Goal: Task Accomplishment & Management: Manage account settings

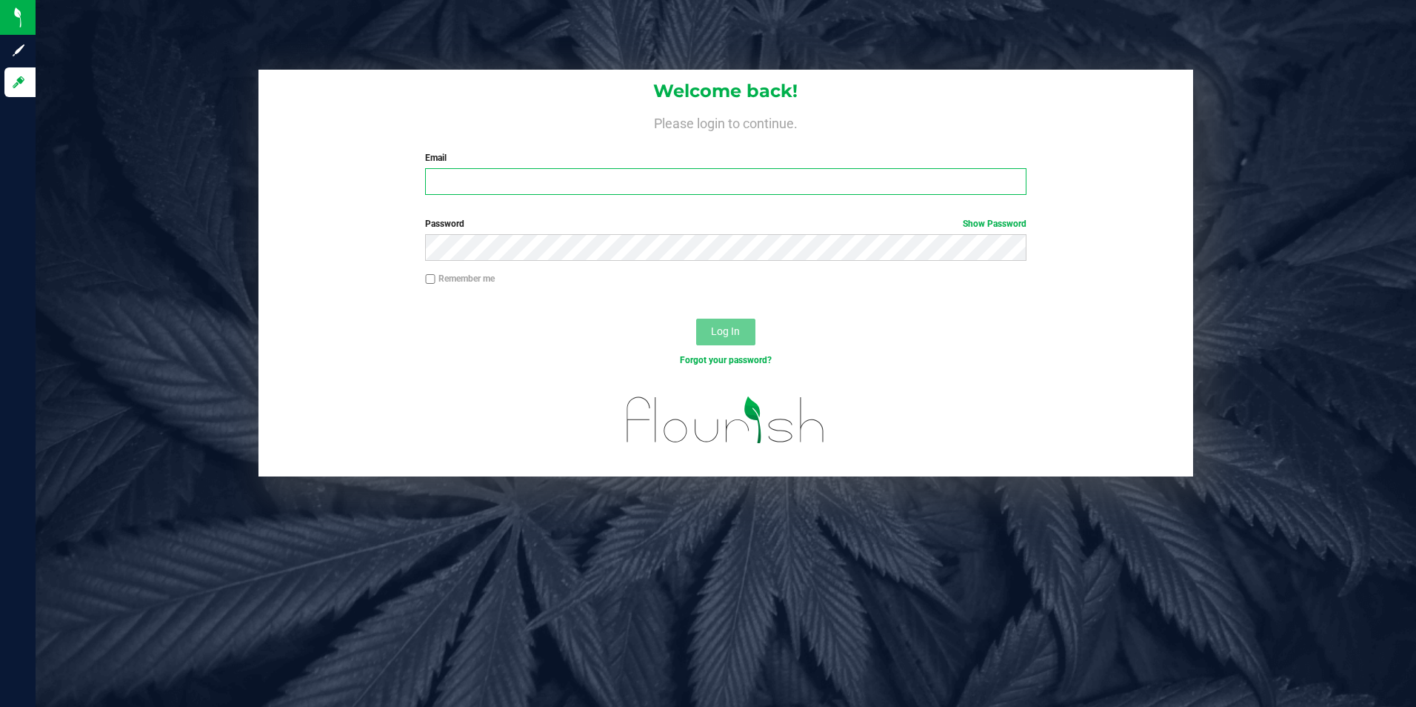
type input "[EMAIL_ADDRESS][DOMAIN_NAME]"
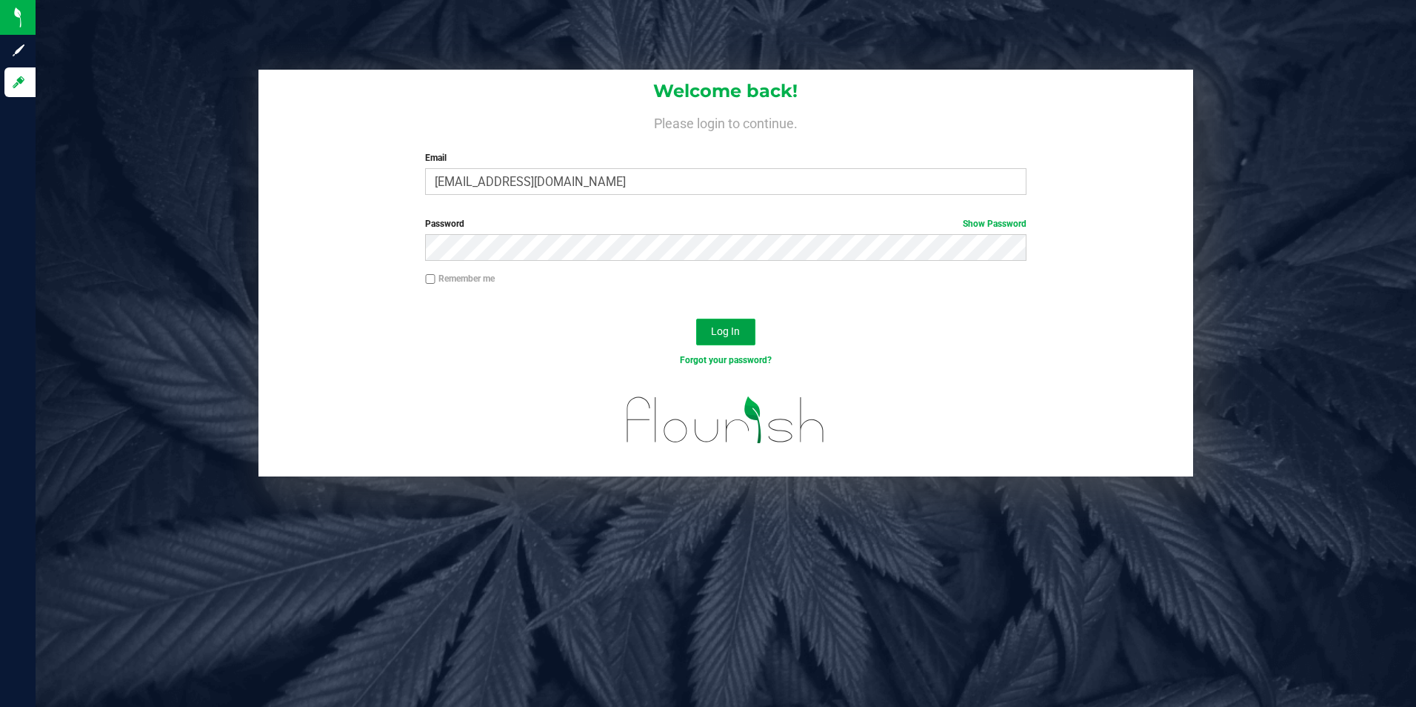
click at [747, 338] on button "Log In" at bounding box center [725, 331] width 59 height 27
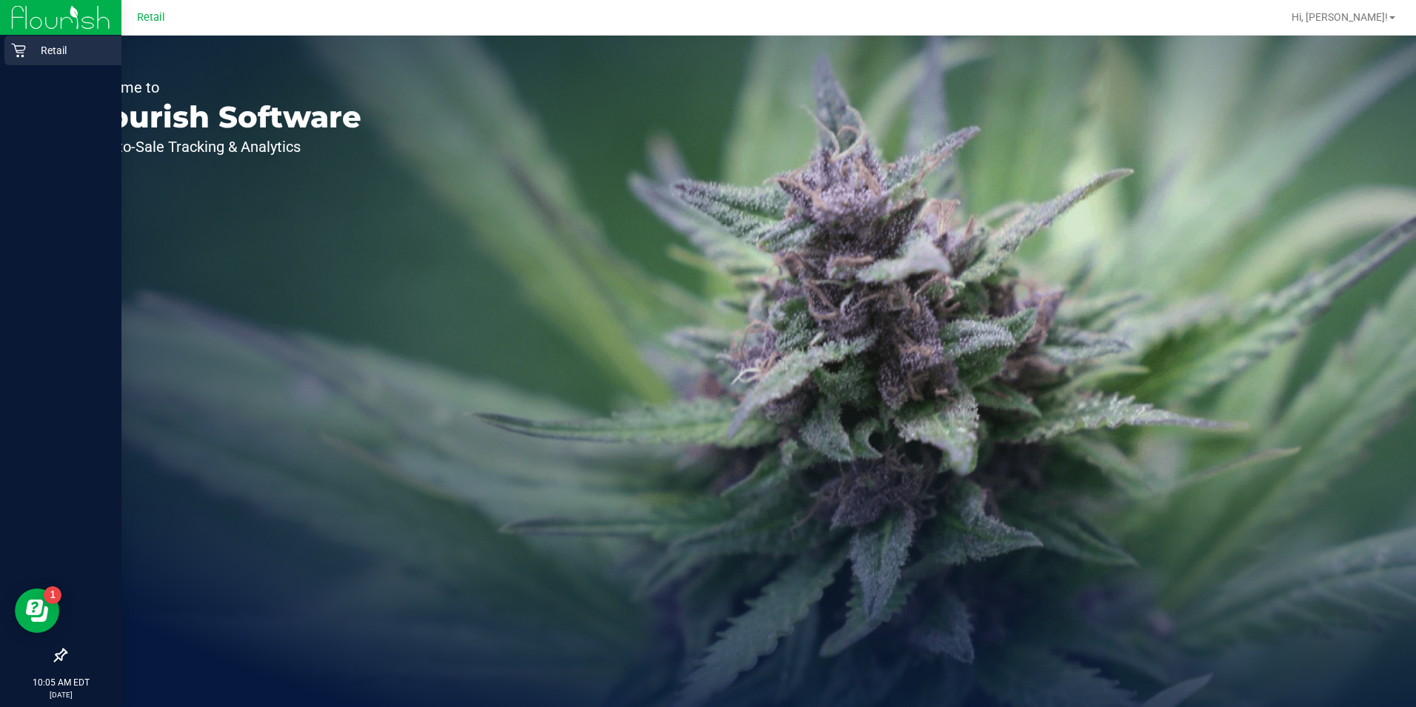
click at [18, 49] on icon at bounding box center [18, 50] width 15 height 15
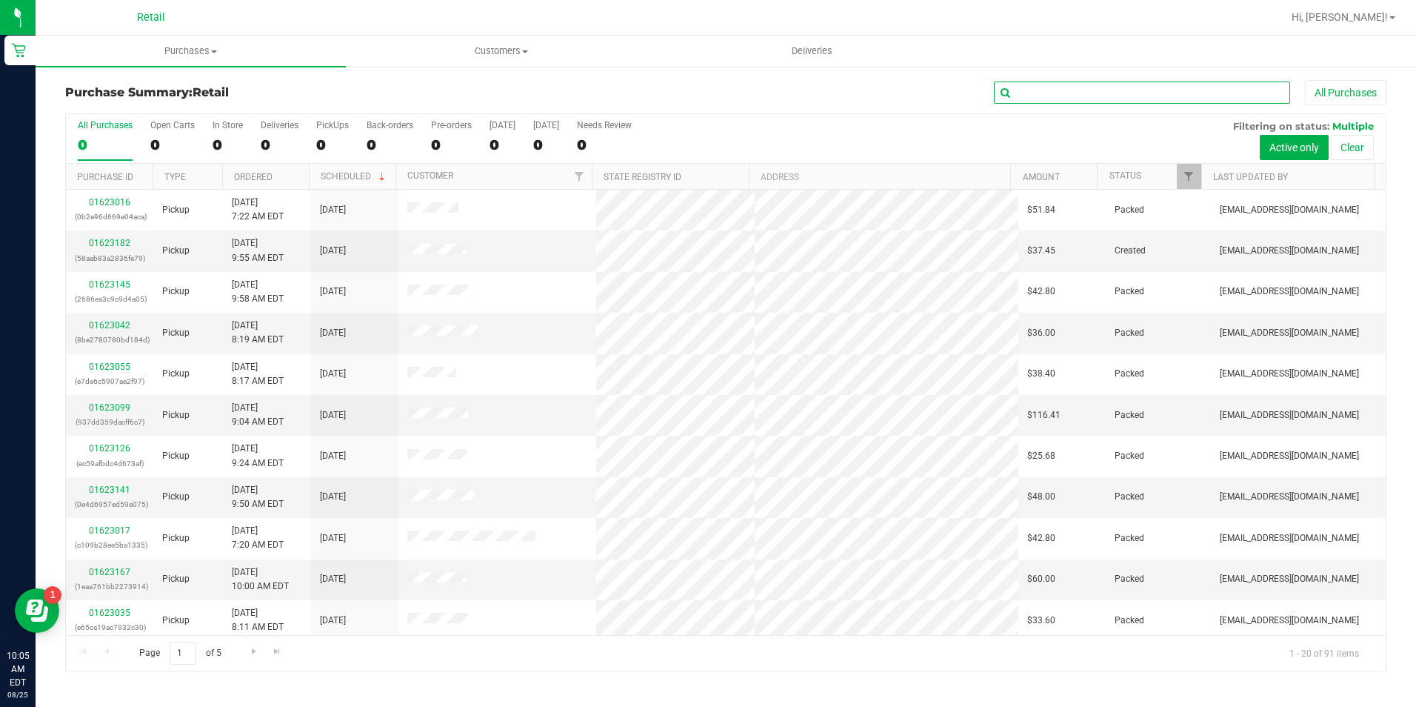
click at [1199, 84] on input "text" at bounding box center [1142, 92] width 296 height 22
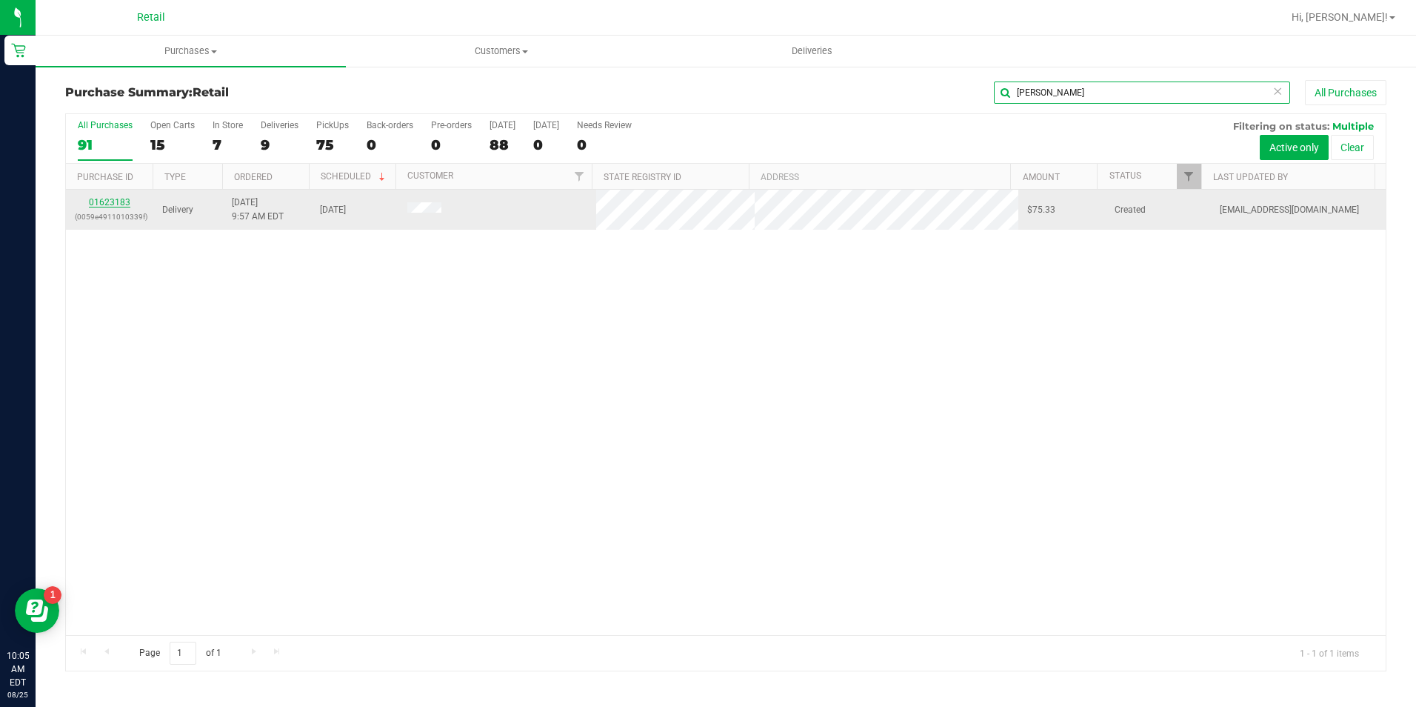
type input "orr"
click at [113, 204] on link "01623183" at bounding box center [109, 202] width 41 height 10
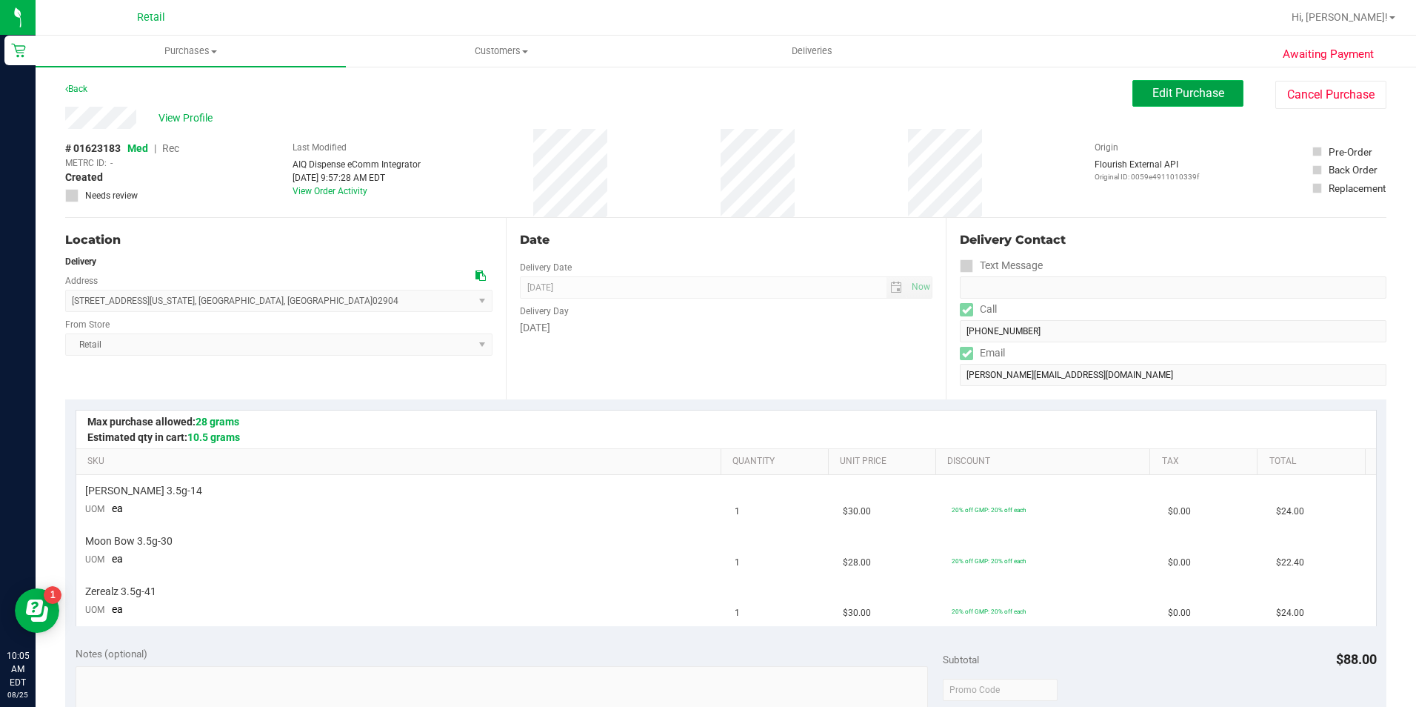
click at [1156, 92] on span "Edit Purchase" at bounding box center [1188, 93] width 72 height 14
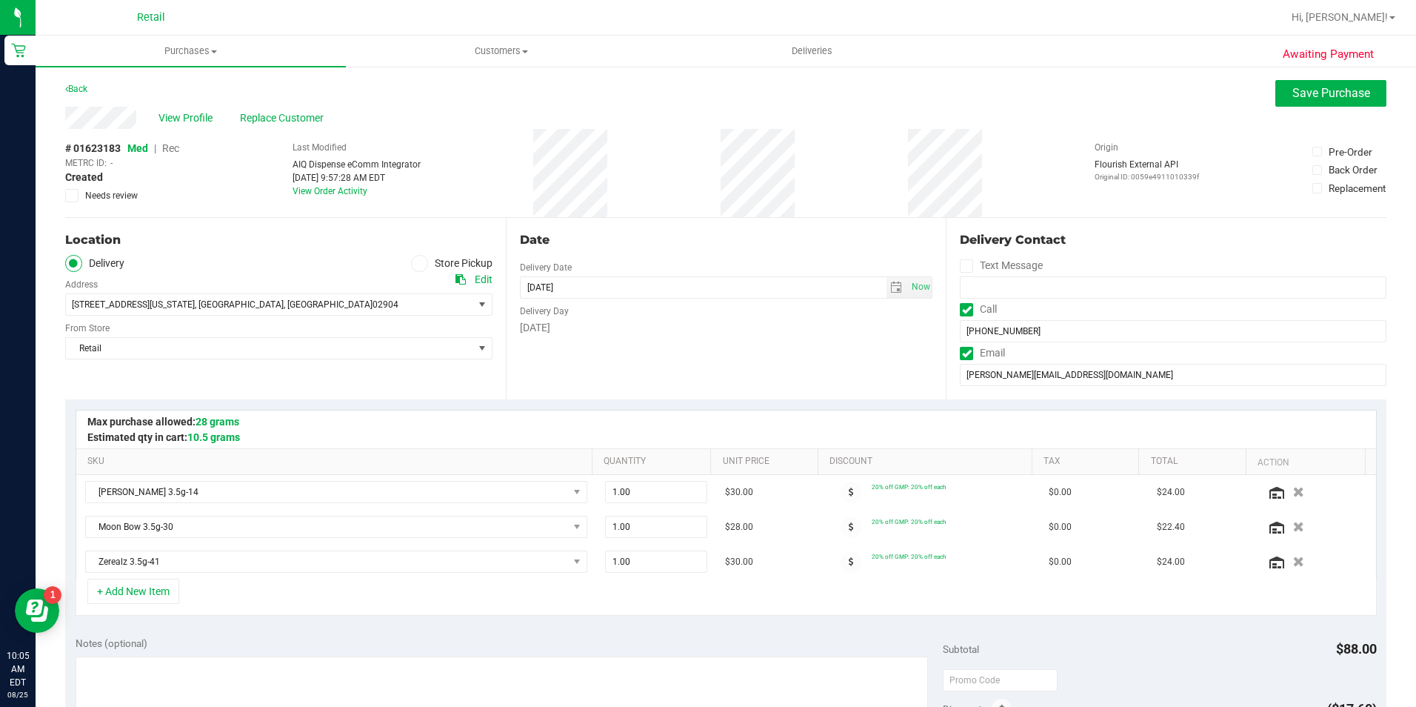
click at [177, 151] on span "Rec" at bounding box center [170, 148] width 17 height 12
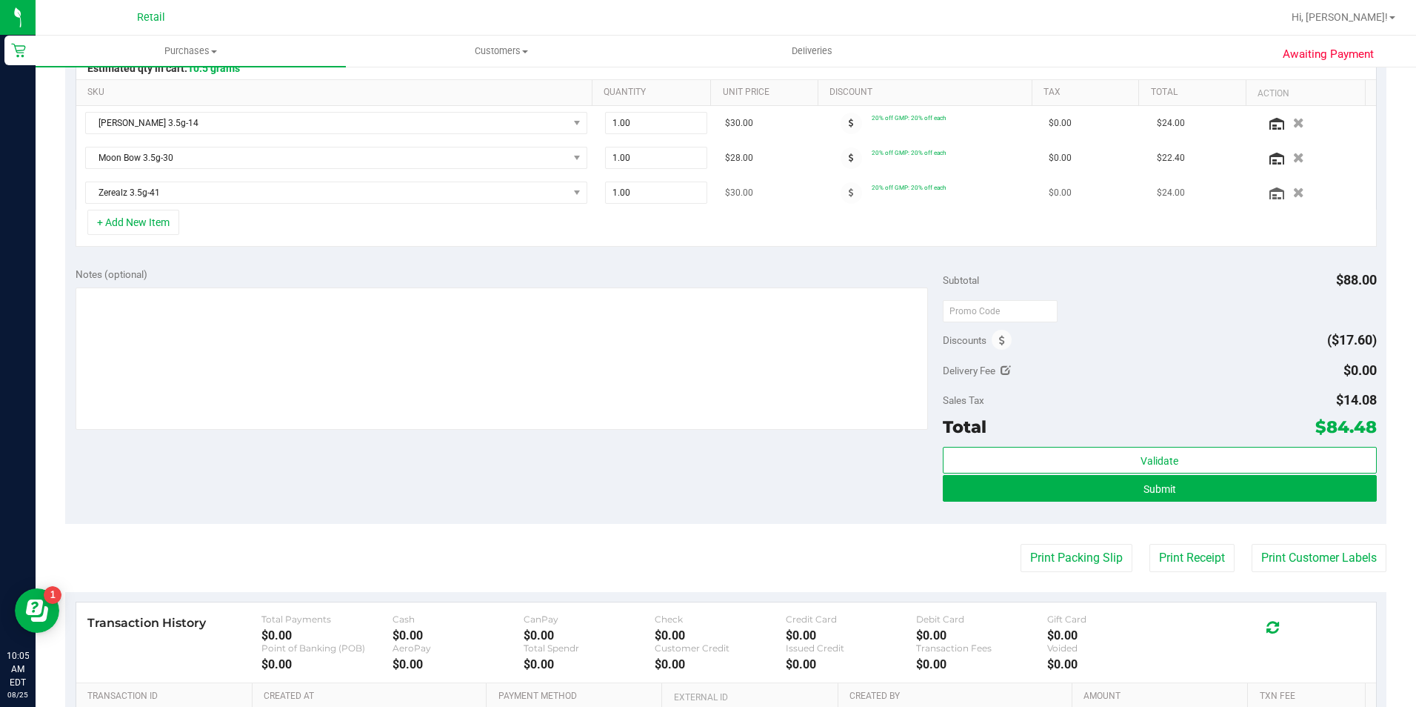
scroll to position [370, 0]
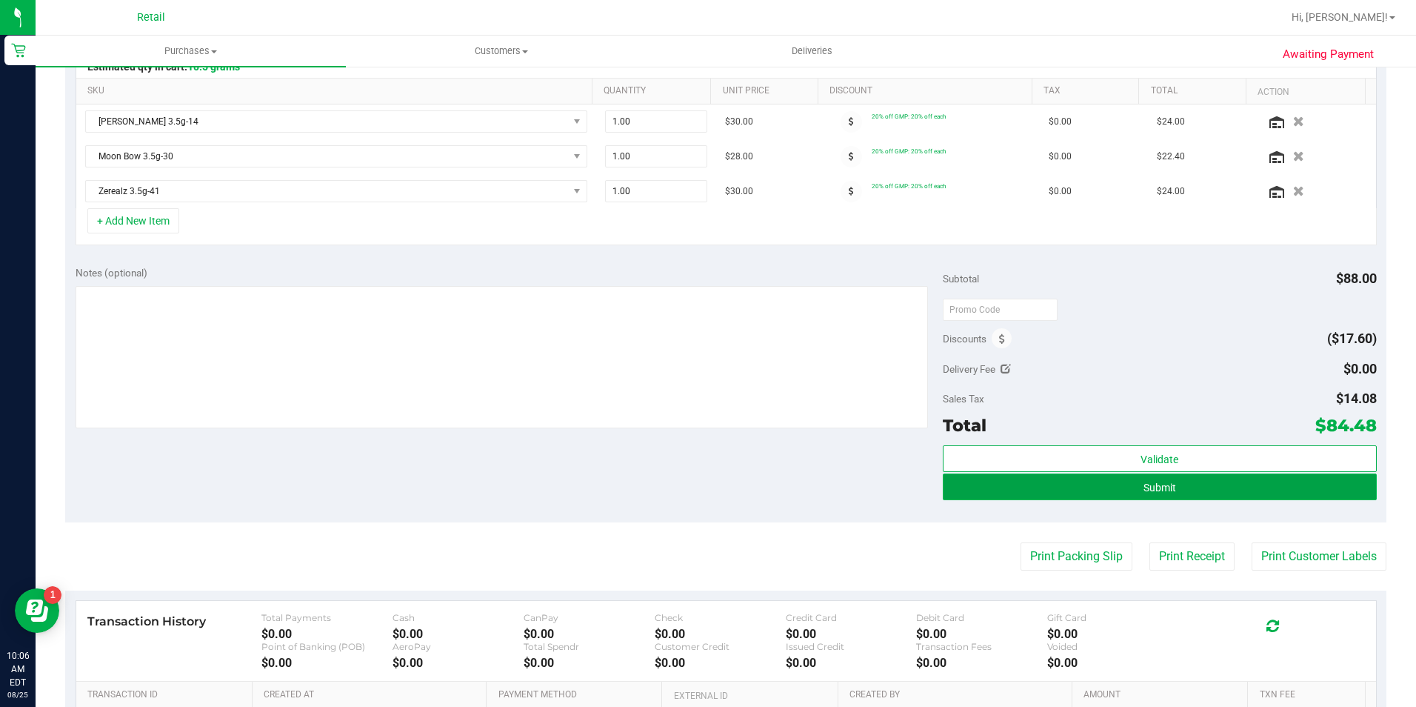
click at [1256, 484] on button "Submit" at bounding box center [1160, 486] width 434 height 27
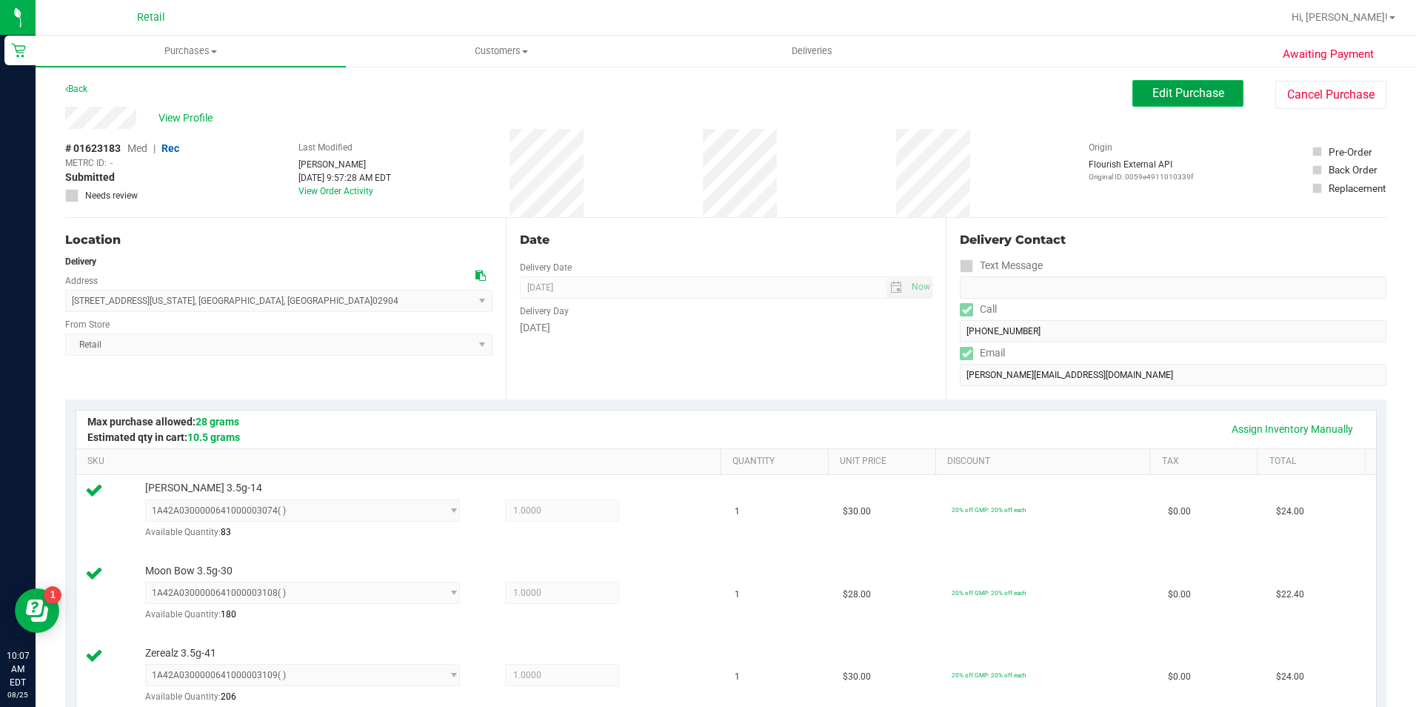
click at [1170, 99] on span "Edit Purchase" at bounding box center [1188, 93] width 72 height 14
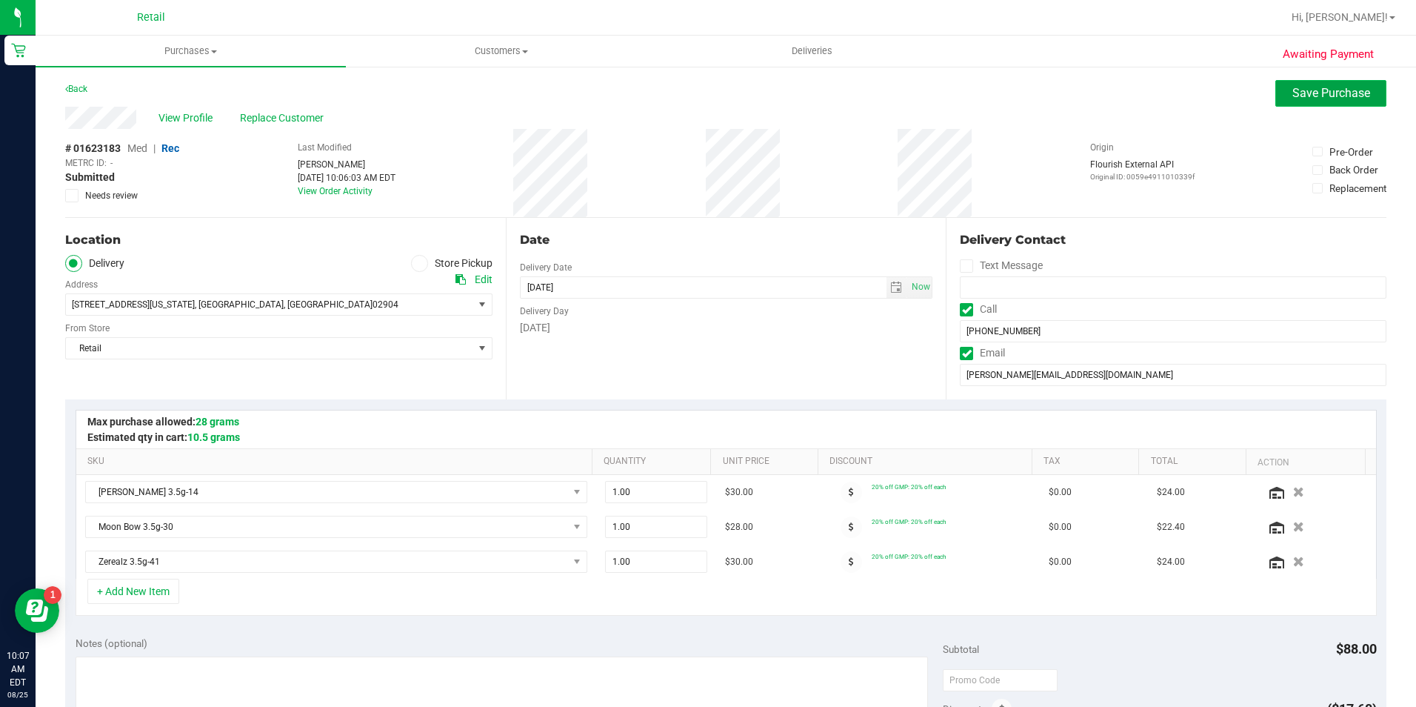
click at [1335, 90] on span "Save Purchase" at bounding box center [1331, 93] width 78 height 14
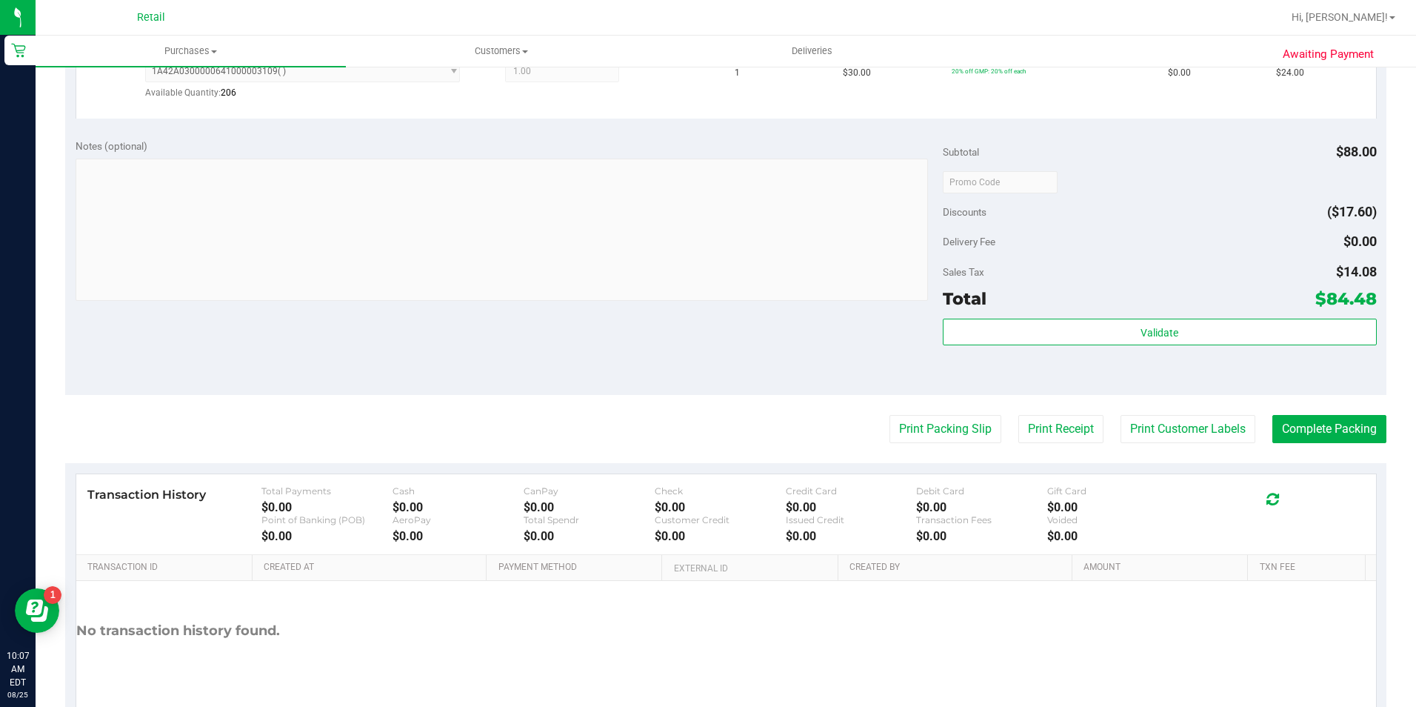
scroll to position [667, 0]
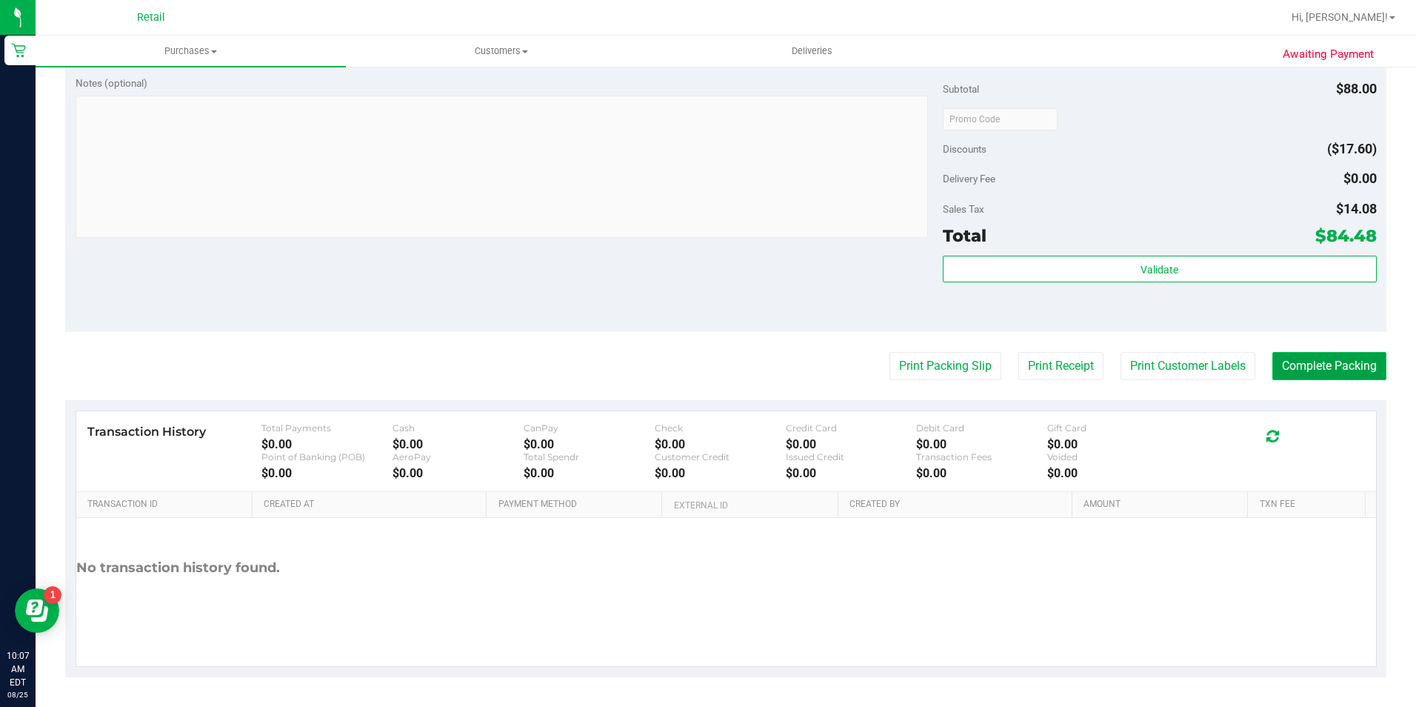
click at [1323, 367] on button "Complete Packing" at bounding box center [1329, 366] width 114 height 28
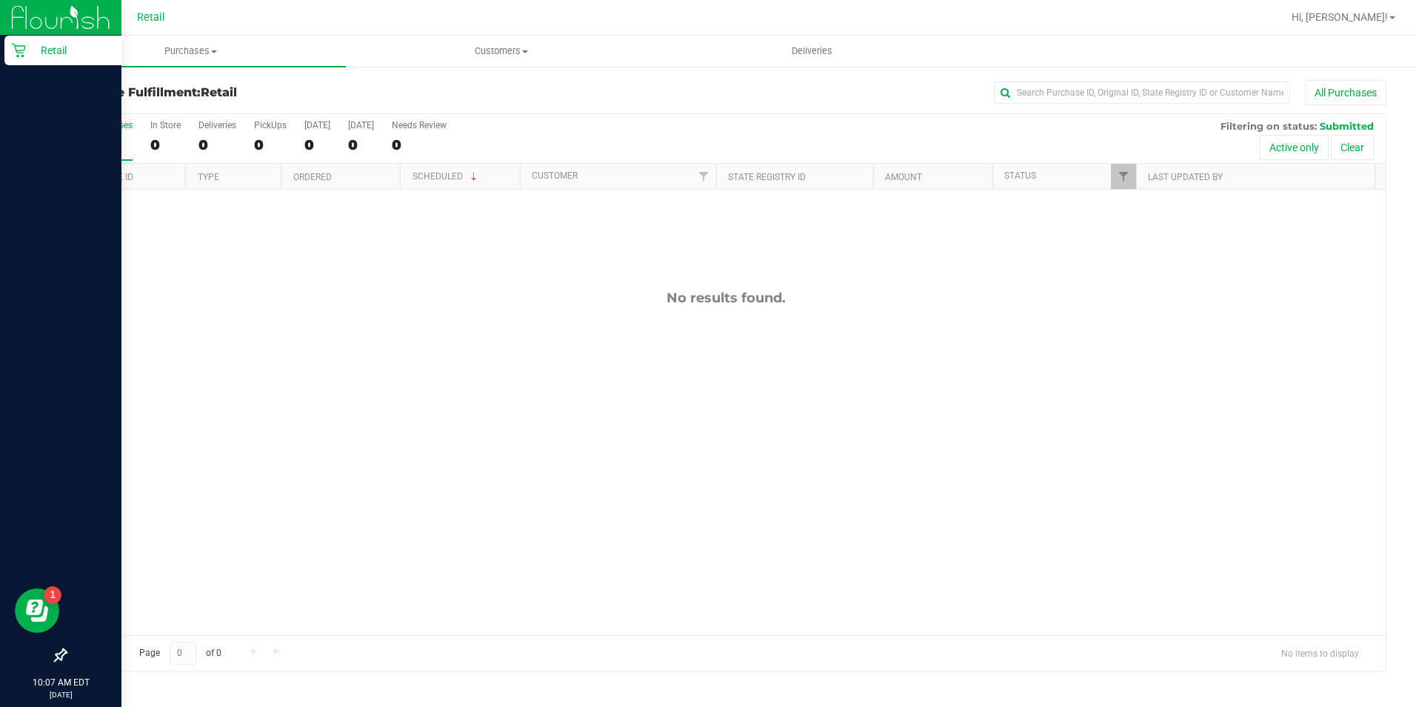
click at [22, 56] on icon at bounding box center [18, 51] width 14 height 14
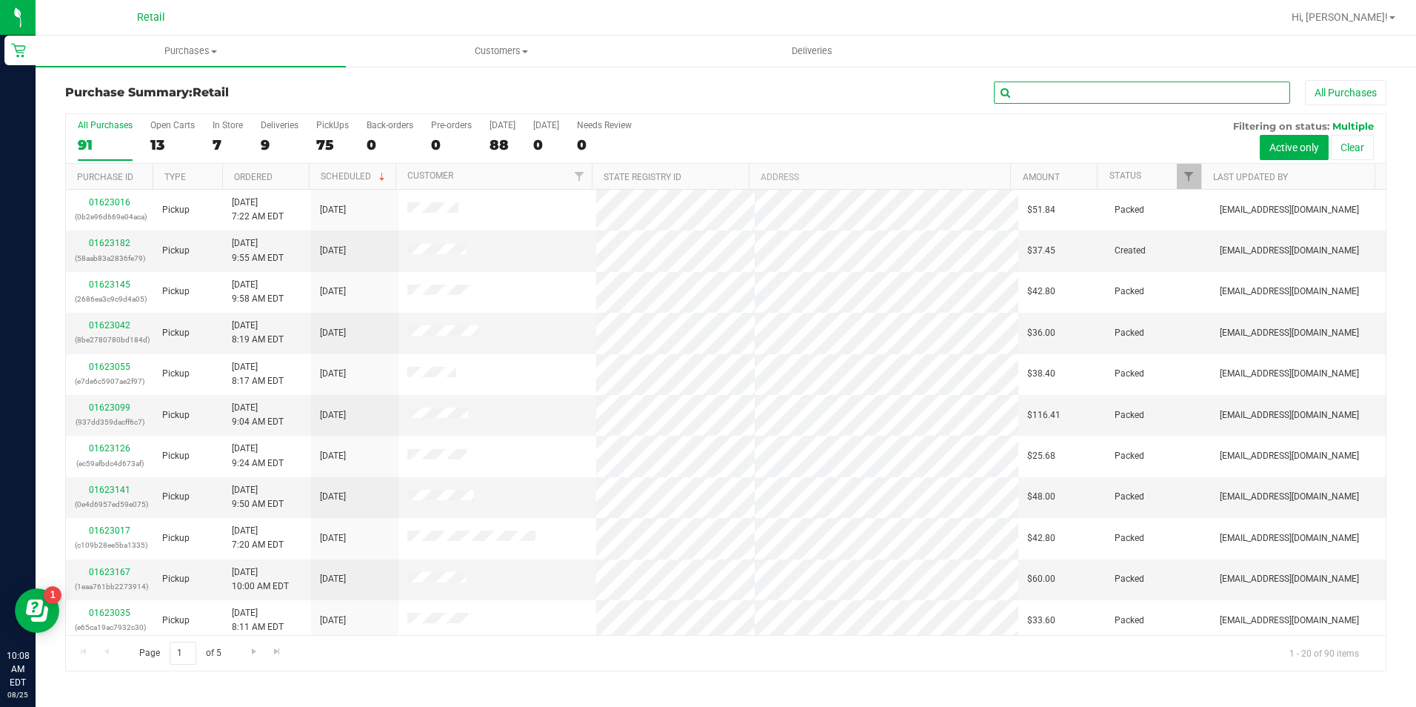
drag, startPoint x: 1166, startPoint y: 93, endPoint x: 1170, endPoint y: 84, distance: 9.9
click at [1166, 93] on input "text" at bounding box center [1142, 92] width 296 height 22
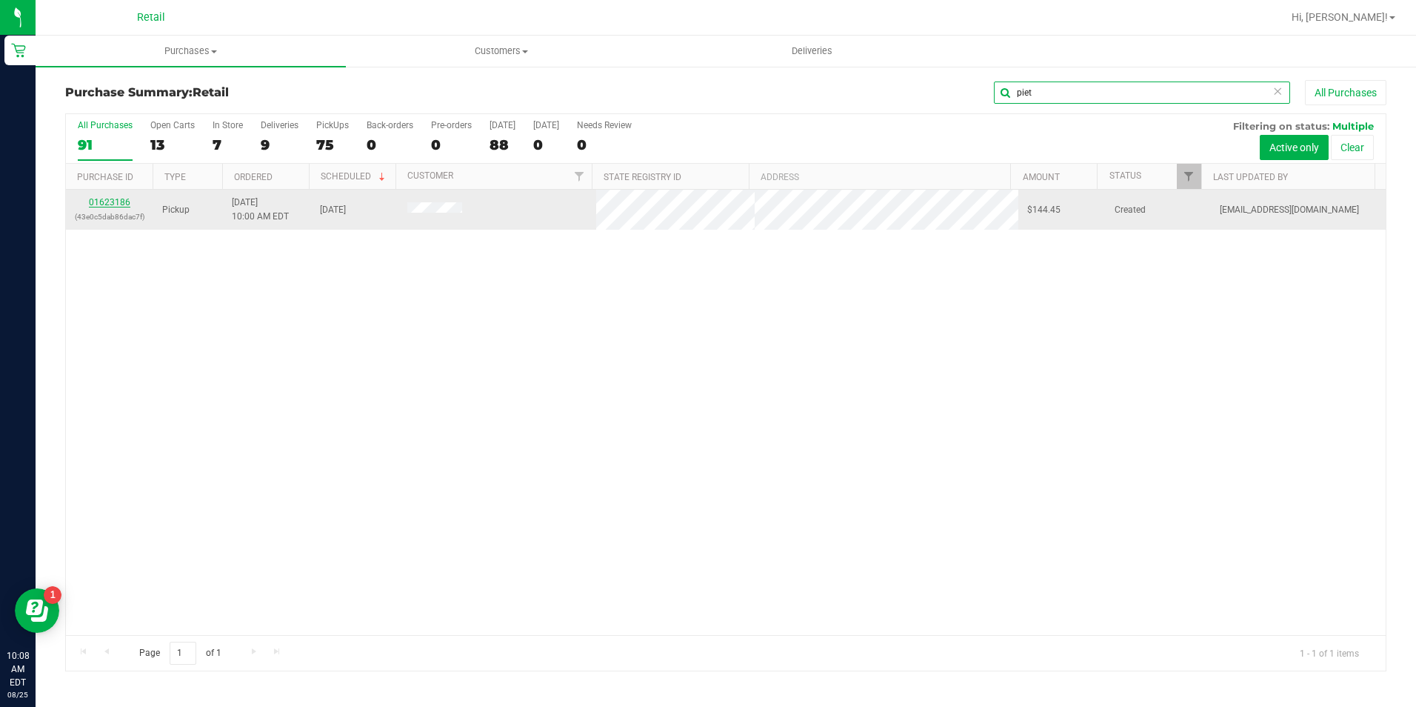
type input "piet"
click at [105, 198] on link "01623186" at bounding box center [109, 202] width 41 height 10
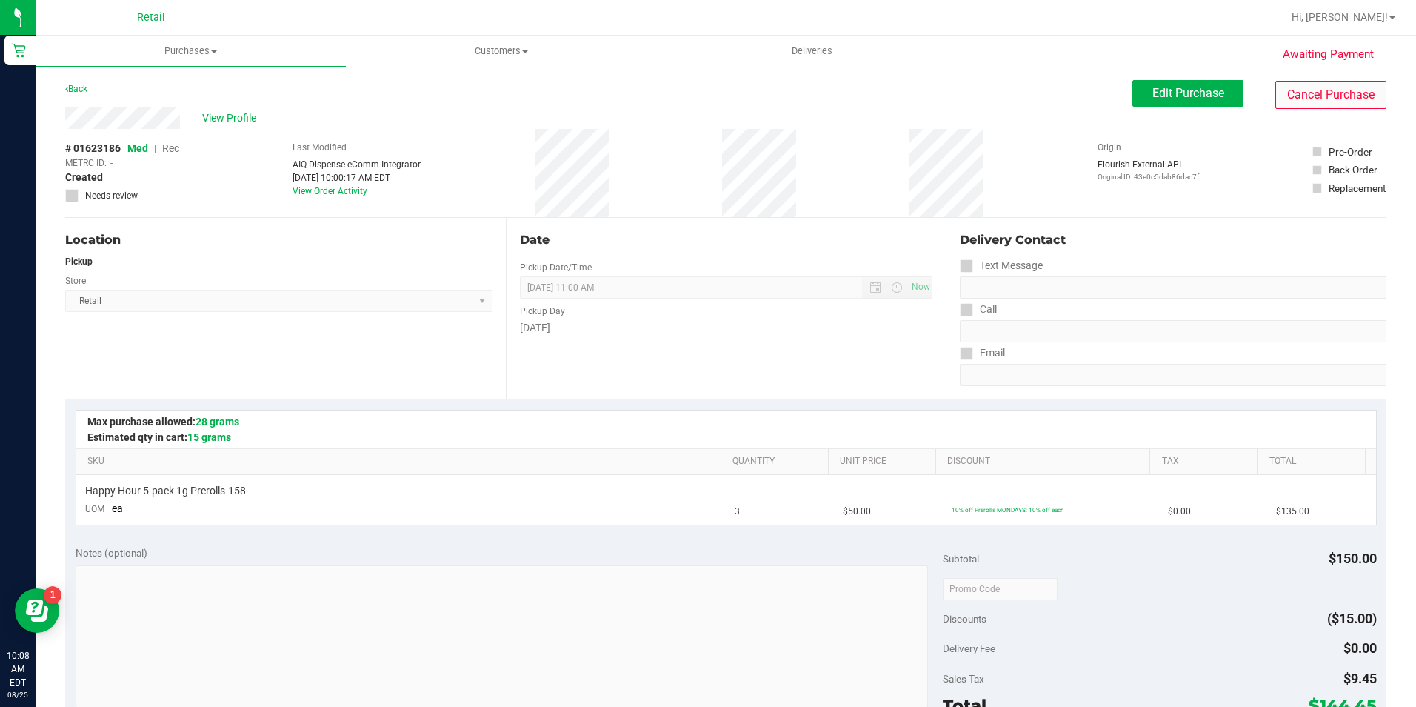
drag, startPoint x: 1275, startPoint y: 158, endPoint x: 1365, endPoint y: 87, distance: 114.4
click at [1286, 154] on div "# 01623186 Med | Rec METRC ID: - Created Needs review Last Modified AIQ Dispens…" at bounding box center [725, 173] width 1321 height 88
click at [1209, 78] on div "Awaiting Payment Back Edit Purchase Cancel Purchase View Profile # 01623186 Med…" at bounding box center [726, 620] width 1381 height 1111
click at [1202, 90] on span "Edit Purchase" at bounding box center [1188, 93] width 72 height 14
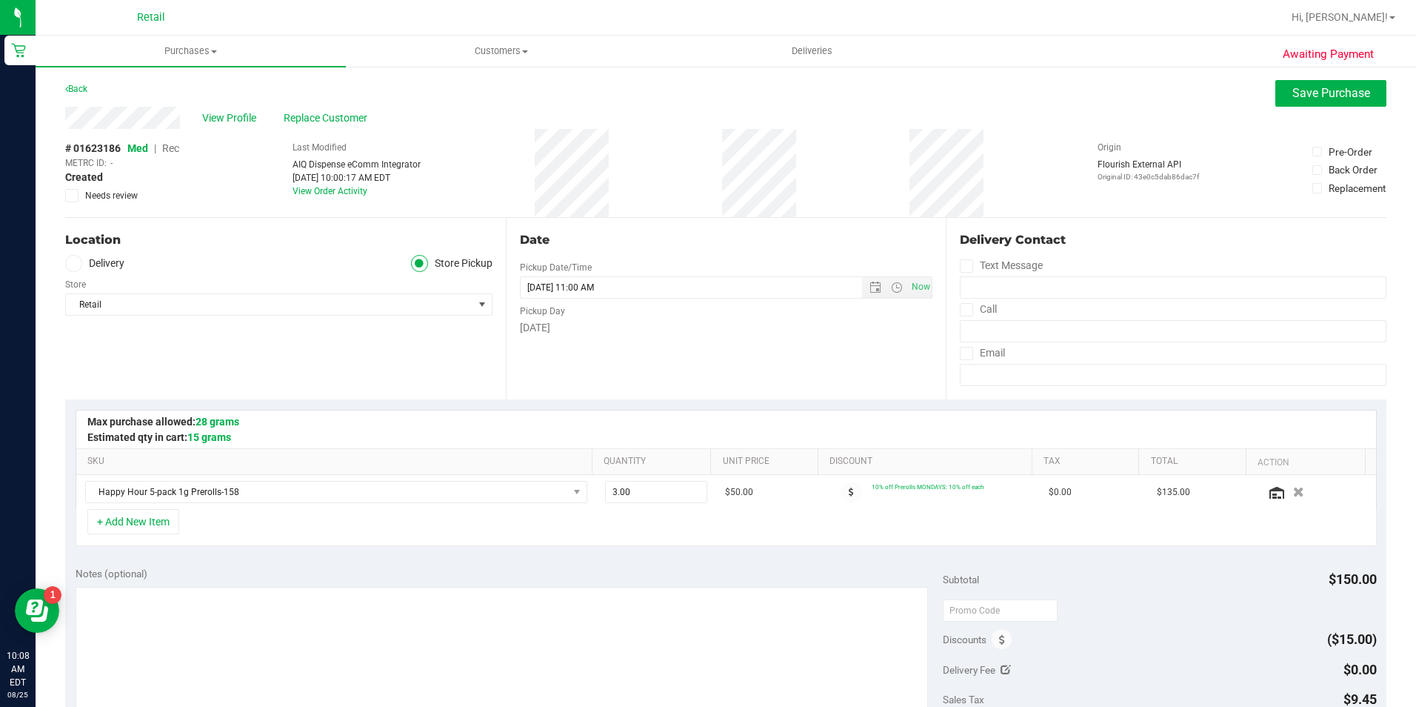
click at [179, 152] on span "Rec" at bounding box center [170, 148] width 17 height 12
click at [1341, 99] on span "Save Purchase" at bounding box center [1331, 93] width 78 height 14
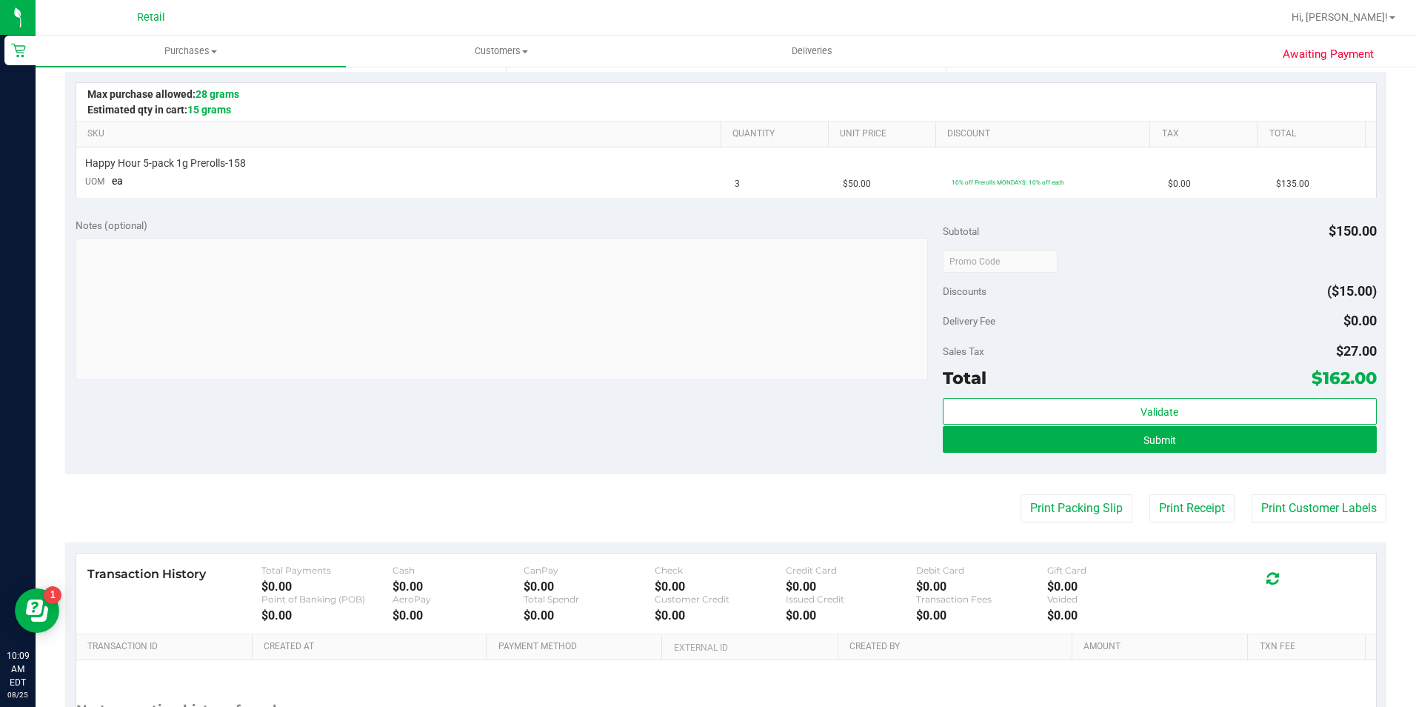
scroll to position [370, 0]
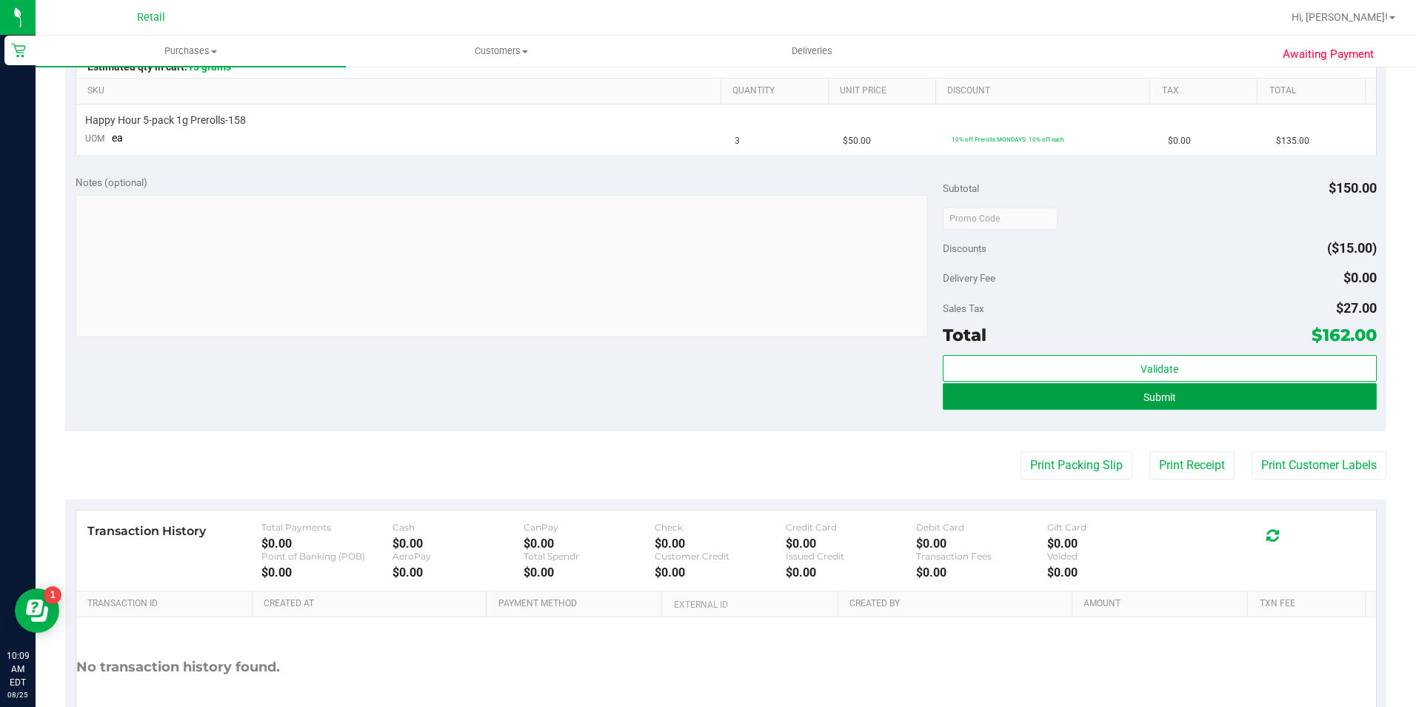
click at [1144, 399] on span "Submit" at bounding box center [1160, 397] width 33 height 12
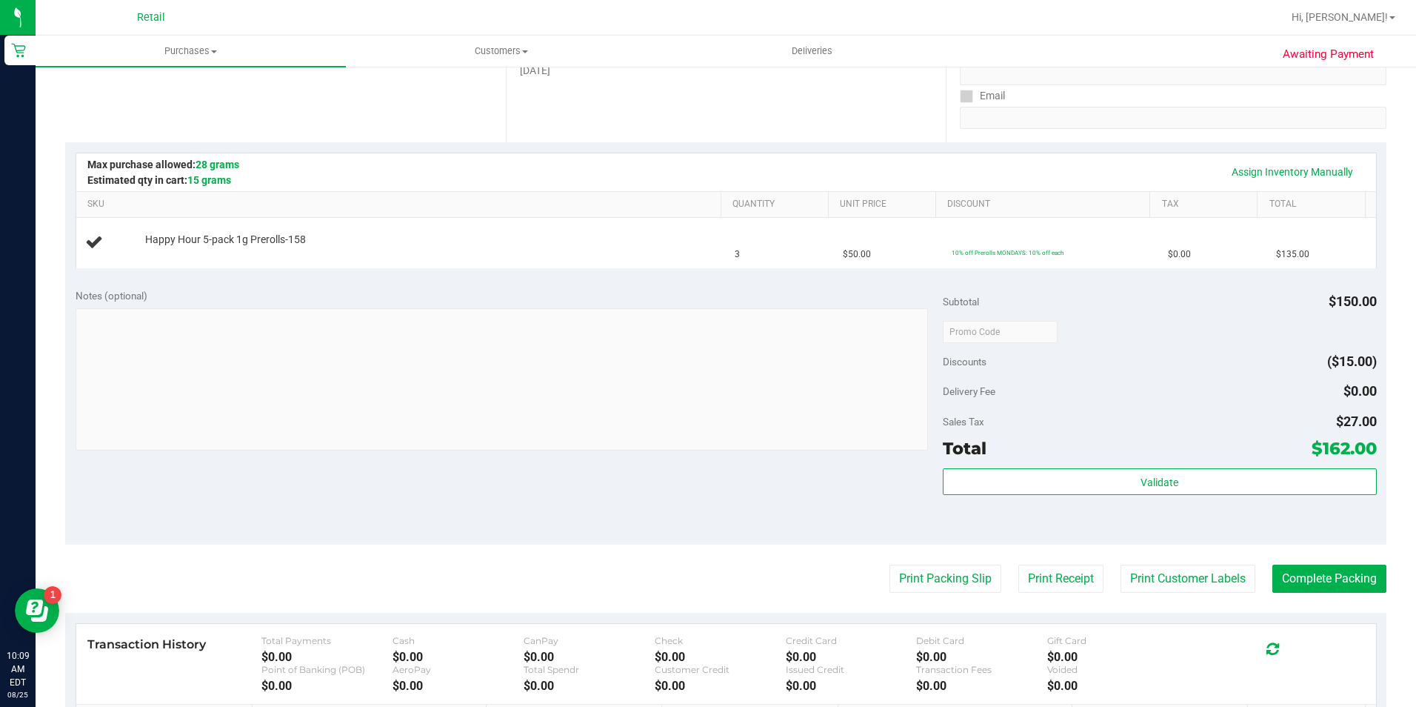
scroll to position [222, 0]
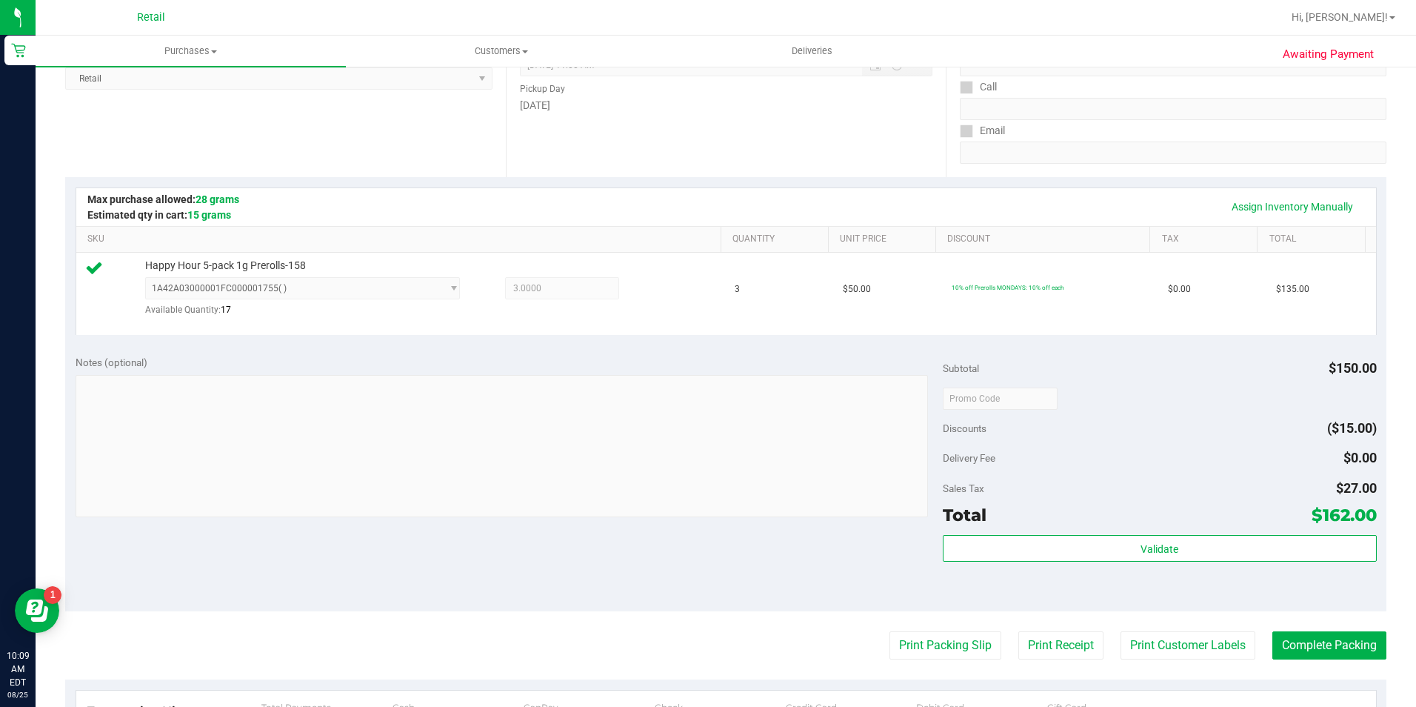
click at [1329, 630] on purchase-details "Back Edit Purchase Cancel Purchase View Profile # 01623186 Med | Rec METRC ID: …" at bounding box center [725, 407] width 1321 height 1098
click at [1313, 641] on button "Complete Packing" at bounding box center [1329, 645] width 114 height 28
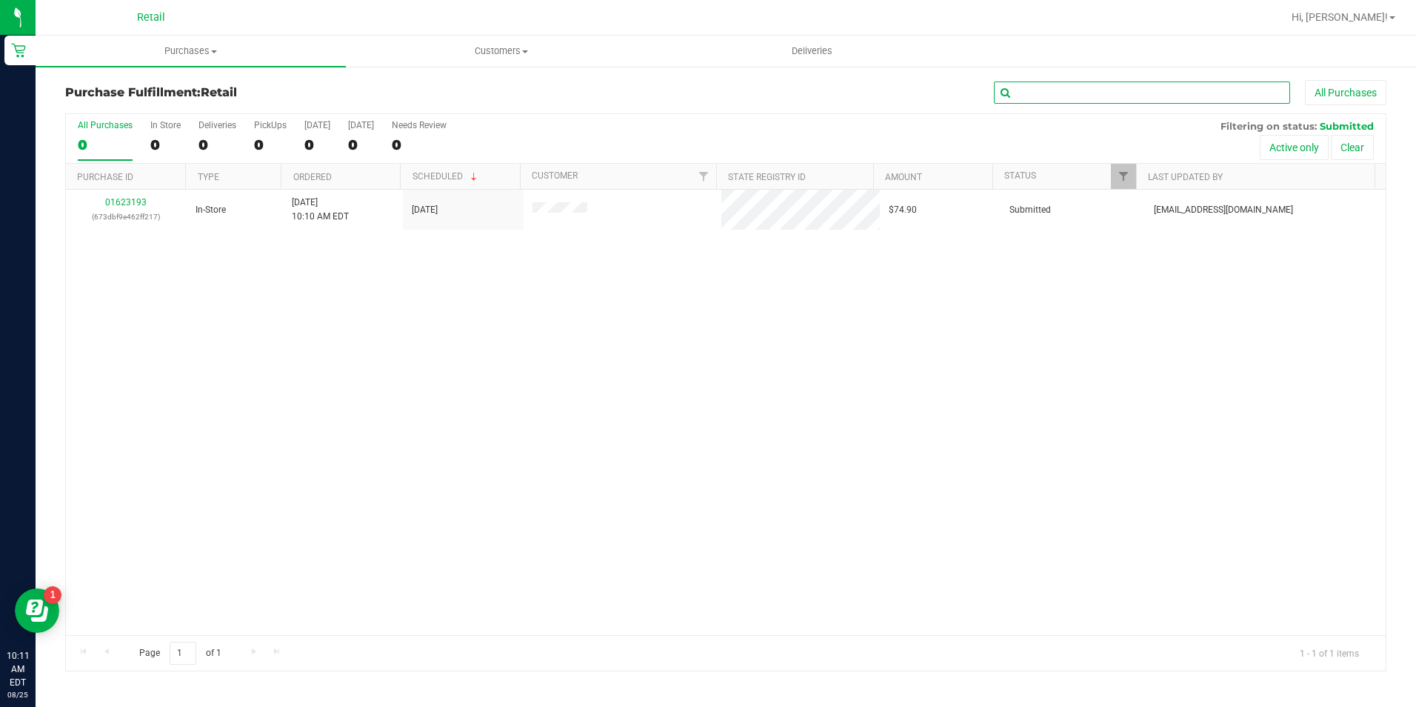
click at [1114, 94] on input "text" at bounding box center [1142, 92] width 296 height 22
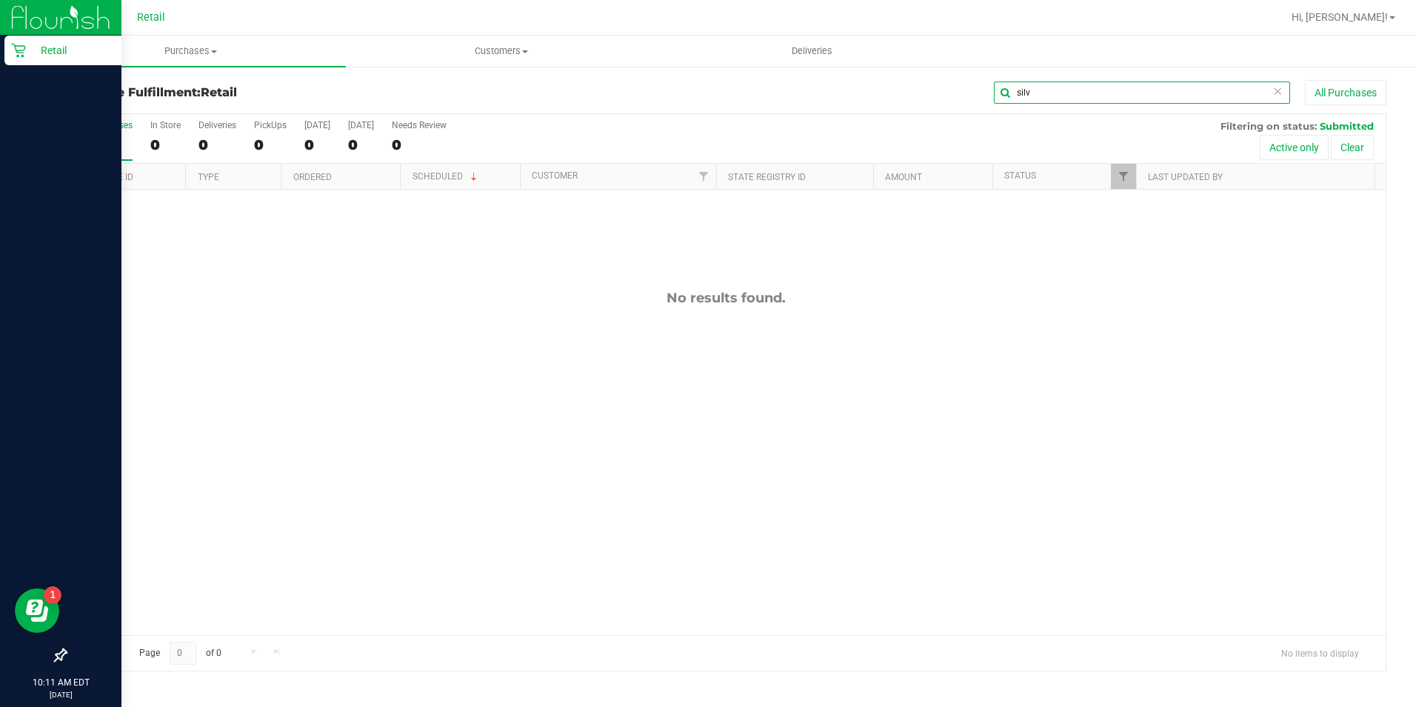
type input "silv"
click at [21, 53] on icon at bounding box center [18, 51] width 14 height 14
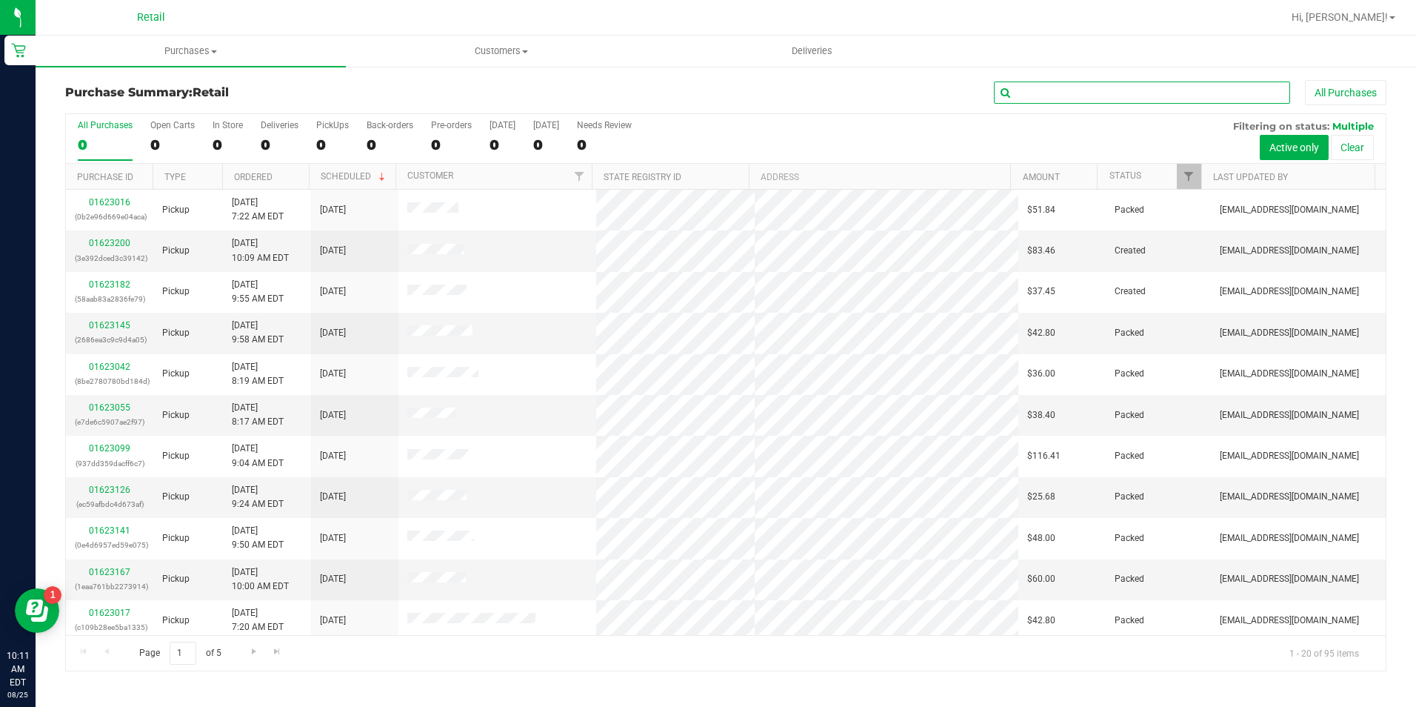
click at [1064, 89] on input "text" at bounding box center [1142, 92] width 296 height 22
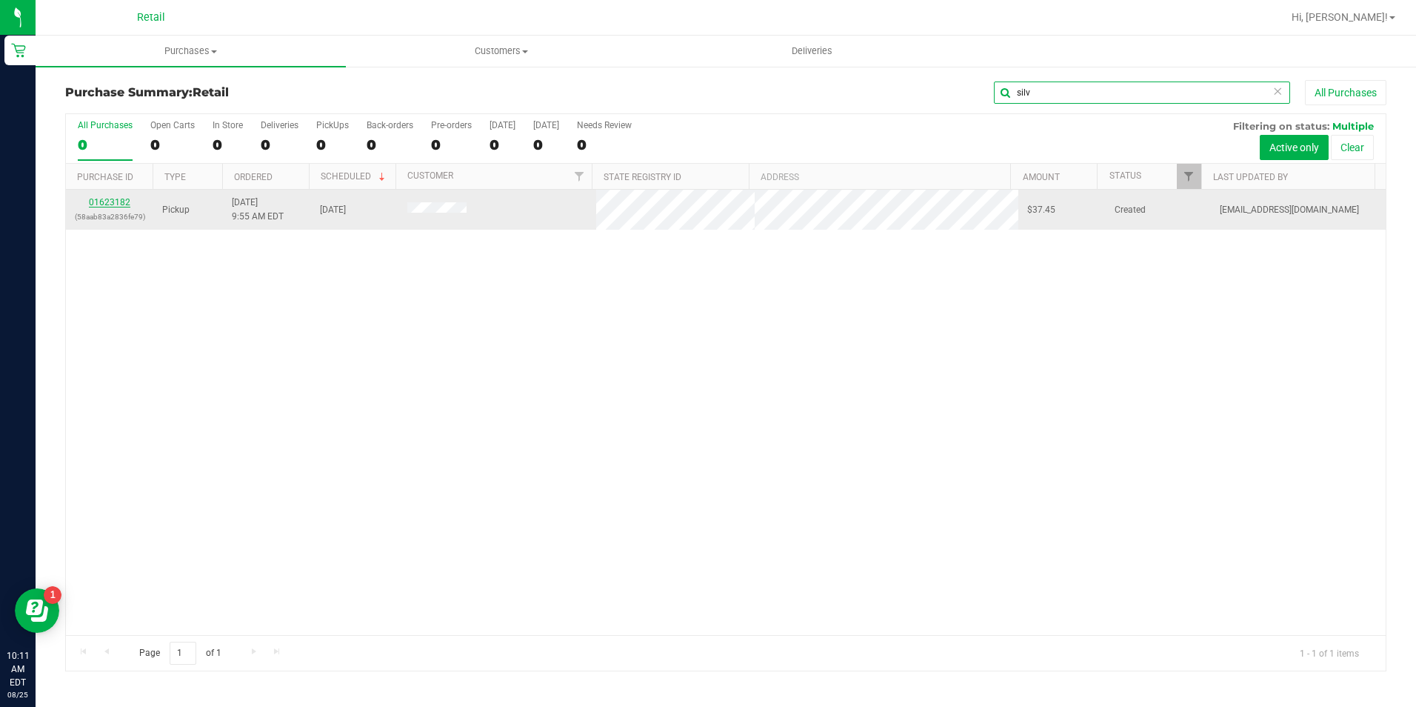
type input "silv"
click at [124, 198] on link "01623182" at bounding box center [109, 202] width 41 height 10
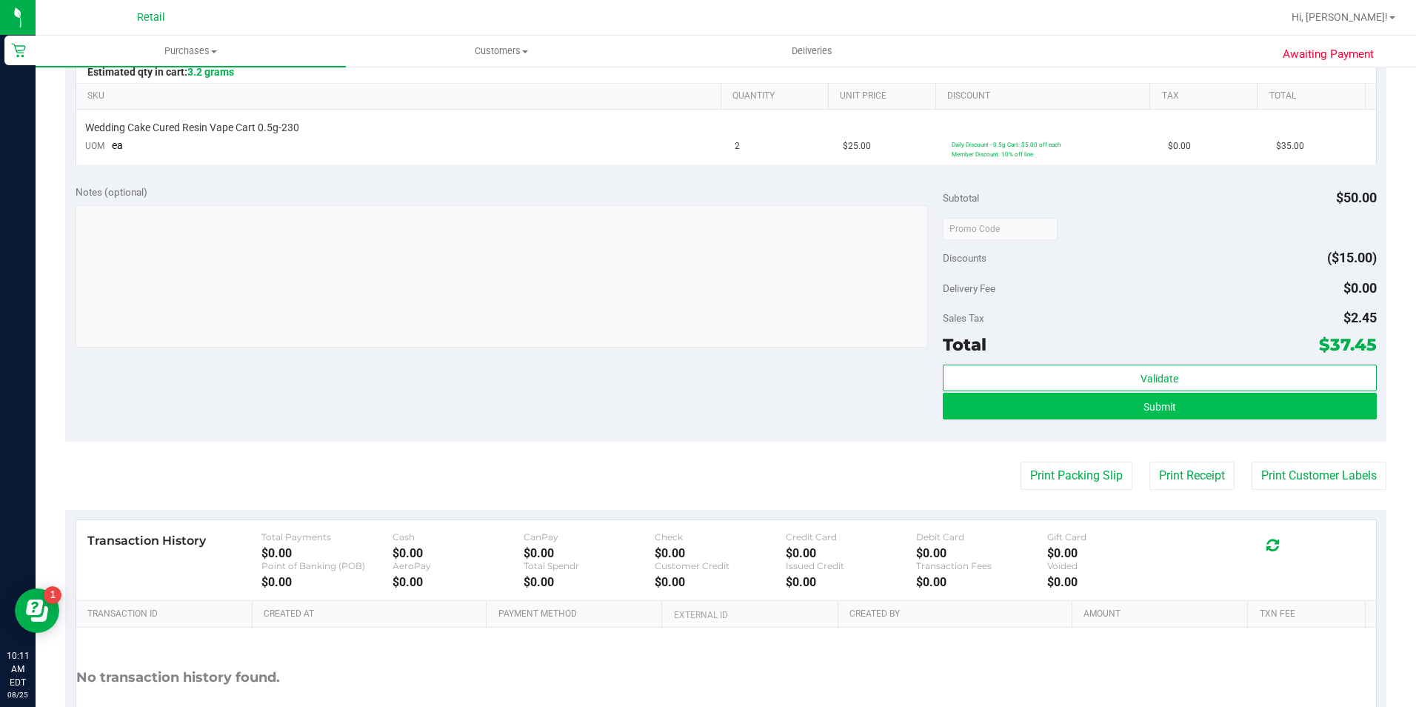
scroll to position [370, 0]
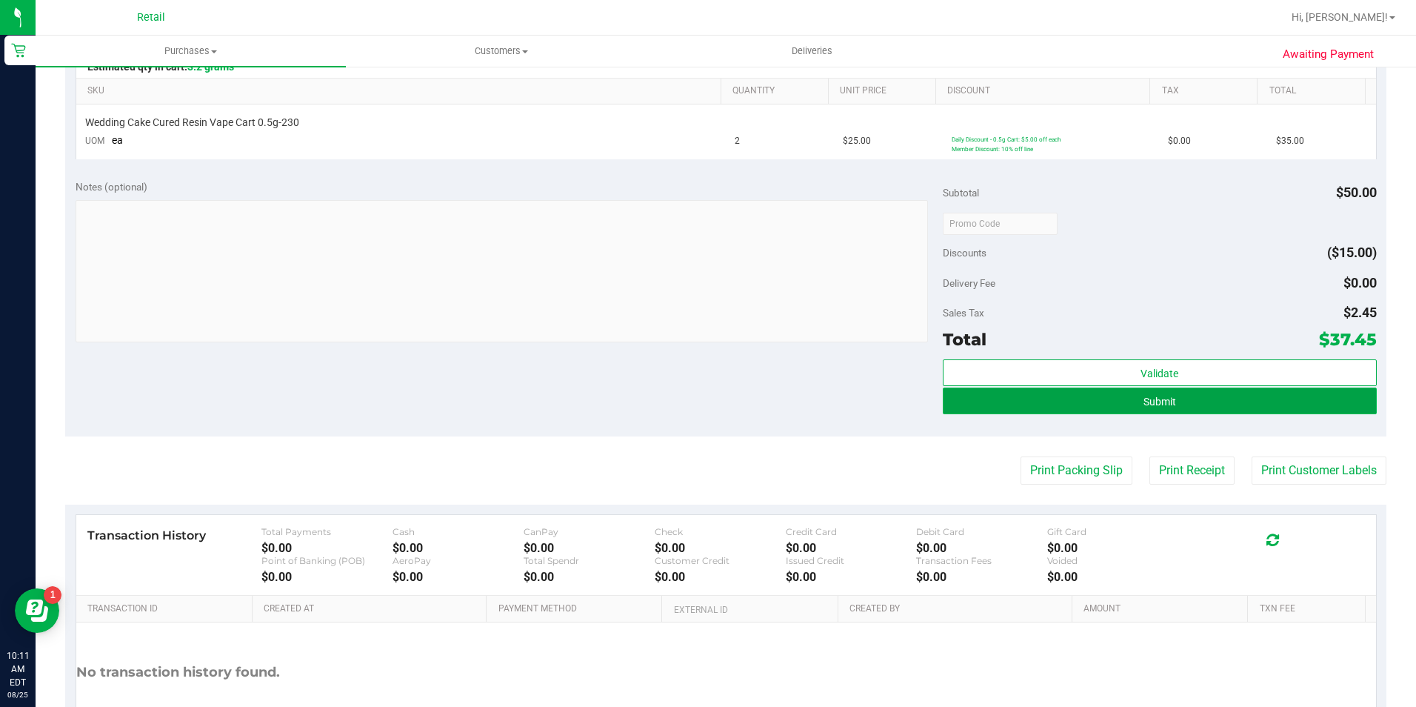
click at [1174, 402] on button "Submit" at bounding box center [1160, 400] width 434 height 27
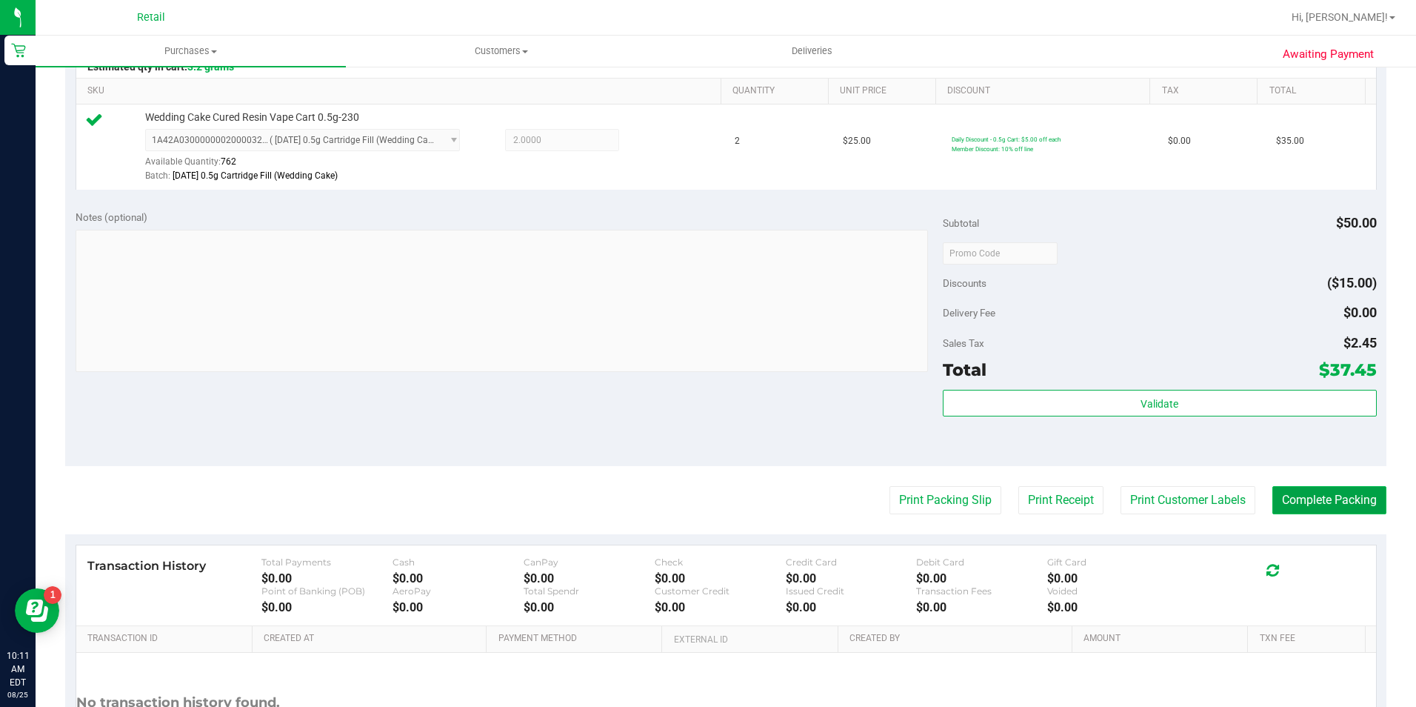
click at [1332, 493] on button "Complete Packing" at bounding box center [1329, 500] width 114 height 28
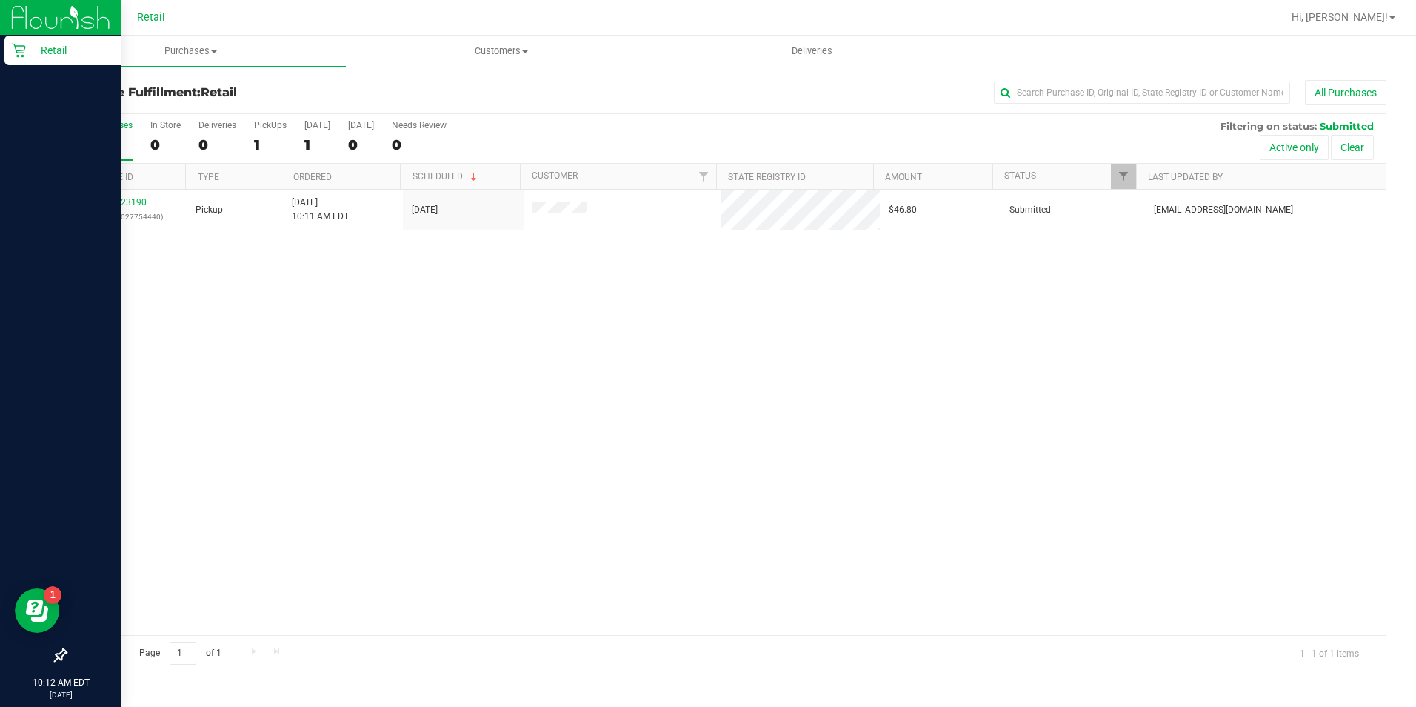
click at [13, 55] on icon at bounding box center [18, 50] width 15 height 15
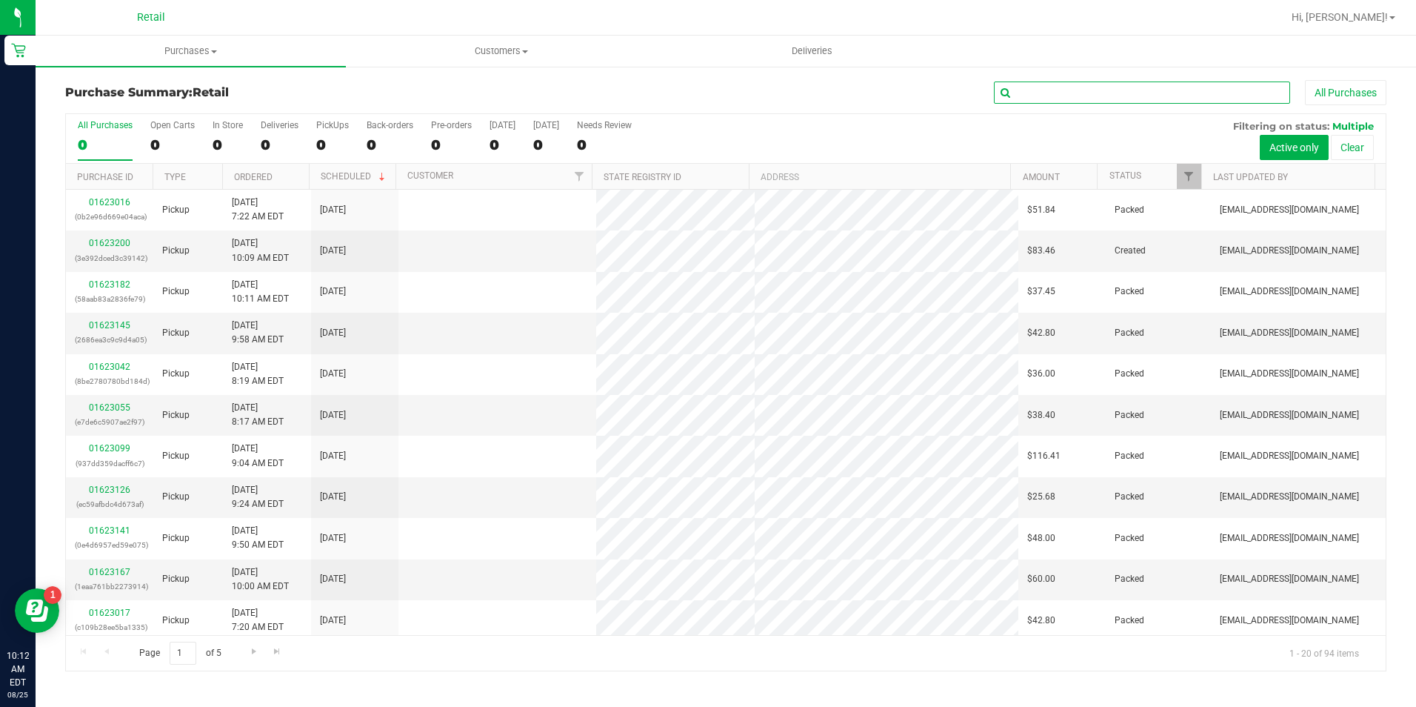
click at [1076, 90] on input "text" at bounding box center [1142, 92] width 296 height 22
type input "titz"
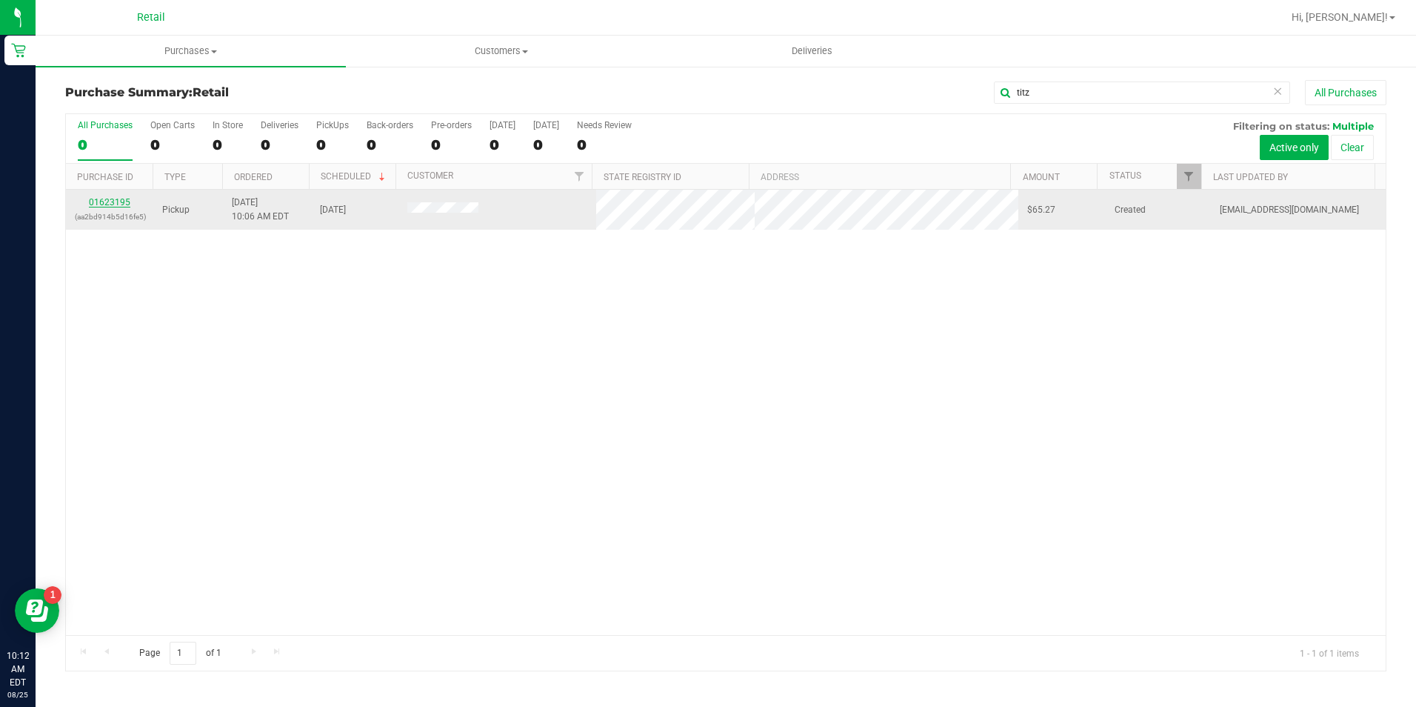
click at [116, 204] on link "01623195" at bounding box center [109, 202] width 41 height 10
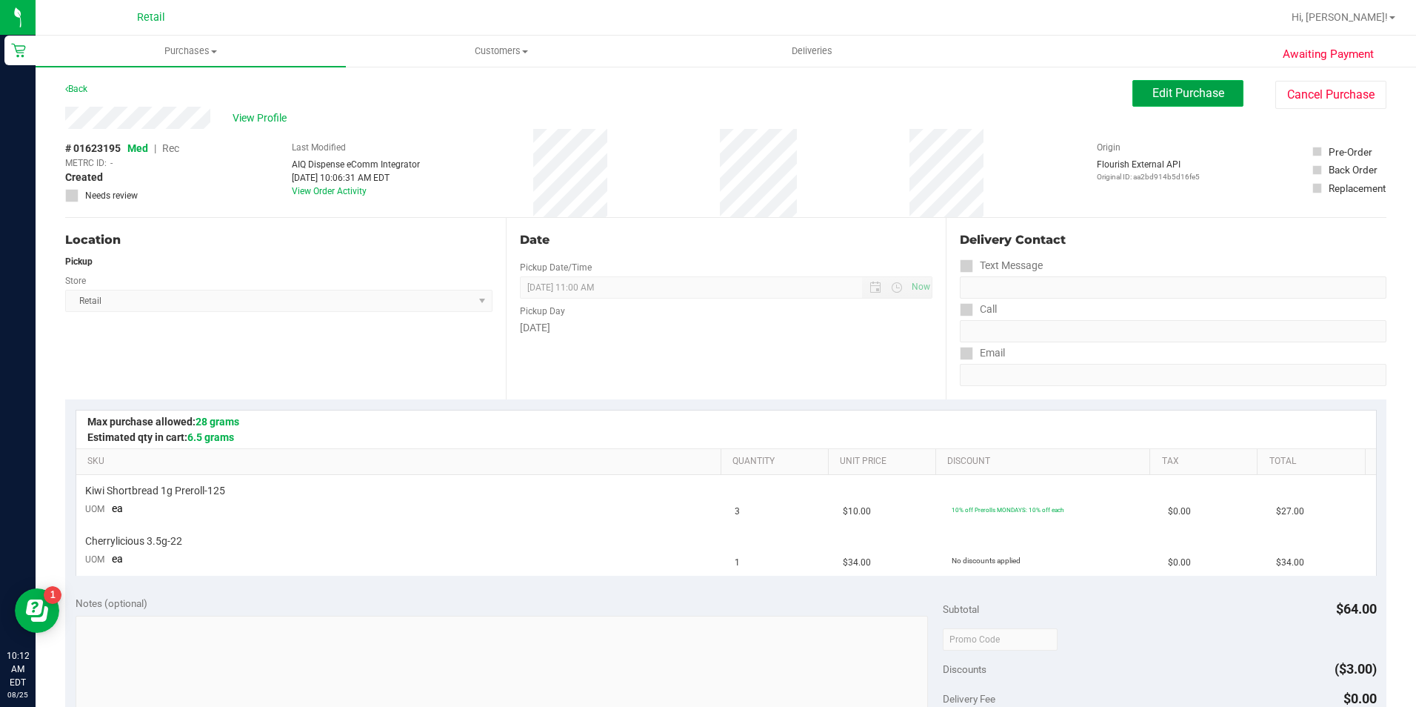
click at [1208, 101] on button "Edit Purchase" at bounding box center [1187, 93] width 111 height 27
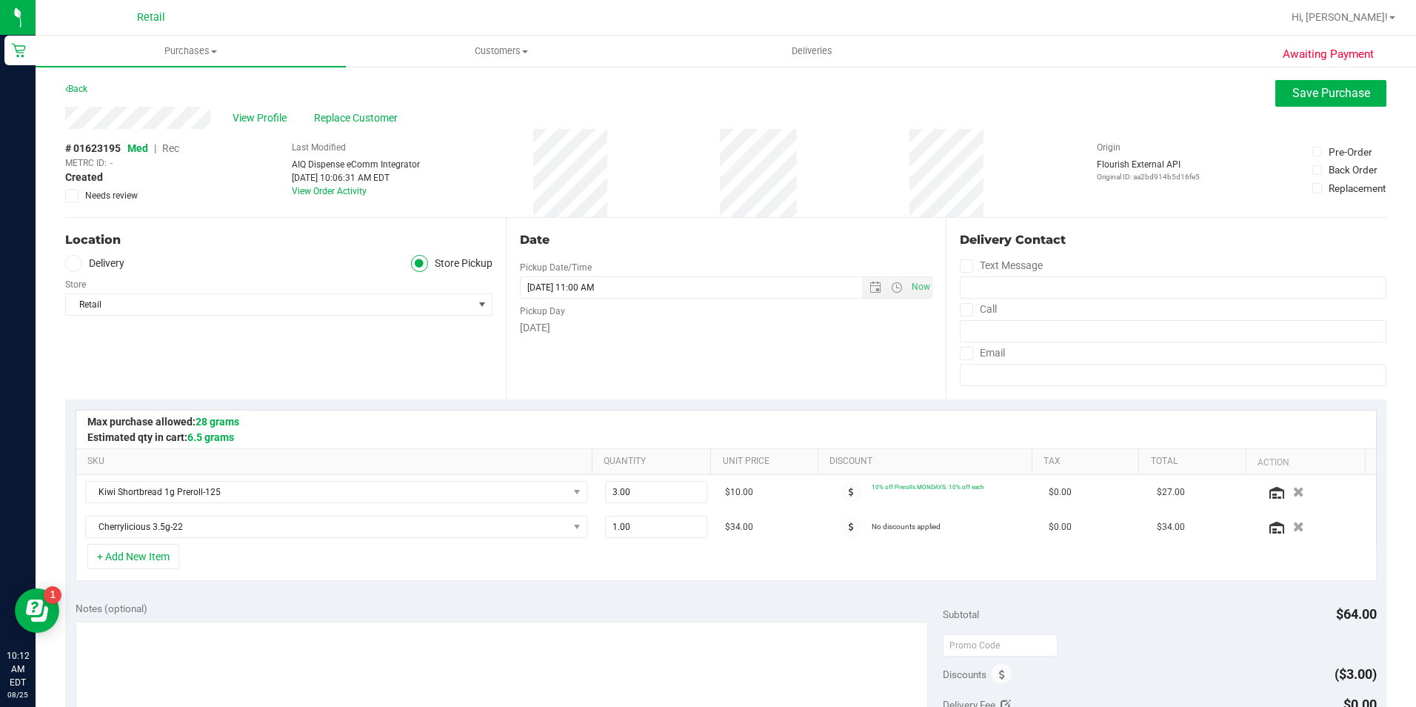
click at [176, 151] on span "Rec" at bounding box center [170, 148] width 17 height 12
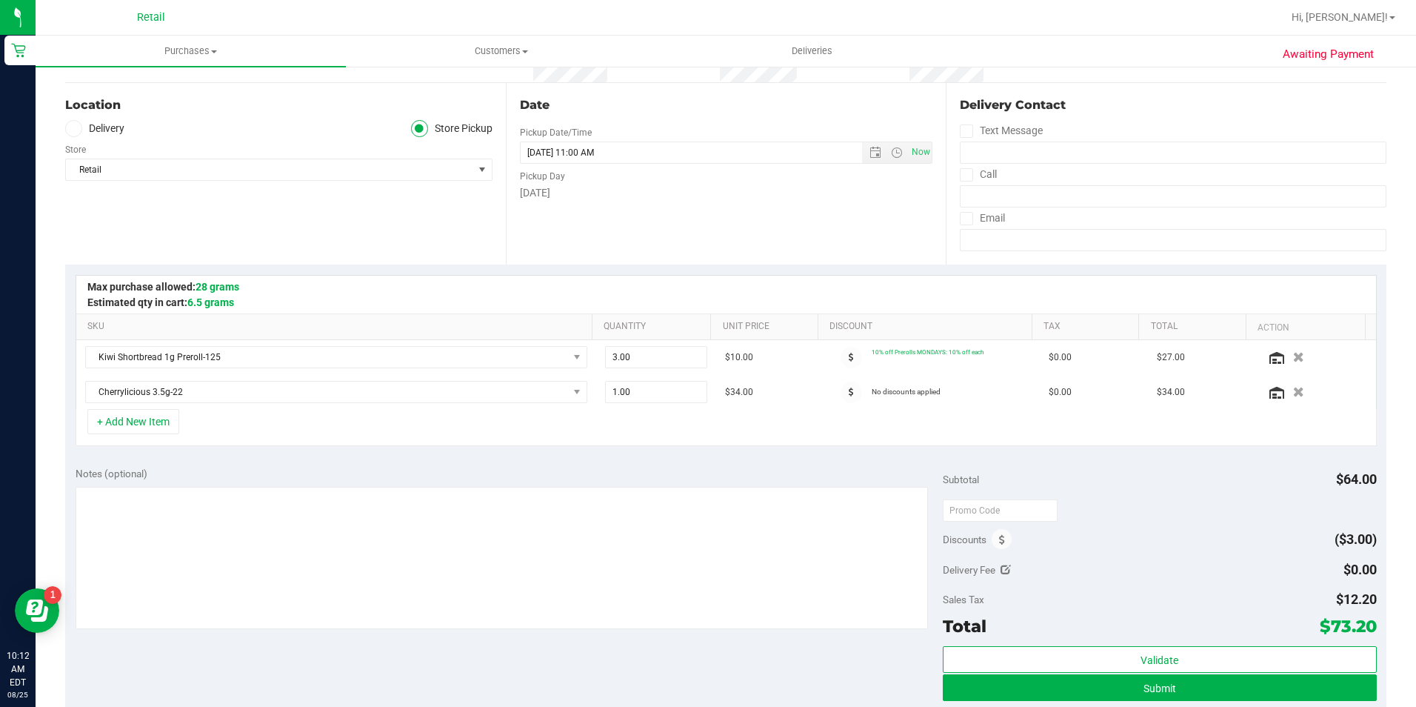
scroll to position [444, 0]
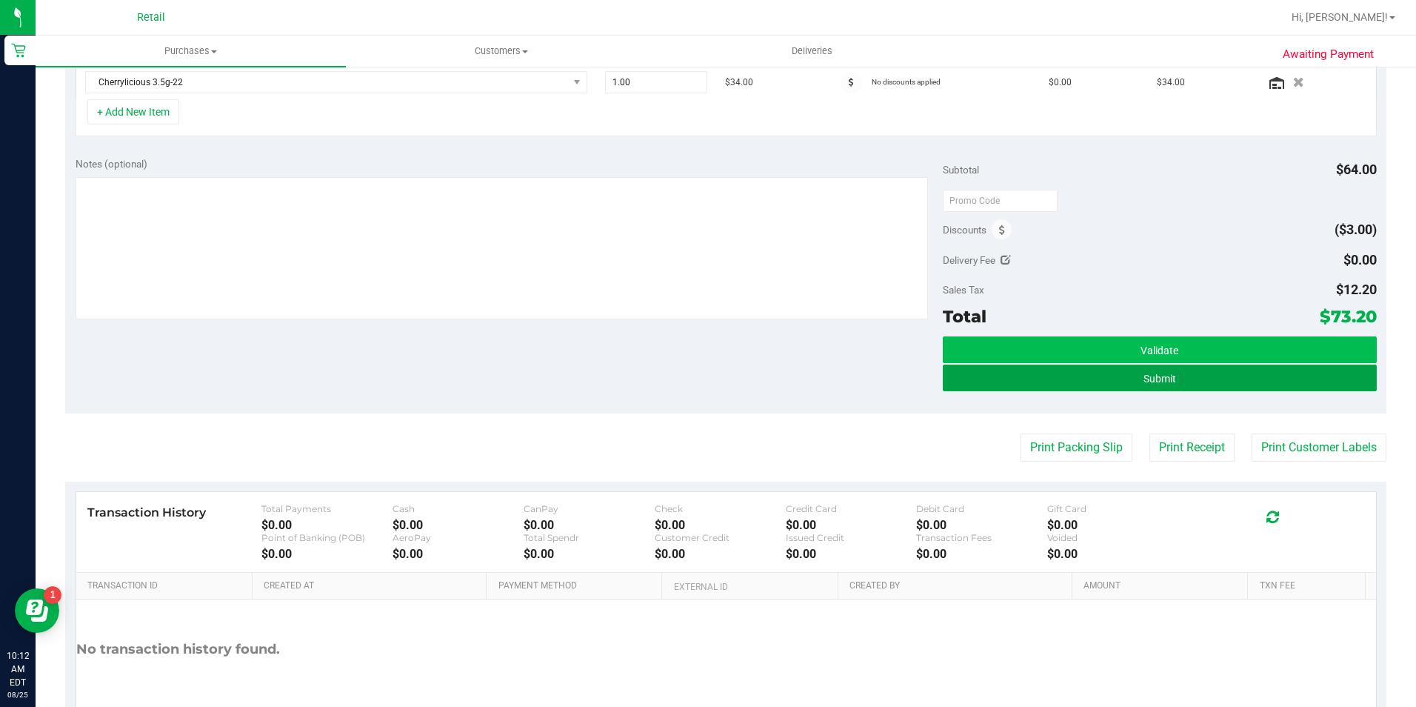
click at [1246, 366] on button "Submit" at bounding box center [1160, 377] width 434 height 27
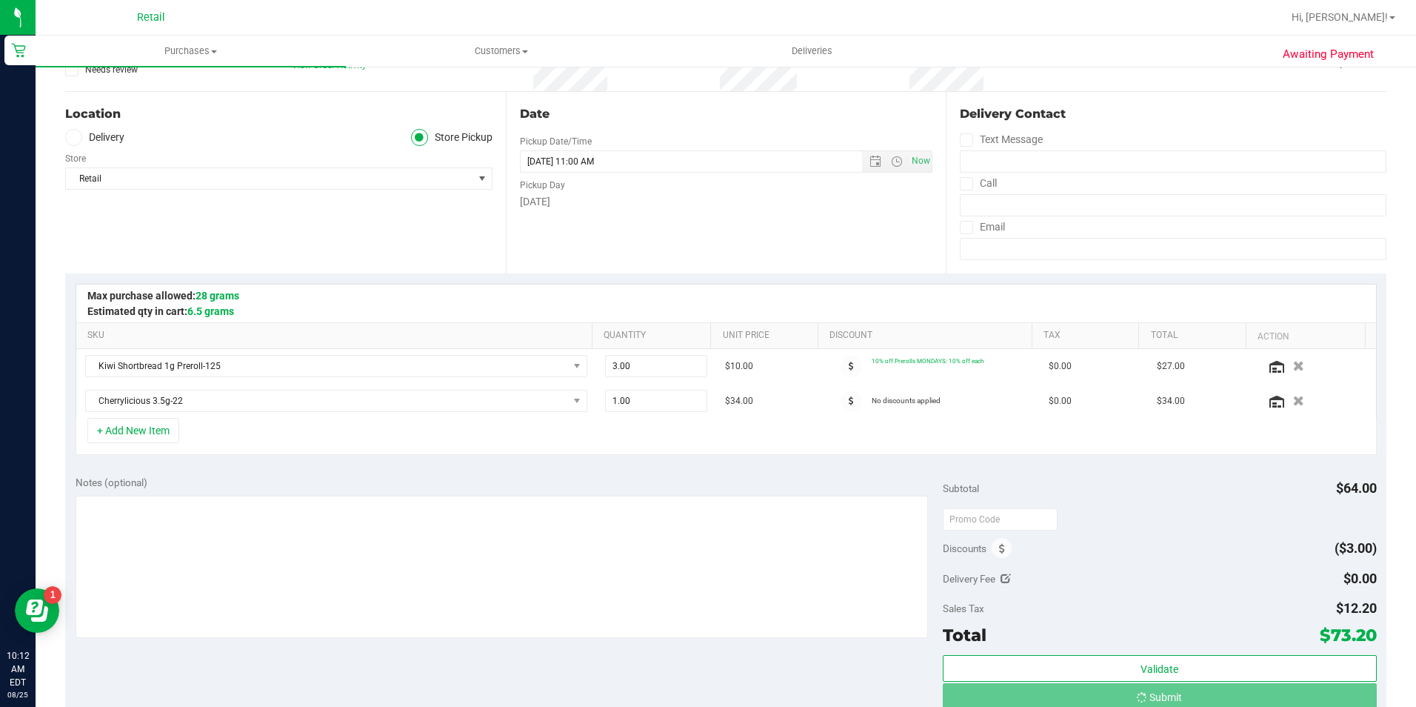
scroll to position [125, 0]
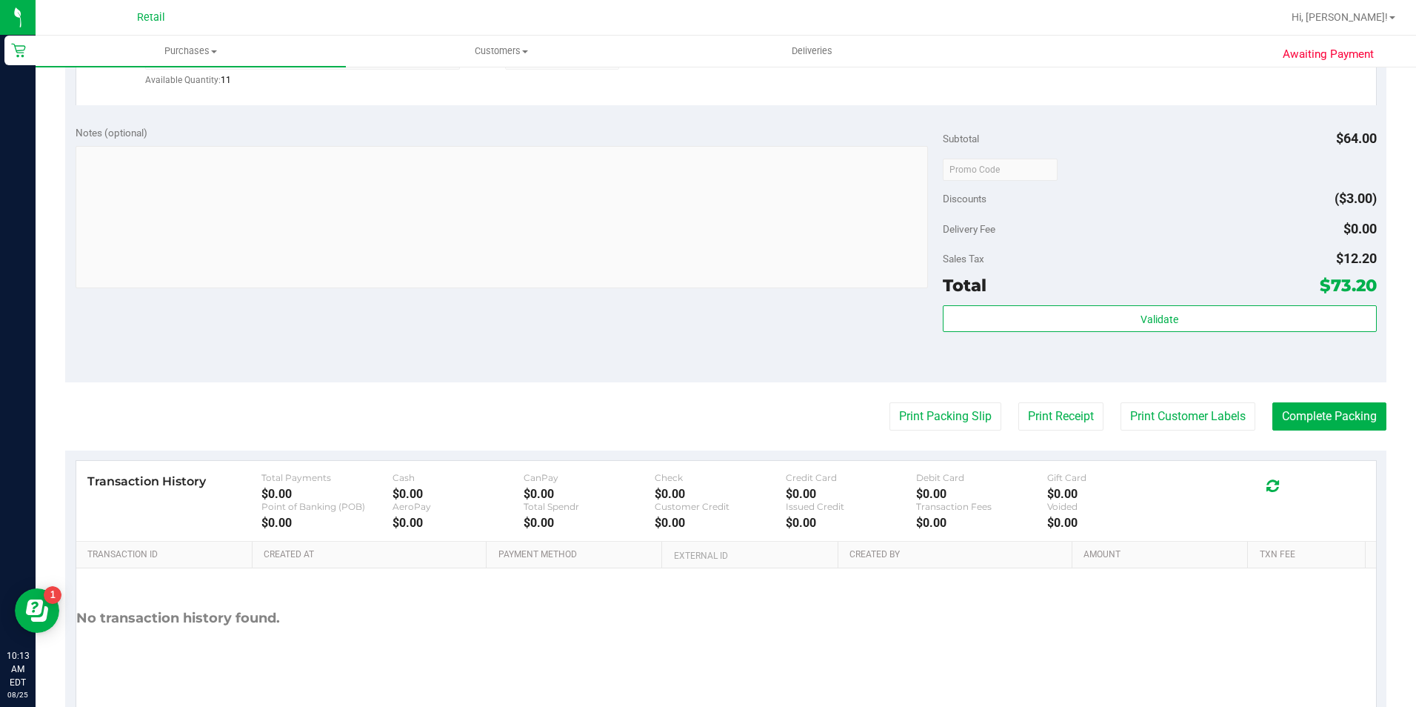
scroll to position [587, 0]
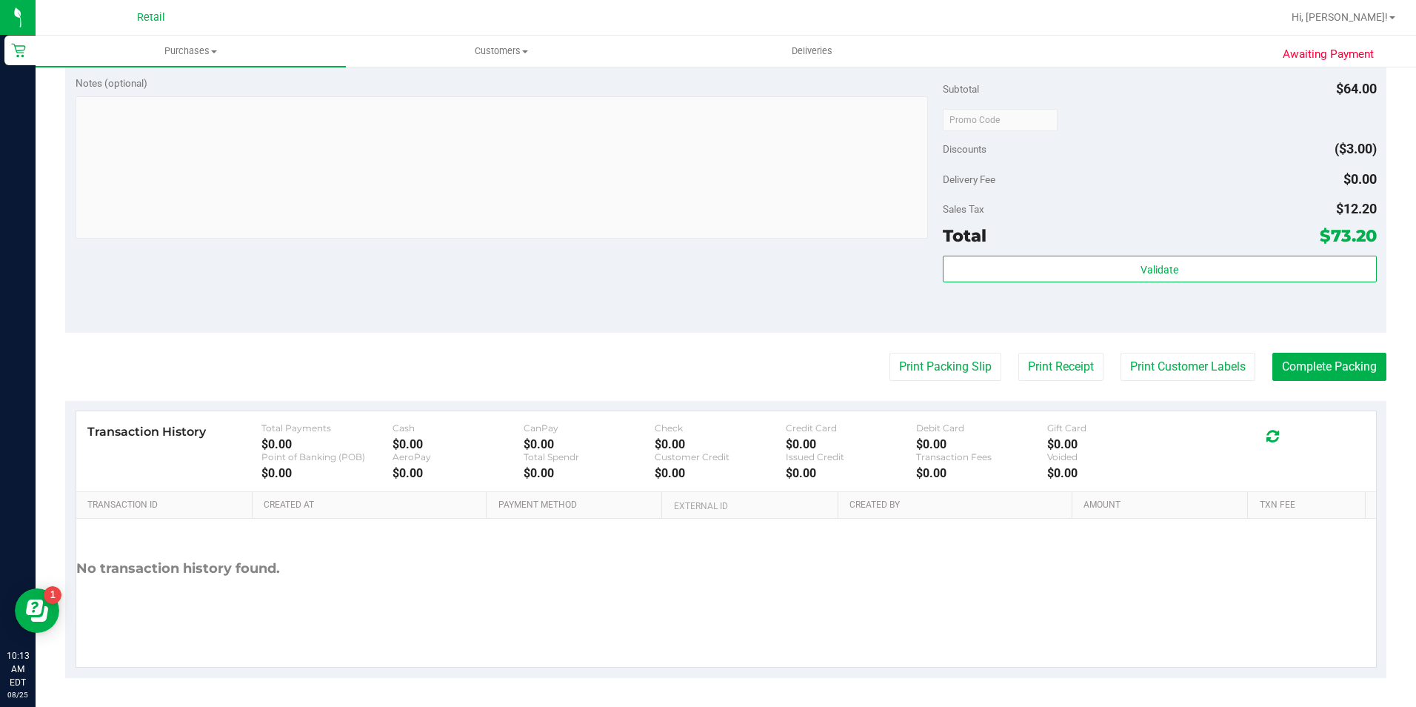
click at [1304, 390] on purchase-details "Back Edit Purchase Cancel Purchase View Profile # 01623195 Med | Rec METRC ID: …" at bounding box center [725, 85] width 1321 height 1184
click at [1358, 359] on button "Complete Packing" at bounding box center [1329, 367] width 114 height 28
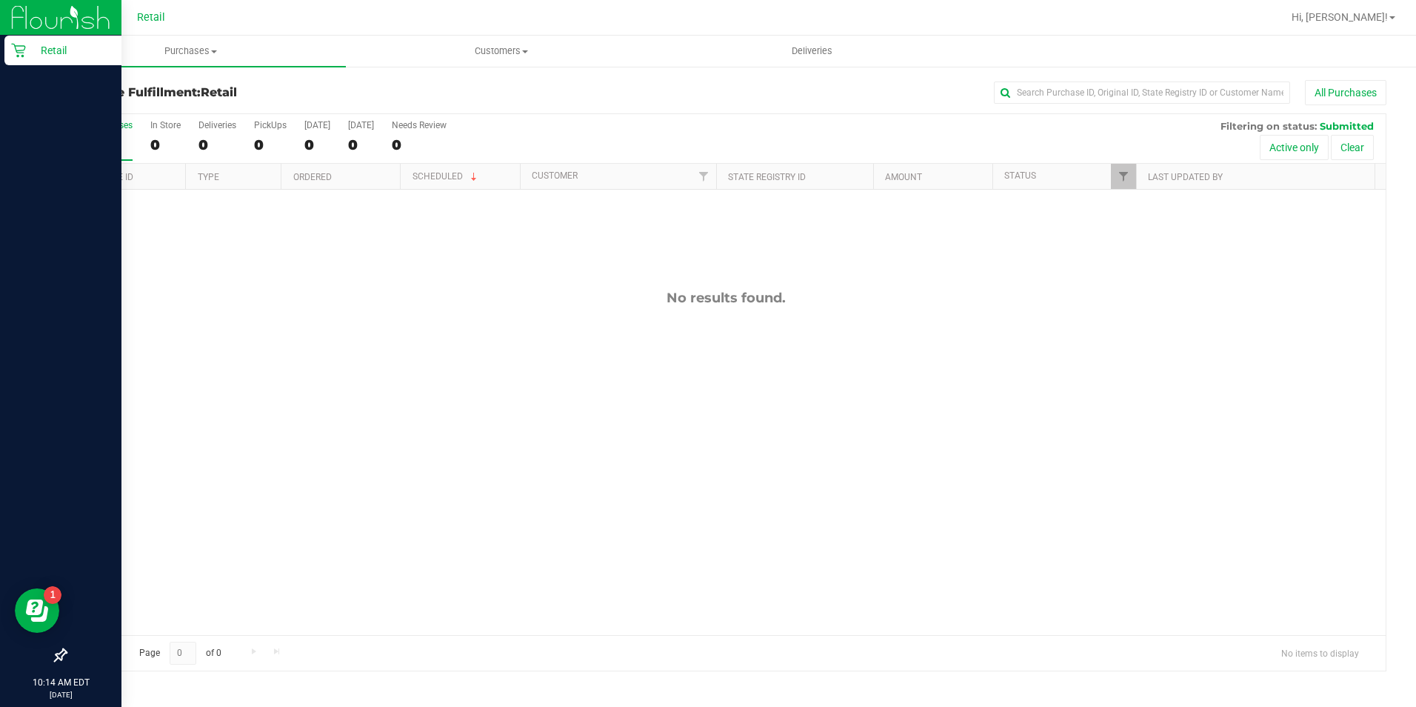
click at [19, 58] on div "Retail" at bounding box center [62, 51] width 117 height 30
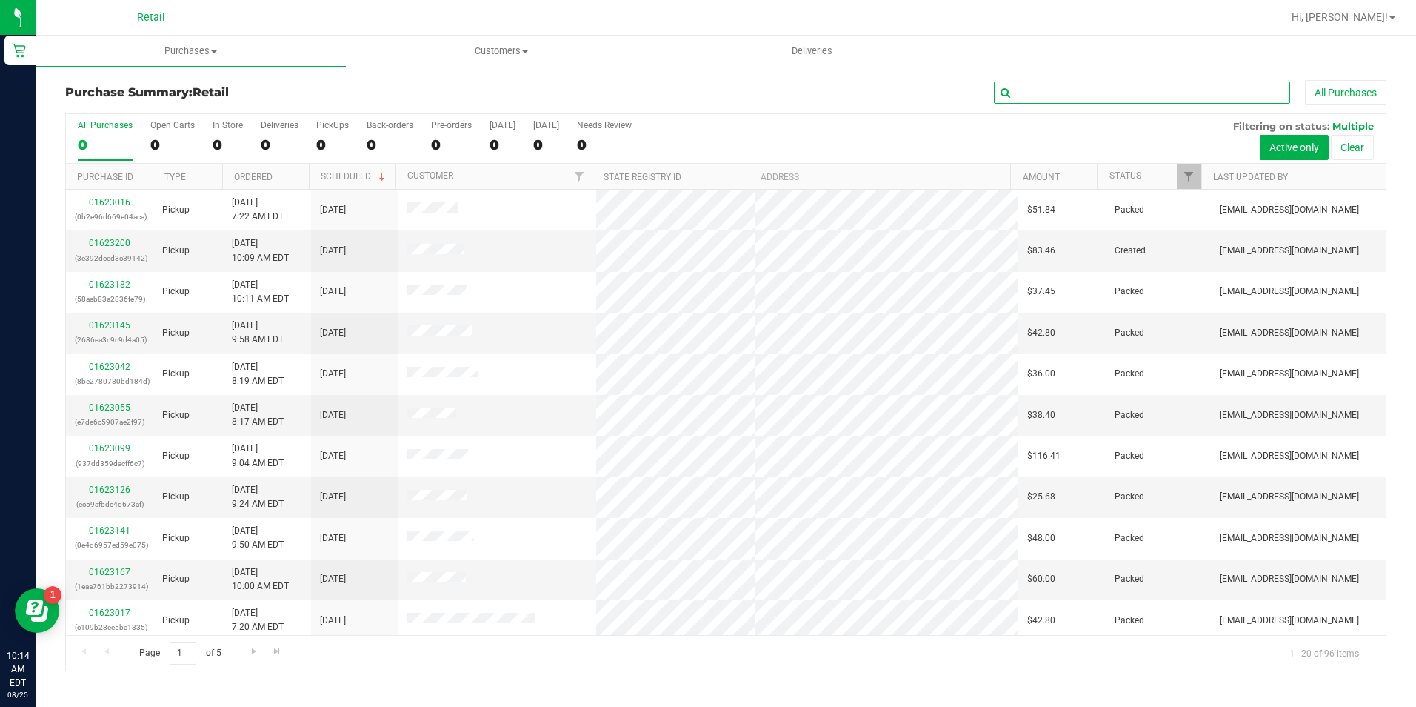
click at [1091, 98] on input "text" at bounding box center [1142, 92] width 296 height 22
click at [1091, 97] on input "text" at bounding box center [1142, 92] width 296 height 22
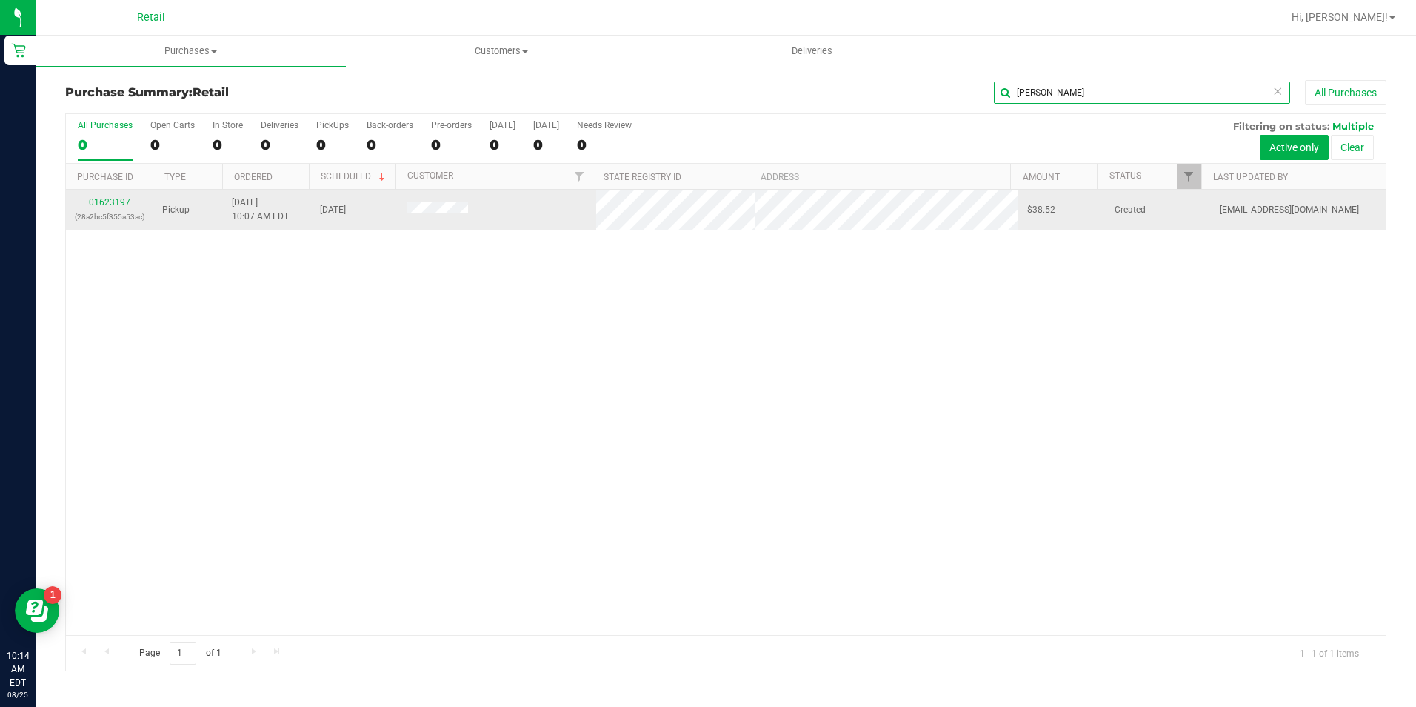
type input "scott"
click at [122, 209] on div "01623197 (28a2bc5f355a53ac)" at bounding box center [110, 210] width 70 height 28
click at [124, 199] on link "01623197" at bounding box center [109, 202] width 41 height 10
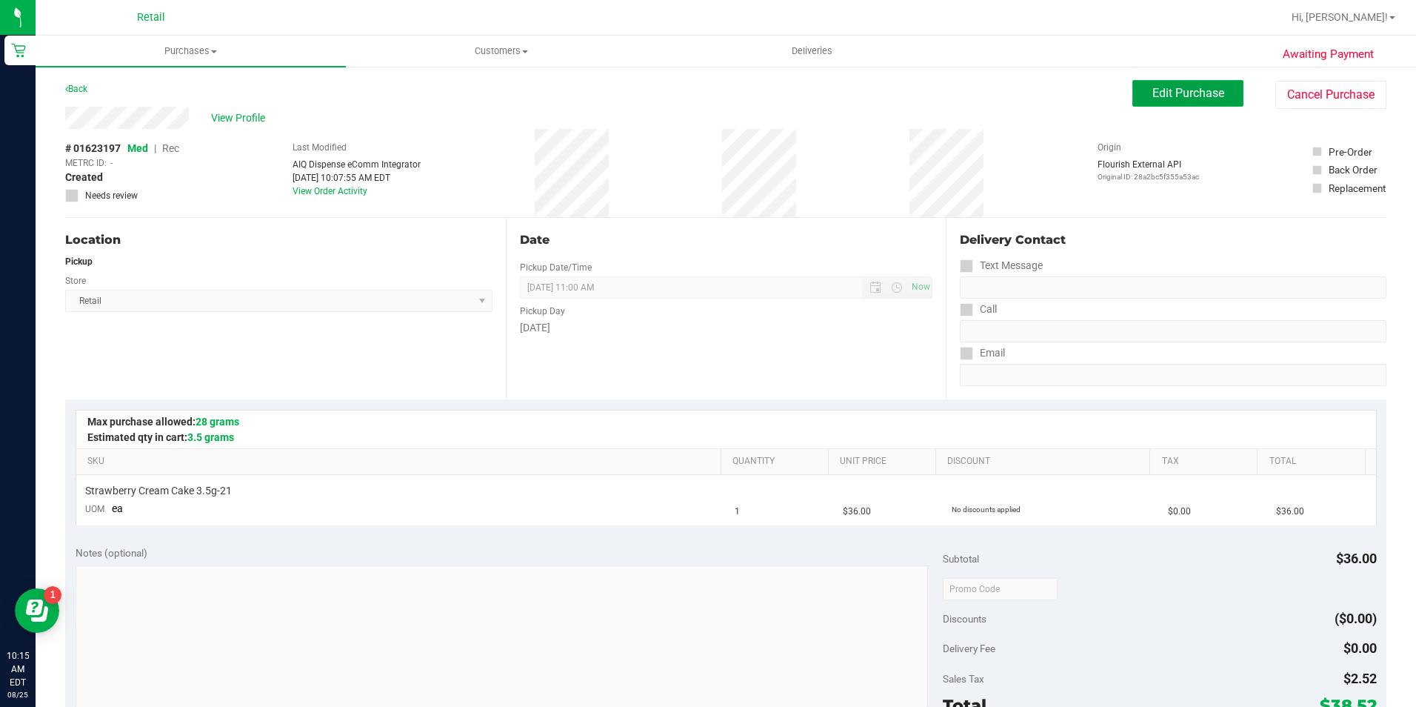
click at [1152, 87] on span "Edit Purchase" at bounding box center [1188, 93] width 72 height 14
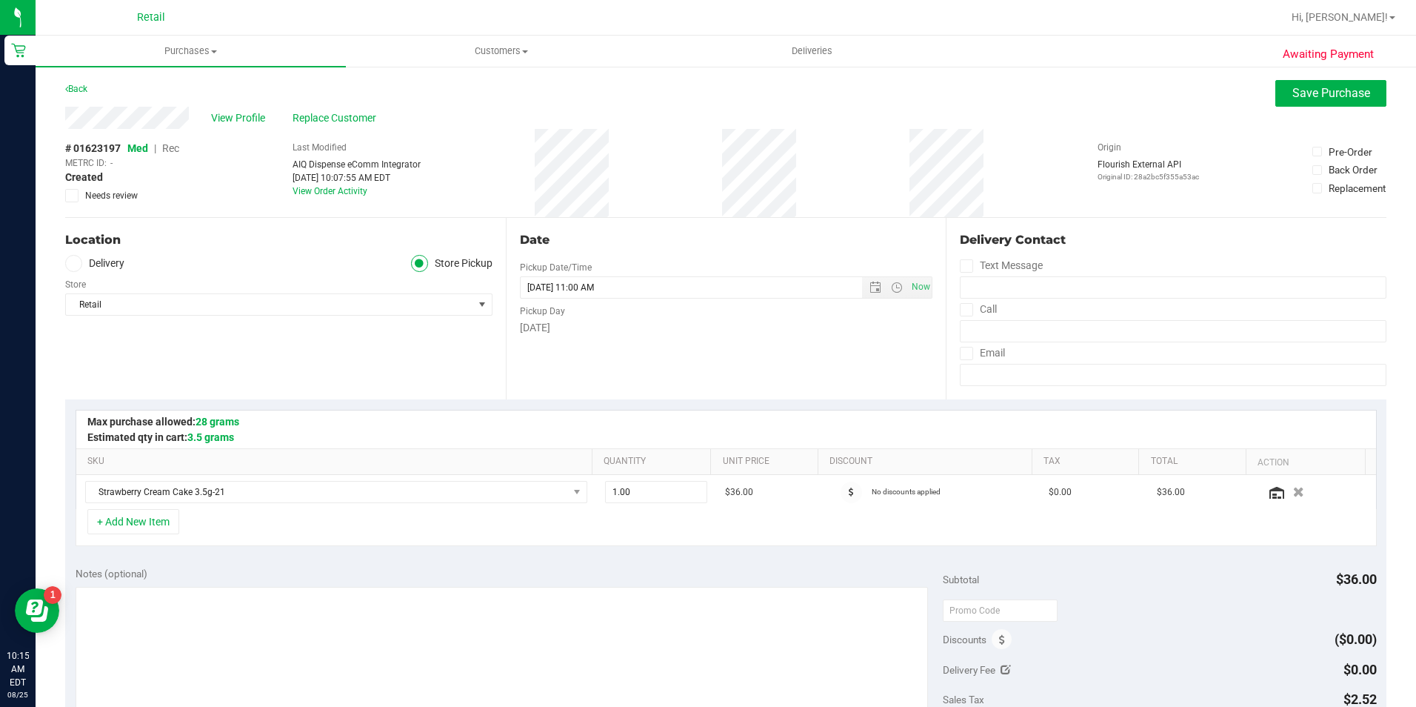
click at [173, 146] on span "Rec" at bounding box center [170, 148] width 17 height 12
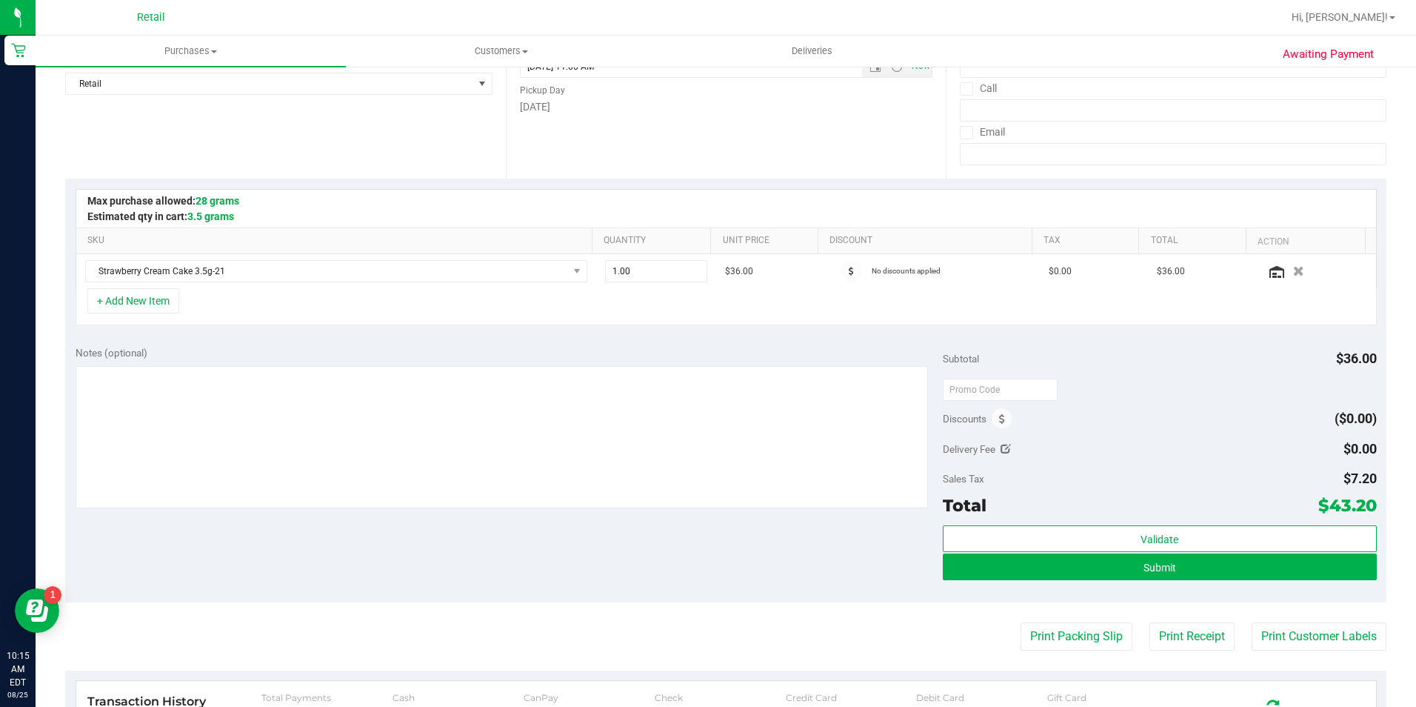
scroll to position [222, 0]
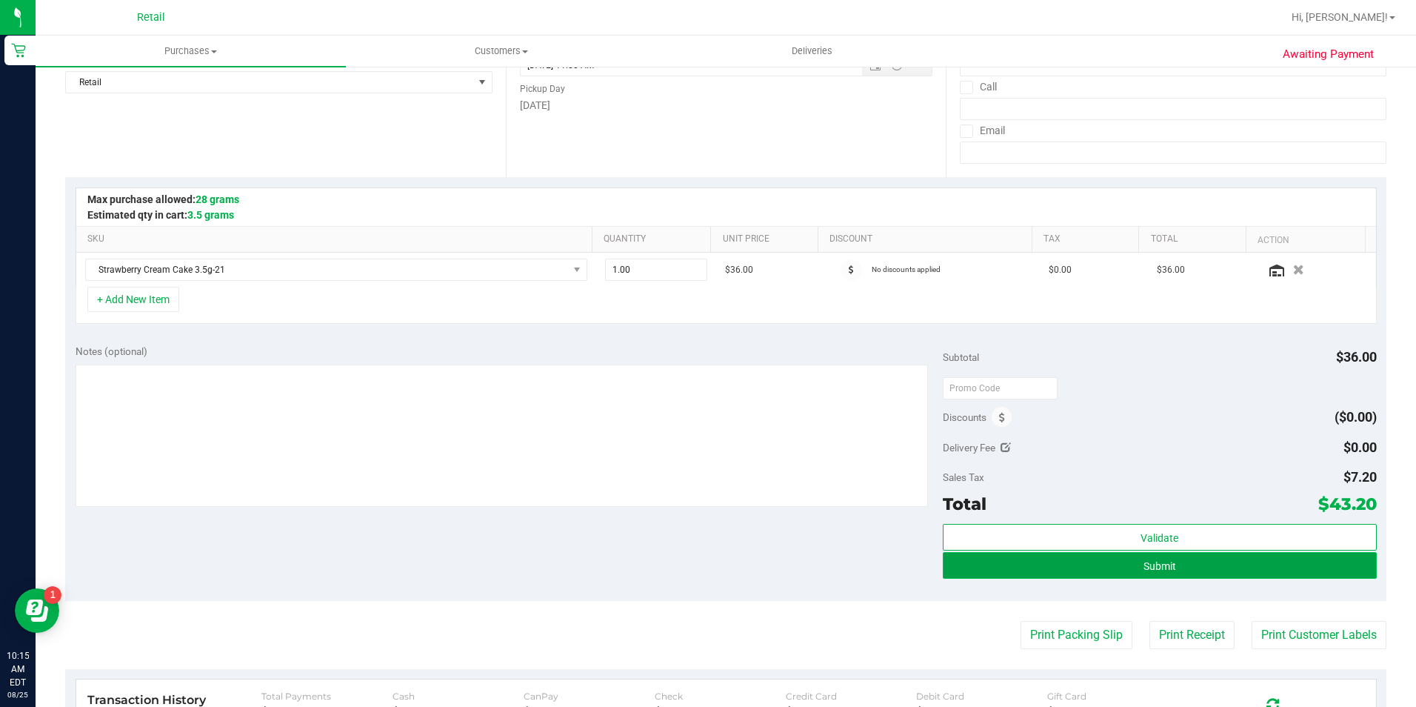
click at [1230, 577] on button "Submit" at bounding box center [1160, 565] width 434 height 27
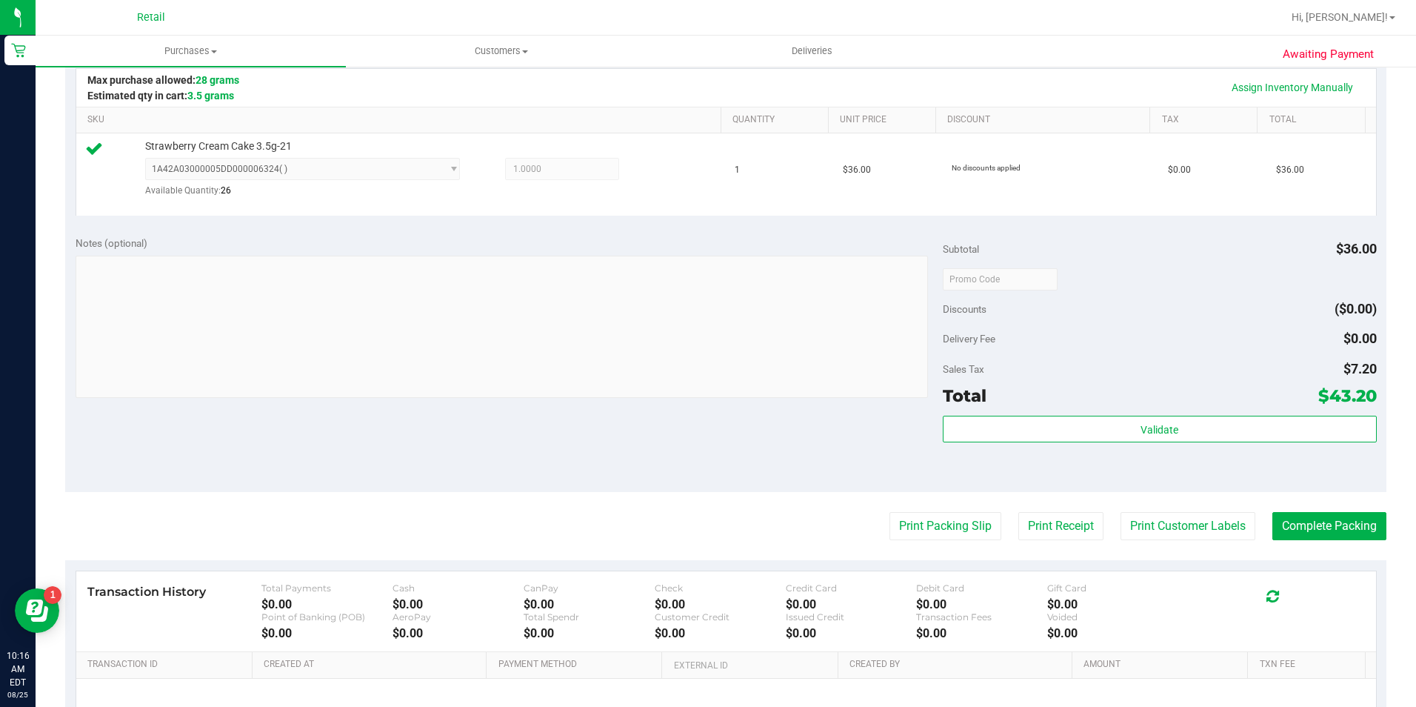
scroll to position [353, 0]
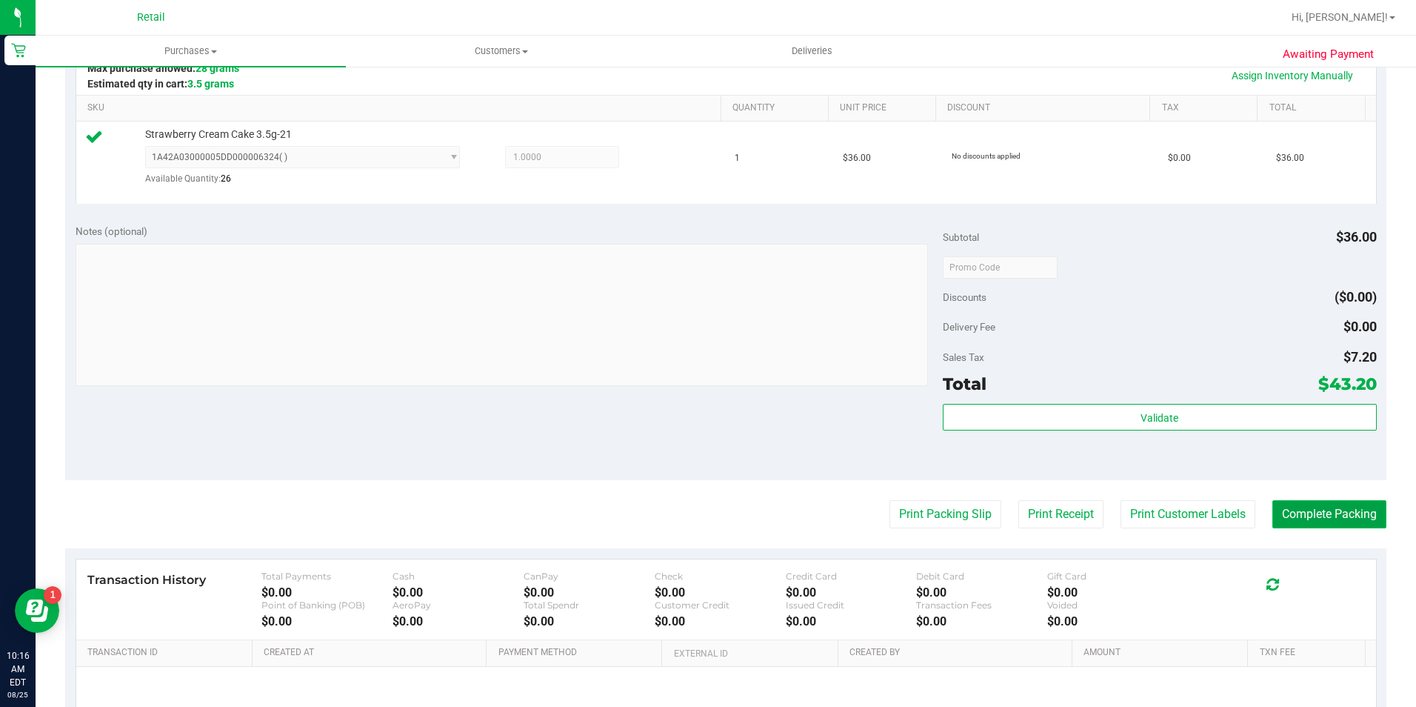
click at [1321, 513] on button "Complete Packing" at bounding box center [1329, 514] width 114 height 28
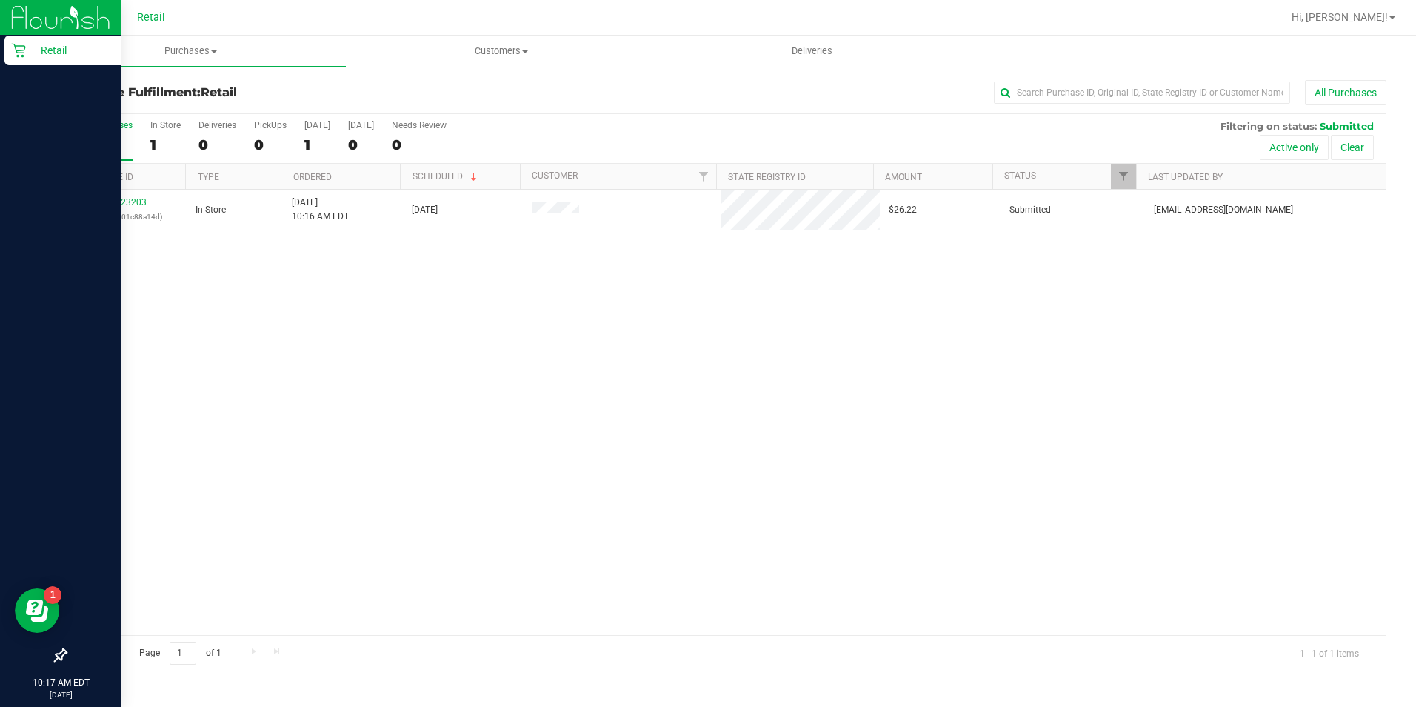
click at [24, 54] on icon at bounding box center [18, 50] width 15 height 15
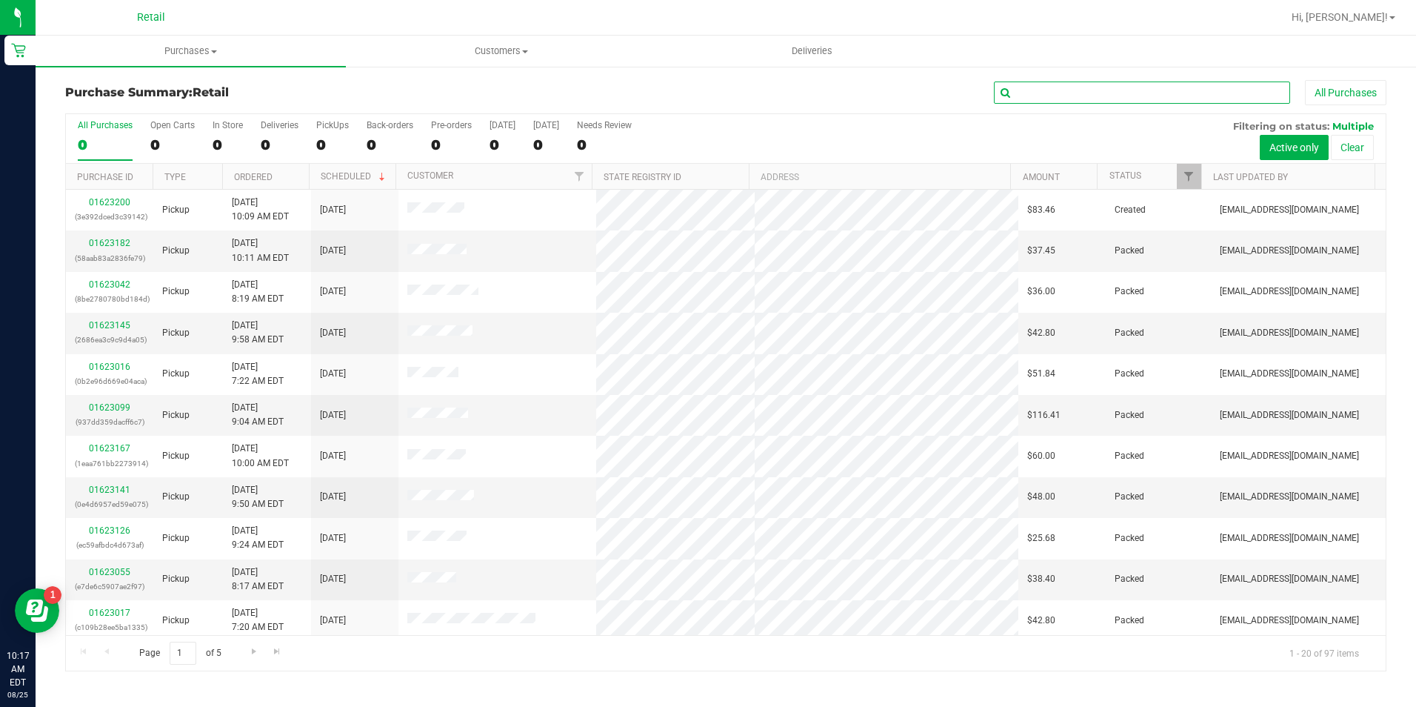
click at [1104, 81] on input "text" at bounding box center [1142, 92] width 296 height 22
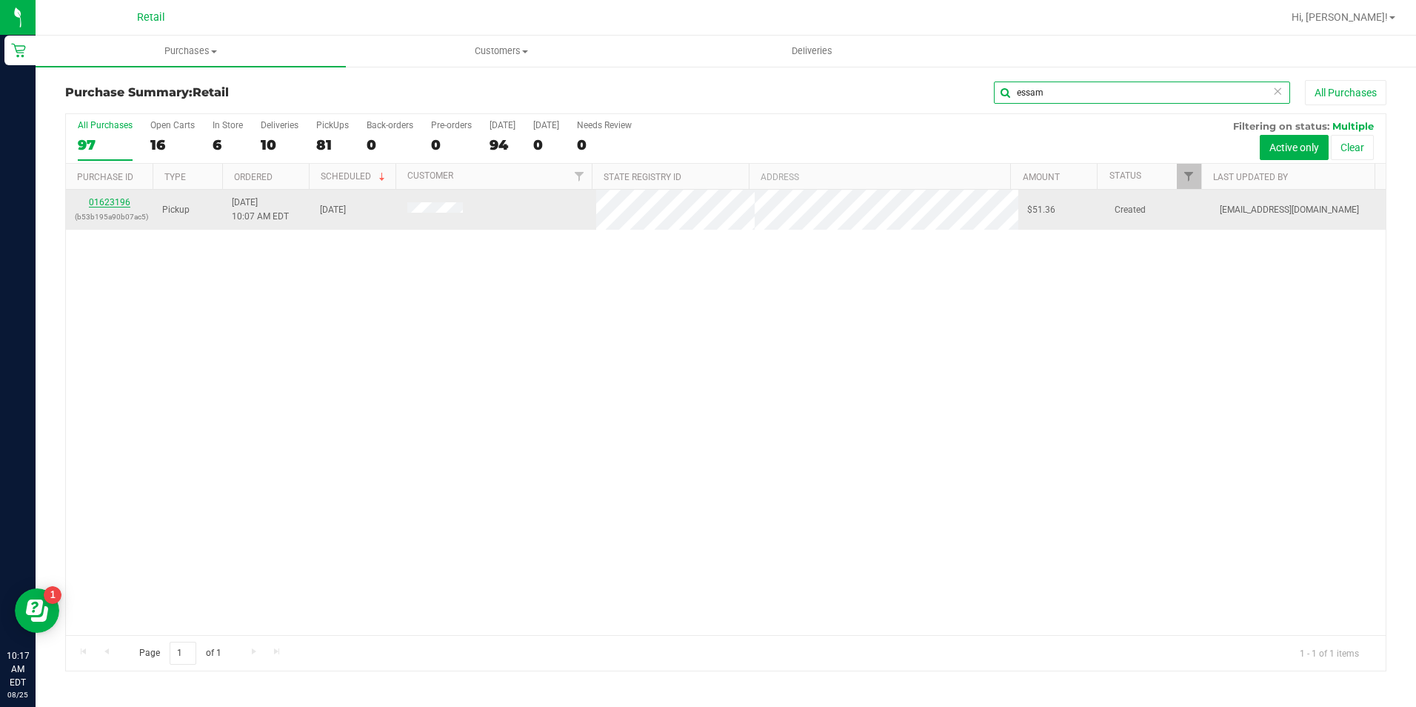
type input "essam"
click at [117, 201] on link "01623196" at bounding box center [109, 202] width 41 height 10
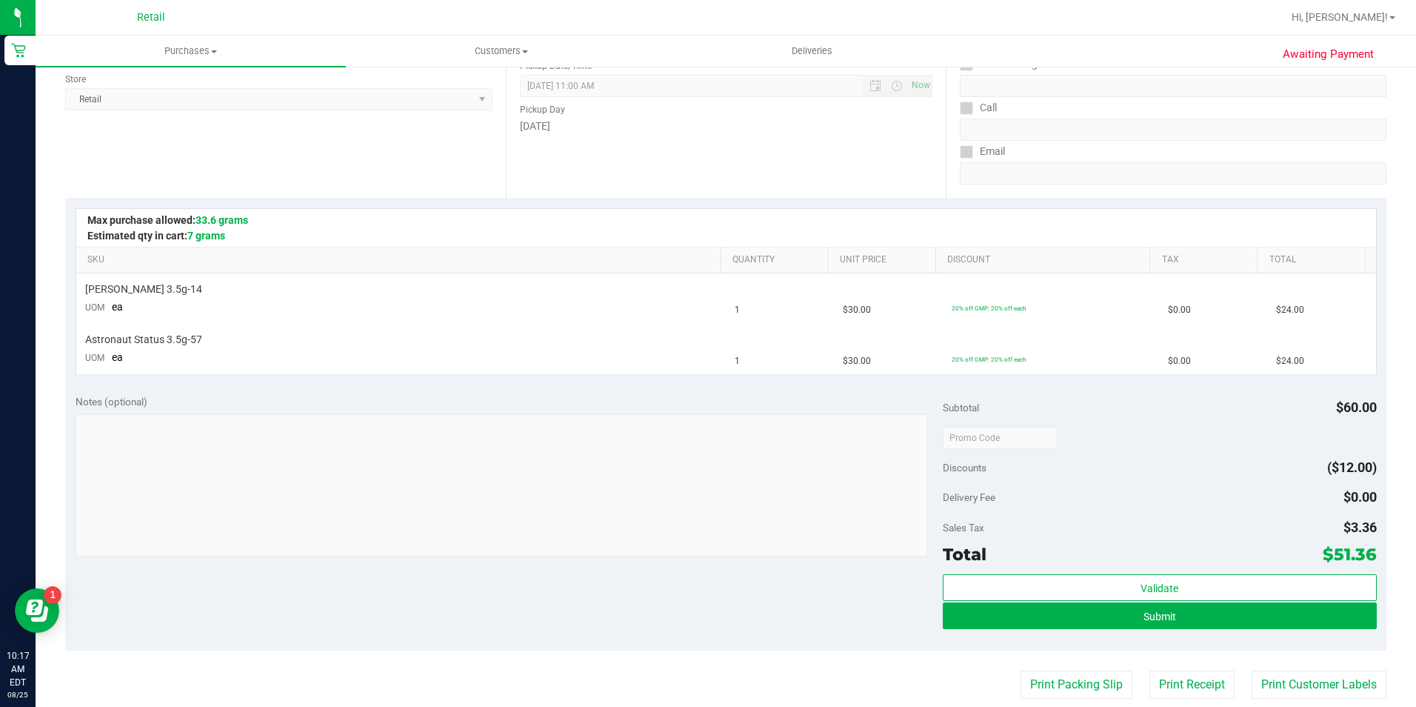
scroll to position [296, 0]
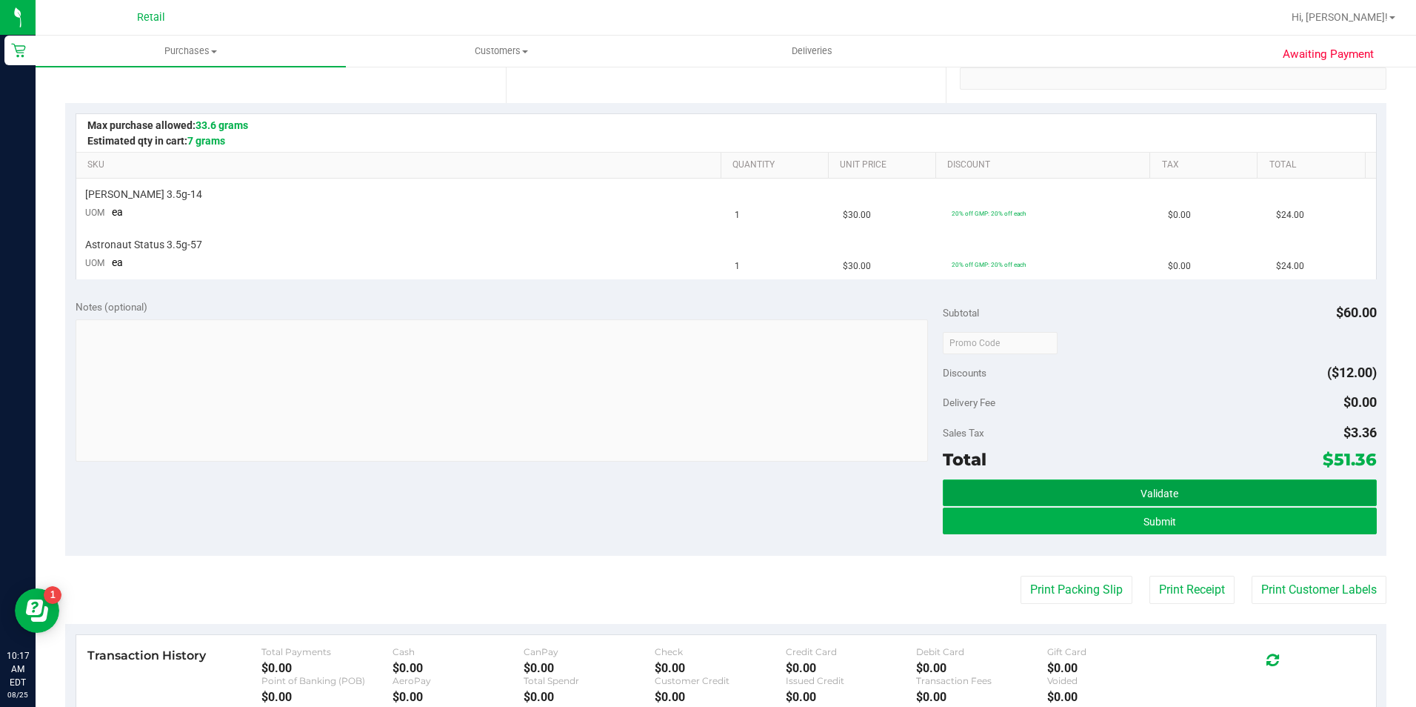
click at [1156, 499] on button "Validate" at bounding box center [1160, 492] width 434 height 27
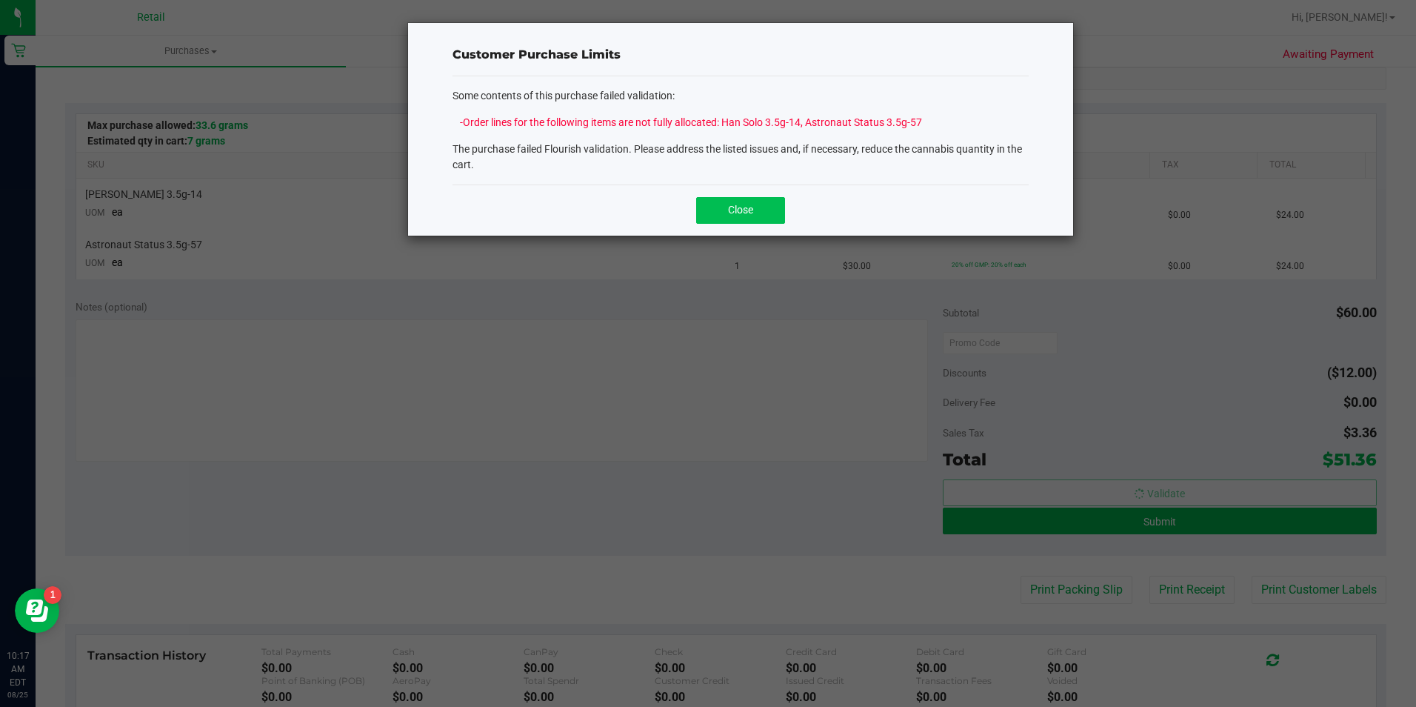
click at [777, 204] on button "Close" at bounding box center [740, 210] width 89 height 27
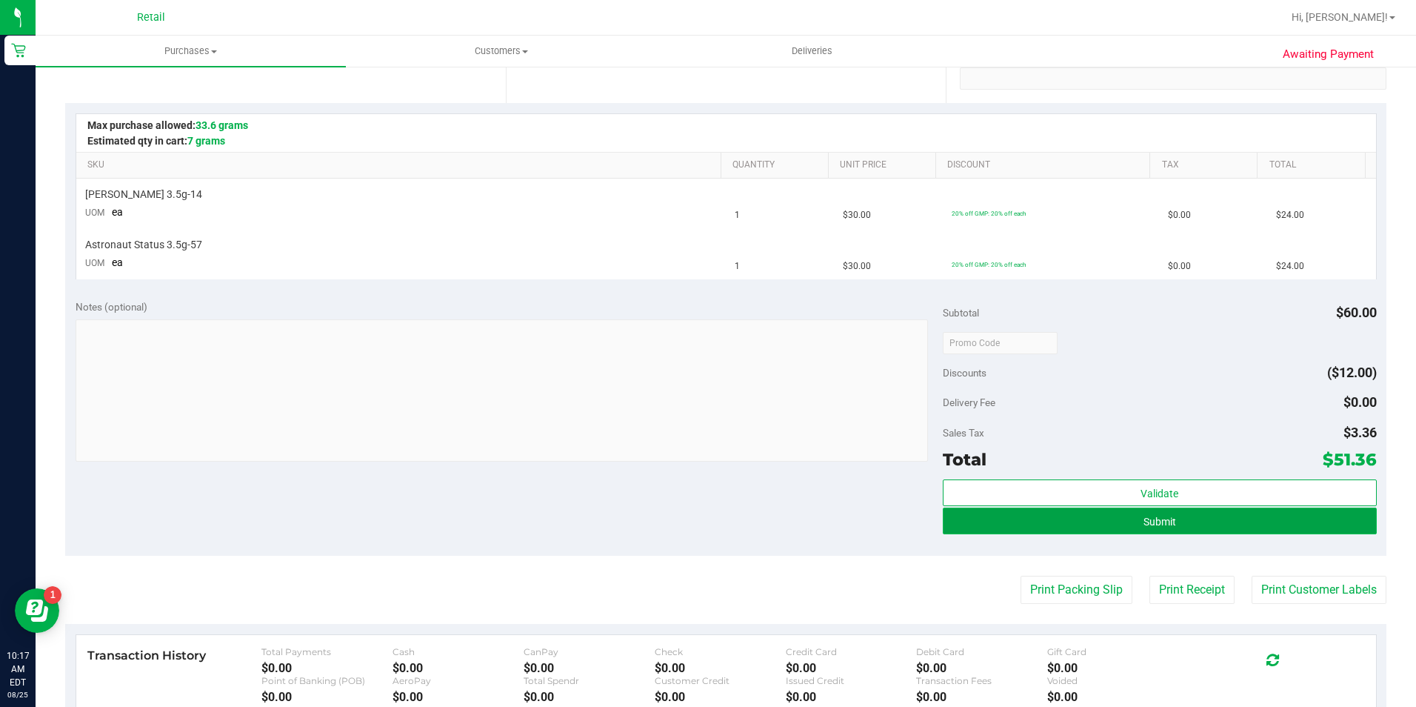
click at [1114, 528] on button "Submit" at bounding box center [1160, 520] width 434 height 27
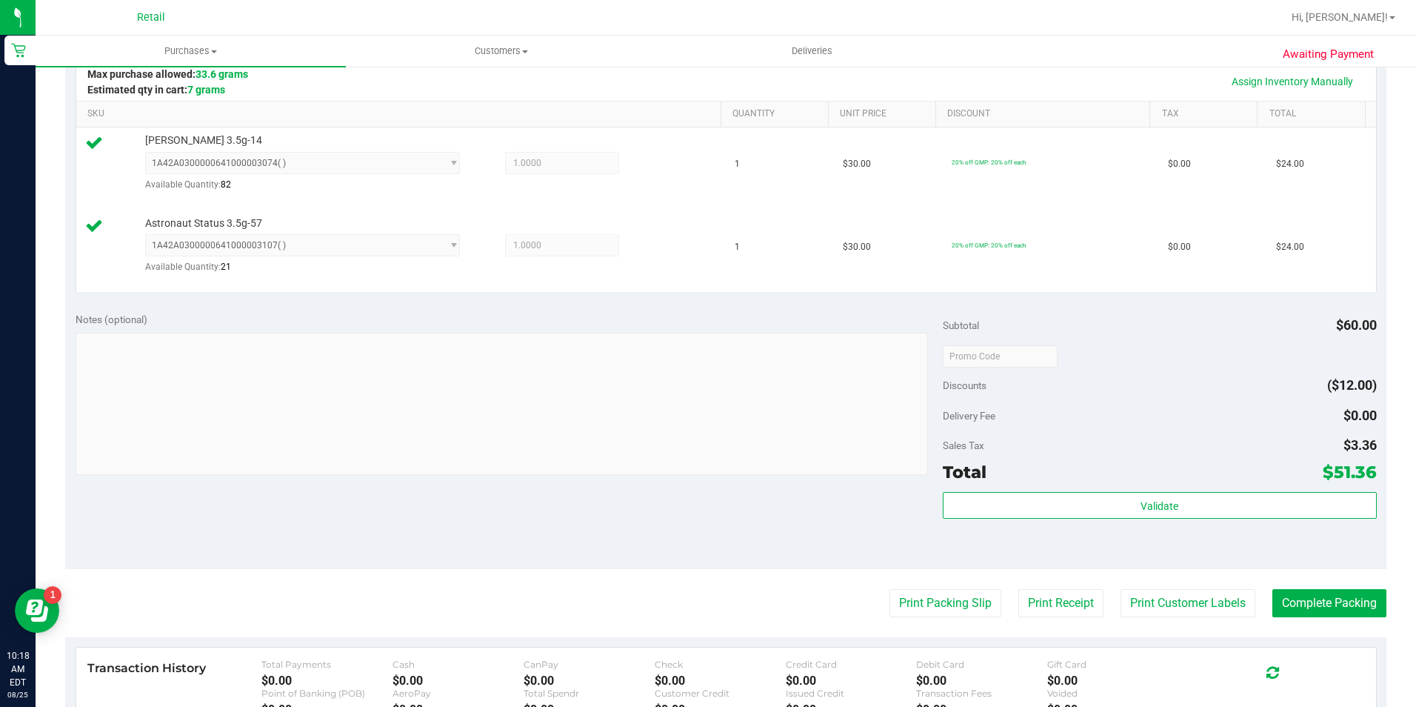
scroll to position [444, 0]
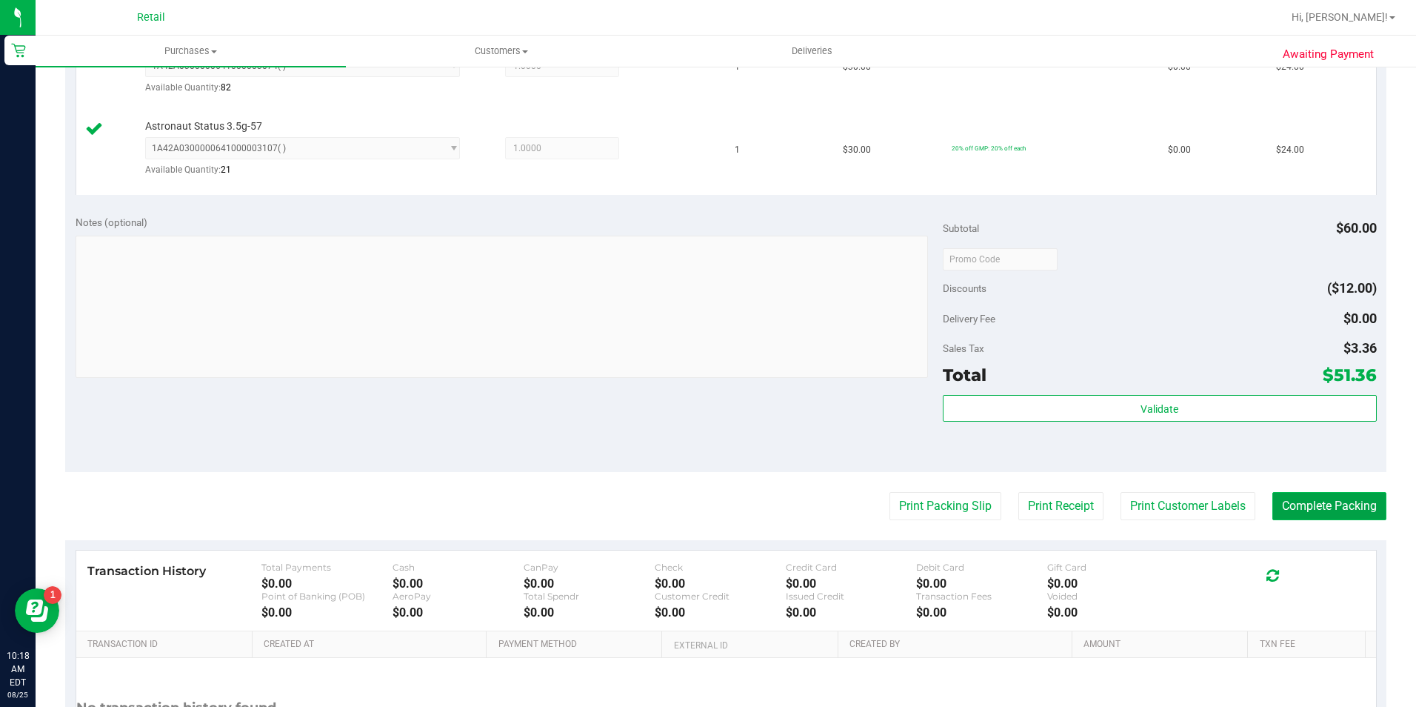
click at [1348, 510] on button "Complete Packing" at bounding box center [1329, 506] width 114 height 28
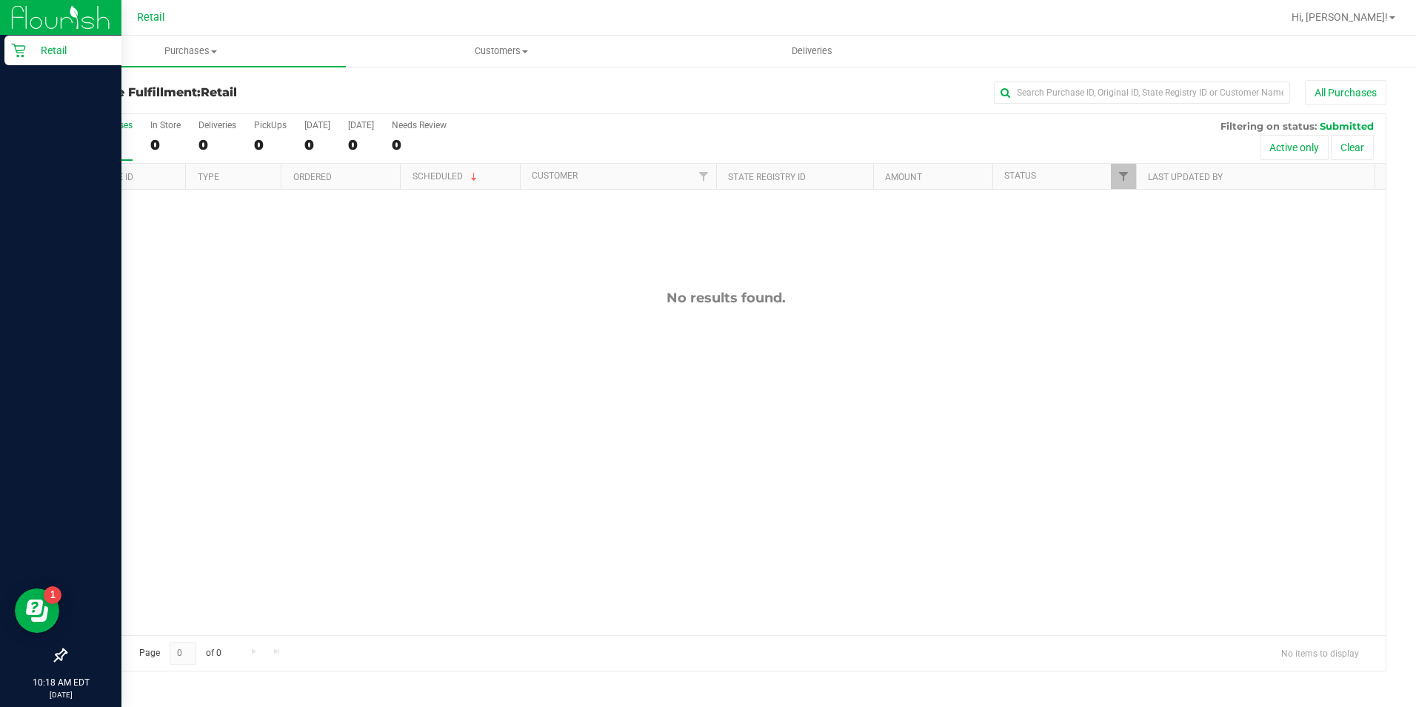
click at [27, 47] on p "Retail" at bounding box center [70, 50] width 89 height 18
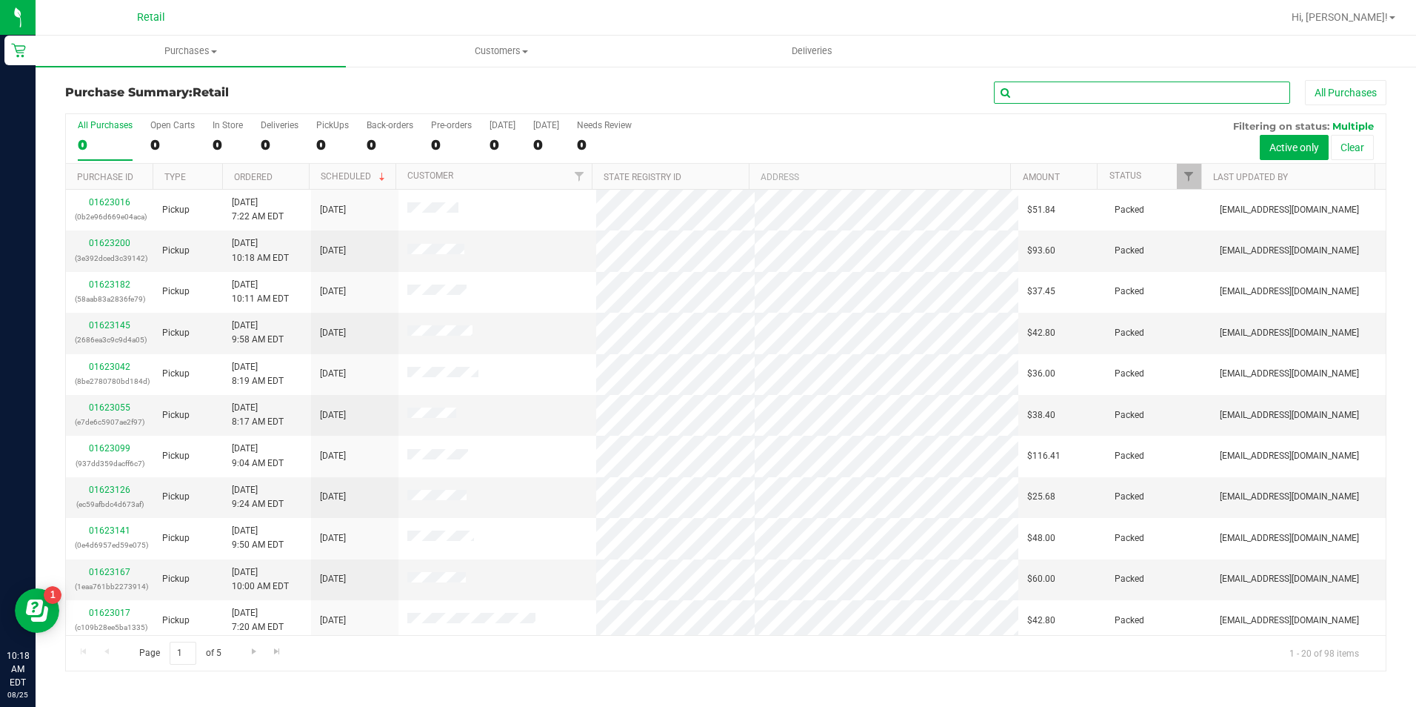
click at [1104, 90] on input "text" at bounding box center [1142, 92] width 296 height 22
click at [1103, 90] on input "text" at bounding box center [1142, 92] width 296 height 22
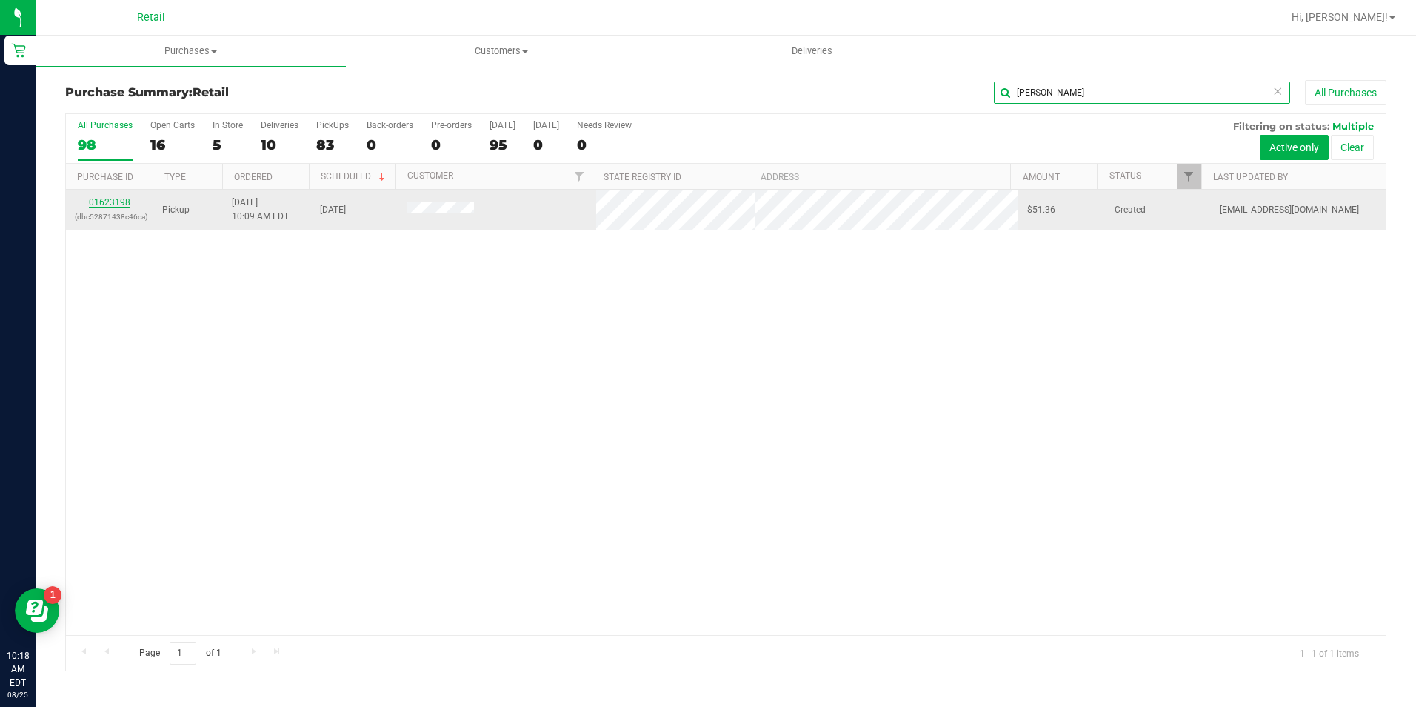
type input "wilk"
click at [114, 201] on link "01623198" at bounding box center [109, 202] width 41 height 10
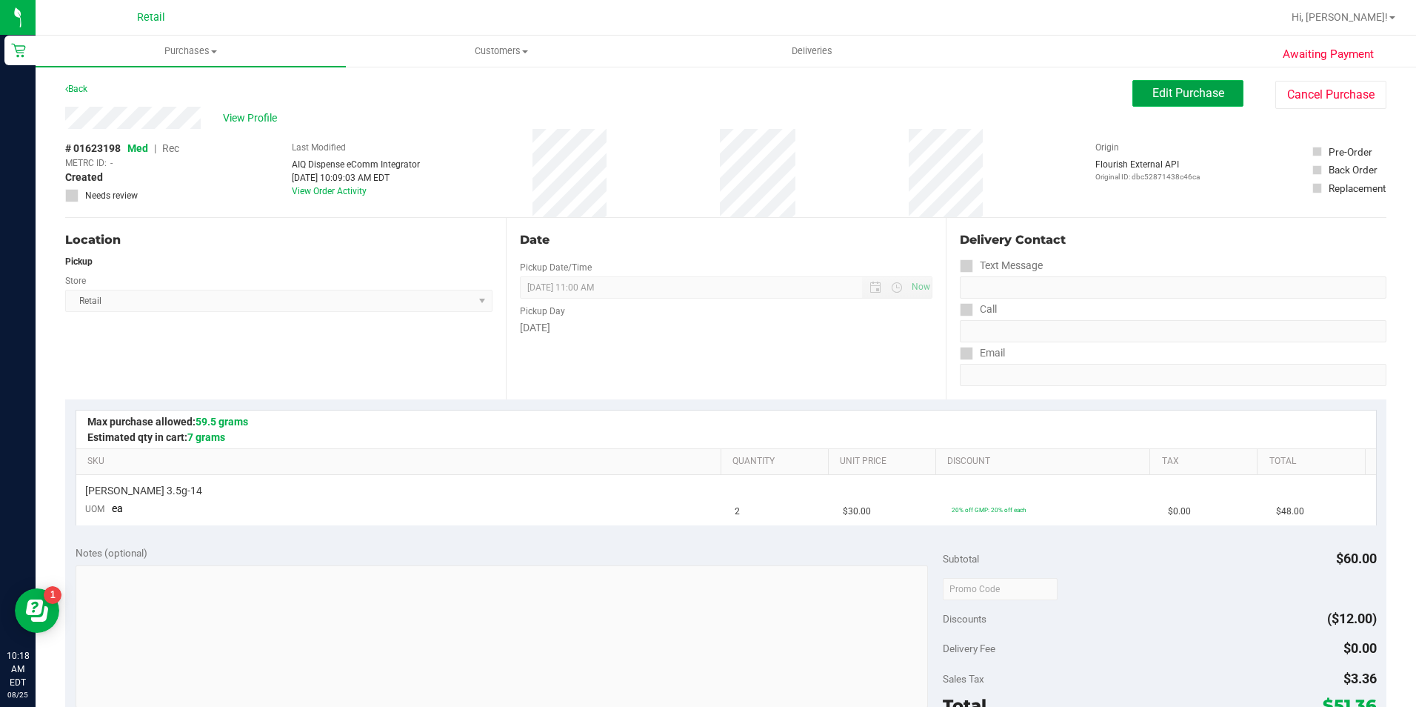
click at [1188, 95] on span "Edit Purchase" at bounding box center [1188, 93] width 72 height 14
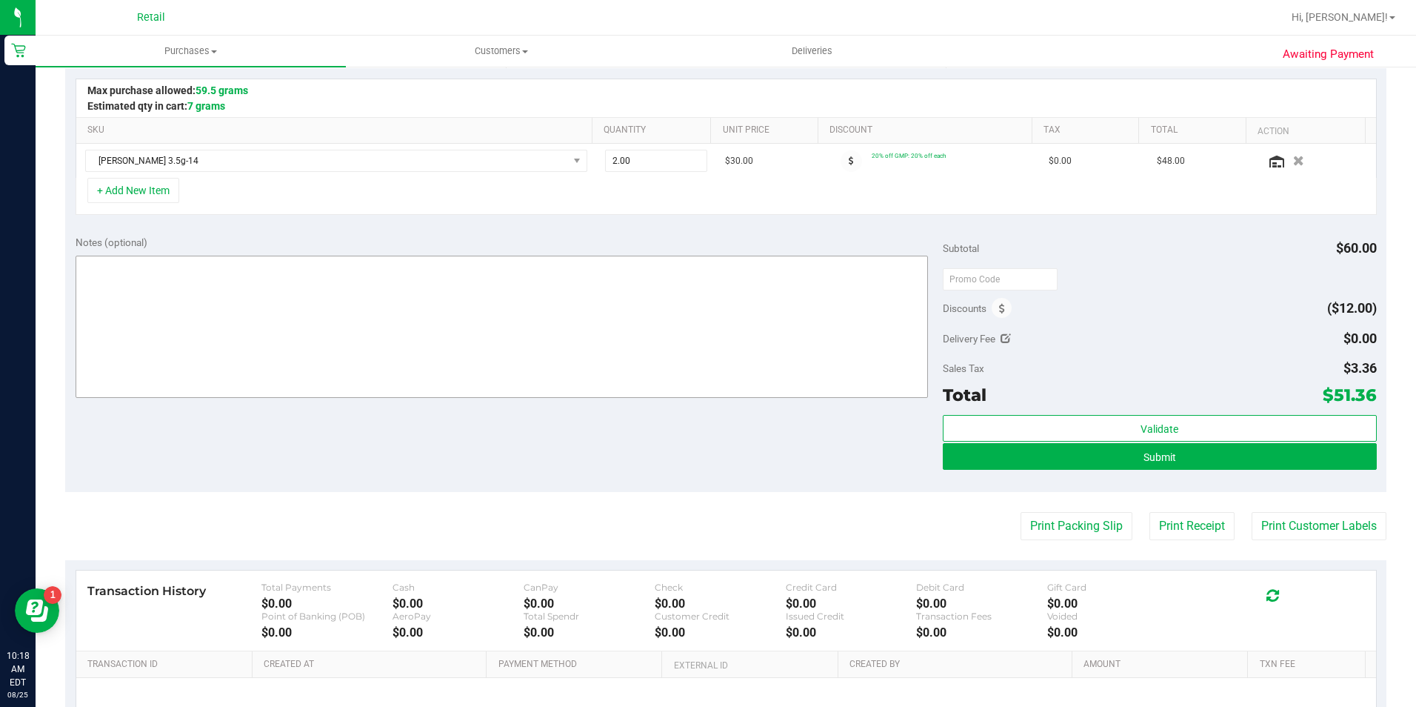
scroll to position [370, 0]
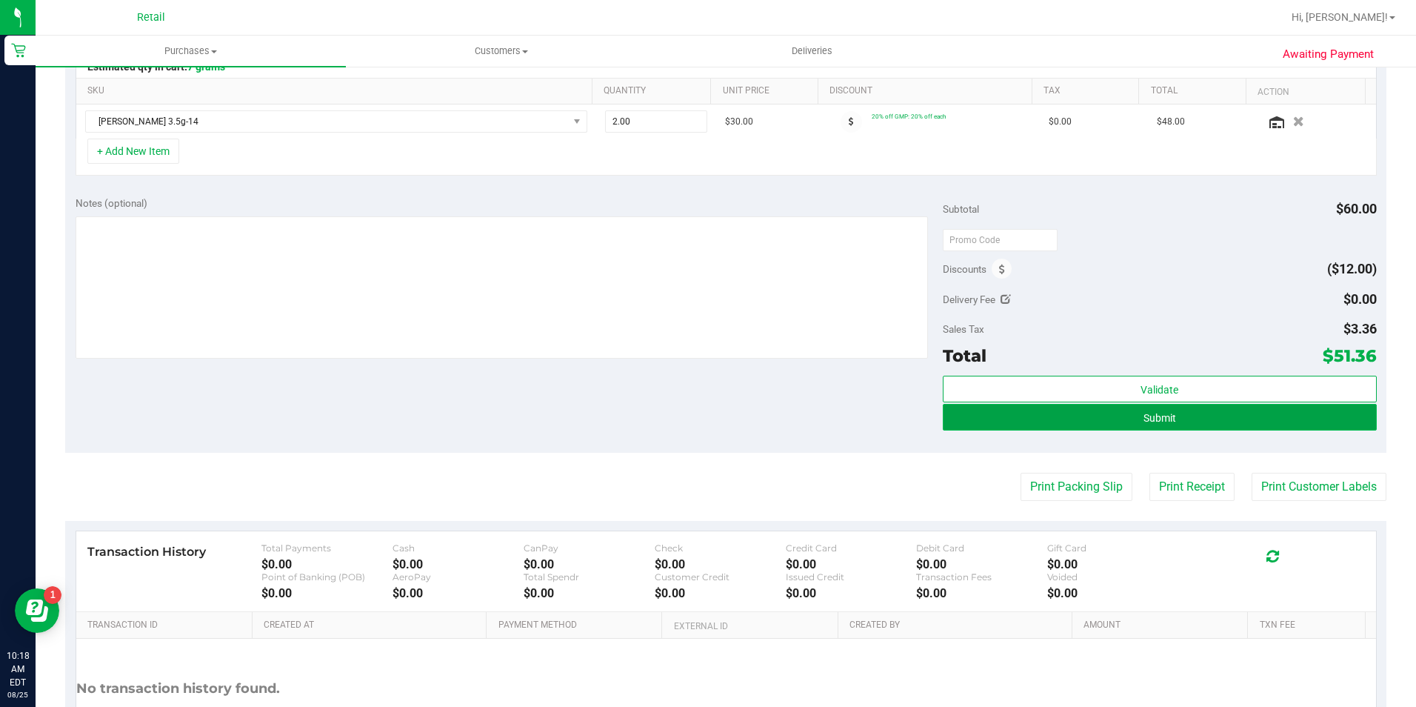
click at [1144, 416] on span "Submit" at bounding box center [1160, 418] width 33 height 12
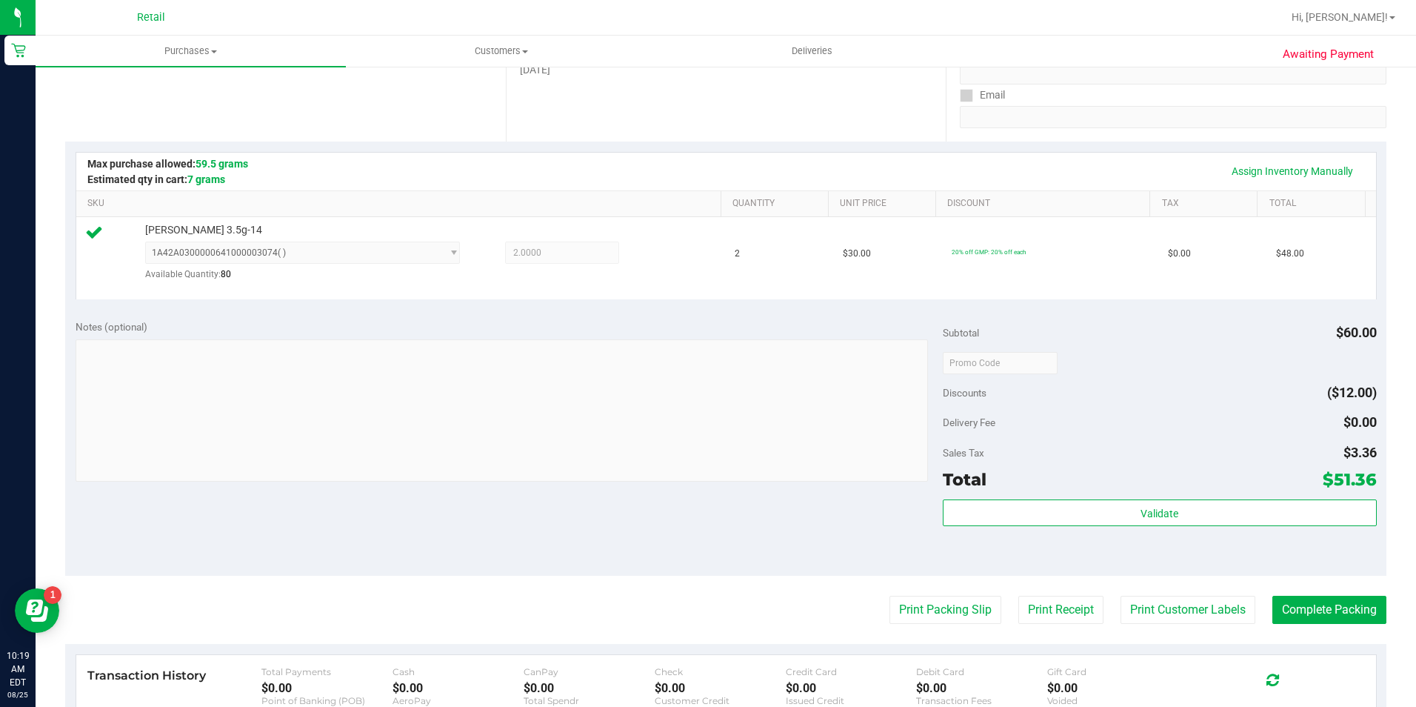
scroll to position [370, 0]
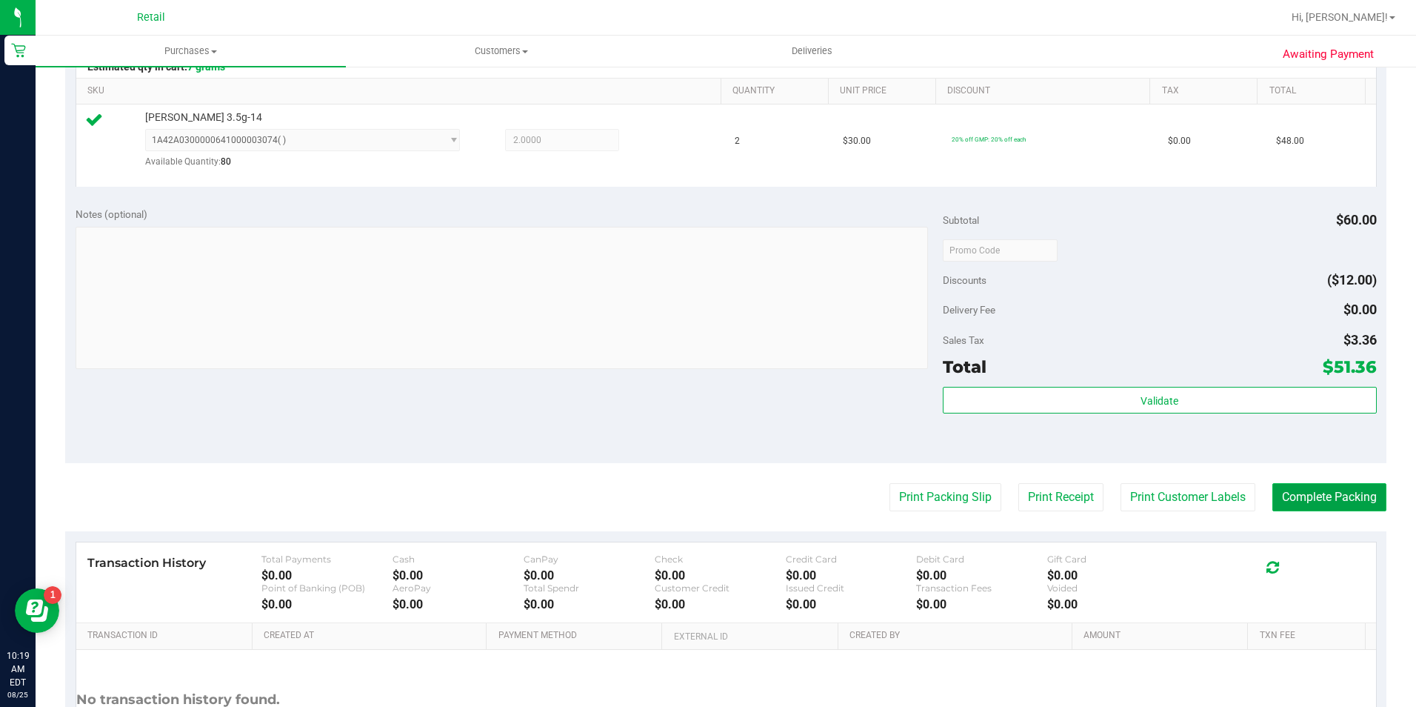
click at [1331, 490] on button "Complete Packing" at bounding box center [1329, 497] width 114 height 28
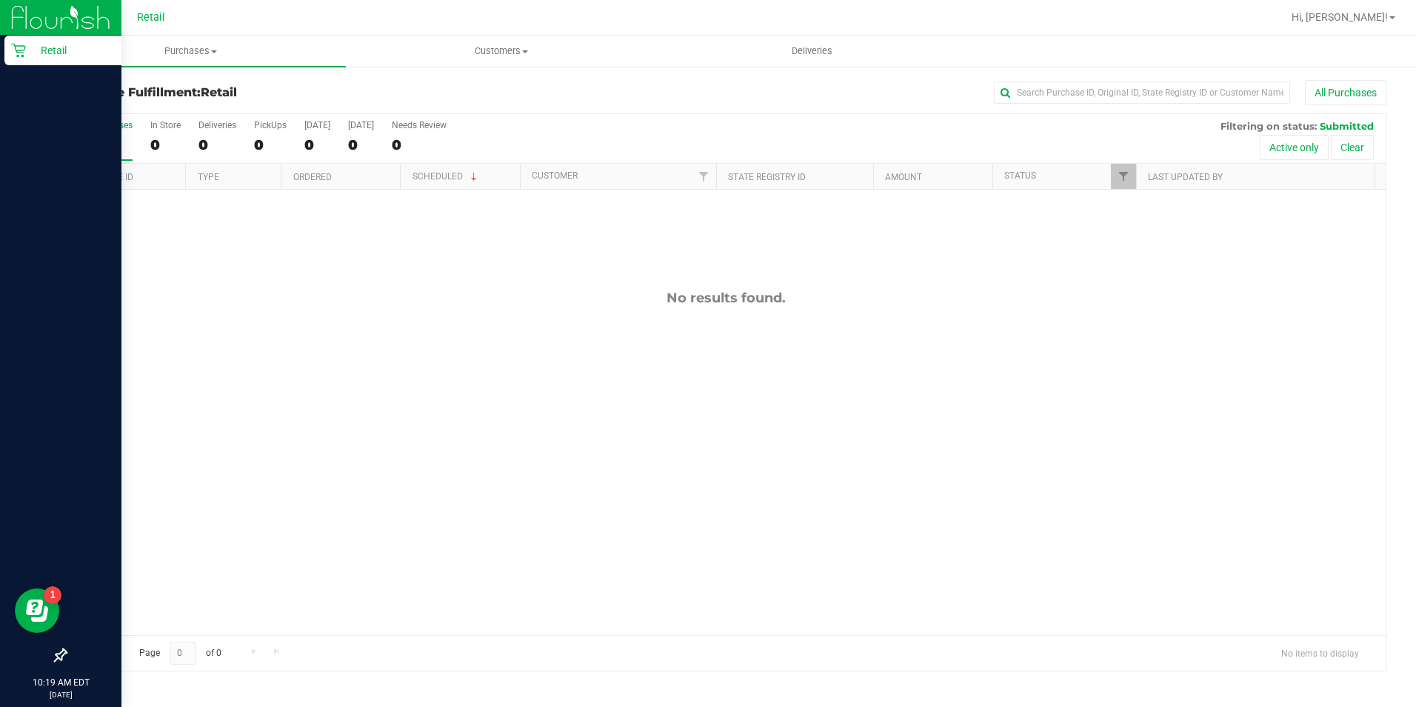
click at [17, 44] on icon at bounding box center [18, 50] width 15 height 15
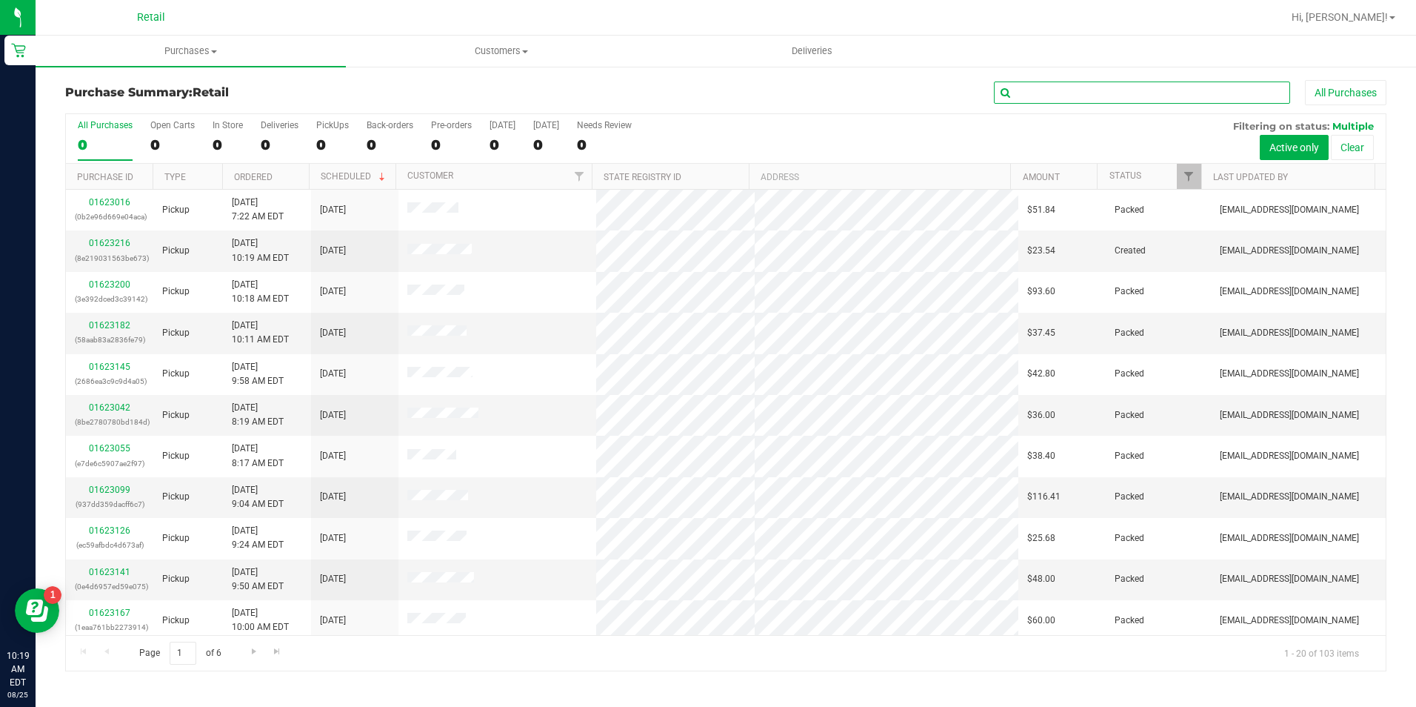
drag, startPoint x: 1075, startPoint y: 87, endPoint x: 996, endPoint y: 97, distance: 79.8
click at [1075, 87] on input "text" at bounding box center [1142, 92] width 296 height 22
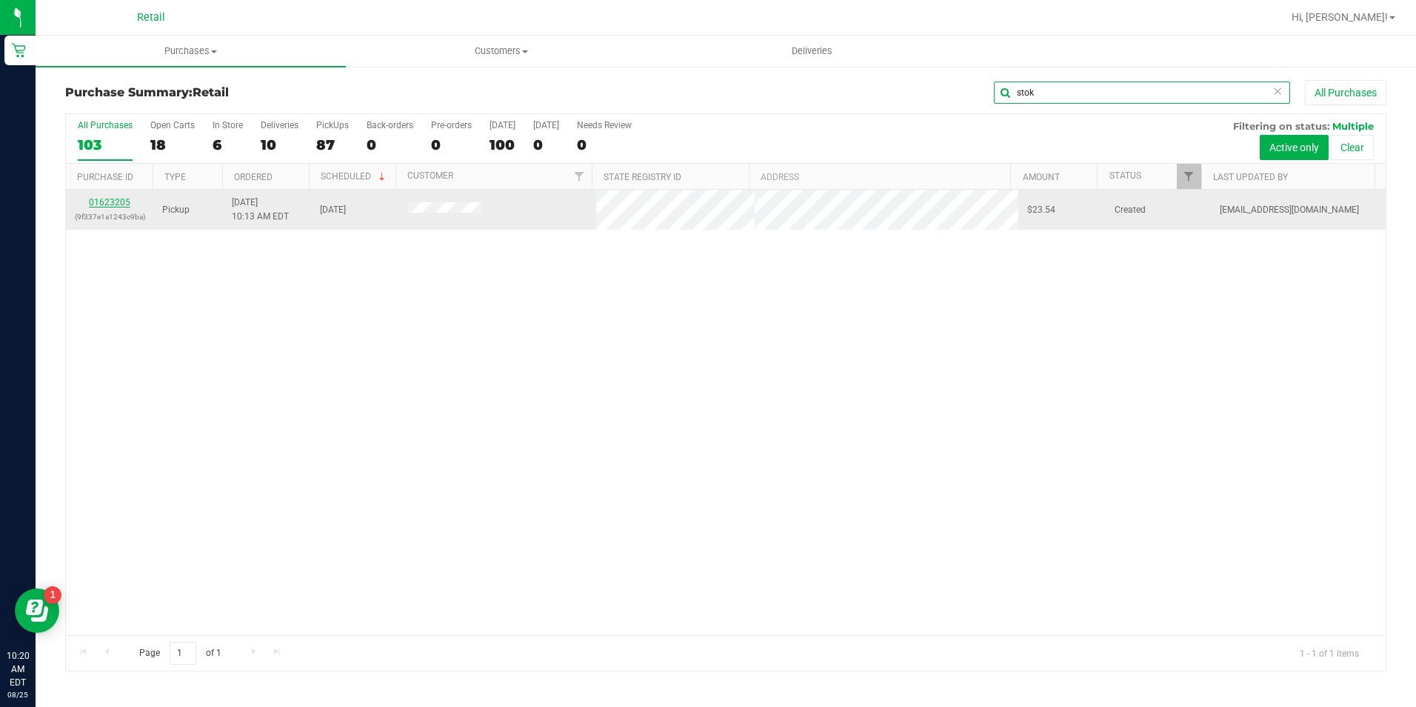
type input "stok"
click at [109, 202] on link "01623205" at bounding box center [109, 202] width 41 height 10
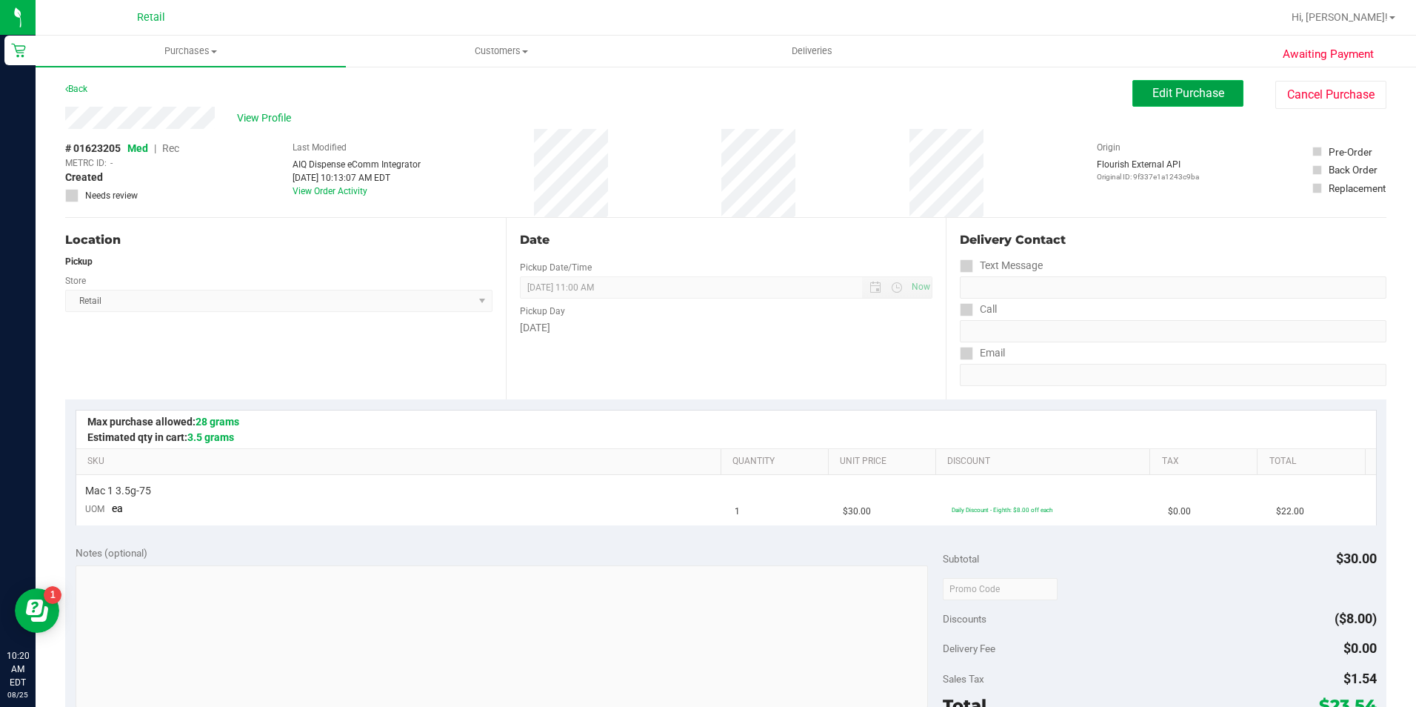
click at [1171, 90] on span "Edit Purchase" at bounding box center [1188, 93] width 72 height 14
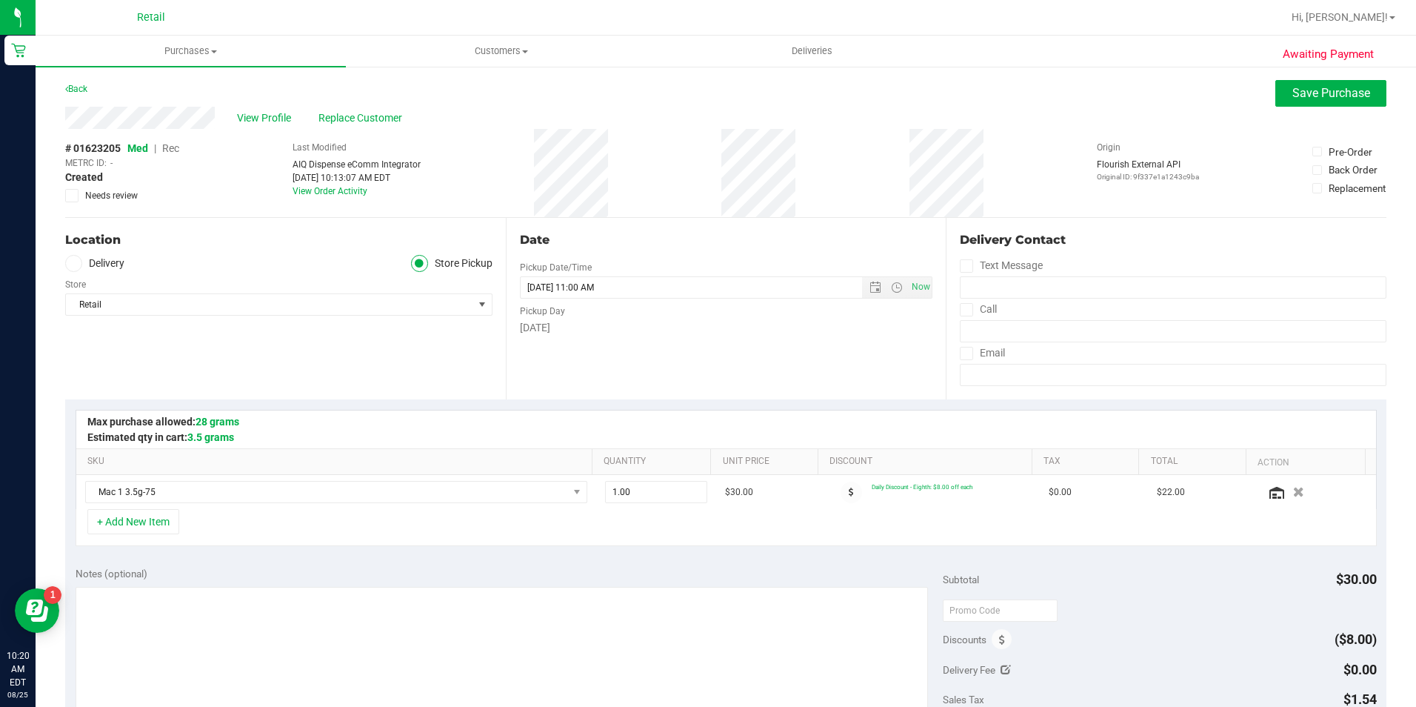
click at [175, 148] on span "Rec" at bounding box center [170, 148] width 17 height 12
click at [1350, 94] on span "Save Purchase" at bounding box center [1331, 93] width 78 height 14
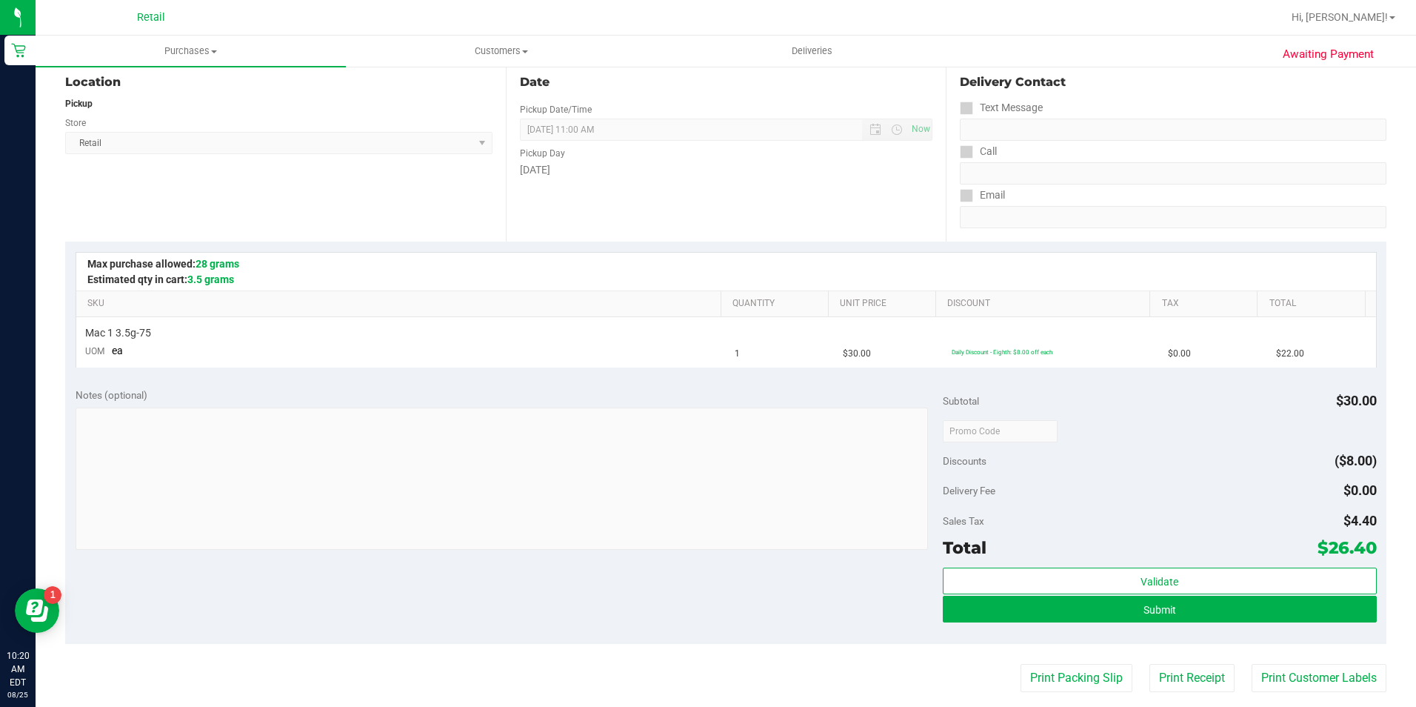
scroll to position [222, 0]
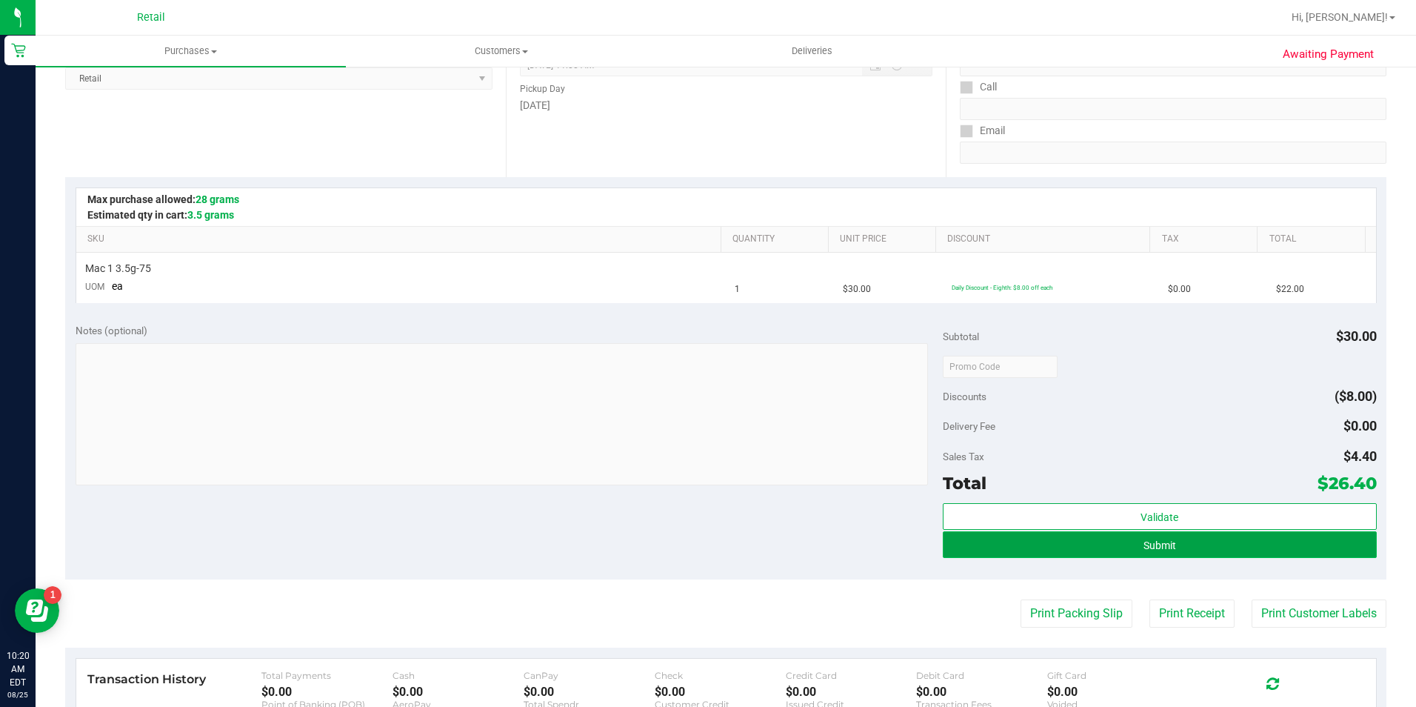
click at [1209, 534] on button "Submit" at bounding box center [1160, 544] width 434 height 27
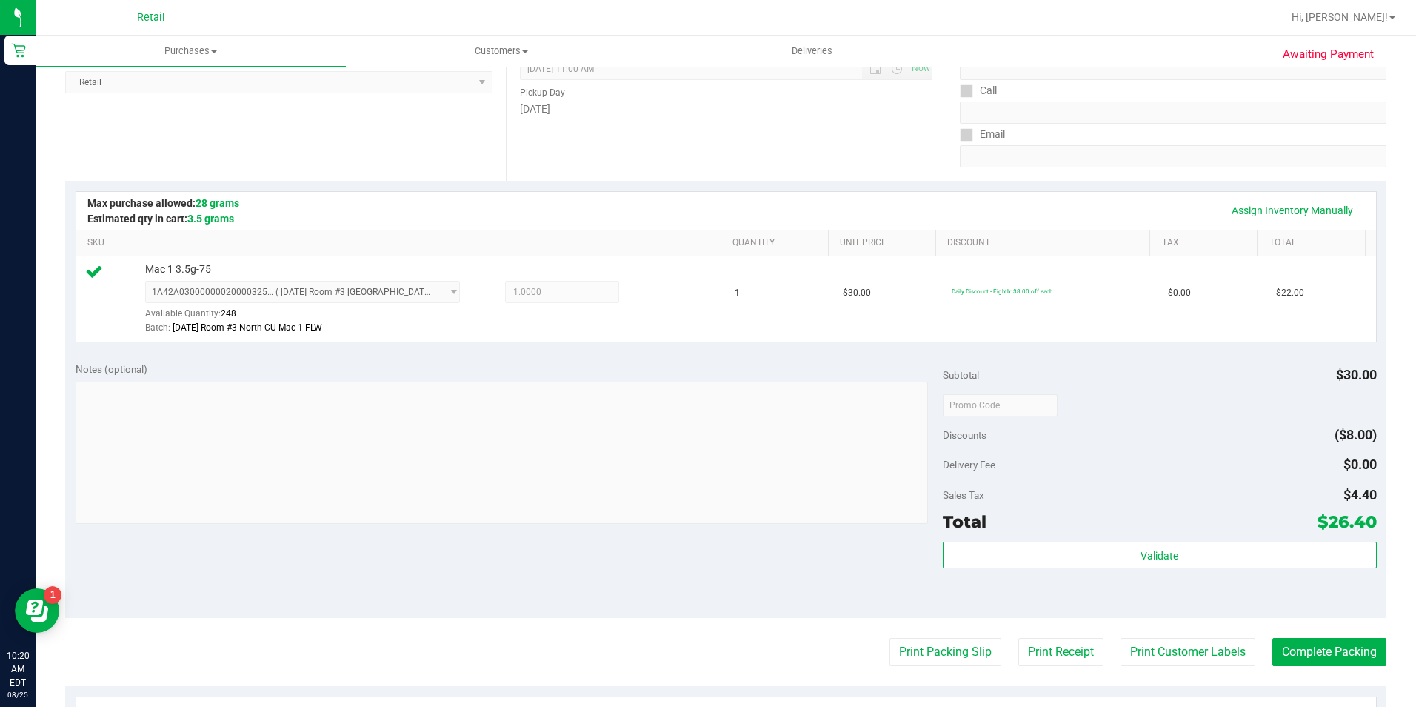
scroll to position [296, 0]
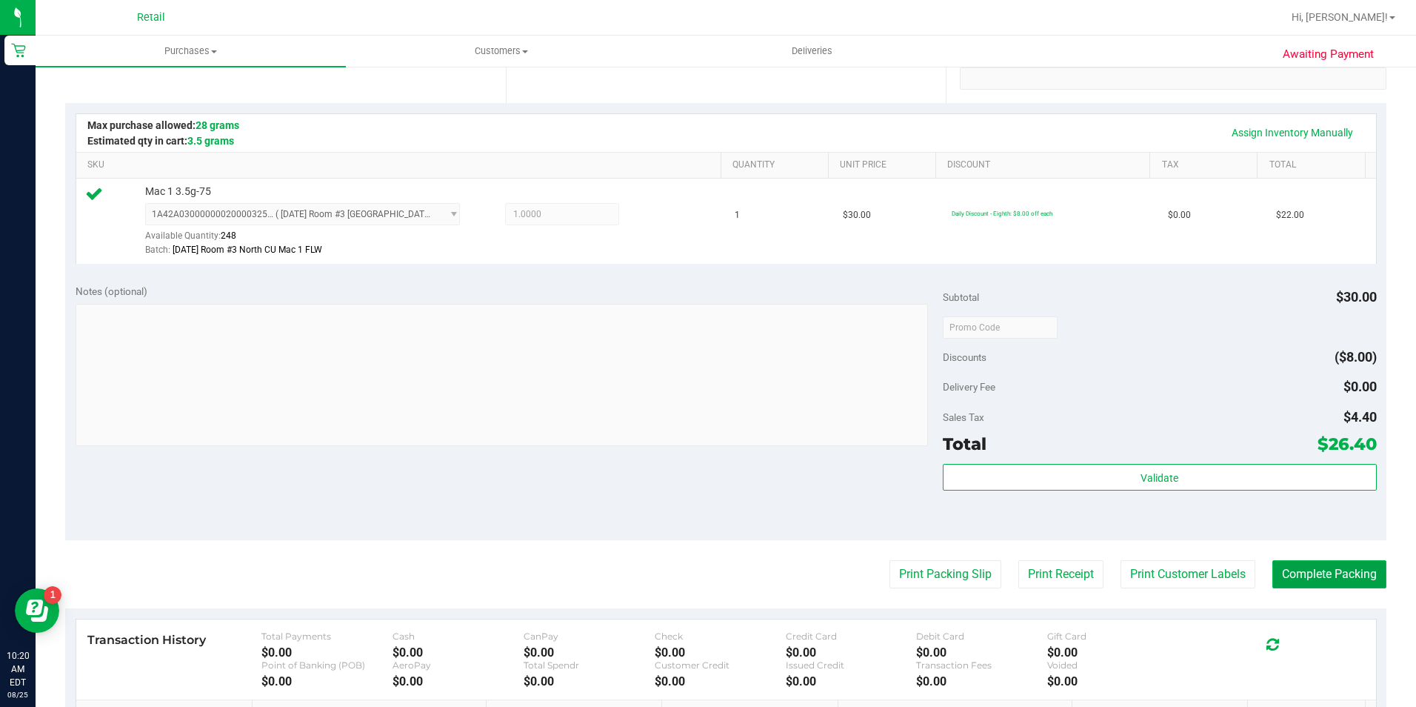
click at [1284, 571] on button "Complete Packing" at bounding box center [1329, 574] width 114 height 28
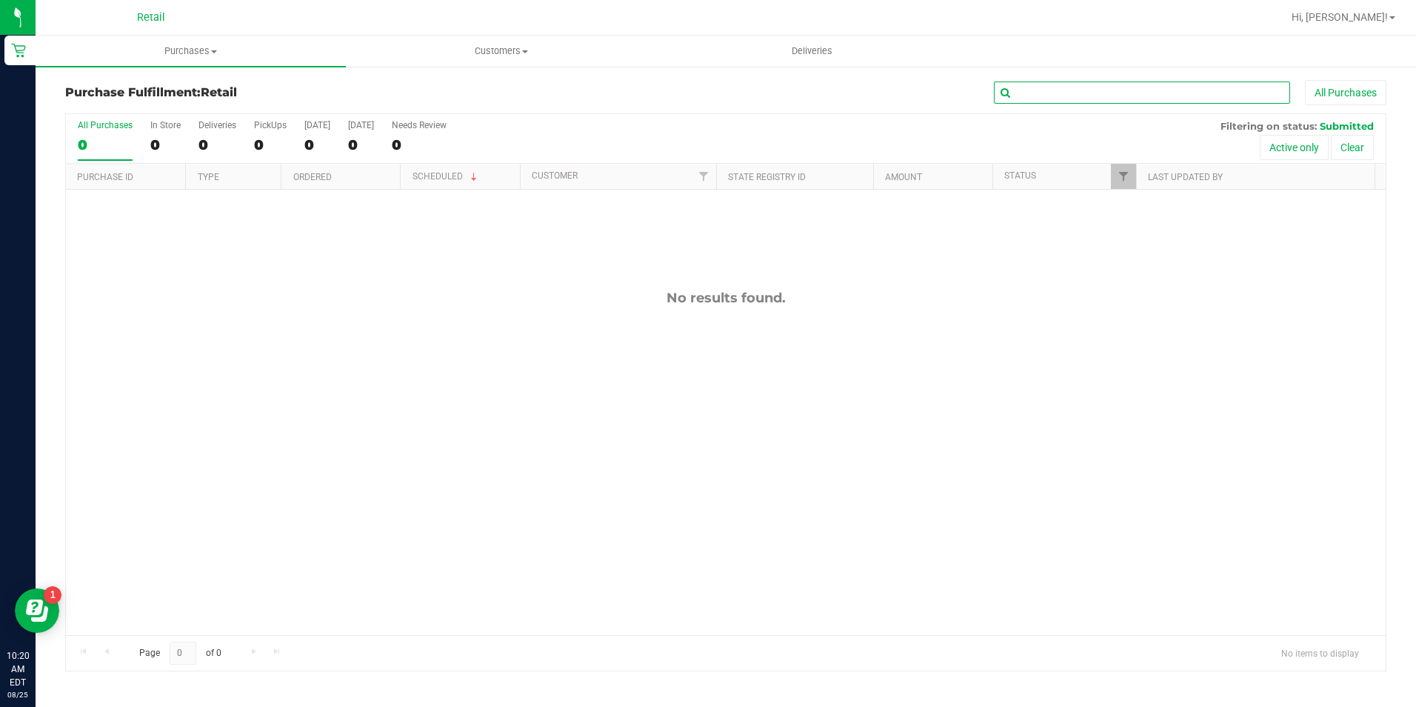
click at [1092, 86] on input "text" at bounding box center [1142, 92] width 296 height 22
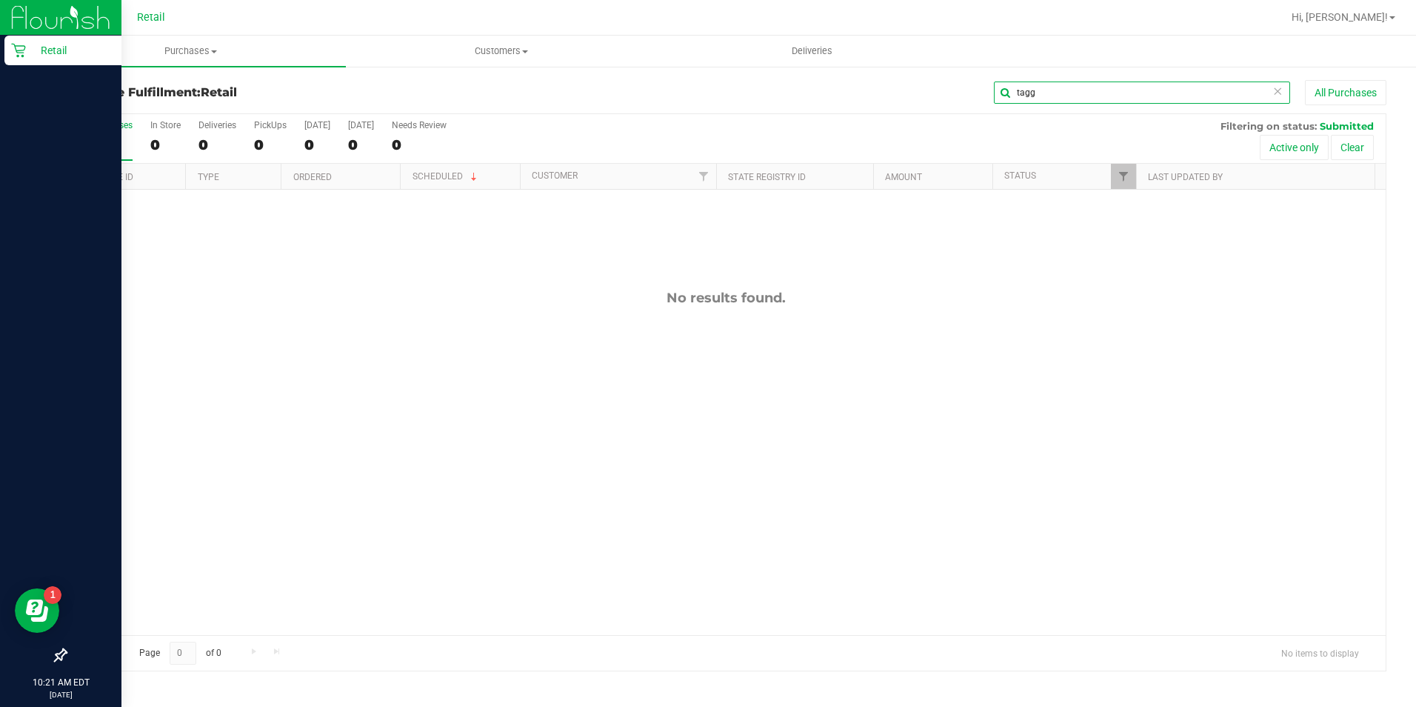
type input "tagg"
click at [24, 47] on icon at bounding box center [18, 50] width 15 height 15
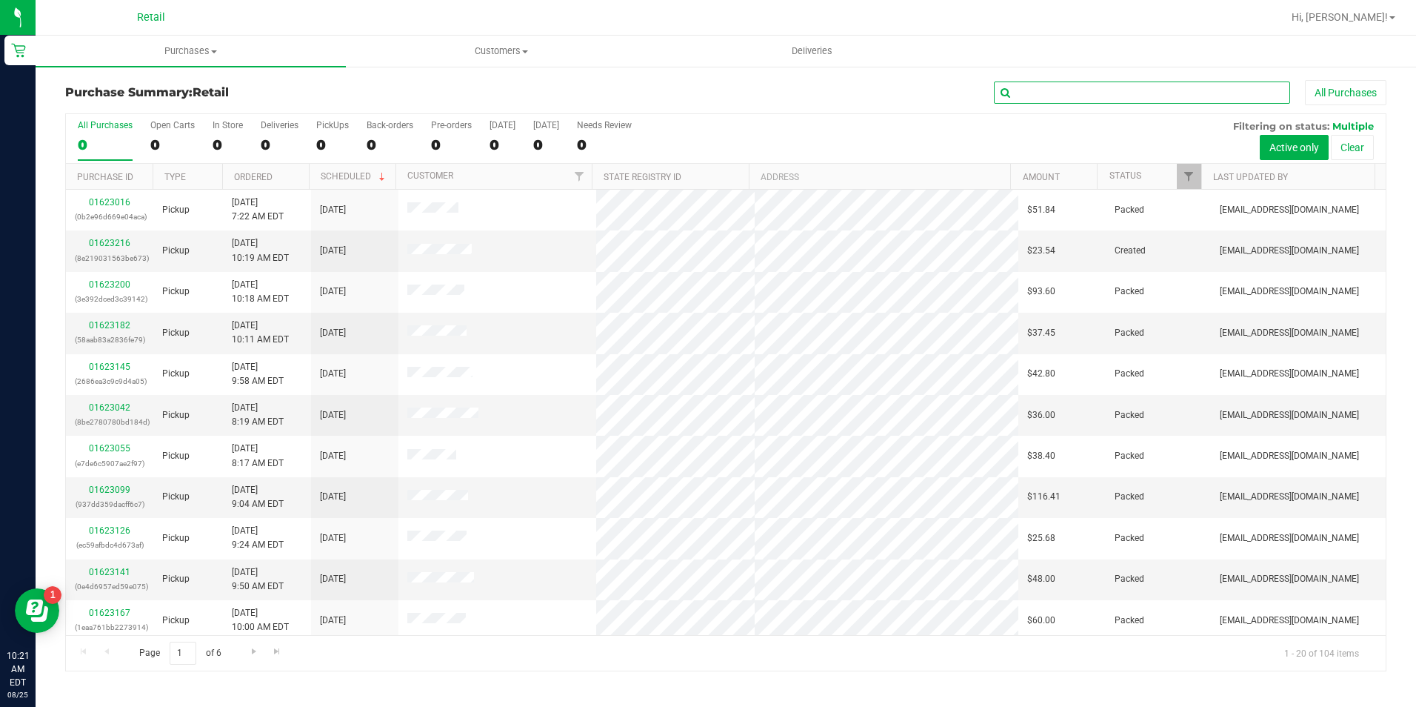
click at [1059, 92] on input "text" at bounding box center [1142, 92] width 296 height 22
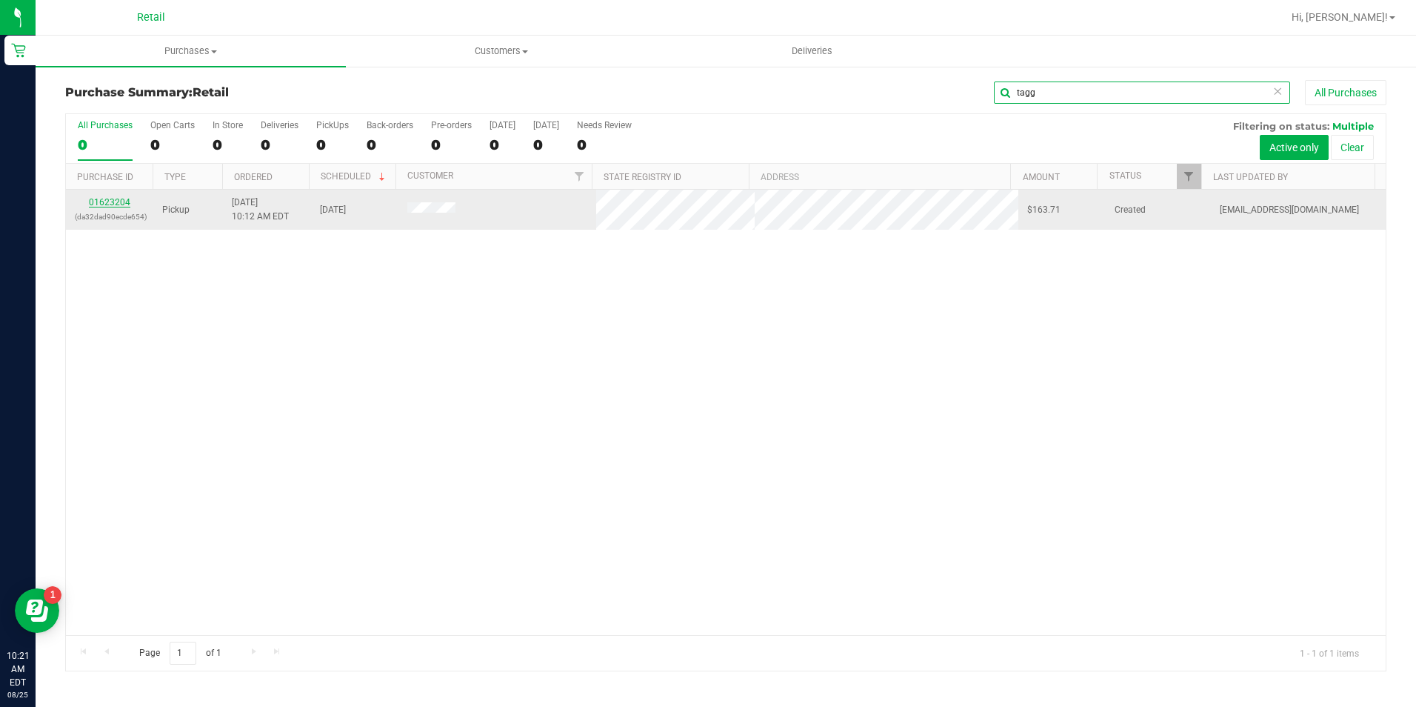
type input "tagg"
click at [122, 202] on link "01623204" at bounding box center [109, 202] width 41 height 10
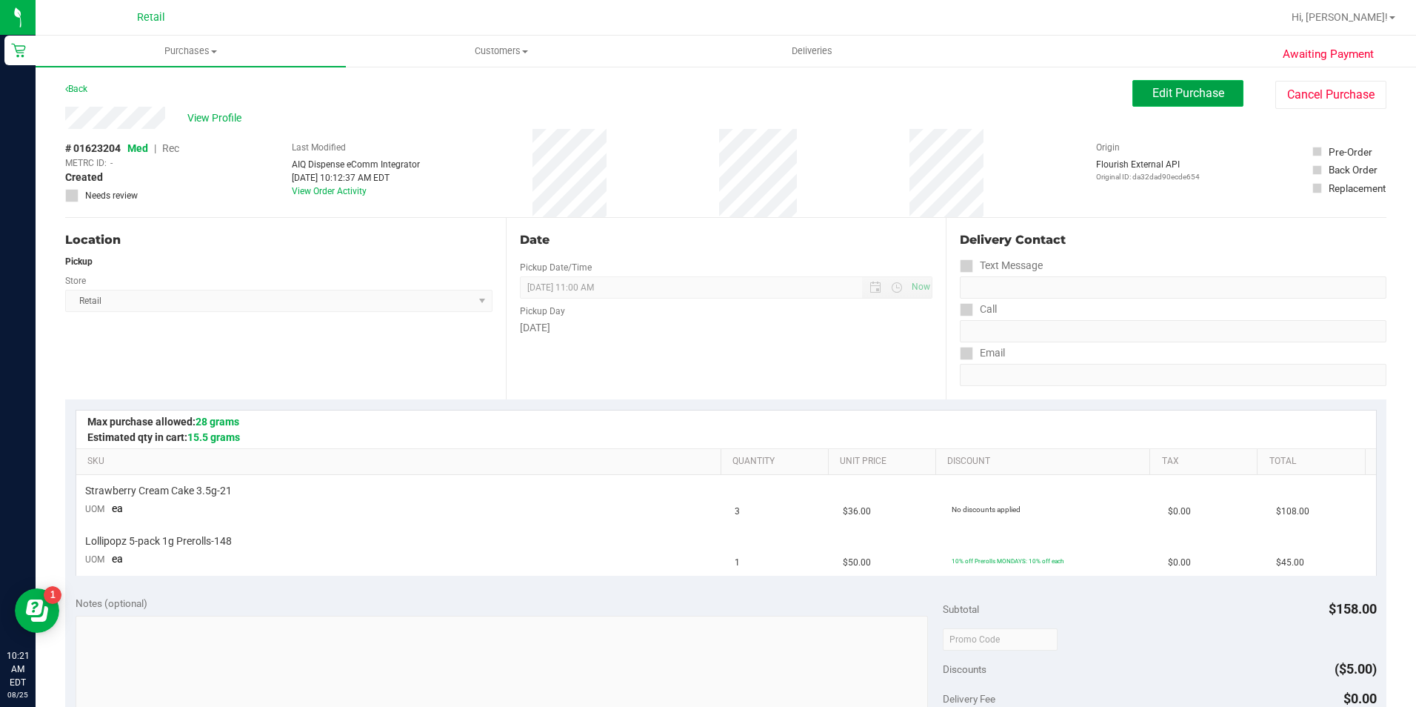
click at [1132, 84] on button "Edit Purchase" at bounding box center [1187, 93] width 111 height 27
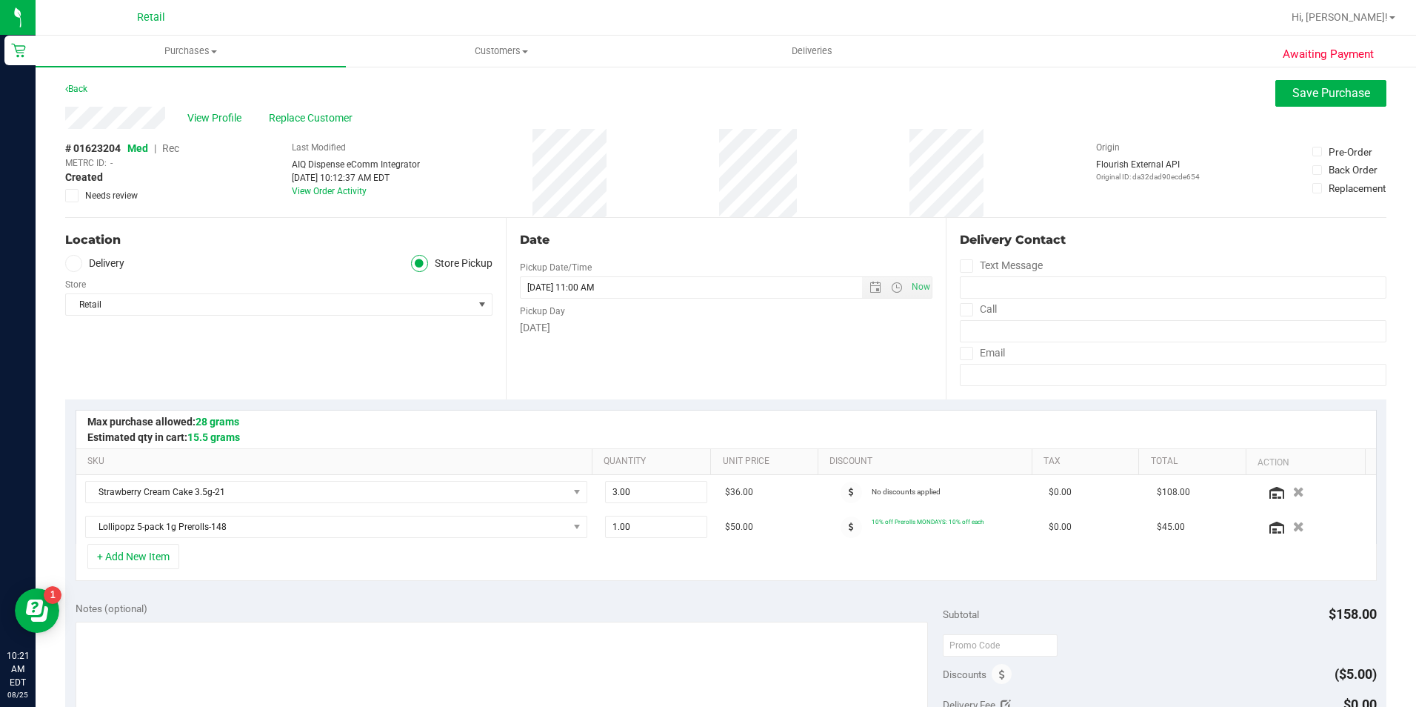
click at [178, 147] on span "Rec" at bounding box center [170, 148] width 17 height 12
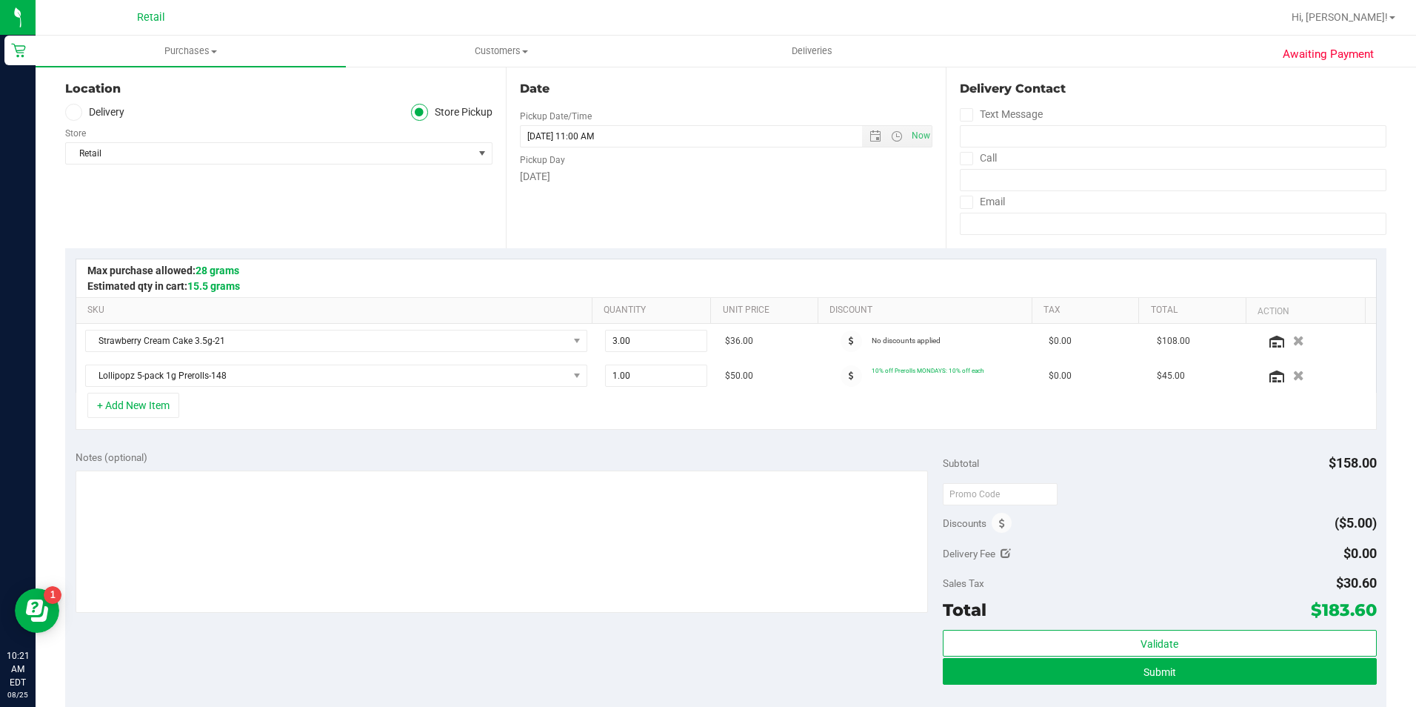
scroll to position [444, 0]
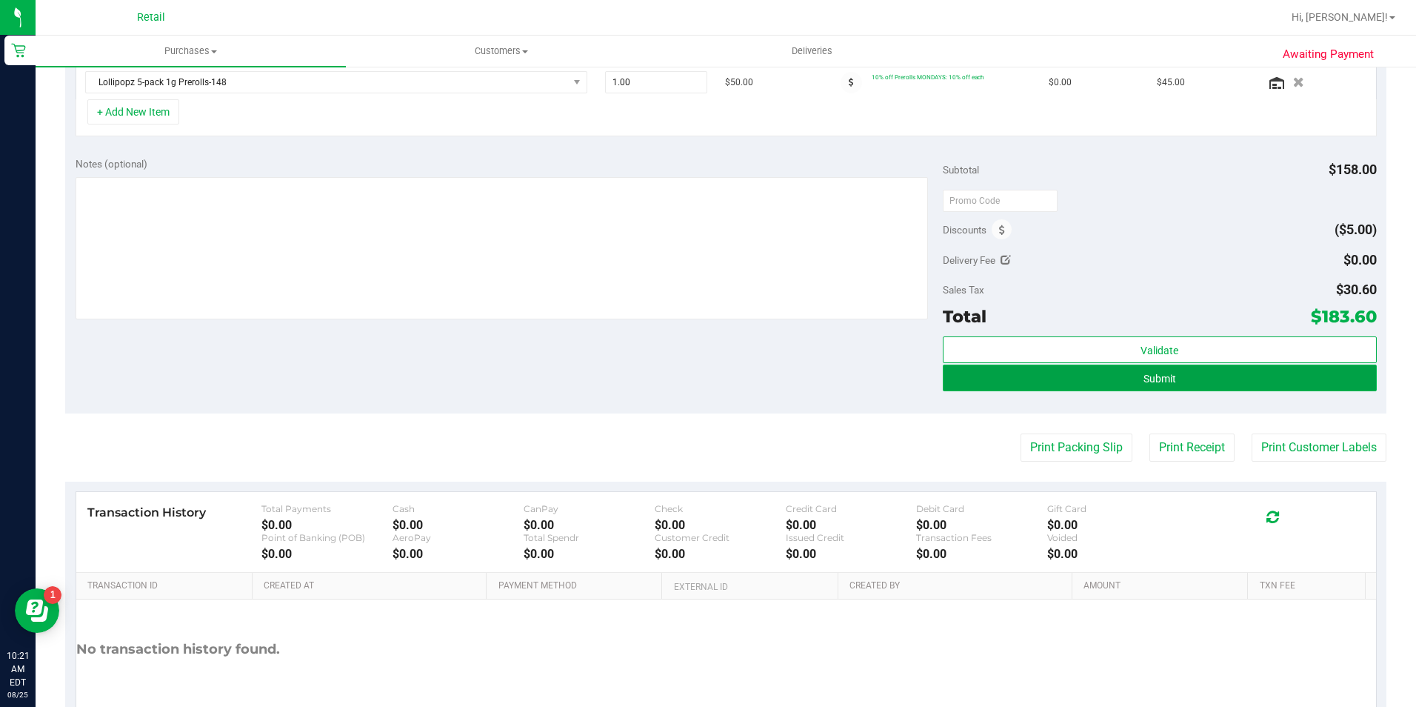
click at [1013, 384] on button "Submit" at bounding box center [1160, 377] width 434 height 27
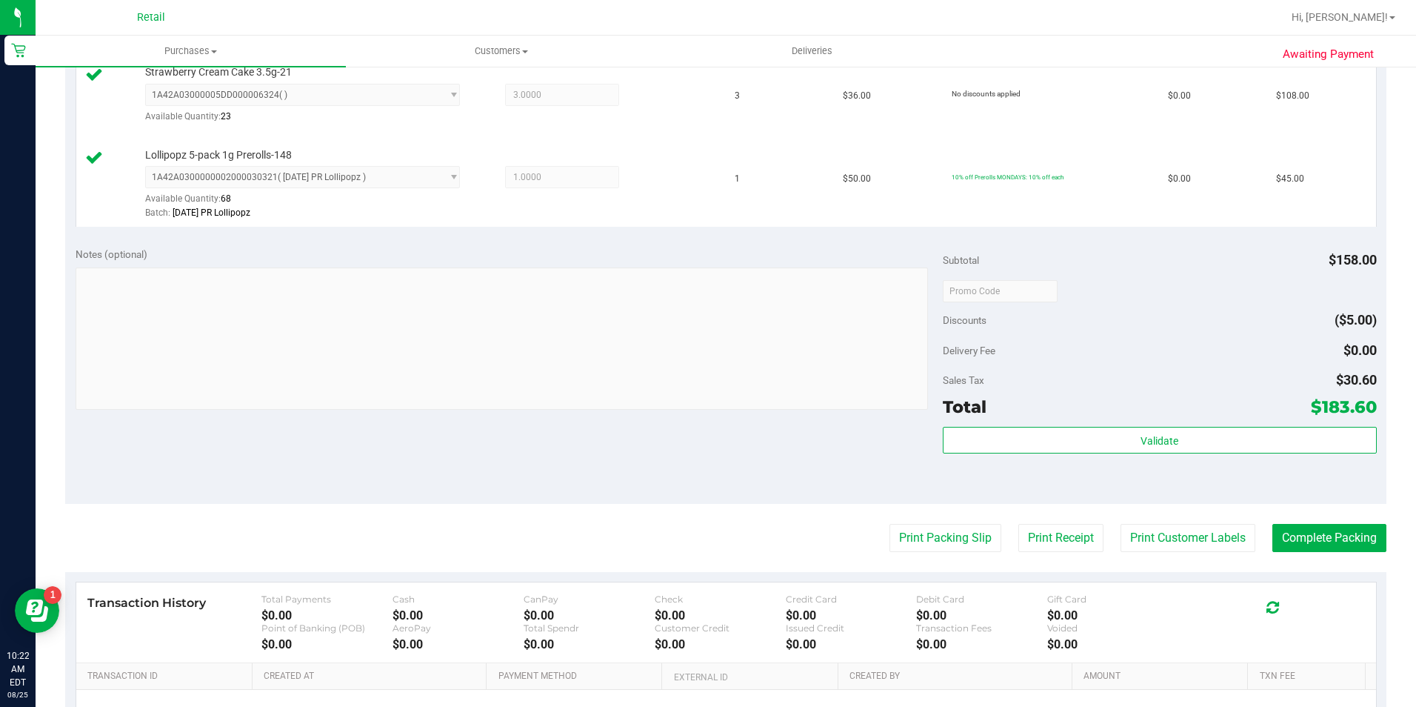
scroll to position [495, 0]
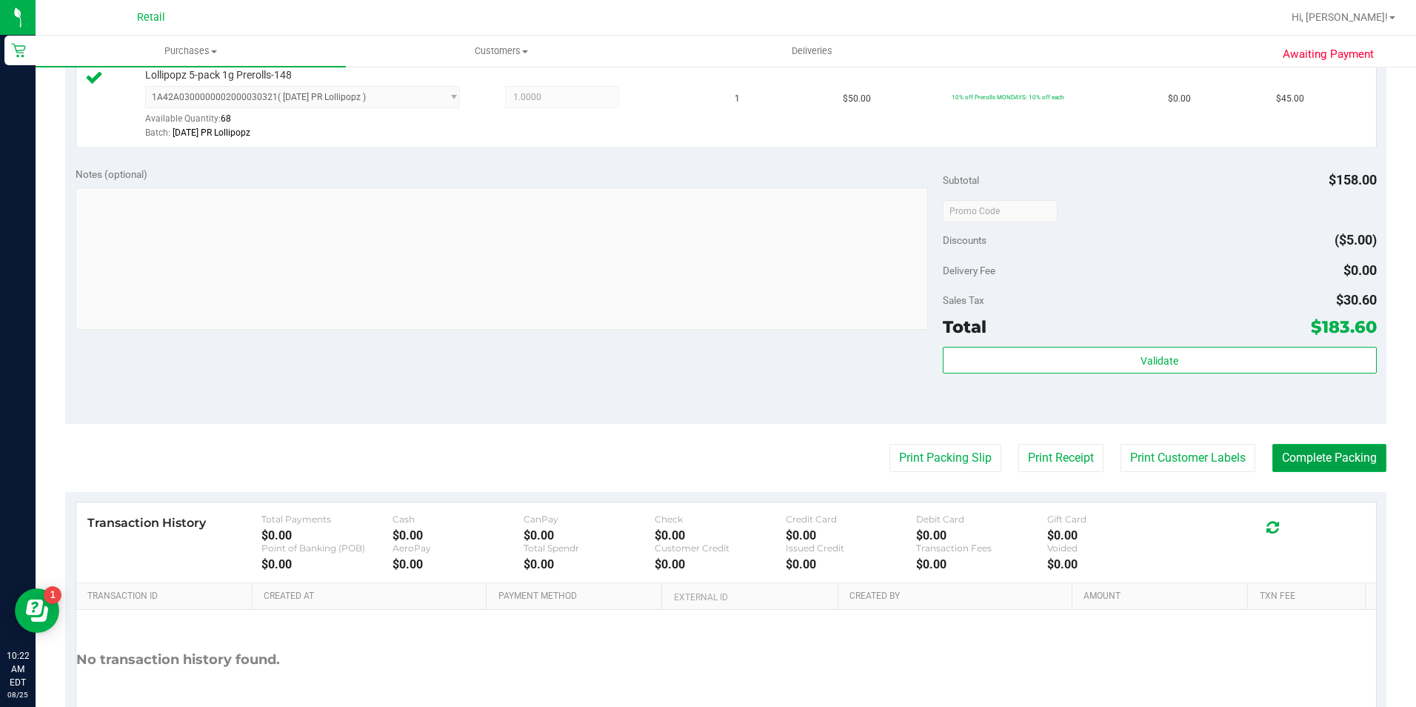
click at [1318, 458] on button "Complete Packing" at bounding box center [1329, 458] width 114 height 28
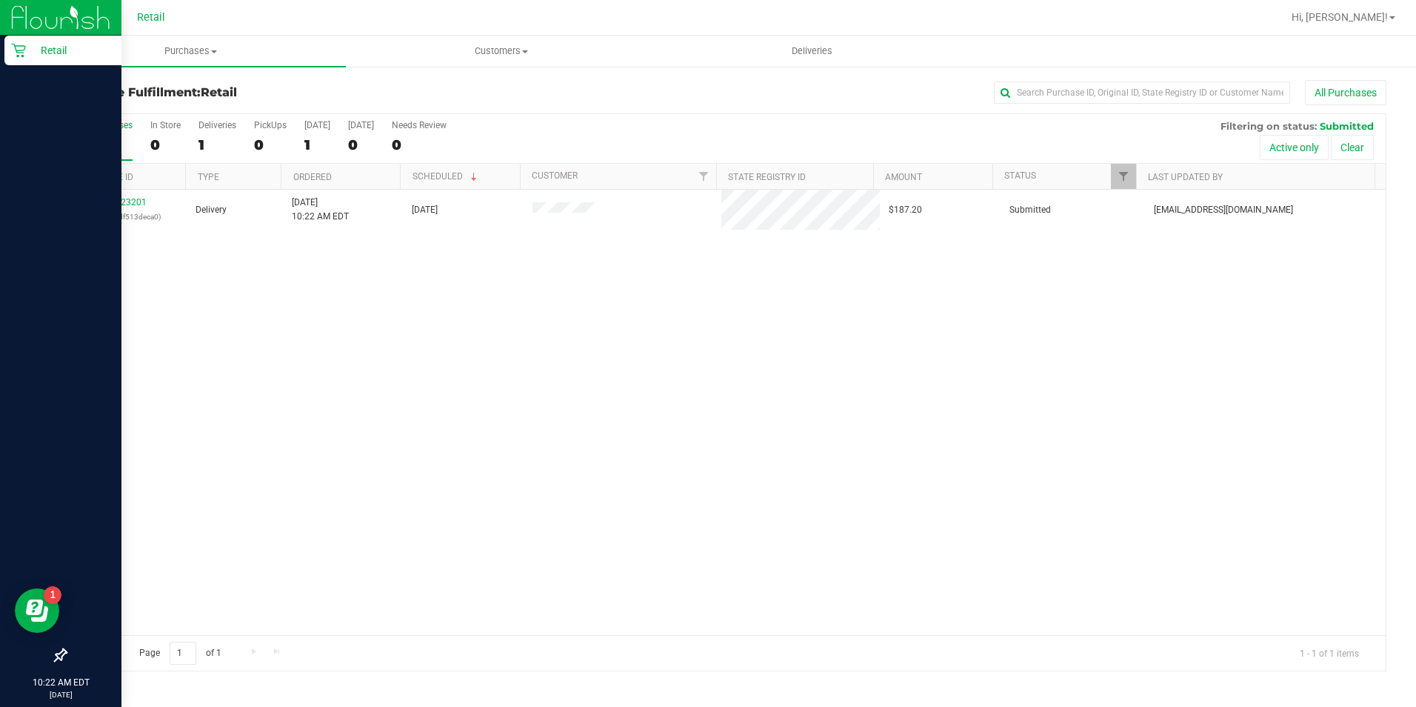
click at [12, 53] on icon at bounding box center [18, 50] width 15 height 15
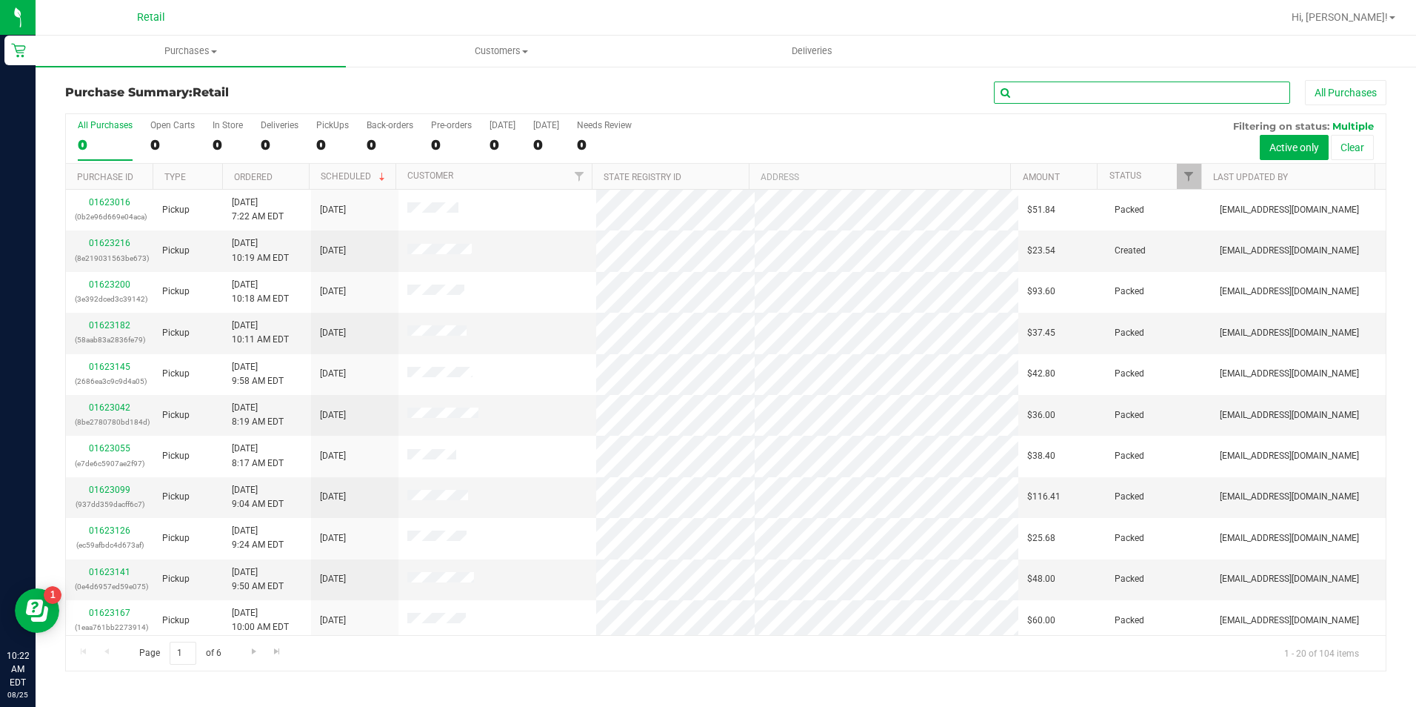
click at [1043, 90] on input "text" at bounding box center [1142, 92] width 296 height 22
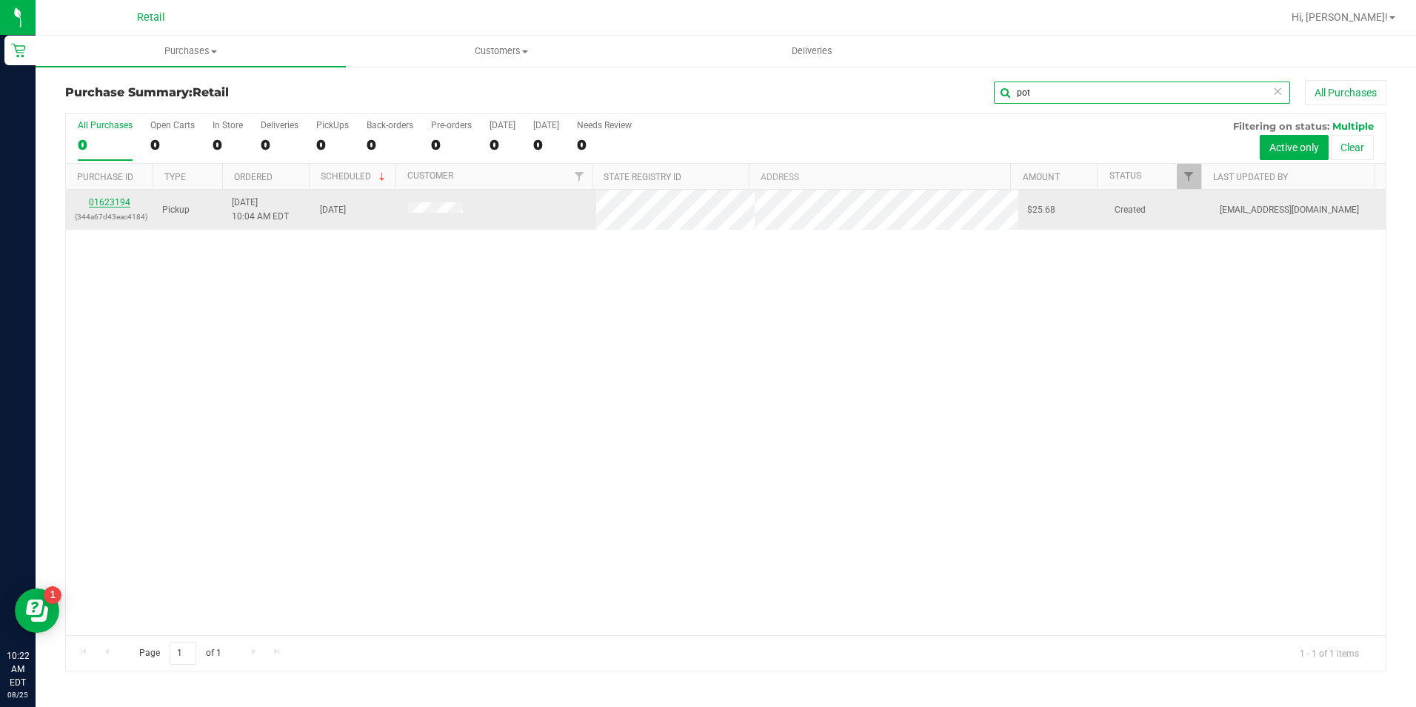
type input "pot"
click at [121, 202] on link "01623194" at bounding box center [109, 202] width 41 height 10
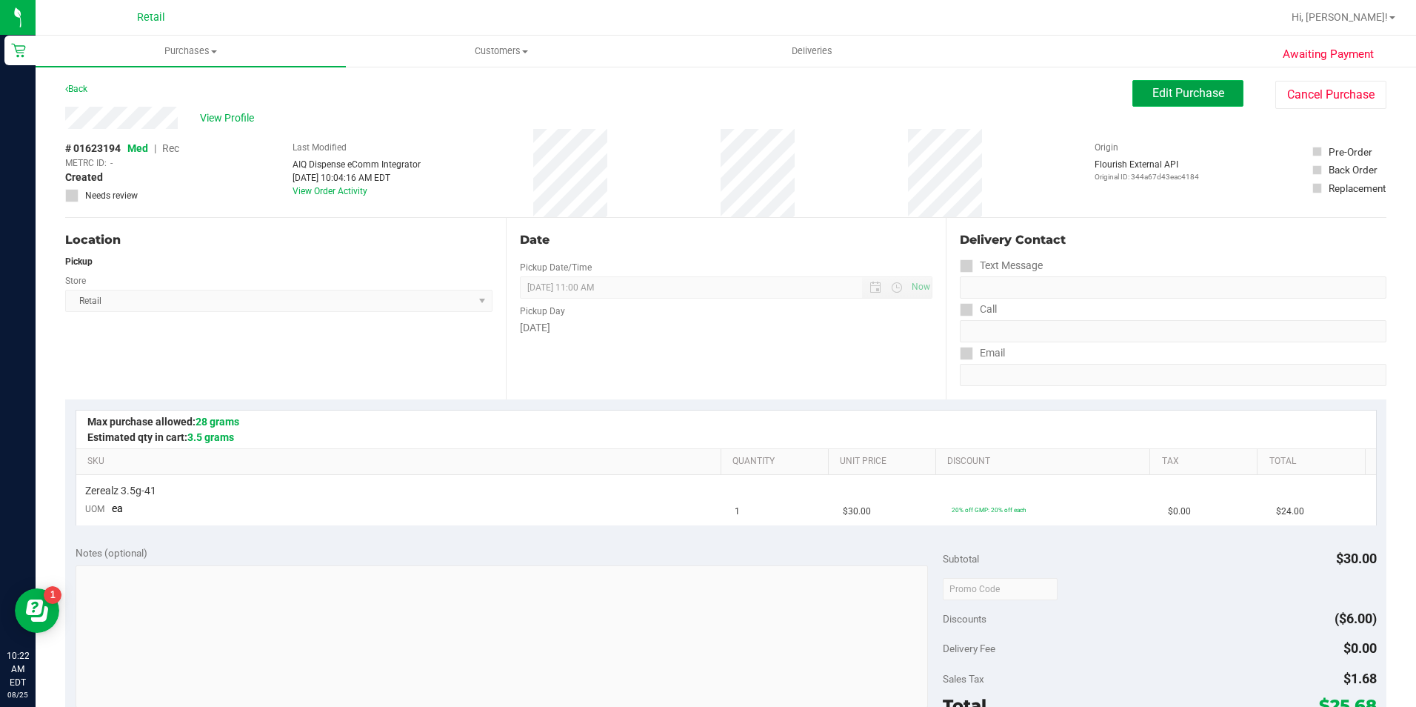
click at [1142, 83] on button "Edit Purchase" at bounding box center [1187, 93] width 111 height 27
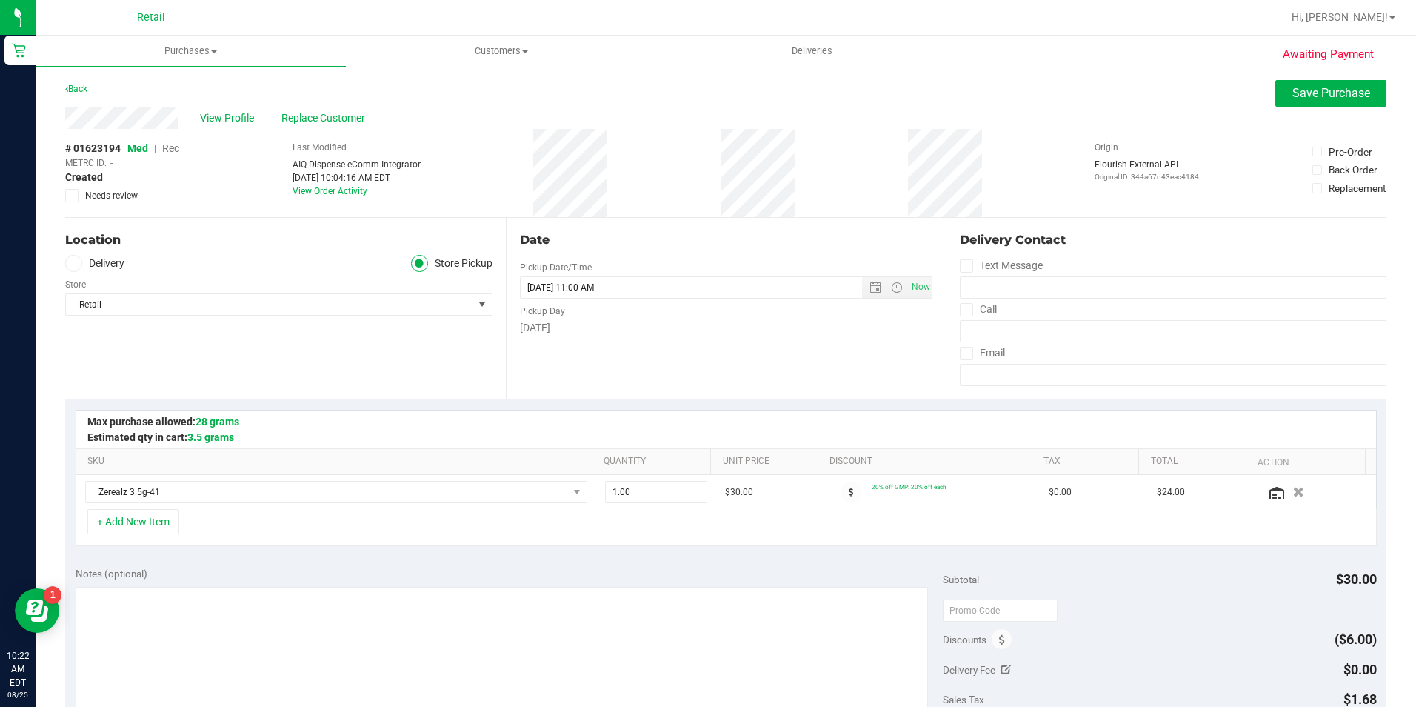
click at [178, 147] on span "Rec" at bounding box center [170, 148] width 17 height 12
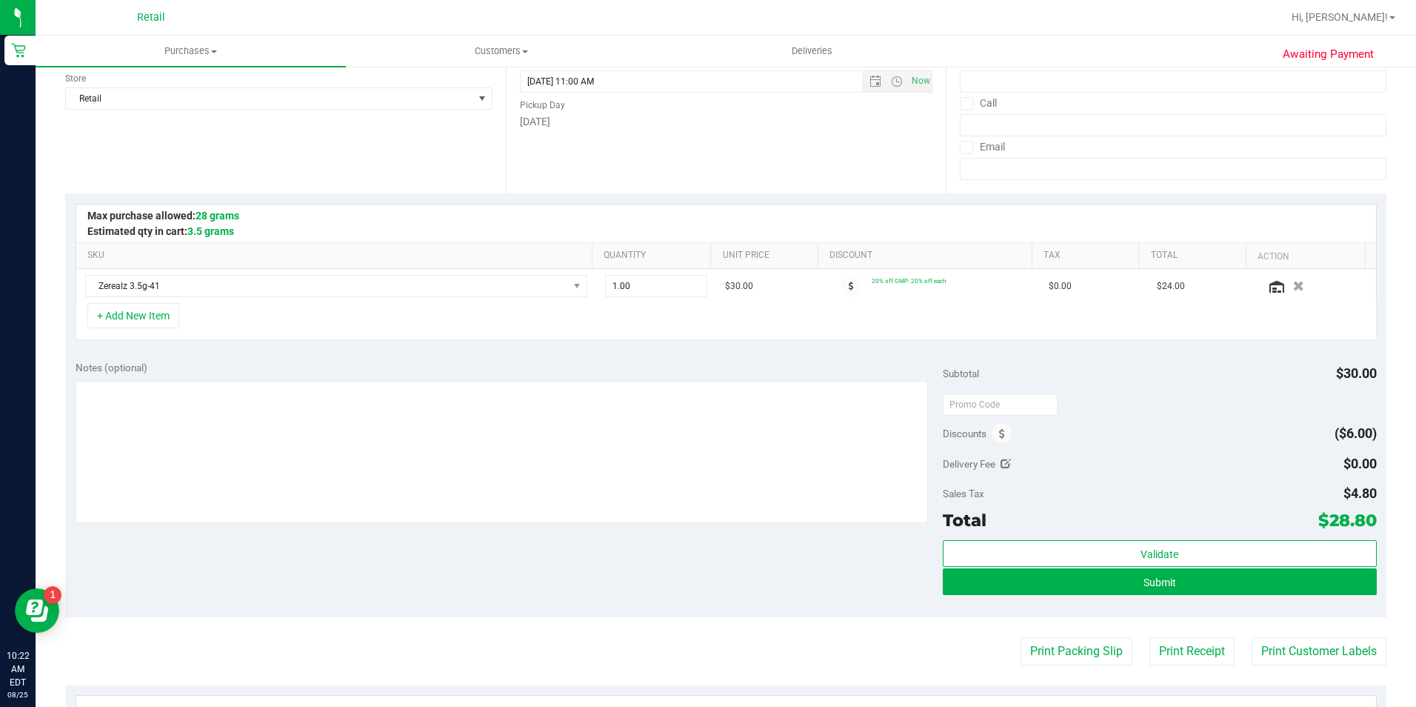
scroll to position [370, 0]
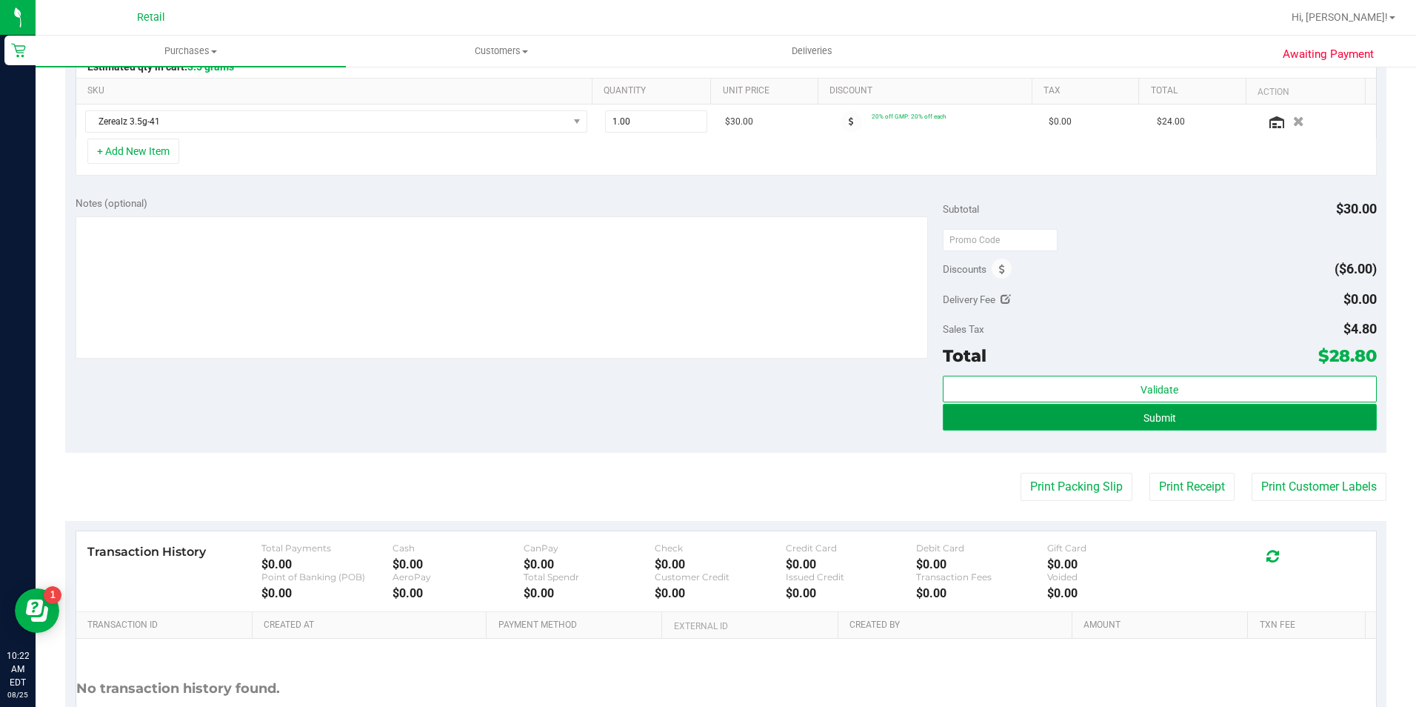
click at [1089, 417] on button "Submit" at bounding box center [1160, 417] width 434 height 27
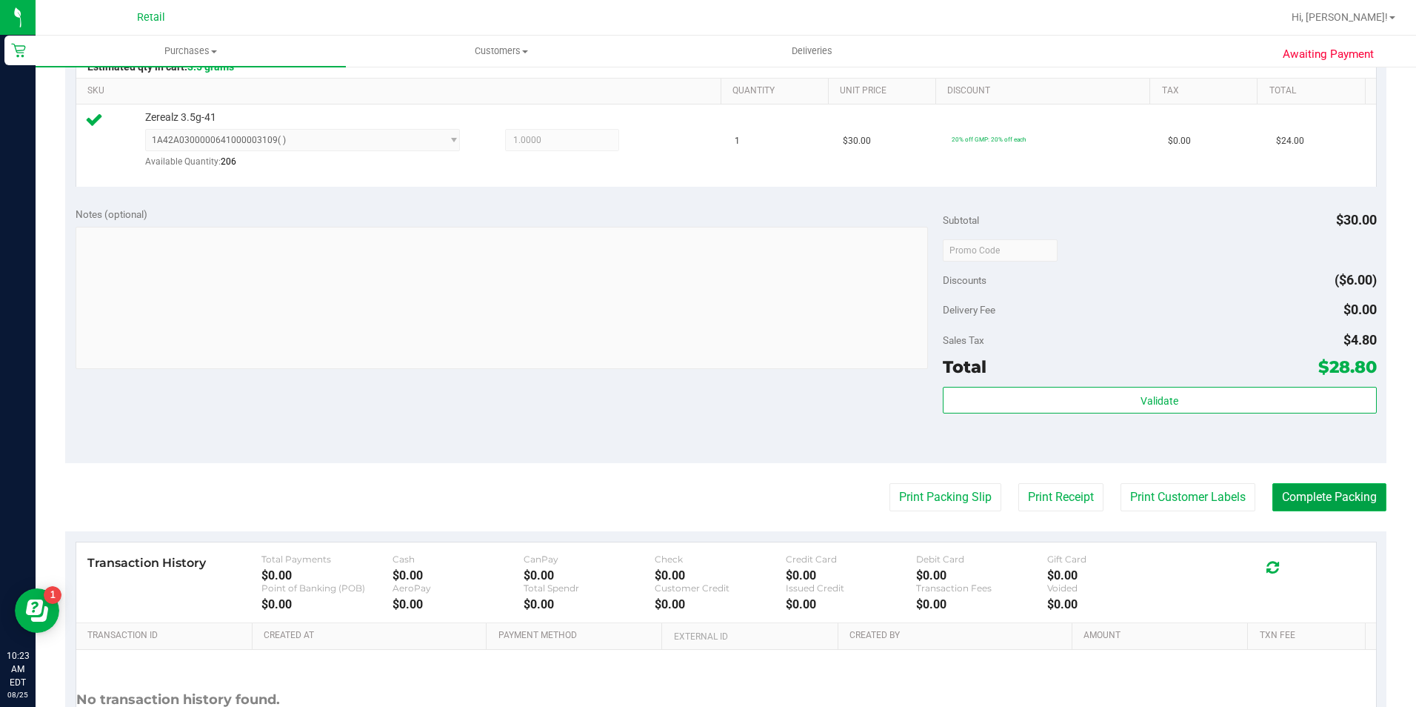
click at [1306, 504] on button "Complete Packing" at bounding box center [1329, 497] width 114 height 28
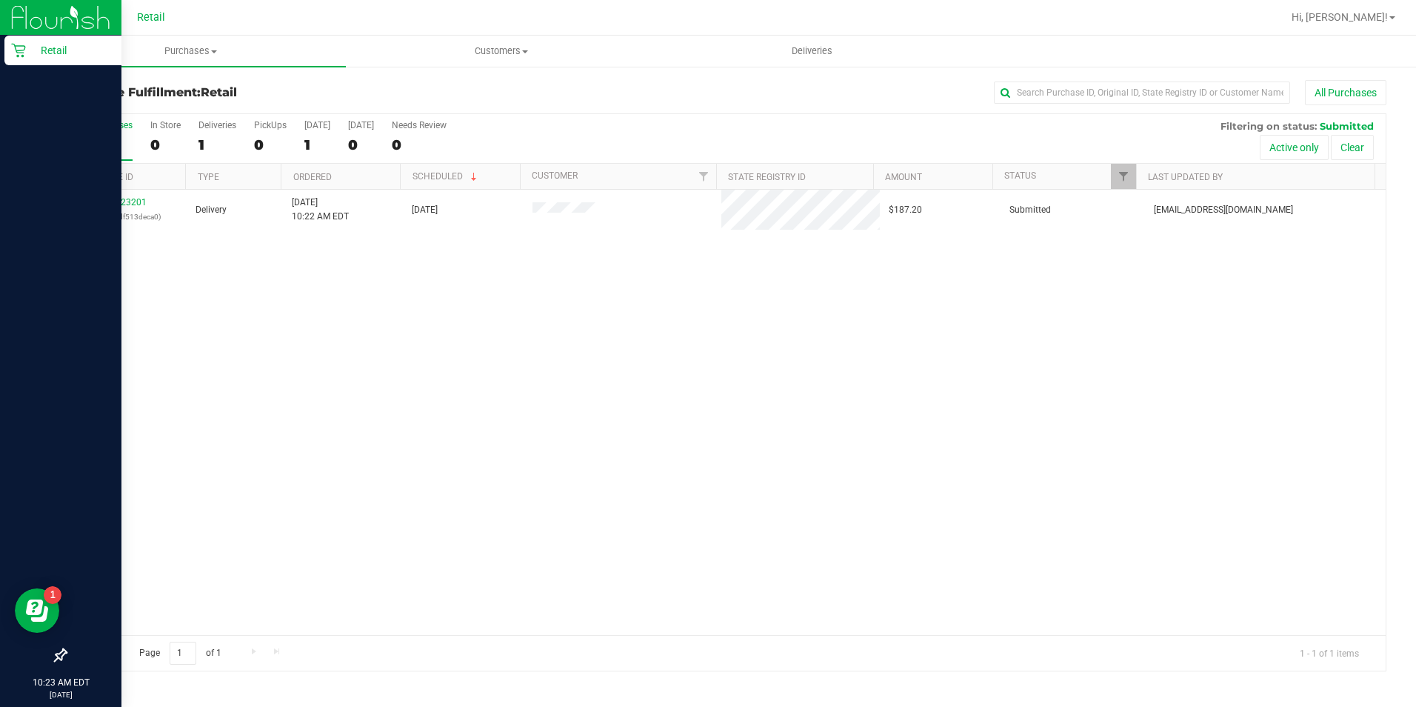
click at [12, 51] on icon at bounding box center [18, 50] width 15 height 15
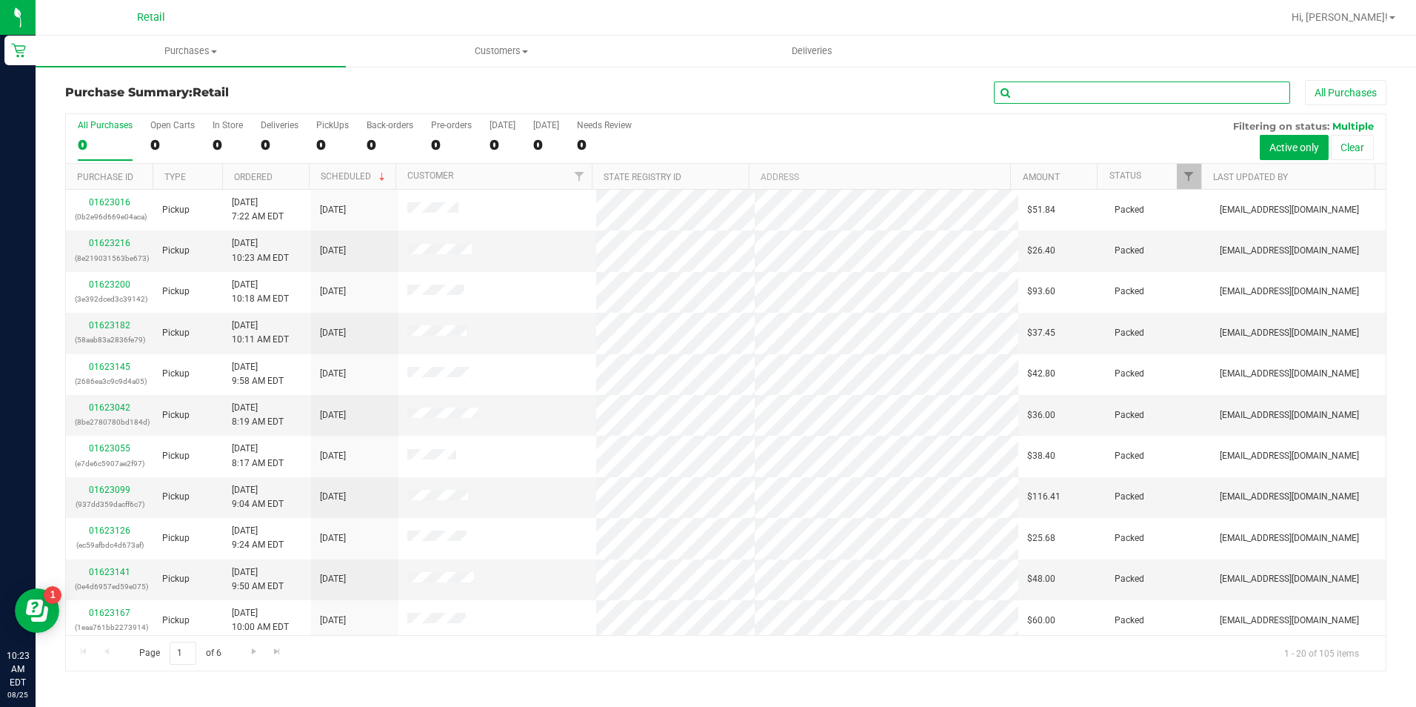
click at [1115, 87] on input "text" at bounding box center [1142, 92] width 296 height 22
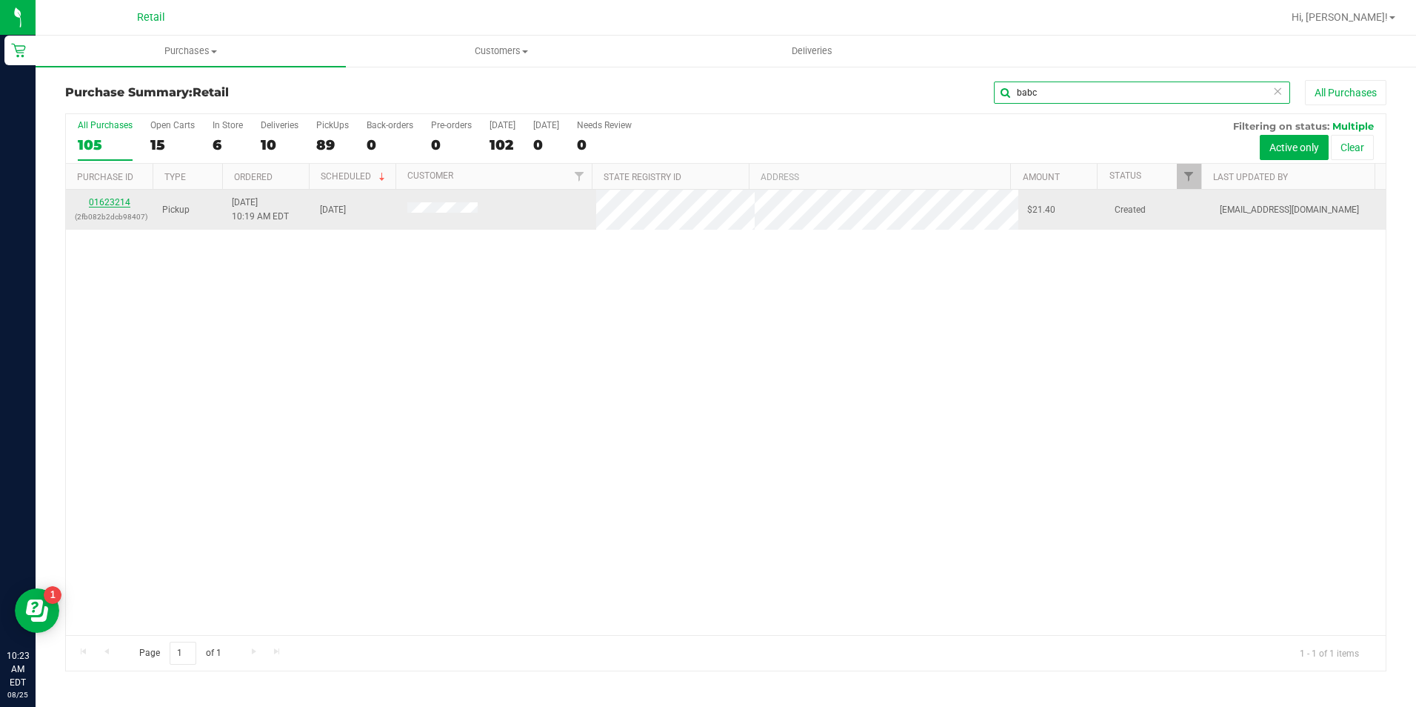
type input "babc"
click at [119, 206] on link "01623214" at bounding box center [109, 202] width 41 height 10
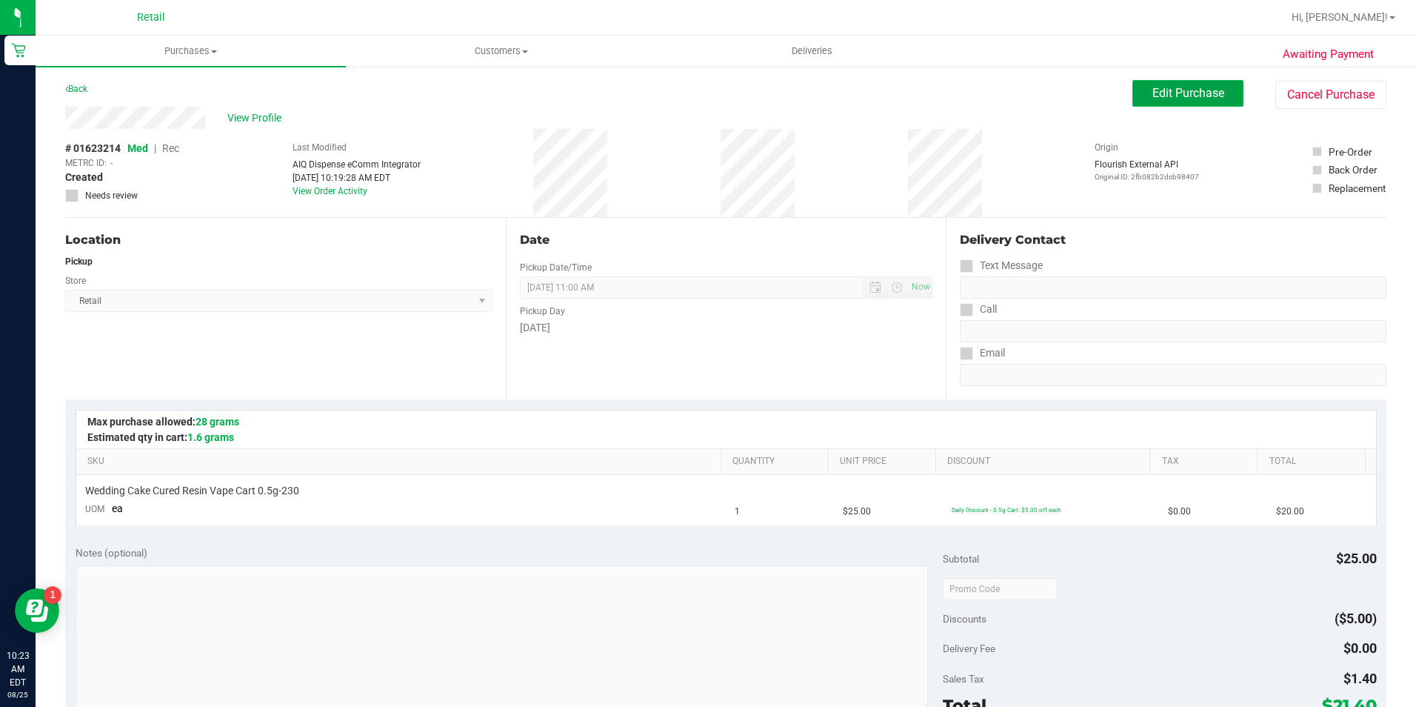
click at [1169, 81] on button "Edit Purchase" at bounding box center [1187, 93] width 111 height 27
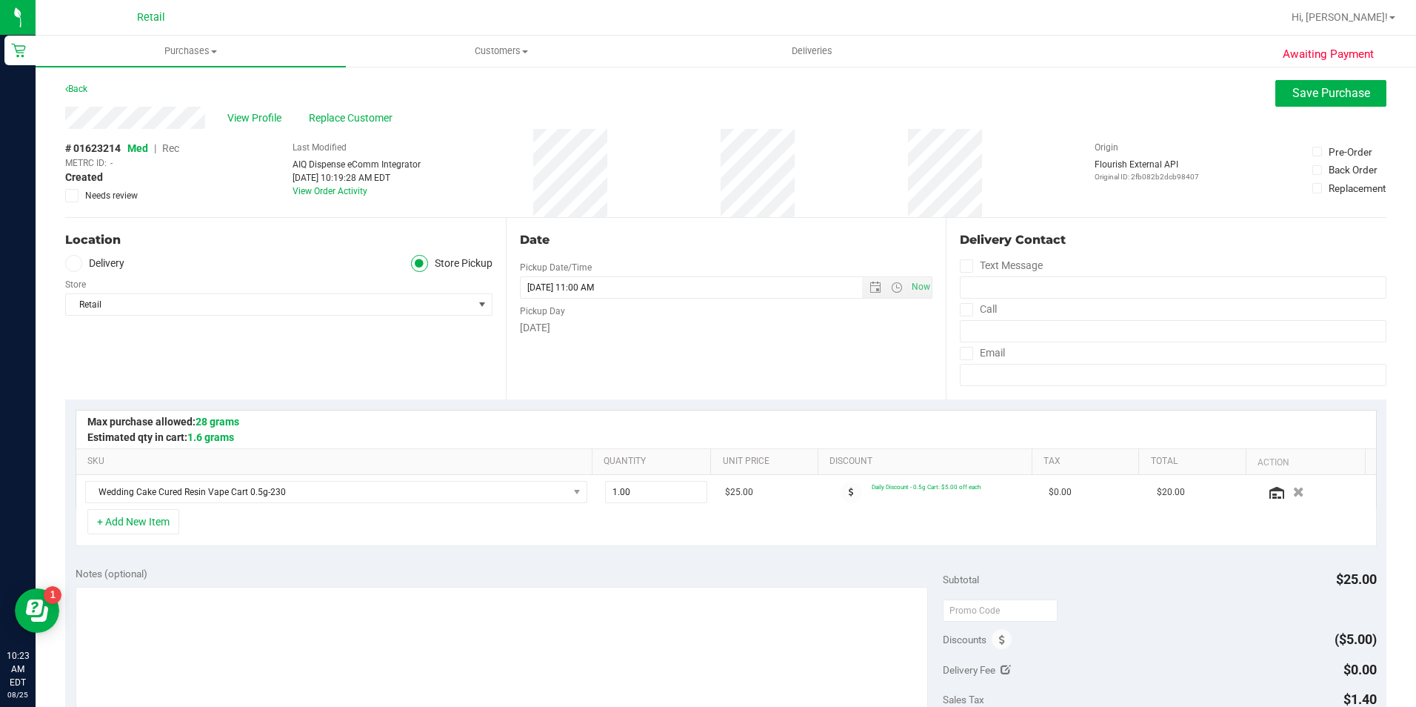
click at [178, 150] on span "Rec" at bounding box center [170, 148] width 17 height 12
click at [1339, 79] on div "Awaiting Payment Back Save Purchase View Profile Replace Customer # 01623214 Me…" at bounding box center [726, 631] width 1381 height 1132
click at [1338, 84] on button "Save Purchase" at bounding box center [1330, 93] width 111 height 27
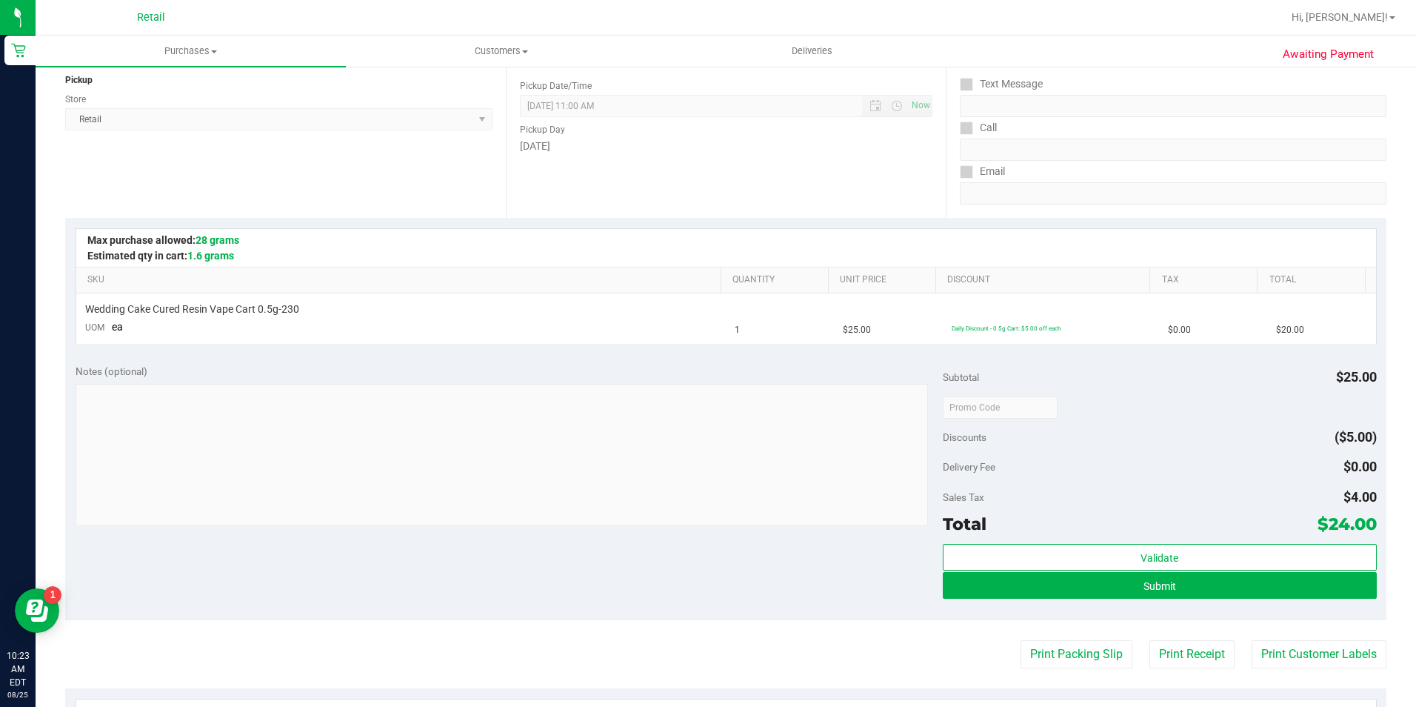
scroll to position [444, 0]
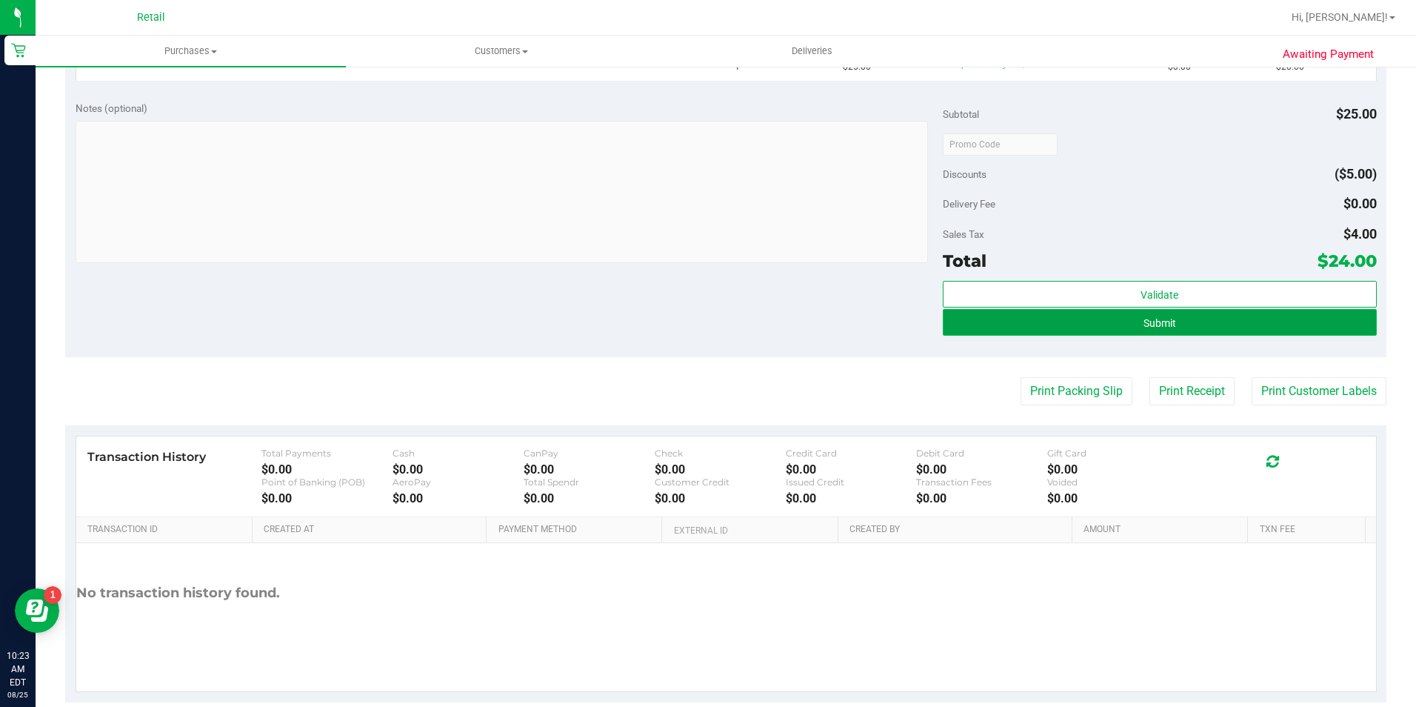
click at [943, 318] on button "Submit" at bounding box center [1160, 322] width 434 height 27
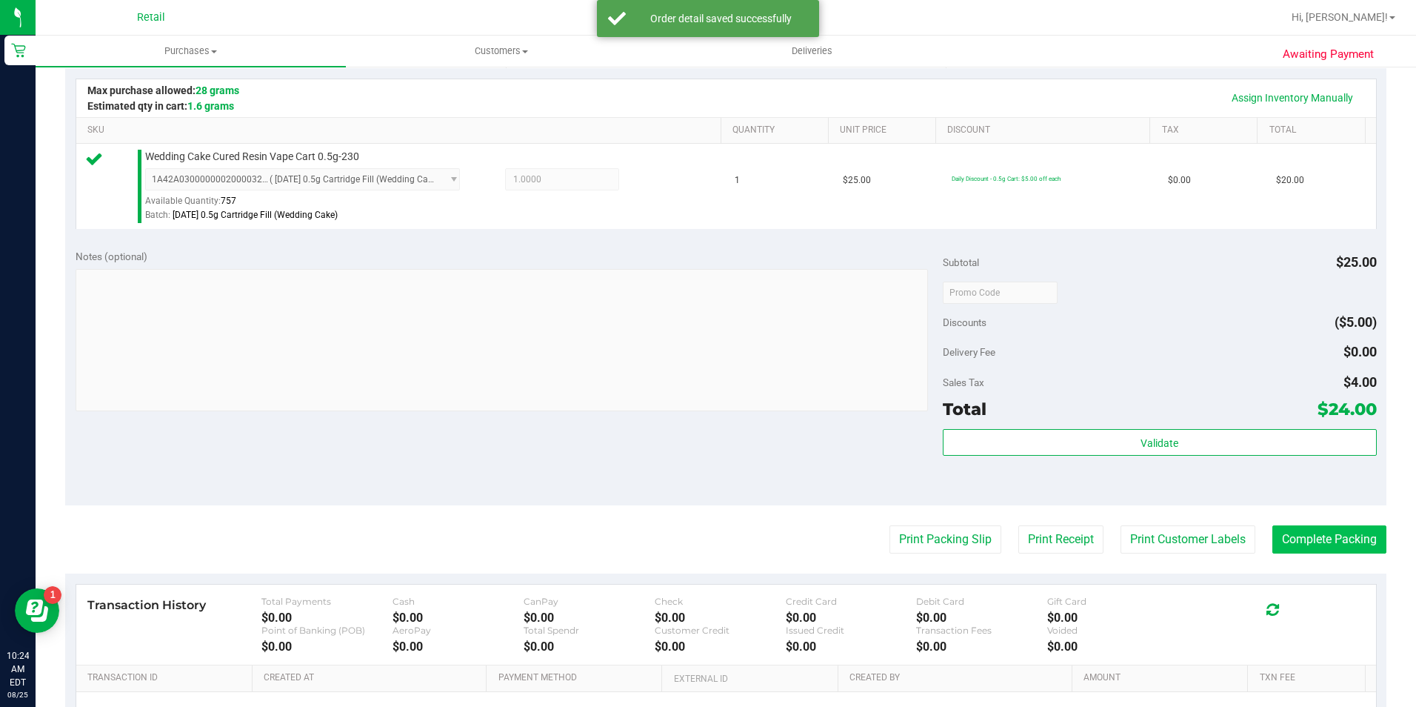
scroll to position [421, 0]
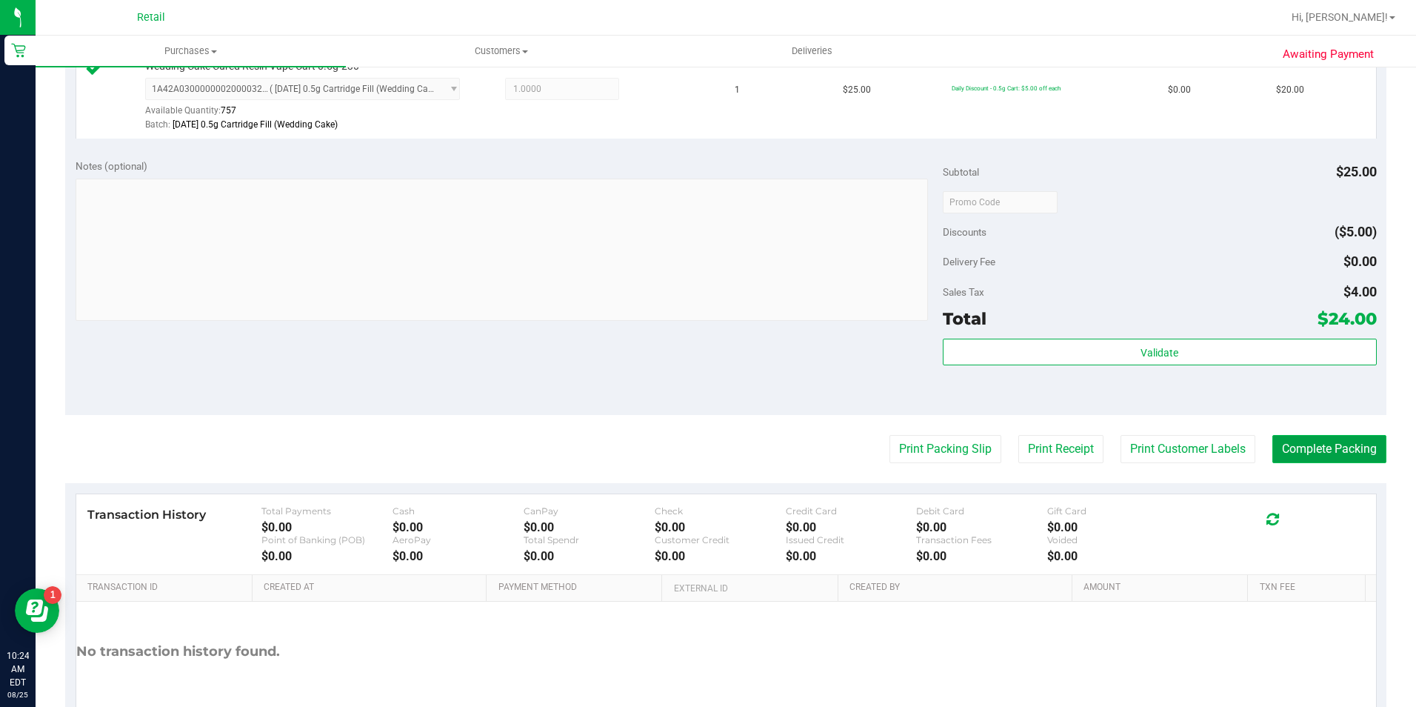
click at [1369, 450] on button "Complete Packing" at bounding box center [1329, 449] width 114 height 28
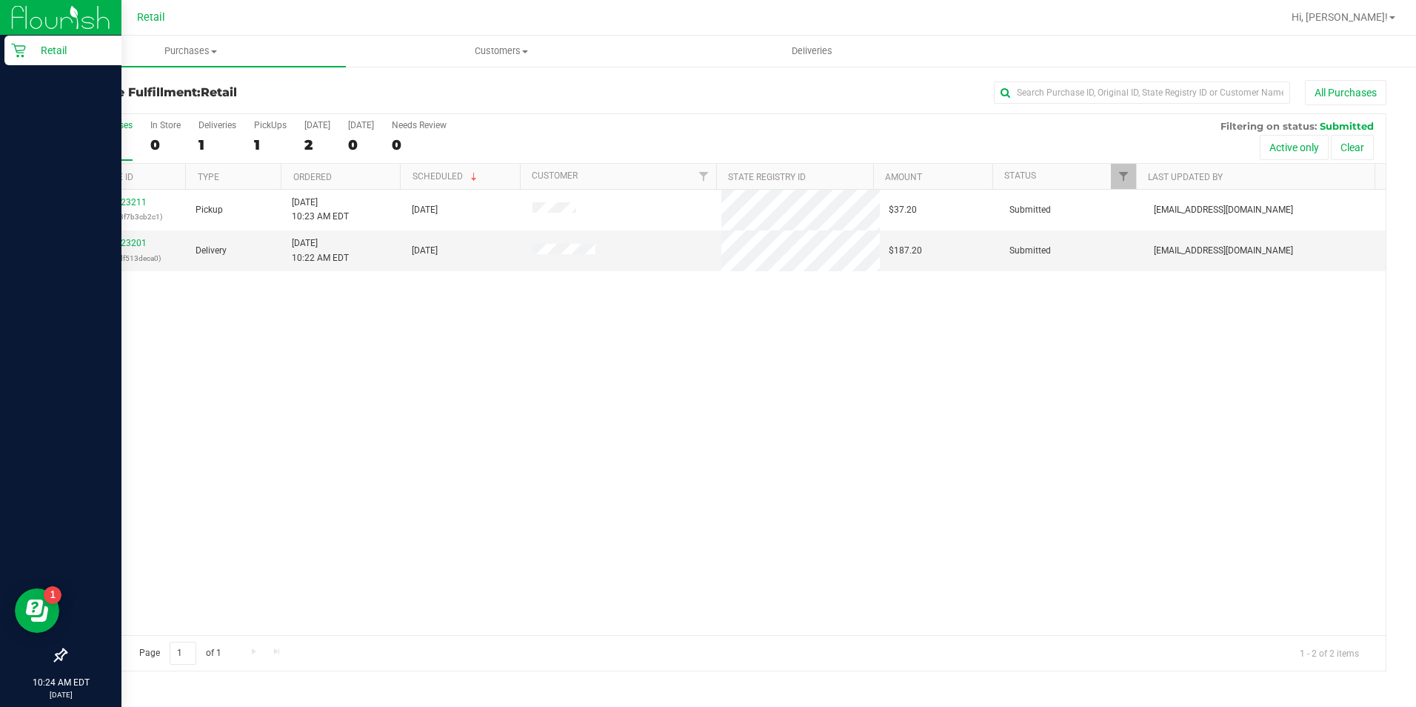
click at [31, 52] on p "Retail" at bounding box center [70, 50] width 89 height 18
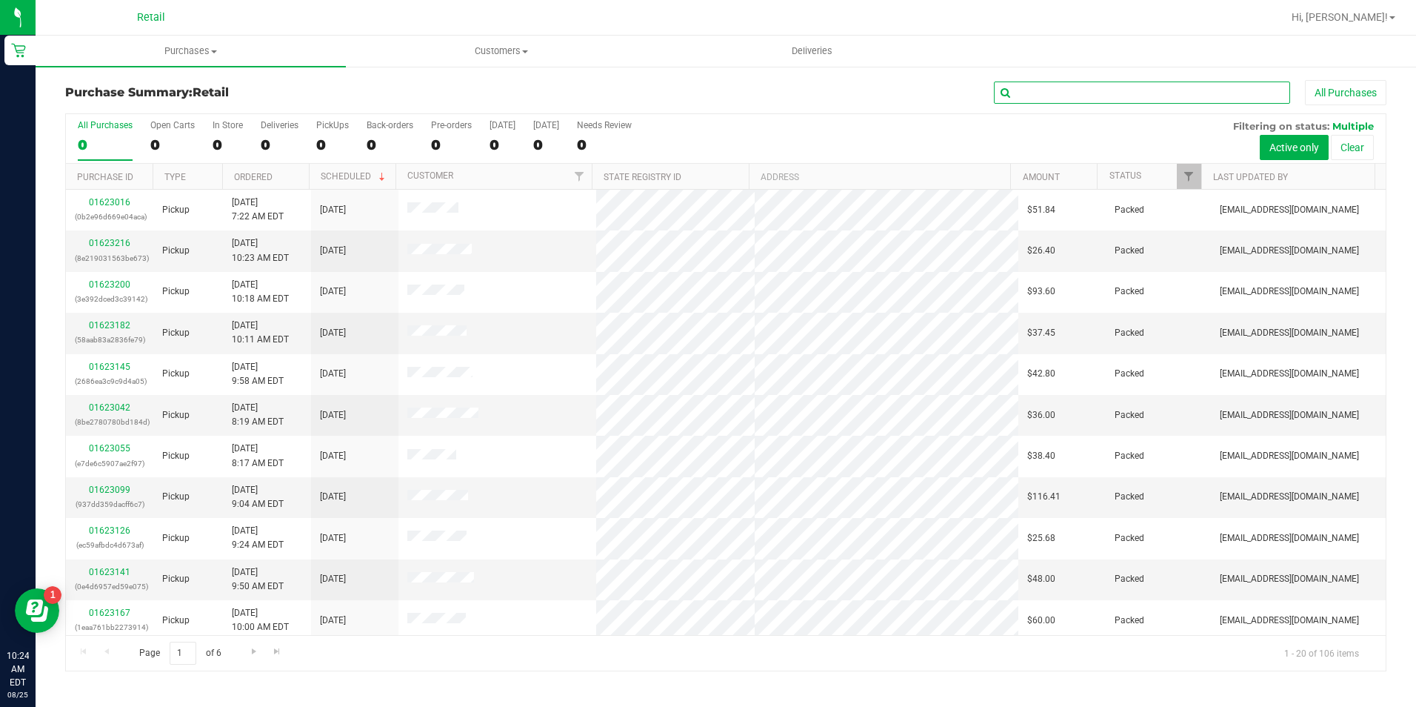
click at [1087, 91] on input "text" at bounding box center [1142, 92] width 296 height 22
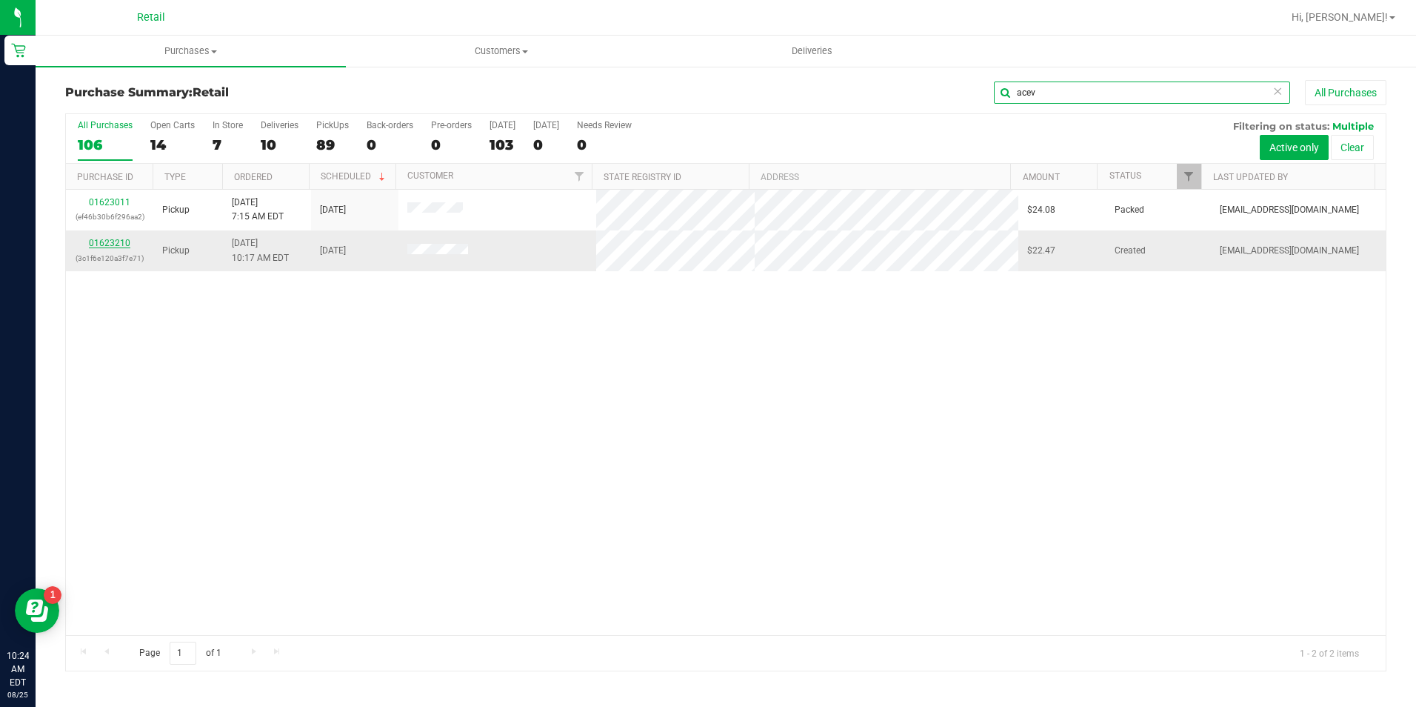
type input "acev"
click at [120, 238] on link "01623210" at bounding box center [109, 243] width 41 height 10
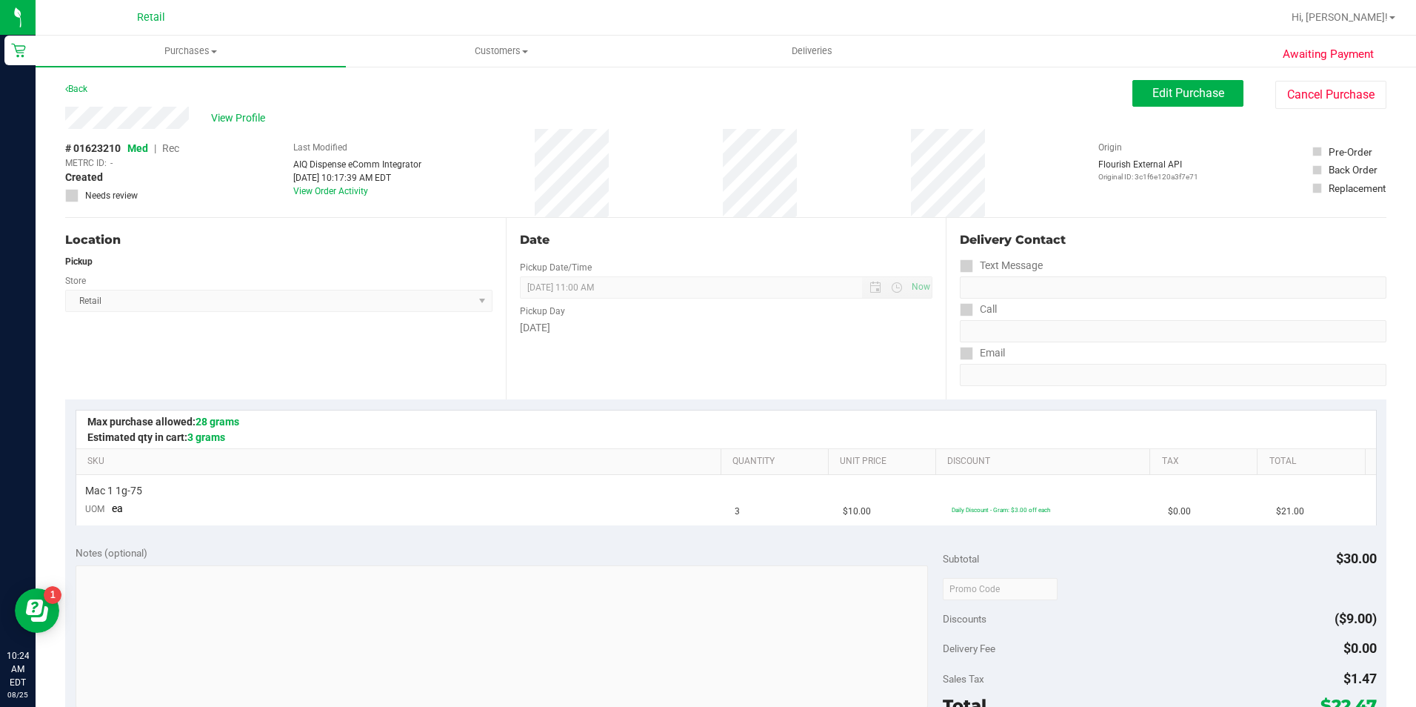
click at [1203, 74] on div "Awaiting Payment Back Edit Purchase Cancel Purchase View Profile # 01623210 Med…" at bounding box center [726, 620] width 1381 height 1111
click at [1204, 101] on button "Edit Purchase" at bounding box center [1187, 93] width 111 height 27
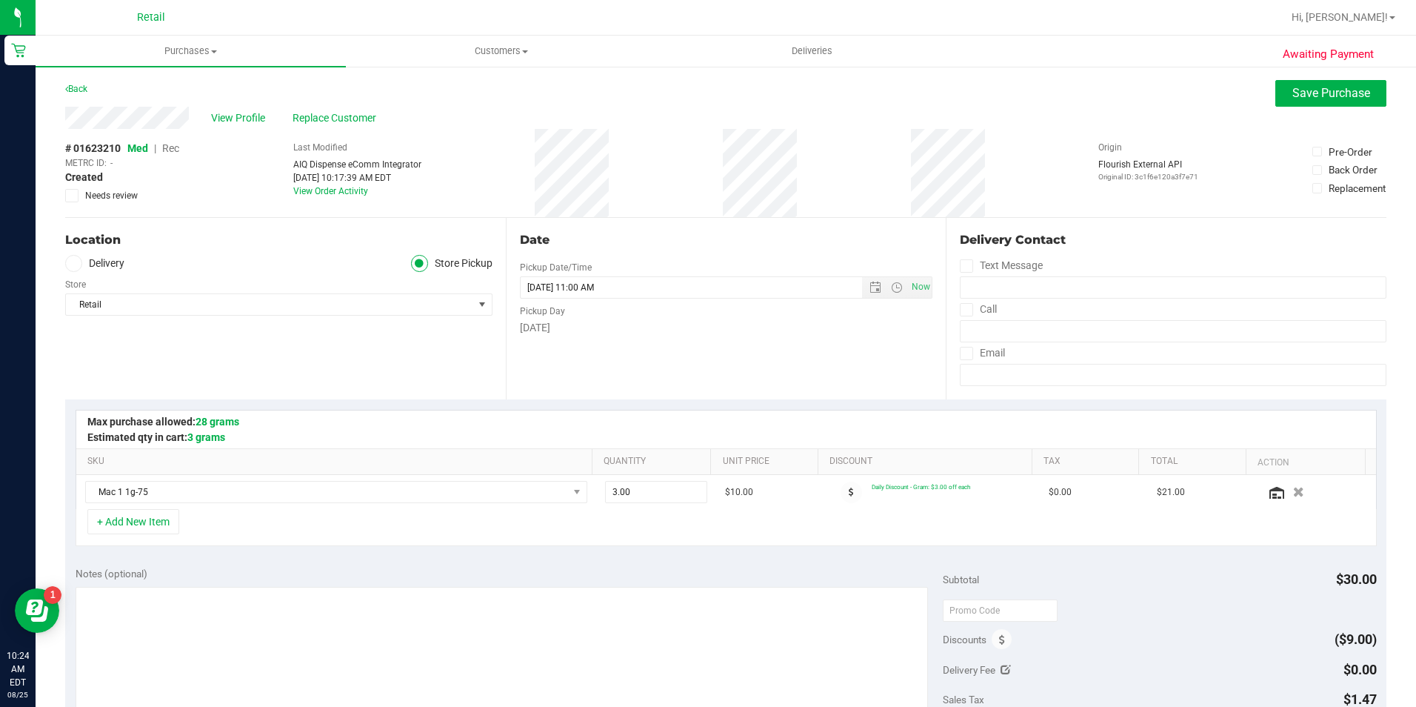
click at [176, 148] on span "Rec" at bounding box center [170, 148] width 17 height 12
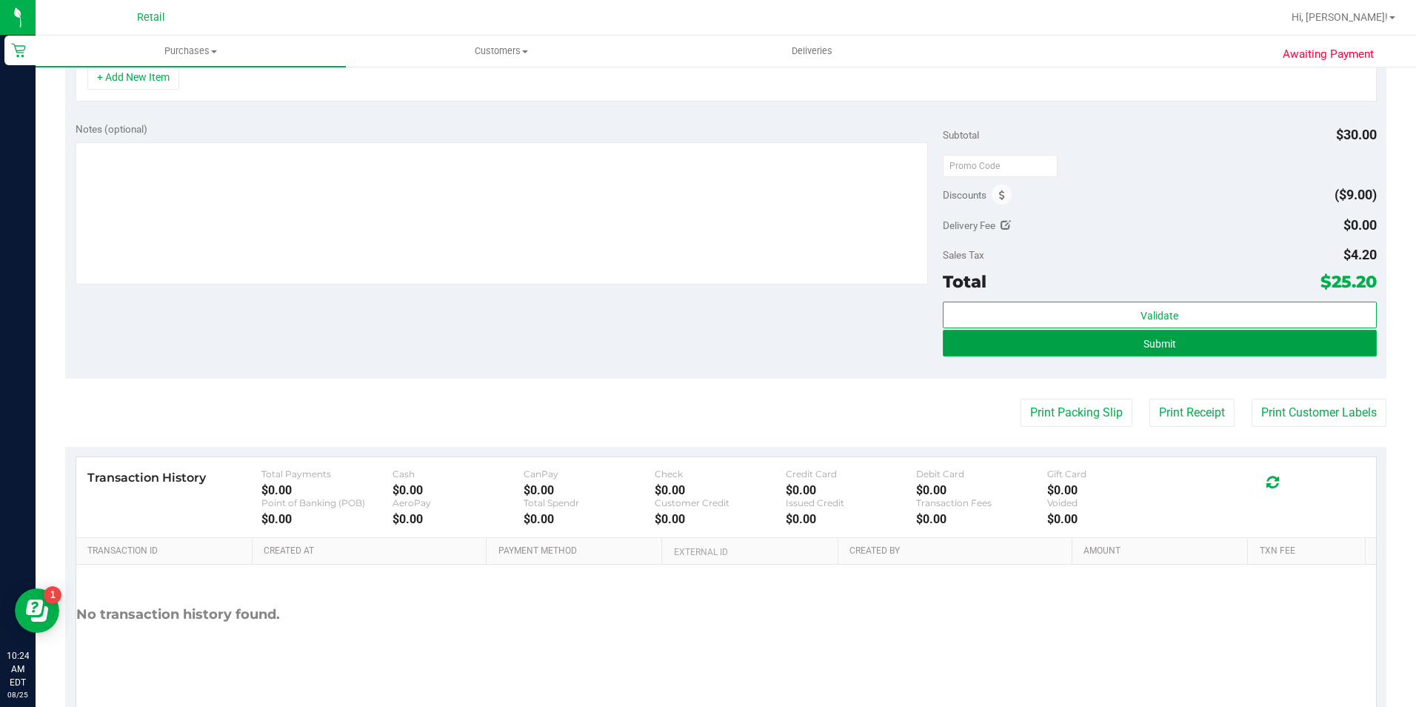
click at [1026, 354] on button "Submit" at bounding box center [1160, 343] width 434 height 27
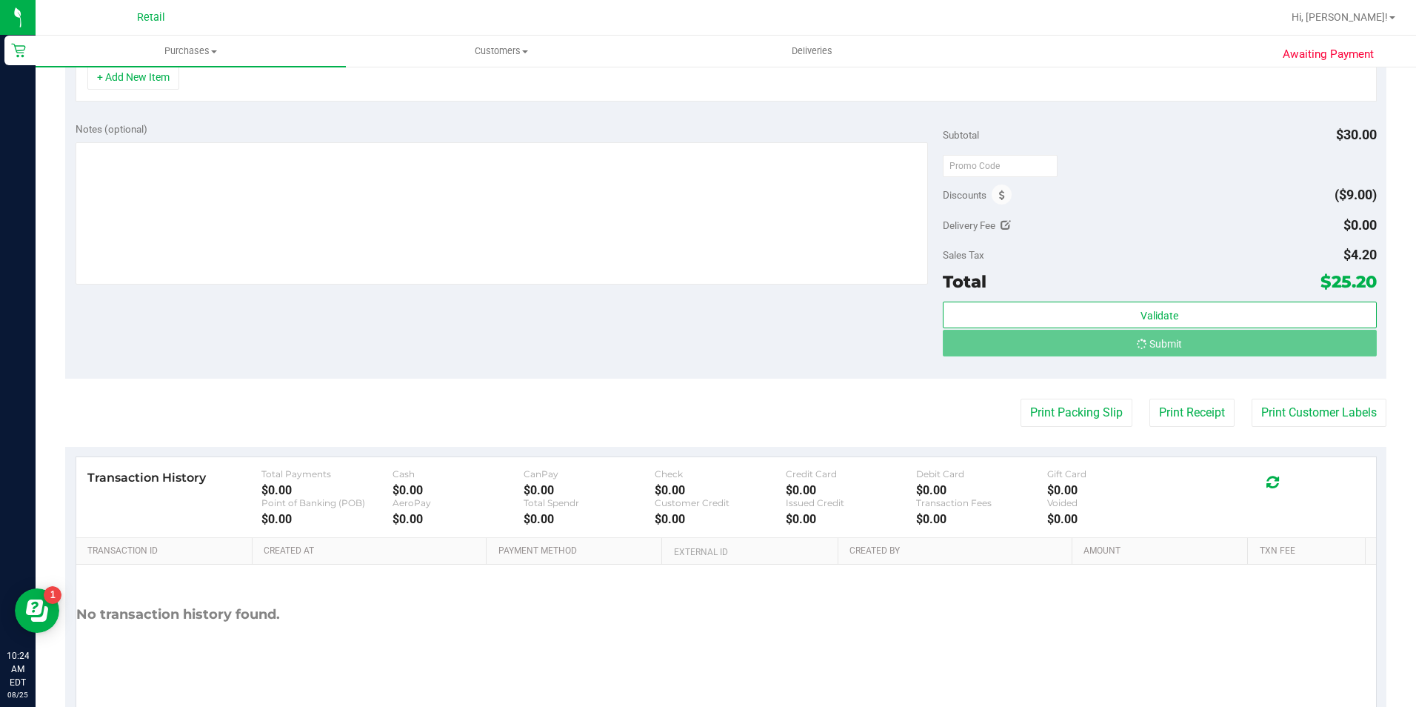
scroll to position [421, 0]
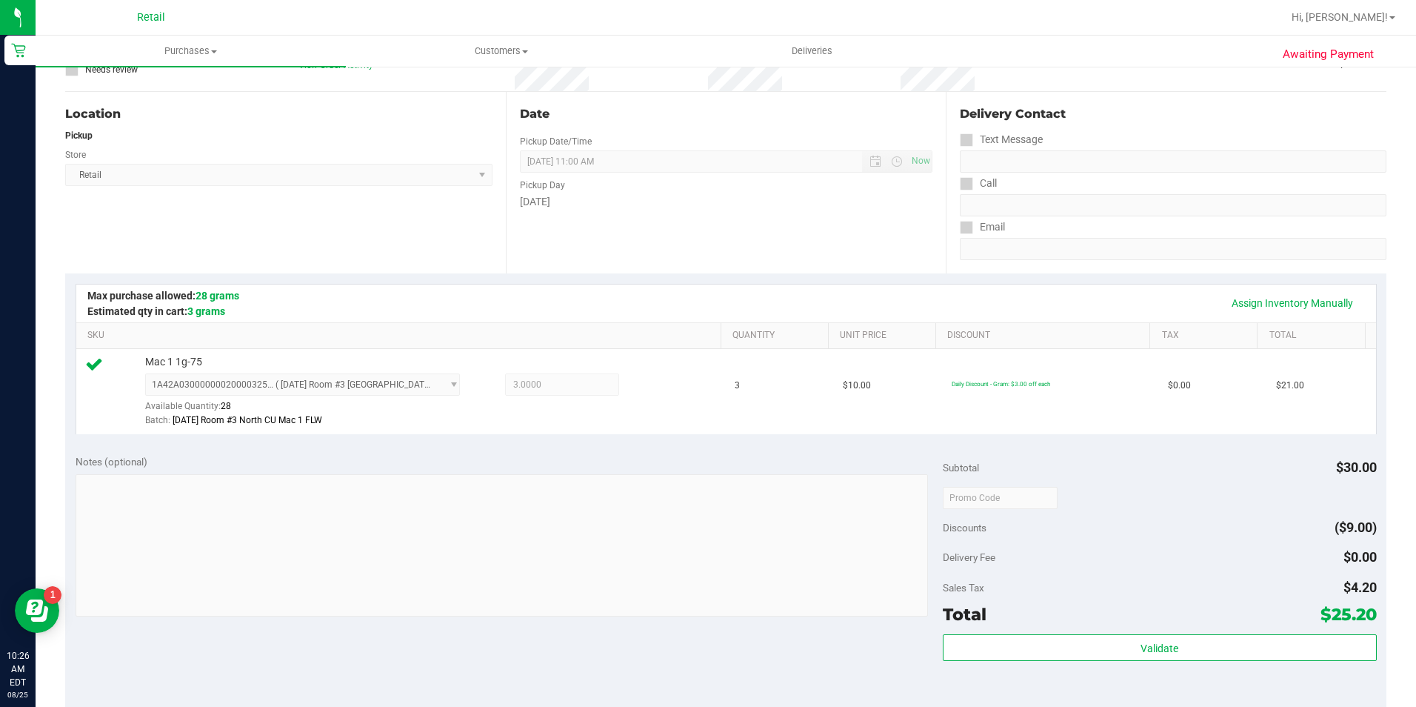
scroll to position [370, 0]
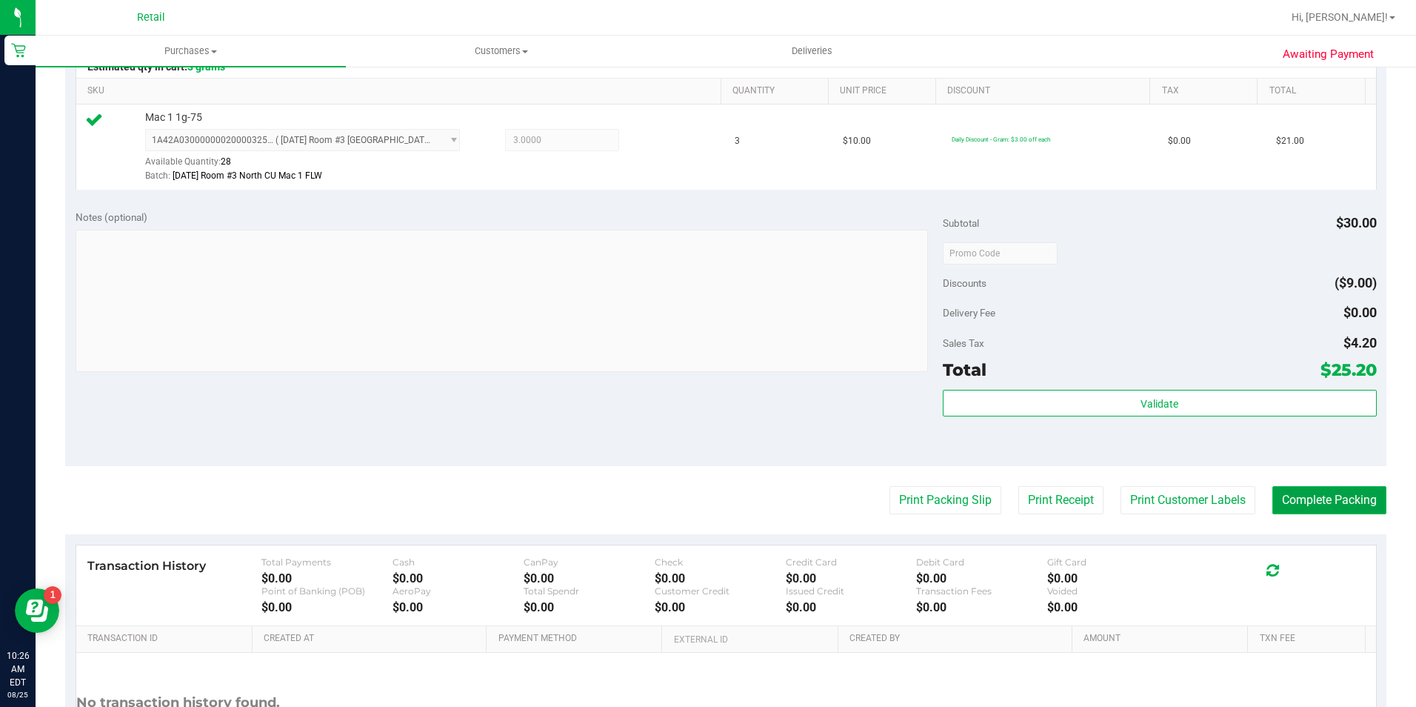
click at [1323, 505] on button "Complete Packing" at bounding box center [1329, 500] width 114 height 28
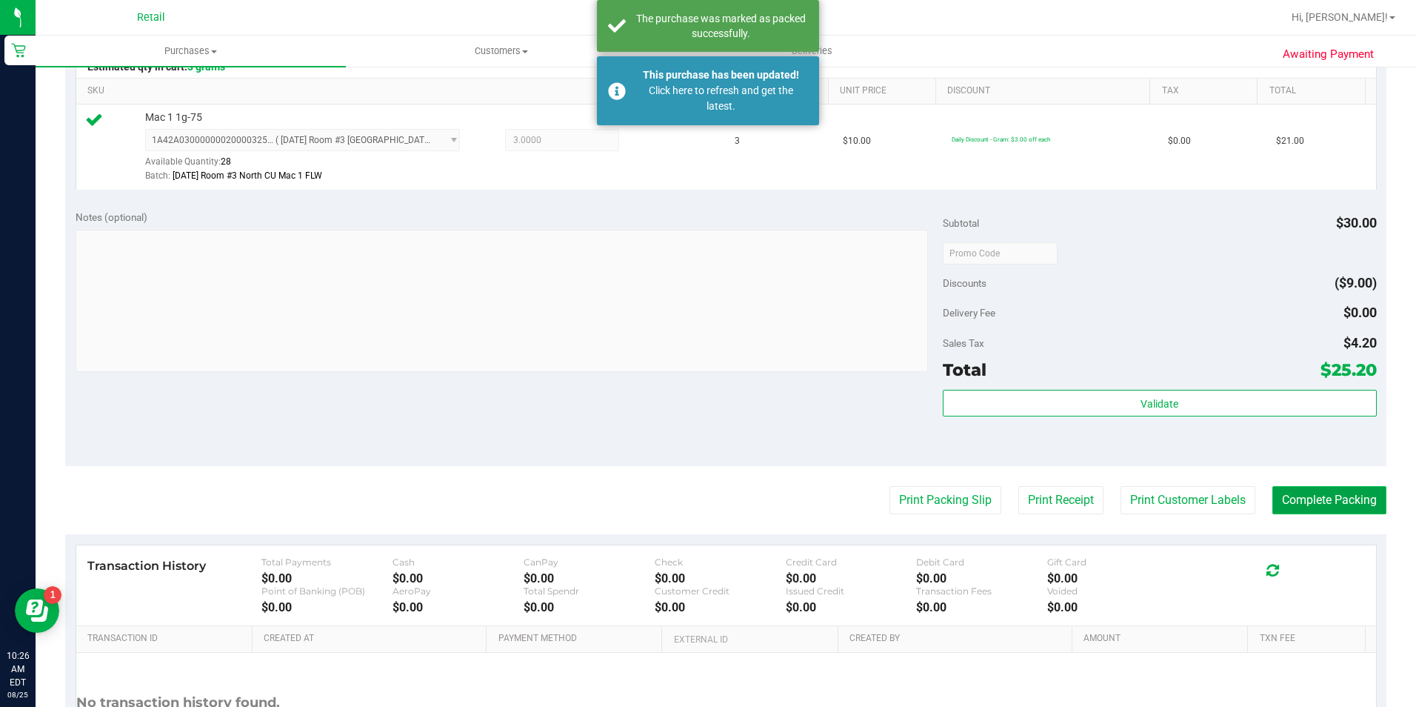
click at [1272, 486] on button "Complete Packing" at bounding box center [1329, 500] width 114 height 28
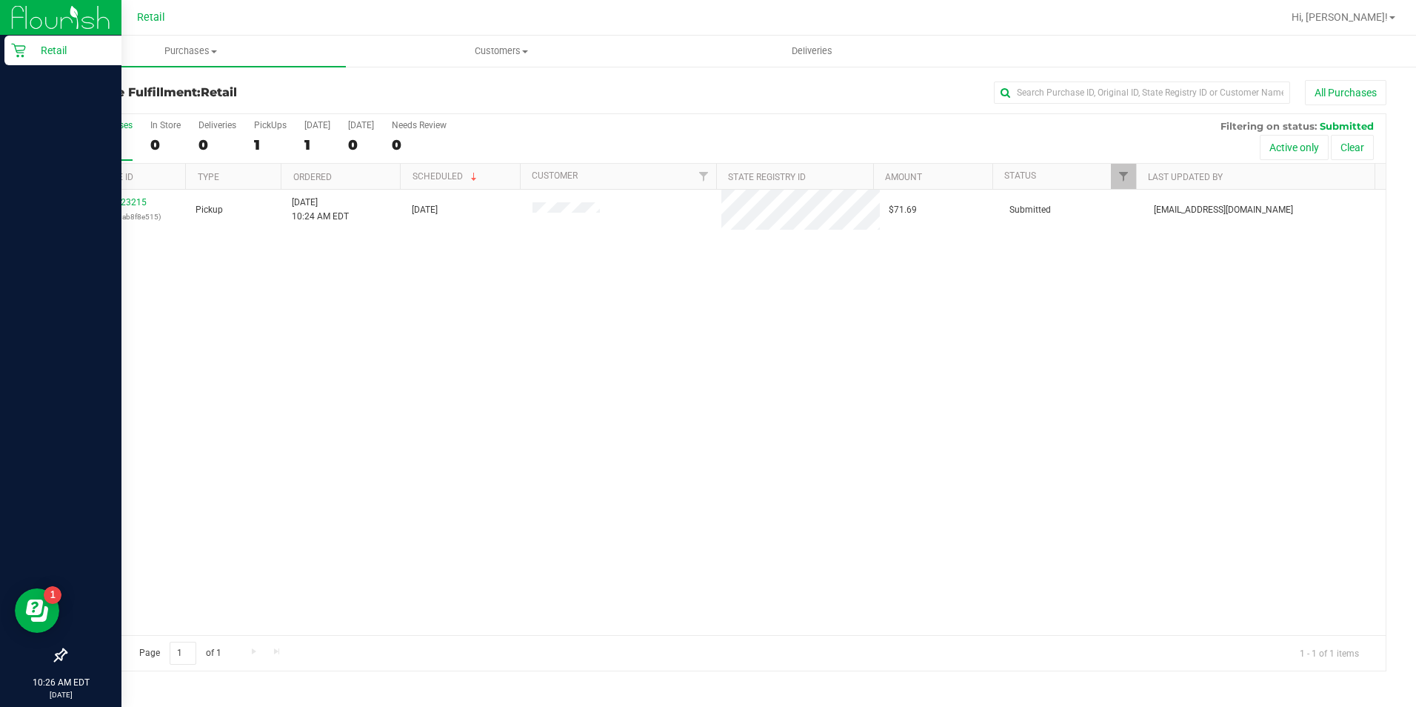
click at [44, 51] on p "Retail" at bounding box center [70, 50] width 89 height 18
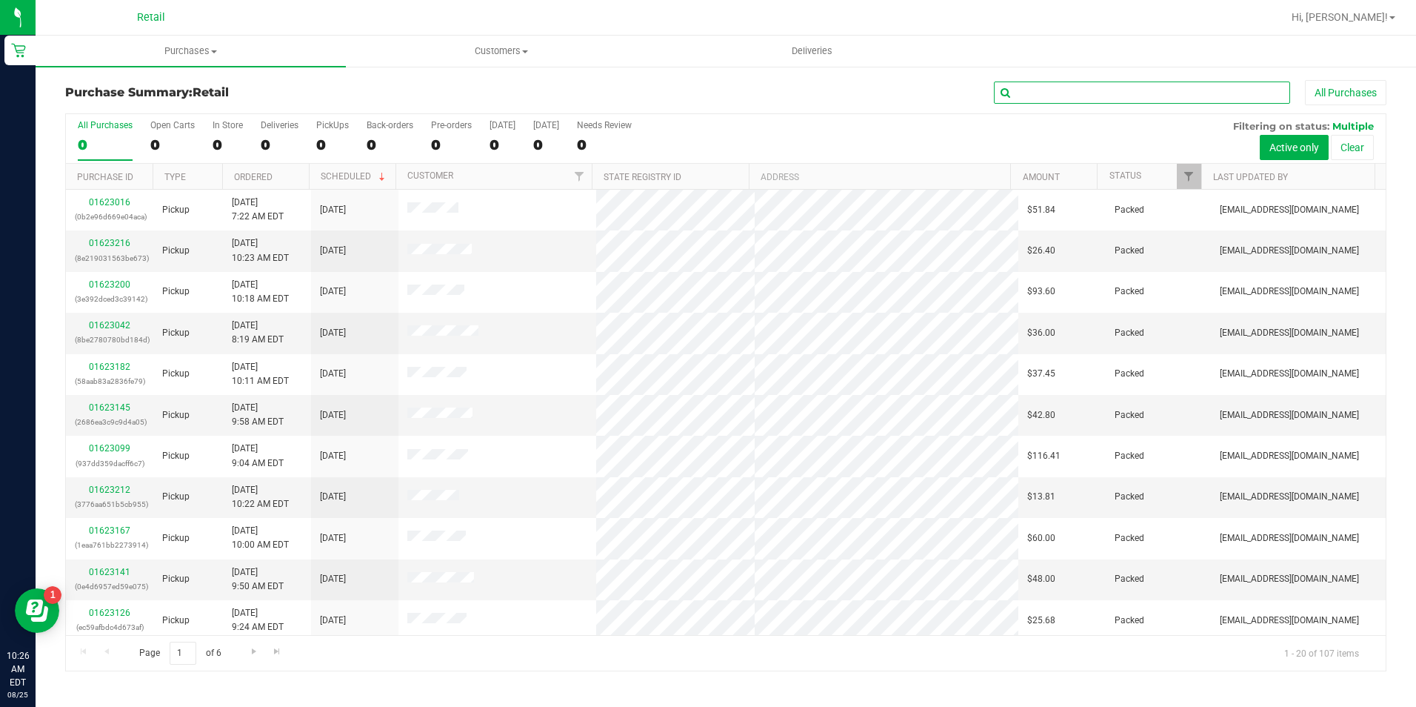
click at [1039, 96] on input "text" at bounding box center [1142, 92] width 296 height 22
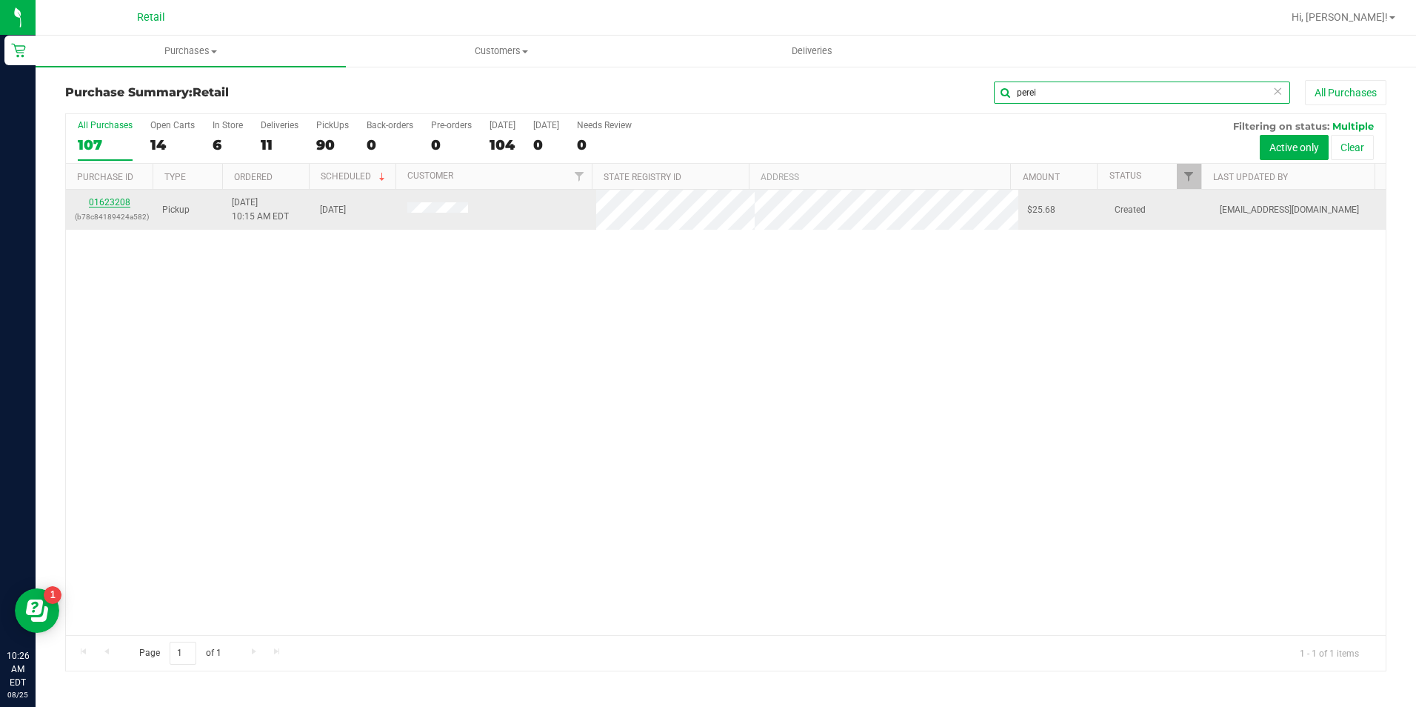
type input "perei"
click at [108, 199] on link "01623208" at bounding box center [109, 202] width 41 height 10
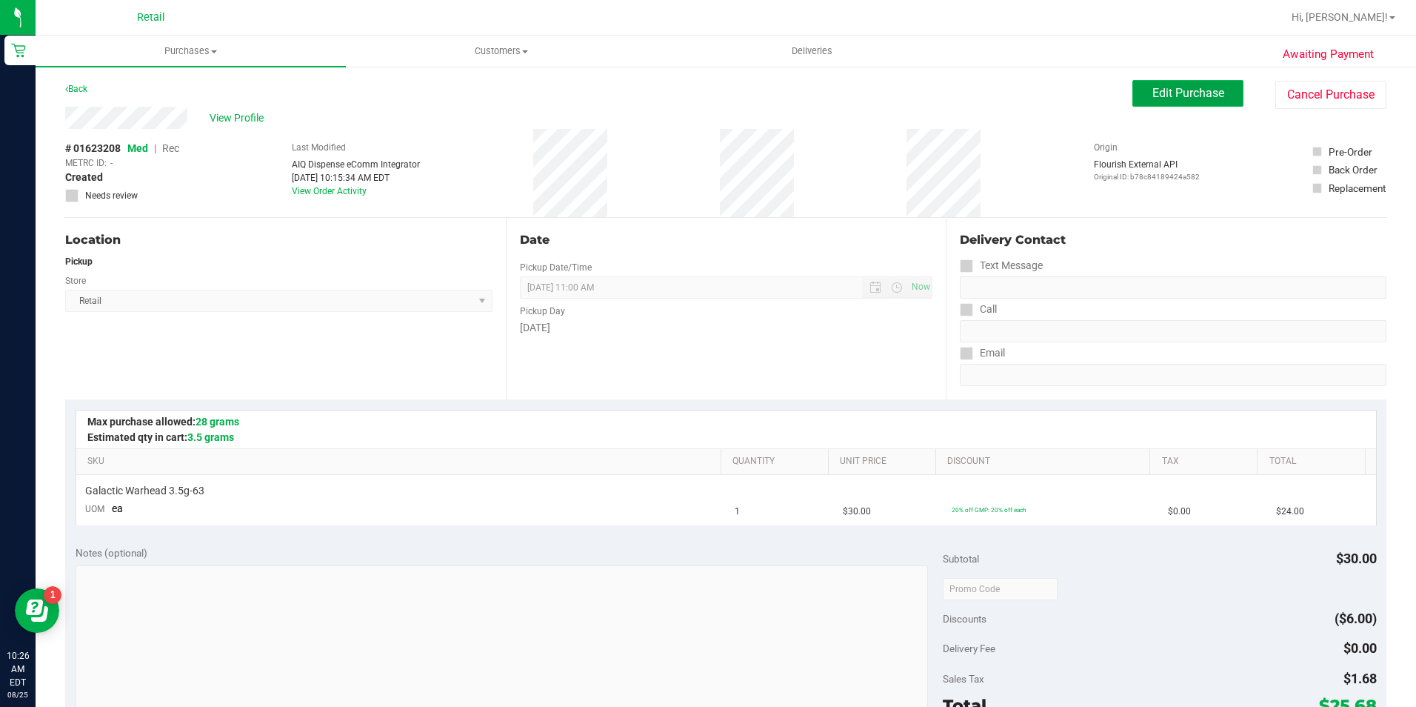
click at [1202, 84] on button "Edit Purchase" at bounding box center [1187, 93] width 111 height 27
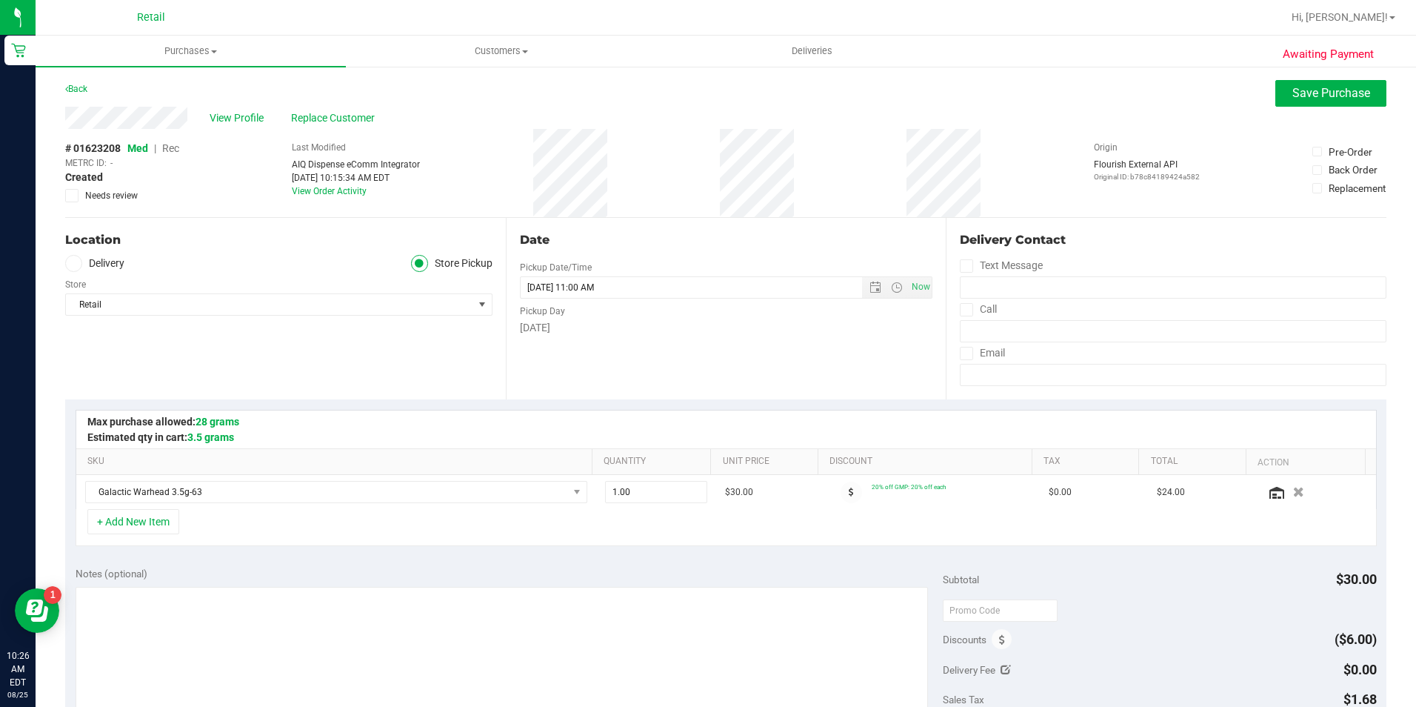
click at [176, 151] on span "Rec" at bounding box center [170, 148] width 17 height 12
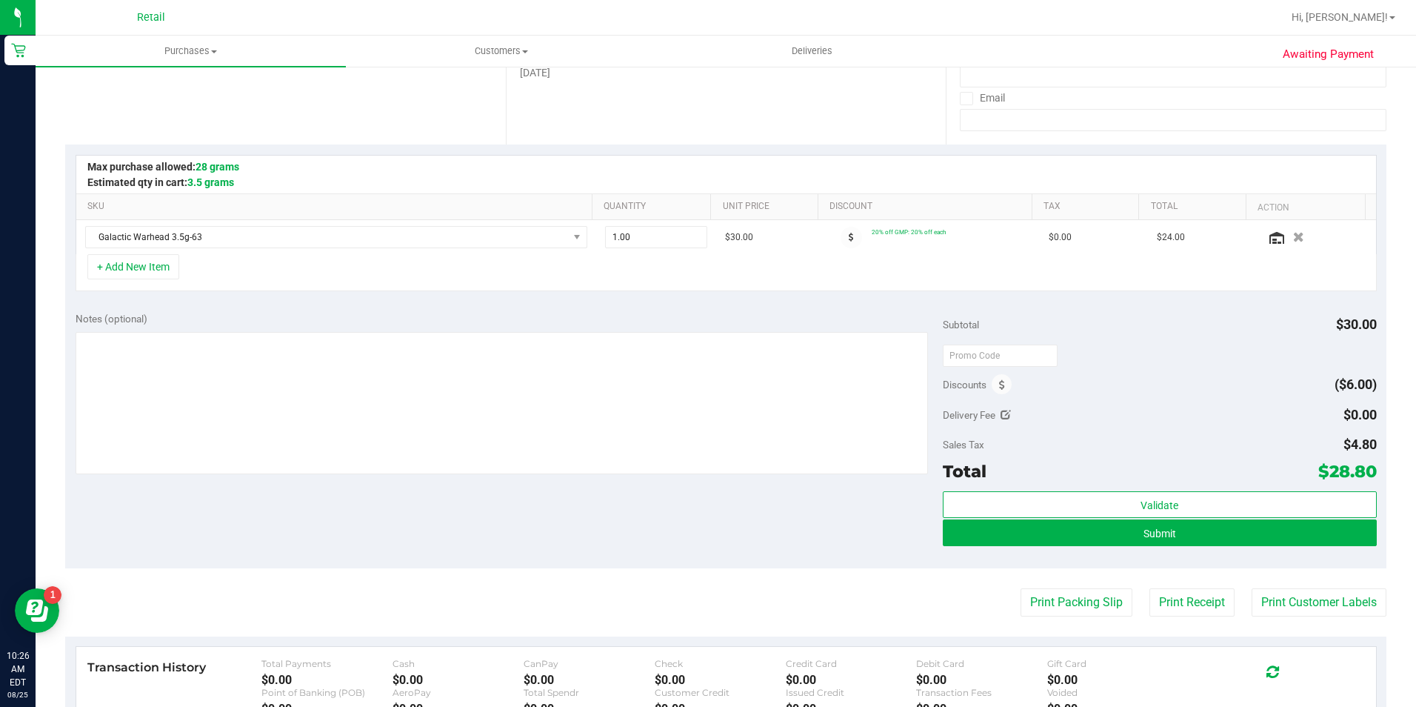
scroll to position [296, 0]
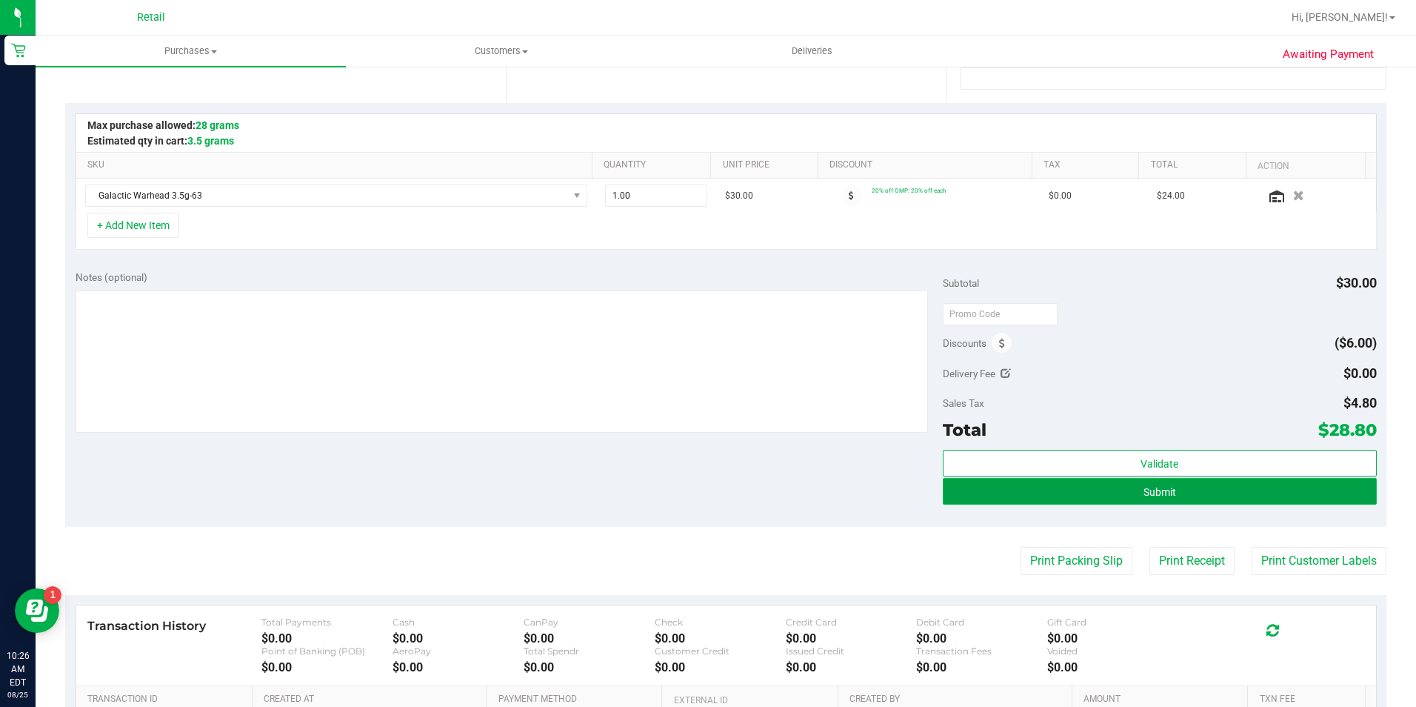
click at [1272, 498] on button "Submit" at bounding box center [1160, 491] width 434 height 27
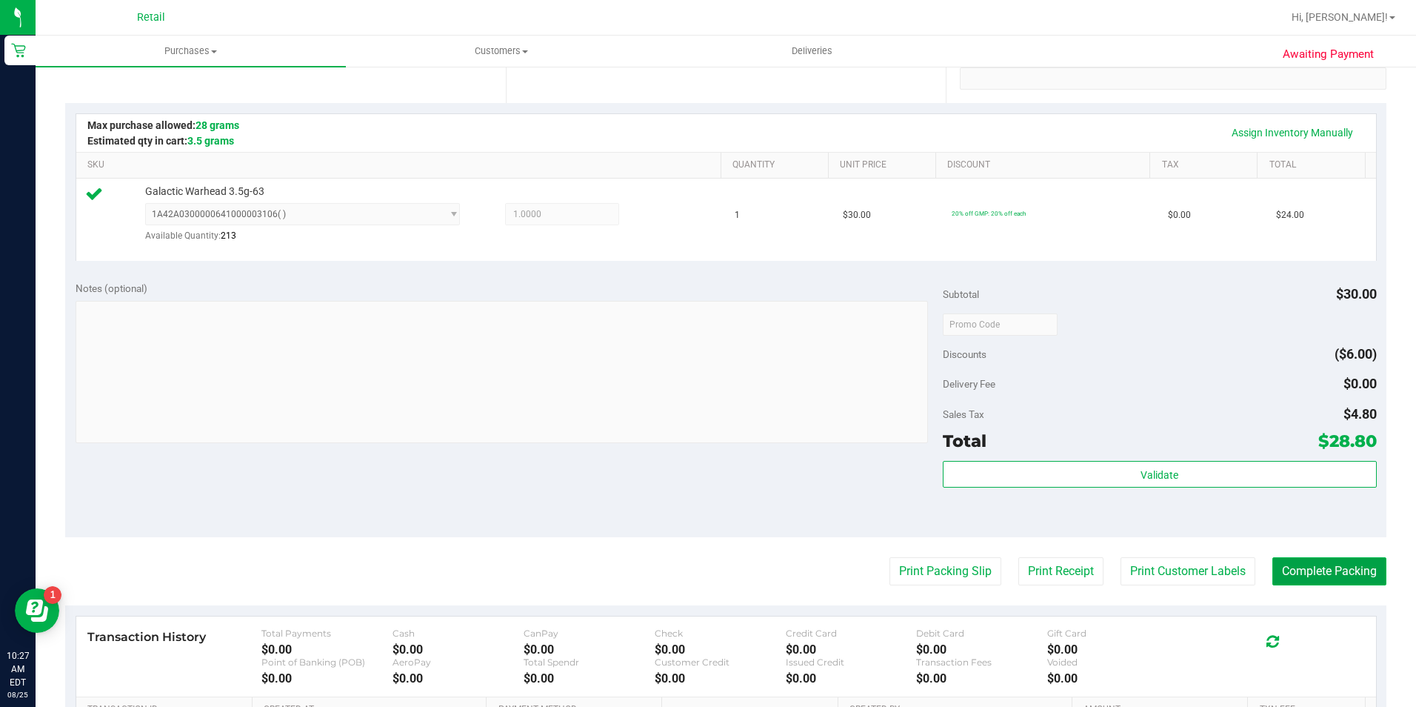
click at [1343, 576] on button "Complete Packing" at bounding box center [1329, 571] width 114 height 28
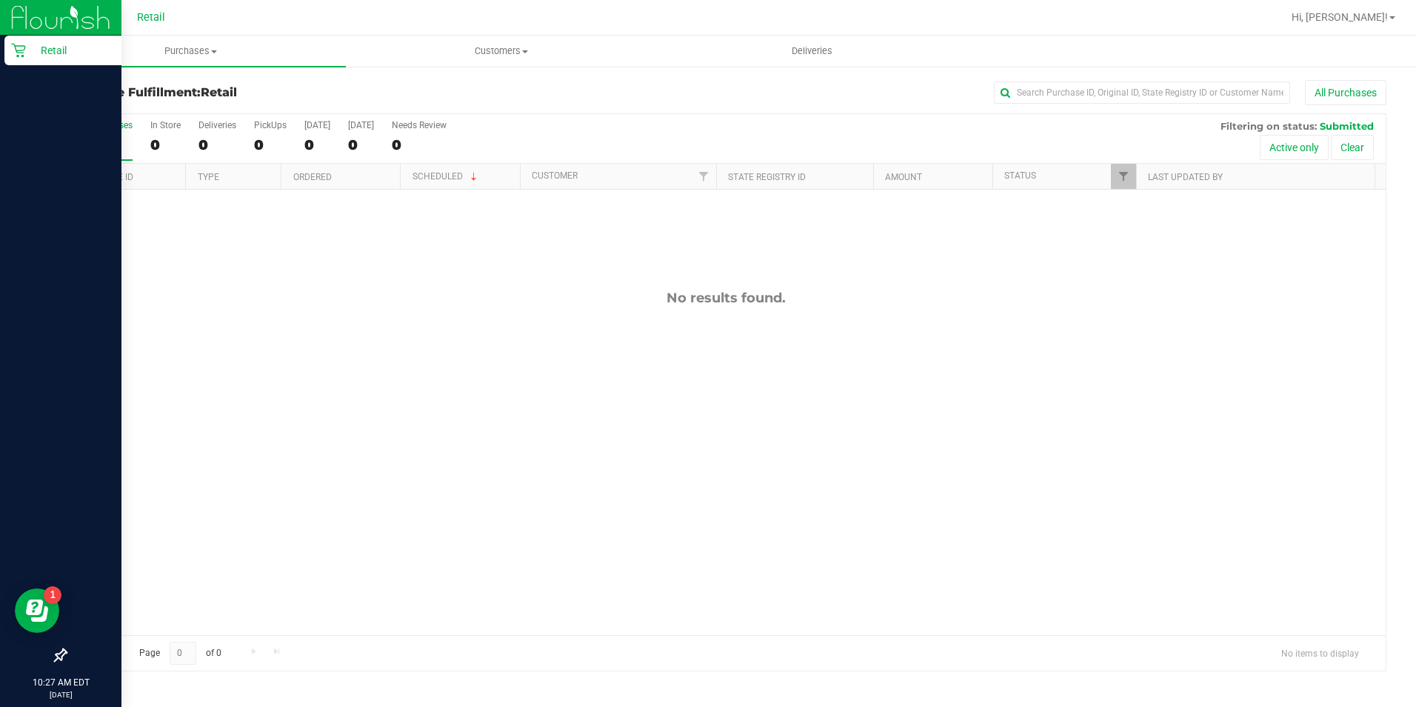
click at [67, 50] on p "Retail" at bounding box center [70, 50] width 89 height 18
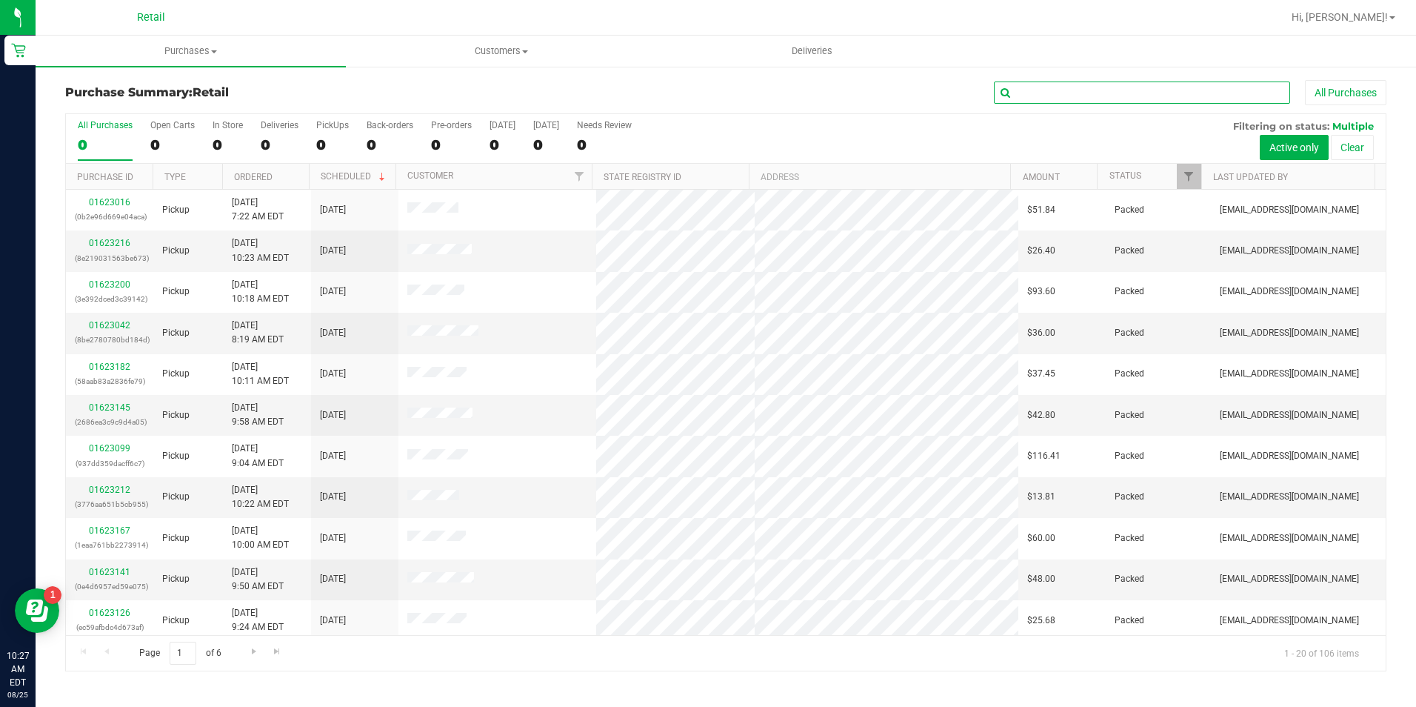
click at [1160, 97] on input "text" at bounding box center [1142, 92] width 296 height 22
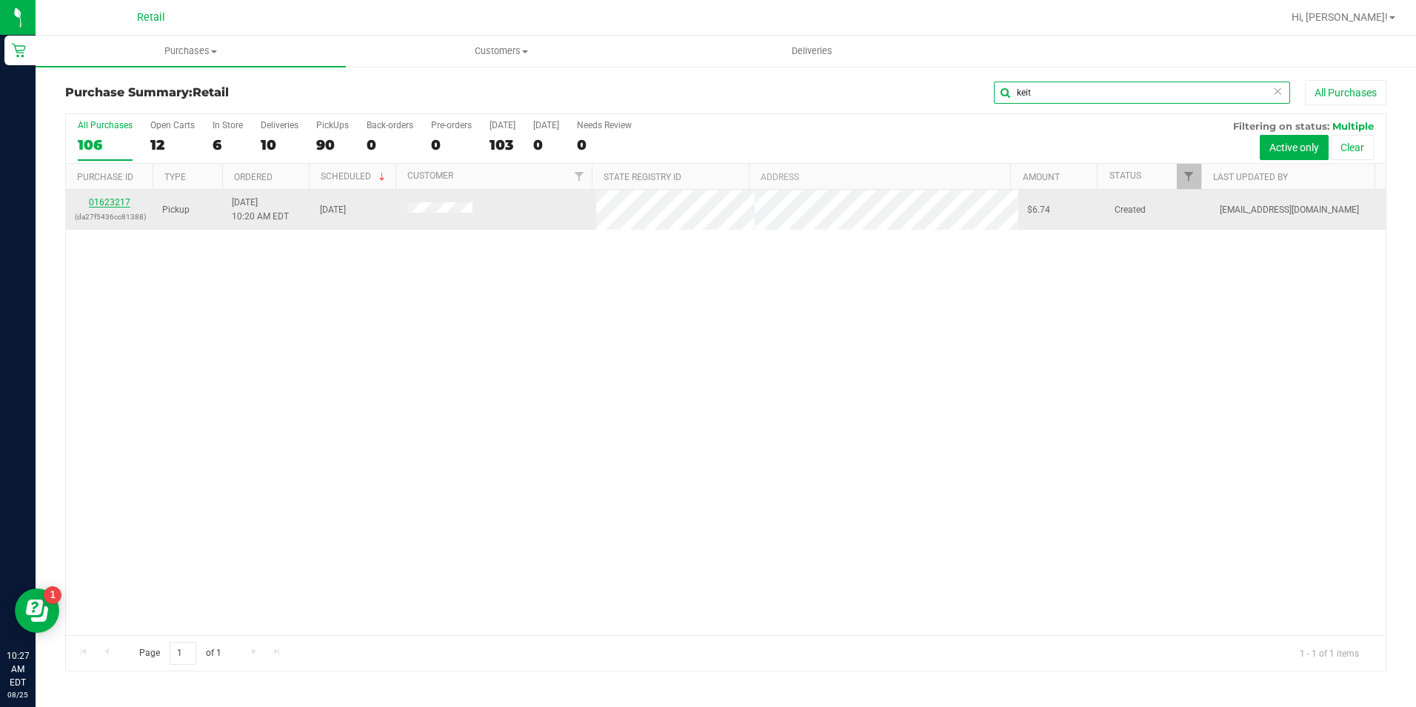
type input "keit"
click at [116, 199] on link "01623217" at bounding box center [109, 202] width 41 height 10
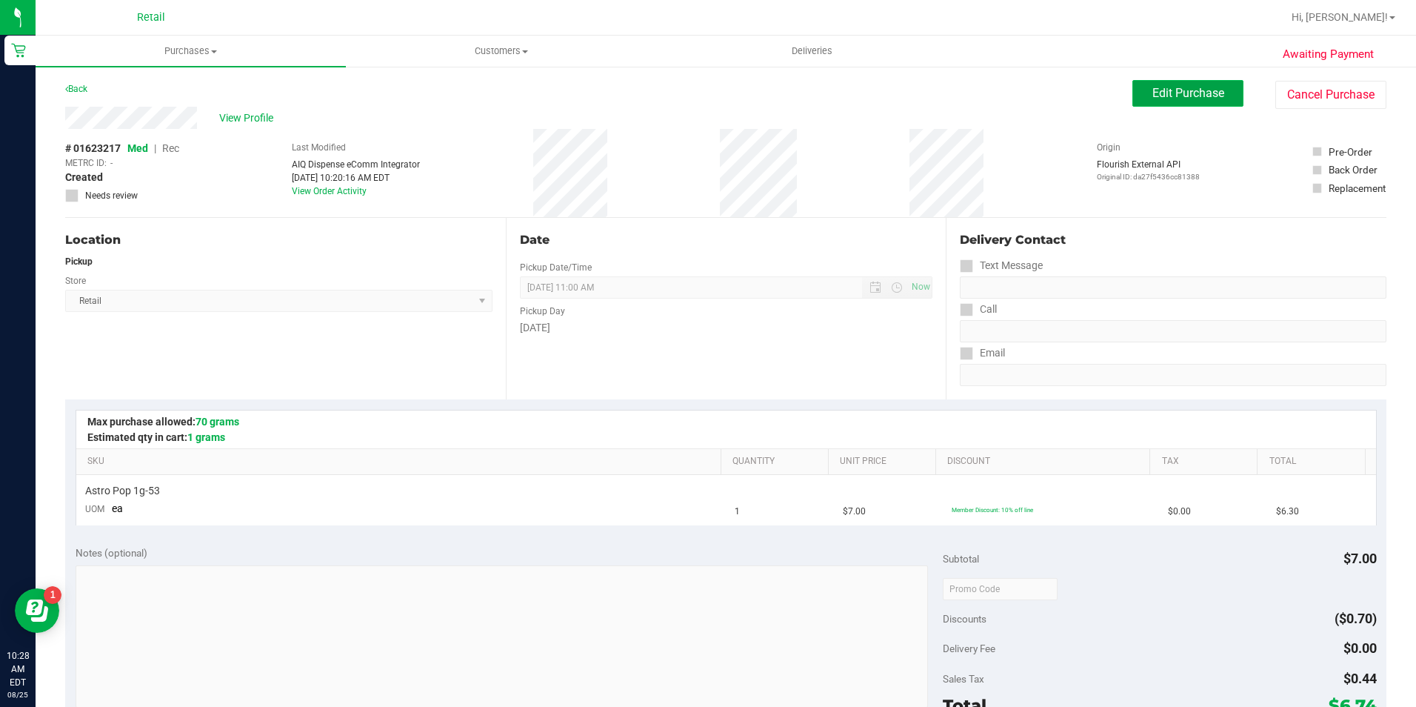
click at [1217, 101] on button "Edit Purchase" at bounding box center [1187, 93] width 111 height 27
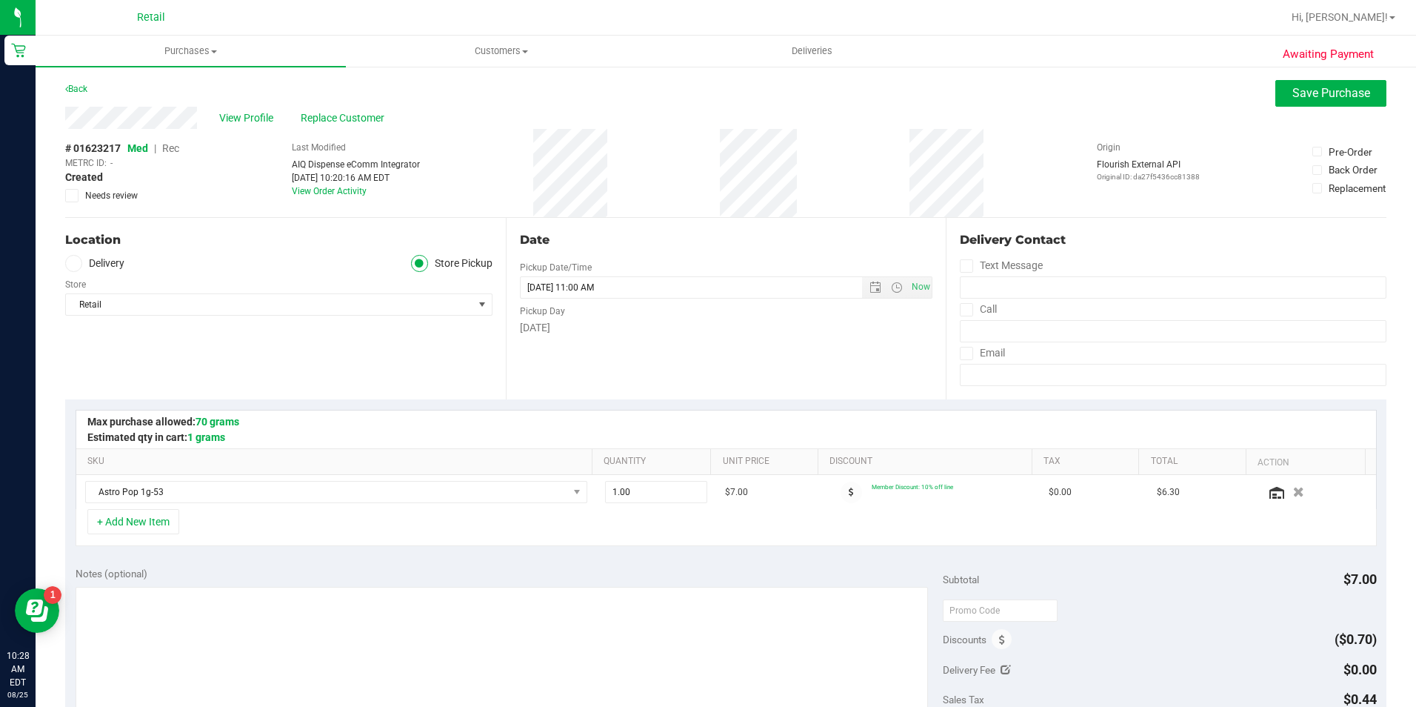
click at [175, 150] on span "Rec" at bounding box center [170, 148] width 17 height 12
click at [1355, 87] on span "Save Purchase" at bounding box center [1331, 93] width 78 height 14
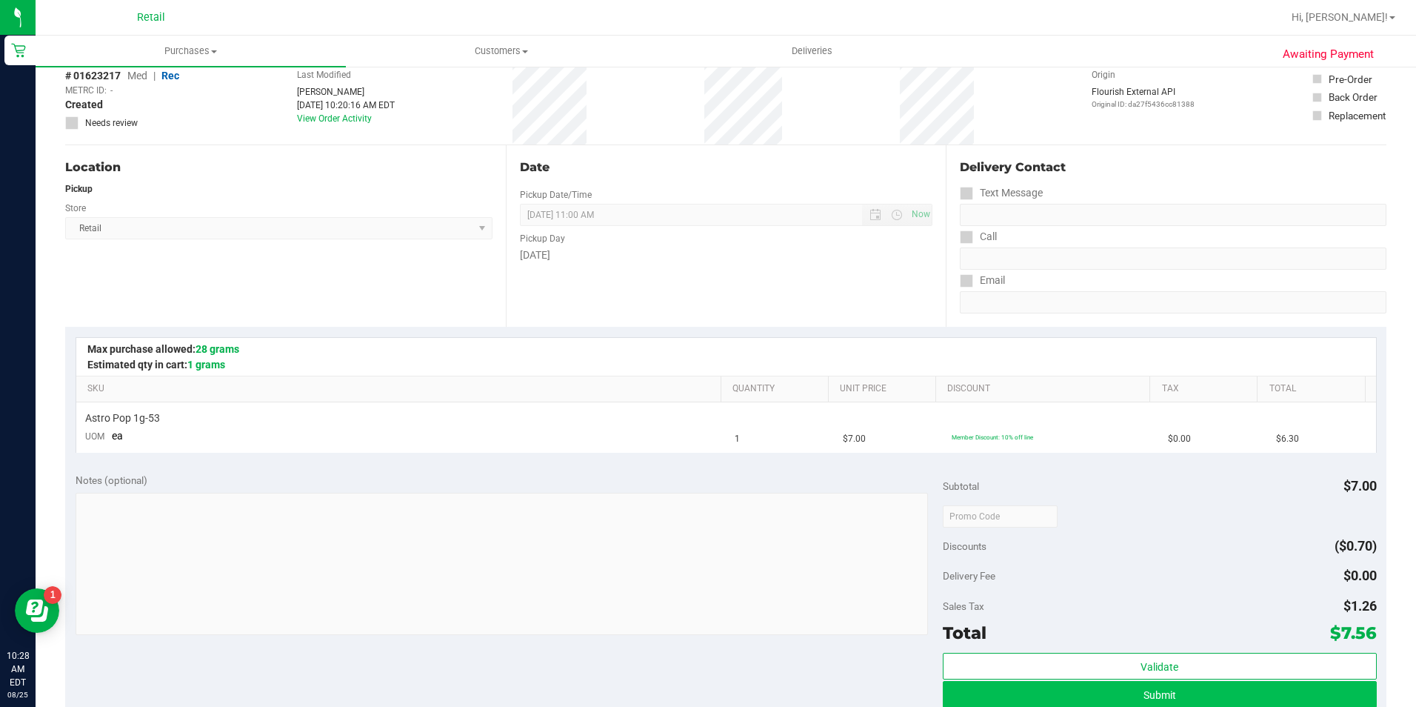
scroll to position [222, 0]
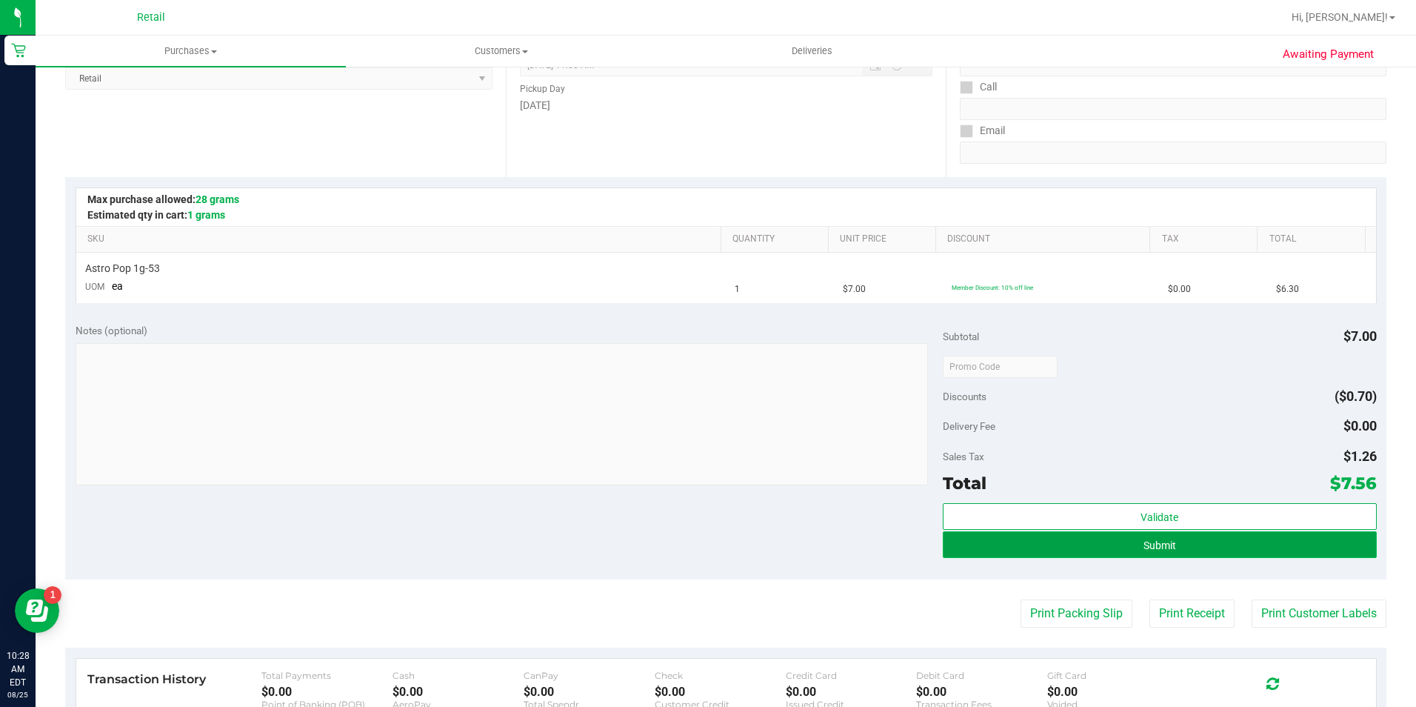
click at [1122, 551] on button "Submit" at bounding box center [1160, 544] width 434 height 27
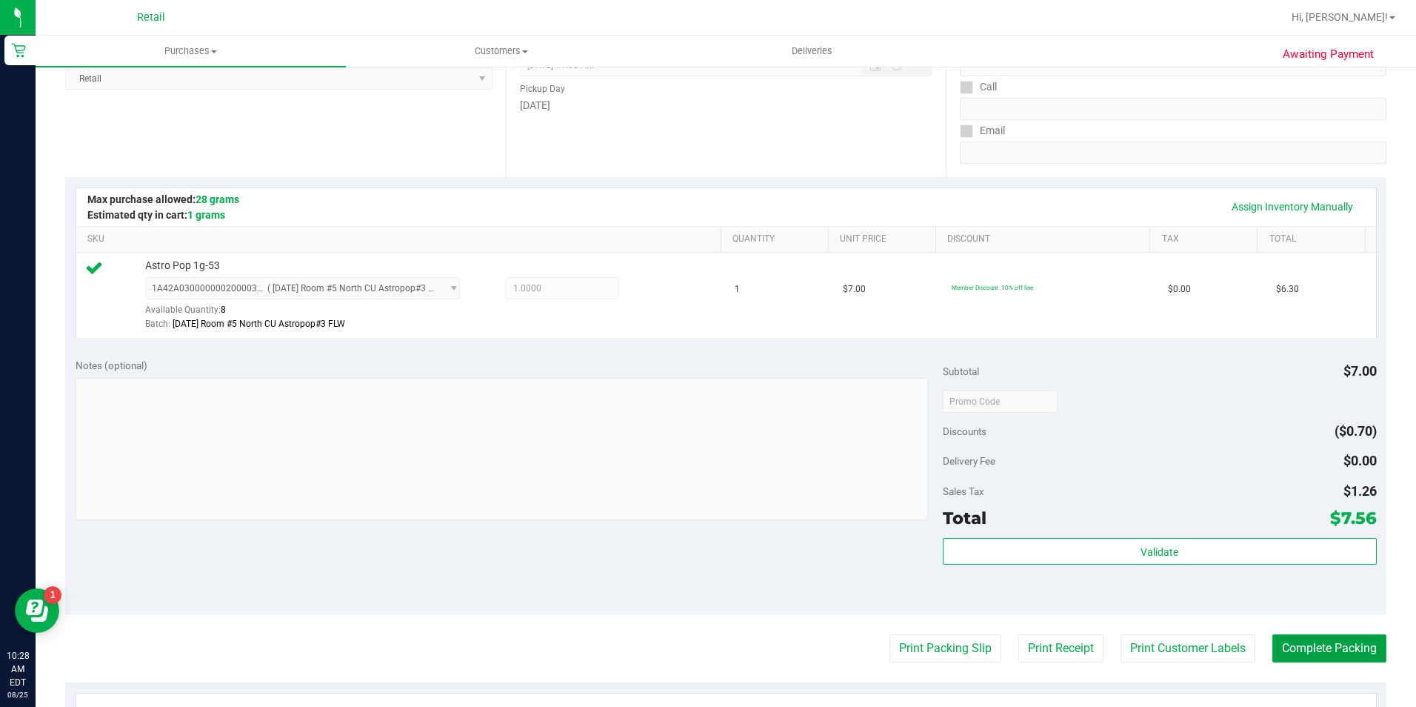
click at [1361, 645] on button "Complete Packing" at bounding box center [1329, 648] width 114 height 28
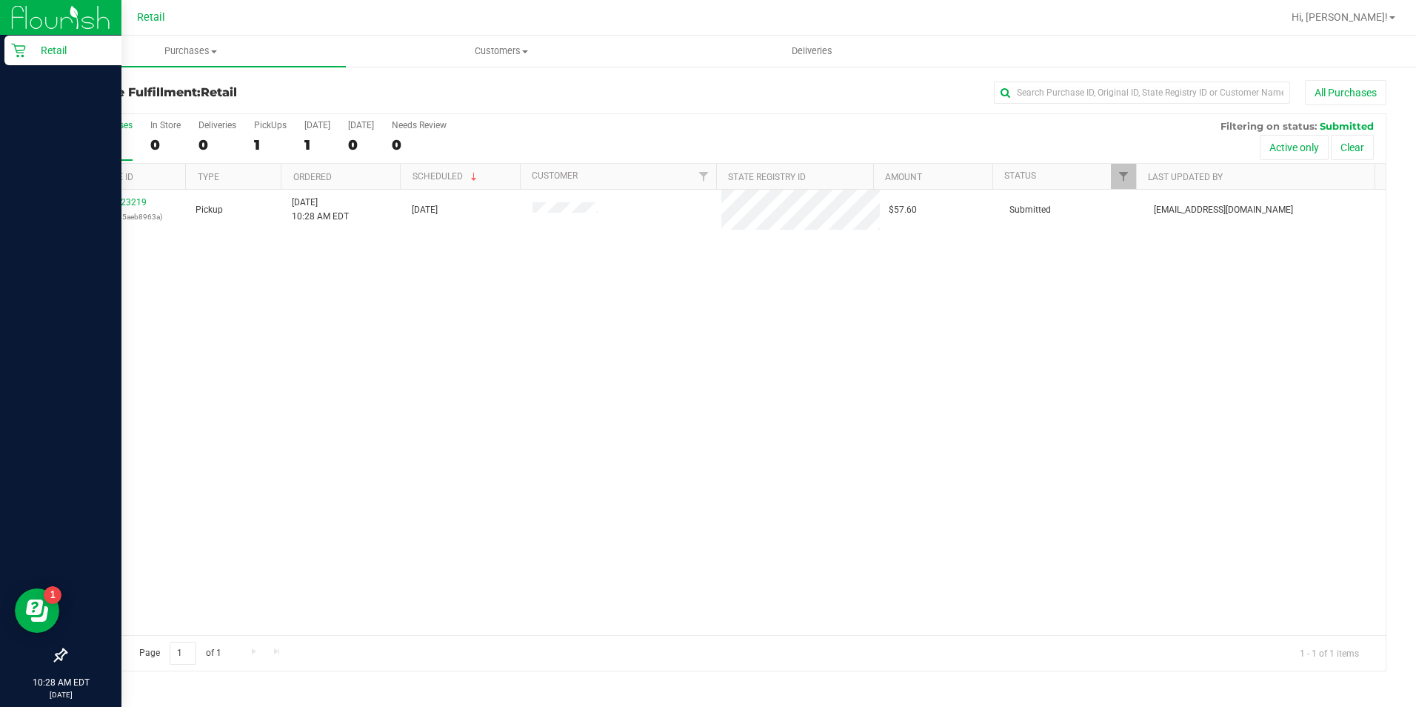
click at [15, 45] on icon at bounding box center [18, 51] width 14 height 14
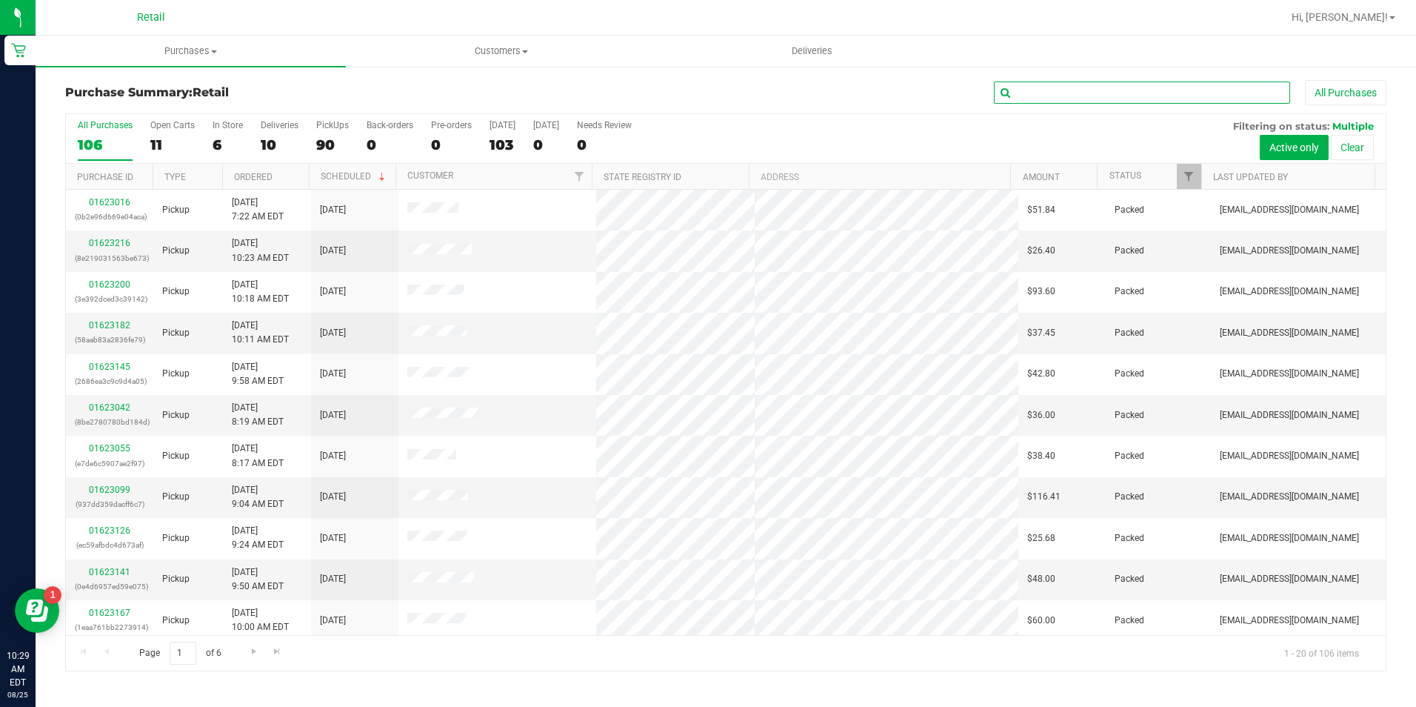
click at [1065, 90] on input "text" at bounding box center [1142, 92] width 296 height 22
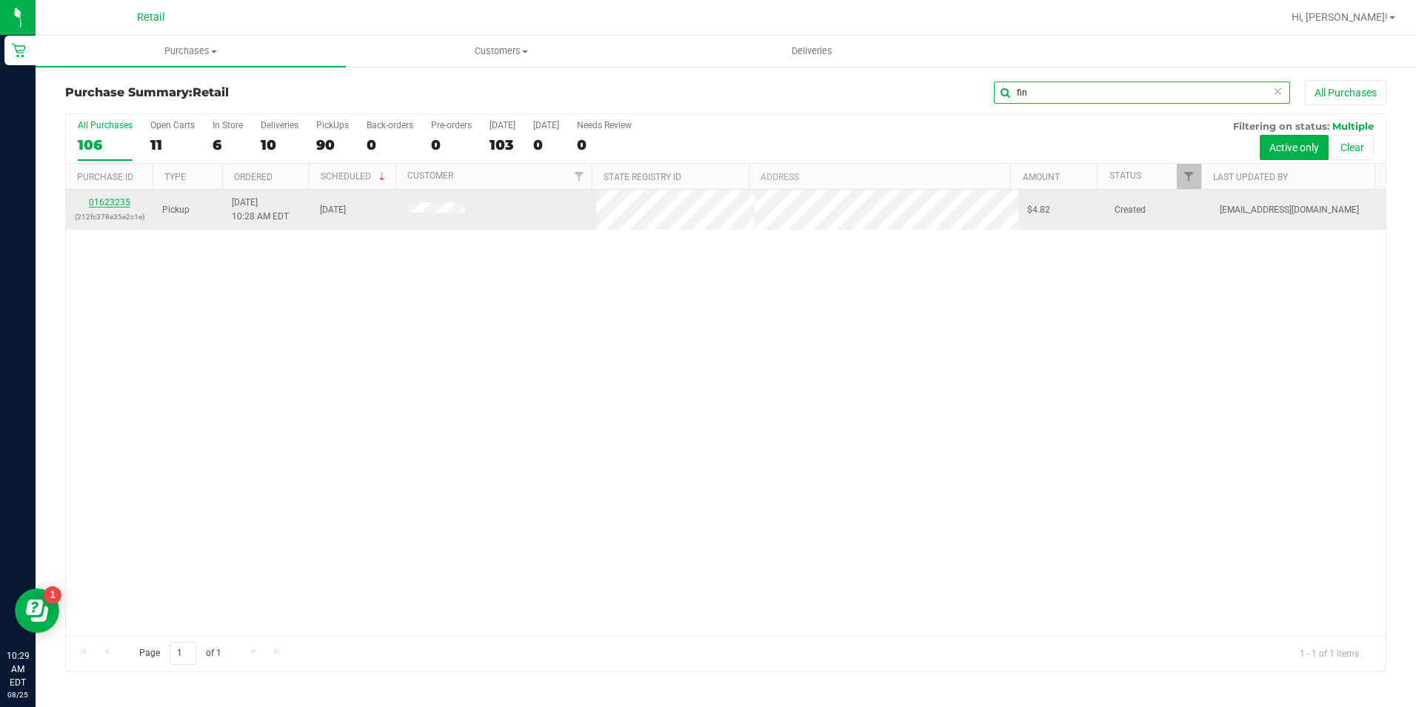
type input "fin"
click at [102, 201] on link "01623235" at bounding box center [109, 202] width 41 height 10
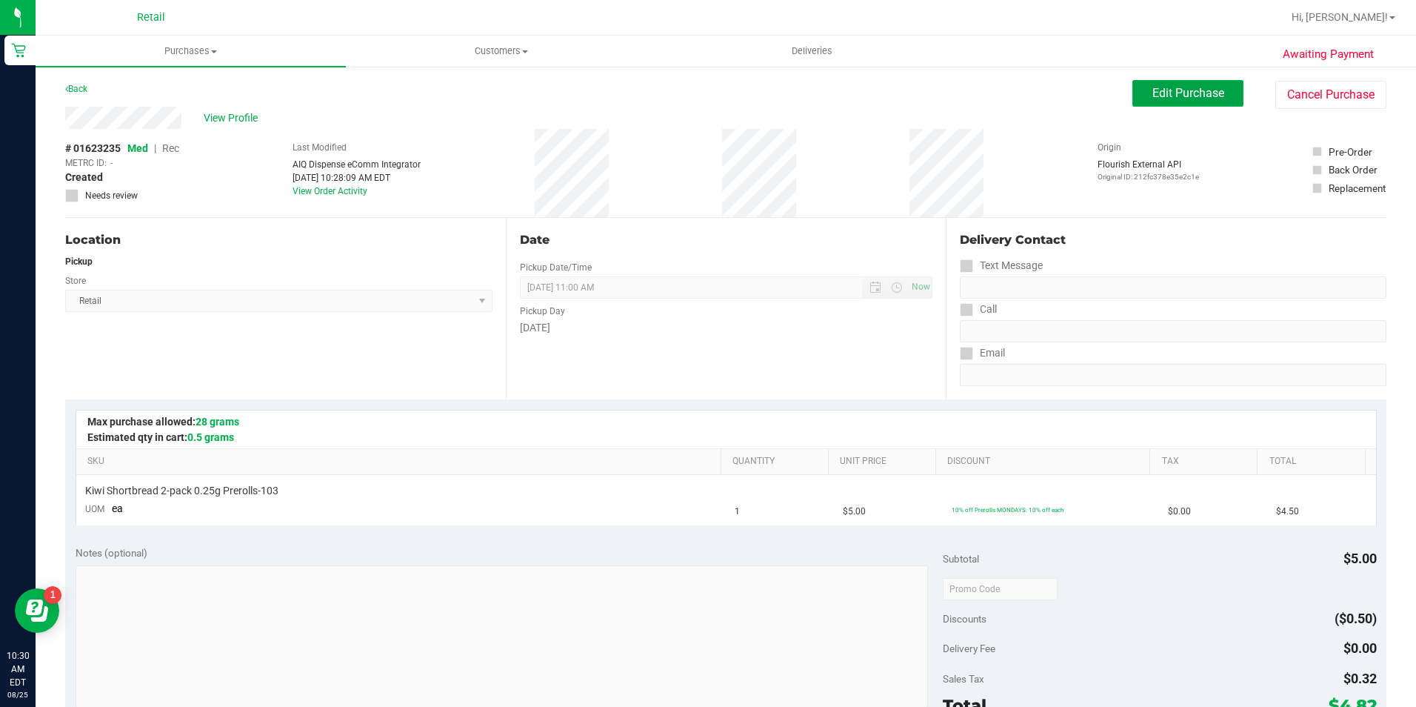
click at [1172, 104] on button "Edit Purchase" at bounding box center [1187, 93] width 111 height 27
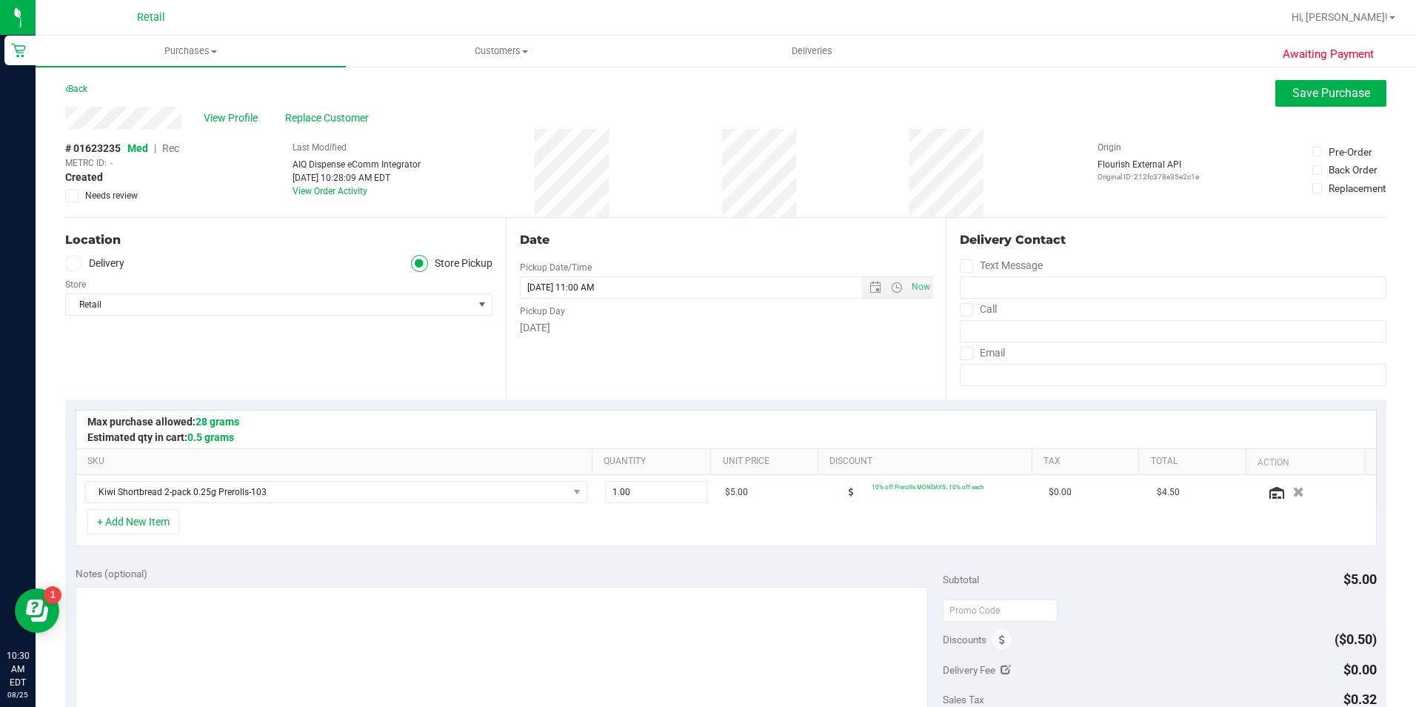
click at [171, 147] on span "Rec" at bounding box center [170, 148] width 17 height 12
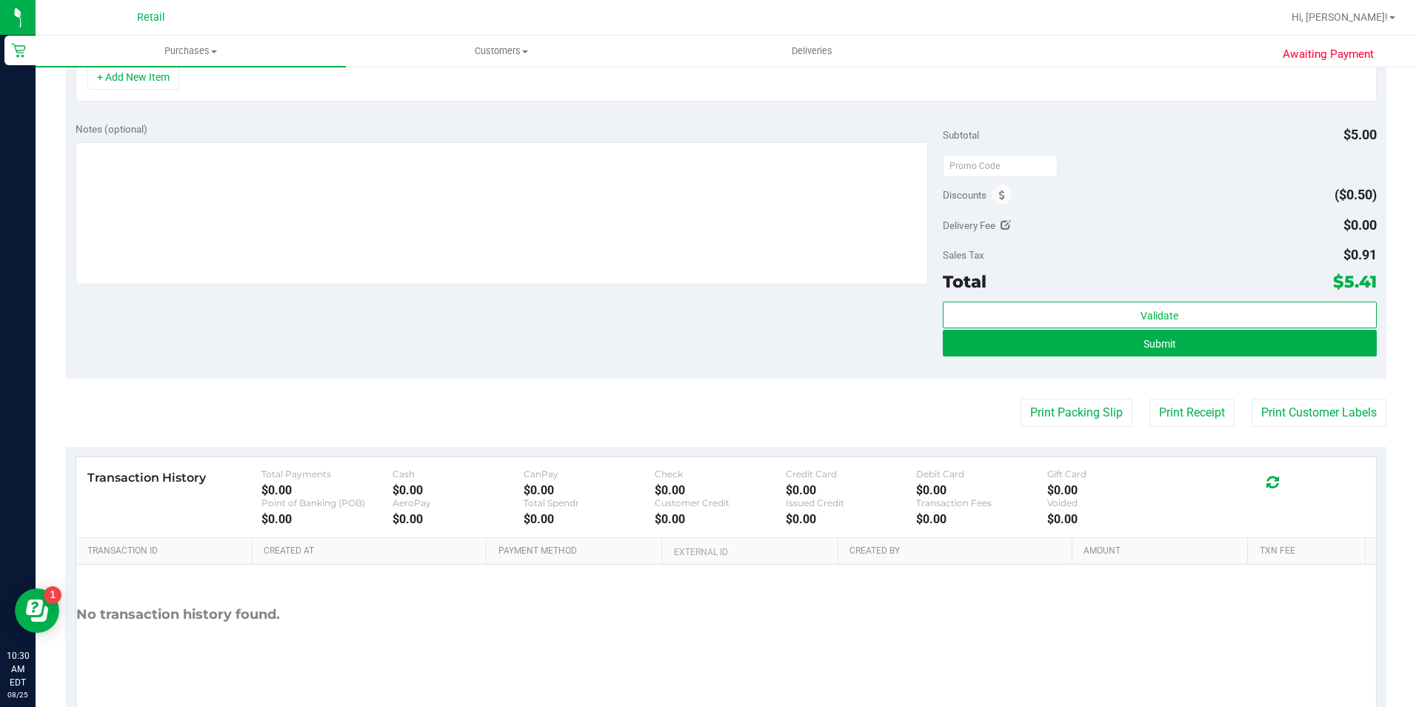
click at [1159, 358] on div "Validate Submit" at bounding box center [1160, 334] width 434 height 67
click at [1166, 347] on span "Submit" at bounding box center [1160, 344] width 33 height 12
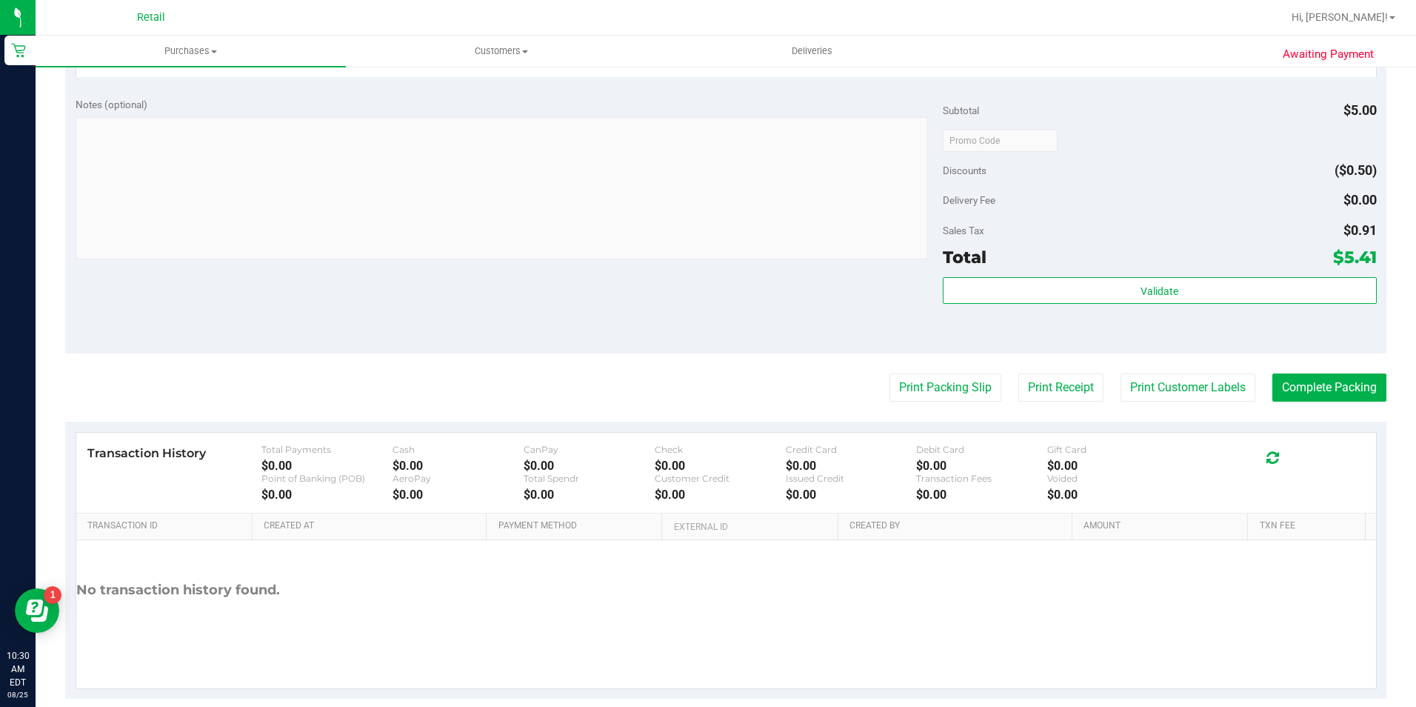
scroll to position [504, 0]
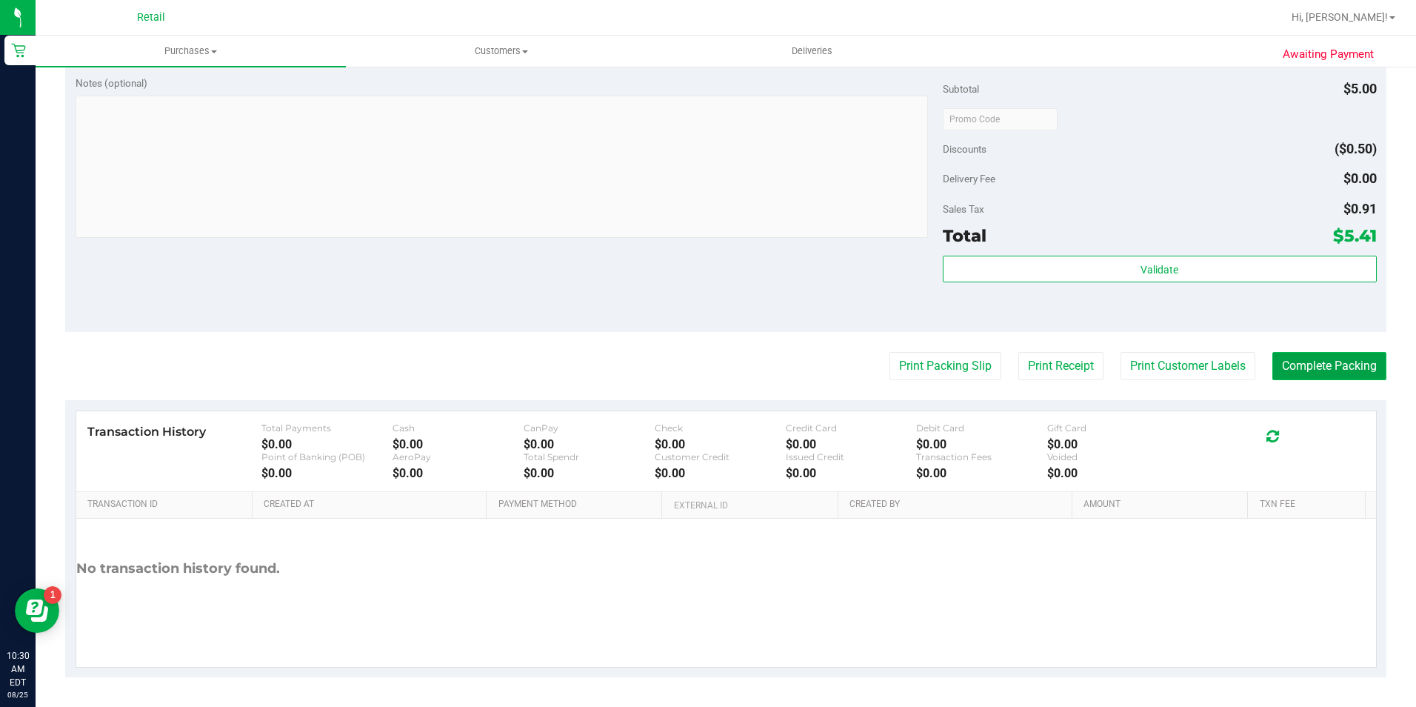
click at [1354, 361] on button "Complete Packing" at bounding box center [1329, 366] width 114 height 28
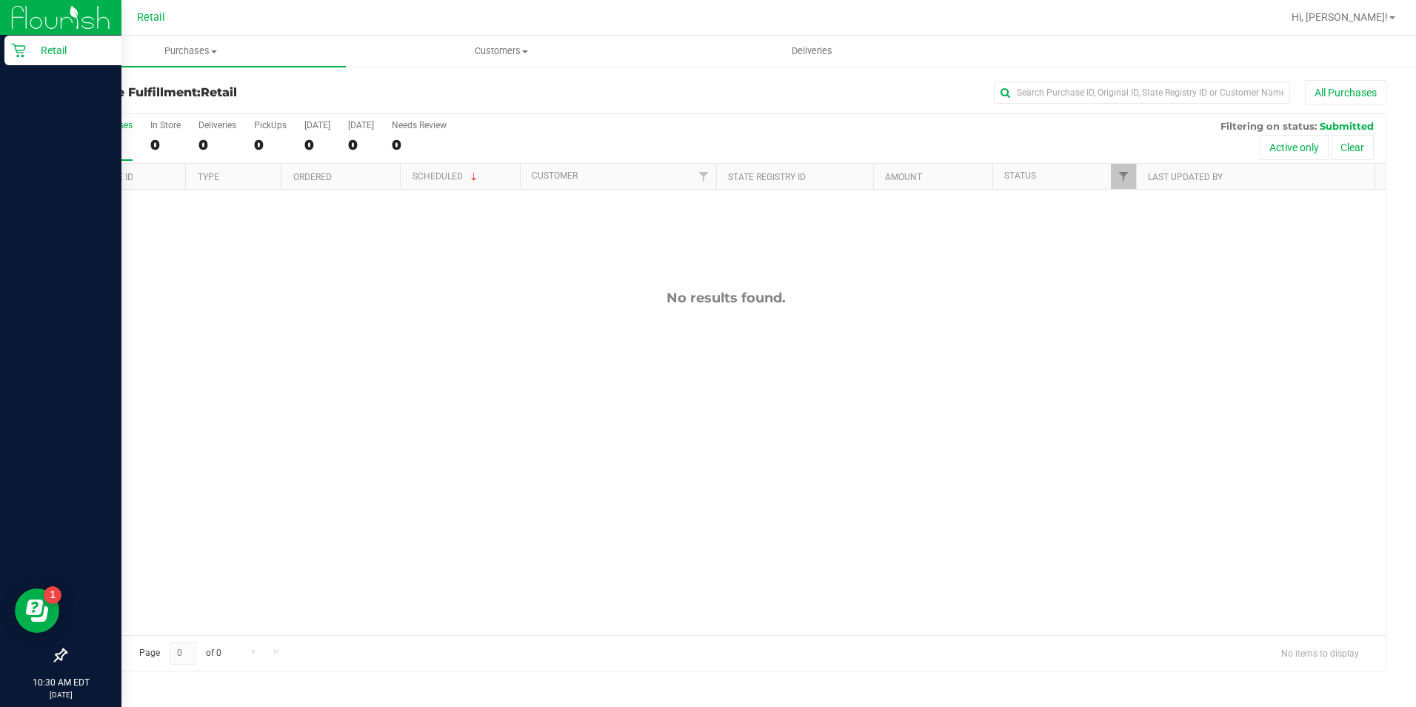
click at [47, 56] on p "Retail" at bounding box center [70, 50] width 89 height 18
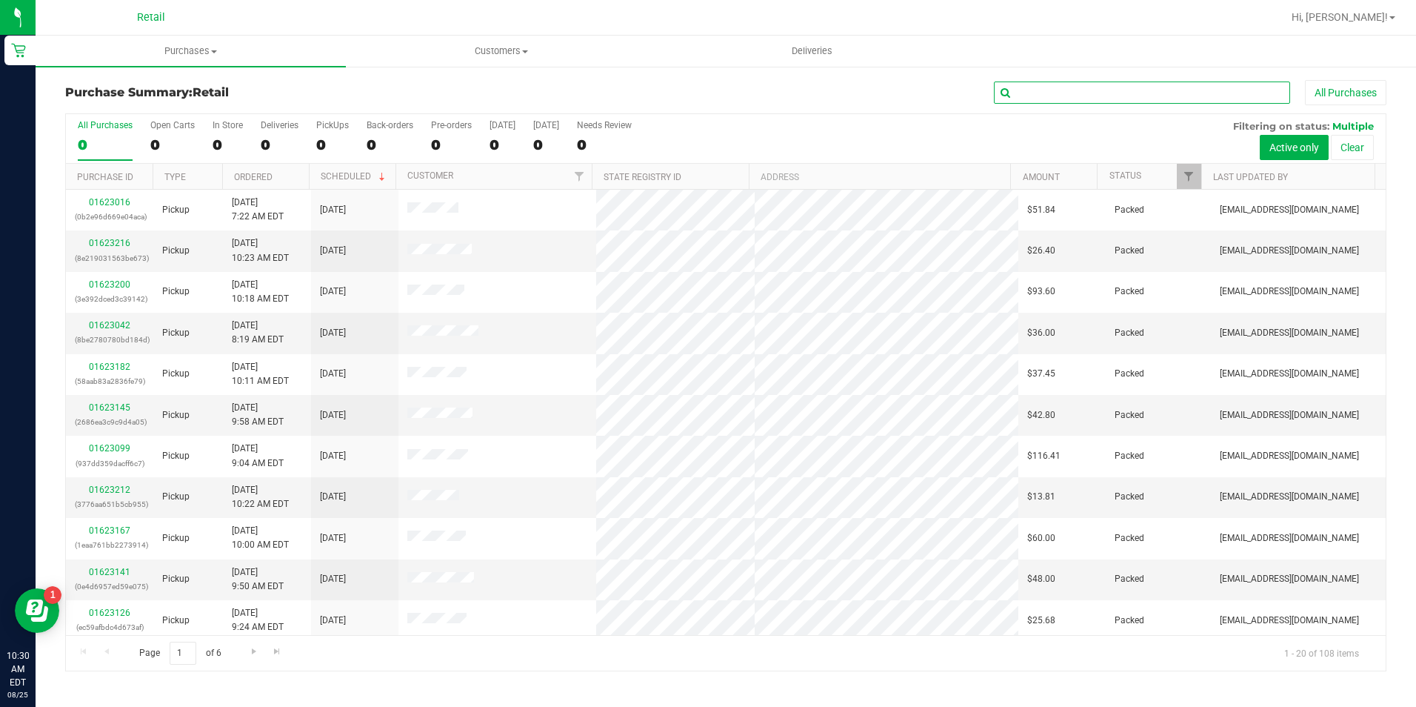
click at [1189, 89] on input "text" at bounding box center [1142, 92] width 296 height 22
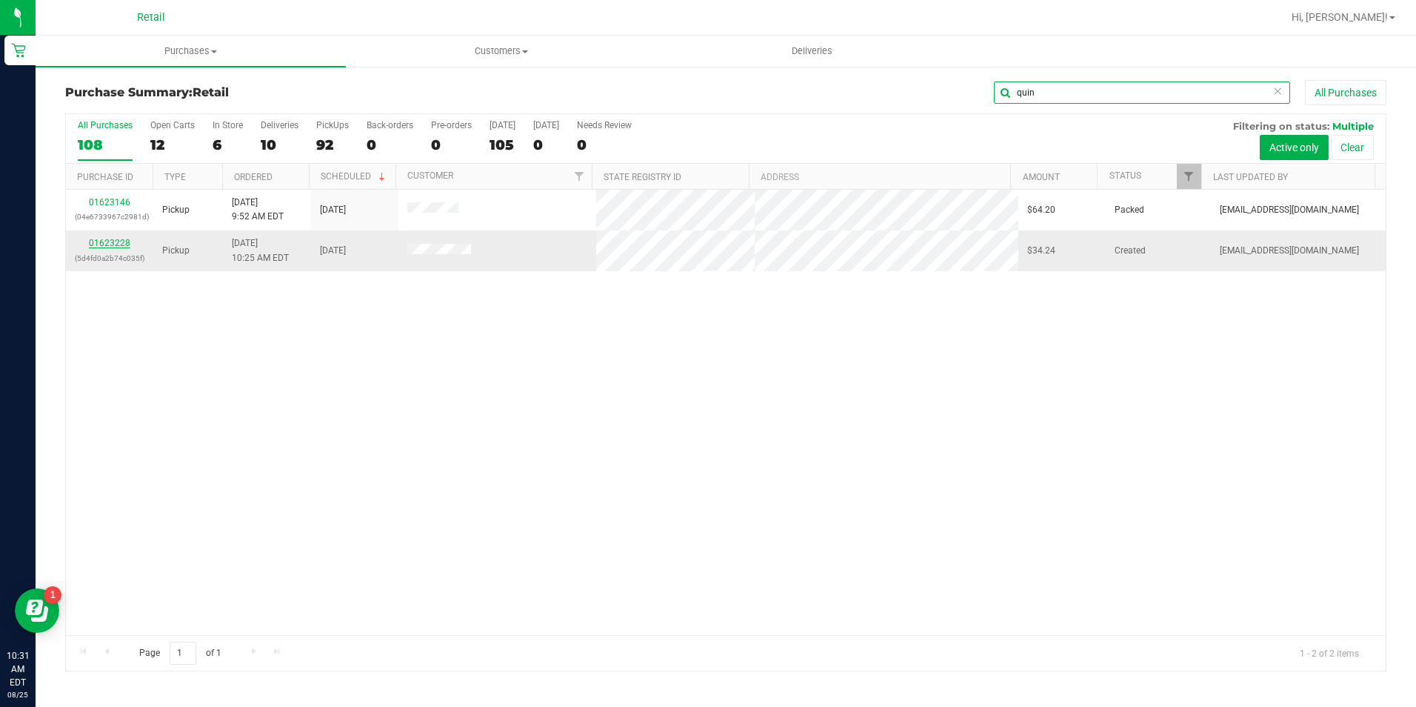
type input "quin"
click at [114, 241] on link "01623228" at bounding box center [109, 243] width 41 height 10
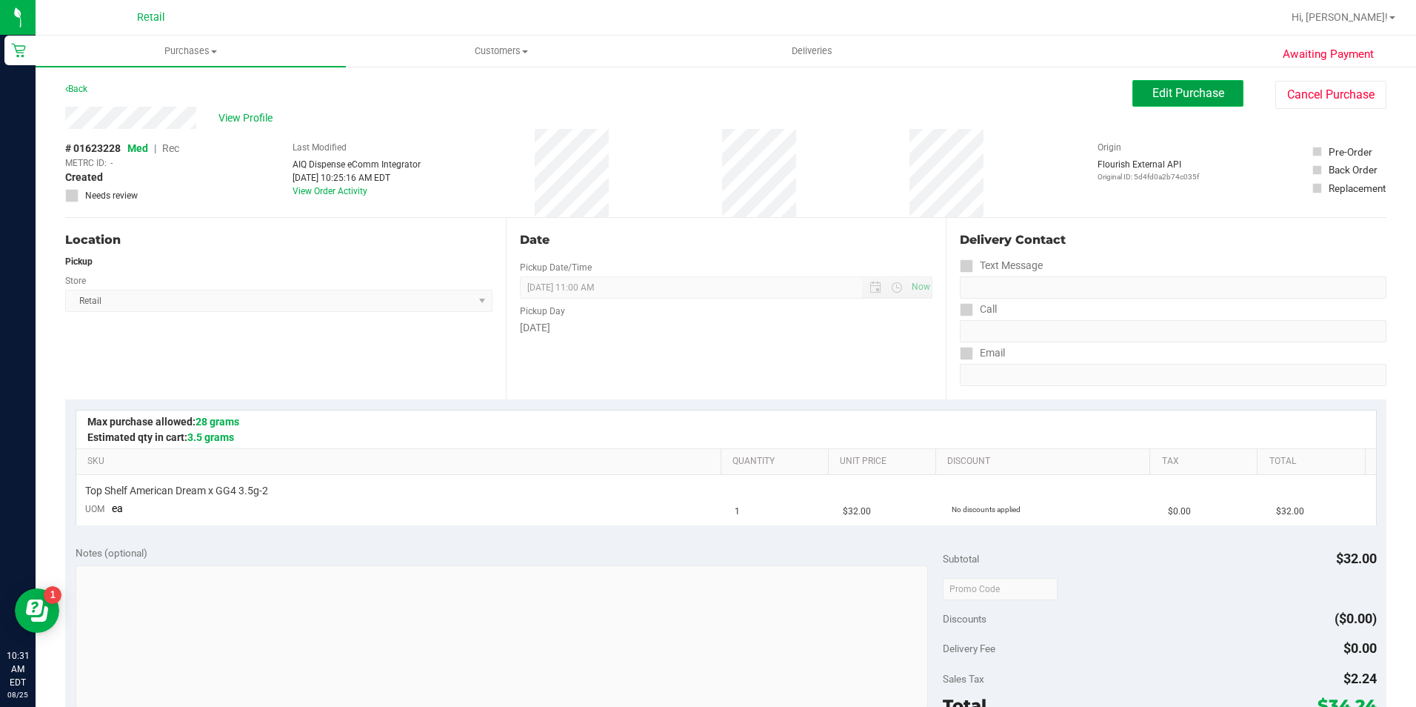
click at [1193, 92] on span "Edit Purchase" at bounding box center [1188, 93] width 72 height 14
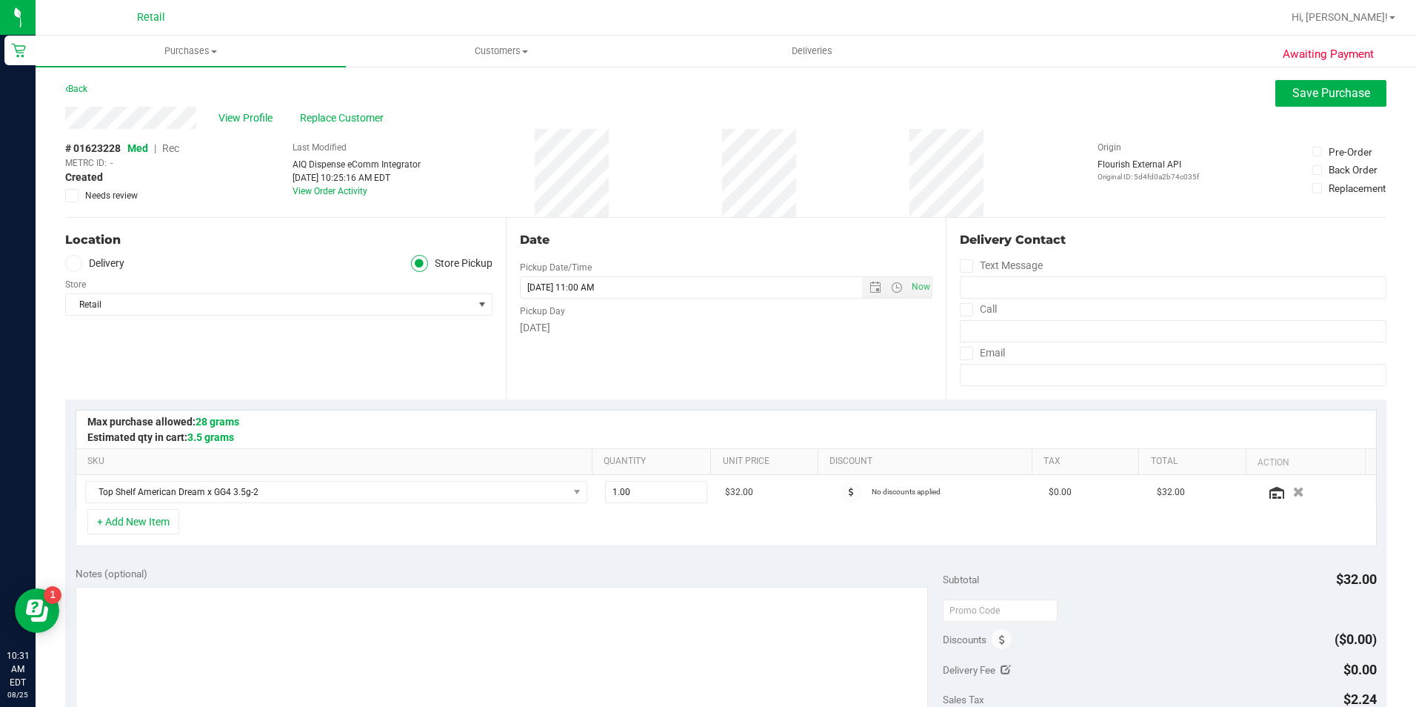
click at [173, 146] on span "Rec" at bounding box center [170, 148] width 17 height 12
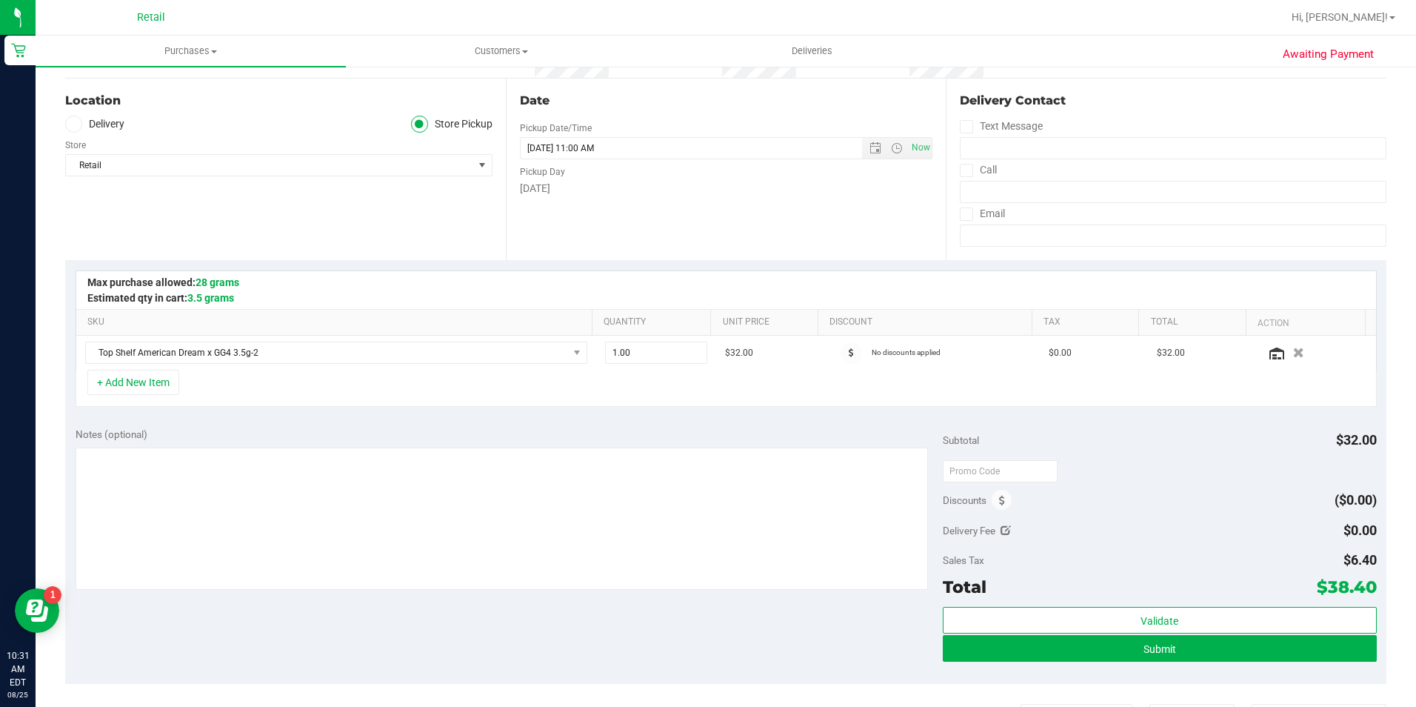
scroll to position [370, 0]
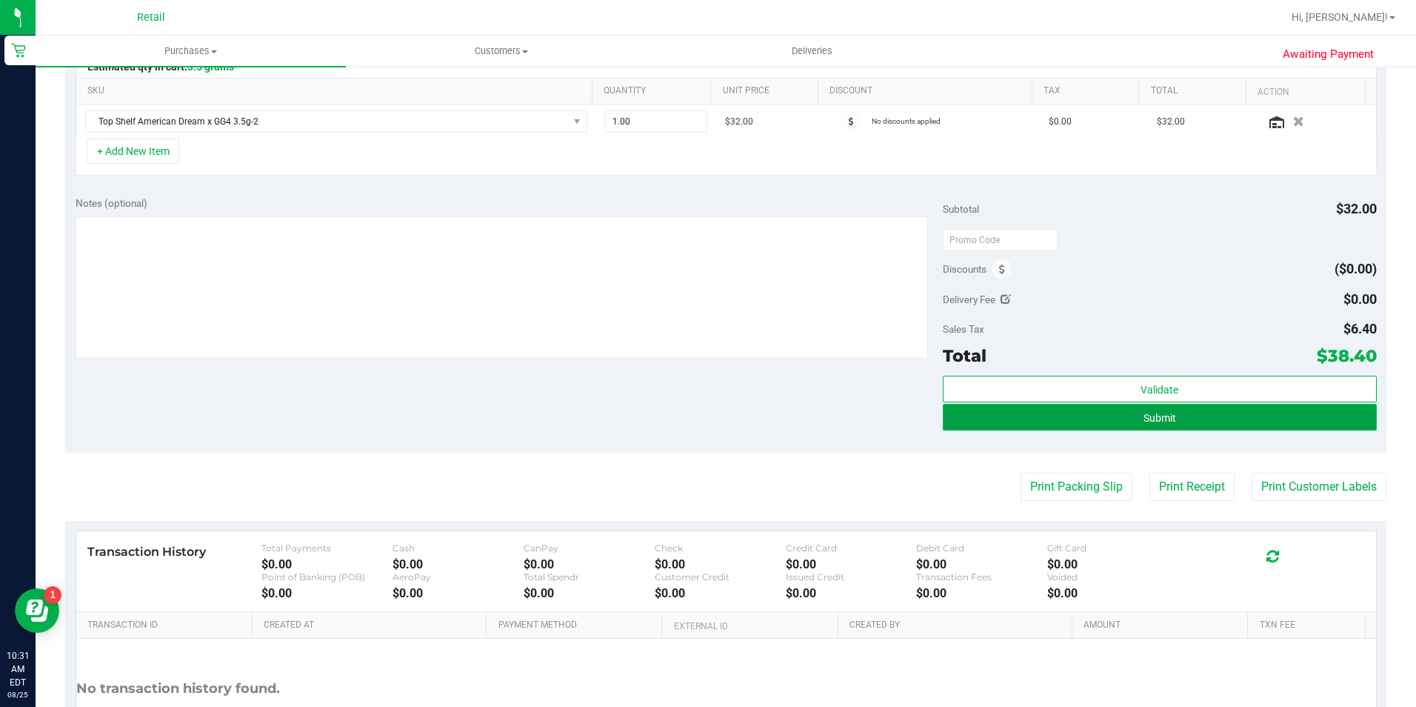
click at [1009, 427] on button "Submit" at bounding box center [1160, 417] width 434 height 27
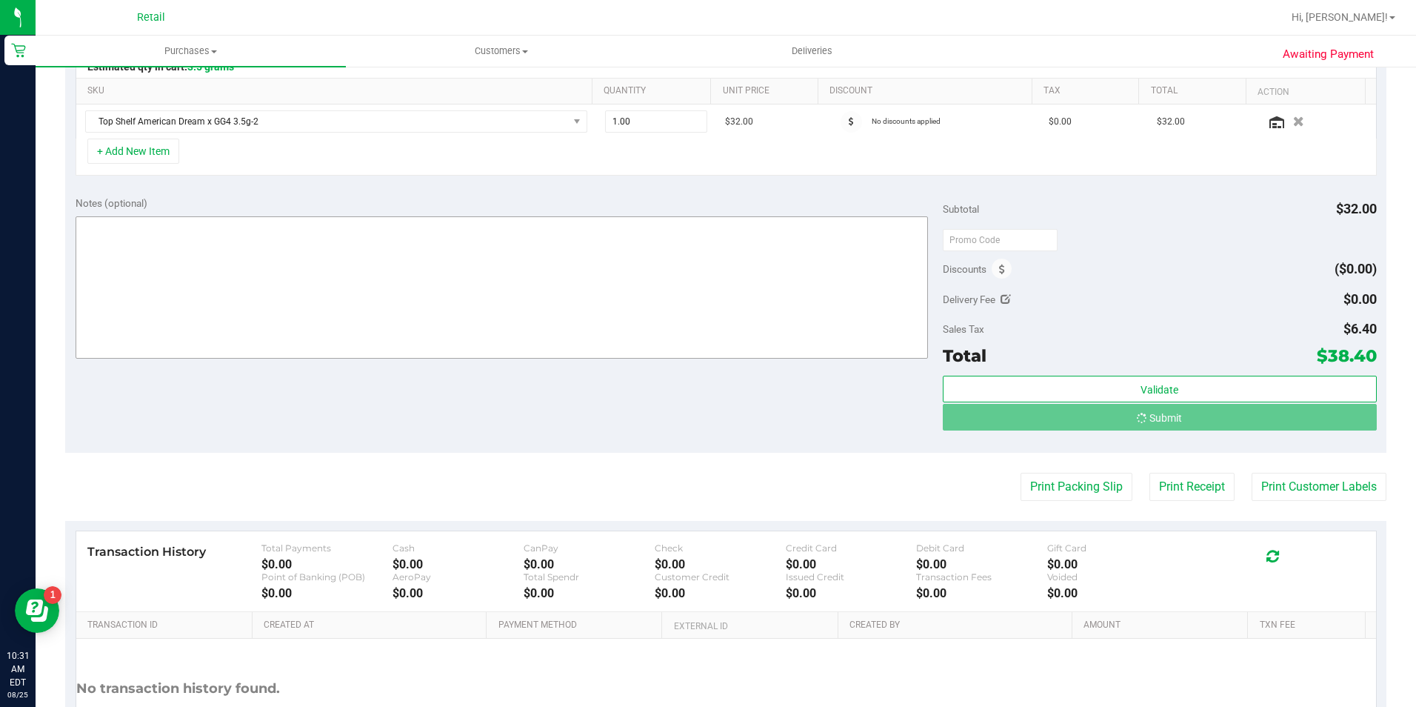
scroll to position [0, 0]
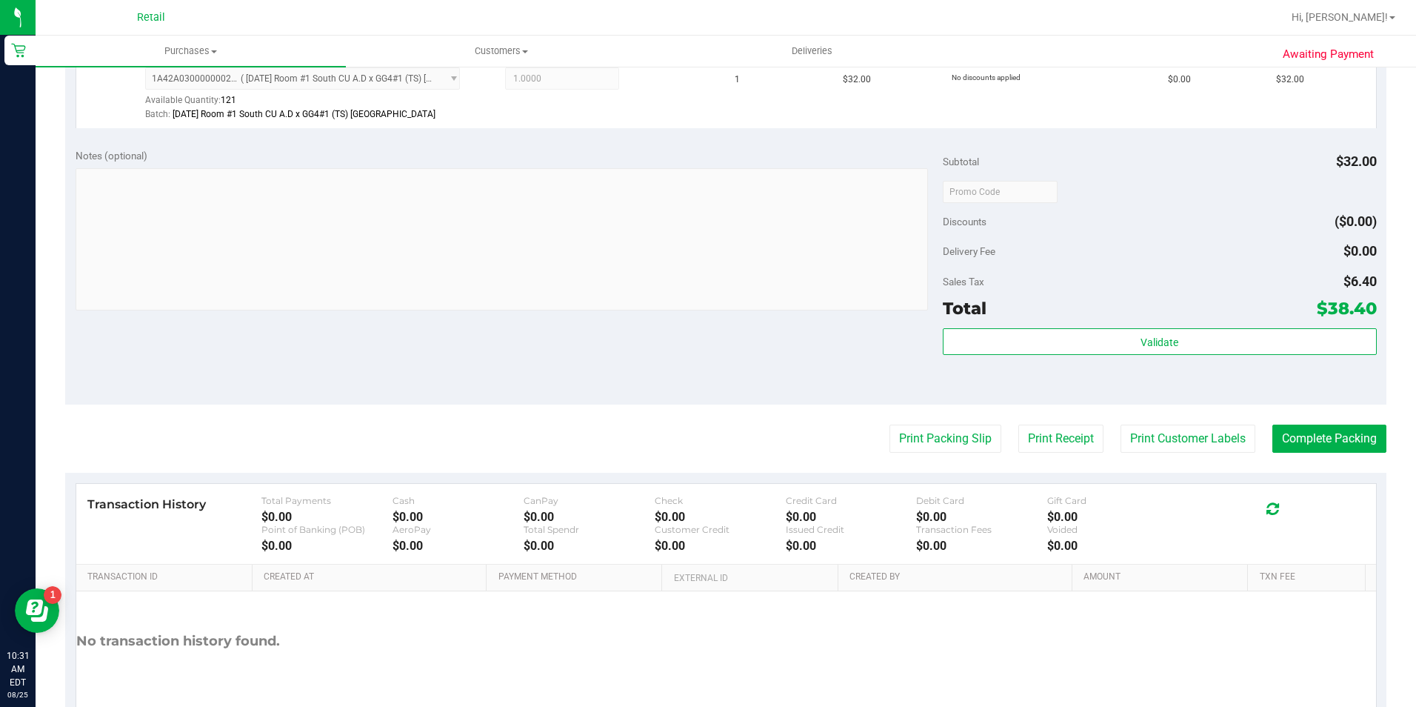
scroll to position [444, 0]
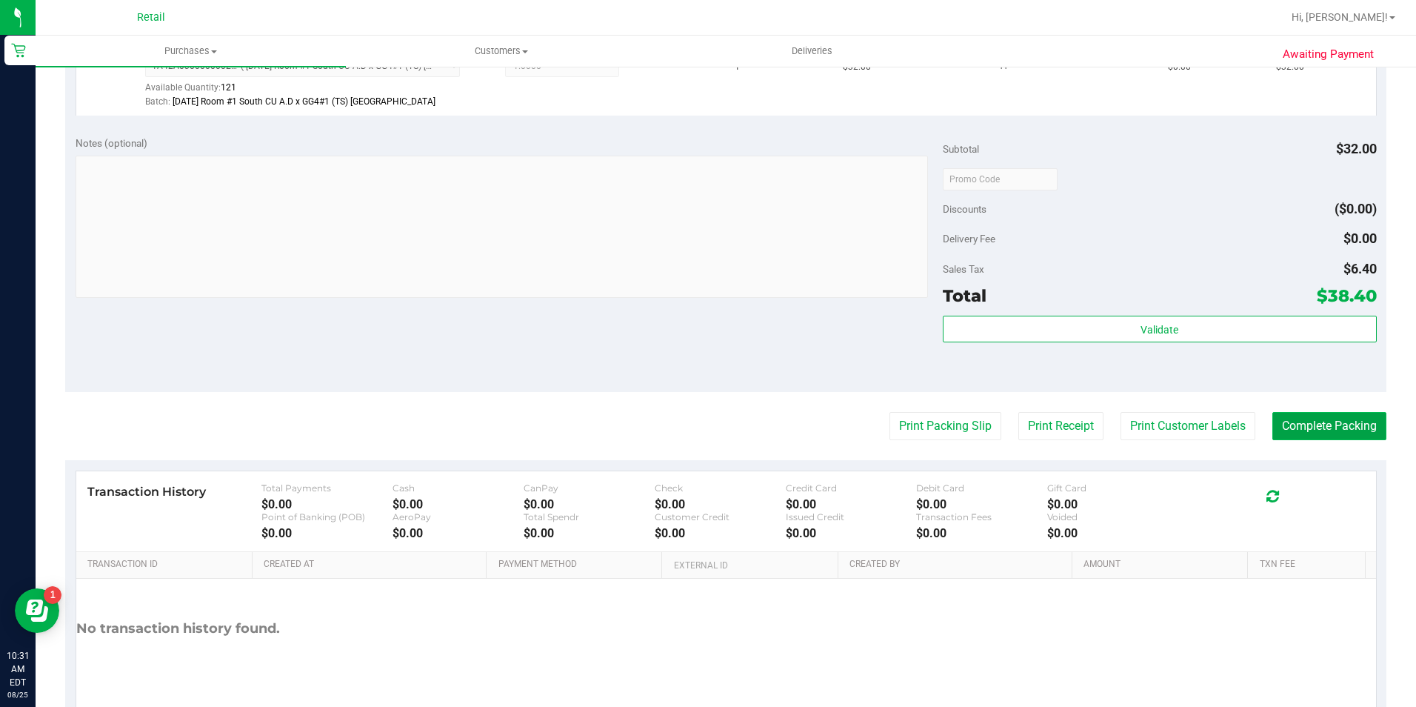
click at [1321, 427] on button "Complete Packing" at bounding box center [1329, 426] width 114 height 28
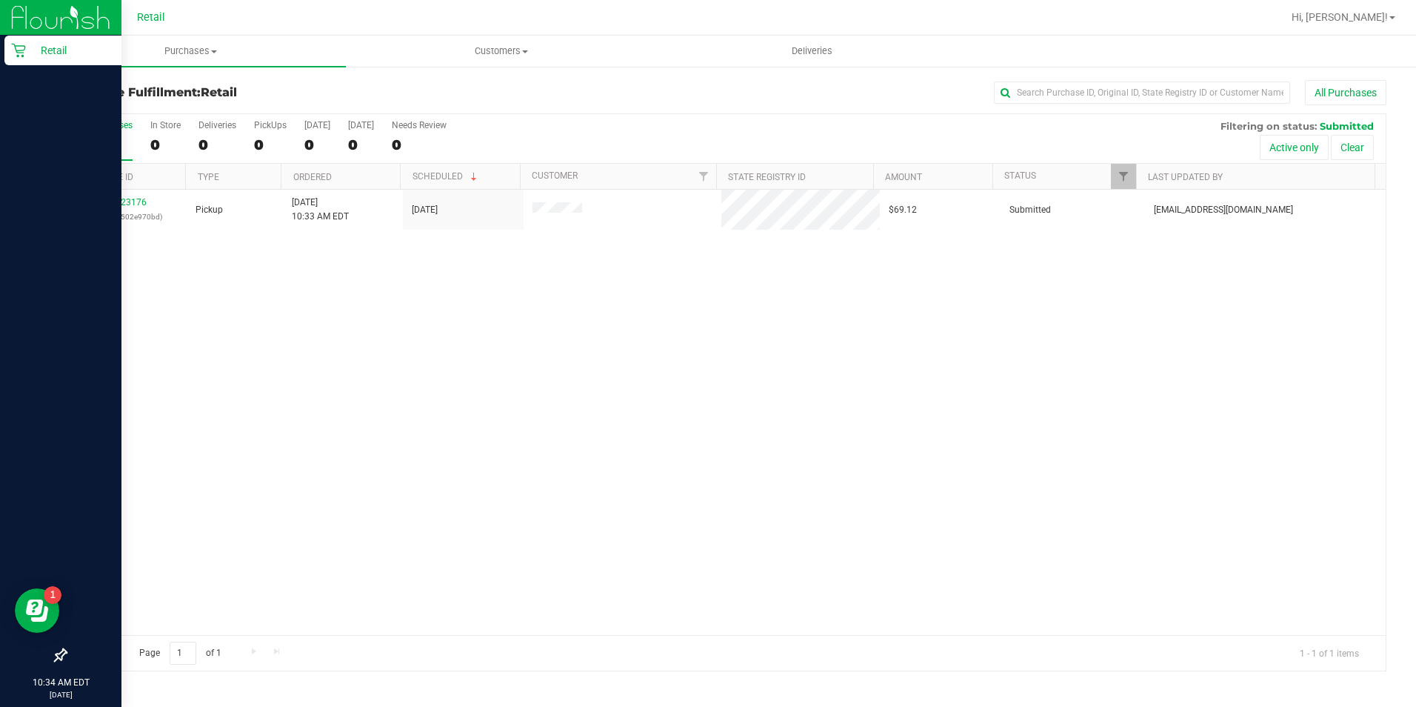
click at [19, 48] on icon at bounding box center [18, 50] width 15 height 15
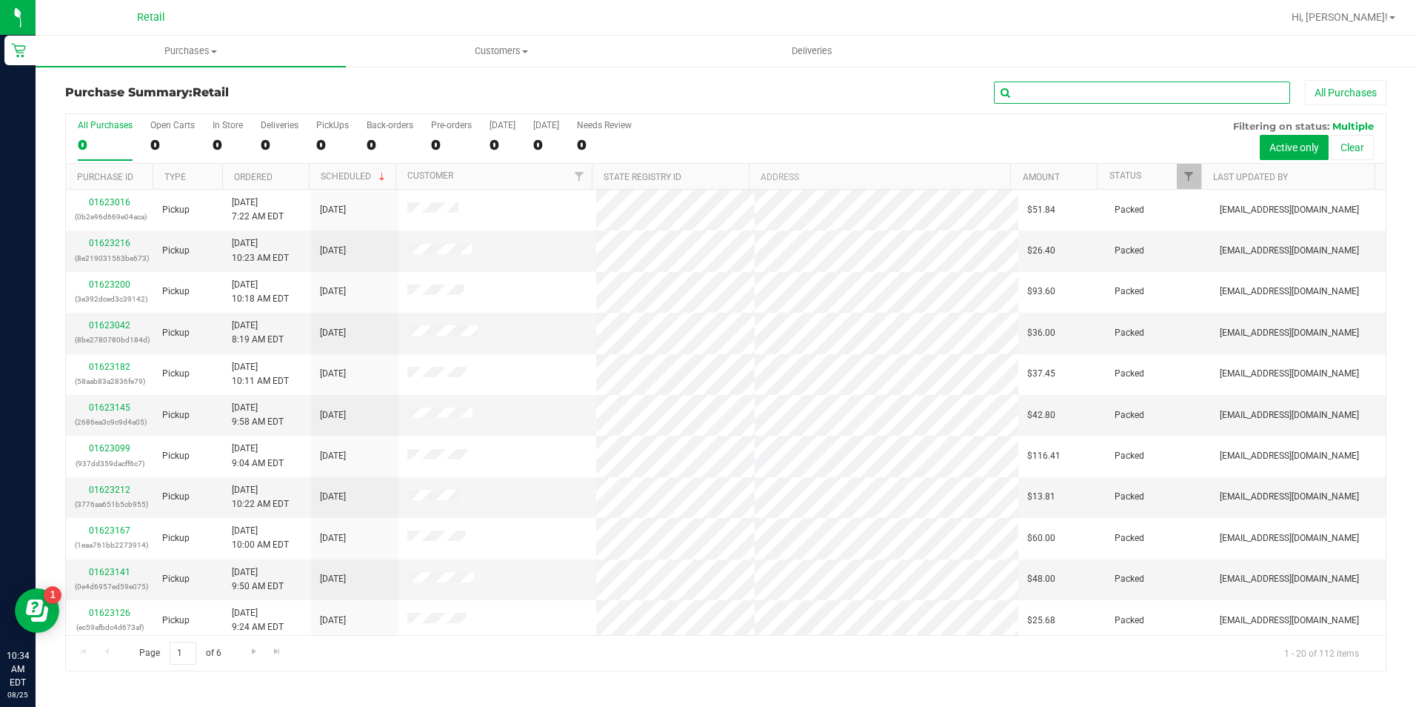
click at [1166, 94] on input "text" at bounding box center [1142, 92] width 296 height 22
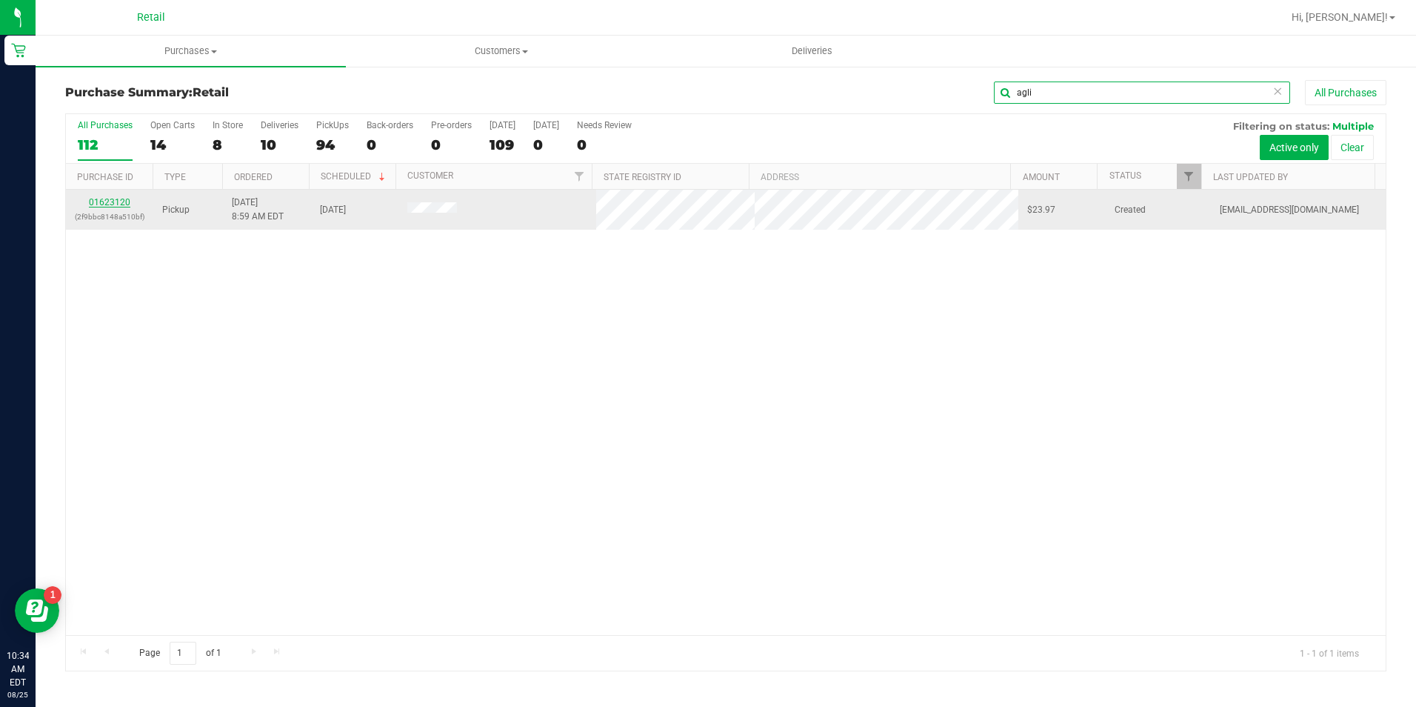
type input "agli"
click at [127, 201] on link "01623120" at bounding box center [109, 202] width 41 height 10
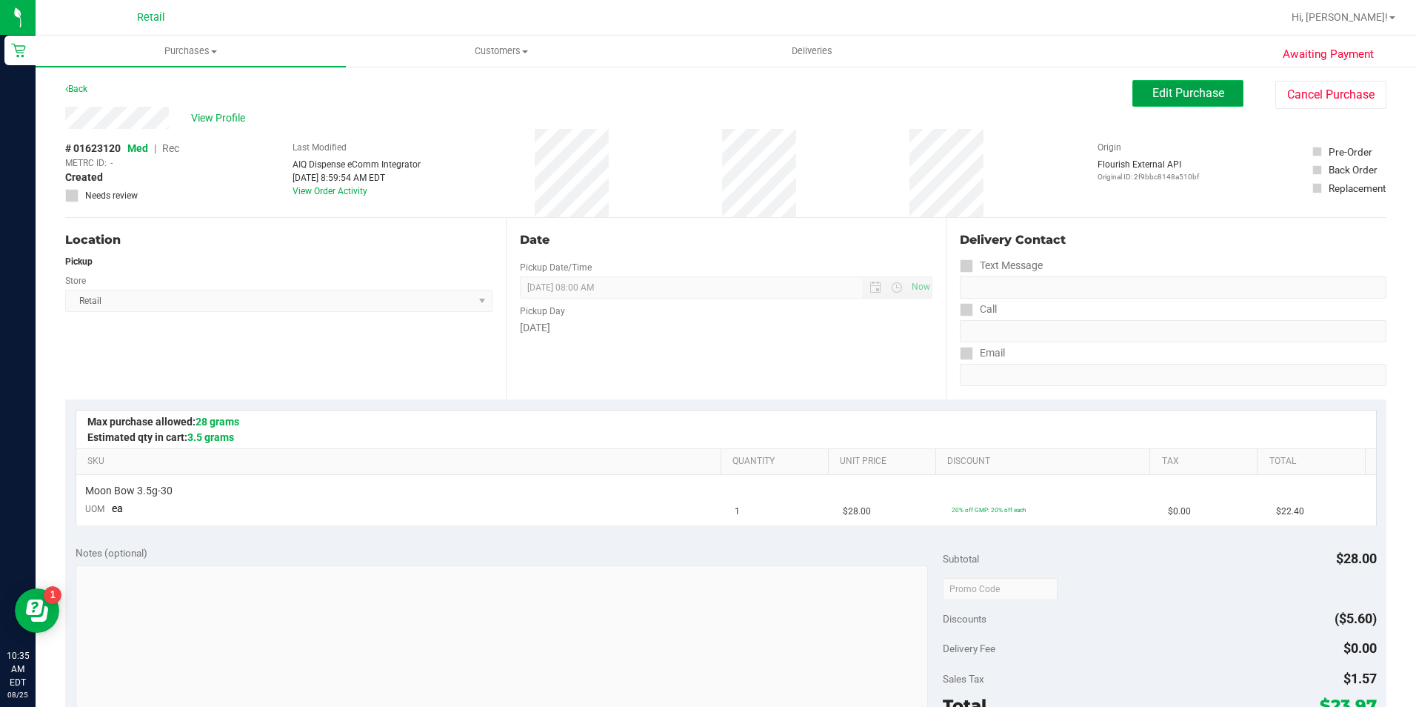
drag, startPoint x: 1201, startPoint y: 87, endPoint x: 1186, endPoint y: 86, distance: 14.1
click at [1201, 87] on span "Edit Purchase" at bounding box center [1188, 93] width 72 height 14
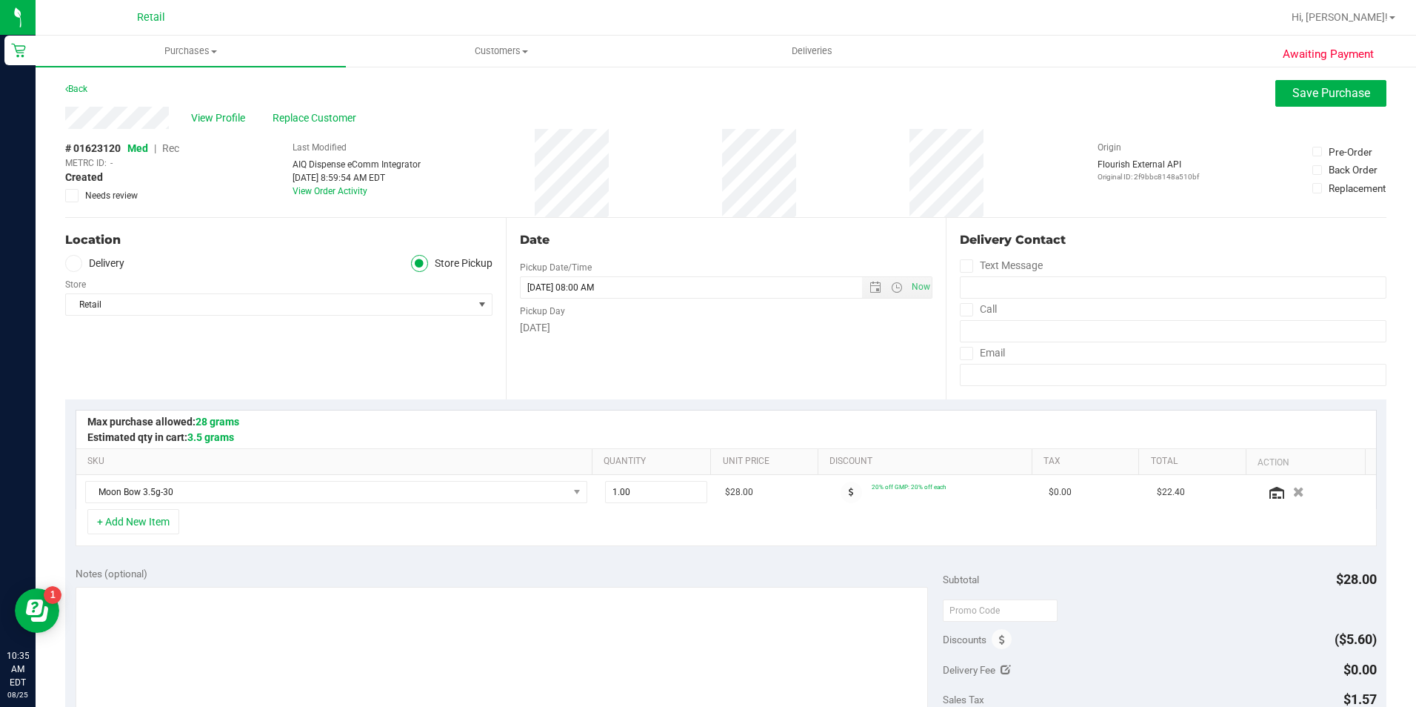
click at [176, 153] on span "Rec" at bounding box center [170, 148] width 17 height 12
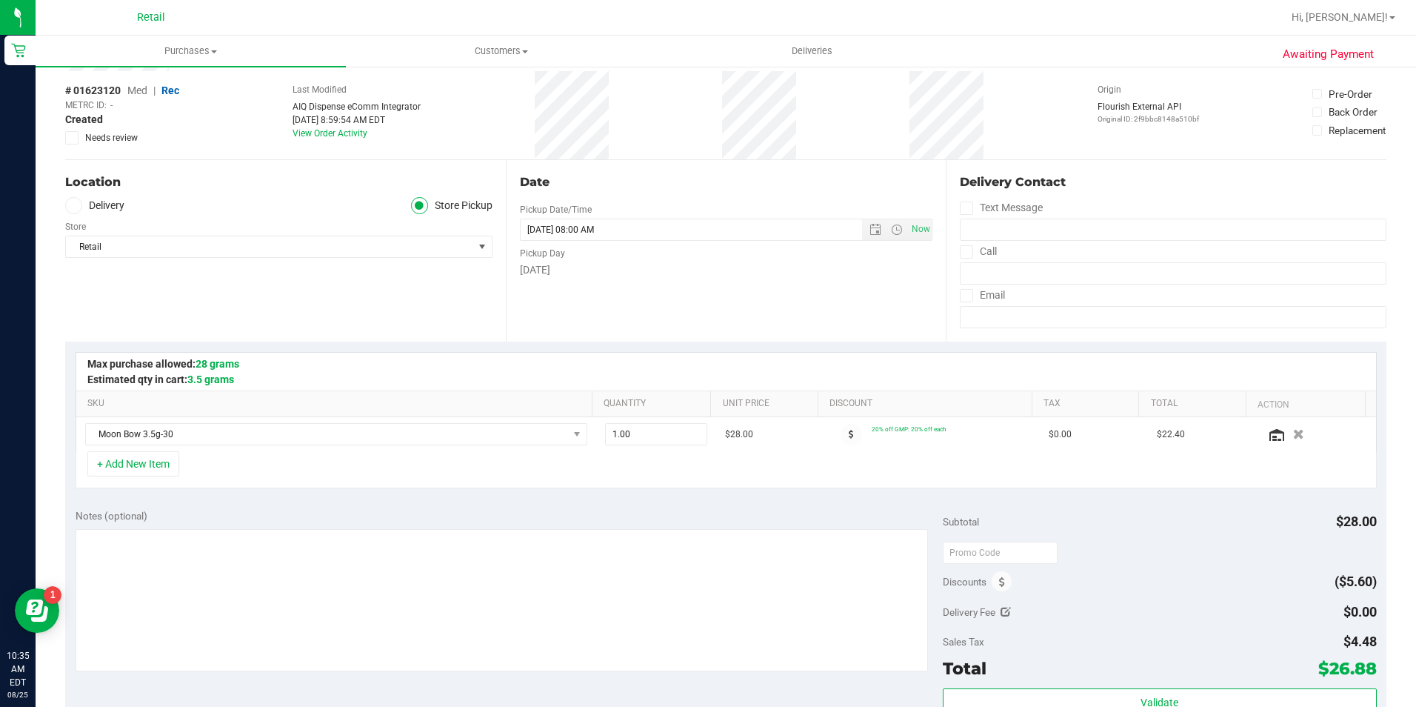
scroll to position [222, 0]
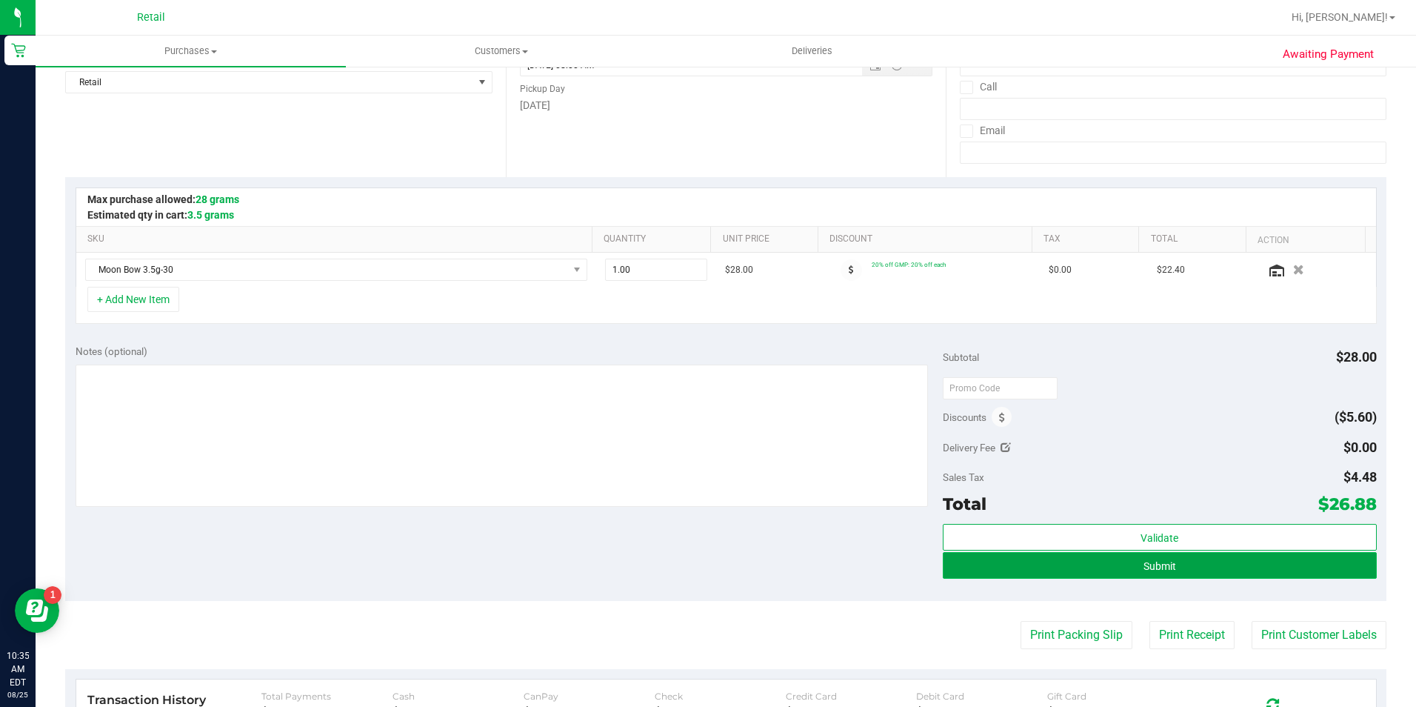
click at [1153, 572] on button "Submit" at bounding box center [1160, 565] width 434 height 27
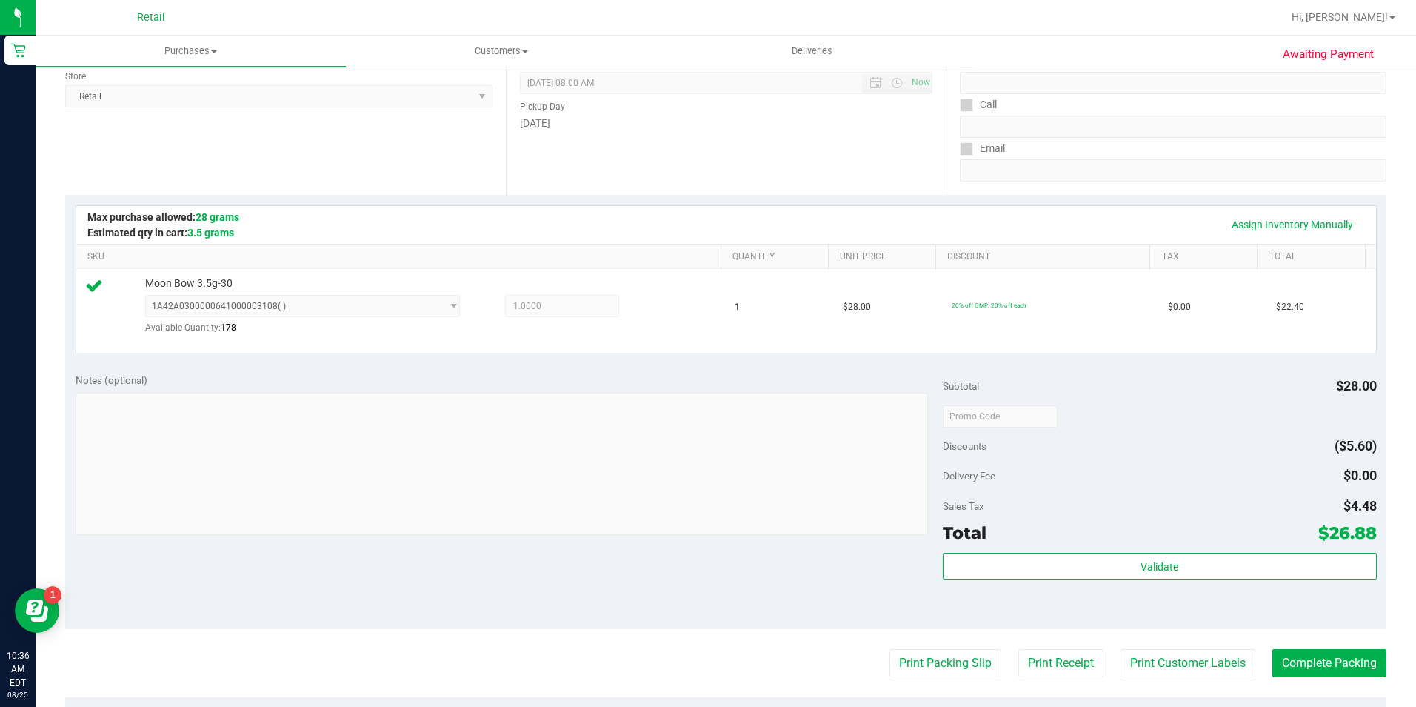
scroll to position [296, 0]
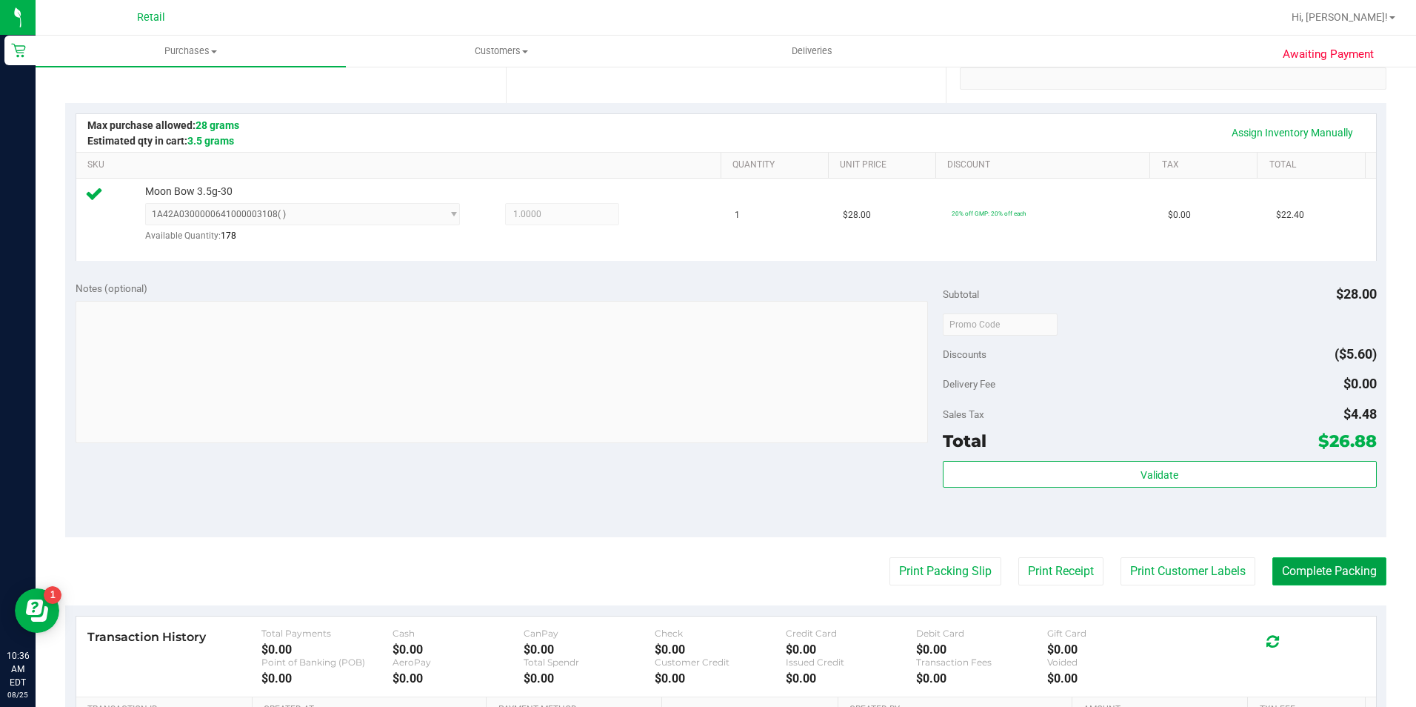
click at [1358, 564] on button "Complete Packing" at bounding box center [1329, 571] width 114 height 28
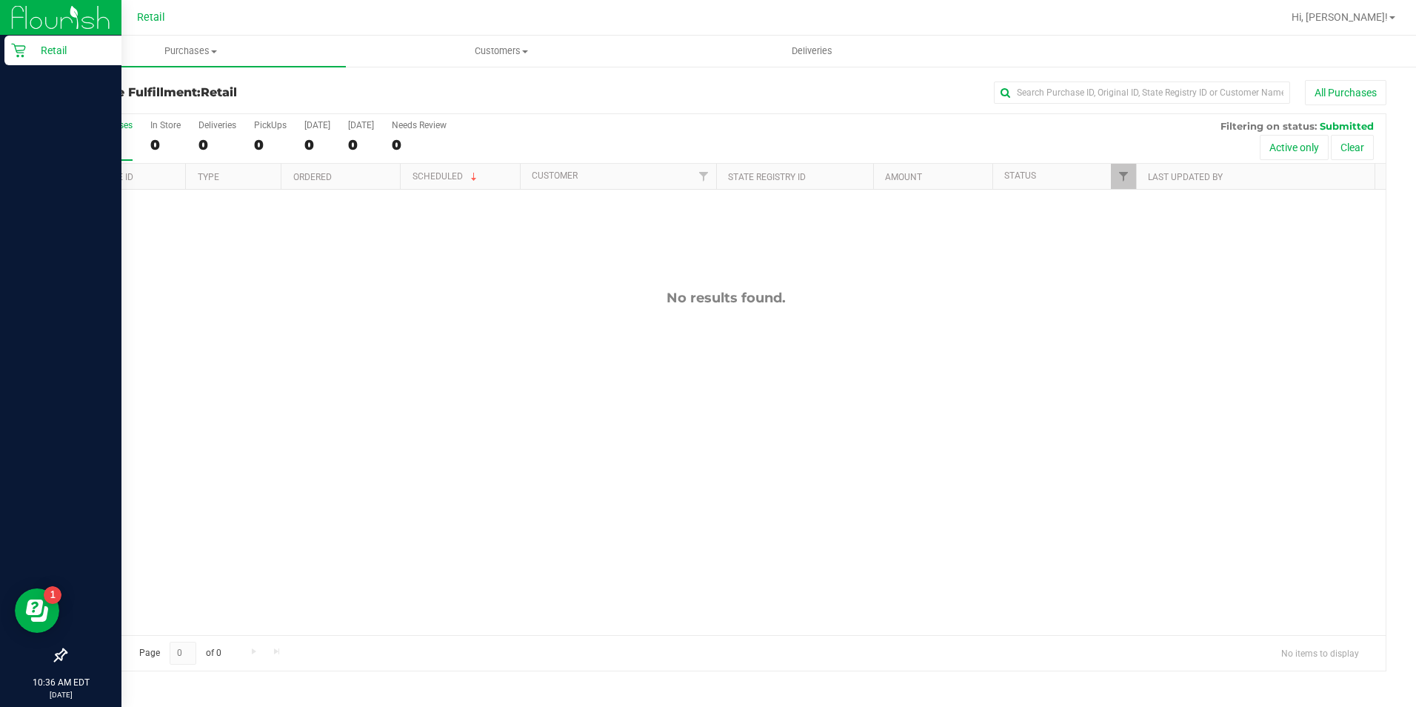
click at [27, 45] on p "Retail" at bounding box center [70, 50] width 89 height 18
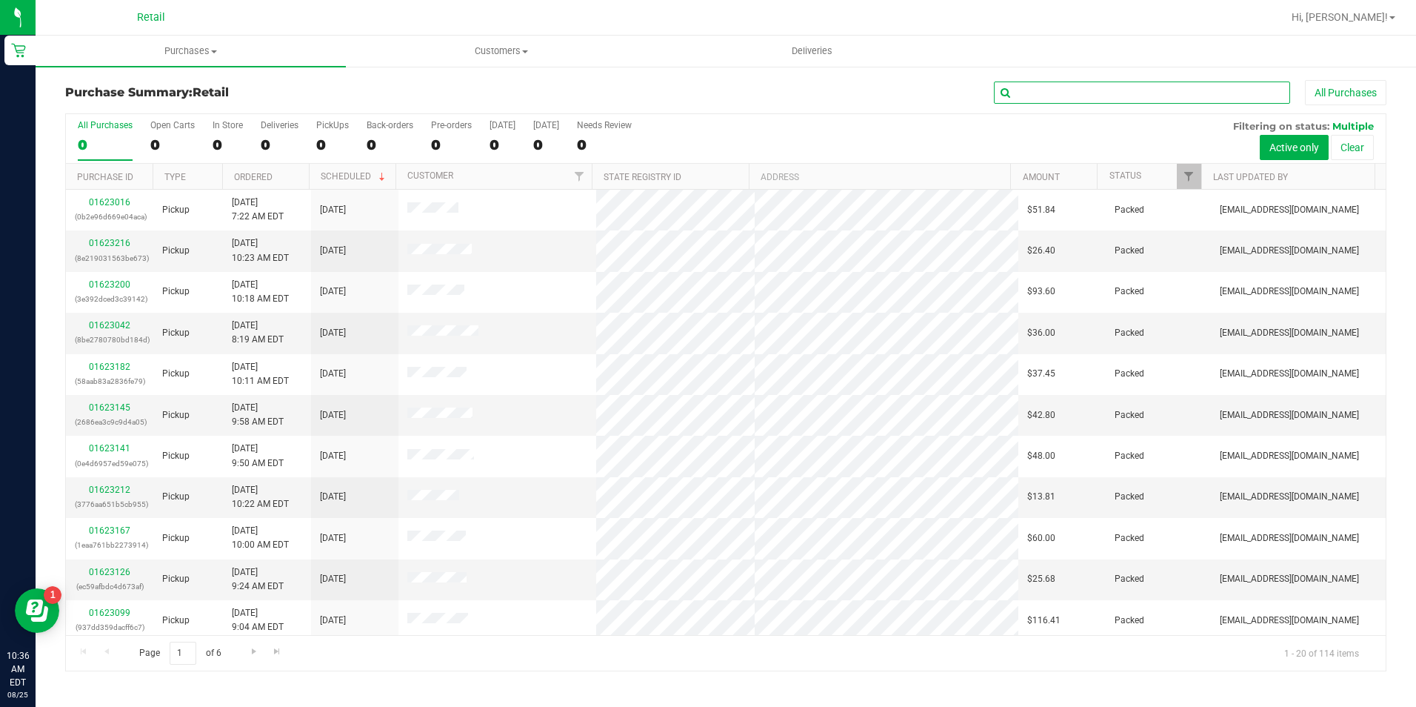
click at [1049, 91] on input "text" at bounding box center [1142, 92] width 296 height 22
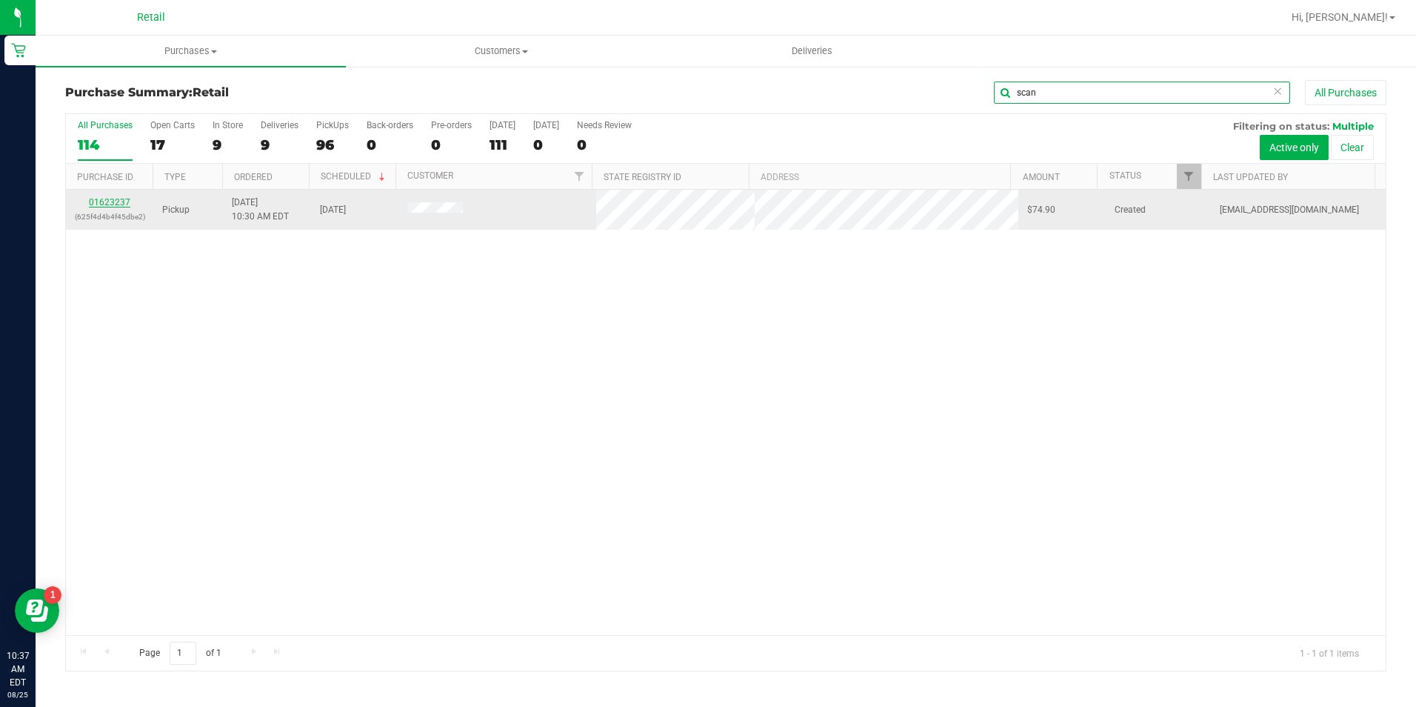
type input "scan"
click at [107, 198] on link "01623237" at bounding box center [109, 202] width 41 height 10
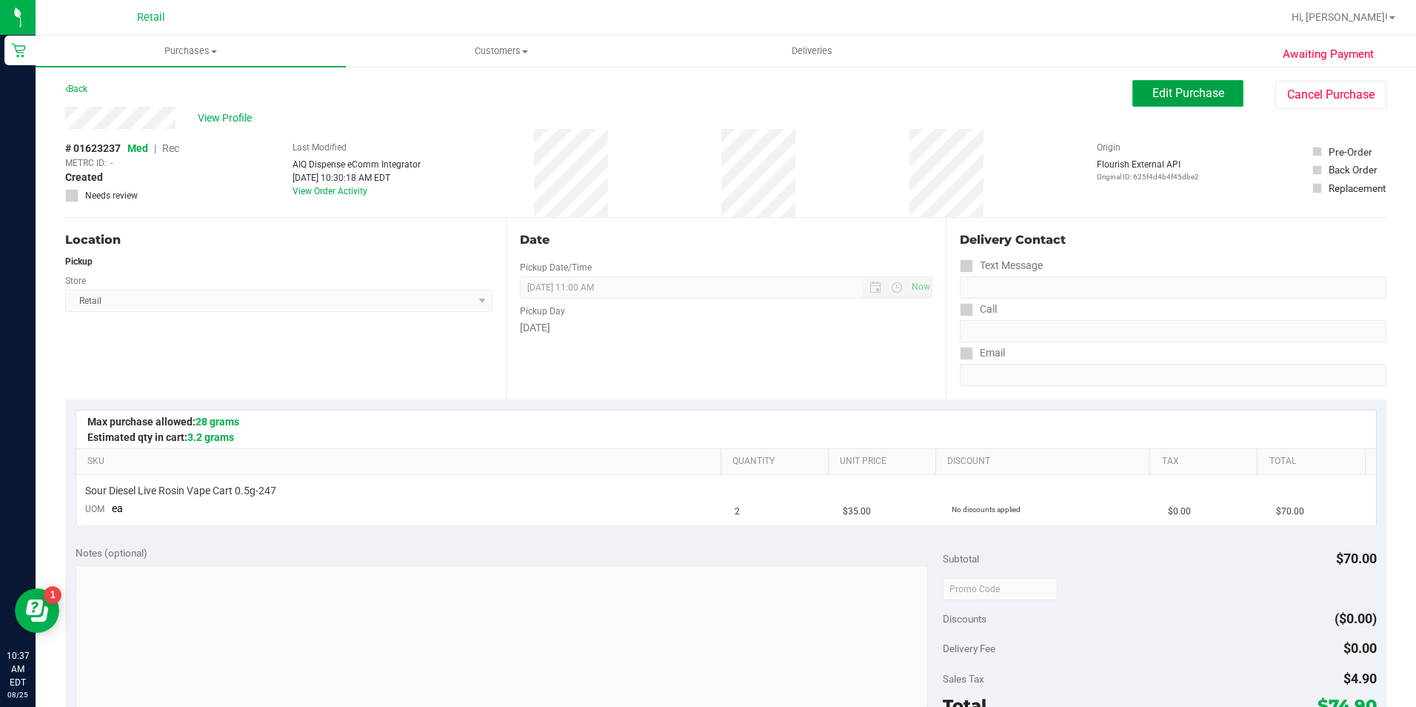
click at [1207, 99] on span "Edit Purchase" at bounding box center [1188, 93] width 72 height 14
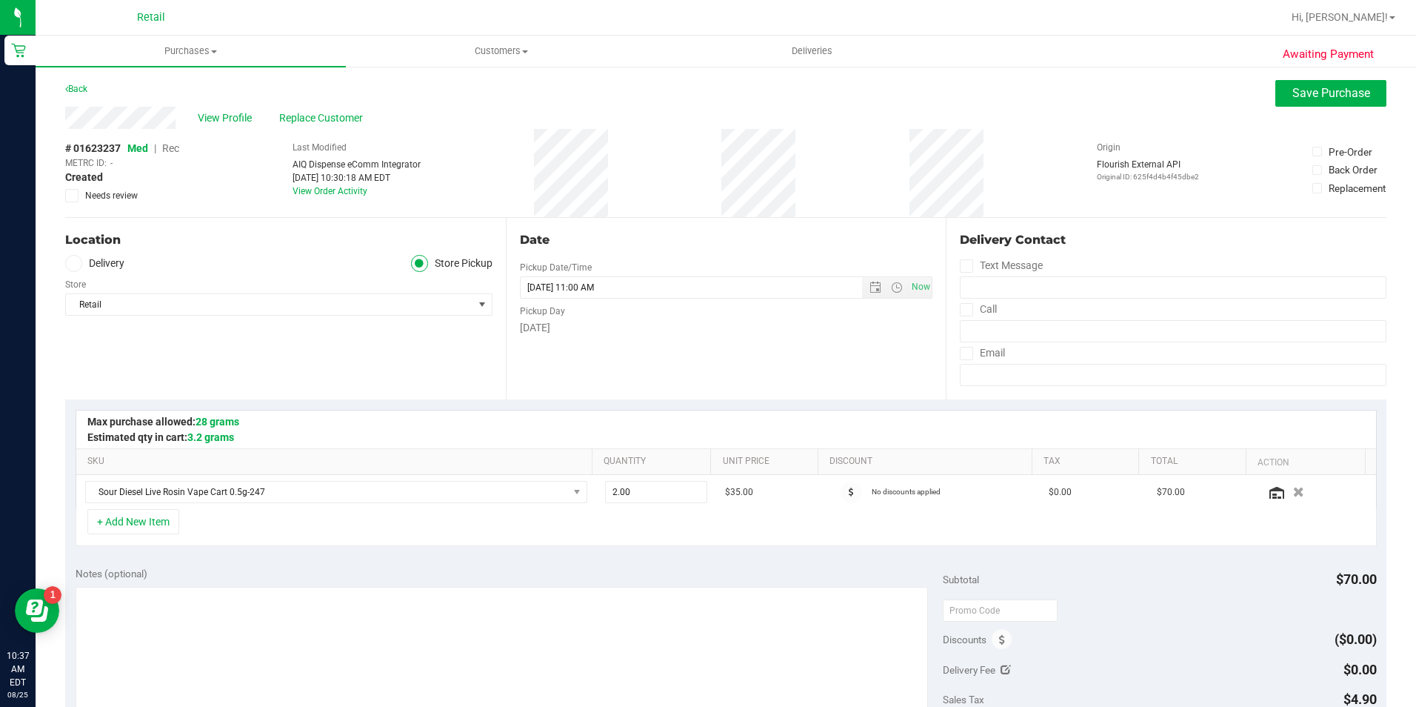
click at [173, 150] on span "Rec" at bounding box center [170, 148] width 17 height 12
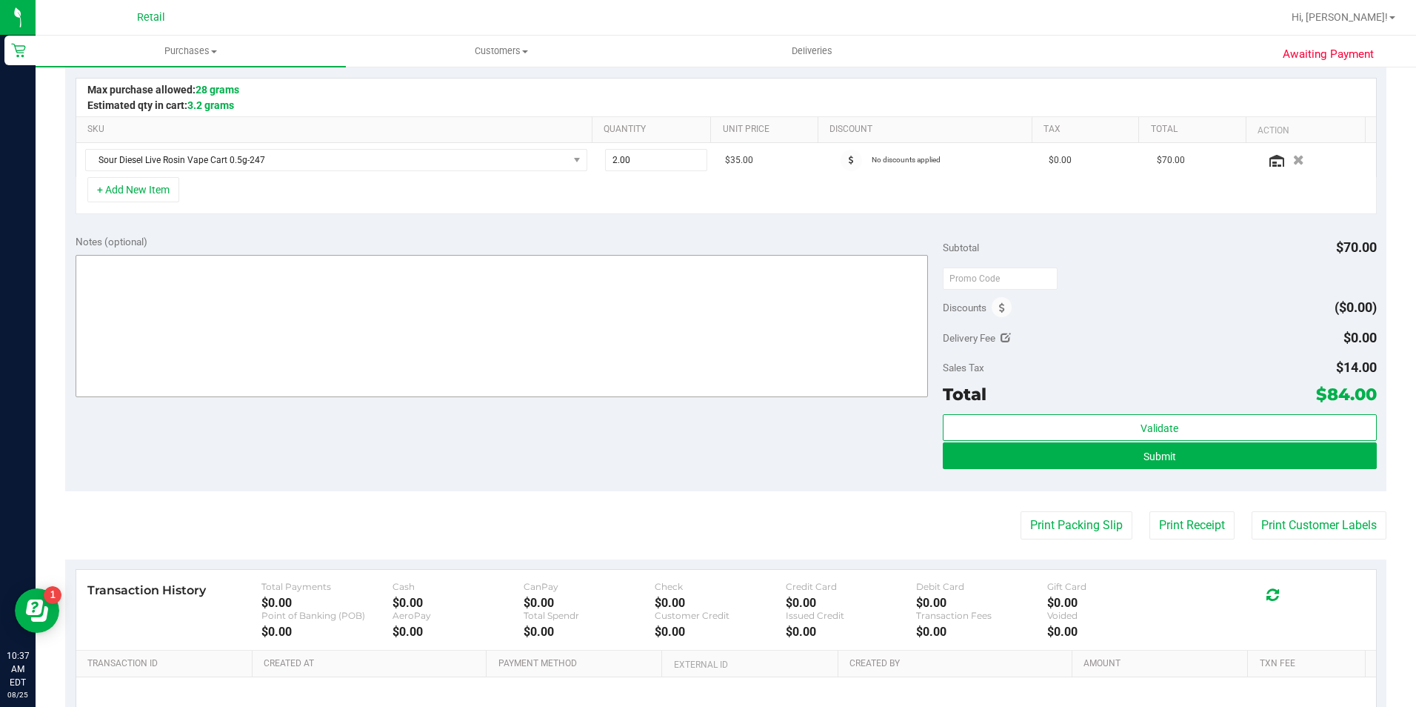
scroll to position [370, 0]
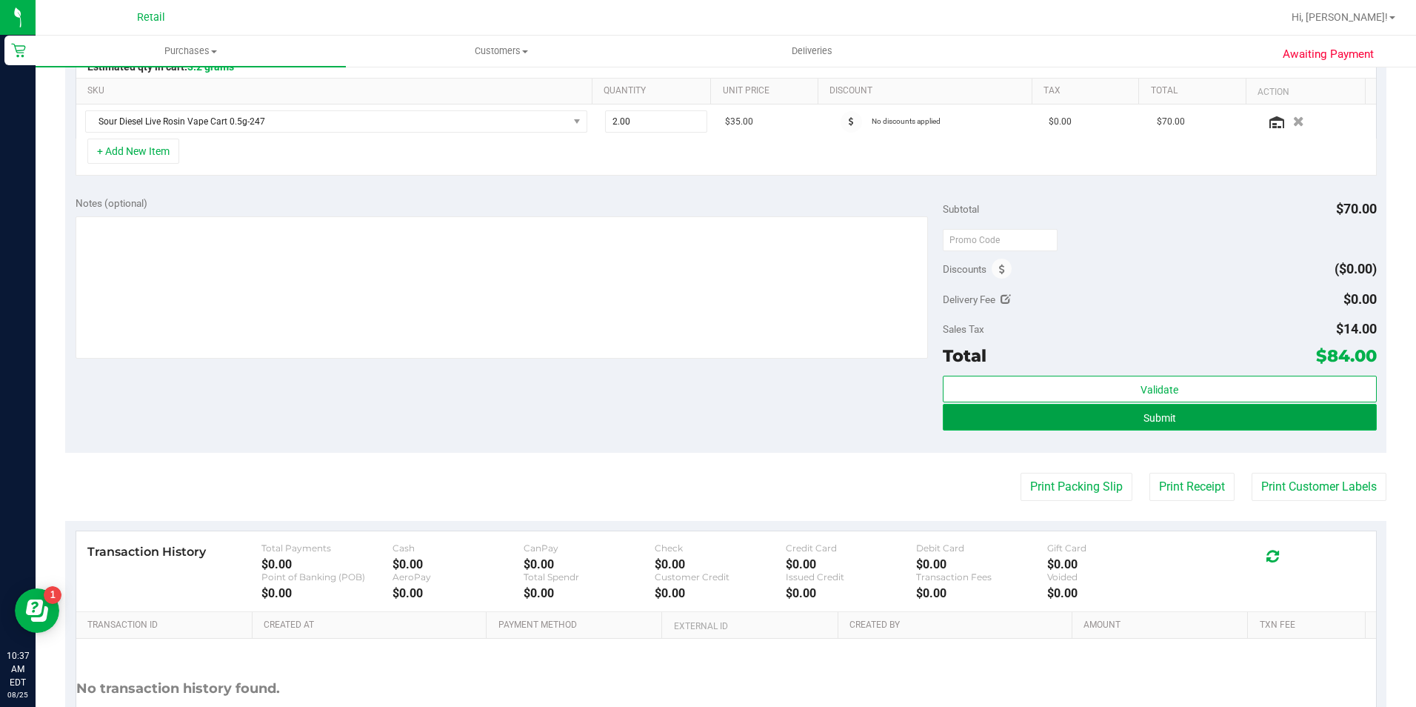
click at [1028, 417] on button "Submit" at bounding box center [1160, 417] width 434 height 27
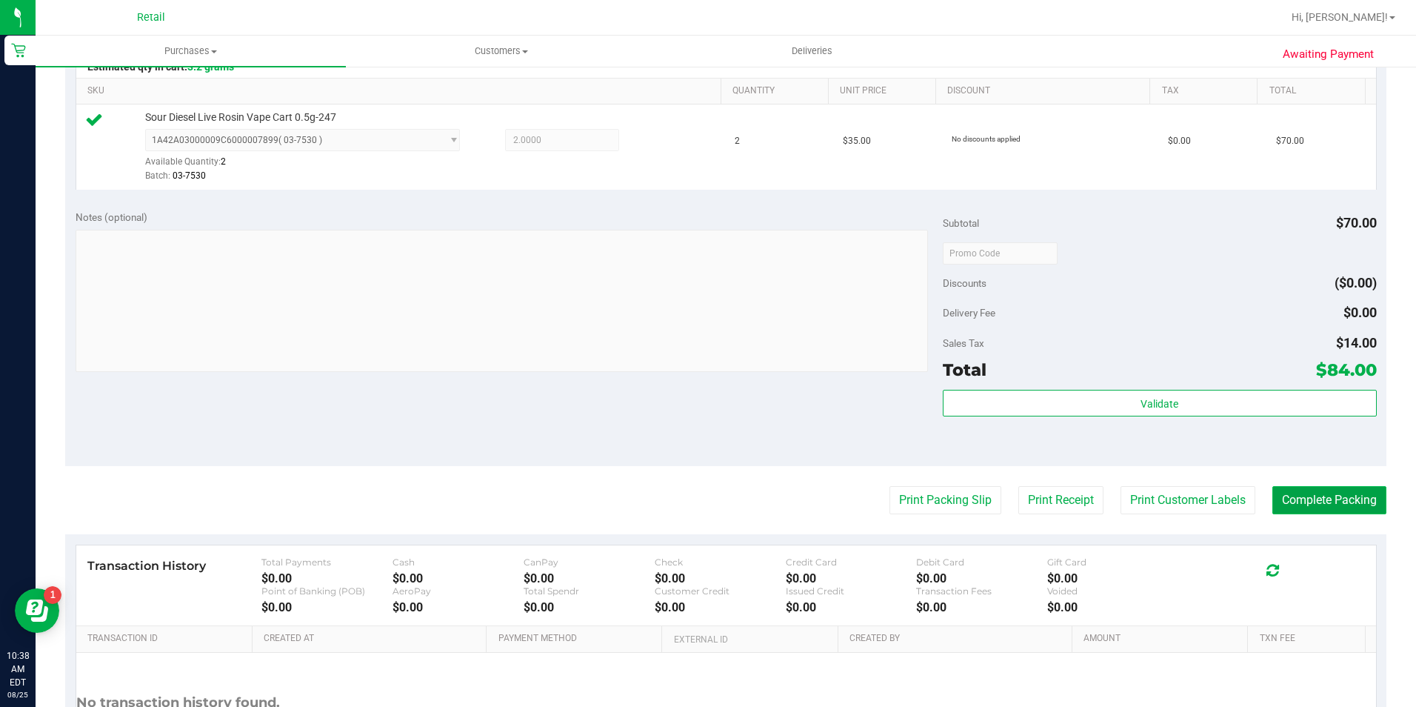
click at [1272, 495] on button "Complete Packing" at bounding box center [1329, 500] width 114 height 28
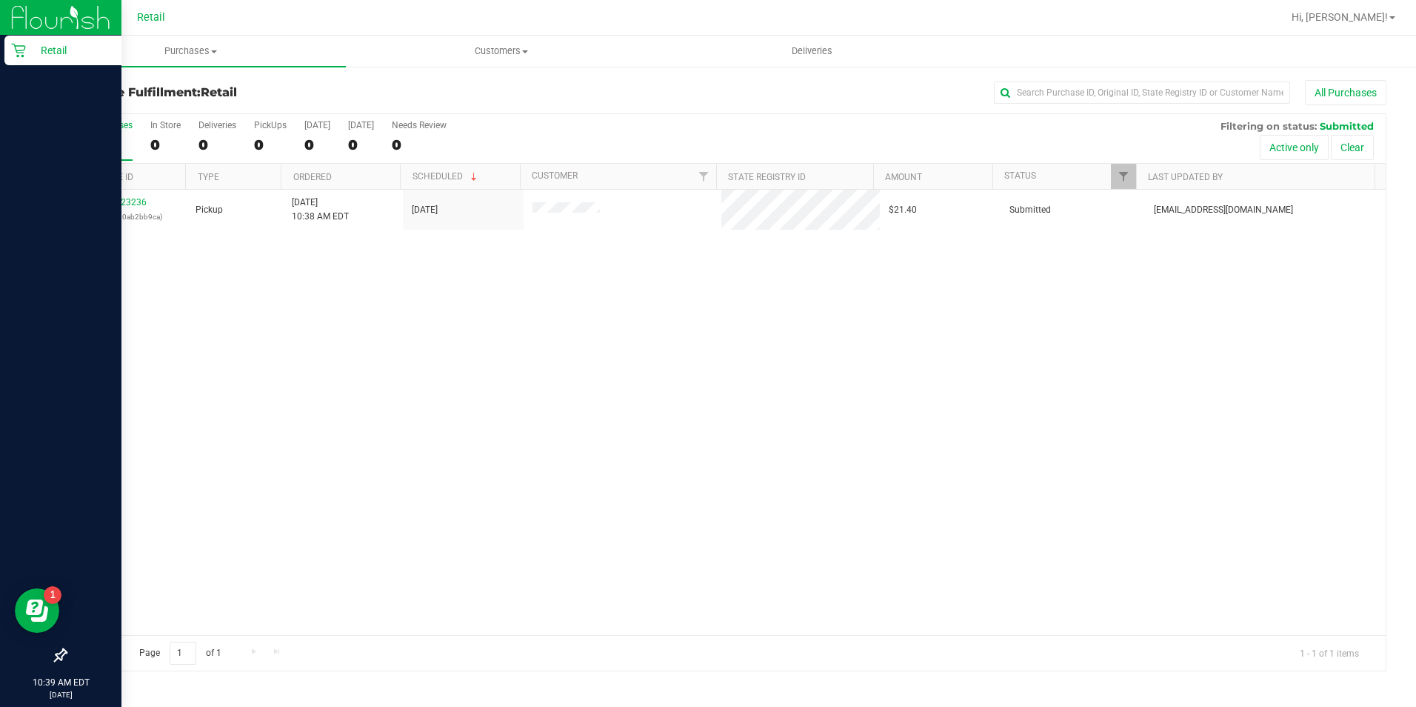
click at [36, 59] on p "Retail" at bounding box center [70, 50] width 89 height 18
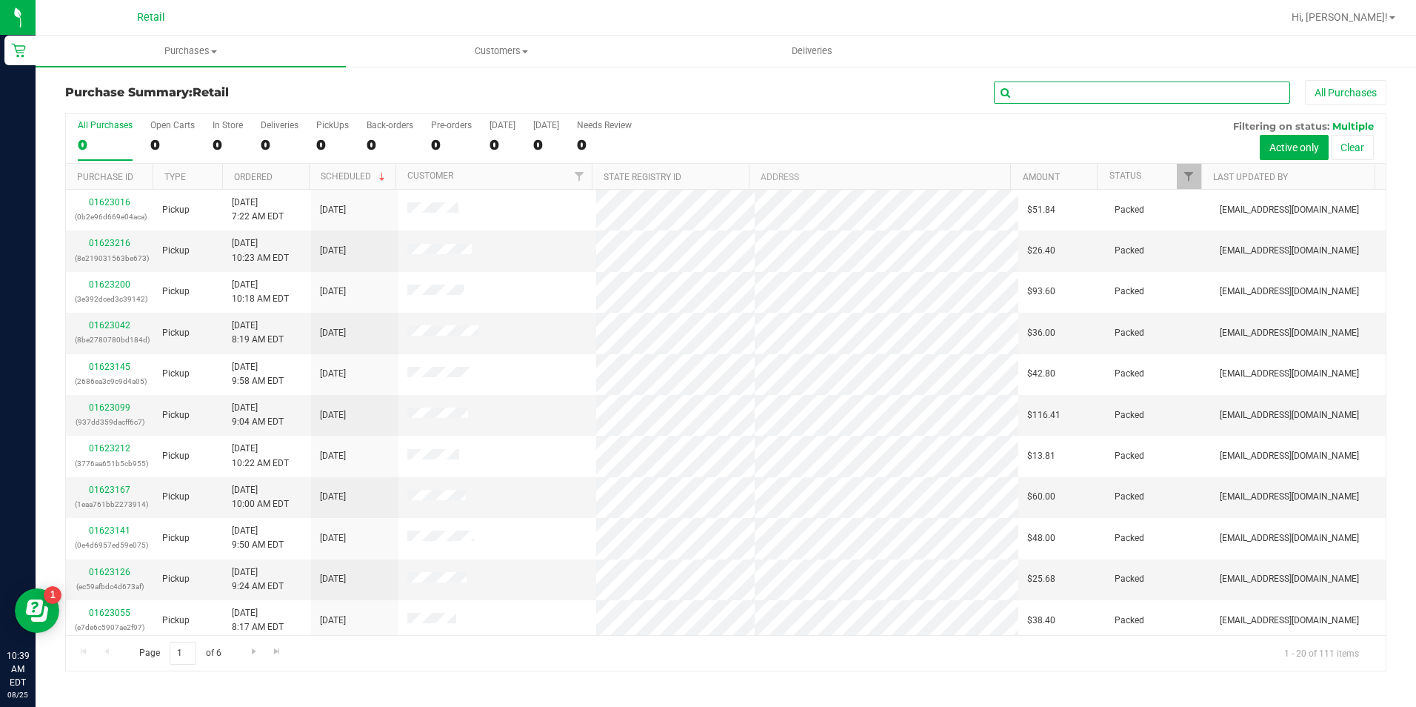
click at [1032, 93] on input "text" at bounding box center [1142, 92] width 296 height 22
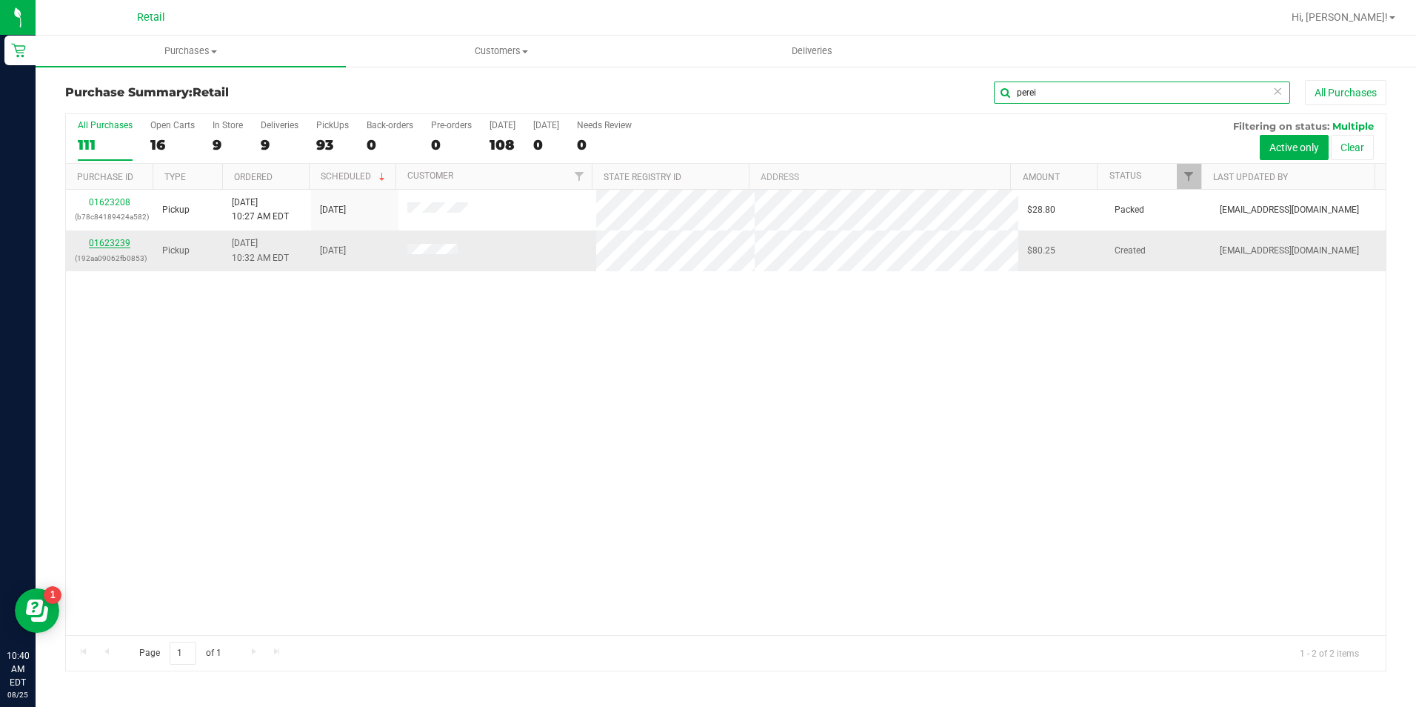
type input "perei"
click at [119, 246] on link "01623239" at bounding box center [109, 243] width 41 height 10
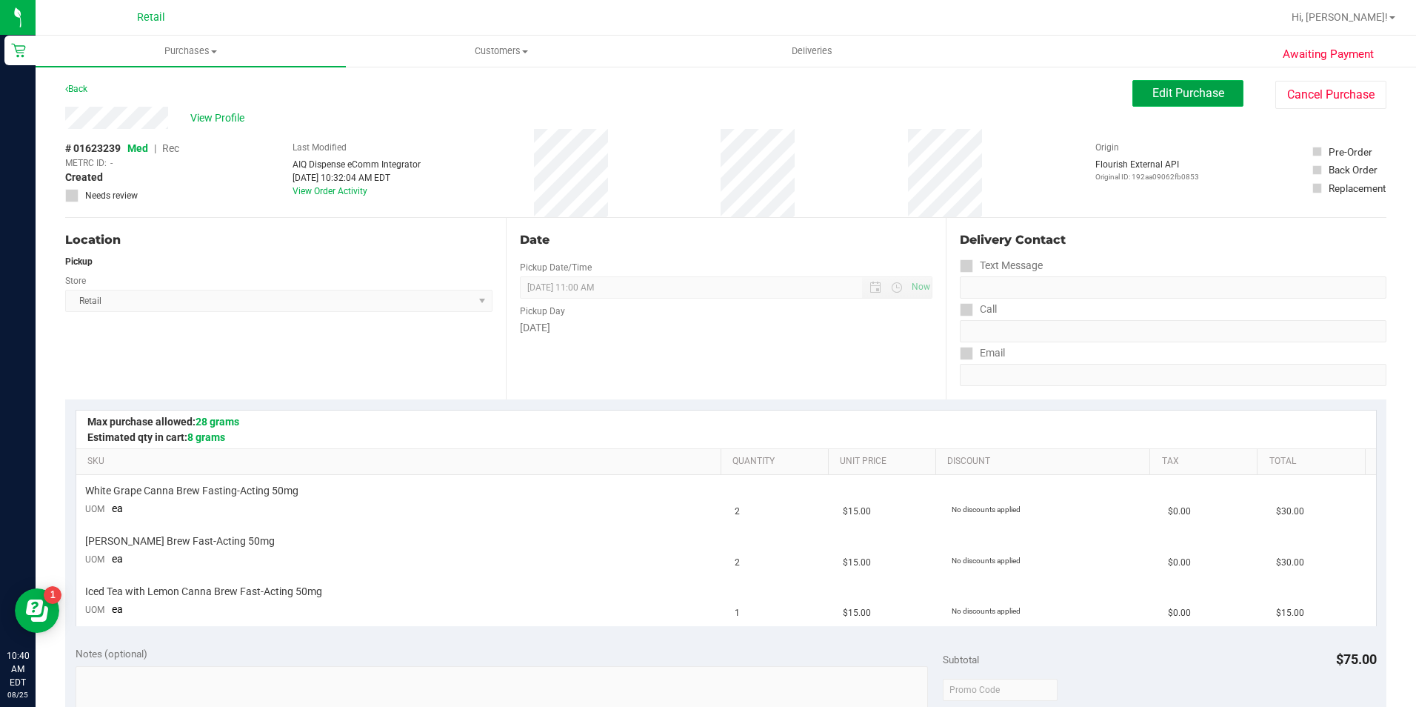
click at [1199, 95] on span "Edit Purchase" at bounding box center [1188, 93] width 72 height 14
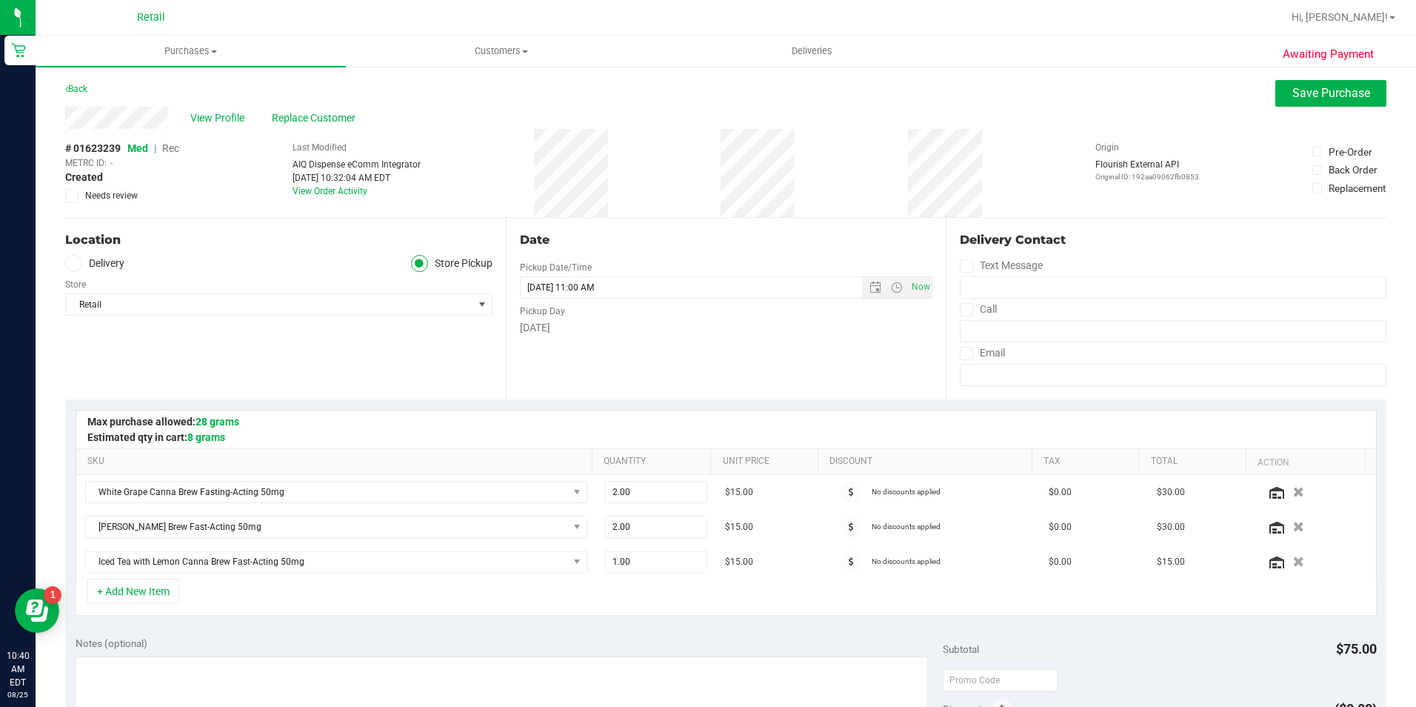
click at [67, 119] on div "View Profile Replace Customer" at bounding box center [725, 118] width 1321 height 22
click at [291, 121] on span "Replace Customer" at bounding box center [316, 118] width 89 height 16
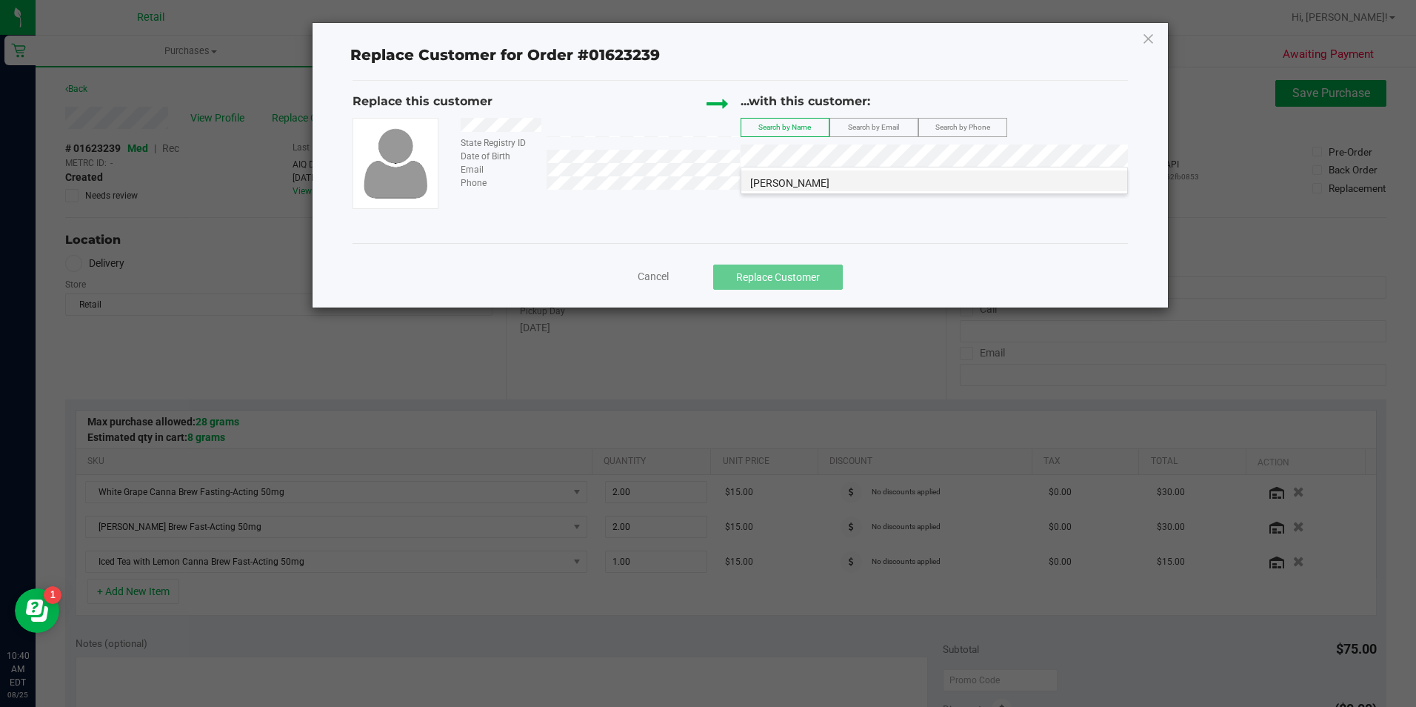
click at [802, 187] on span "Kerry Pereira" at bounding box center [789, 183] width 79 height 12
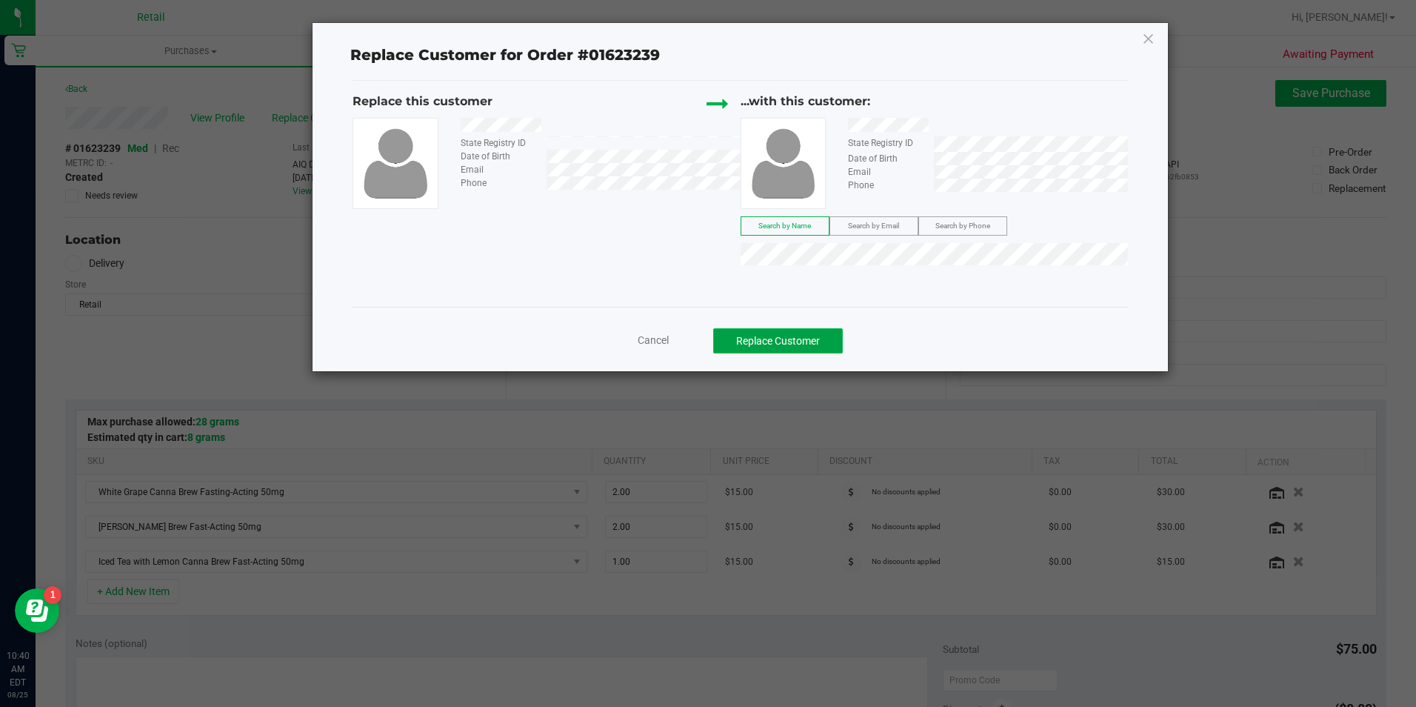
click at [818, 336] on button "Replace Customer" at bounding box center [778, 340] width 130 height 25
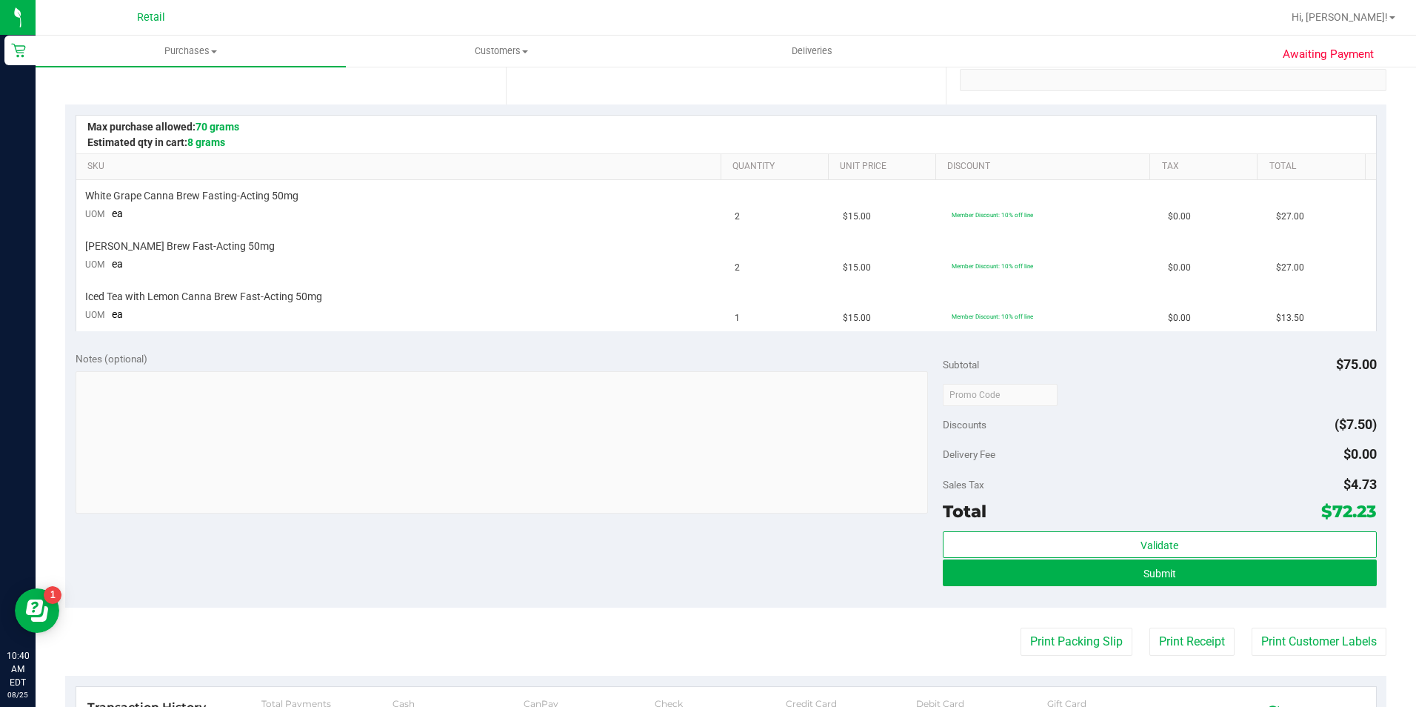
scroll to position [296, 0]
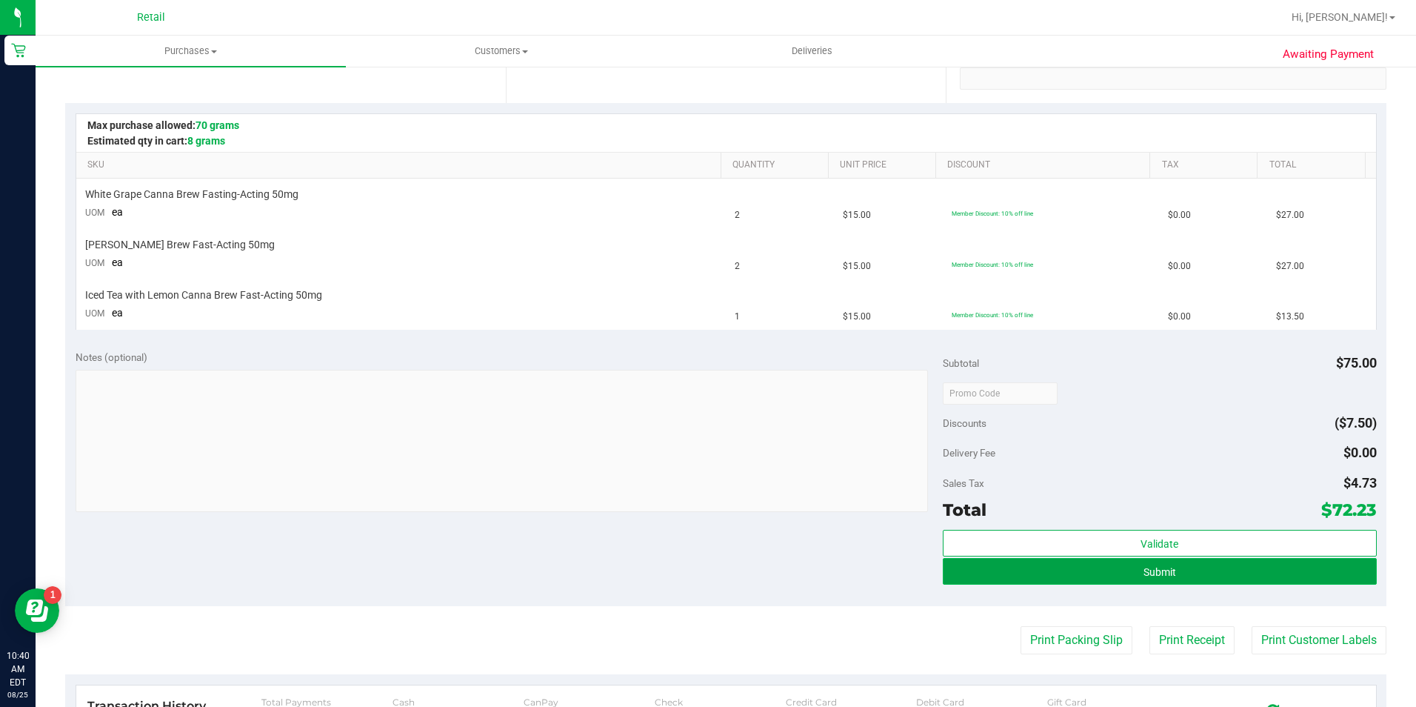
click at [1164, 578] on button "Submit" at bounding box center [1160, 571] width 434 height 27
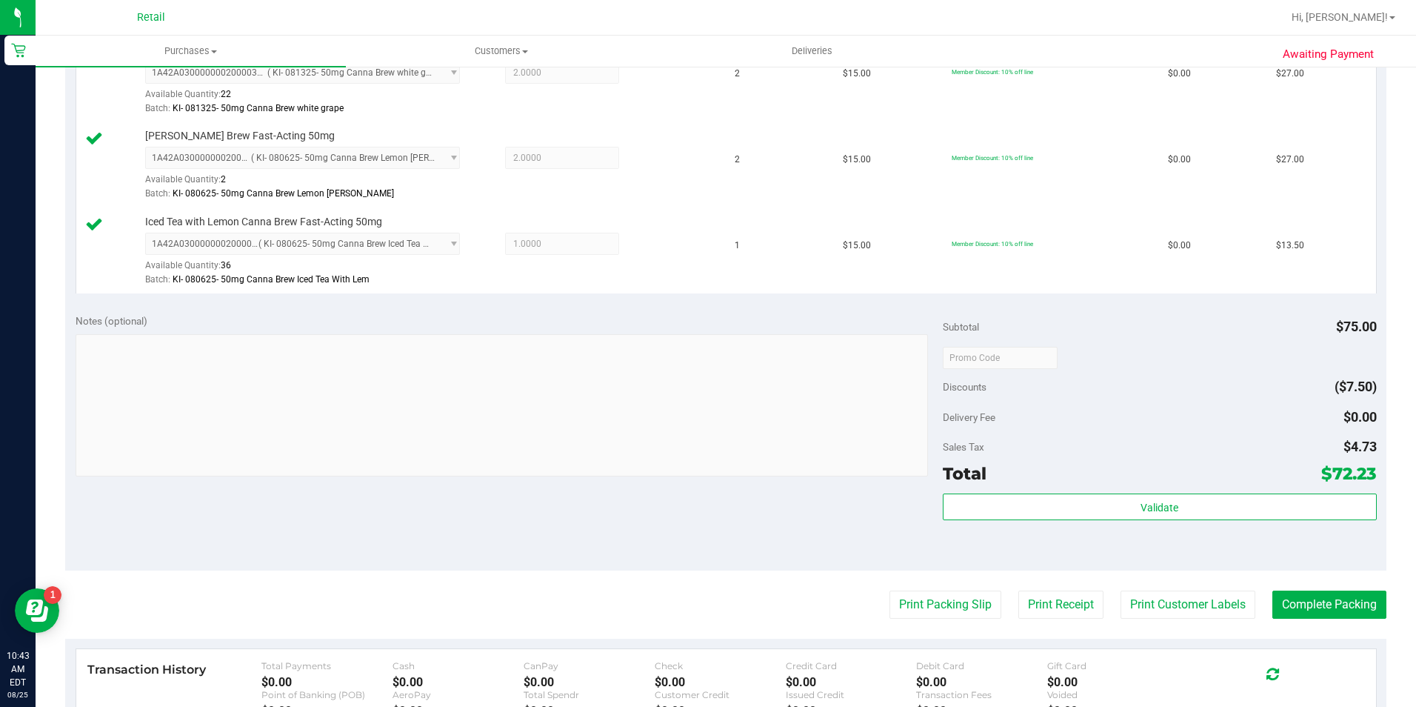
scroll to position [444, 0]
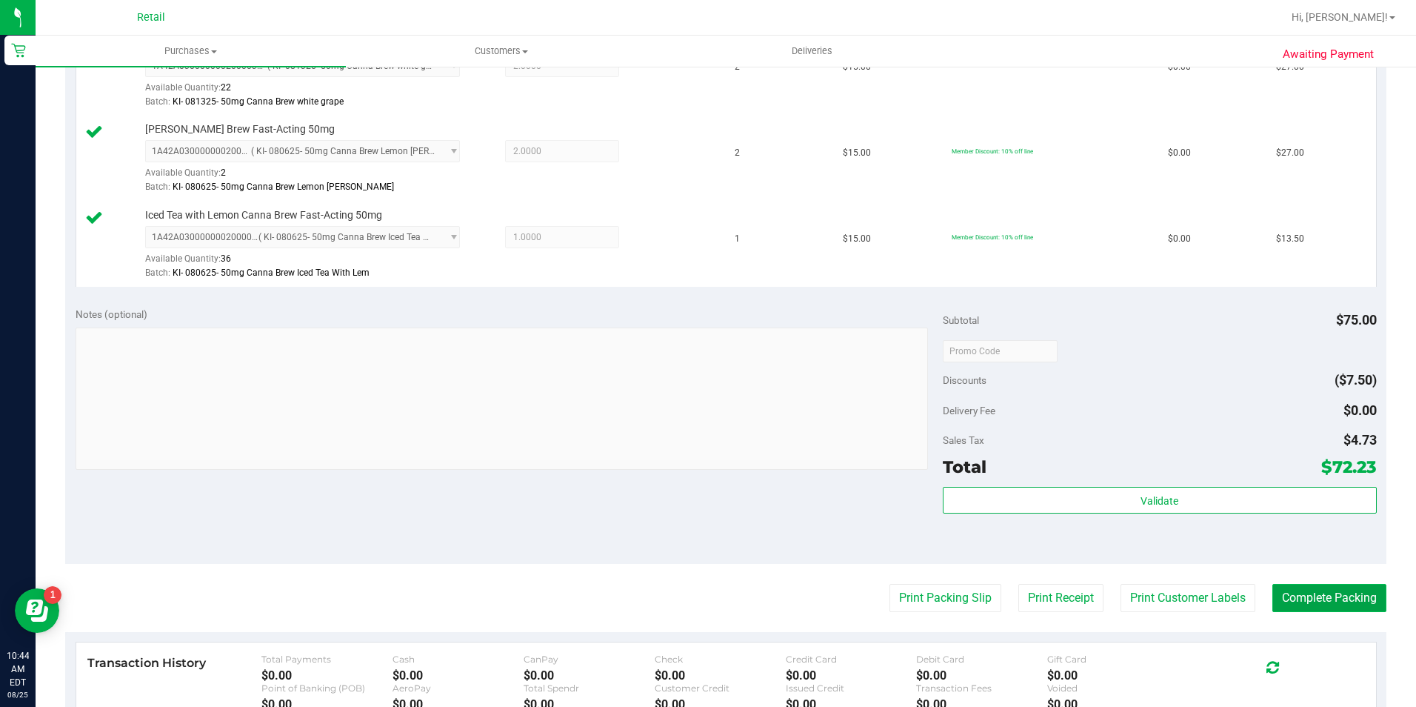
click at [1310, 593] on button "Complete Packing" at bounding box center [1329, 598] width 114 height 28
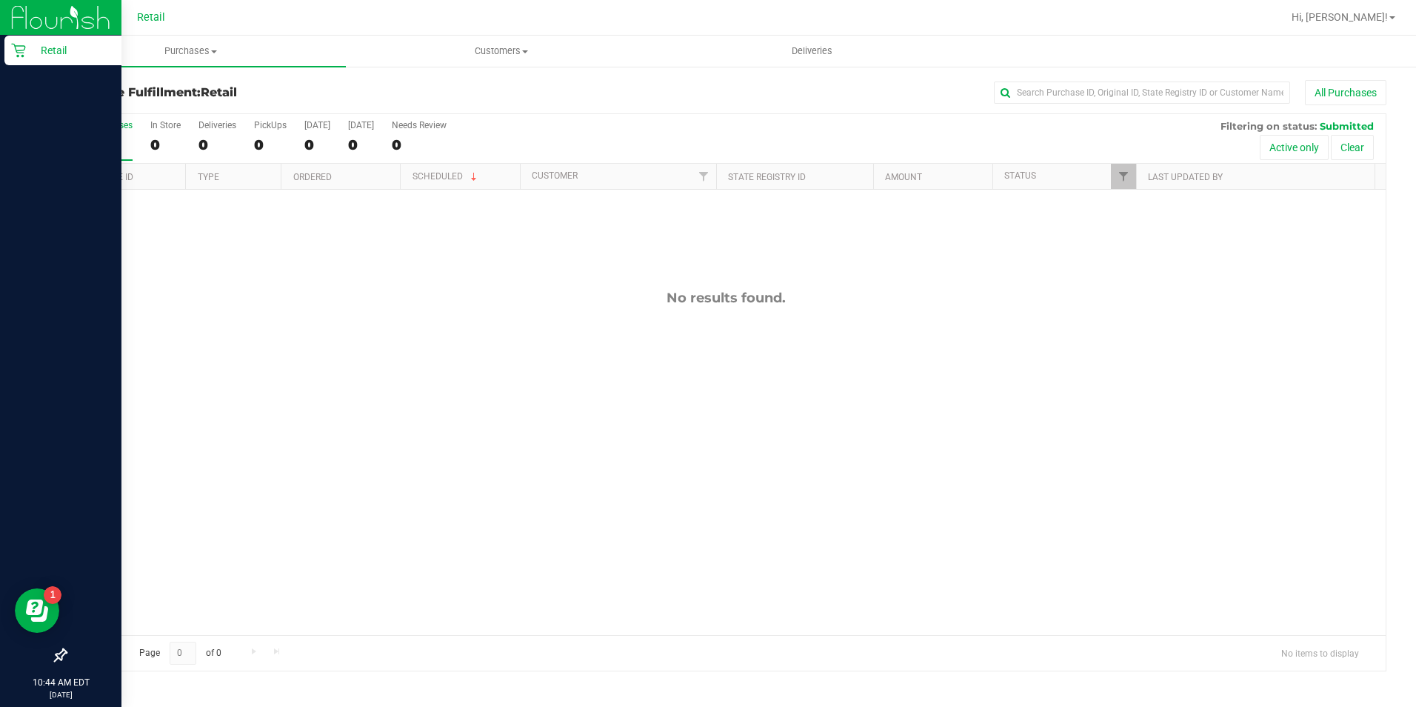
click at [23, 48] on icon at bounding box center [18, 50] width 15 height 15
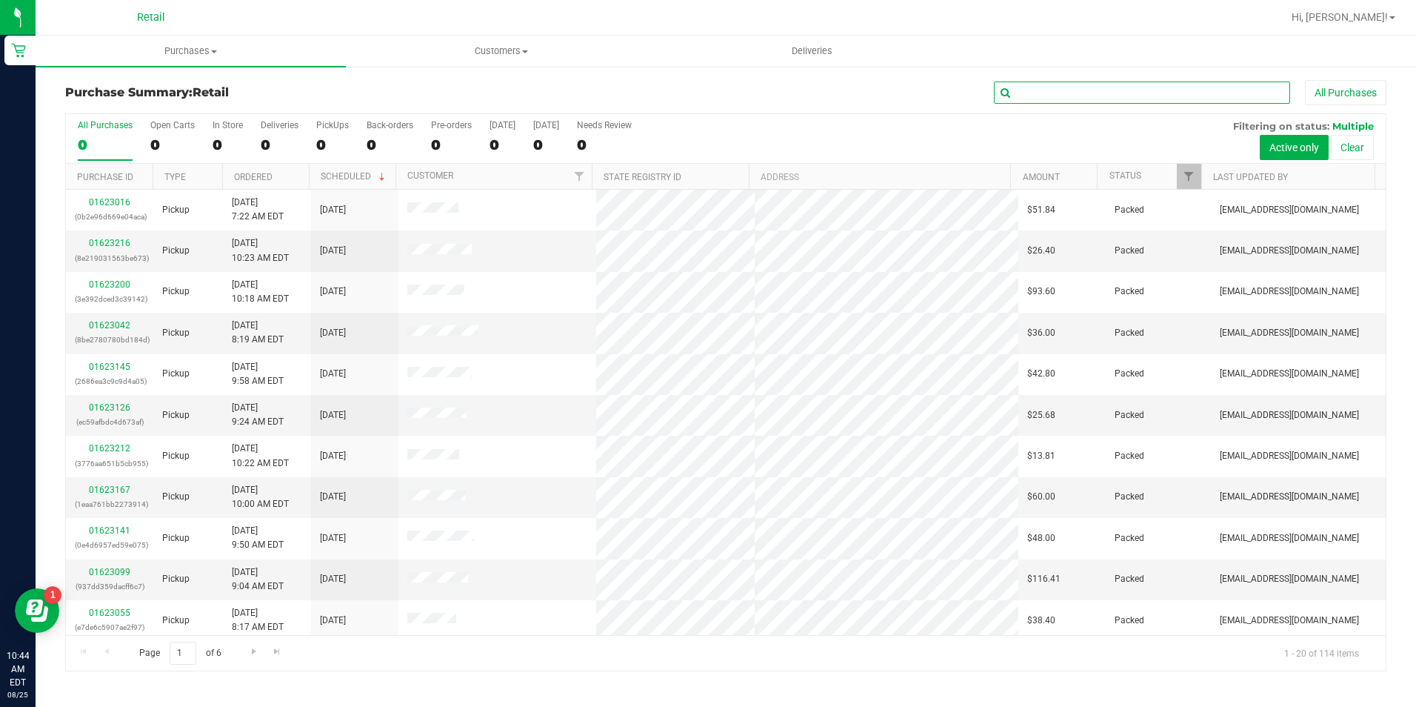
click at [1046, 91] on input "text" at bounding box center [1142, 92] width 296 height 22
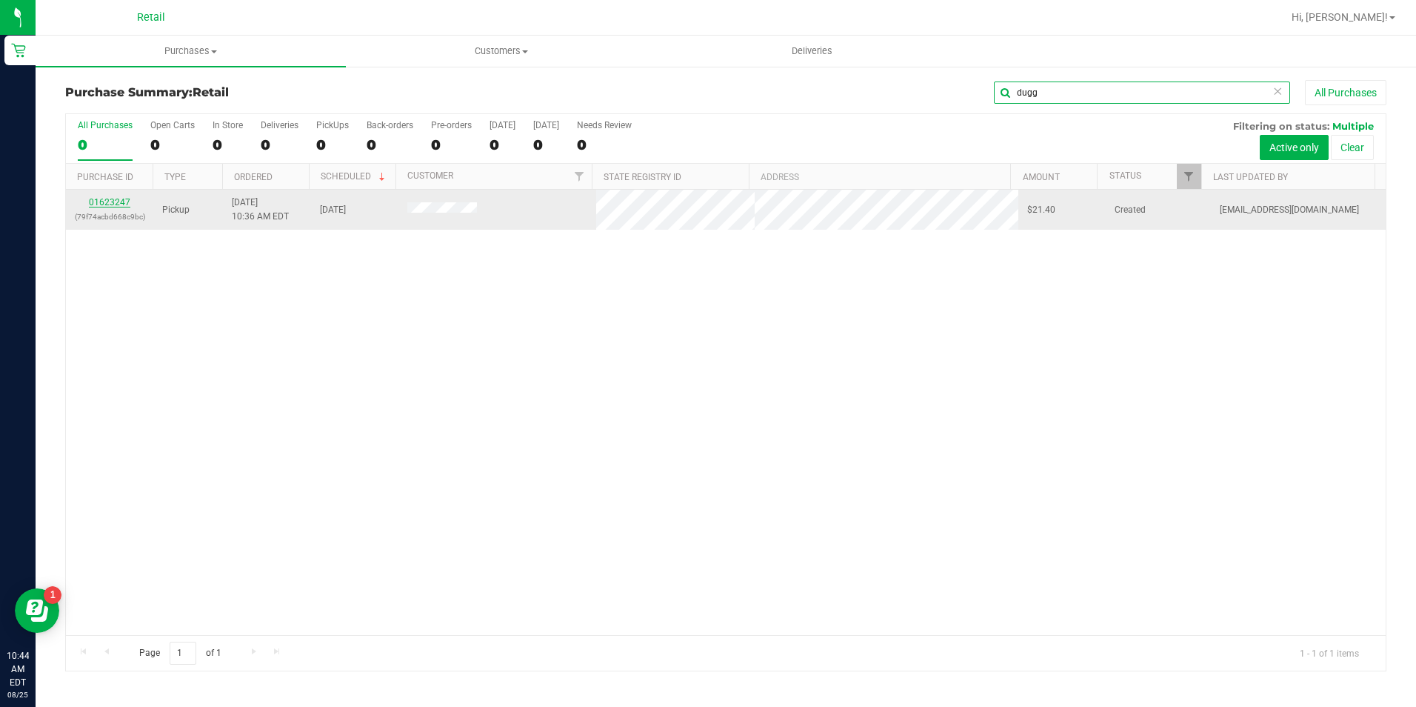
type input "dugg"
click at [107, 201] on link "01623247" at bounding box center [109, 202] width 41 height 10
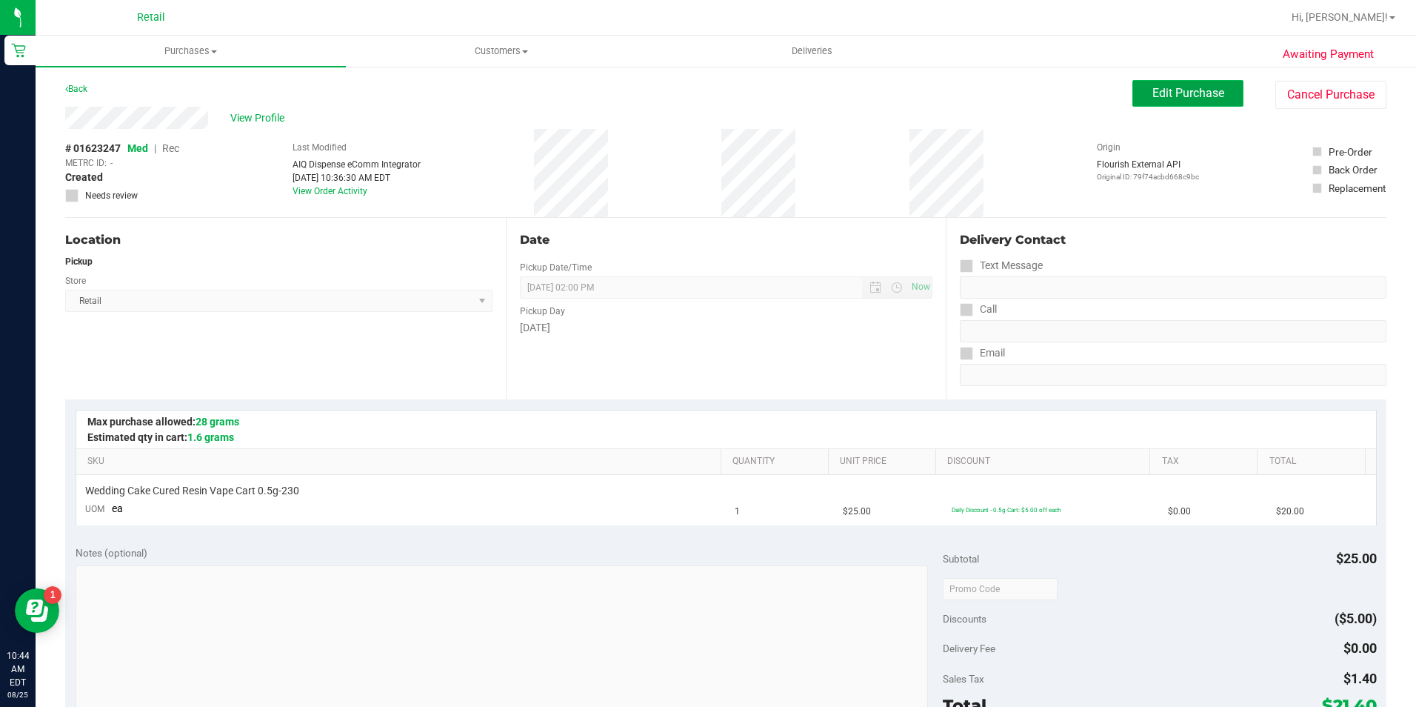
click at [1152, 97] on span "Edit Purchase" at bounding box center [1188, 93] width 72 height 14
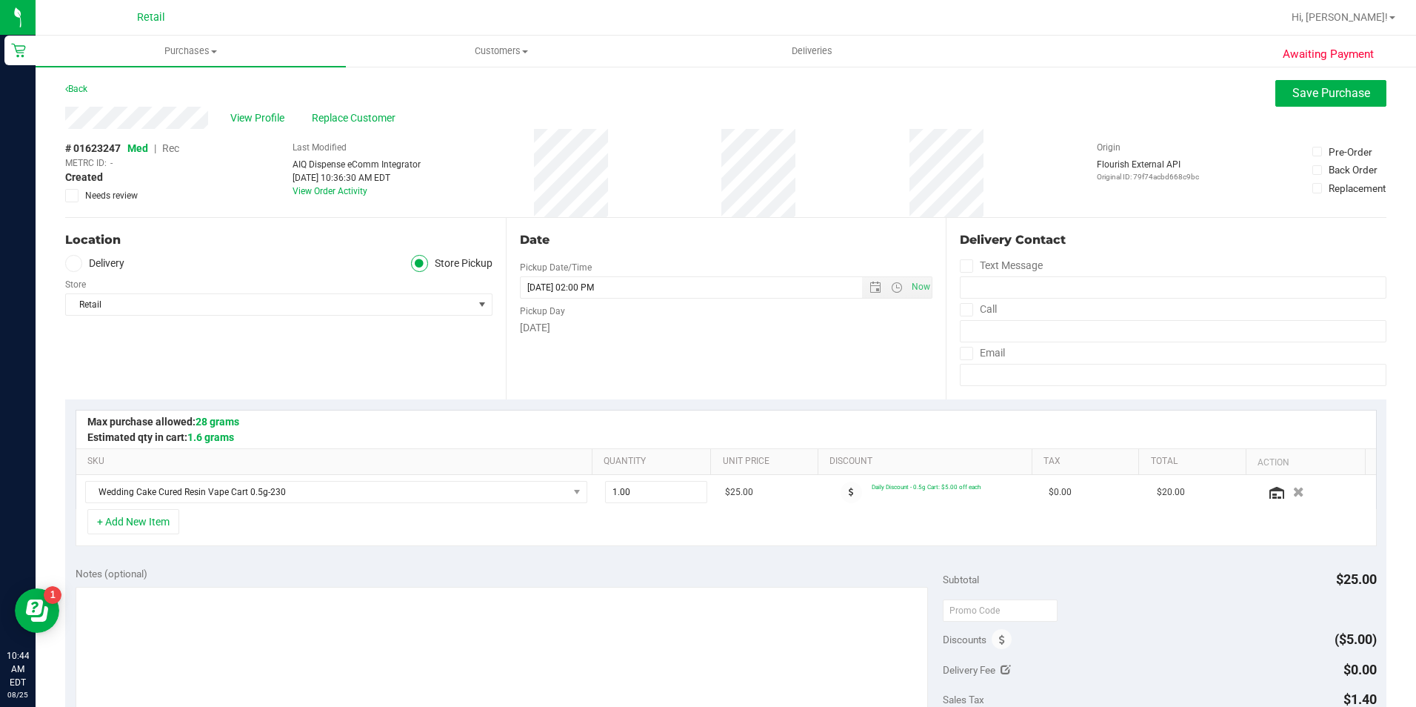
click at [172, 150] on span "Rec" at bounding box center [170, 148] width 17 height 12
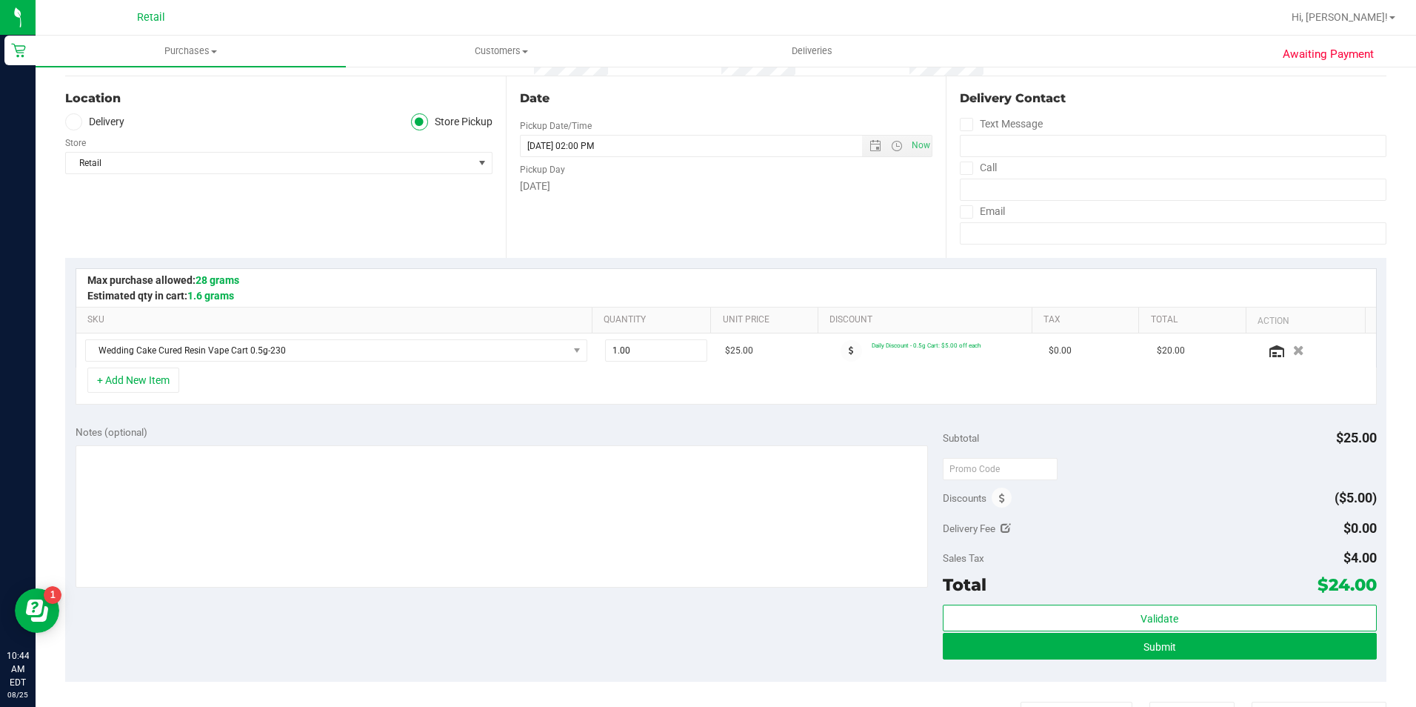
scroll to position [296, 0]
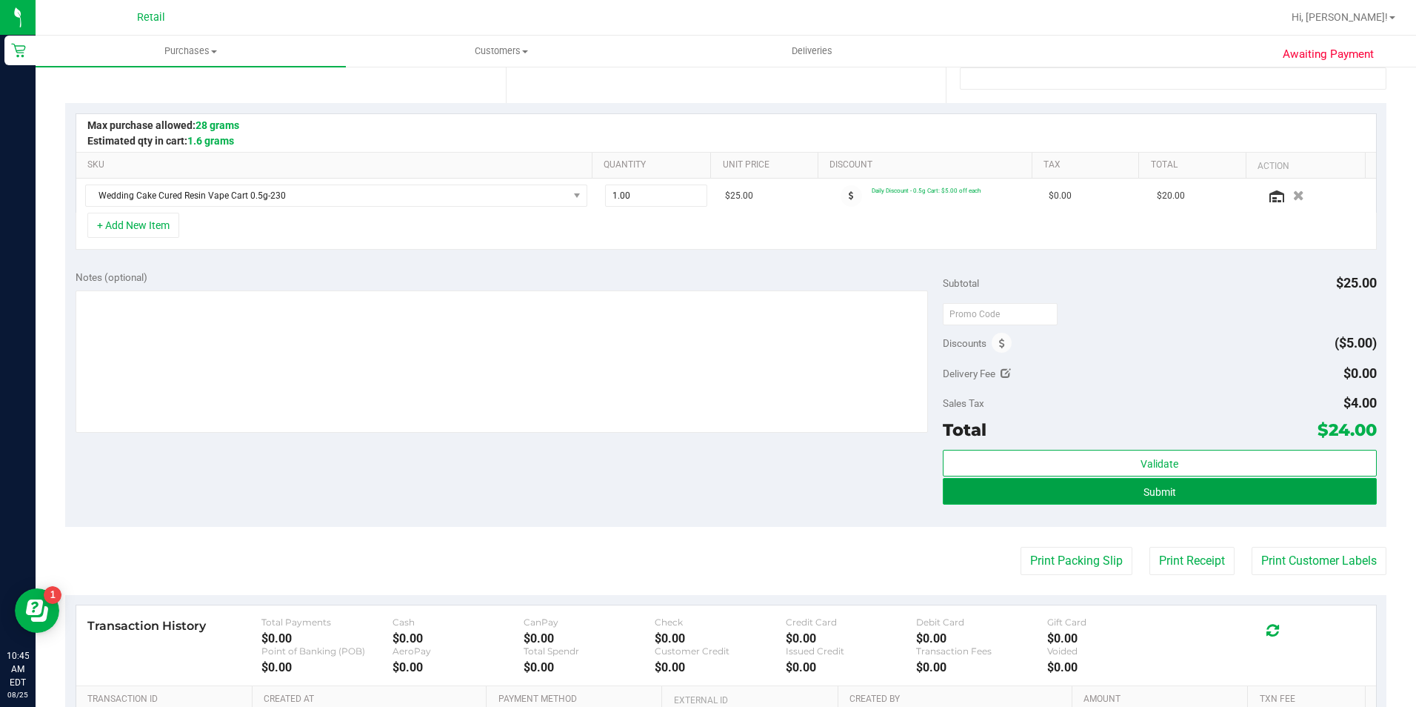
click at [1147, 484] on button "Submit" at bounding box center [1160, 491] width 434 height 27
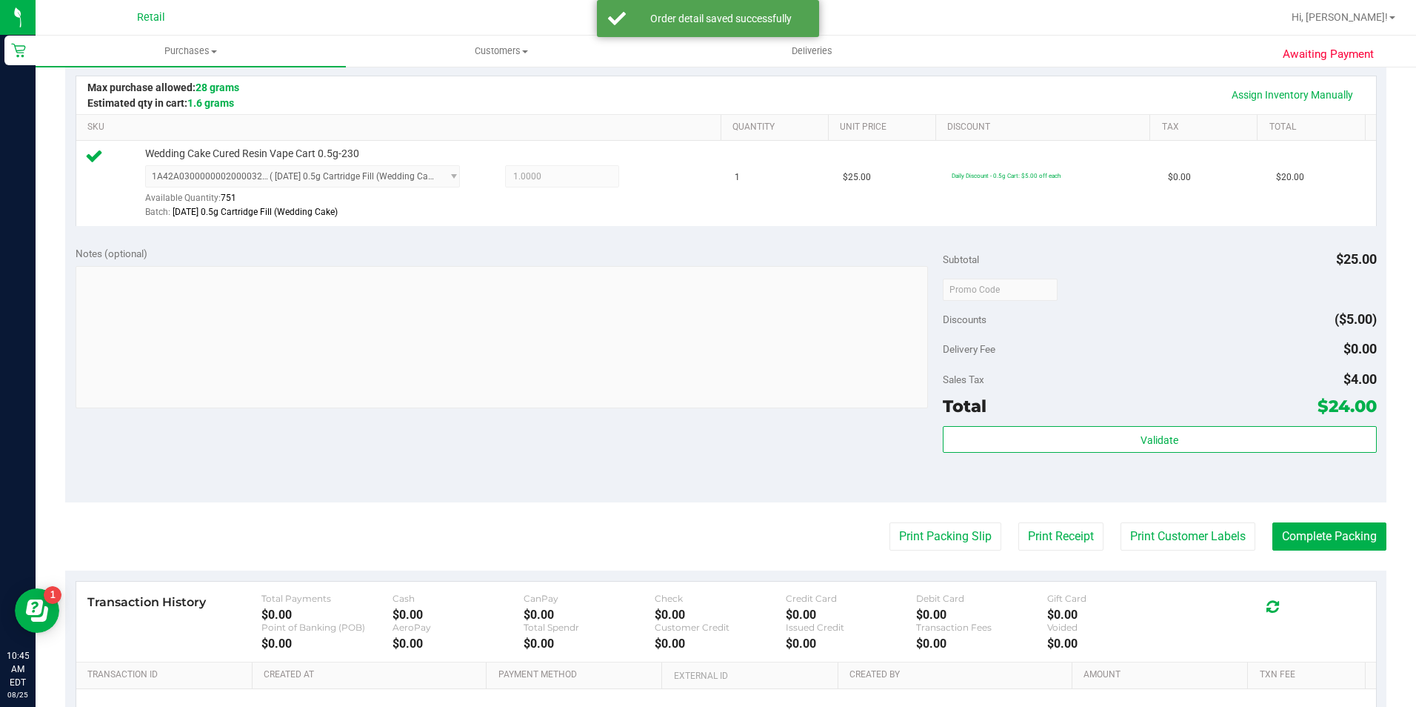
scroll to position [370, 0]
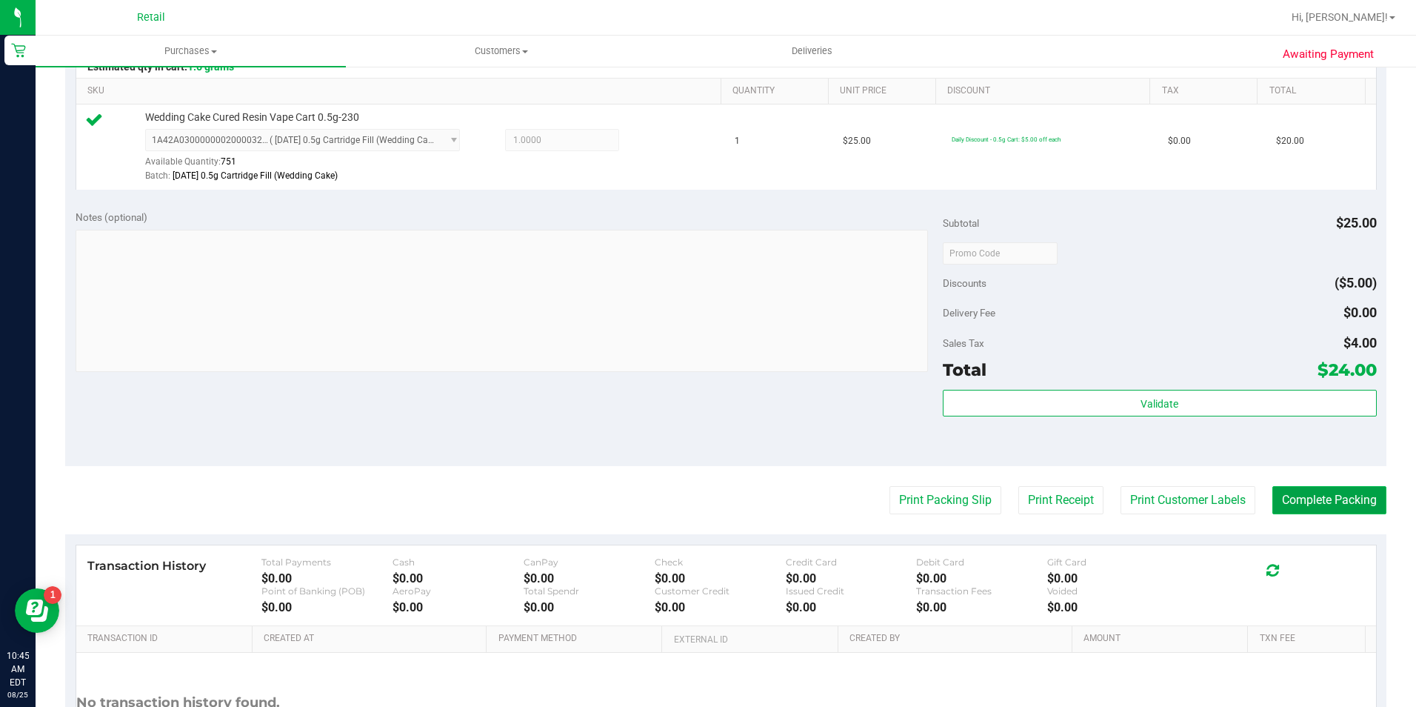
click at [1308, 502] on button "Complete Packing" at bounding box center [1329, 500] width 114 height 28
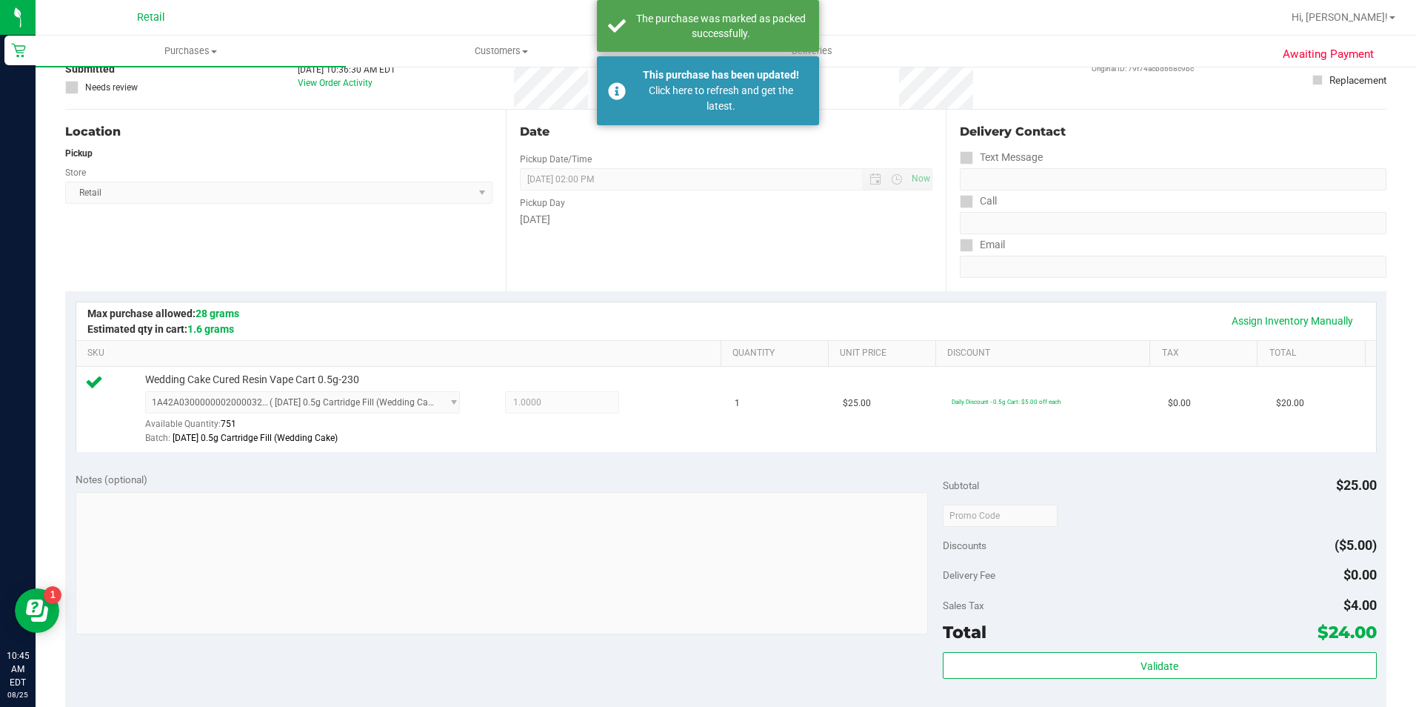
scroll to position [0, 0]
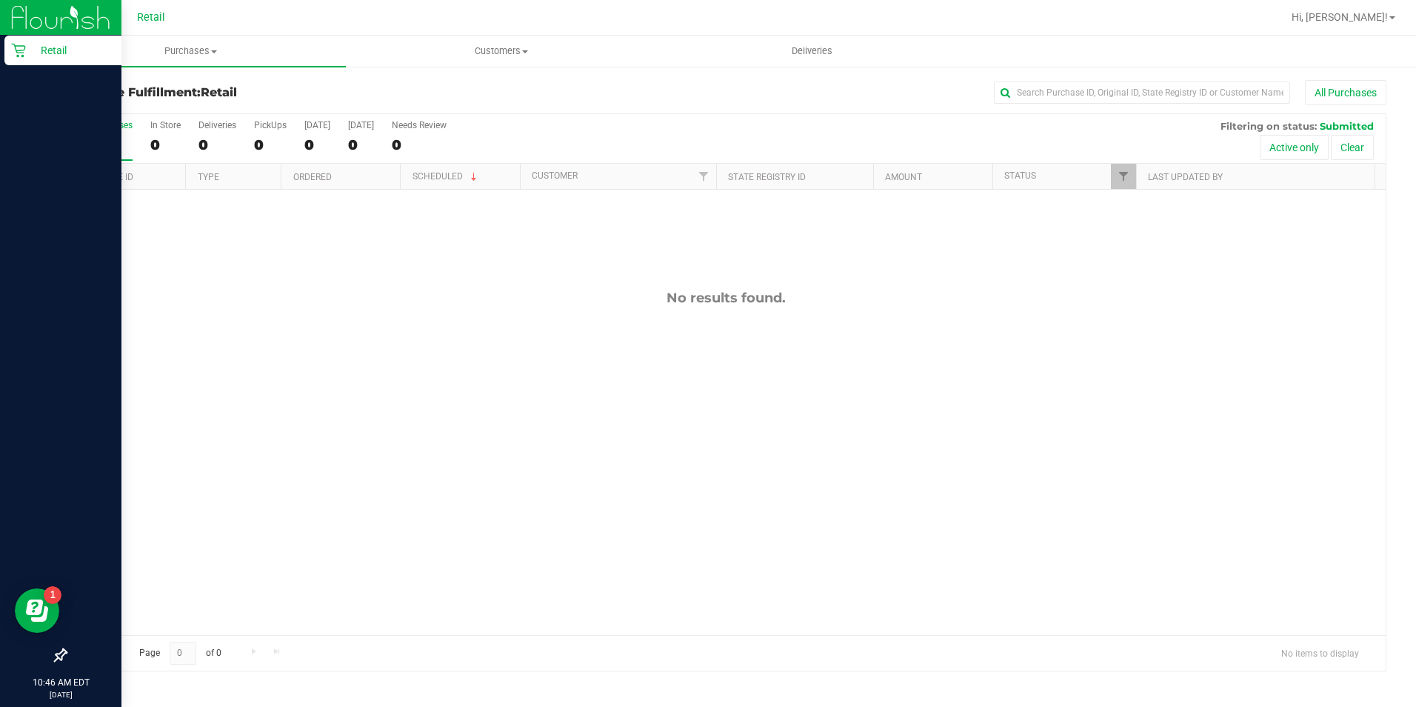
click at [14, 58] on div "Retail" at bounding box center [62, 51] width 117 height 30
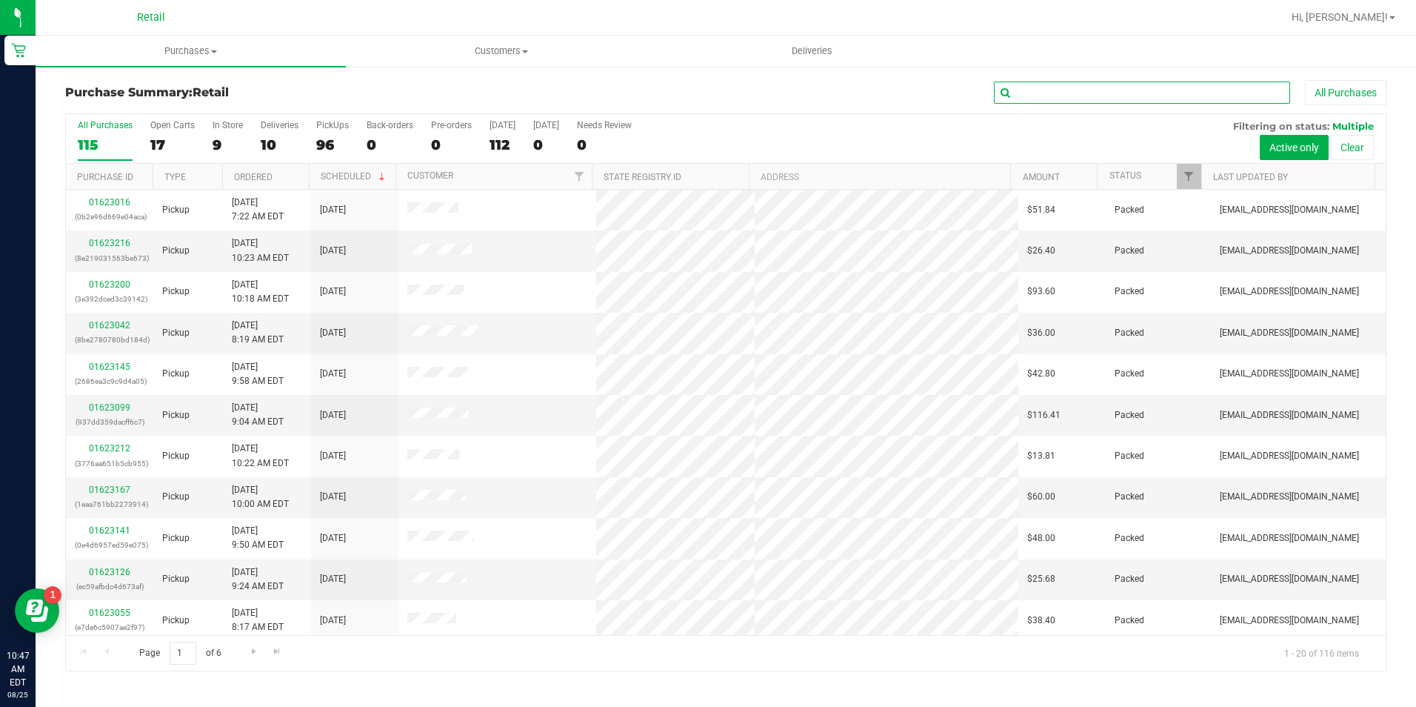
click at [1121, 87] on input "text" at bounding box center [1142, 92] width 296 height 22
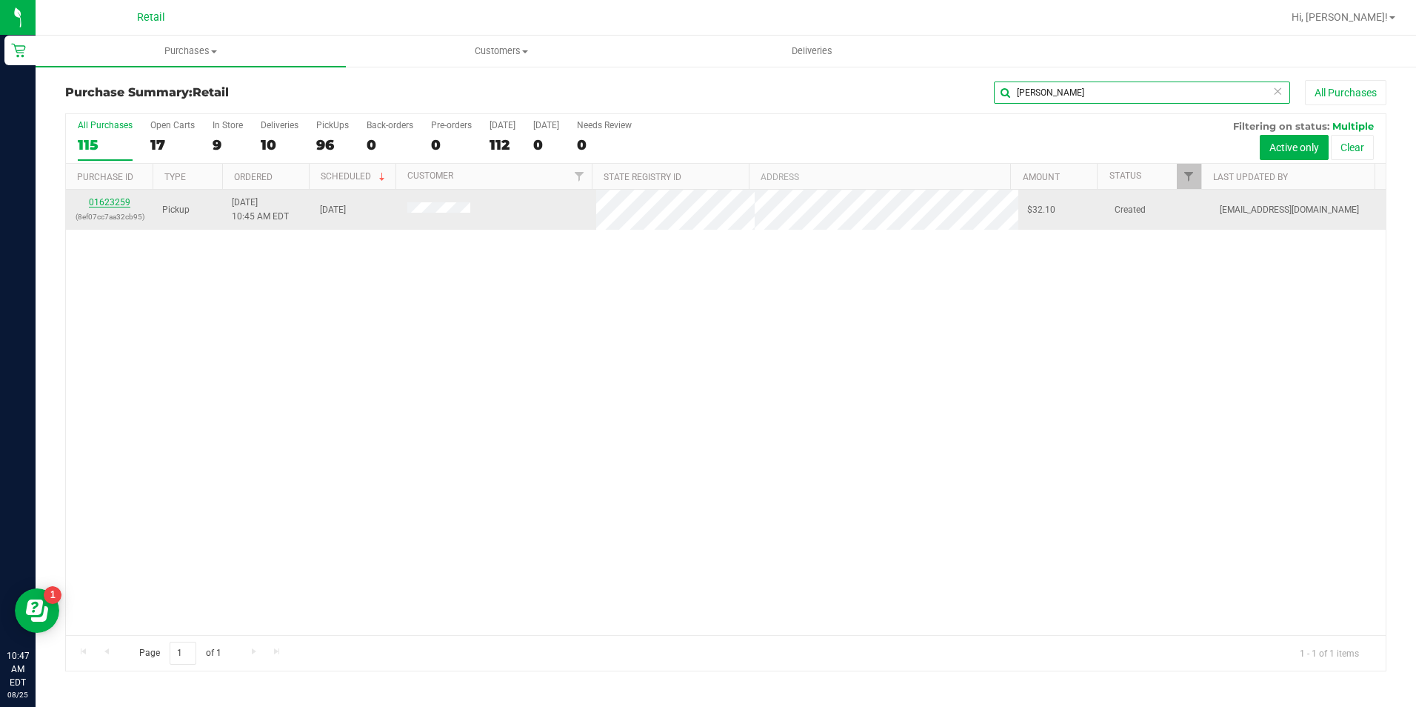
type input "mika"
click at [95, 201] on link "01623259" at bounding box center [109, 202] width 41 height 10
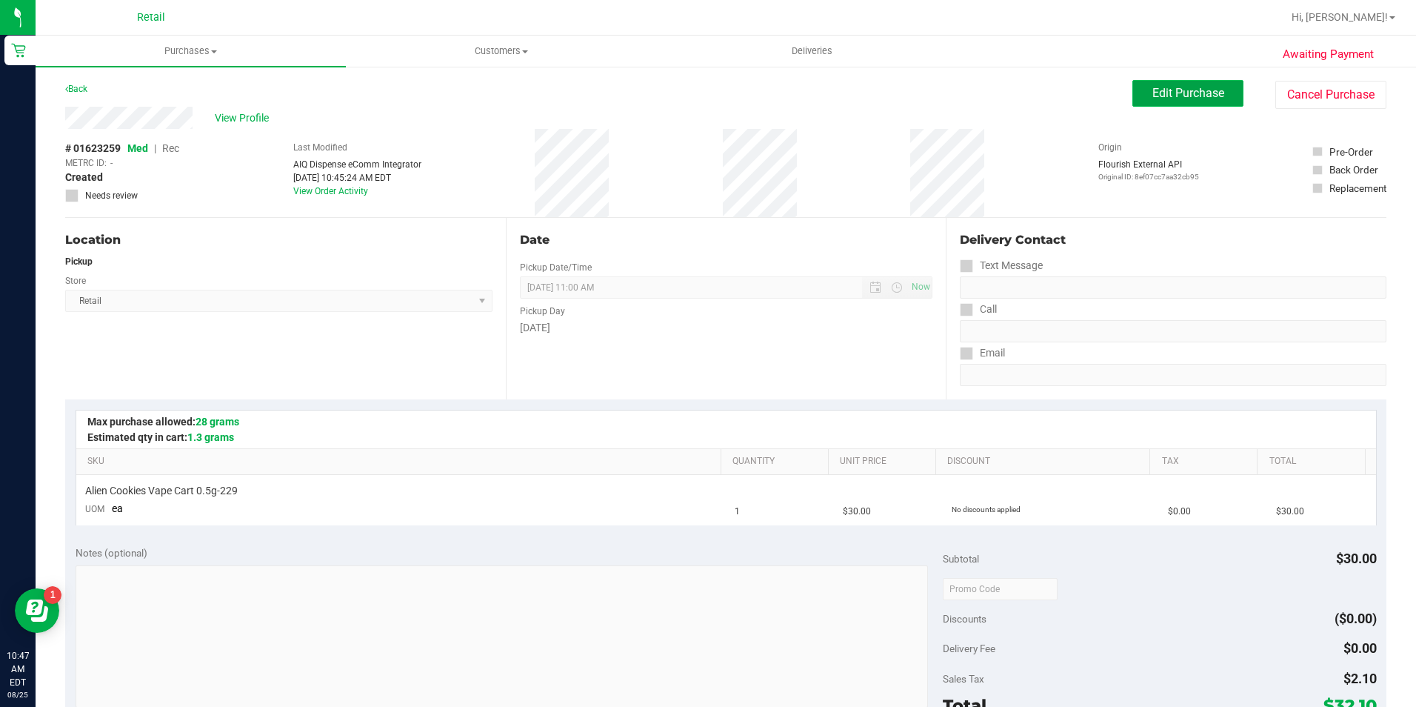
click at [1224, 93] on button "Edit Purchase" at bounding box center [1187, 93] width 111 height 27
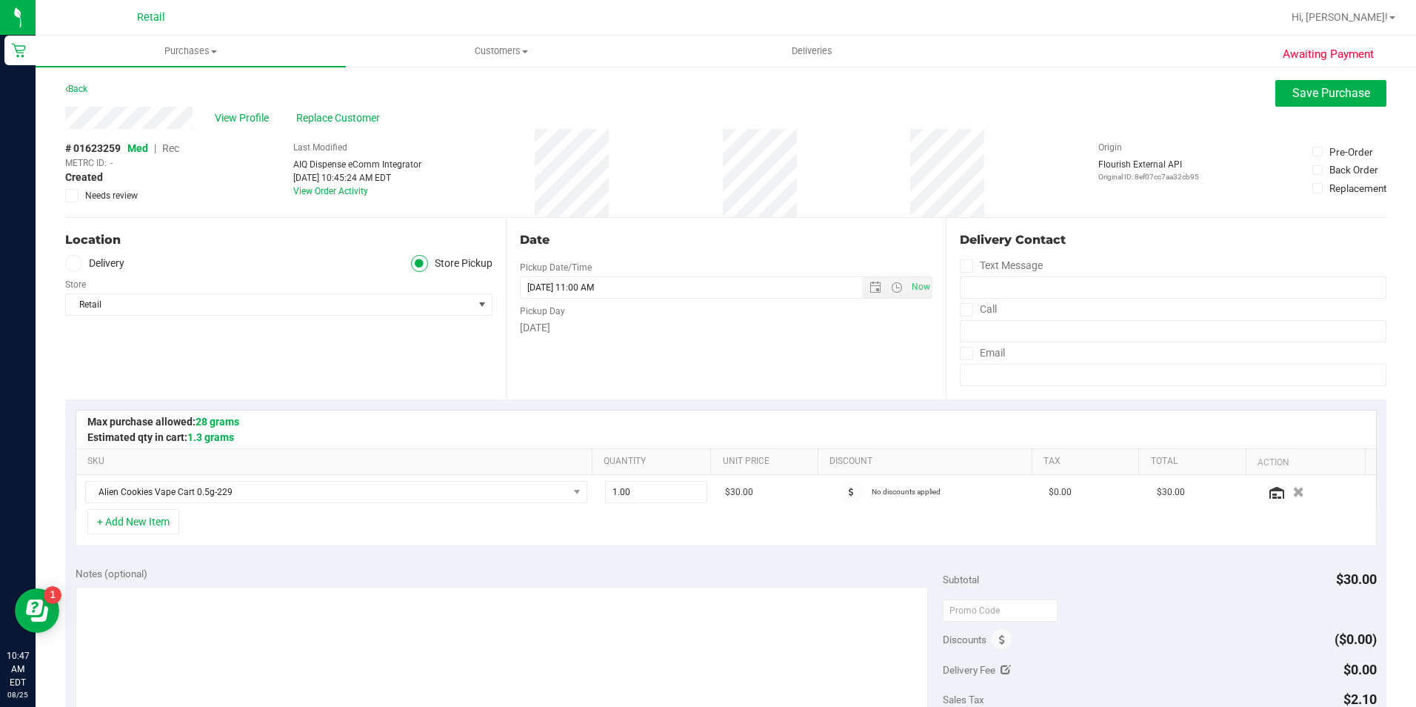
click at [174, 147] on span "Rec" at bounding box center [170, 148] width 17 height 12
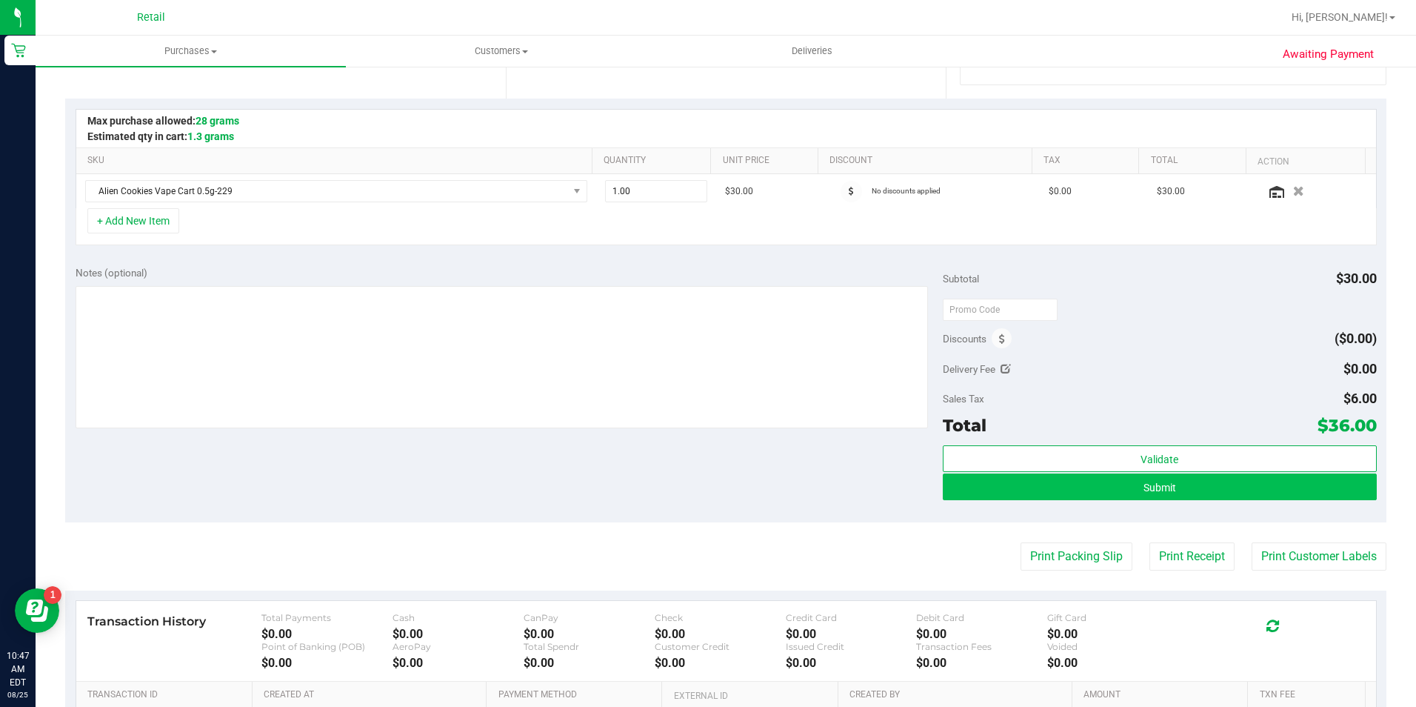
scroll to position [370, 0]
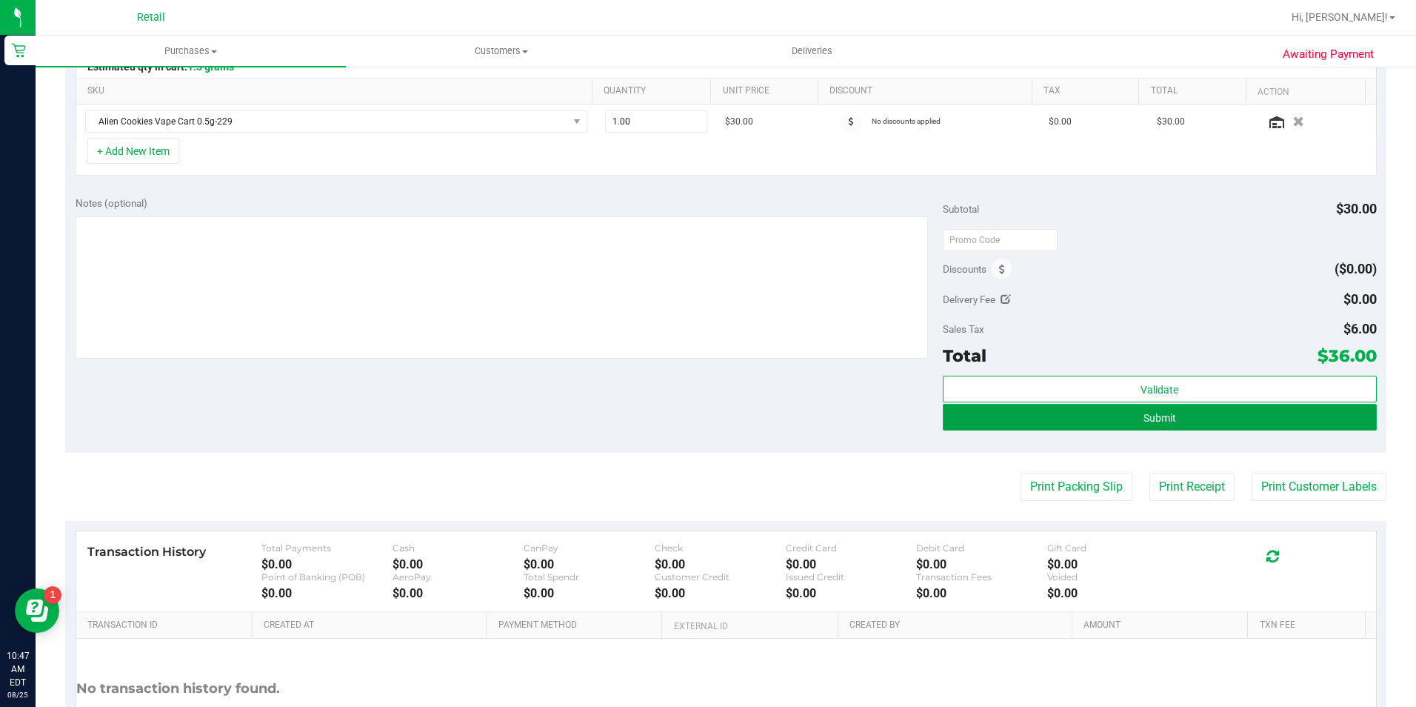
click at [1224, 419] on button "Submit" at bounding box center [1160, 417] width 434 height 27
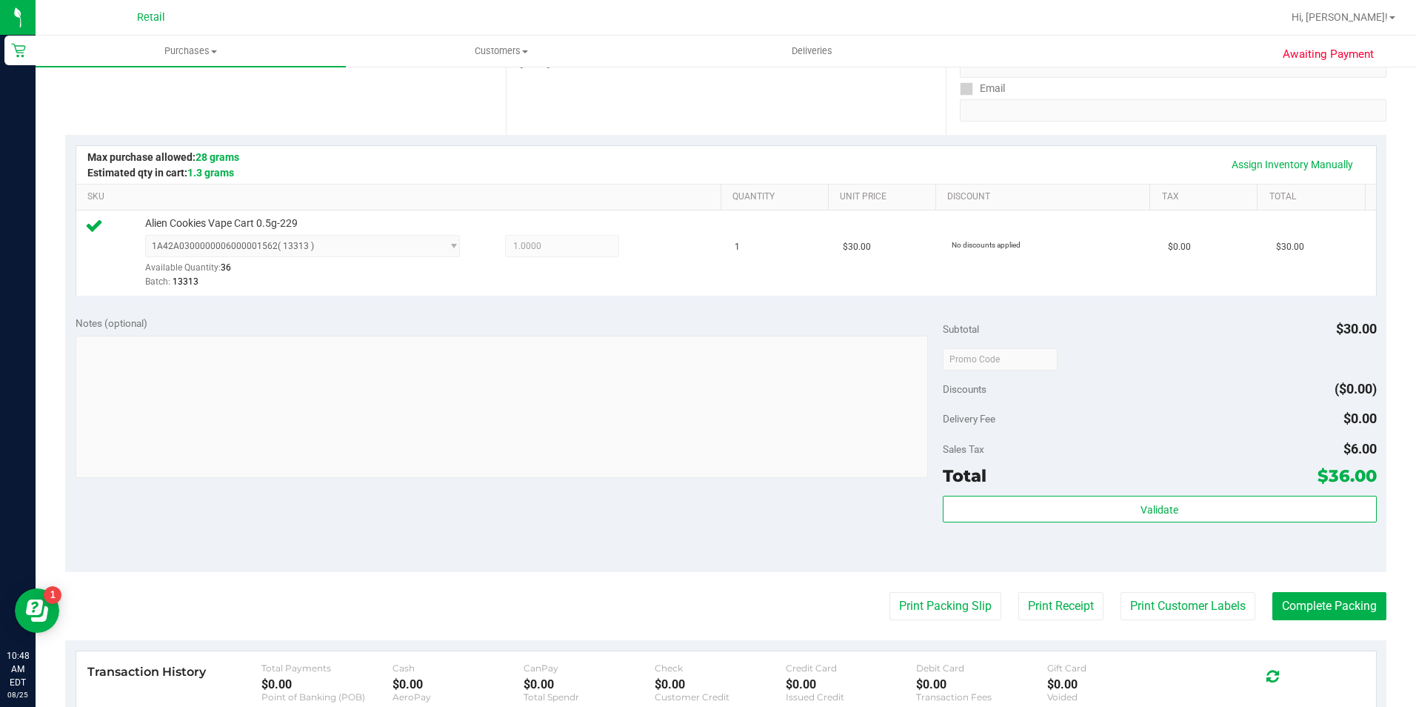
scroll to position [370, 0]
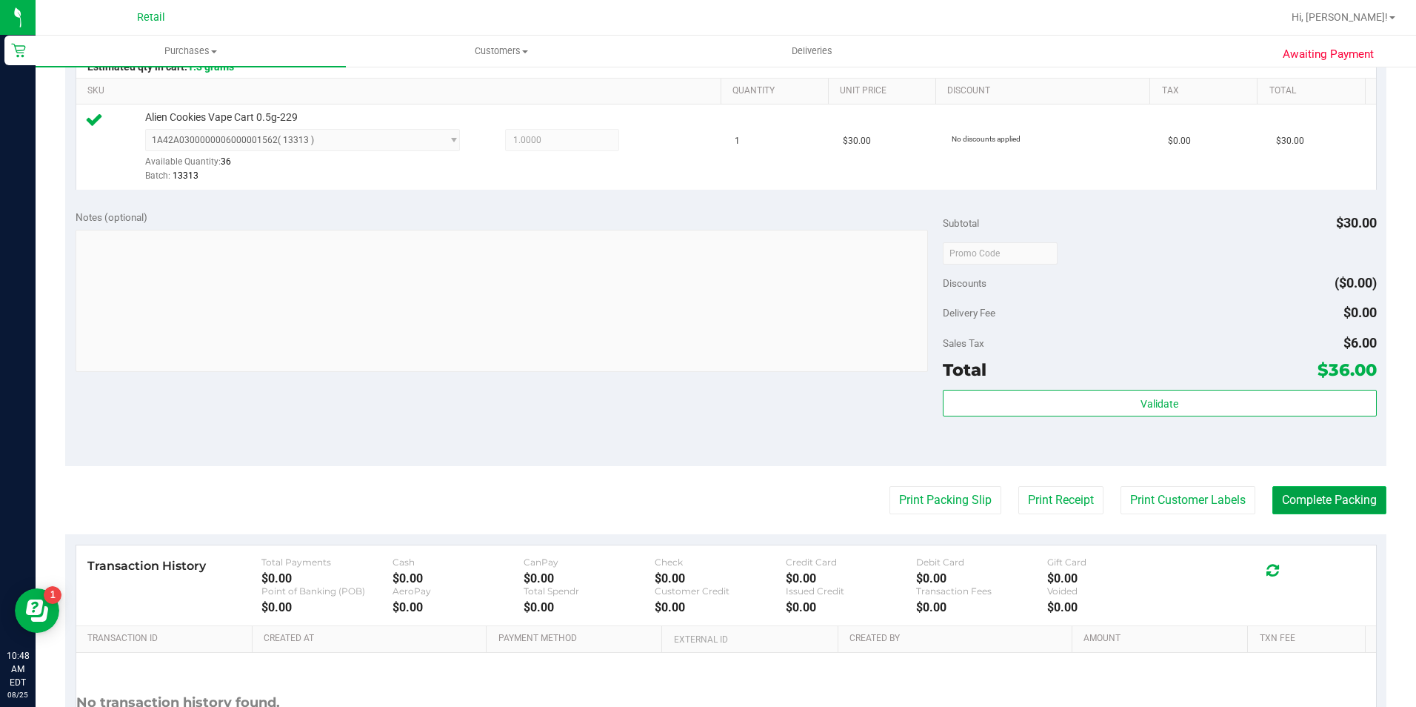
click at [1304, 500] on button "Complete Packing" at bounding box center [1329, 500] width 114 height 28
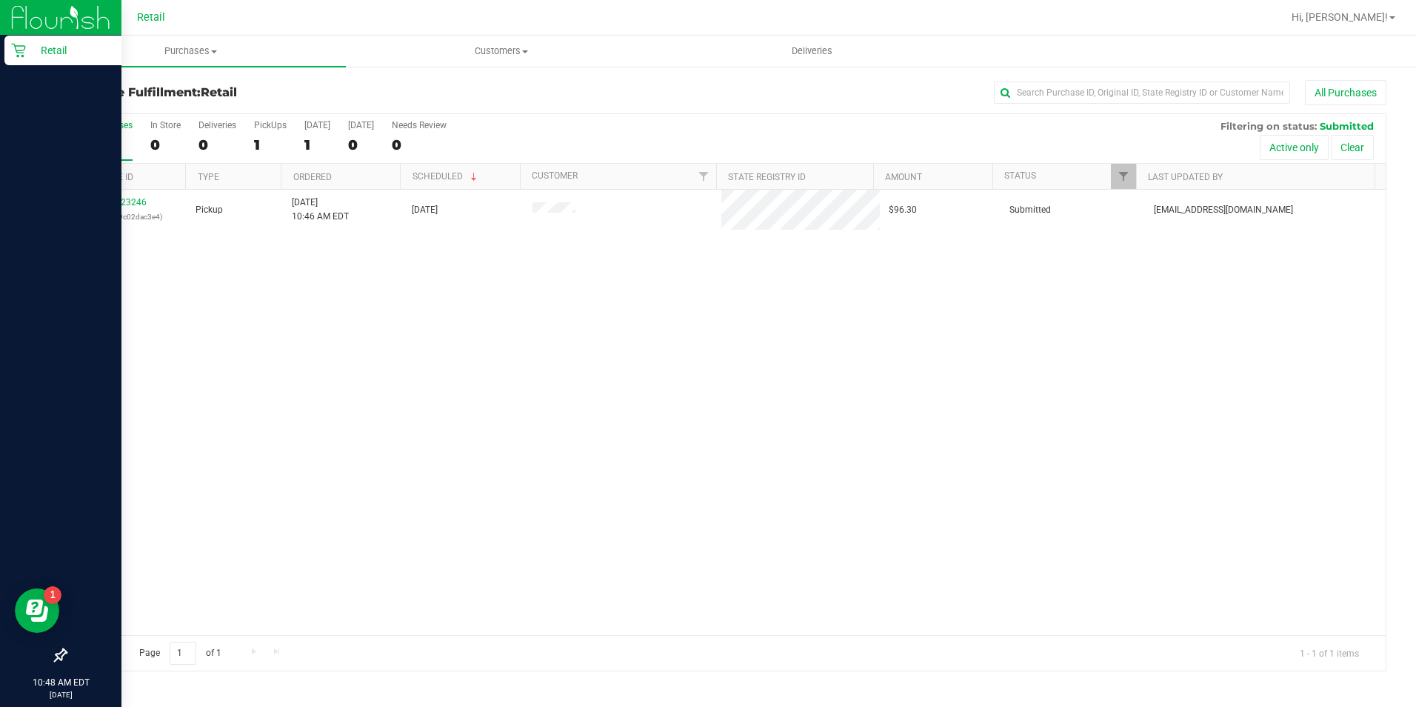
click at [20, 60] on div "Retail" at bounding box center [62, 51] width 117 height 30
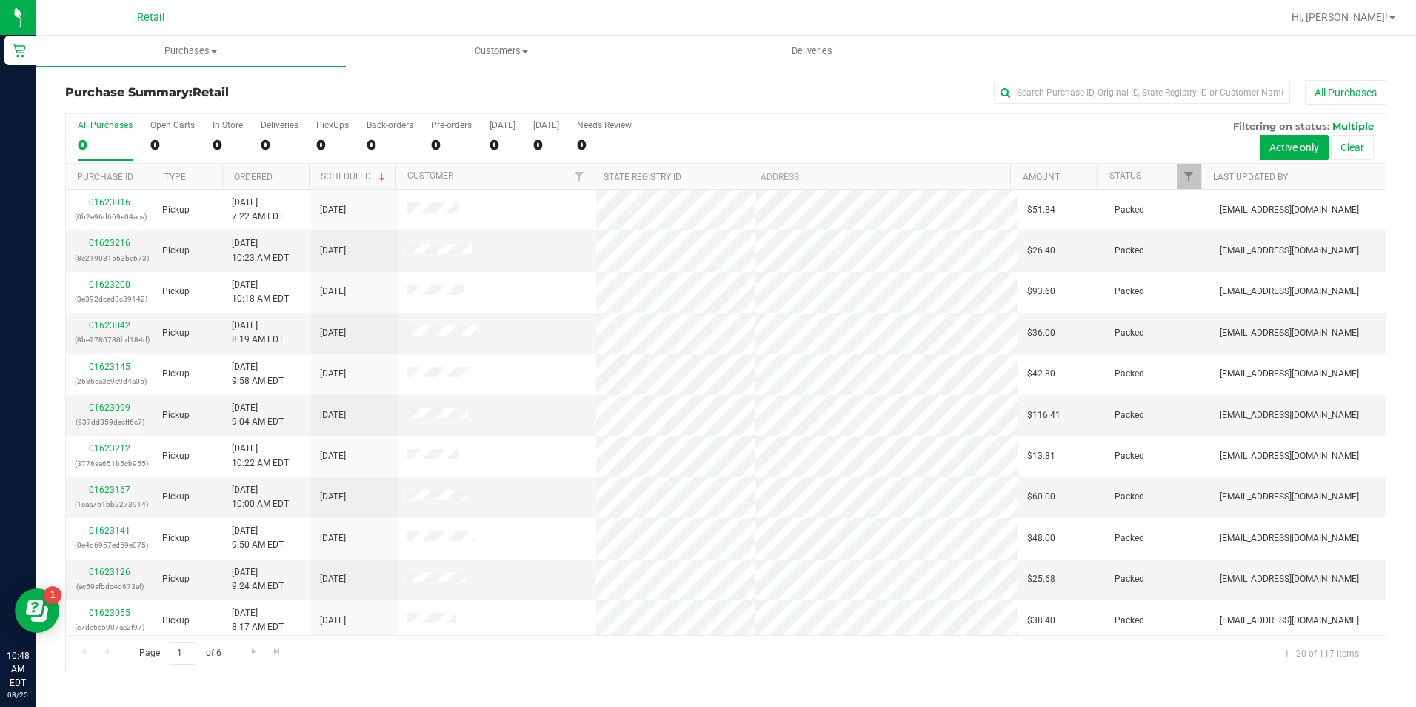
click at [1107, 81] on div "All Purchases" at bounding box center [946, 92] width 881 height 25
click at [1107, 83] on input "text" at bounding box center [1142, 92] width 296 height 22
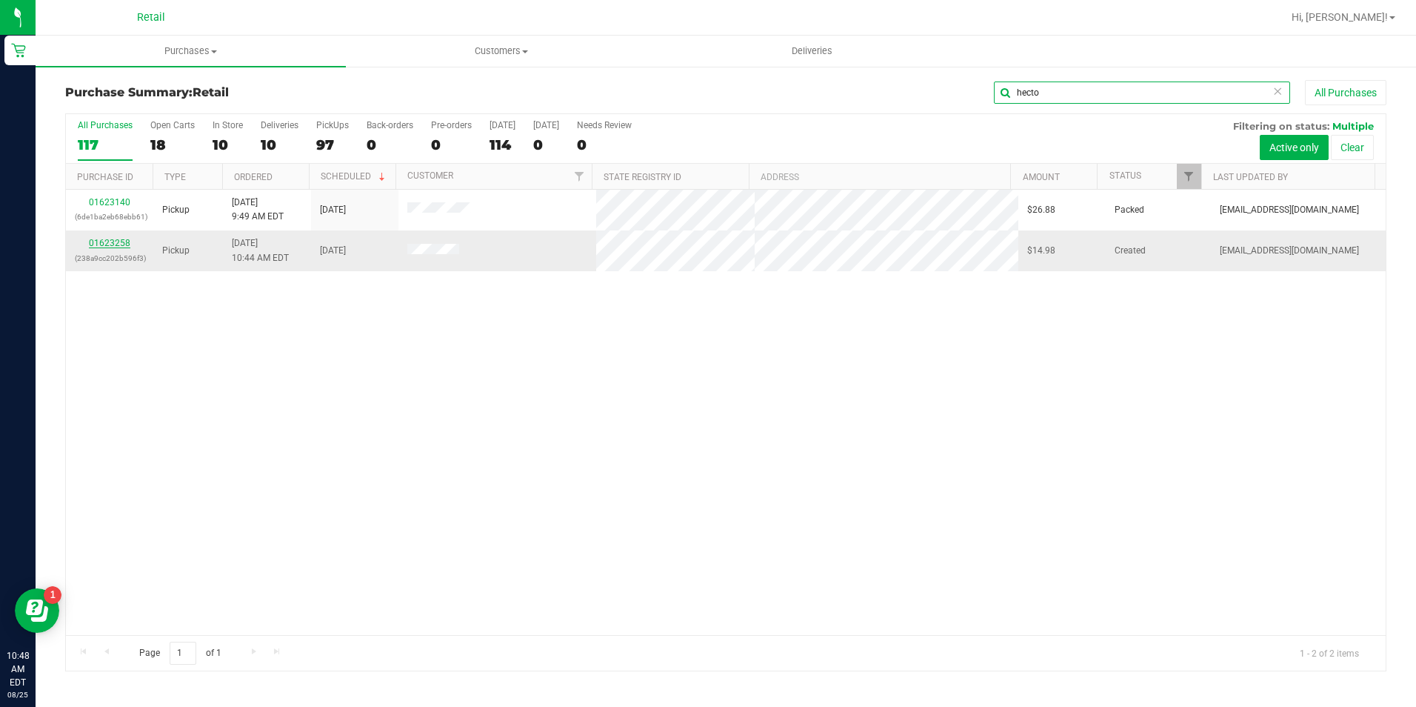
type input "hecto"
click at [122, 242] on link "01623258" at bounding box center [109, 243] width 41 height 10
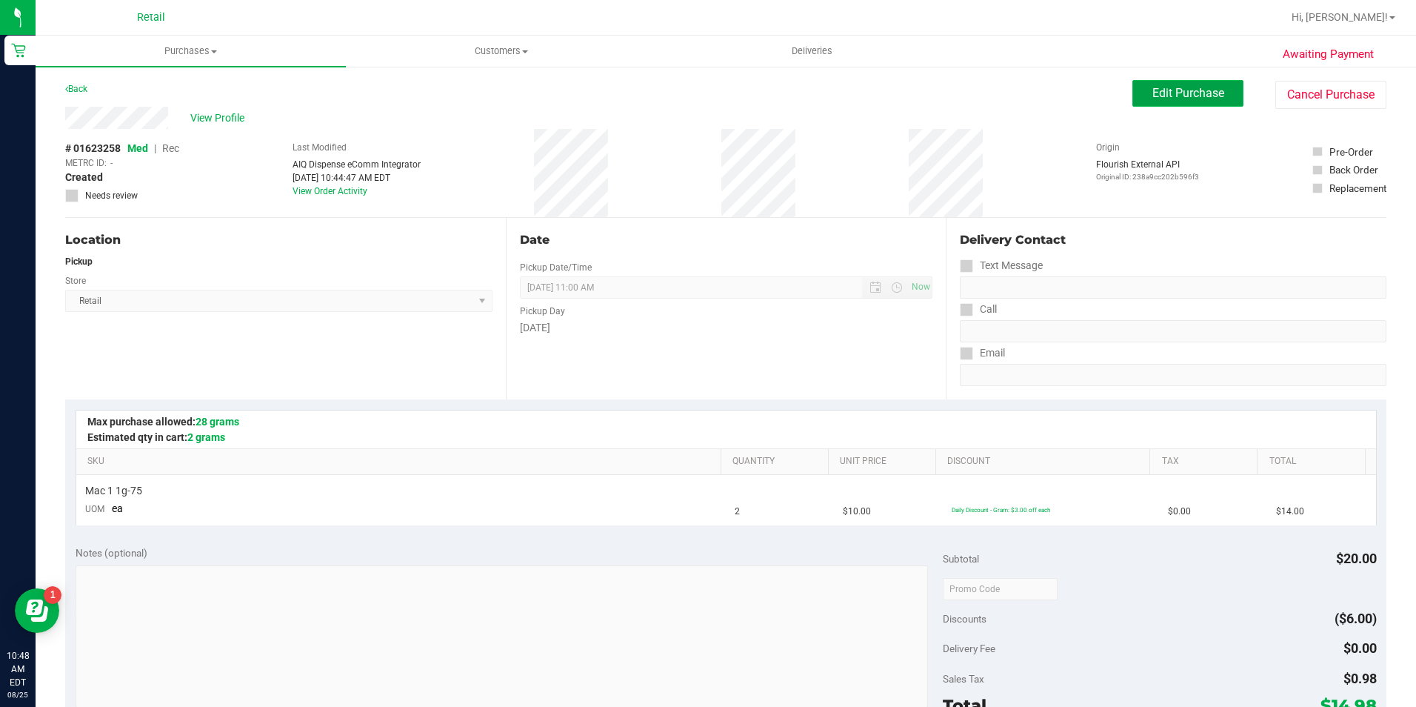
click at [1188, 99] on span "Edit Purchase" at bounding box center [1188, 93] width 72 height 14
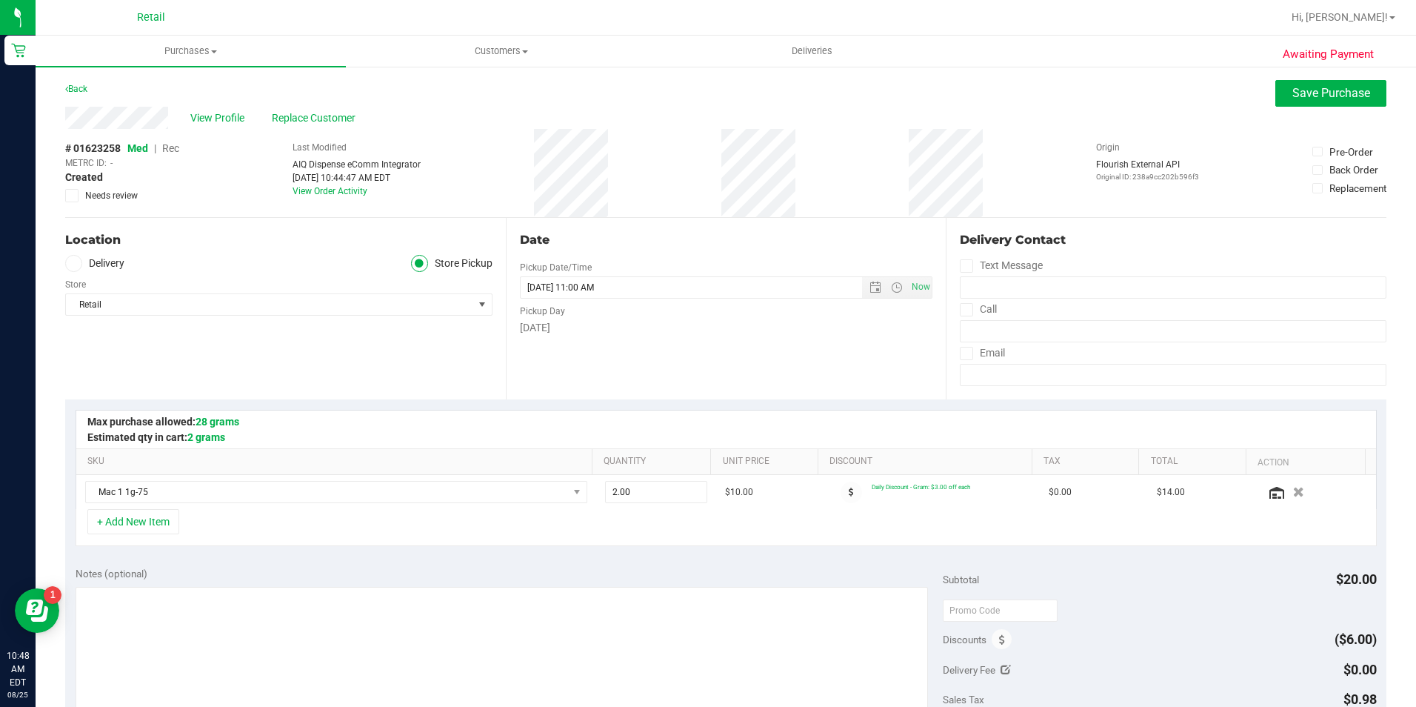
click at [173, 149] on span "Rec" at bounding box center [170, 148] width 17 height 12
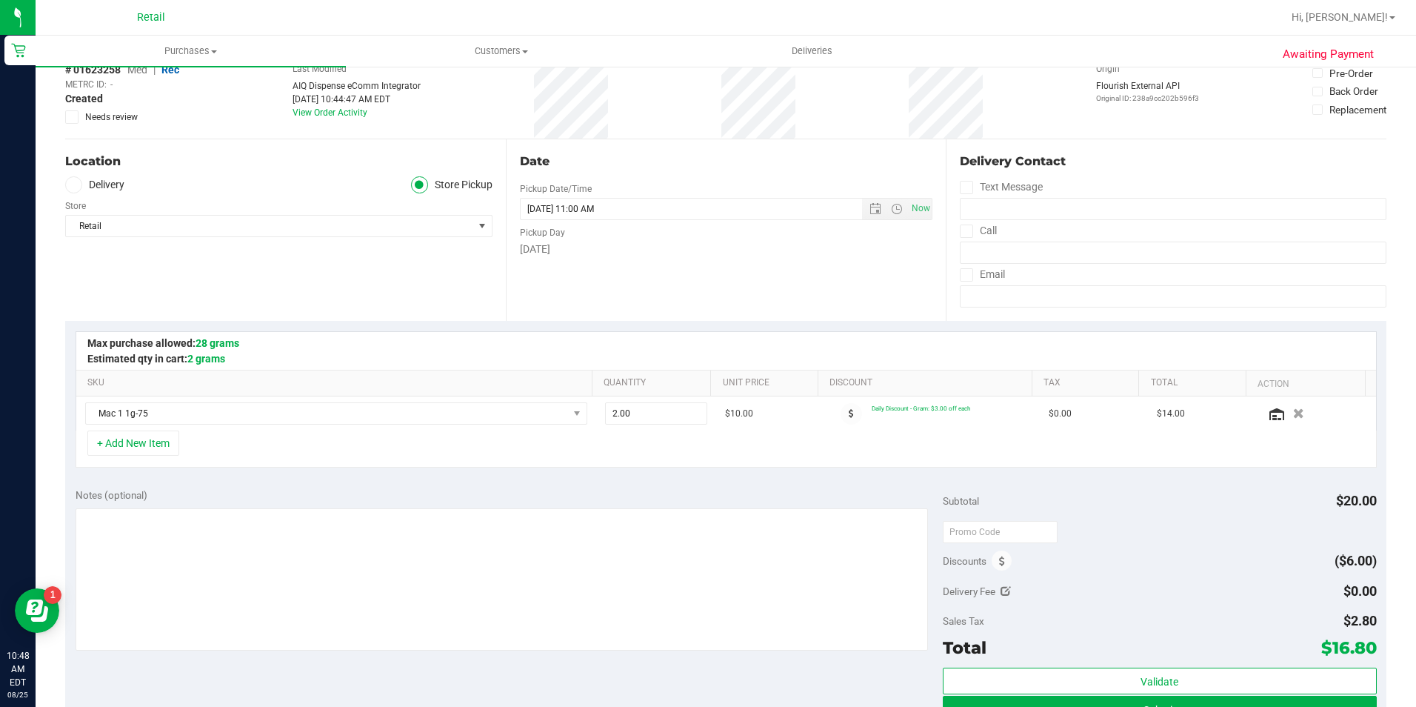
scroll to position [370, 0]
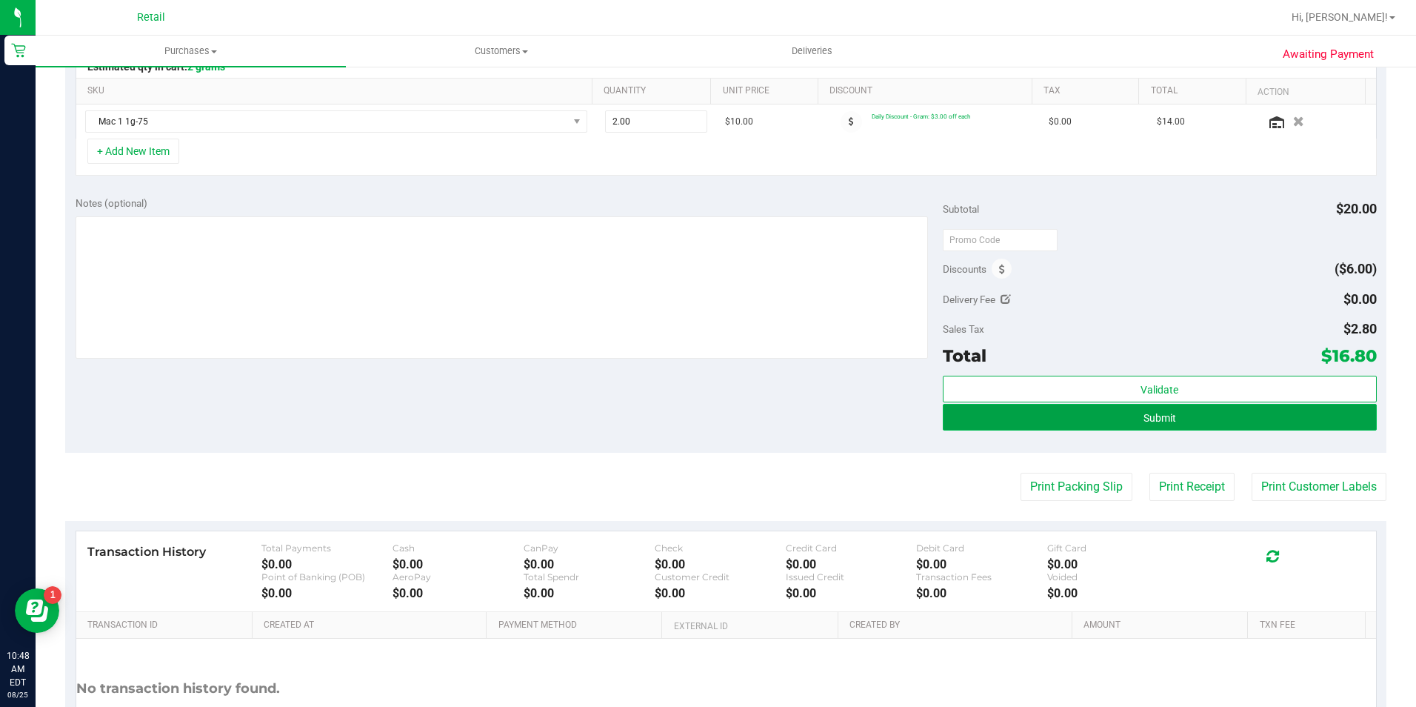
click at [1144, 412] on span "Submit" at bounding box center [1160, 418] width 33 height 12
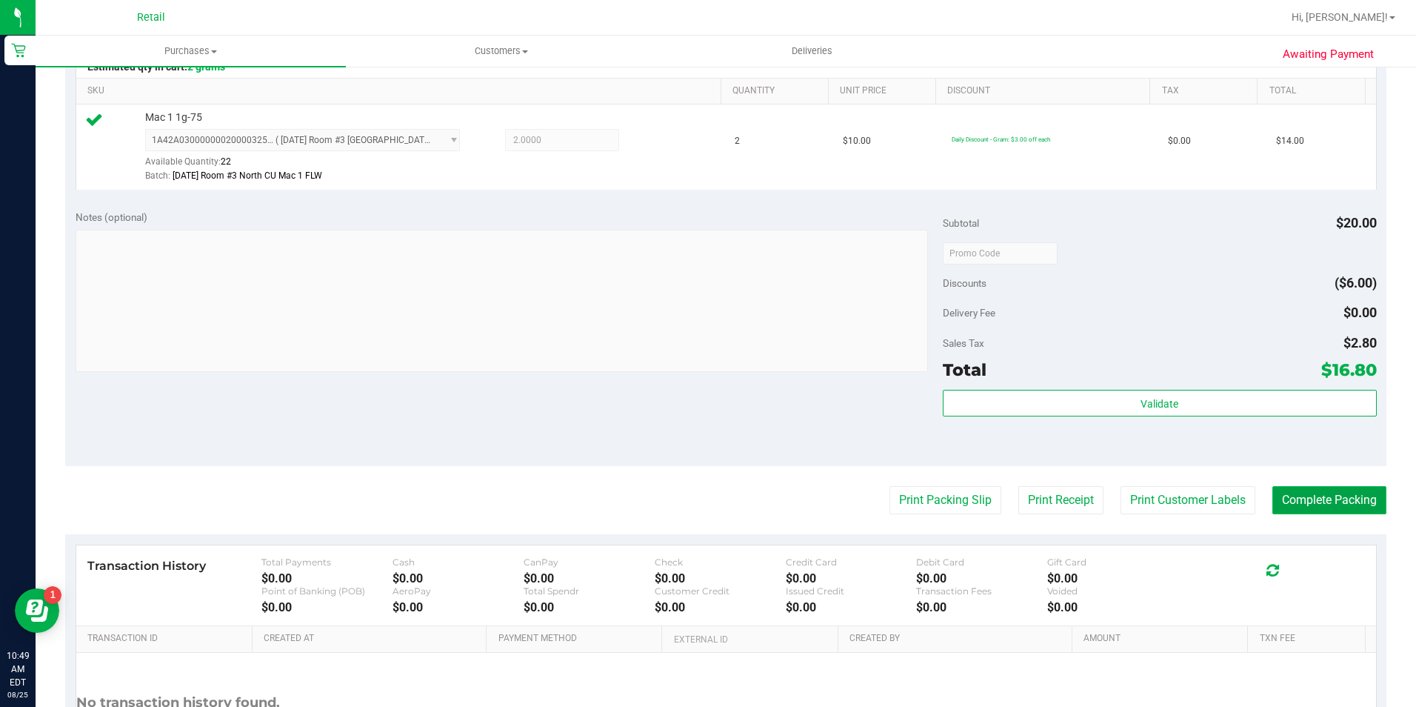
click at [1303, 501] on button "Complete Packing" at bounding box center [1329, 500] width 114 height 28
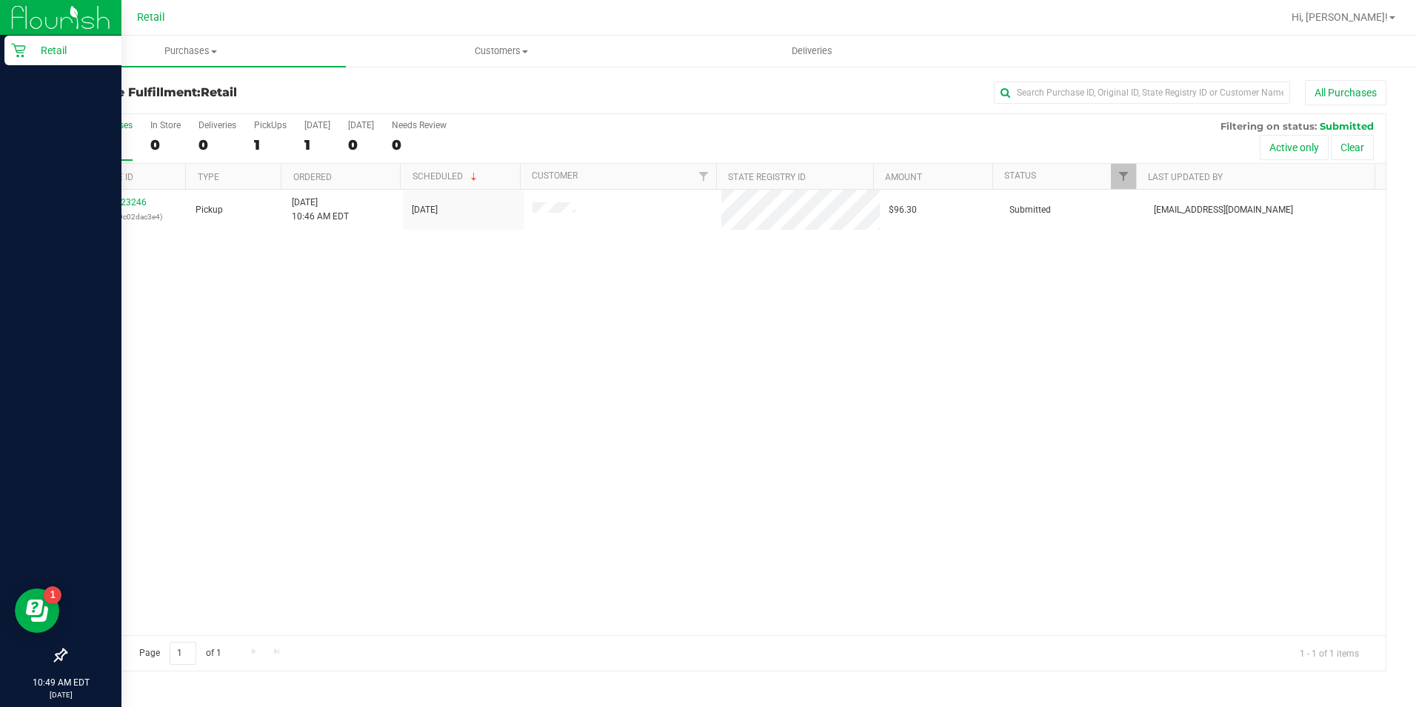
click at [26, 52] on p "Retail" at bounding box center [70, 50] width 89 height 18
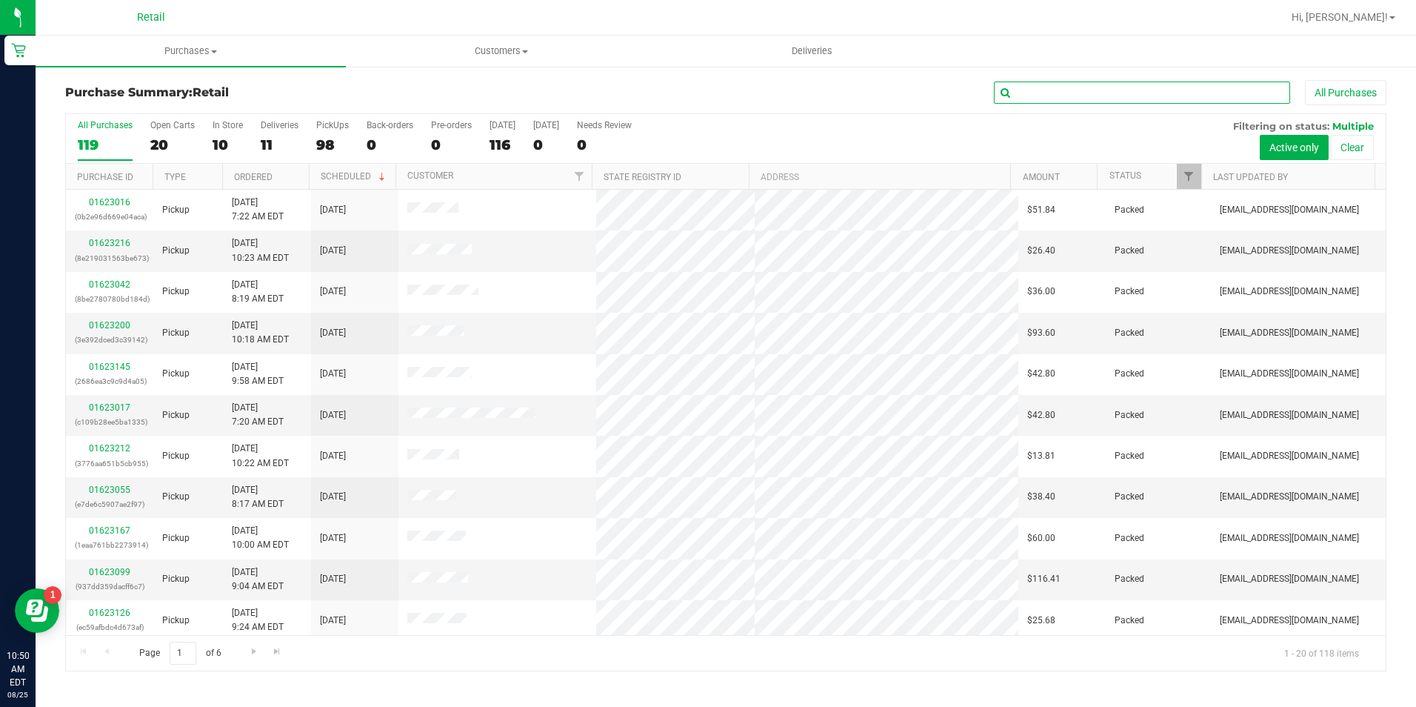
click at [1148, 88] on input "text" at bounding box center [1142, 92] width 296 height 22
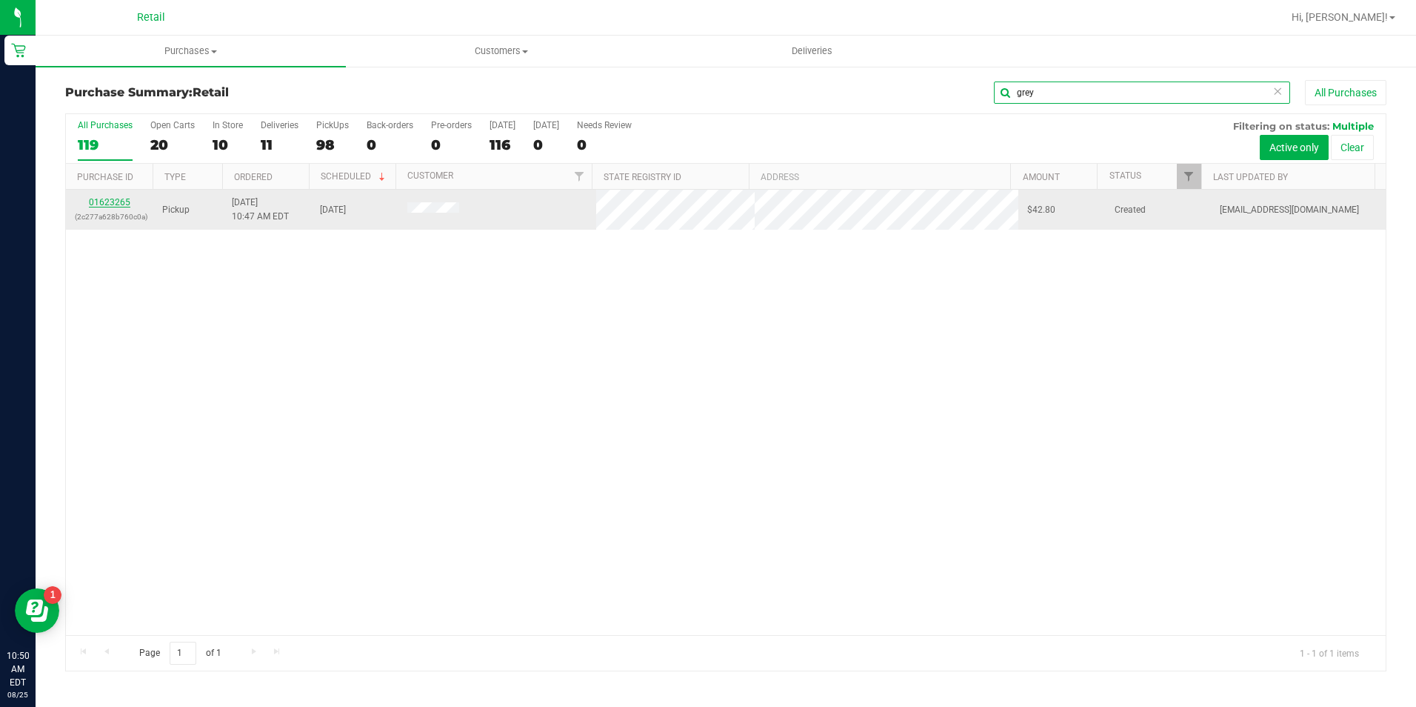
type input "grey"
click at [128, 203] on link "01623265" at bounding box center [109, 202] width 41 height 10
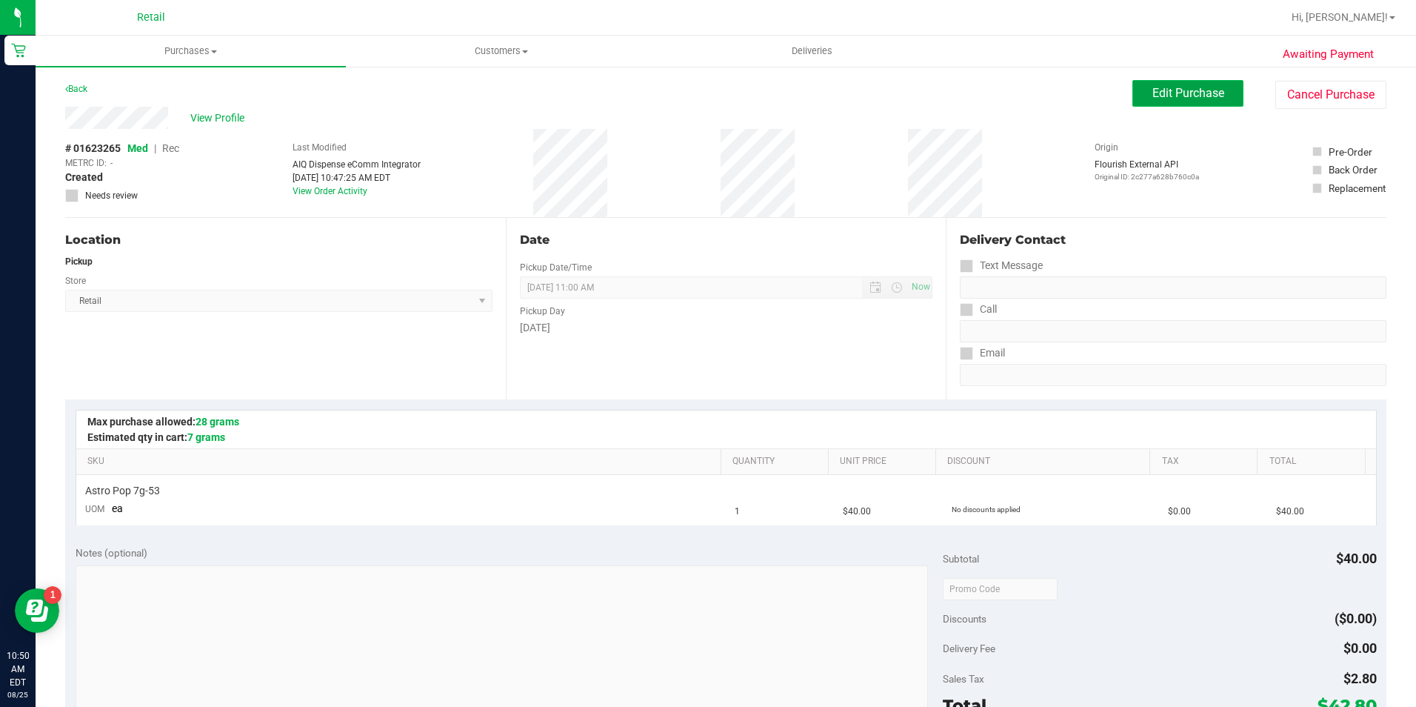
click at [1133, 85] on button "Edit Purchase" at bounding box center [1187, 93] width 111 height 27
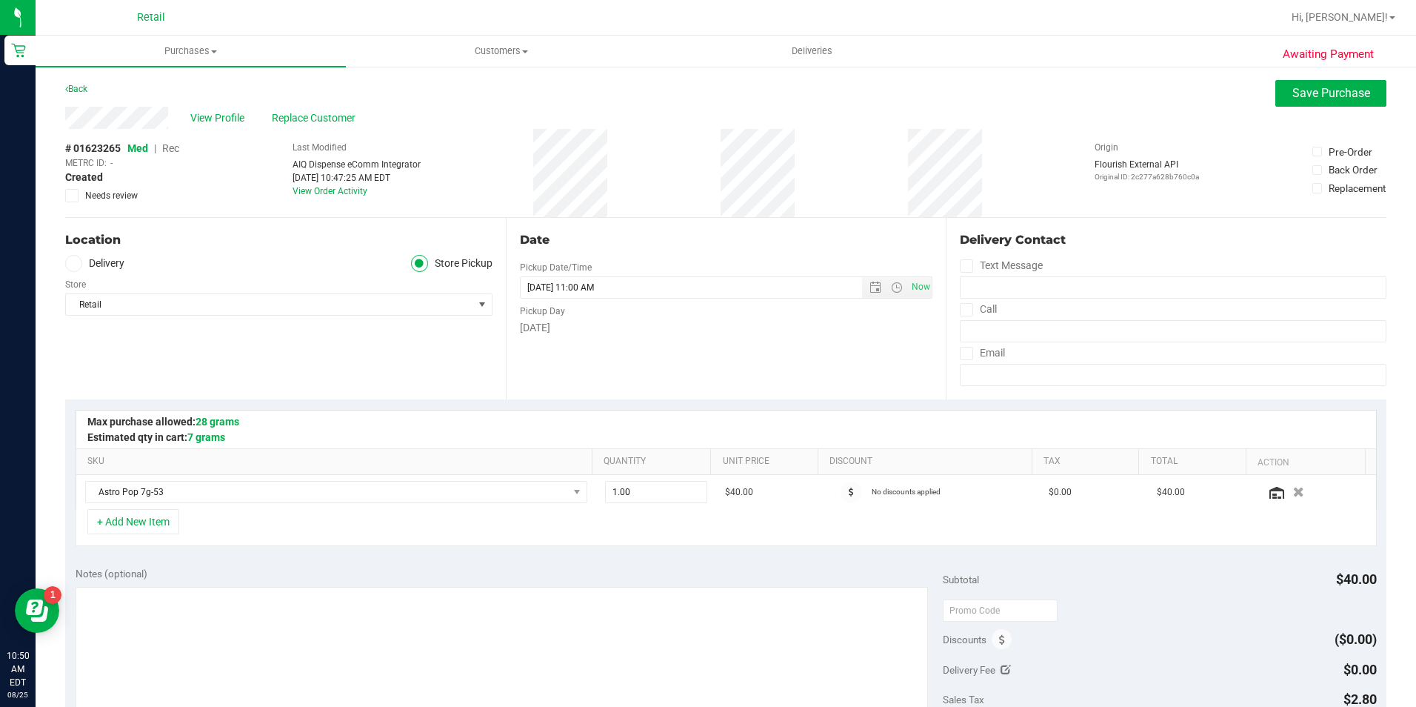
click at [172, 144] on span "Rec" at bounding box center [170, 148] width 17 height 12
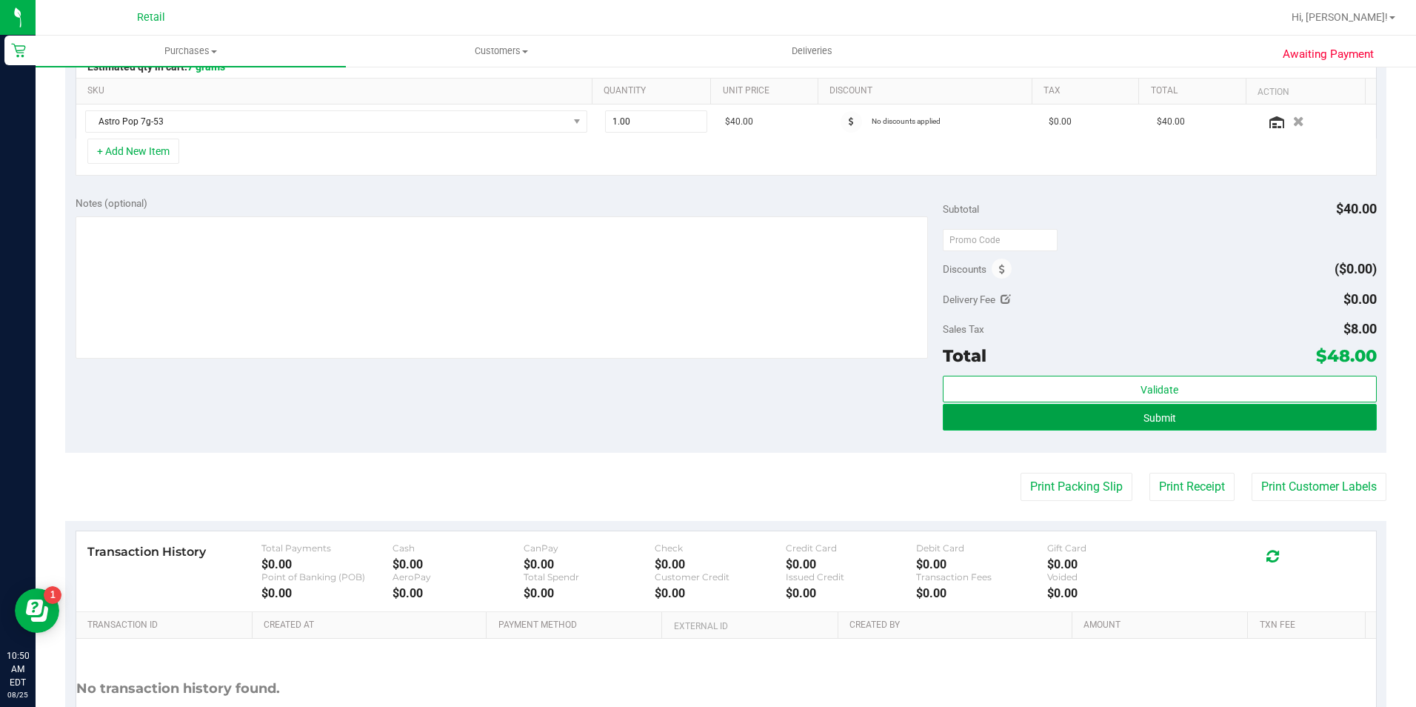
click at [1265, 409] on button "Submit" at bounding box center [1160, 417] width 434 height 27
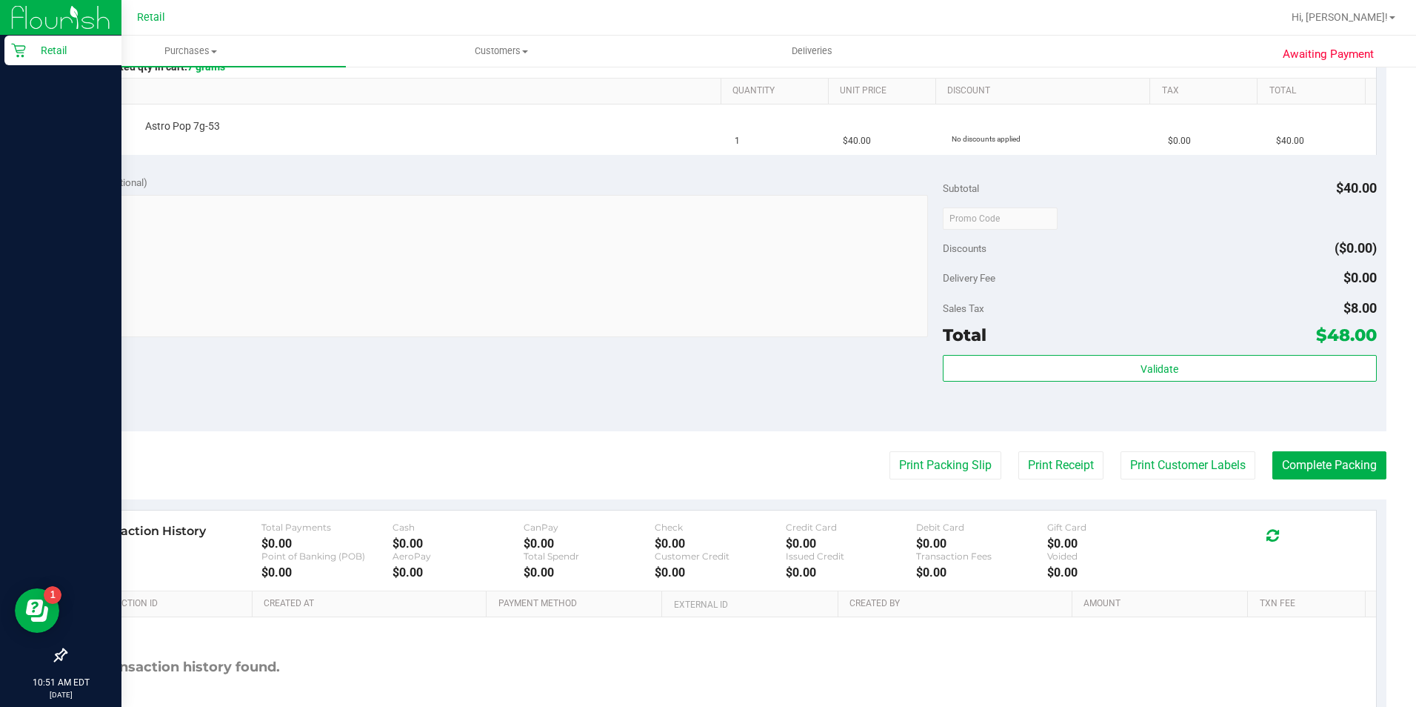
click at [24, 31] on img at bounding box center [60, 17] width 99 height 35
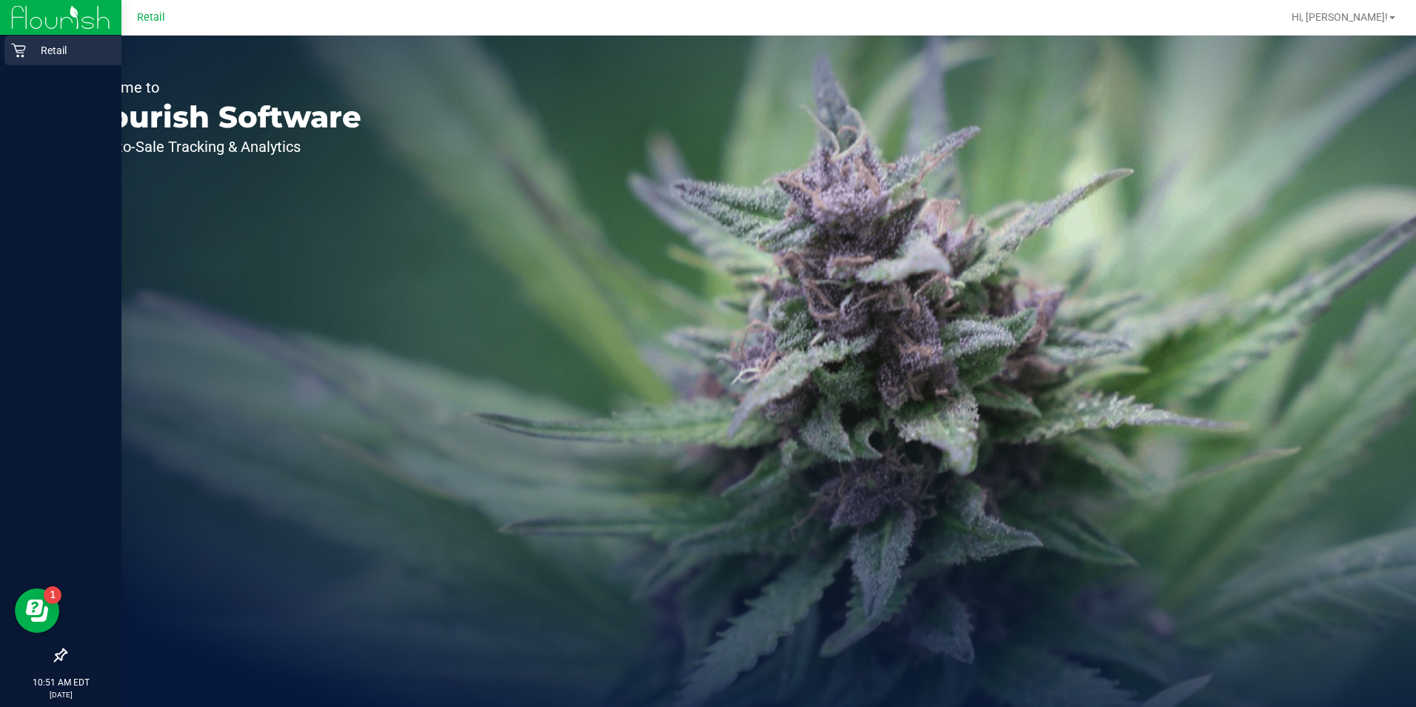
click at [24, 45] on icon at bounding box center [18, 50] width 15 height 15
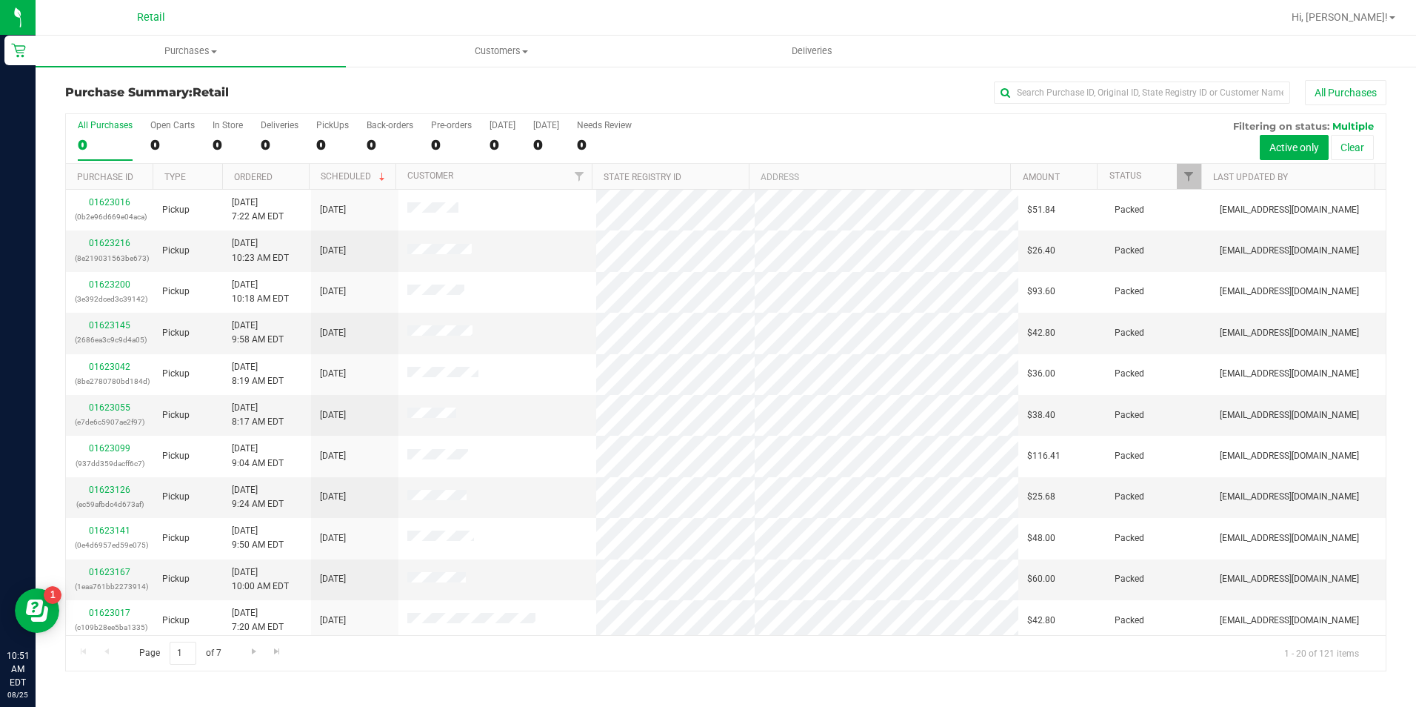
click at [1150, 76] on div "Purchase Summary: Retail All Purchases All Purchases 0 Open Carts 0 In Store 0 …" at bounding box center [726, 375] width 1381 height 621
click at [1164, 95] on input "text" at bounding box center [1142, 92] width 296 height 22
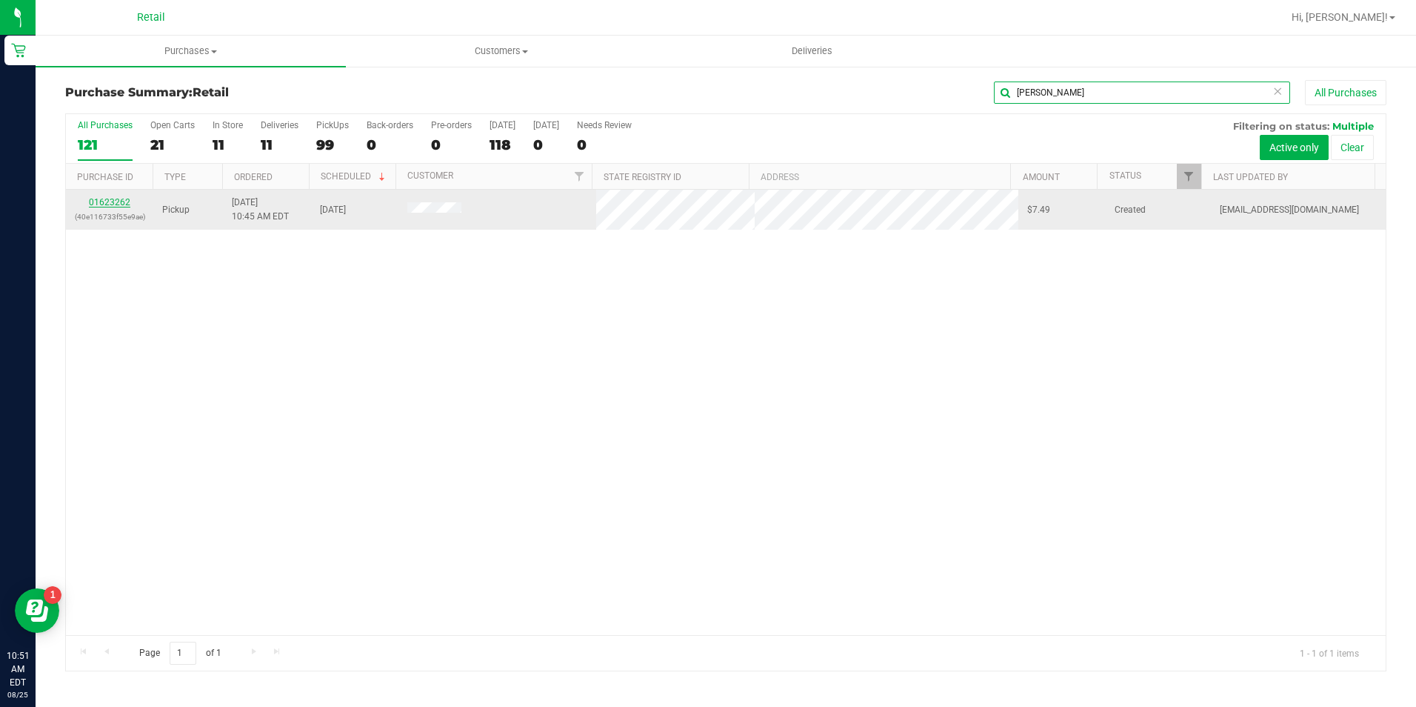
type input "diaz"
click at [119, 204] on link "01623262" at bounding box center [109, 202] width 41 height 10
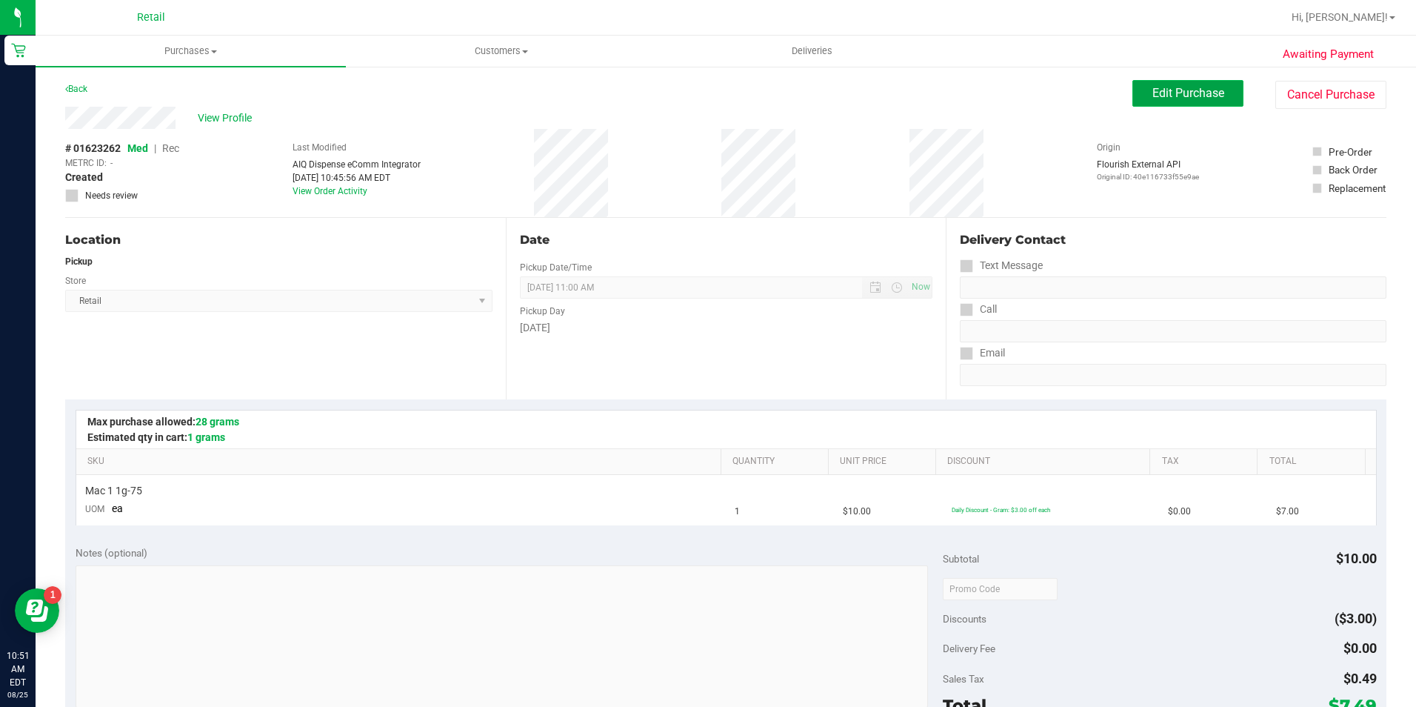
click at [1210, 97] on span "Edit Purchase" at bounding box center [1188, 93] width 72 height 14
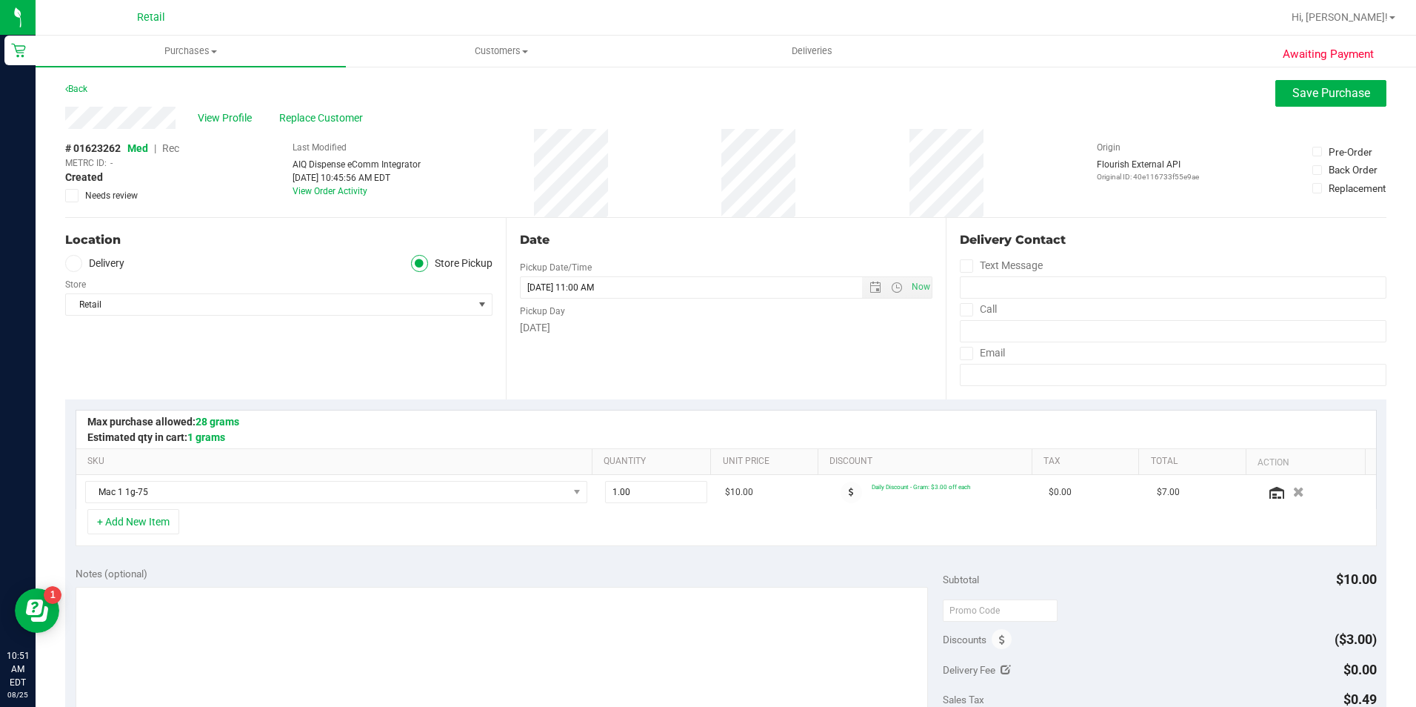
click at [177, 144] on span "Rec" at bounding box center [170, 148] width 17 height 12
click at [1275, 96] on button "Save Purchase" at bounding box center [1330, 93] width 111 height 27
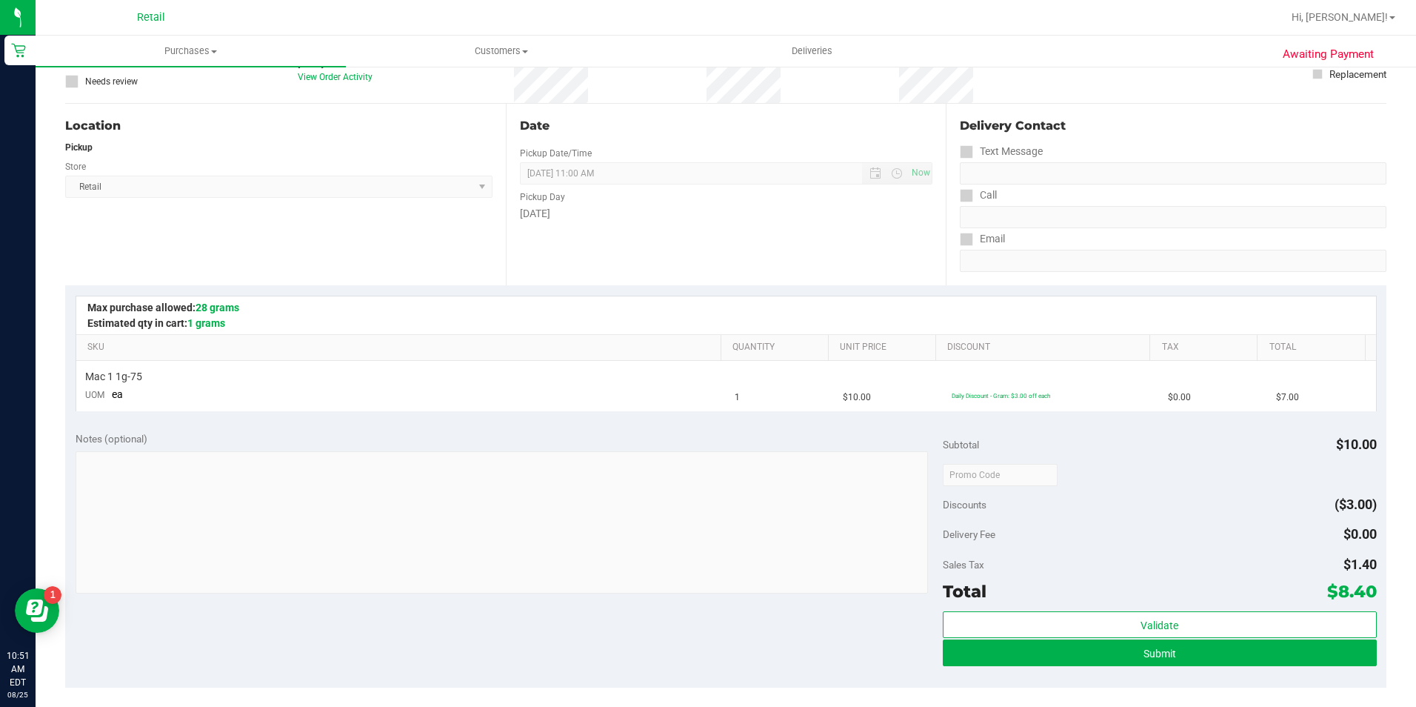
scroll to position [148, 0]
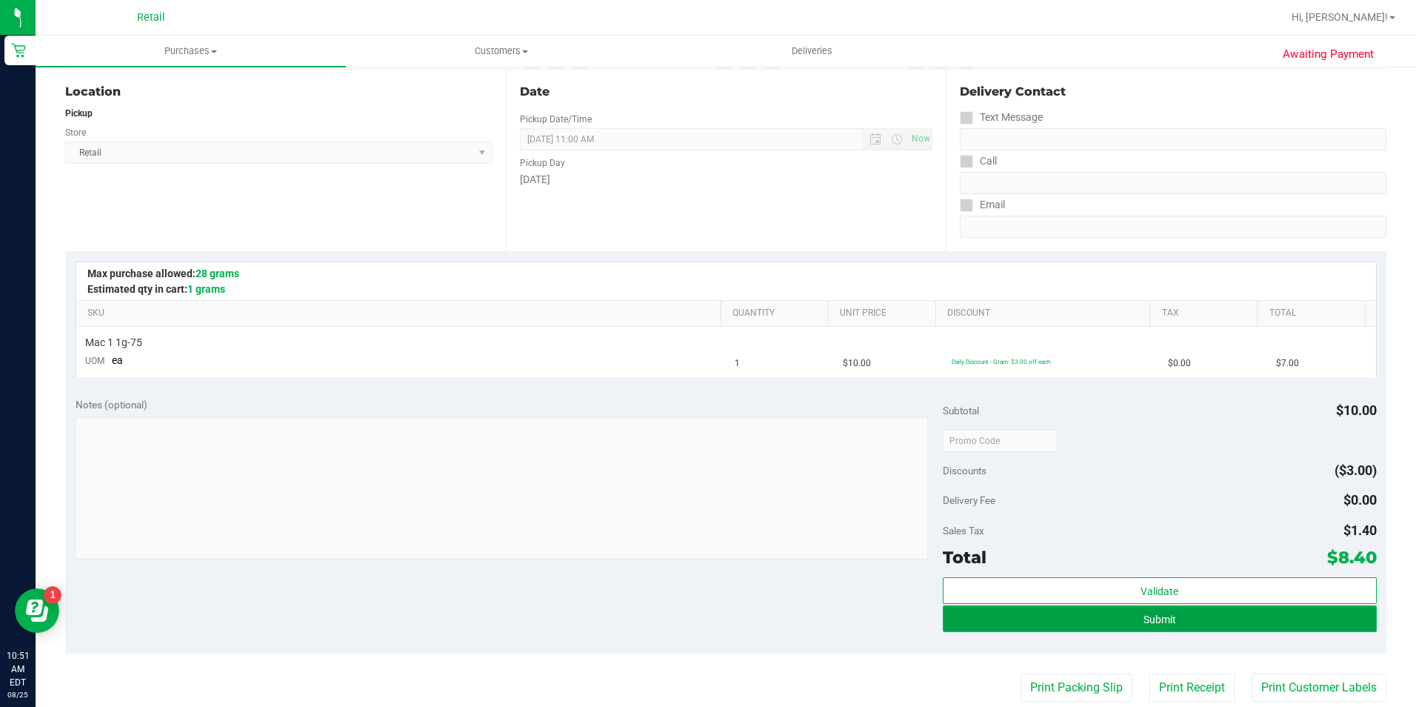
click at [1029, 611] on button "Submit" at bounding box center [1160, 618] width 434 height 27
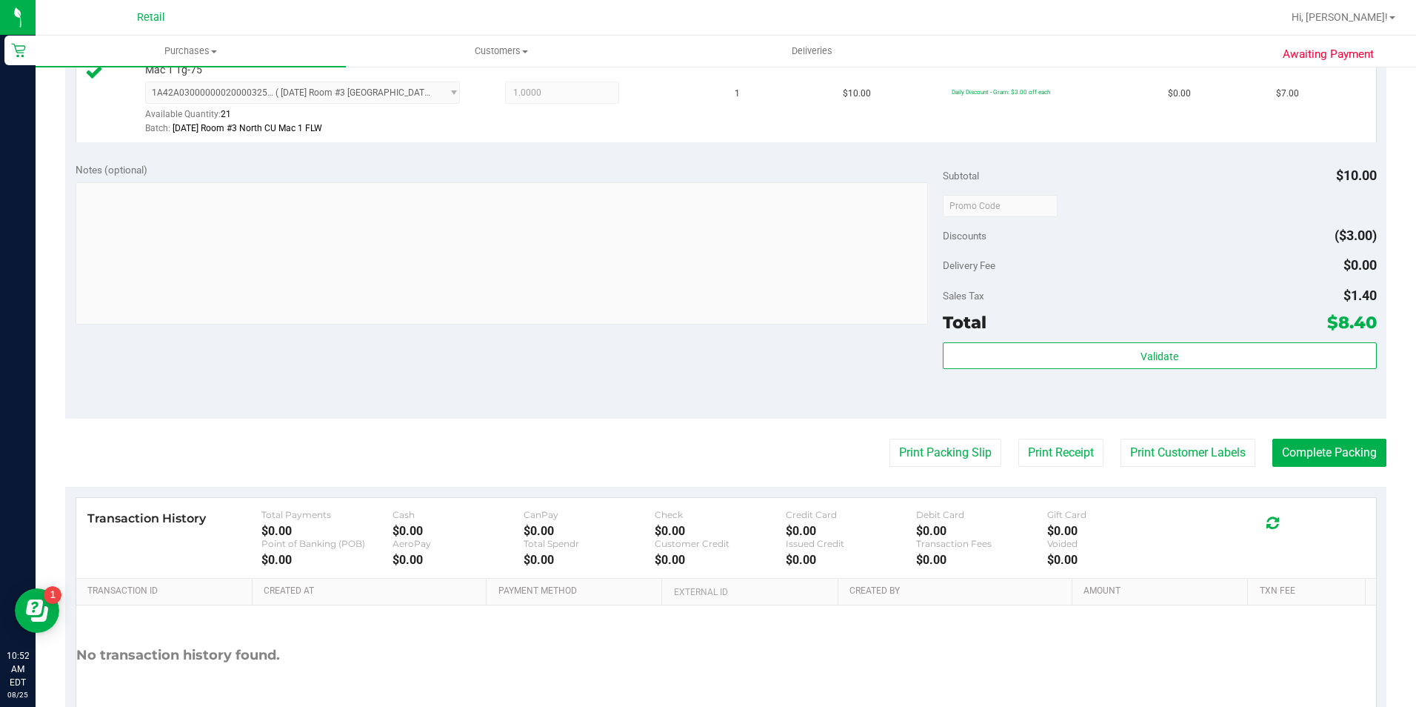
scroll to position [444, 0]
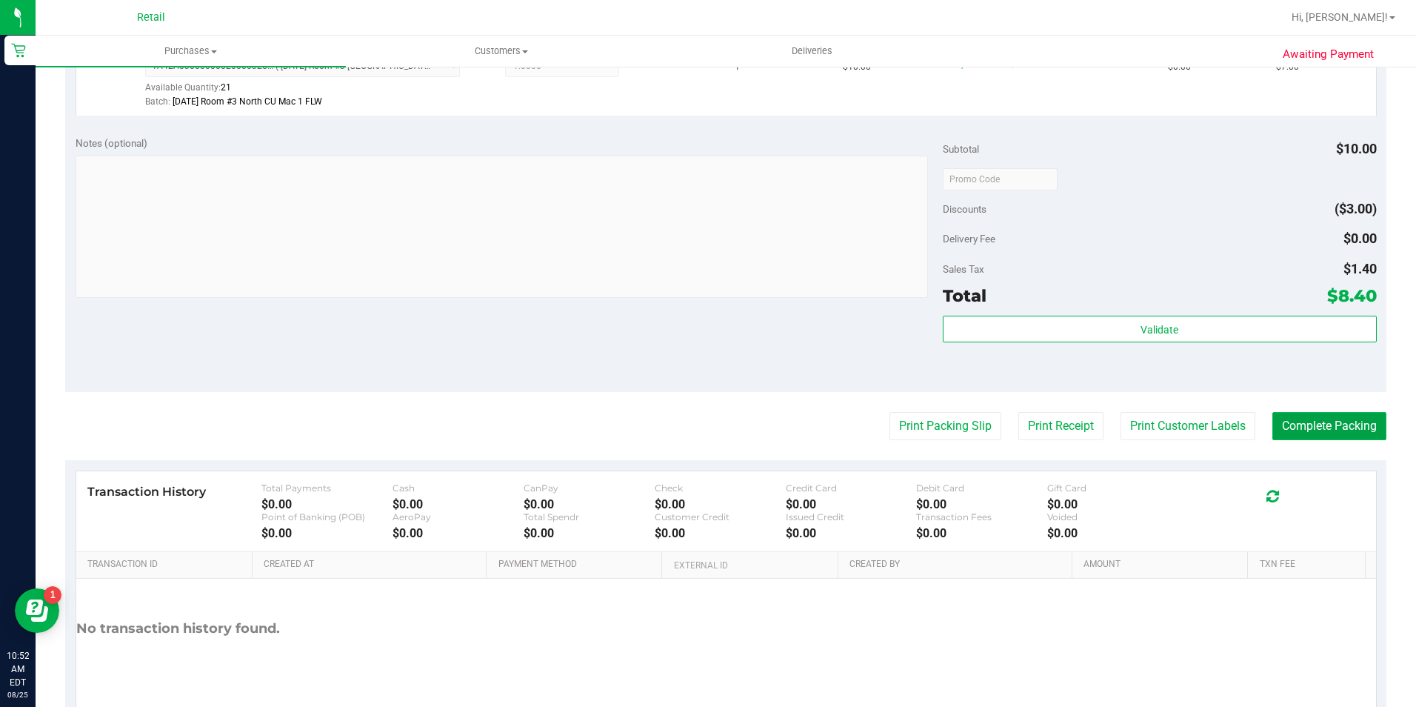
click at [1350, 413] on button "Complete Packing" at bounding box center [1329, 426] width 114 height 28
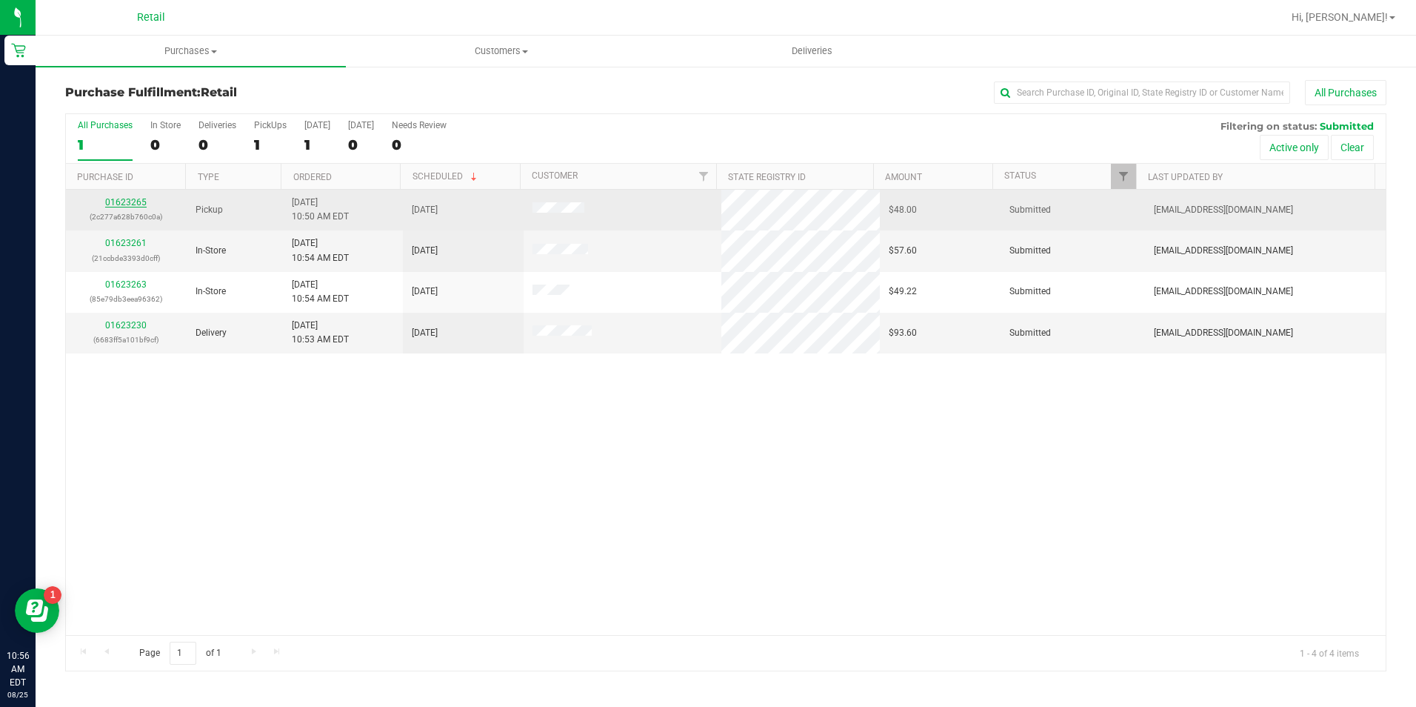
click at [121, 201] on link "01623265" at bounding box center [125, 202] width 41 height 10
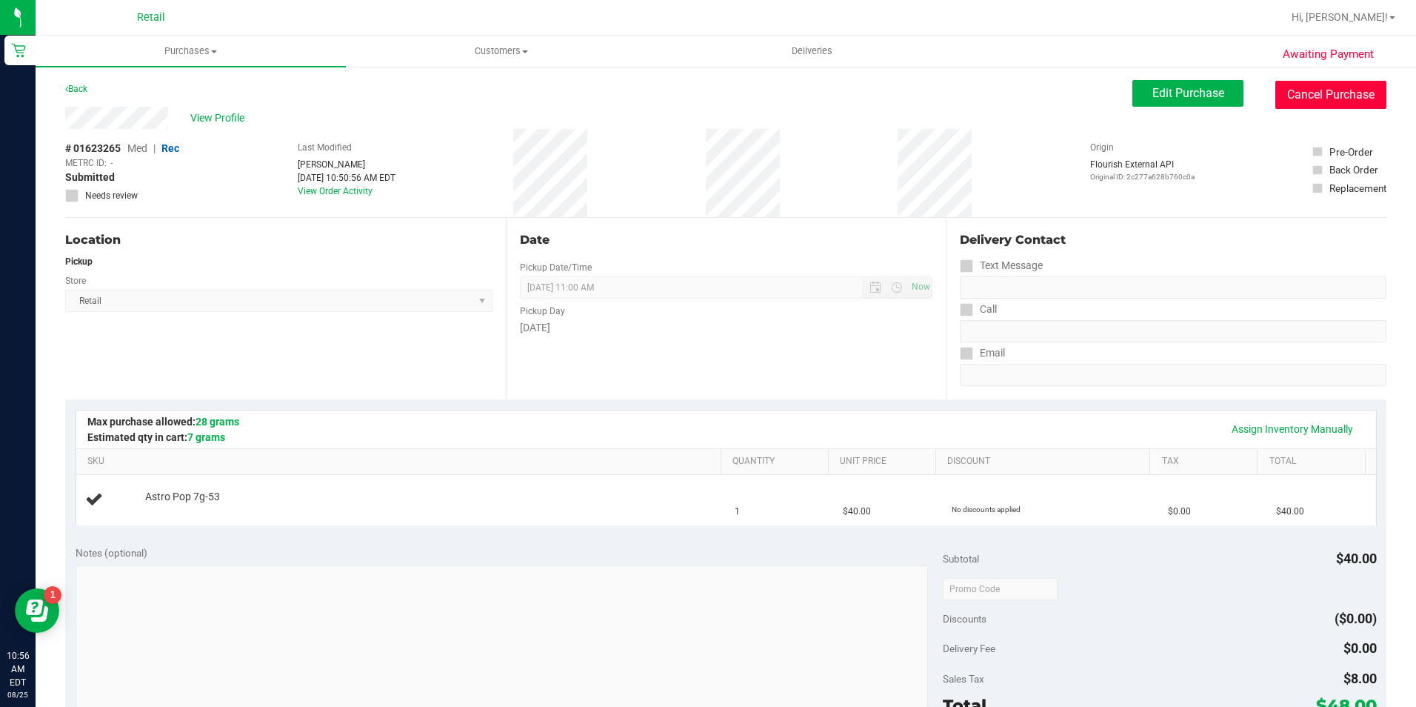
click at [1353, 92] on button "Cancel Purchase" at bounding box center [1330, 95] width 111 height 28
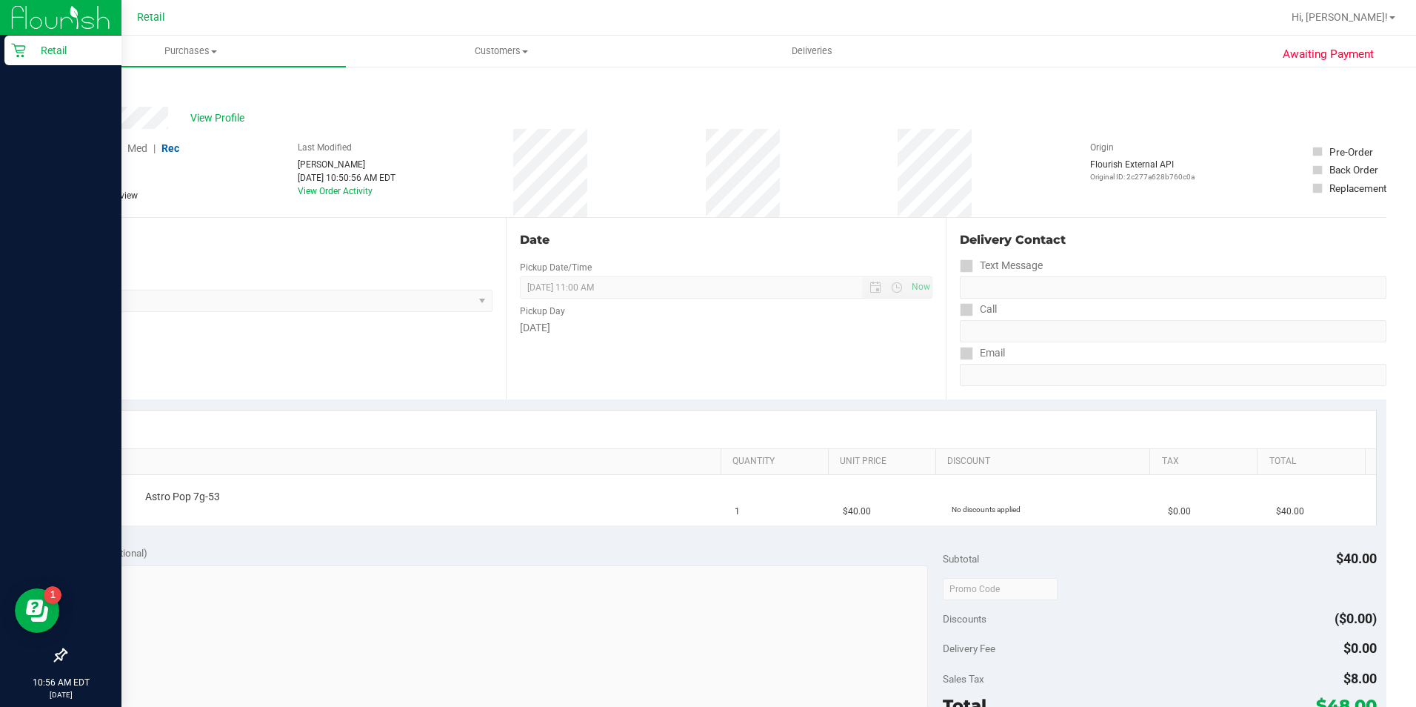
click at [16, 54] on icon at bounding box center [18, 50] width 15 height 15
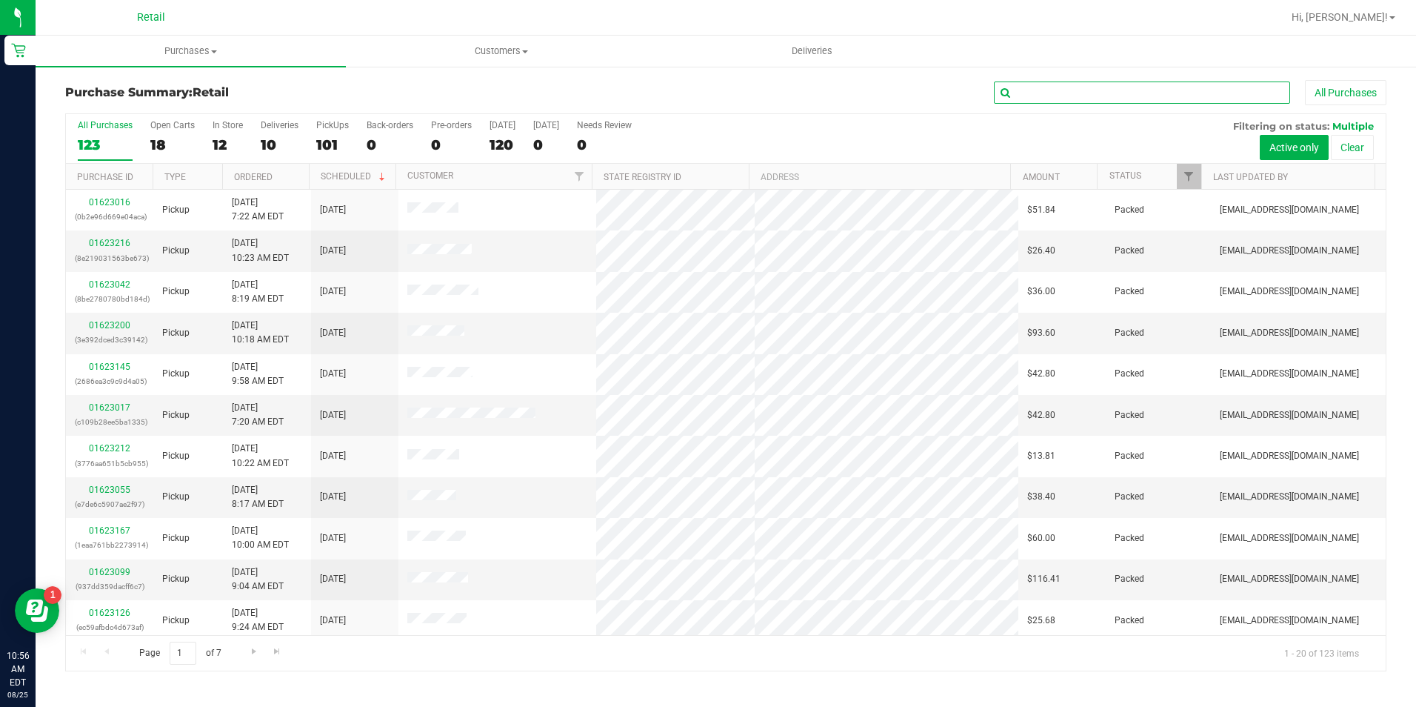
click at [1048, 90] on input "text" at bounding box center [1142, 92] width 296 height 22
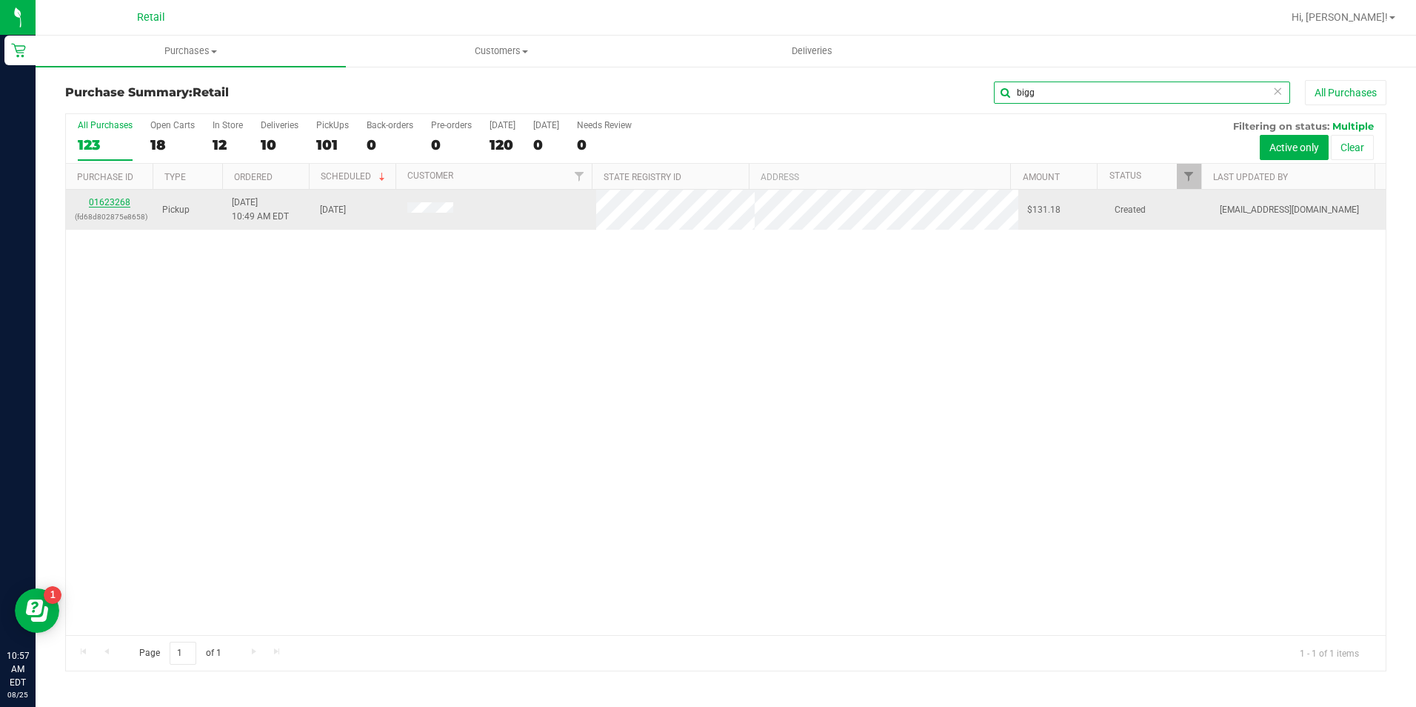
type input "bigg"
click at [120, 200] on link "01623268" at bounding box center [109, 202] width 41 height 10
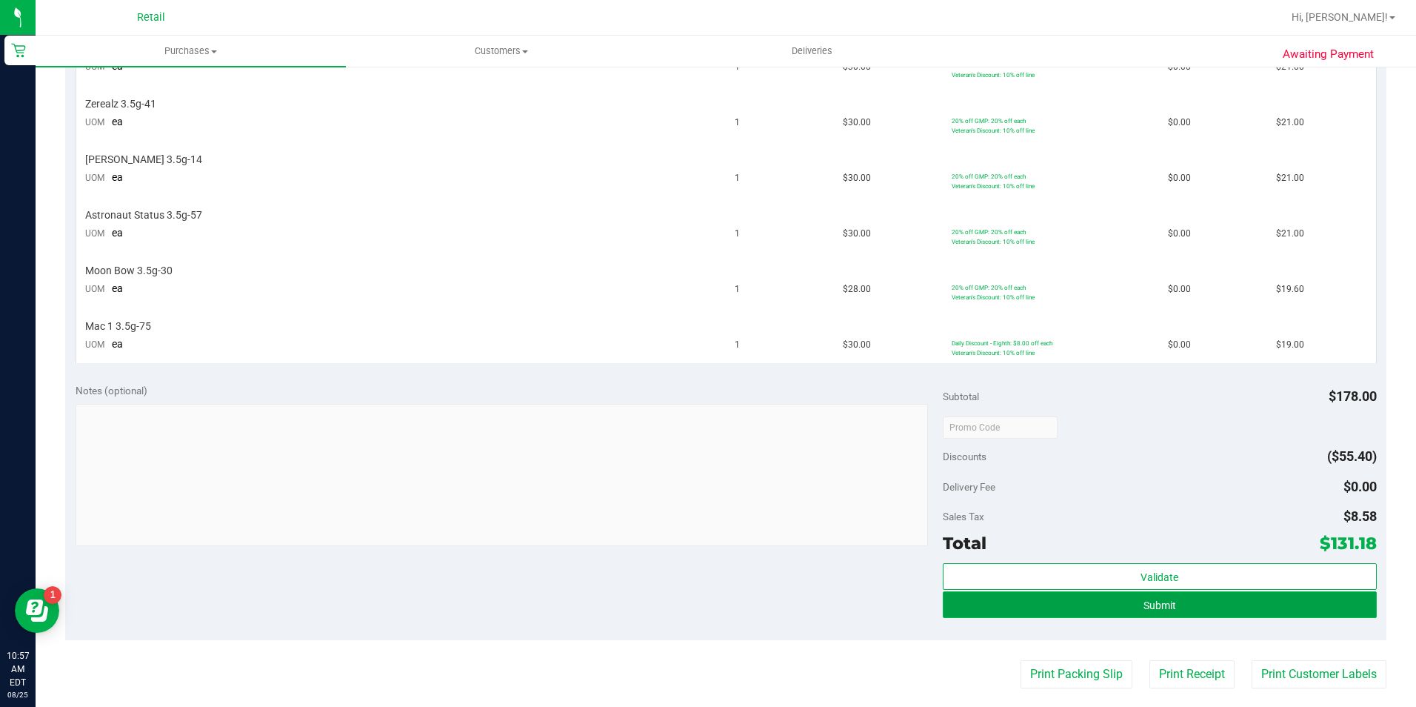
click at [1248, 604] on button "Submit" at bounding box center [1160, 604] width 434 height 27
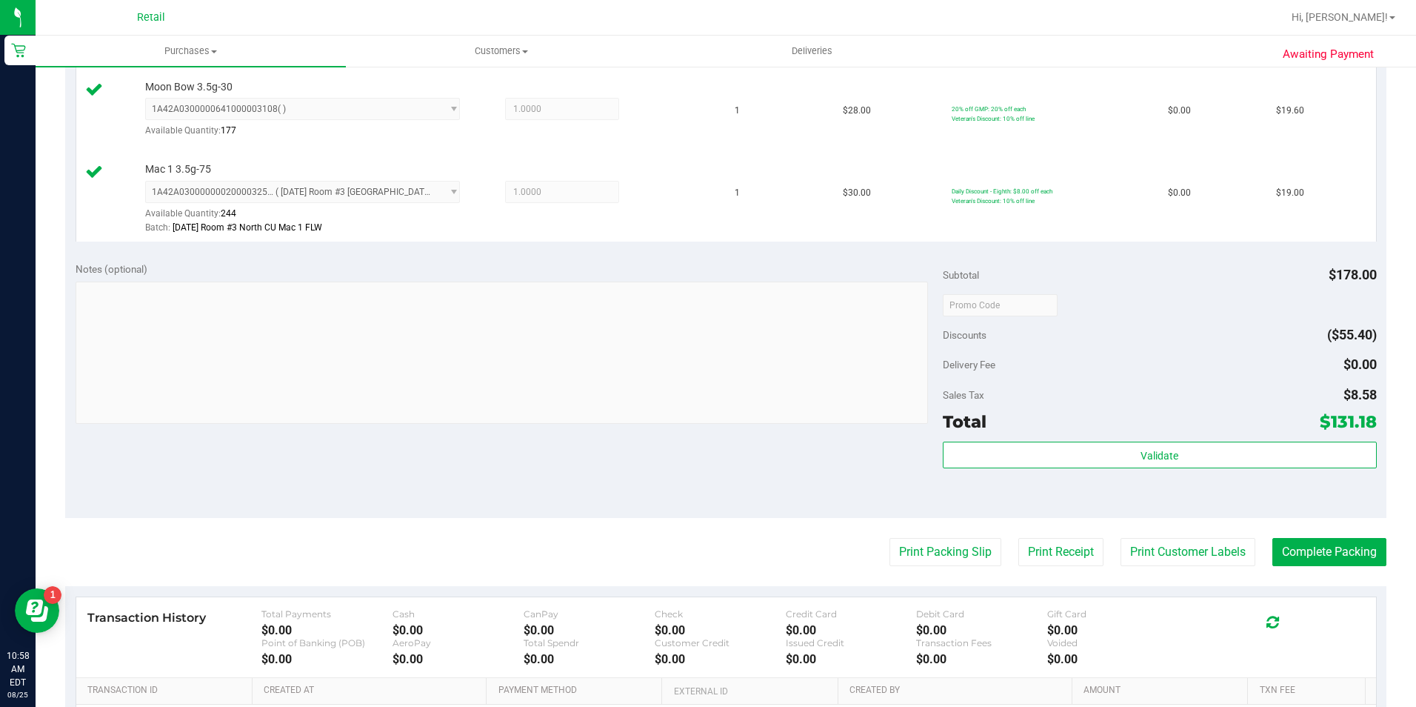
scroll to position [792, 0]
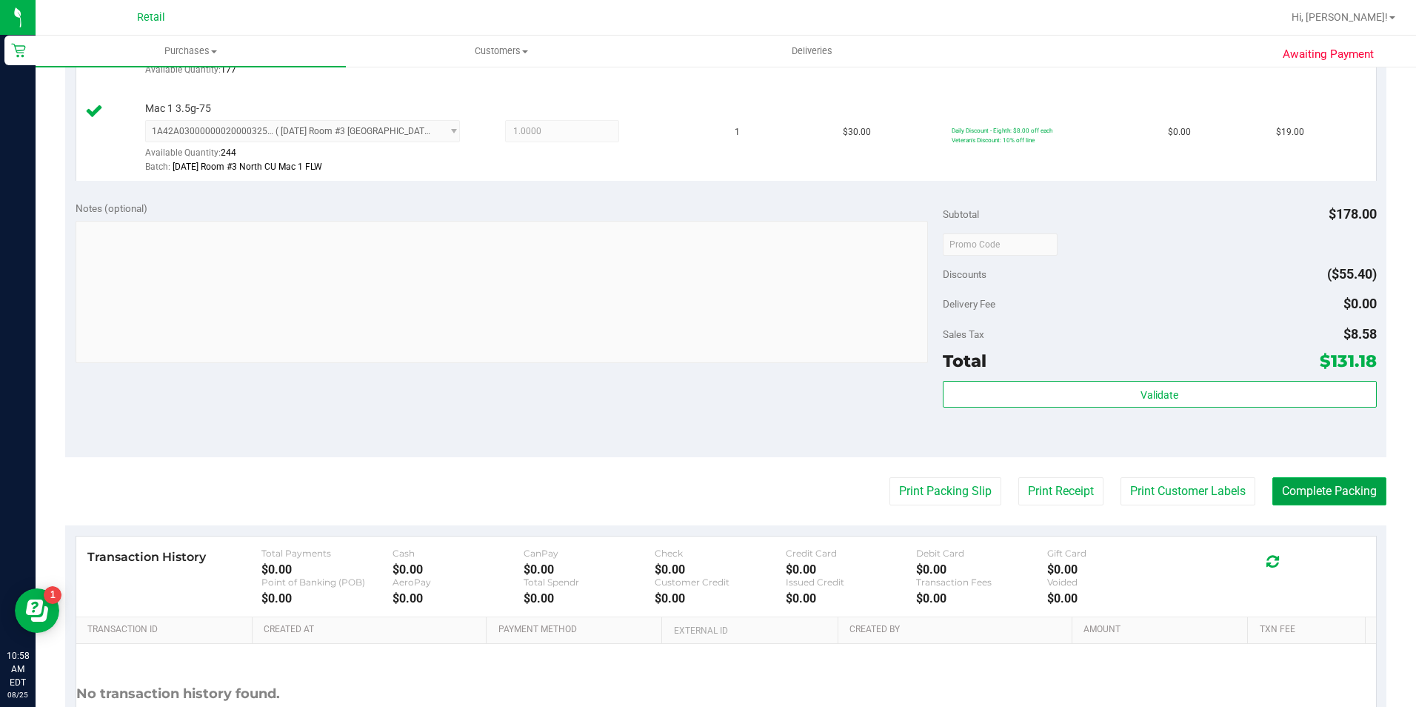
click at [1353, 500] on button "Complete Packing" at bounding box center [1329, 491] width 114 height 28
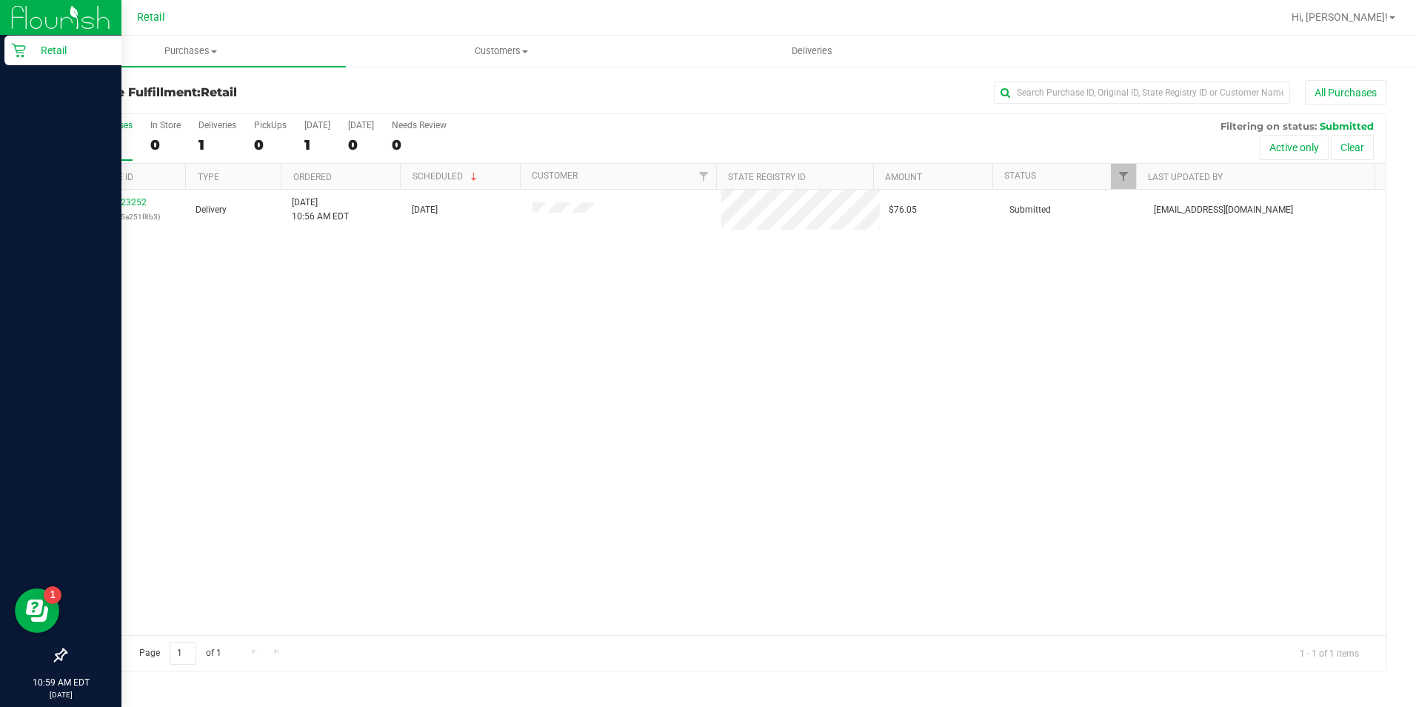
click at [14, 50] on icon at bounding box center [18, 50] width 15 height 15
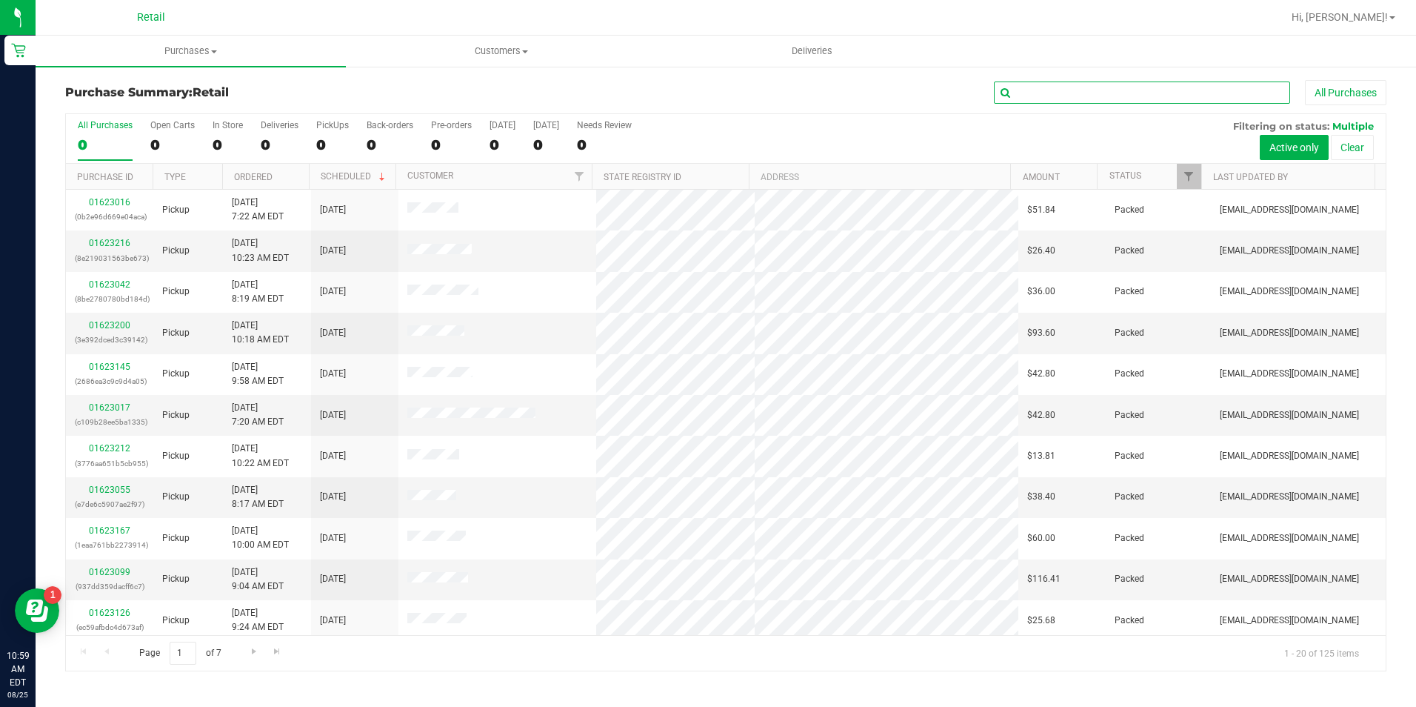
click at [1112, 90] on input "text" at bounding box center [1142, 92] width 296 height 22
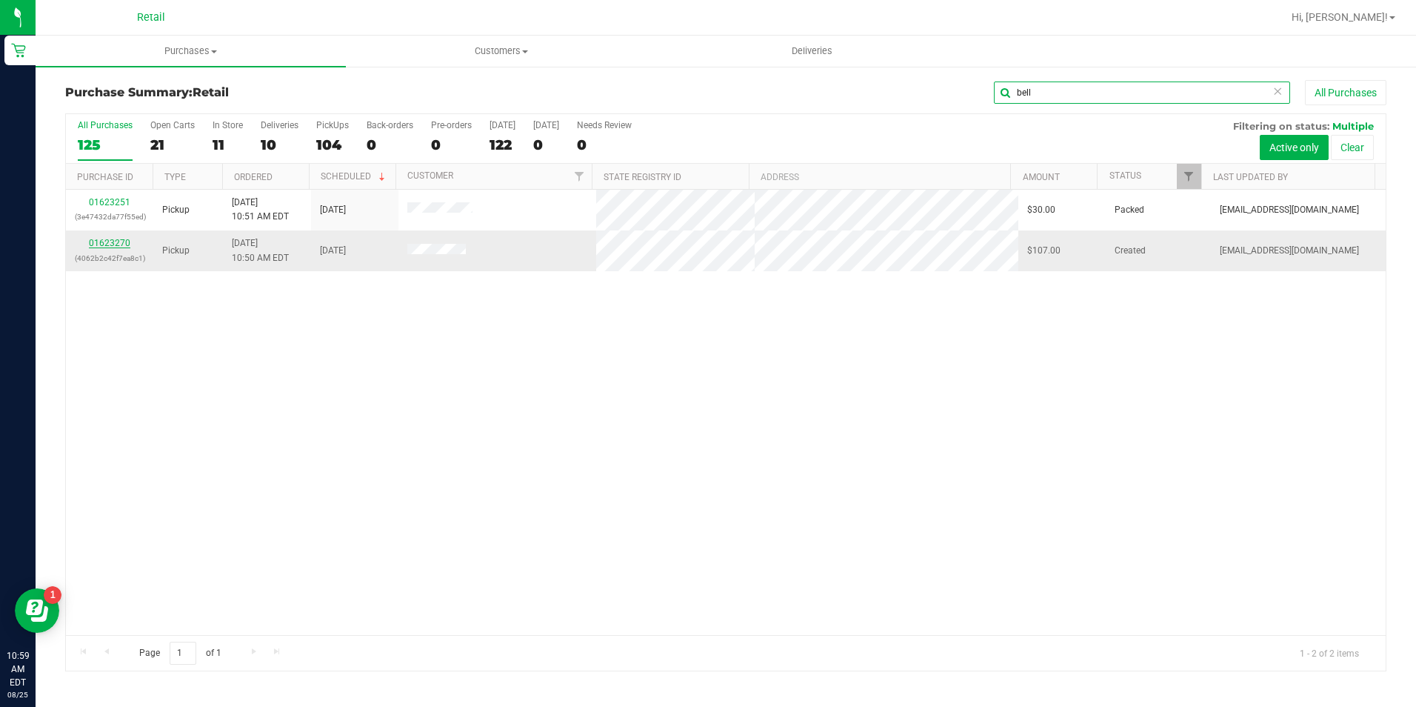
type input "bell"
click at [118, 247] on link "01623270" at bounding box center [109, 243] width 41 height 10
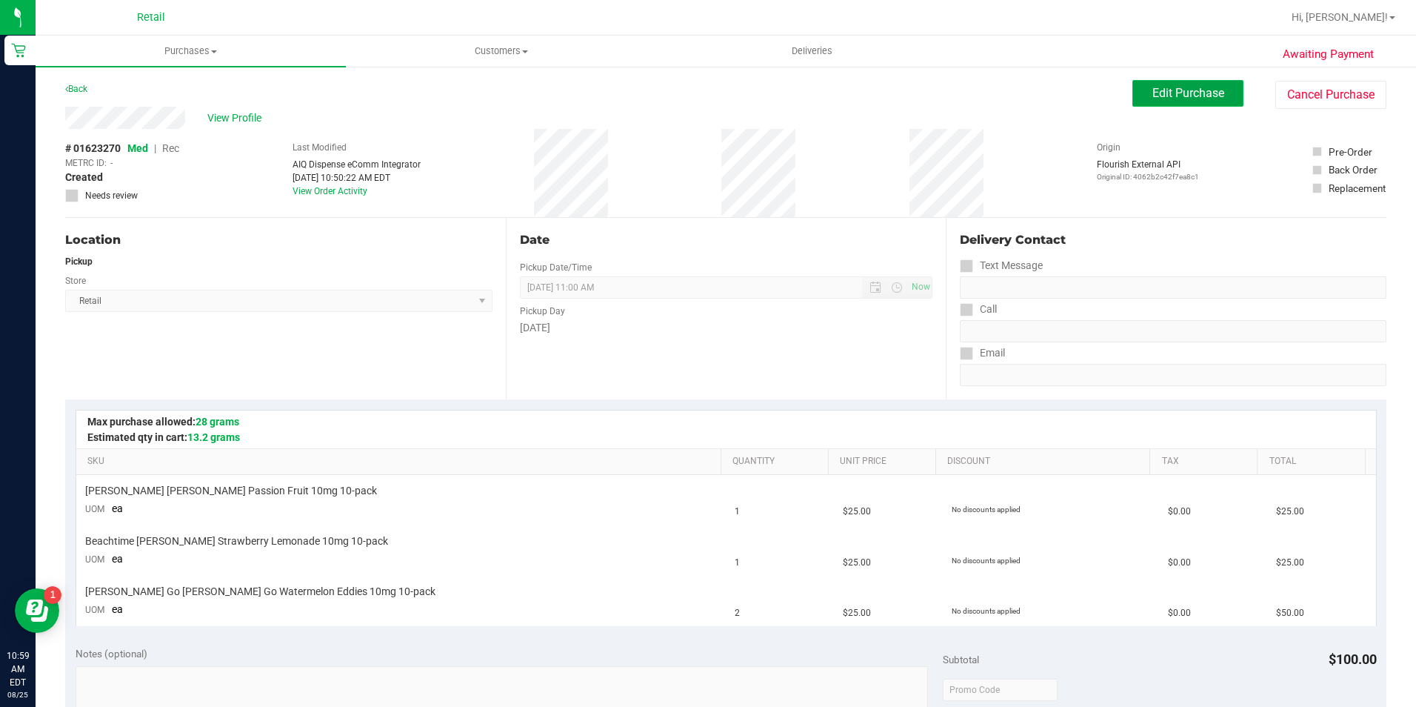
click at [1152, 87] on span "Edit Purchase" at bounding box center [1188, 93] width 72 height 14
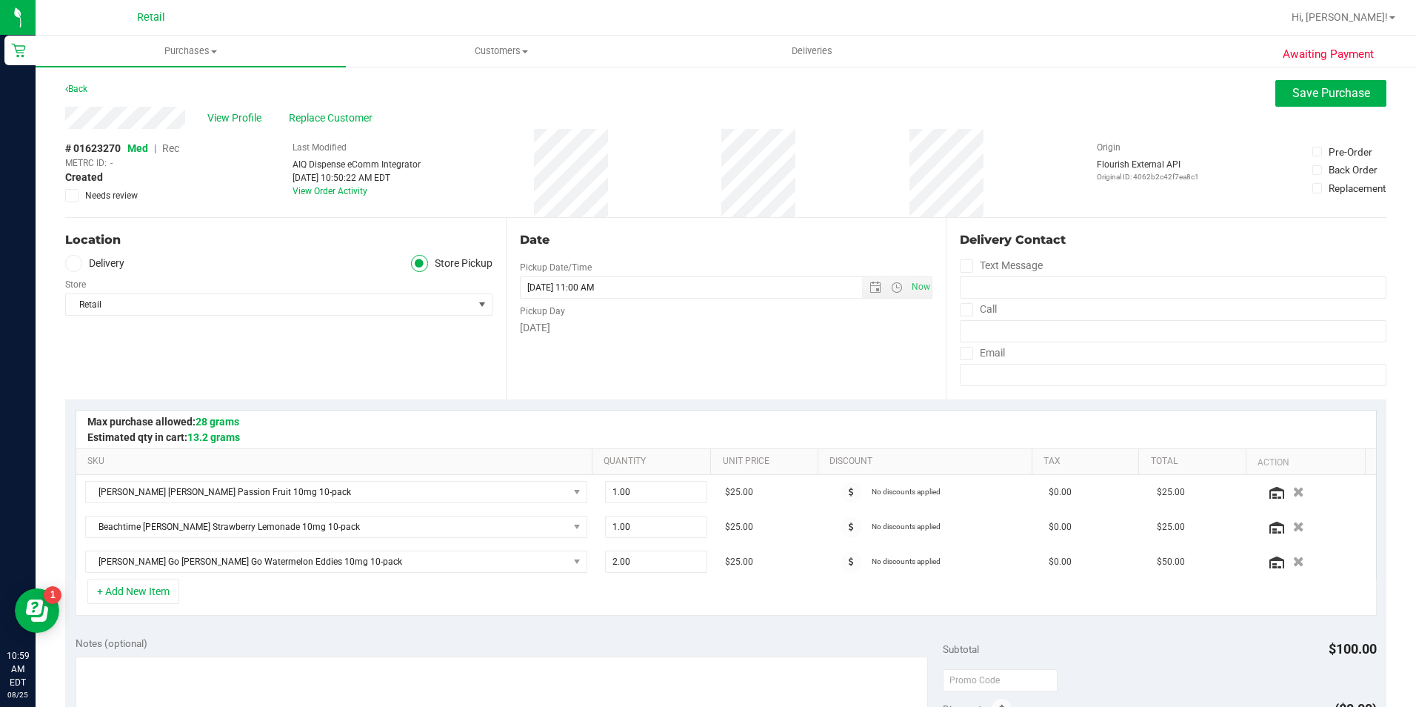
click at [174, 144] on span "Rec" at bounding box center [170, 148] width 17 height 12
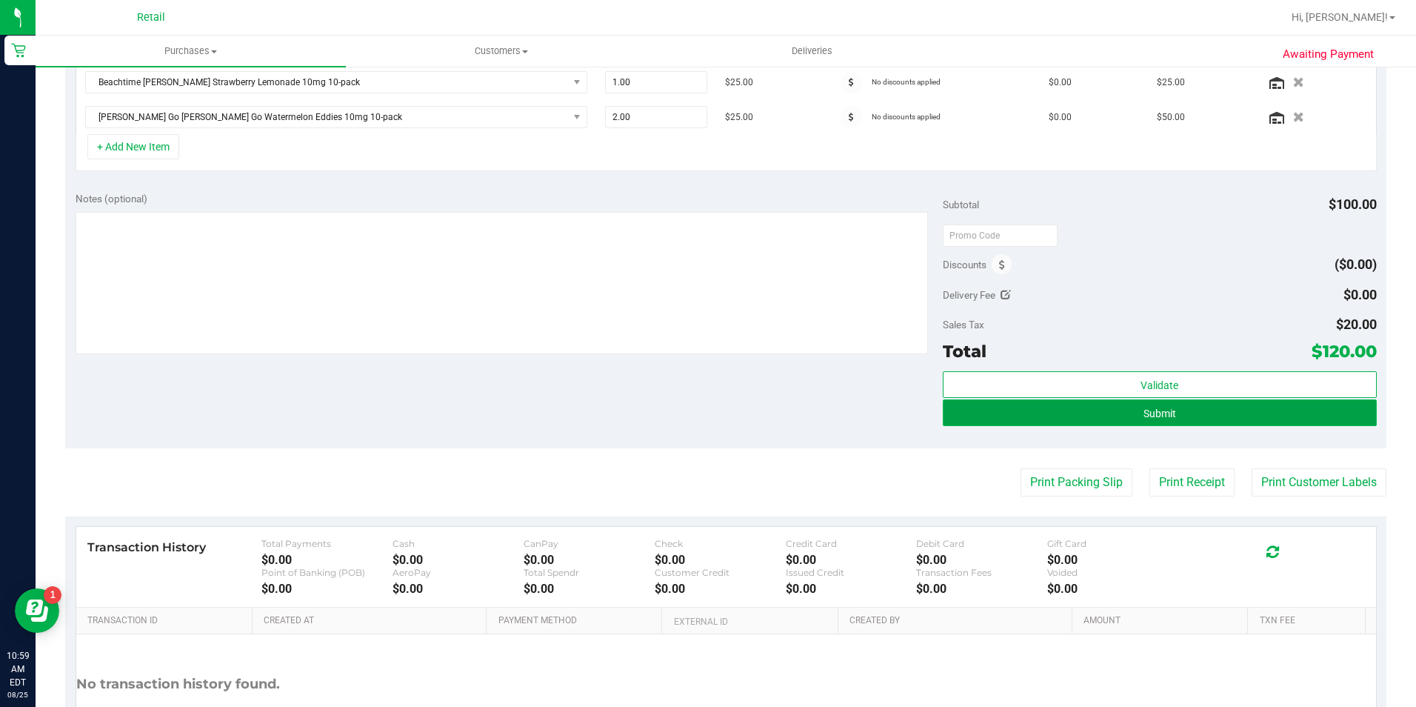
click at [1160, 401] on button "Submit" at bounding box center [1160, 412] width 434 height 27
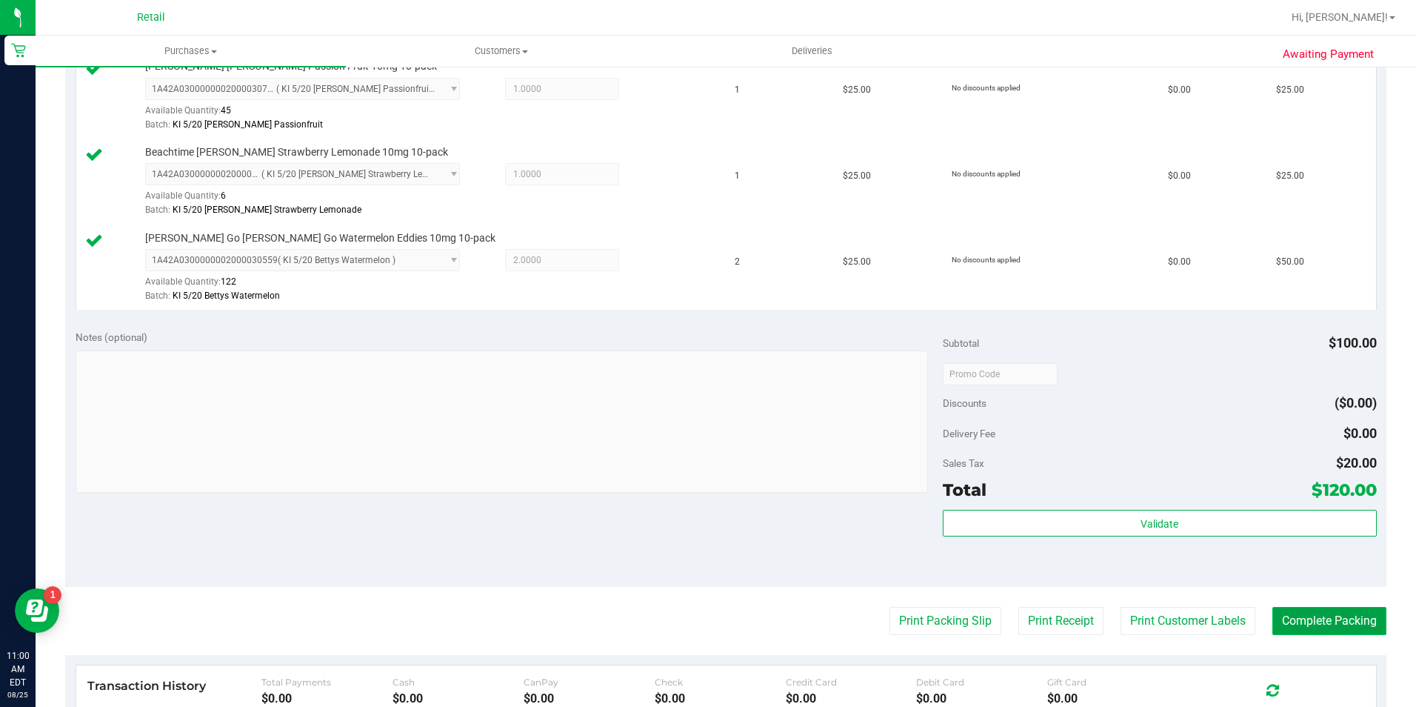
click at [1361, 633] on button "Complete Packing" at bounding box center [1329, 621] width 114 height 28
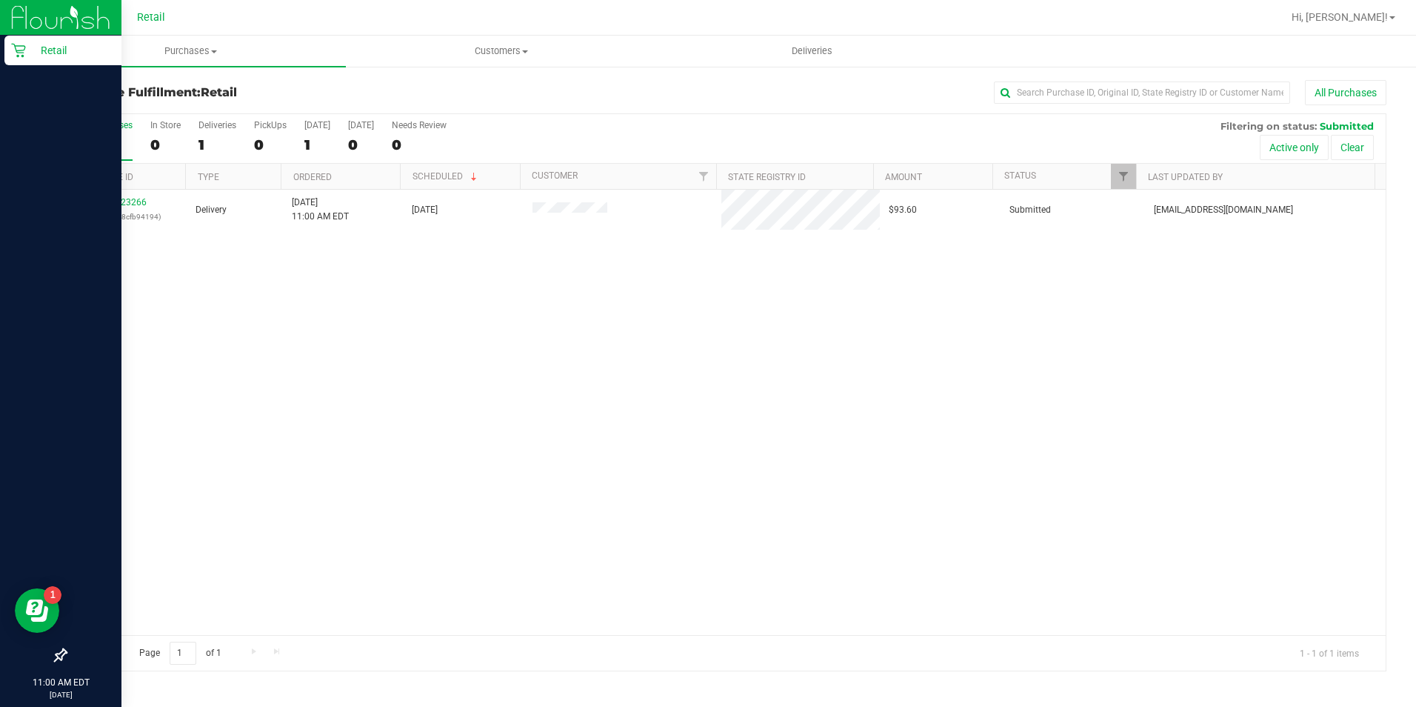
click at [14, 59] on div "Retail" at bounding box center [62, 51] width 117 height 30
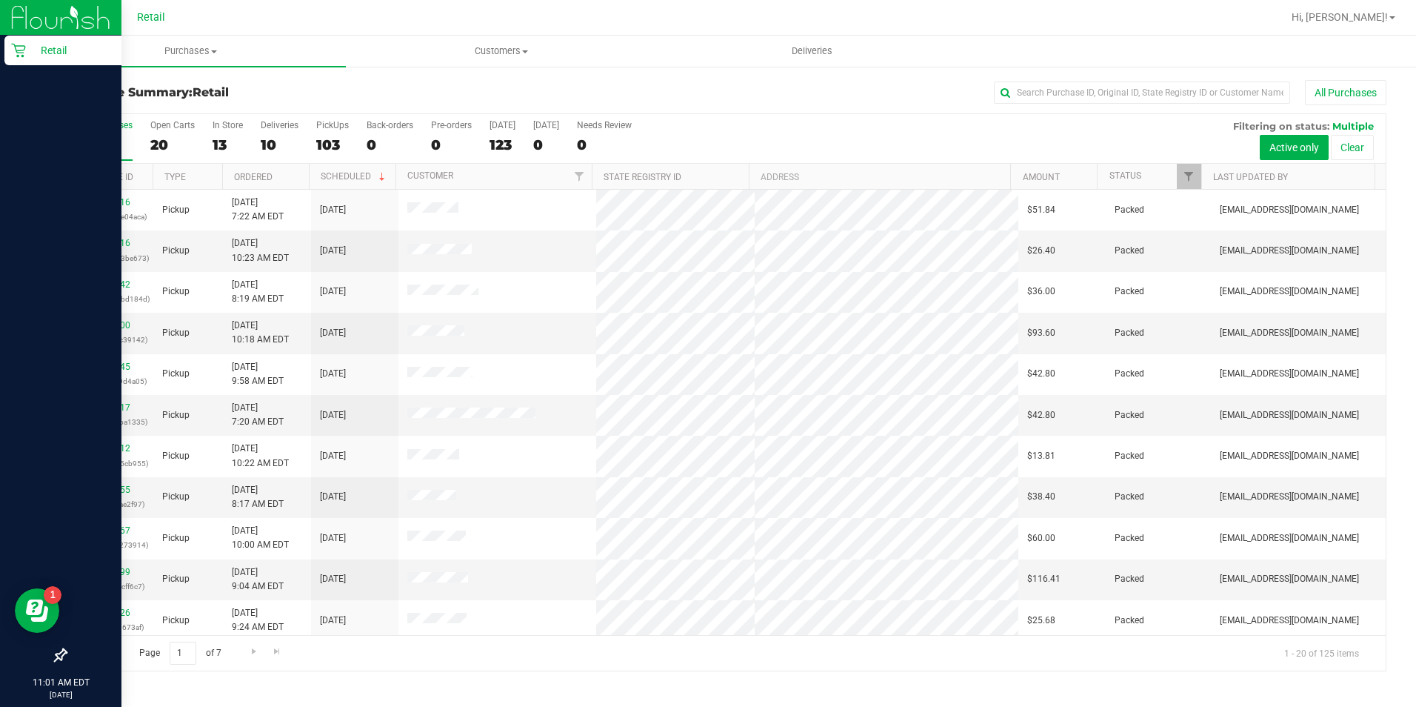
click at [15, 54] on icon at bounding box center [18, 50] width 15 height 15
click at [17, 53] on icon at bounding box center [18, 50] width 15 height 15
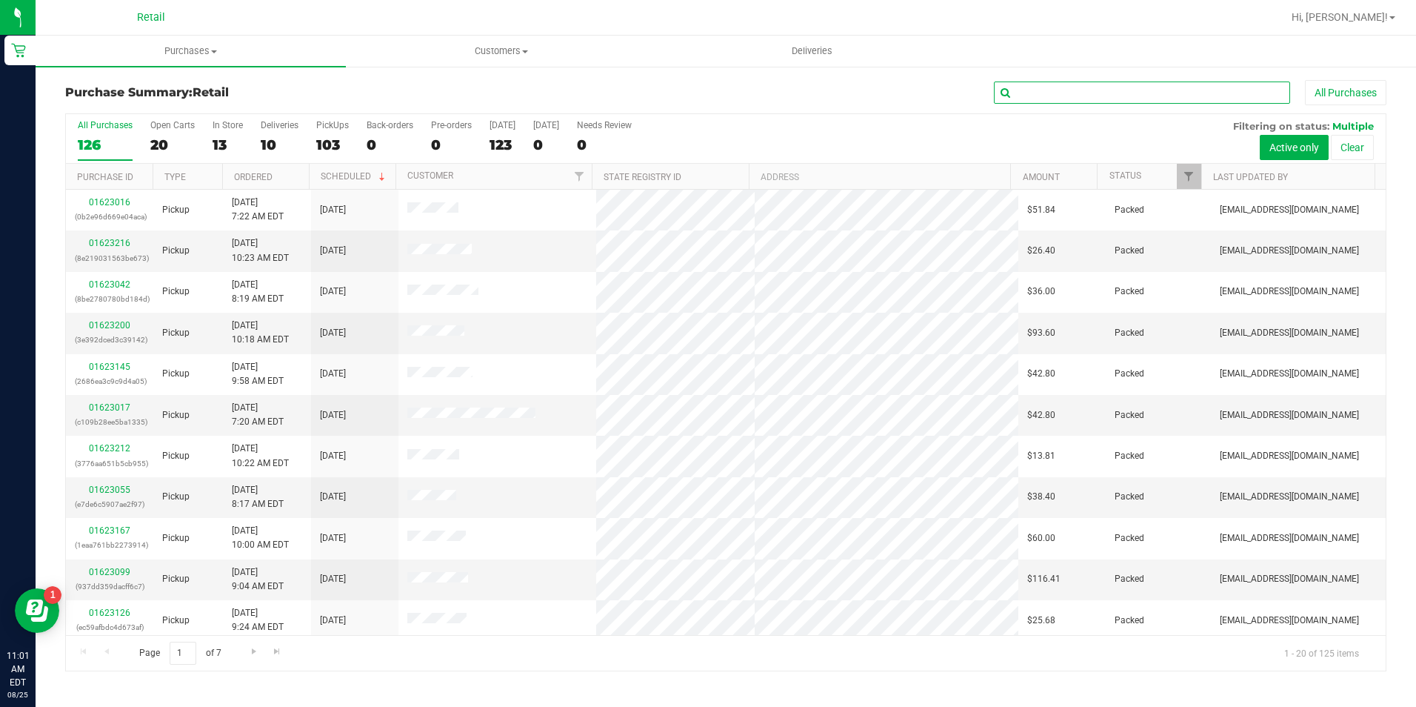
click at [1051, 93] on input "text" at bounding box center [1142, 92] width 296 height 22
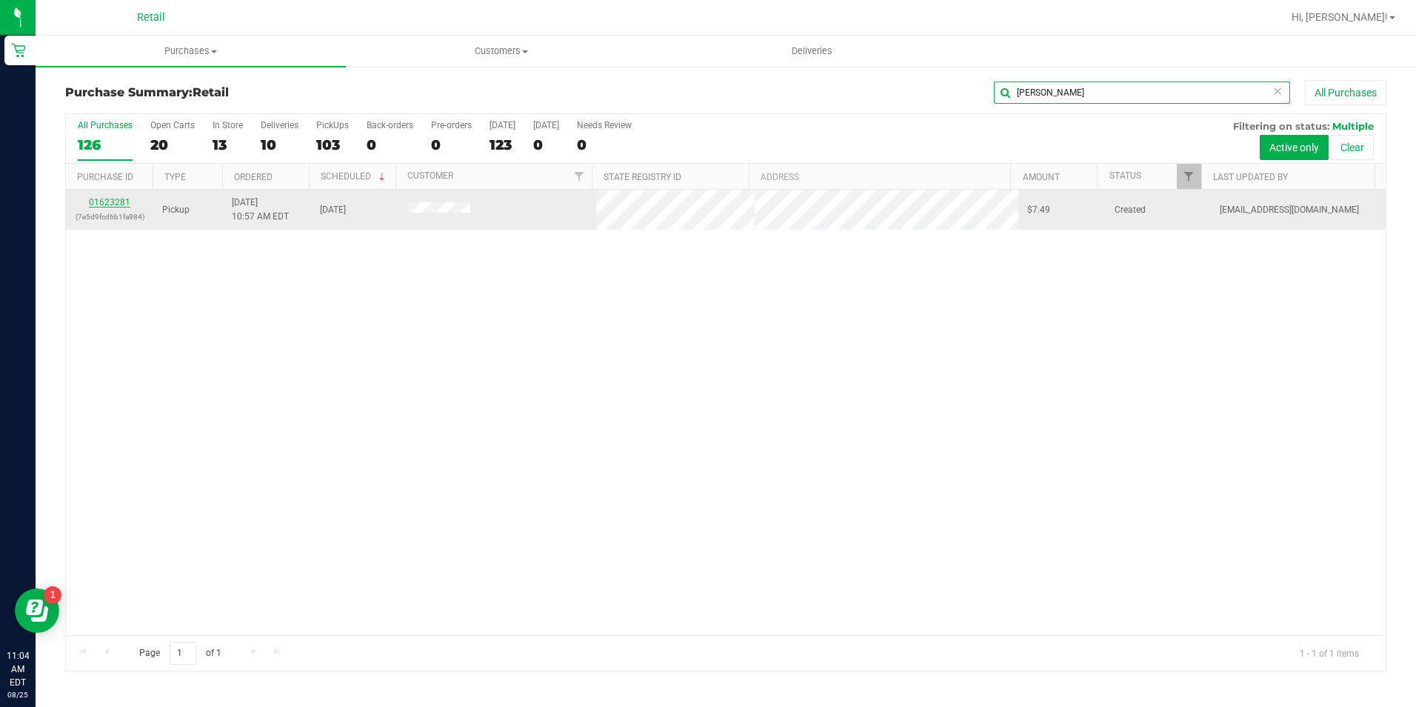
type input "beck"
click at [111, 204] on link "01623281" at bounding box center [109, 202] width 41 height 10
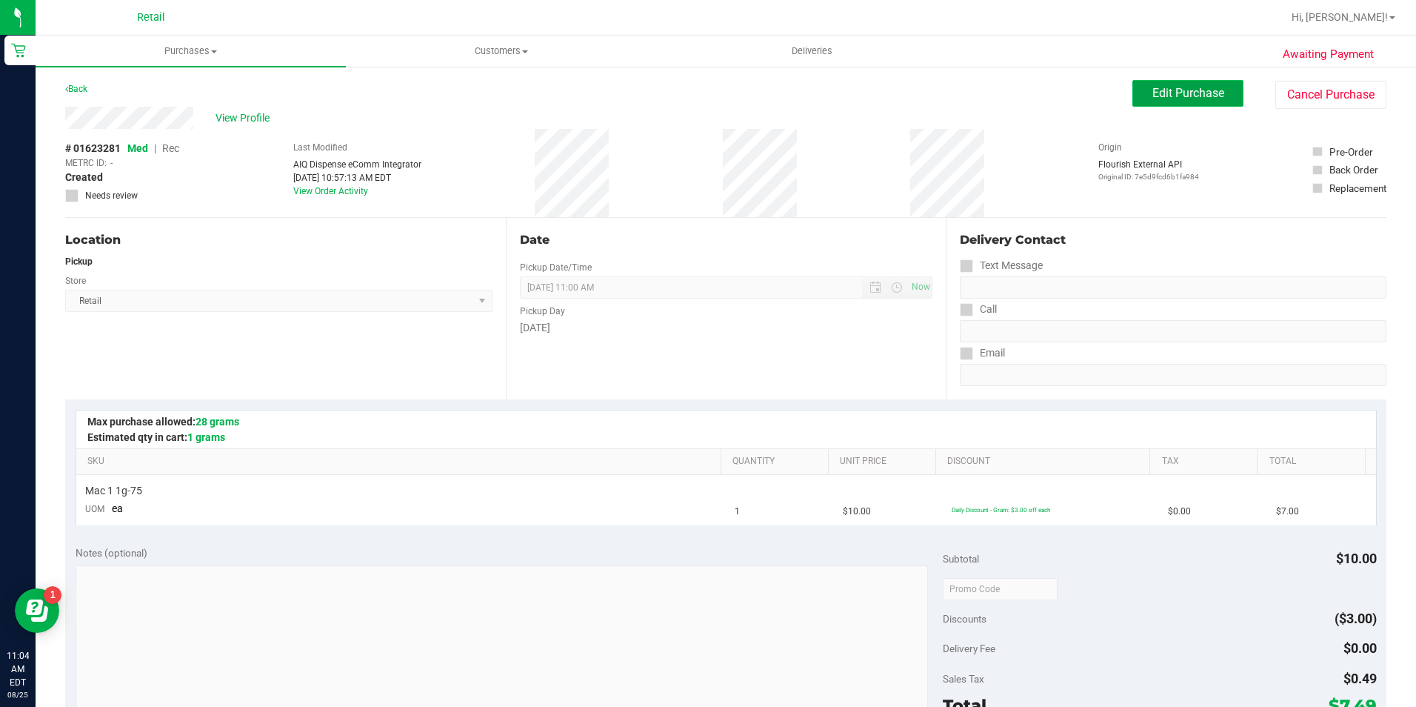
click at [1174, 82] on button "Edit Purchase" at bounding box center [1187, 93] width 111 height 27
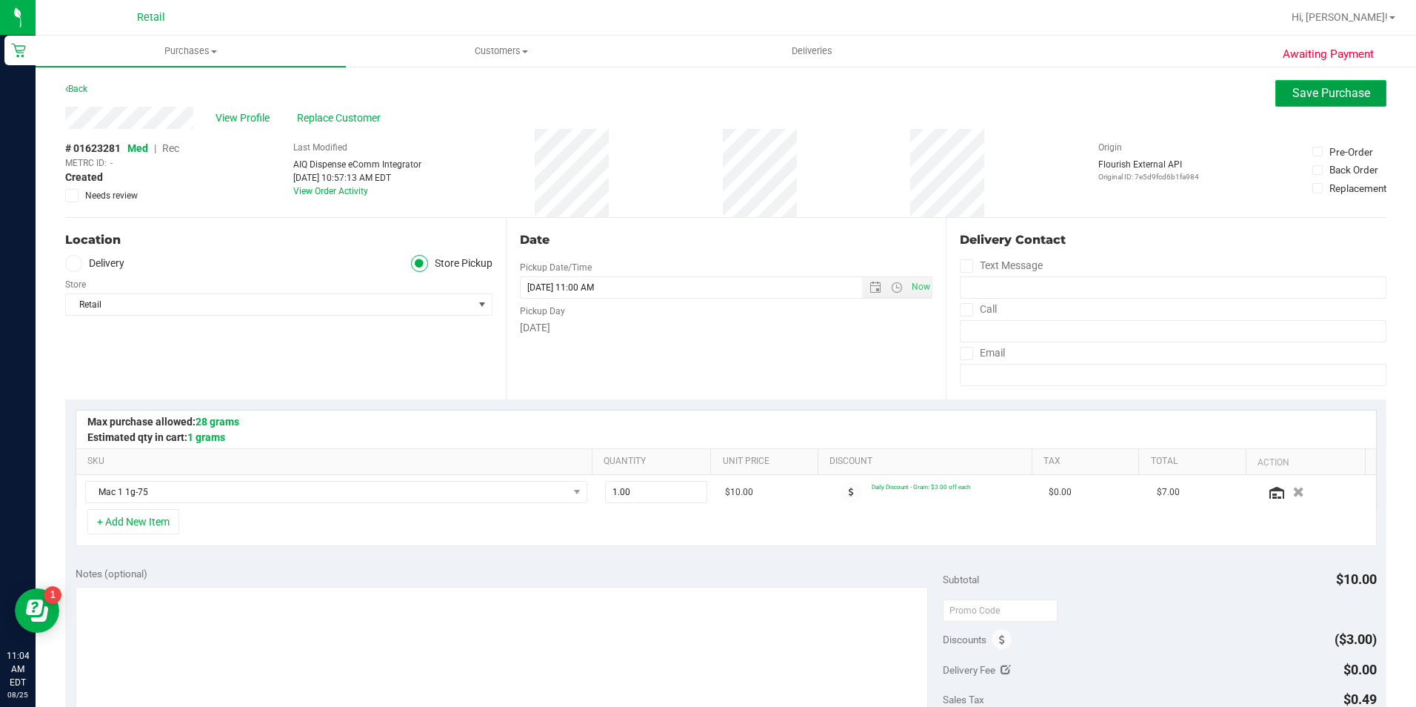
click at [1349, 95] on span "Save Purchase" at bounding box center [1331, 93] width 78 height 14
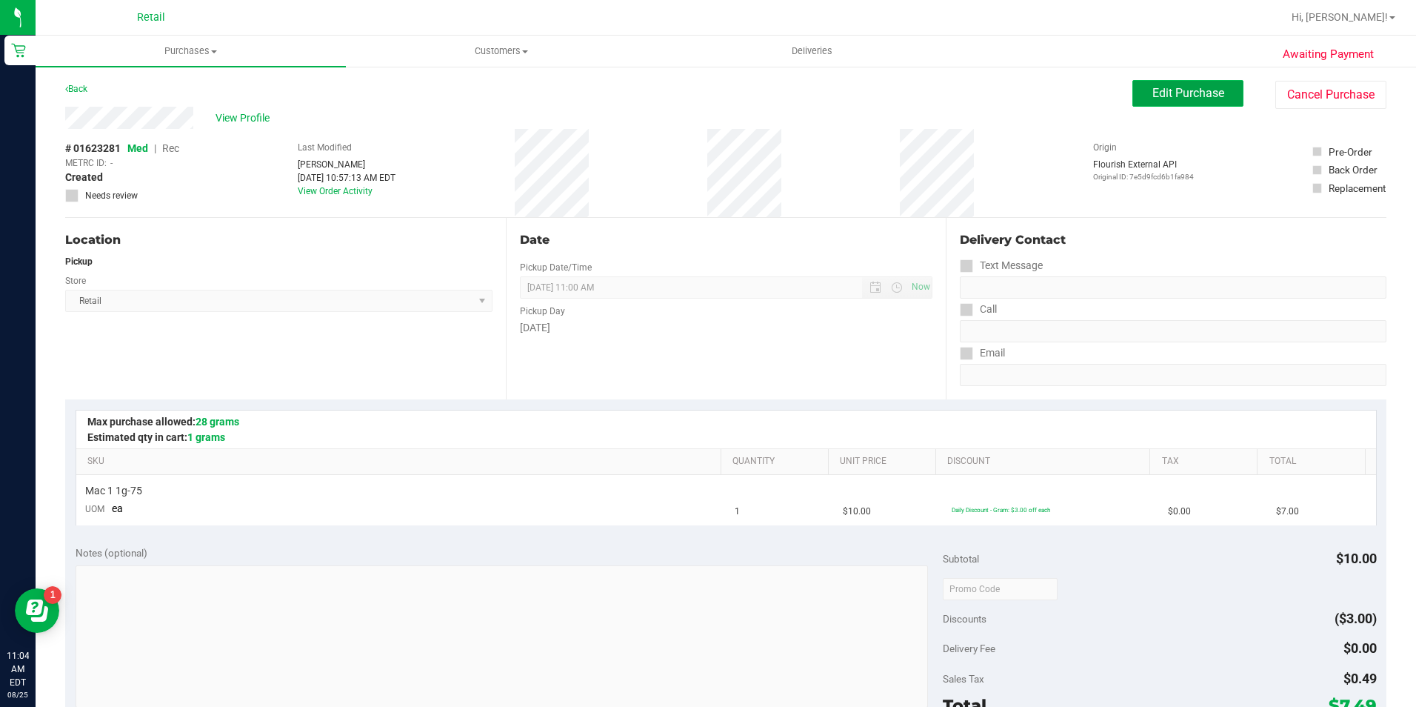
click at [1196, 99] on span "Edit Purchase" at bounding box center [1188, 93] width 72 height 14
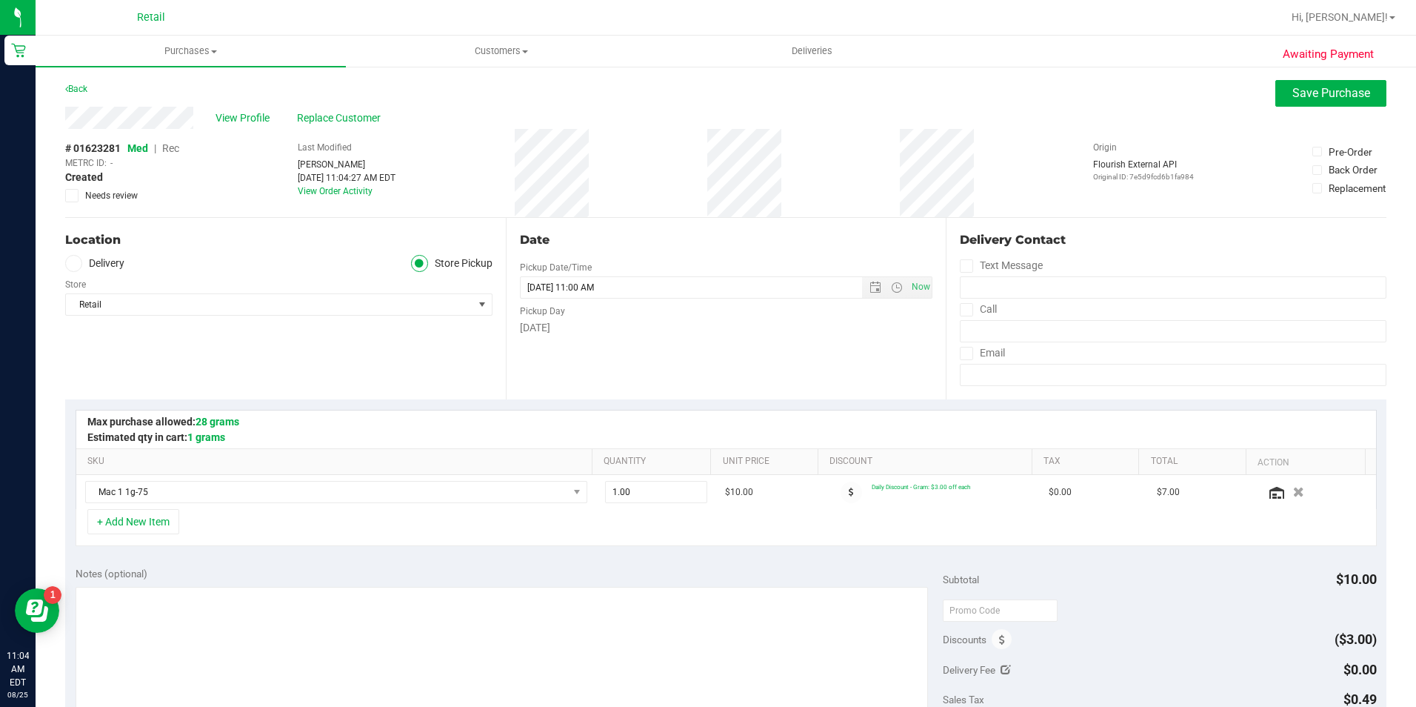
click at [178, 147] on span "Rec" at bounding box center [170, 148] width 17 height 12
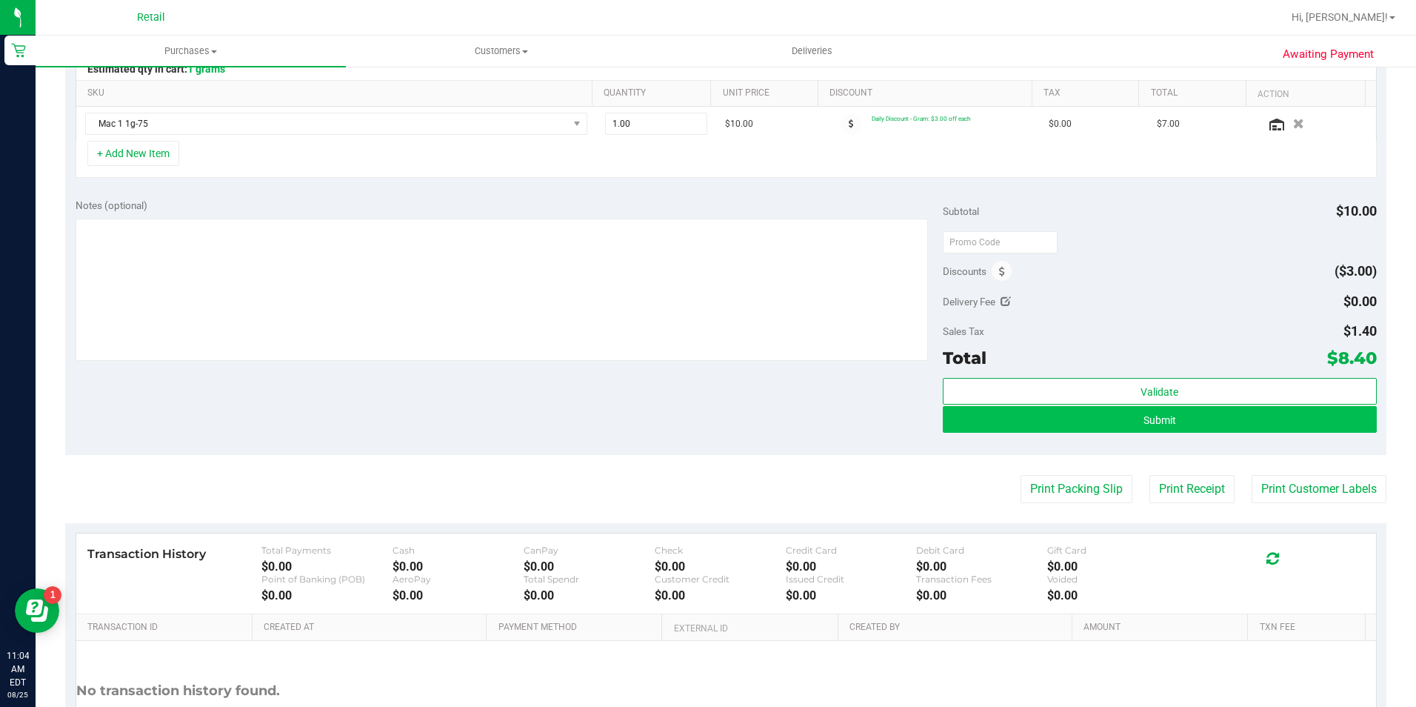
scroll to position [370, 0]
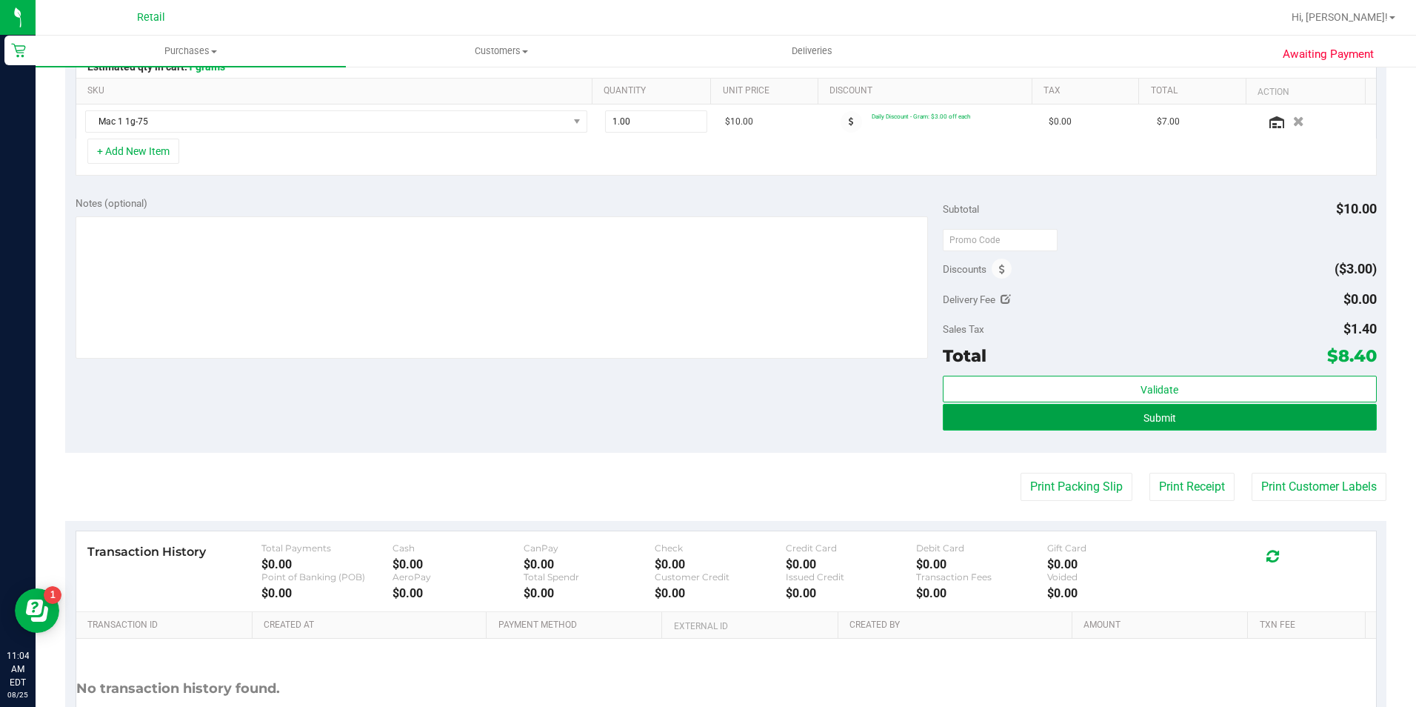
click at [1027, 410] on button "Submit" at bounding box center [1160, 417] width 434 height 27
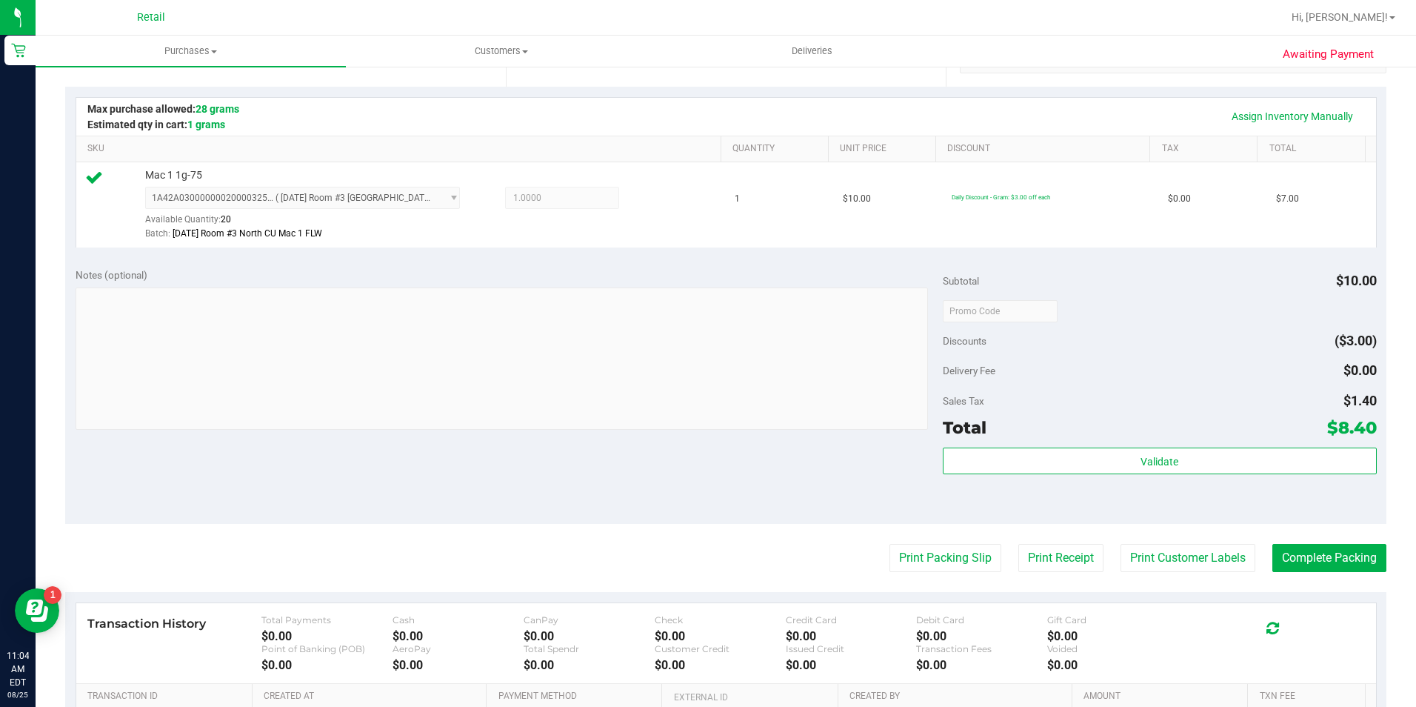
scroll to position [296, 0]
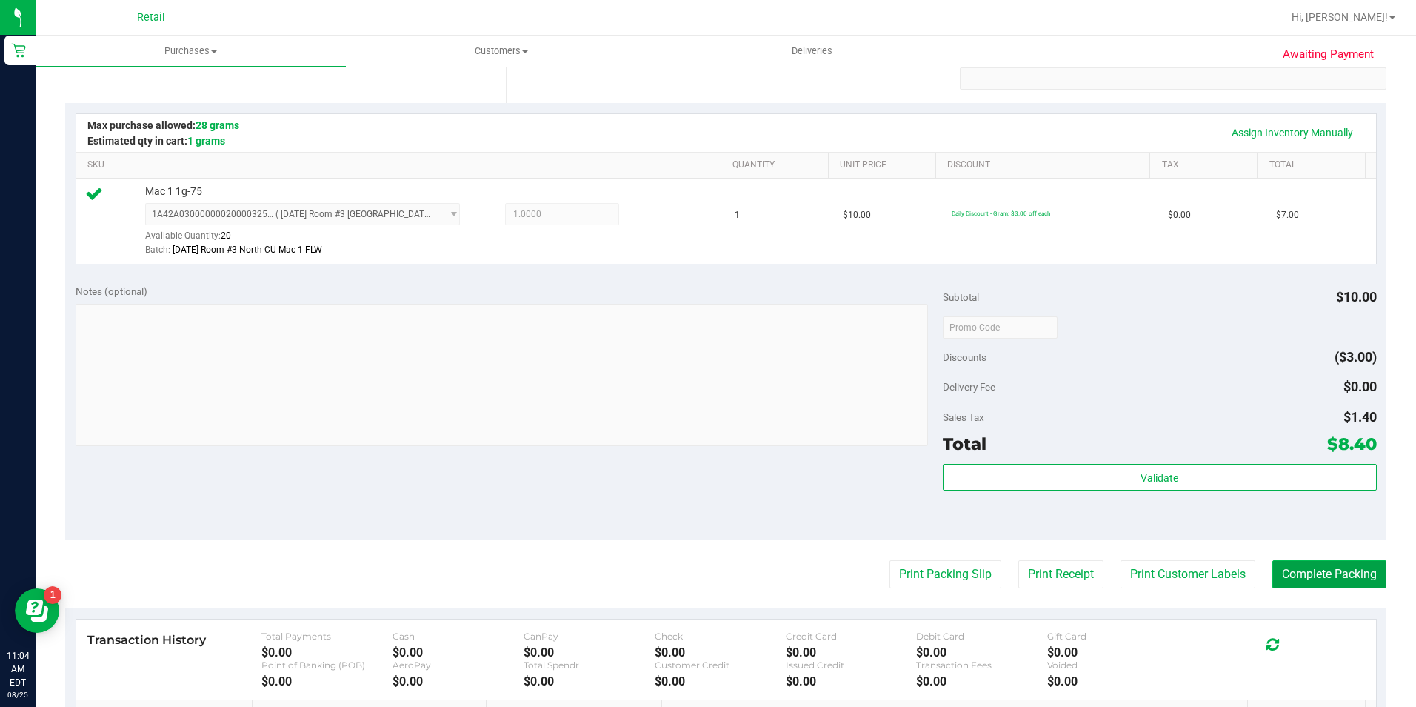
click at [1301, 585] on button "Complete Packing" at bounding box center [1329, 574] width 114 height 28
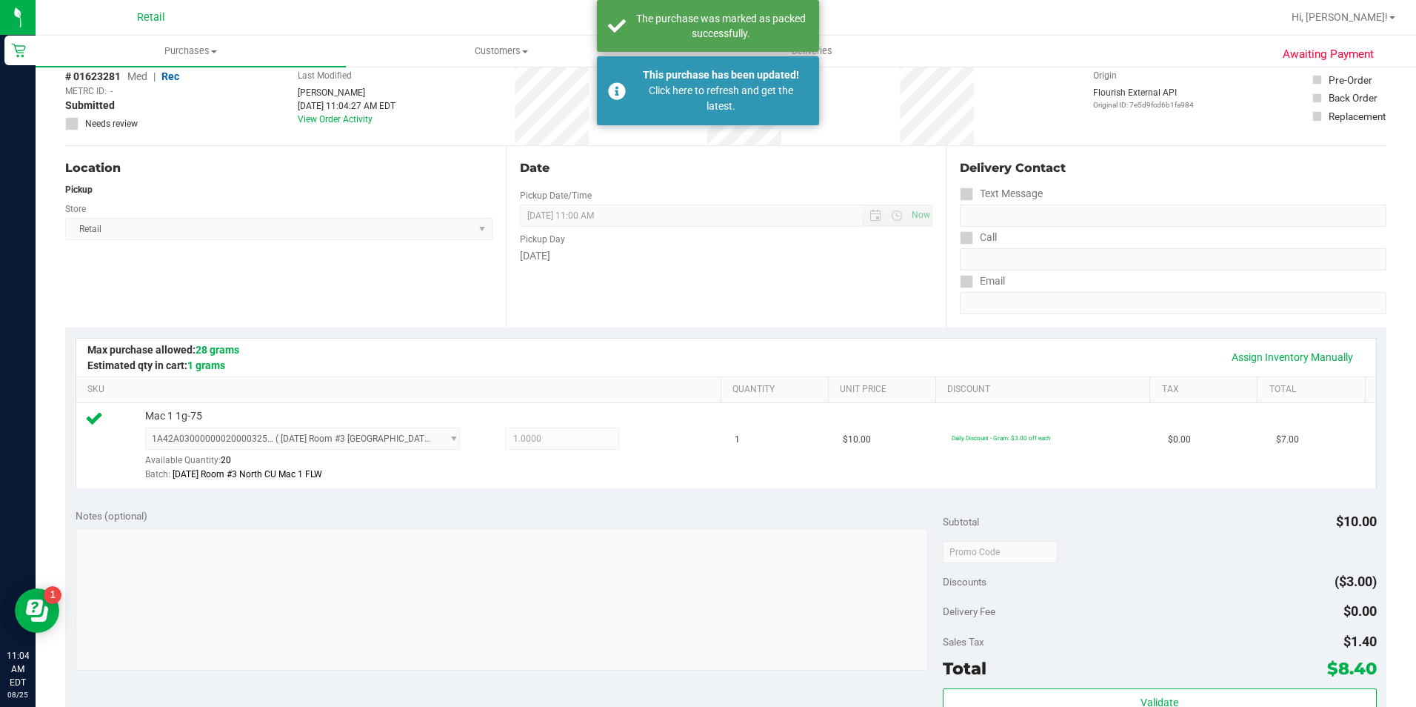
scroll to position [0, 0]
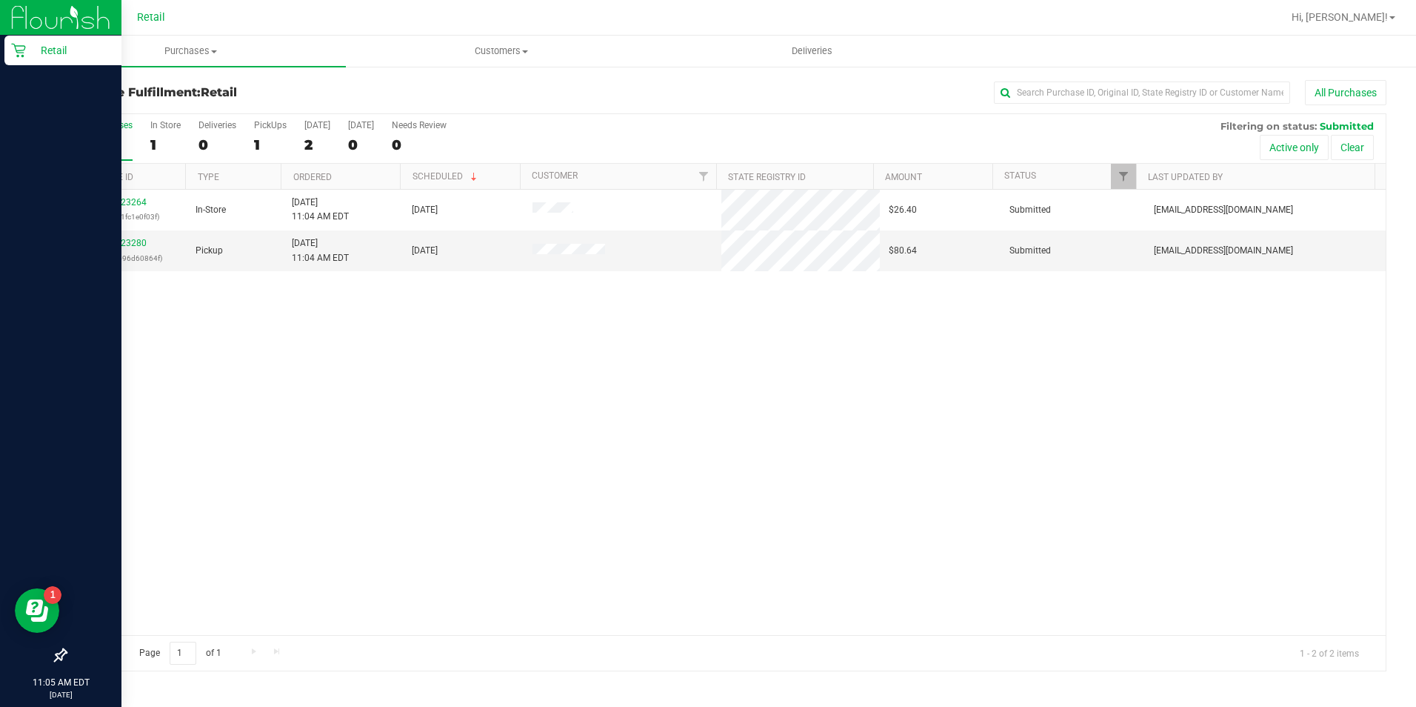
click at [24, 53] on icon at bounding box center [18, 50] width 15 height 15
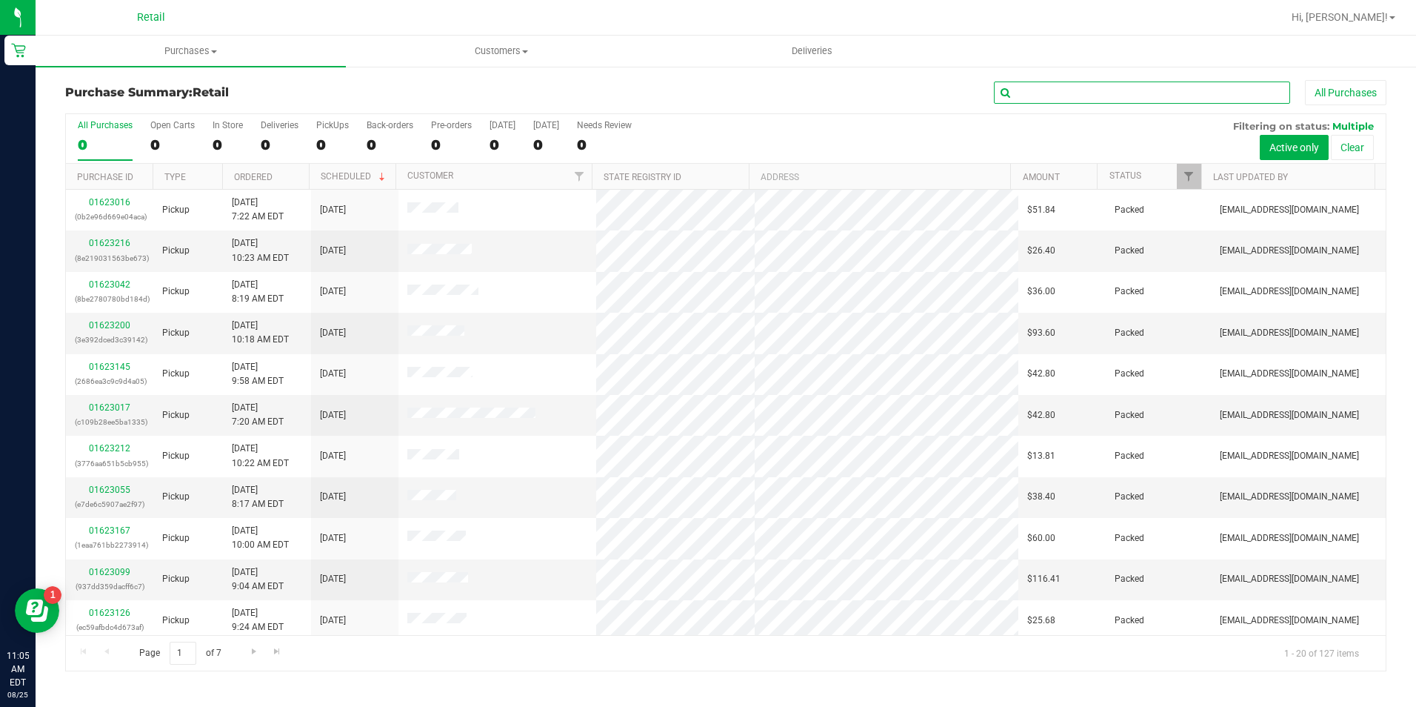
click at [1073, 89] on input "text" at bounding box center [1142, 92] width 296 height 22
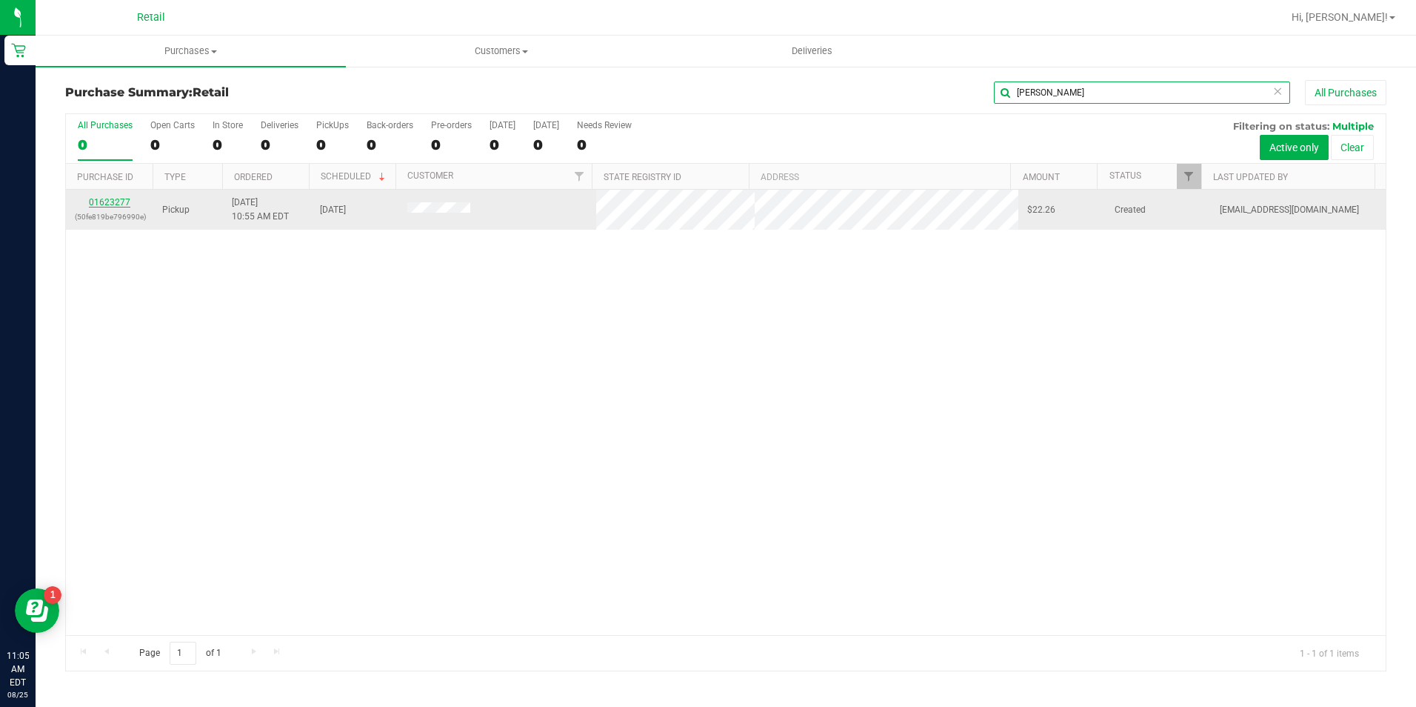
type input "manfred"
click at [110, 201] on link "01623277" at bounding box center [109, 202] width 41 height 10
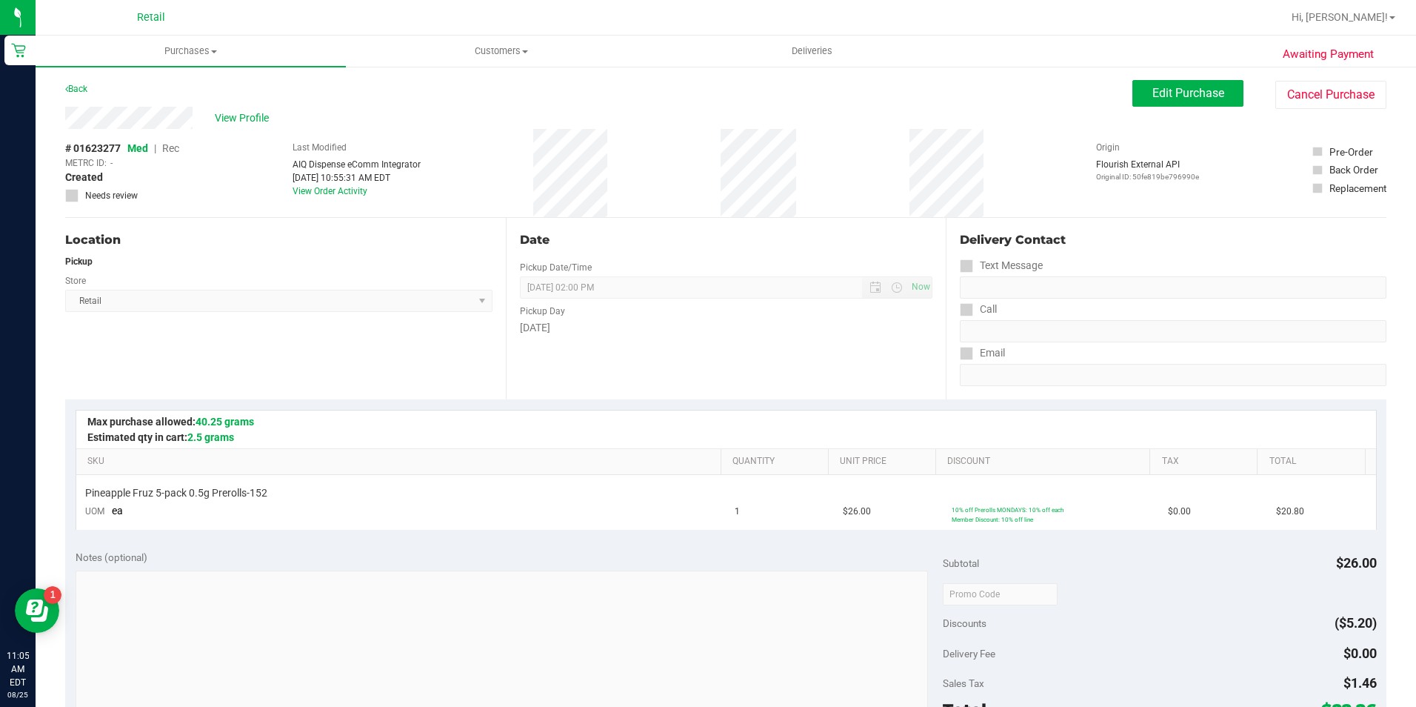
click at [1174, 79] on div "Awaiting Payment Back Edit Purchase Cancel Purchase View Profile # 01623277 Med…" at bounding box center [726, 623] width 1381 height 1116
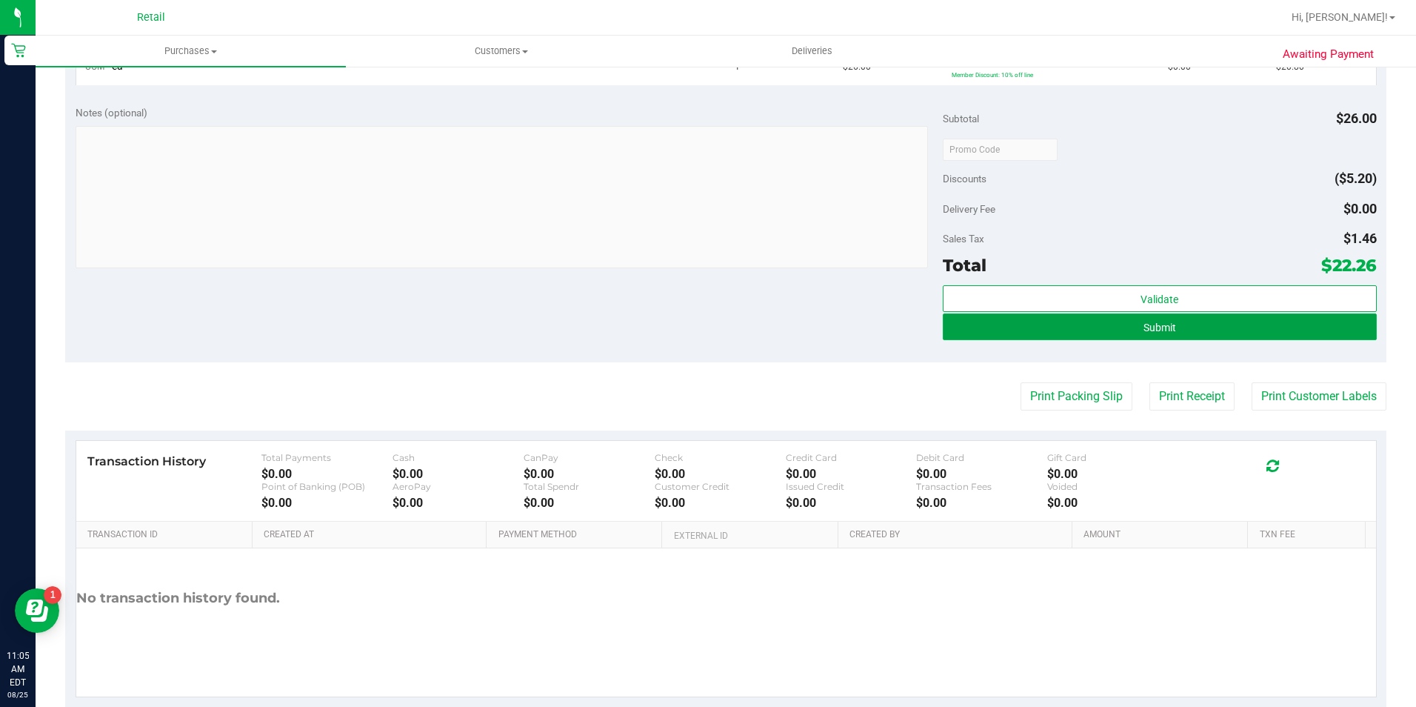
click at [1007, 334] on button "Submit" at bounding box center [1160, 326] width 434 height 27
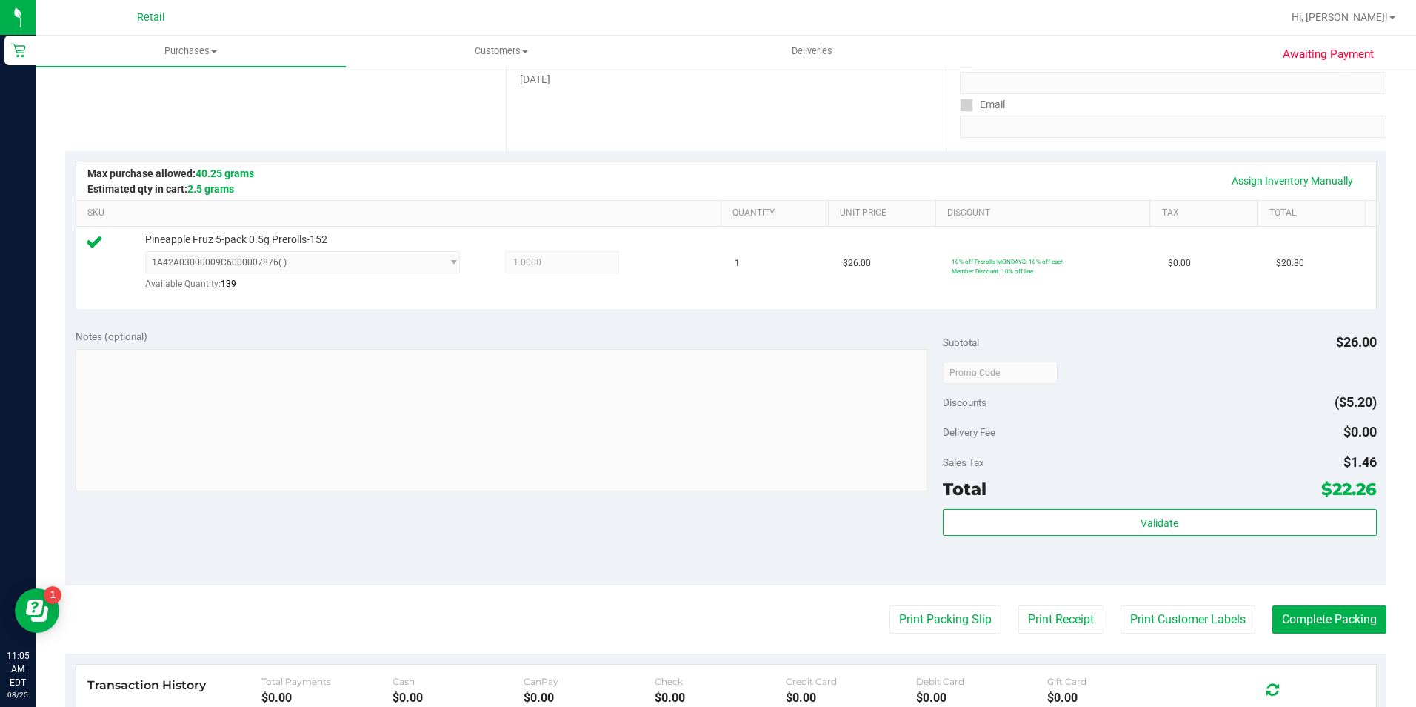
scroll to position [273, 0]
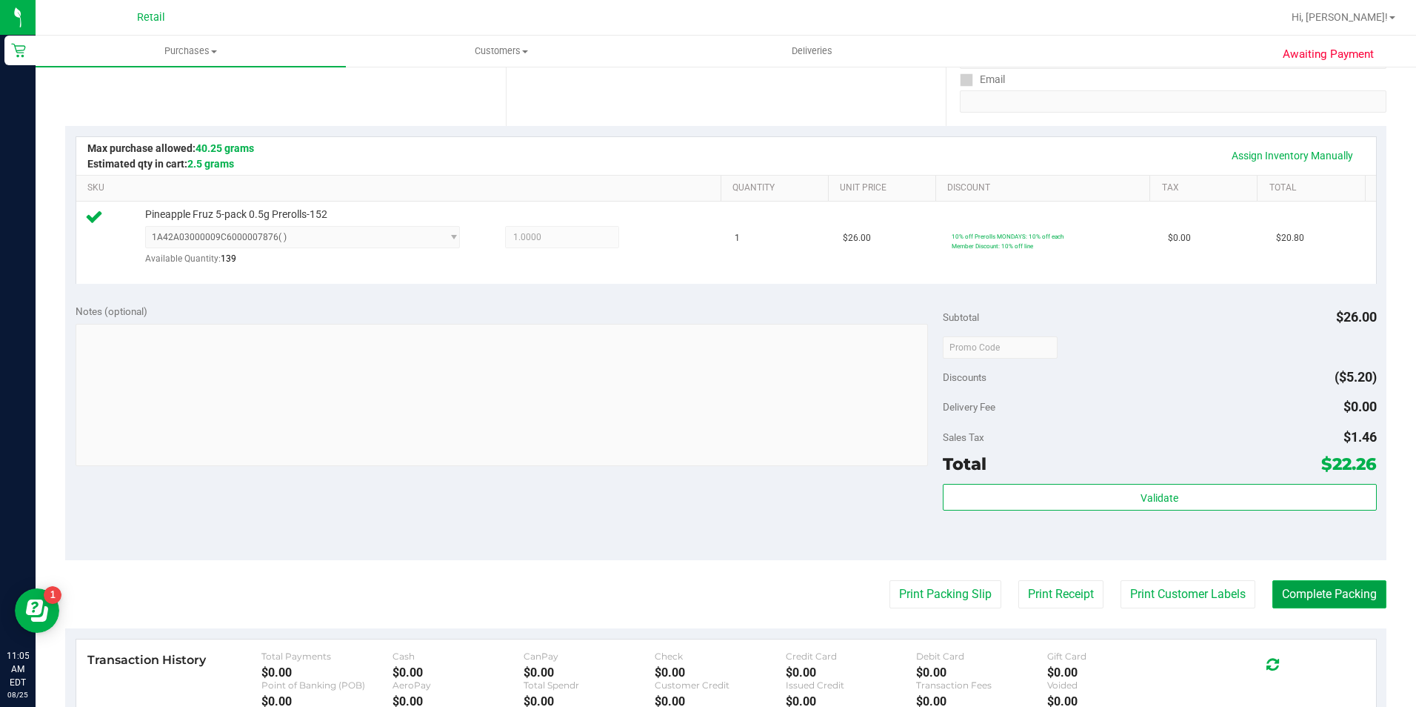
click at [1369, 581] on button "Complete Packing" at bounding box center [1329, 594] width 114 height 28
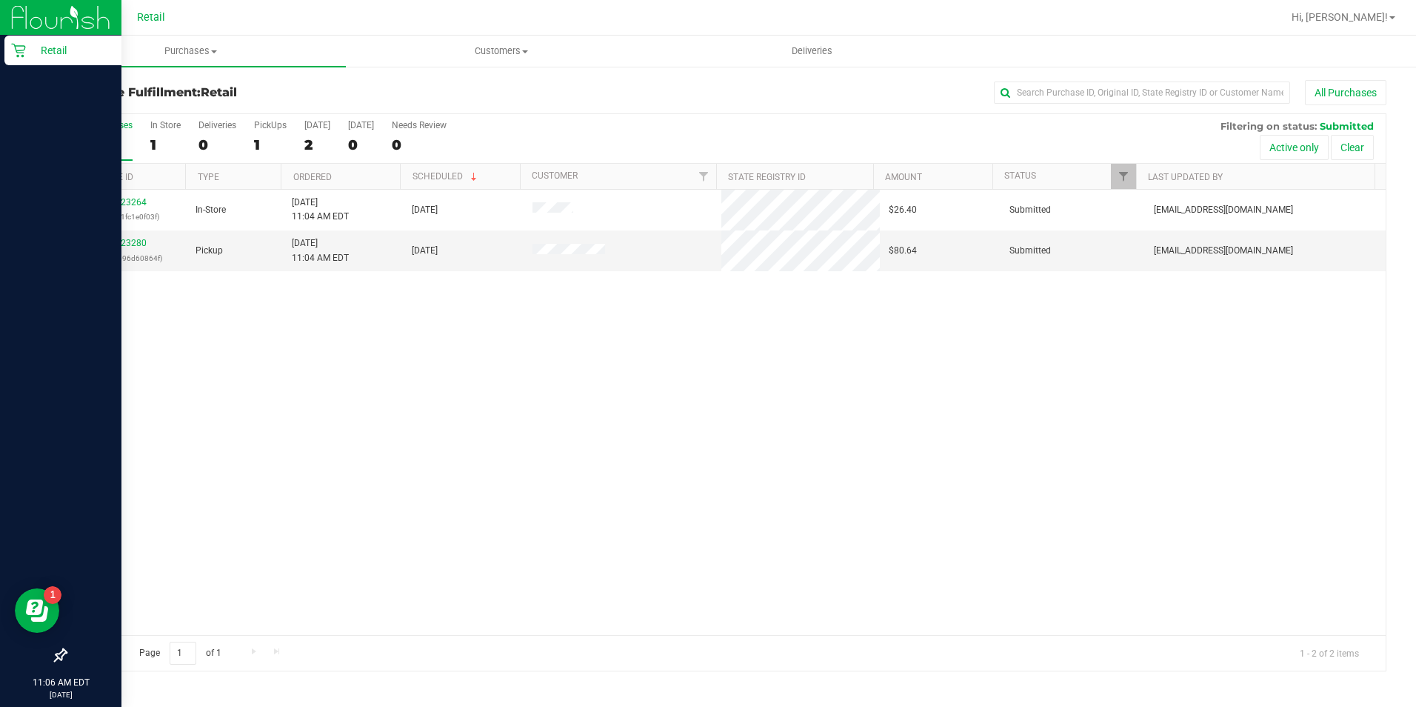
click at [26, 53] on p "Retail" at bounding box center [70, 50] width 89 height 18
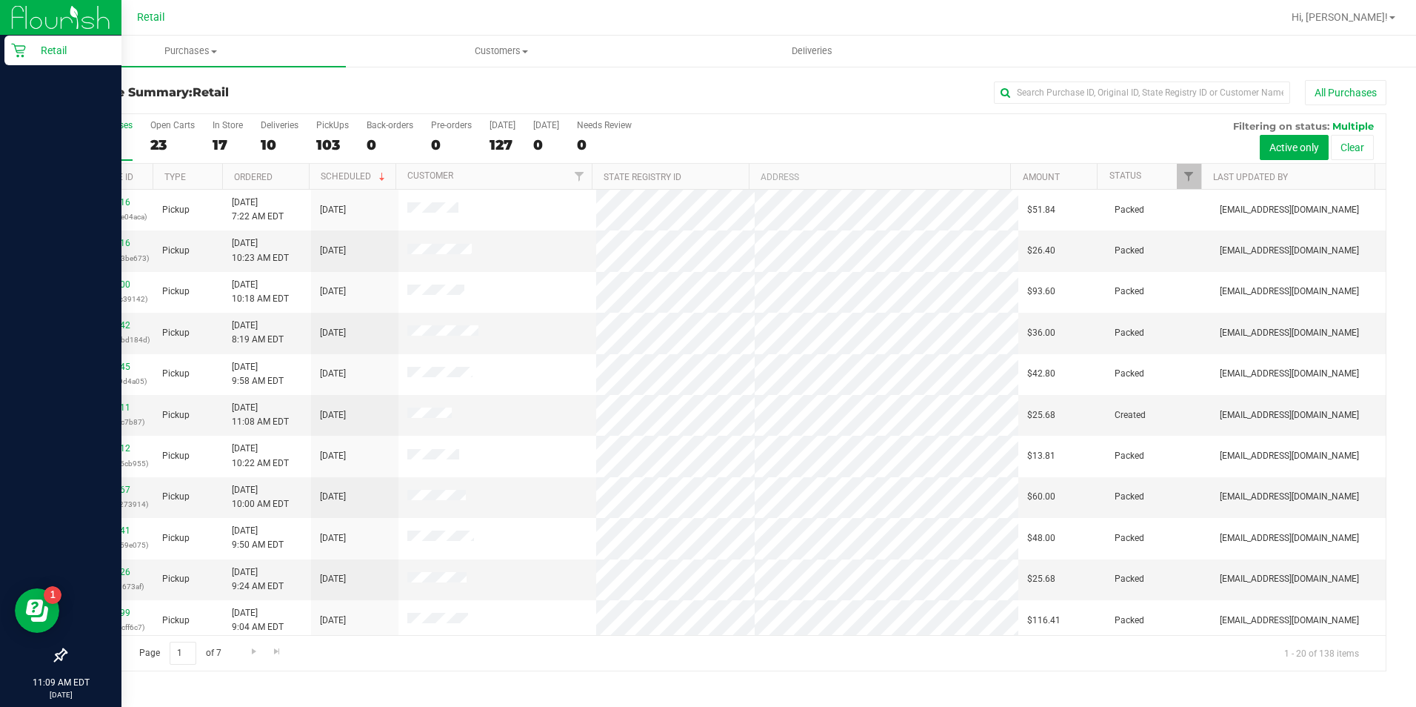
click at [22, 50] on icon at bounding box center [18, 51] width 14 height 14
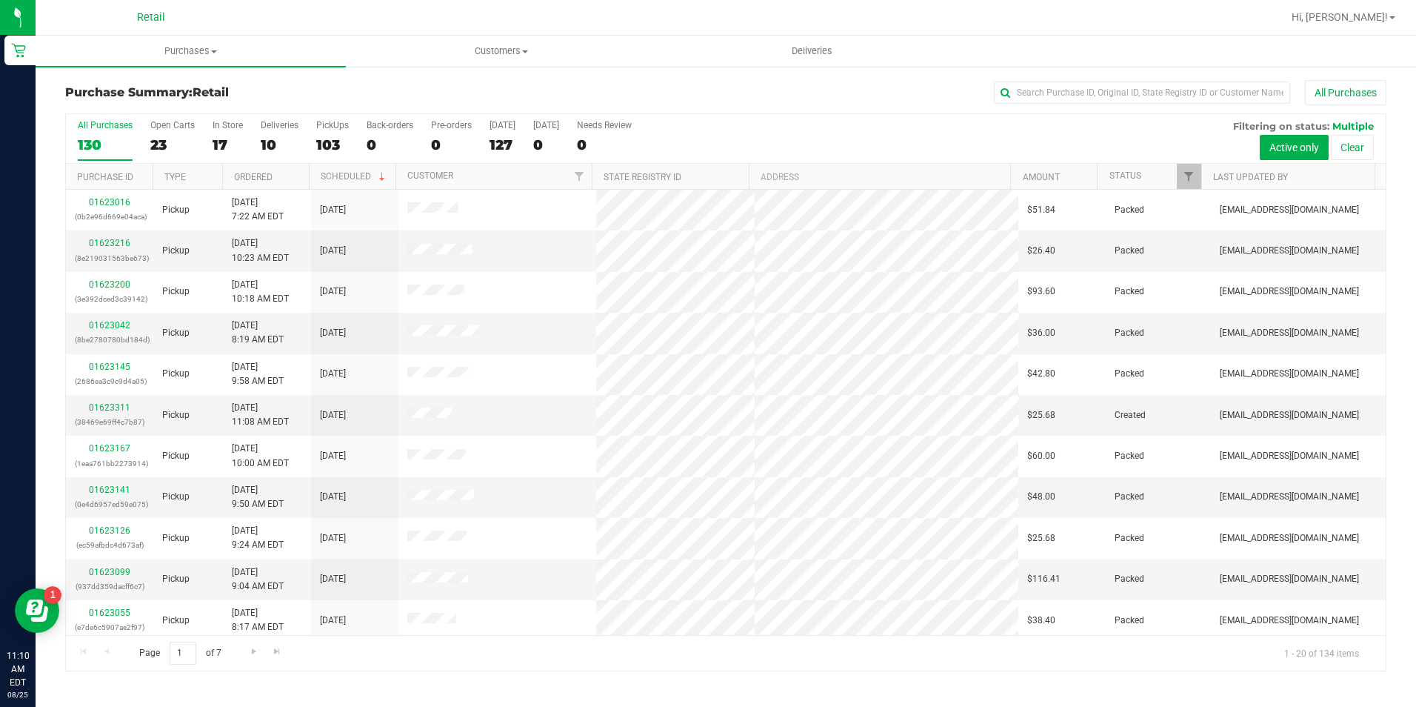
click at [1074, 71] on div "Purchase Summary: Retail All Purchases All Purchases 130 Open Carts 23 In Store…" at bounding box center [726, 375] width 1381 height 621
click at [1056, 95] on input "text" at bounding box center [1142, 92] width 296 height 22
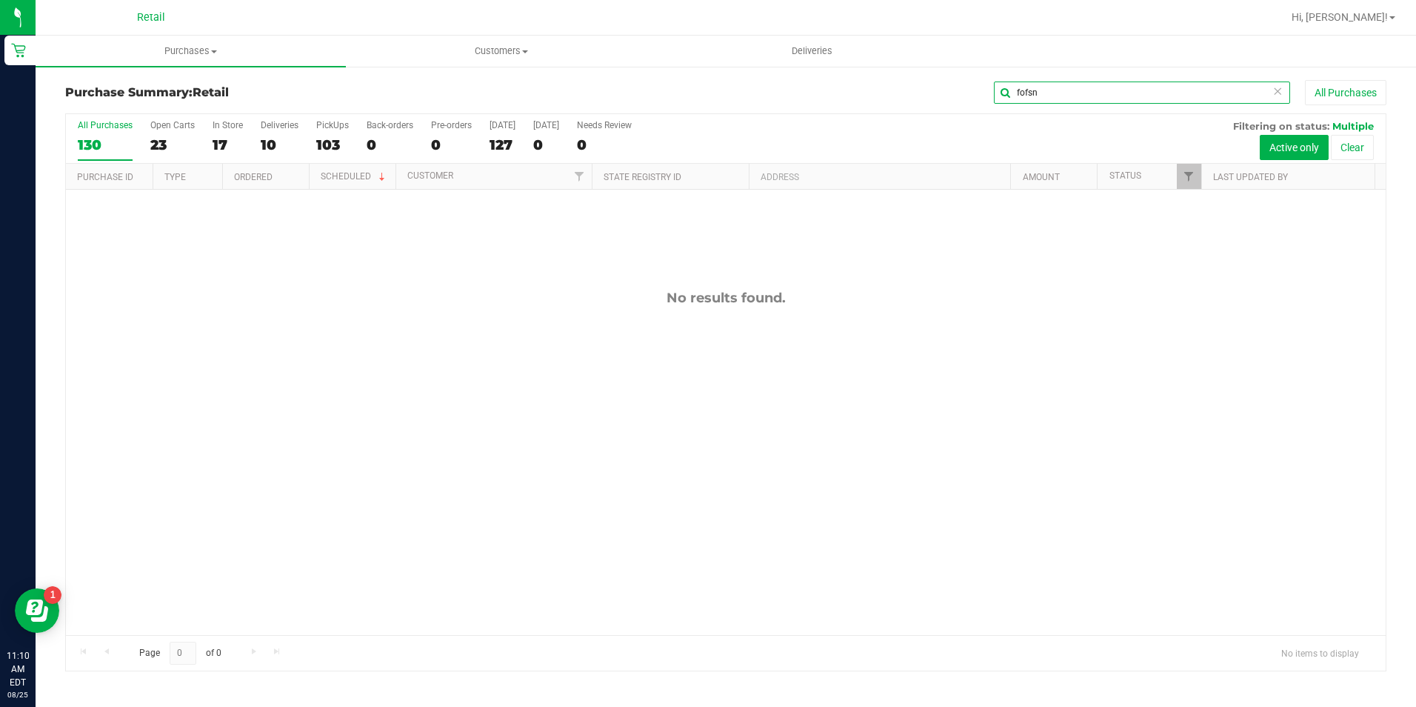
drag, startPoint x: 1062, startPoint y: 94, endPoint x: 1028, endPoint y: 84, distance: 35.4
click at [1028, 84] on input "fofsn" at bounding box center [1142, 92] width 296 height 22
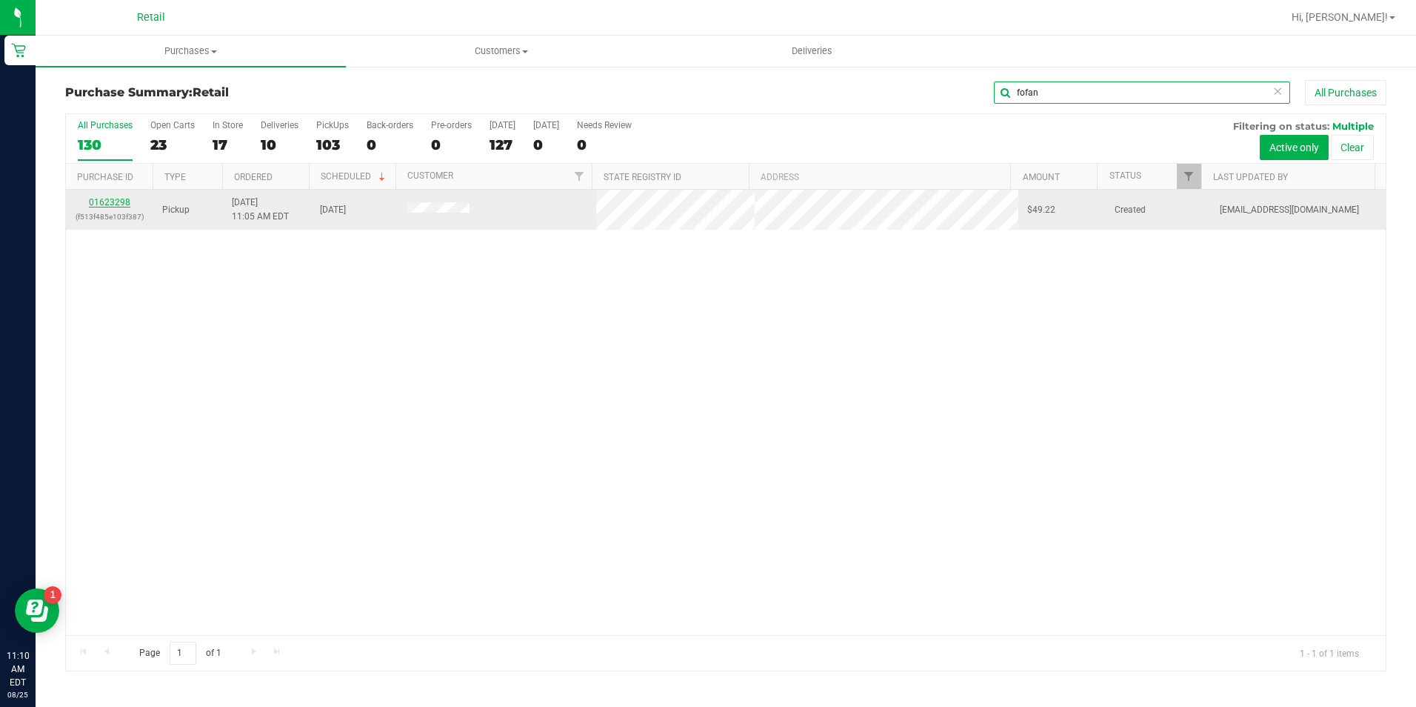
type input "fofan"
click at [118, 199] on link "01623298" at bounding box center [109, 202] width 41 height 10
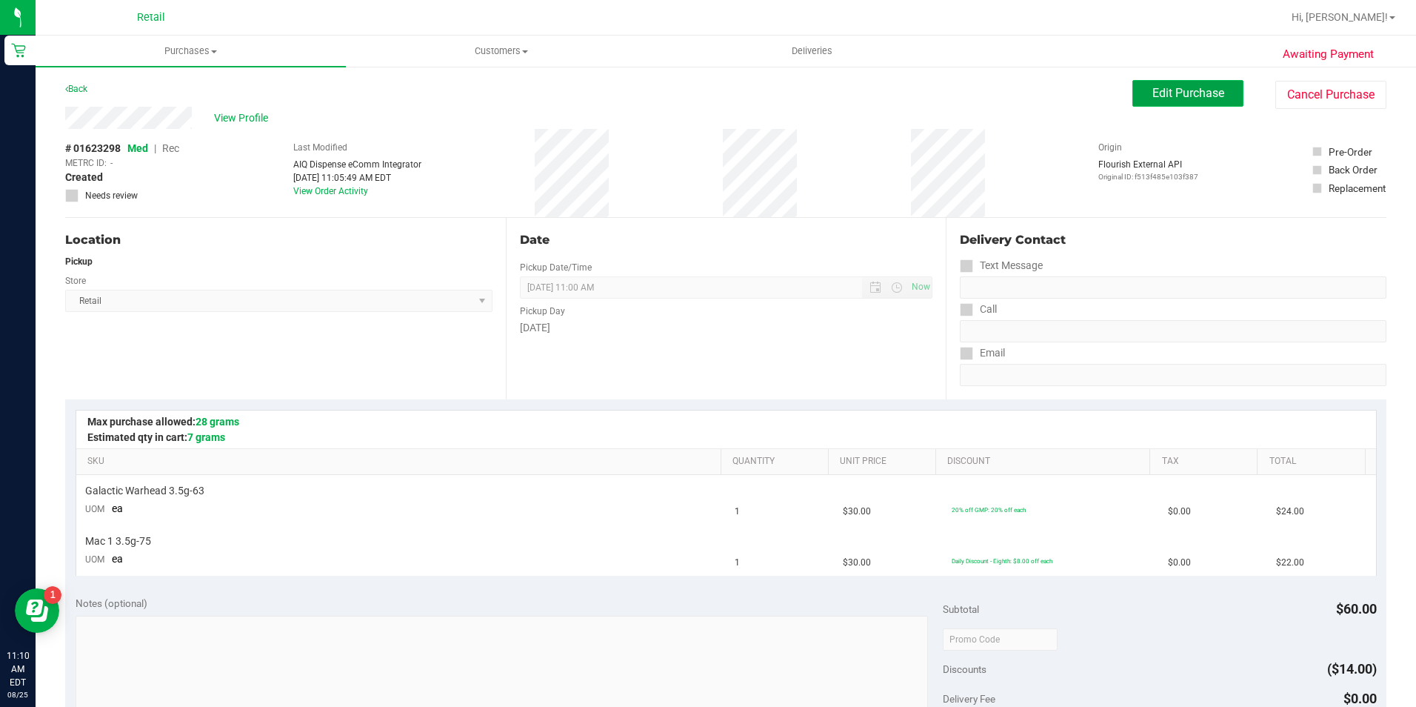
click at [1156, 96] on span "Edit Purchase" at bounding box center [1188, 93] width 72 height 14
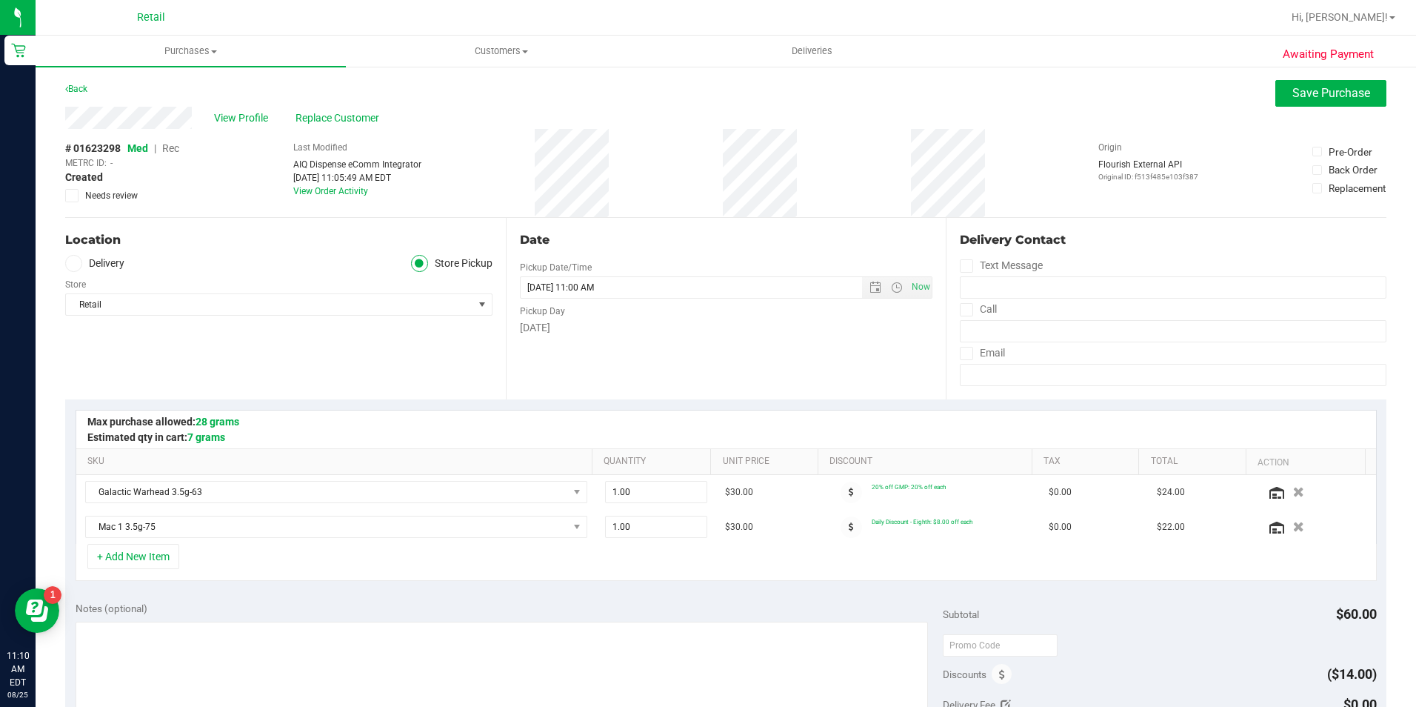
click at [174, 150] on span "Rec" at bounding box center [170, 148] width 17 height 12
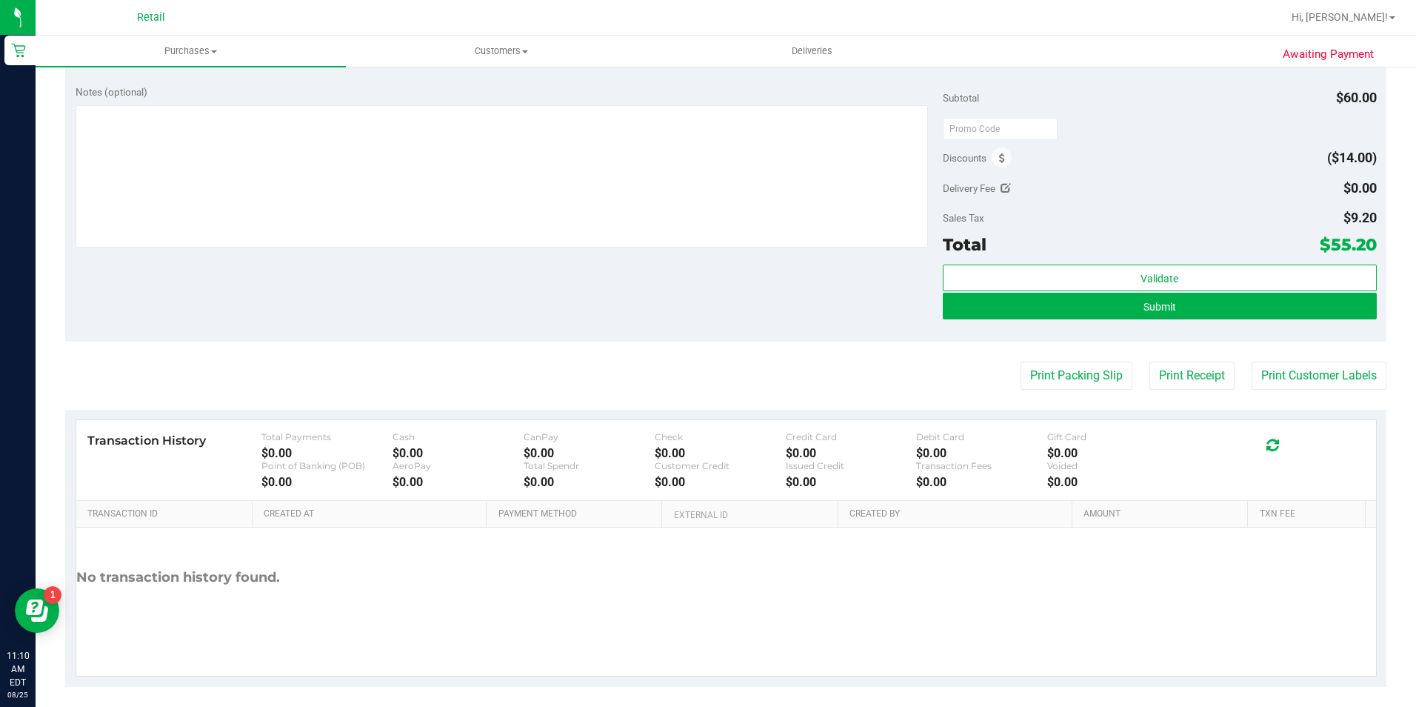
scroll to position [526, 0]
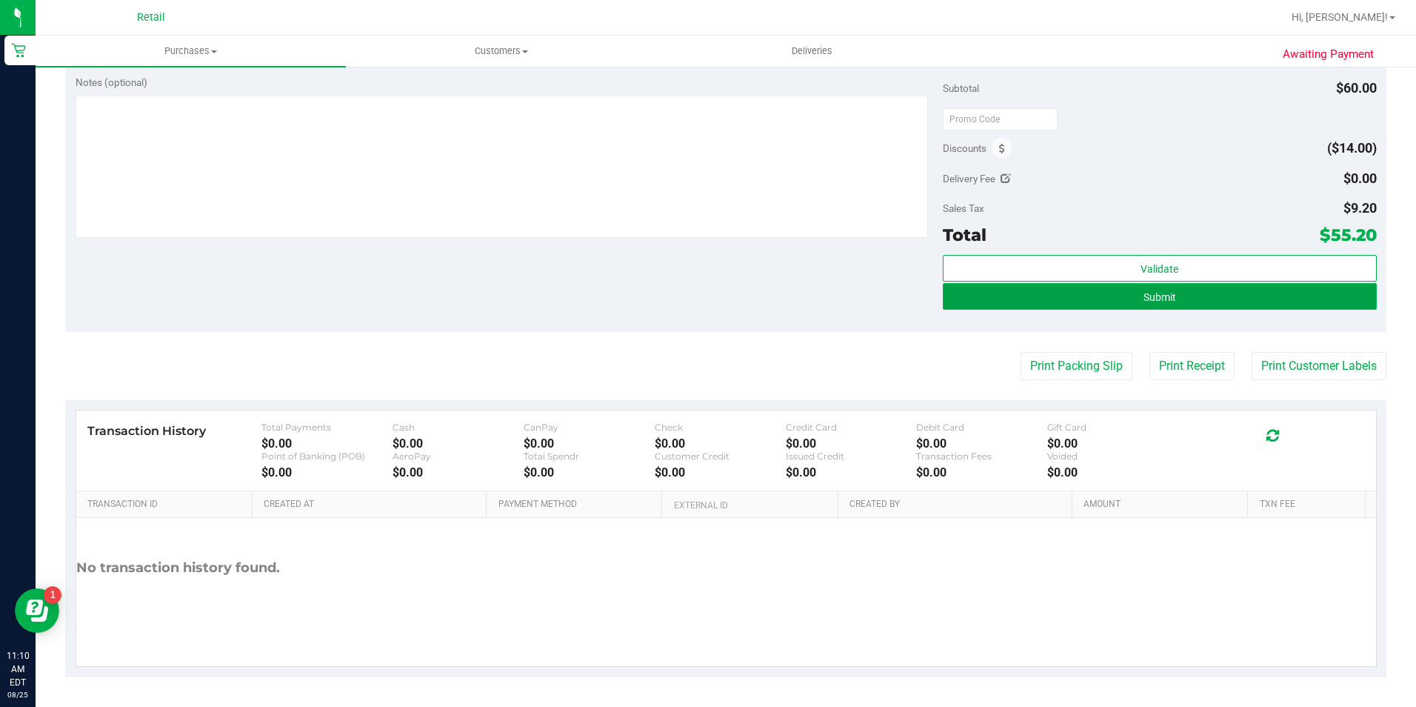
click at [1274, 298] on button "Submit" at bounding box center [1160, 296] width 434 height 27
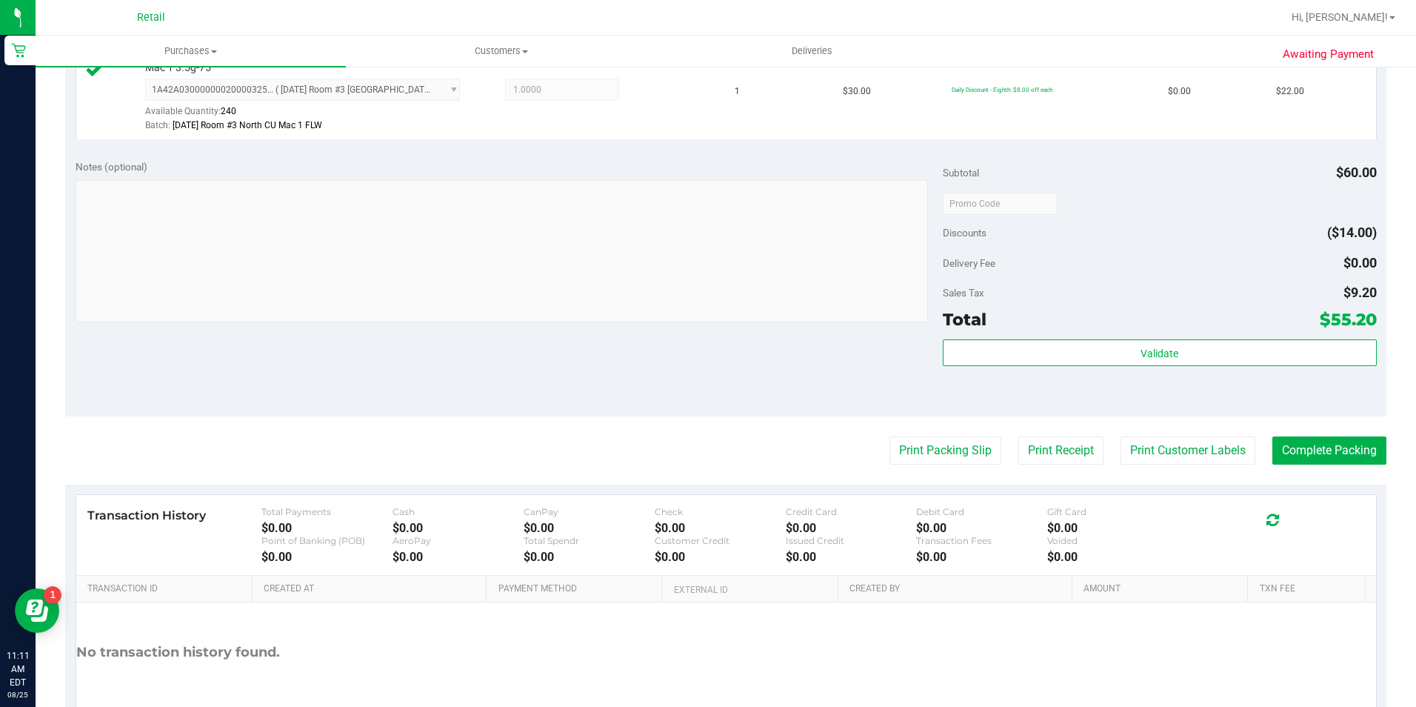
scroll to position [520, 0]
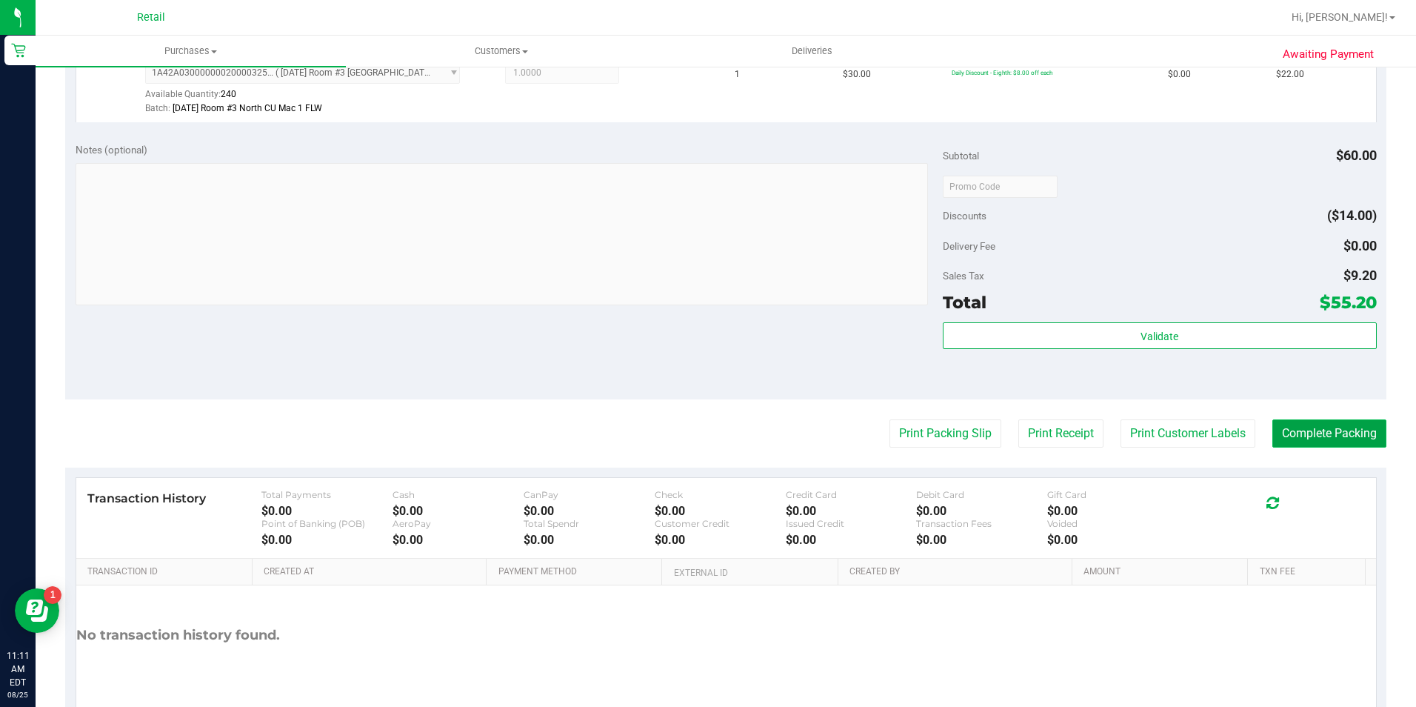
click at [1295, 439] on button "Complete Packing" at bounding box center [1329, 433] width 114 height 28
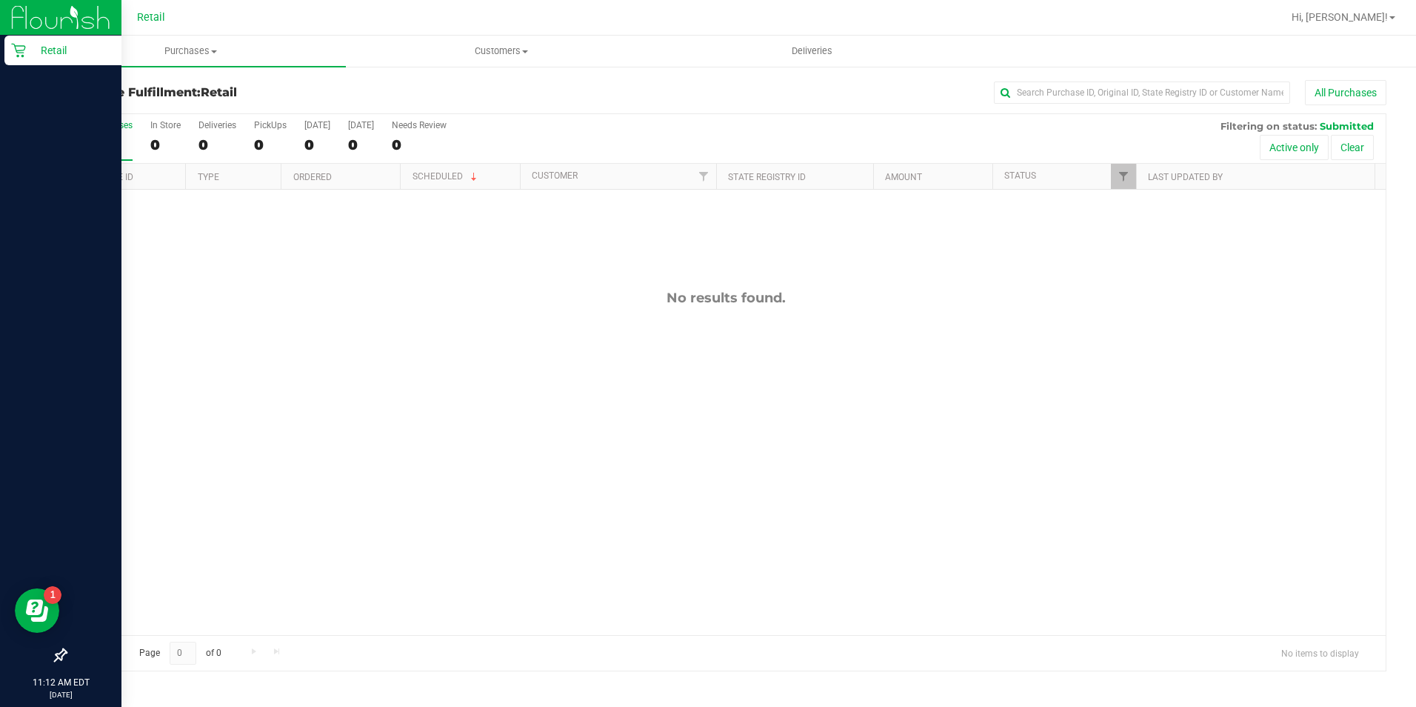
click at [17, 50] on icon at bounding box center [18, 51] width 14 height 14
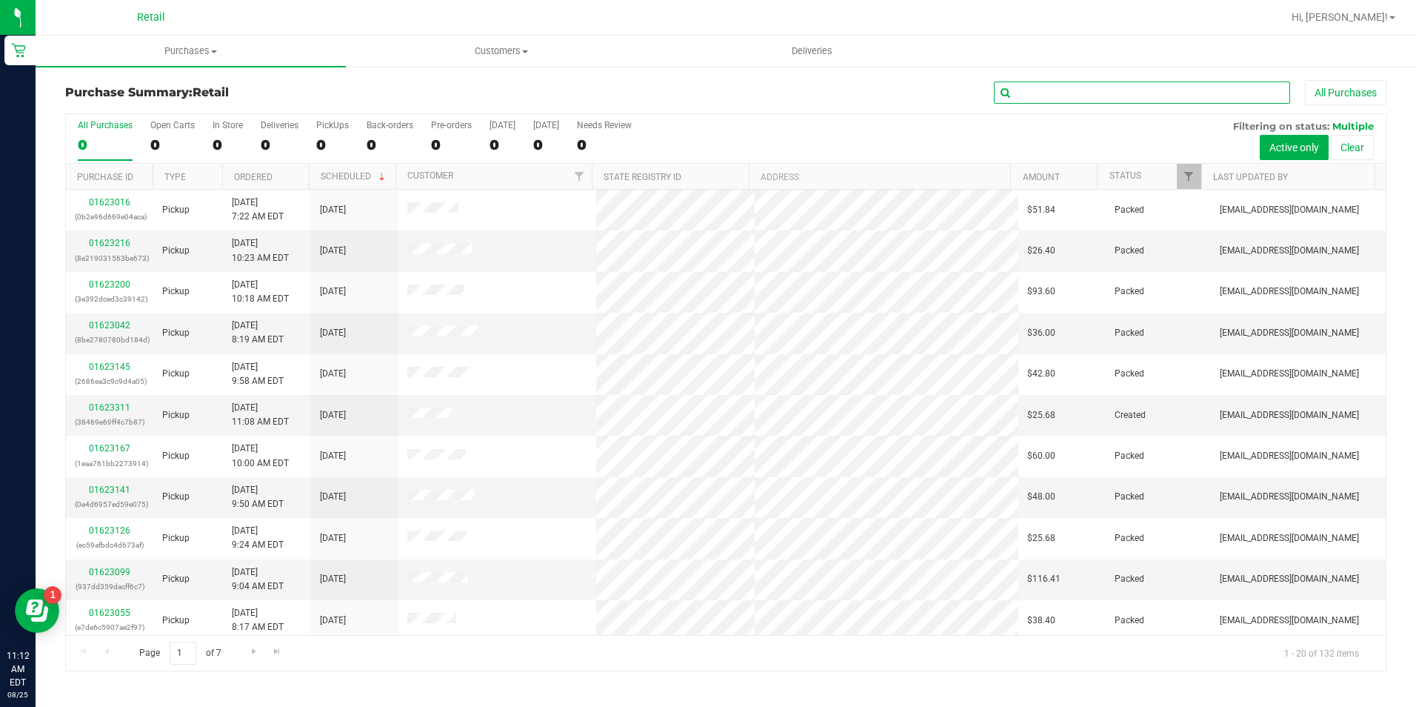
click at [1069, 96] on input "text" at bounding box center [1142, 92] width 296 height 22
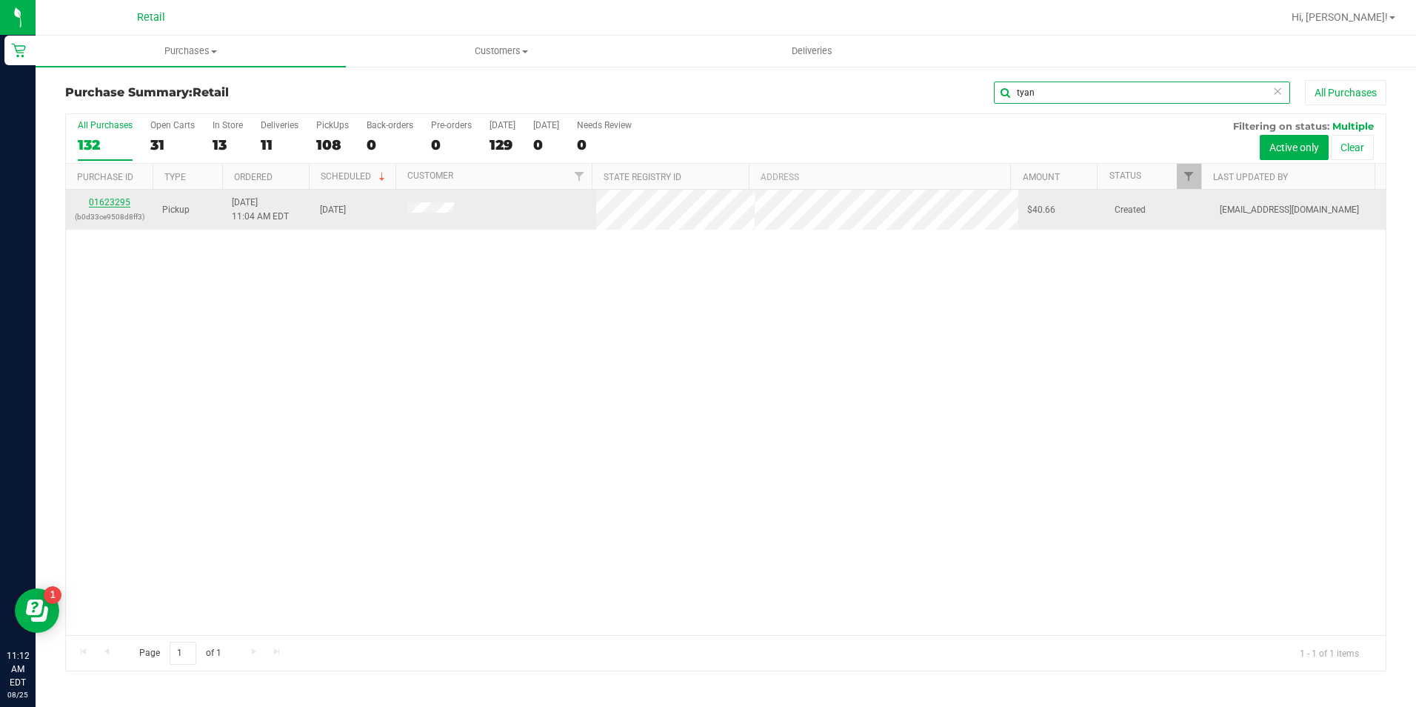
type input "tyan"
click at [113, 204] on link "01623295" at bounding box center [109, 202] width 41 height 10
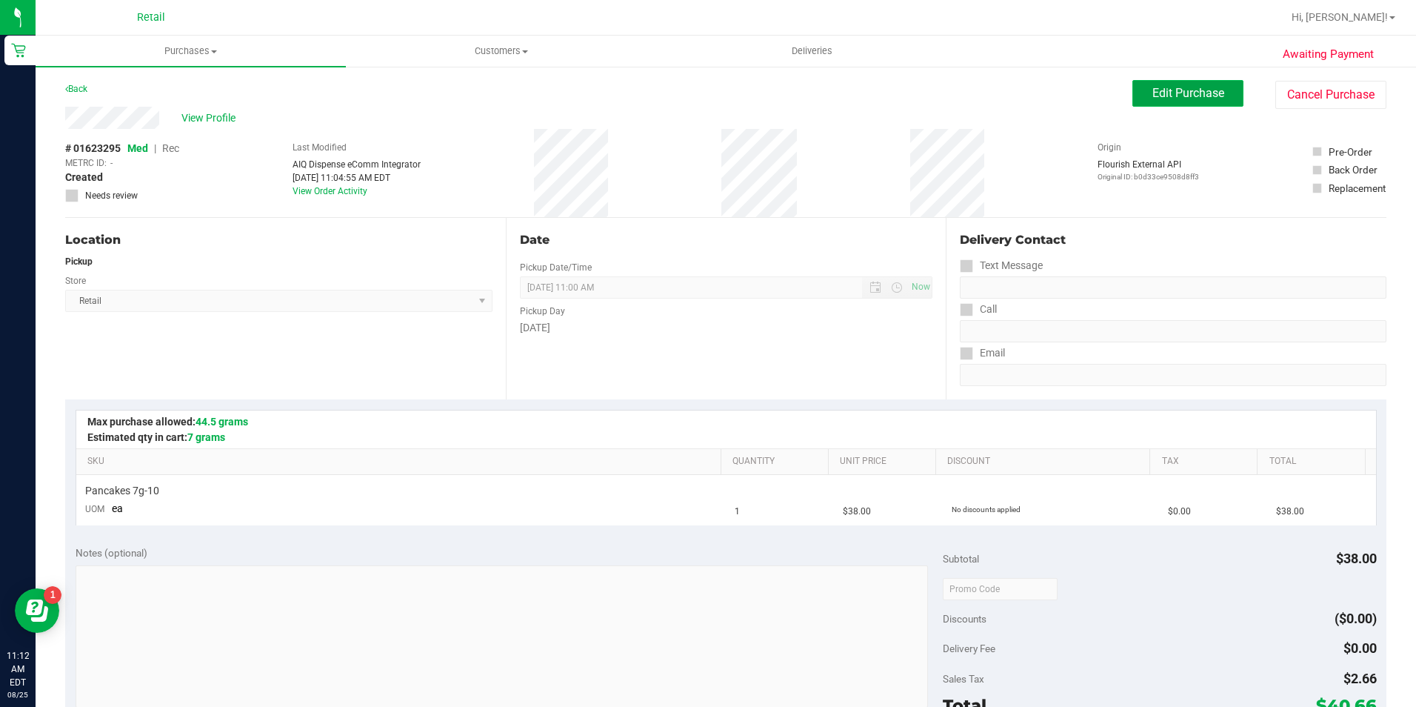
click at [1196, 90] on span "Edit Purchase" at bounding box center [1188, 93] width 72 height 14
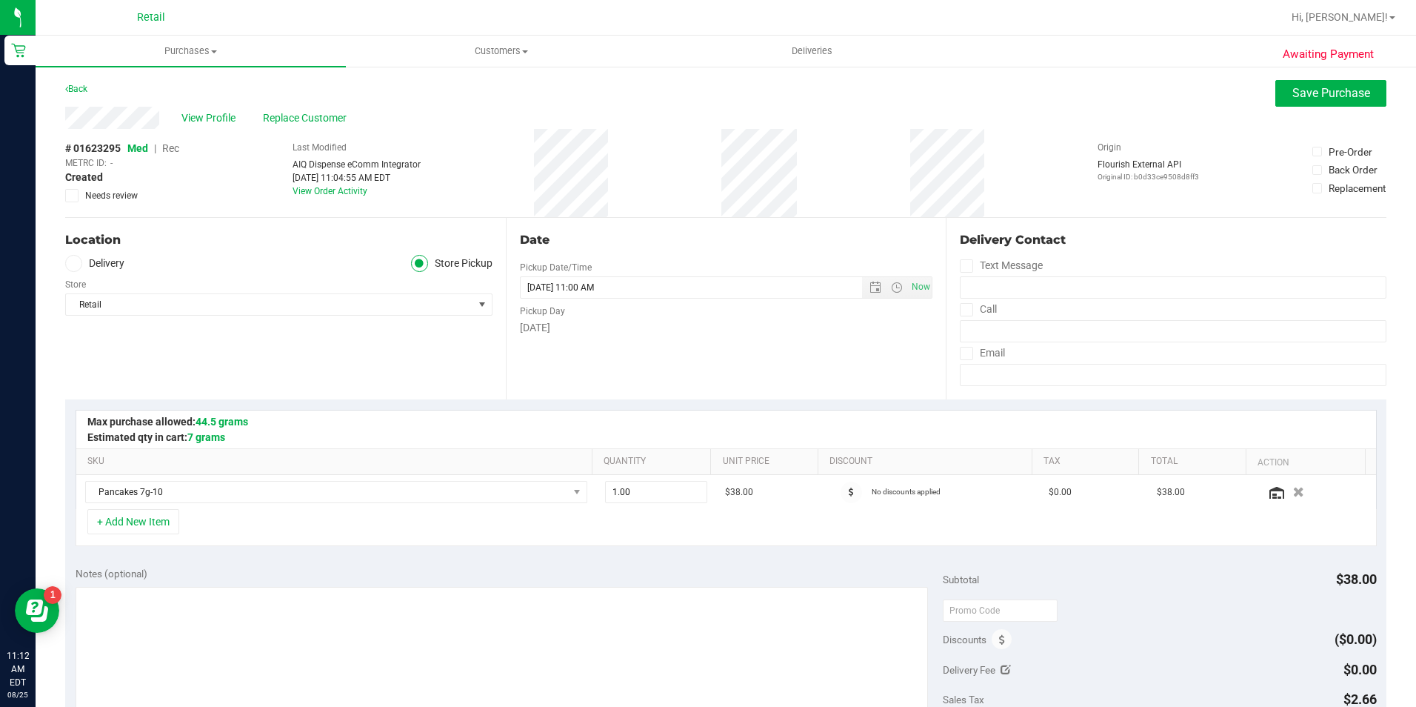
click at [177, 153] on span "Rec" at bounding box center [170, 148] width 17 height 12
click at [143, 147] on span "Med" at bounding box center [137, 148] width 20 height 12
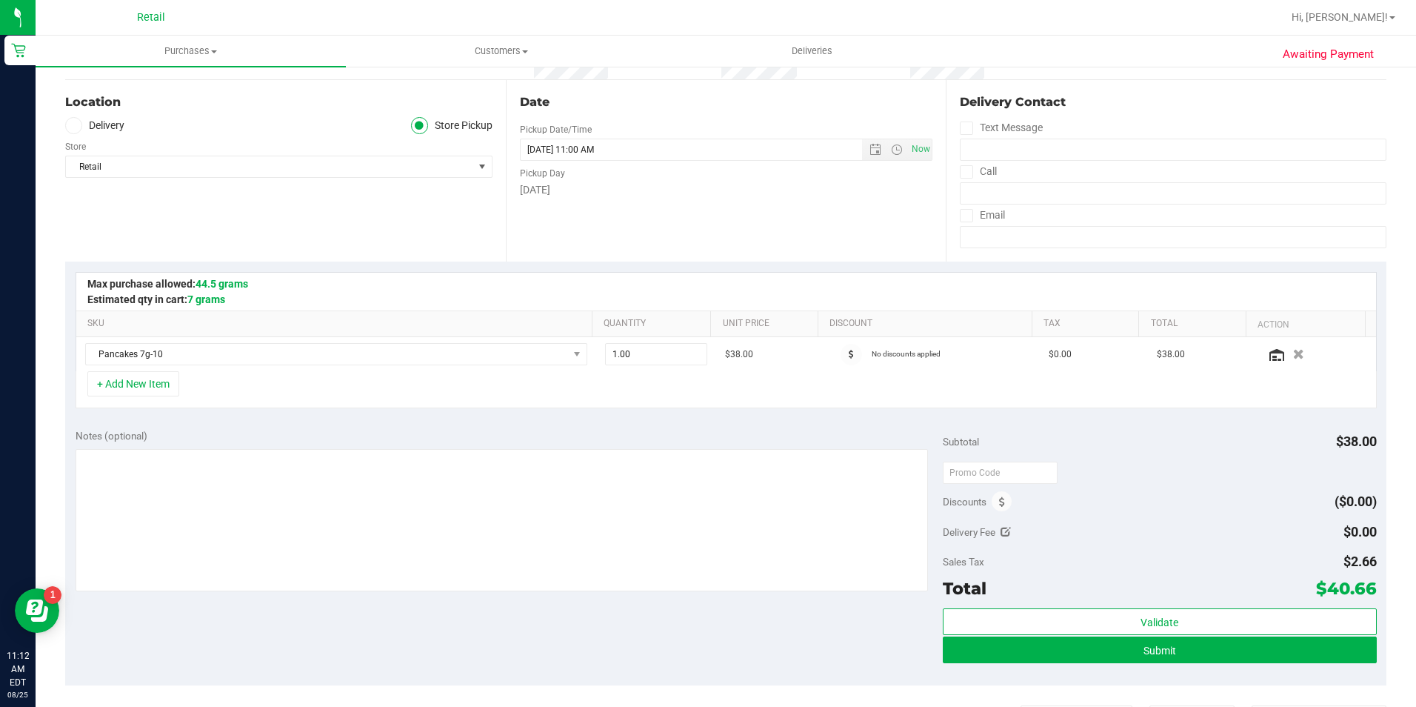
scroll to position [148, 0]
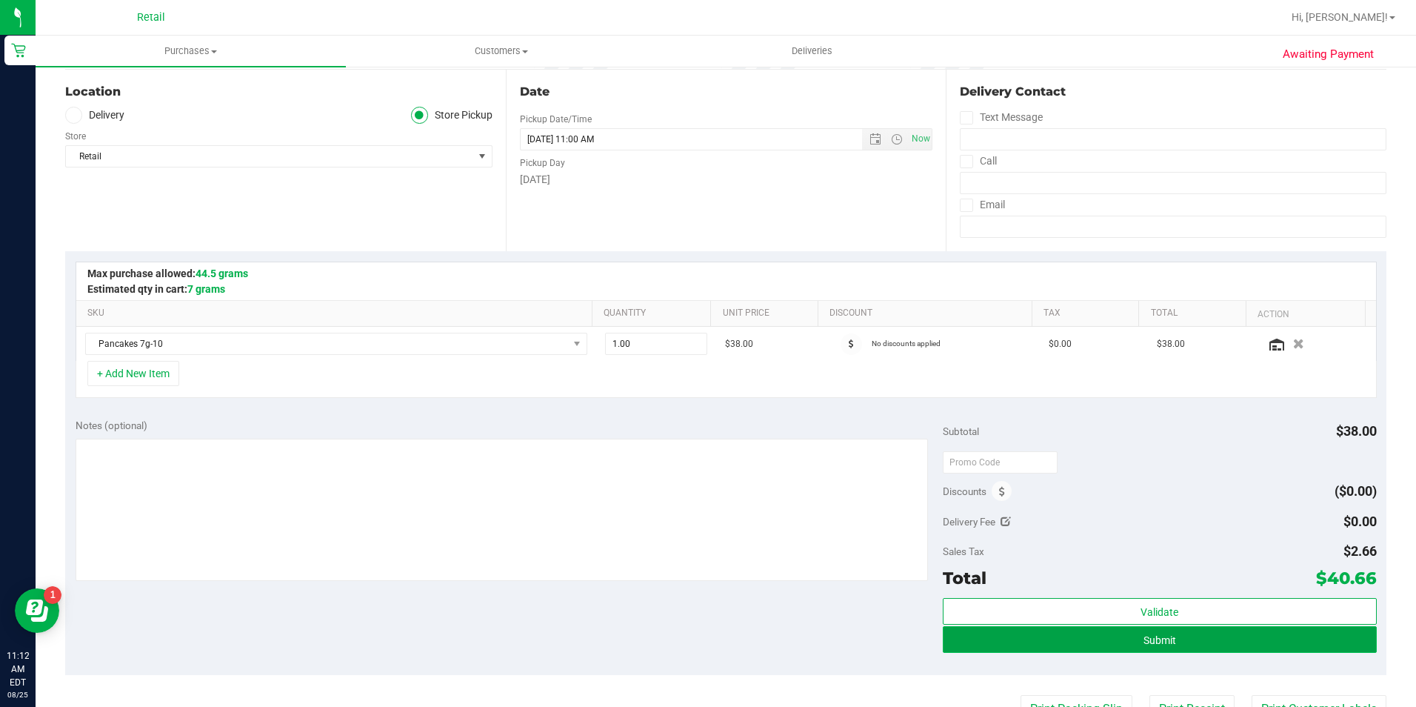
click at [1144, 638] on span "Submit" at bounding box center [1160, 640] width 33 height 12
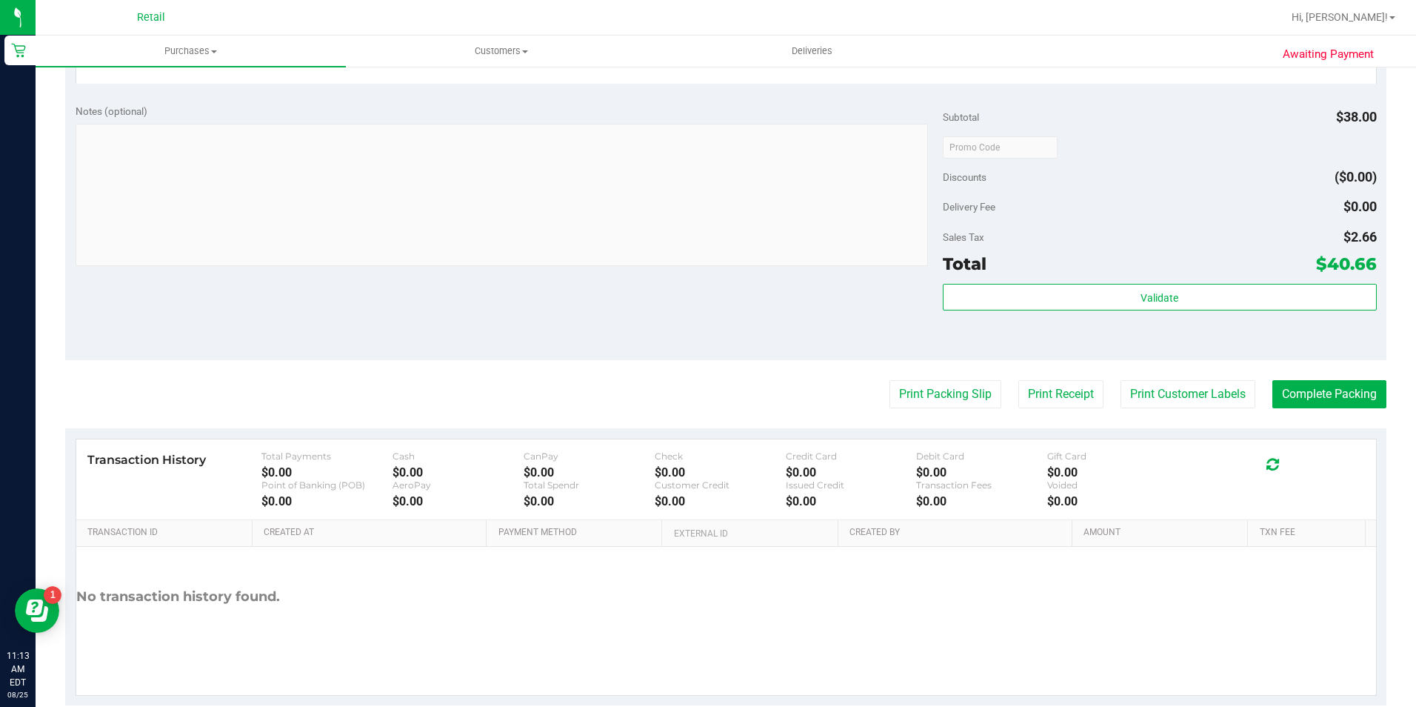
scroll to position [501, 0]
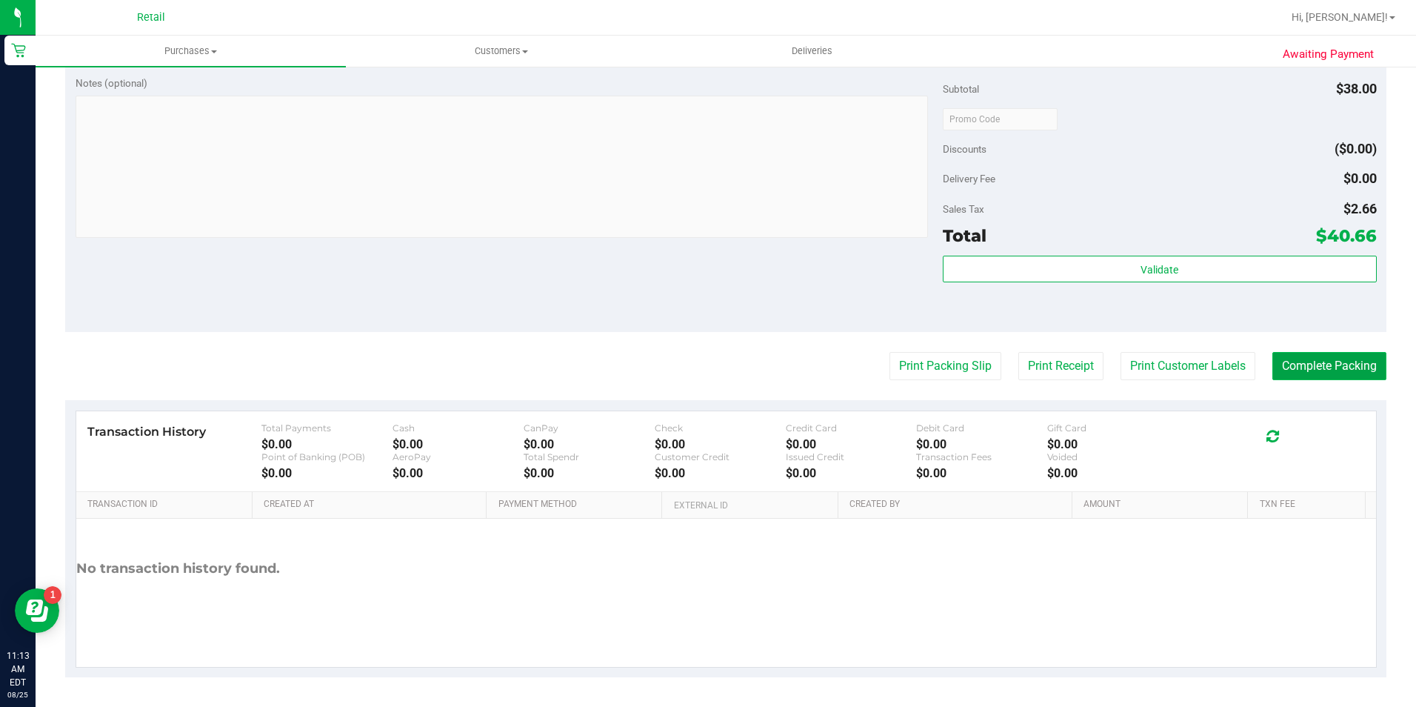
click at [1344, 361] on button "Complete Packing" at bounding box center [1329, 366] width 114 height 28
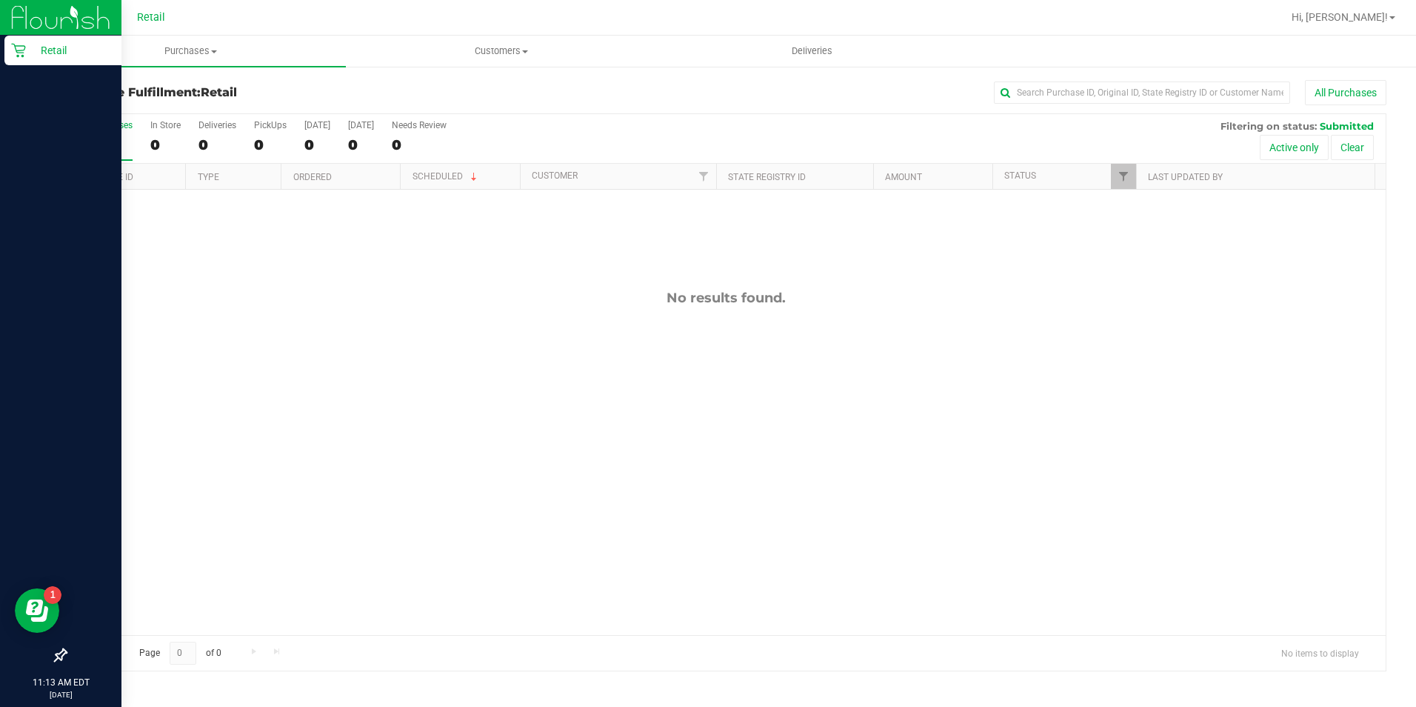
click at [31, 51] on p "Retail" at bounding box center [70, 50] width 89 height 18
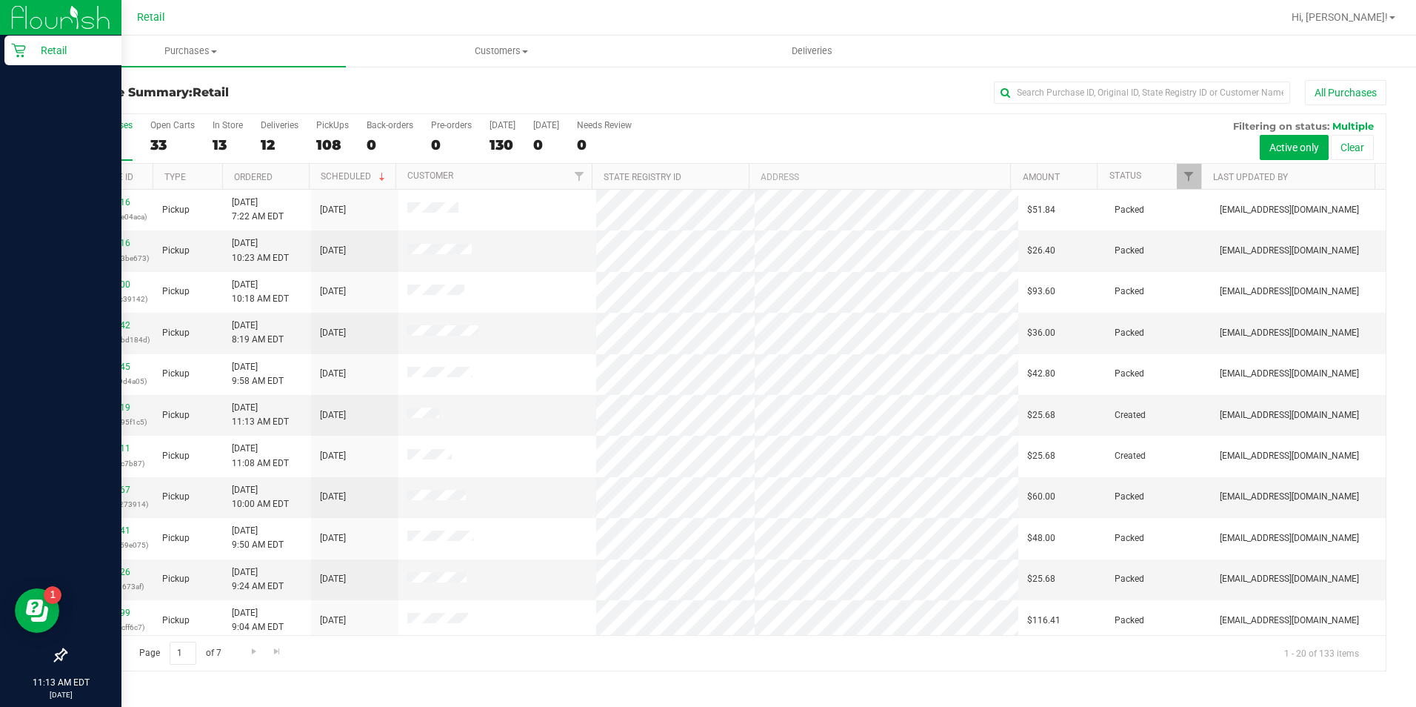
click at [19, 46] on icon at bounding box center [18, 51] width 14 height 14
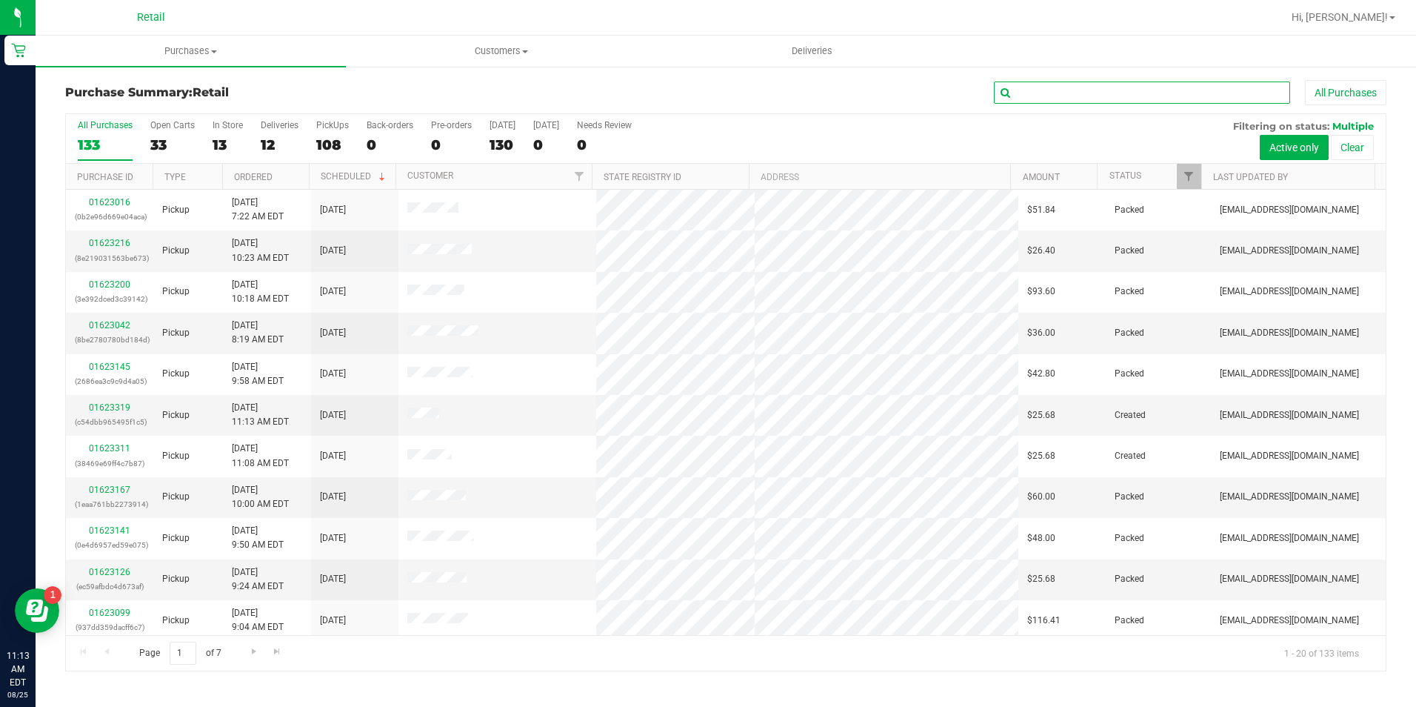
click at [1030, 86] on input "text" at bounding box center [1142, 92] width 296 height 22
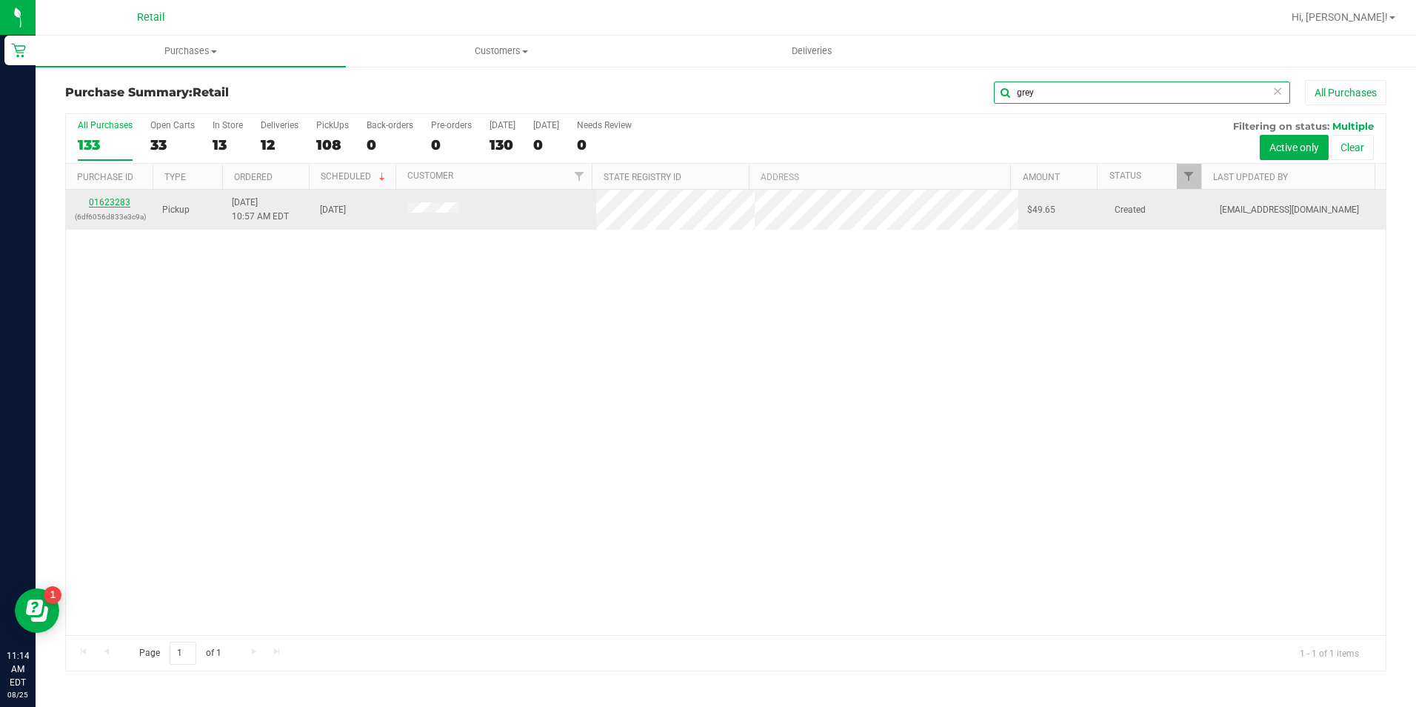
type input "grey"
click at [124, 201] on link "01623283" at bounding box center [109, 202] width 41 height 10
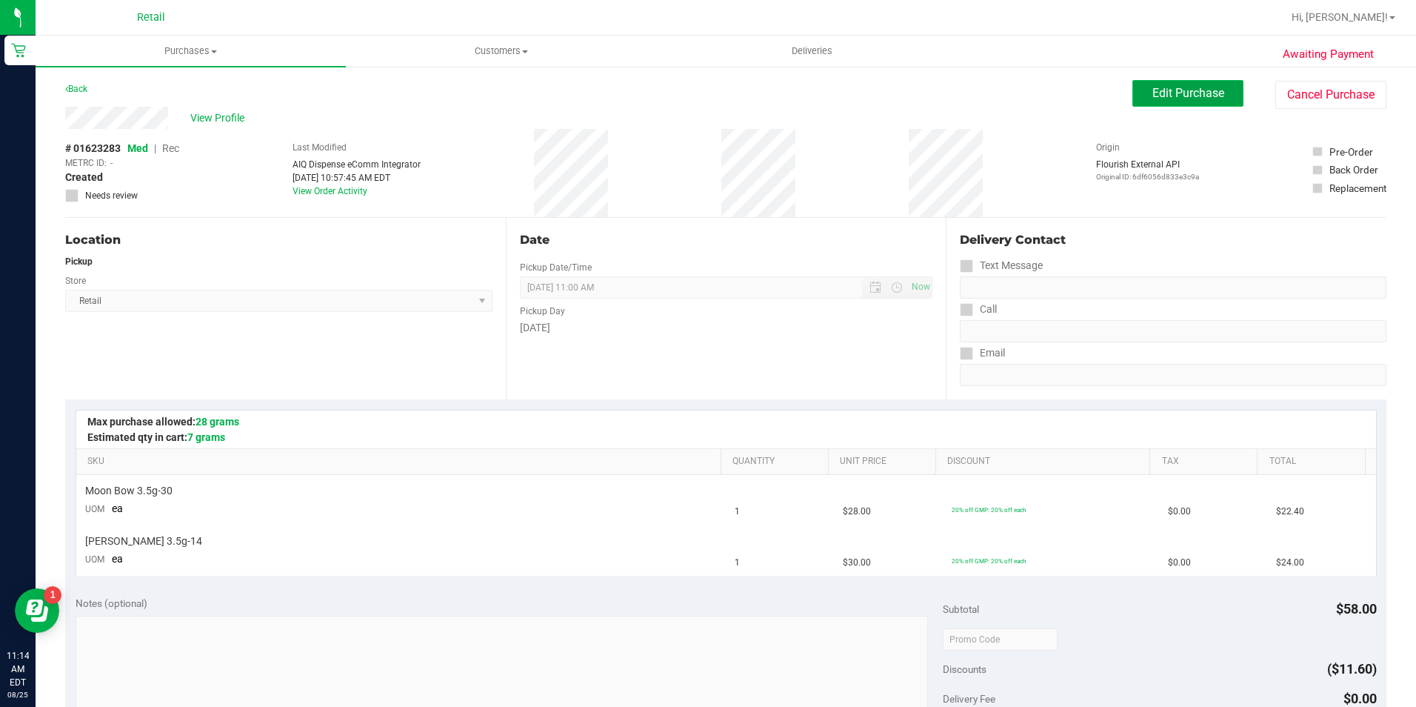
click at [1152, 92] on span "Edit Purchase" at bounding box center [1188, 93] width 72 height 14
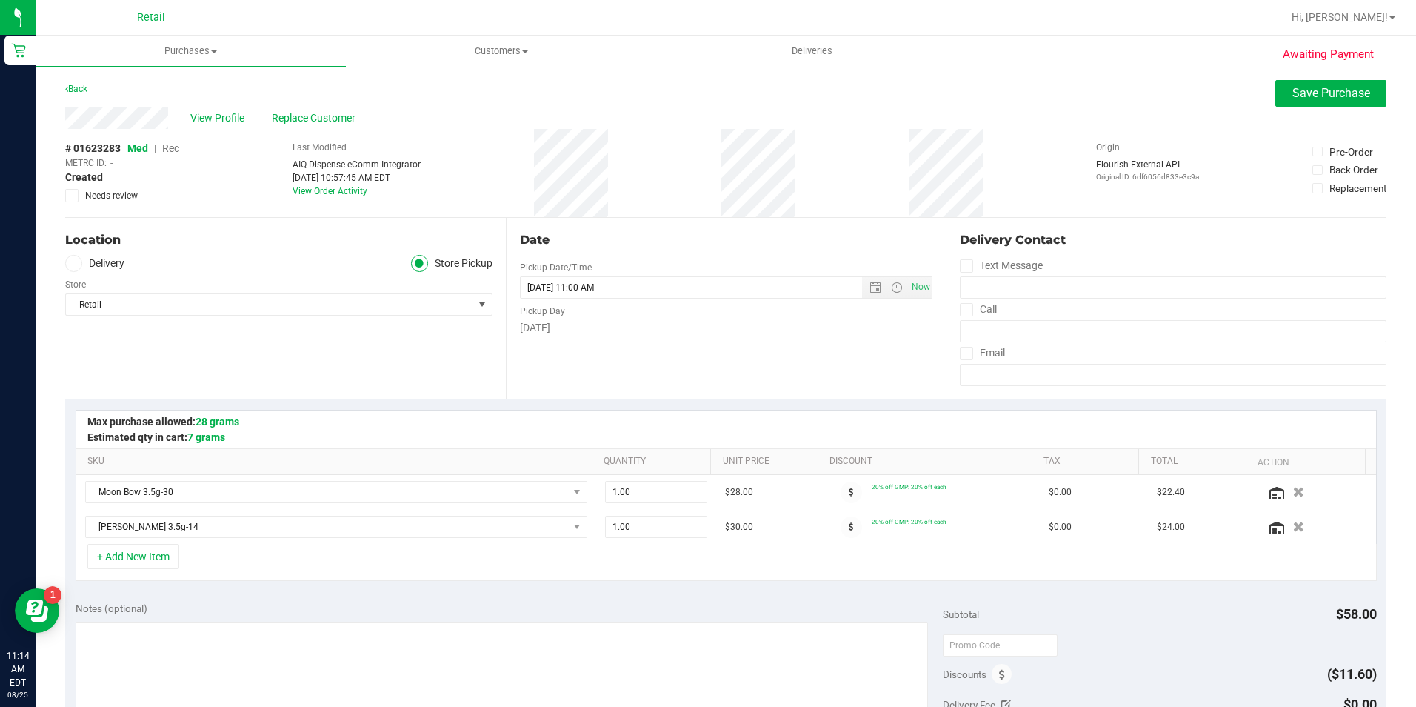
click at [178, 148] on span "Rec" at bounding box center [170, 148] width 17 height 12
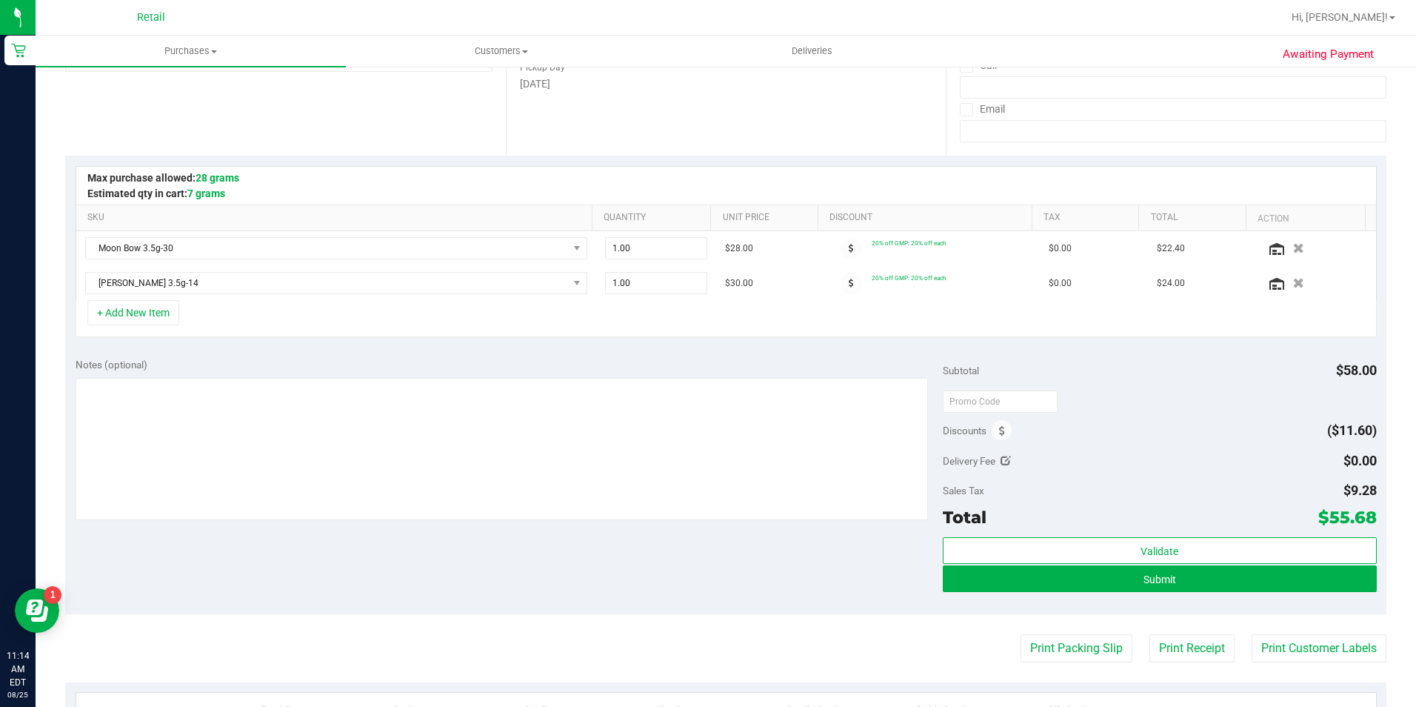
scroll to position [296, 0]
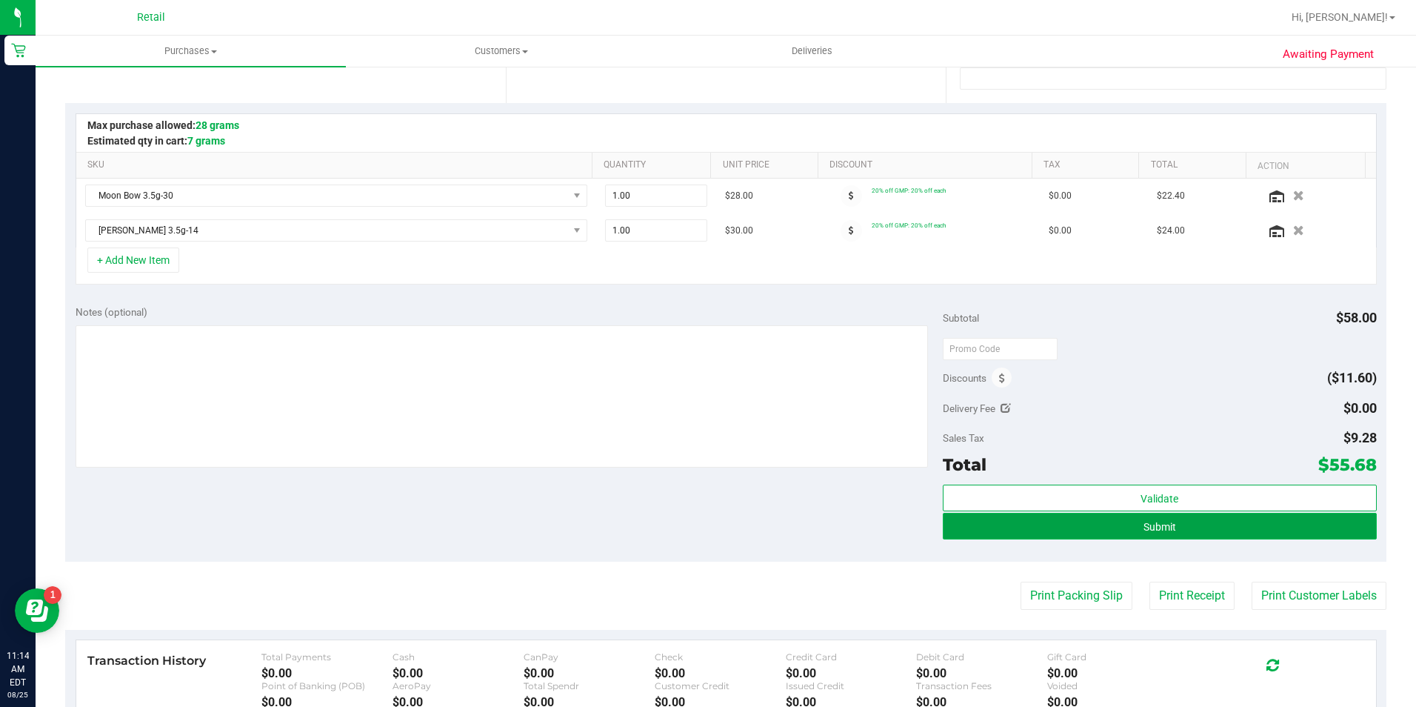
click at [1314, 532] on button "Submit" at bounding box center [1160, 526] width 434 height 27
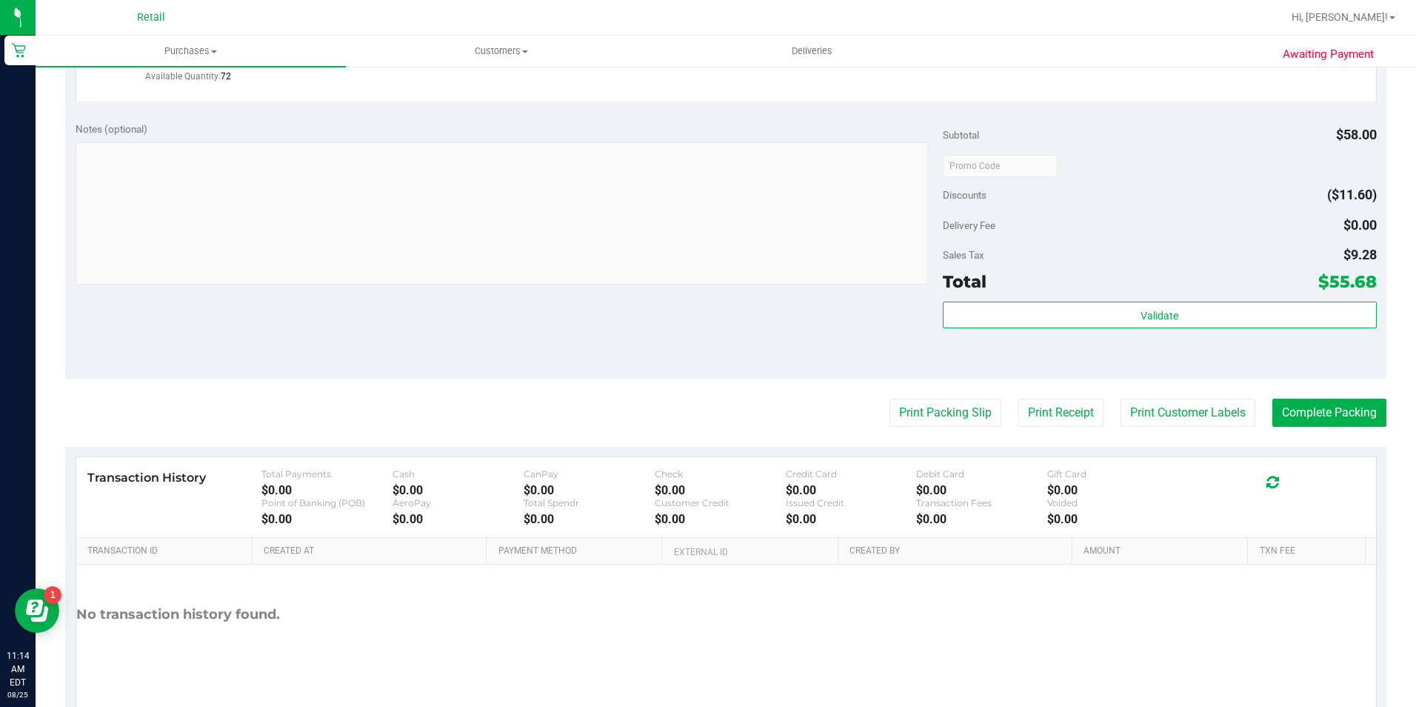
scroll to position [584, 0]
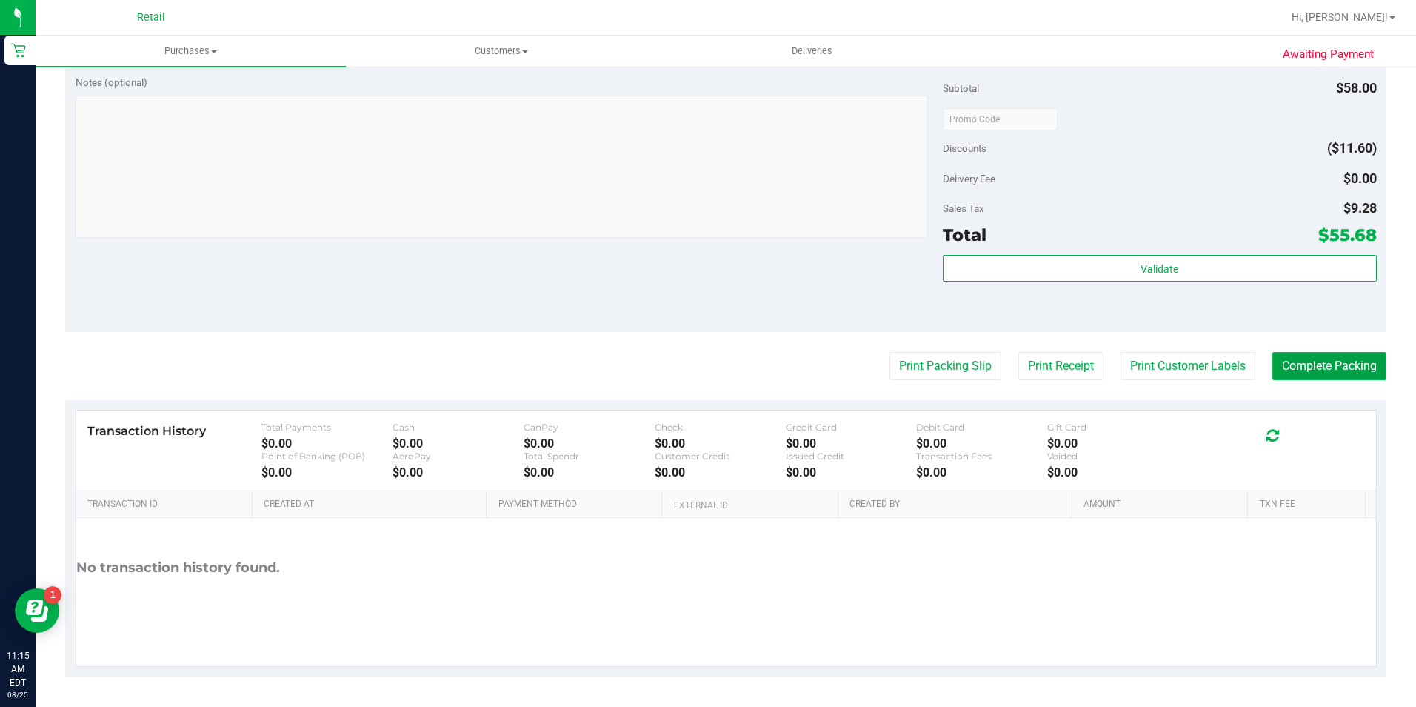
click at [1343, 362] on button "Complete Packing" at bounding box center [1329, 366] width 114 height 28
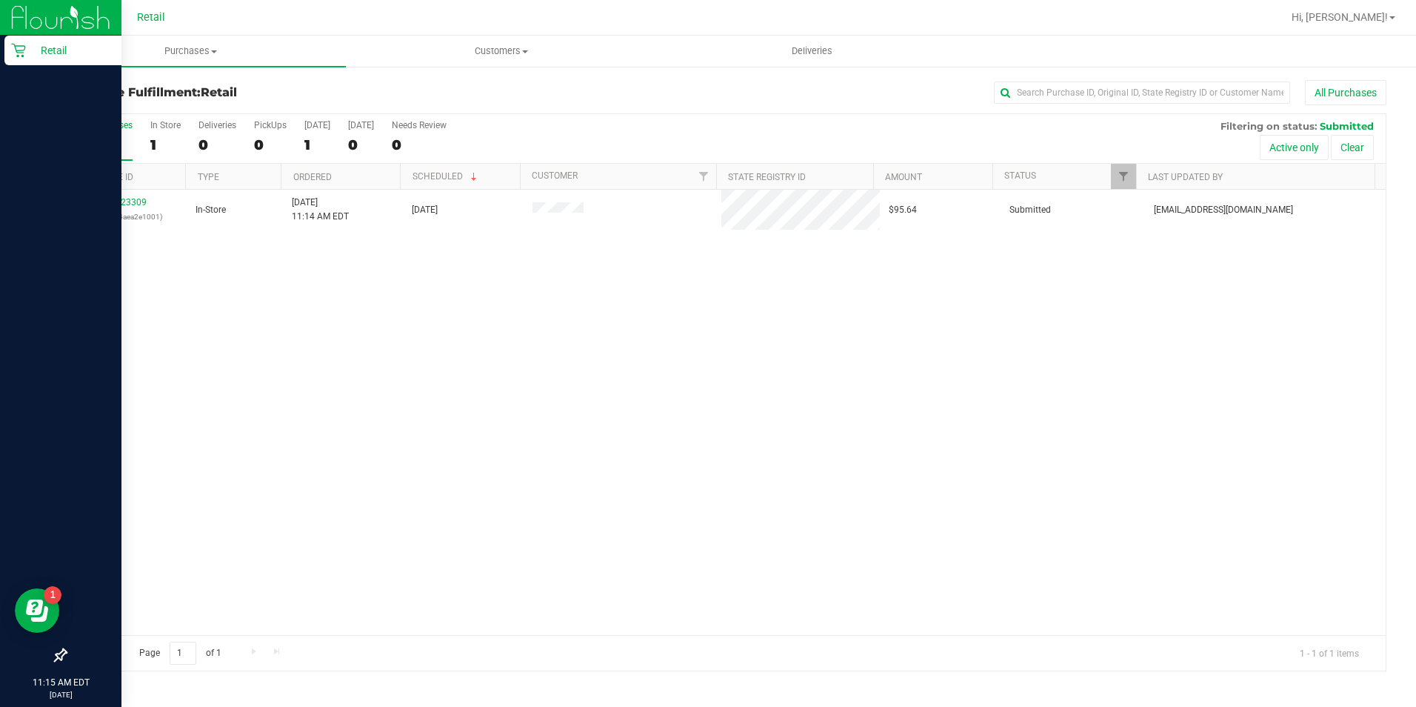
click at [31, 46] on p "Retail" at bounding box center [70, 50] width 89 height 18
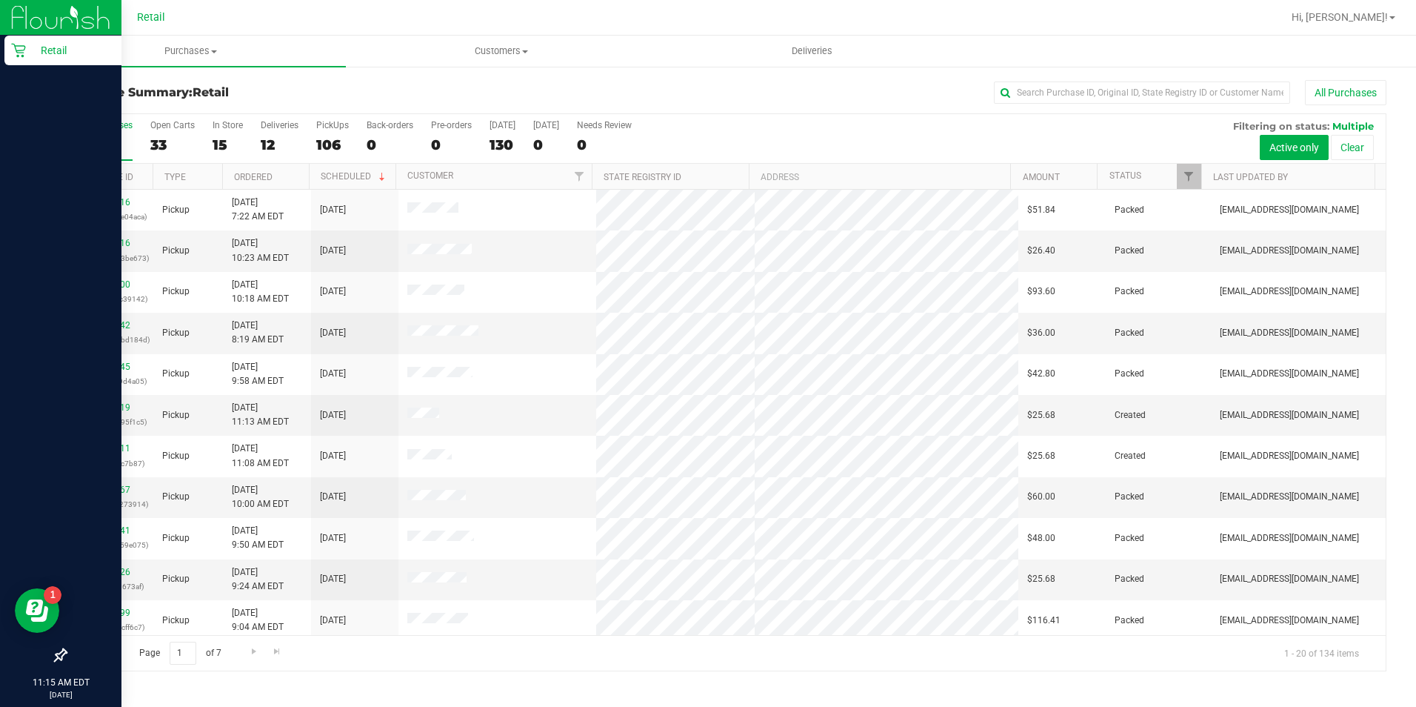
click at [29, 53] on p "Retail" at bounding box center [70, 50] width 89 height 18
click at [18, 50] on icon at bounding box center [18, 51] width 14 height 14
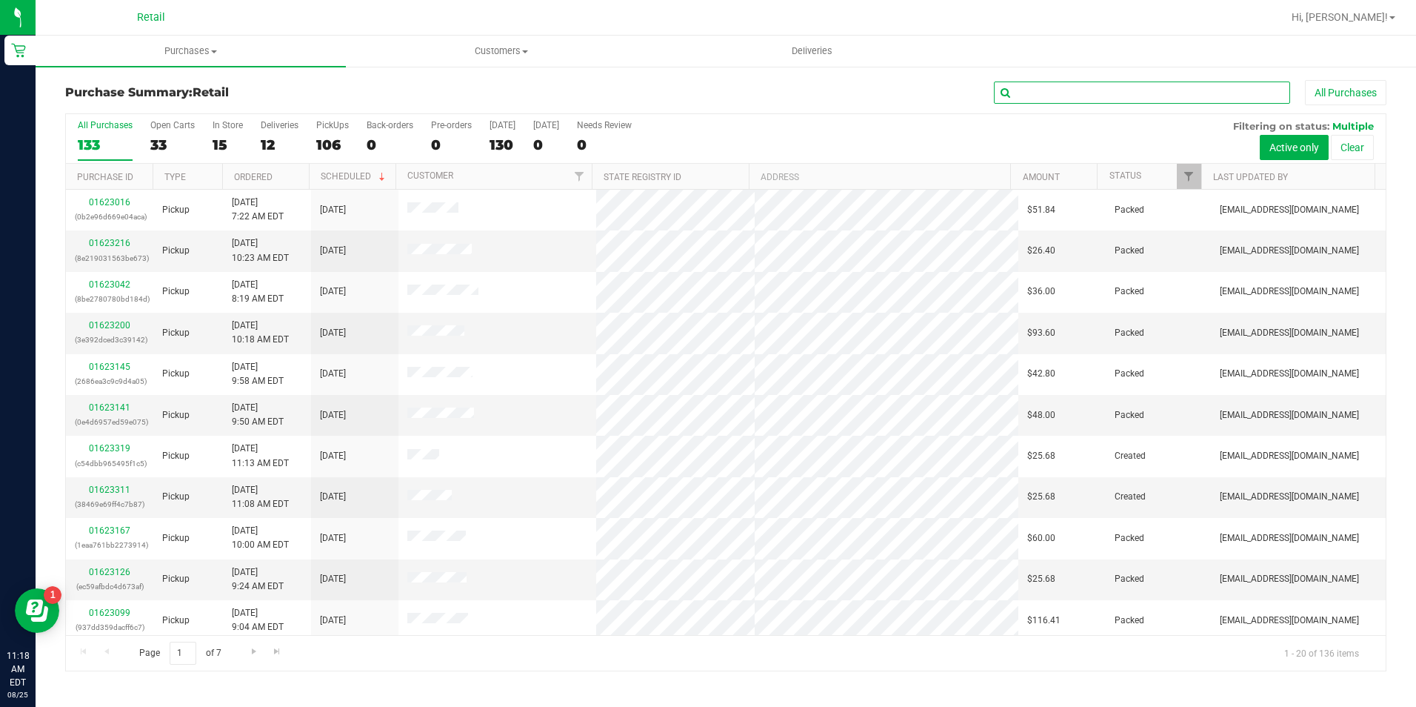
click at [1204, 95] on input "text" at bounding box center [1142, 92] width 296 height 22
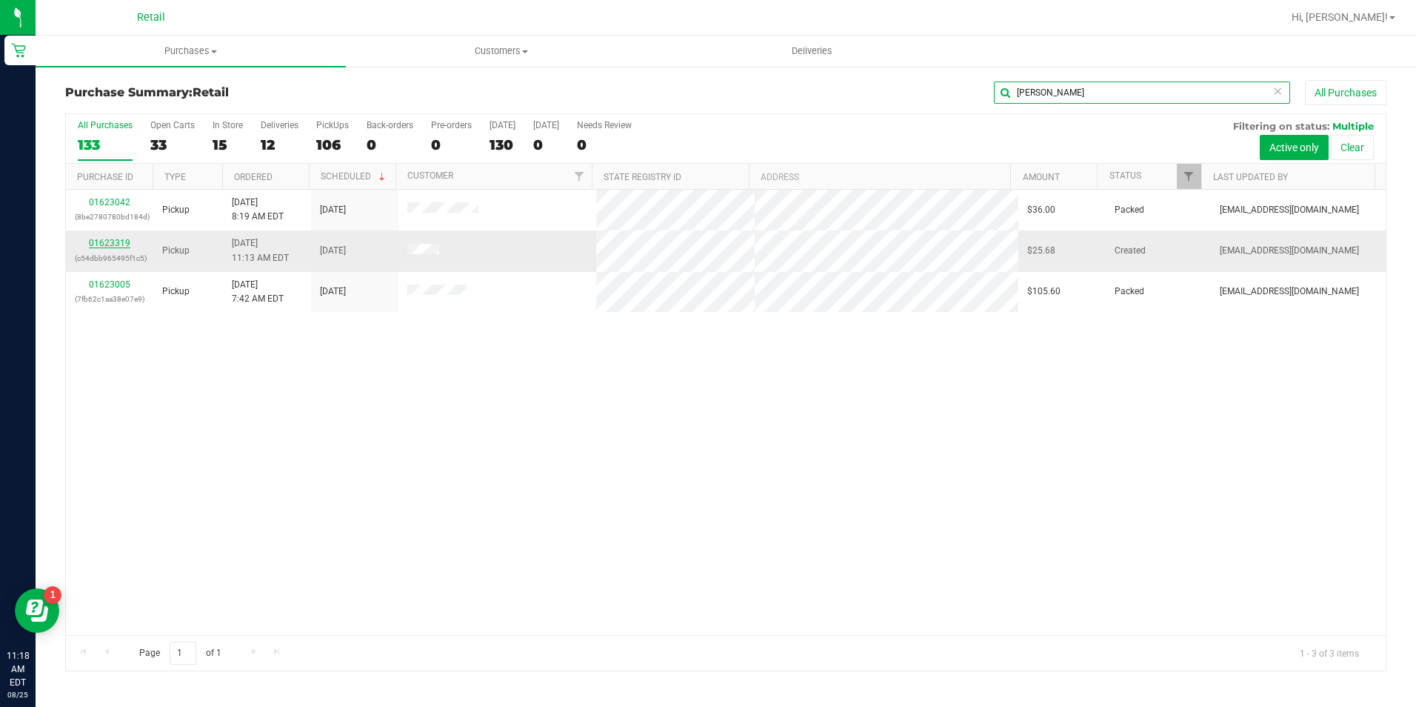
type input "victor"
click at [103, 244] on link "01623319" at bounding box center [109, 243] width 41 height 10
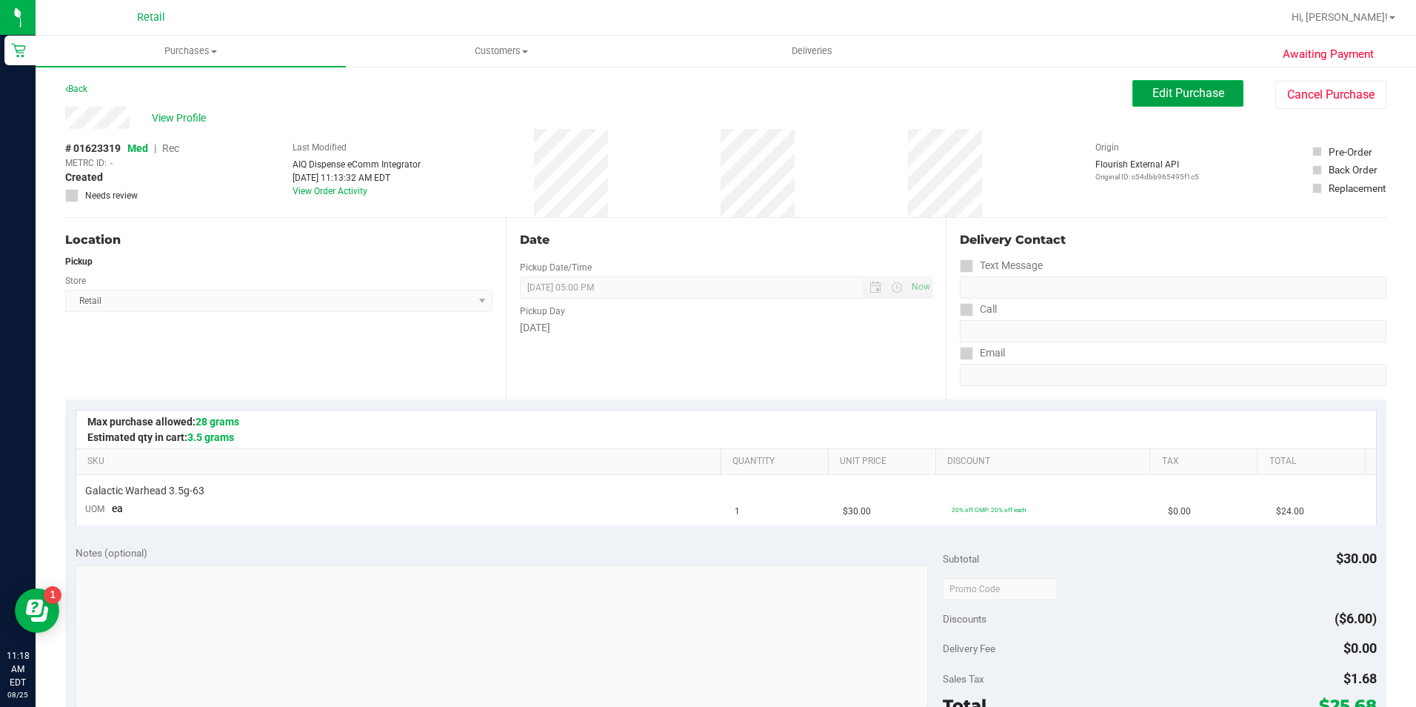
click at [1203, 95] on span "Edit Purchase" at bounding box center [1188, 93] width 72 height 14
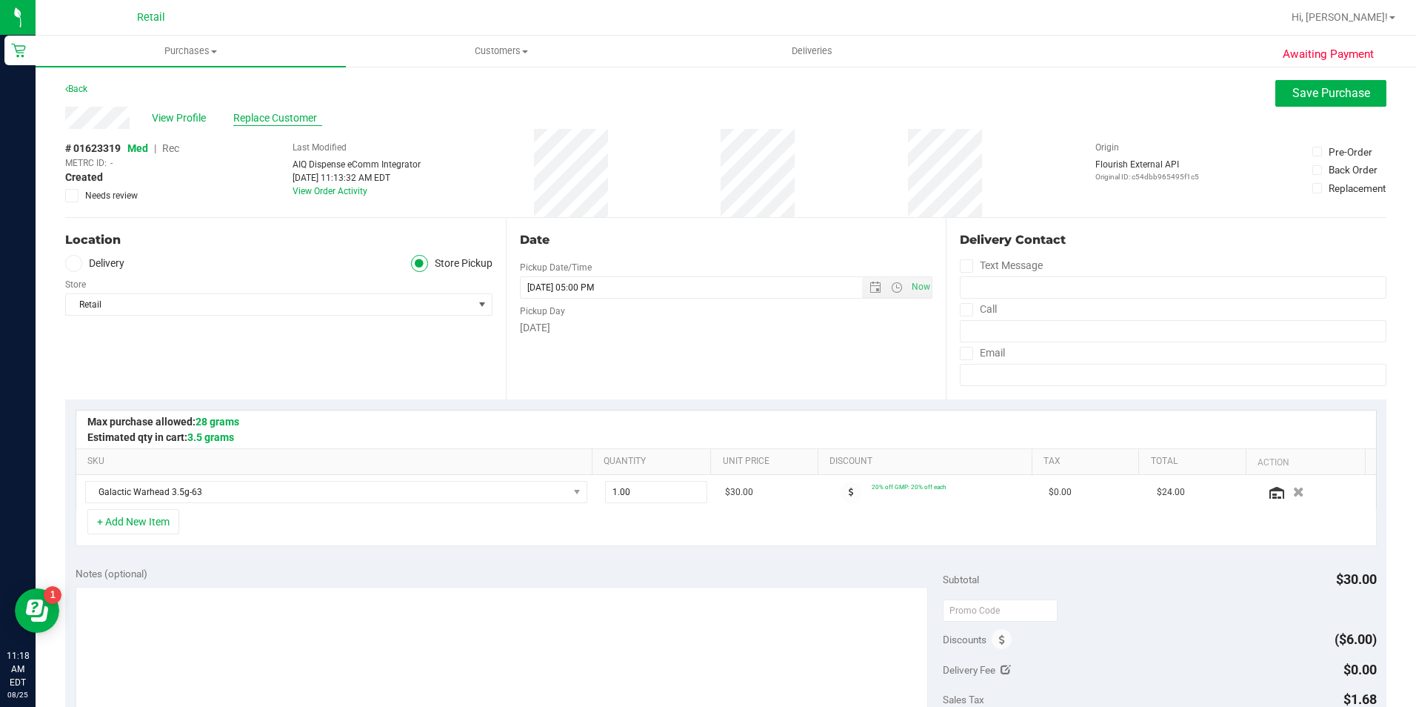
click at [267, 121] on span "Replace Customer" at bounding box center [277, 118] width 89 height 16
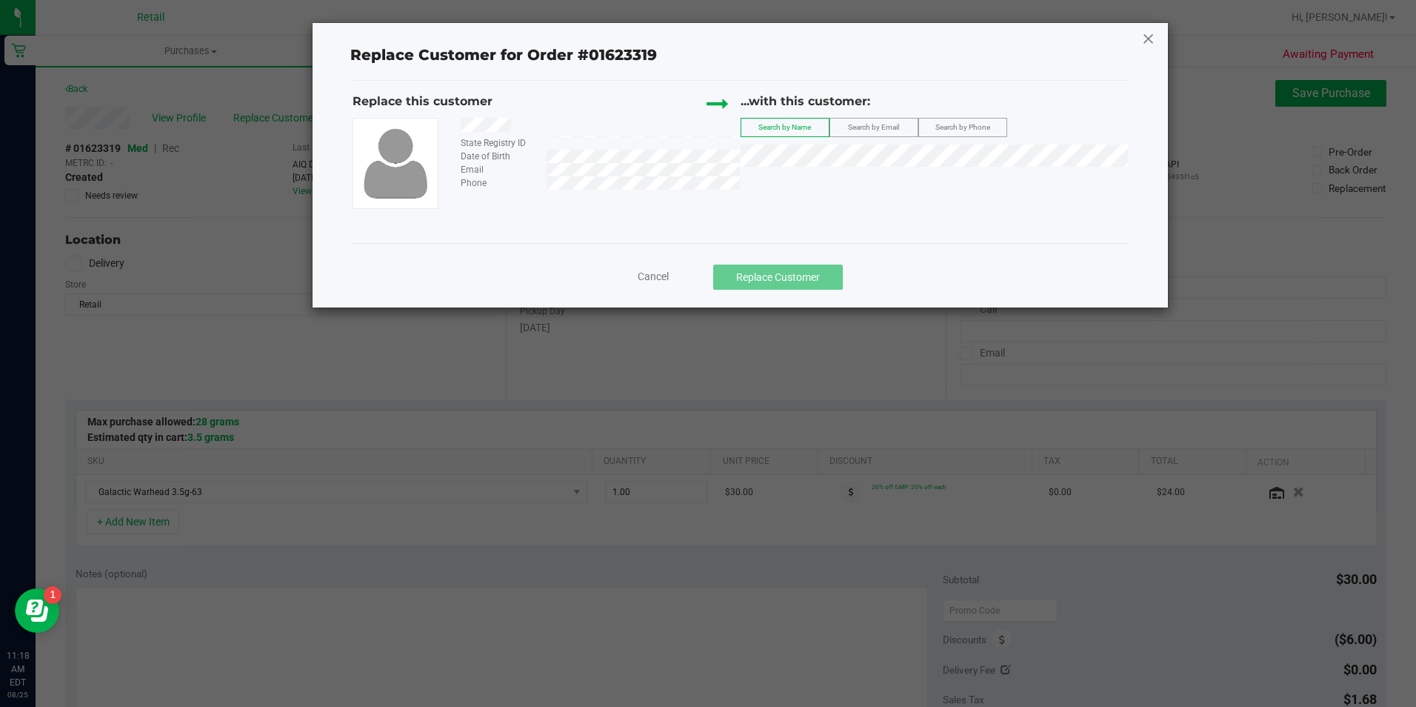
click at [1145, 36] on icon at bounding box center [1148, 39] width 13 height 24
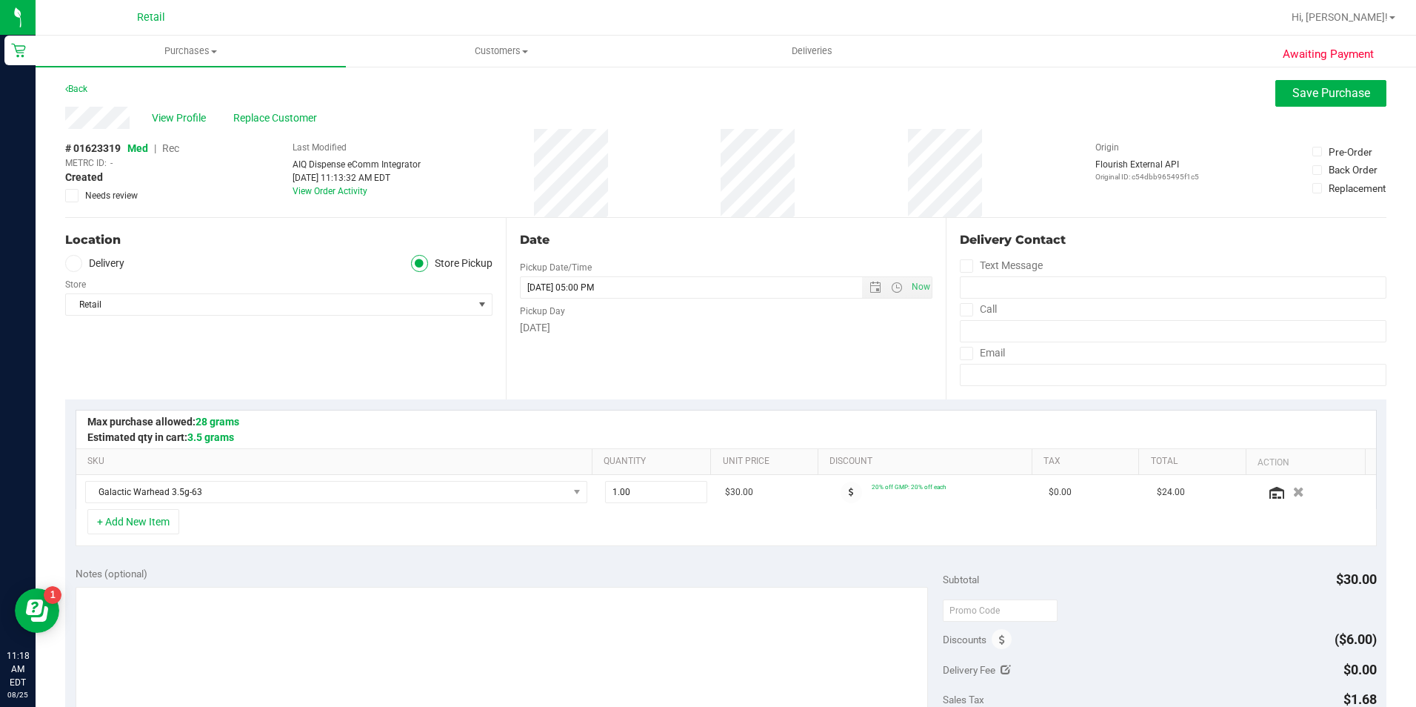
click at [168, 146] on span "Rec" at bounding box center [170, 148] width 17 height 12
click at [286, 119] on span "Replace Customer" at bounding box center [277, 118] width 89 height 16
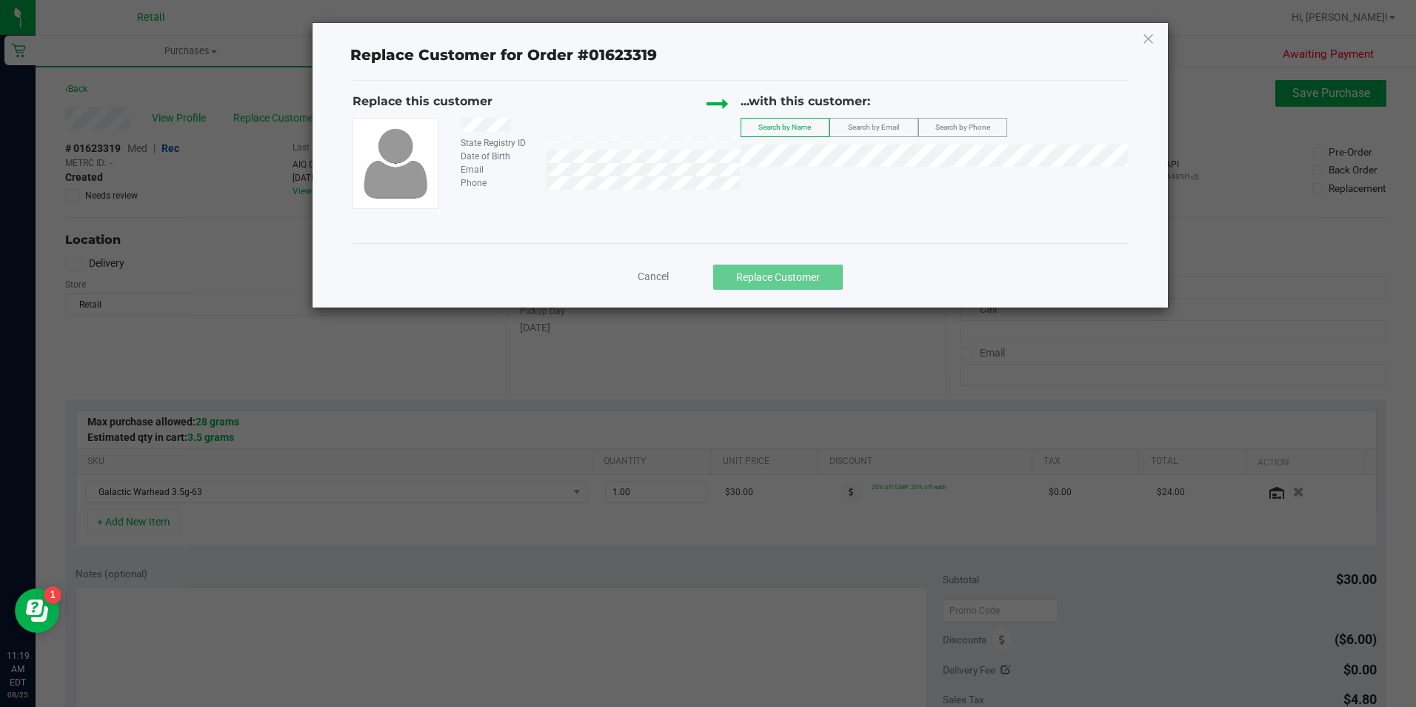
click at [560, 194] on div "State Registry ID Date of Birth Email Phone" at bounding box center [546, 163] width 387 height 90
click at [558, 190] on div "State Registry ID Date of Birth Email Phone" at bounding box center [546, 163] width 387 height 90
click at [942, 119] on label "Search by Phone" at bounding box center [962, 128] width 87 height 18
click at [1023, 67] on div "Replace Customer for Order #01623319" at bounding box center [740, 55] width 775 height 51
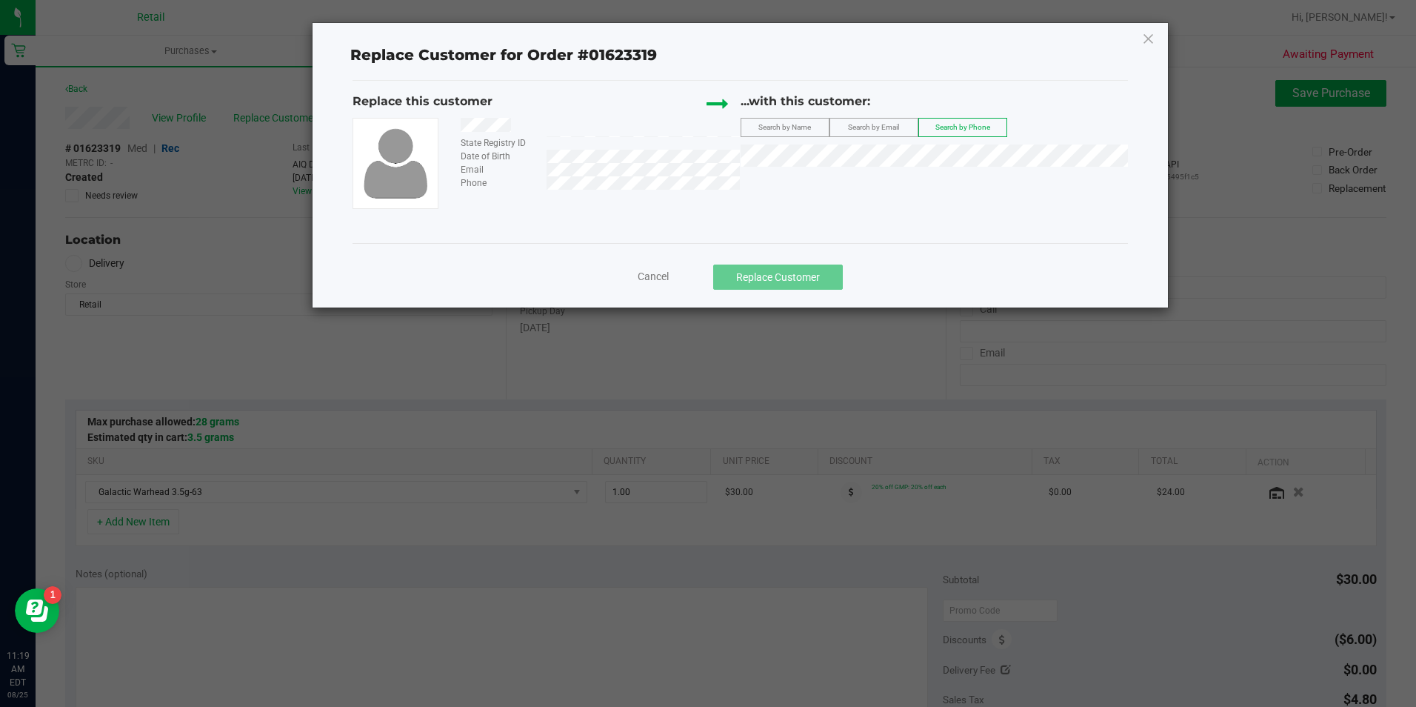
click at [980, 130] on span "Search by Phone" at bounding box center [962, 127] width 55 height 8
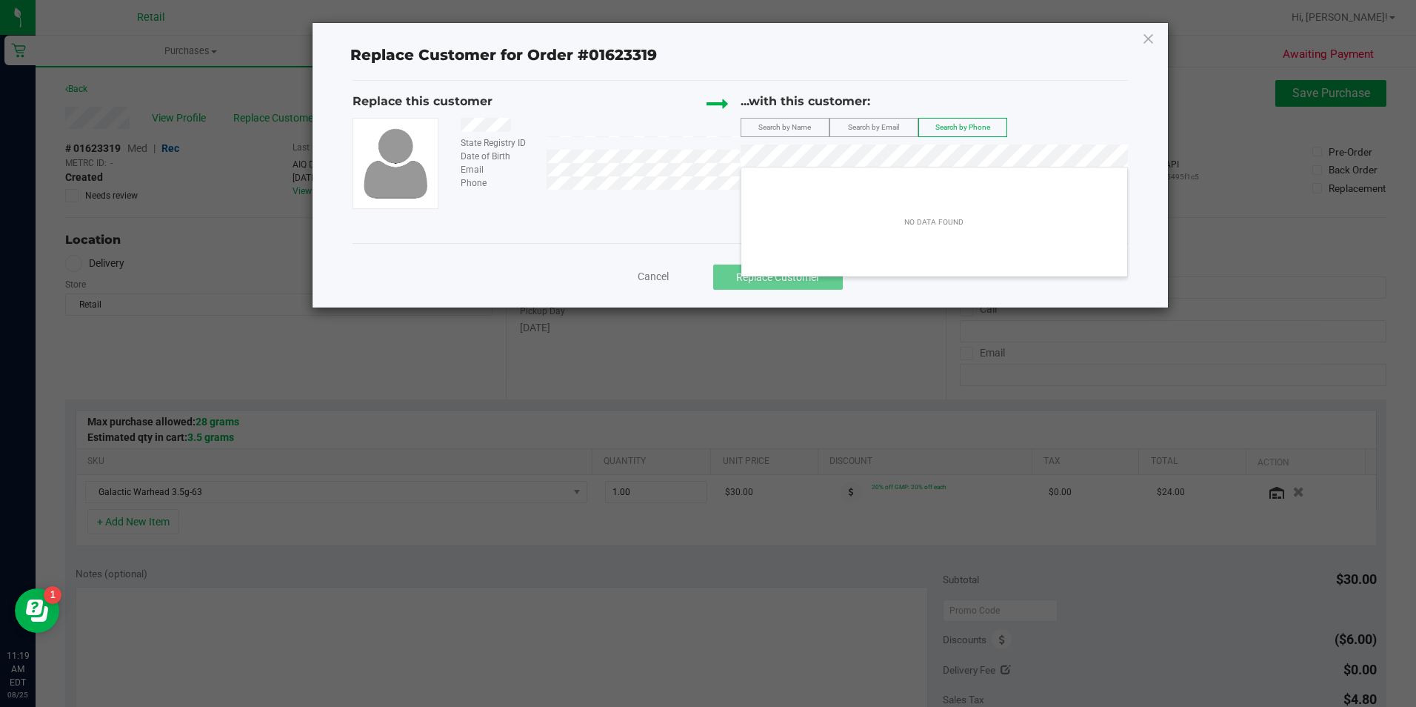
click at [689, 218] on div "Replace this customer State Registry ID Date of Birth Email Phone ...with this …" at bounding box center [740, 161] width 775 height 161
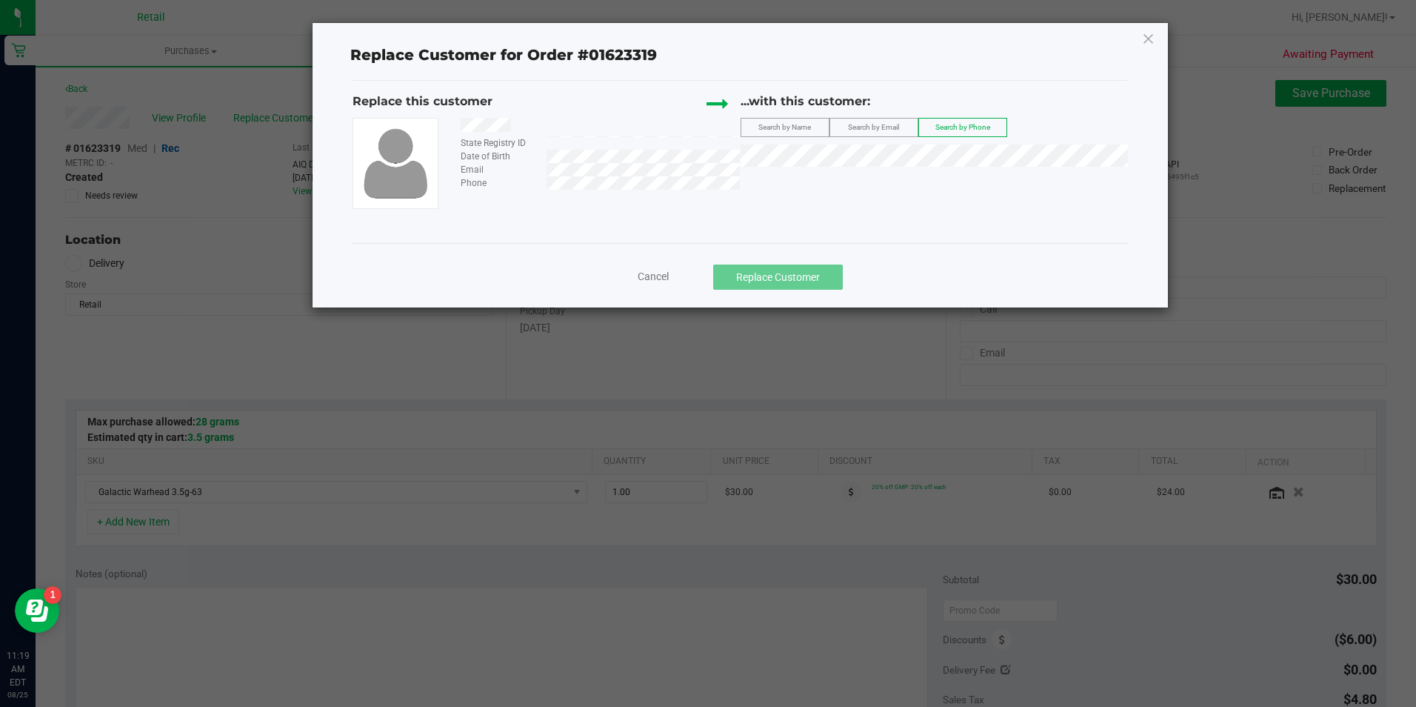
click at [884, 128] on span "Search by Email" at bounding box center [873, 127] width 51 height 8
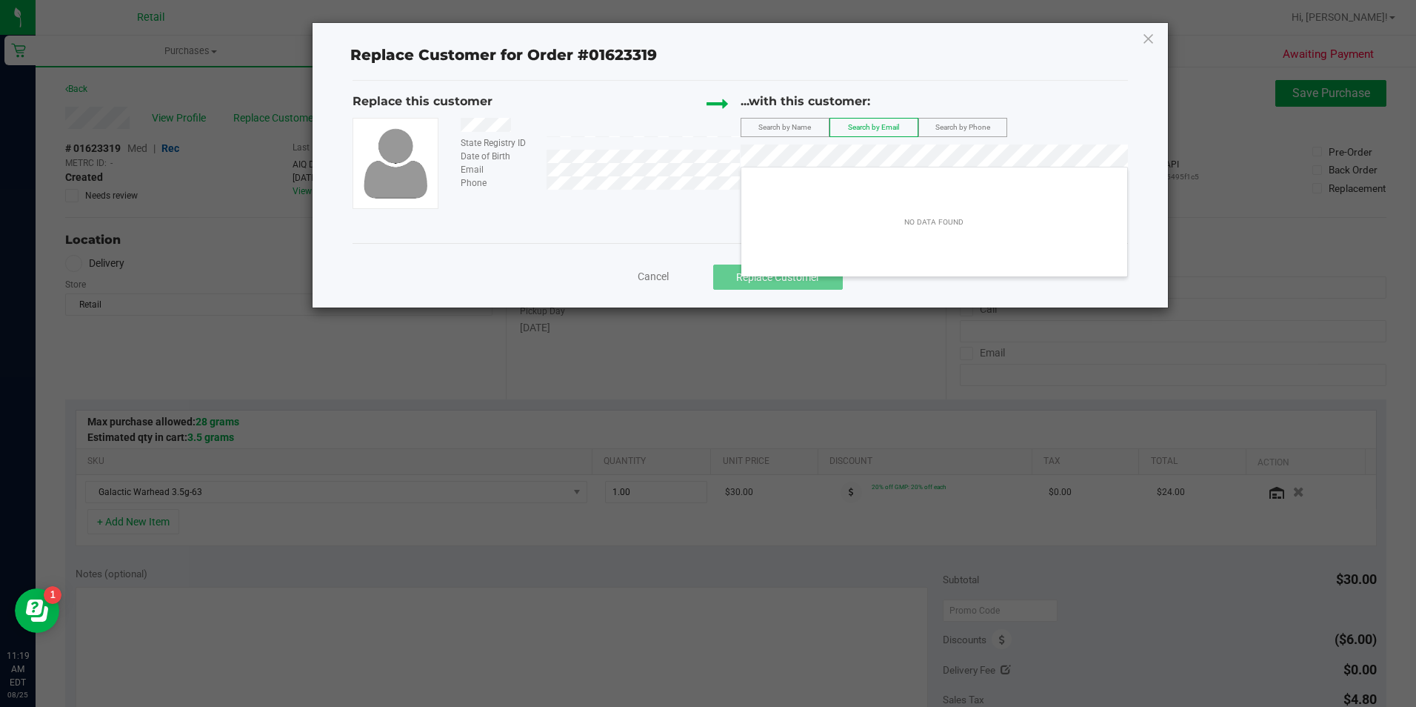
click at [621, 183] on div "Replace this customer State Registry ID Date of Birth Email Phone ...with this …" at bounding box center [740, 151] width 775 height 116
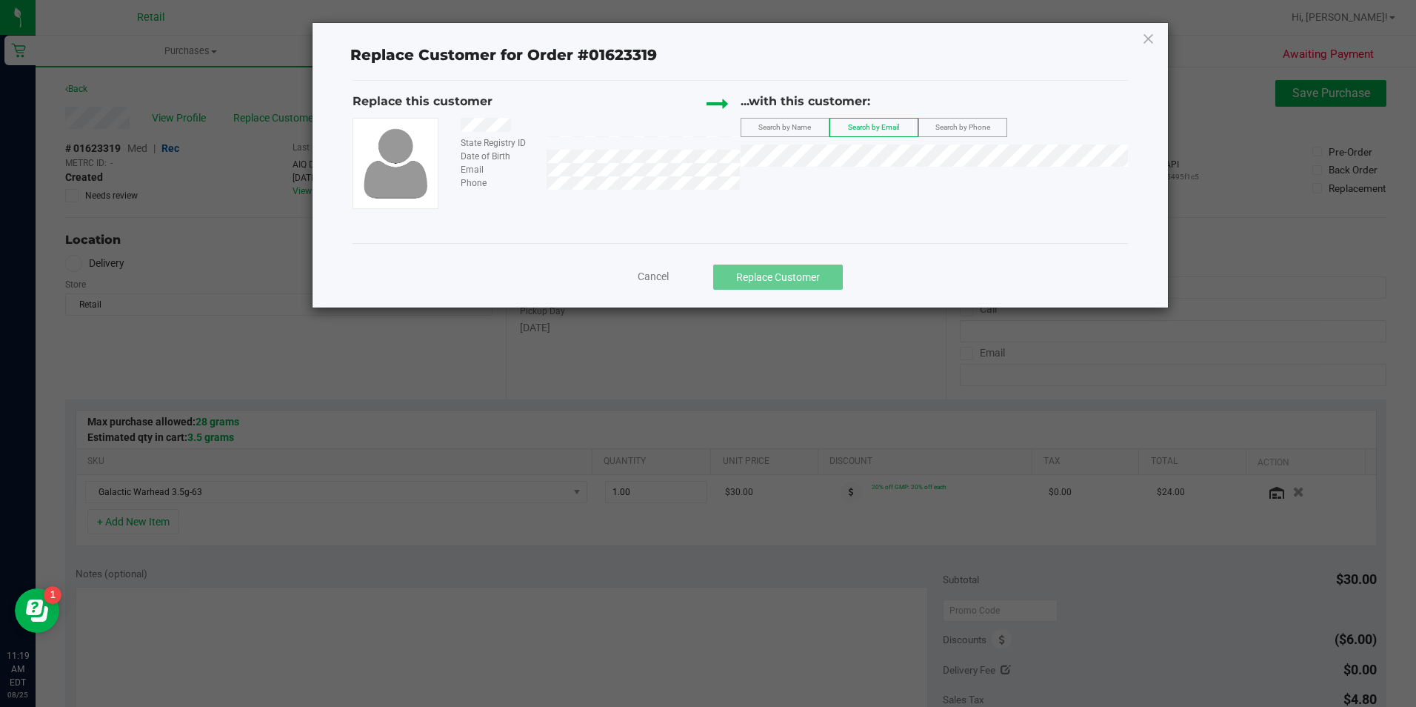
click at [772, 126] on span "Search by Name" at bounding box center [784, 127] width 53 height 8
click at [812, 181] on span "Victor Heredia" at bounding box center [789, 183] width 79 height 12
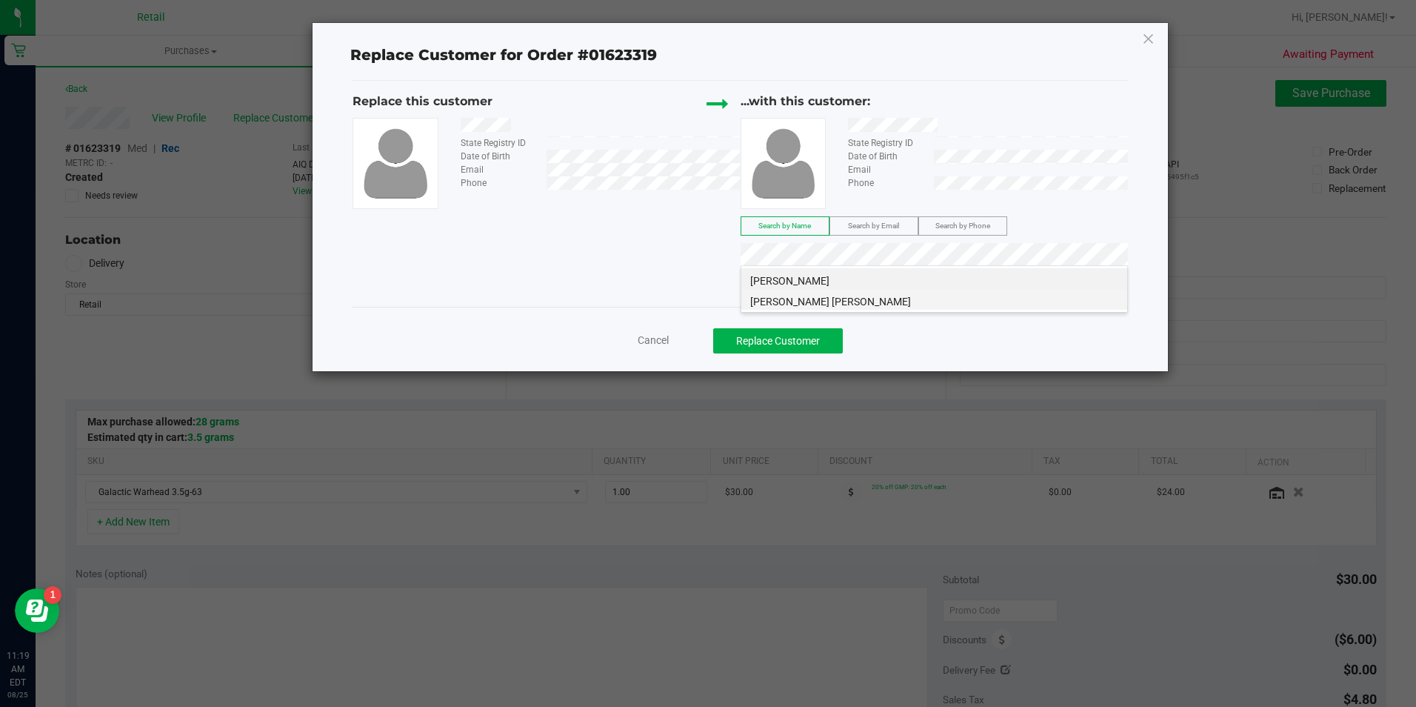
click at [836, 303] on span "Victor Hugo Escudero" at bounding box center [830, 302] width 161 height 12
click at [813, 331] on button "Replace Customer" at bounding box center [778, 340] width 130 height 25
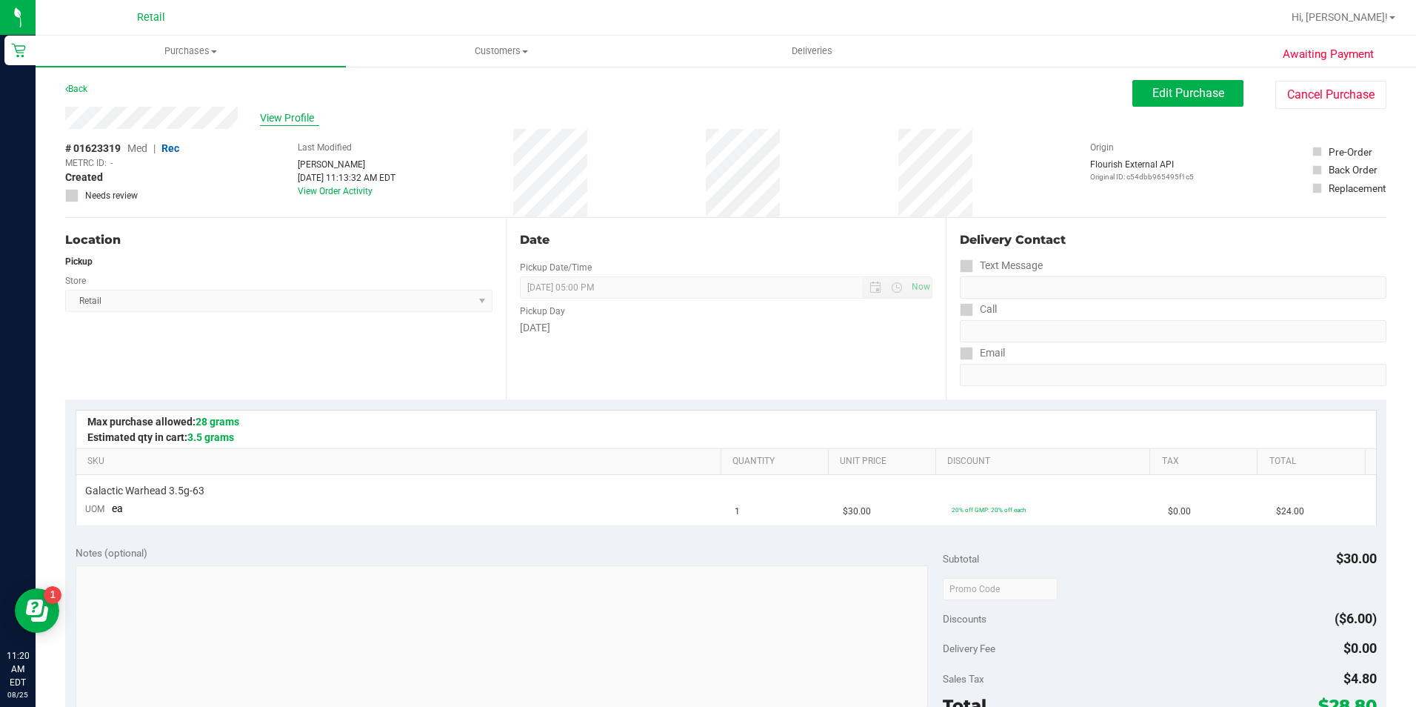
click at [278, 119] on span "View Profile" at bounding box center [289, 118] width 59 height 16
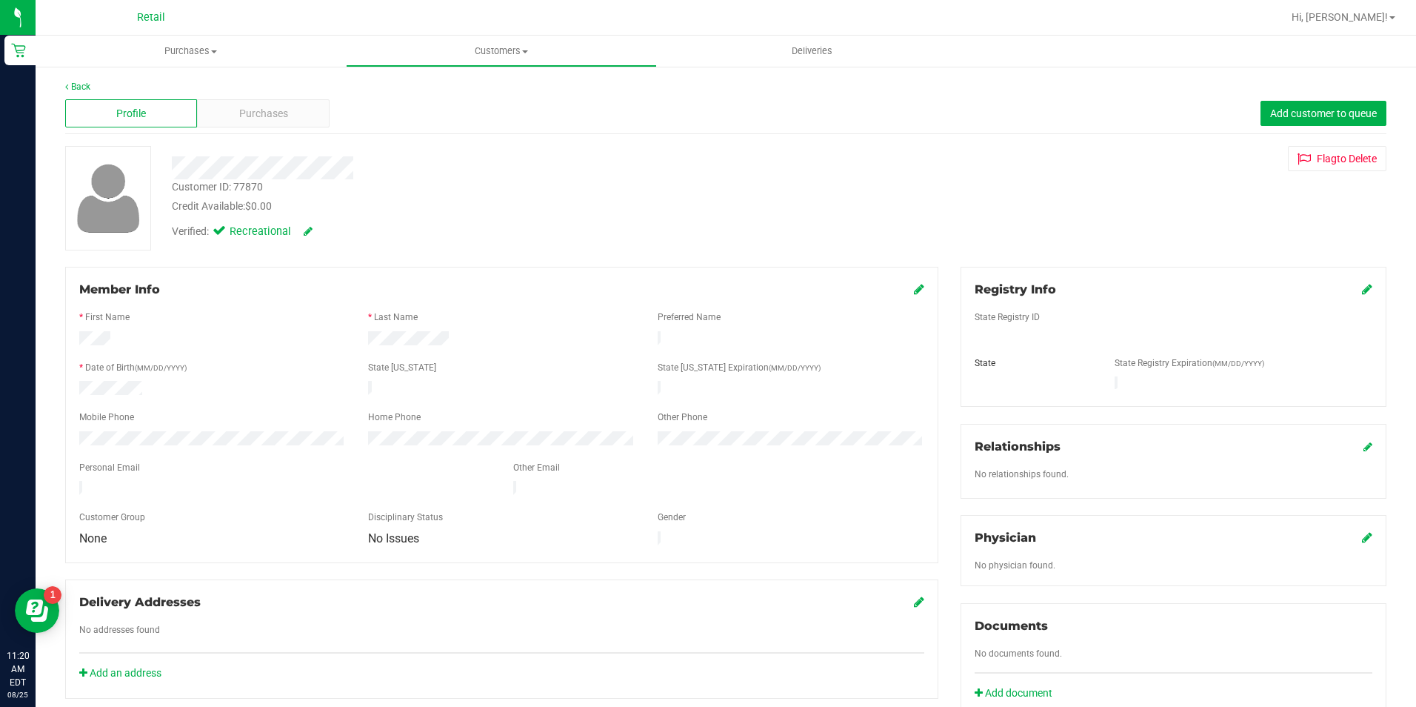
click at [914, 296] on link at bounding box center [919, 289] width 10 height 14
click at [911, 291] on icon at bounding box center [917, 290] width 13 height 12
click at [276, 114] on span "Purchases" at bounding box center [263, 114] width 49 height 16
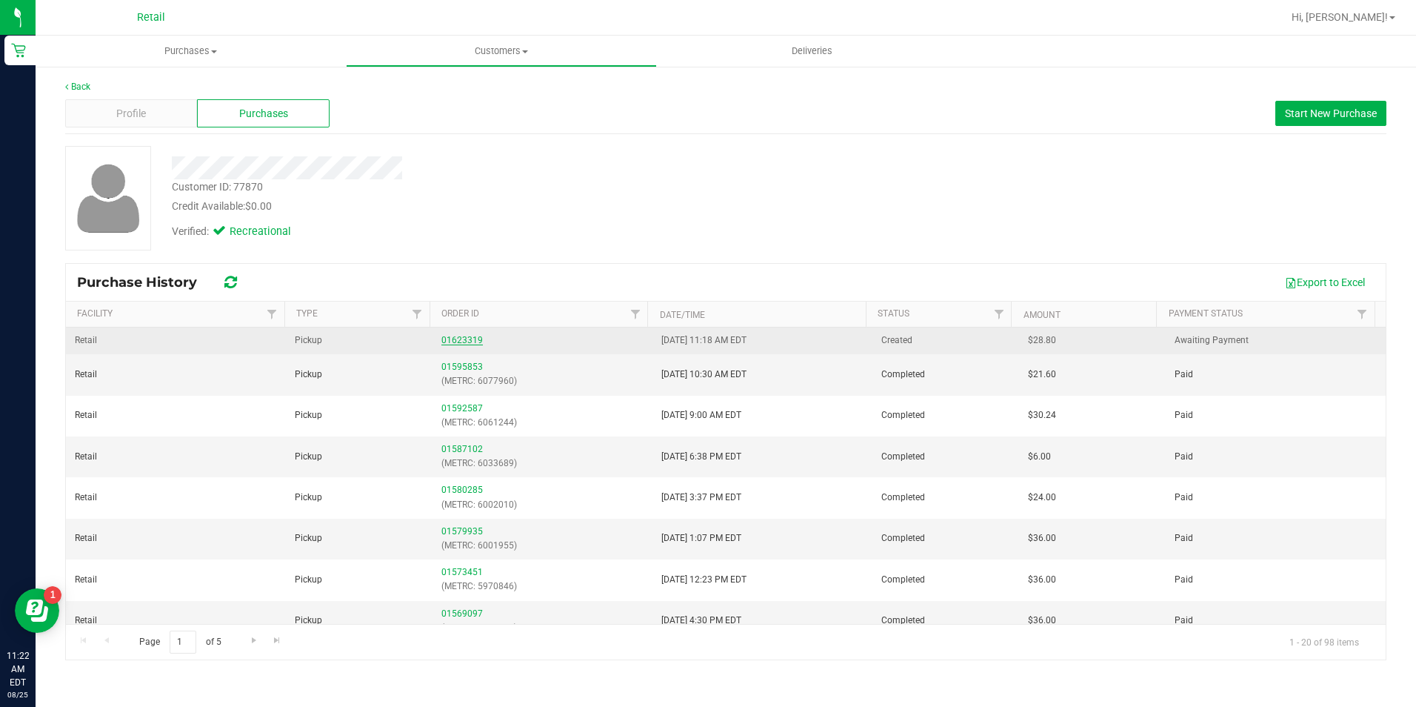
click at [475, 337] on link "01623319" at bounding box center [461, 340] width 41 height 10
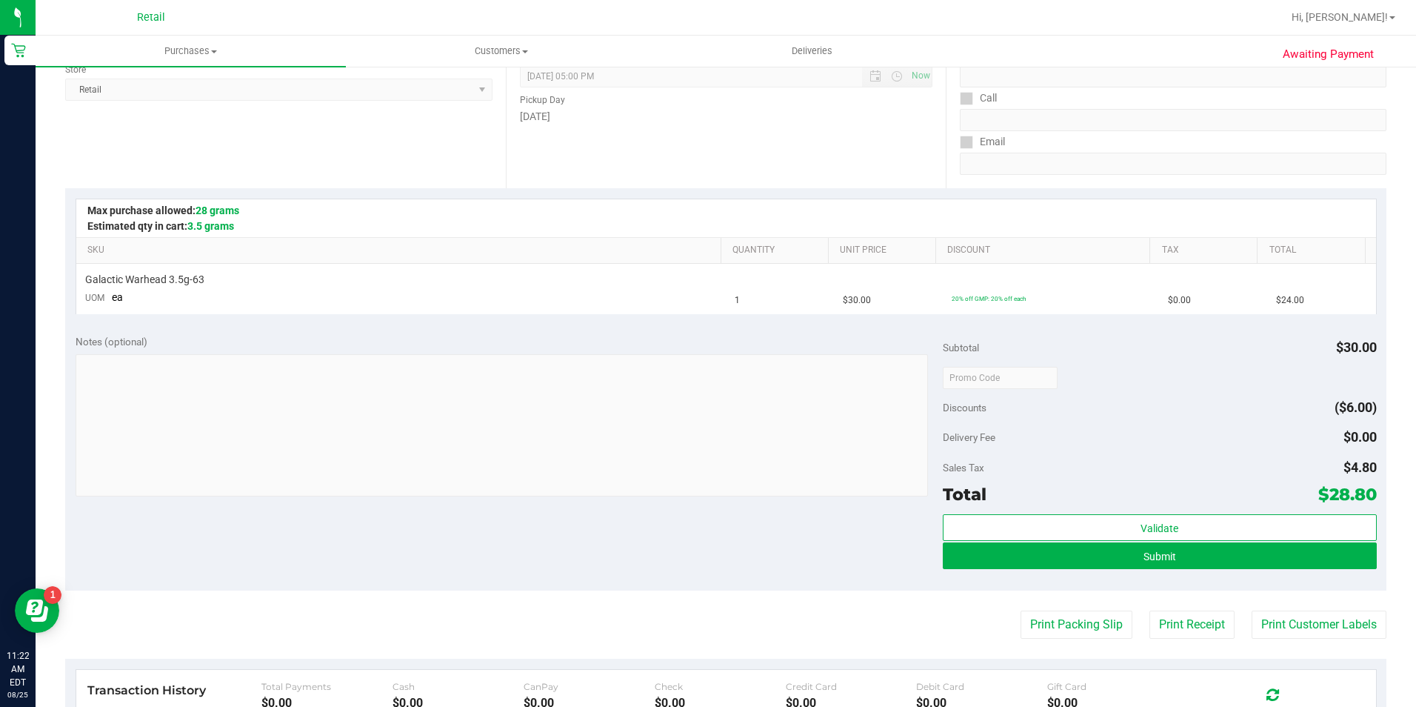
scroll to position [296, 0]
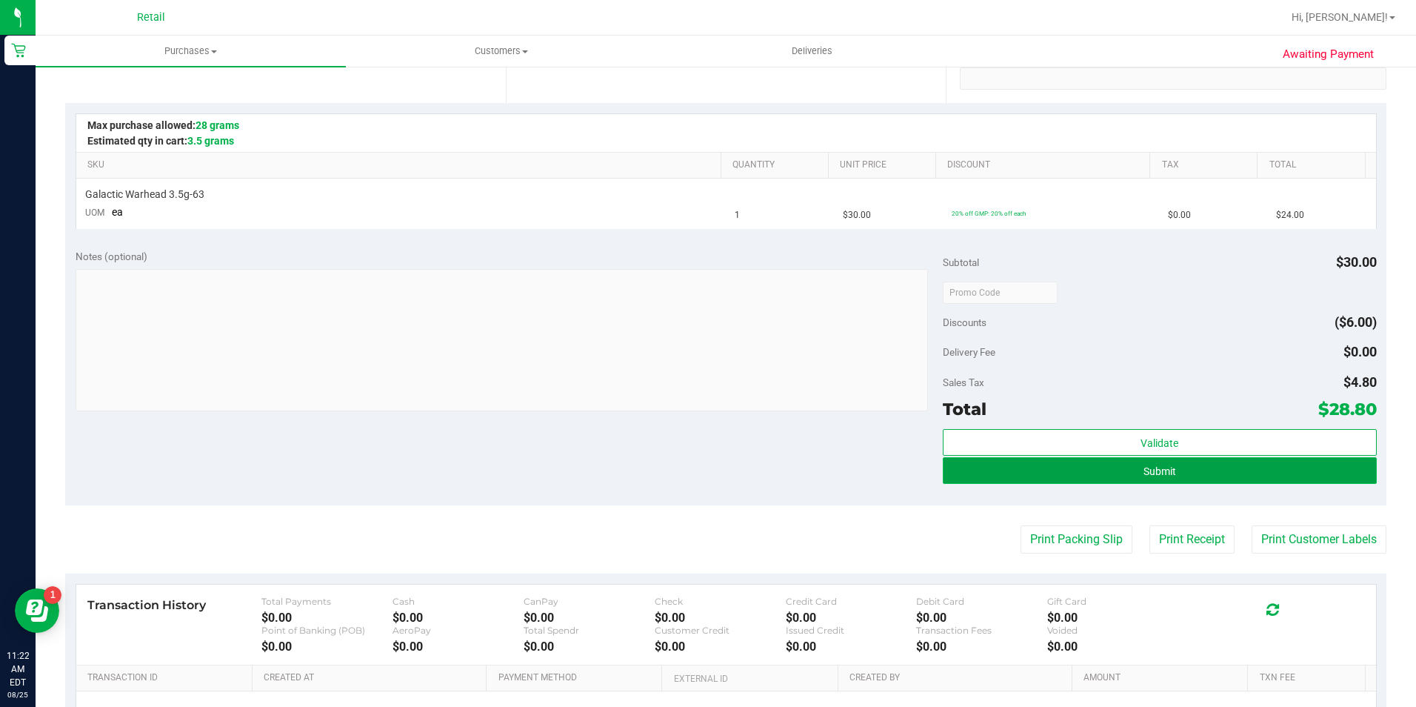
click at [1126, 475] on button "Submit" at bounding box center [1160, 470] width 434 height 27
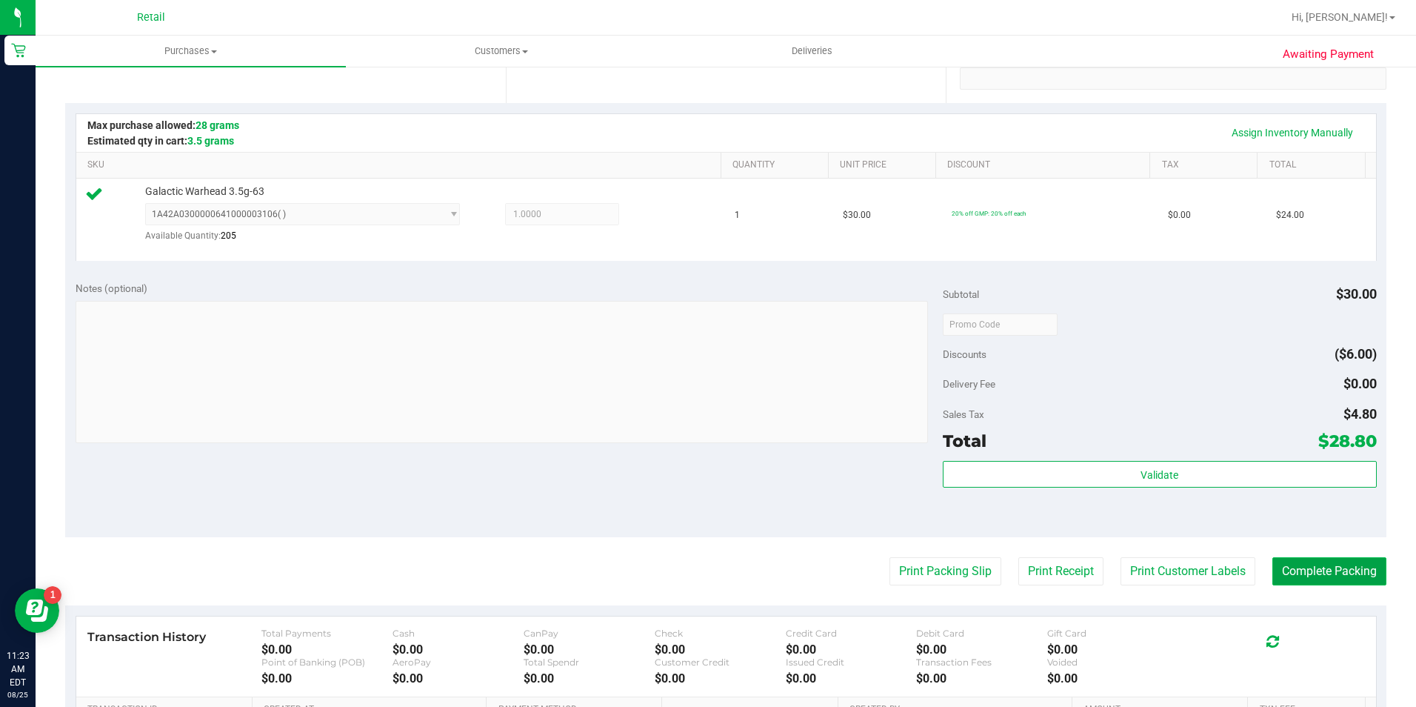
click at [1351, 567] on button "Complete Packing" at bounding box center [1329, 571] width 114 height 28
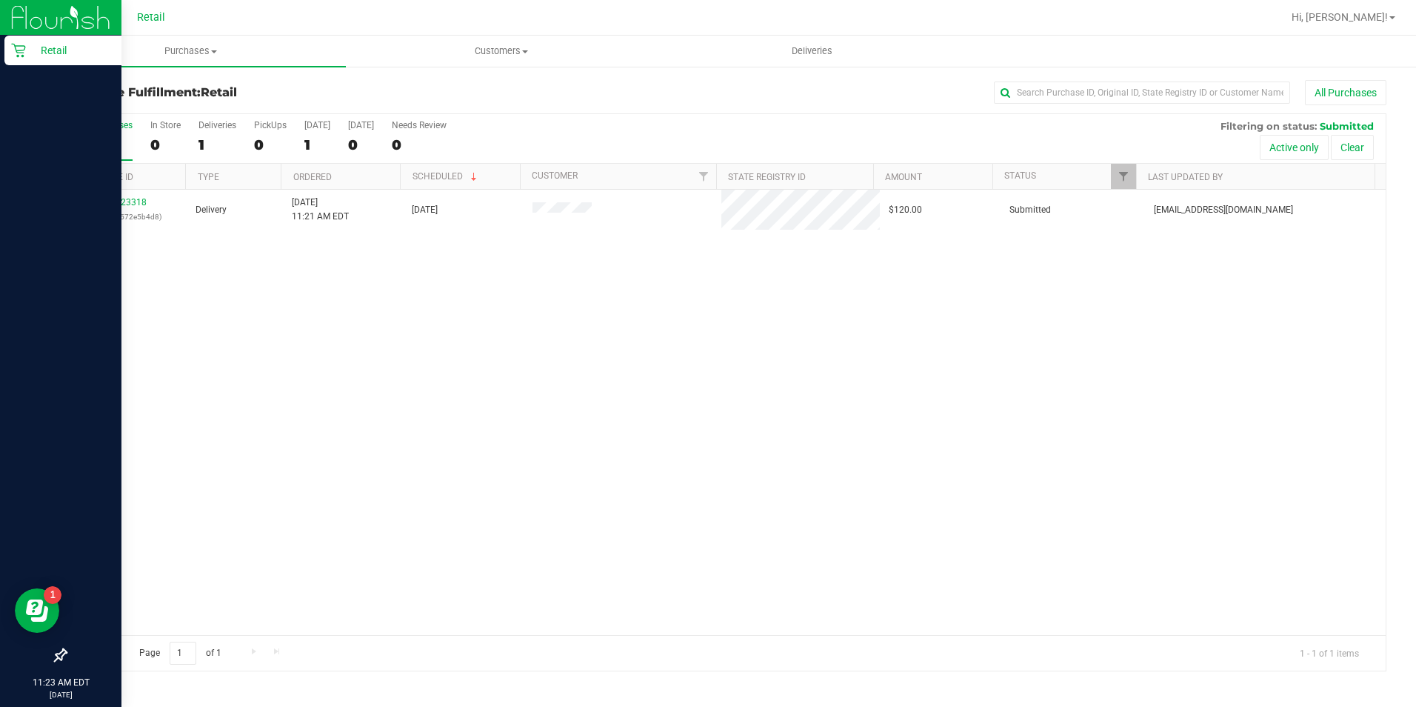
click at [18, 47] on icon at bounding box center [18, 50] width 15 height 15
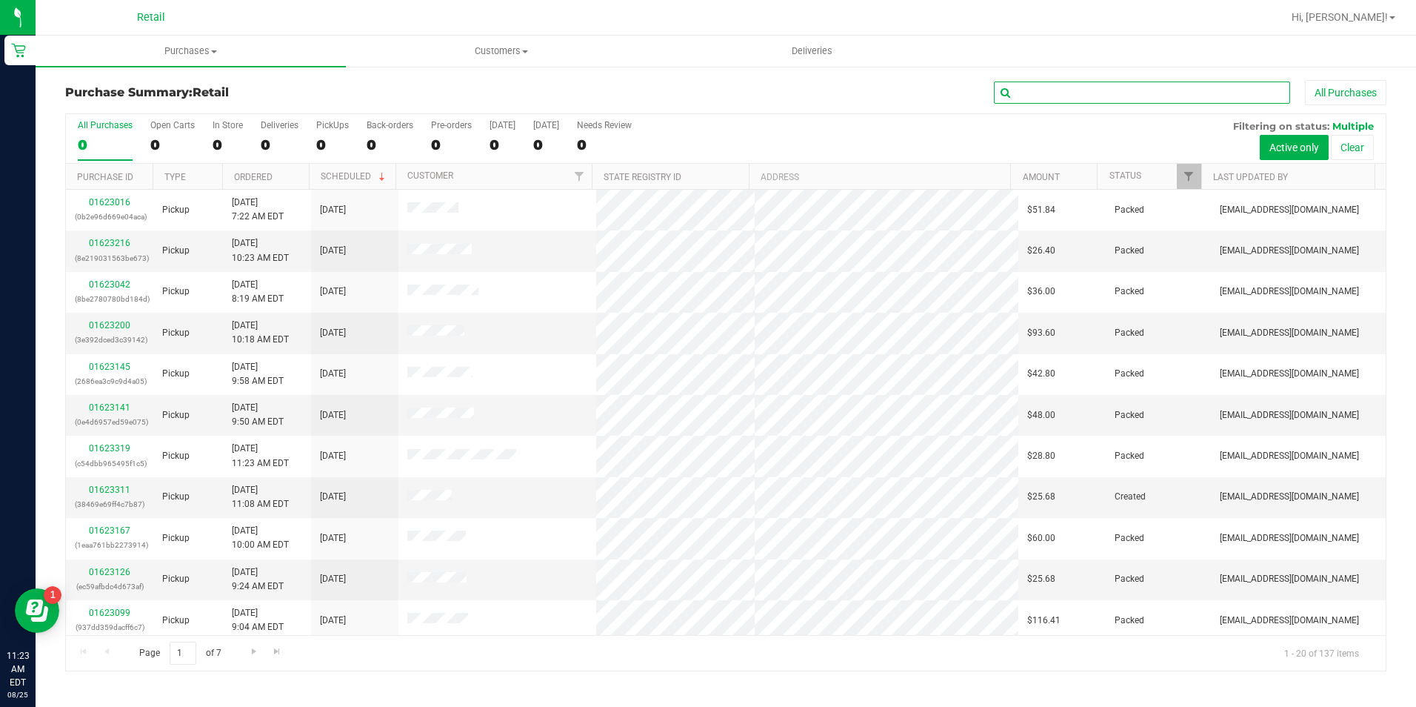
click at [1174, 86] on input "text" at bounding box center [1142, 92] width 296 height 22
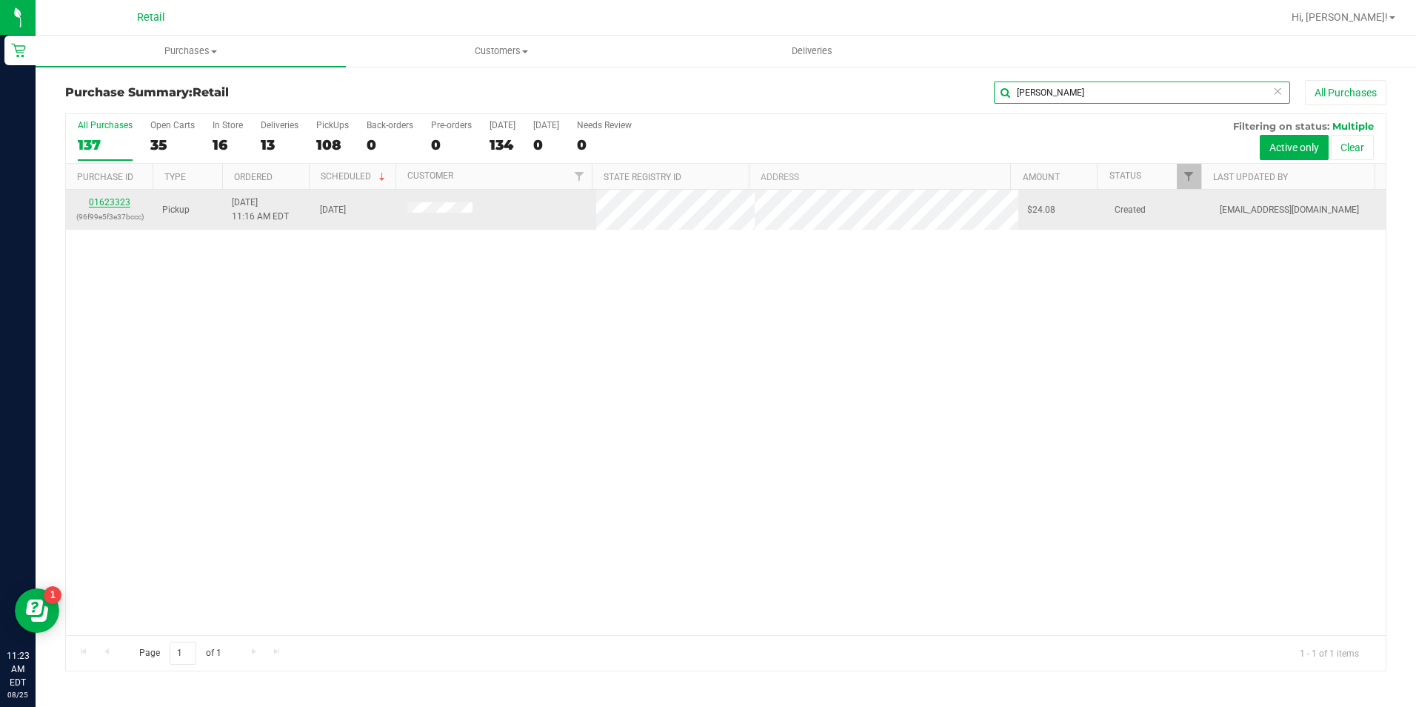
type input "perry"
click at [119, 198] on link "01623323" at bounding box center [109, 202] width 41 height 10
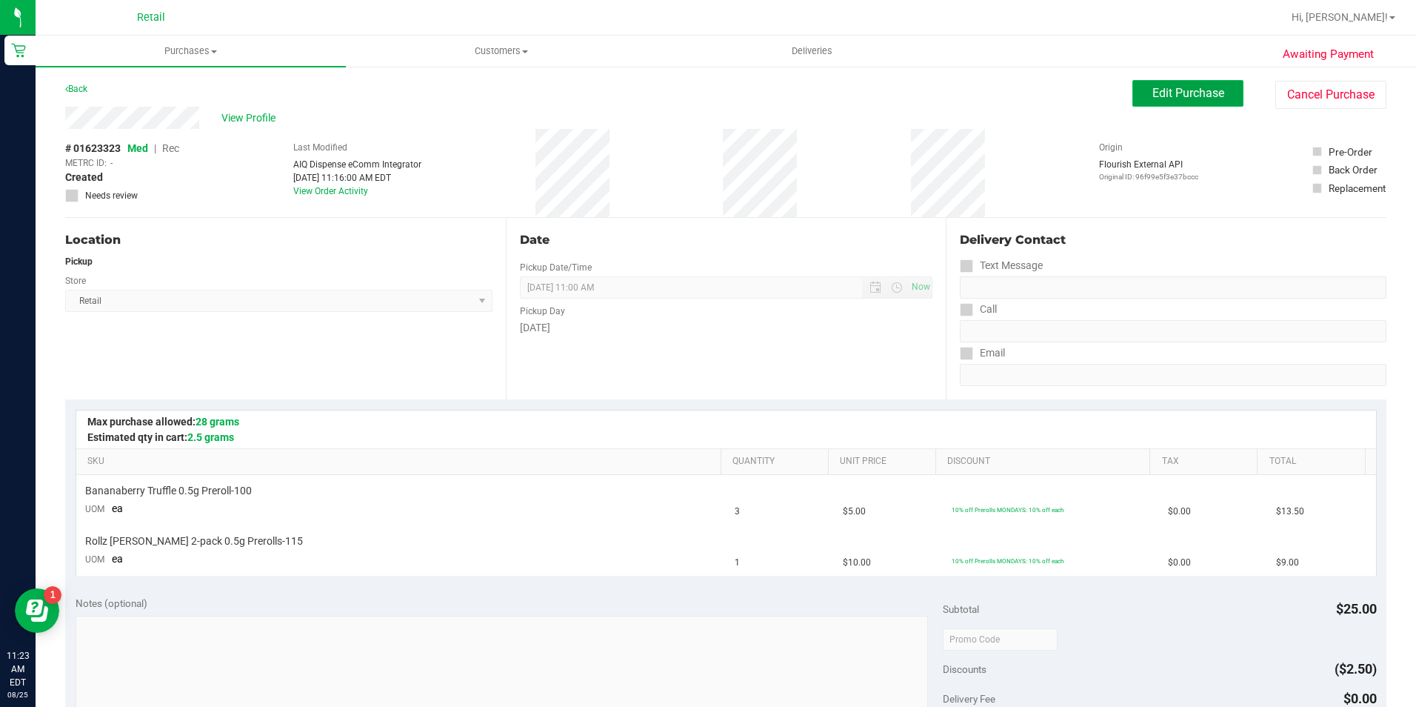
click at [1217, 90] on button "Edit Purchase" at bounding box center [1187, 93] width 111 height 27
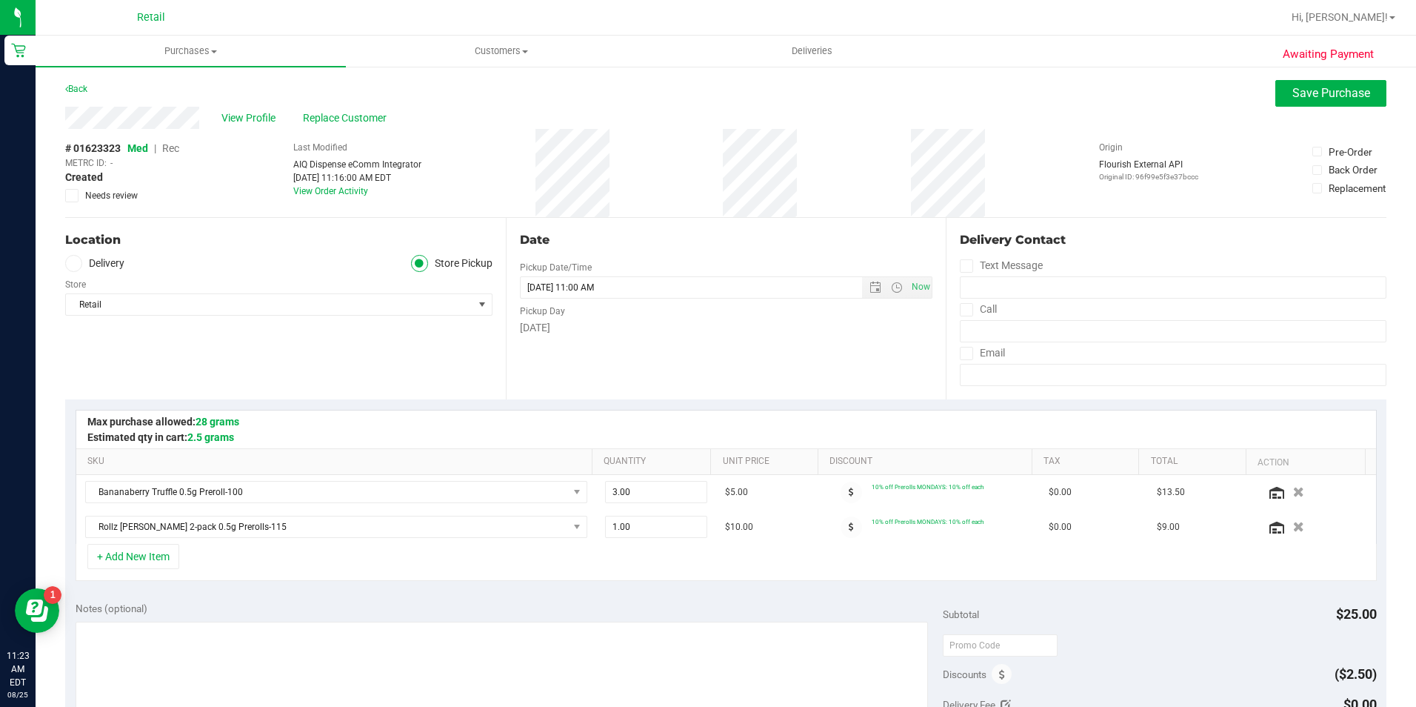
click at [172, 148] on span "Rec" at bounding box center [170, 148] width 17 height 12
click at [1298, 85] on button "Save Purchase" at bounding box center [1330, 93] width 111 height 27
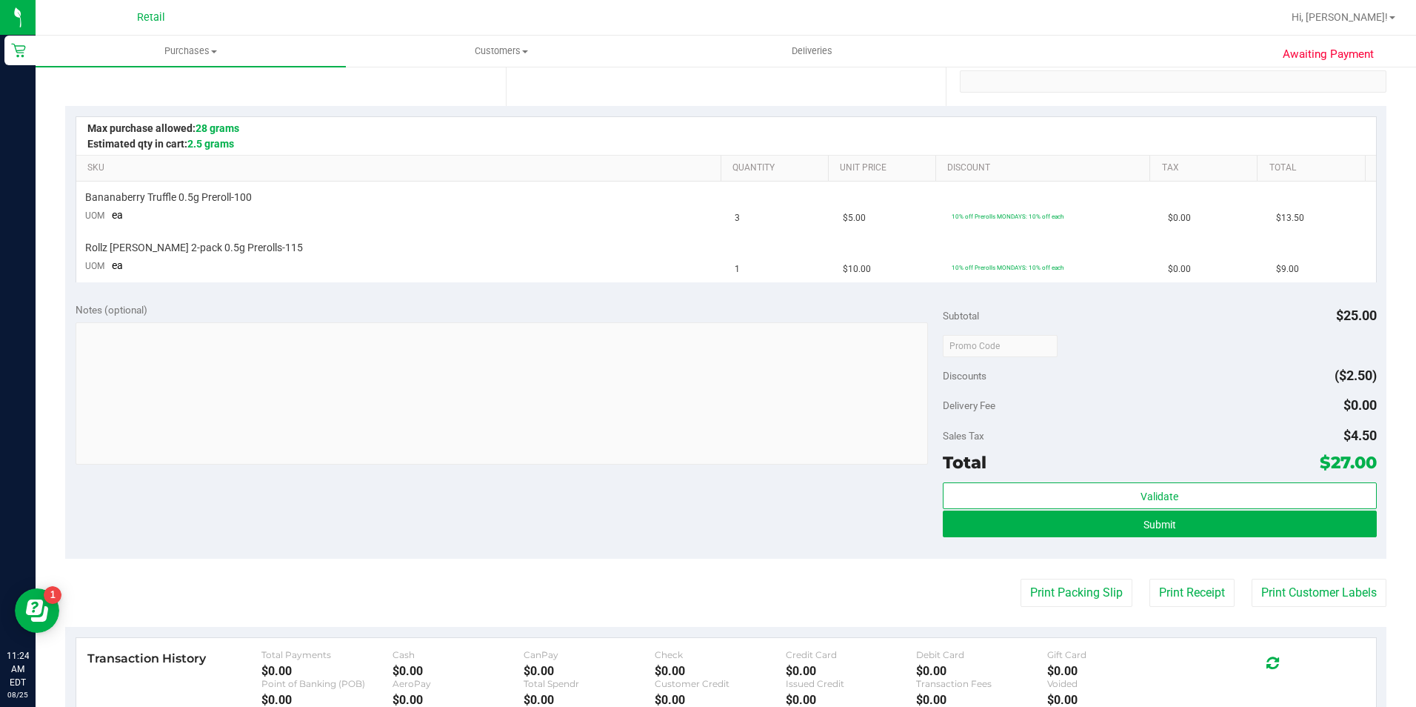
scroll to position [296, 0]
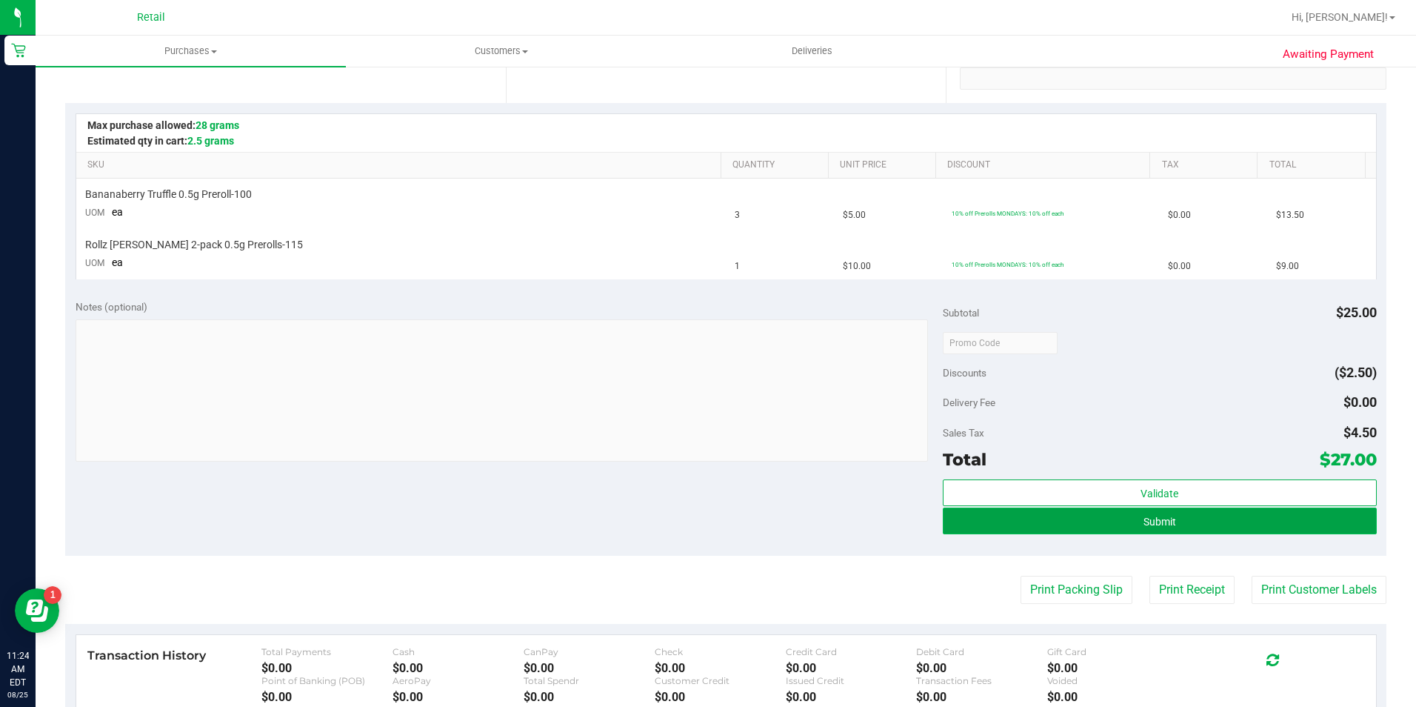
click at [1118, 524] on button "Submit" at bounding box center [1160, 520] width 434 height 27
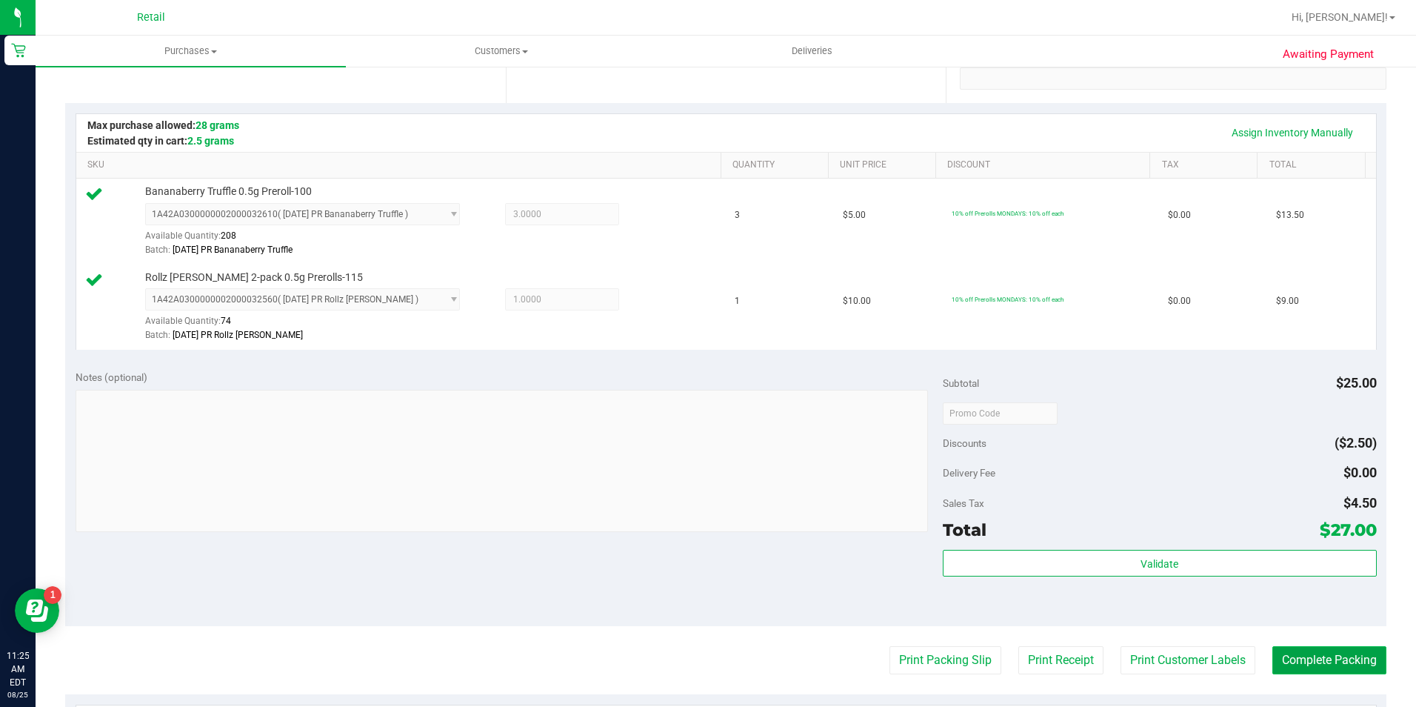
click at [1349, 658] on button "Complete Packing" at bounding box center [1329, 660] width 114 height 28
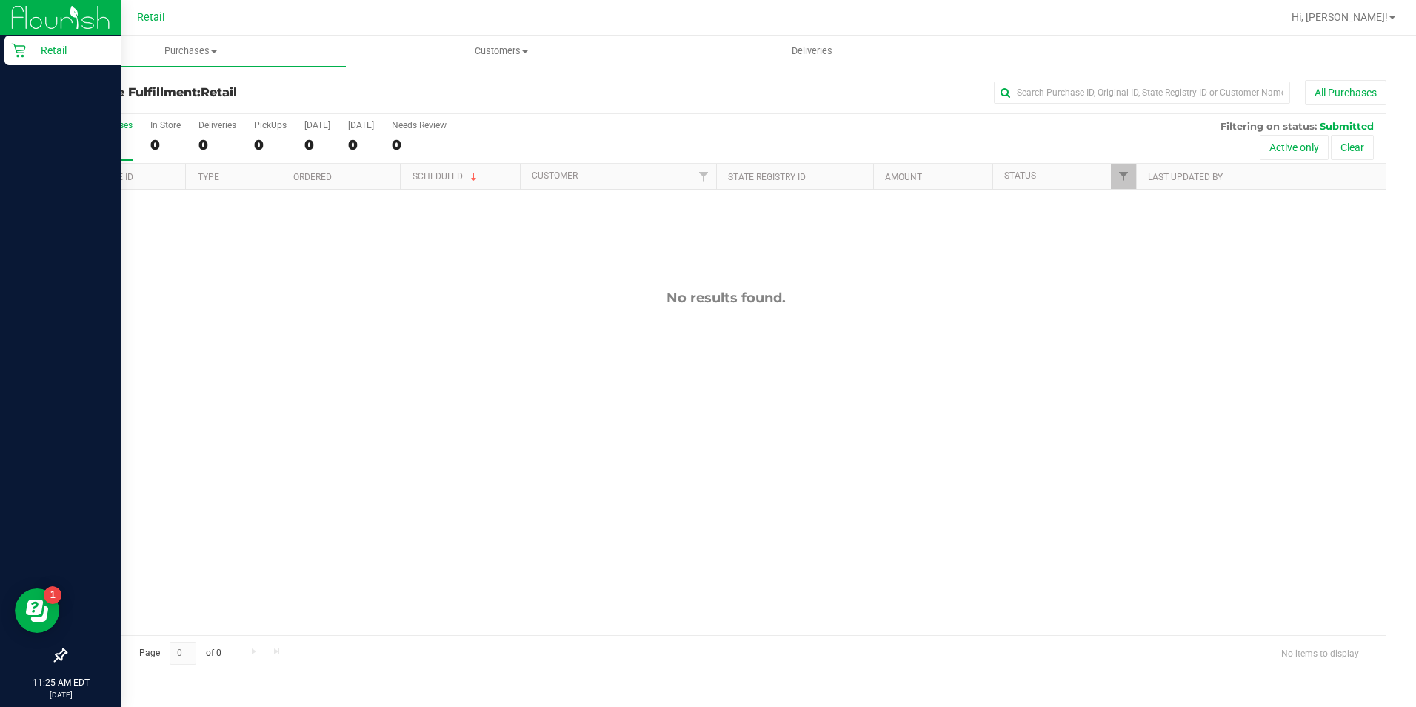
click at [44, 47] on p "Retail" at bounding box center [70, 50] width 89 height 18
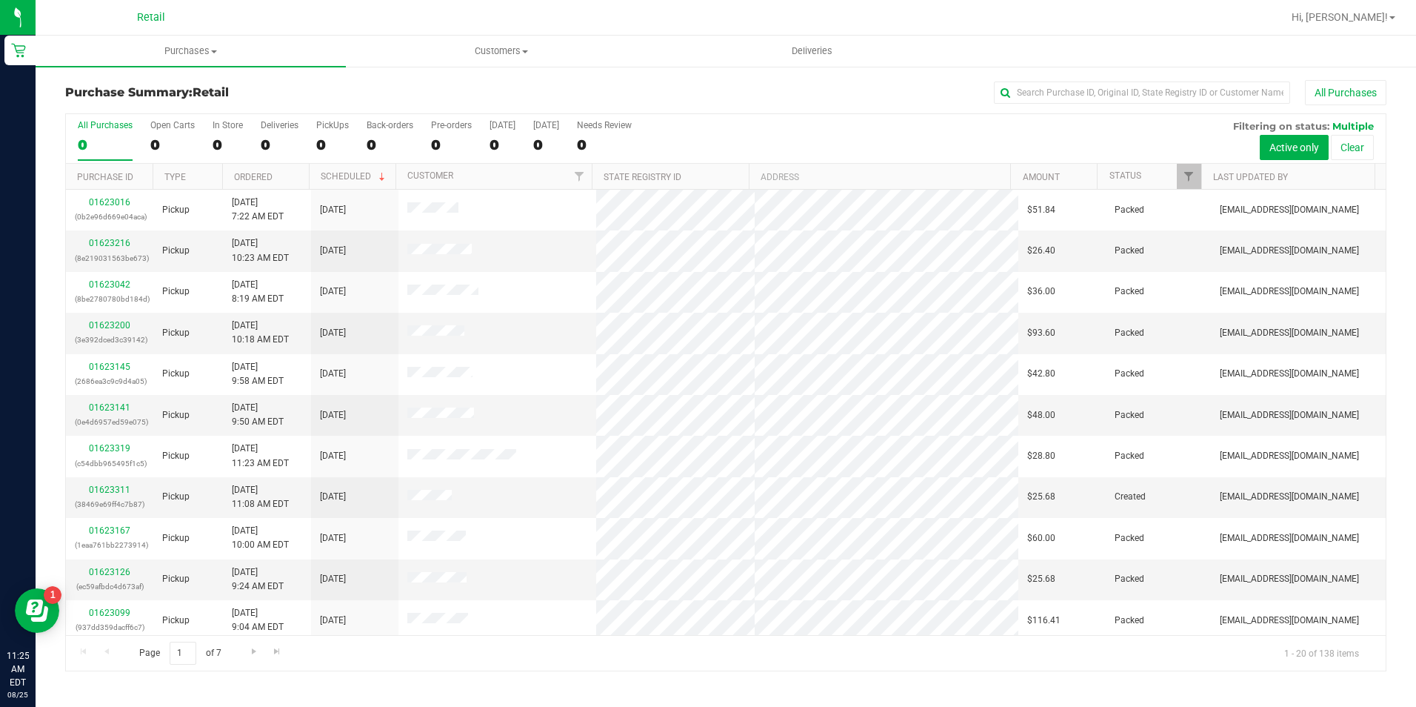
click at [1054, 71] on div "Purchase Summary: Retail All Purchases All Purchases 0 Open Carts 0 In Store 0 …" at bounding box center [726, 375] width 1381 height 621
click at [1123, 96] on input "text" at bounding box center [1142, 92] width 296 height 22
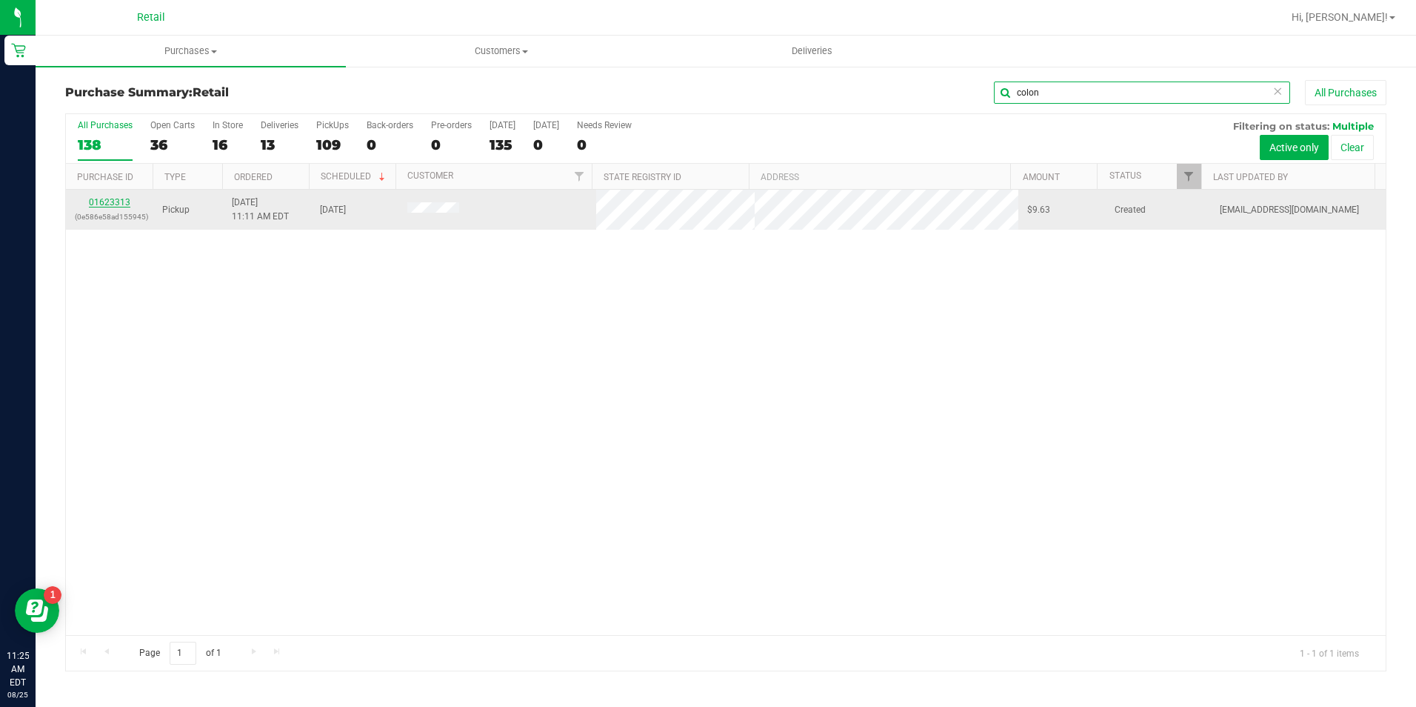
type input "colon"
click at [117, 199] on link "01623313" at bounding box center [109, 202] width 41 height 10
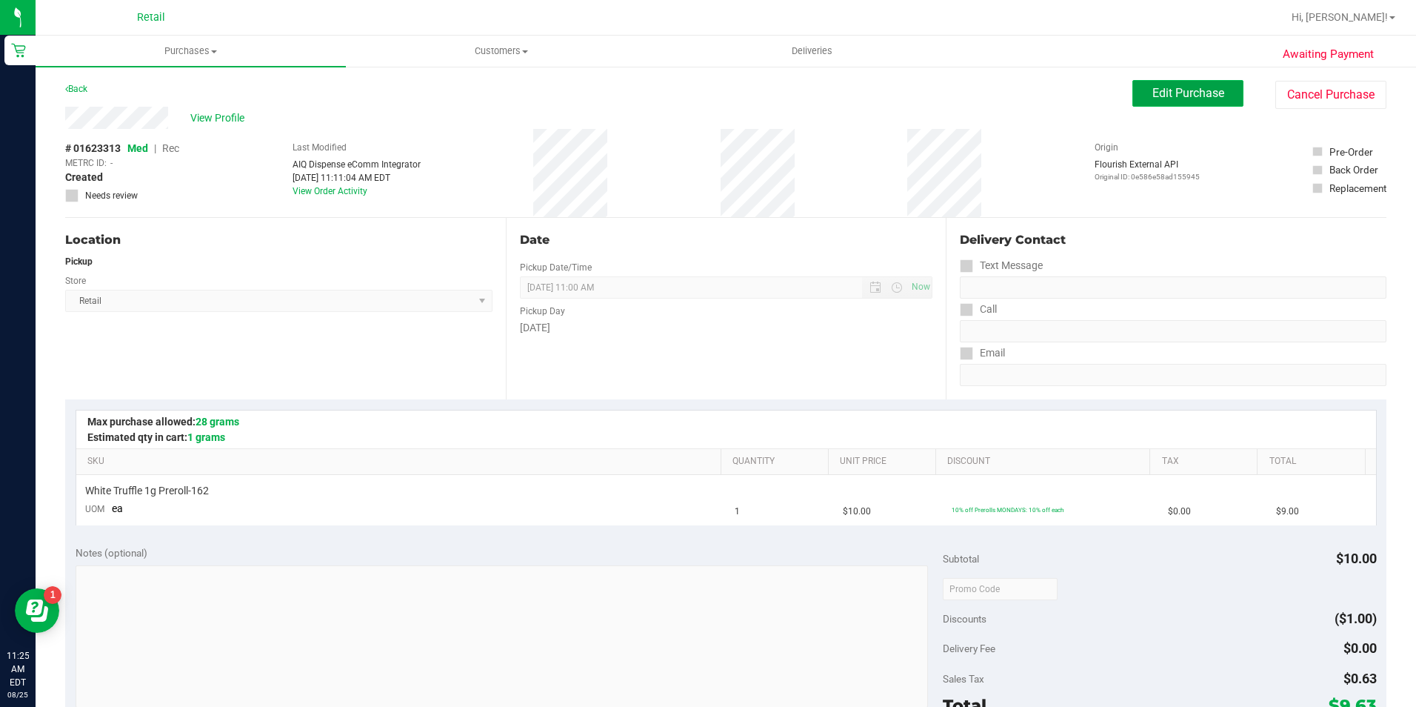
click at [1135, 91] on button "Edit Purchase" at bounding box center [1187, 93] width 111 height 27
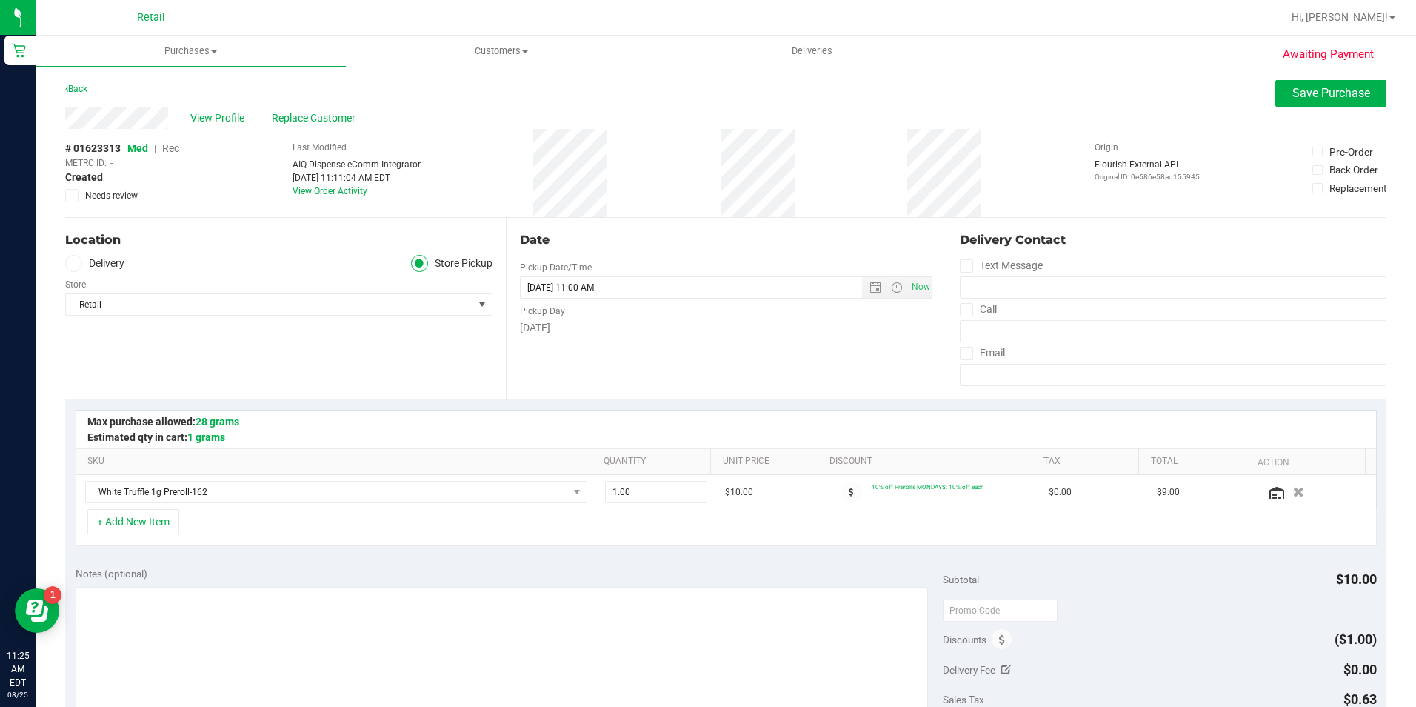
click at [176, 152] on span "Rec" at bounding box center [170, 148] width 17 height 12
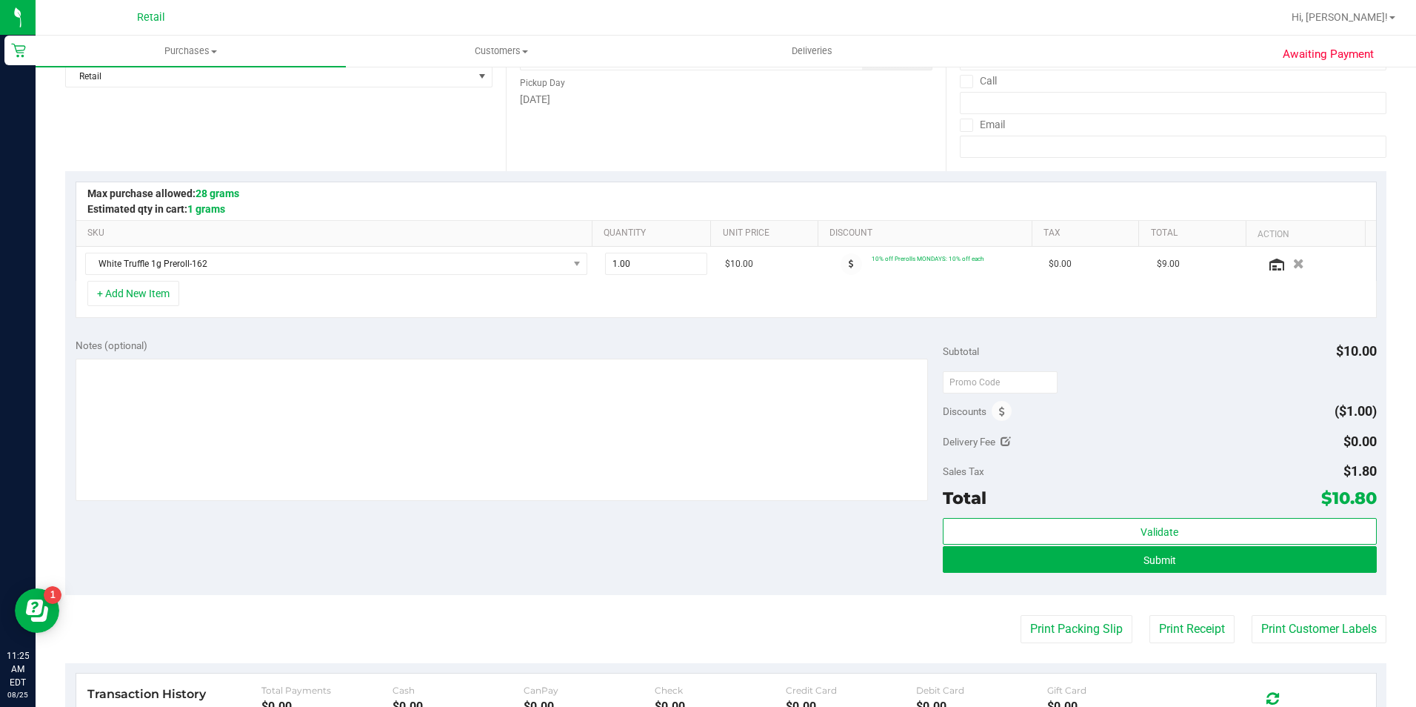
scroll to position [296, 0]
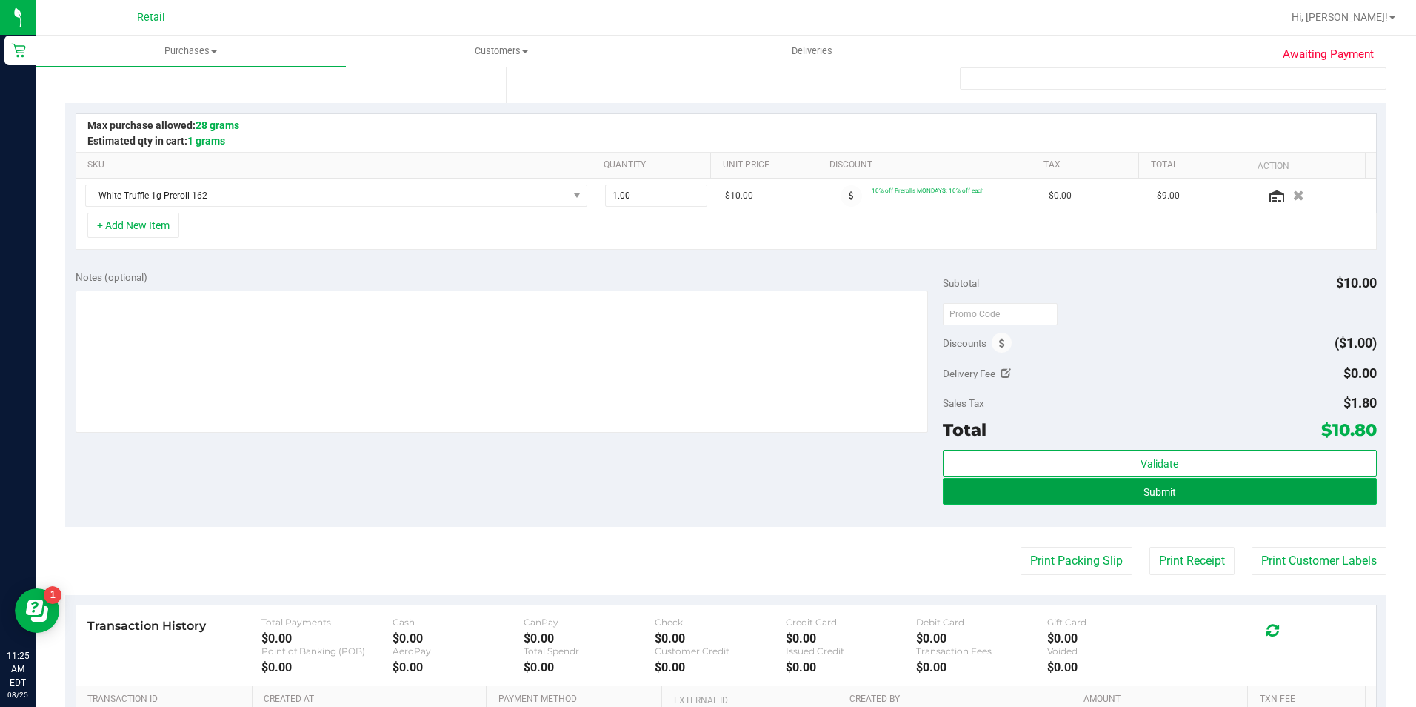
click at [1240, 497] on button "Submit" at bounding box center [1160, 491] width 434 height 27
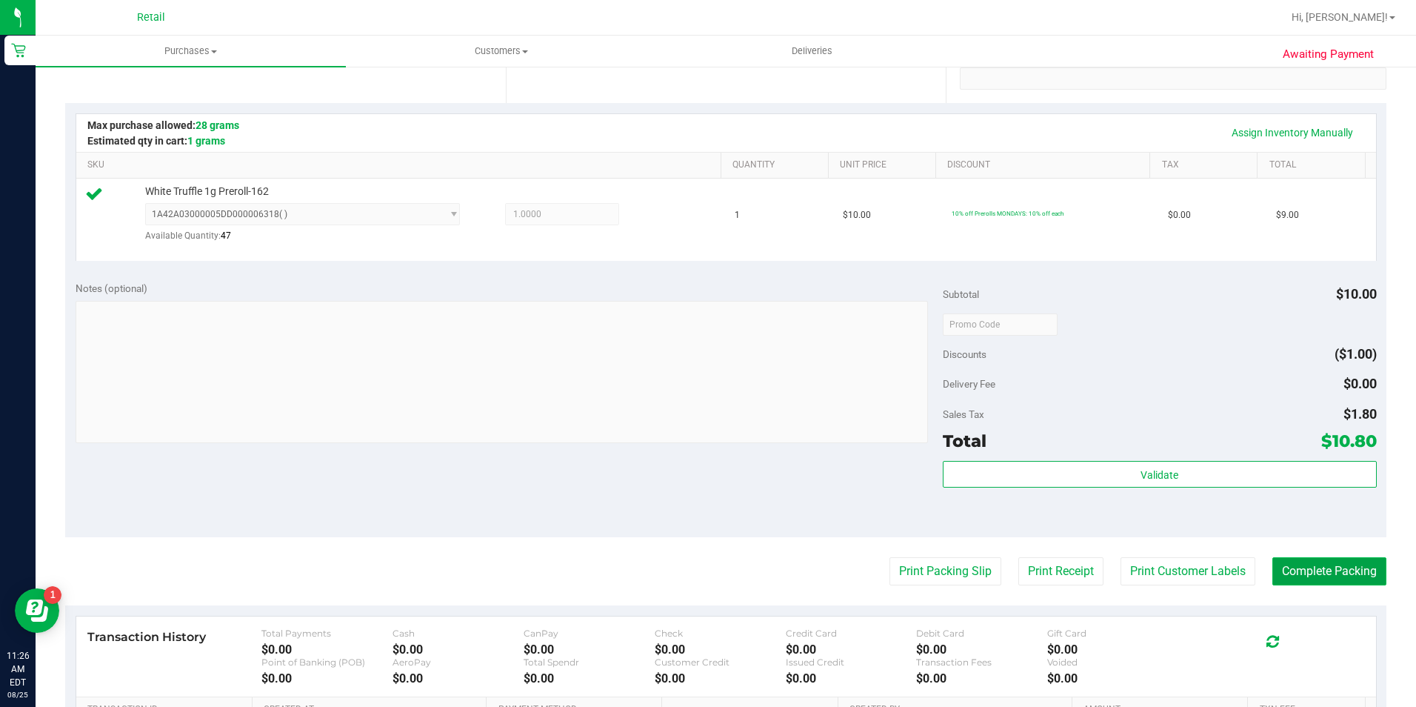
click at [1311, 568] on button "Complete Packing" at bounding box center [1329, 571] width 114 height 28
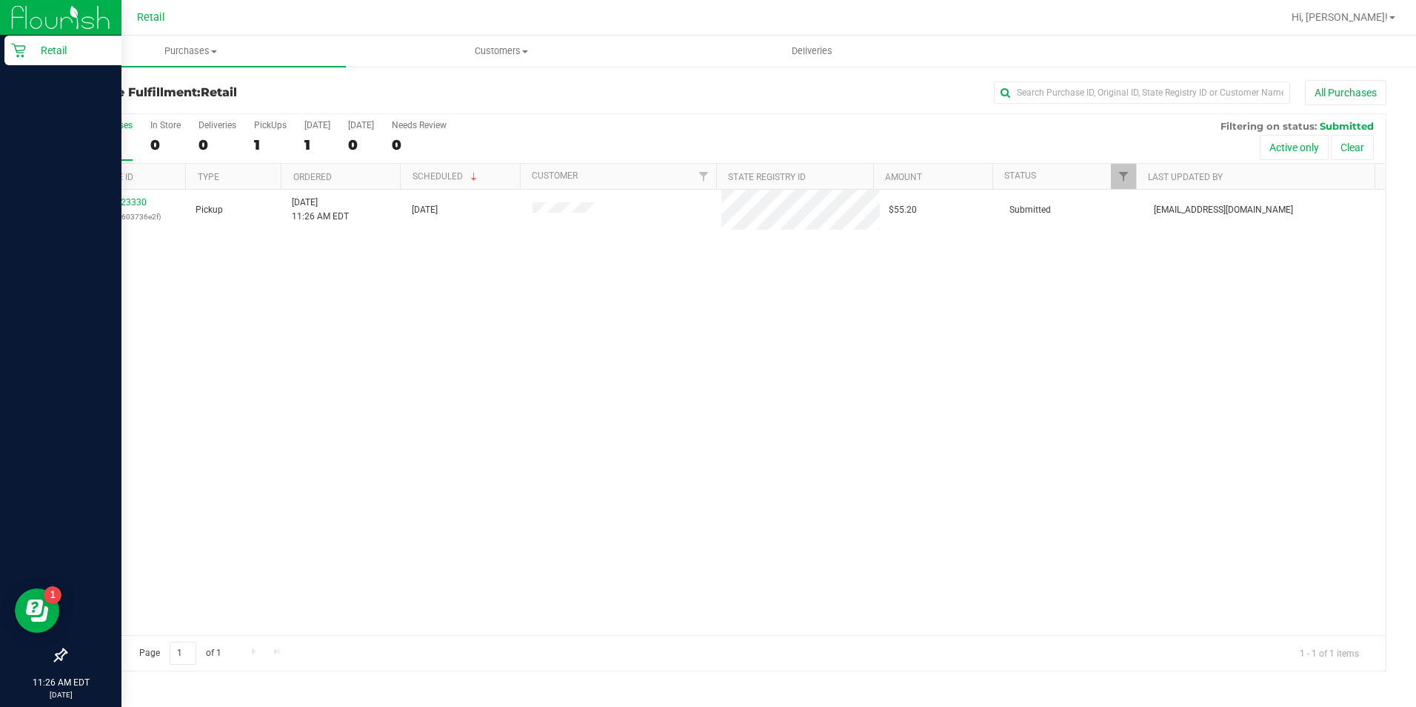
click at [20, 54] on icon at bounding box center [18, 50] width 15 height 15
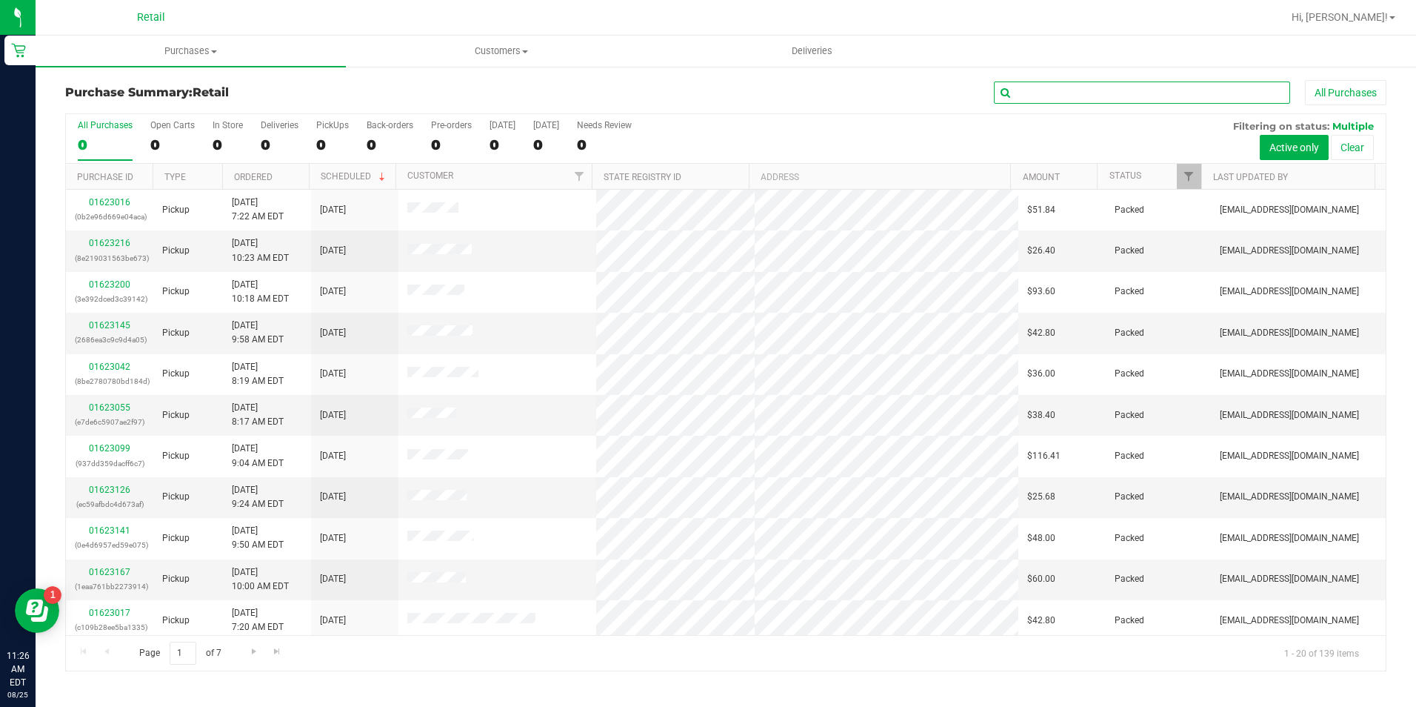
click at [1042, 90] on input "text" at bounding box center [1142, 92] width 296 height 22
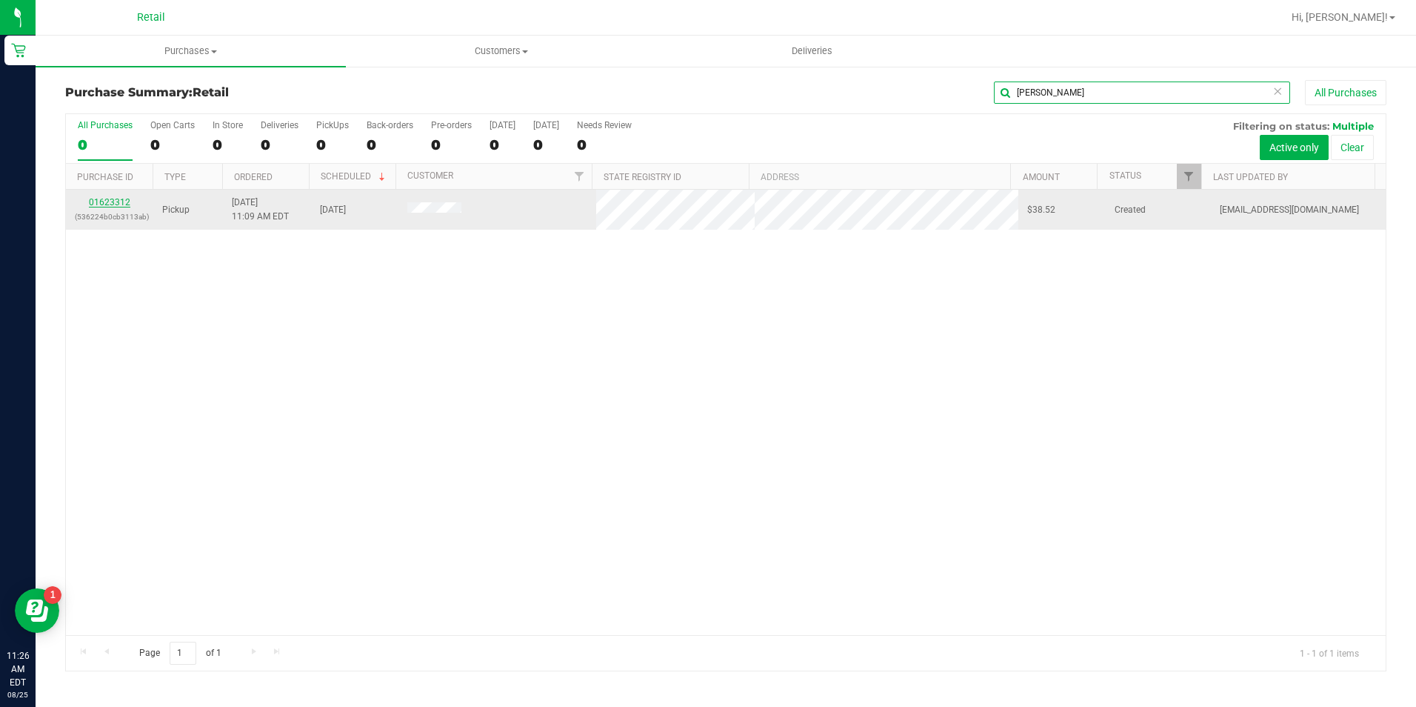
type input "roble"
click at [101, 201] on link "01623312" at bounding box center [109, 202] width 41 height 10
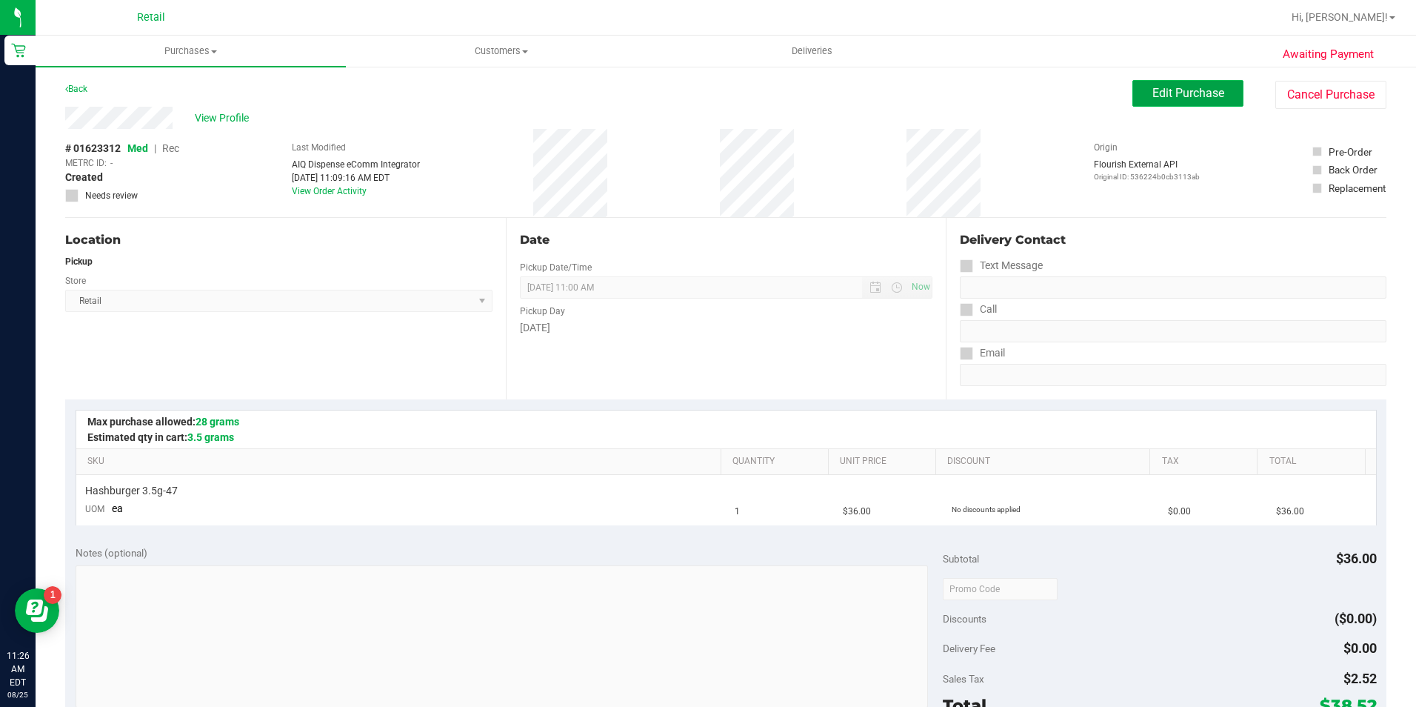
click at [1195, 97] on span "Edit Purchase" at bounding box center [1188, 93] width 72 height 14
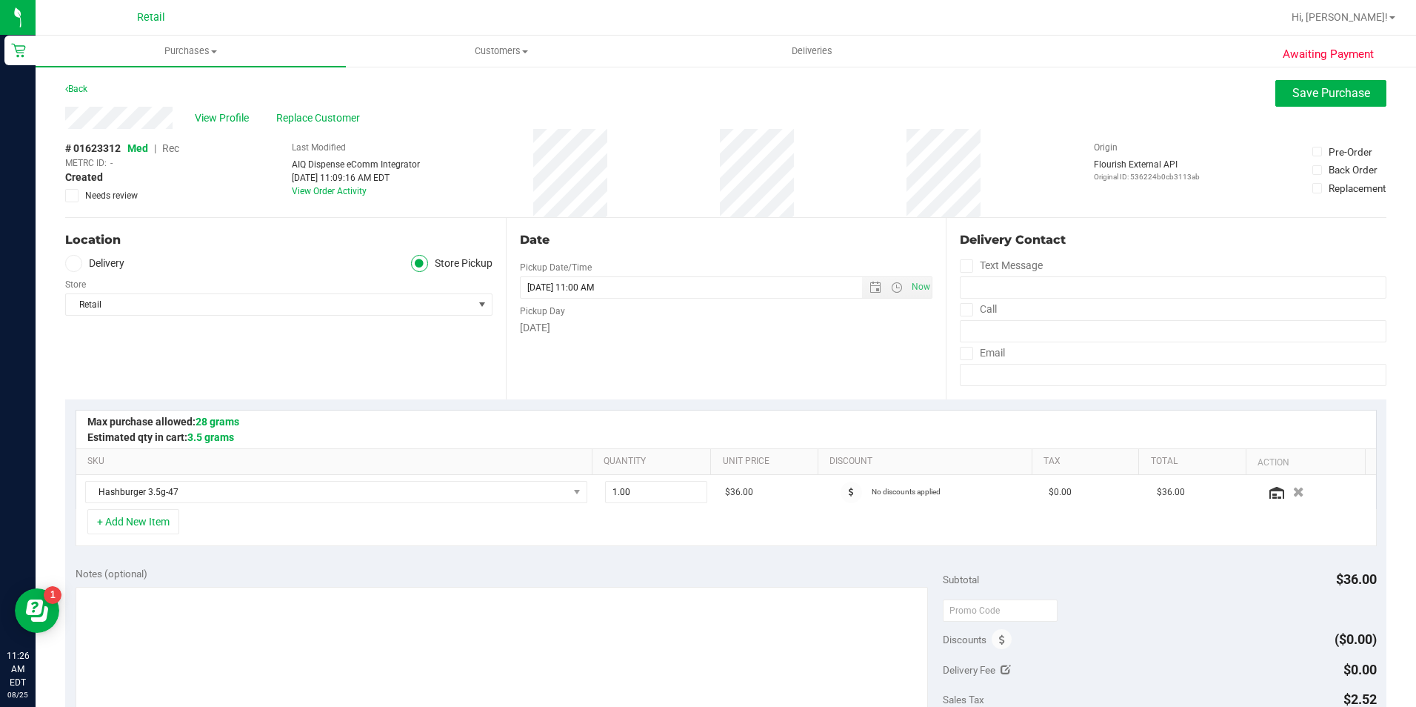
click at [173, 145] on span "Rec" at bounding box center [170, 148] width 17 height 12
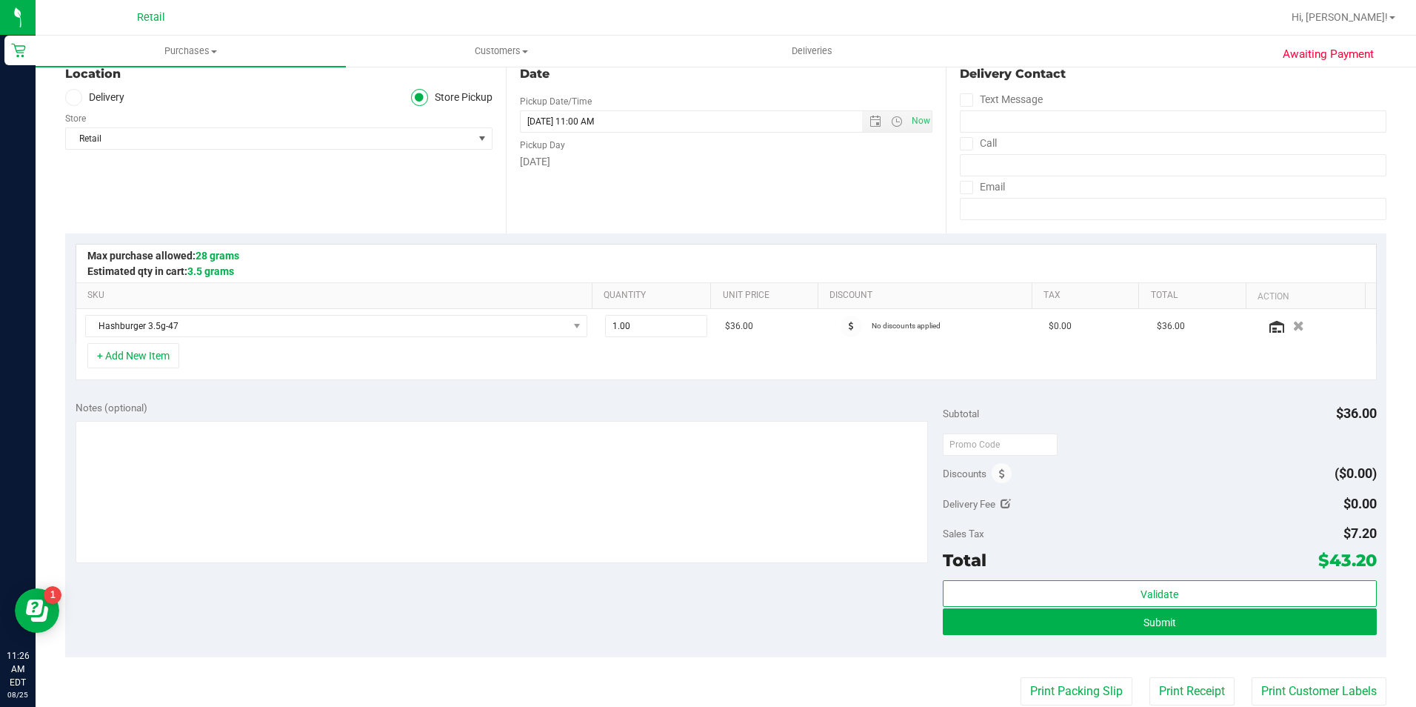
scroll to position [222, 0]
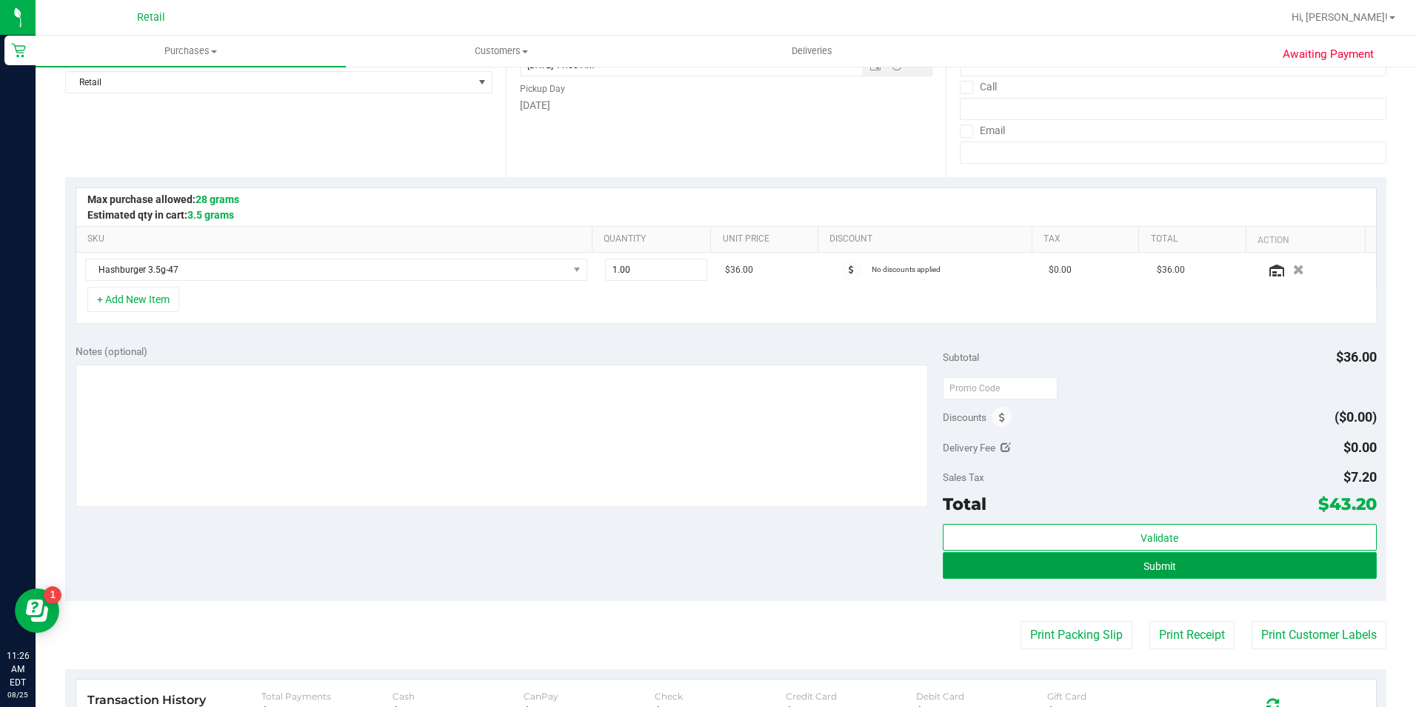
click at [1226, 573] on button "Submit" at bounding box center [1160, 565] width 434 height 27
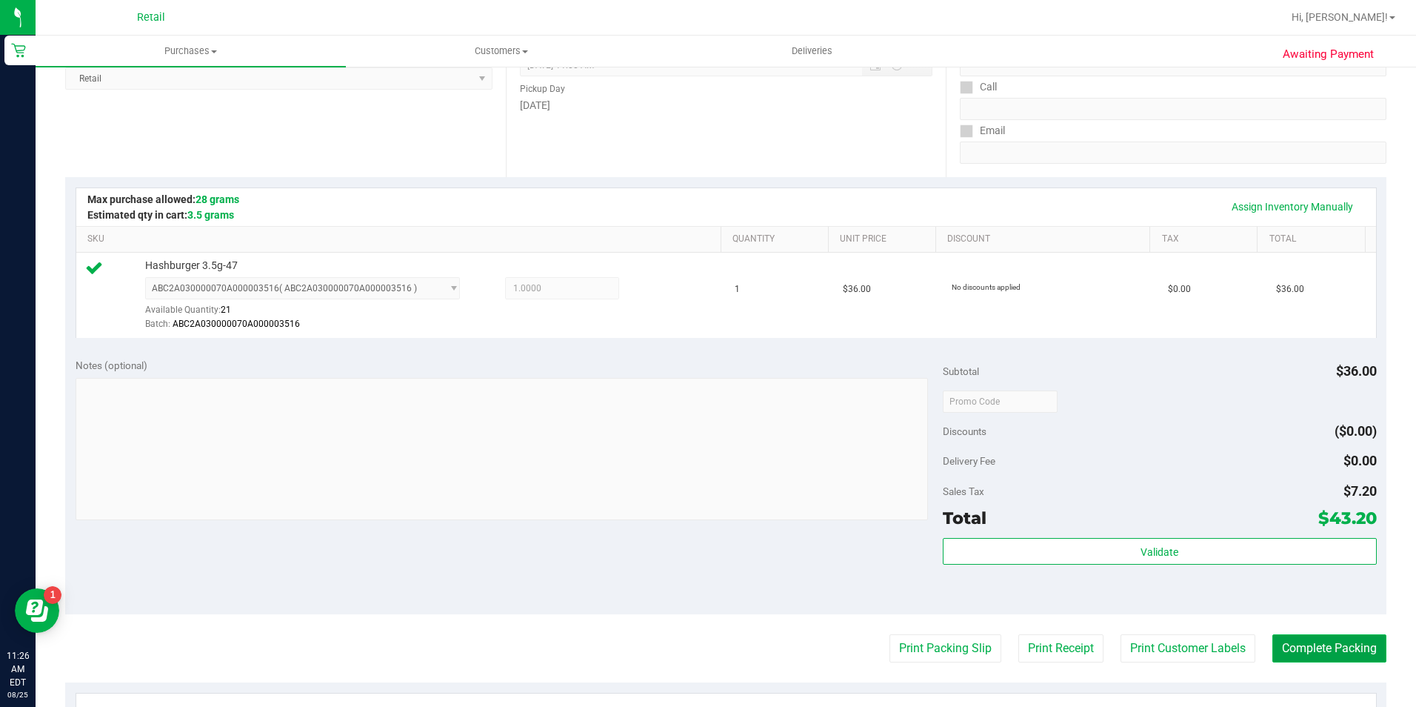
click at [1337, 650] on button "Complete Packing" at bounding box center [1329, 648] width 114 height 28
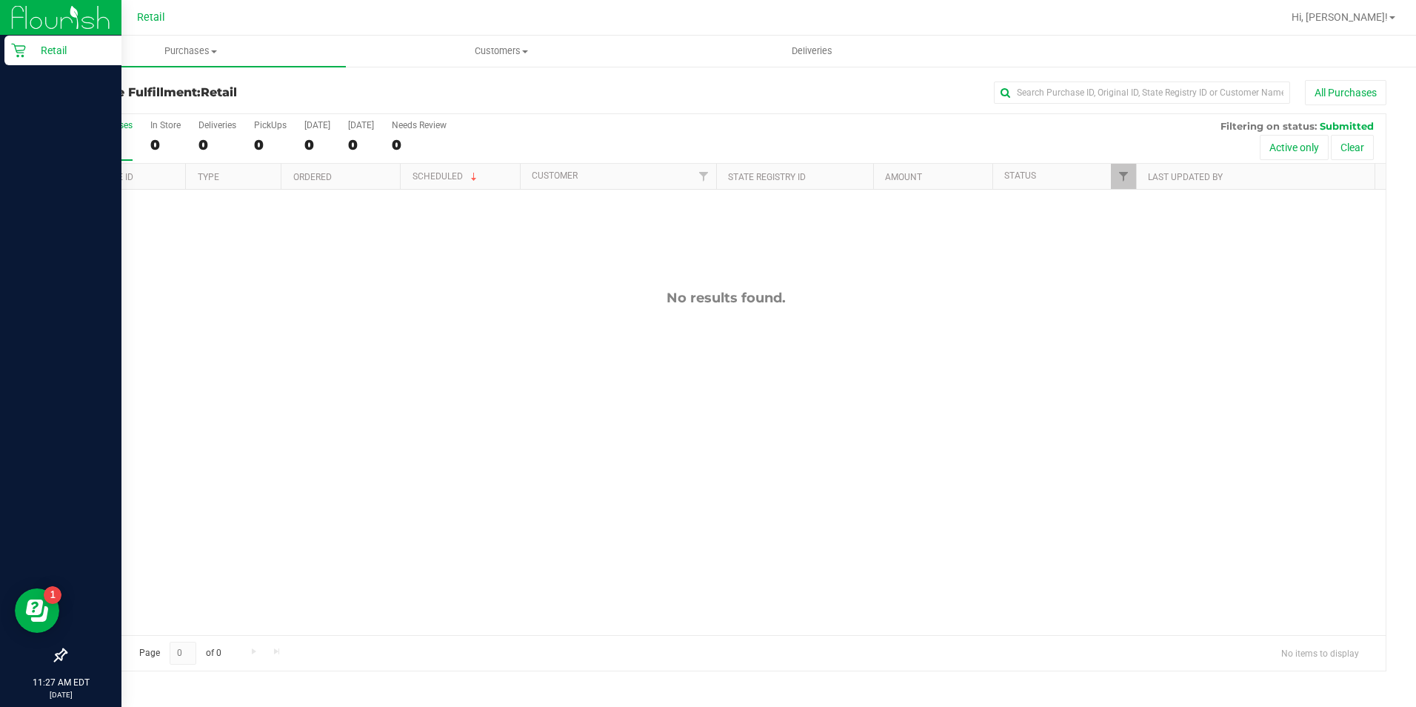
click at [26, 52] on p "Retail" at bounding box center [70, 50] width 89 height 18
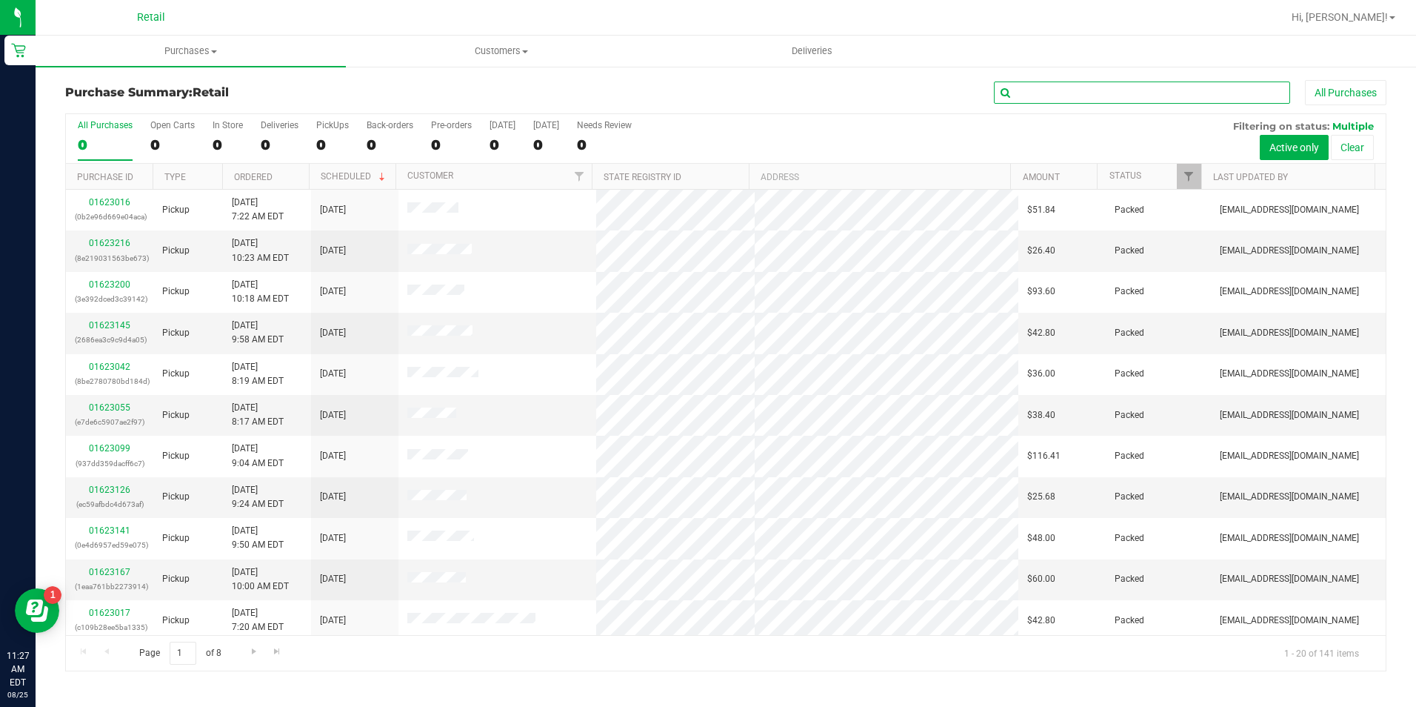
click at [1038, 85] on input "text" at bounding box center [1142, 92] width 296 height 22
click at [1040, 95] on input "text" at bounding box center [1142, 92] width 296 height 22
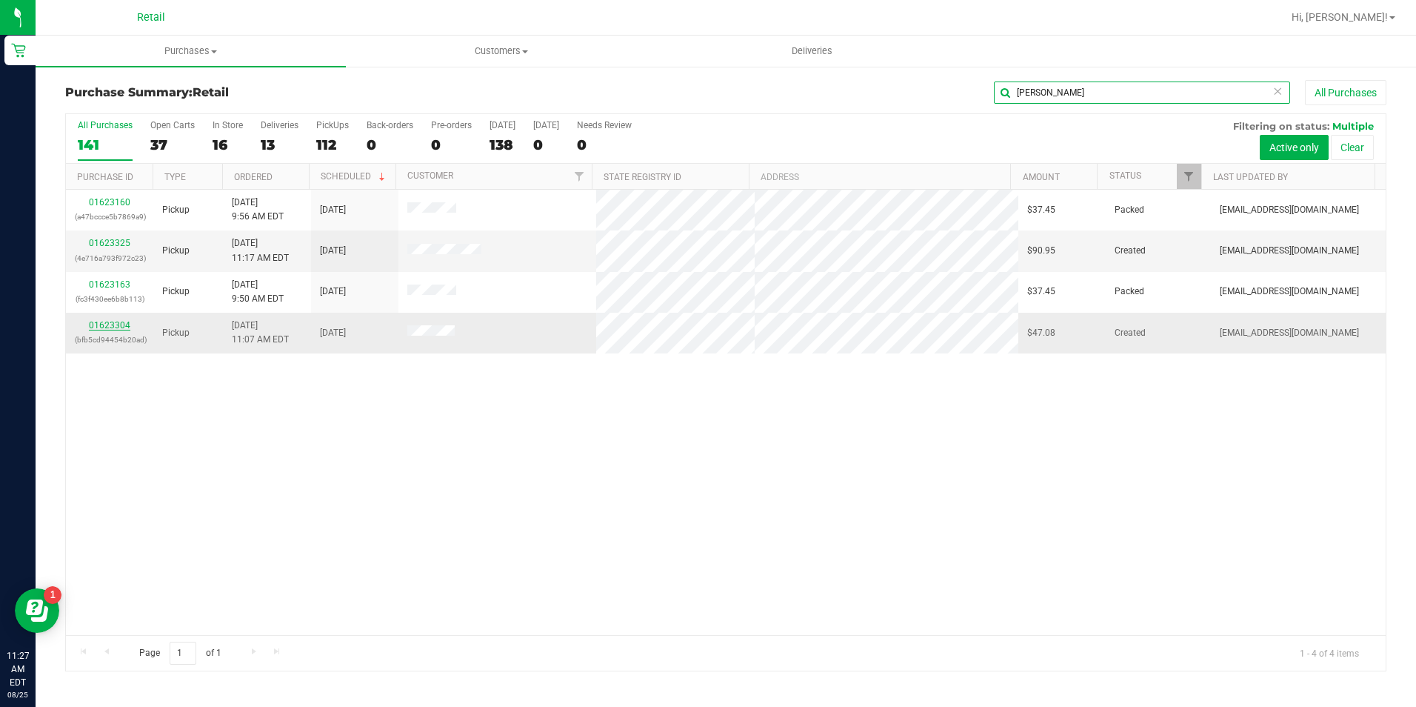
type input "marti"
click at [110, 328] on link "01623304" at bounding box center [109, 325] width 41 height 10
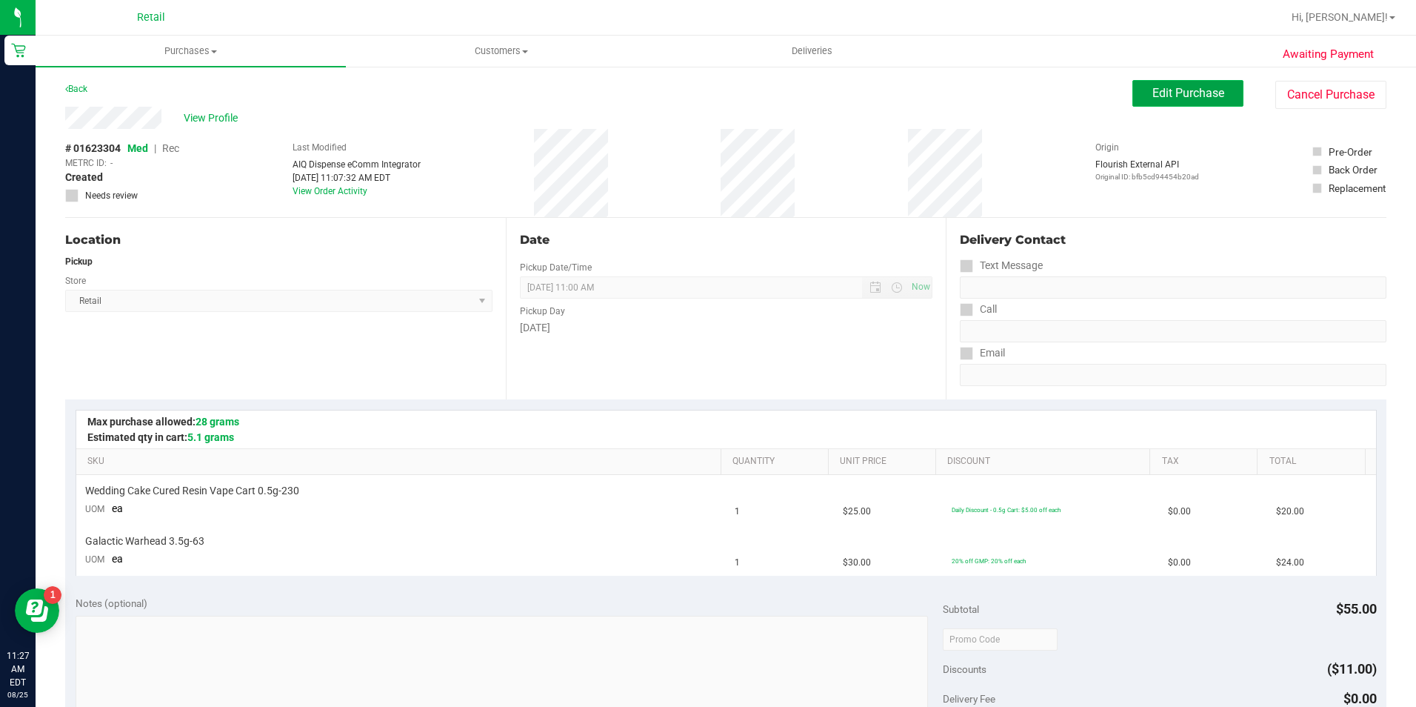
click at [1200, 89] on span "Edit Purchase" at bounding box center [1188, 93] width 72 height 14
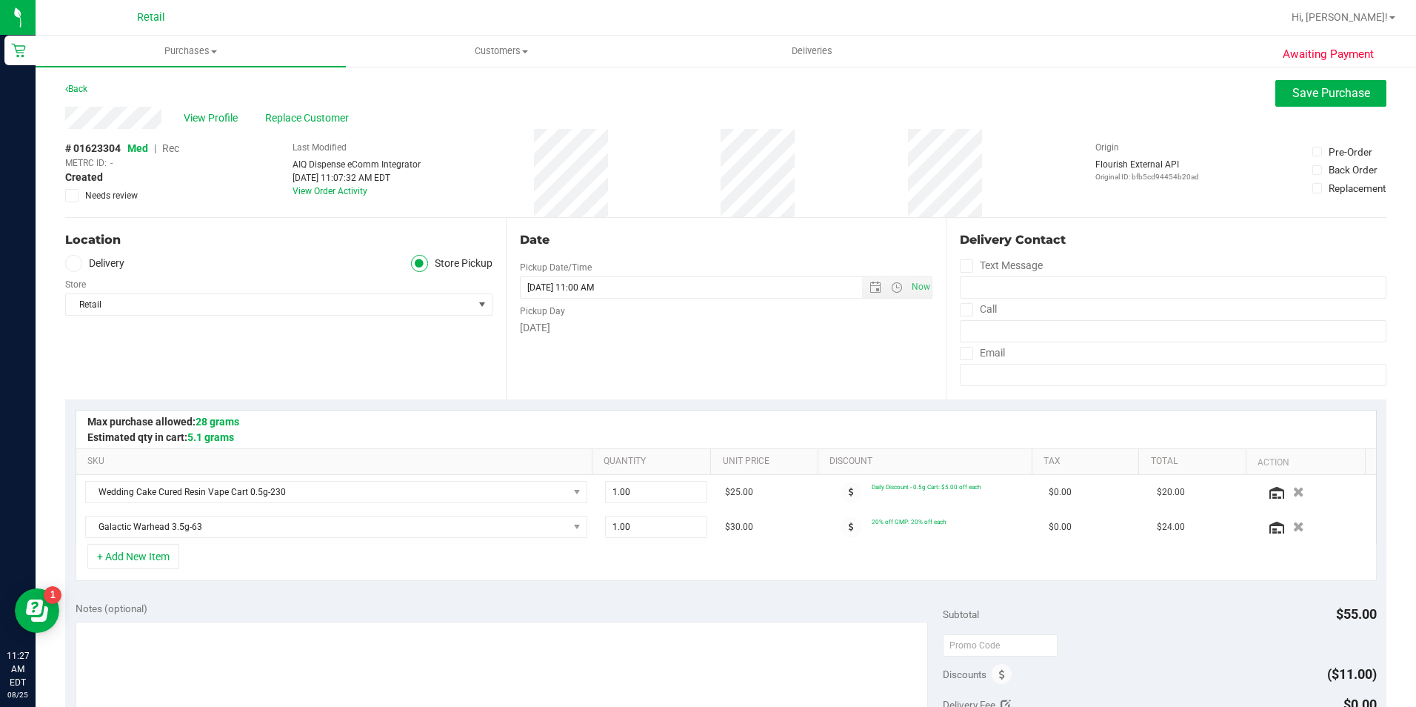
click at [175, 151] on span "Rec" at bounding box center [170, 148] width 17 height 12
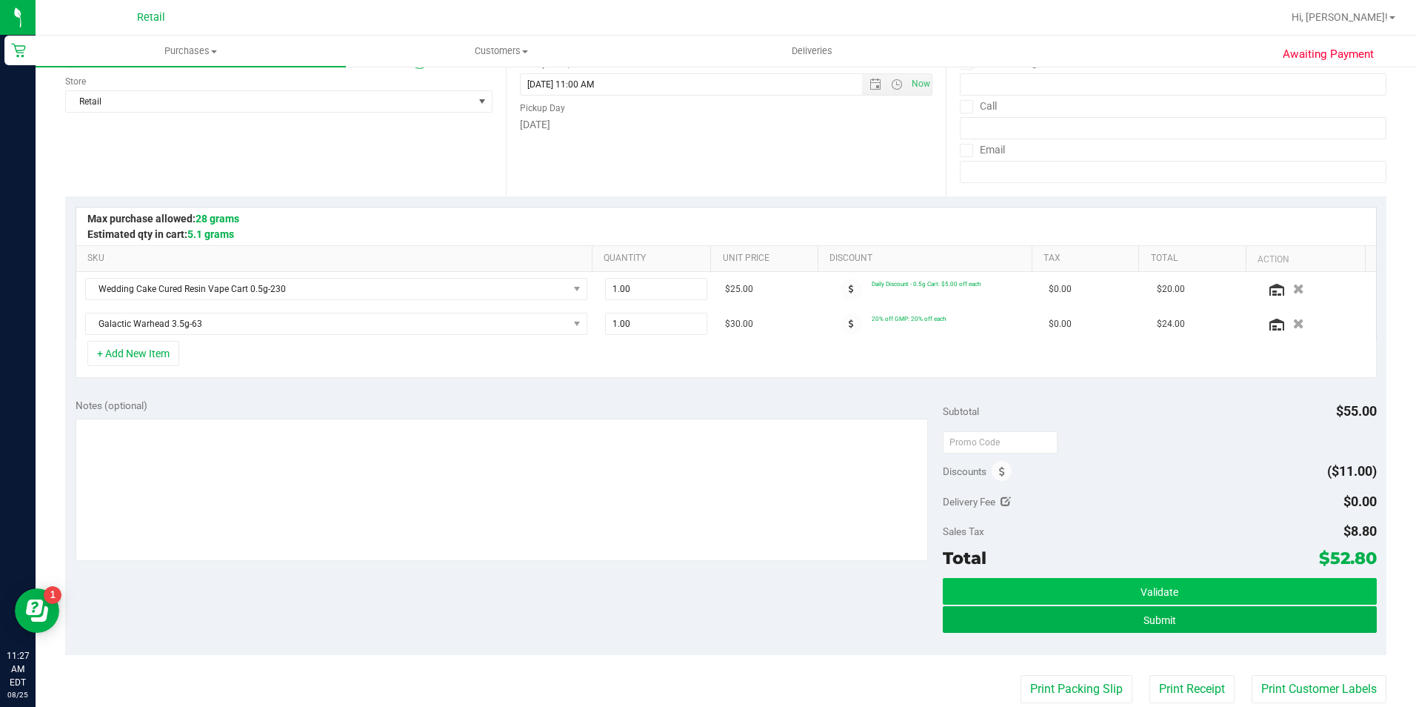
scroll to position [222, 0]
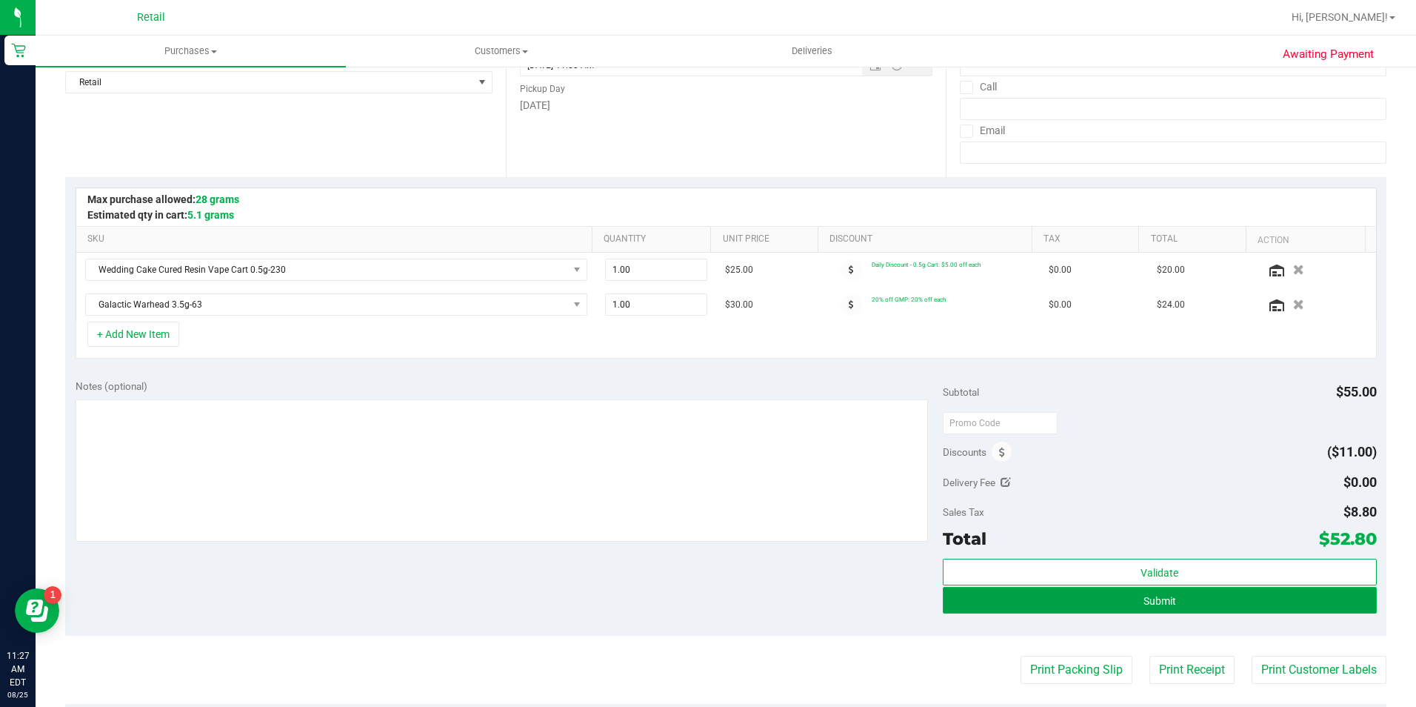
click at [1269, 598] on button "Submit" at bounding box center [1160, 600] width 434 height 27
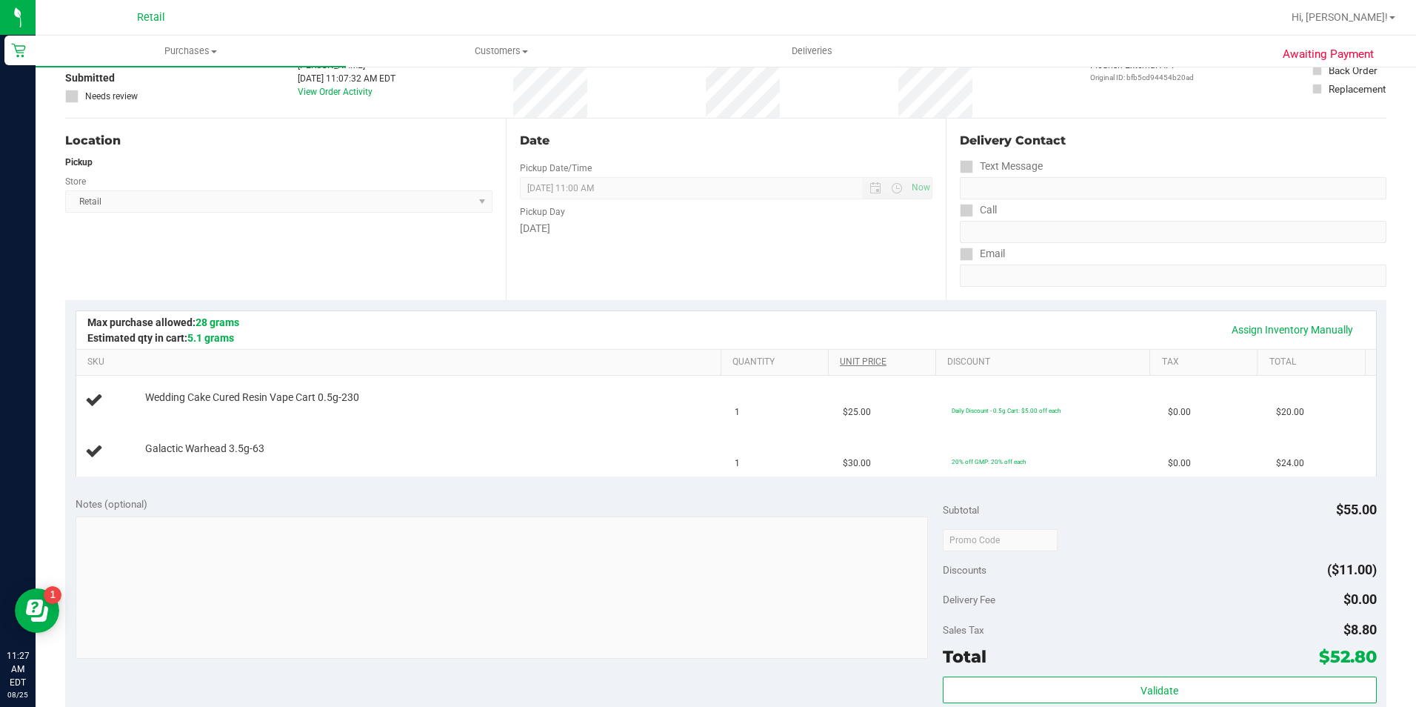
scroll to position [76, 0]
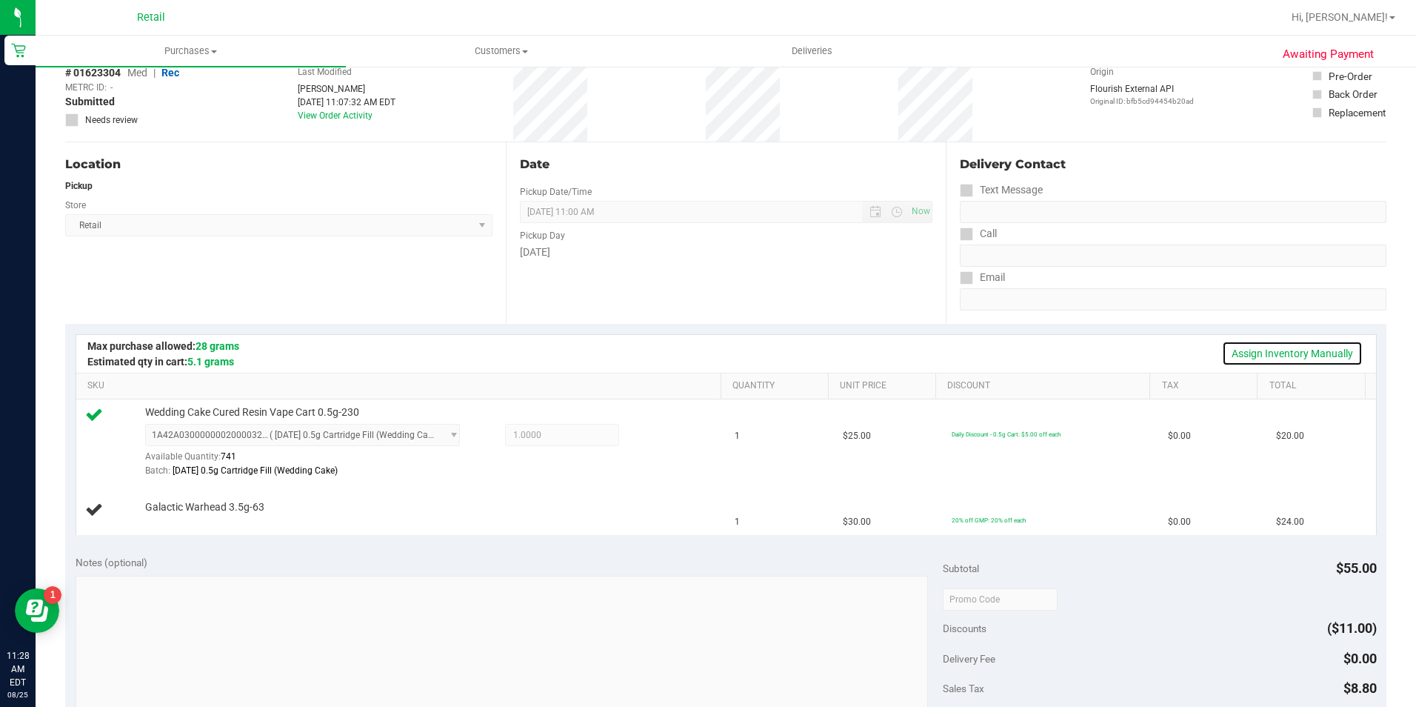
click at [1332, 350] on link "Assign Inventory Manually" at bounding box center [1292, 353] width 141 height 25
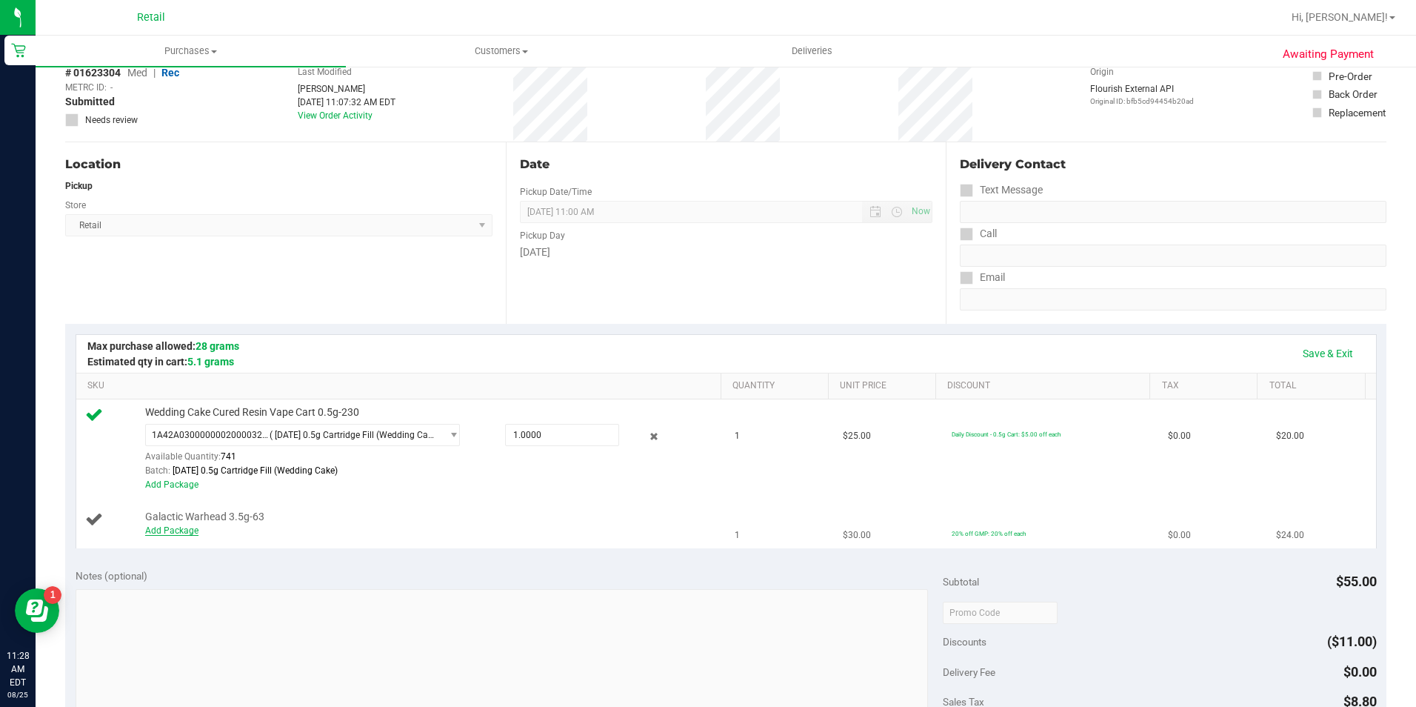
click at [175, 532] on link "Add Package" at bounding box center [171, 530] width 53 height 10
click at [441, 518] on span "select" at bounding box center [450, 520] width 19 height 21
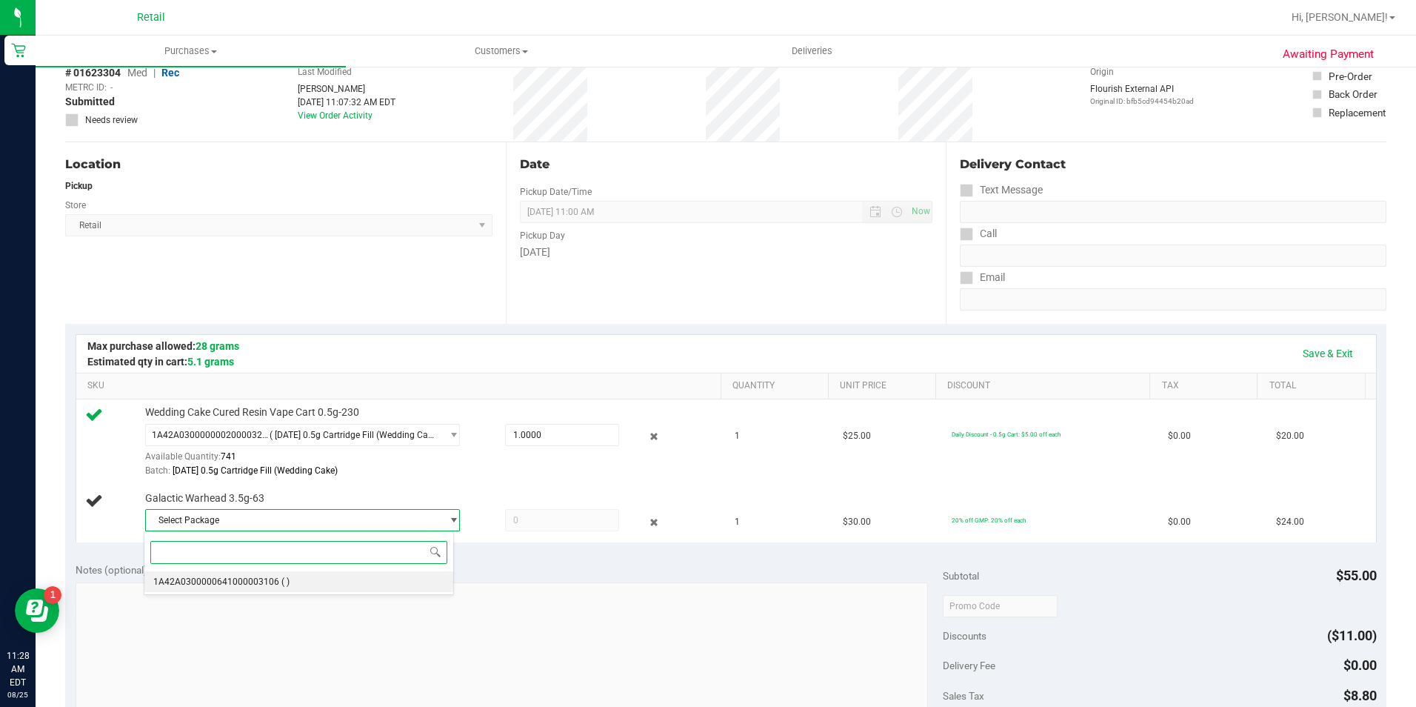
click at [304, 581] on li "1A42A0300000641000003106 ( )" at bounding box center [298, 581] width 308 height 21
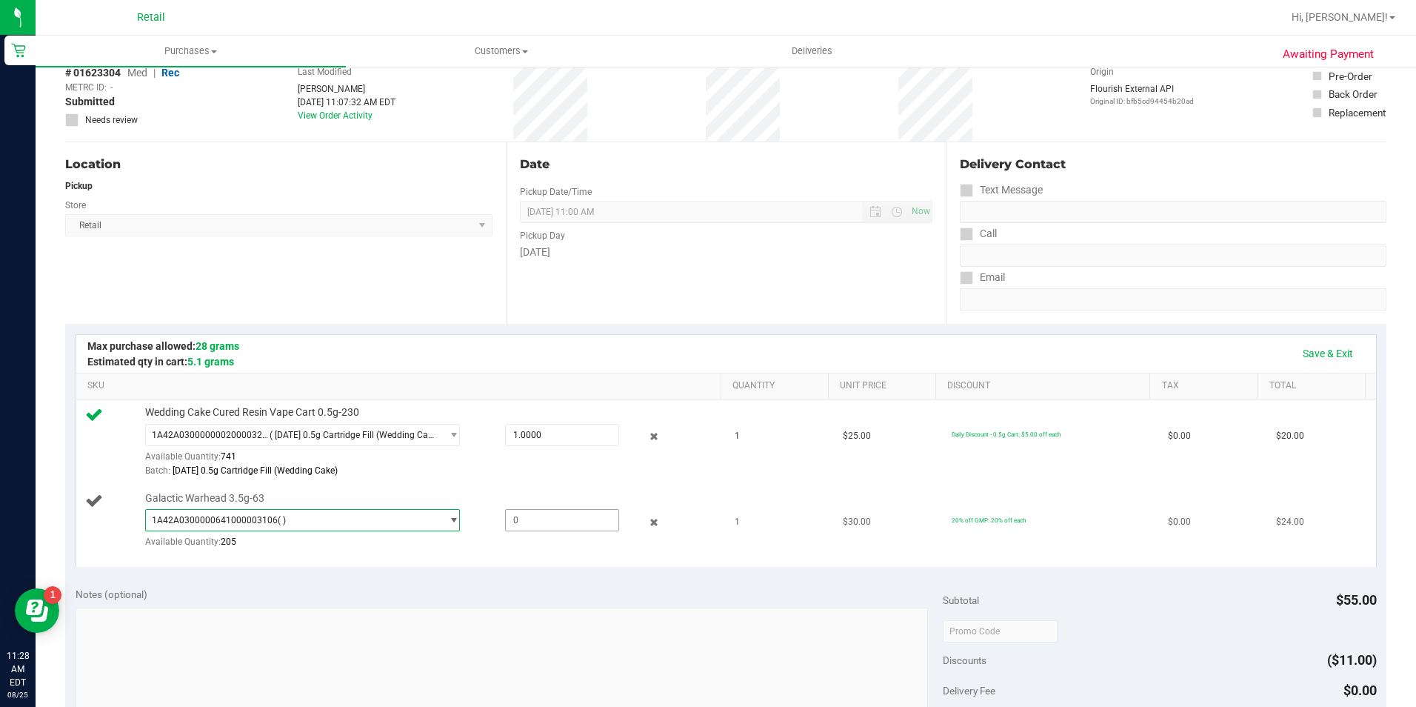
click at [558, 521] on span at bounding box center [562, 520] width 114 height 22
type input "1"
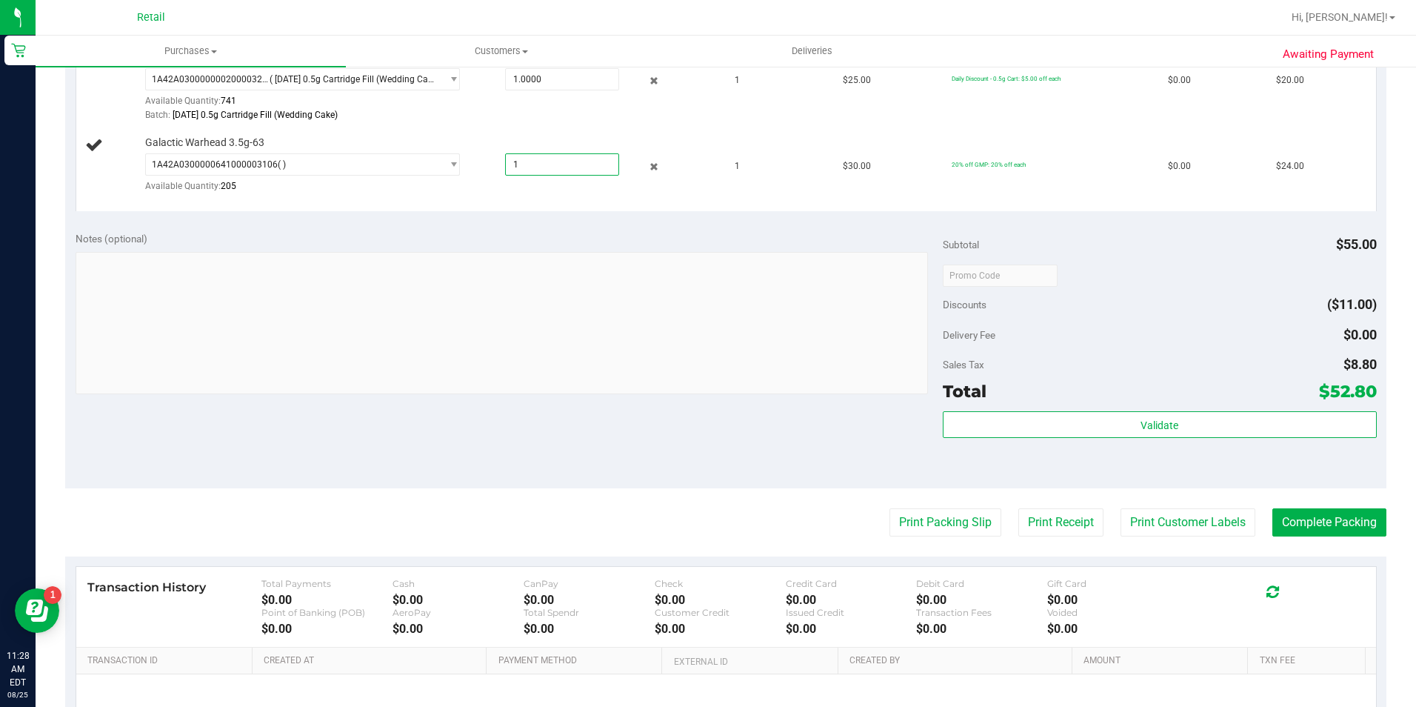
scroll to position [446, 0]
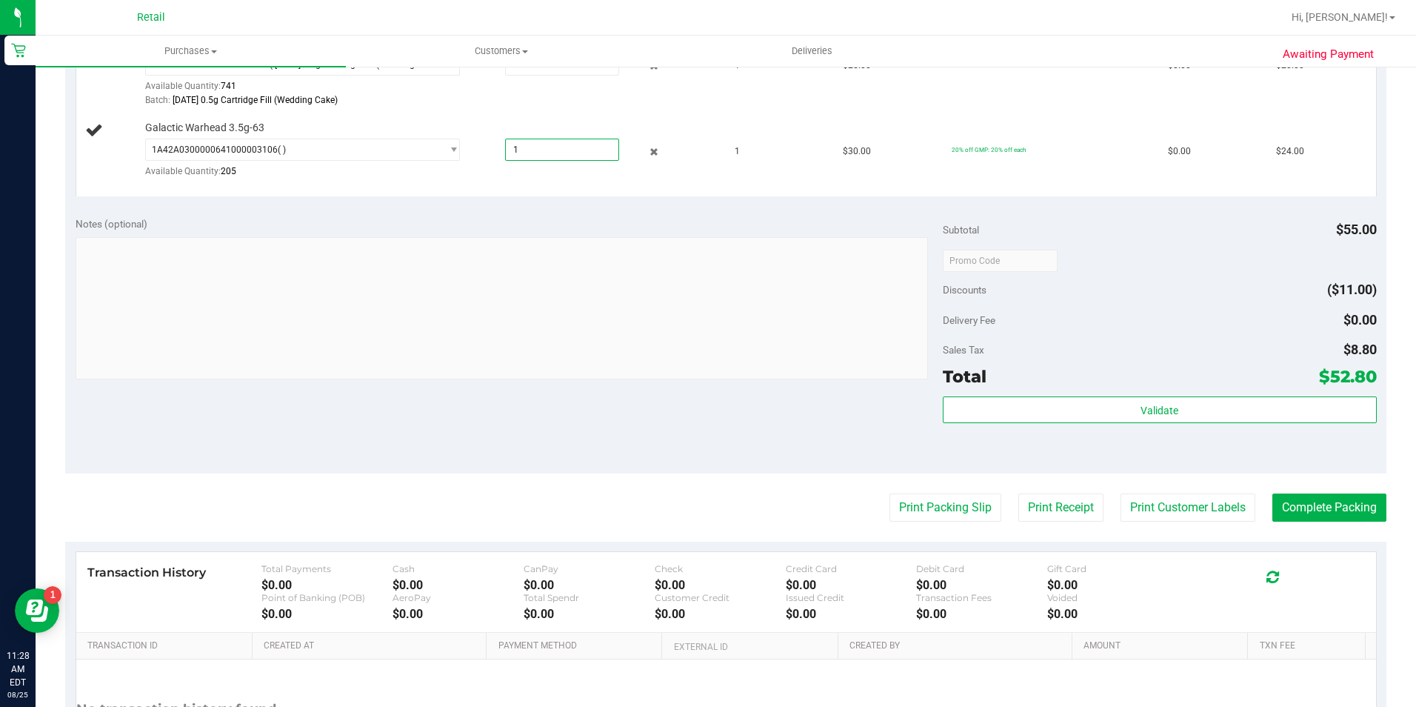
type input "1.0000"
click at [1164, 289] on div "Discounts ($11.00)" at bounding box center [1160, 289] width 434 height 27
click at [1371, 508] on button "Complete Packing" at bounding box center [1329, 507] width 114 height 28
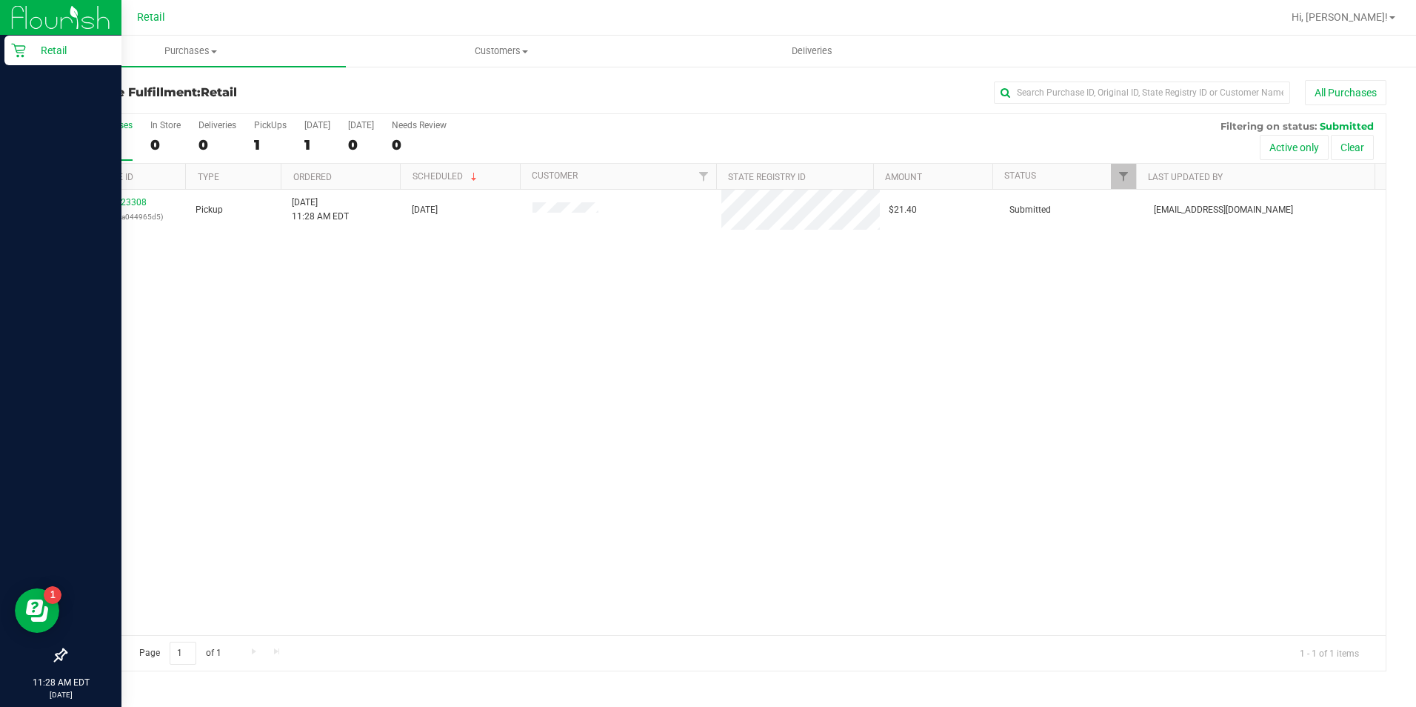
click at [15, 60] on div "Retail" at bounding box center [62, 51] width 117 height 30
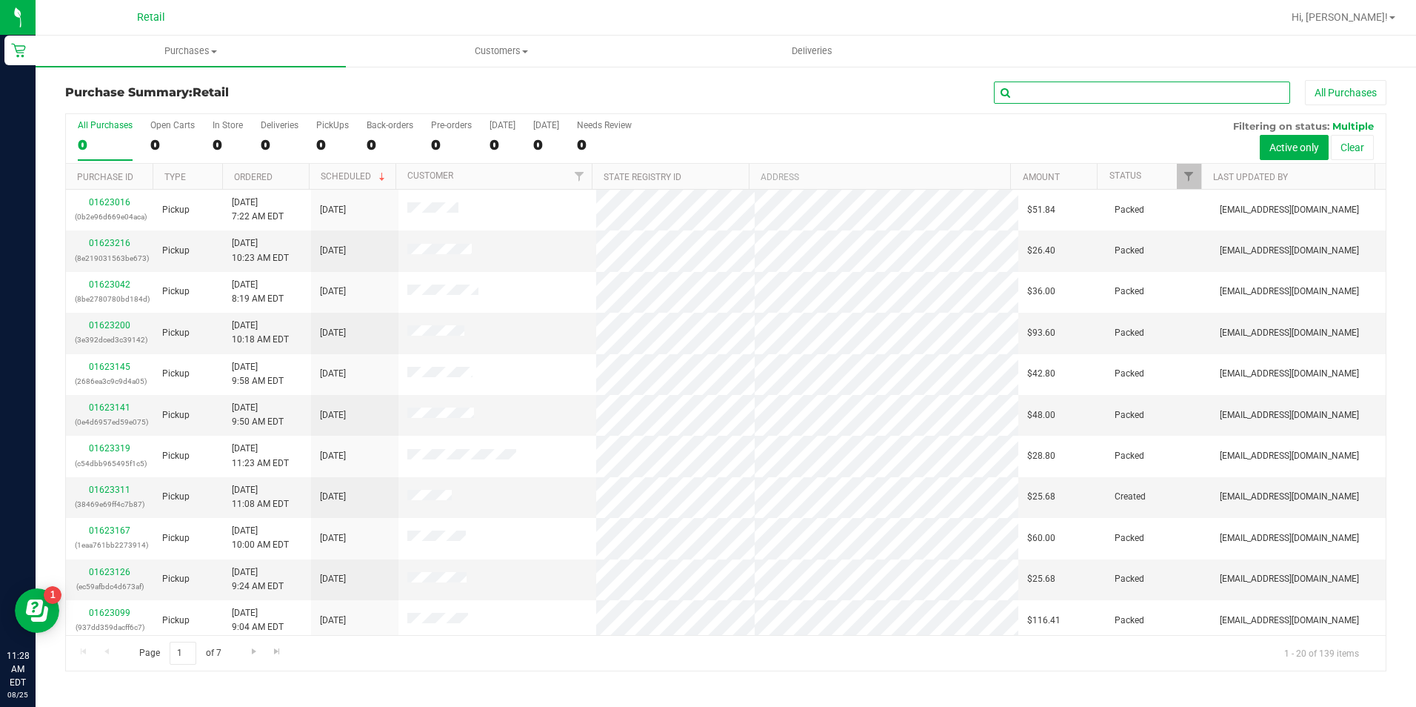
click at [1024, 87] on input "text" at bounding box center [1142, 92] width 296 height 22
click at [1030, 88] on input "text" at bounding box center [1142, 92] width 296 height 22
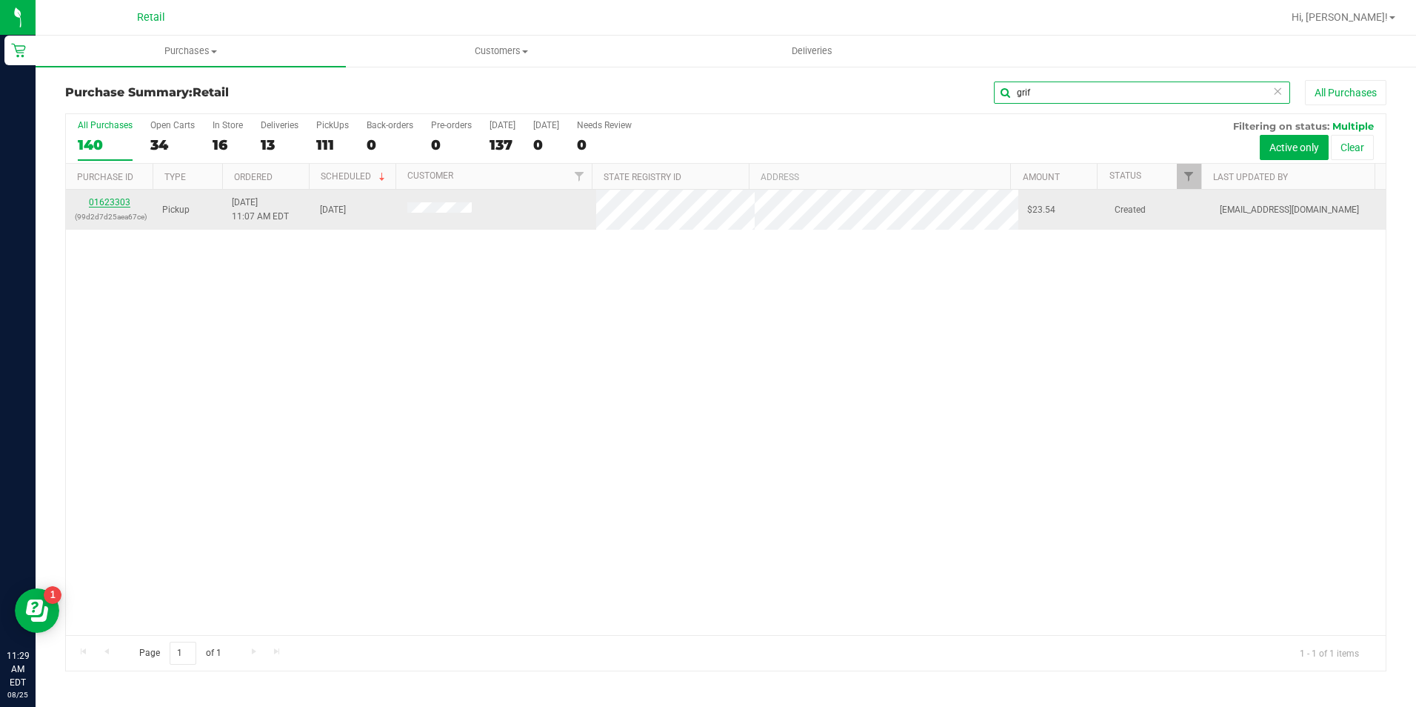
type input "grif"
click at [128, 205] on link "01623303" at bounding box center [109, 202] width 41 height 10
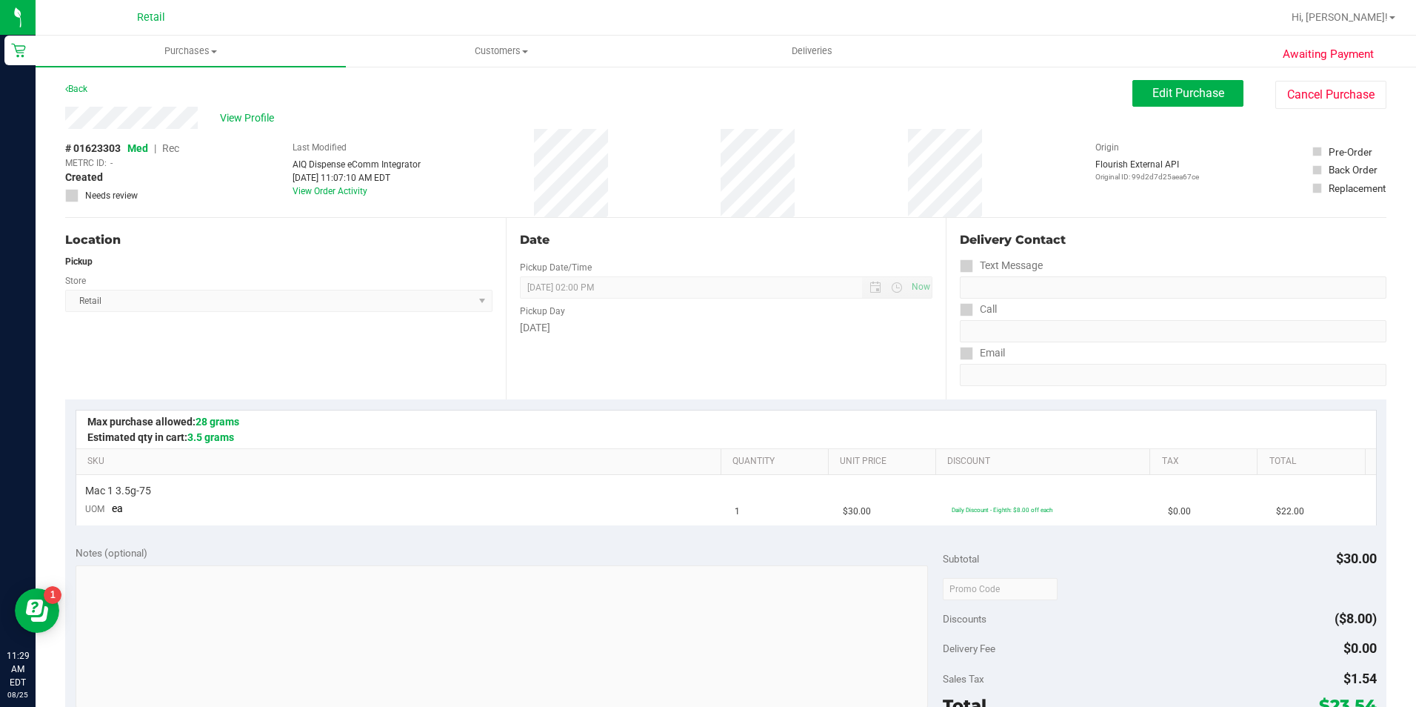
click at [1204, 76] on div "Awaiting Payment Back Edit Purchase Cancel Purchase View Profile # 01623303 Med…" at bounding box center [726, 620] width 1381 height 1111
click at [1202, 87] on span "Edit Purchase" at bounding box center [1188, 93] width 72 height 14
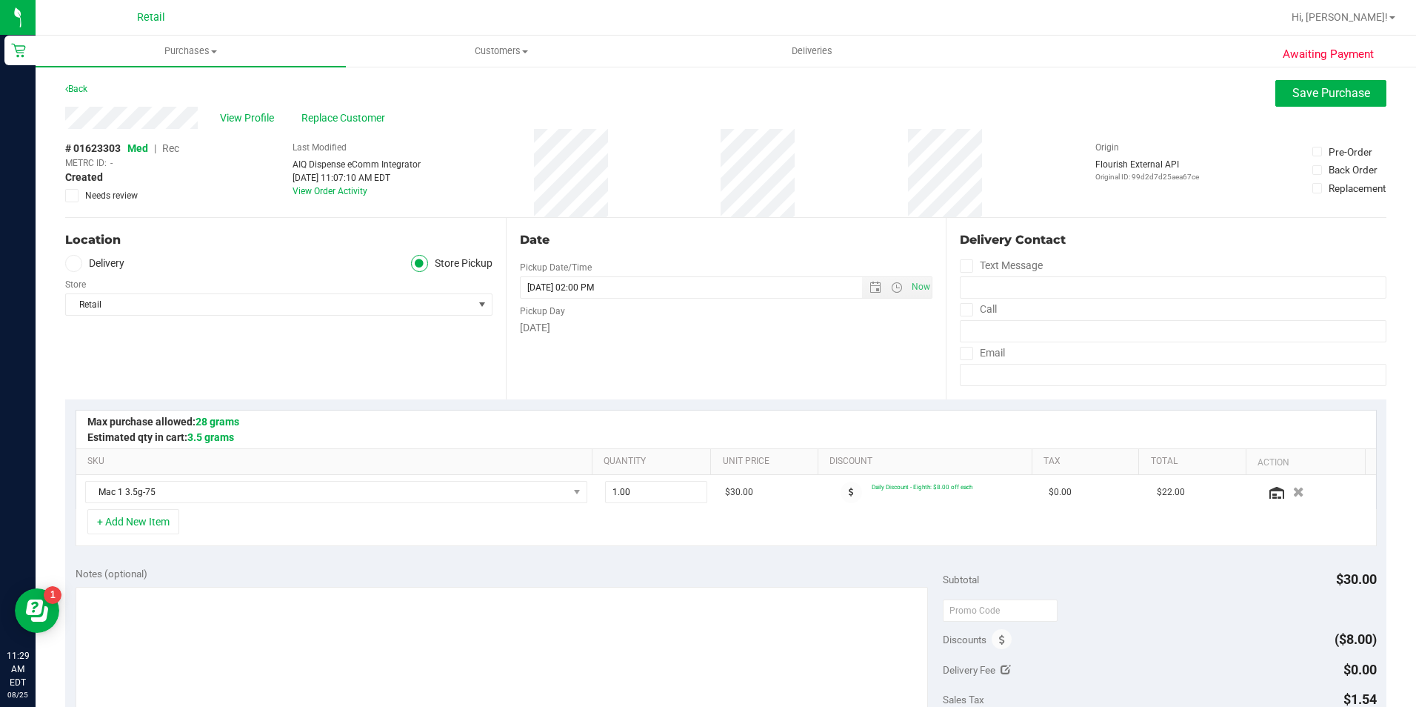
click at [171, 152] on span "Rec" at bounding box center [170, 148] width 17 height 12
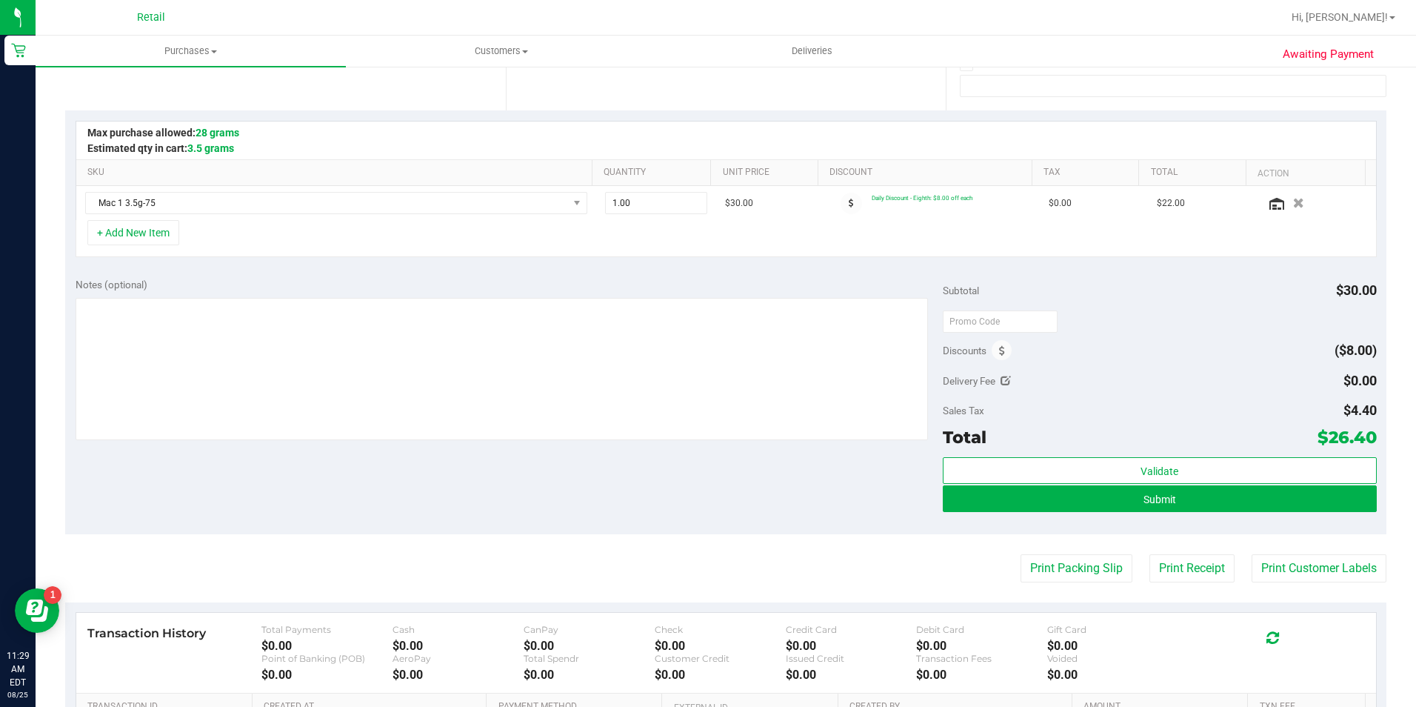
scroll to position [296, 0]
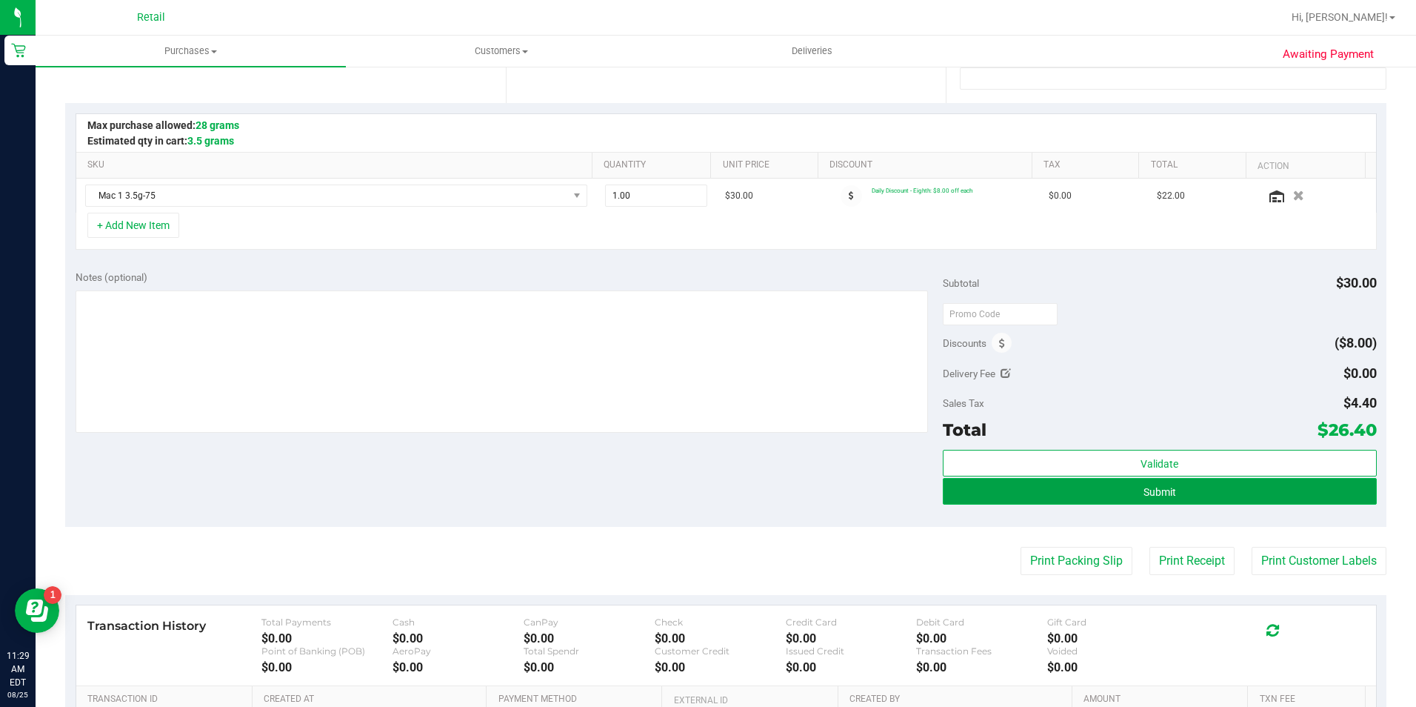
click at [1218, 496] on button "Submit" at bounding box center [1160, 491] width 434 height 27
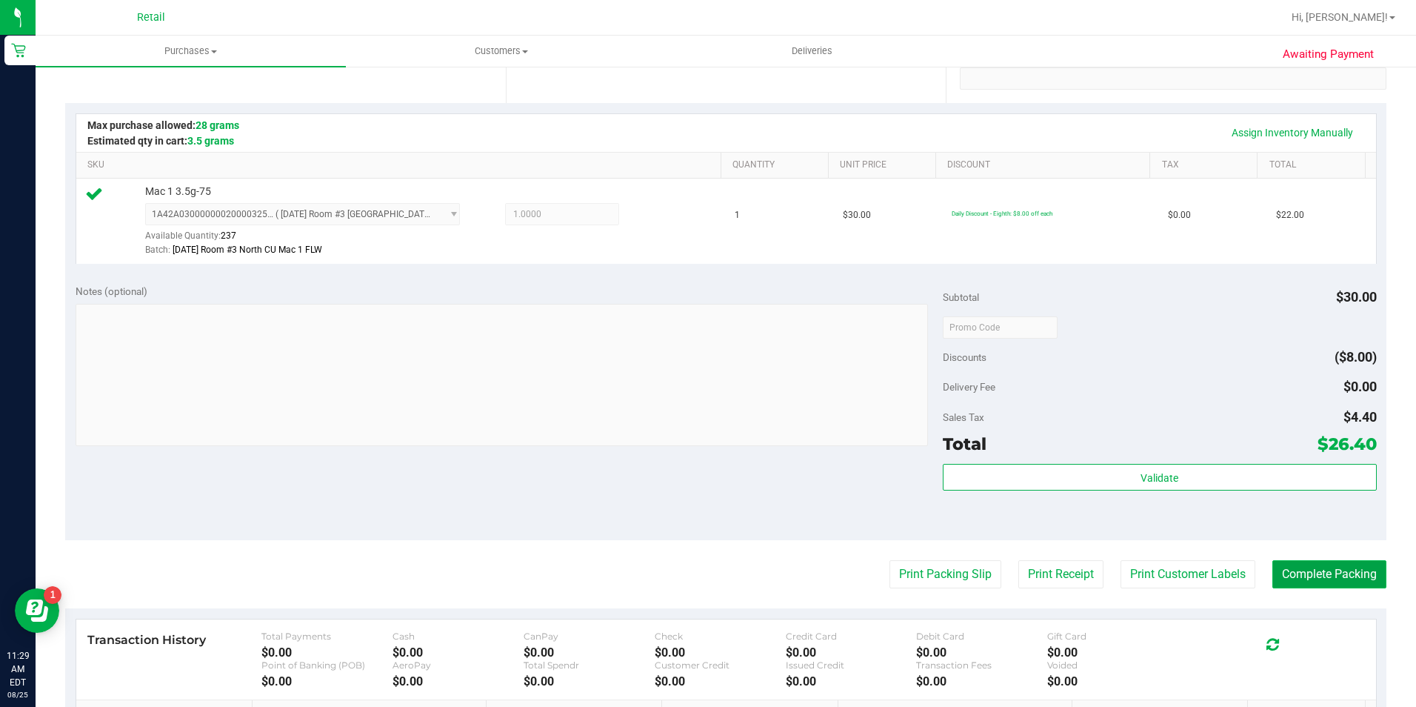
click at [1364, 573] on button "Complete Packing" at bounding box center [1329, 574] width 114 height 28
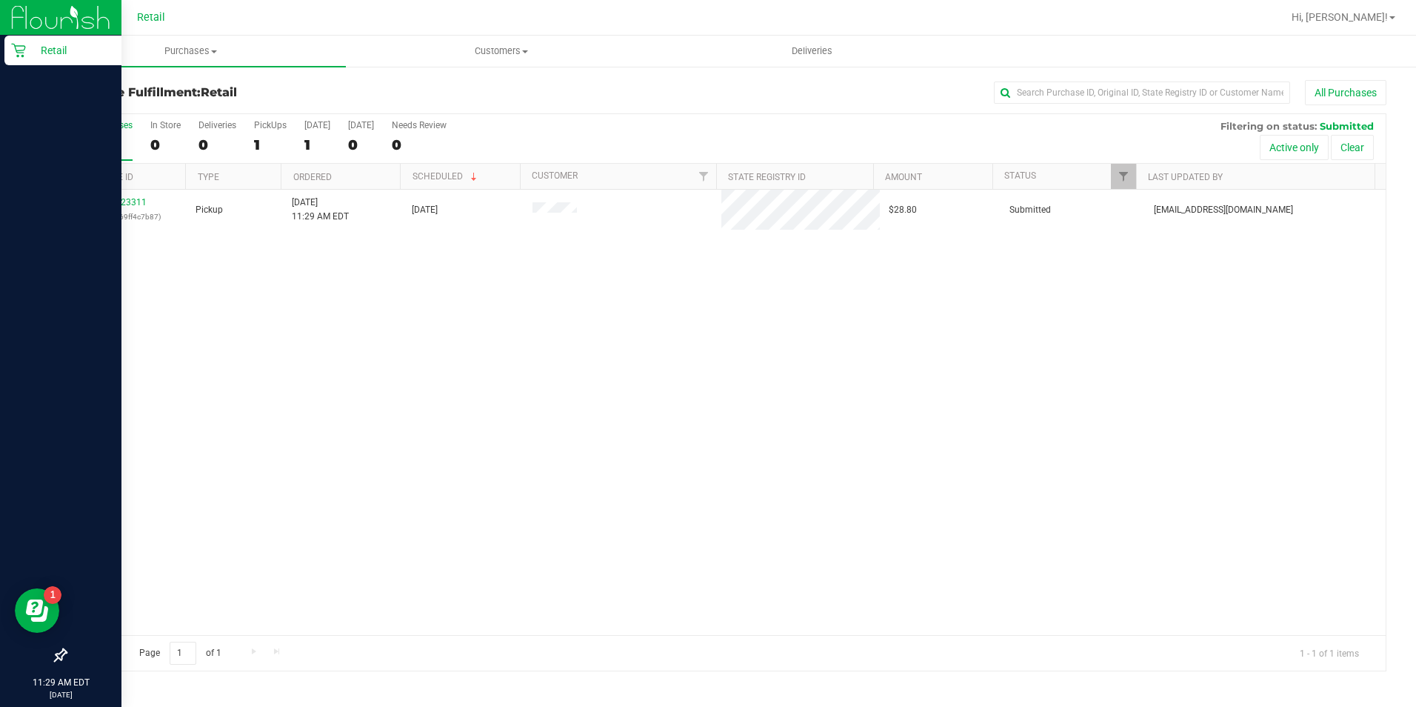
click at [29, 57] on p "Retail" at bounding box center [70, 50] width 89 height 18
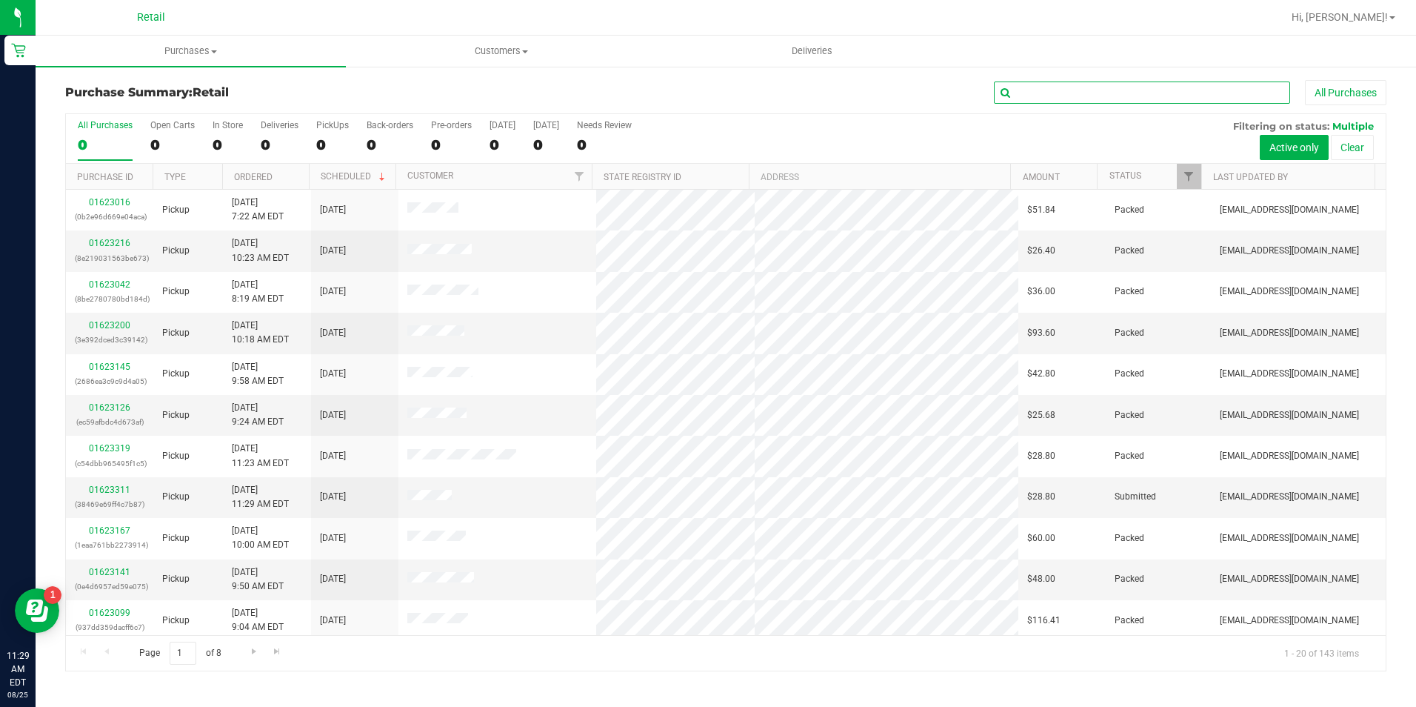
click at [1075, 93] on input "text" at bounding box center [1142, 92] width 296 height 22
click at [1075, 87] on input "text" at bounding box center [1142, 92] width 296 height 22
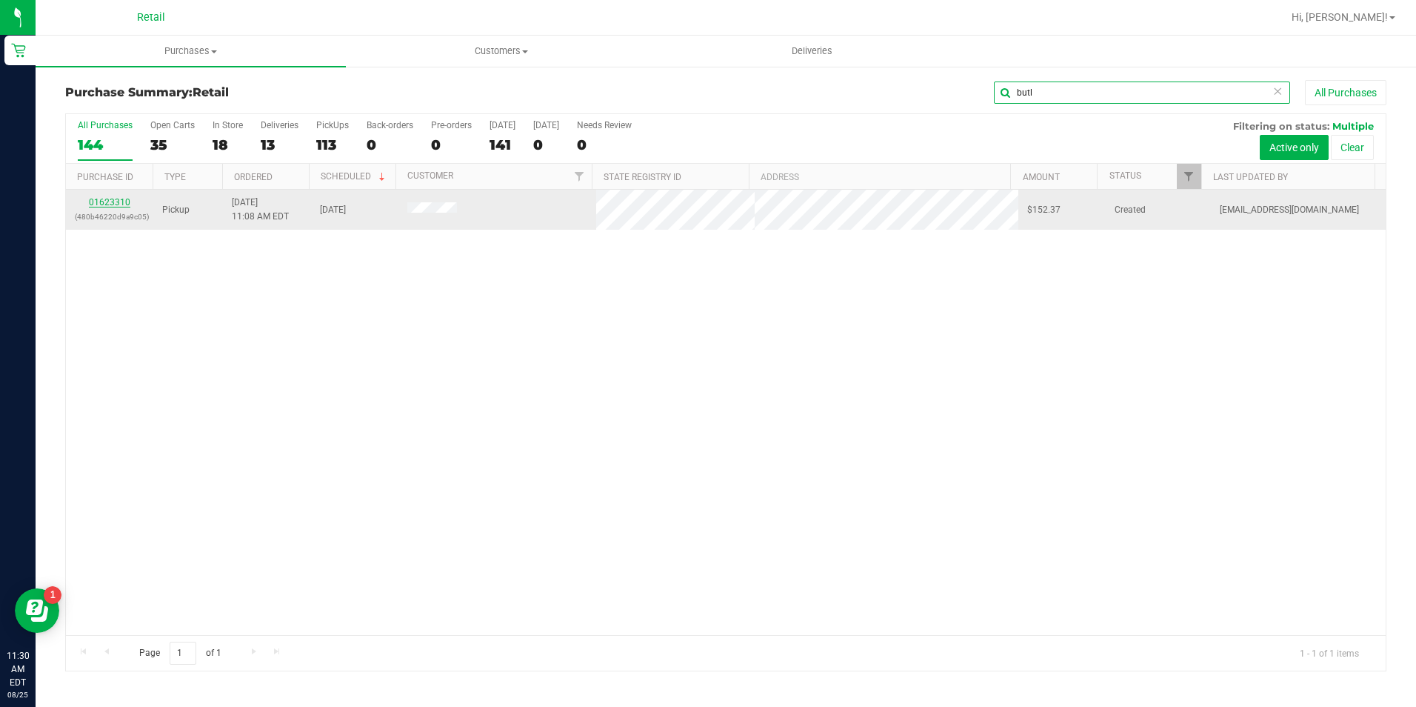
type input "butl"
click at [121, 200] on link "01623310" at bounding box center [109, 202] width 41 height 10
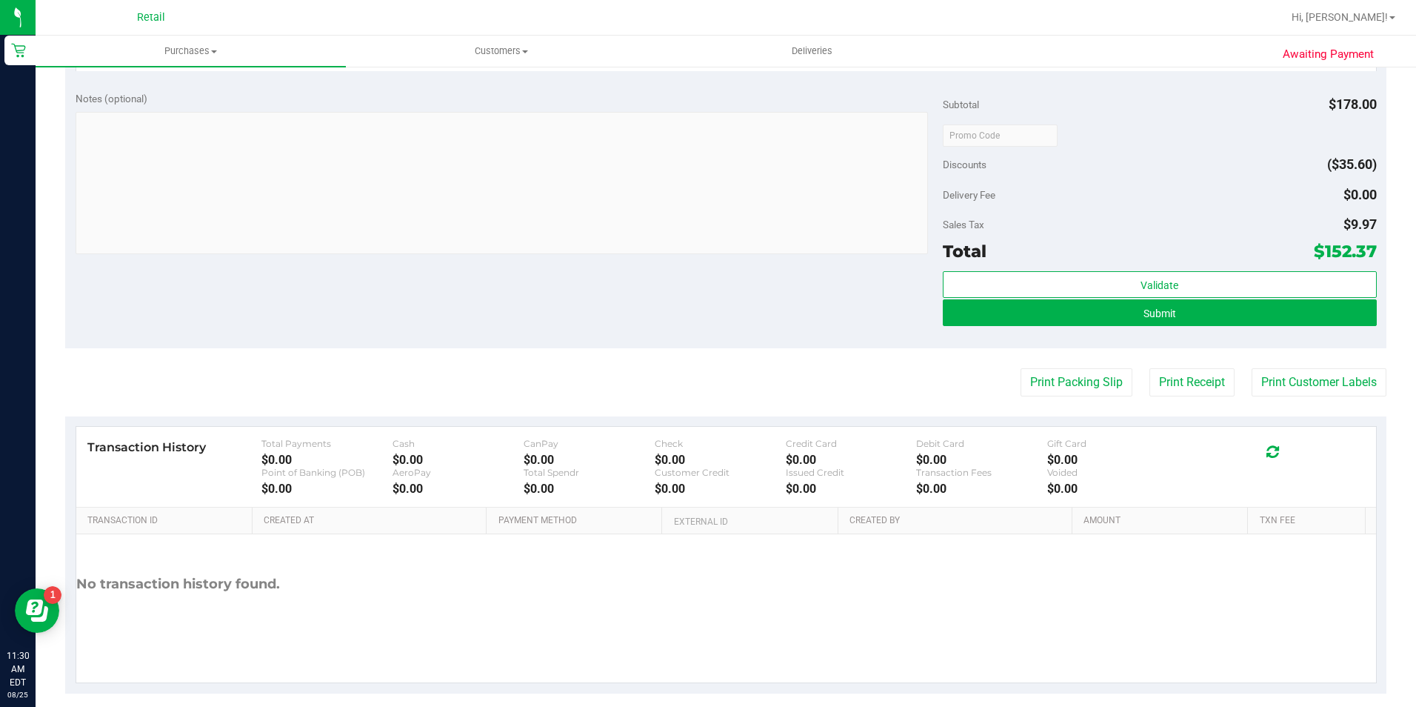
scroll to position [667, 0]
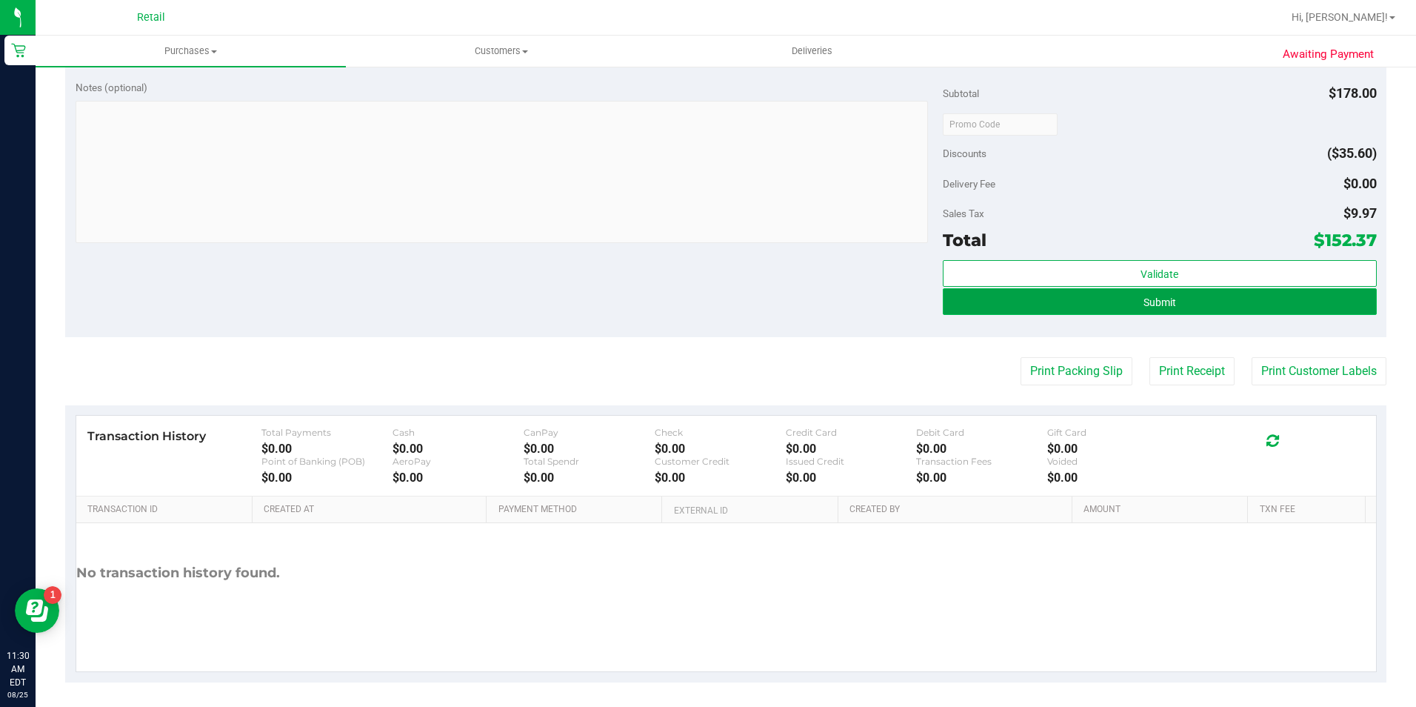
click at [1177, 293] on button "Submit" at bounding box center [1160, 301] width 434 height 27
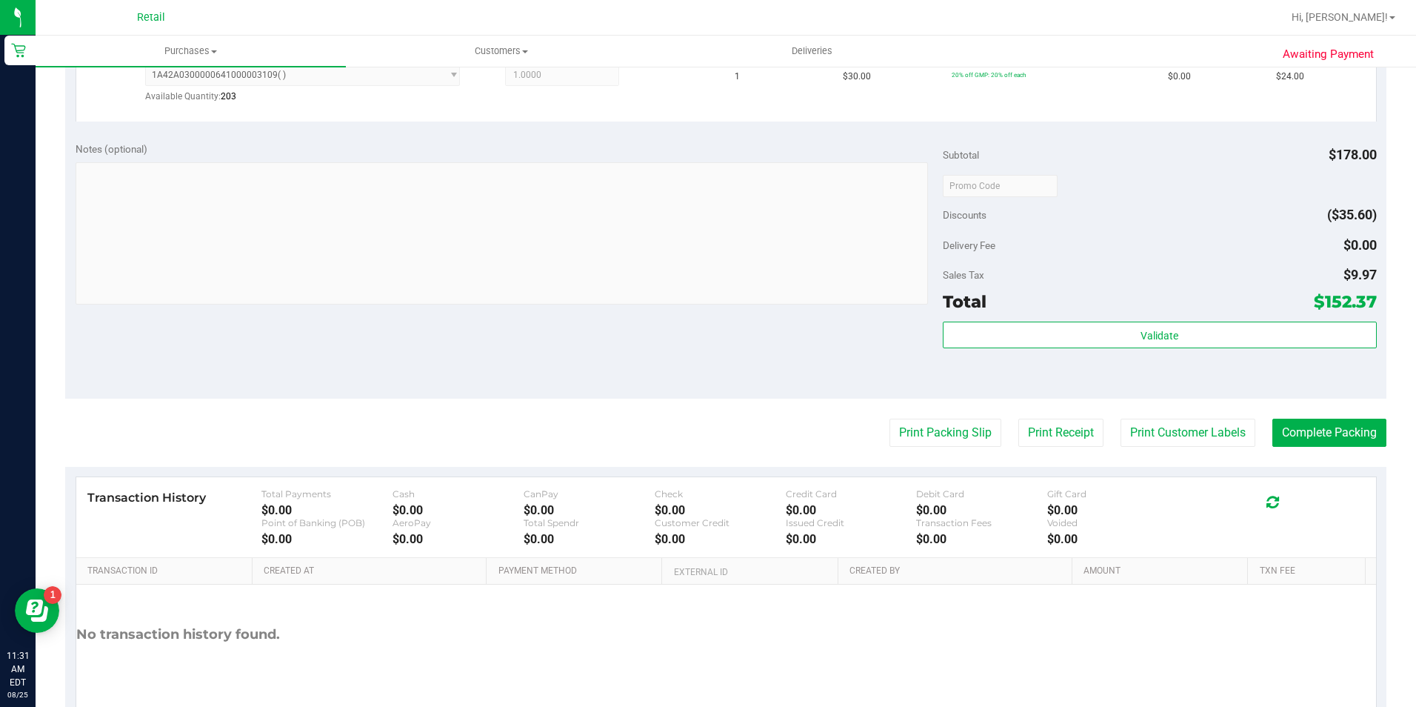
scroll to position [832, 0]
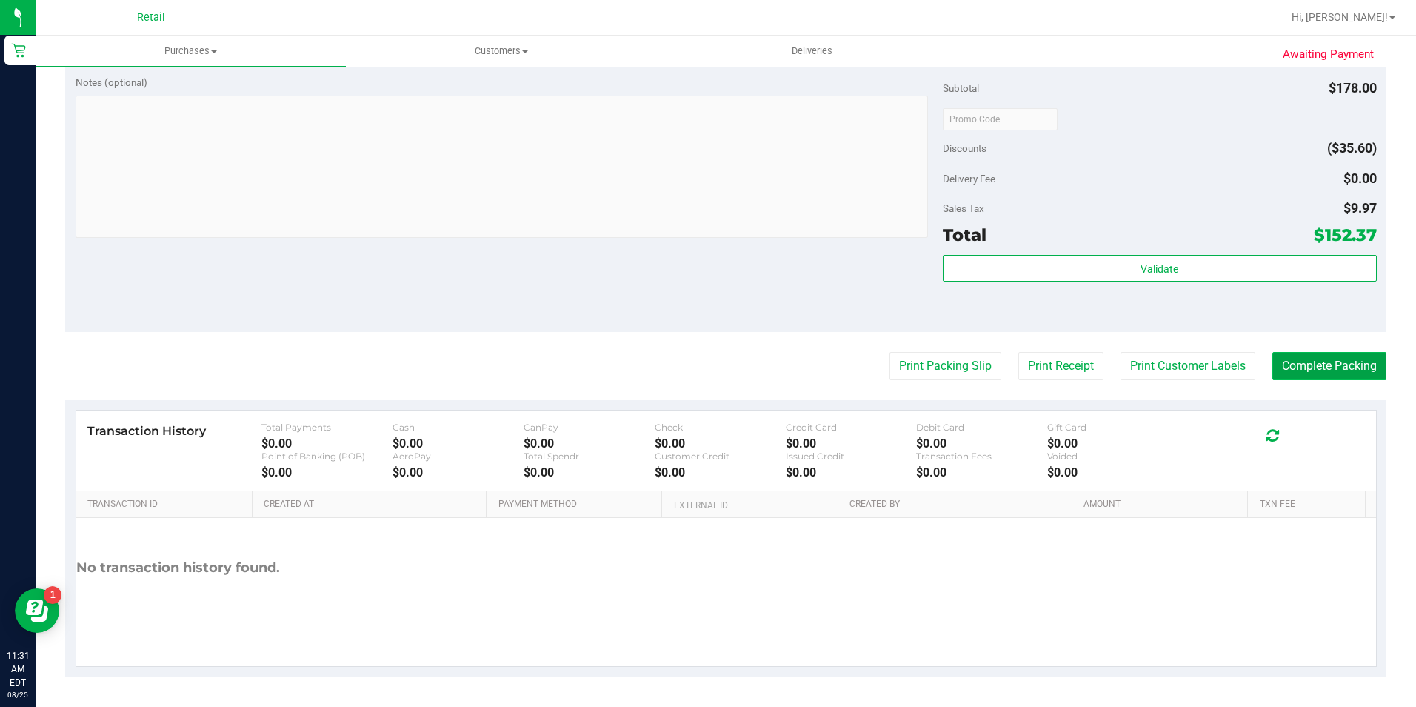
click at [1353, 371] on button "Complete Packing" at bounding box center [1329, 366] width 114 height 28
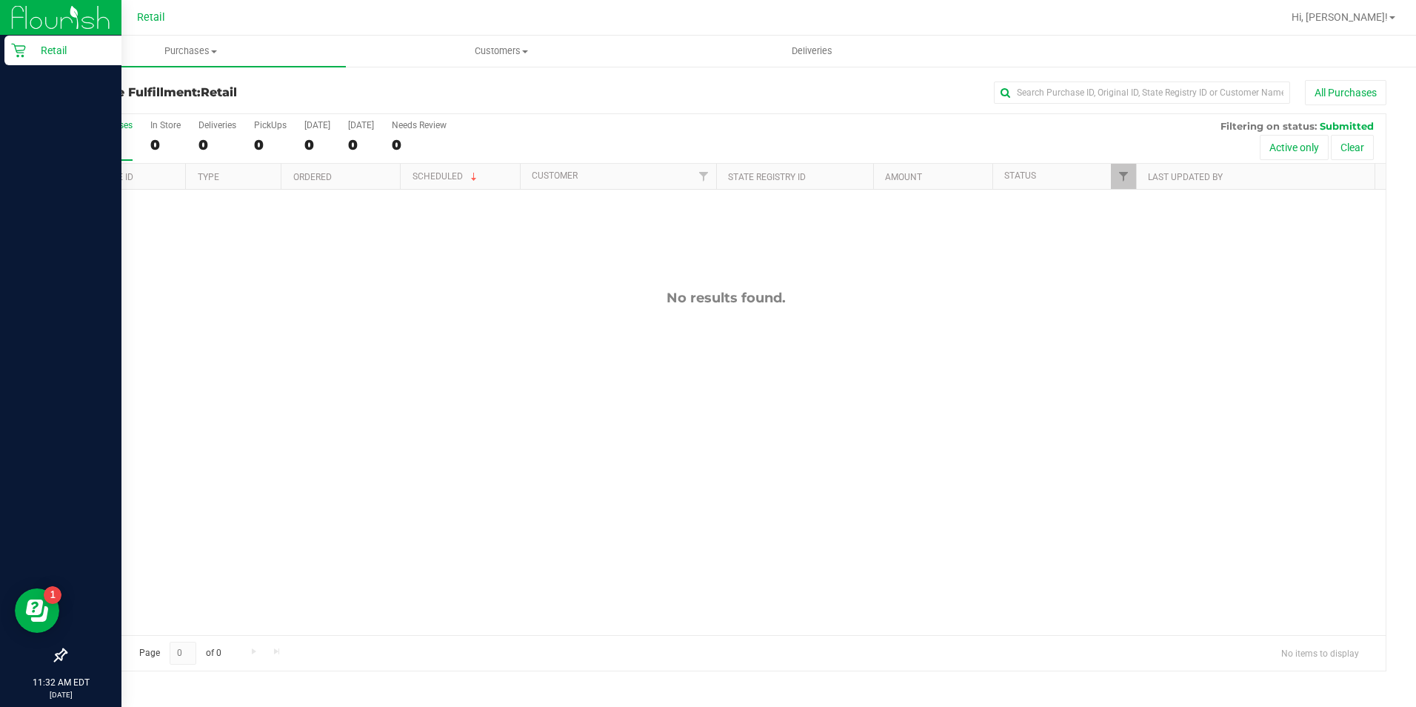
click at [53, 50] on p "Retail" at bounding box center [70, 50] width 89 height 18
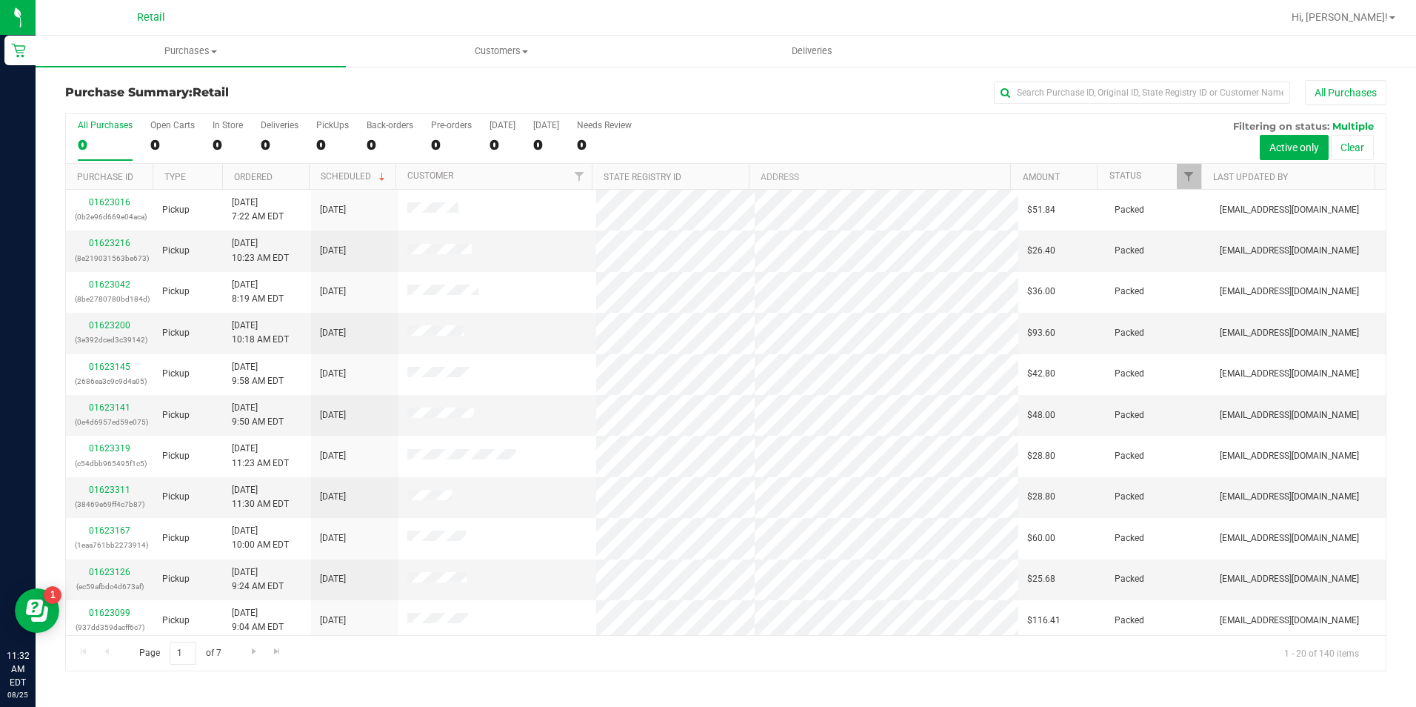
click at [1047, 81] on div "All Purchases" at bounding box center [946, 92] width 881 height 25
click at [1038, 93] on input "text" at bounding box center [1142, 92] width 296 height 22
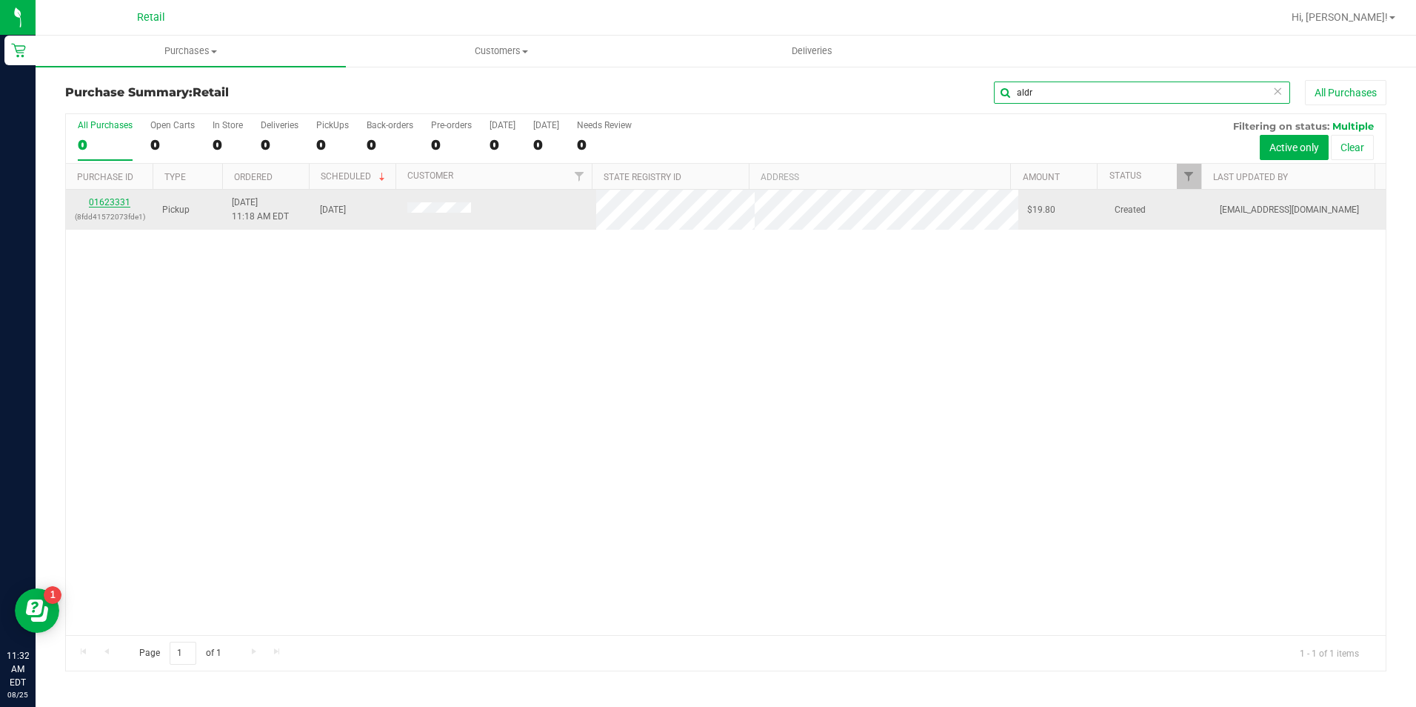
type input "aldr"
click at [119, 201] on link "01623331" at bounding box center [109, 202] width 41 height 10
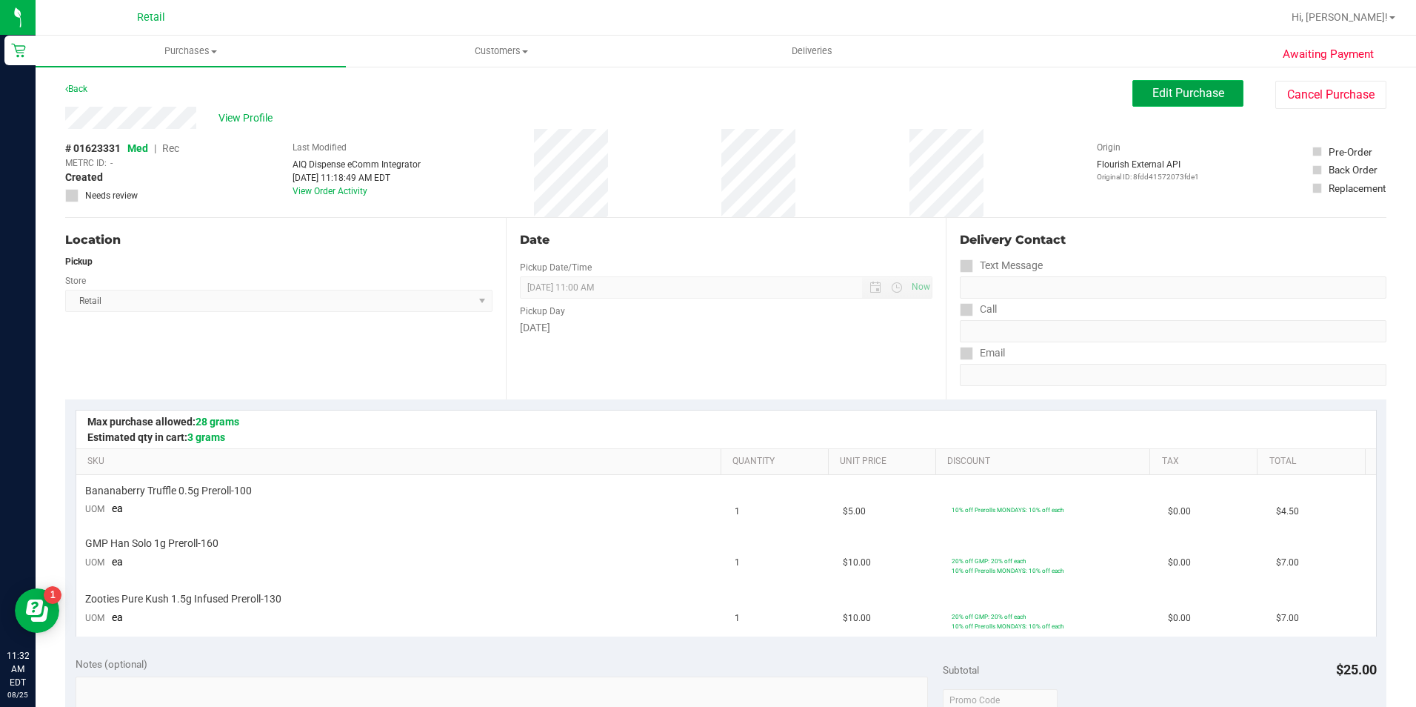
click at [1169, 96] on span "Edit Purchase" at bounding box center [1188, 93] width 72 height 14
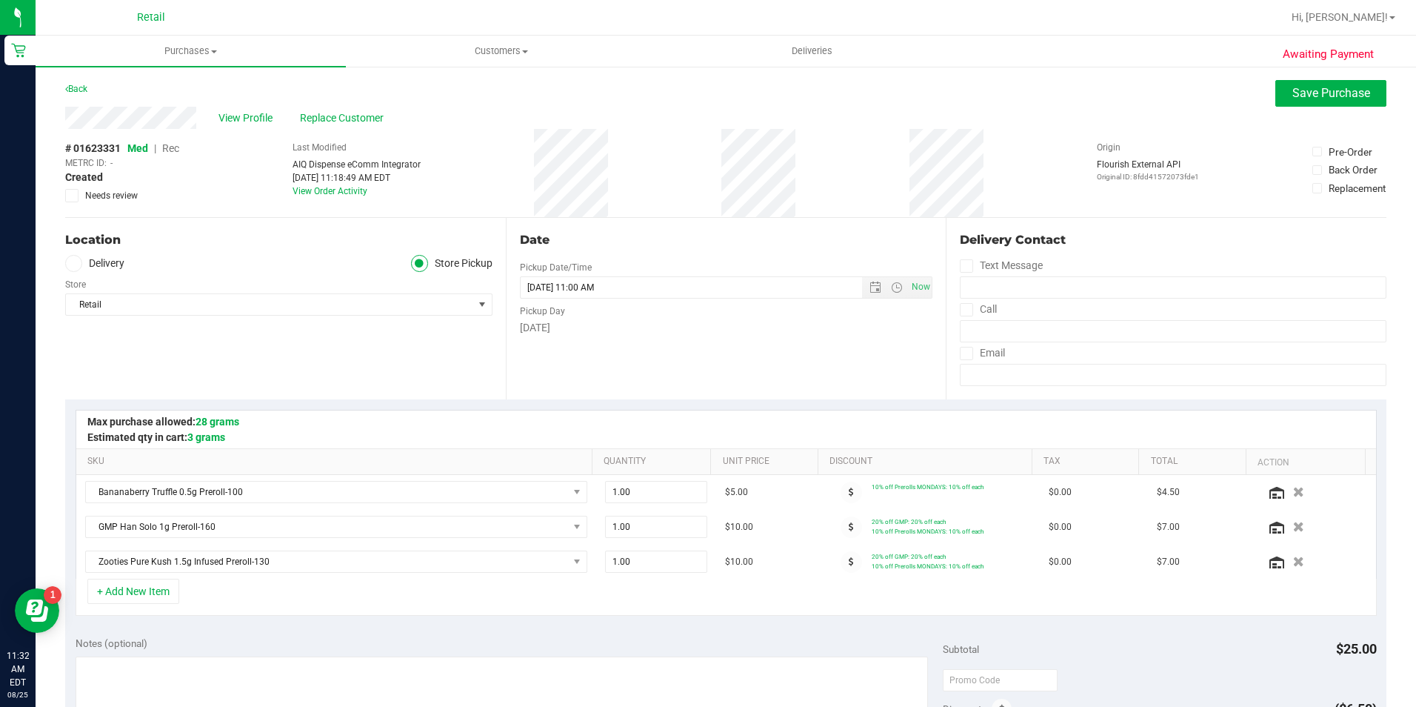
click at [176, 146] on span "Rec" at bounding box center [170, 148] width 17 height 12
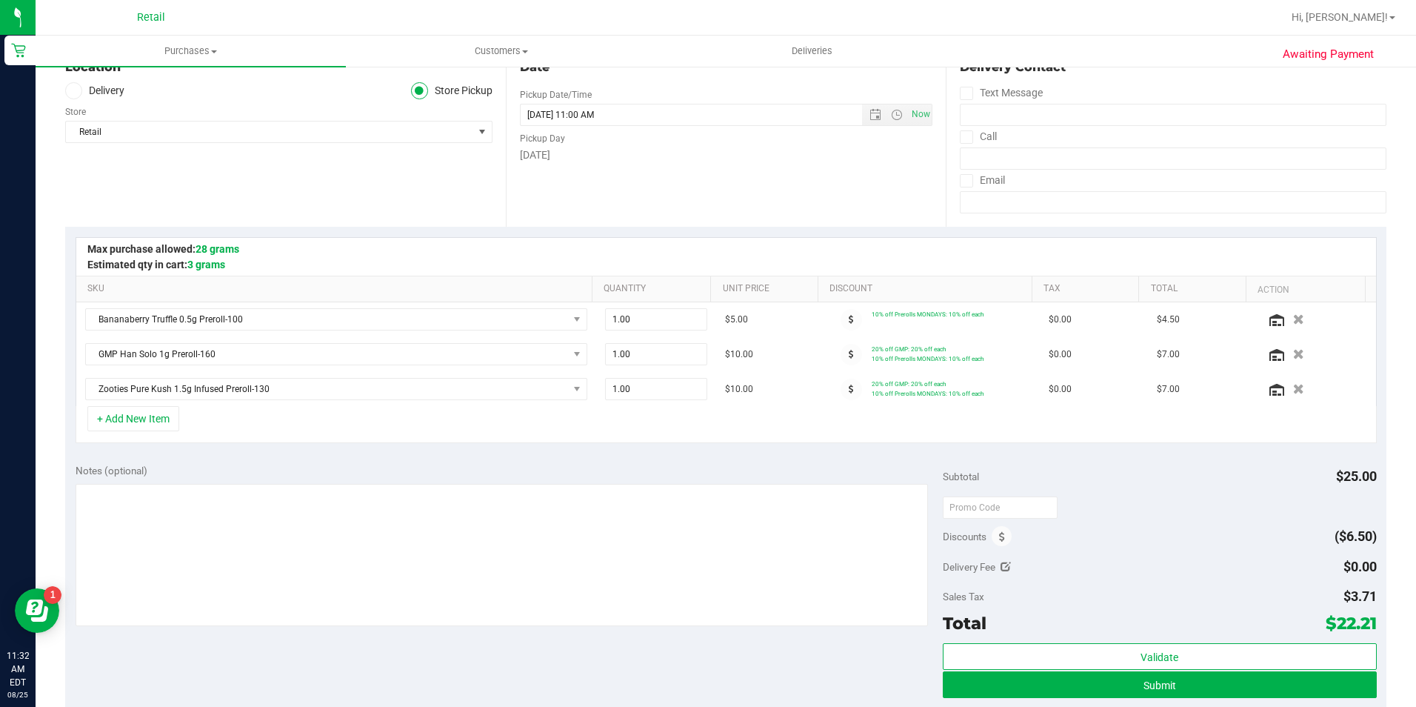
scroll to position [296, 0]
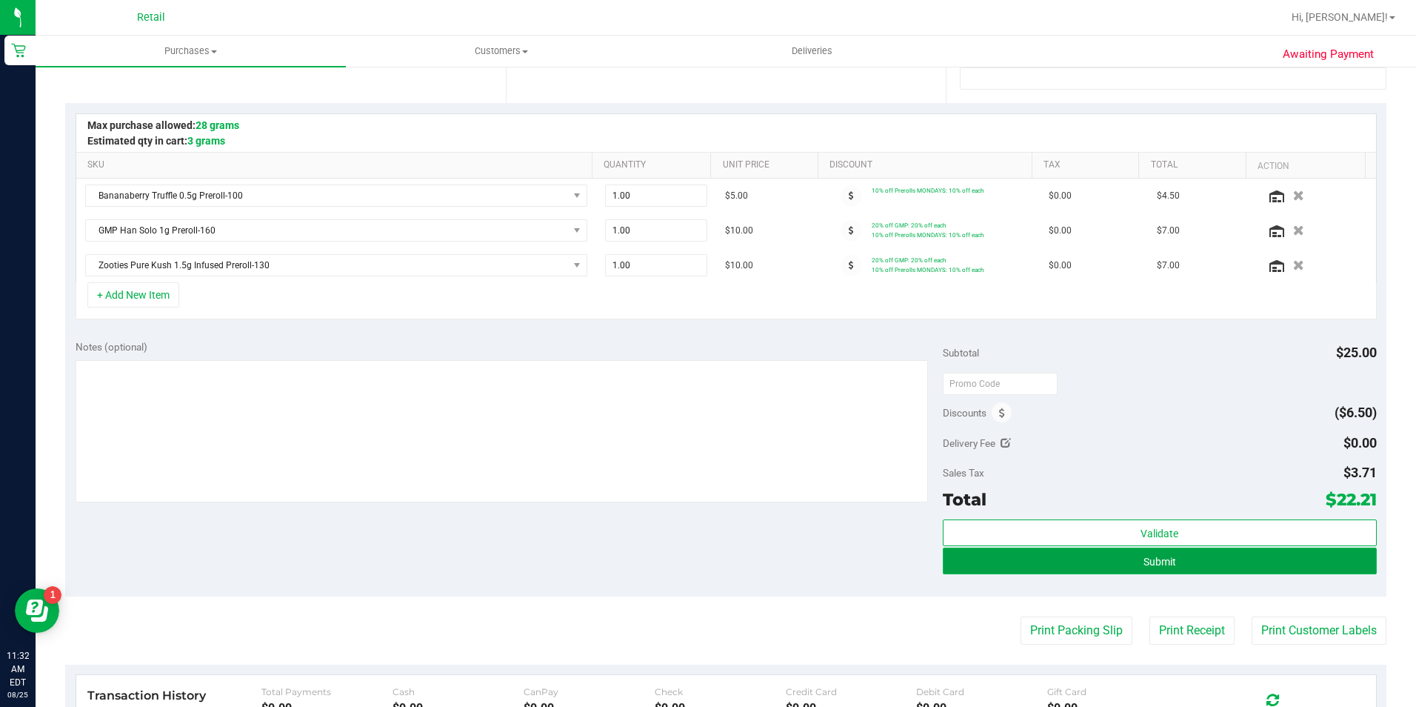
click at [1078, 572] on button "Submit" at bounding box center [1160, 560] width 434 height 27
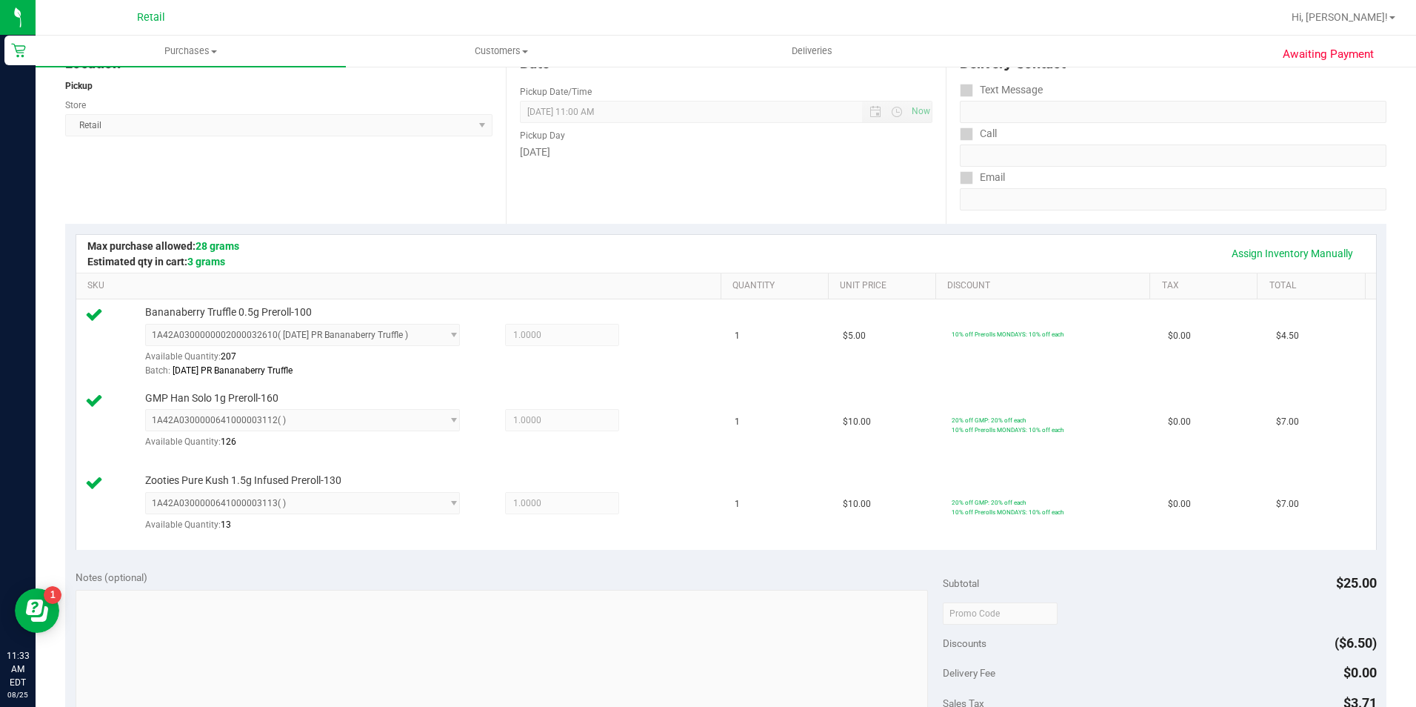
scroll to position [370, 0]
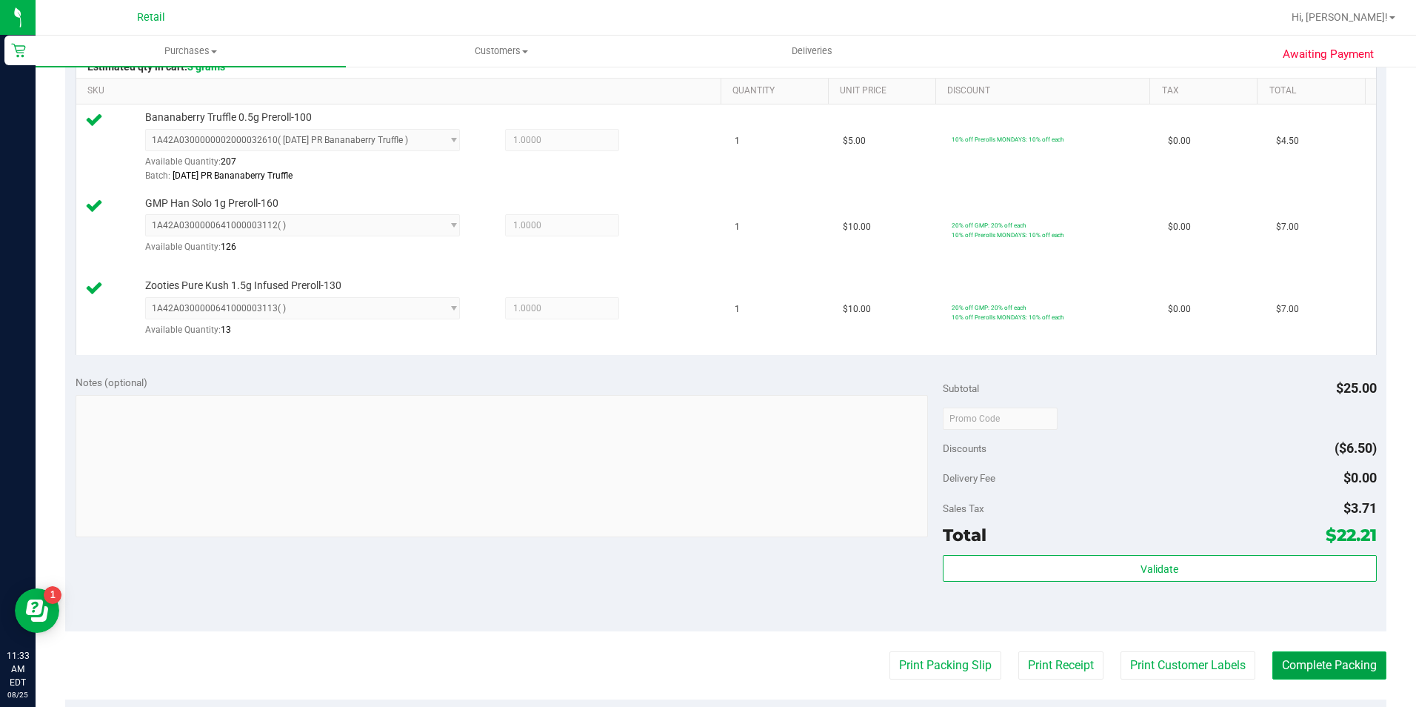
click at [1343, 659] on button "Complete Packing" at bounding box center [1329, 665] width 114 height 28
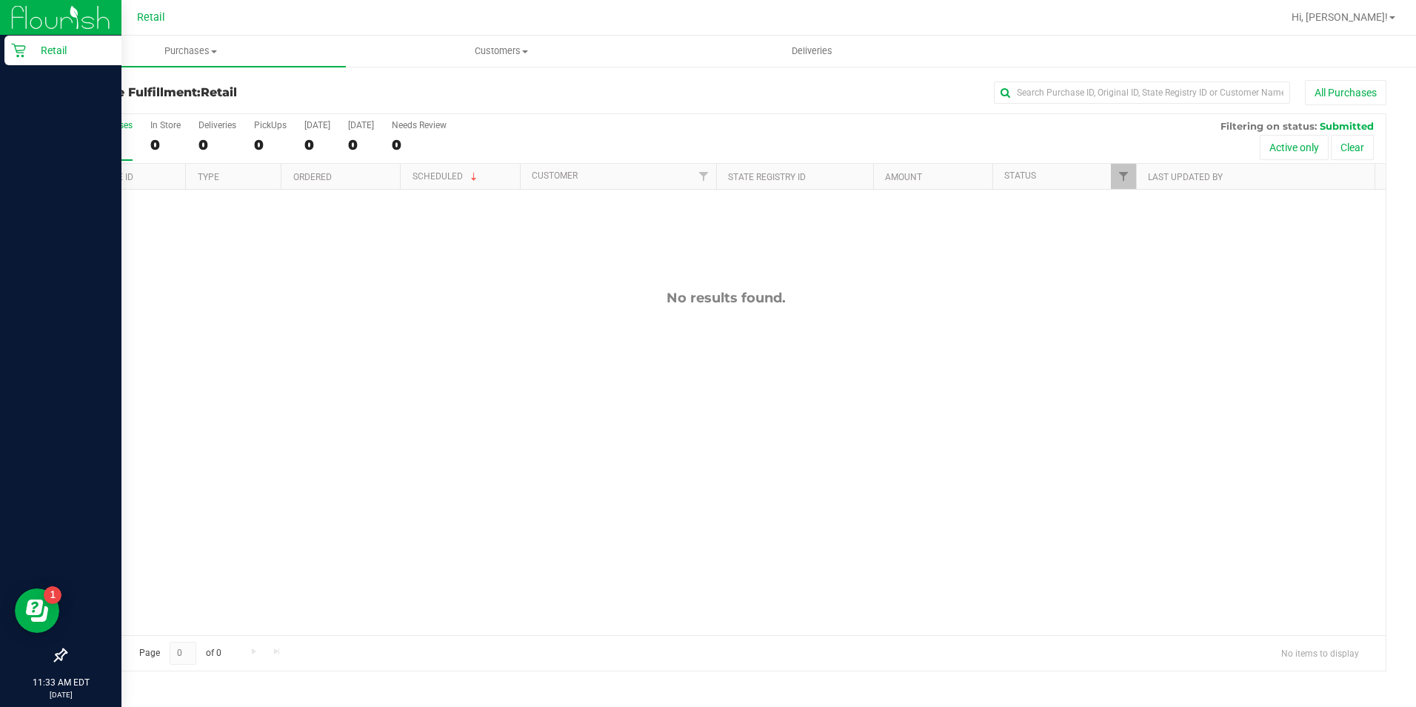
click at [19, 55] on icon at bounding box center [18, 51] width 14 height 14
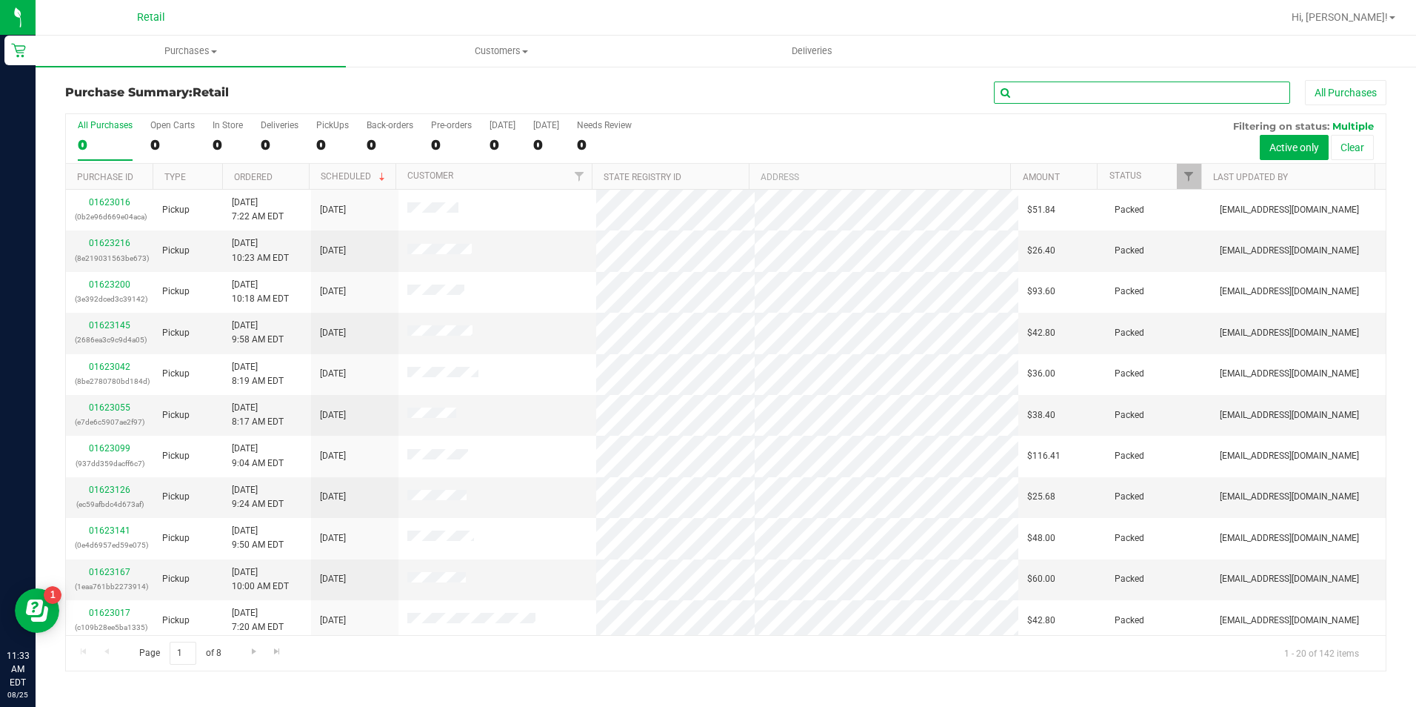
click at [1064, 83] on input "text" at bounding box center [1142, 92] width 296 height 22
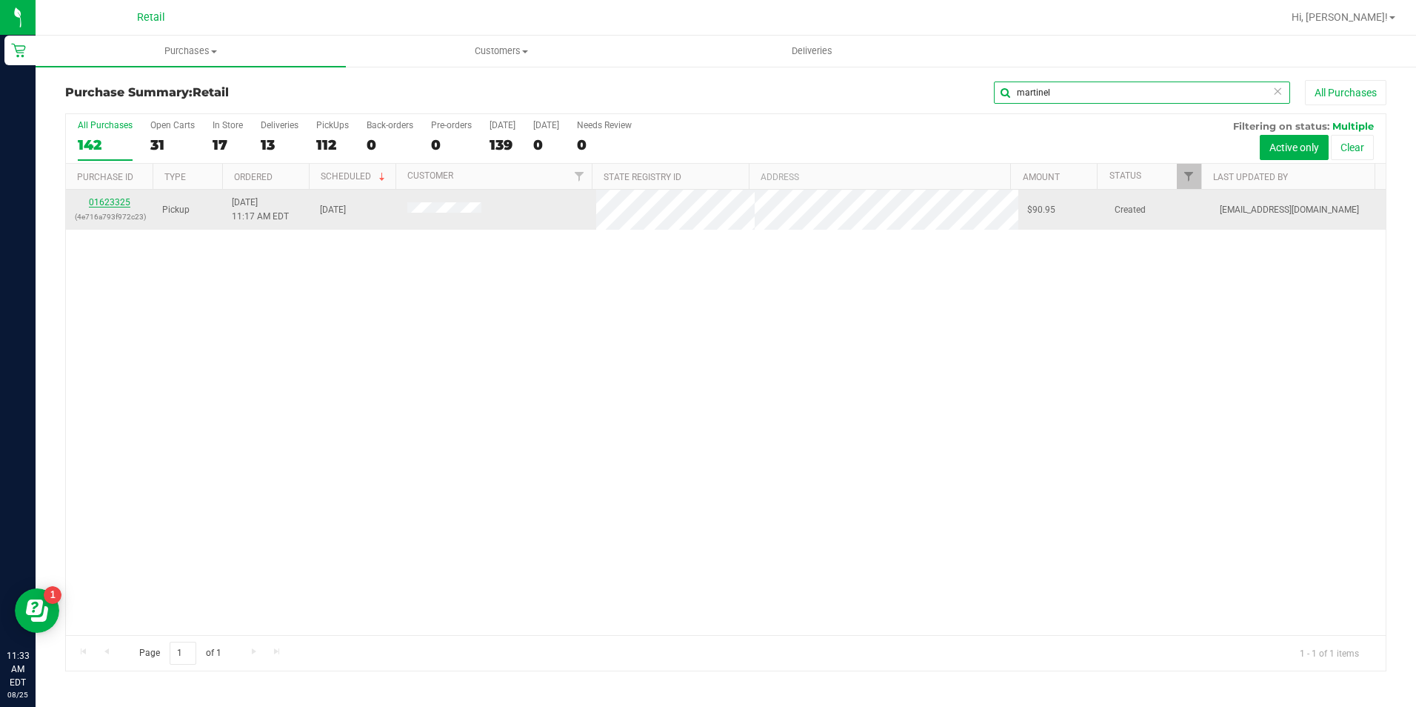
type input "martinel"
click at [107, 202] on link "01623325" at bounding box center [109, 202] width 41 height 10
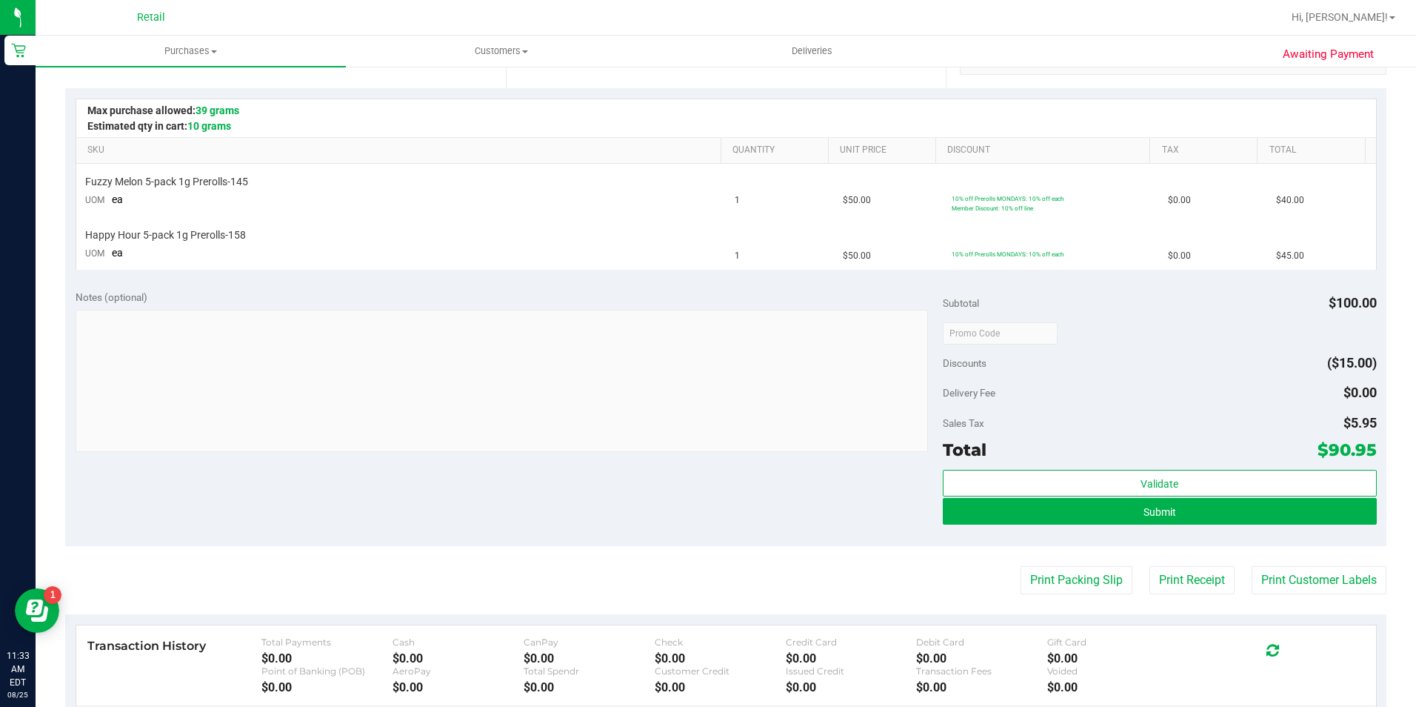
scroll to position [370, 0]
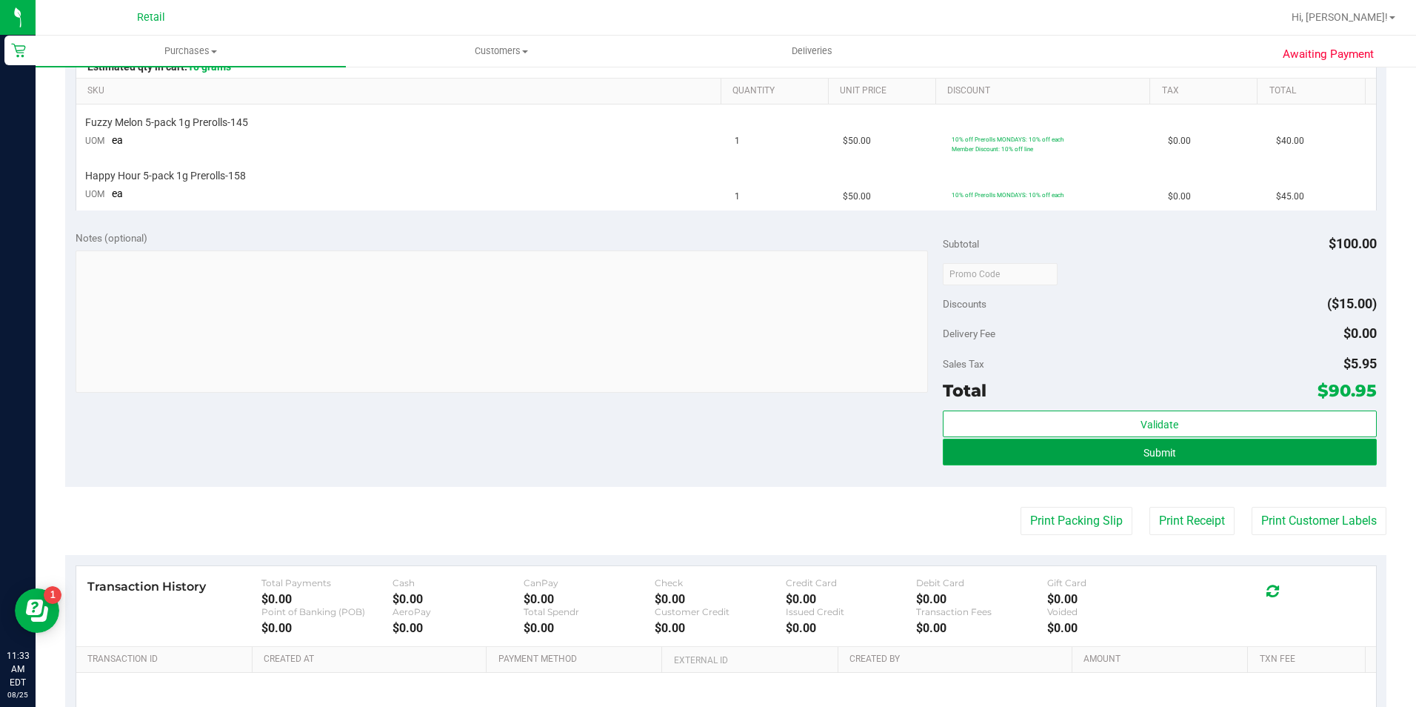
click at [1220, 444] on button "Submit" at bounding box center [1160, 451] width 434 height 27
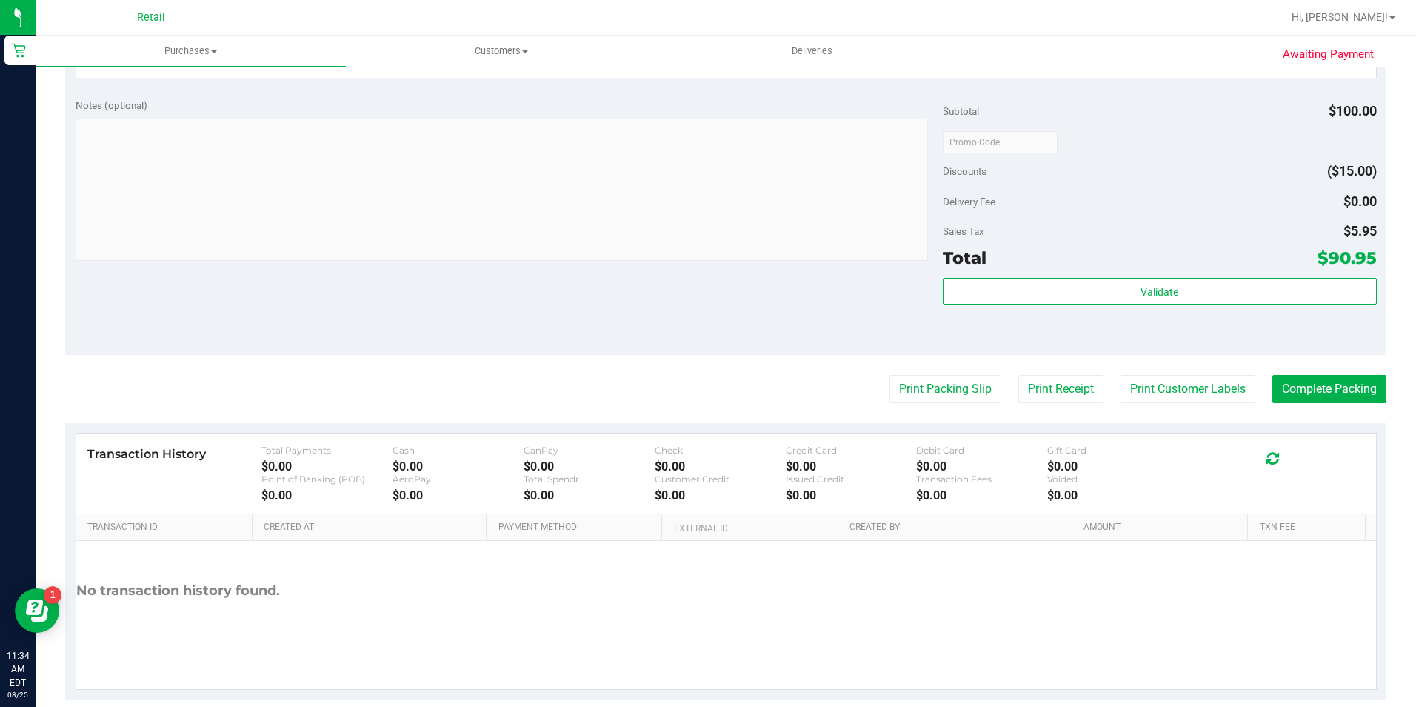
scroll to position [584, 0]
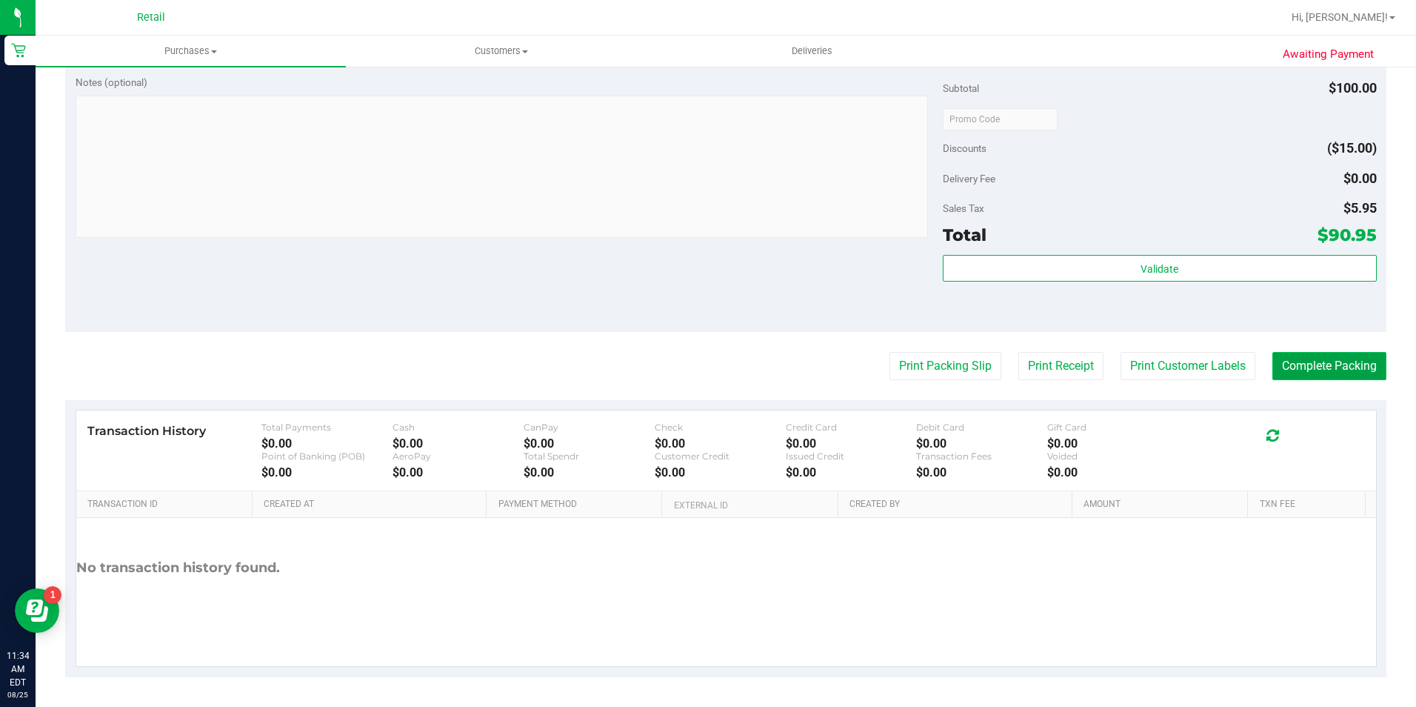
click at [1318, 372] on button "Complete Packing" at bounding box center [1329, 366] width 114 height 28
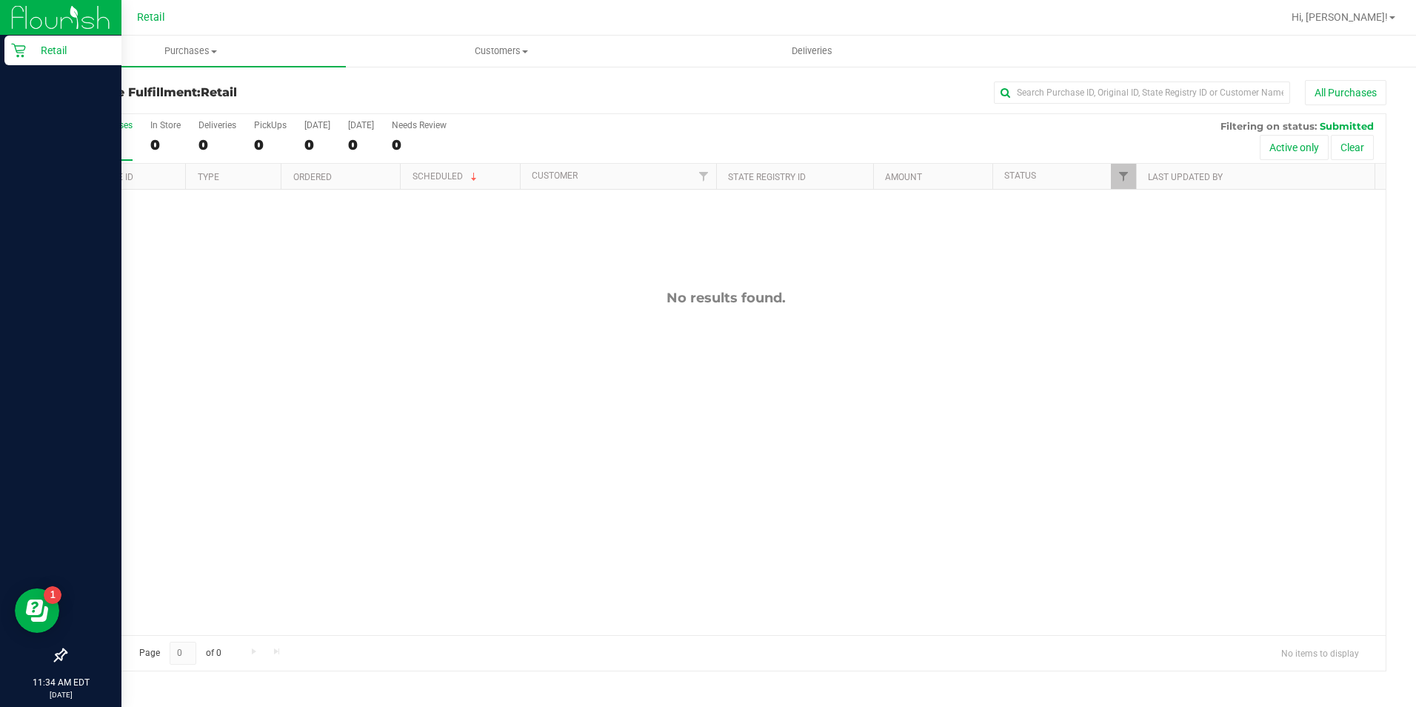
click at [20, 49] on icon at bounding box center [18, 50] width 15 height 15
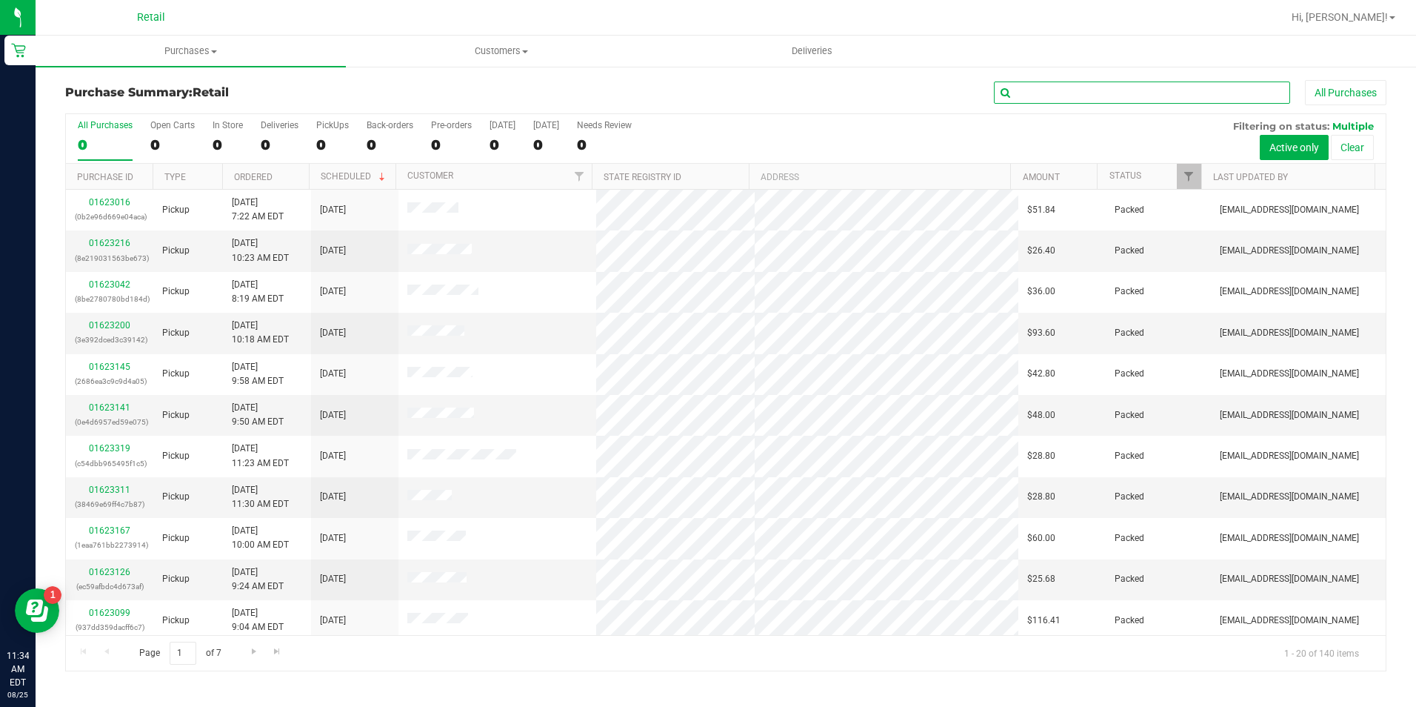
click at [1098, 92] on input "text" at bounding box center [1142, 92] width 296 height 22
drag, startPoint x: 0, startPoint y: 0, endPoint x: 1121, endPoint y: 88, distance: 1124.8
click at [1098, 91] on input "text" at bounding box center [1142, 92] width 296 height 22
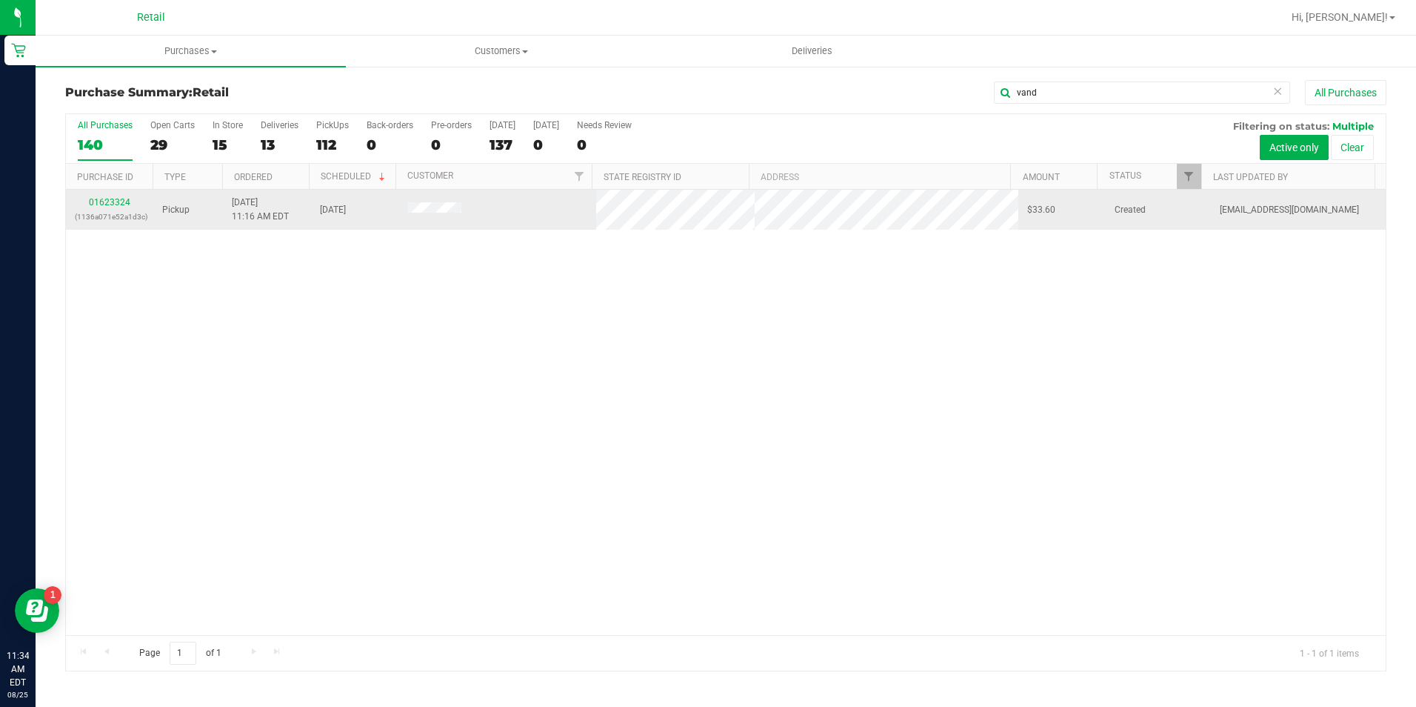
type input "vand"
click at [101, 208] on div "01623324 (1136a071e52a1d3c)" at bounding box center [110, 210] width 70 height 28
click at [113, 204] on link "01623324" at bounding box center [109, 202] width 41 height 10
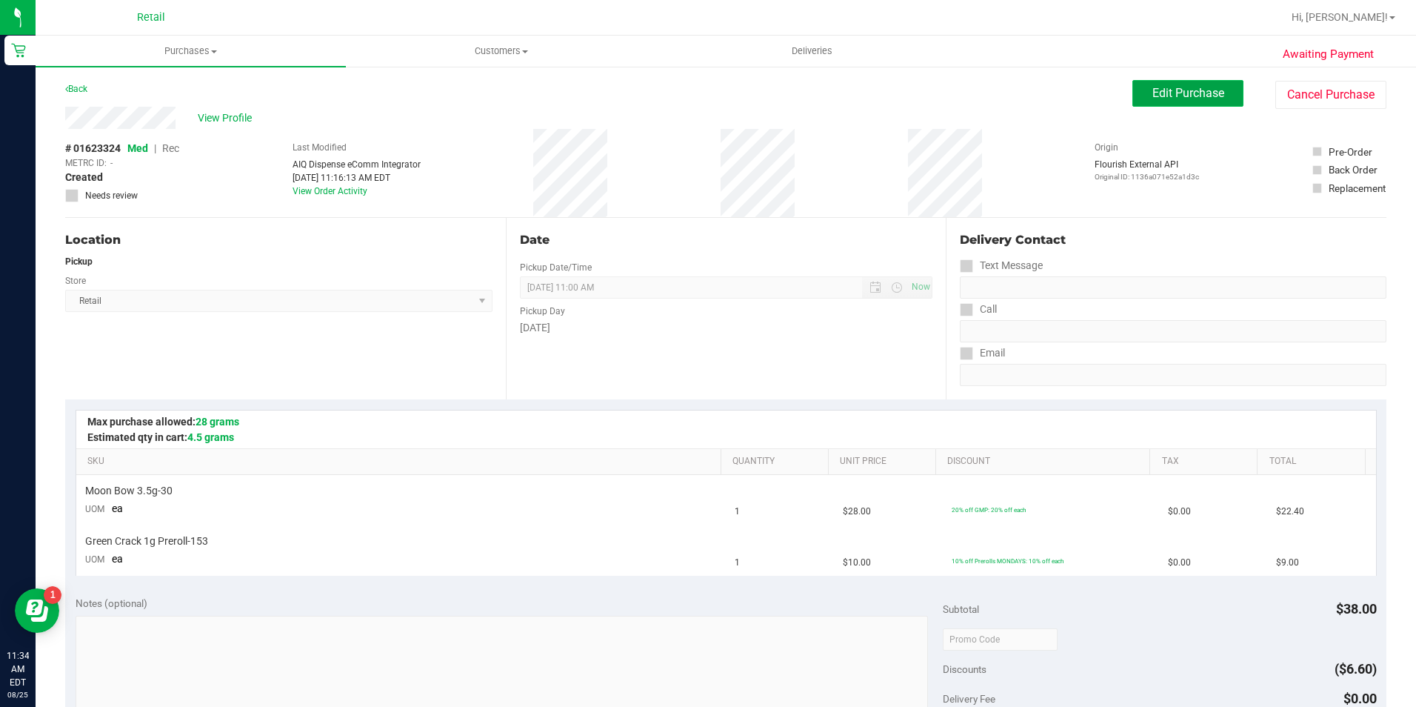
click at [1191, 94] on span "Edit Purchase" at bounding box center [1188, 93] width 72 height 14
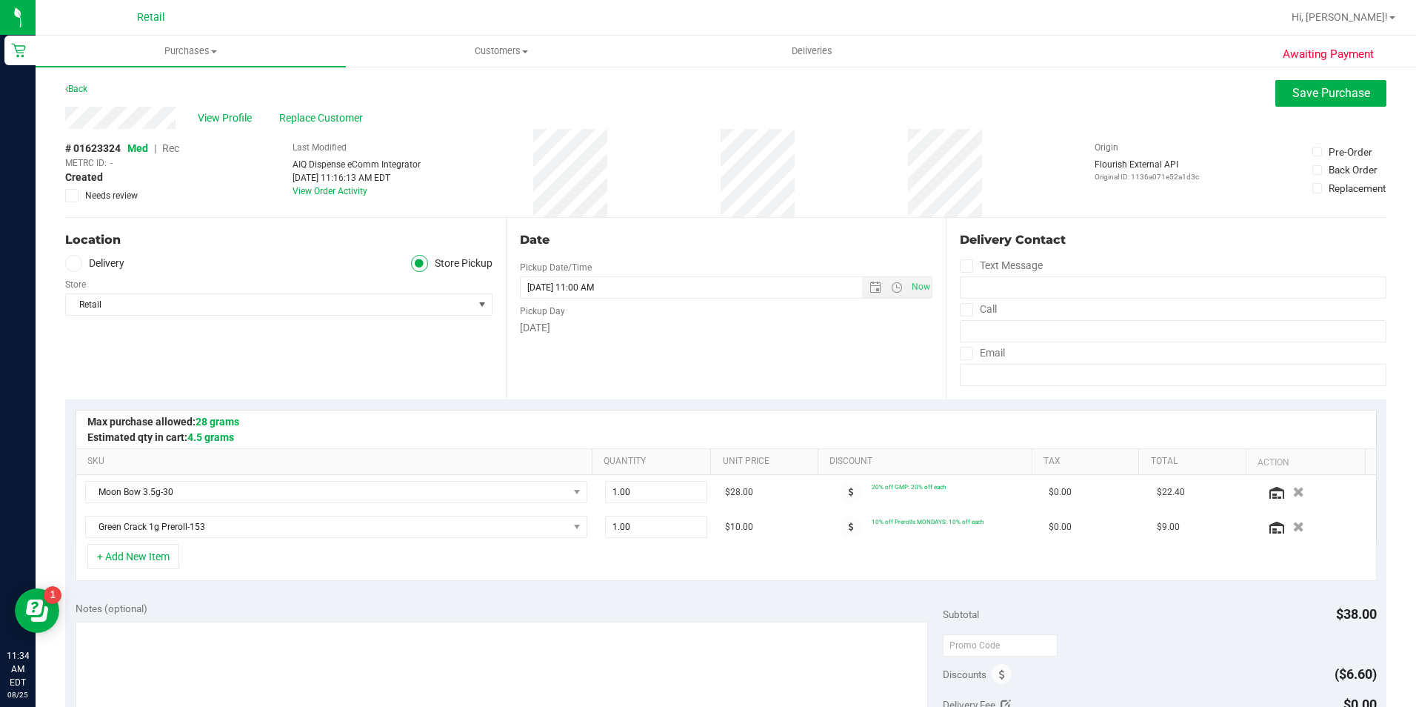
click at [176, 150] on span "Rec" at bounding box center [170, 148] width 17 height 12
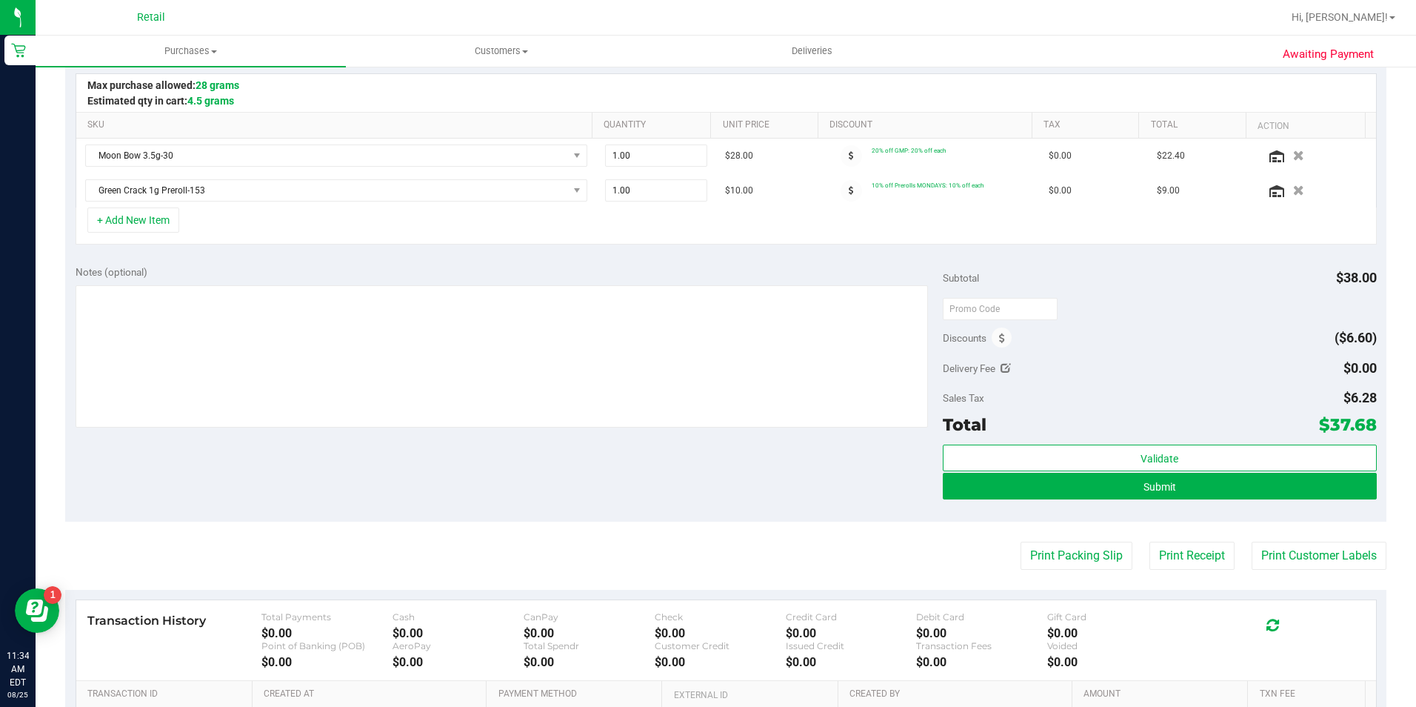
scroll to position [370, 0]
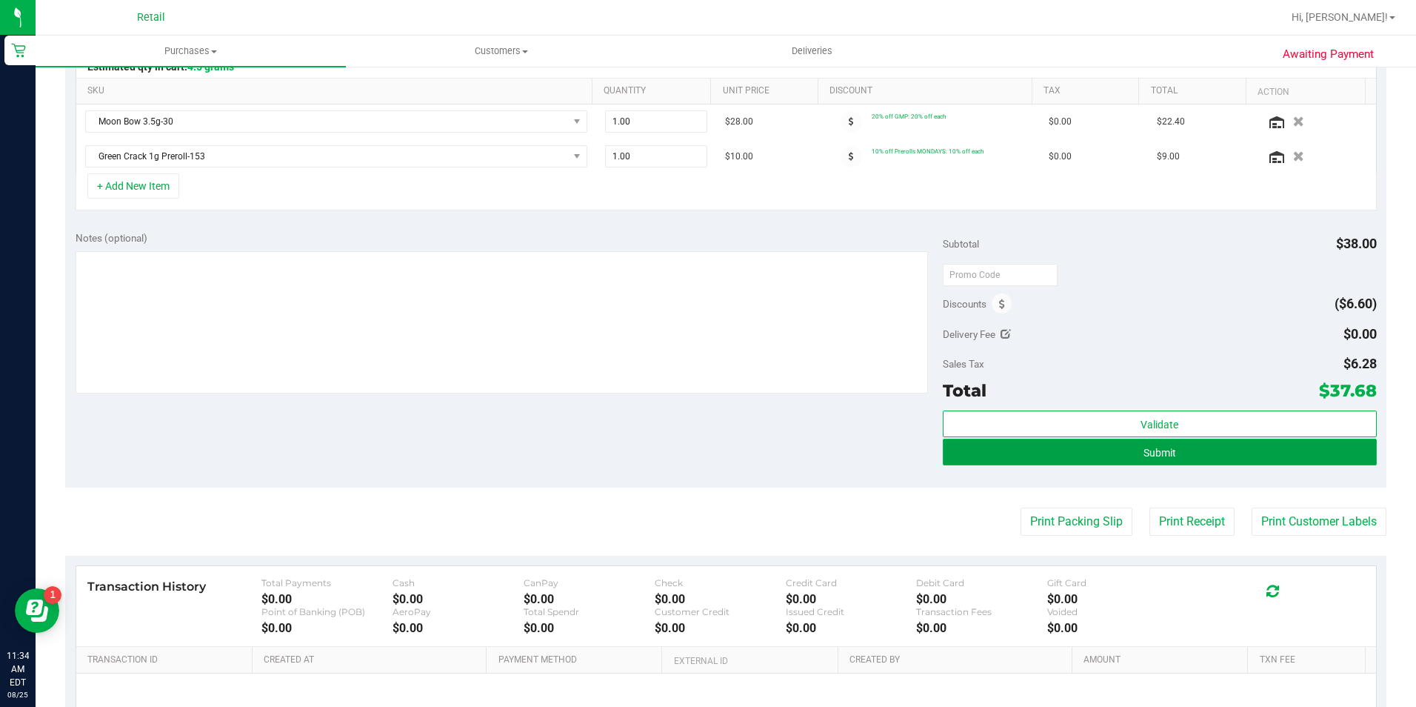
click at [1167, 459] on button "Submit" at bounding box center [1160, 451] width 434 height 27
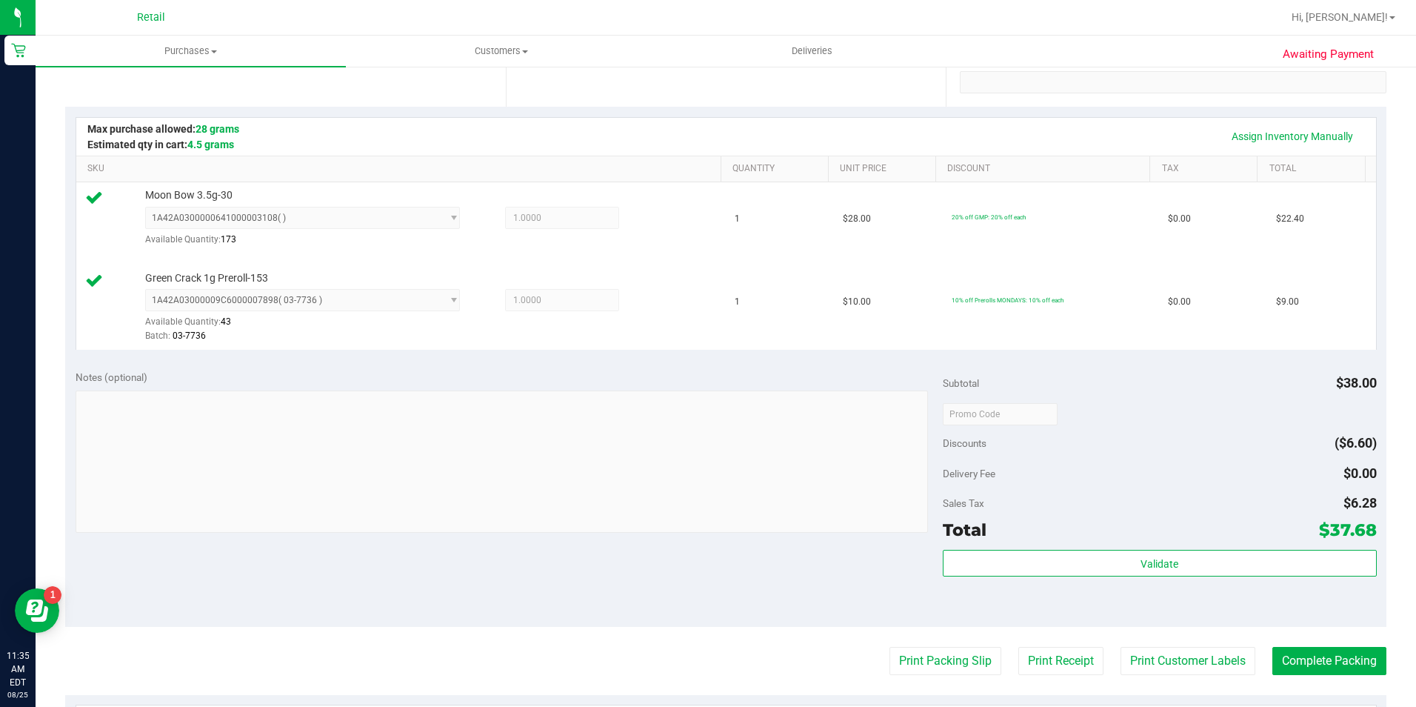
scroll to position [518, 0]
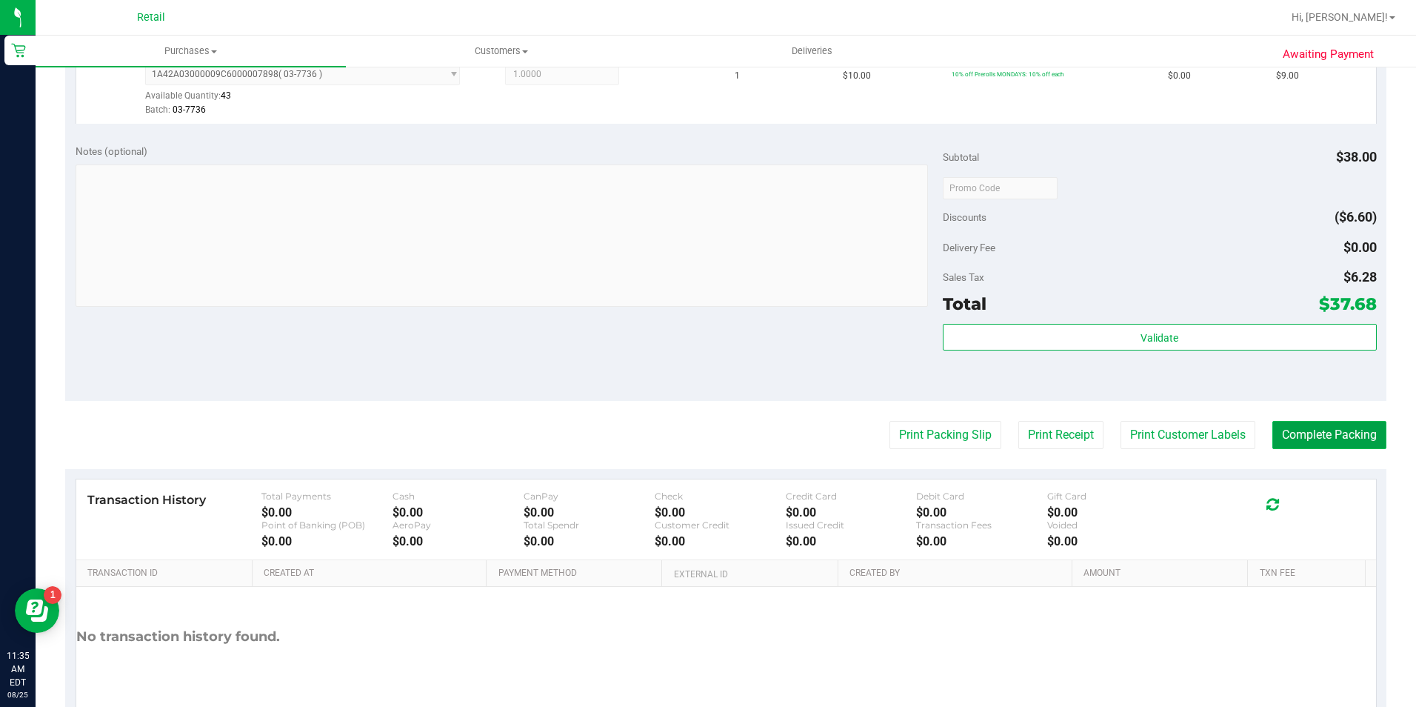
click at [1326, 434] on button "Complete Packing" at bounding box center [1329, 435] width 114 height 28
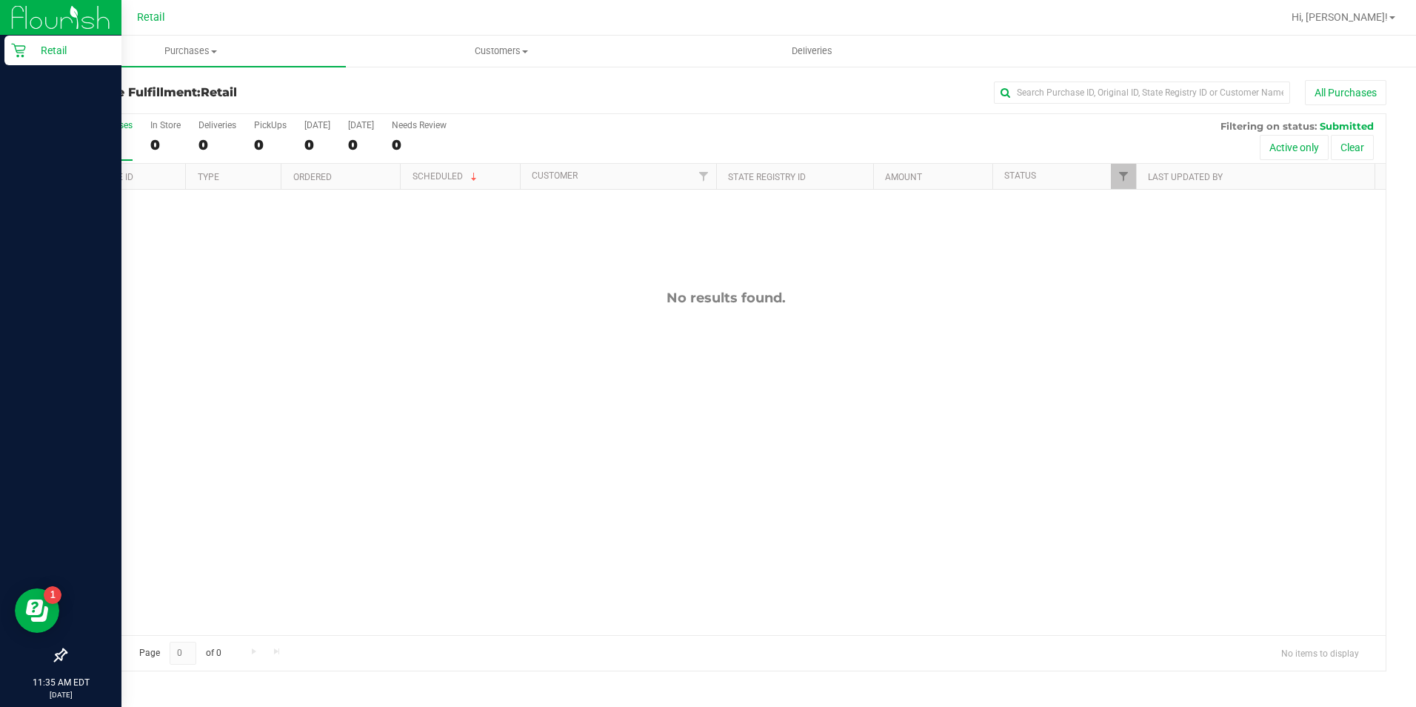
drag, startPoint x: 32, startPoint y: 51, endPoint x: 64, endPoint y: 62, distance: 33.7
click at [32, 51] on p "Retail" at bounding box center [70, 50] width 89 height 18
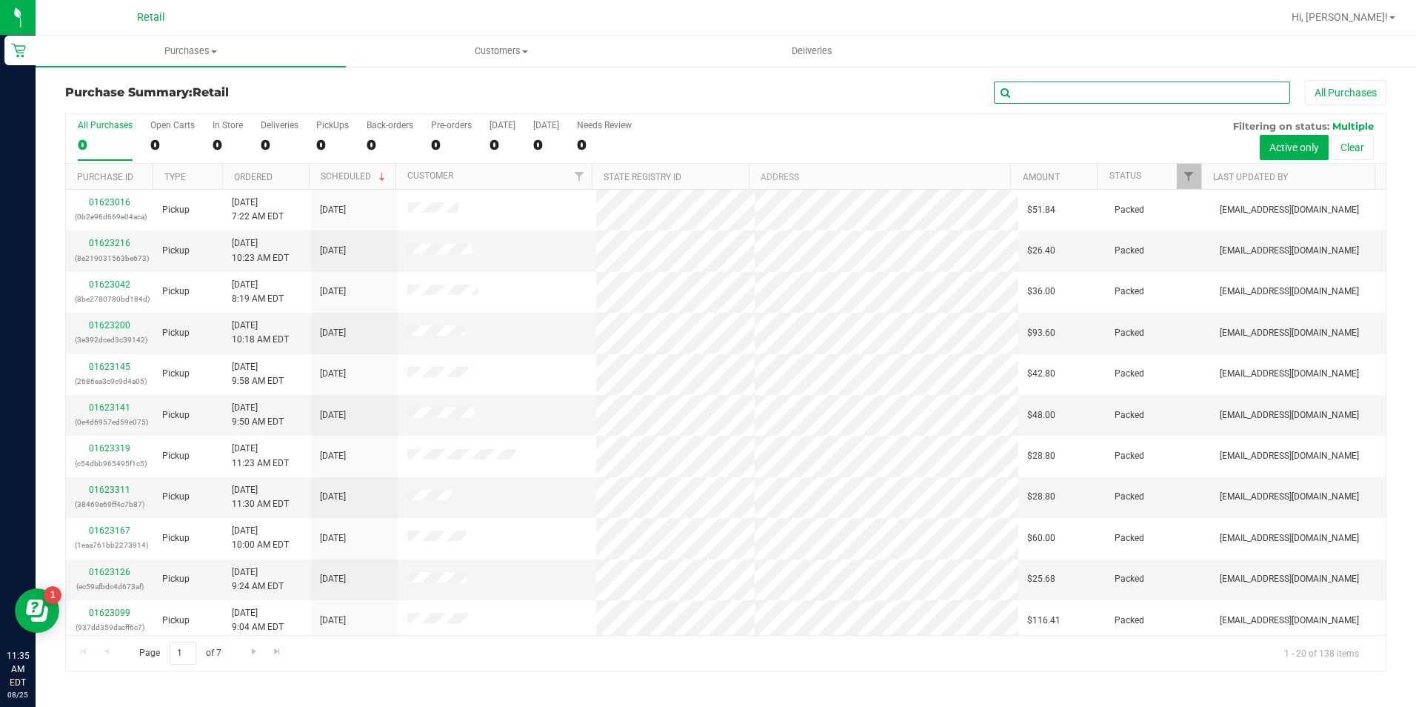
click at [1031, 86] on input "text" at bounding box center [1142, 92] width 296 height 22
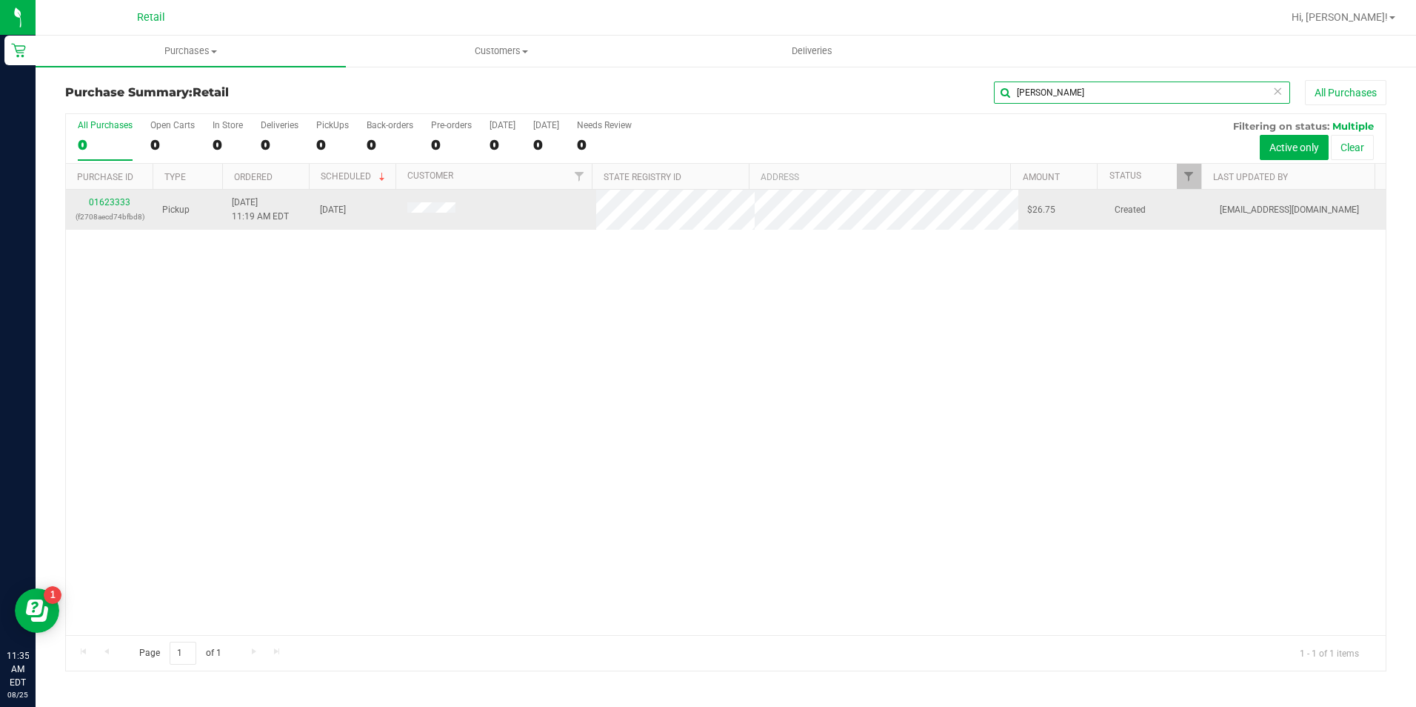
type input "lopez"
click at [111, 196] on div "01623333 (f2708aecd74bfbd8)" at bounding box center [110, 210] width 70 height 28
click at [114, 201] on link "01623333" at bounding box center [109, 202] width 41 height 10
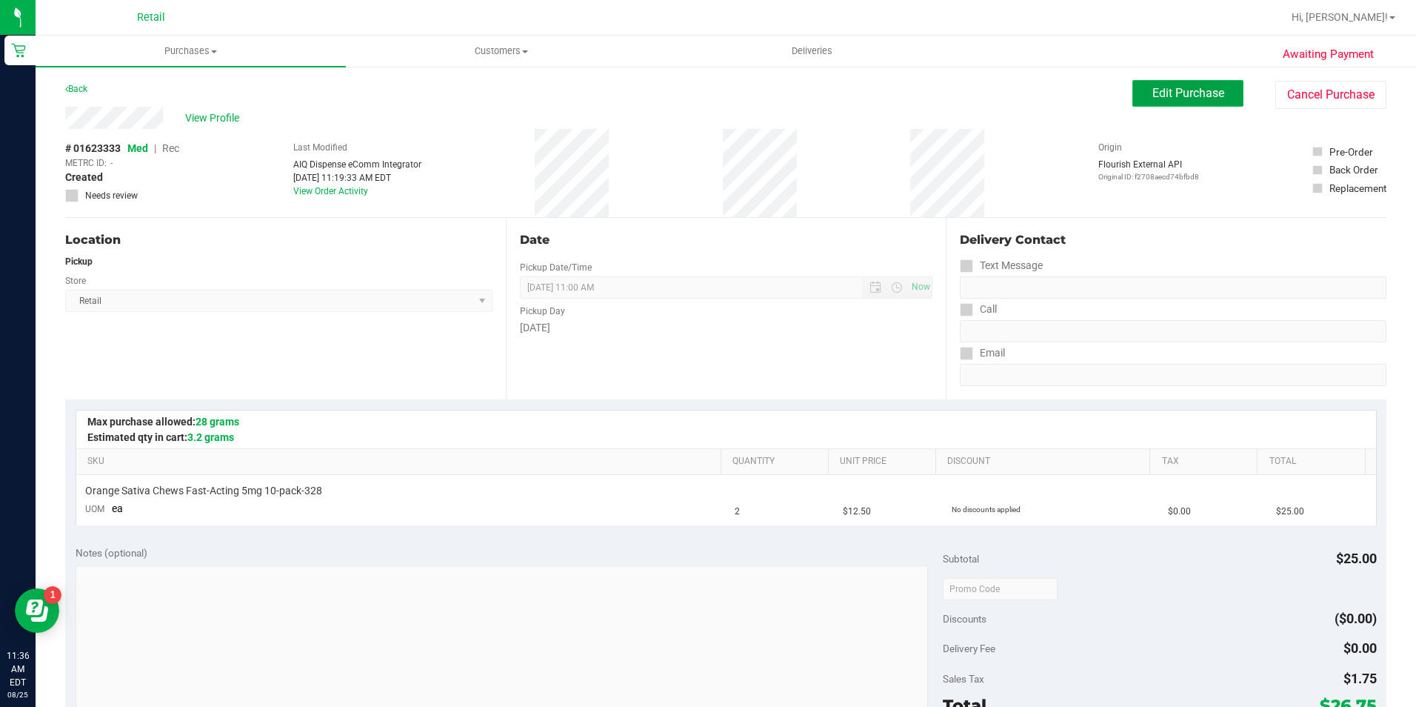
click at [1197, 93] on span "Edit Purchase" at bounding box center [1188, 93] width 72 height 14
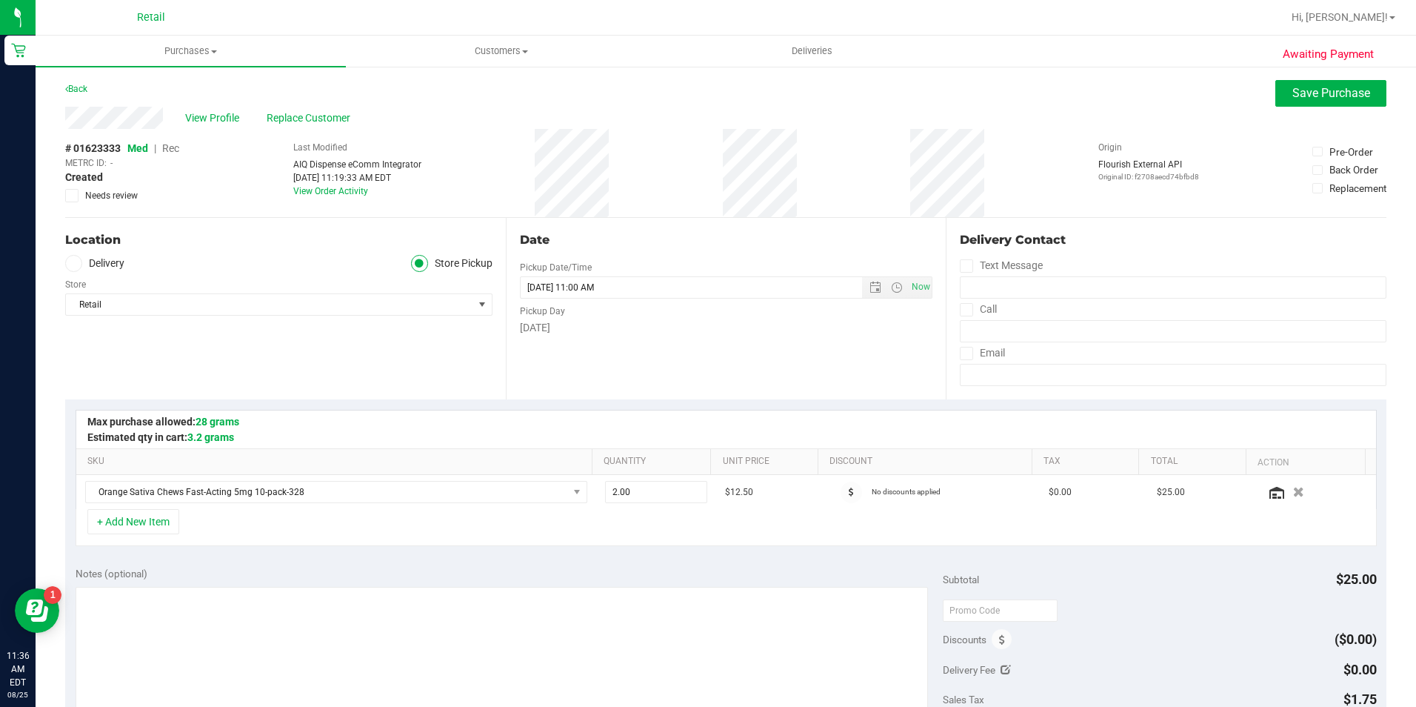
click at [174, 148] on span "Rec" at bounding box center [170, 148] width 17 height 12
click at [1320, 89] on span "Save Purchase" at bounding box center [1331, 93] width 78 height 14
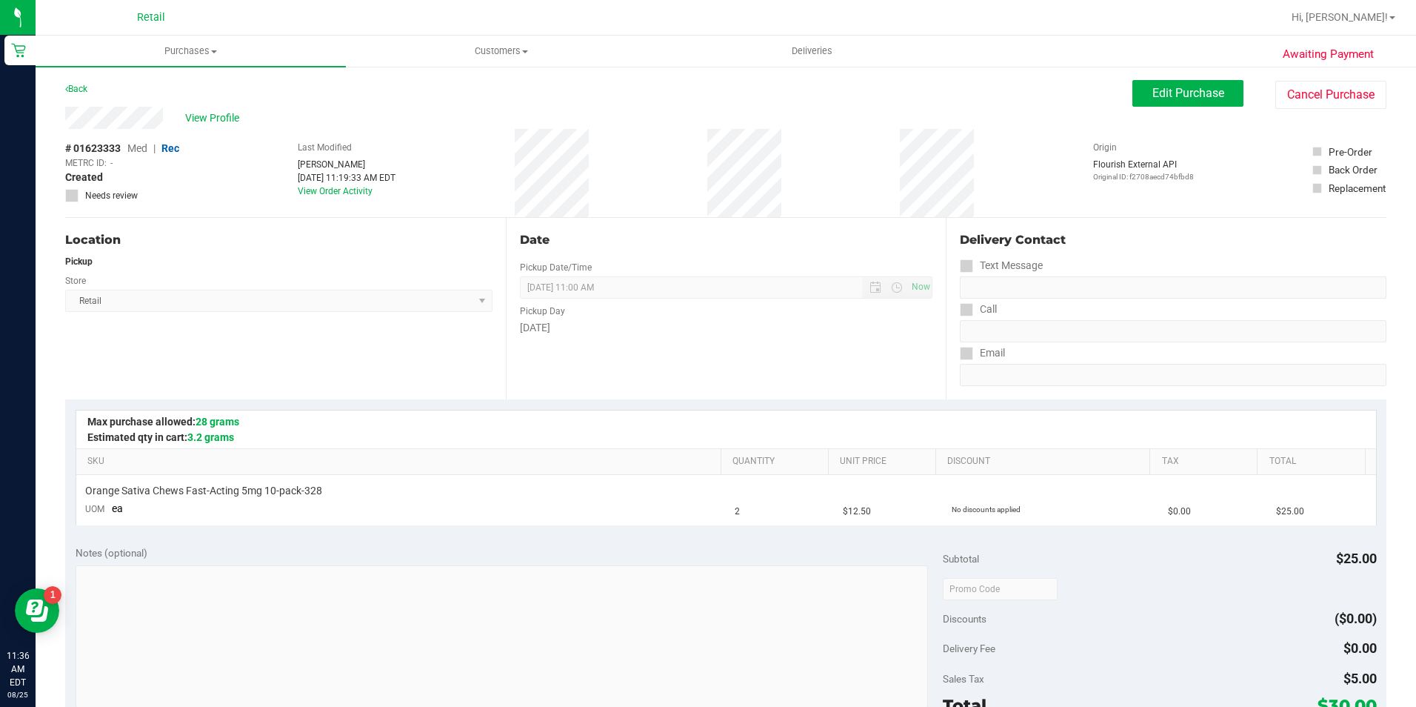
scroll to position [148, 0]
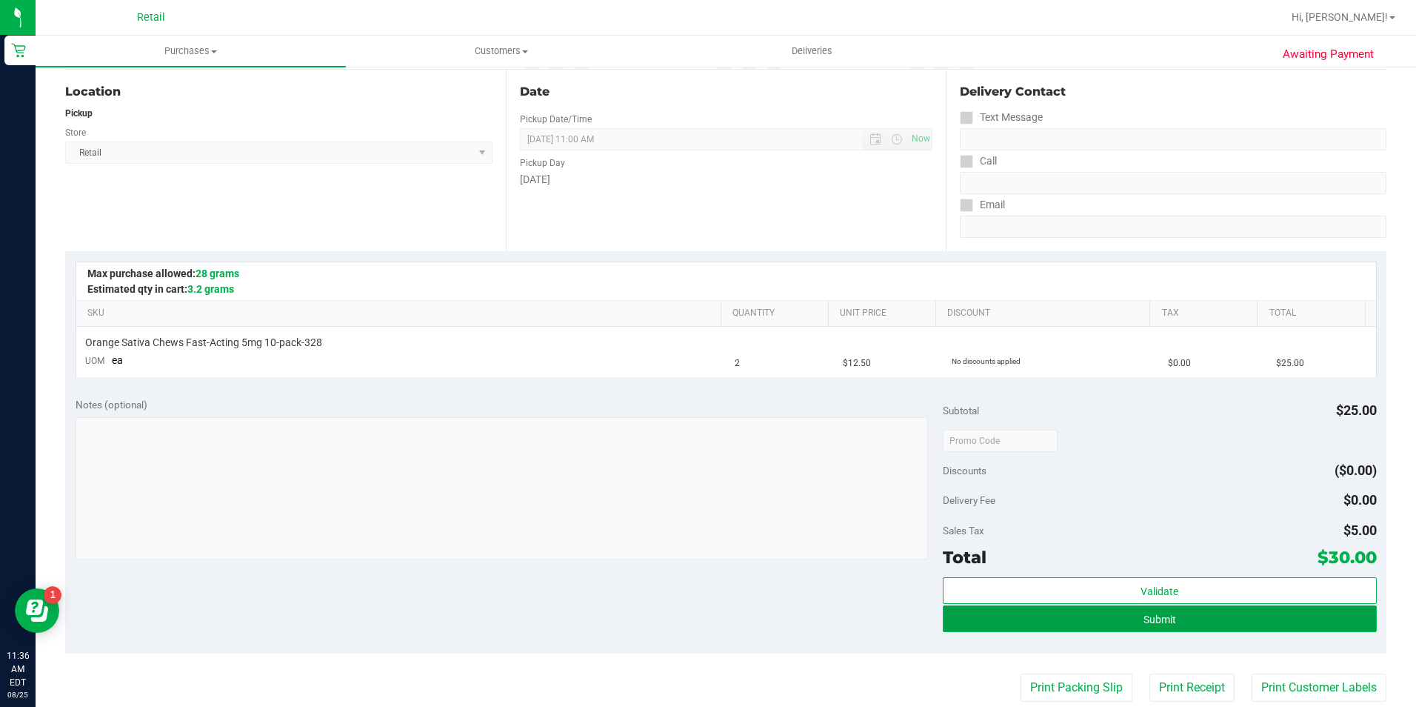
click at [1218, 612] on button "Submit" at bounding box center [1160, 618] width 434 height 27
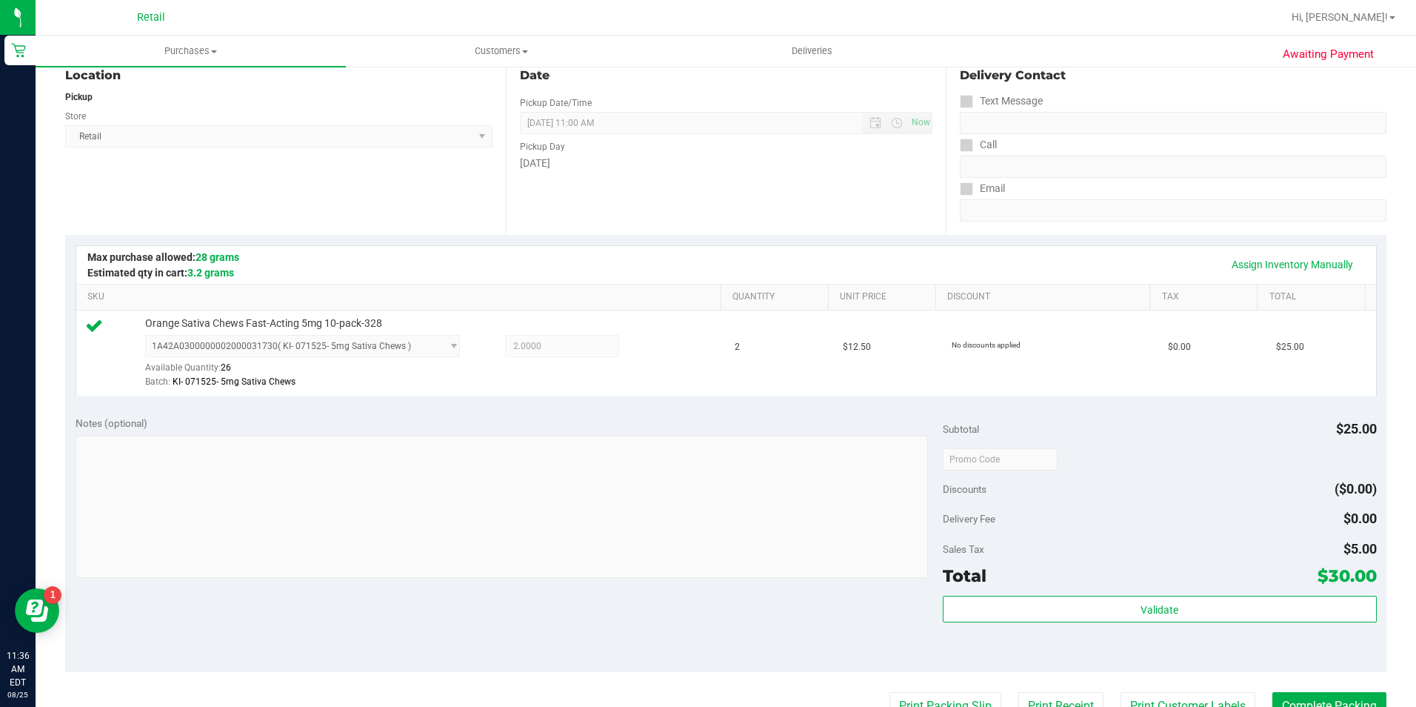
scroll to position [222, 0]
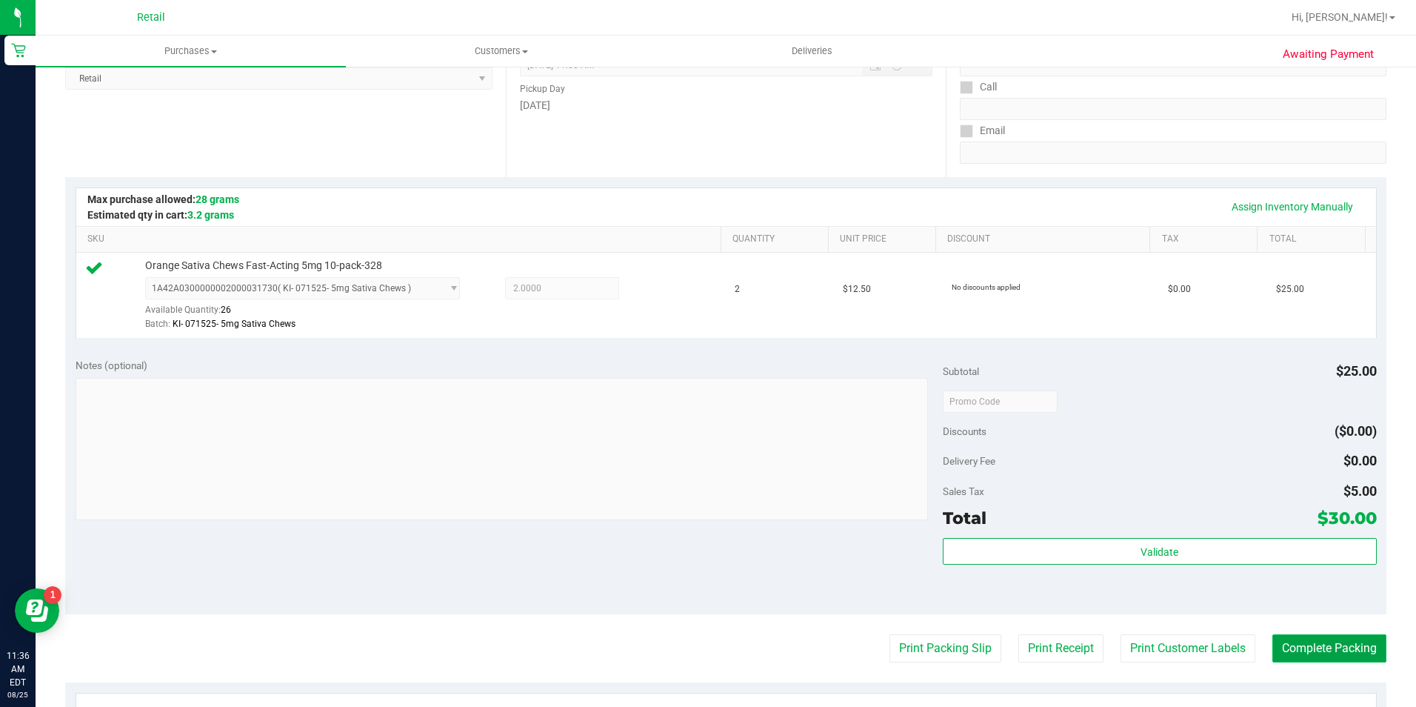
click at [1292, 649] on button "Complete Packing" at bounding box center [1329, 648] width 114 height 28
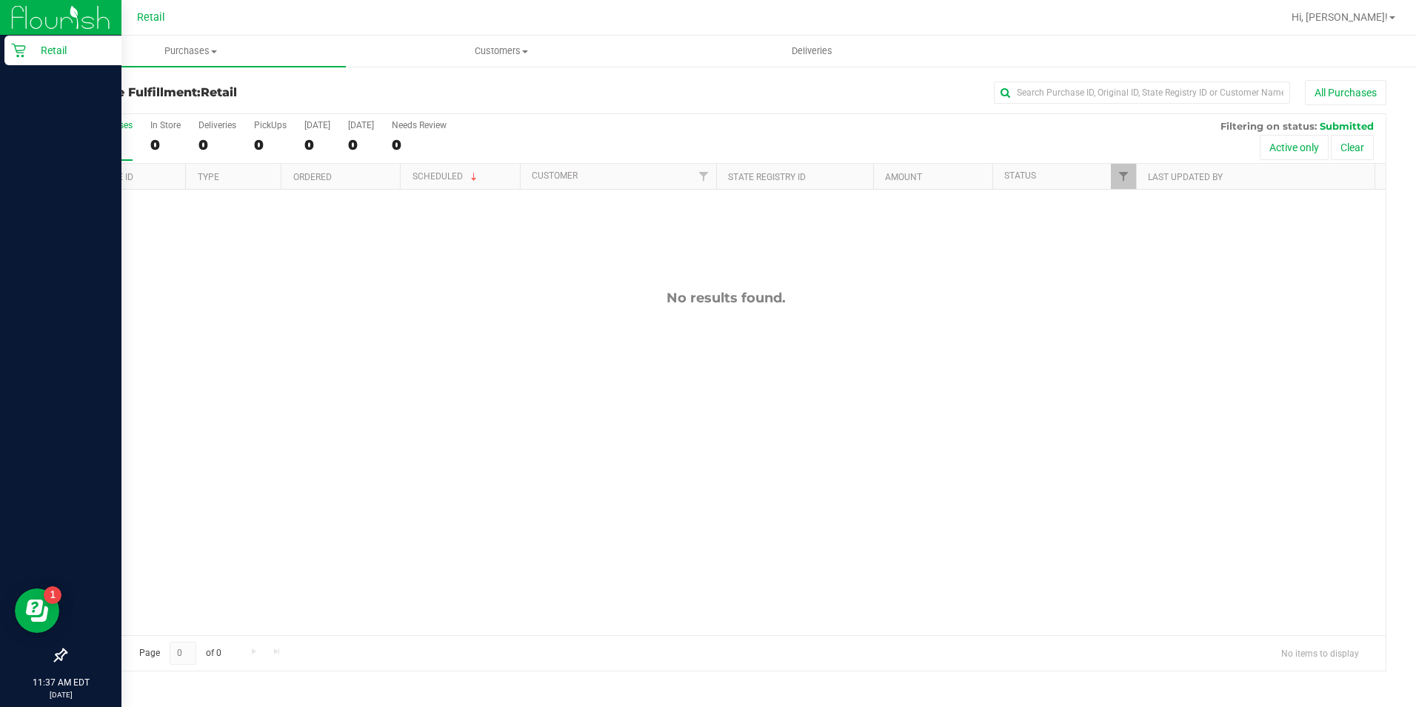
click at [15, 43] on icon at bounding box center [18, 50] width 15 height 15
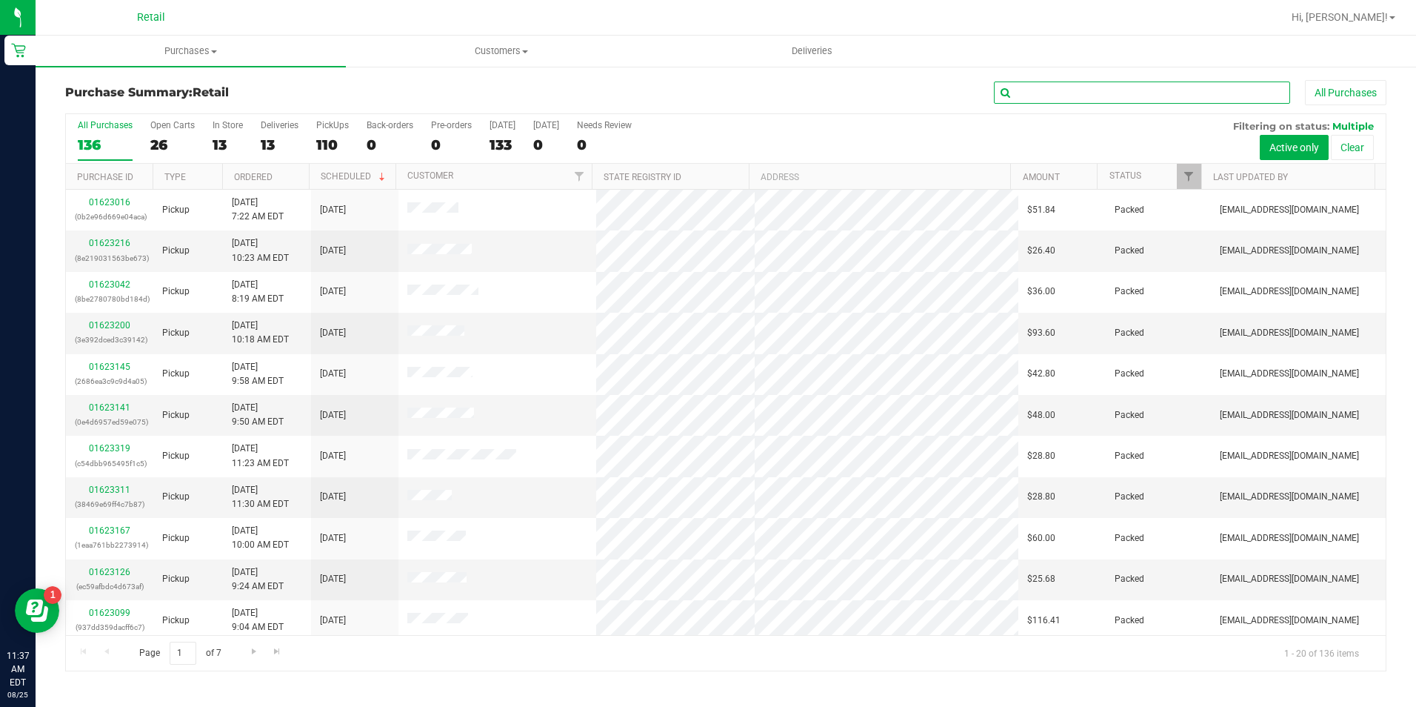
click at [1047, 96] on input "text" at bounding box center [1142, 92] width 296 height 22
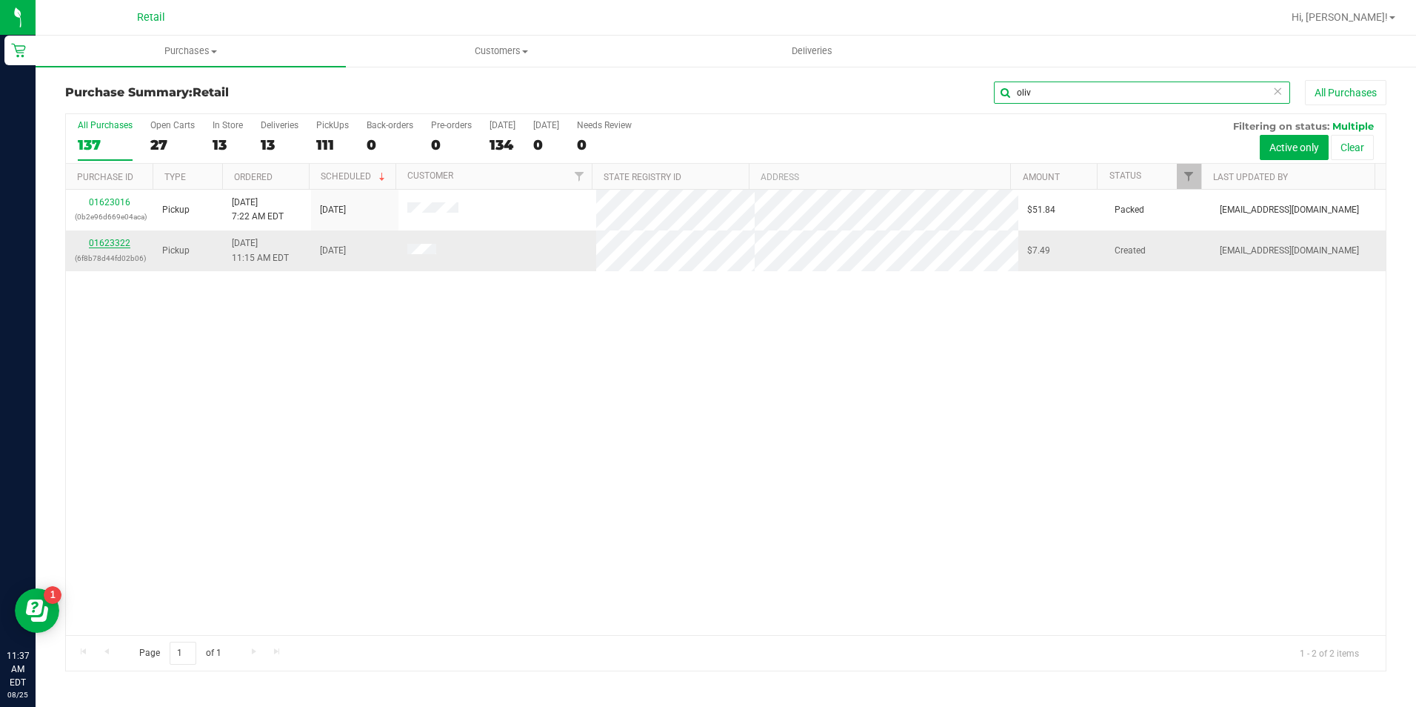
type input "oliv"
click at [123, 247] on link "01623322" at bounding box center [109, 243] width 41 height 10
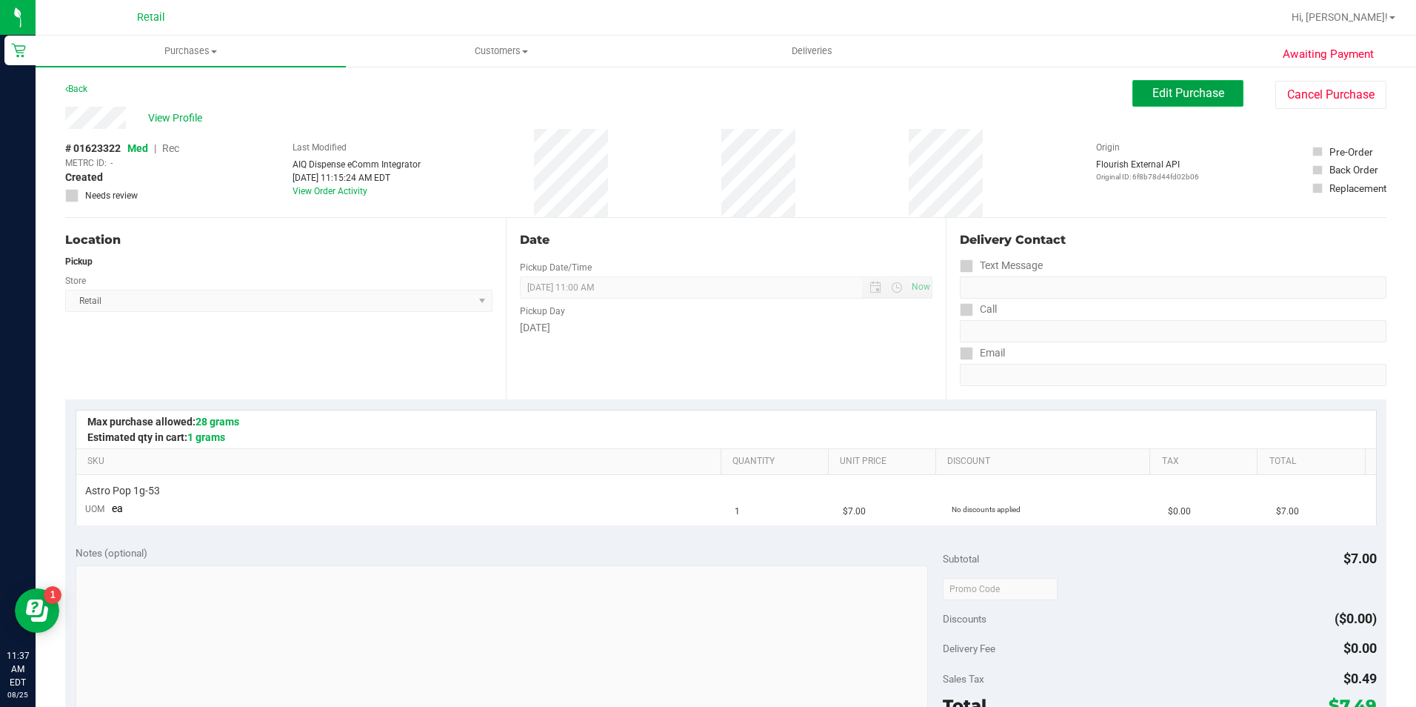
click at [1227, 87] on button "Edit Purchase" at bounding box center [1187, 93] width 111 height 27
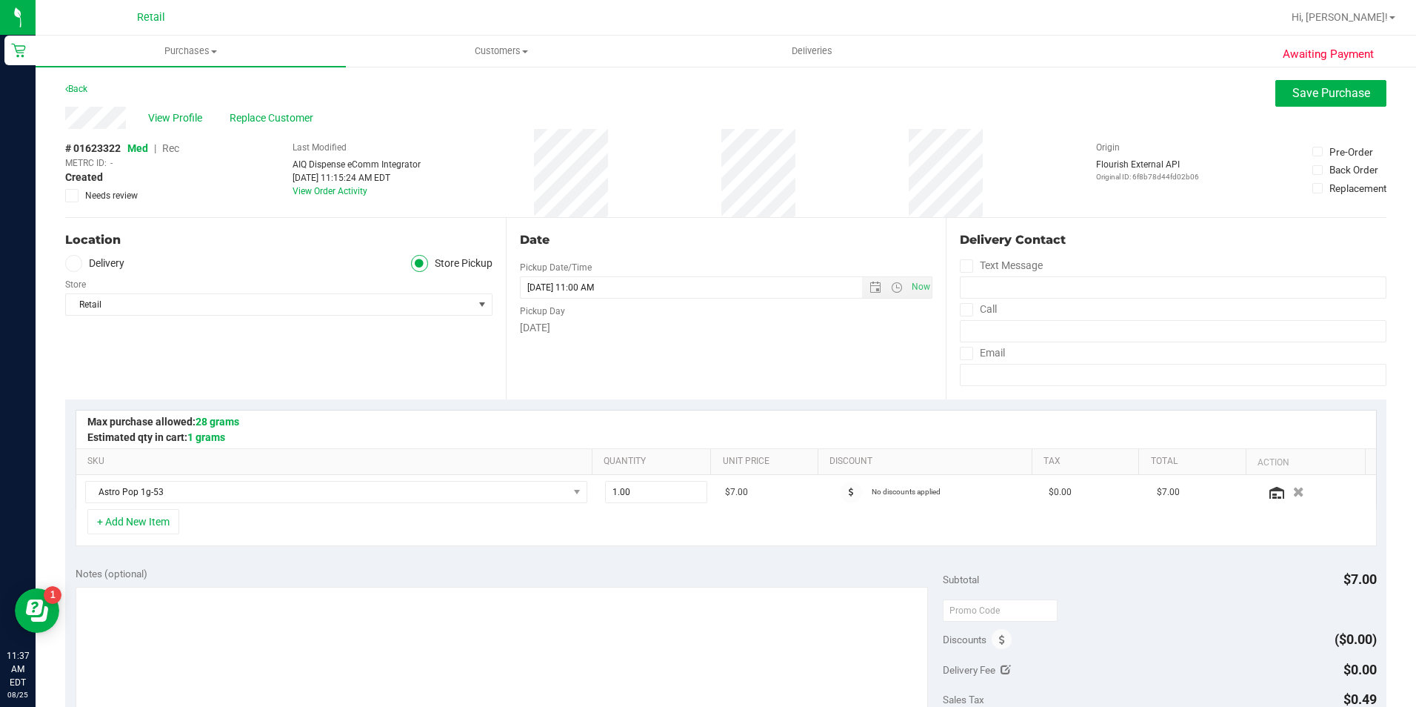
click at [177, 147] on span "Rec" at bounding box center [170, 148] width 17 height 12
click at [277, 123] on span "Replace Customer" at bounding box center [274, 118] width 89 height 16
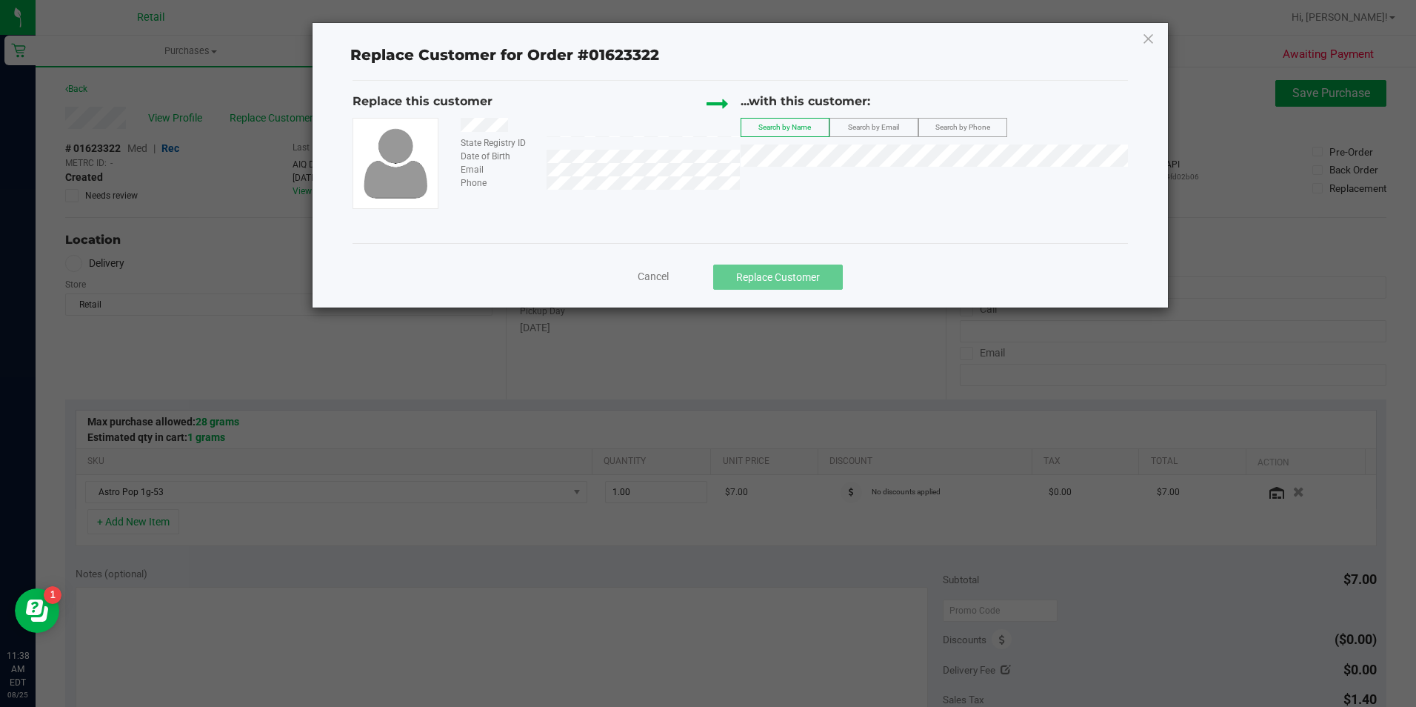
click at [860, 131] on span "Search by Email" at bounding box center [873, 127] width 51 height 8
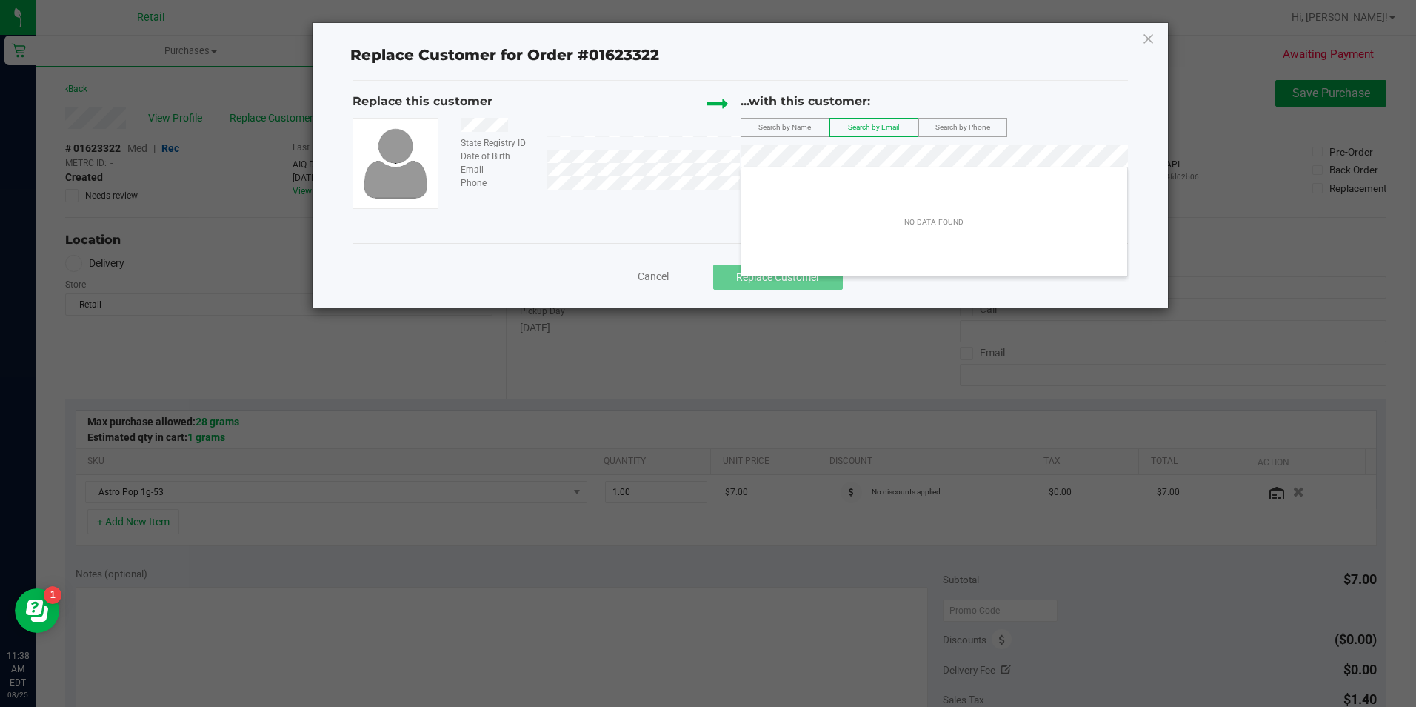
click at [821, 128] on label "Search by Name" at bounding box center [784, 128] width 87 height 18
click at [1024, 213] on div "NO DATA FOUND" at bounding box center [934, 222] width 386 height 104
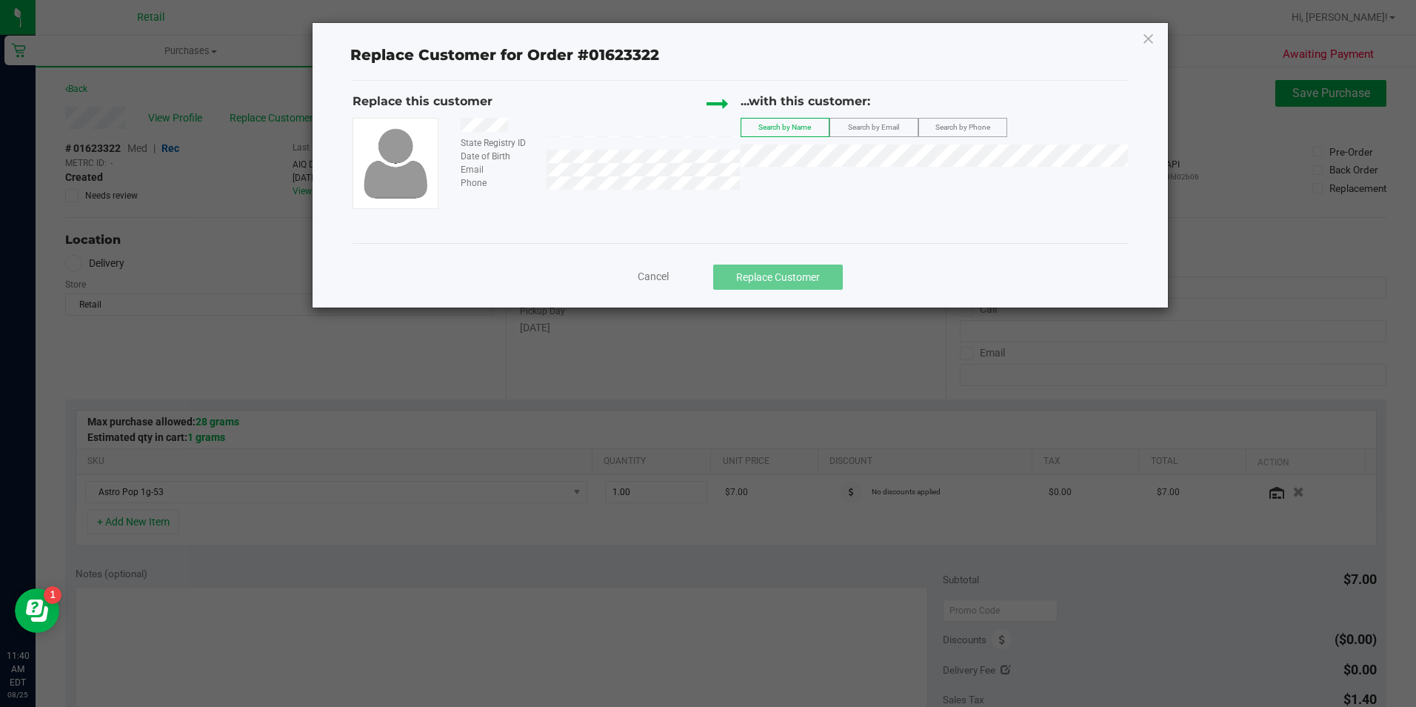
click at [1141, 39] on div "Replace Customer for Order #01623322 Replace this customer State Registry ID Da…" at bounding box center [740, 165] width 855 height 284
click at [1149, 35] on icon at bounding box center [1148, 39] width 13 height 24
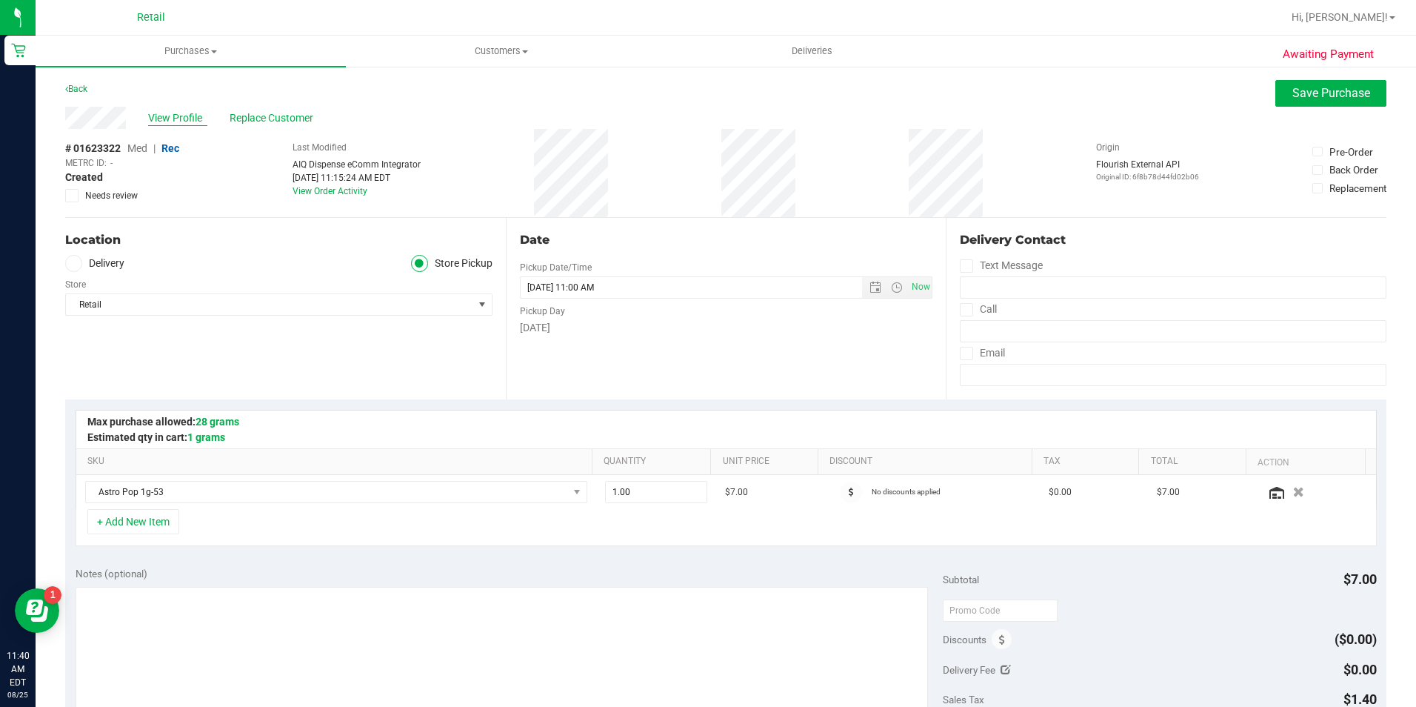
click at [173, 114] on span "View Profile" at bounding box center [177, 118] width 59 height 16
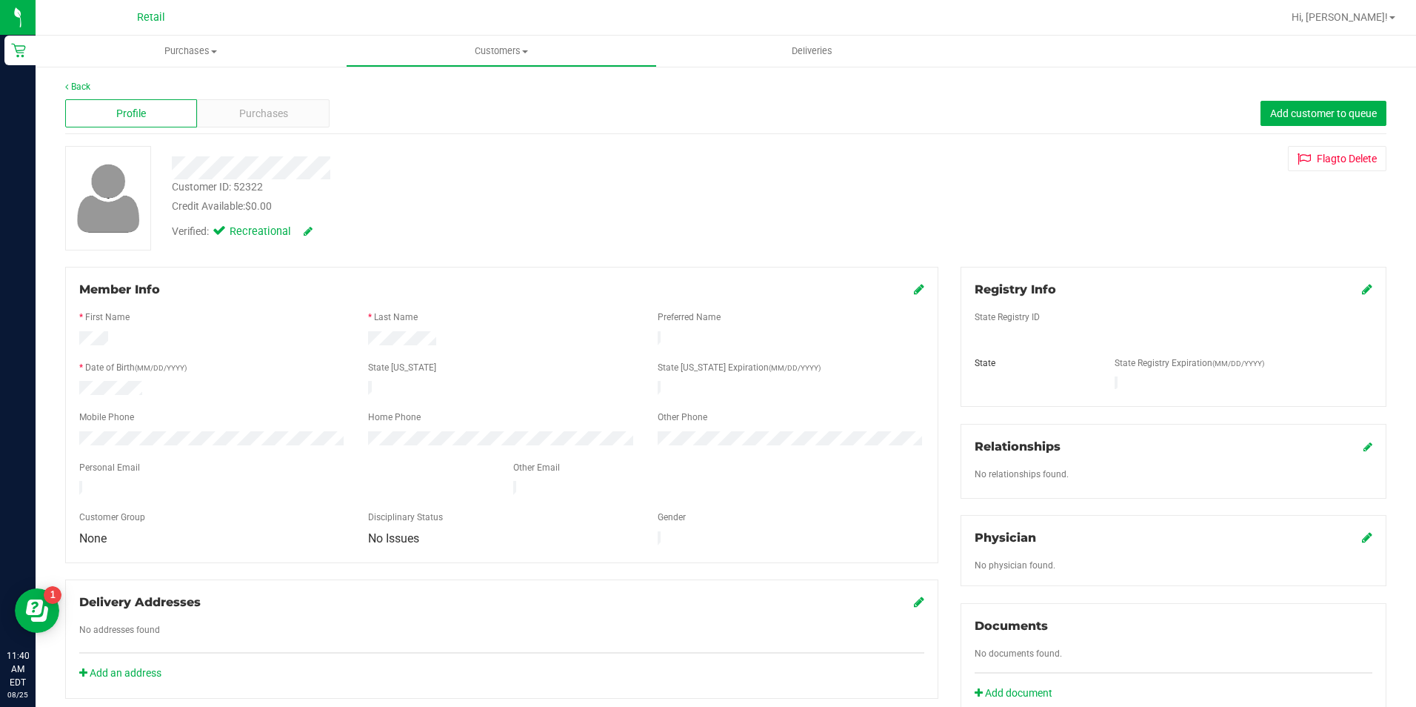
click at [926, 185] on div "Customer ID: 52322 Credit Available: $0.00 Verified: Recreational Flag to Delete" at bounding box center [726, 198] width 1344 height 104
click at [244, 106] on span "Purchases" at bounding box center [263, 114] width 49 height 16
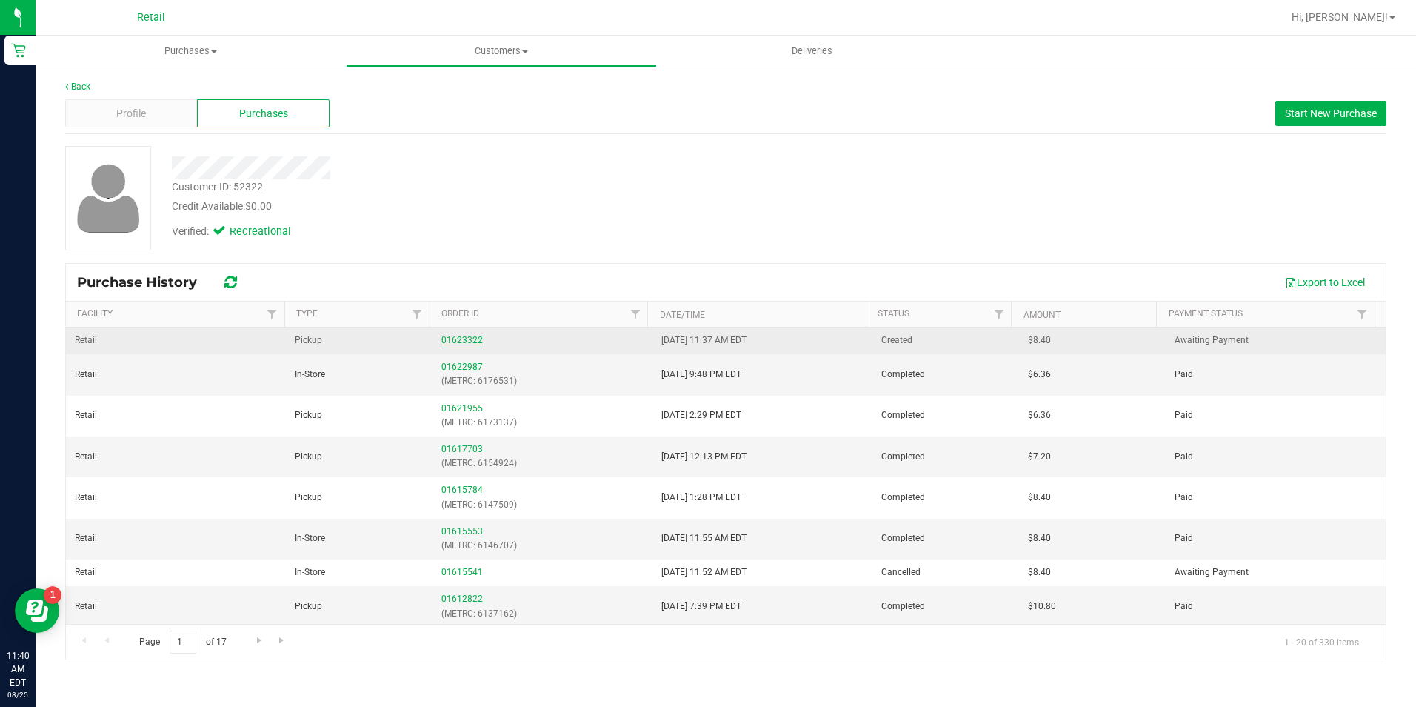
click at [448, 336] on link "01623322" at bounding box center [461, 340] width 41 height 10
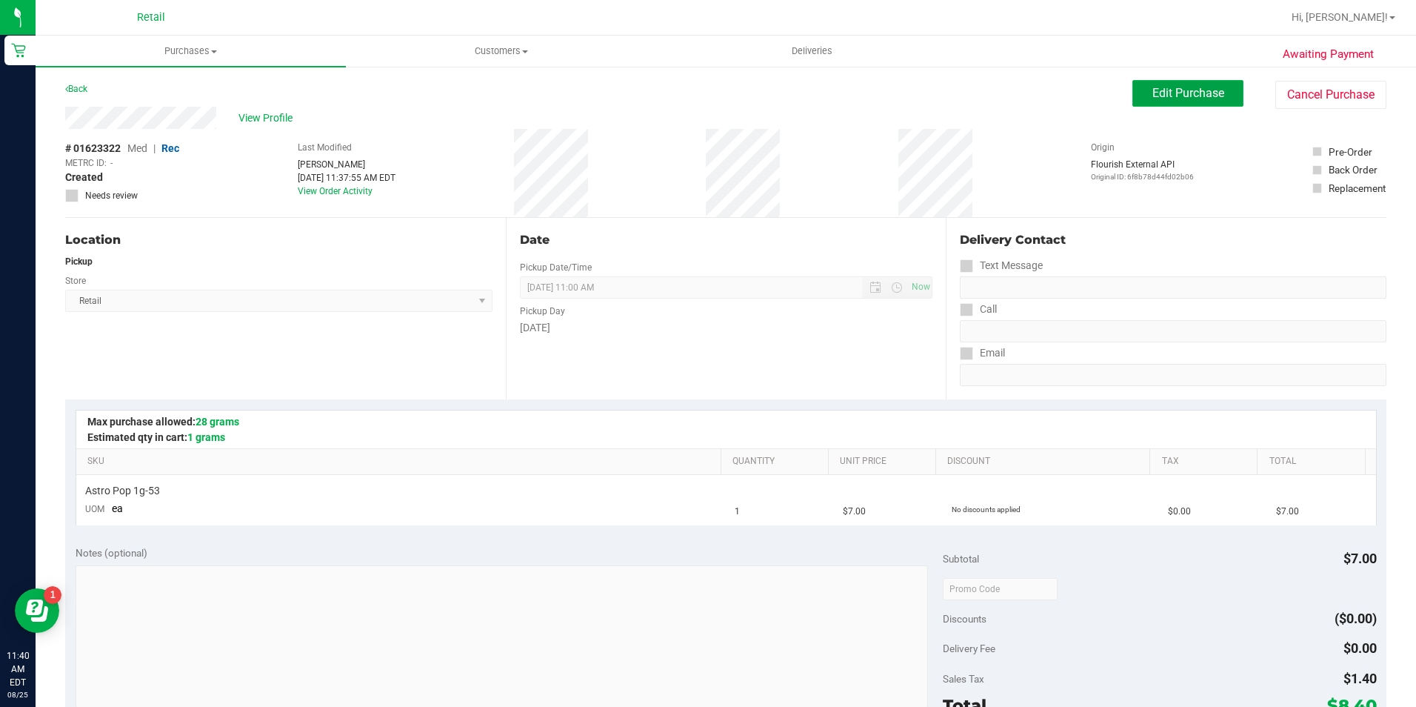
click at [1186, 106] on button "Edit Purchase" at bounding box center [1187, 93] width 111 height 27
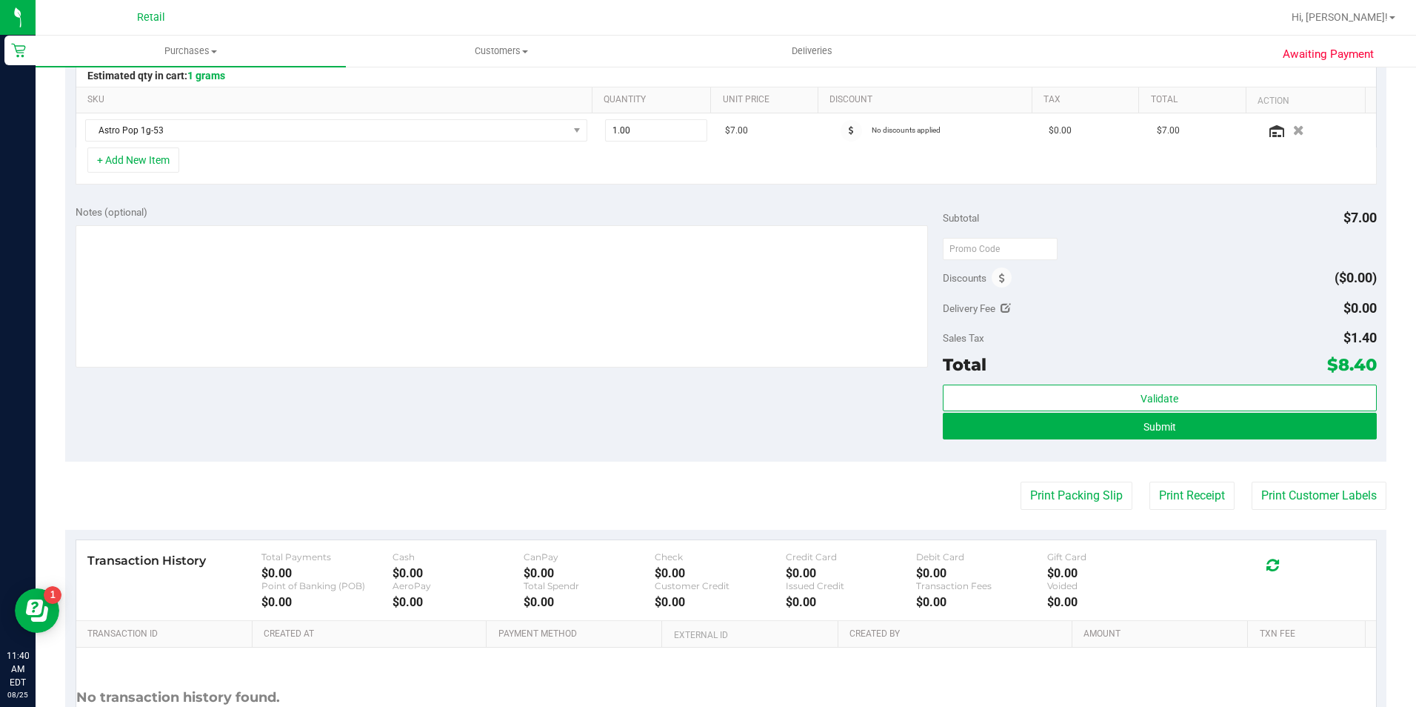
scroll to position [370, 0]
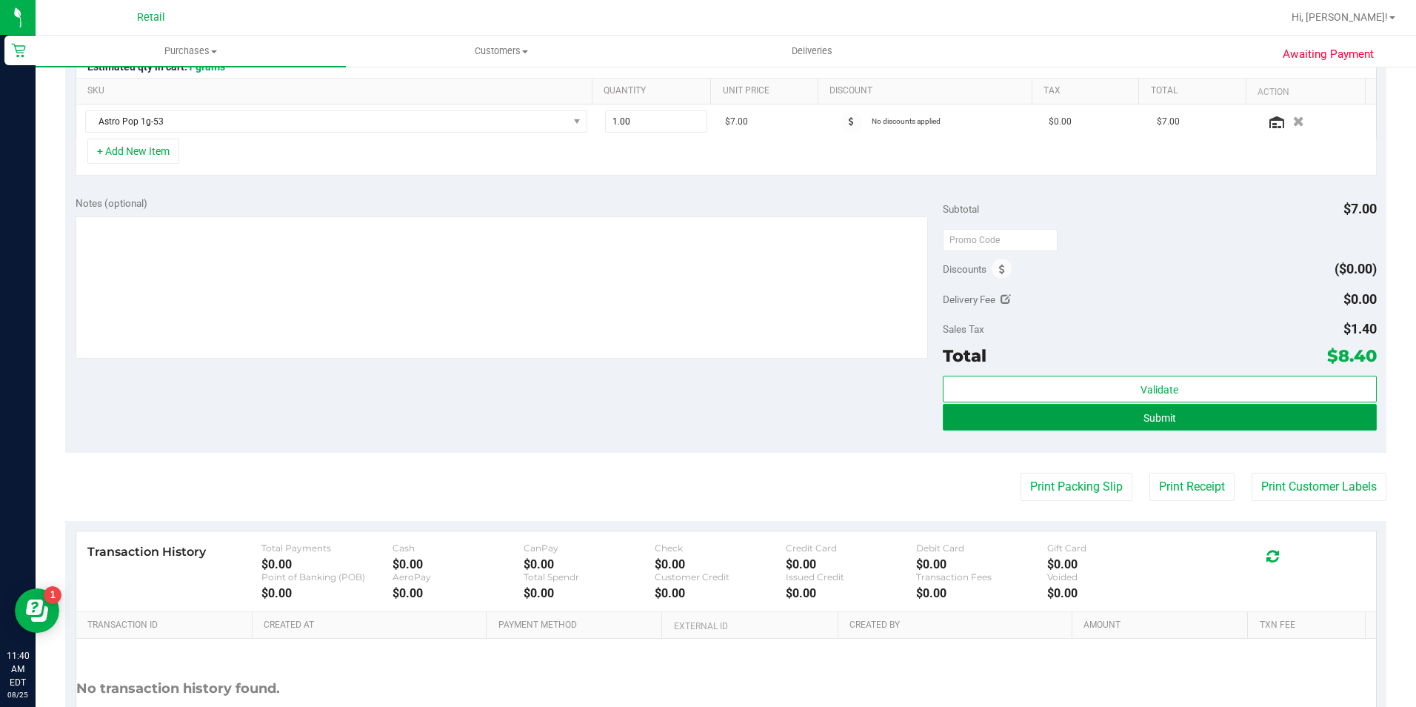
click at [1267, 418] on button "Submit" at bounding box center [1160, 417] width 434 height 27
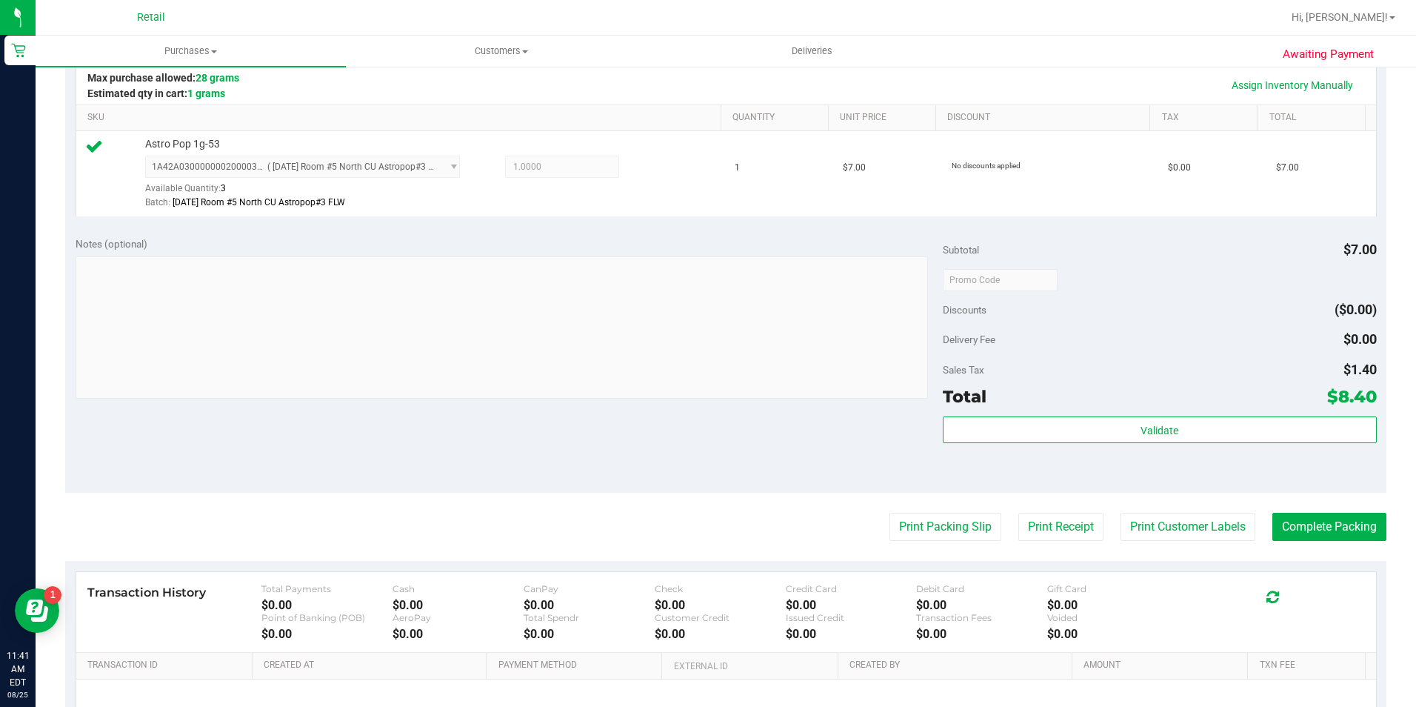
scroll to position [370, 0]
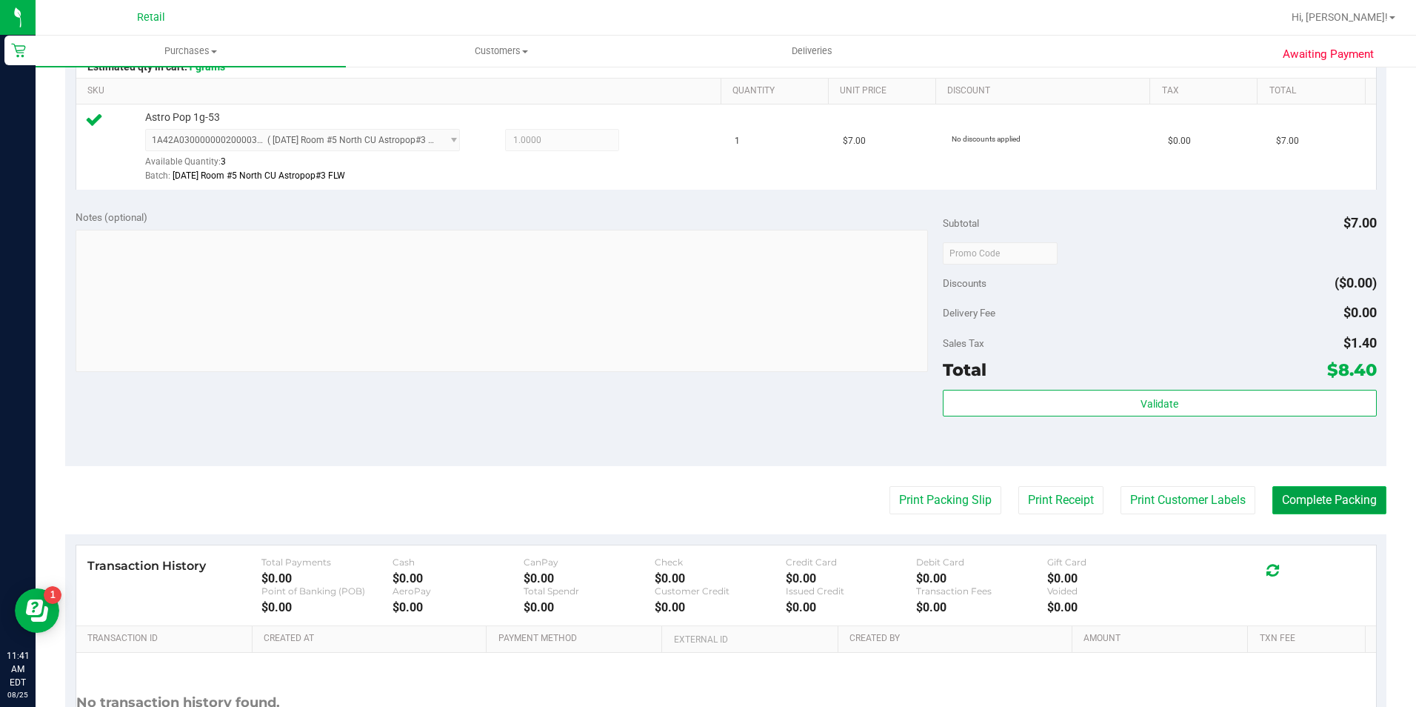
click at [1307, 507] on button "Complete Packing" at bounding box center [1329, 500] width 114 height 28
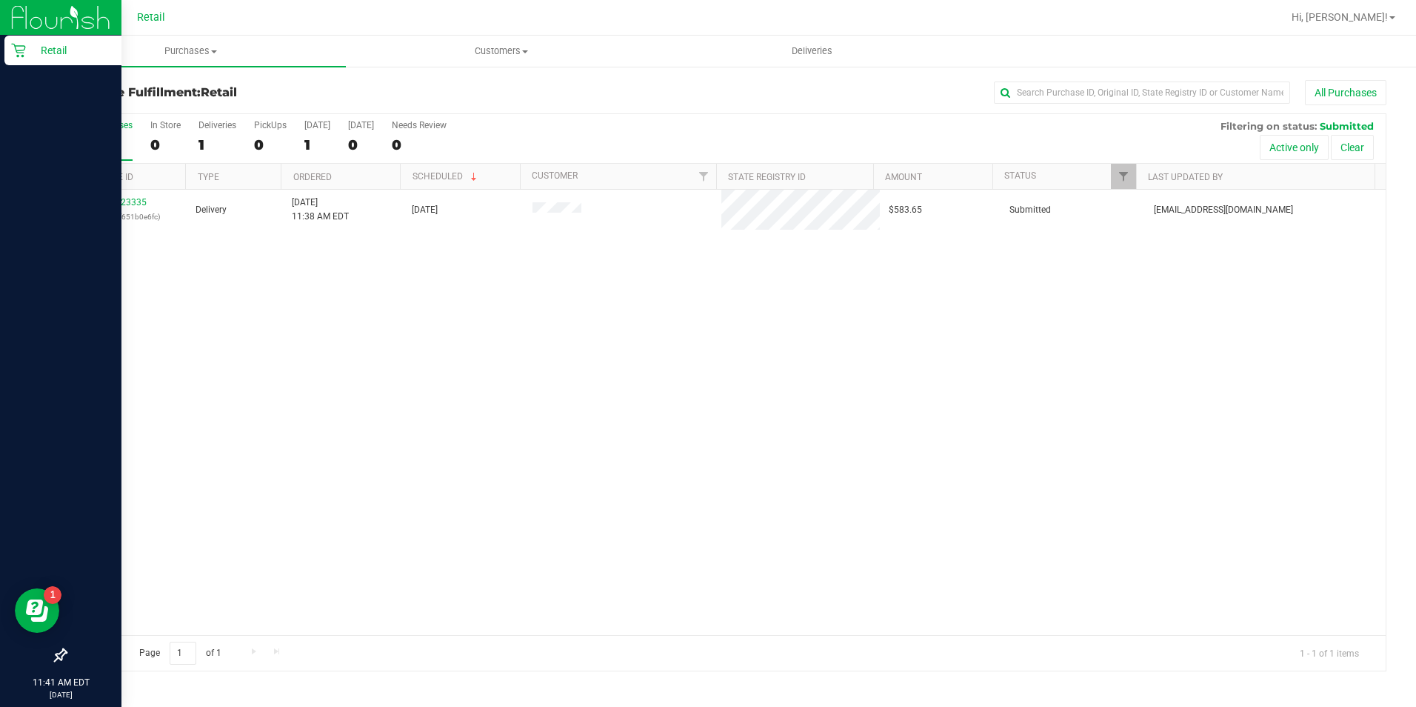
click at [29, 49] on p "Retail" at bounding box center [70, 50] width 89 height 18
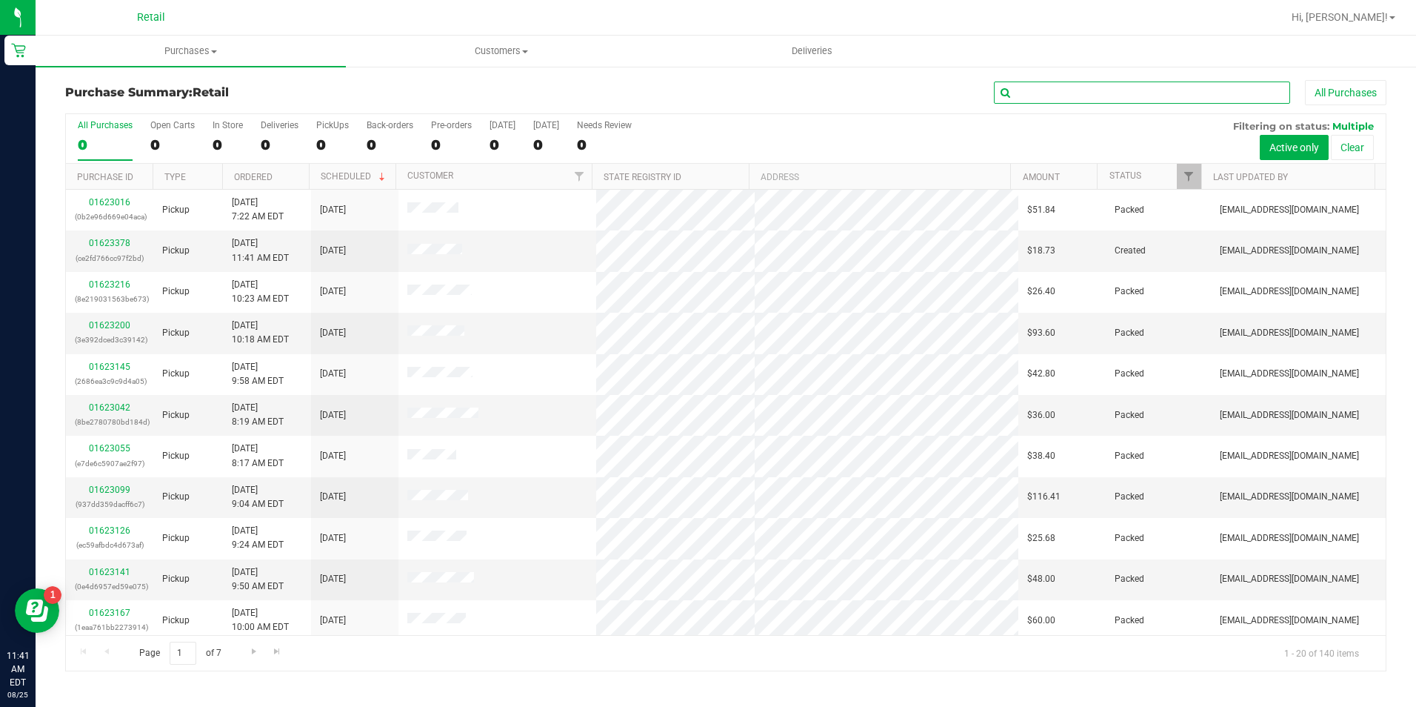
click at [1100, 93] on input "text" at bounding box center [1142, 92] width 296 height 22
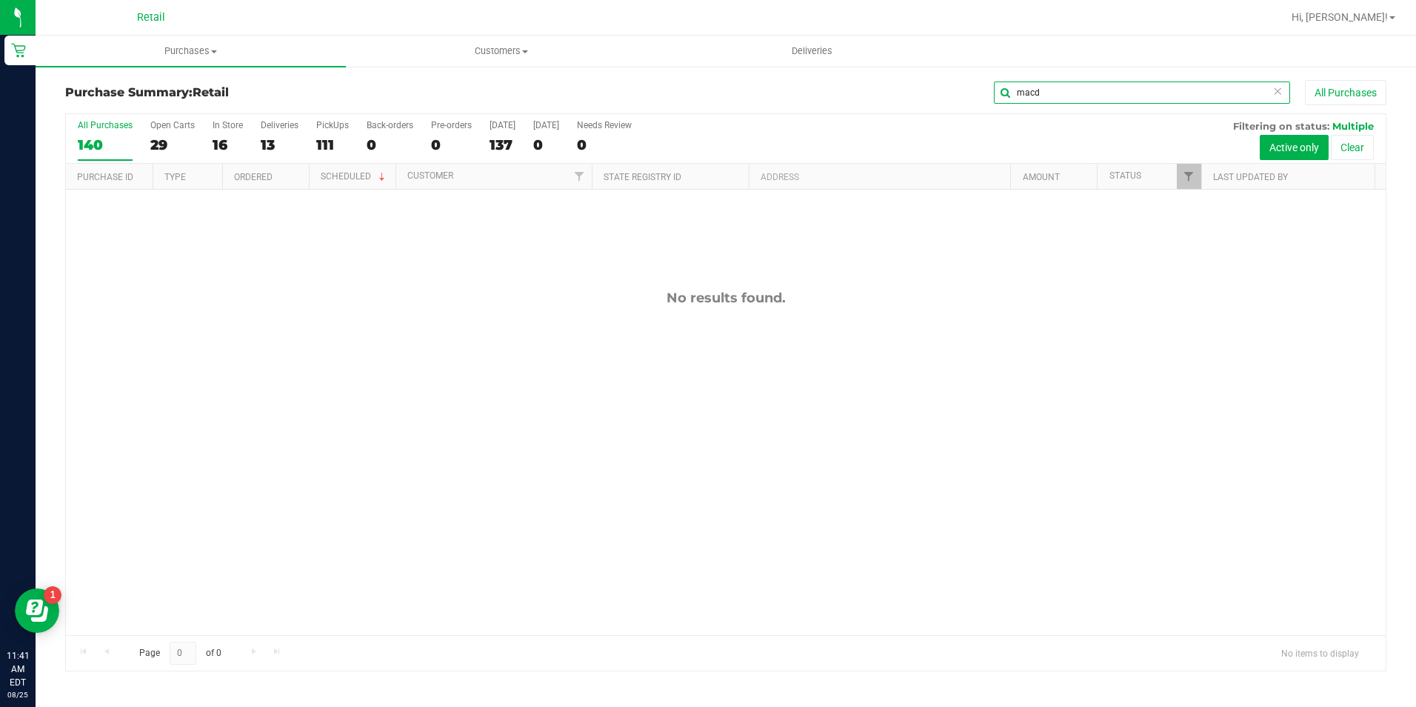
drag, startPoint x: 1115, startPoint y: 99, endPoint x: 1025, endPoint y: 97, distance: 90.4
click at [1025, 97] on input "macd" at bounding box center [1142, 92] width 296 height 22
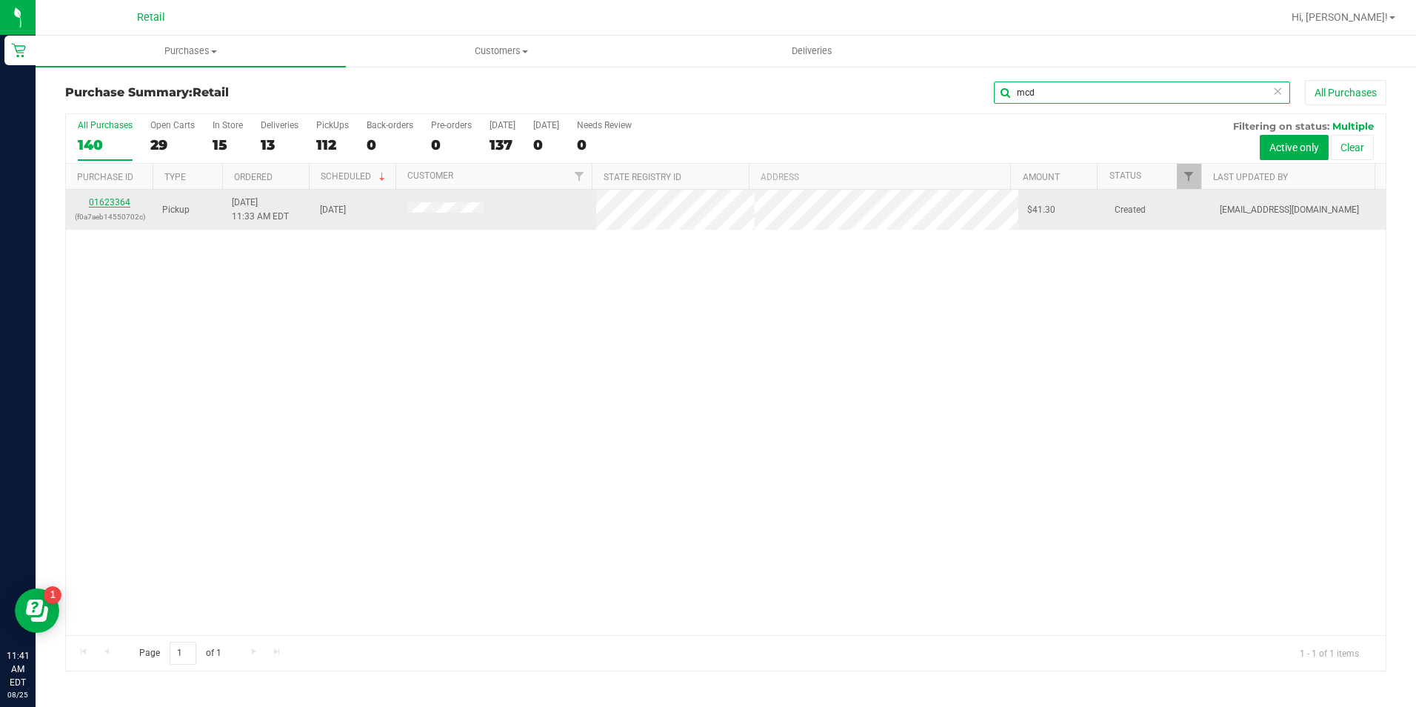
type input "mcd"
click at [99, 200] on link "01623364" at bounding box center [109, 202] width 41 height 10
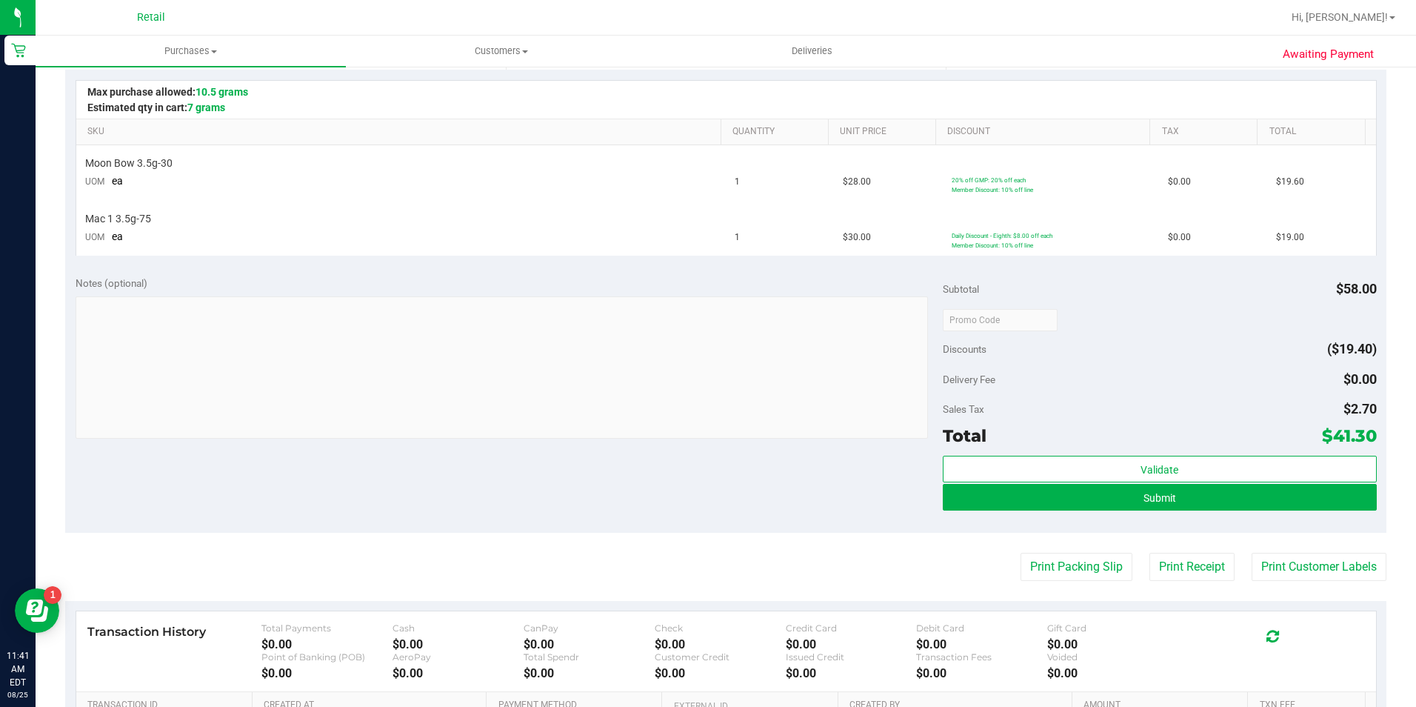
scroll to position [370, 0]
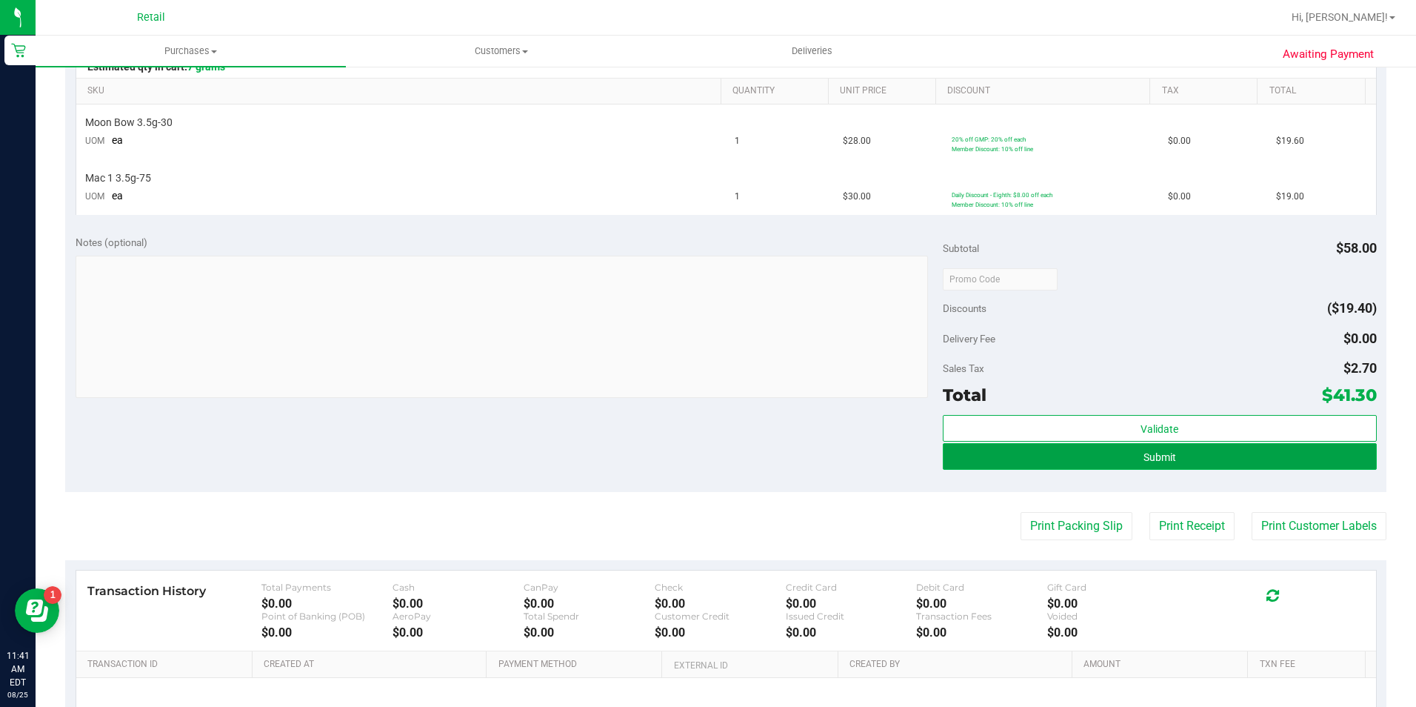
click at [1253, 459] on button "Submit" at bounding box center [1160, 456] width 434 height 27
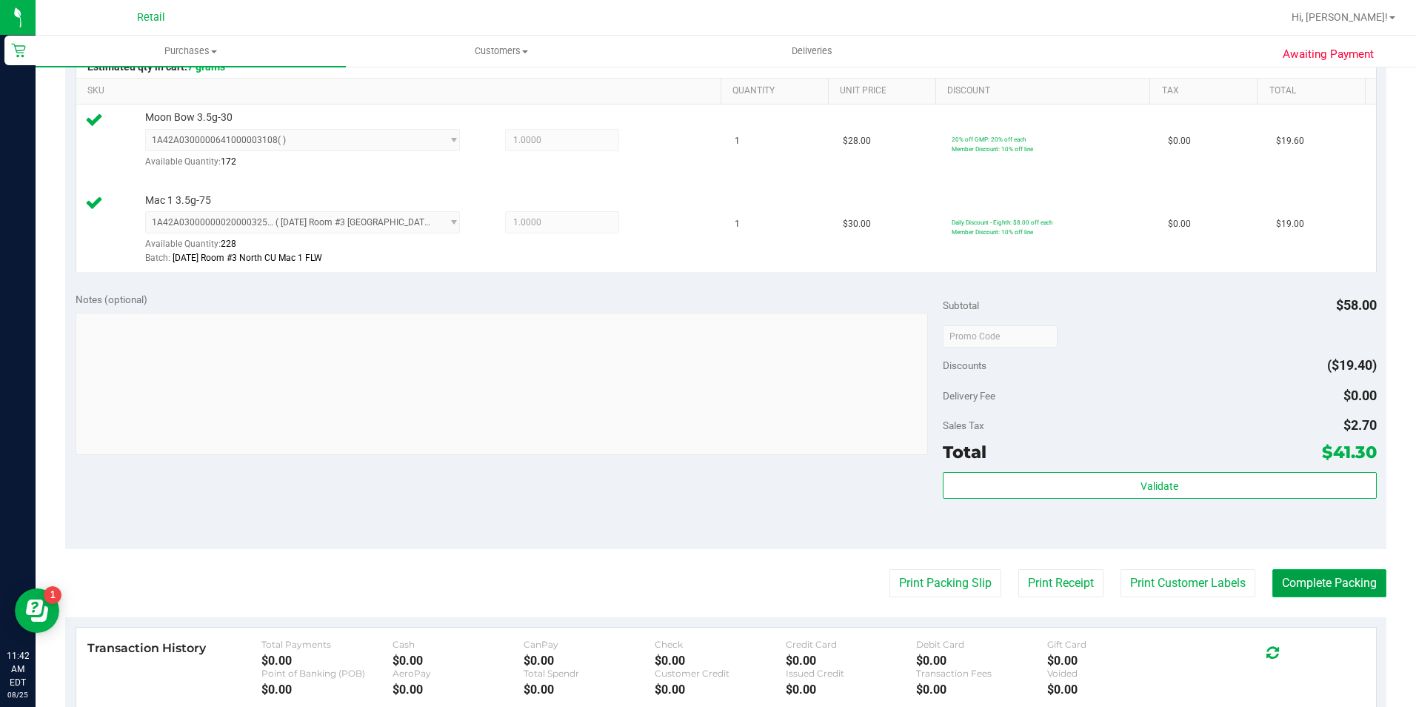
click at [1356, 584] on button "Complete Packing" at bounding box center [1329, 583] width 114 height 28
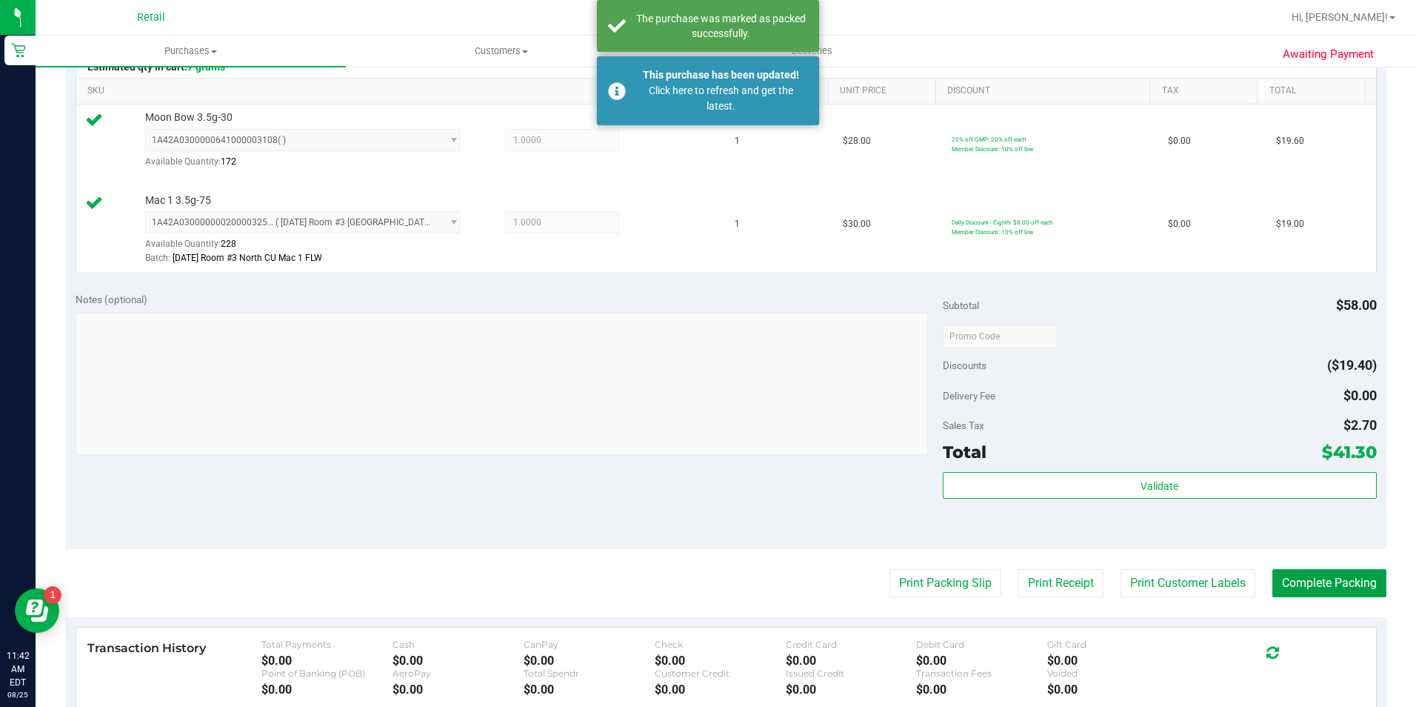
click at [1272, 569] on button "Complete Packing" at bounding box center [1329, 583] width 114 height 28
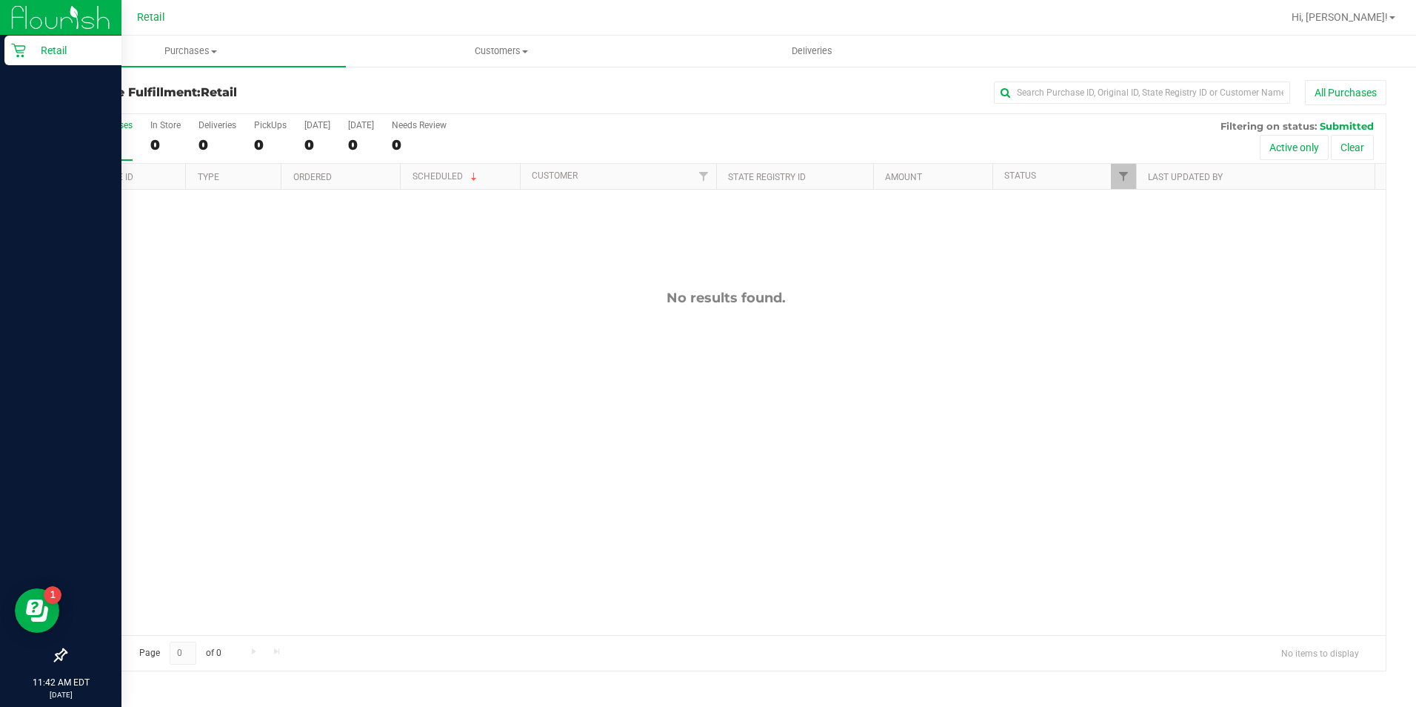
click at [31, 56] on p "Retail" at bounding box center [70, 50] width 89 height 18
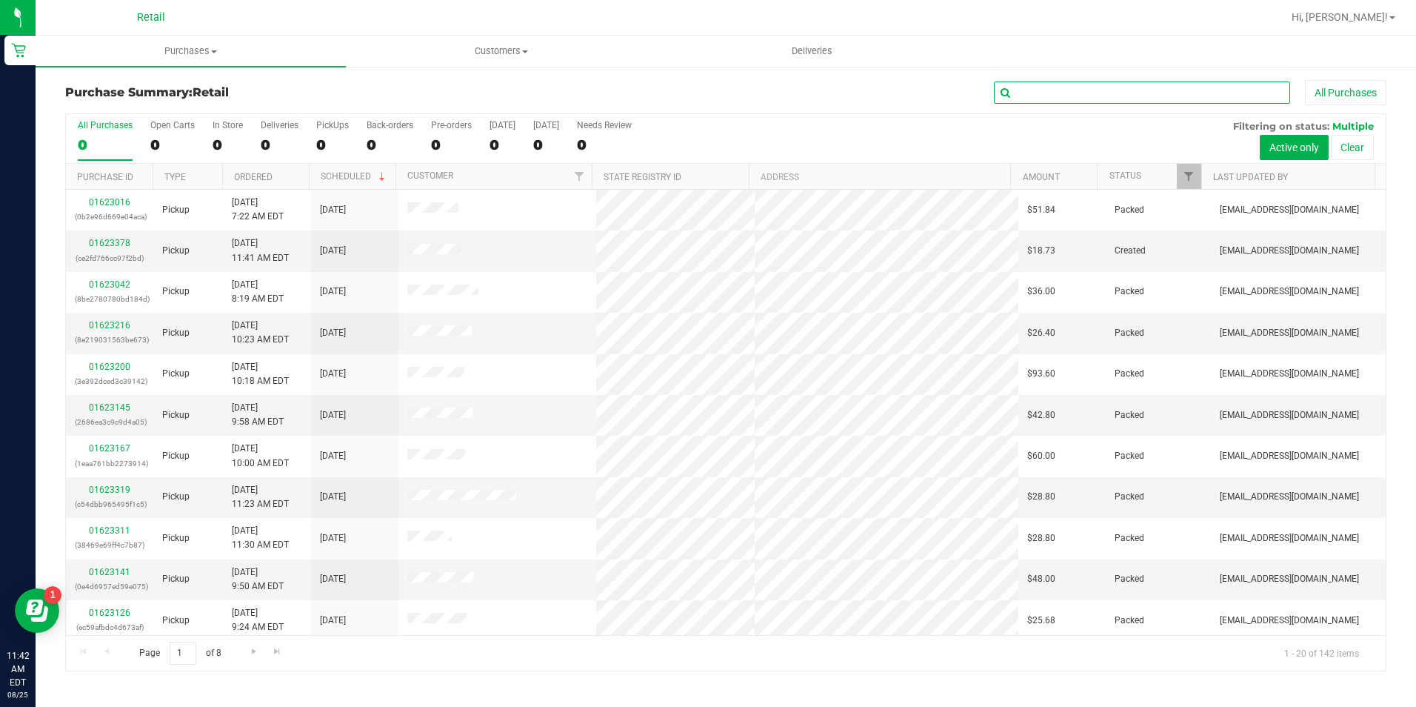
click at [1130, 91] on input "text" at bounding box center [1142, 92] width 296 height 22
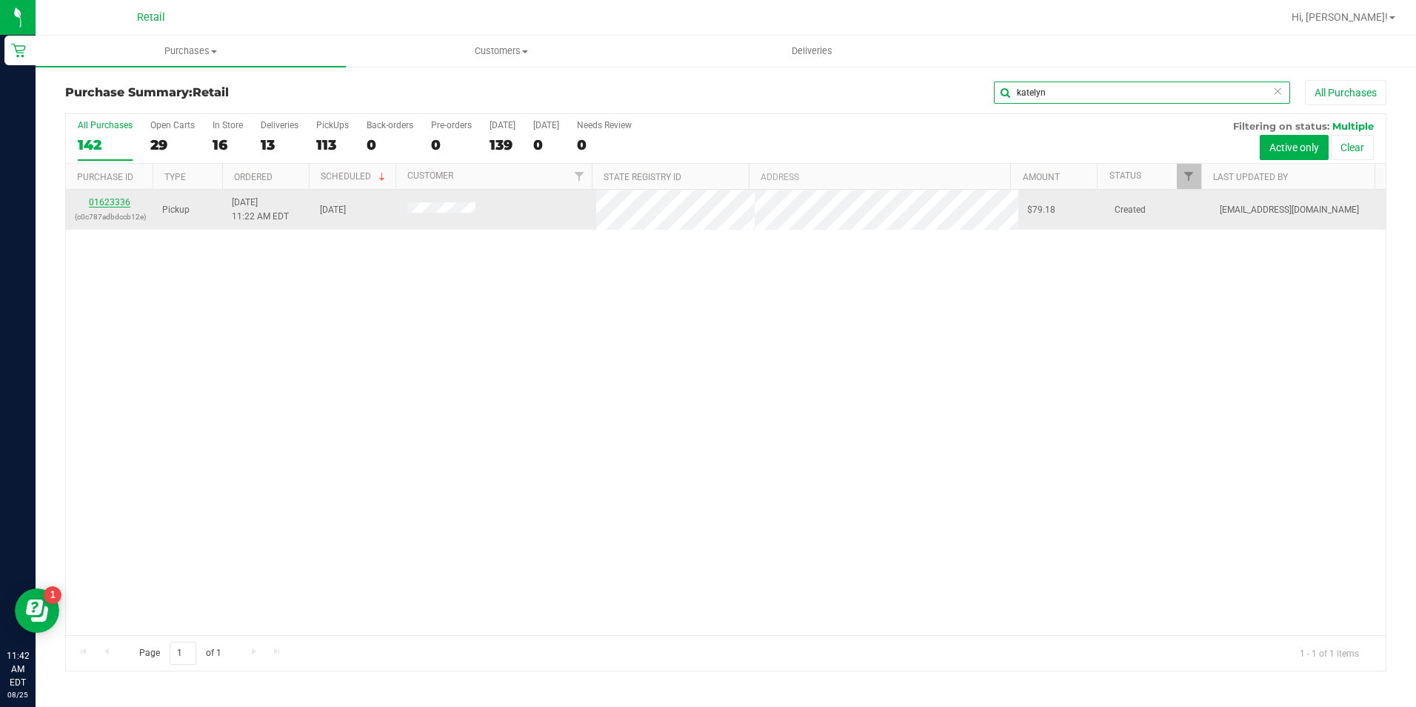
type input "katelyn"
click at [113, 198] on link "01623336" at bounding box center [109, 202] width 41 height 10
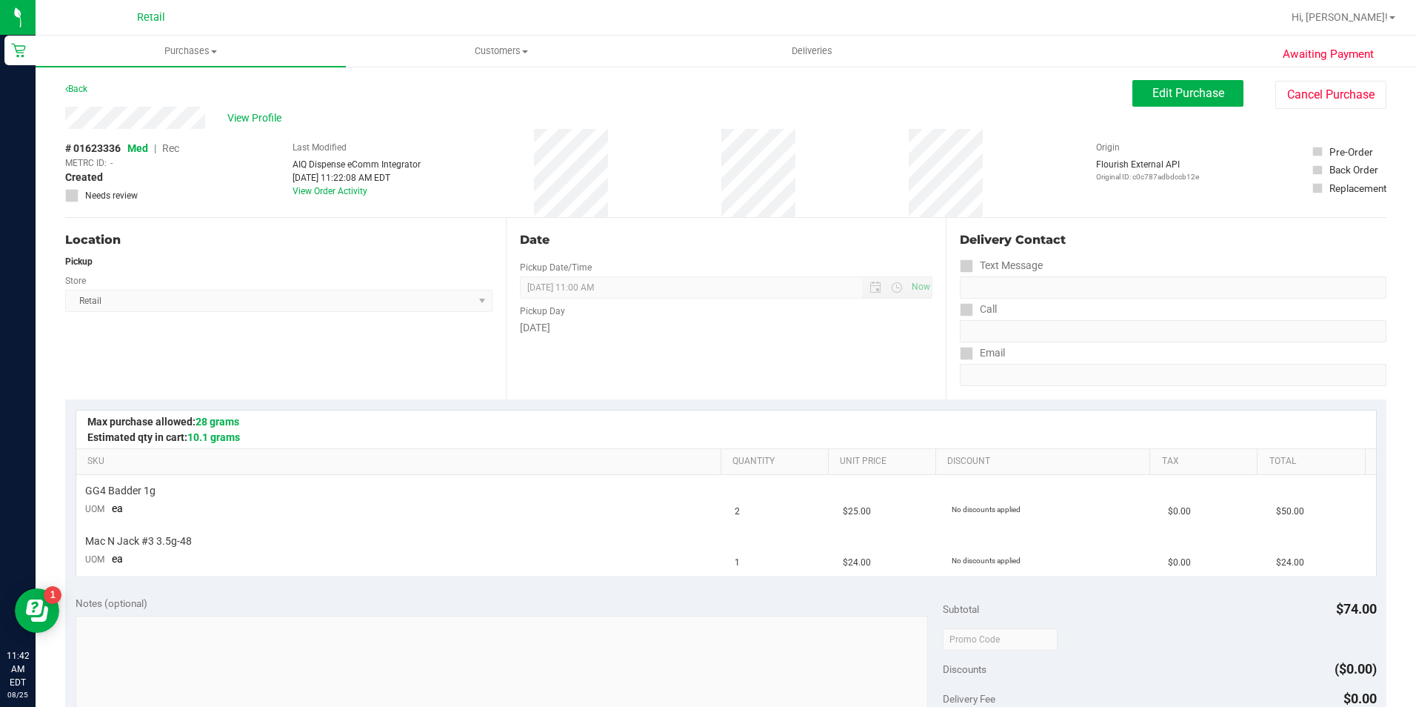
click at [1143, 75] on div "Awaiting Payment Back Edit Purchase Cancel Purchase View Profile # 01623336 Med…" at bounding box center [726, 645] width 1381 height 1161
click at [1152, 95] on span "Edit Purchase" at bounding box center [1188, 93] width 72 height 14
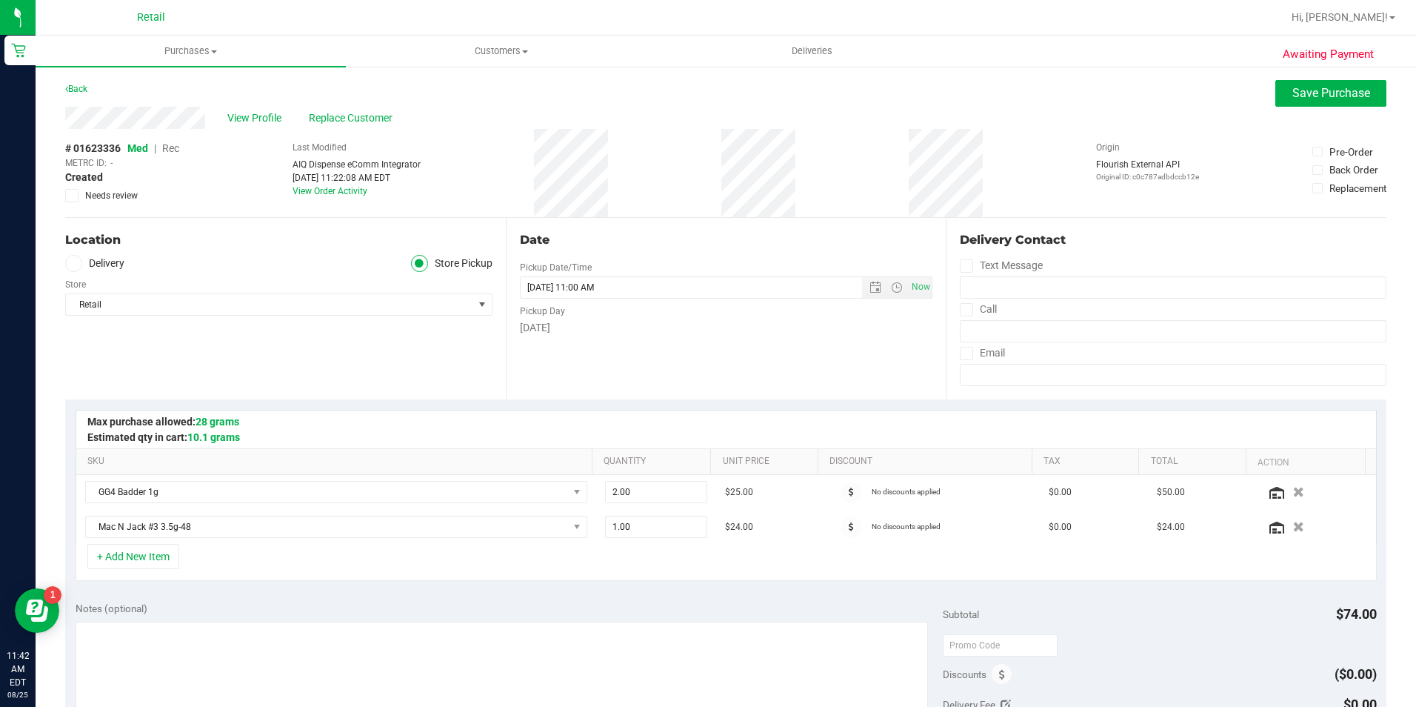
click at [175, 151] on span "Rec" at bounding box center [170, 148] width 17 height 12
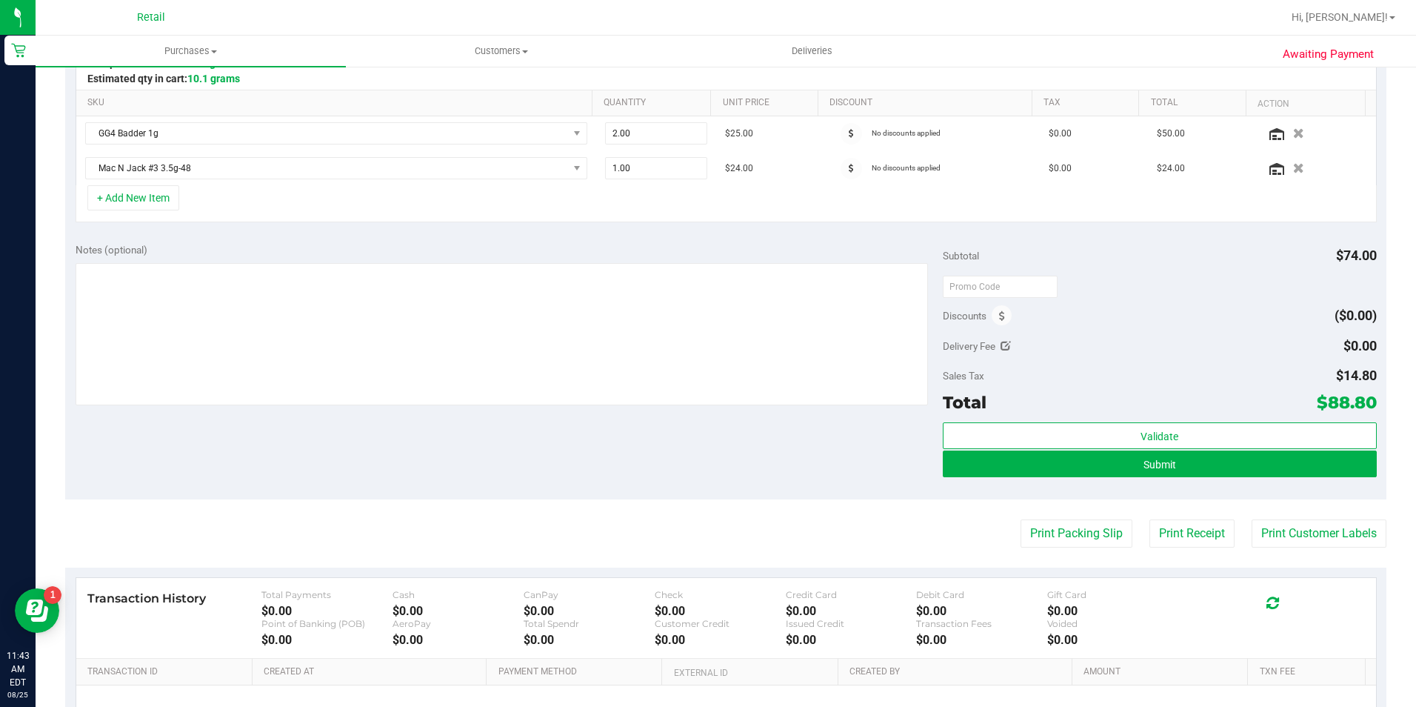
scroll to position [370, 0]
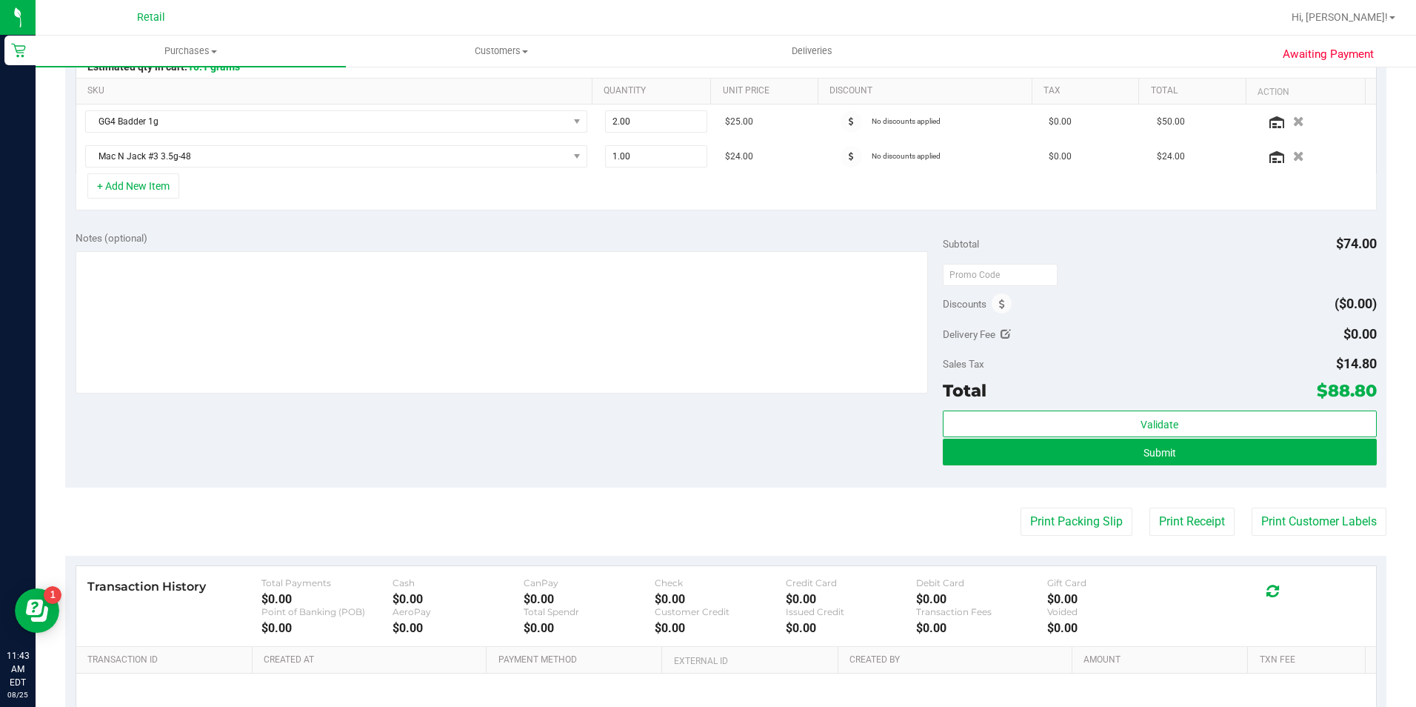
click at [1190, 467] on div "Validate Submit" at bounding box center [1160, 443] width 434 height 67
click at [1195, 458] on button "Submit" at bounding box center [1160, 451] width 434 height 27
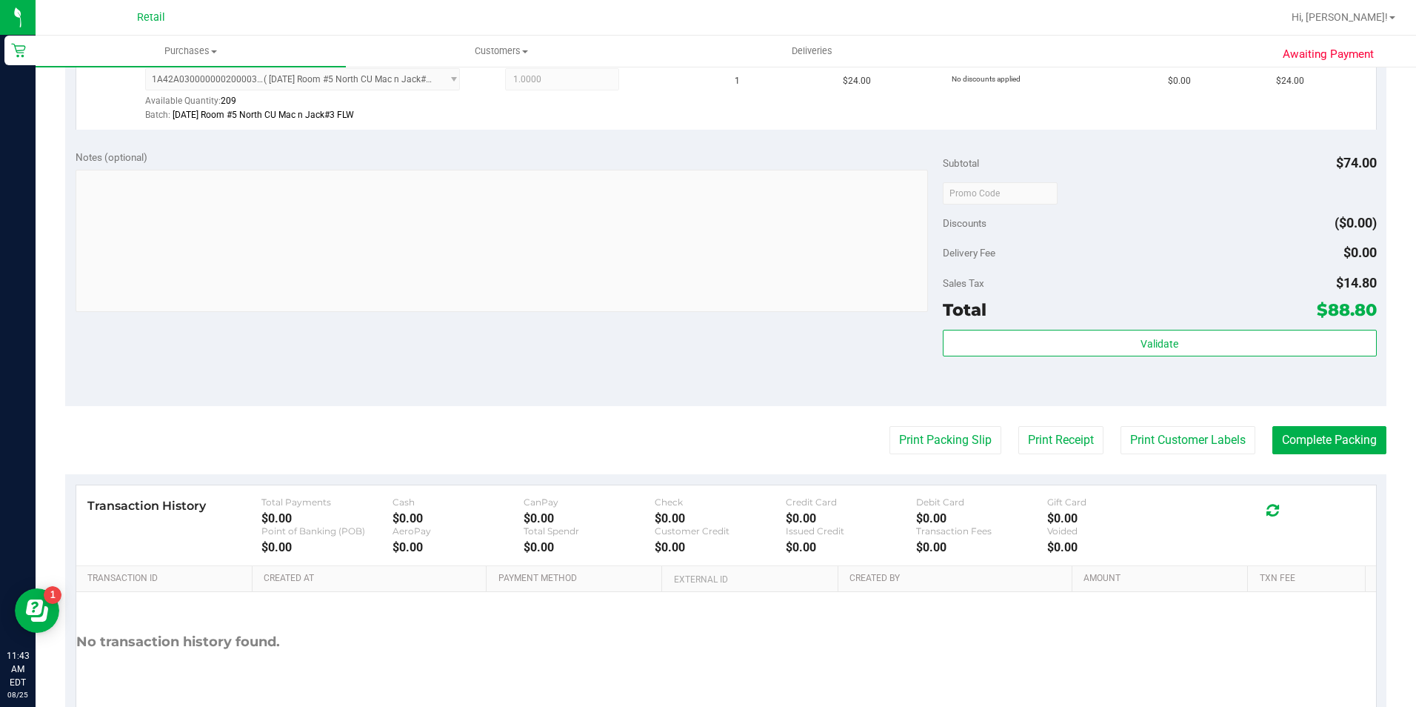
scroll to position [518, 0]
click at [1304, 446] on button "Complete Packing" at bounding box center [1329, 438] width 114 height 28
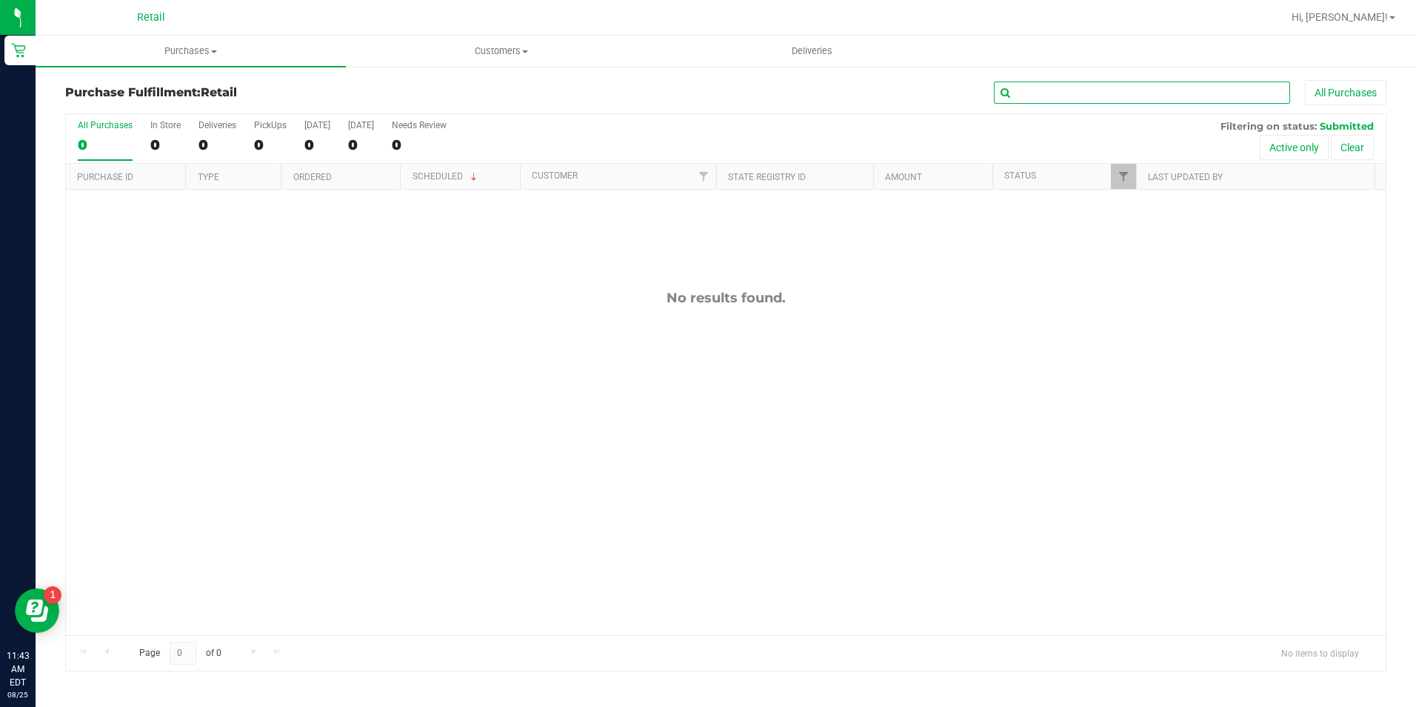
click at [1111, 98] on input "text" at bounding box center [1142, 92] width 296 height 22
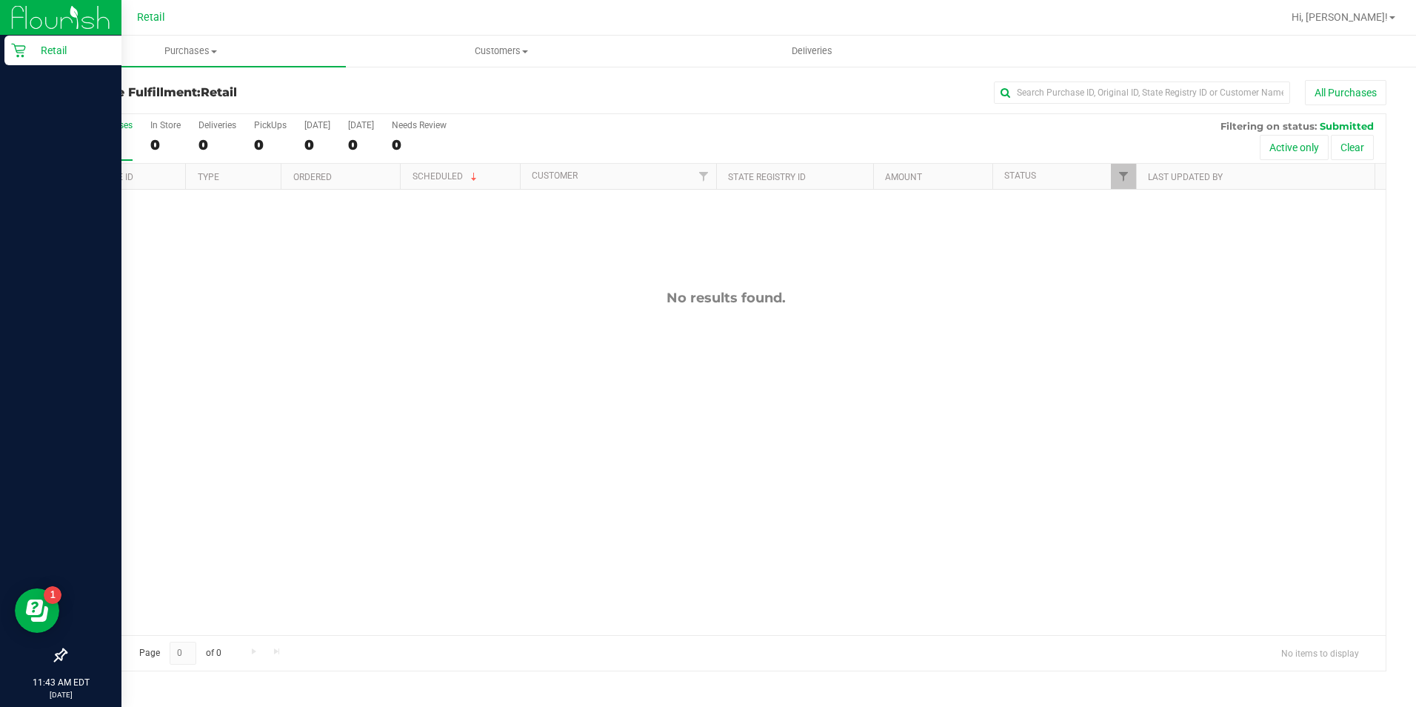
click at [23, 47] on icon at bounding box center [18, 50] width 15 height 15
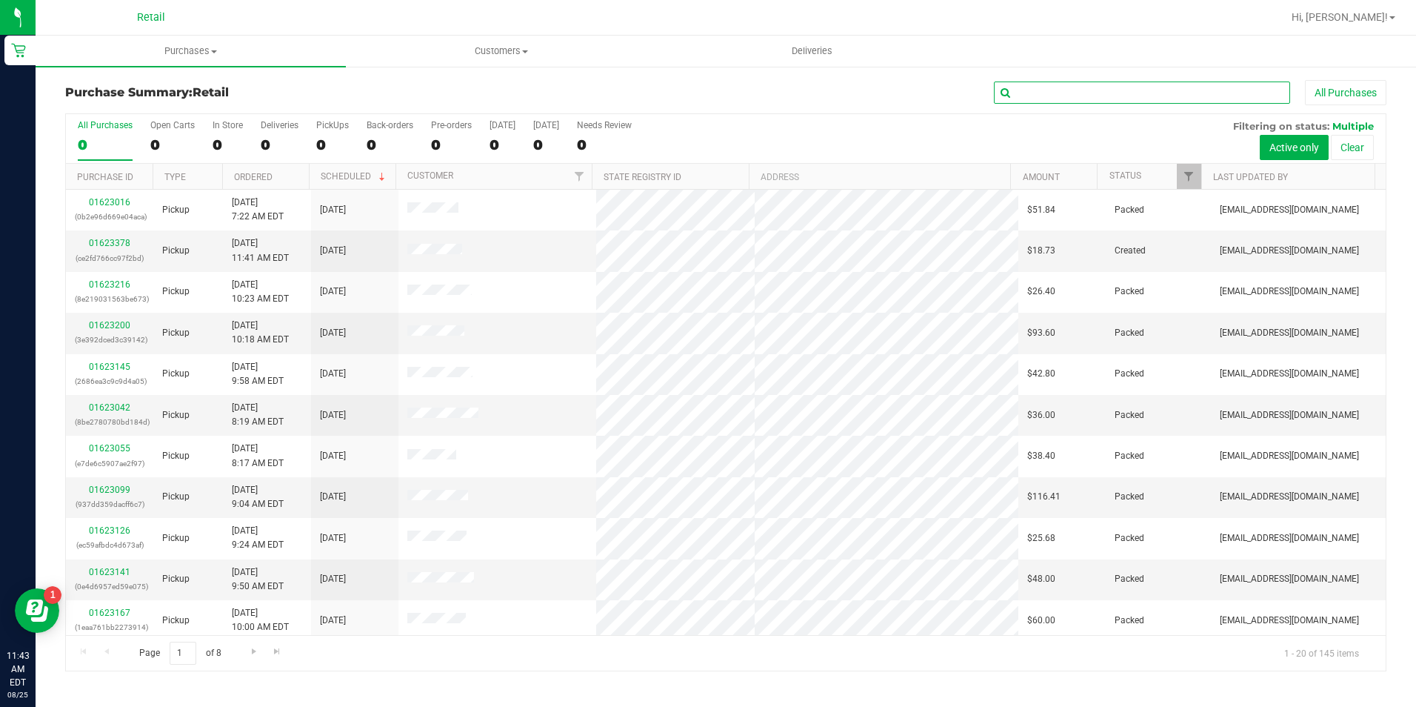
click at [1056, 88] on input "text" at bounding box center [1142, 92] width 296 height 22
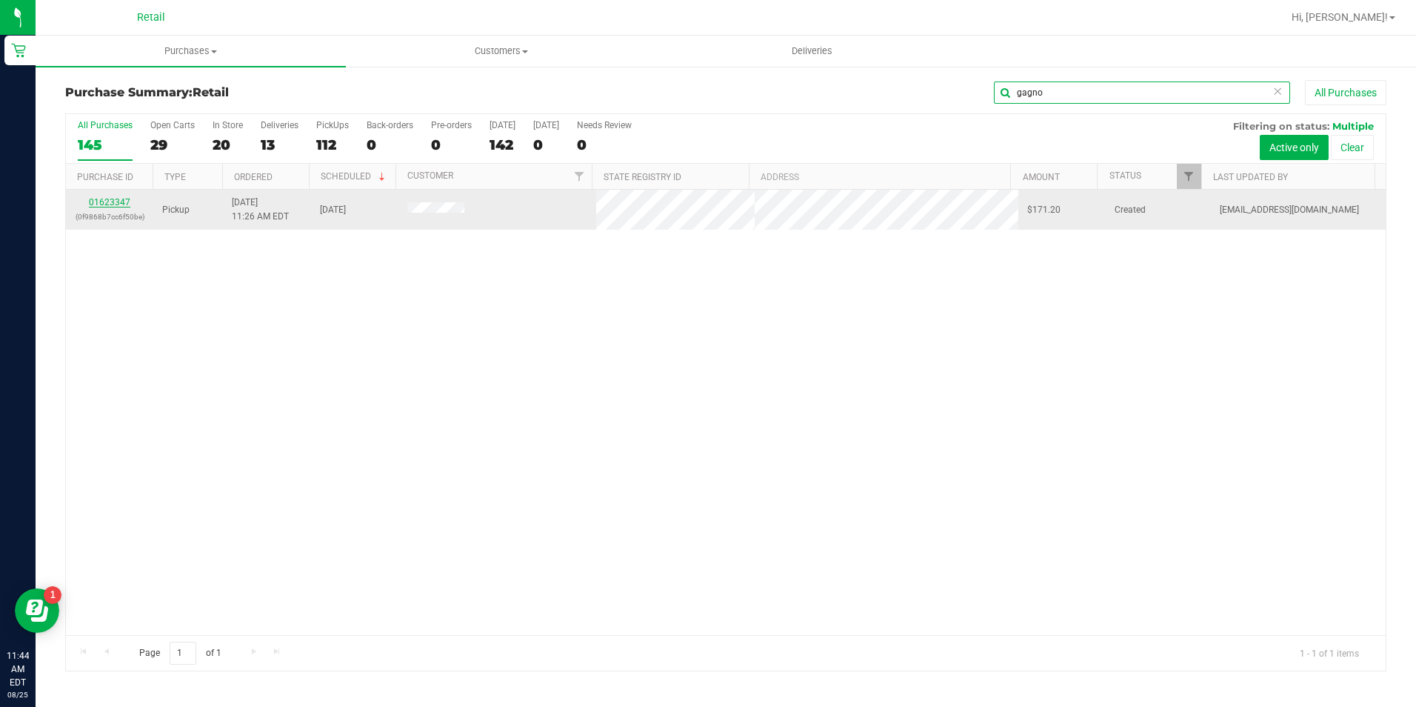
type input "gagno"
click at [107, 204] on link "01623347" at bounding box center [109, 202] width 41 height 10
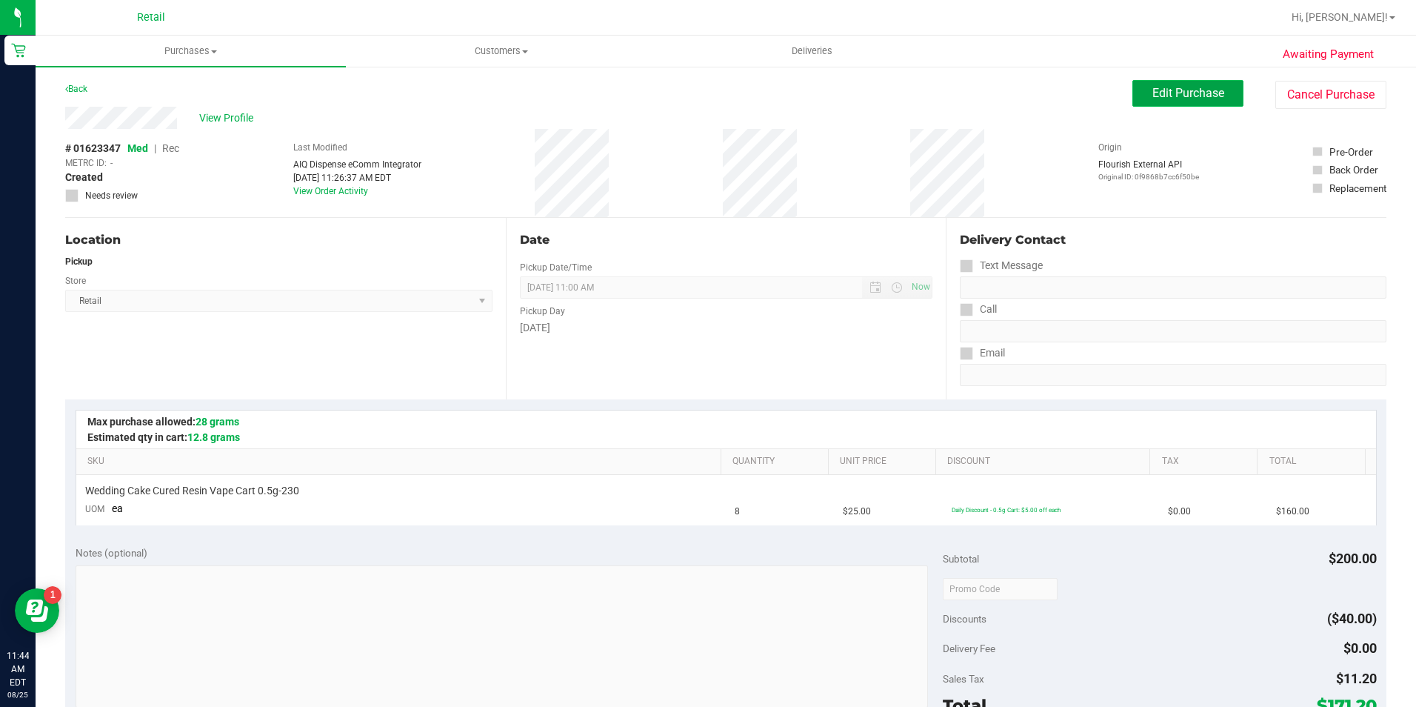
click at [1212, 98] on span "Edit Purchase" at bounding box center [1188, 93] width 72 height 14
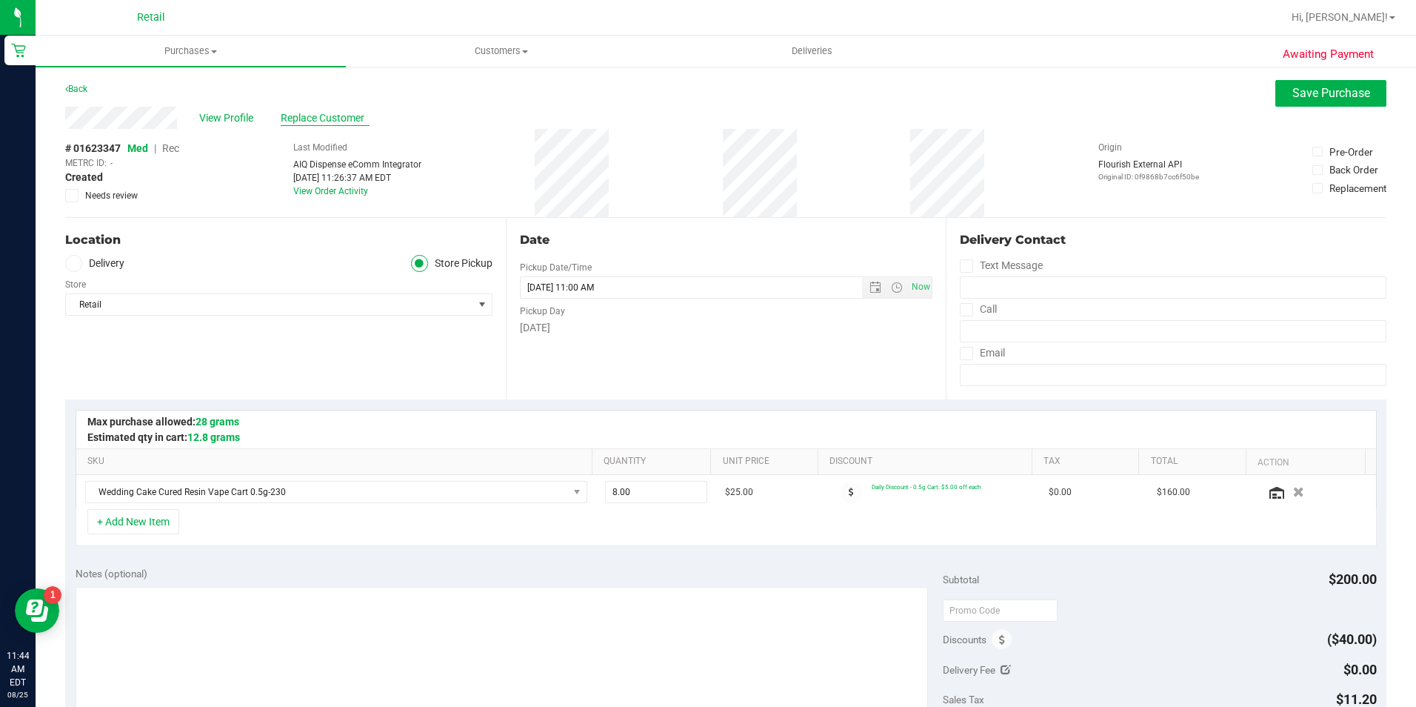
click at [341, 124] on span "Replace Customer" at bounding box center [325, 118] width 89 height 16
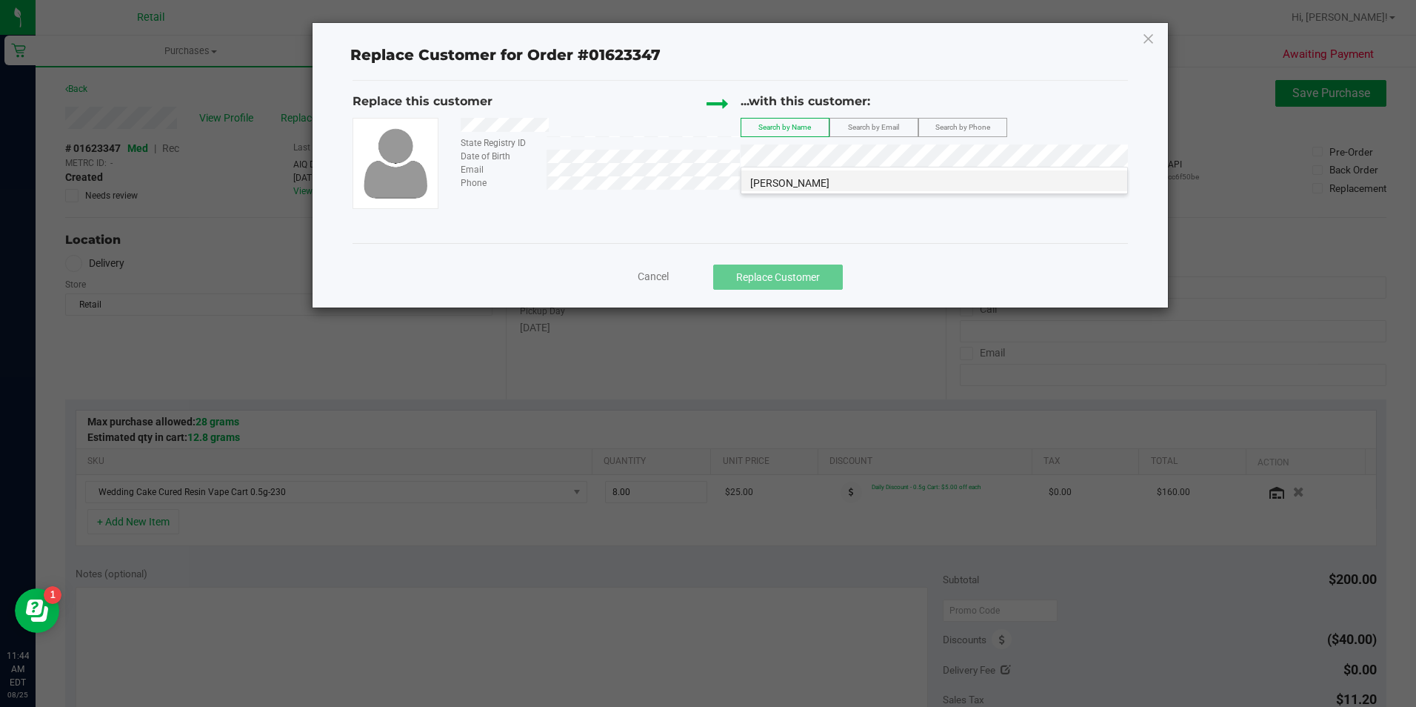
click at [798, 181] on span "Jason Gagnon" at bounding box center [789, 183] width 79 height 12
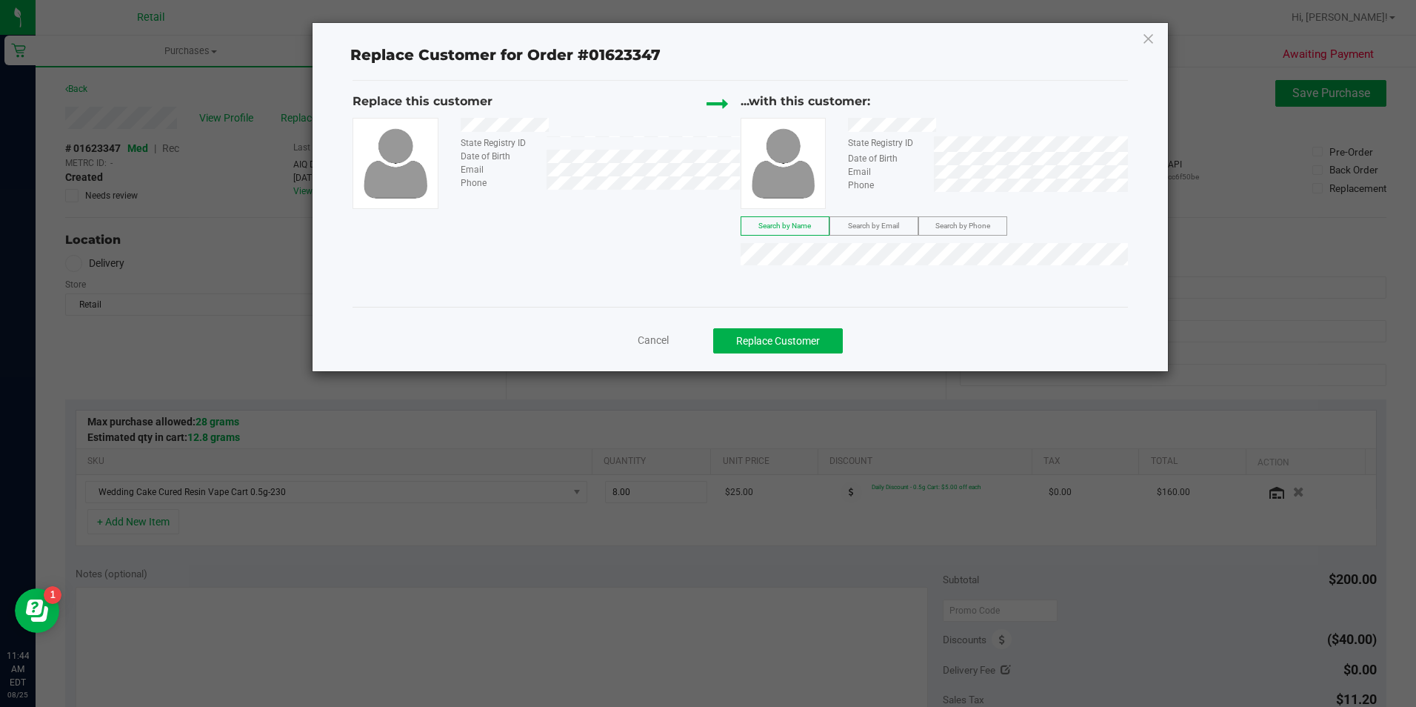
click at [773, 371] on div "Replace Customer for Order #01623347 Replace this customer State Registry ID Da…" at bounding box center [740, 197] width 855 height 348
click at [781, 351] on button "Replace Customer" at bounding box center [778, 340] width 130 height 25
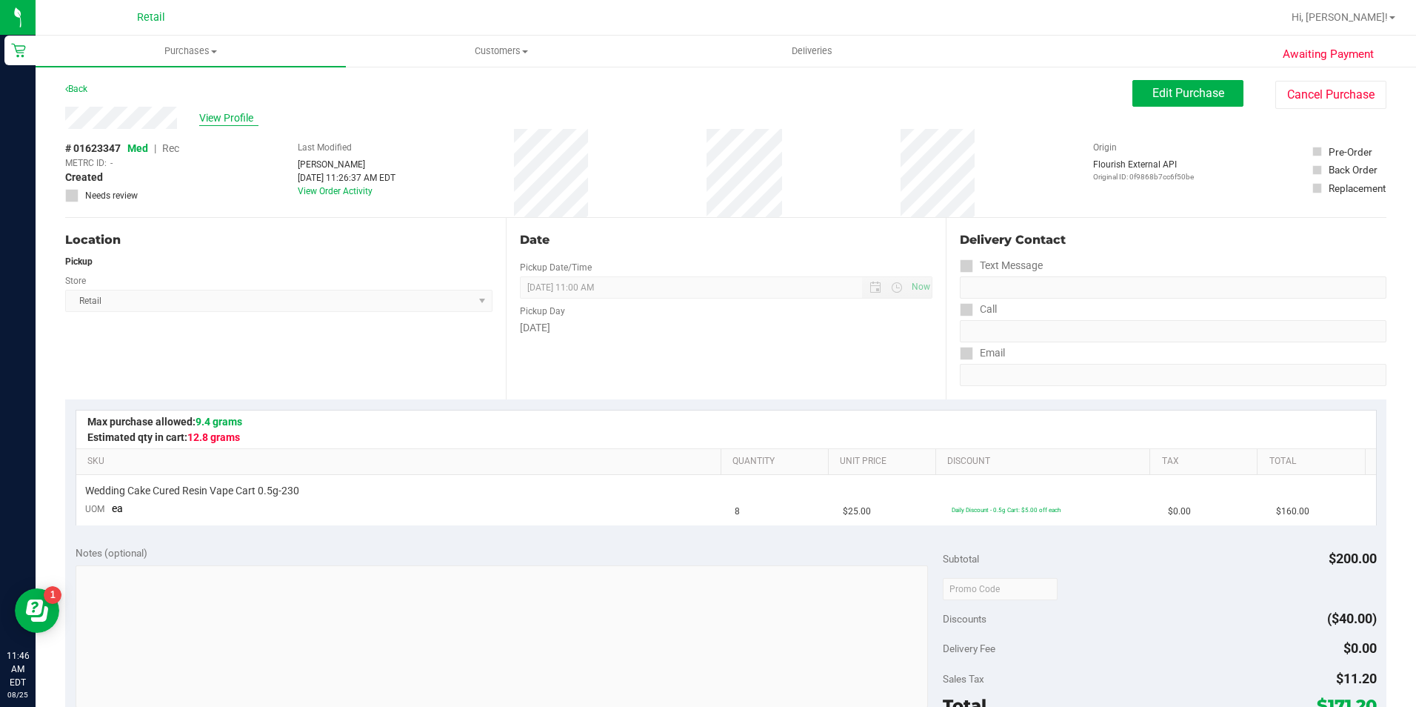
click at [230, 110] on span "View Profile" at bounding box center [228, 118] width 59 height 16
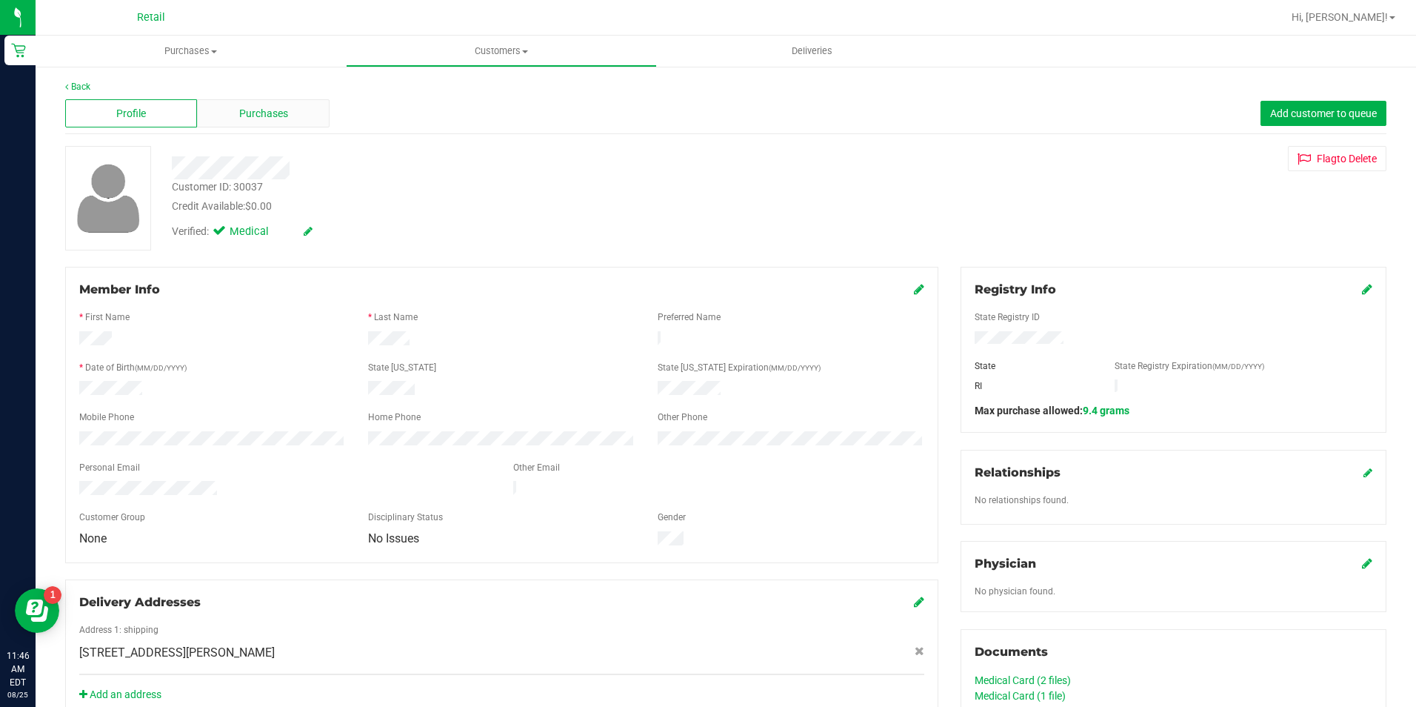
click at [261, 112] on span "Purchases" at bounding box center [263, 114] width 49 height 16
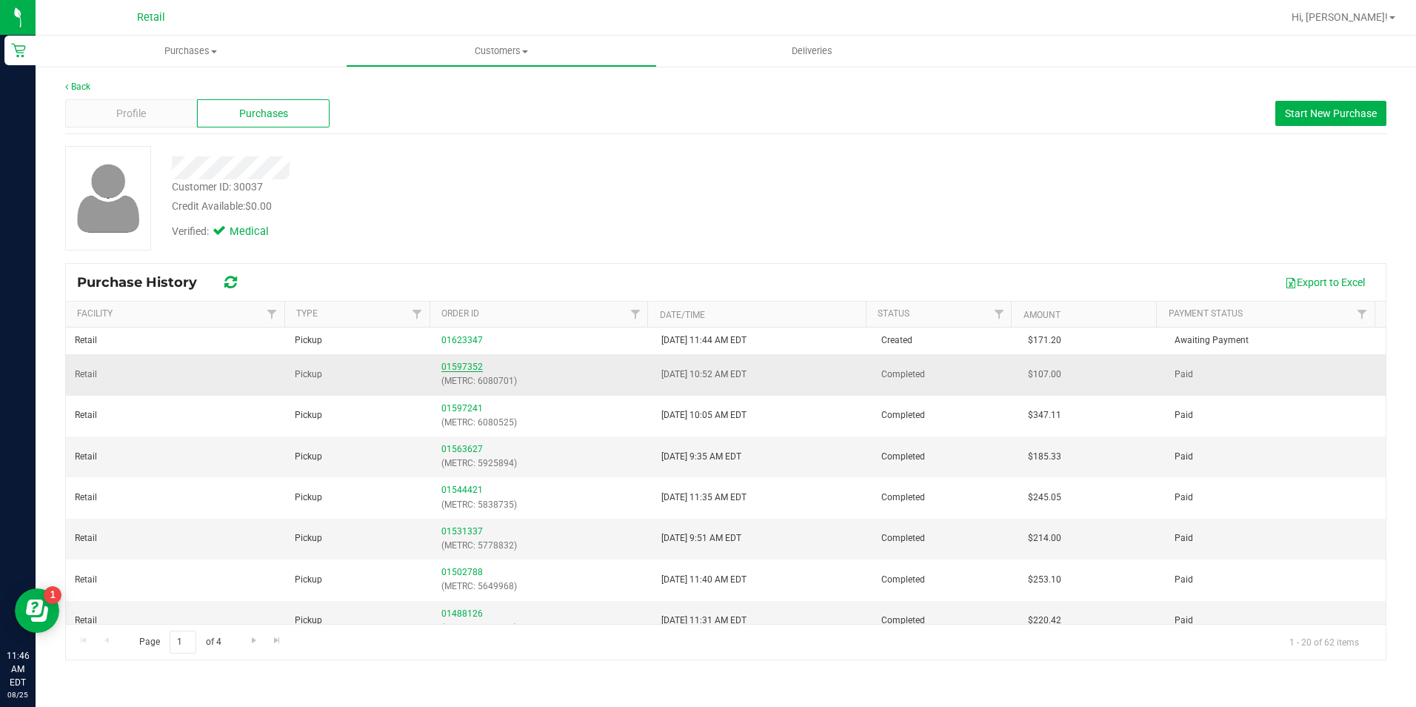
click at [464, 362] on link "01597352" at bounding box center [461, 366] width 41 height 10
click at [142, 114] on span "Profile" at bounding box center [131, 114] width 30 height 16
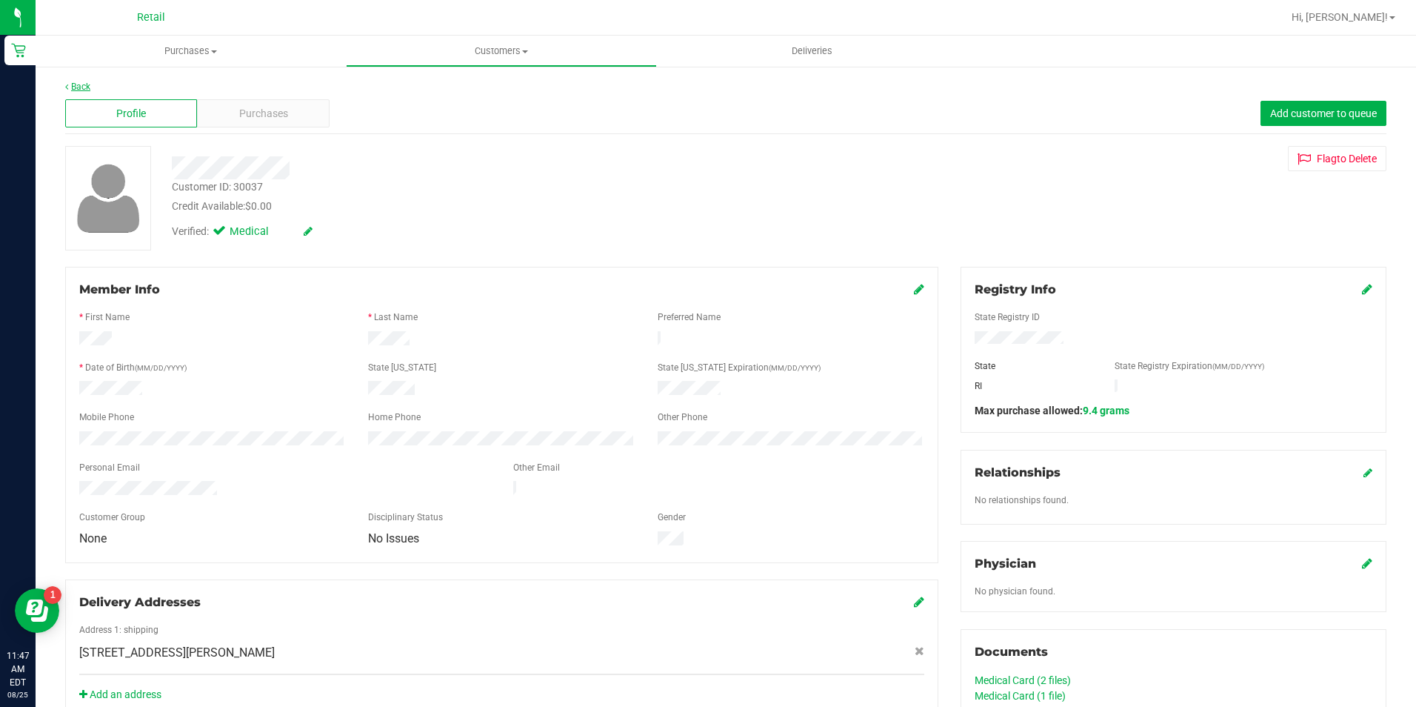
click at [81, 90] on link "Back" at bounding box center [77, 86] width 25 height 10
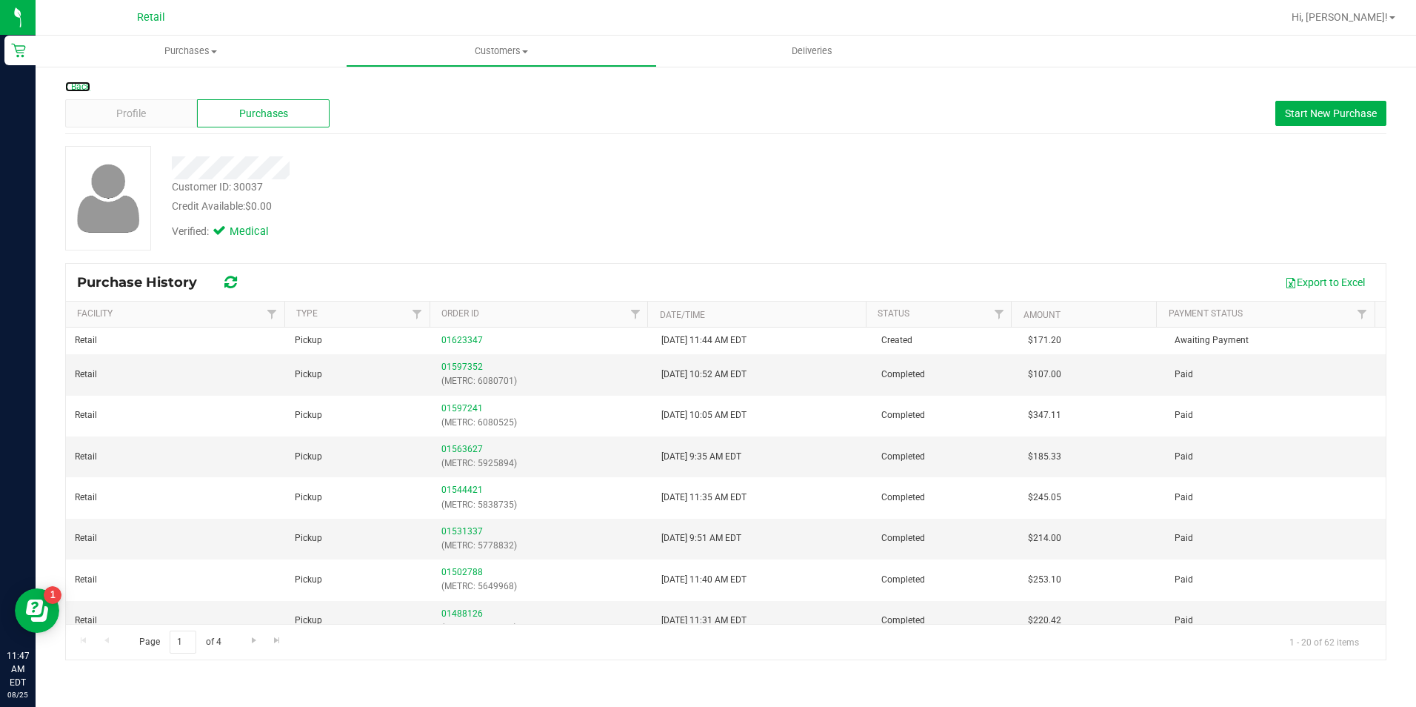
click at [81, 90] on link "Back" at bounding box center [77, 86] width 25 height 10
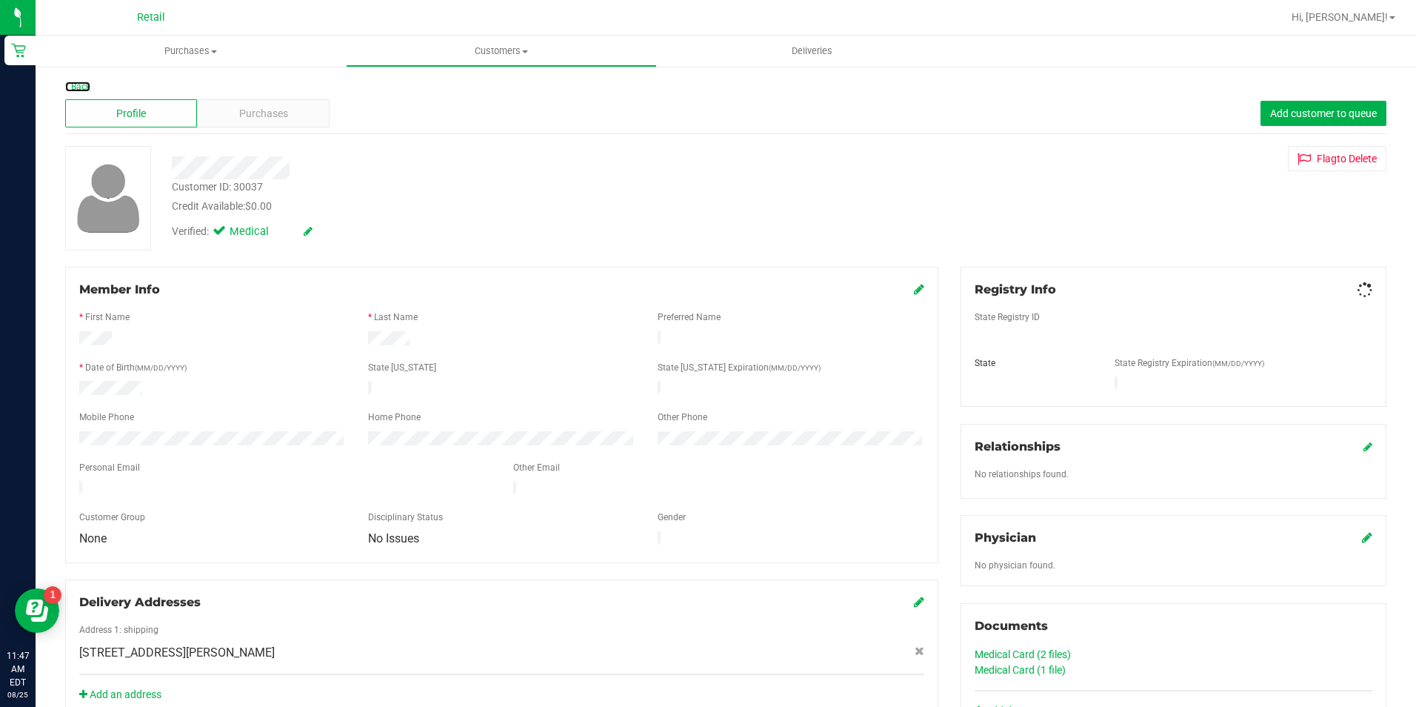
click at [81, 90] on link "Back" at bounding box center [77, 86] width 25 height 10
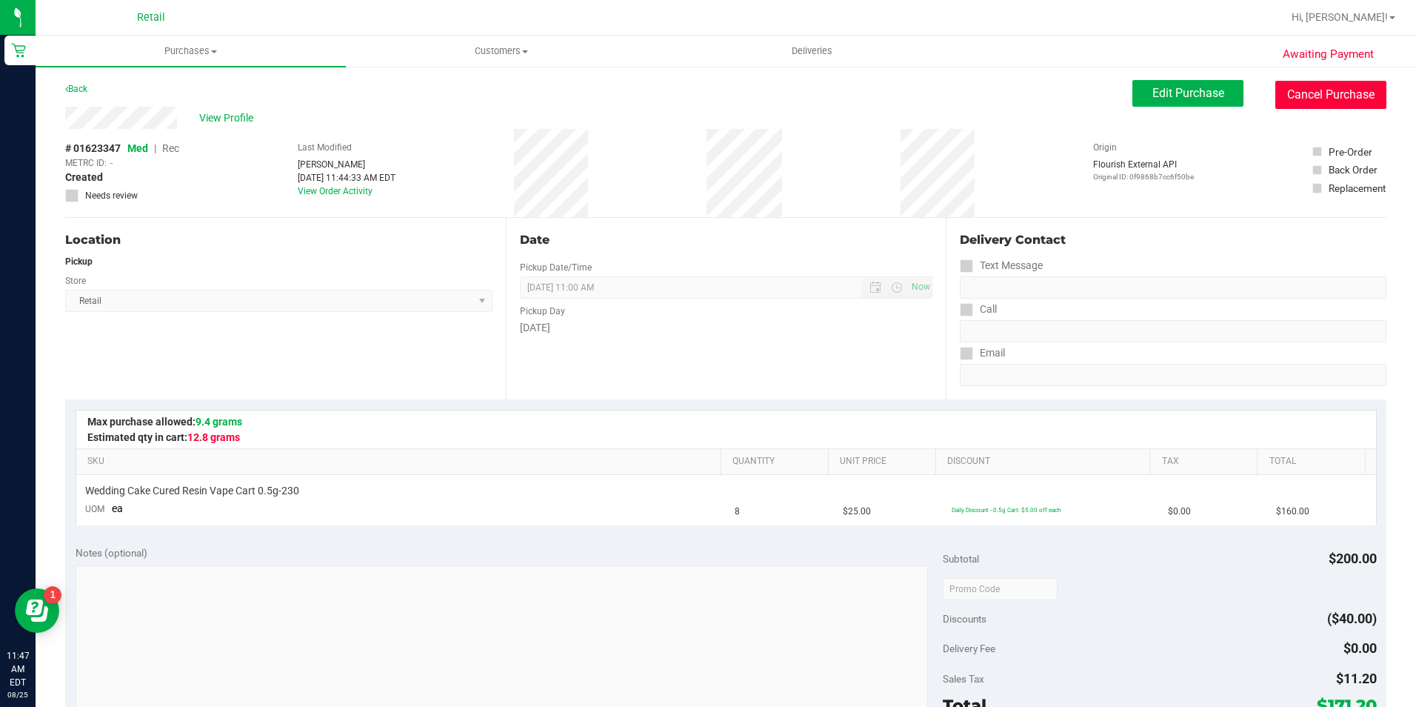
click at [1324, 87] on button "Cancel Purchase" at bounding box center [1330, 95] width 111 height 28
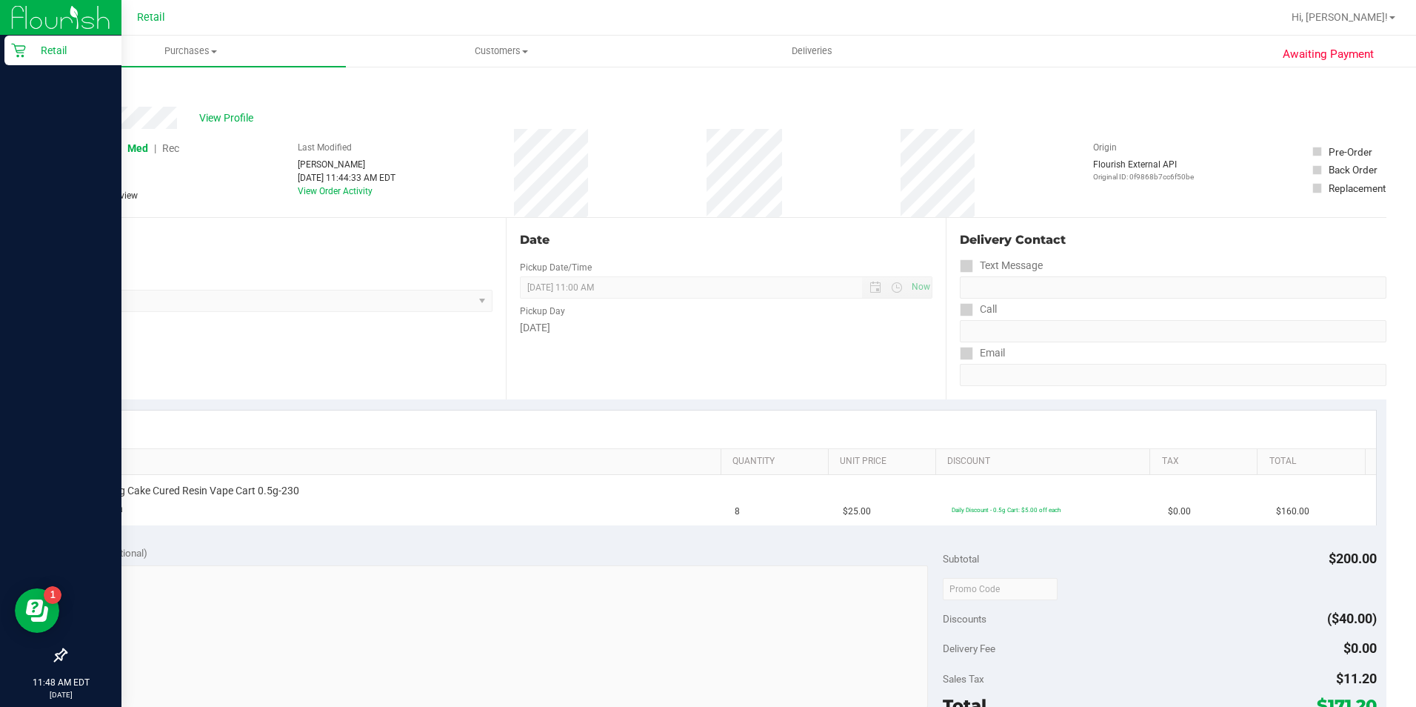
click at [27, 48] on p "Retail" at bounding box center [70, 50] width 89 height 18
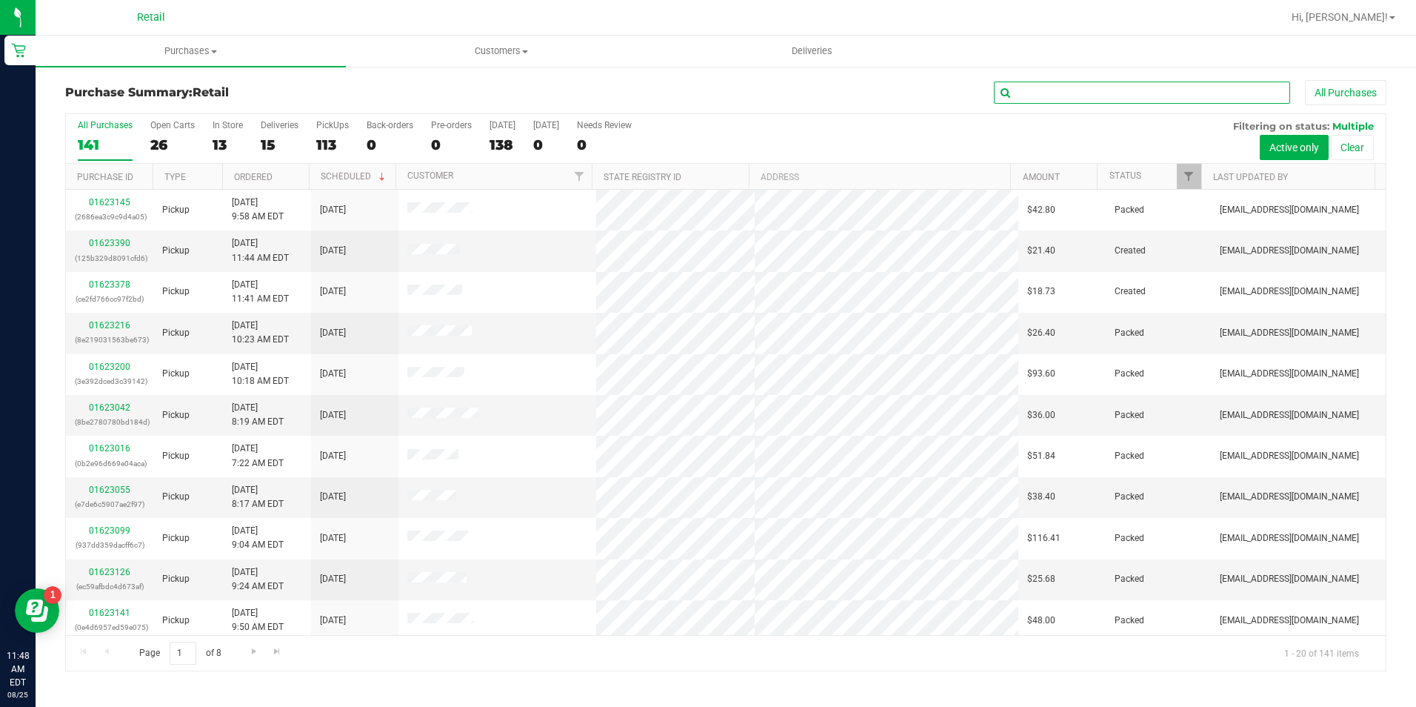
drag, startPoint x: 1032, startPoint y: 96, endPoint x: 1047, endPoint y: 53, distance: 45.7
click at [1032, 96] on input "text" at bounding box center [1142, 92] width 296 height 22
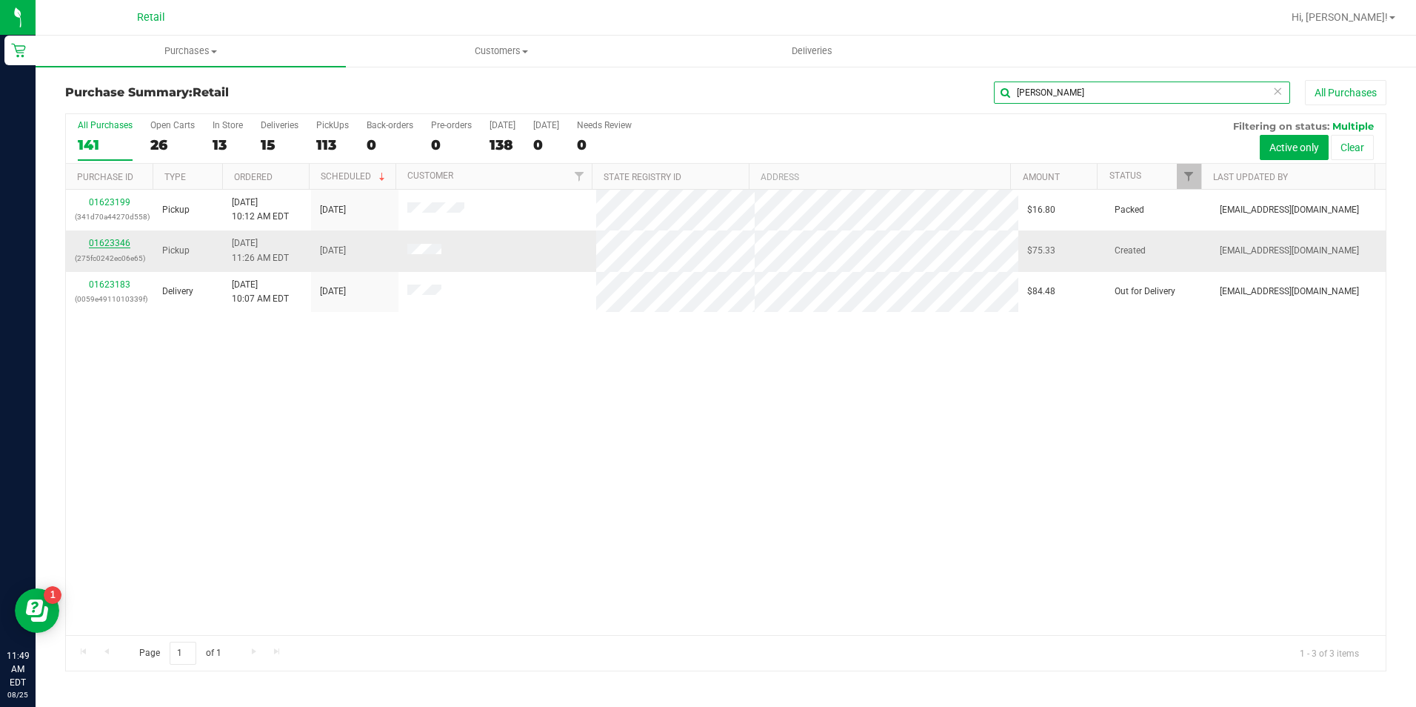
type input "orr"
click at [123, 239] on link "01623346" at bounding box center [109, 243] width 41 height 10
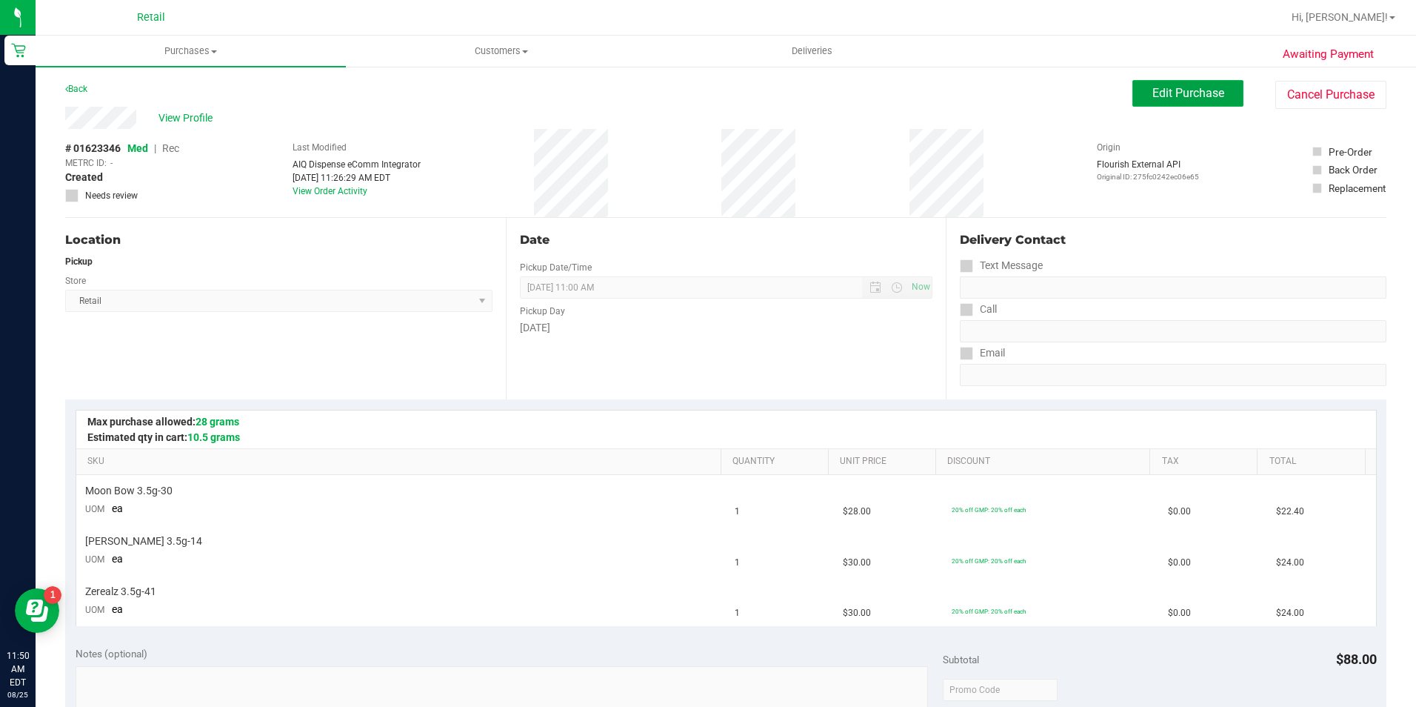
drag, startPoint x: 1216, startPoint y: 101, endPoint x: 1209, endPoint y: 104, distance: 7.7
click at [1216, 101] on button "Edit Purchase" at bounding box center [1187, 93] width 111 height 27
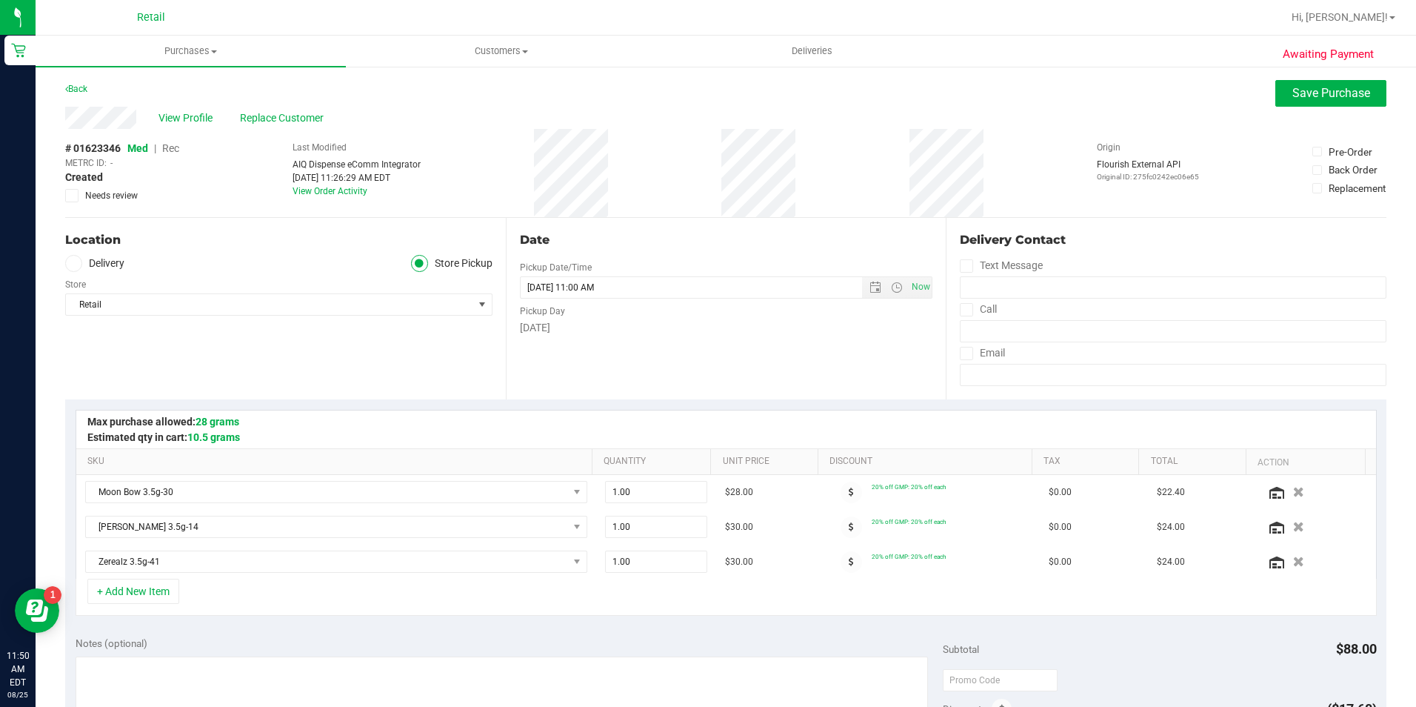
click at [176, 149] on span "Rec" at bounding box center [170, 148] width 17 height 12
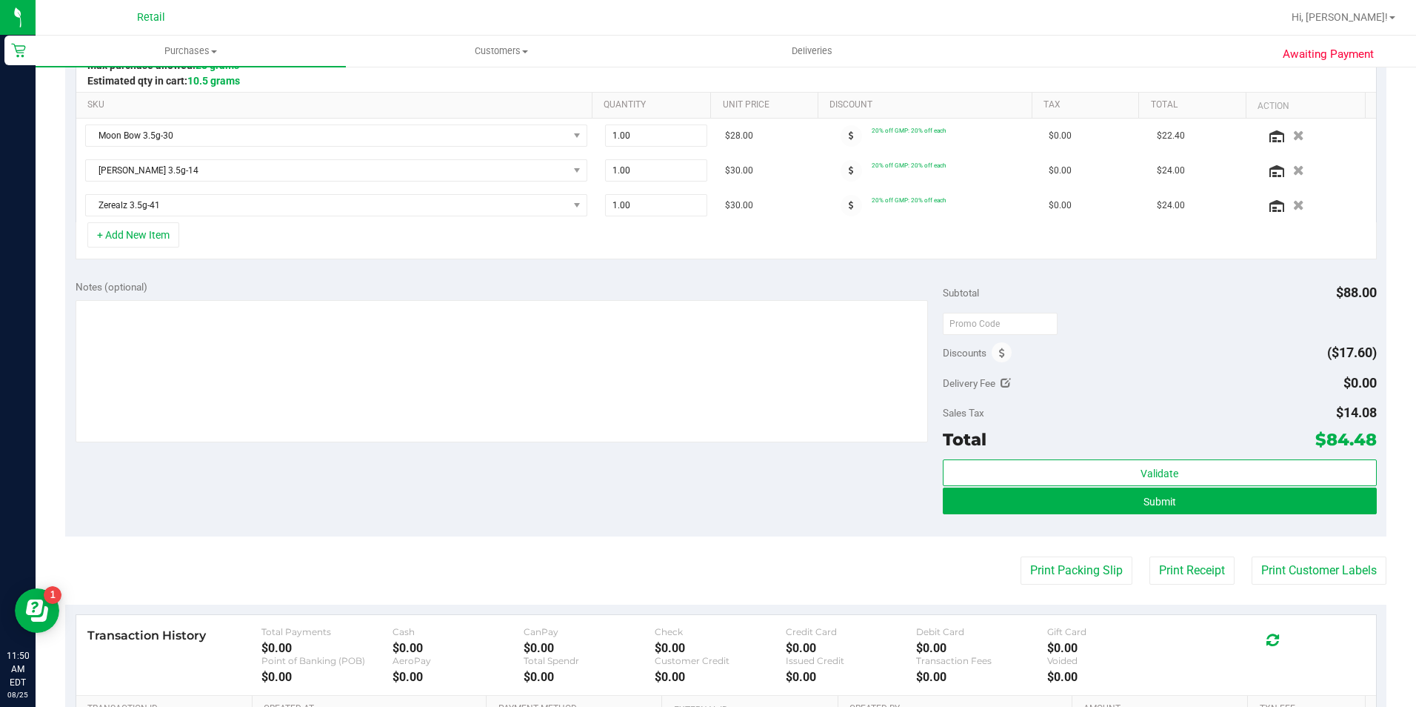
scroll to position [370, 0]
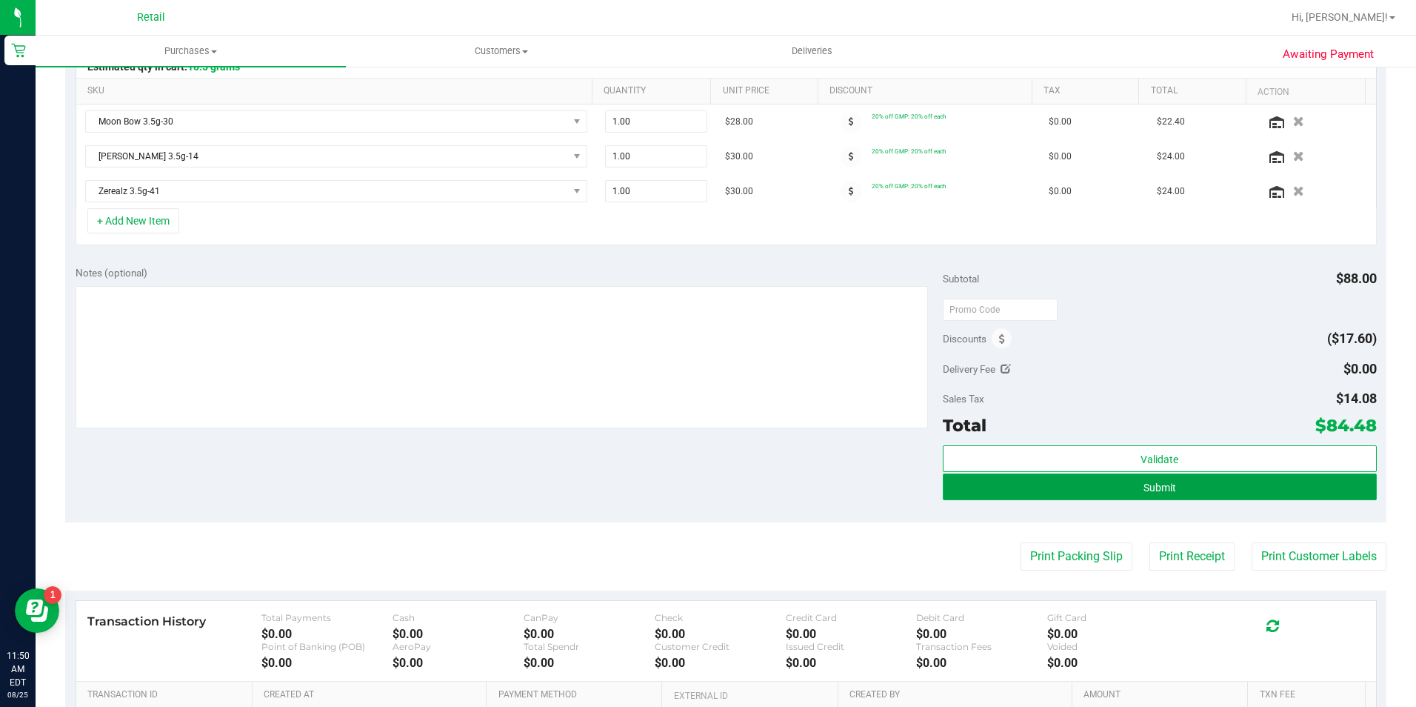
click at [1170, 478] on button "Submit" at bounding box center [1160, 486] width 434 height 27
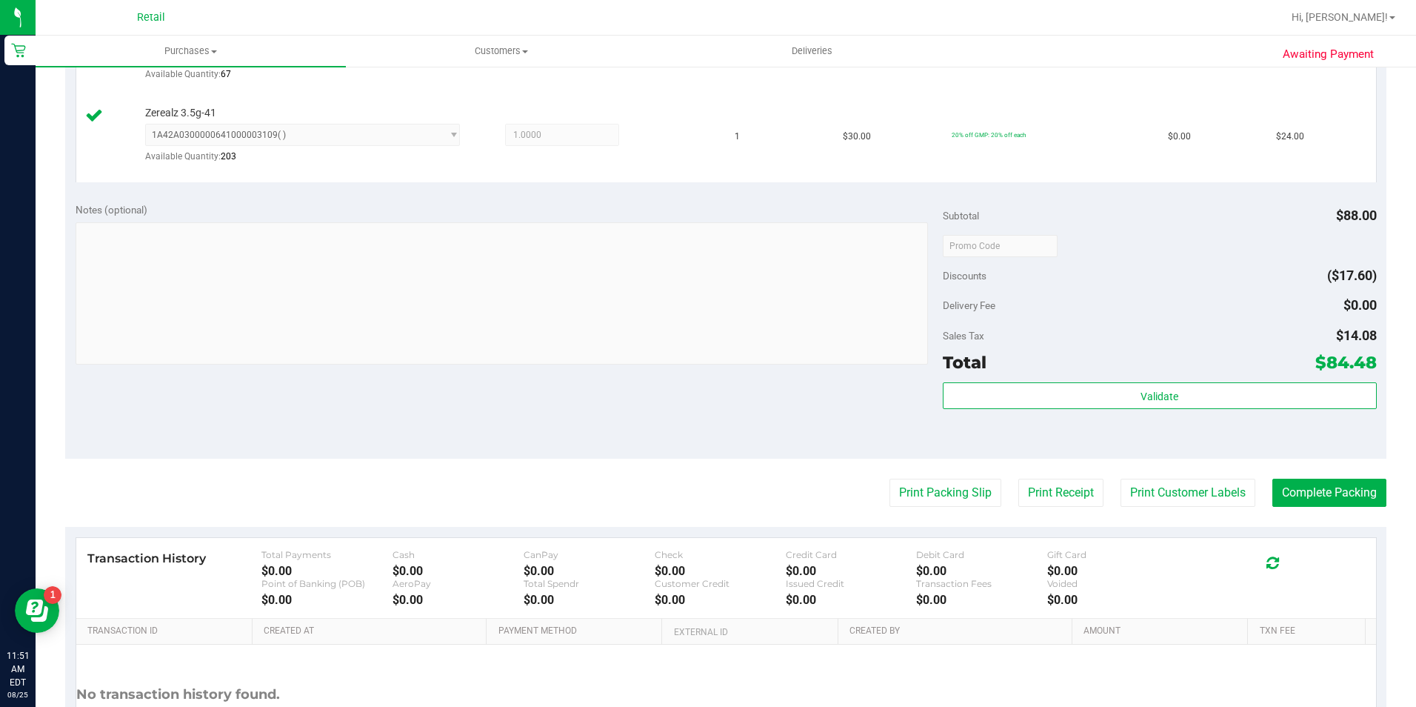
scroll to position [667, 0]
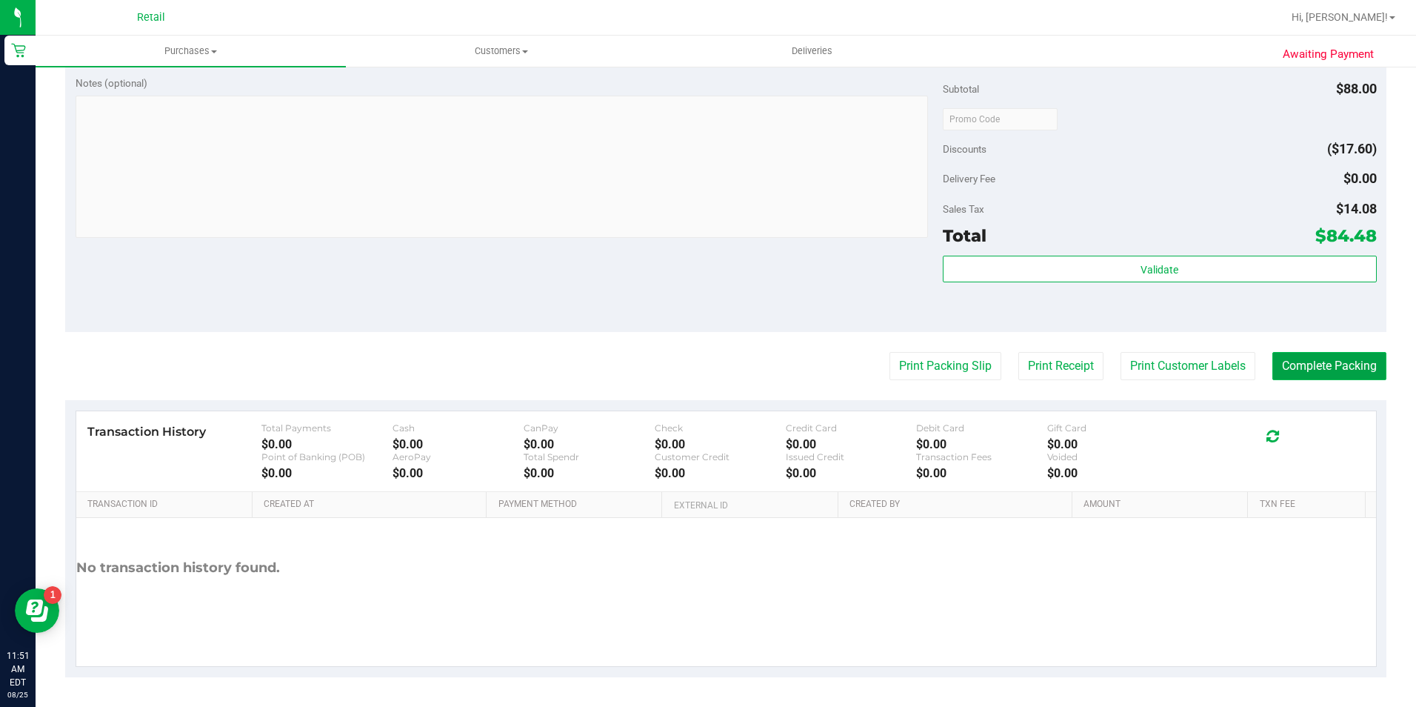
click at [1333, 359] on button "Complete Packing" at bounding box center [1329, 366] width 114 height 28
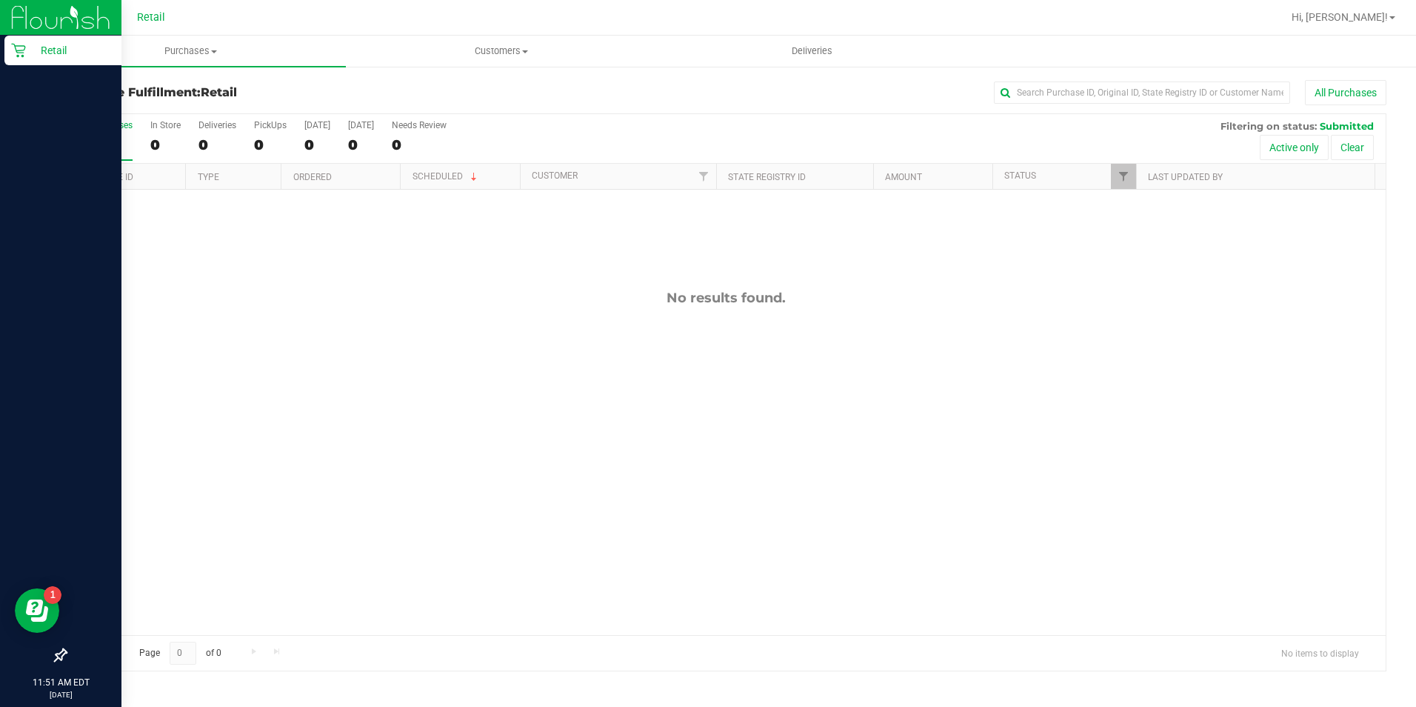
click at [16, 44] on icon at bounding box center [18, 50] width 15 height 15
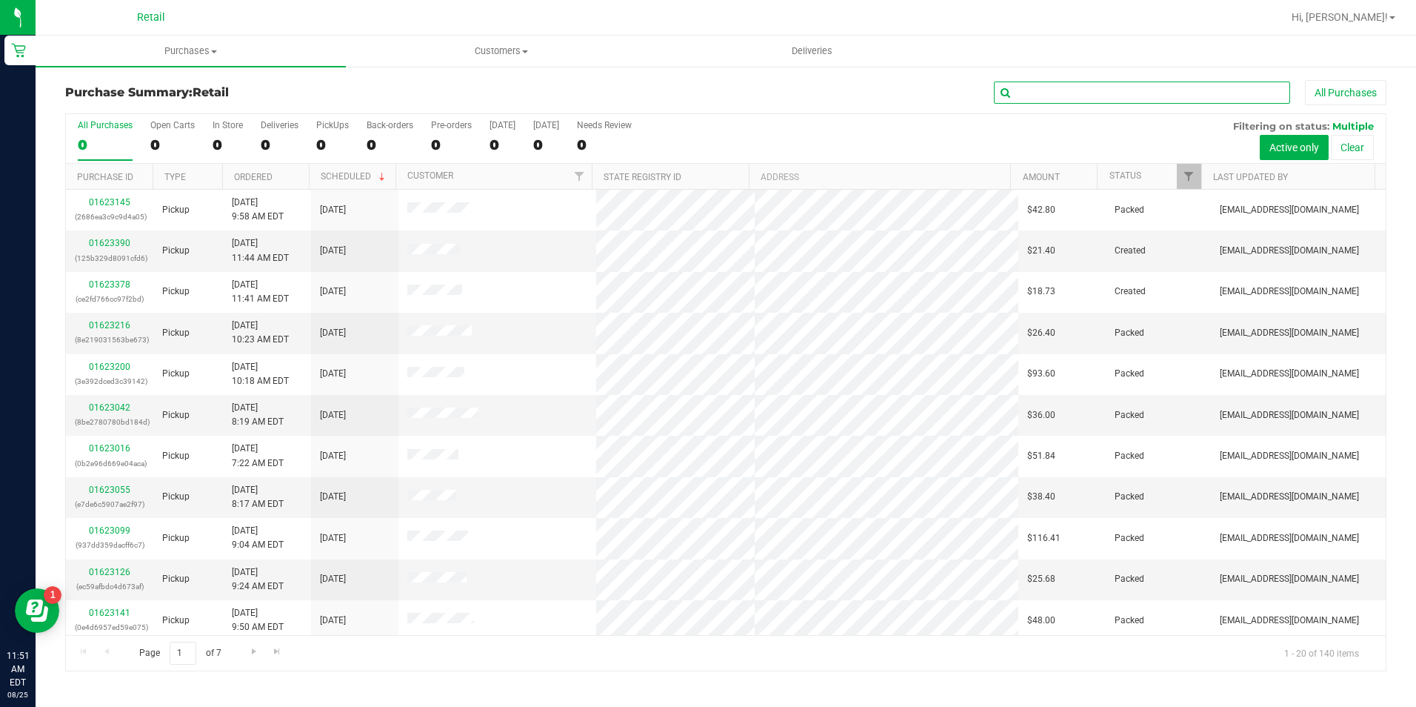
click at [1072, 88] on input "text" at bounding box center [1142, 92] width 296 height 22
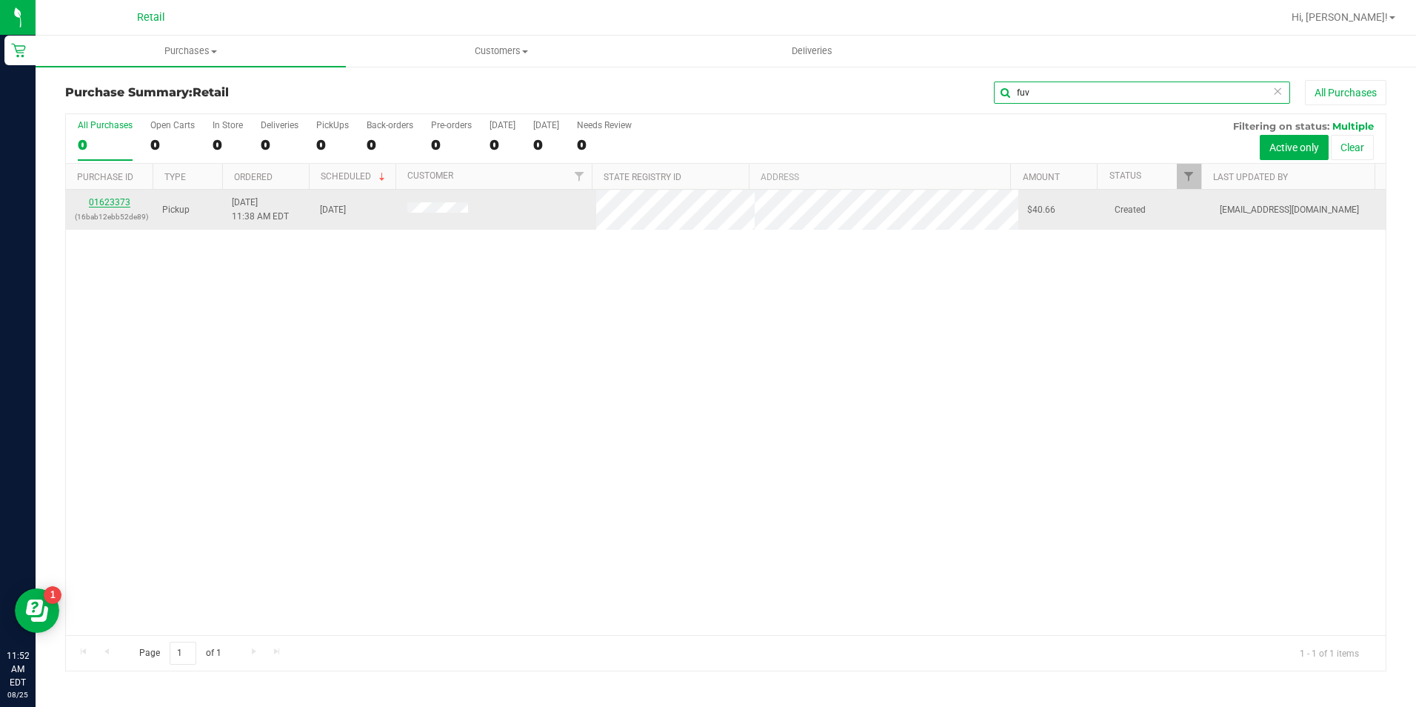
type input "fuv"
click at [127, 204] on link "01623373" at bounding box center [109, 202] width 41 height 10
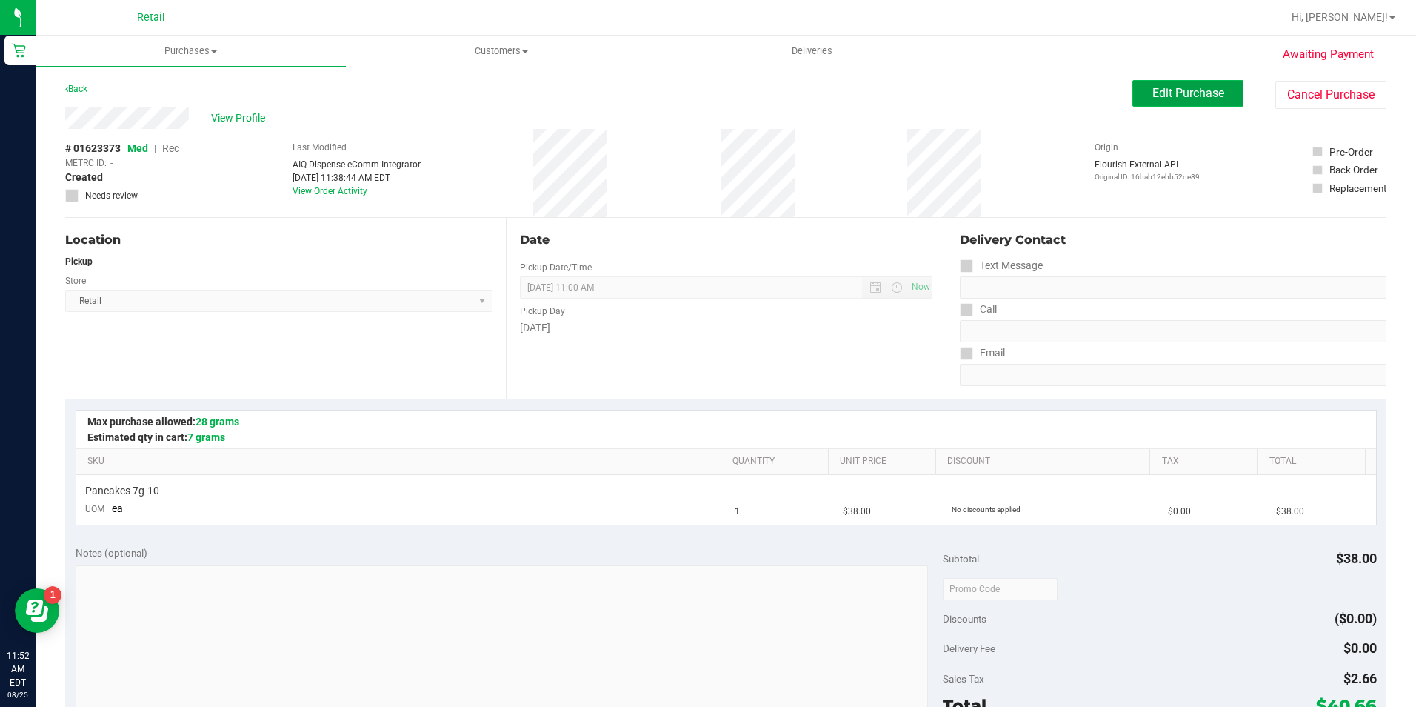
click at [1209, 86] on span "Edit Purchase" at bounding box center [1188, 93] width 72 height 14
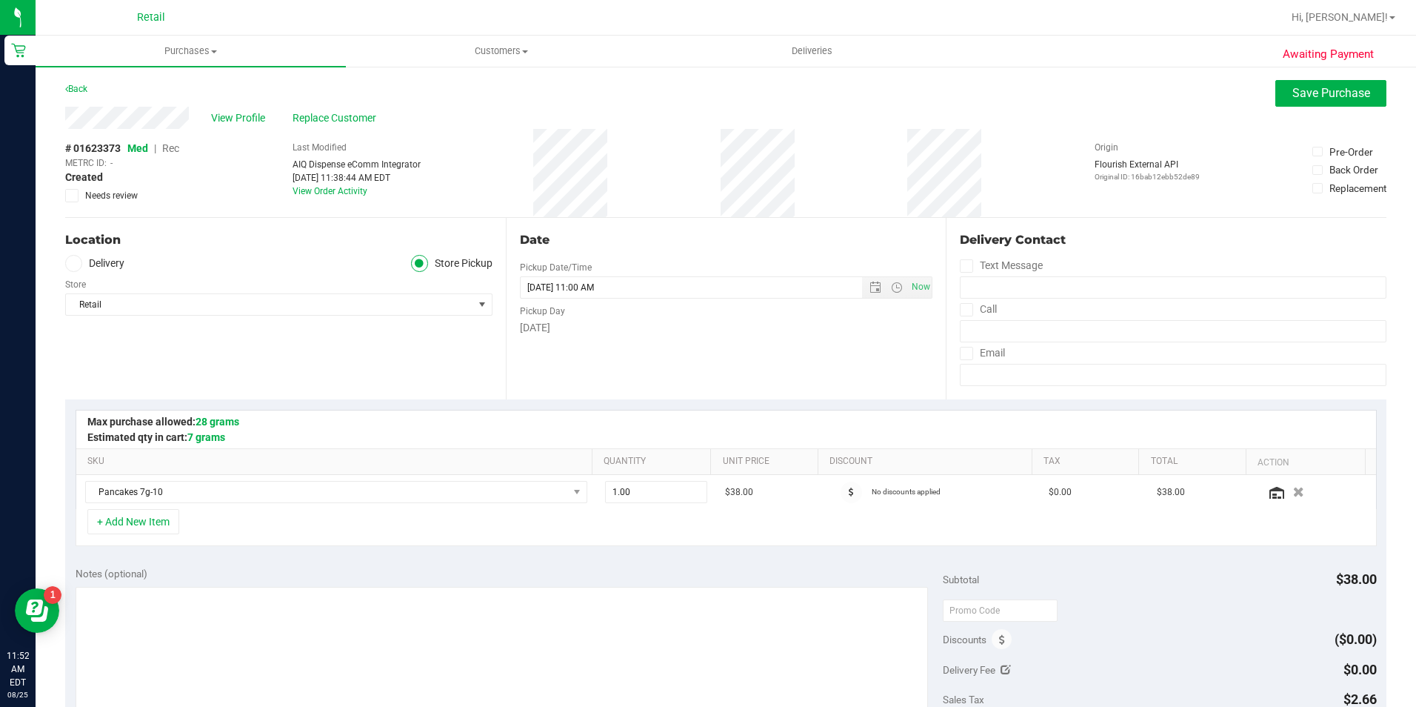
click at [173, 147] on span "Rec" at bounding box center [170, 148] width 17 height 12
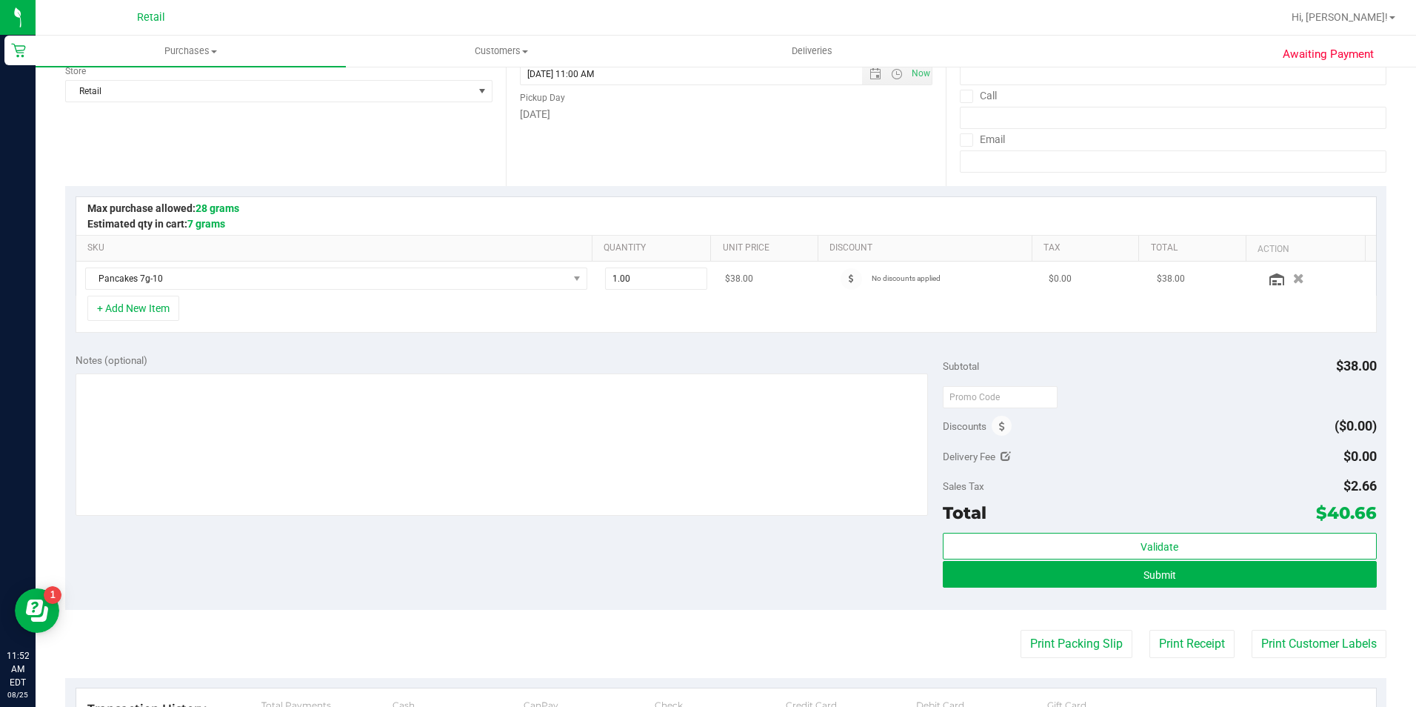
scroll to position [222, 0]
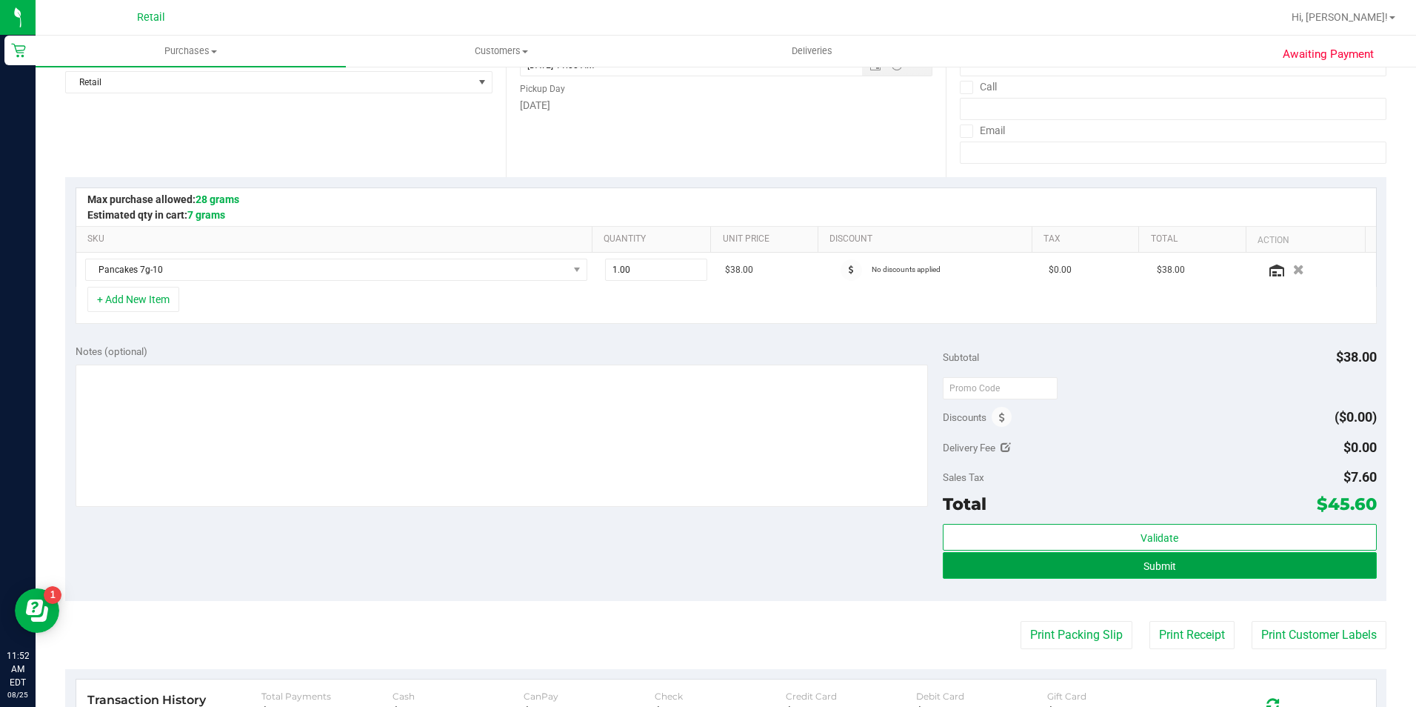
click at [1069, 573] on button "Submit" at bounding box center [1160, 565] width 434 height 27
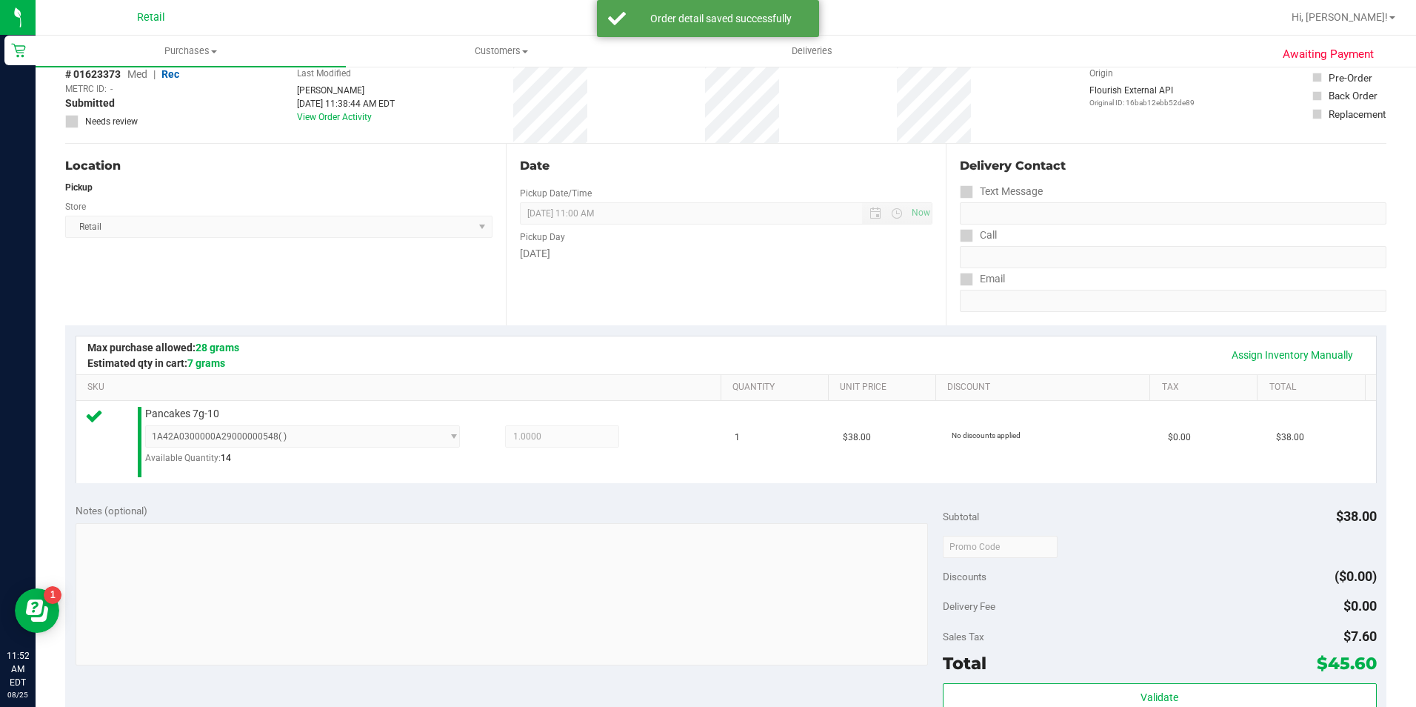
scroll to position [370, 0]
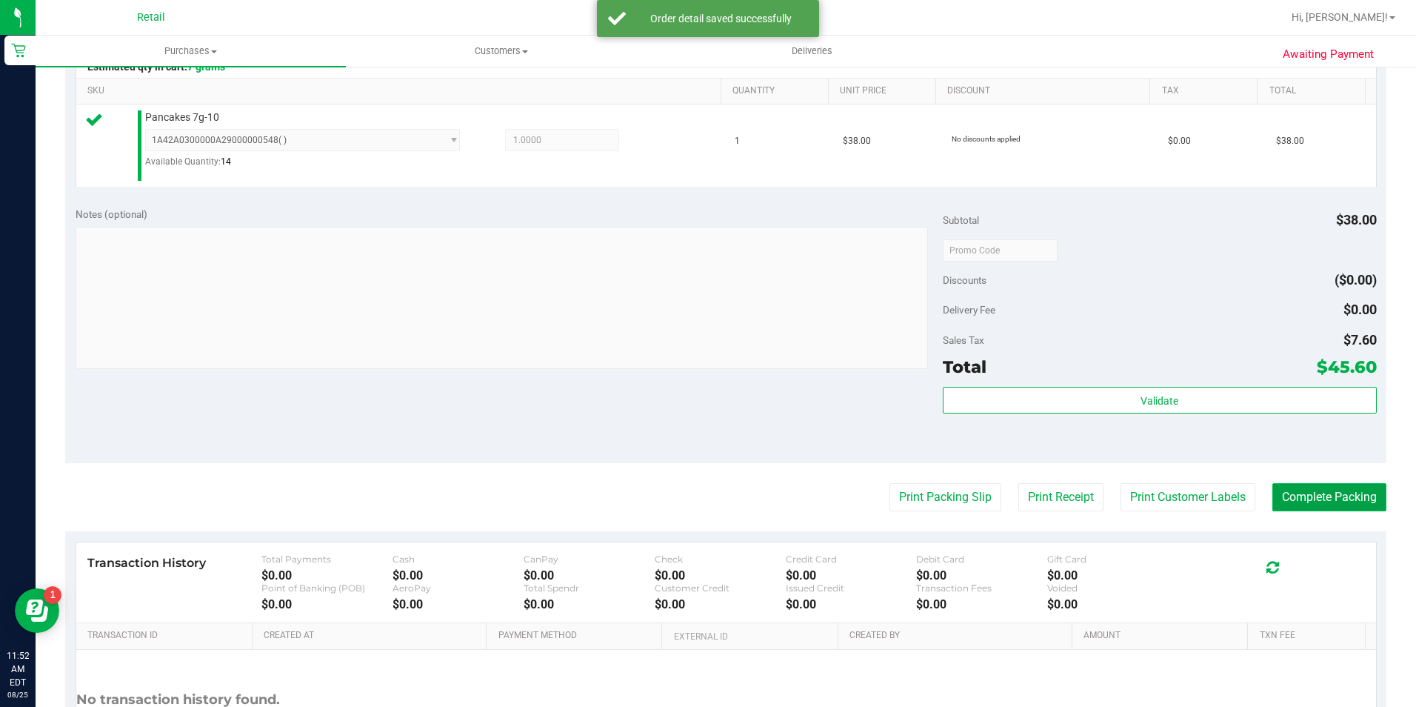
click at [1345, 499] on button "Complete Packing" at bounding box center [1329, 497] width 114 height 28
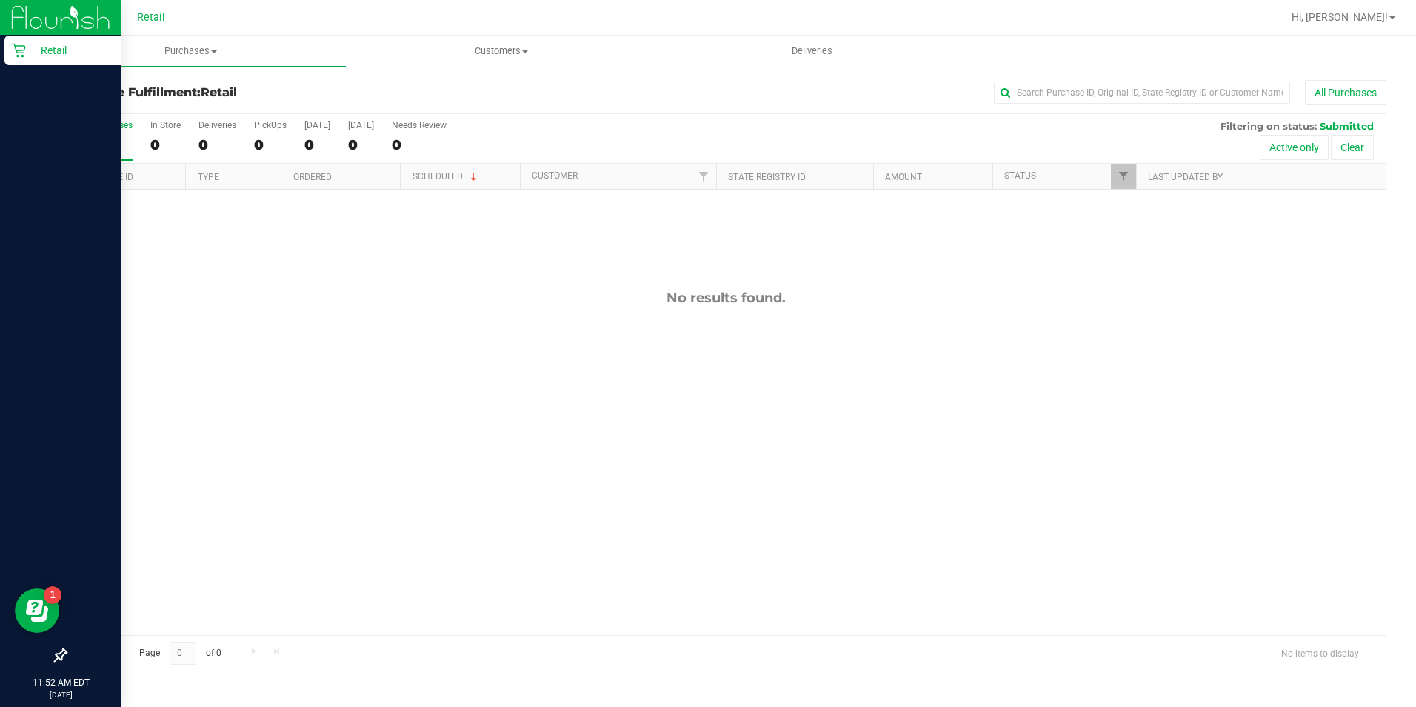
click at [17, 55] on icon at bounding box center [18, 50] width 15 height 15
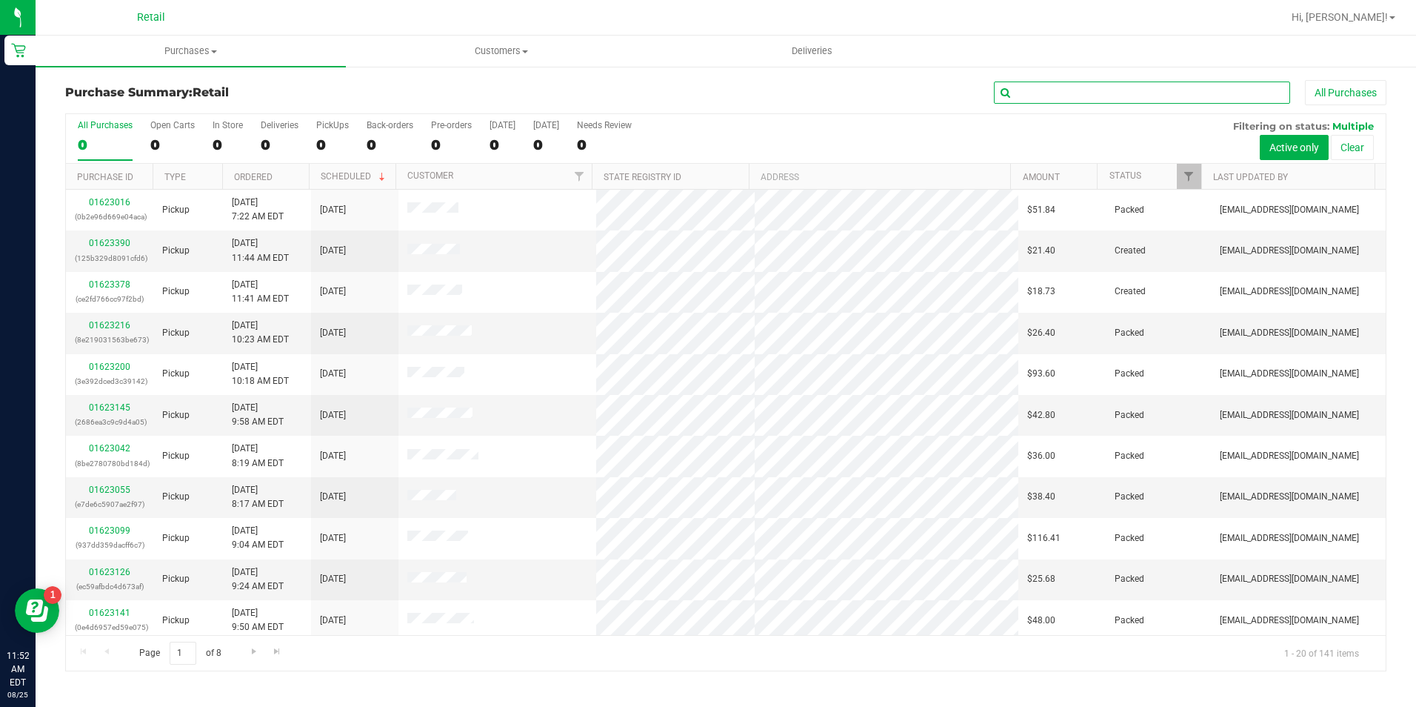
click at [1068, 93] on input "text" at bounding box center [1142, 92] width 296 height 22
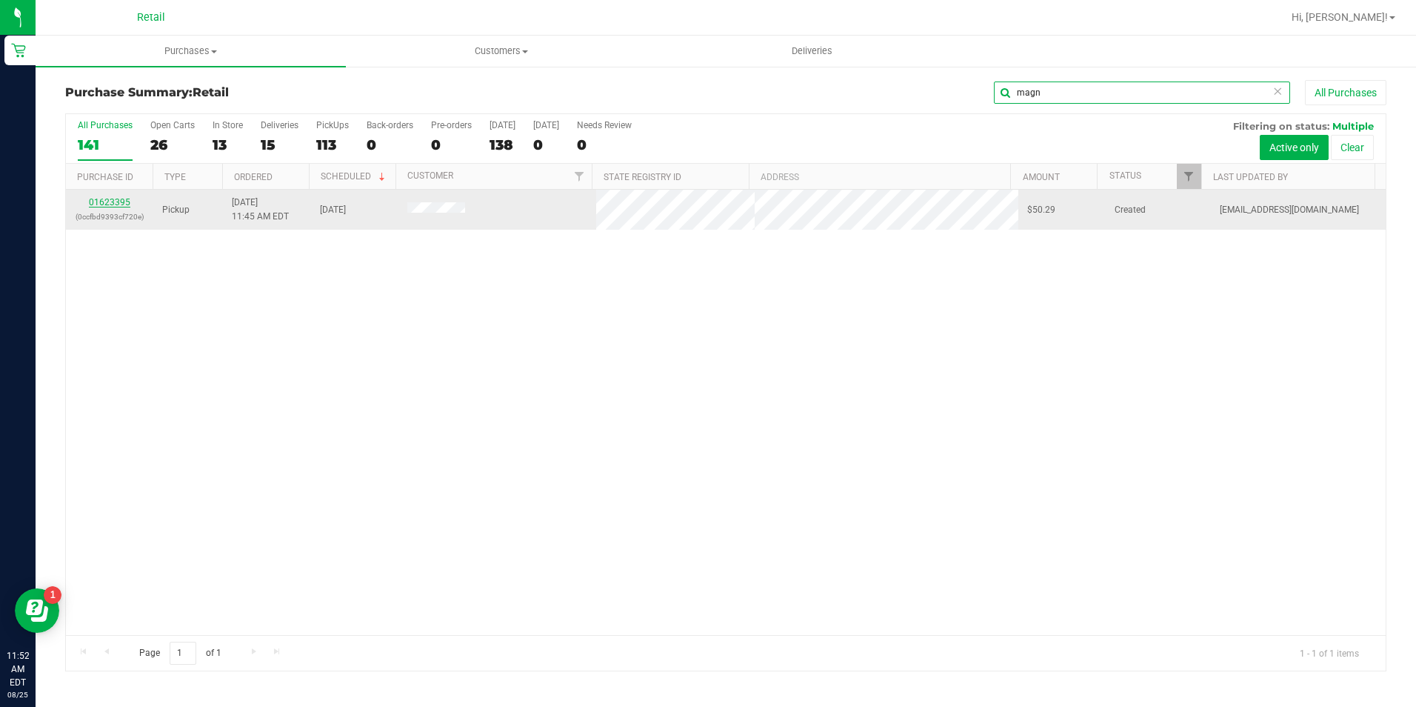
type input "magn"
click at [96, 199] on link "01623395" at bounding box center [109, 202] width 41 height 10
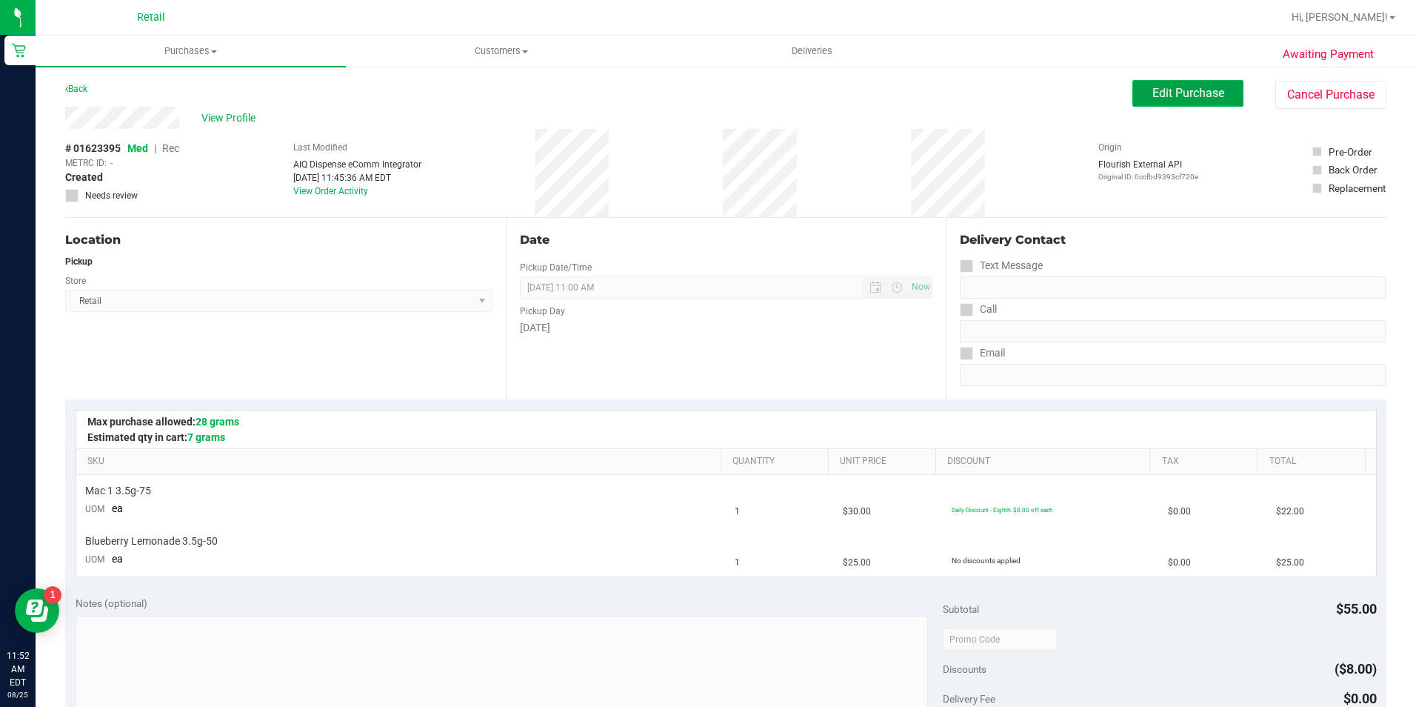
click at [1215, 92] on button "Edit Purchase" at bounding box center [1187, 93] width 111 height 27
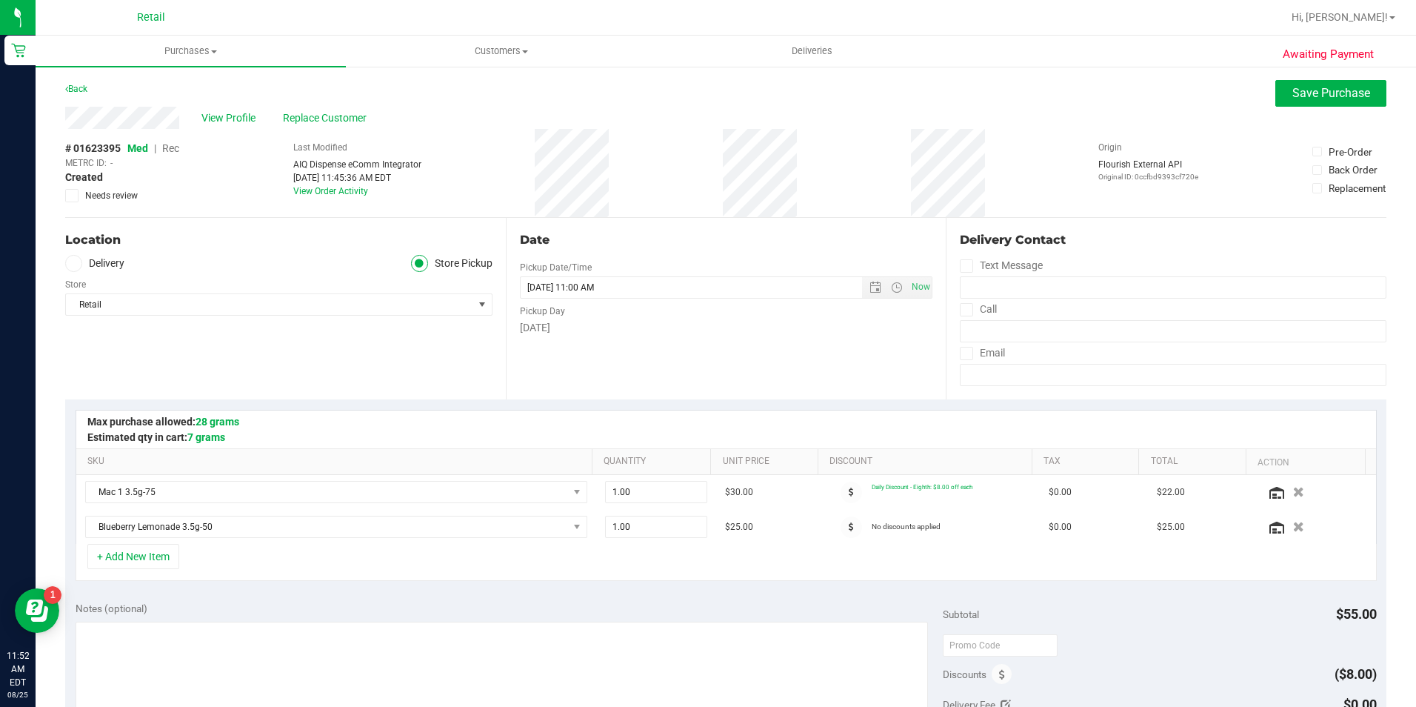
click at [175, 151] on span "Rec" at bounding box center [170, 148] width 17 height 12
click at [1294, 86] on span "Save Purchase" at bounding box center [1331, 93] width 78 height 14
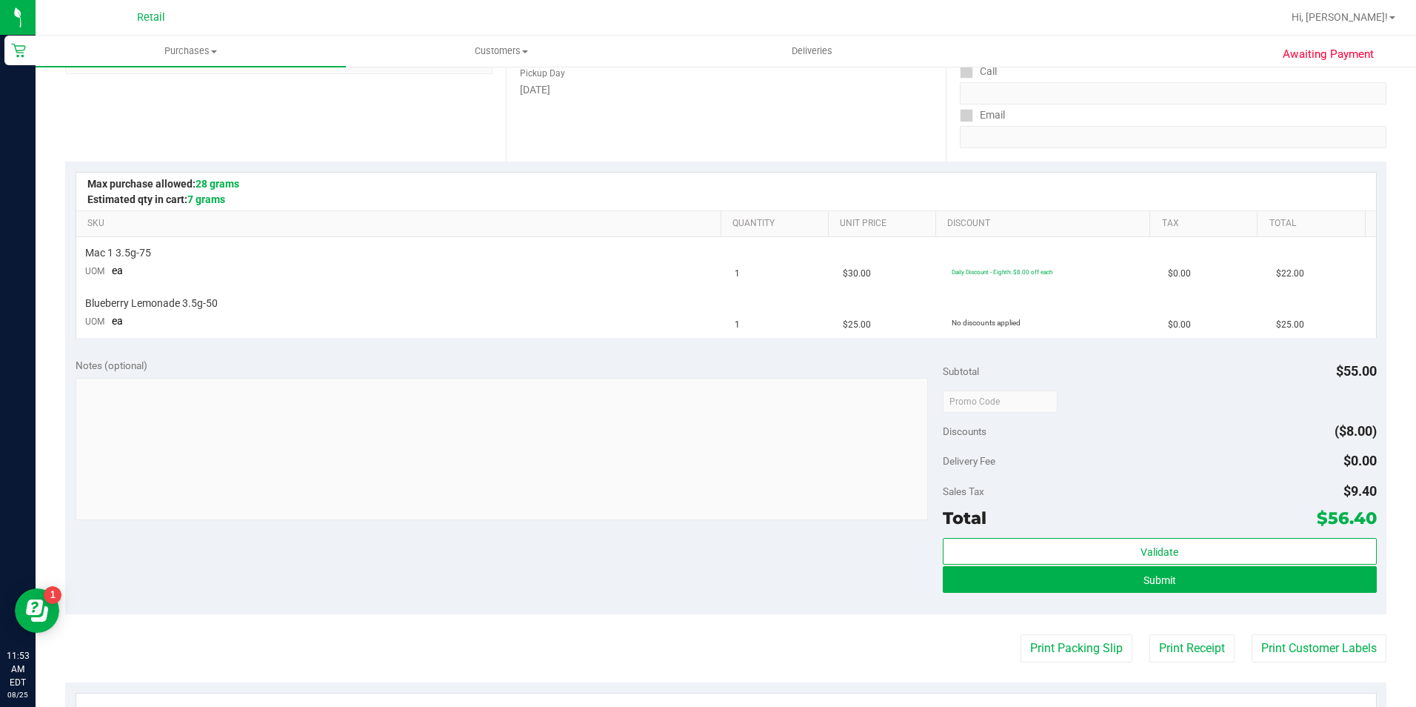
scroll to position [296, 0]
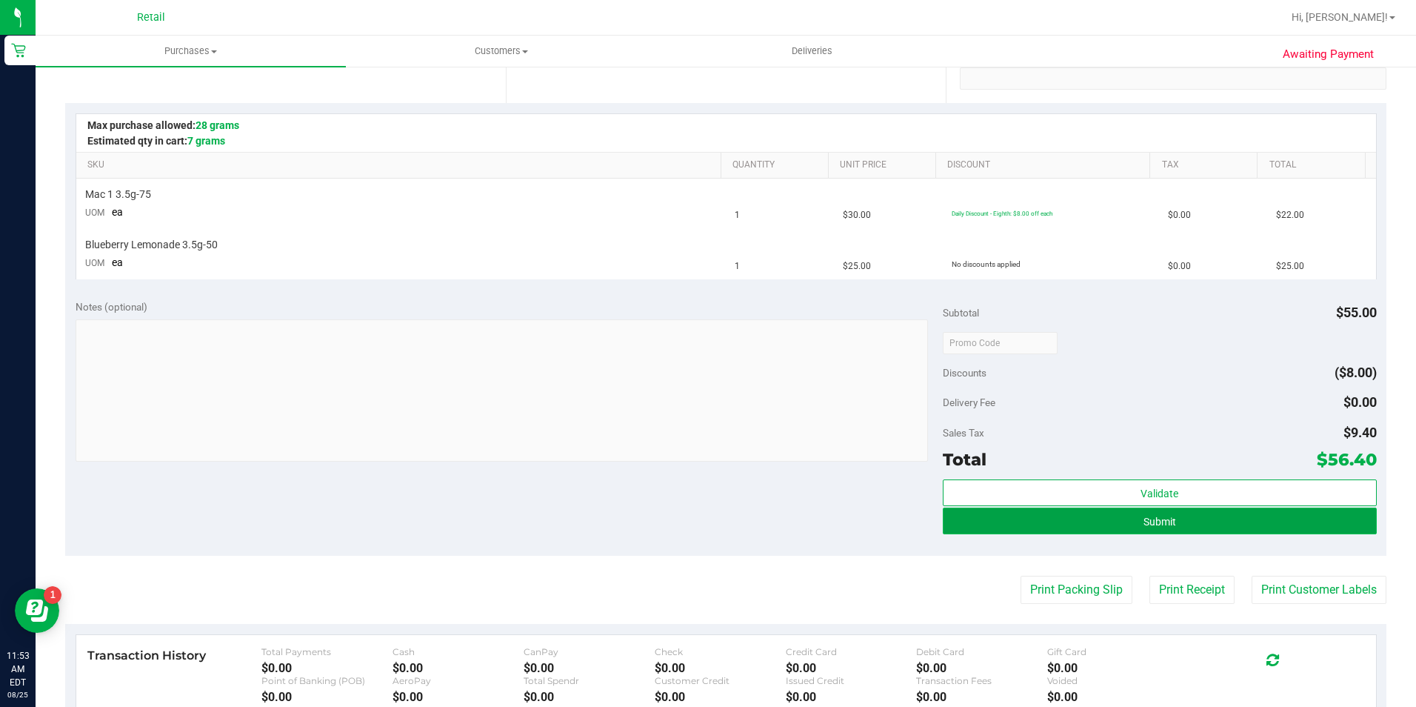
click at [1181, 521] on button "Submit" at bounding box center [1160, 520] width 434 height 27
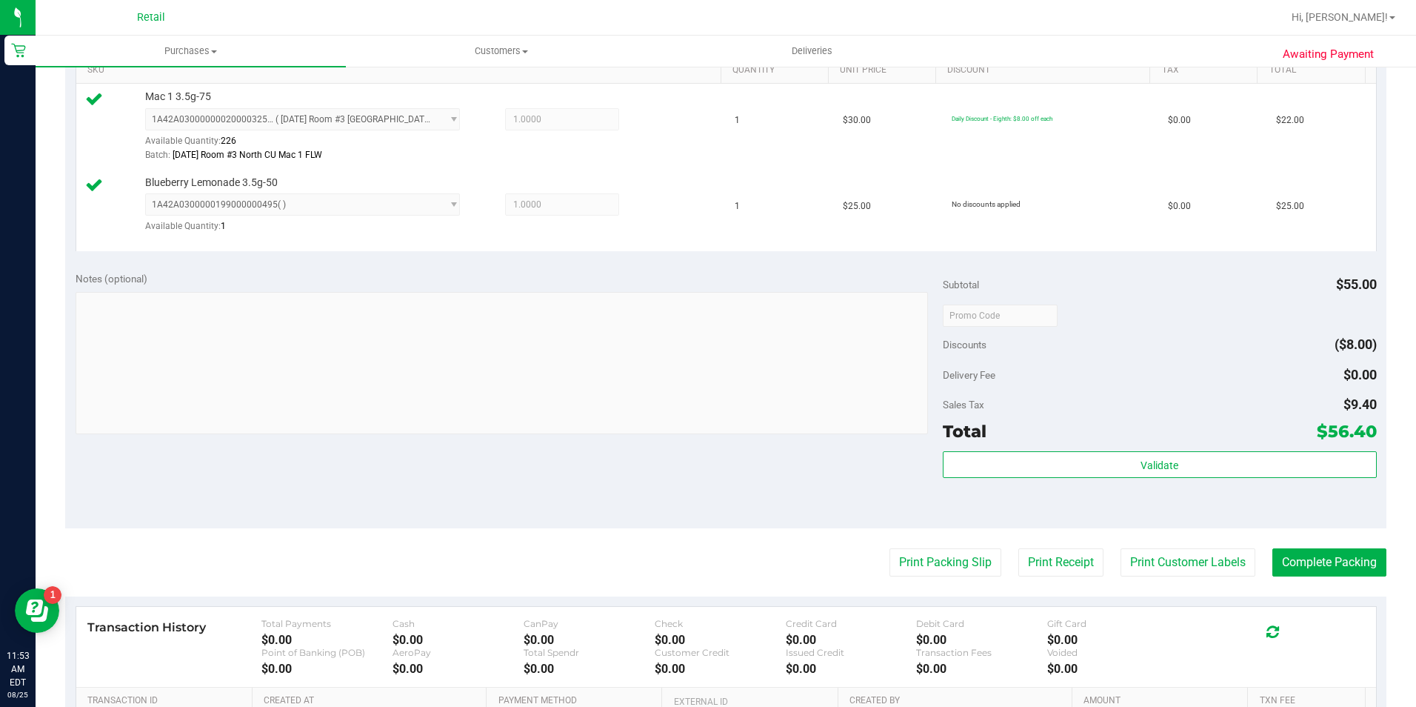
scroll to position [518, 0]
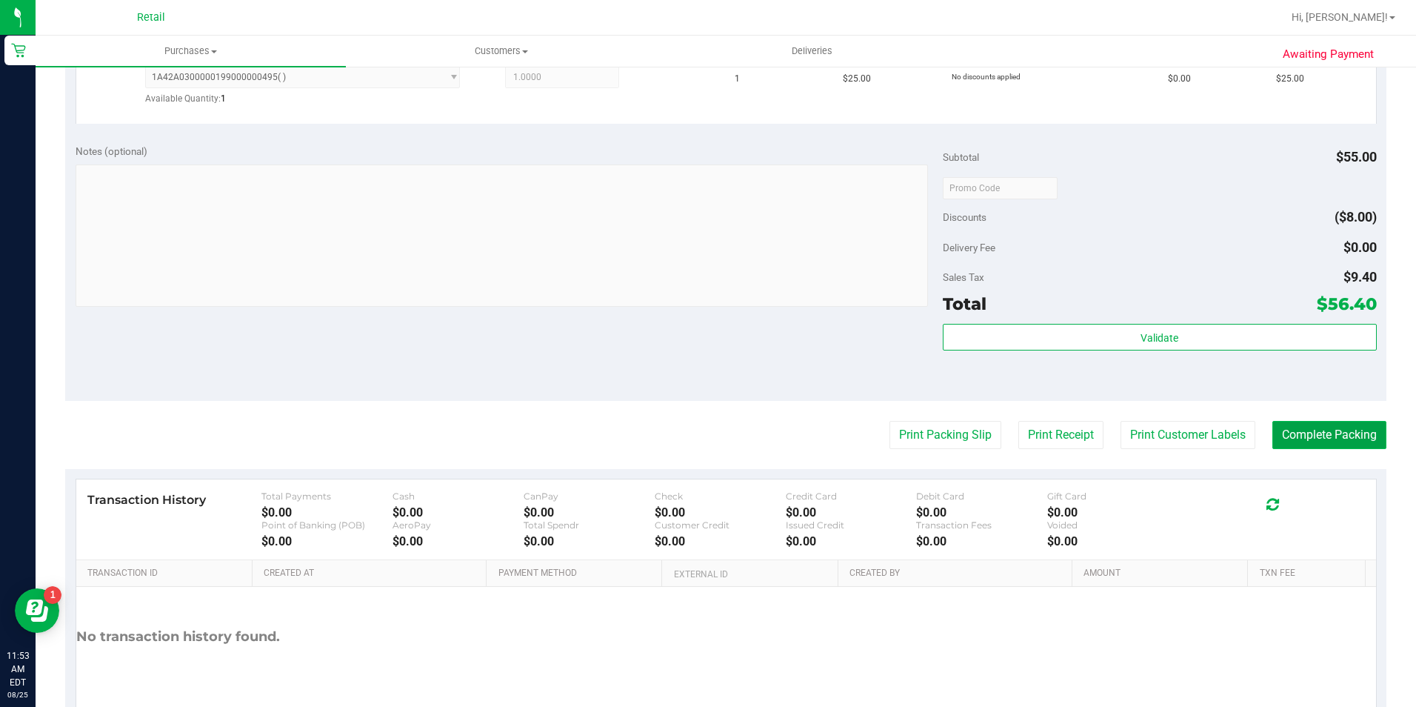
click at [1323, 439] on button "Complete Packing" at bounding box center [1329, 435] width 114 height 28
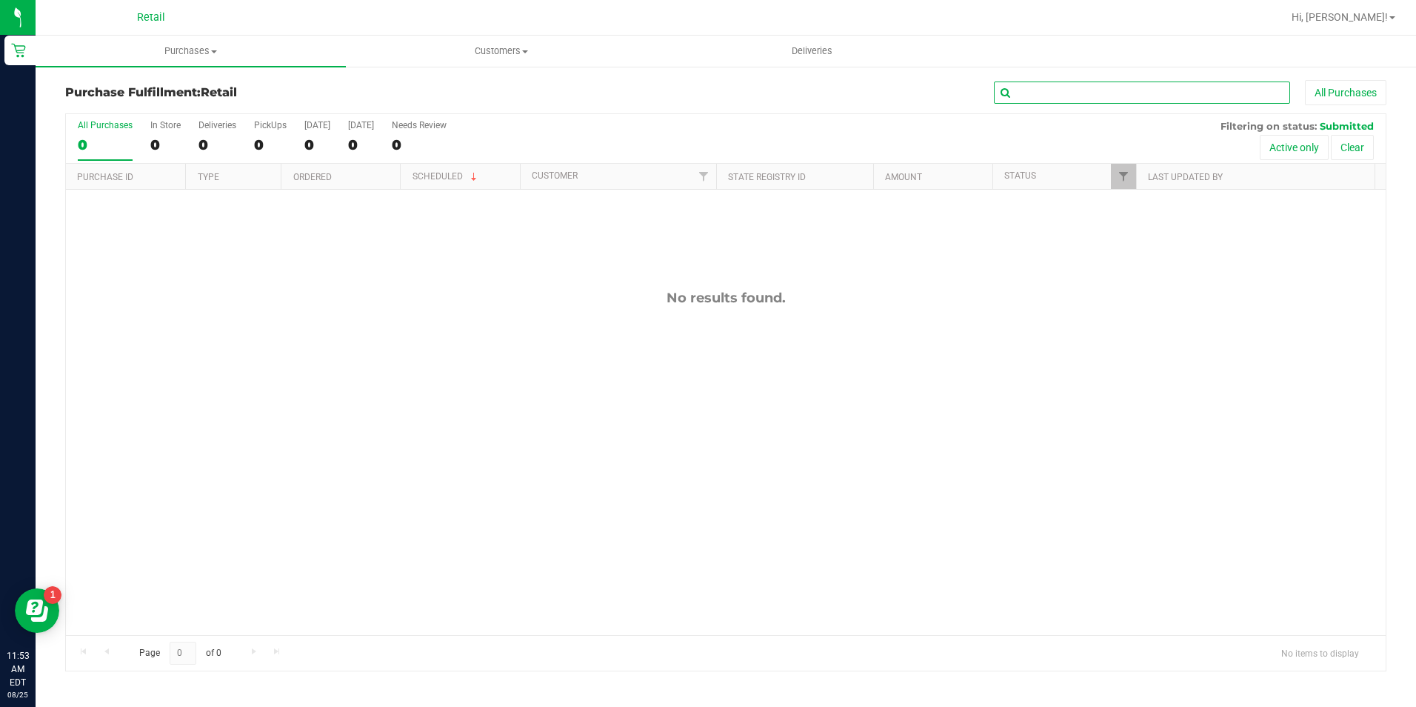
click at [1135, 85] on input "text" at bounding box center [1142, 92] width 296 height 22
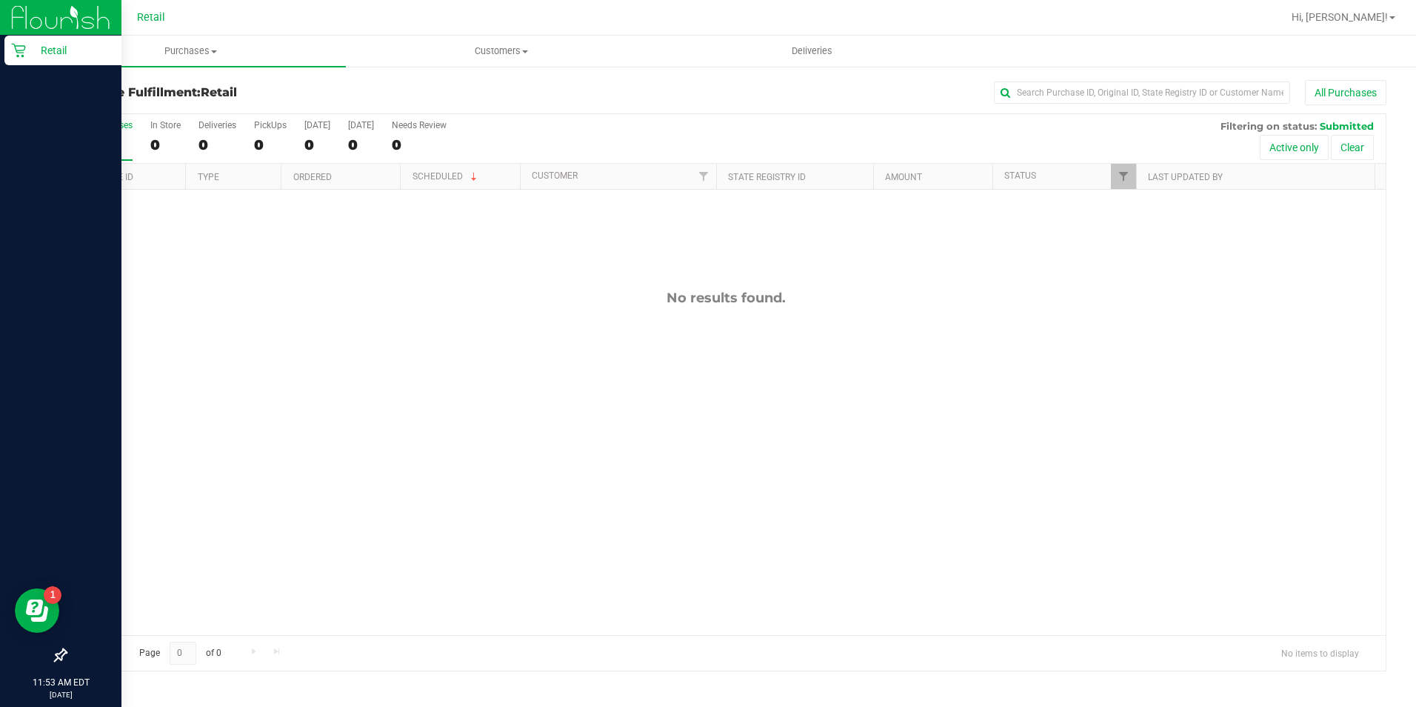
drag, startPoint x: 20, startPoint y: 47, endPoint x: 35, endPoint y: 52, distance: 15.7
click at [20, 47] on icon at bounding box center [18, 50] width 15 height 15
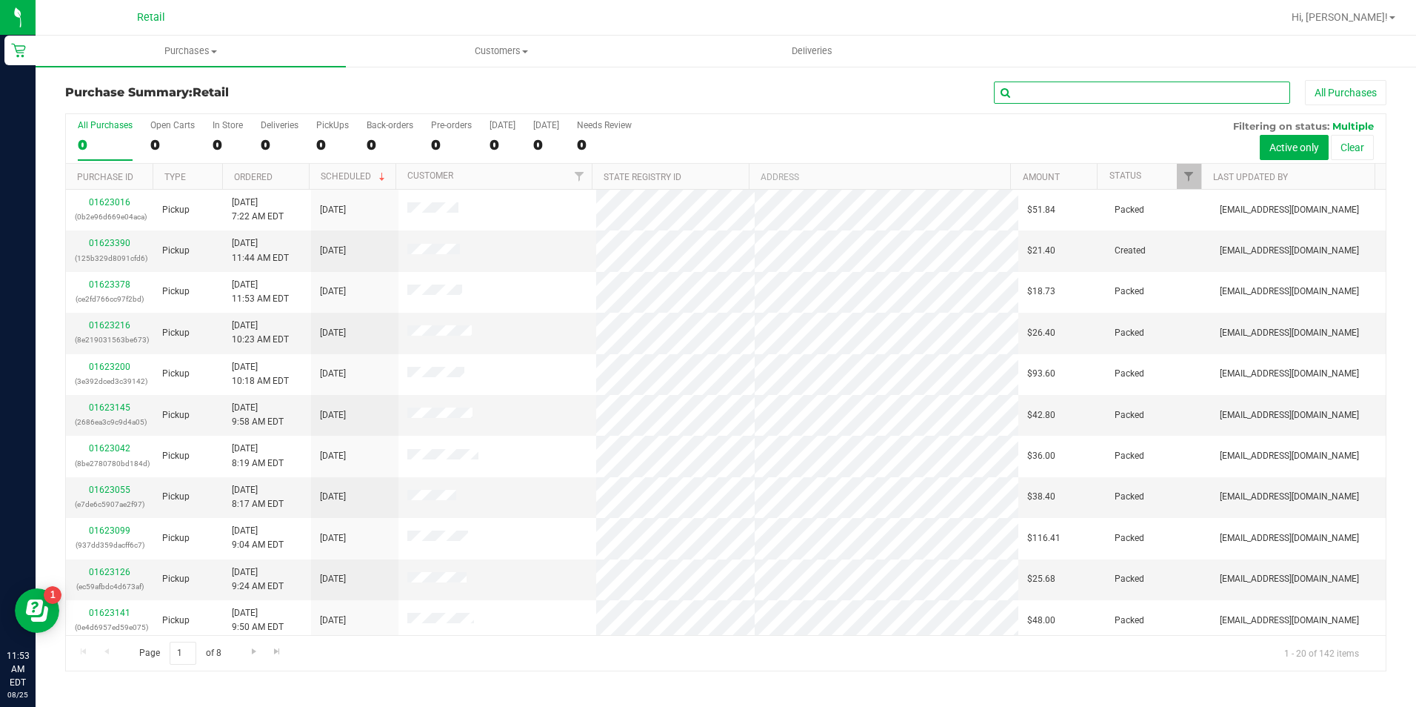
click at [1059, 94] on input "text" at bounding box center [1142, 92] width 296 height 22
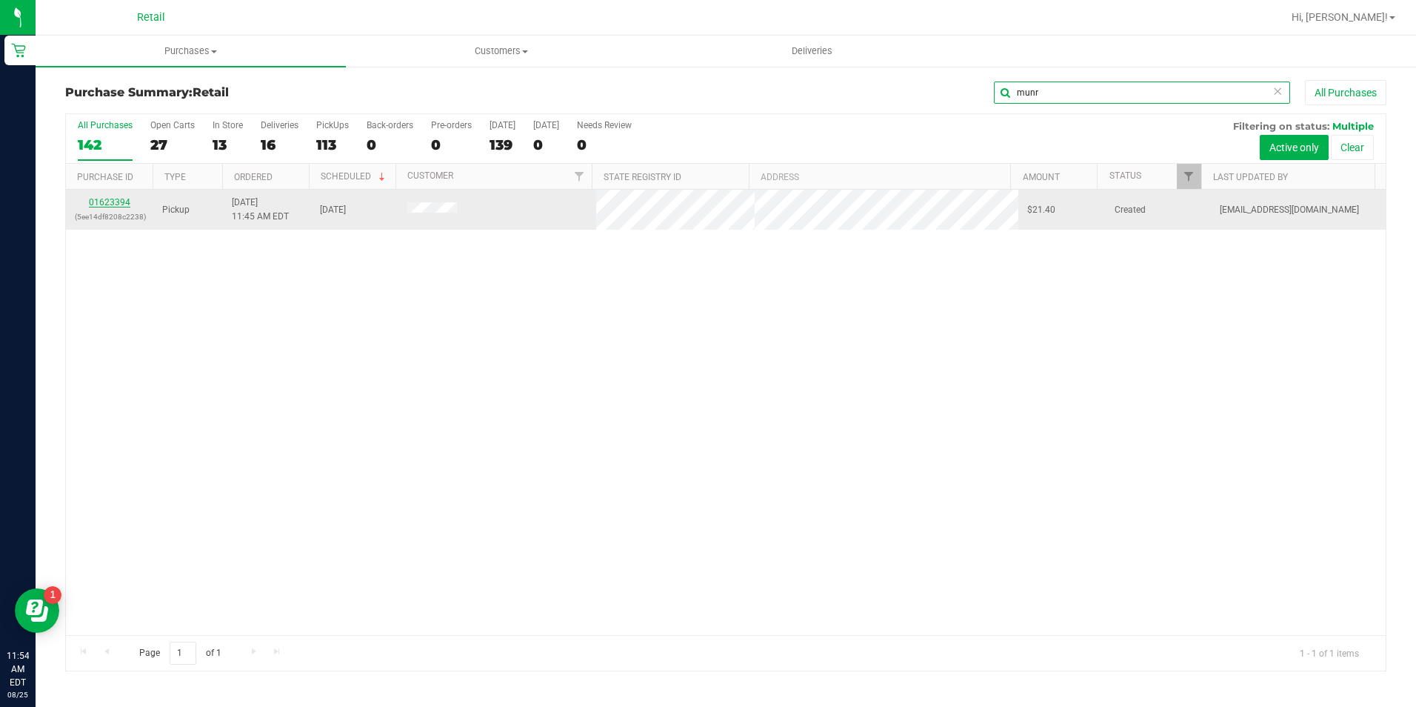
type input "munr"
click at [125, 205] on link "01623394" at bounding box center [109, 202] width 41 height 10
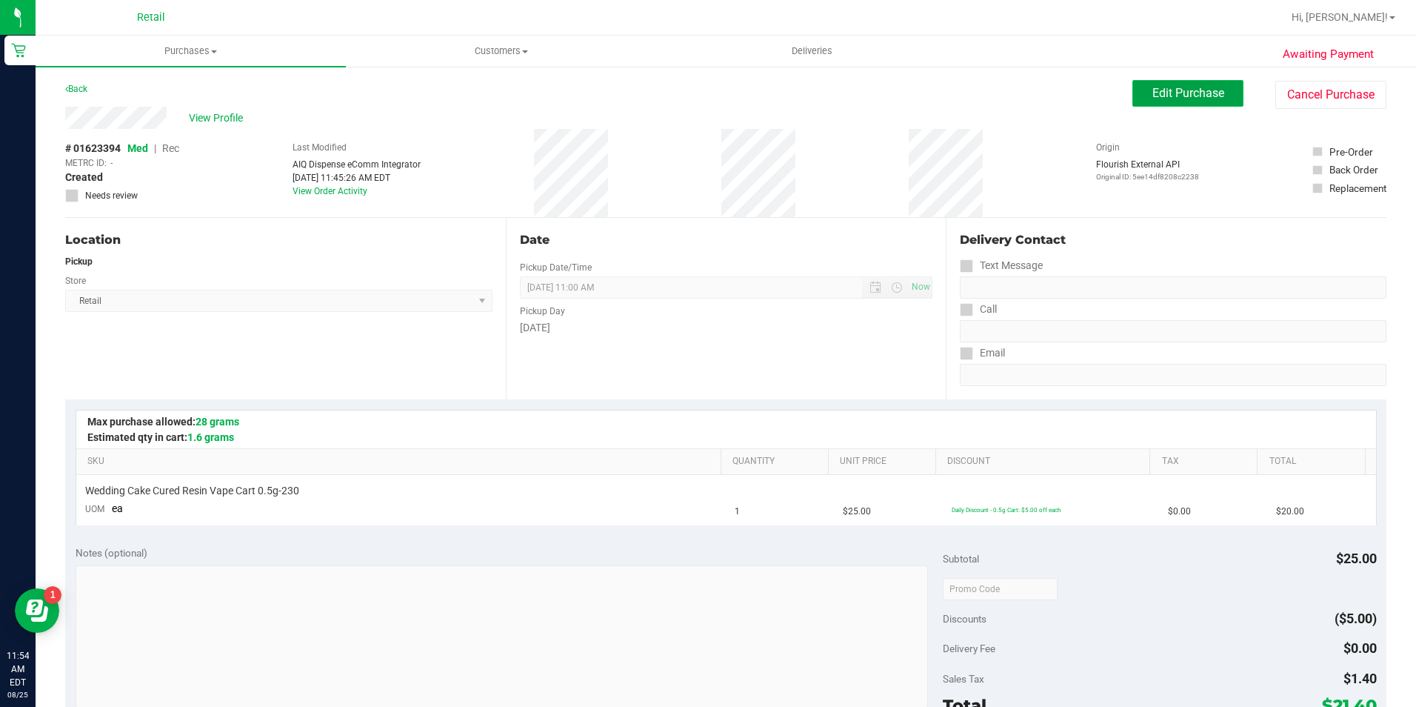
click at [1209, 81] on button "Edit Purchase" at bounding box center [1187, 93] width 111 height 27
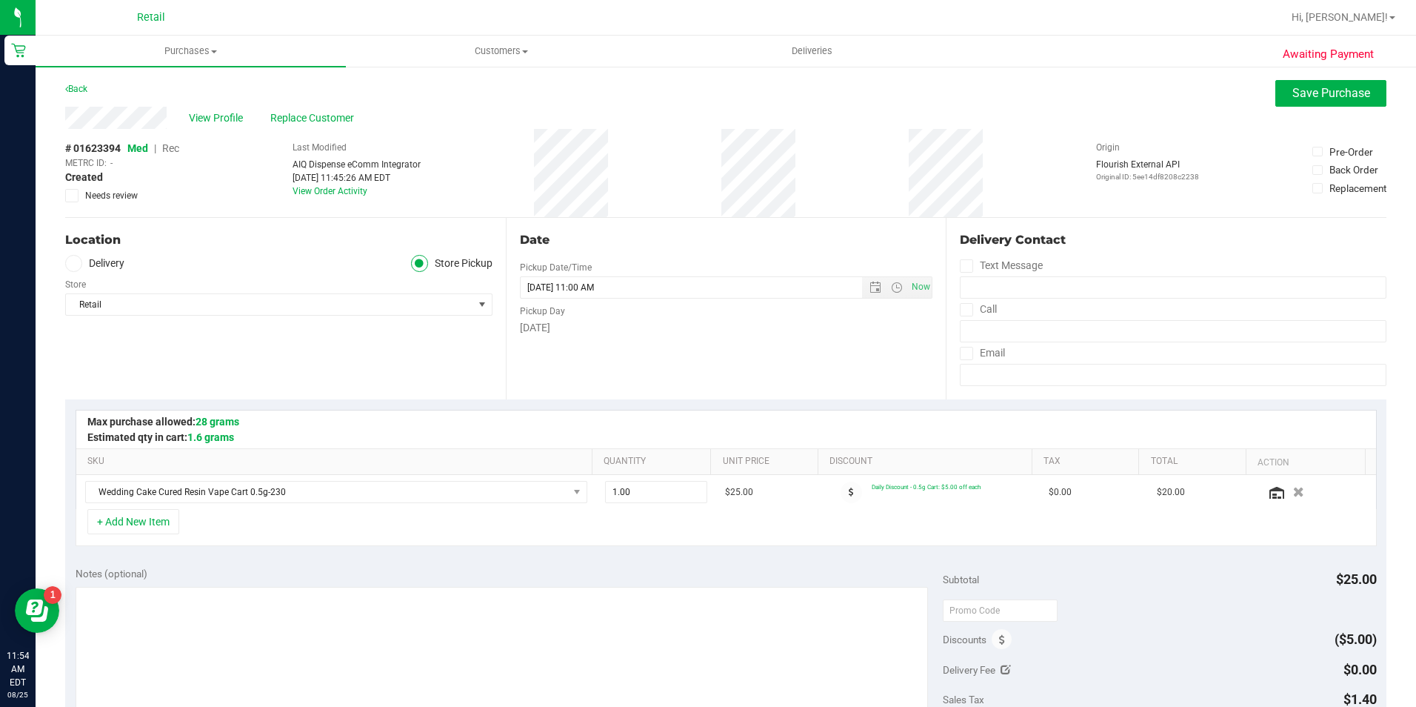
click at [176, 151] on span "Rec" at bounding box center [170, 148] width 17 height 12
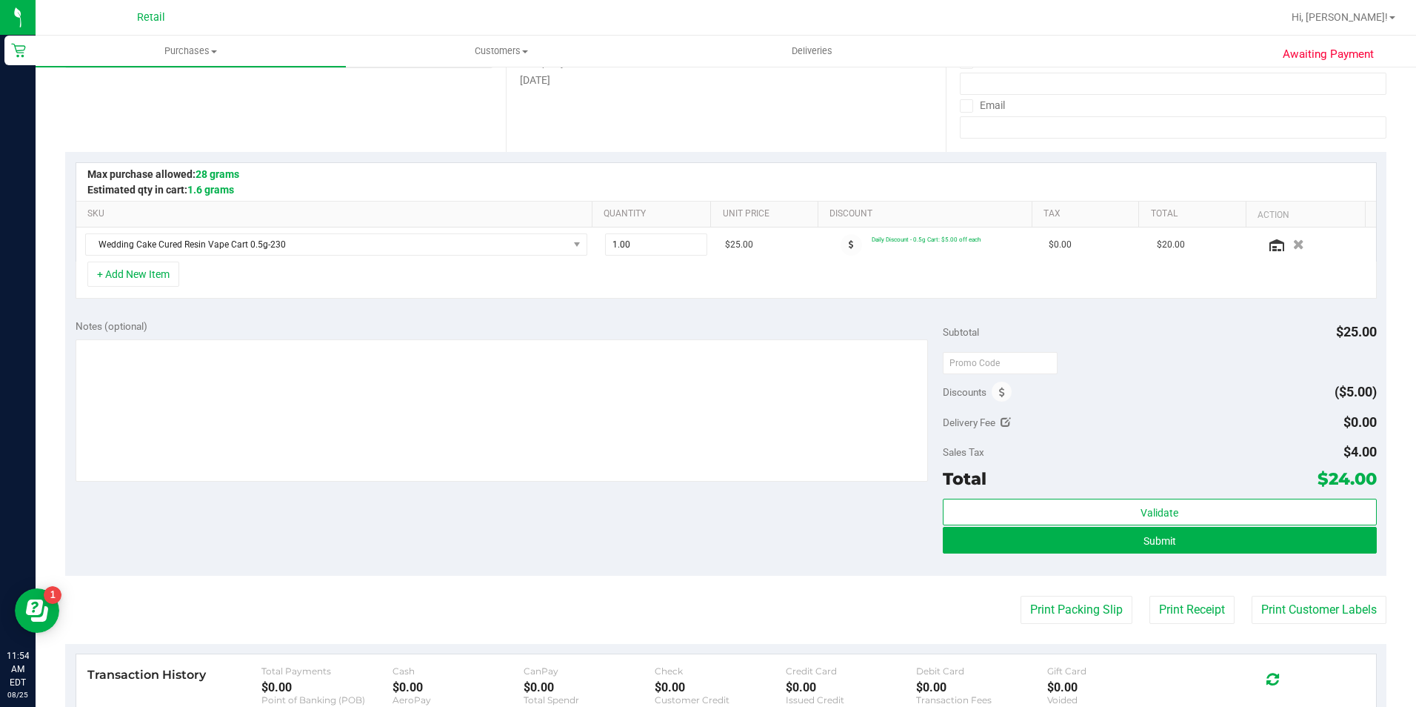
scroll to position [296, 0]
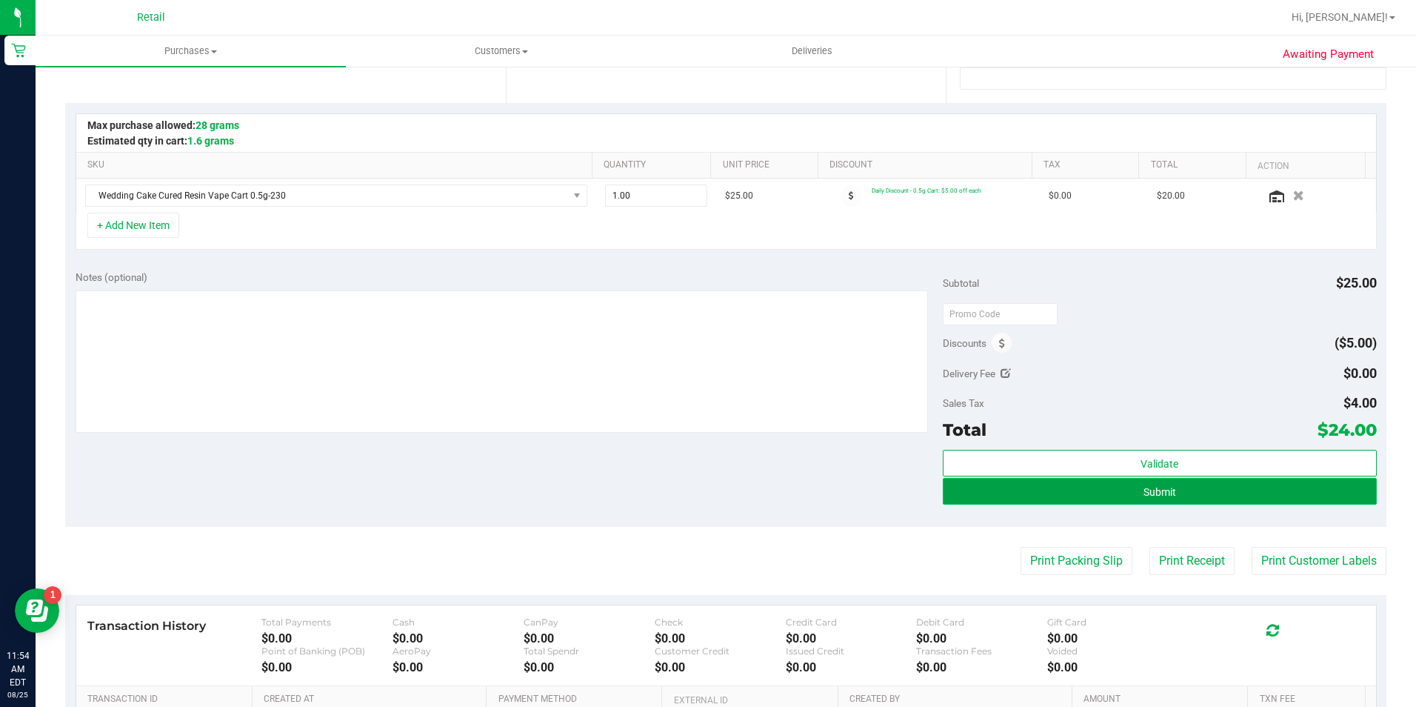
click at [1195, 498] on button "Submit" at bounding box center [1160, 491] width 434 height 27
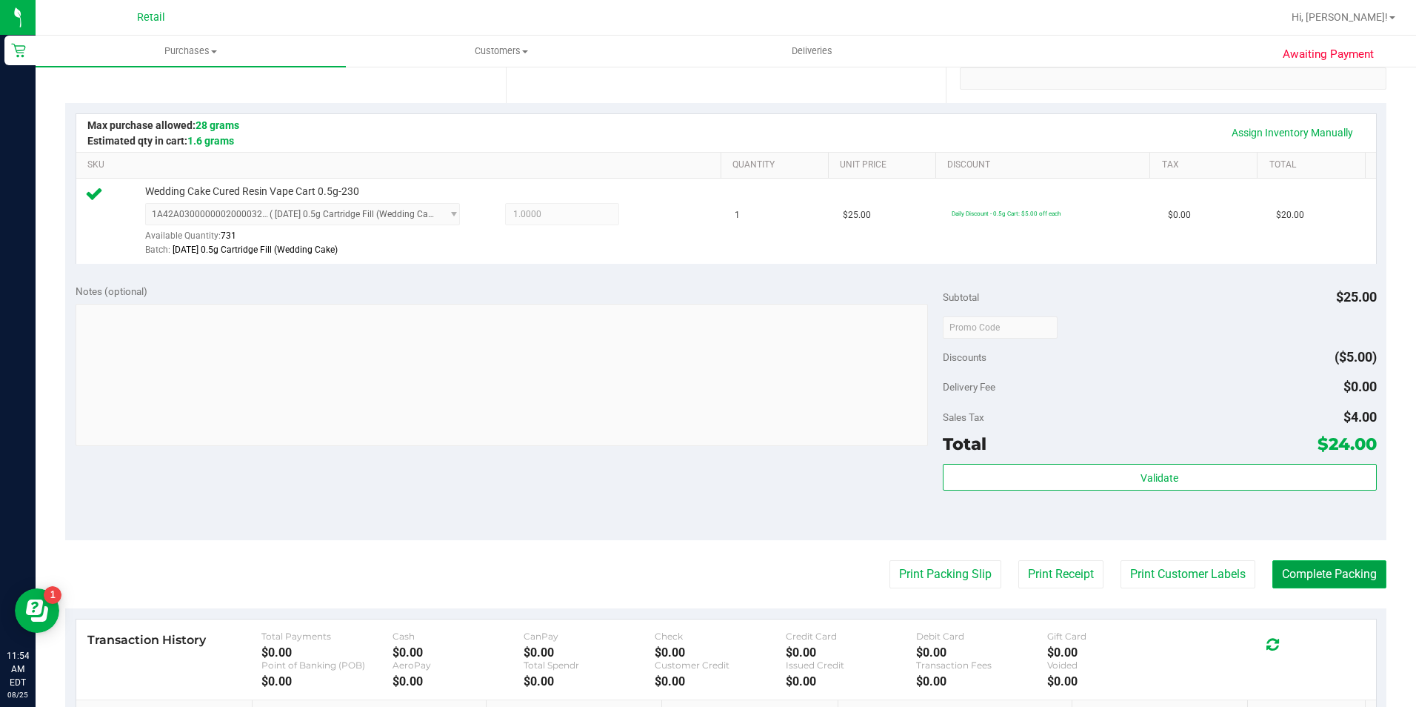
click at [1340, 569] on button "Complete Packing" at bounding box center [1329, 574] width 114 height 28
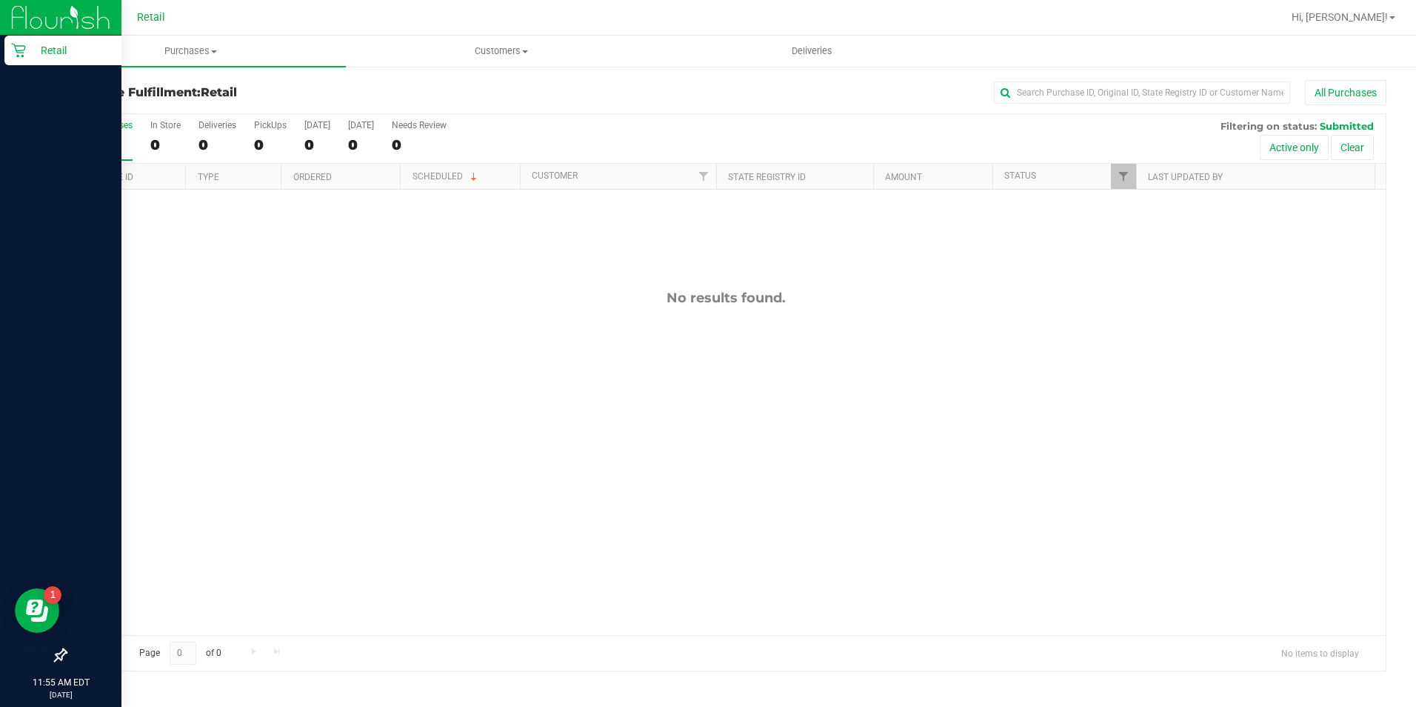
click at [30, 52] on p "Retail" at bounding box center [70, 50] width 89 height 18
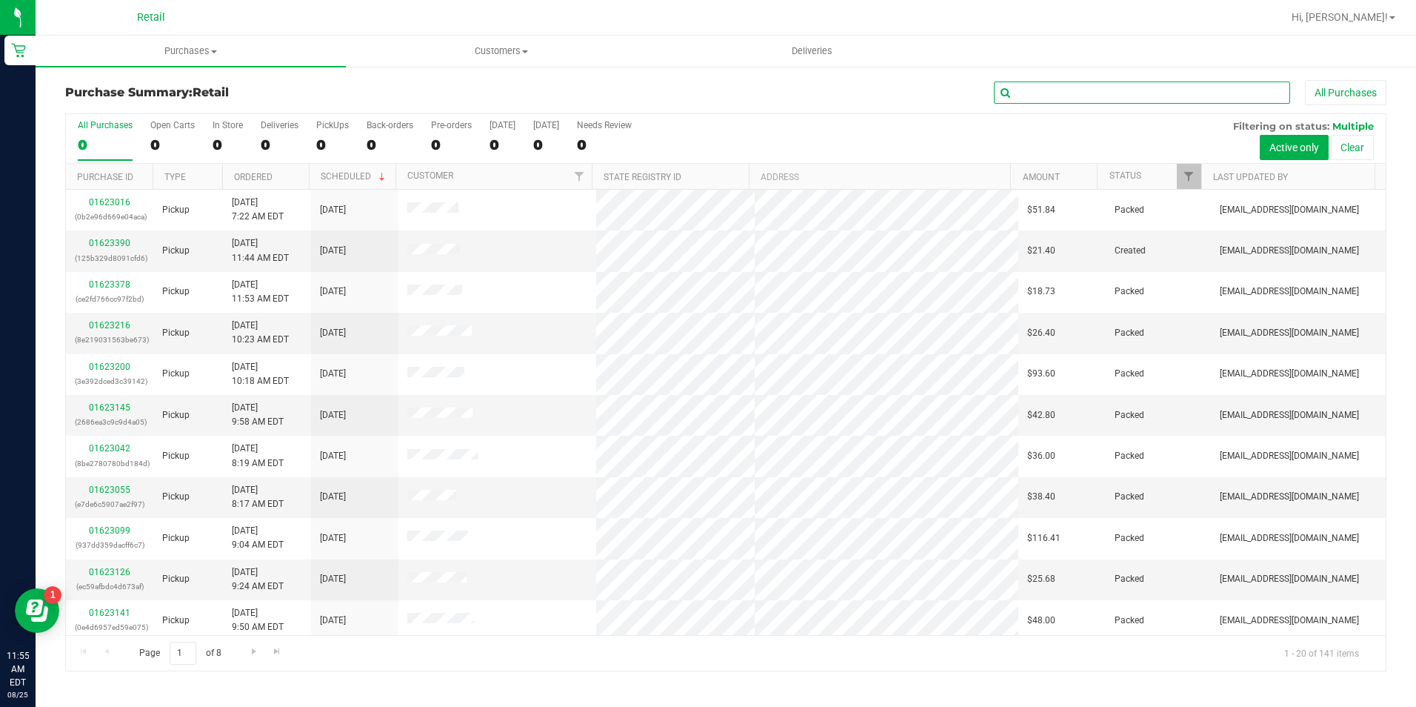
click at [1107, 94] on input "text" at bounding box center [1142, 92] width 296 height 22
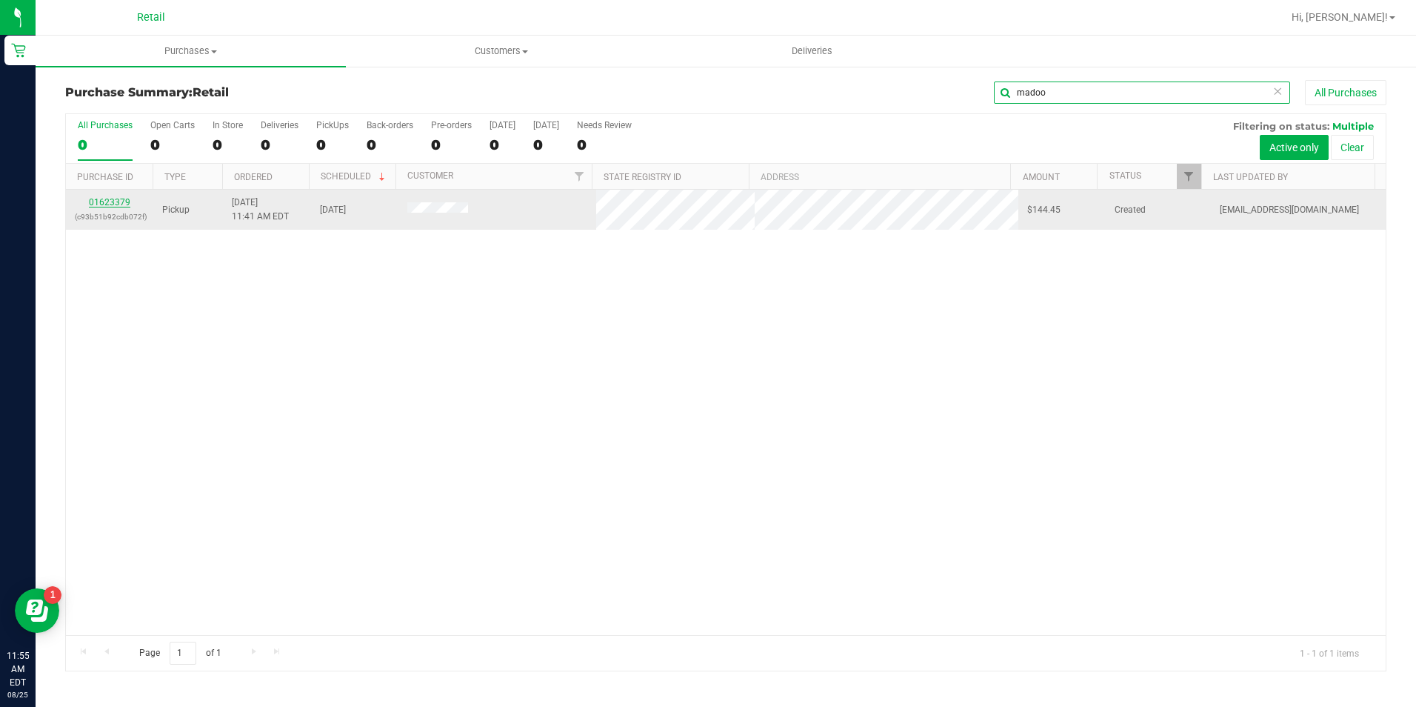
type input "madoo"
click at [91, 200] on link "01623379" at bounding box center [109, 202] width 41 height 10
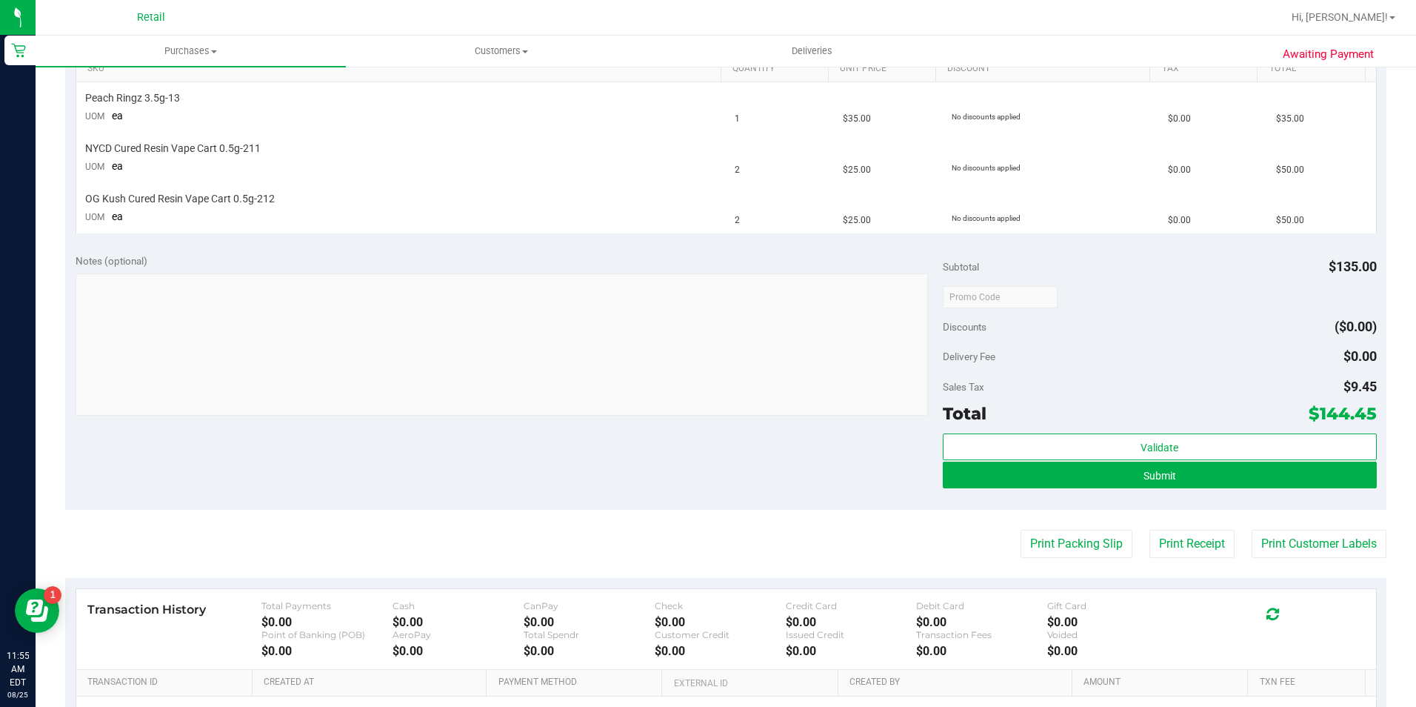
scroll to position [370, 0]
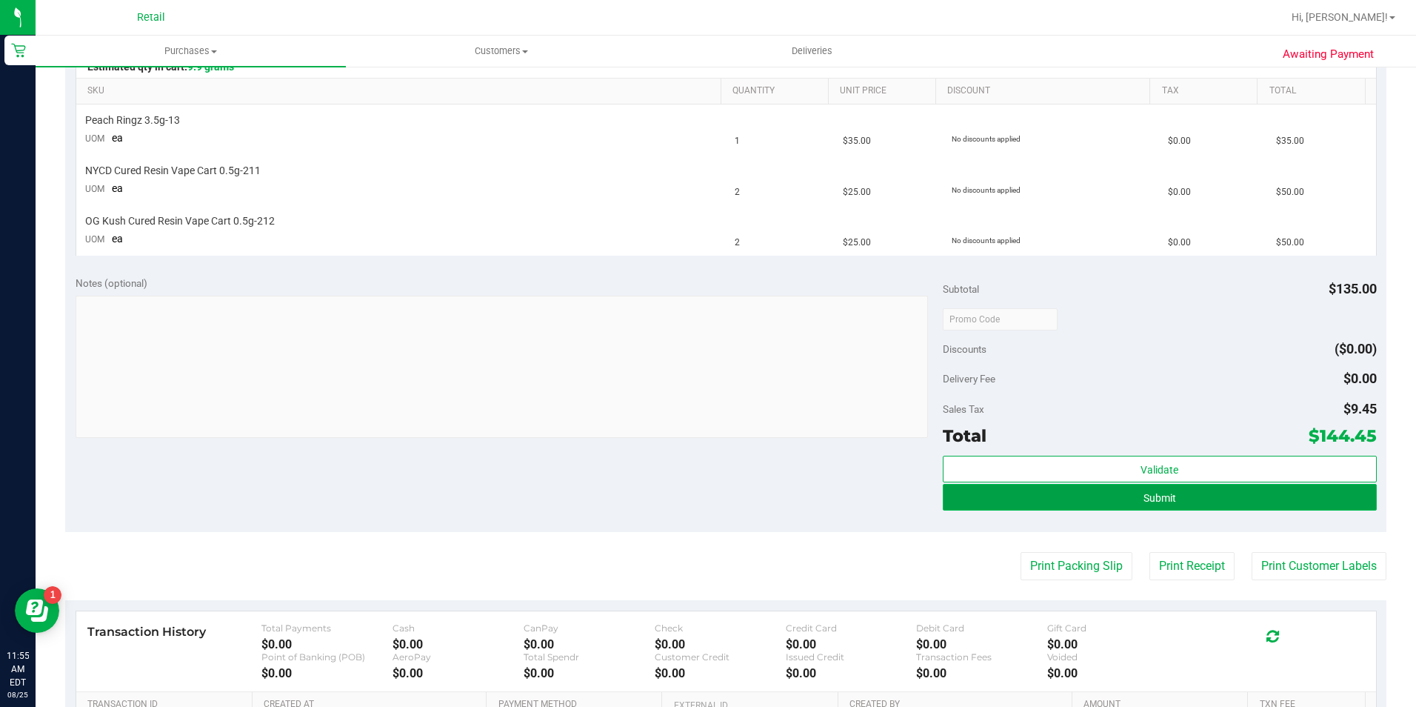
click at [1161, 492] on span "Submit" at bounding box center [1160, 498] width 33 height 12
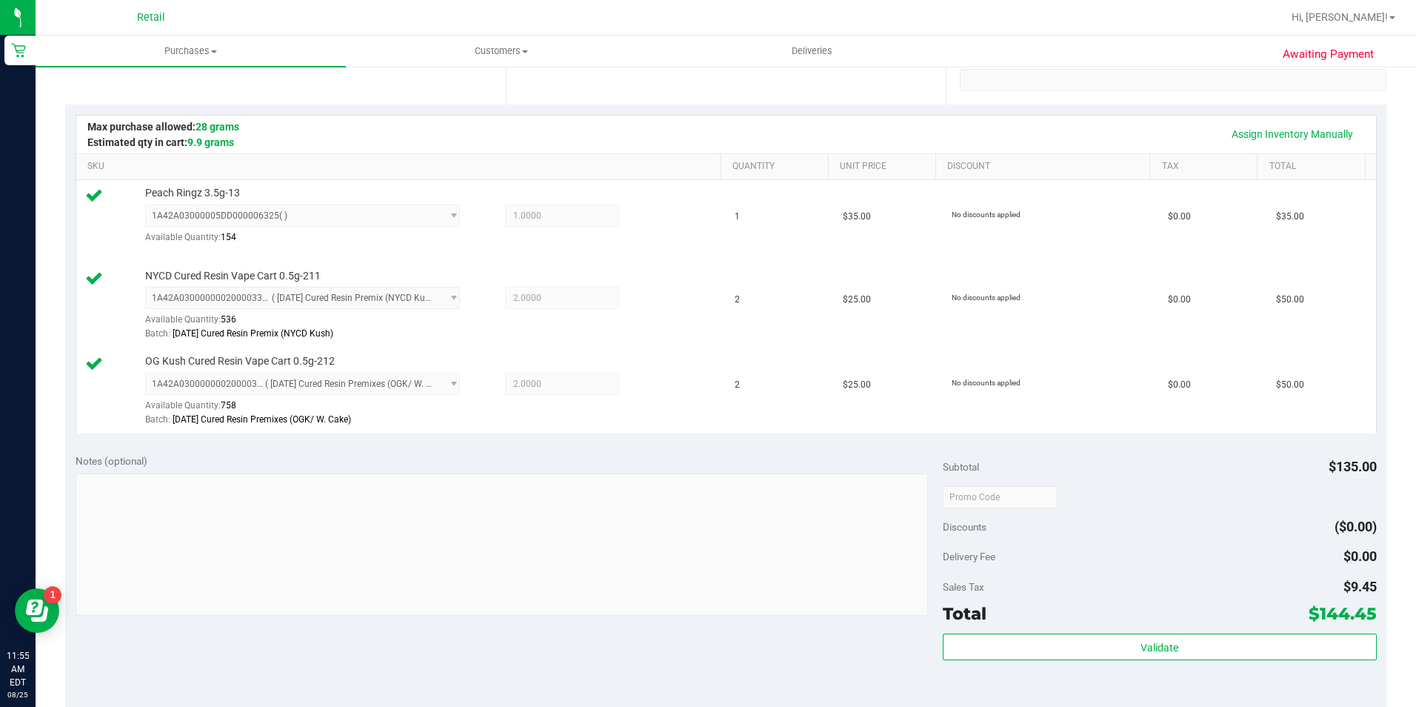
scroll to position [0, 0]
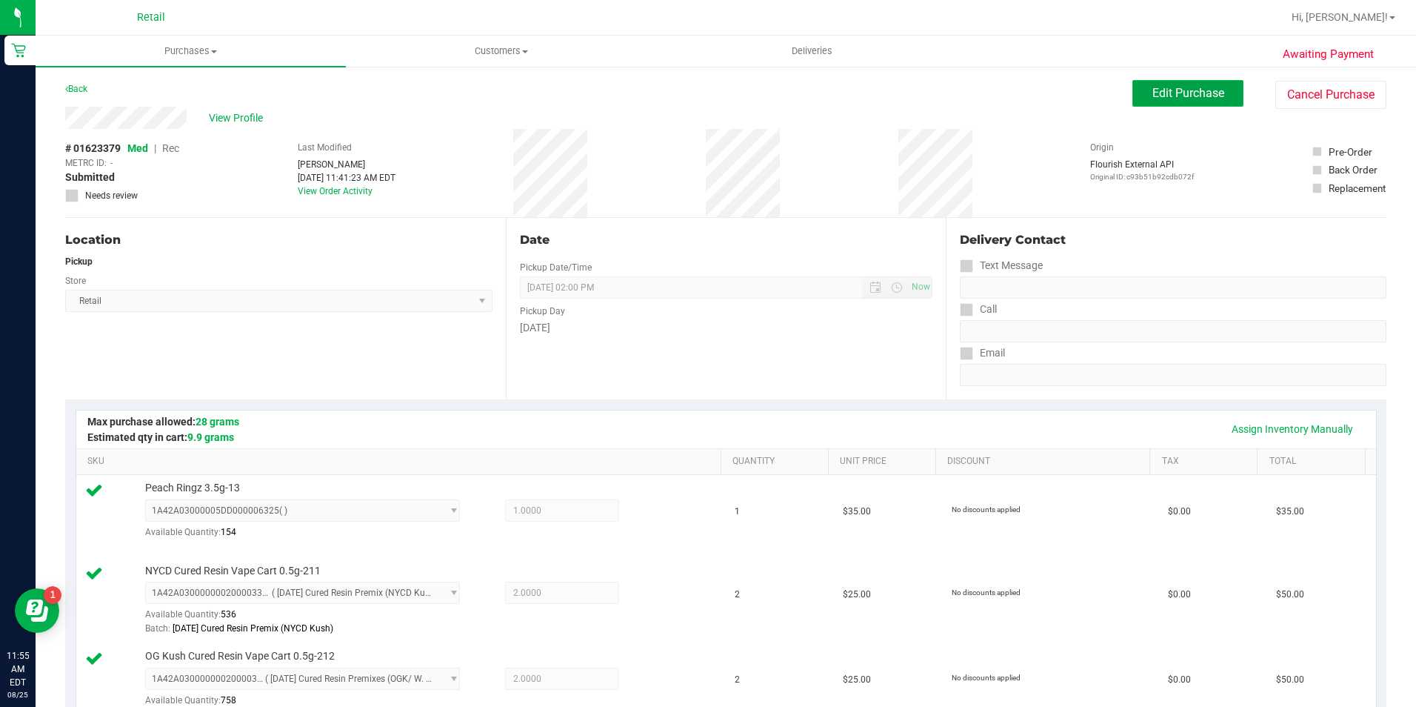
click at [1215, 88] on button "Edit Purchase" at bounding box center [1187, 93] width 111 height 27
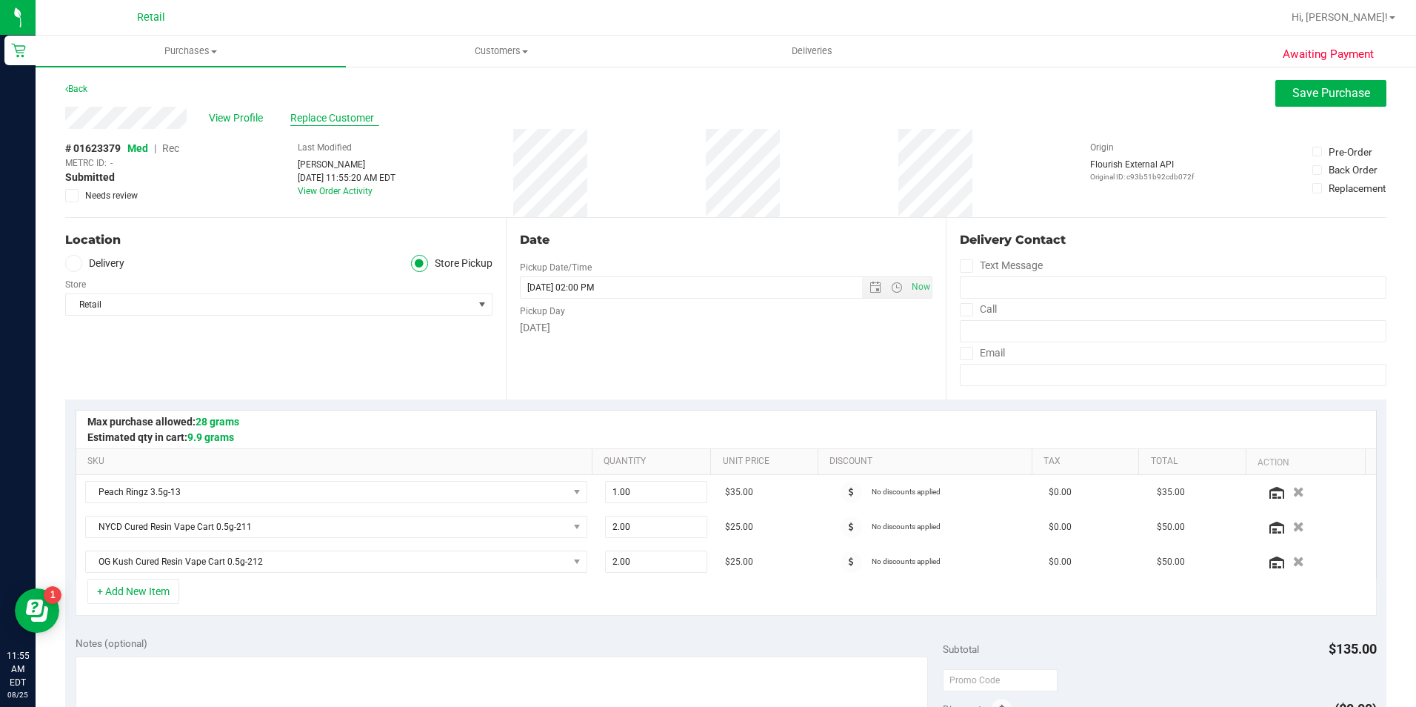
click at [358, 120] on span "Replace Customer" at bounding box center [334, 118] width 89 height 16
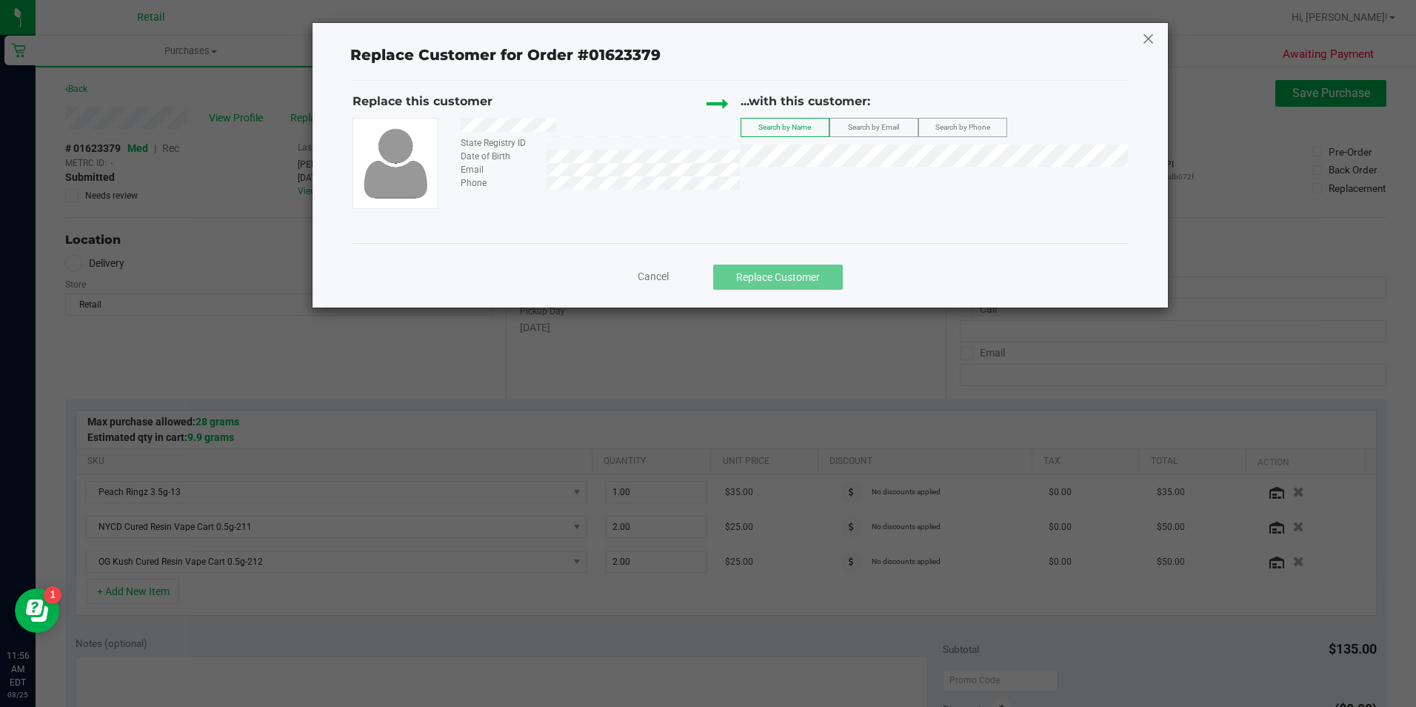
click at [1152, 41] on icon at bounding box center [1148, 39] width 13 height 24
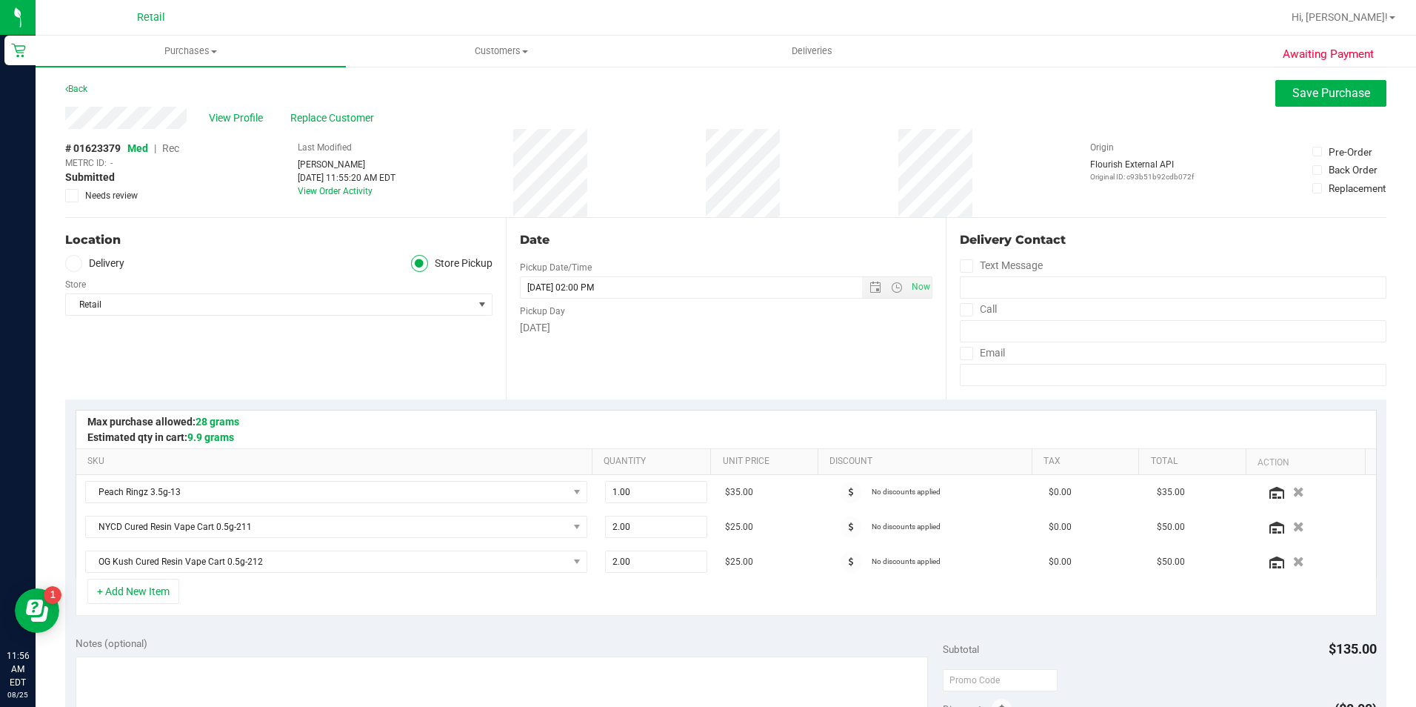
click at [170, 148] on span "Rec" at bounding box center [170, 148] width 17 height 12
click at [1343, 90] on span "Save Purchase" at bounding box center [1331, 93] width 78 height 14
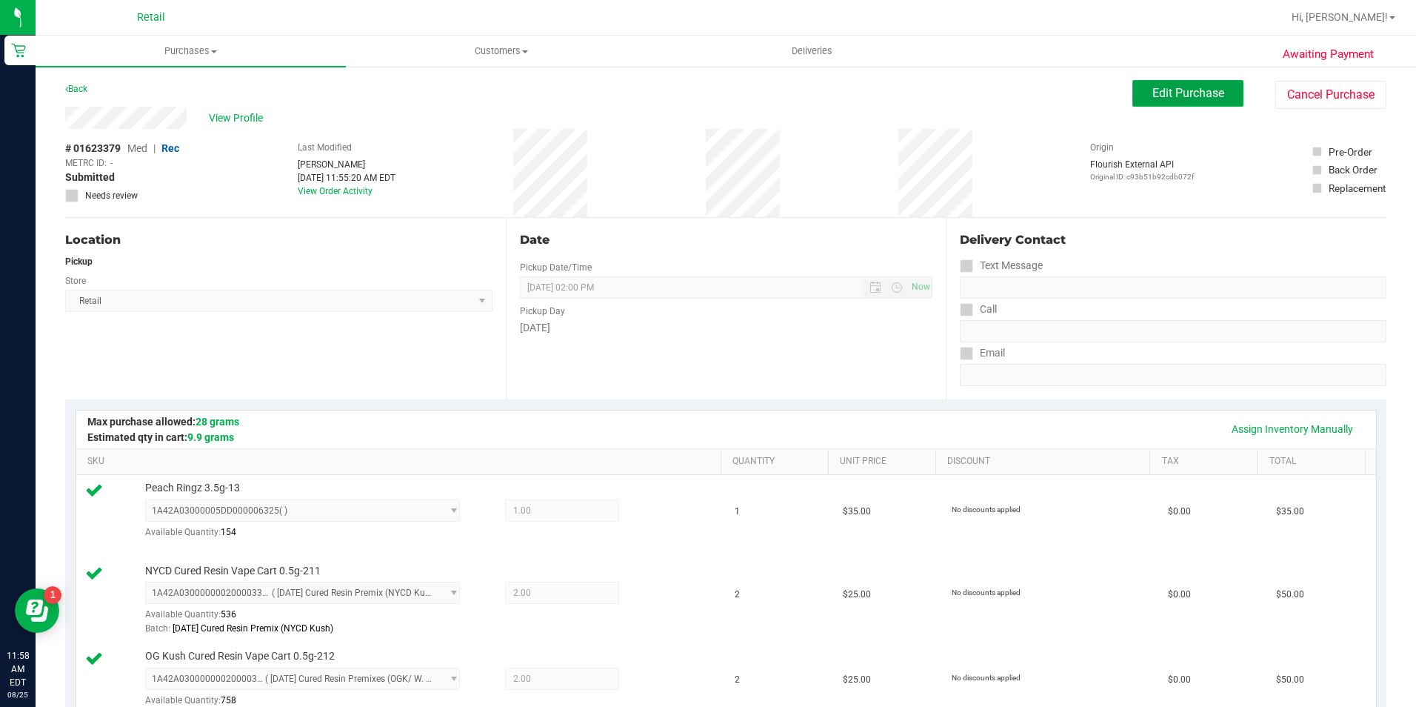
click at [1169, 93] on span "Edit Purchase" at bounding box center [1188, 93] width 72 height 14
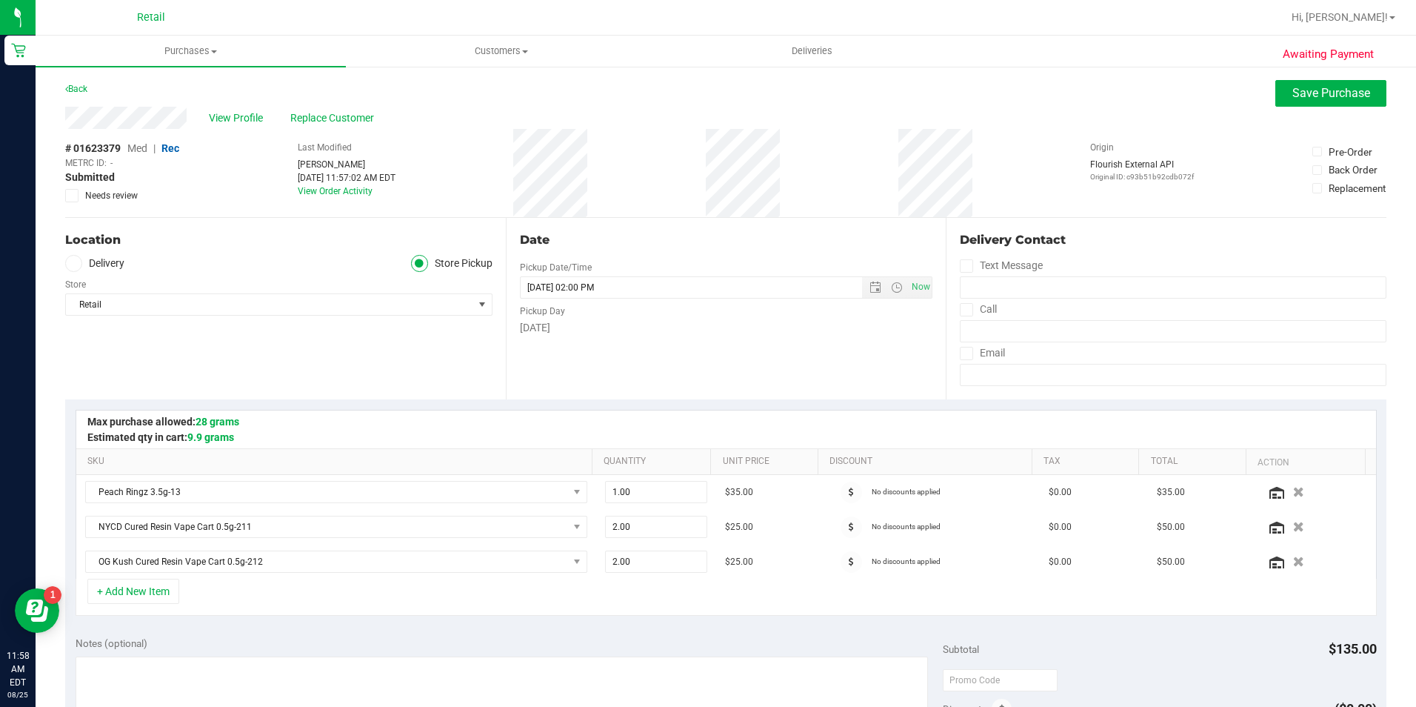
click at [134, 150] on span "Med" at bounding box center [137, 148] width 20 height 12
click at [320, 121] on span "Replace Customer" at bounding box center [334, 118] width 89 height 16
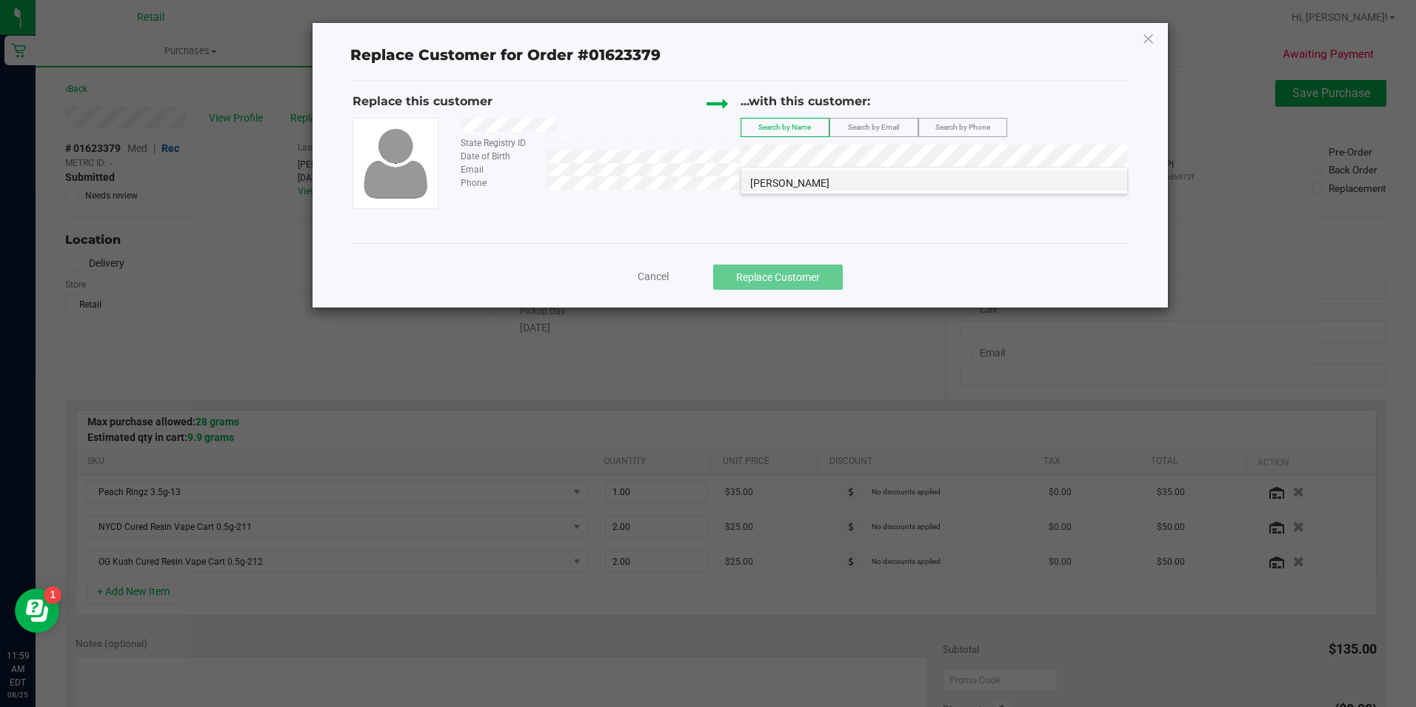
click at [798, 177] on span "Ashley Masood" at bounding box center [789, 183] width 79 height 12
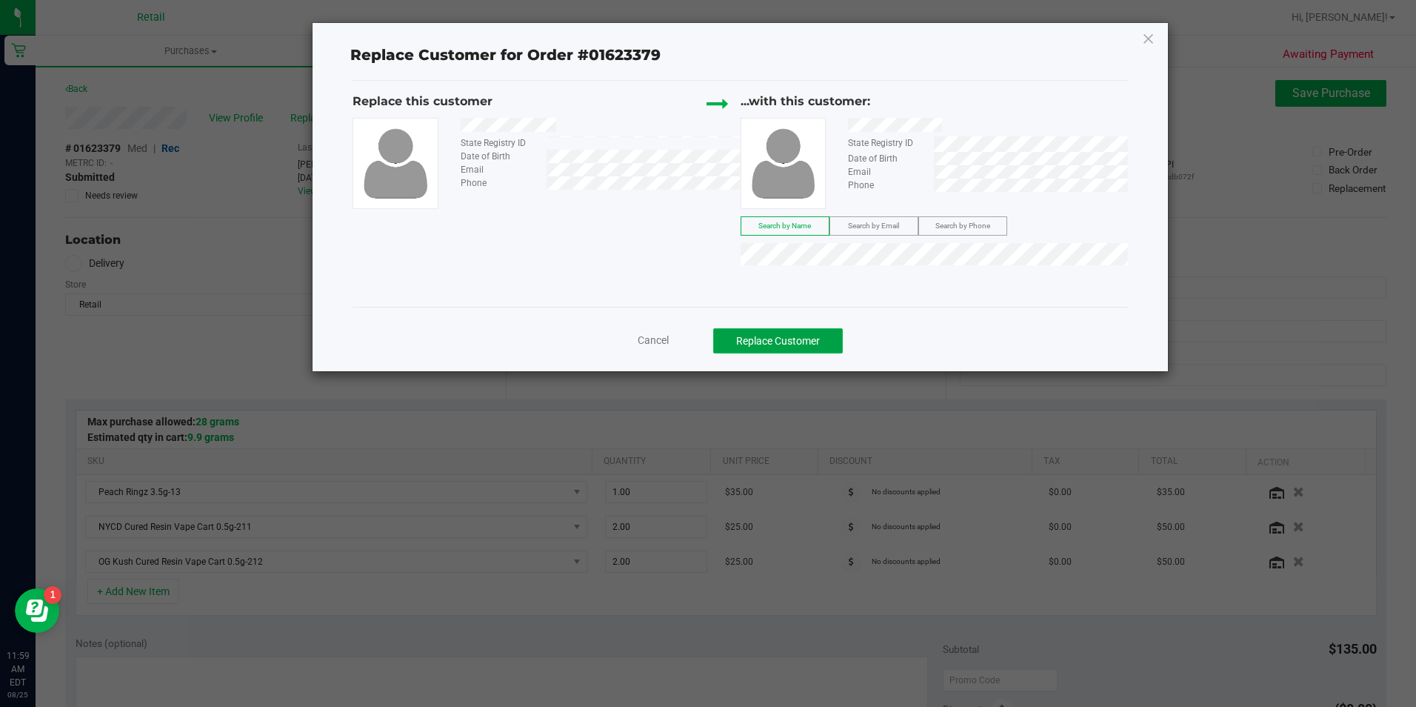
click at [824, 340] on button "Replace Customer" at bounding box center [778, 340] width 130 height 25
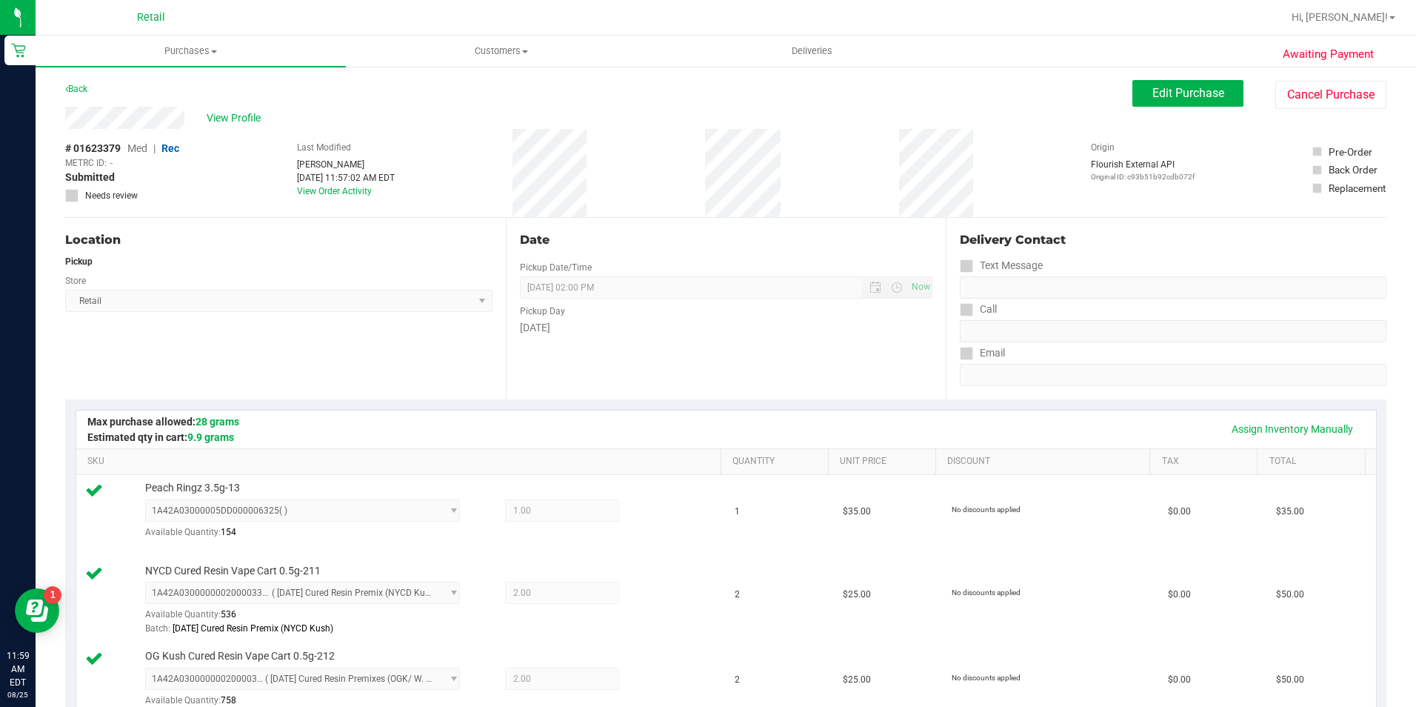
click at [141, 154] on span "Med" at bounding box center [137, 148] width 20 height 12
click at [1132, 87] on button "Edit Purchase" at bounding box center [1187, 93] width 111 height 27
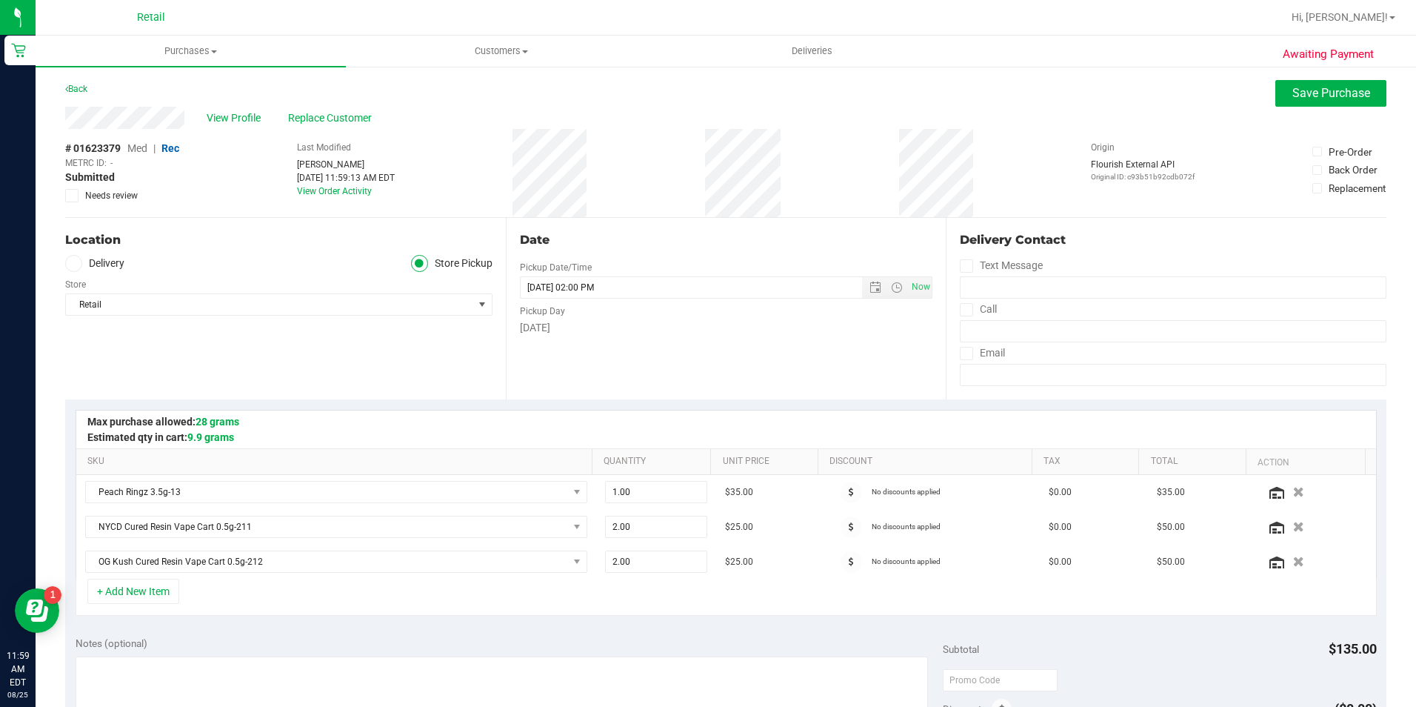
click at [137, 150] on span "Med" at bounding box center [137, 148] width 20 height 12
click at [1340, 101] on button "Save Purchase" at bounding box center [1330, 93] width 111 height 27
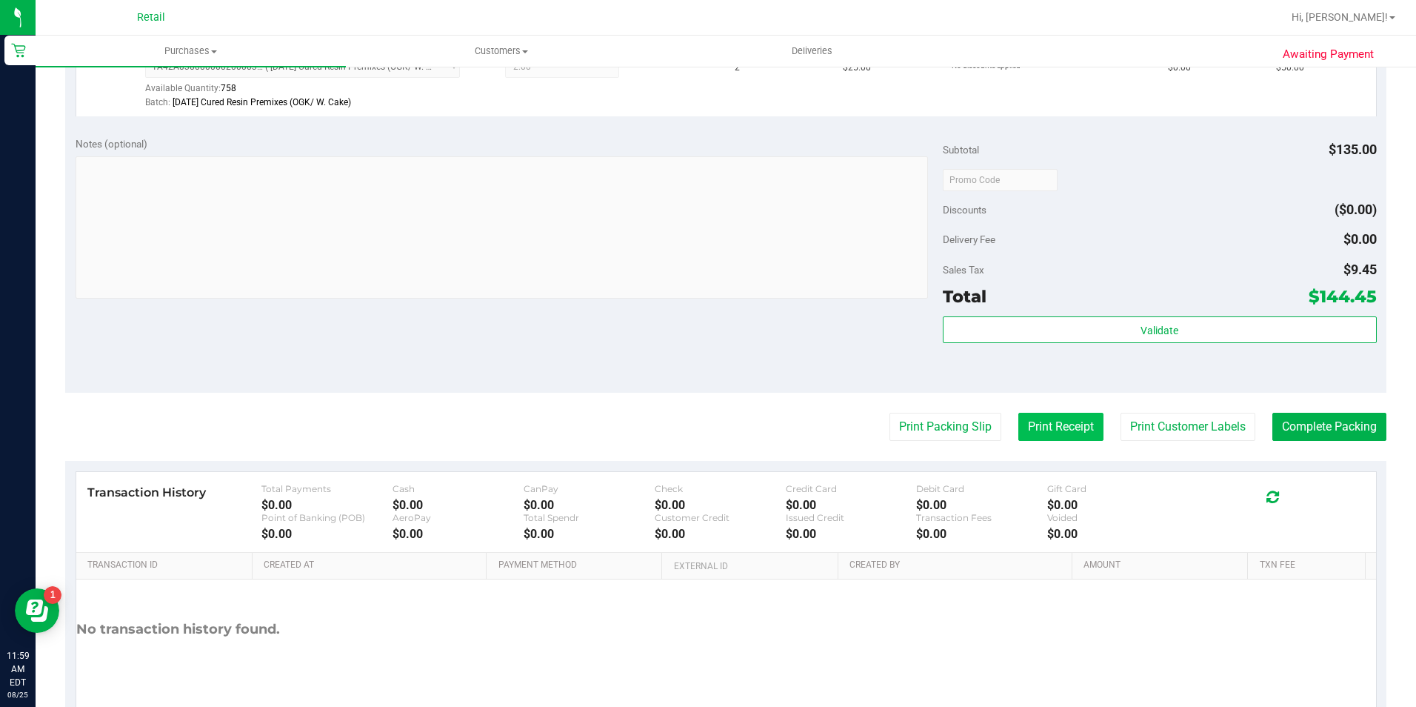
scroll to position [667, 0]
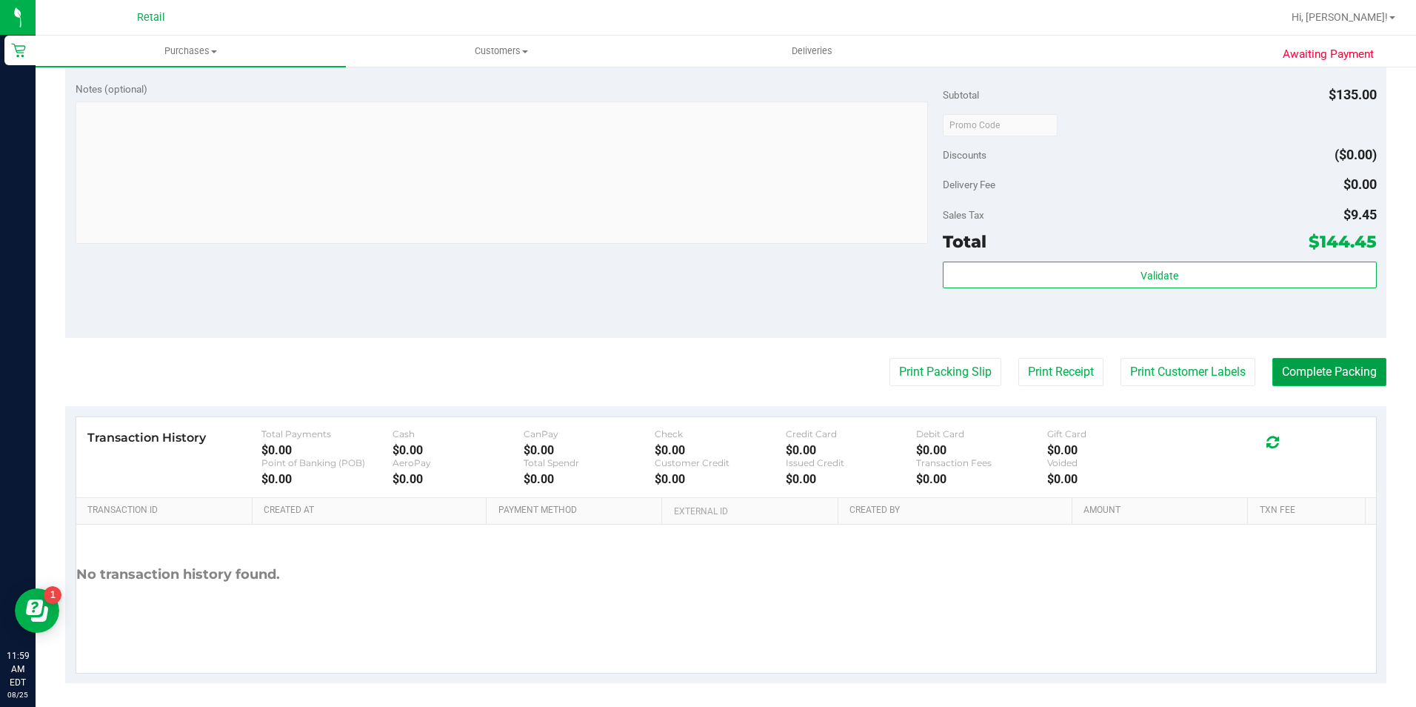
click at [1299, 382] on button "Complete Packing" at bounding box center [1329, 372] width 114 height 28
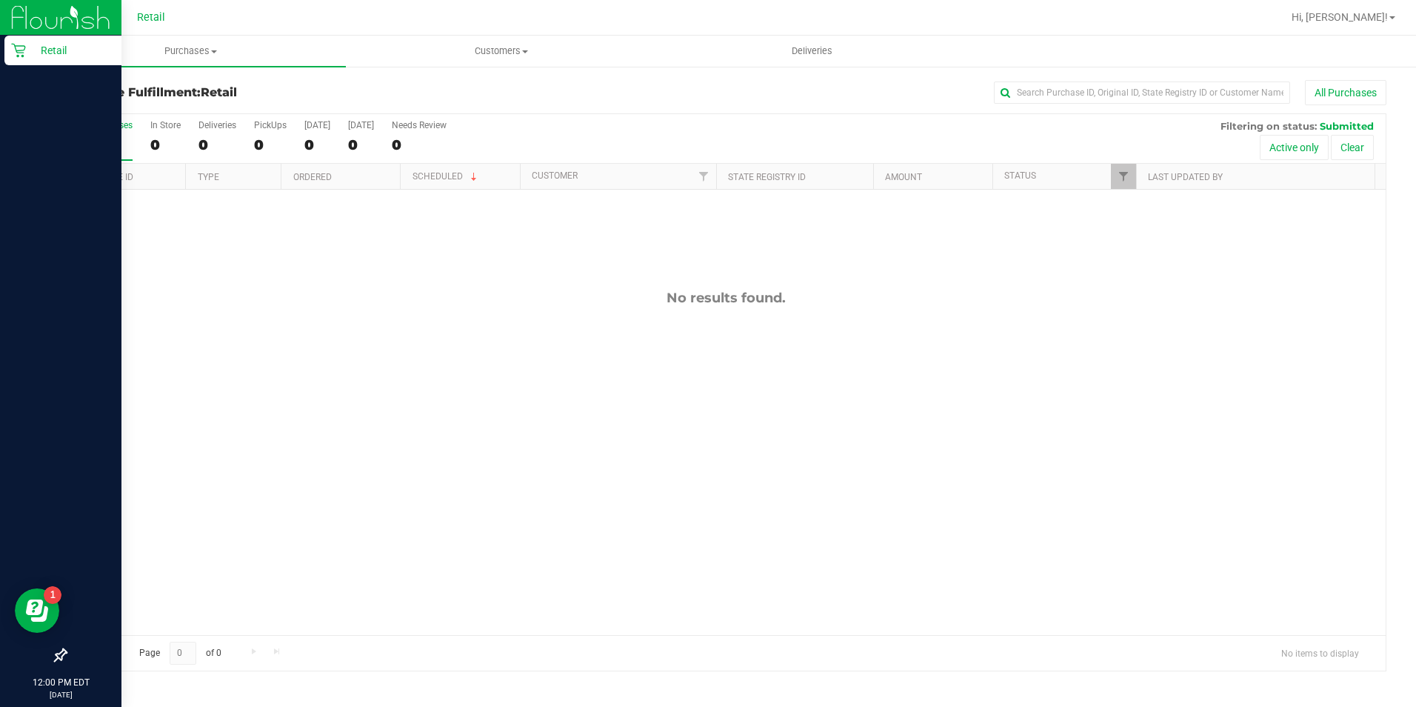
click at [21, 42] on div "Retail" at bounding box center [62, 51] width 117 height 30
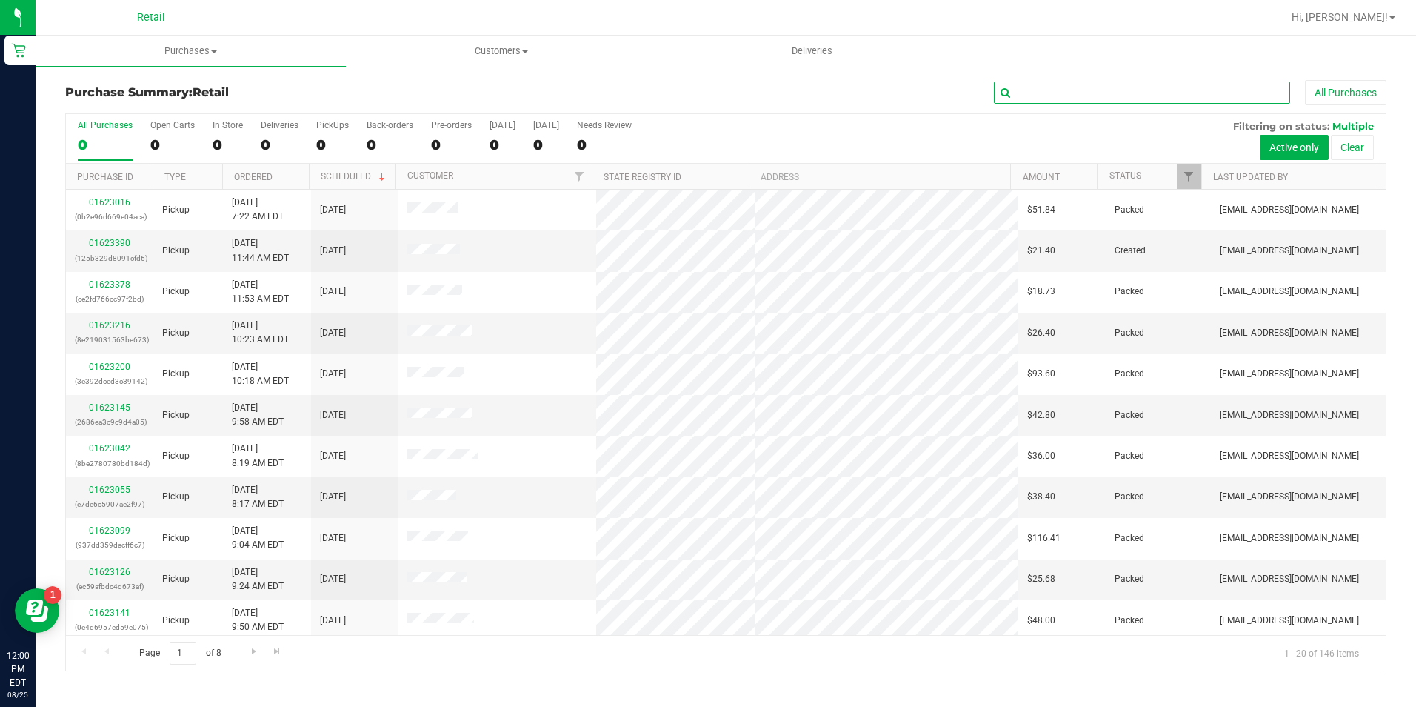
click at [1061, 87] on input "text" at bounding box center [1142, 92] width 296 height 22
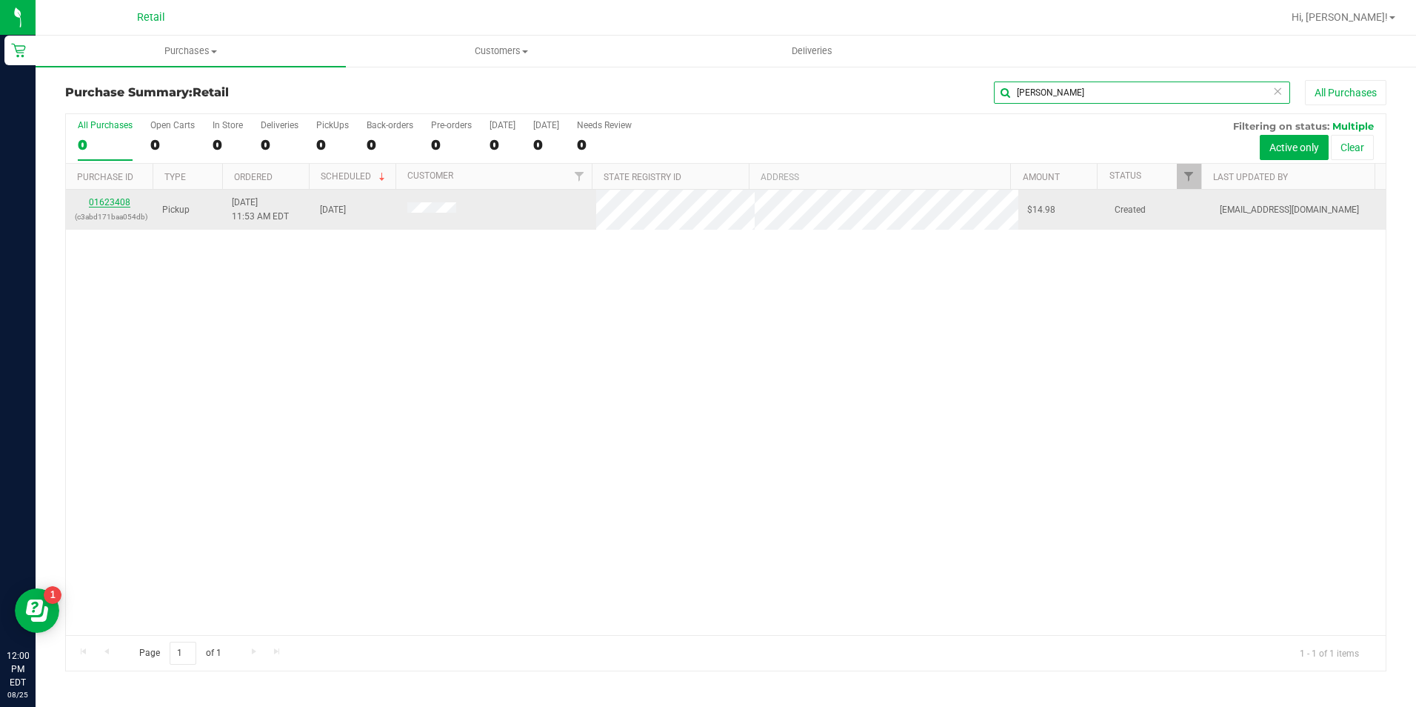
type input "spicer"
click at [123, 204] on link "01623408" at bounding box center [109, 202] width 41 height 10
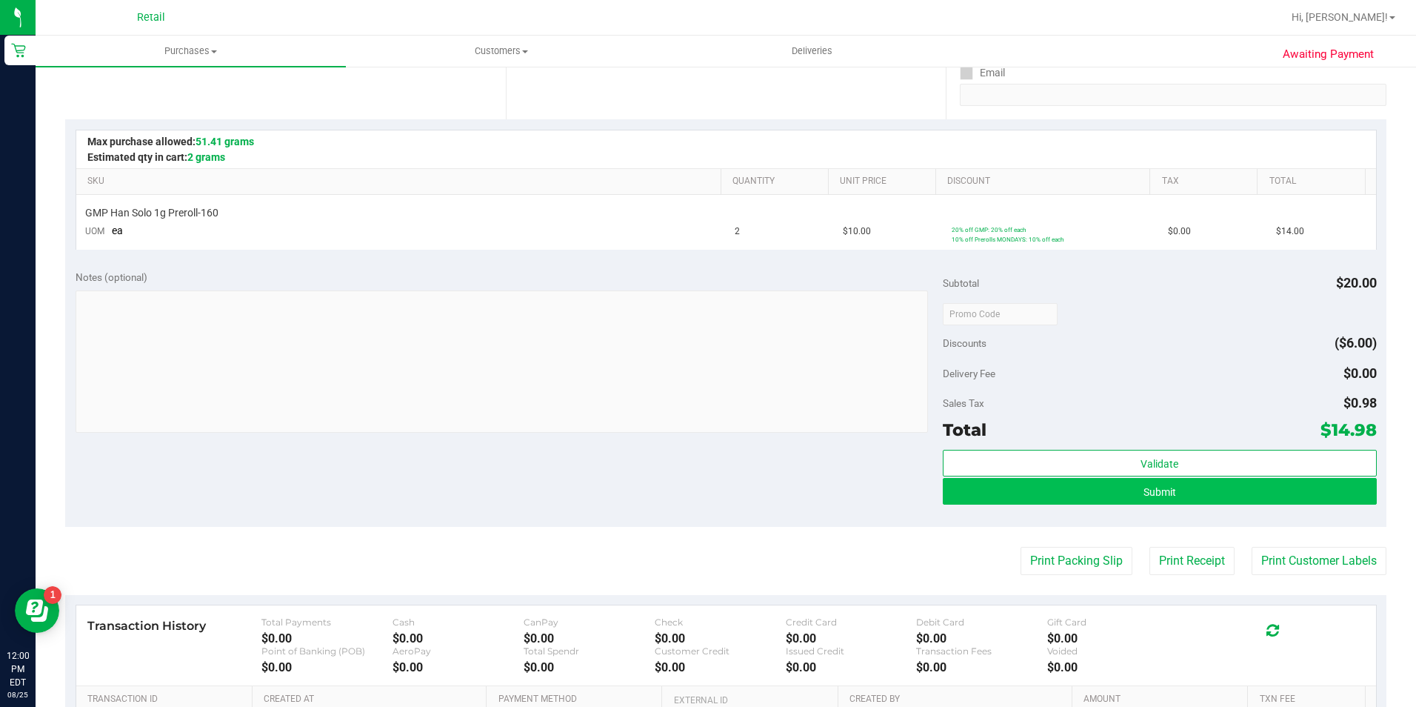
scroll to position [296, 0]
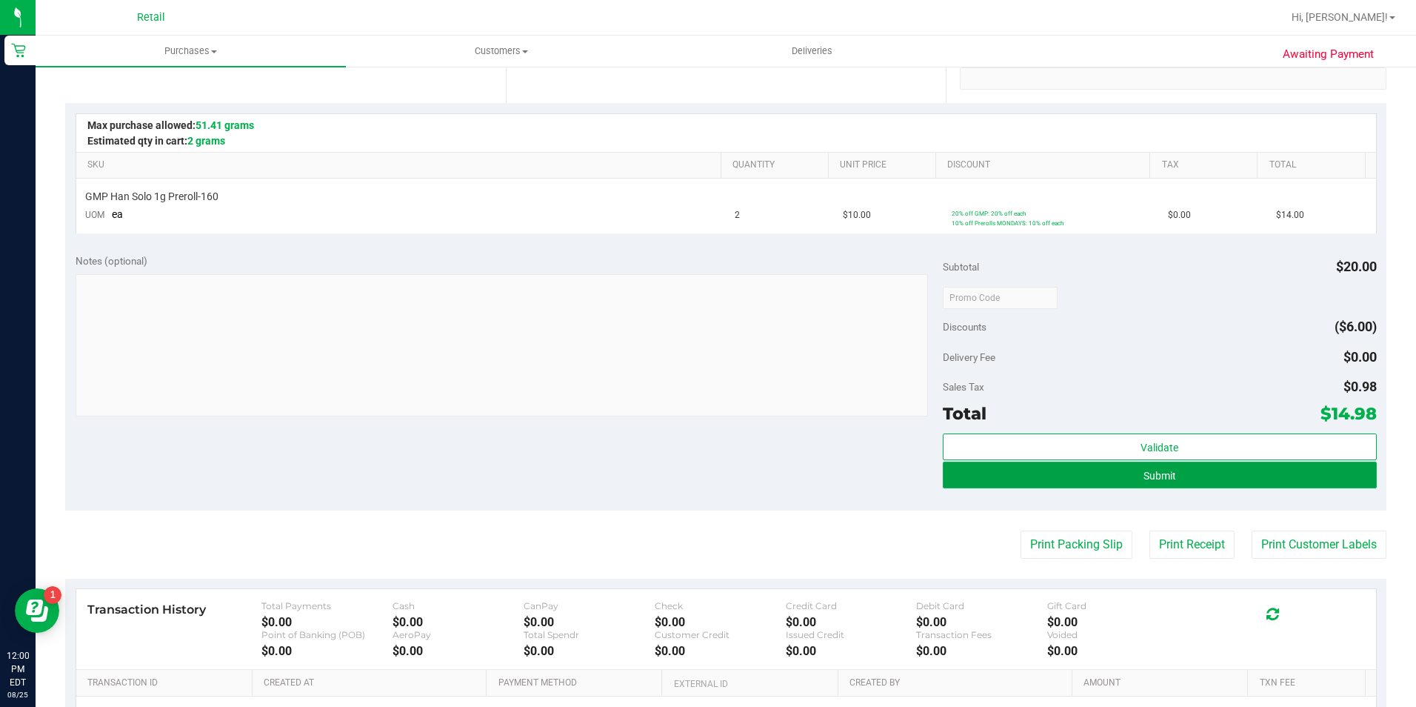
click at [1091, 478] on button "Submit" at bounding box center [1160, 474] width 434 height 27
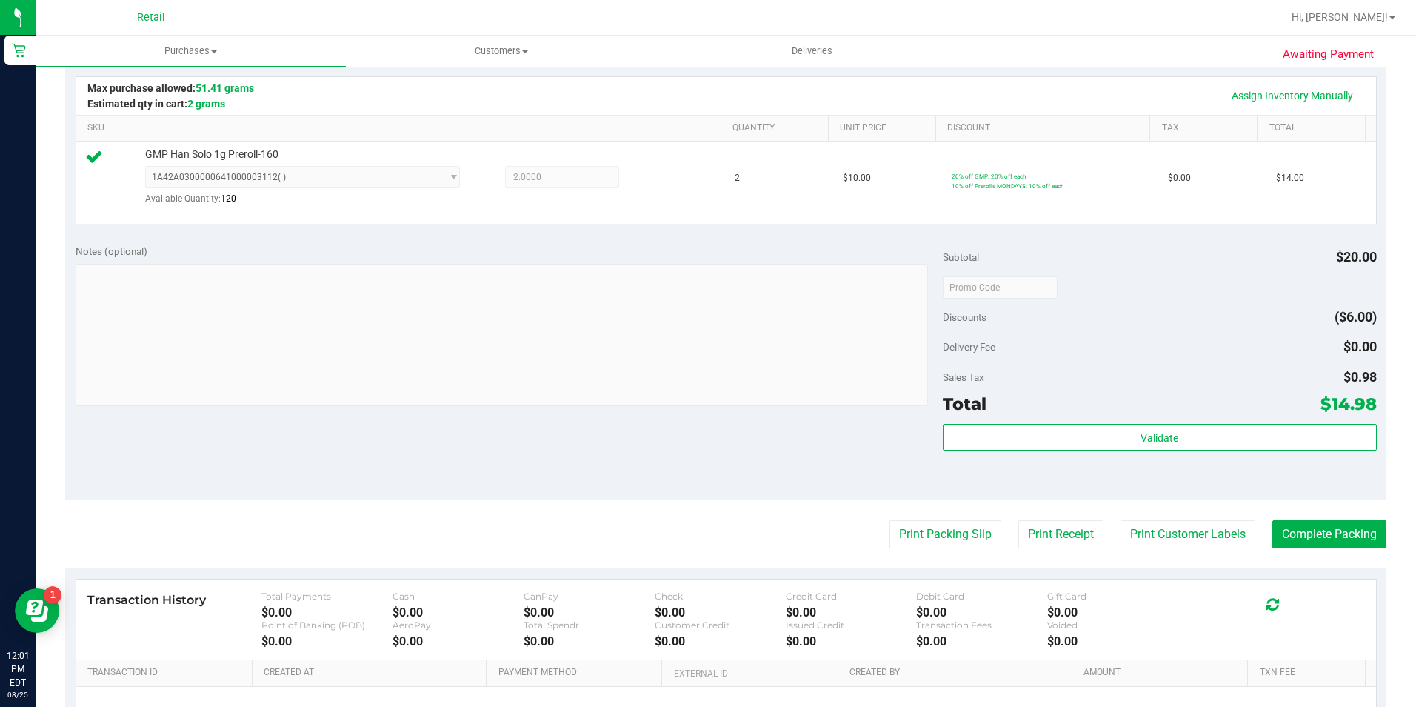
scroll to position [370, 0]
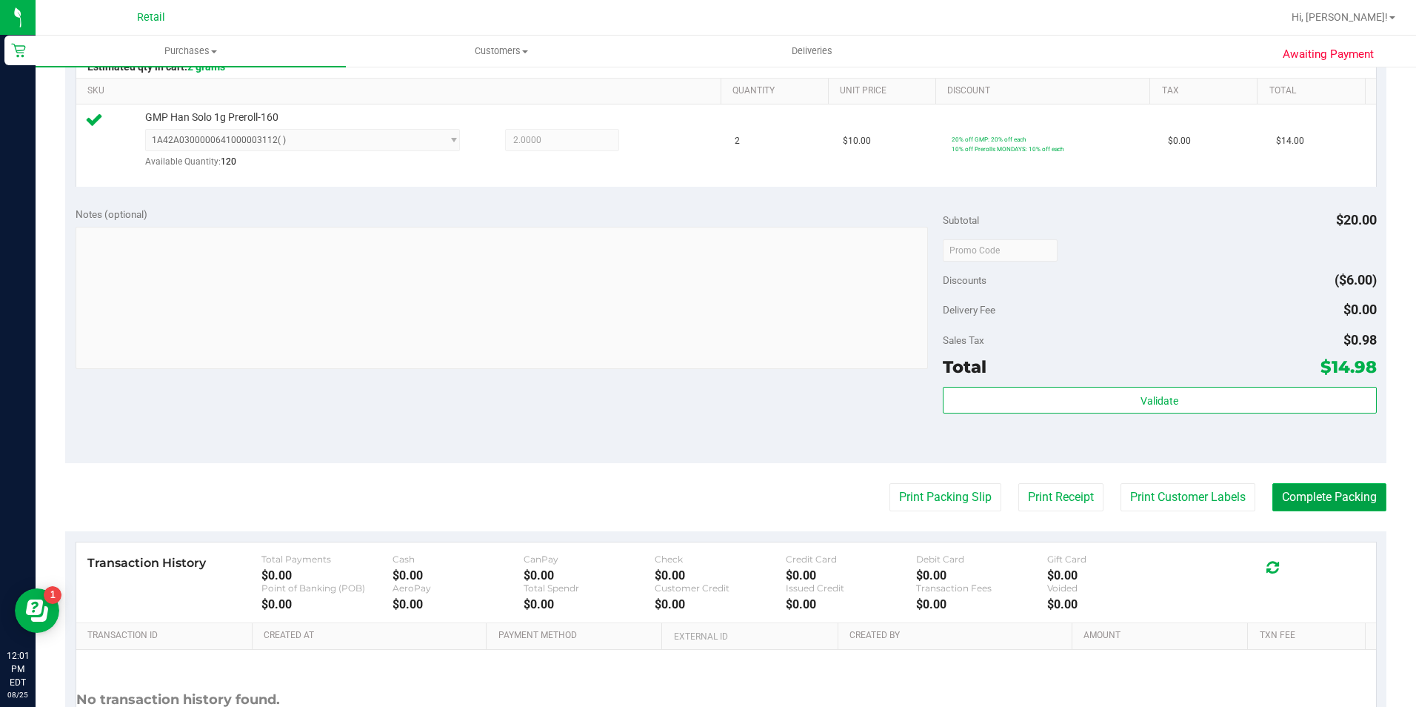
click at [1292, 489] on button "Complete Packing" at bounding box center [1329, 497] width 114 height 28
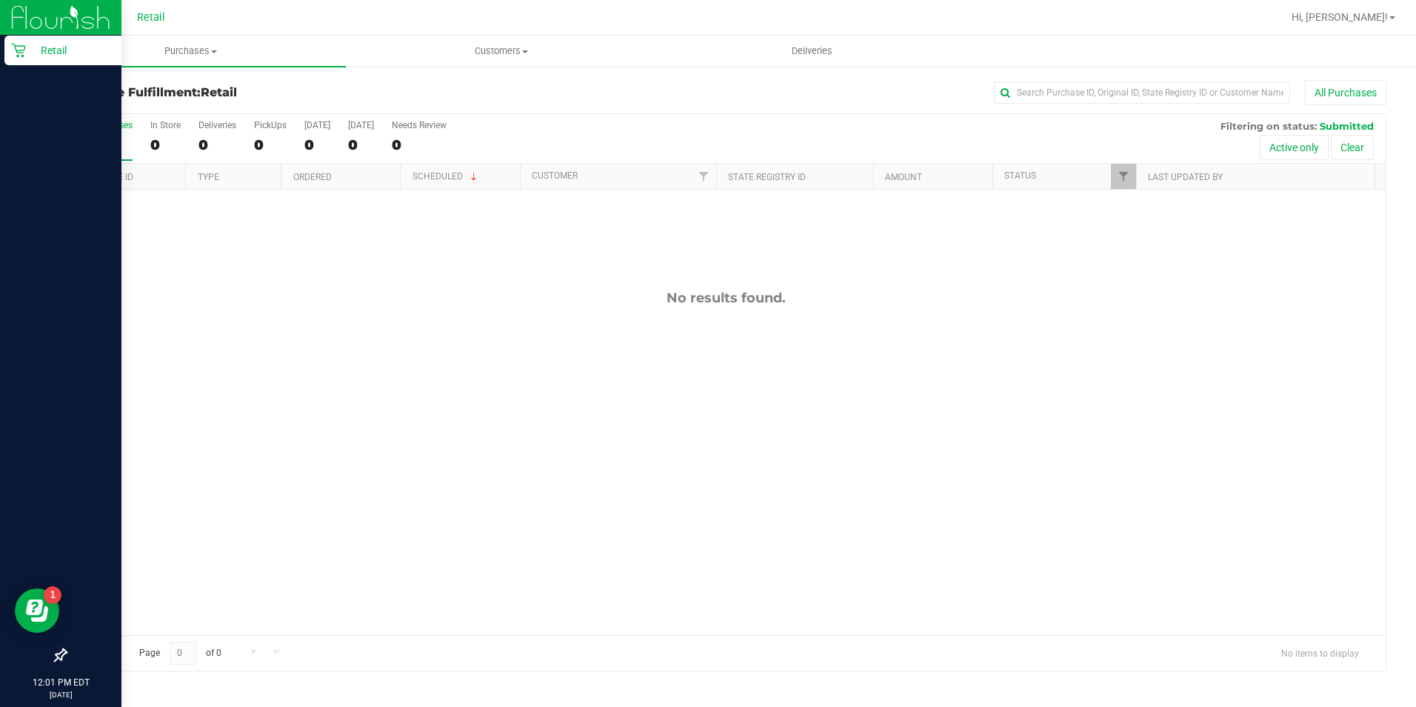
click at [27, 61] on div "Retail" at bounding box center [62, 51] width 117 height 30
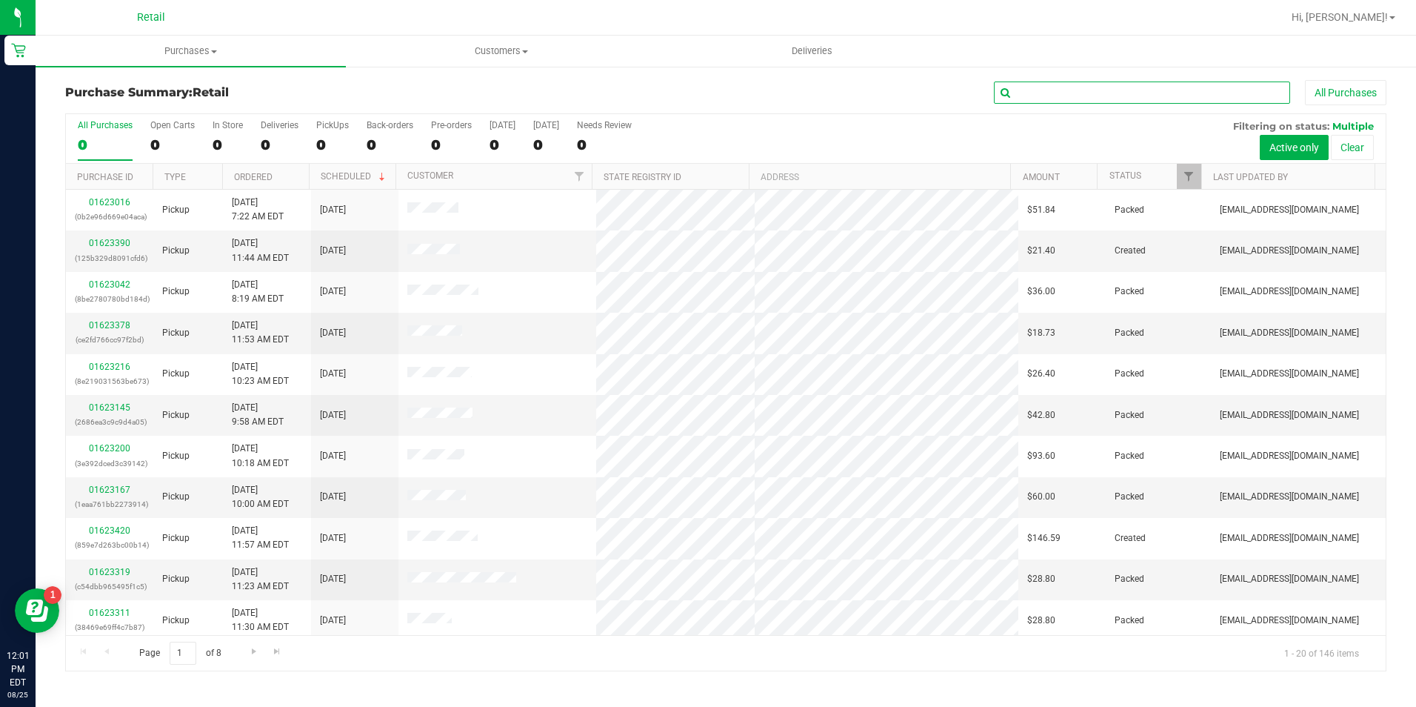
click at [1045, 89] on input "text" at bounding box center [1142, 92] width 296 height 22
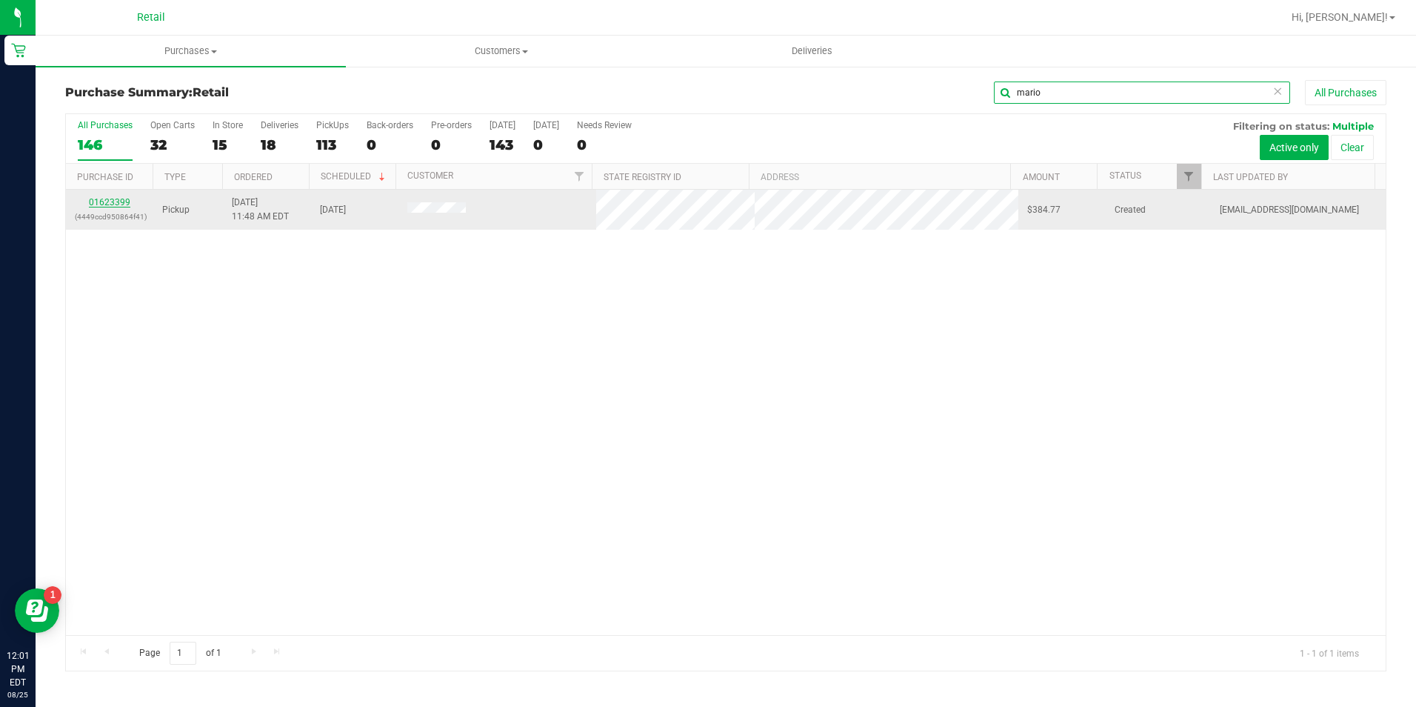
type input "mario"
click at [115, 202] on link "01623399" at bounding box center [109, 202] width 41 height 10
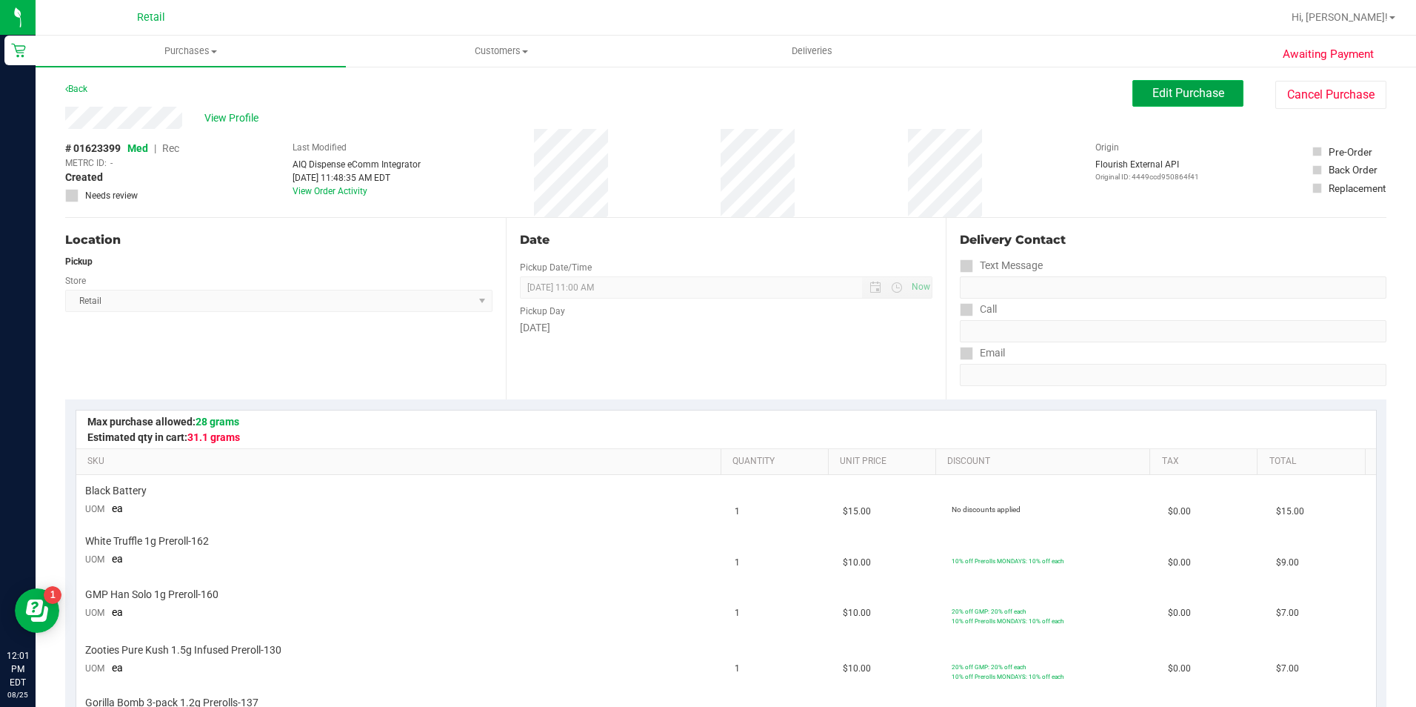
click at [1224, 84] on button "Edit Purchase" at bounding box center [1187, 93] width 111 height 27
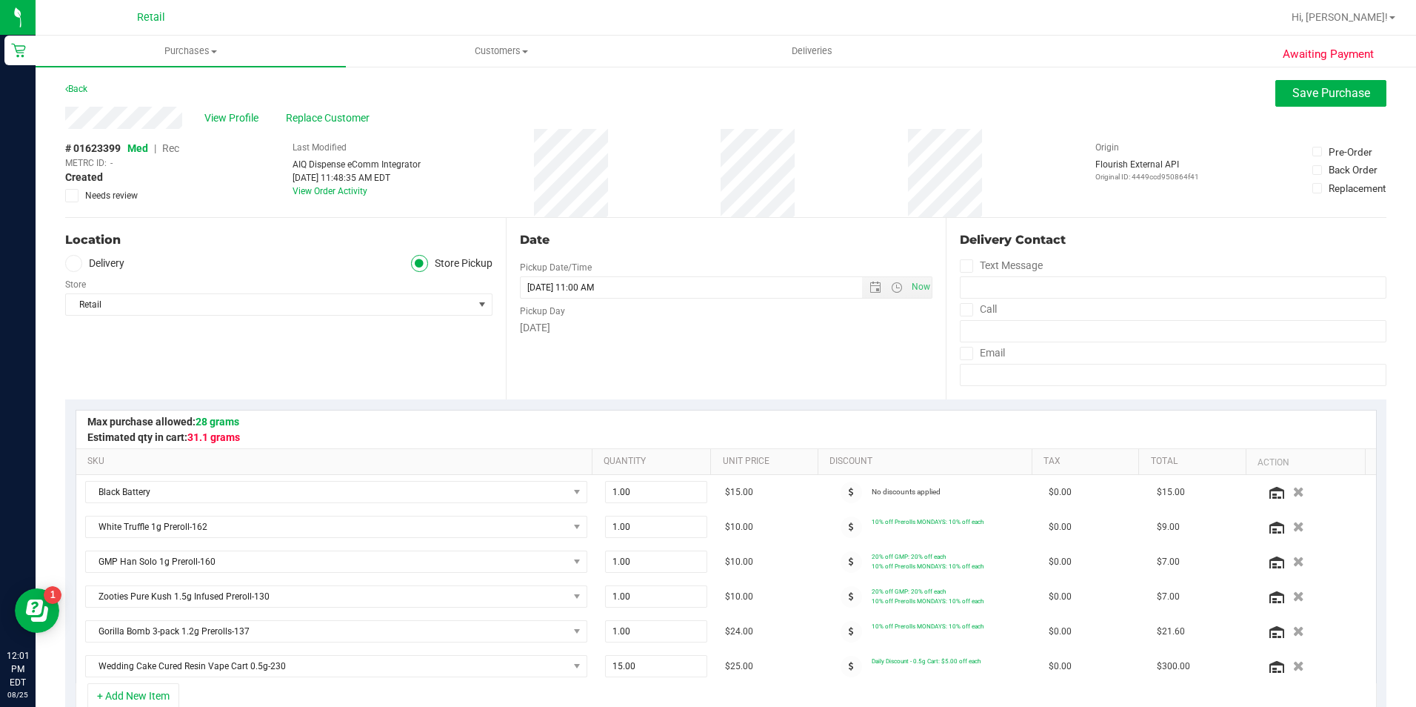
click at [173, 148] on span "Rec" at bounding box center [170, 148] width 17 height 12
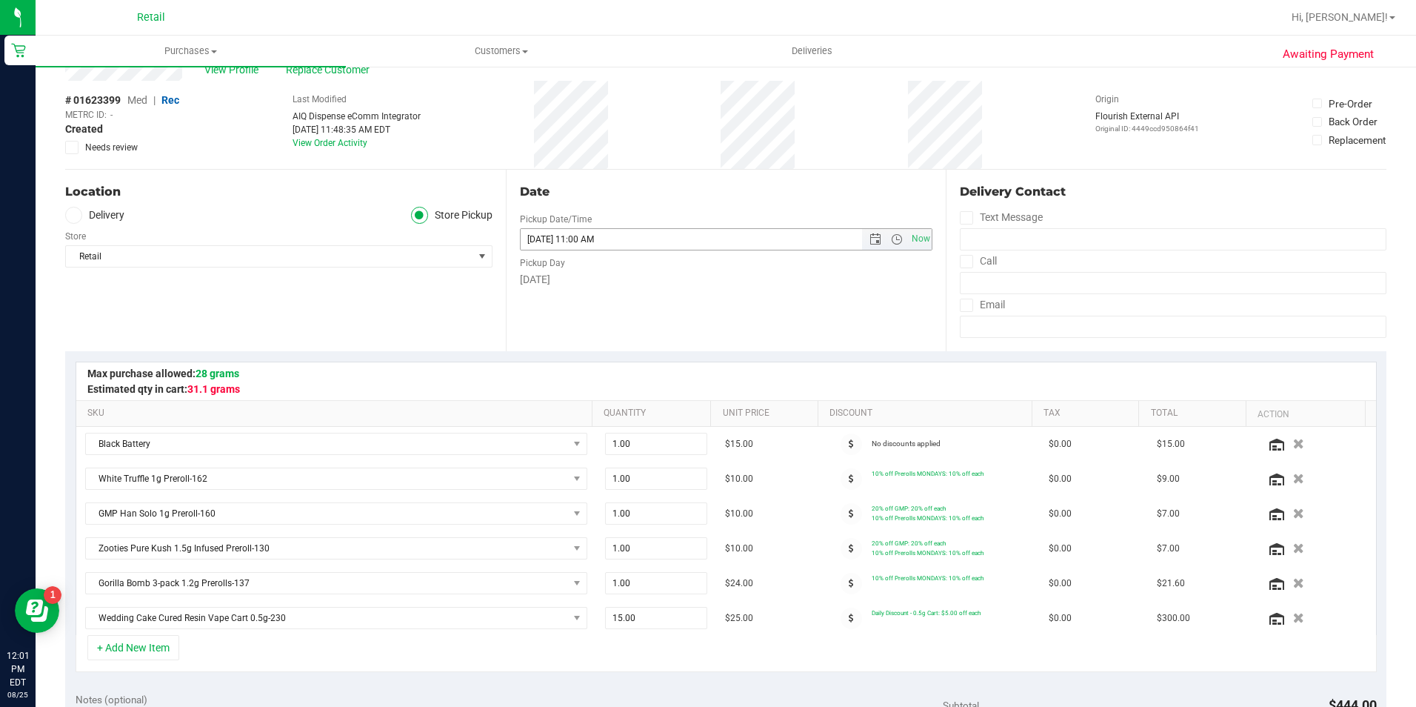
scroll to position [74, 0]
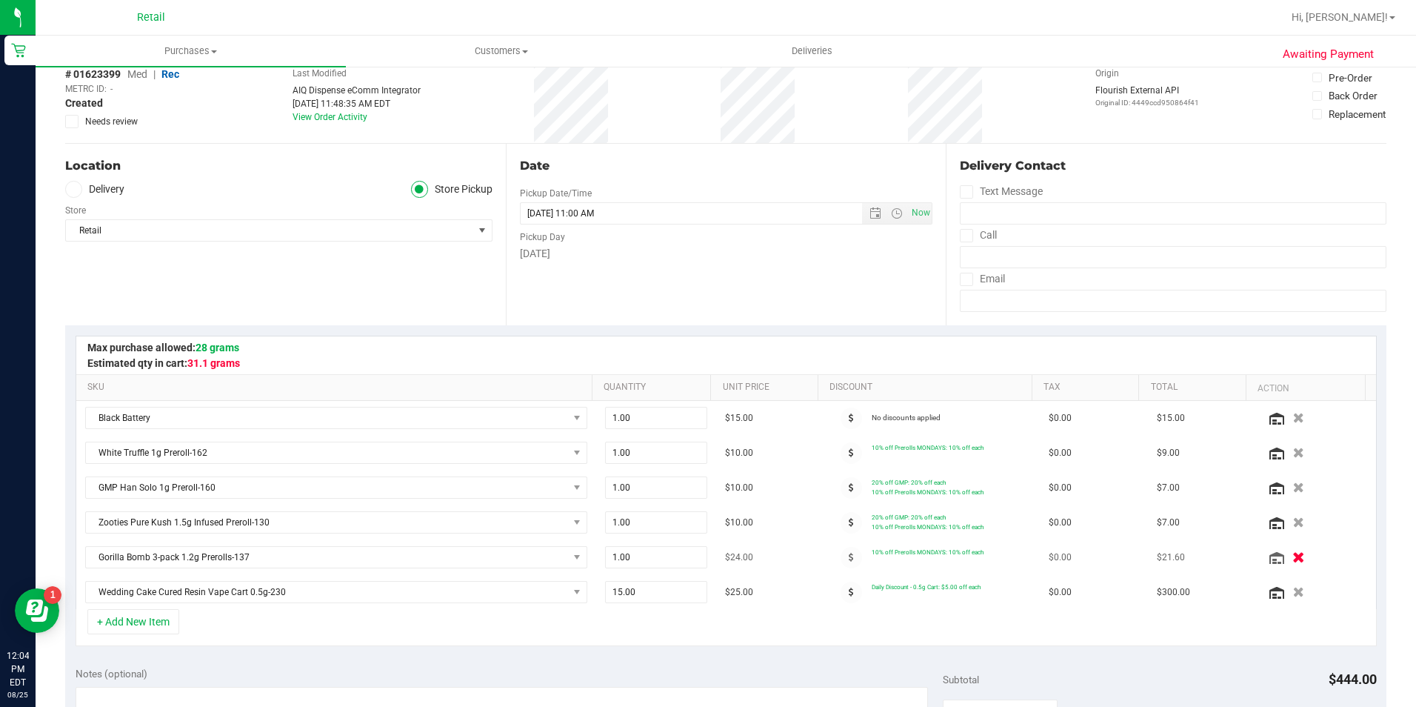
click at [1292, 558] on icon "button" at bounding box center [1298, 557] width 13 height 11
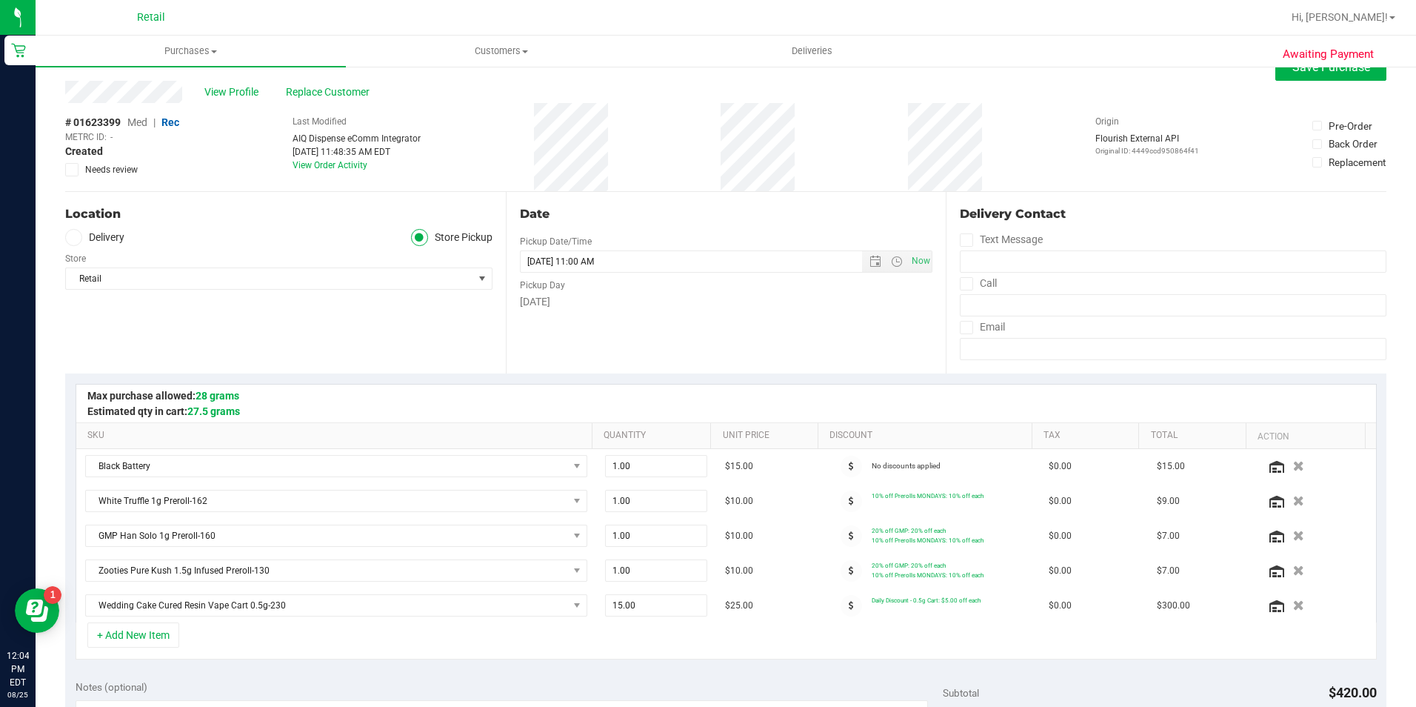
scroll to position [0, 0]
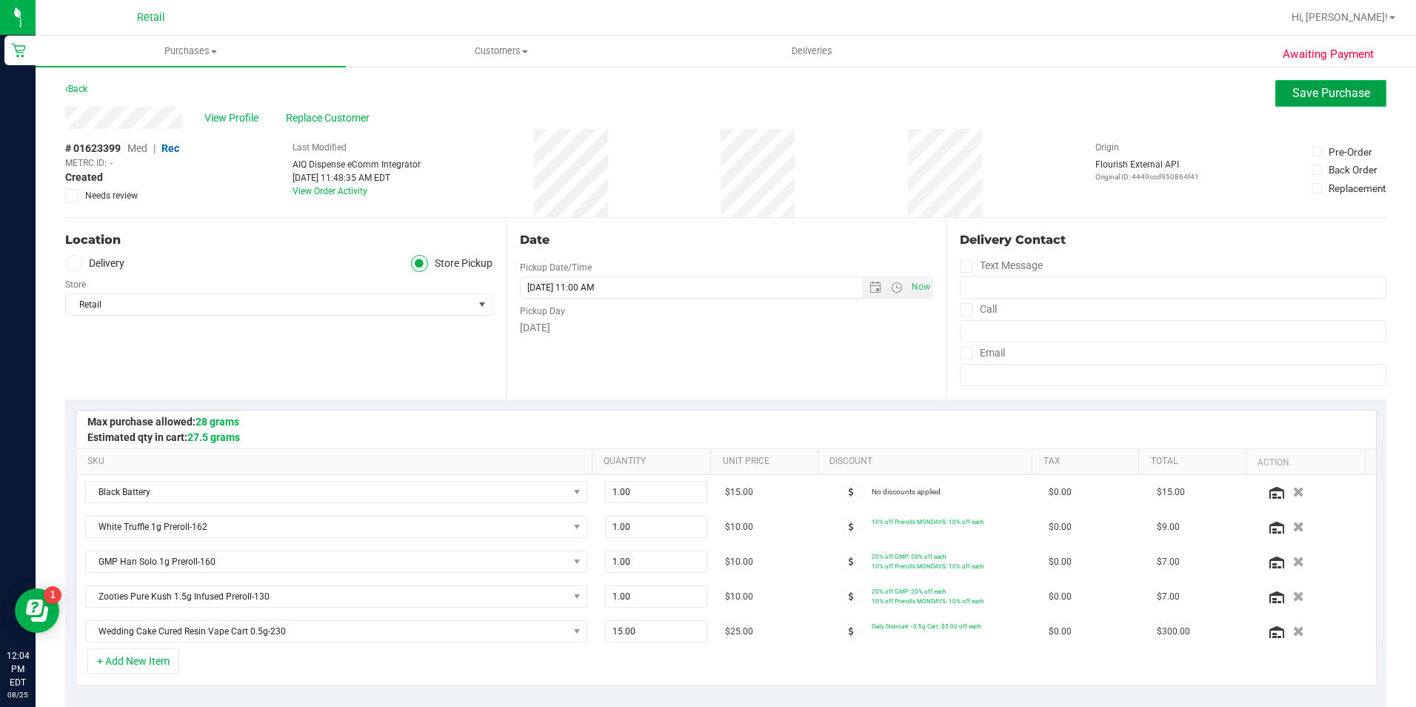
click at [1292, 96] on span "Save Purchase" at bounding box center [1331, 93] width 78 height 14
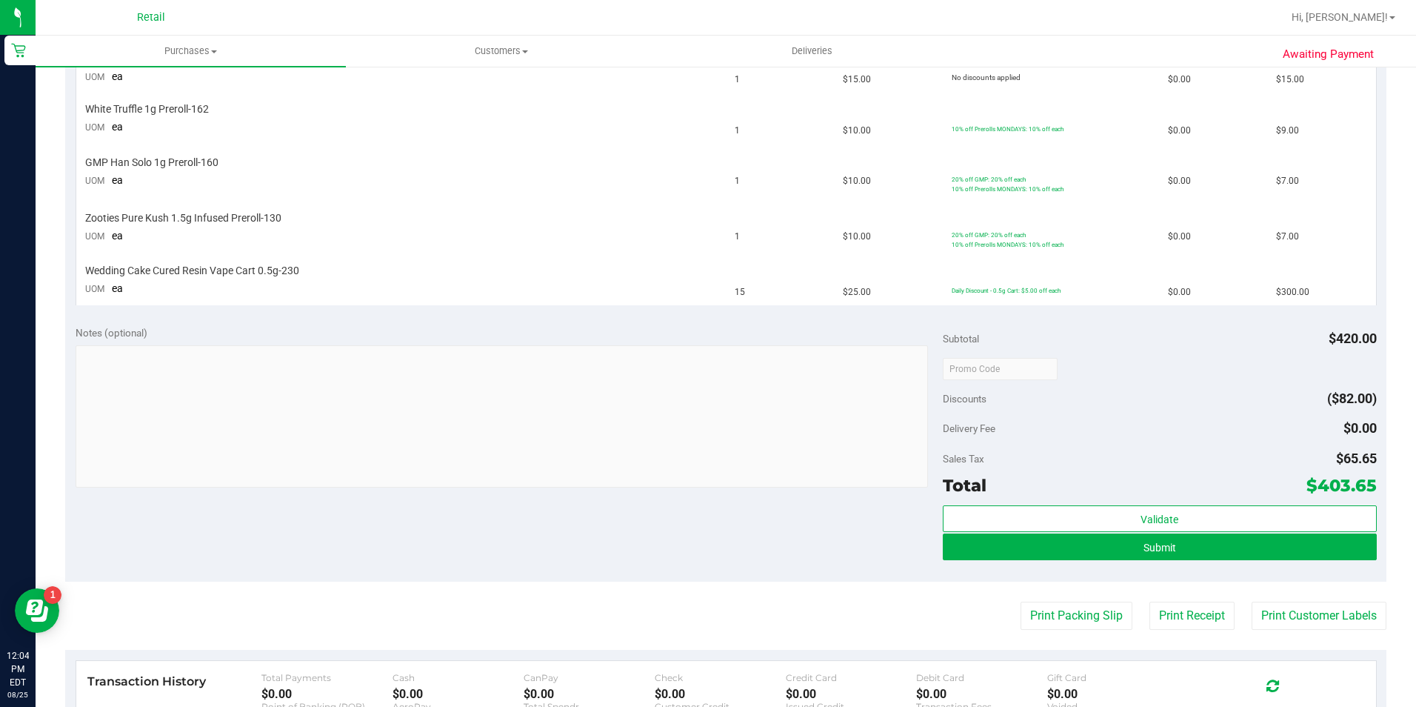
scroll to position [444, 0]
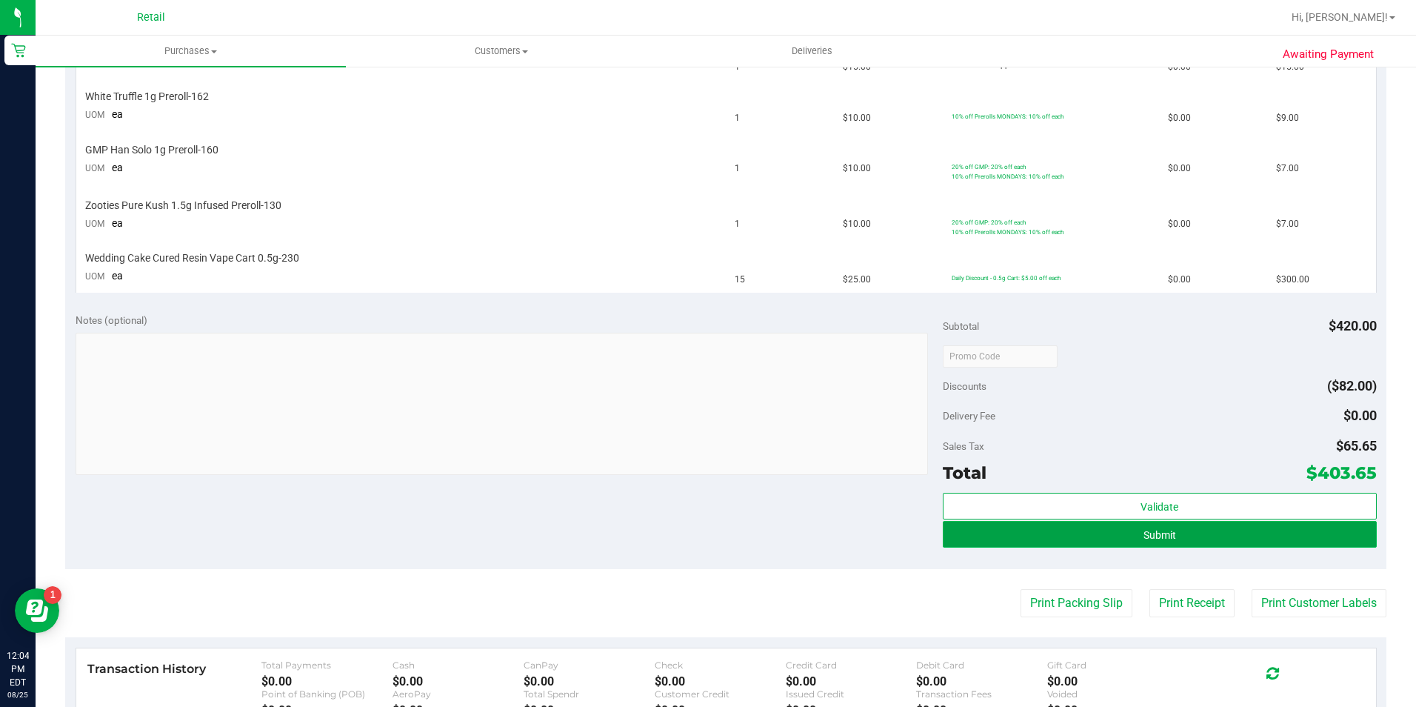
click at [1144, 529] on span "Submit" at bounding box center [1160, 535] width 33 height 12
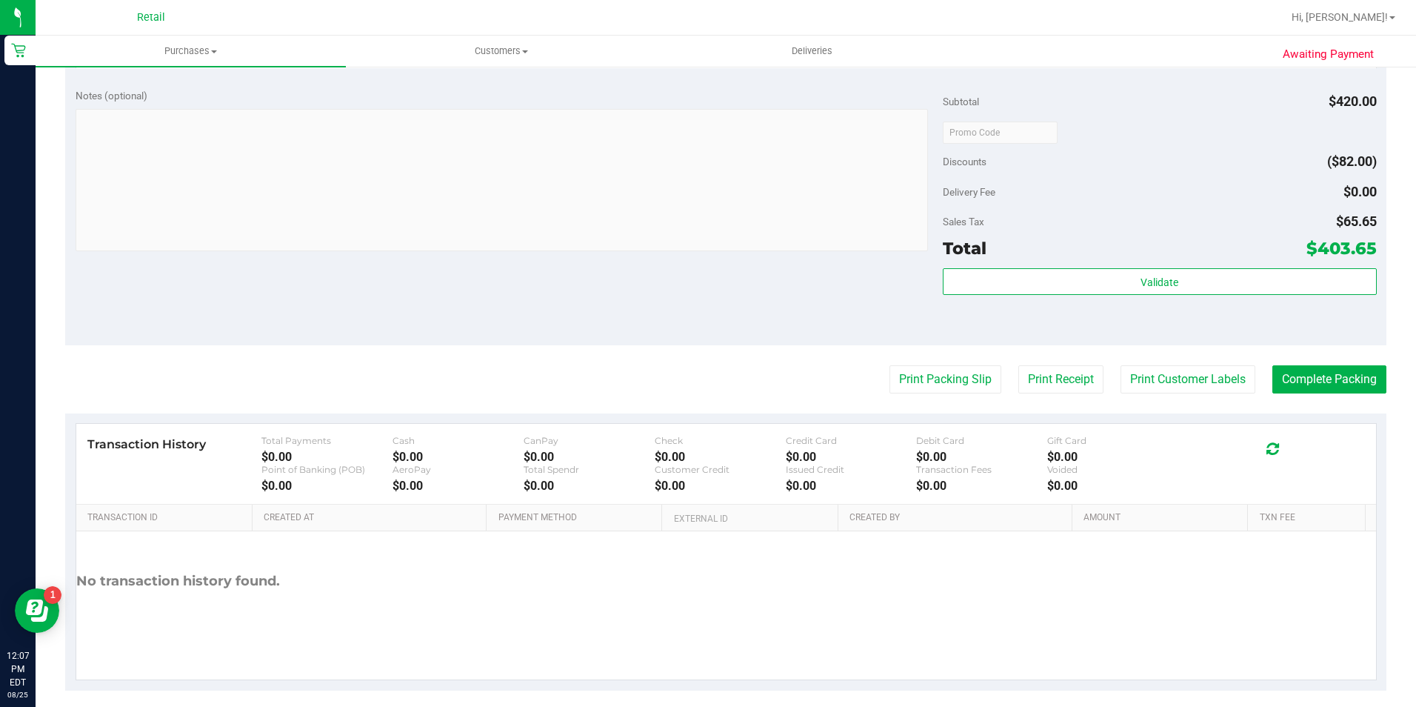
scroll to position [803, 0]
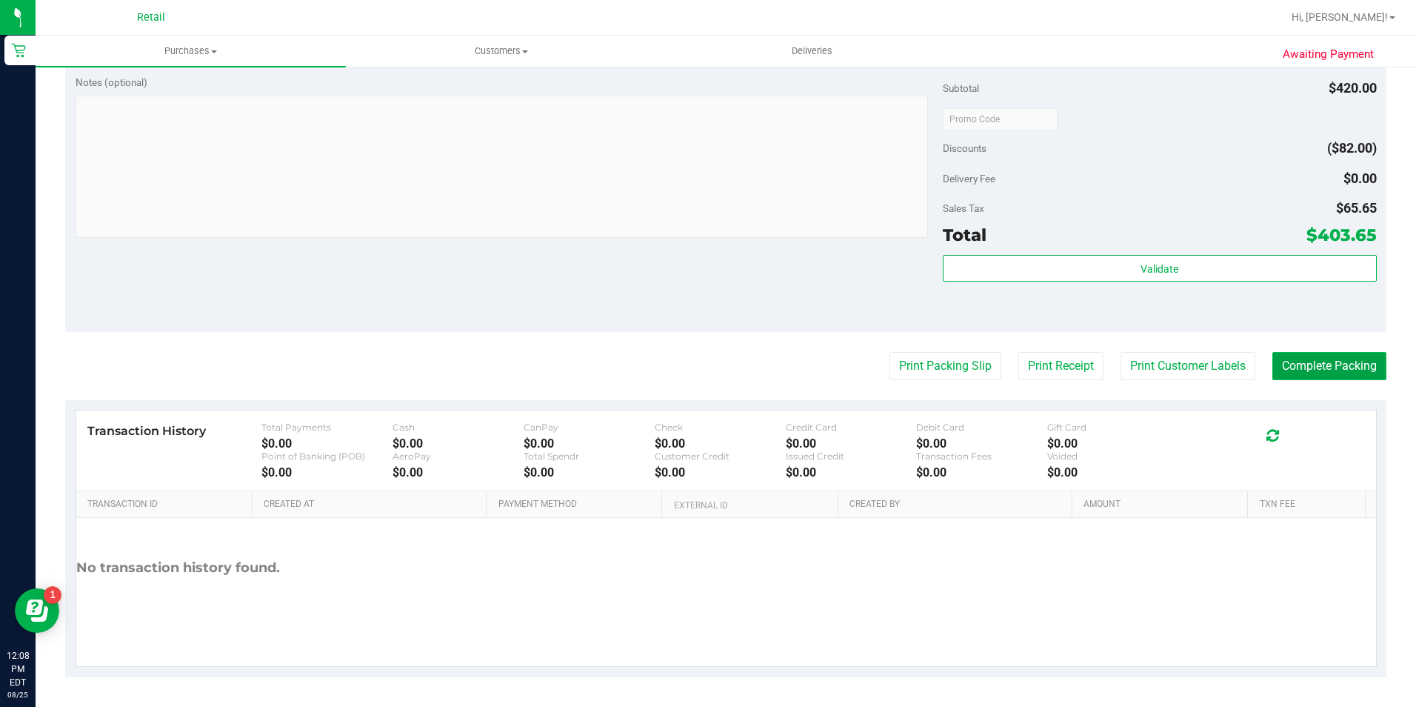
click at [1313, 372] on button "Complete Packing" at bounding box center [1329, 366] width 114 height 28
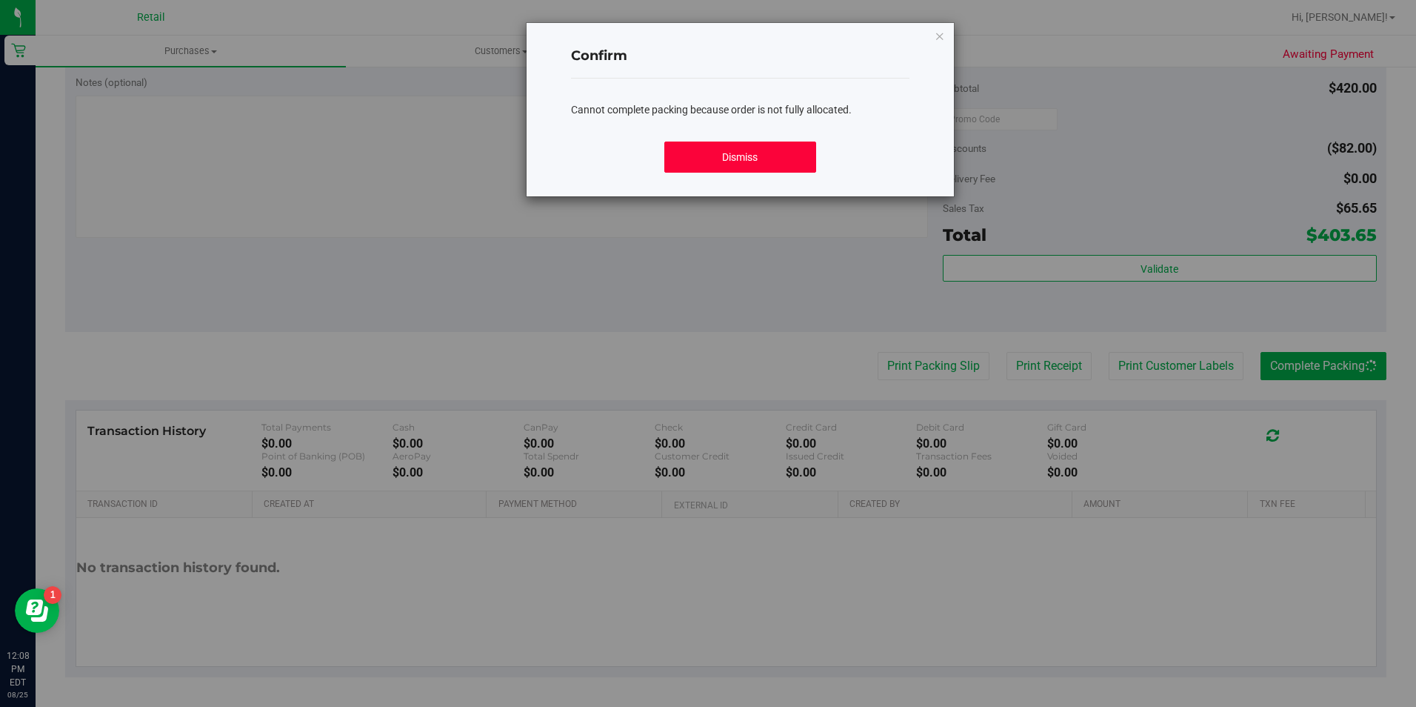
click at [770, 161] on button "Dismiss" at bounding box center [740, 156] width 152 height 31
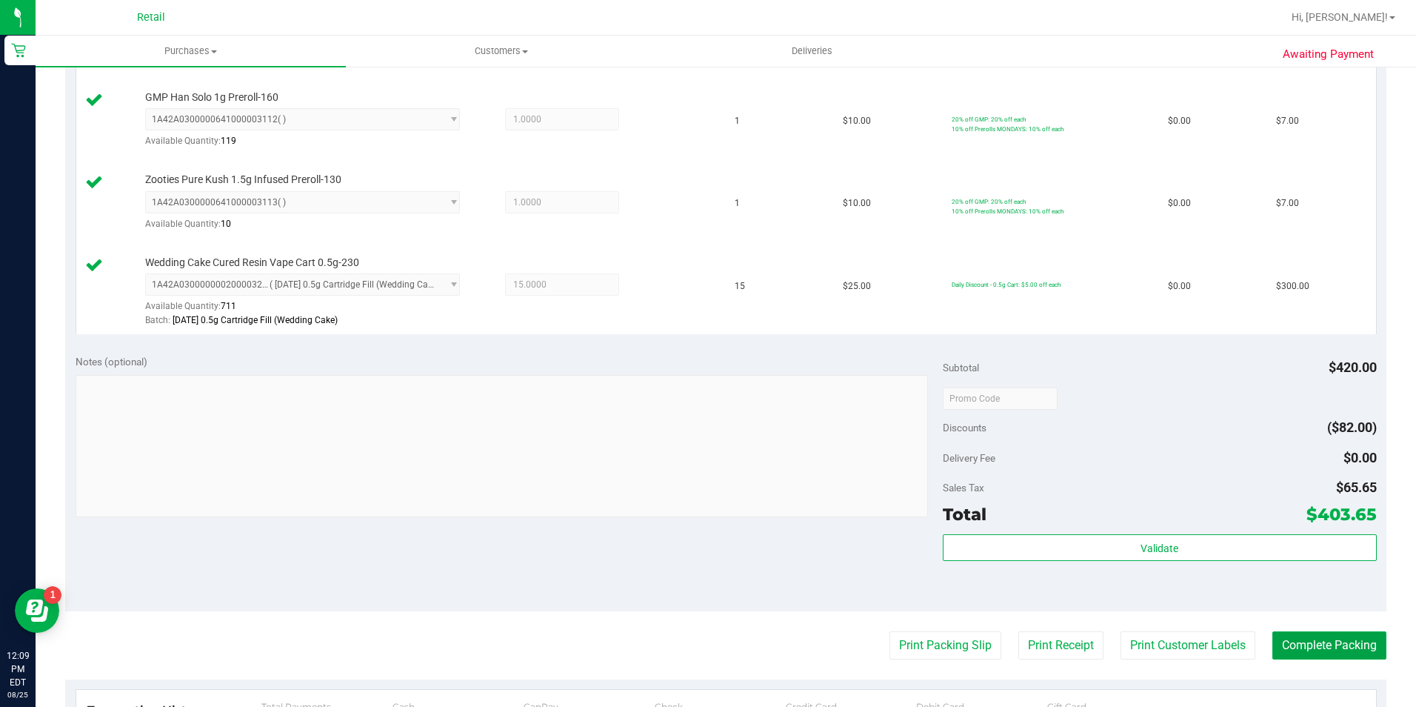
scroll to position [667, 0]
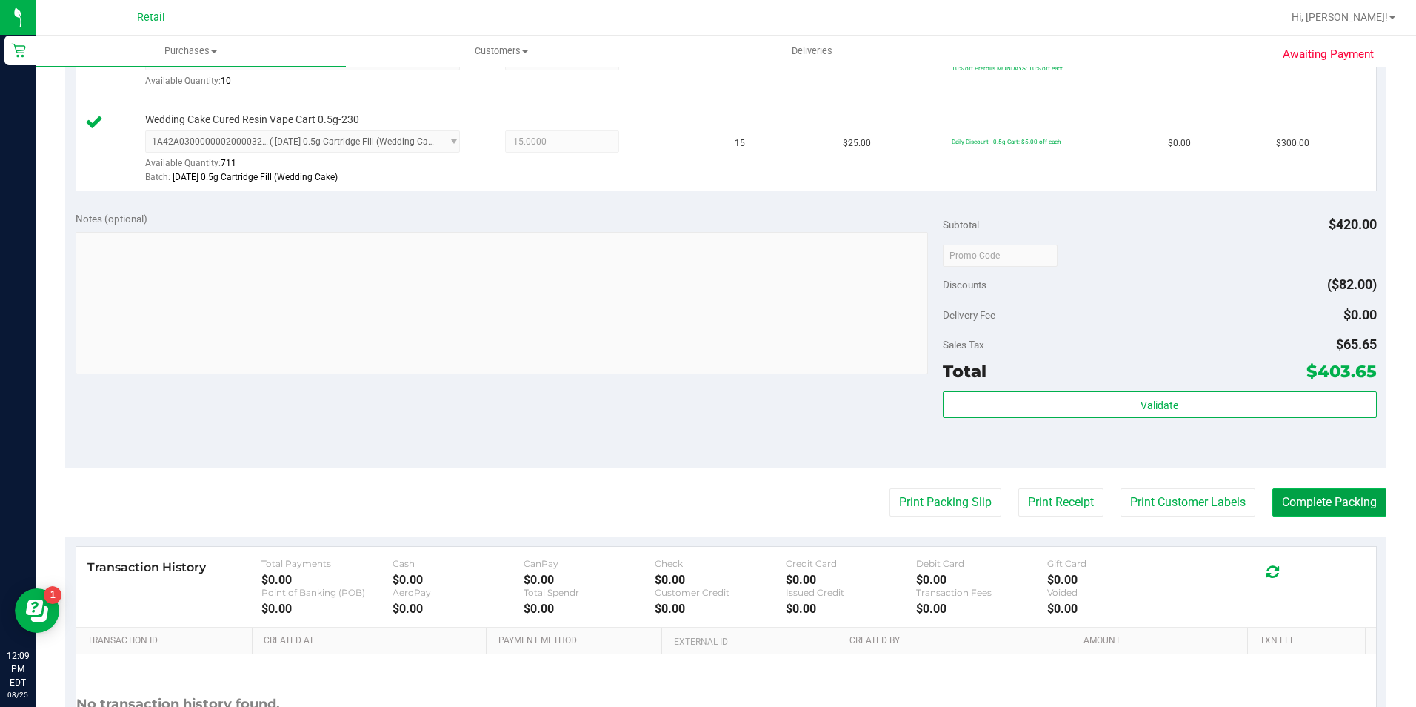
click at [1295, 512] on button "Complete Packing" at bounding box center [1329, 502] width 114 height 28
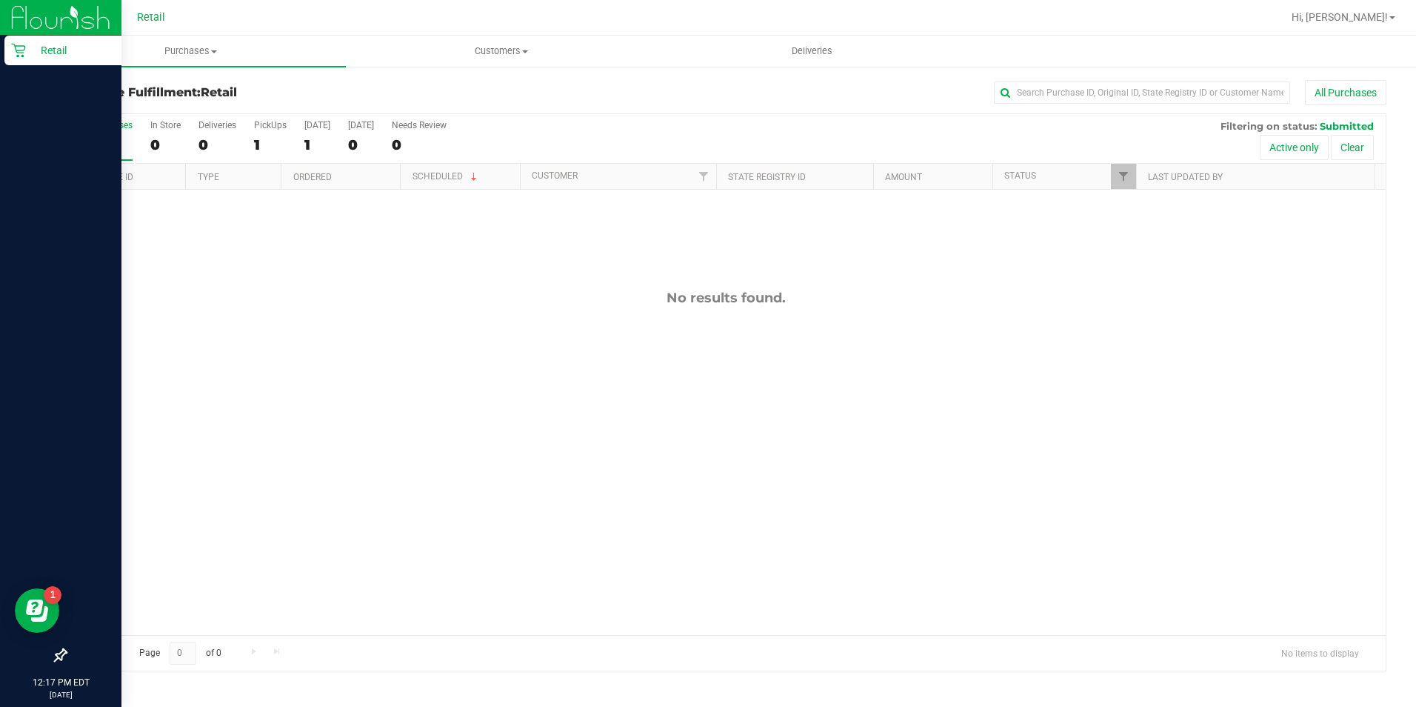
click at [36, 50] on p "Retail" at bounding box center [70, 50] width 89 height 18
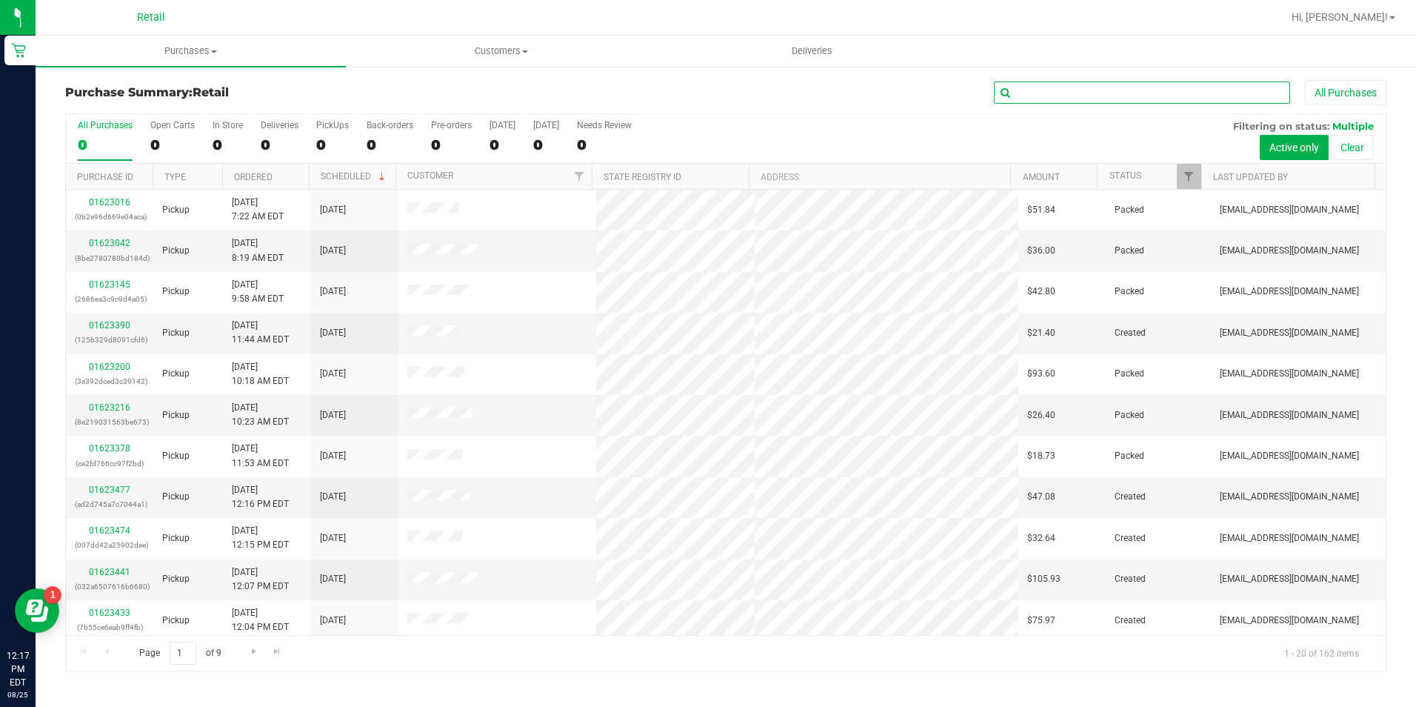
click at [1096, 99] on input "text" at bounding box center [1142, 92] width 296 height 22
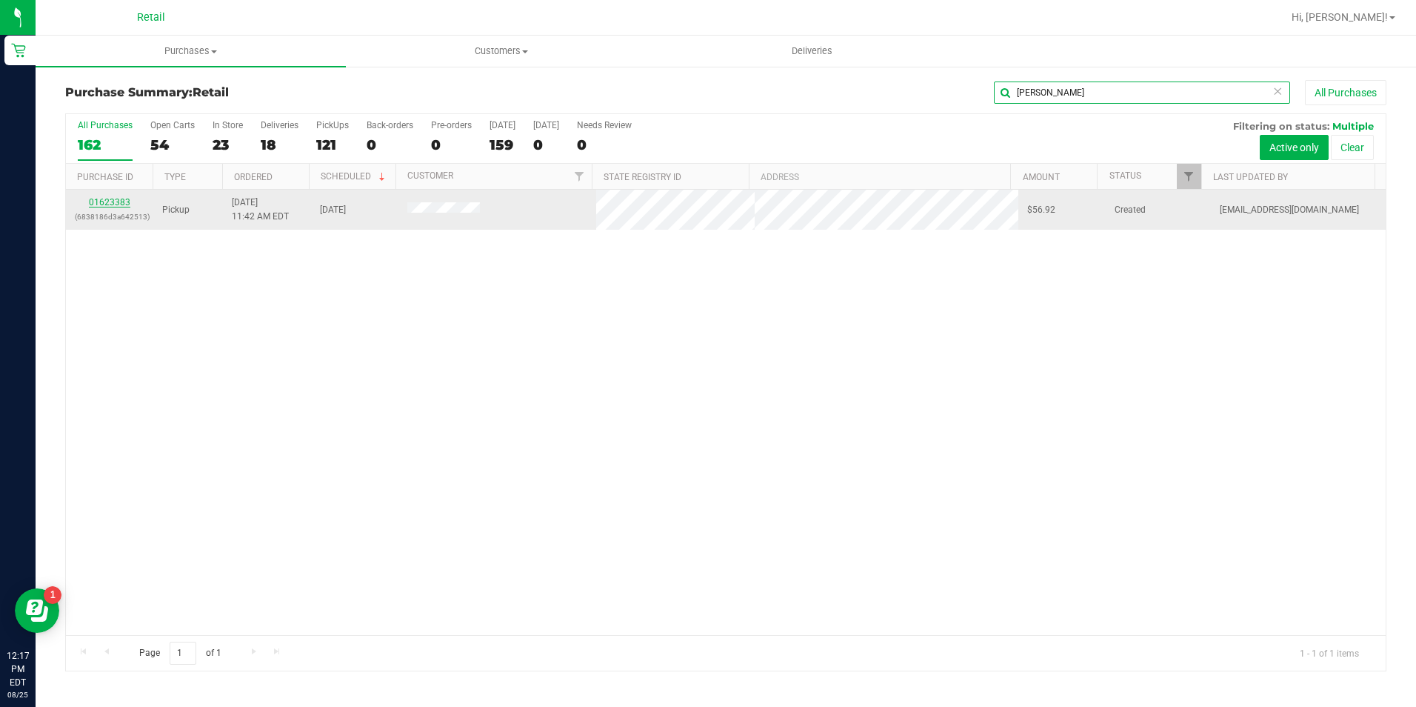
type input "duch"
click at [124, 201] on link "01623383" at bounding box center [109, 202] width 41 height 10
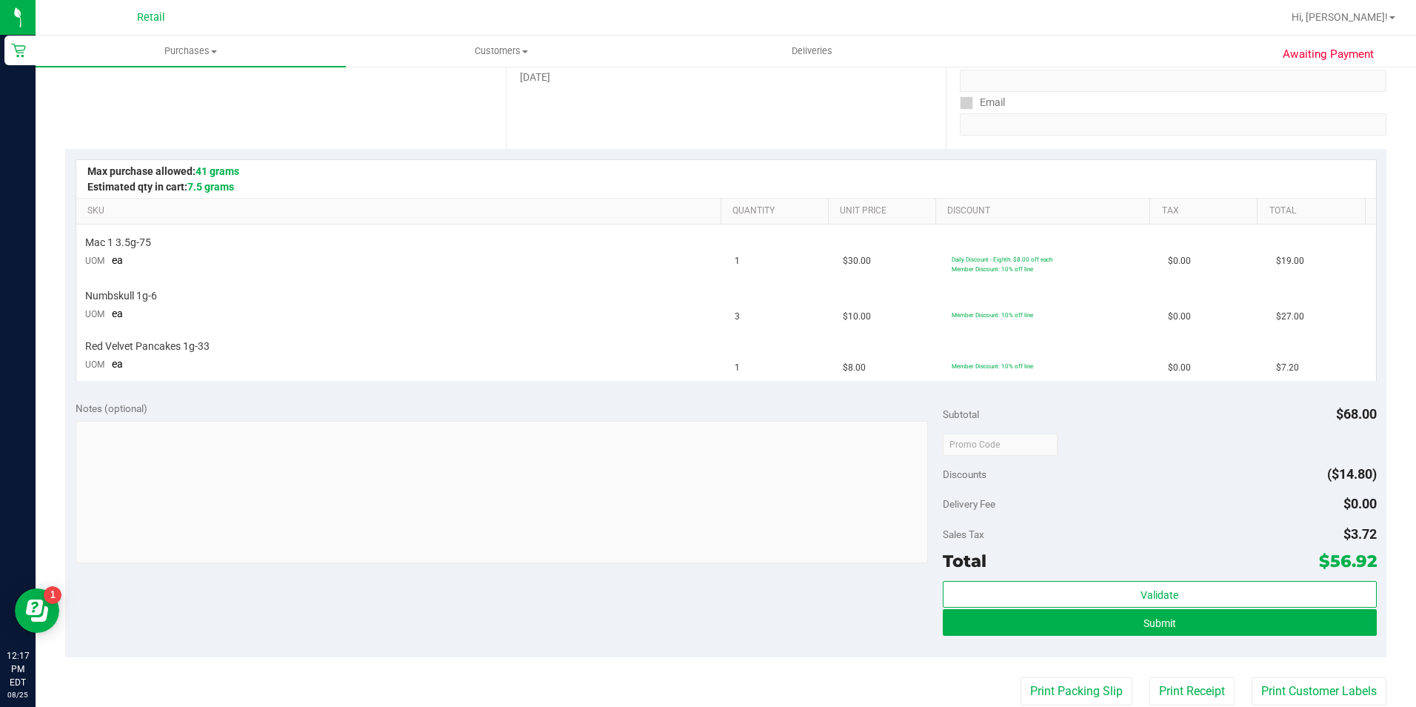
scroll to position [296, 0]
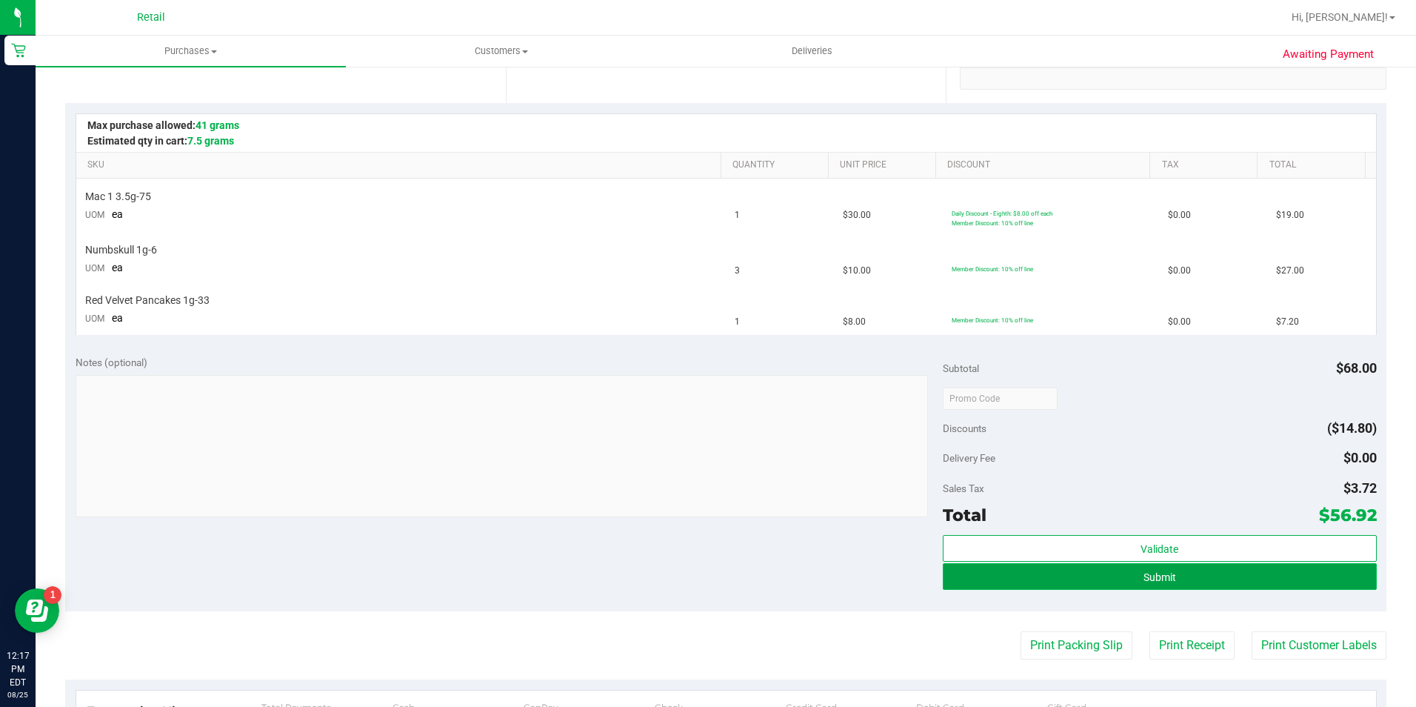
click at [1261, 573] on button "Submit" at bounding box center [1160, 576] width 434 height 27
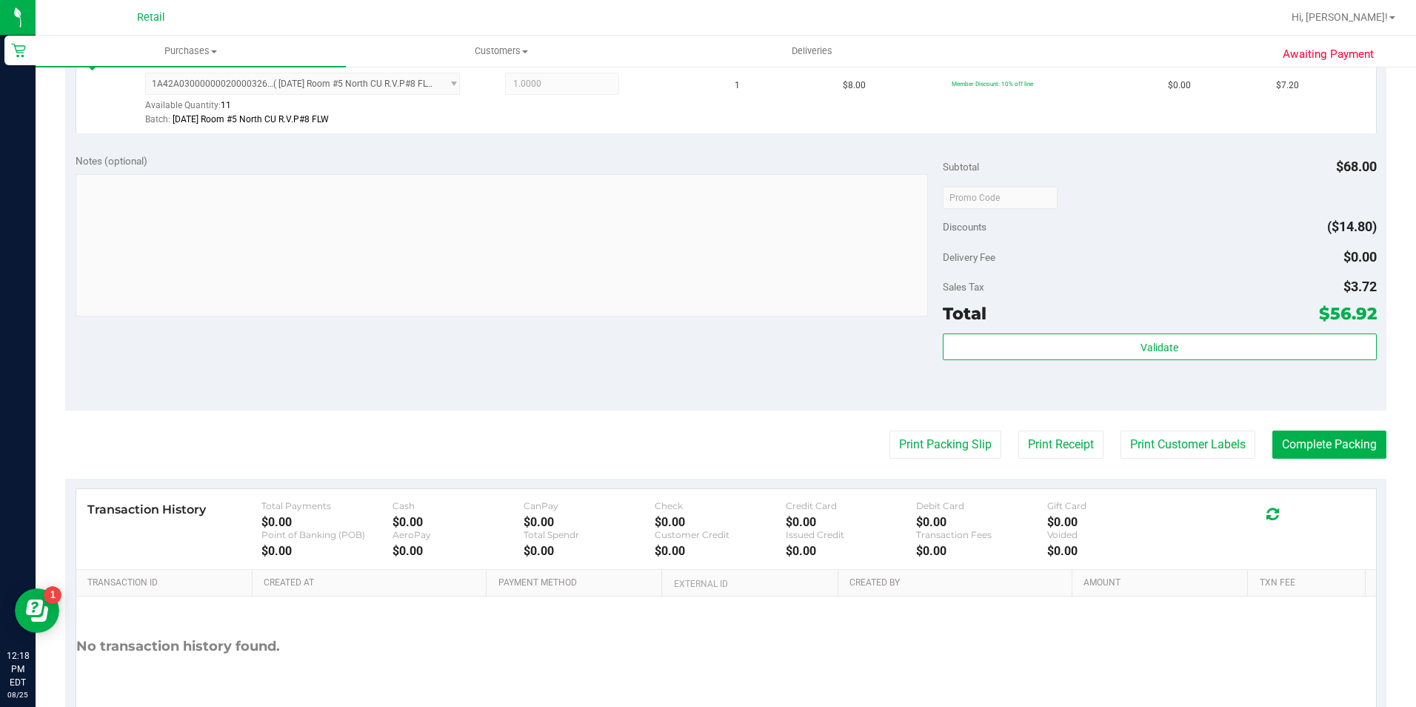
scroll to position [667, 0]
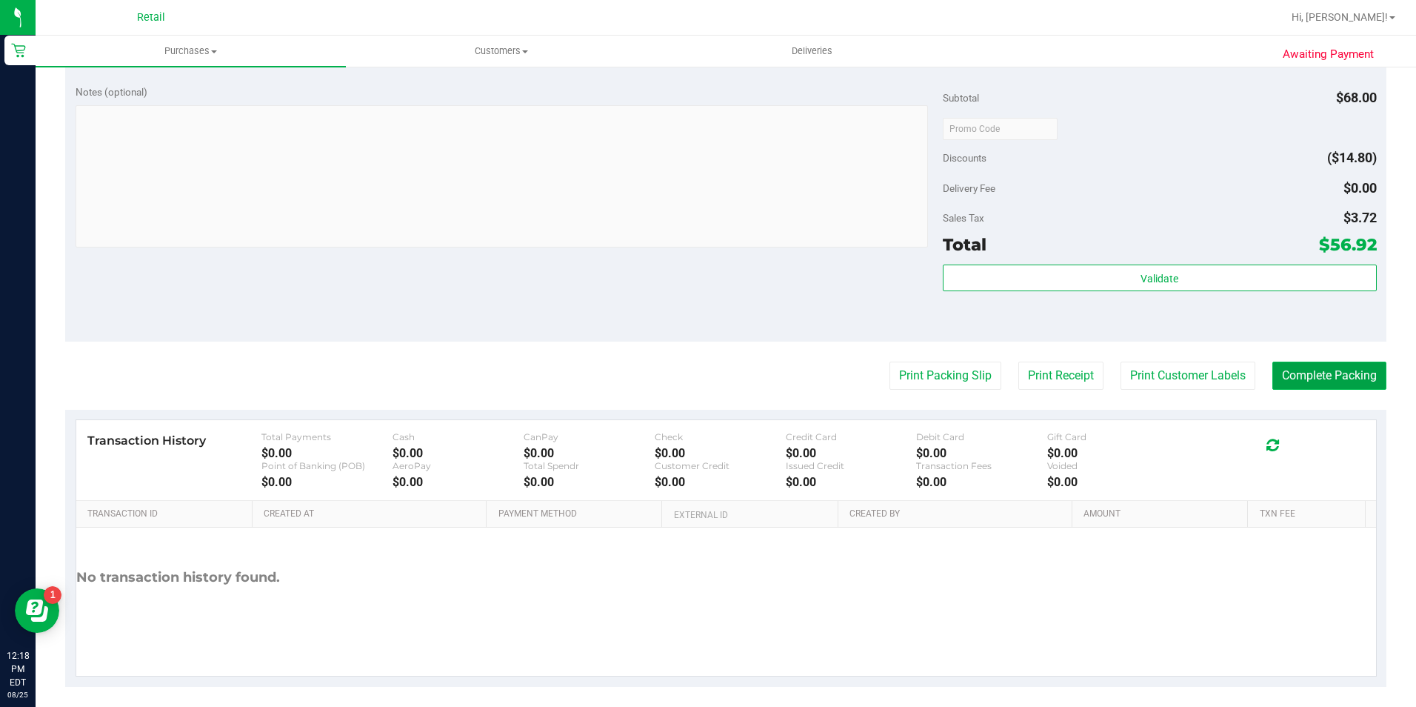
click at [1329, 372] on button "Complete Packing" at bounding box center [1329, 375] width 114 height 28
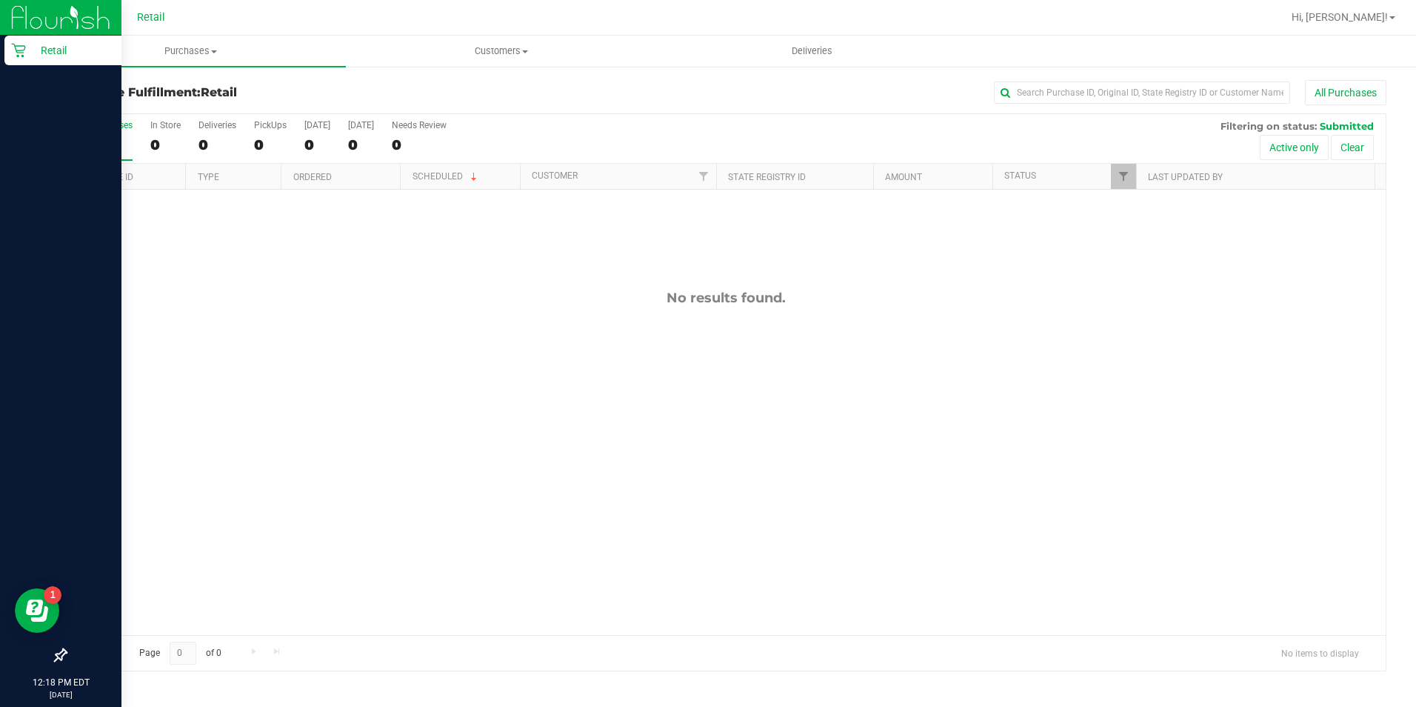
click at [26, 56] on p "Retail" at bounding box center [70, 50] width 89 height 18
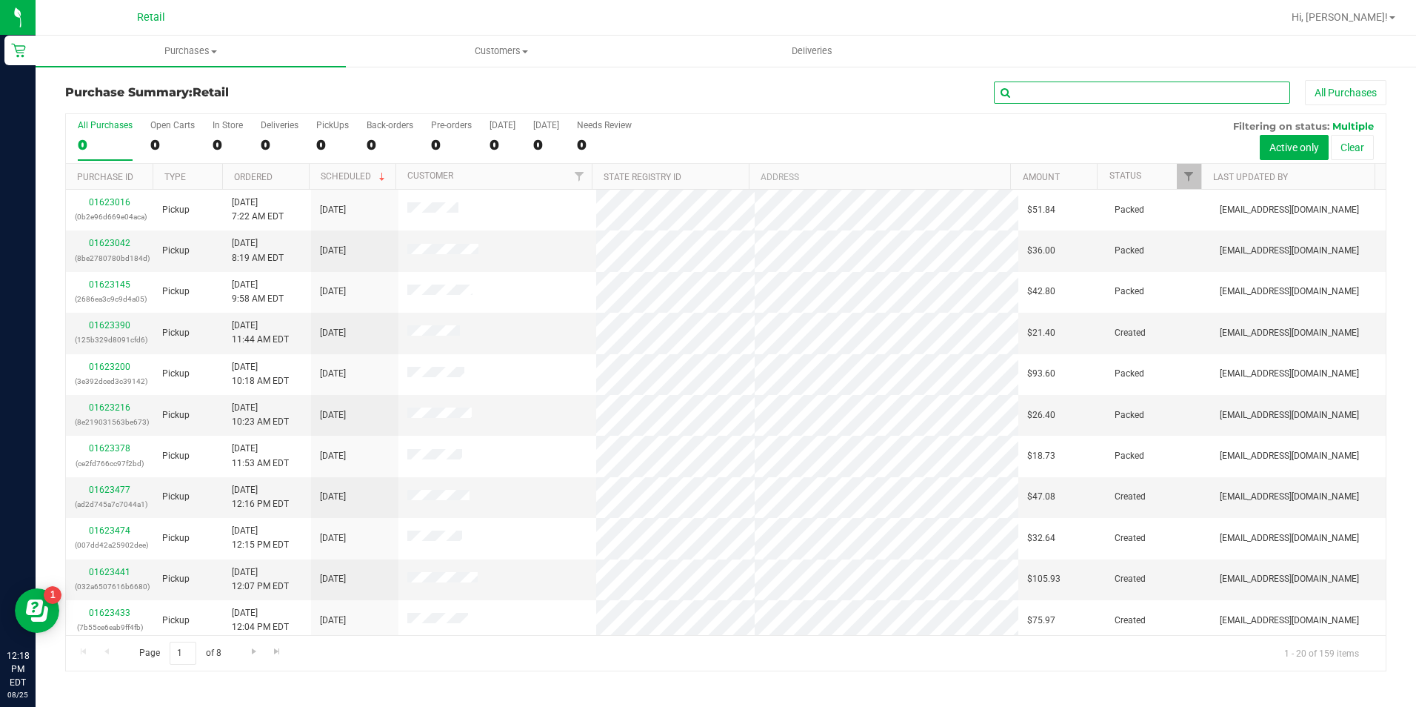
click at [1079, 89] on input "text" at bounding box center [1142, 92] width 296 height 22
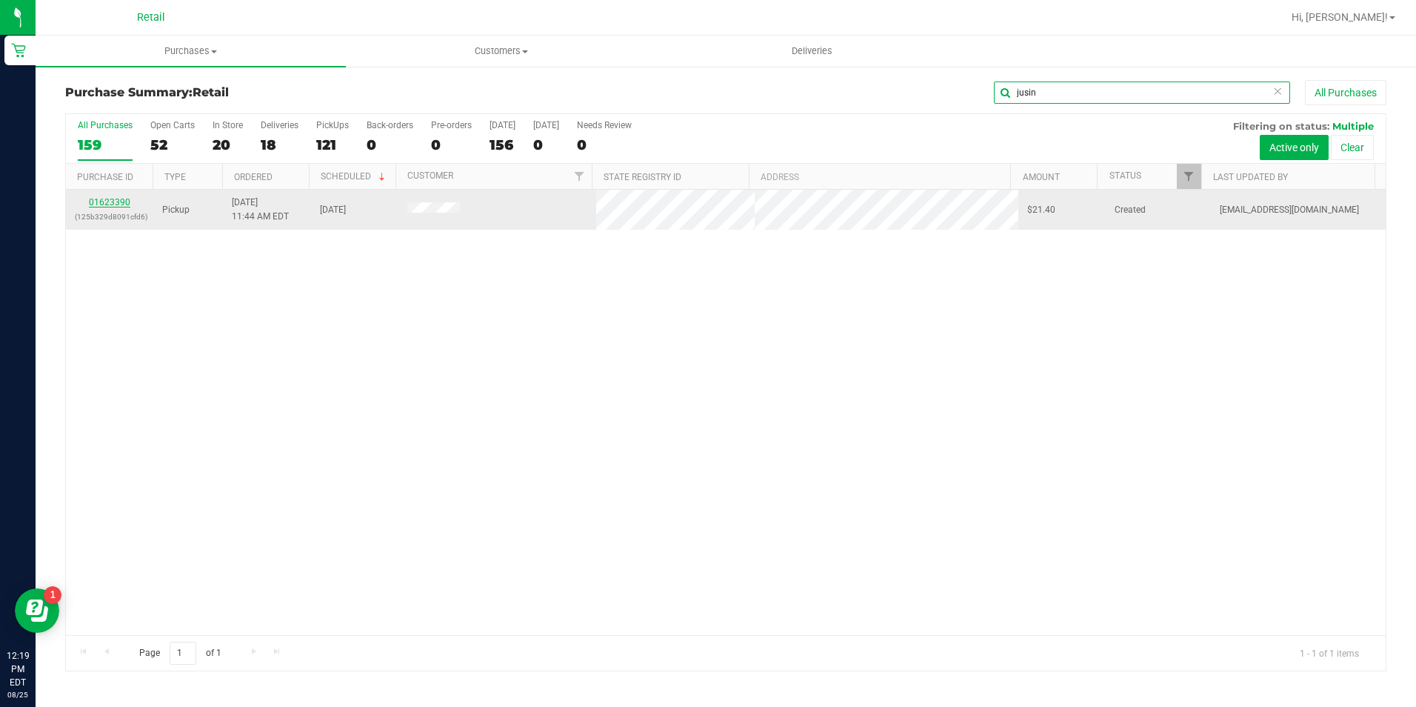
type input "jusin"
click at [124, 201] on link "01623390" at bounding box center [109, 202] width 41 height 10
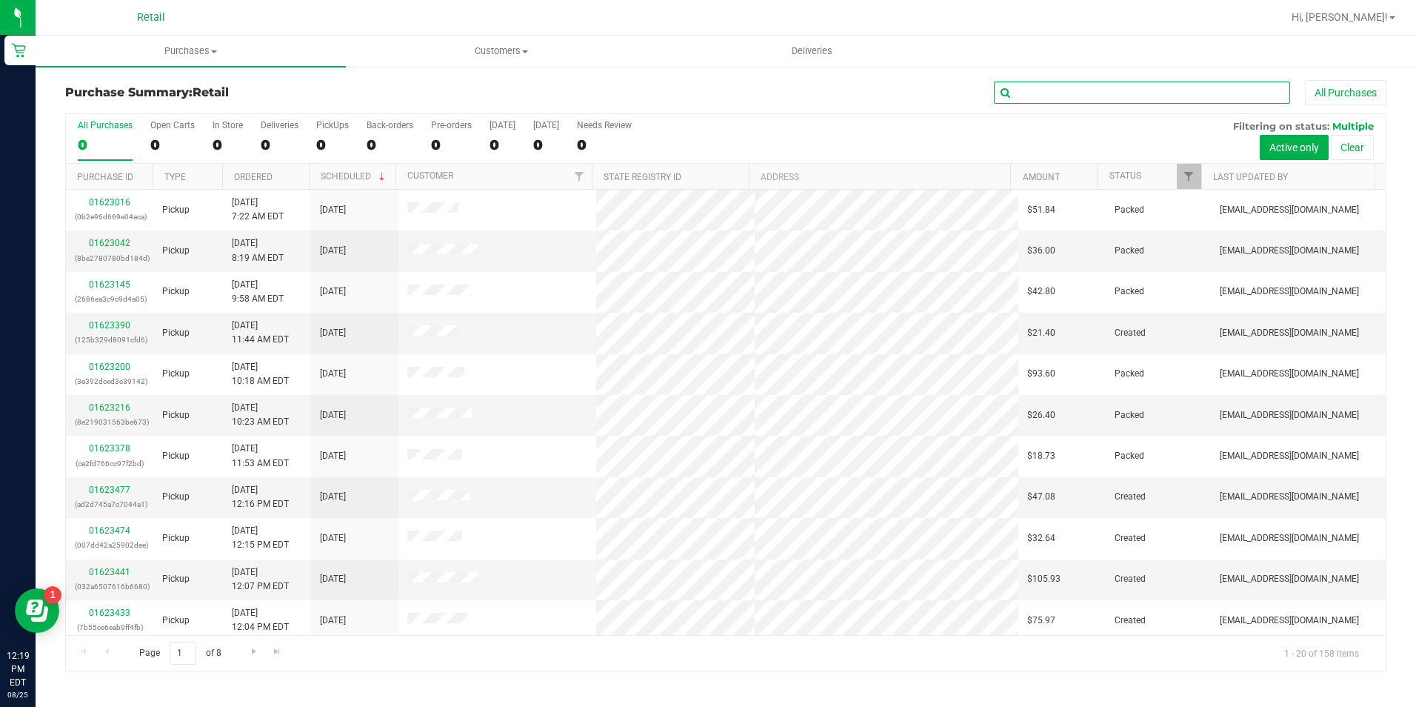
click at [1127, 82] on input "text" at bounding box center [1142, 92] width 296 height 22
type input "jusin"
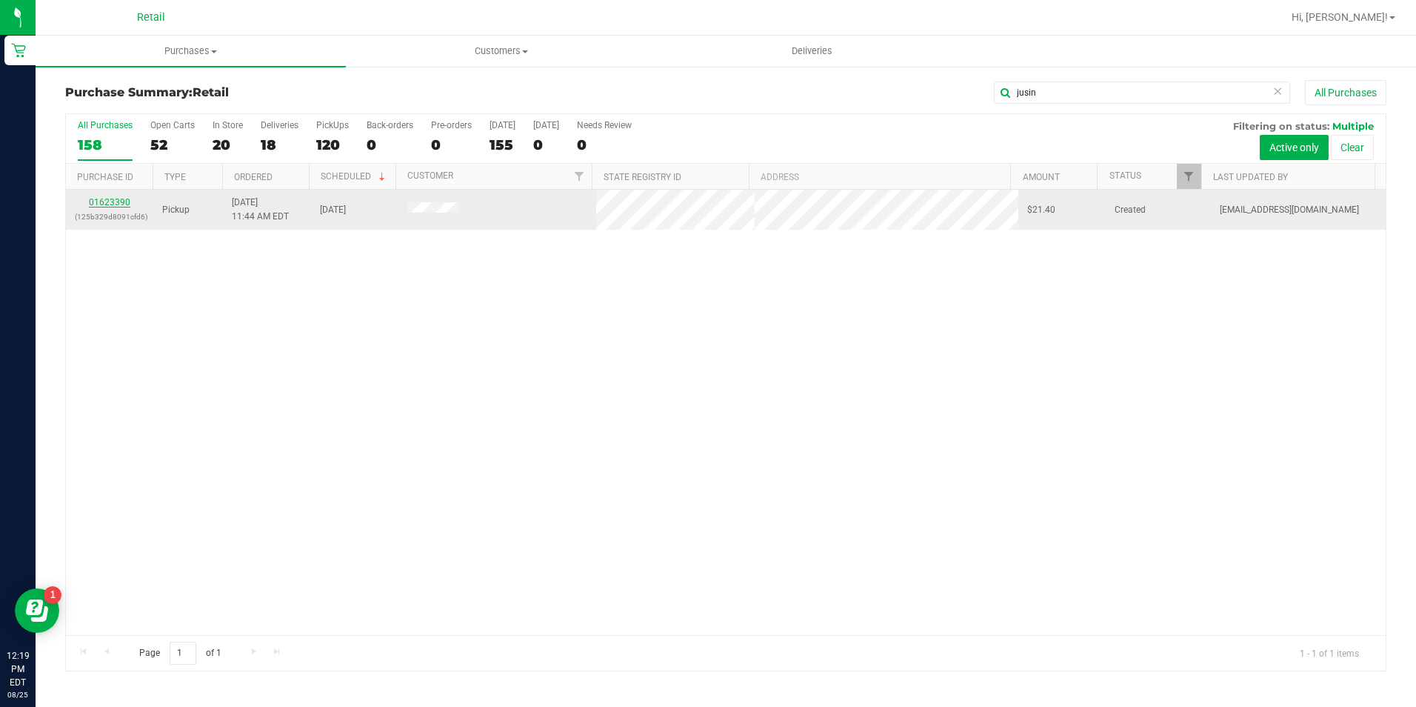
click at [103, 199] on link "01623390" at bounding box center [109, 202] width 41 height 10
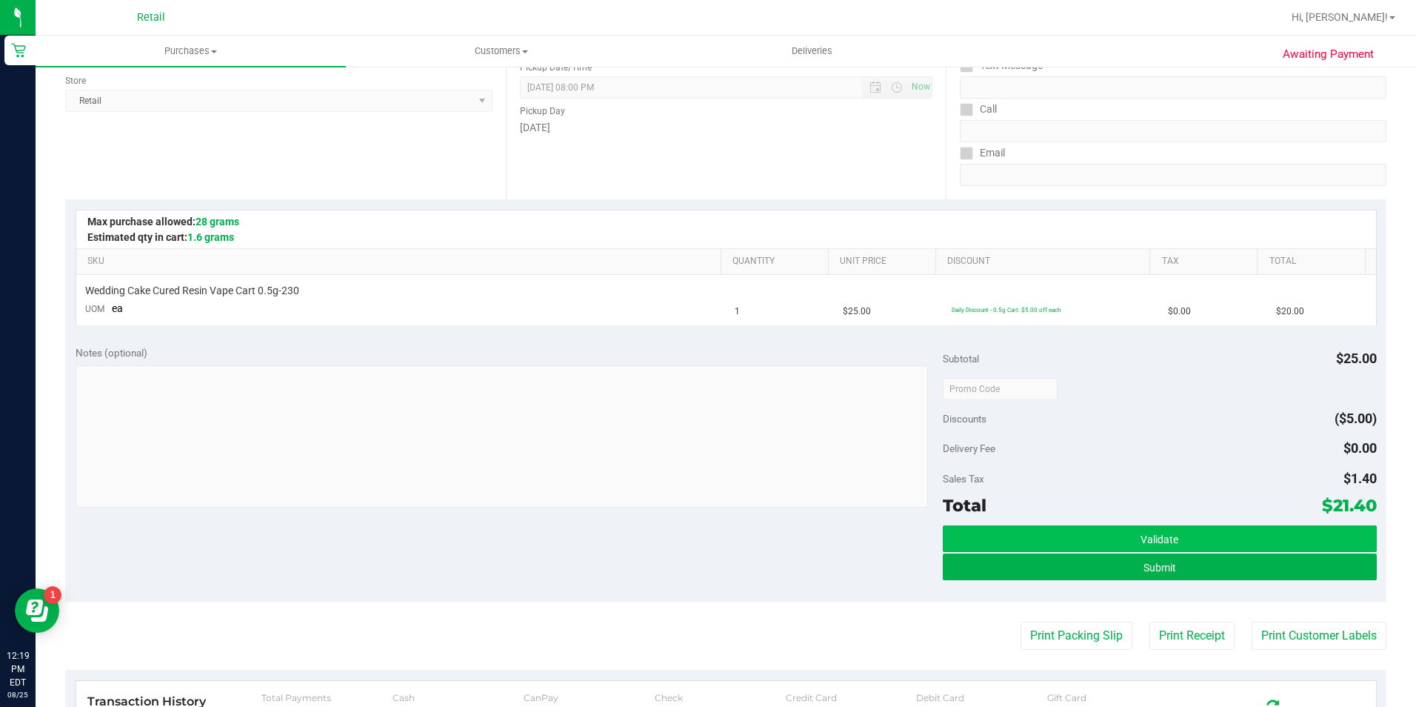
scroll to position [296, 0]
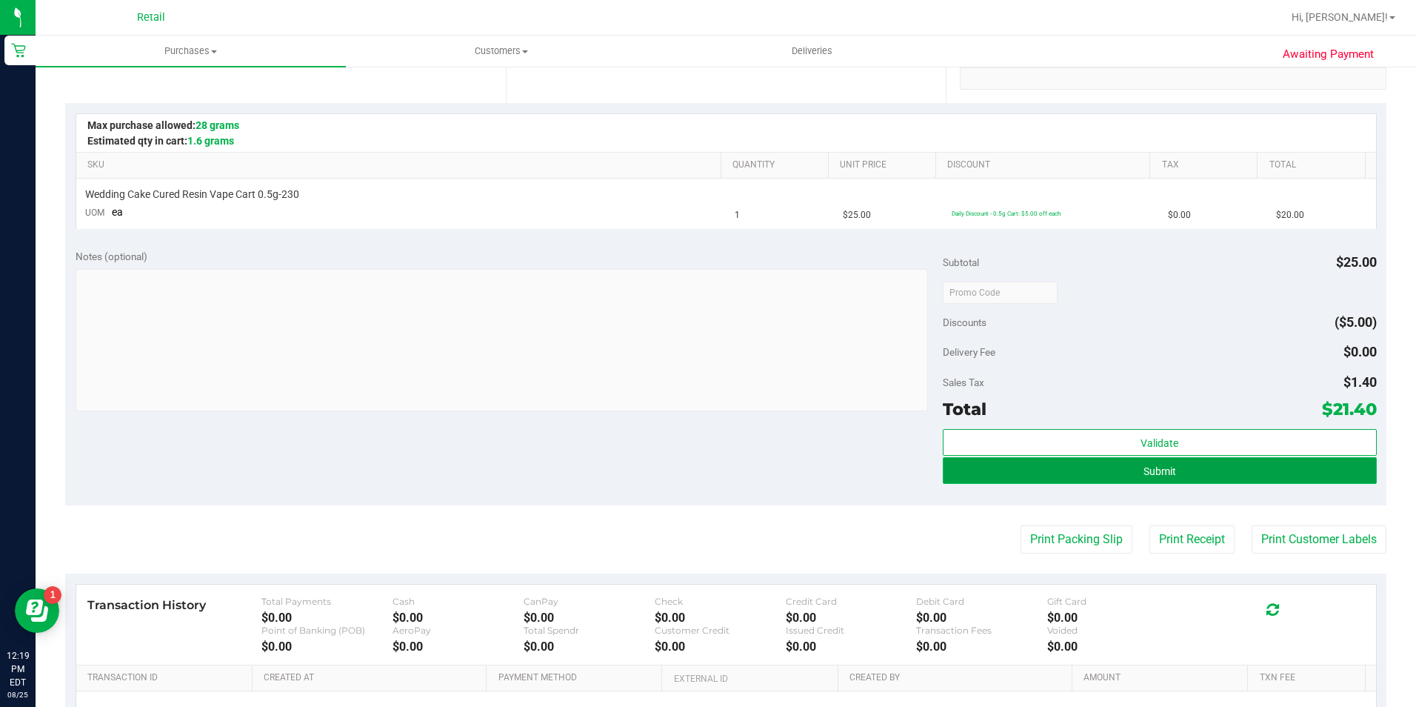
click at [1152, 469] on span "Submit" at bounding box center [1160, 471] width 33 height 12
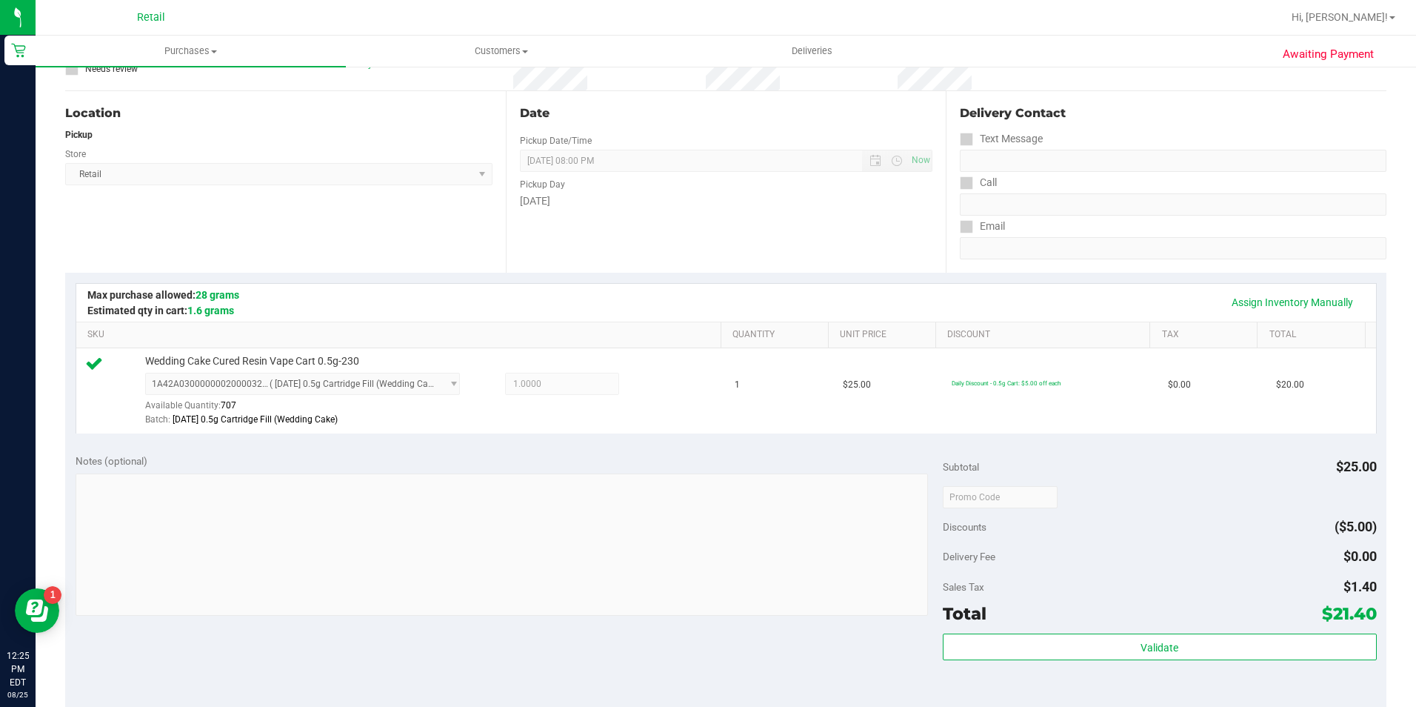
scroll to position [222, 0]
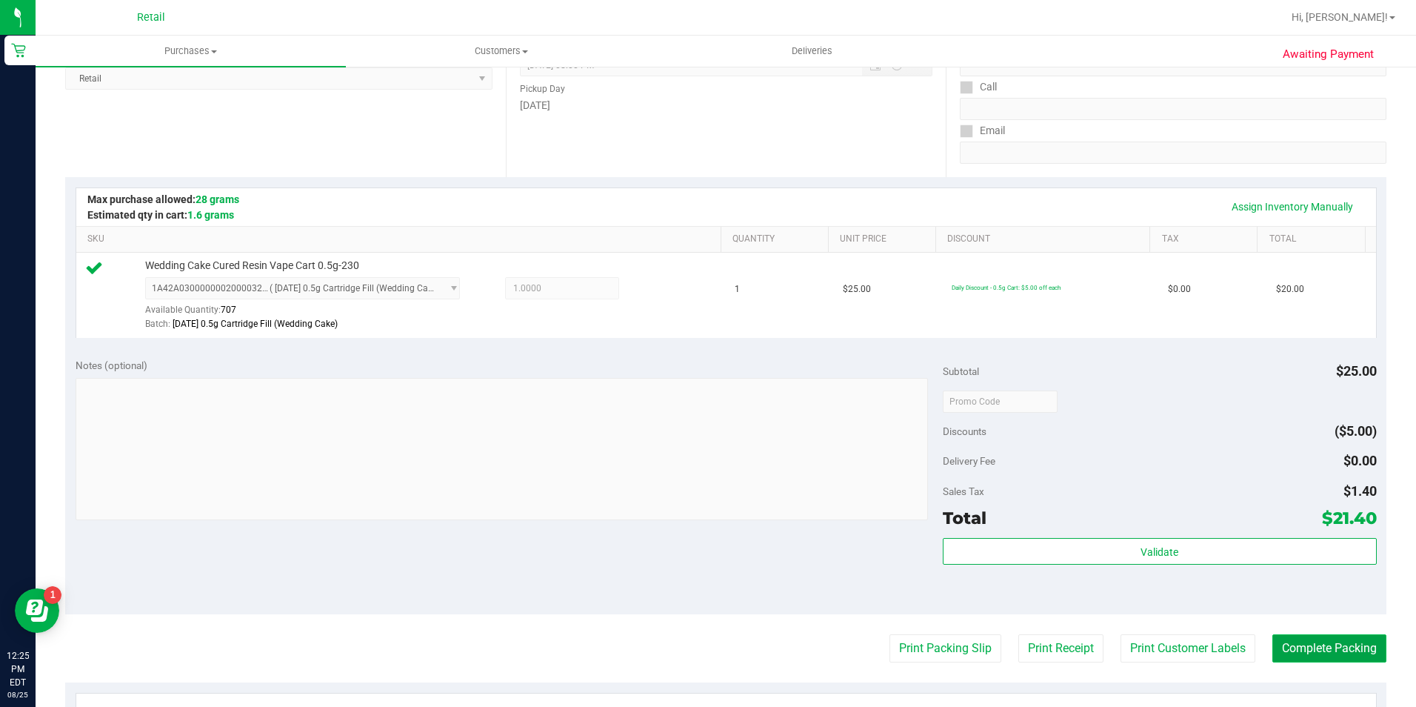
click at [1356, 653] on button "Complete Packing" at bounding box center [1329, 648] width 114 height 28
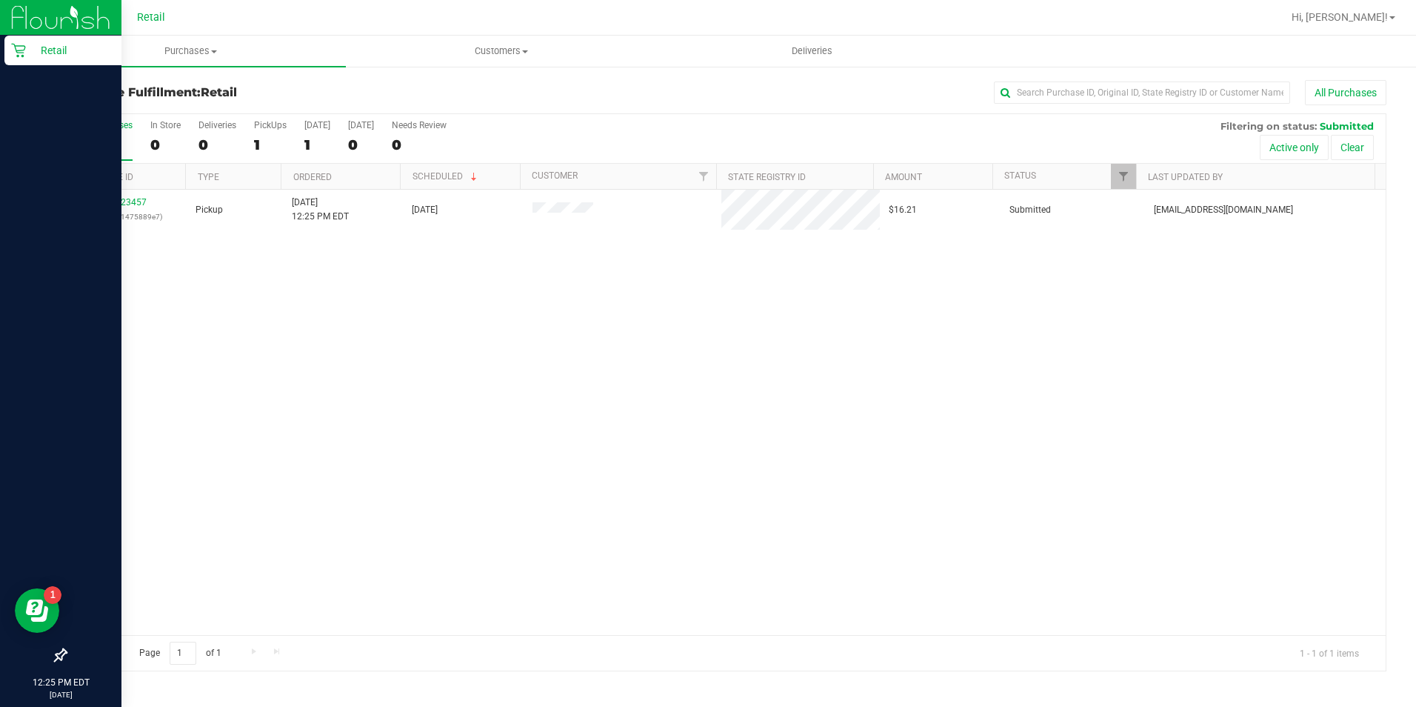
click at [27, 52] on p "Retail" at bounding box center [70, 50] width 89 height 18
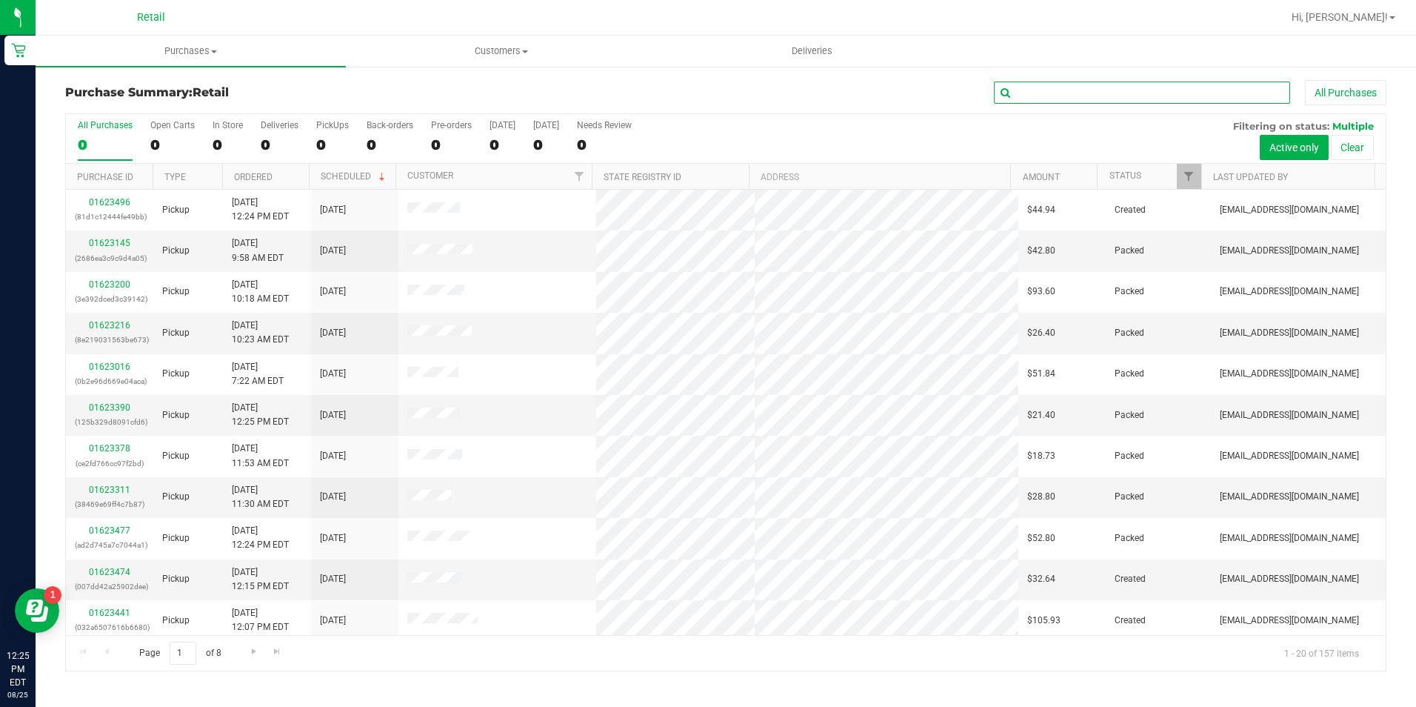
click at [1089, 84] on input "text" at bounding box center [1142, 92] width 296 height 22
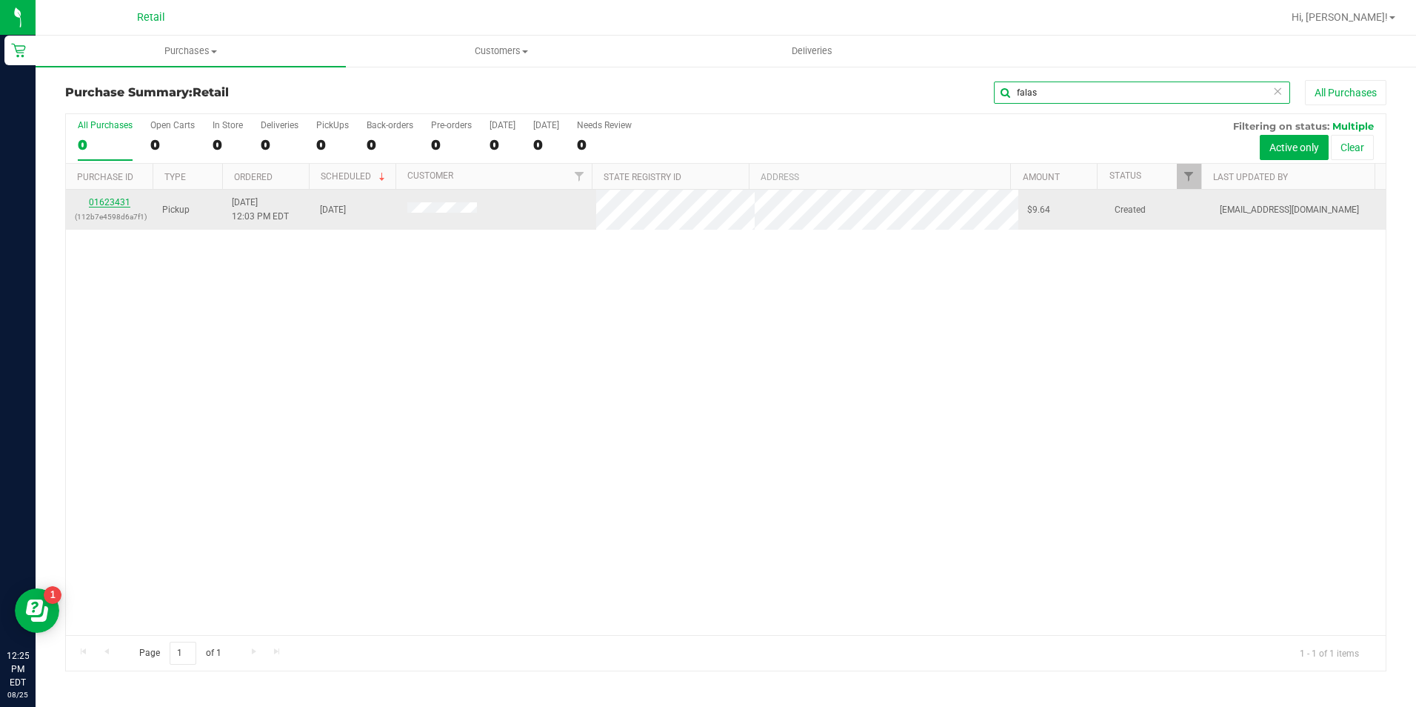
type input "falas"
click at [107, 205] on link "01623431" at bounding box center [109, 202] width 41 height 10
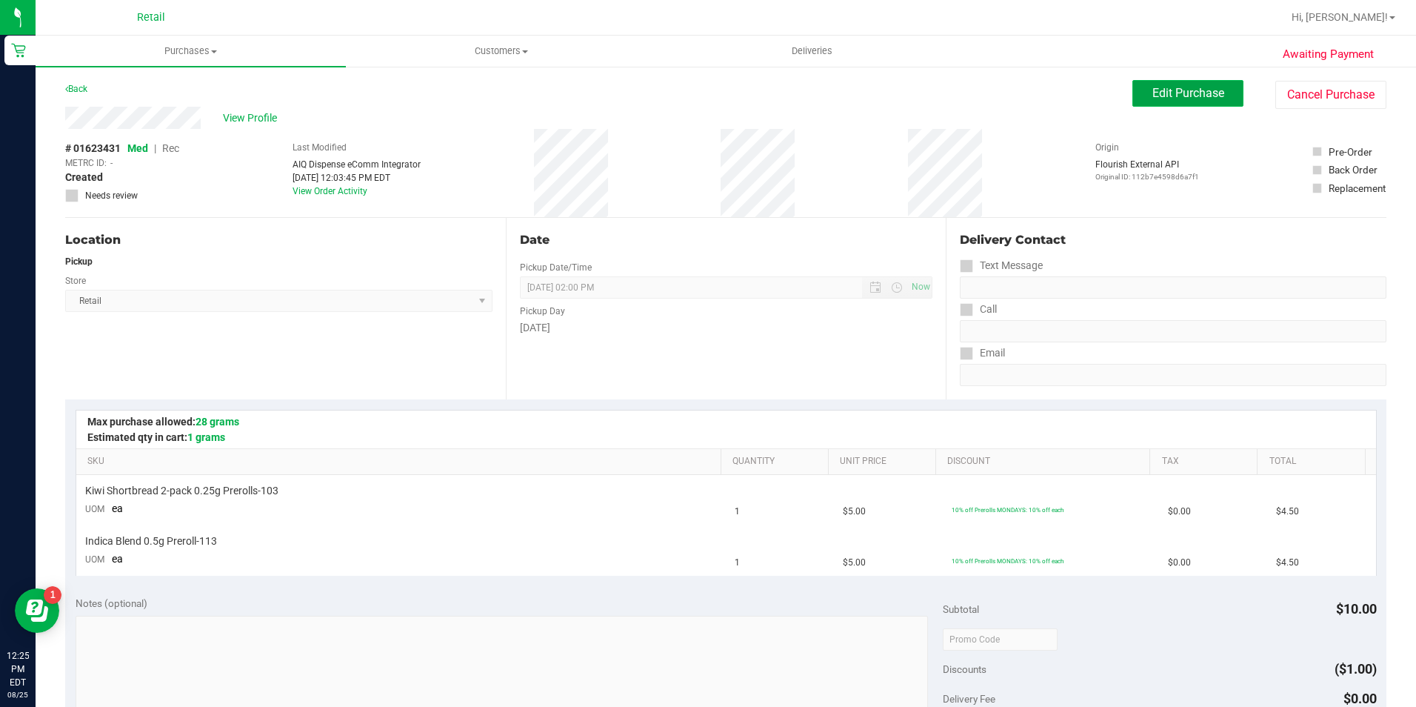
click at [1190, 93] on span "Edit Purchase" at bounding box center [1188, 93] width 72 height 14
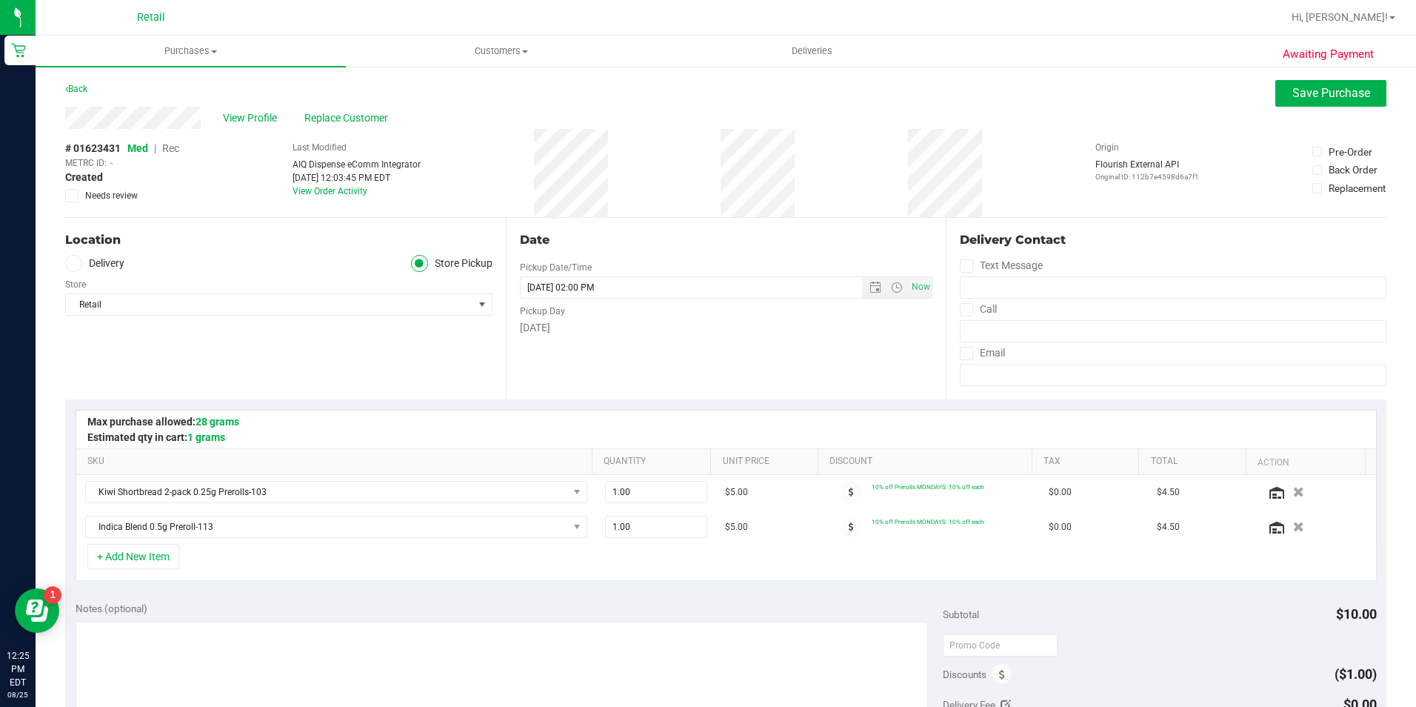
click at [171, 149] on span "Rec" at bounding box center [170, 148] width 17 height 12
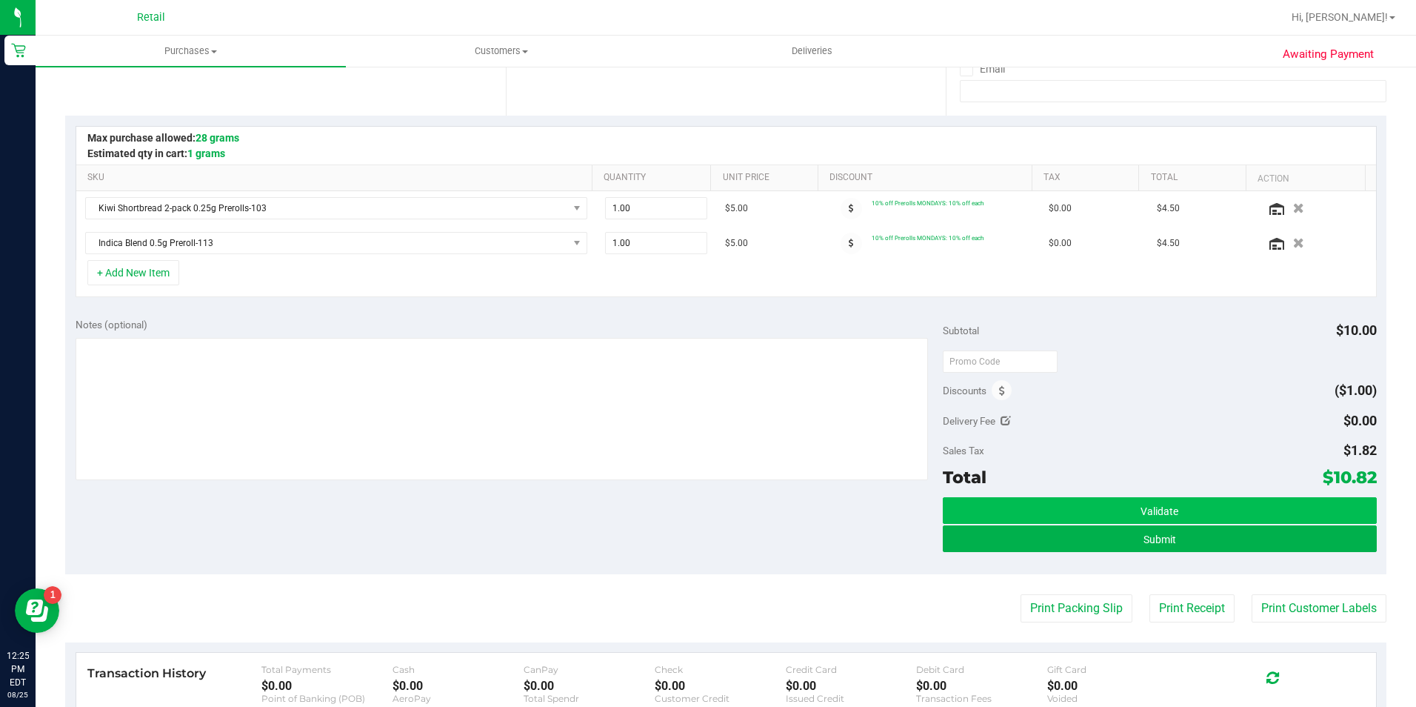
scroll to position [296, 0]
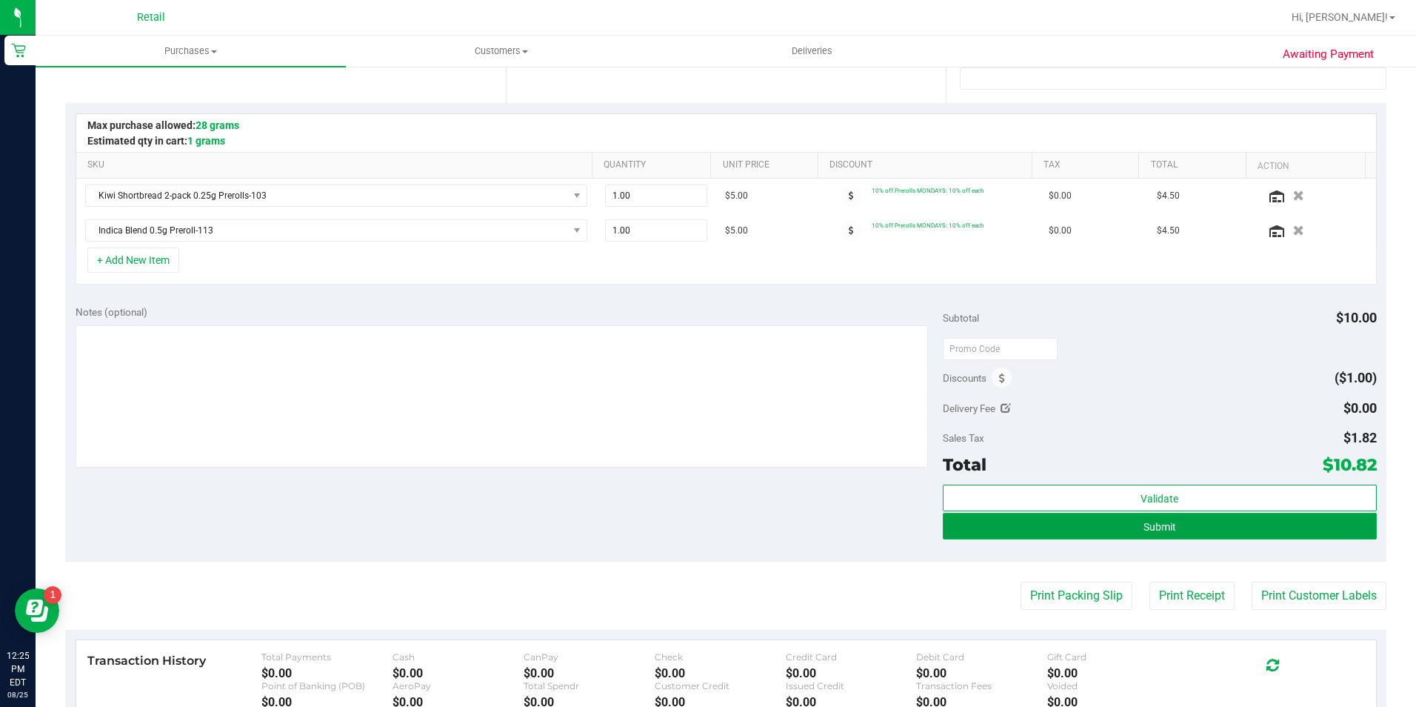
click at [1105, 522] on button "Submit" at bounding box center [1160, 526] width 434 height 27
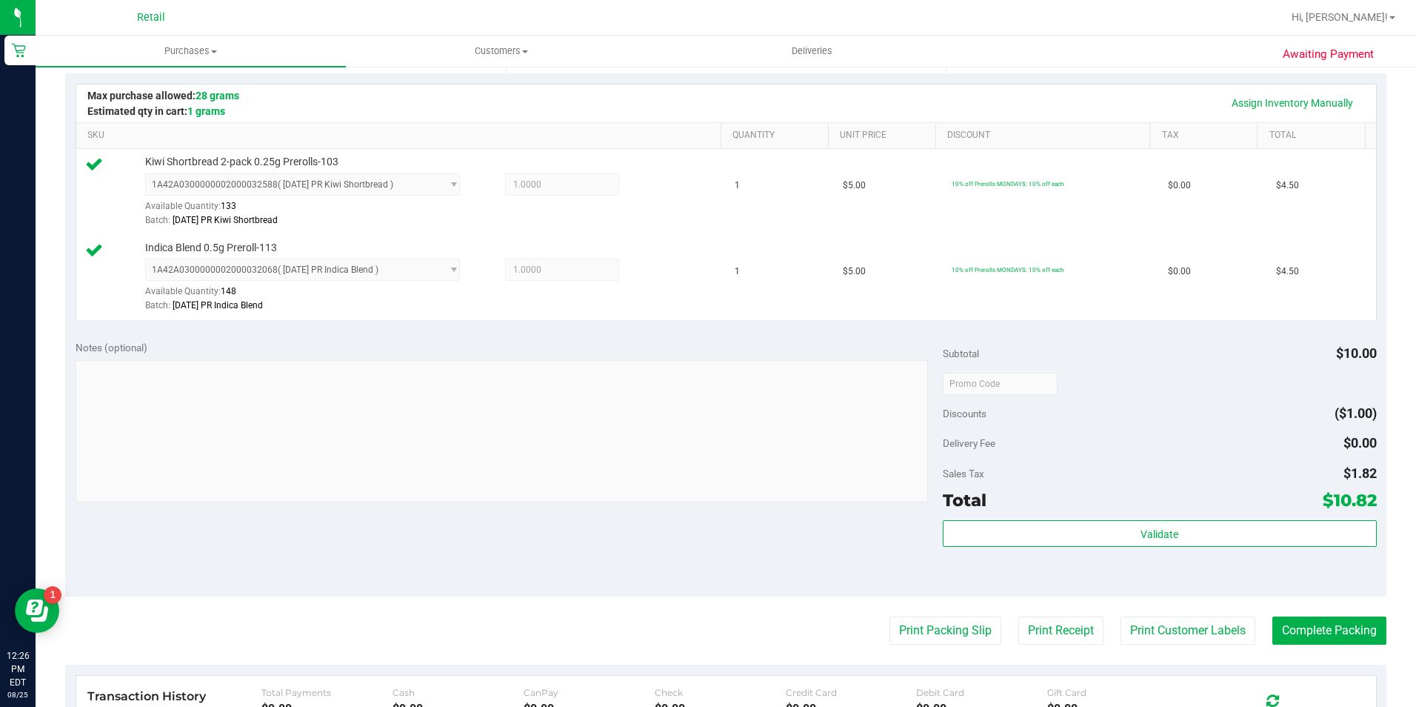
scroll to position [590, 0]
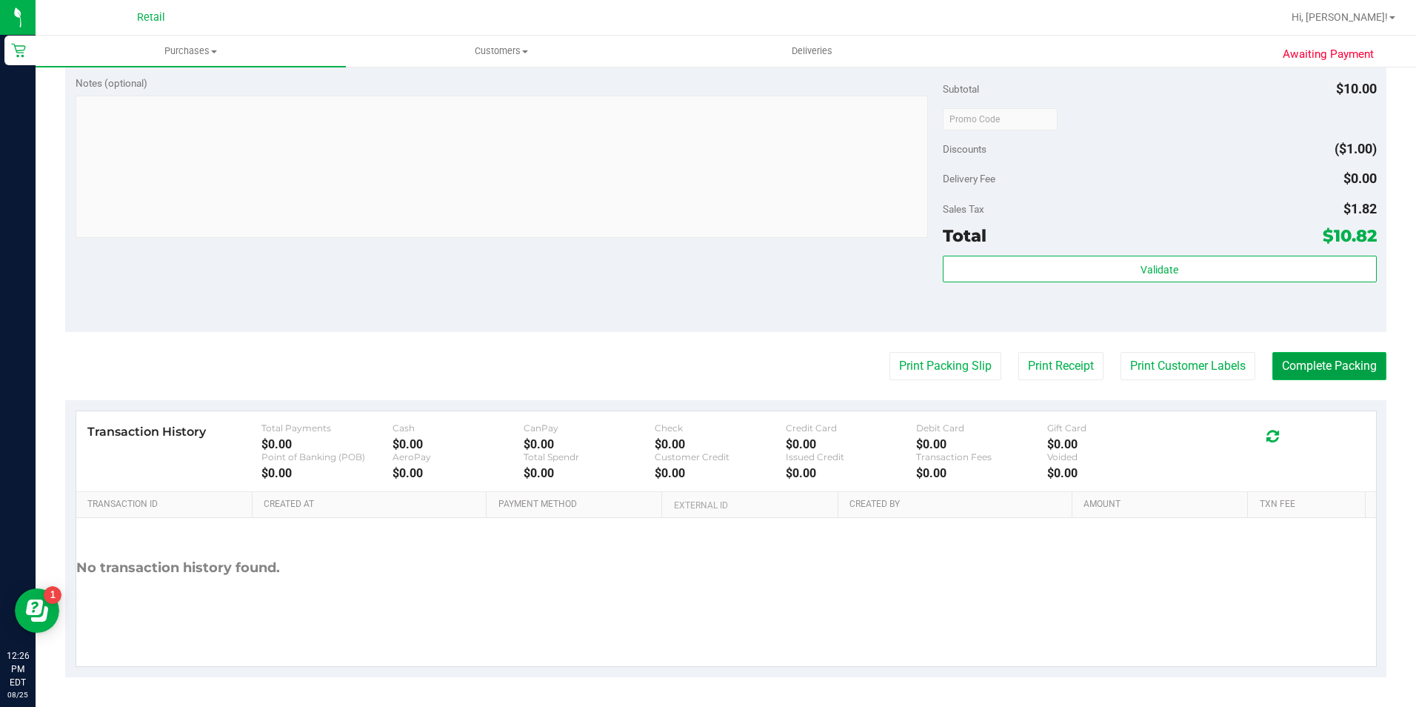
click at [1337, 360] on button "Complete Packing" at bounding box center [1329, 366] width 114 height 28
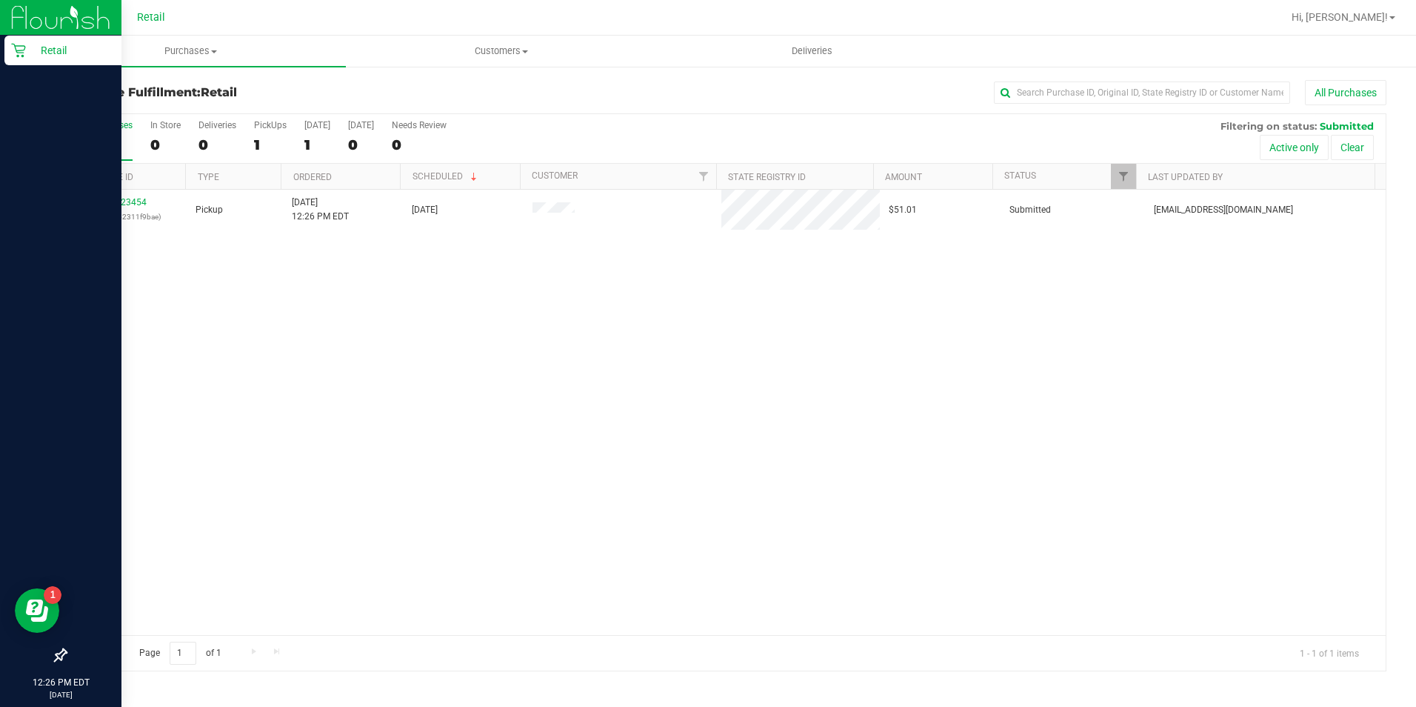
click at [20, 47] on icon at bounding box center [18, 50] width 15 height 15
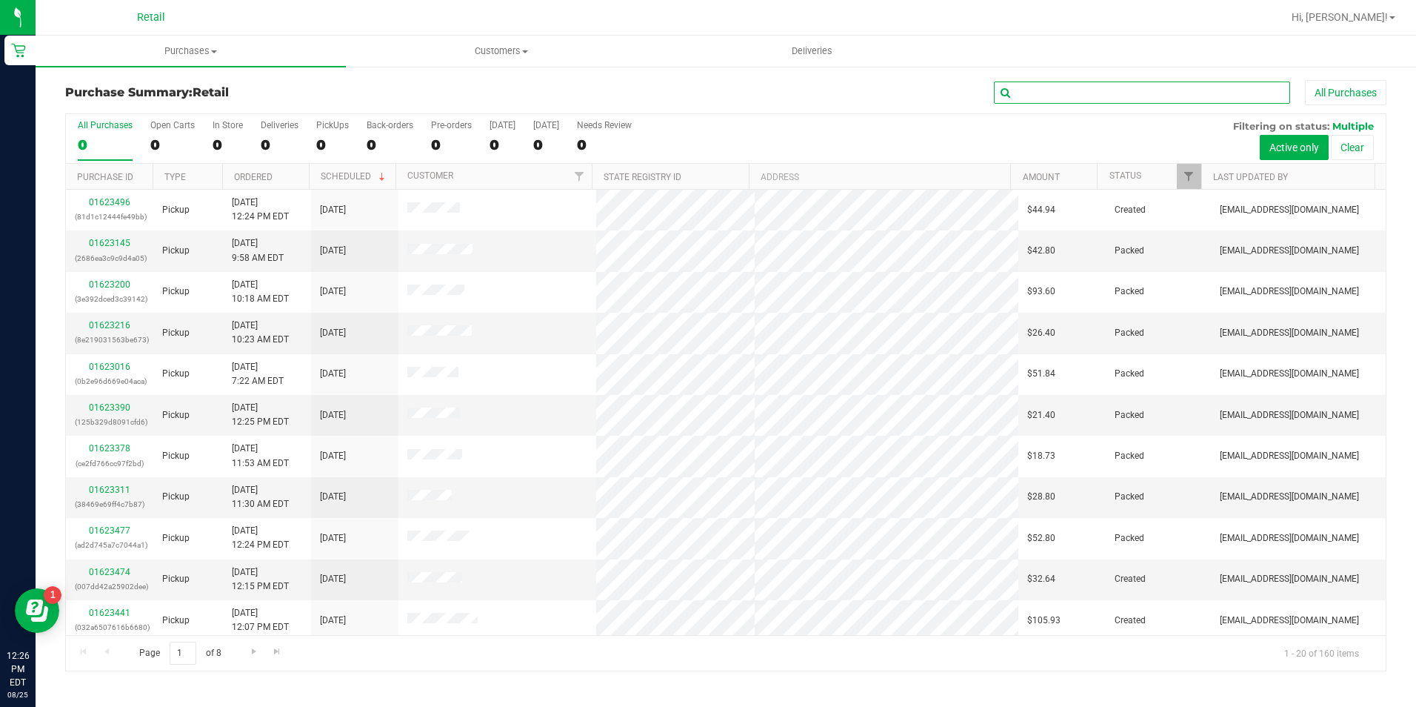
click at [1061, 89] on input "text" at bounding box center [1142, 92] width 296 height 22
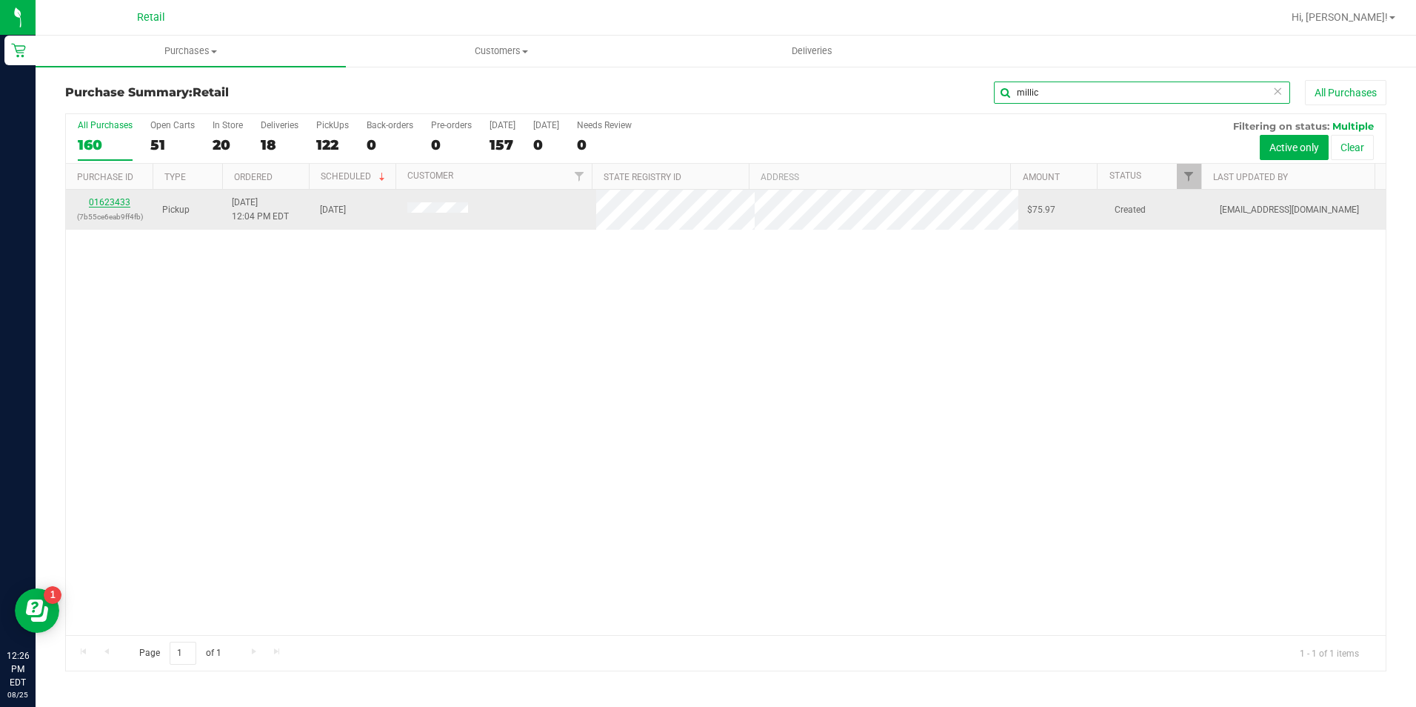
type input "millic"
click at [121, 204] on link "01623433" at bounding box center [109, 202] width 41 height 10
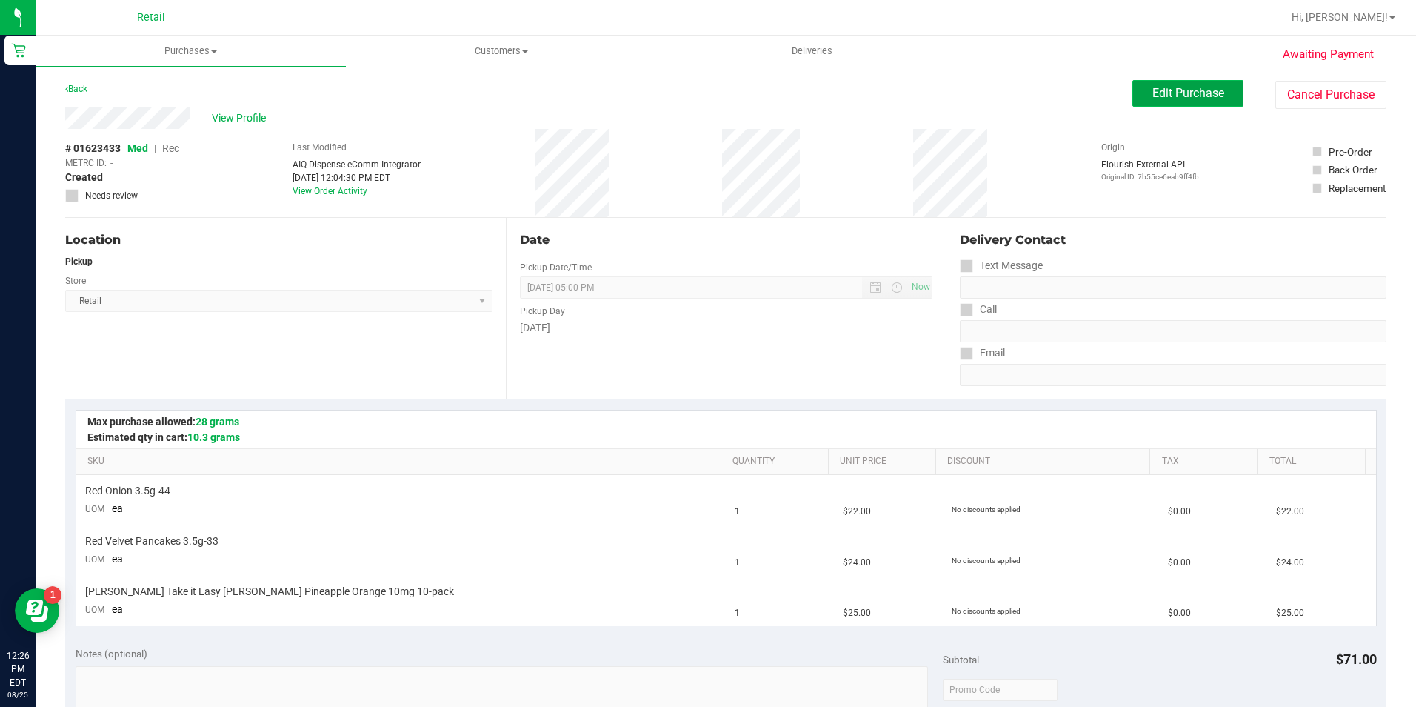
click at [1195, 93] on span "Edit Purchase" at bounding box center [1188, 93] width 72 height 14
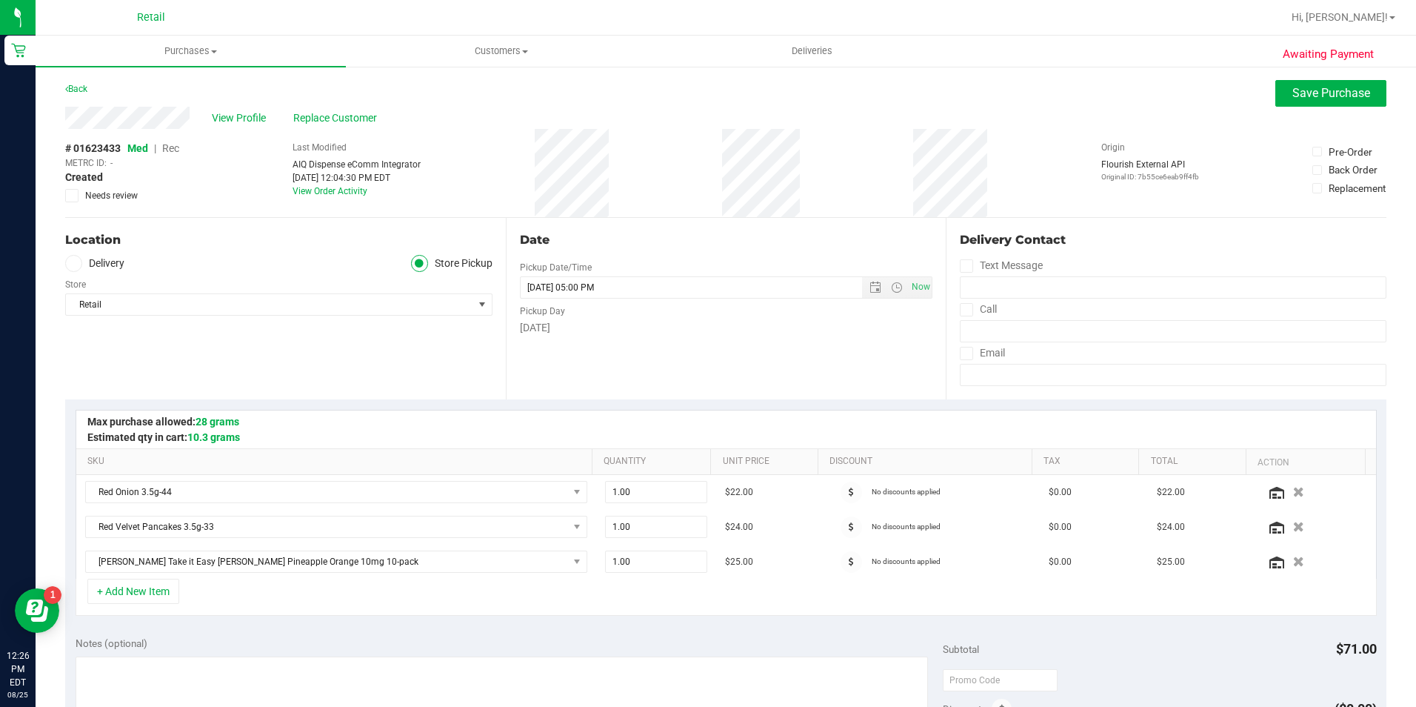
click at [173, 153] on span "Rec" at bounding box center [170, 148] width 17 height 12
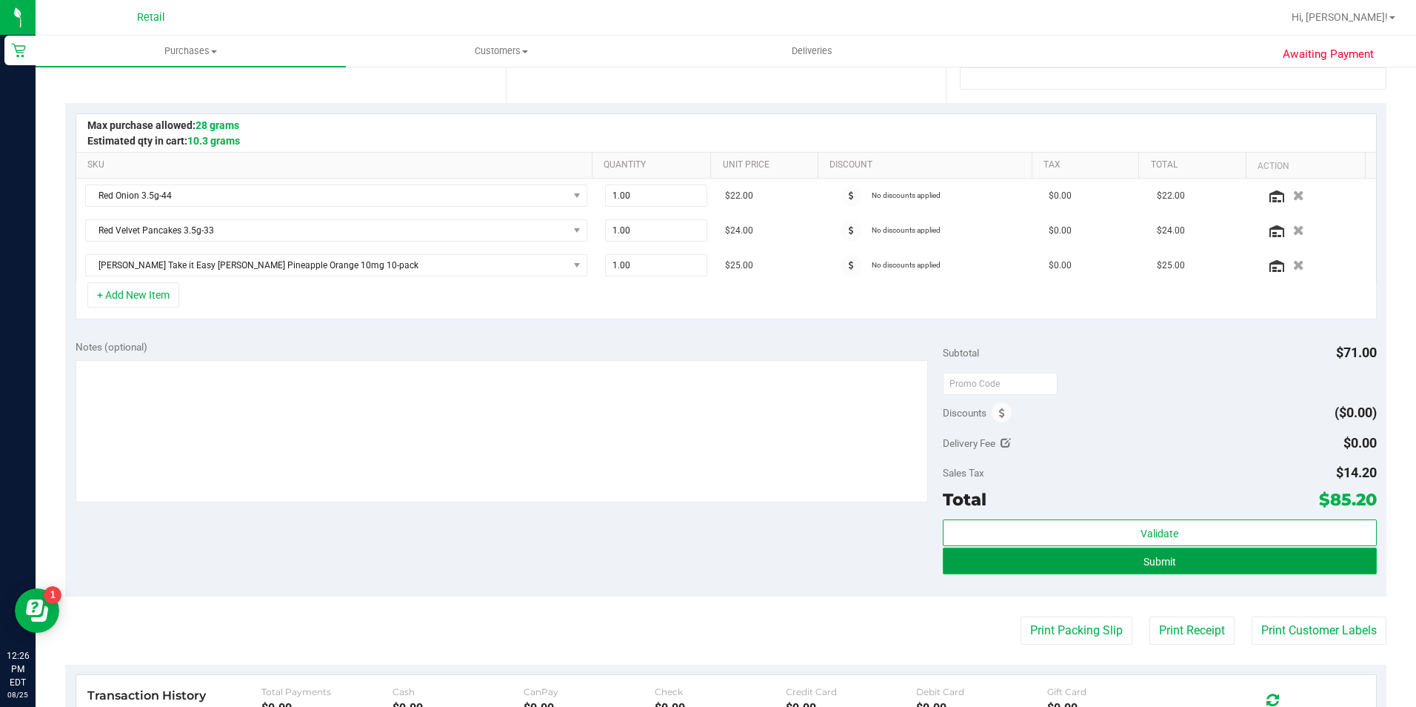
click at [1285, 564] on button "Submit" at bounding box center [1160, 560] width 434 height 27
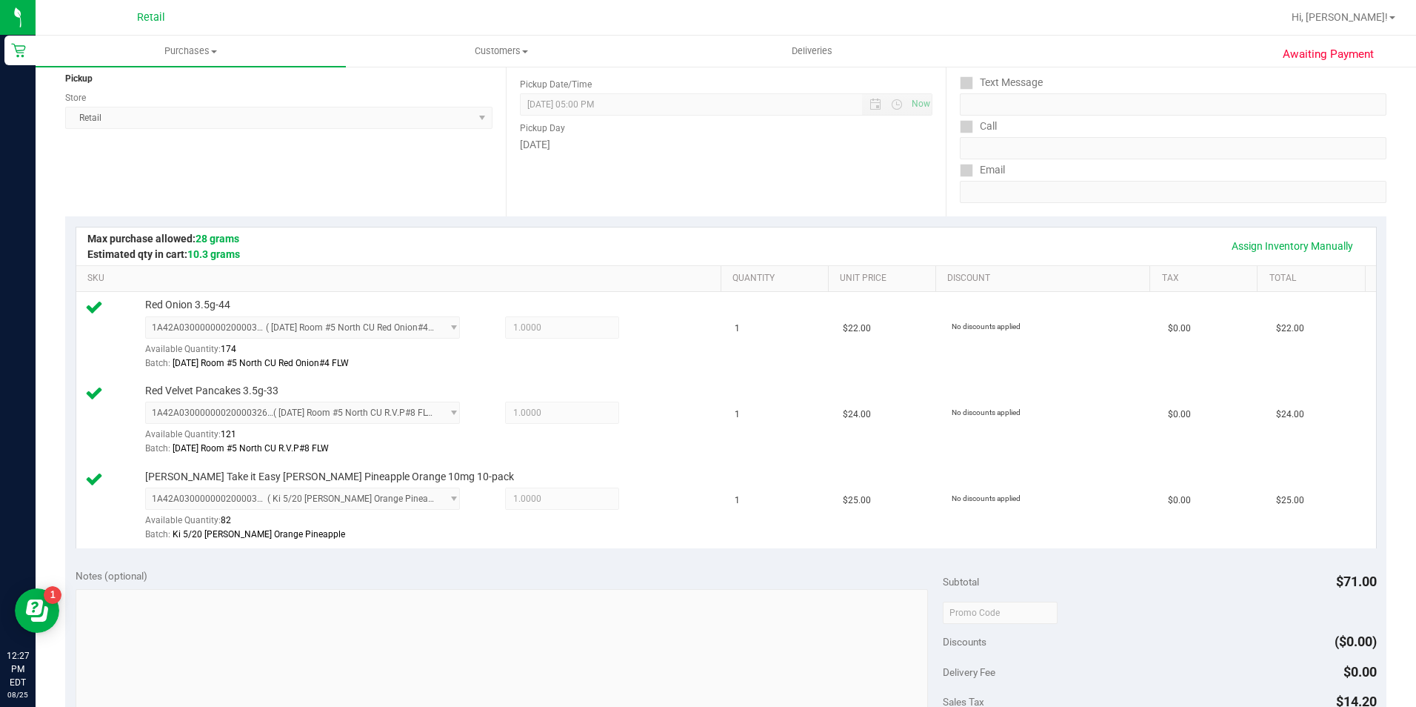
scroll to position [370, 0]
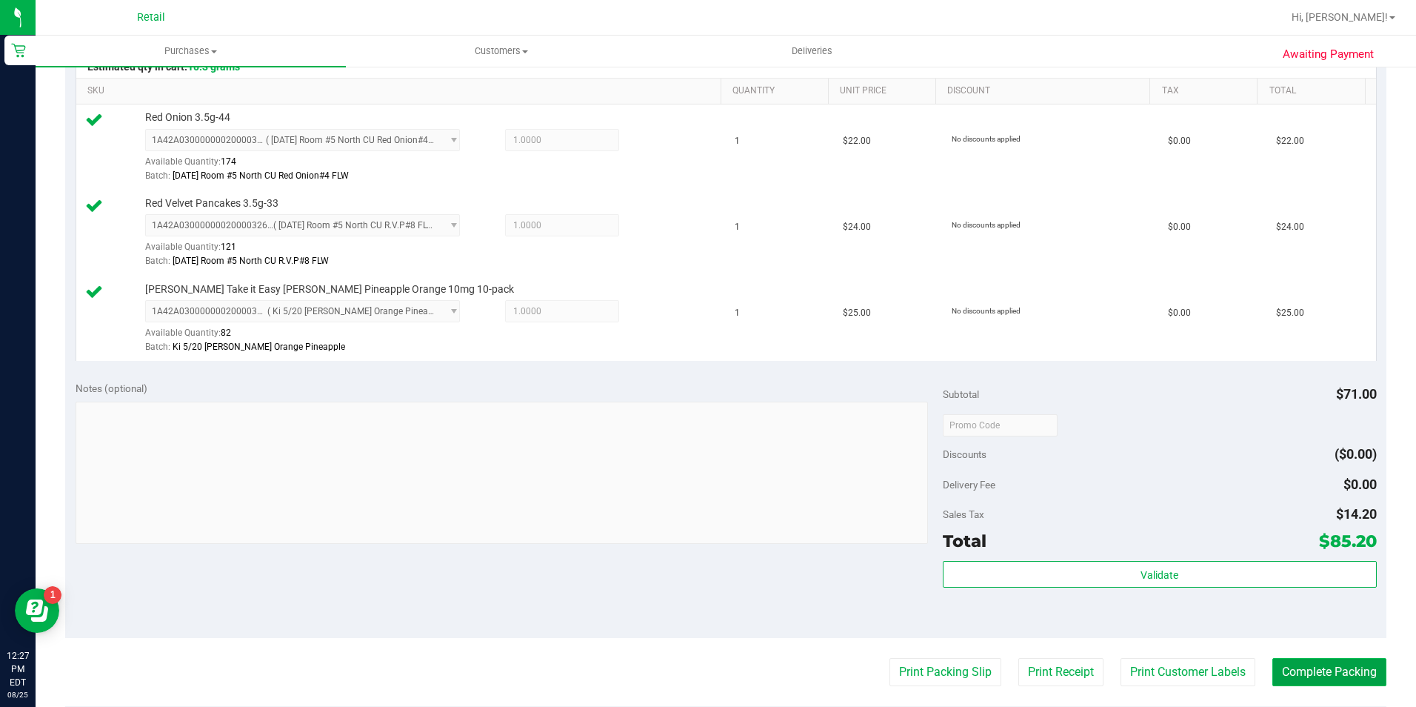
click at [1322, 677] on button "Complete Packing" at bounding box center [1329, 672] width 114 height 28
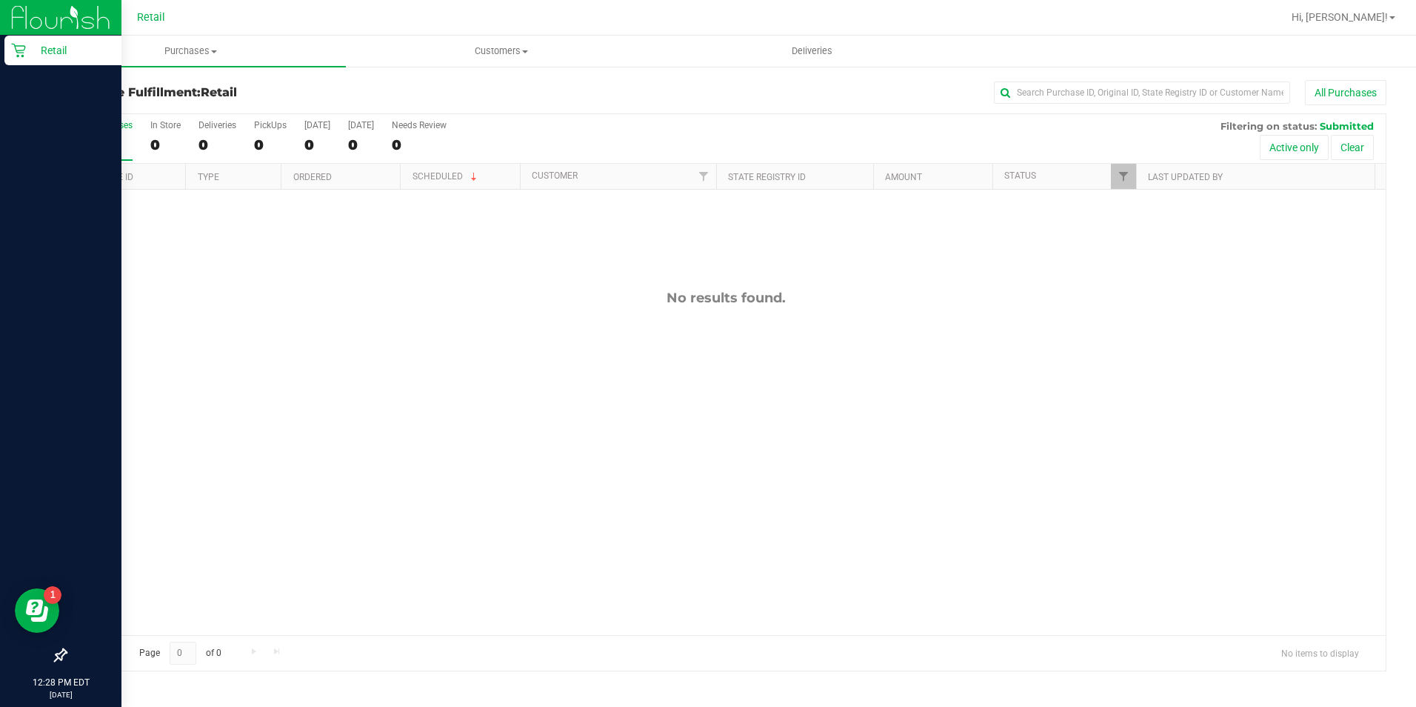
click at [22, 56] on icon at bounding box center [18, 51] width 14 height 14
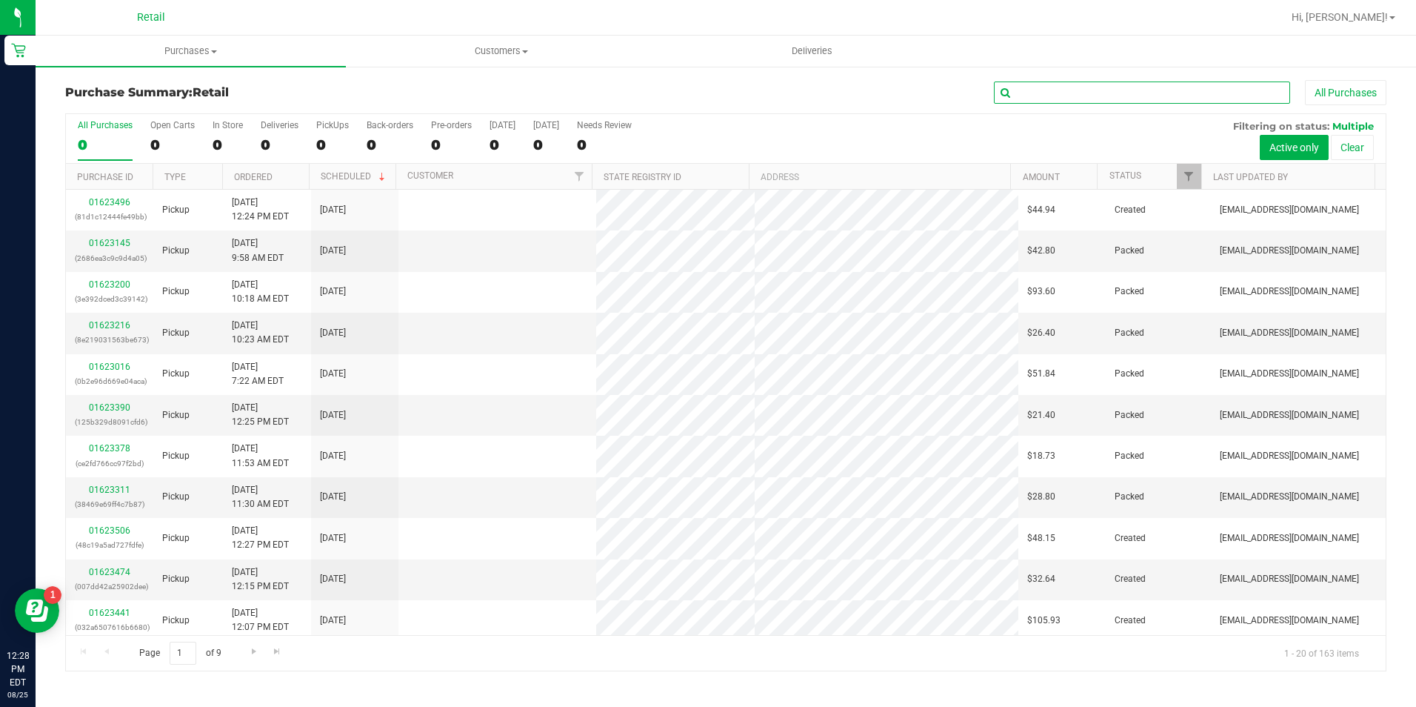
click at [1045, 102] on input "text" at bounding box center [1142, 92] width 296 height 22
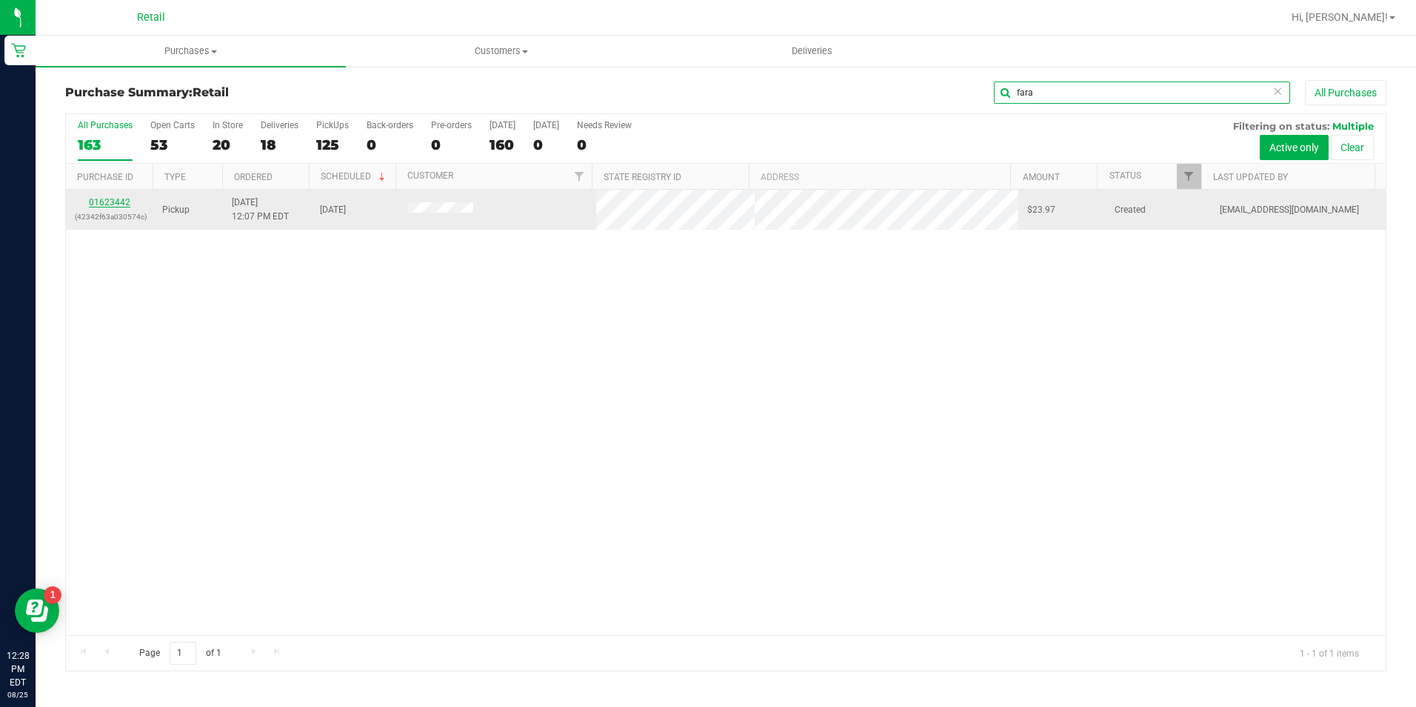
type input "fara"
click at [119, 202] on link "01623442" at bounding box center [109, 202] width 41 height 10
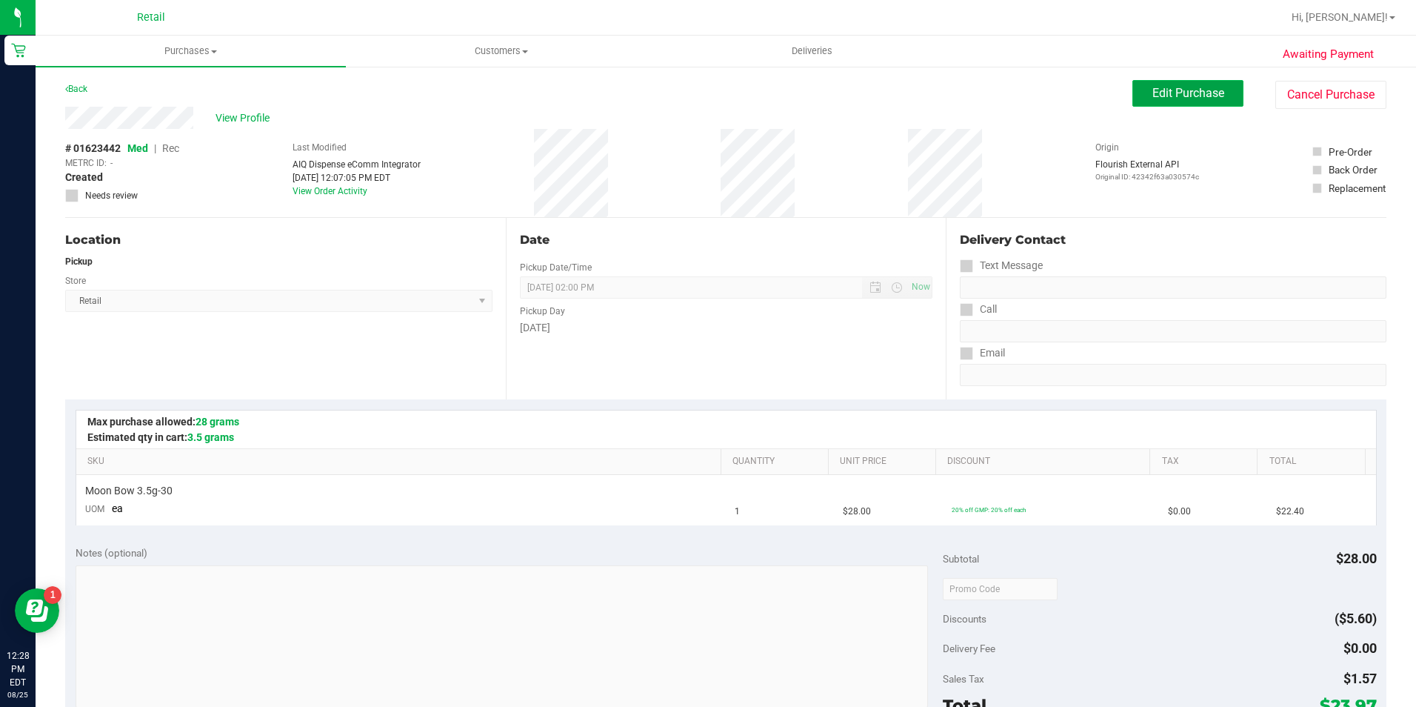
click at [1199, 93] on span "Edit Purchase" at bounding box center [1188, 93] width 72 height 14
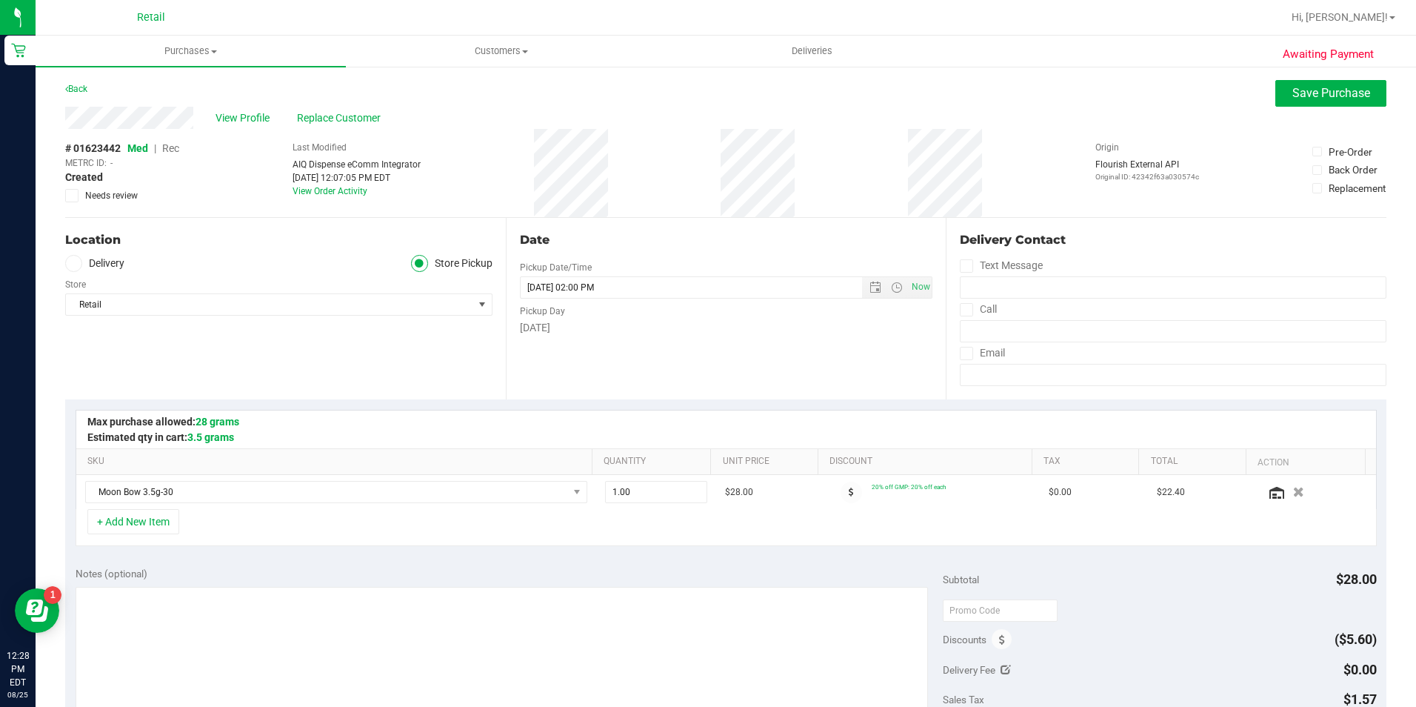
click at [172, 150] on span "Rec" at bounding box center [170, 148] width 17 height 12
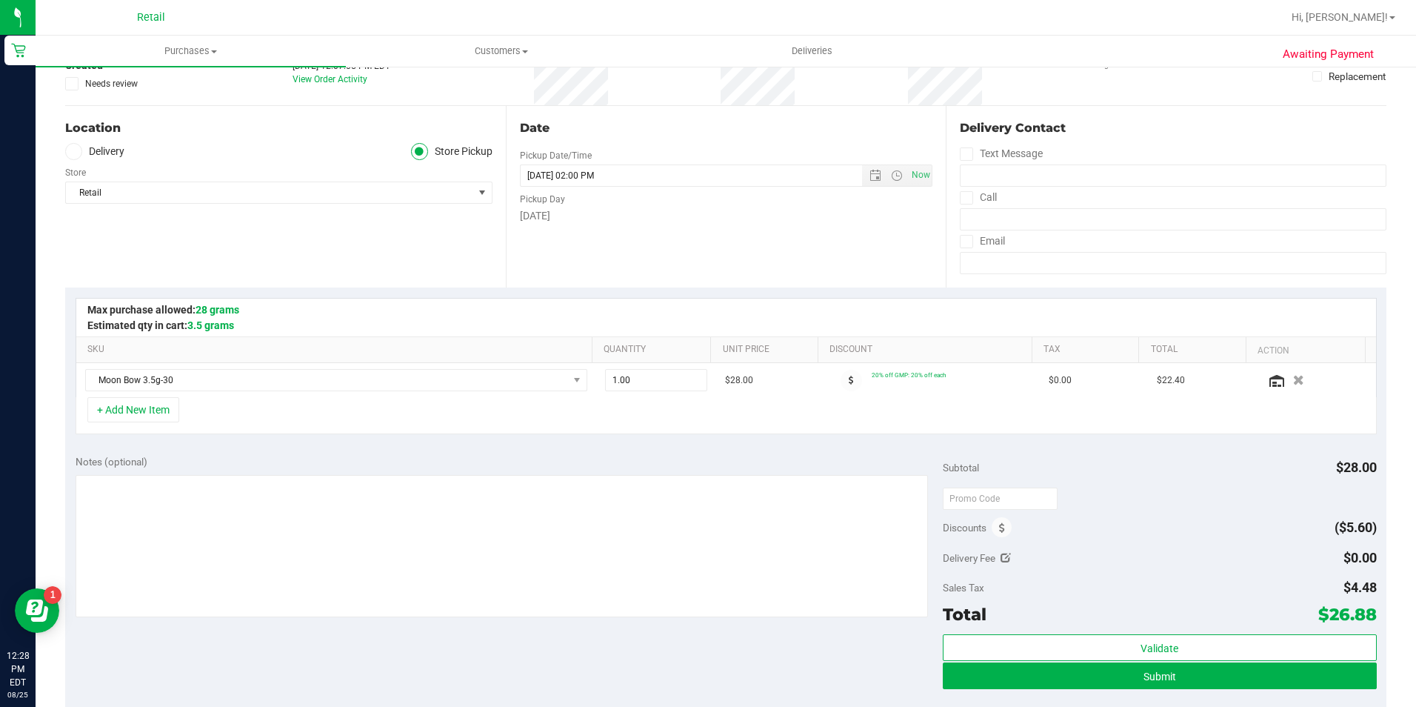
scroll to position [296, 0]
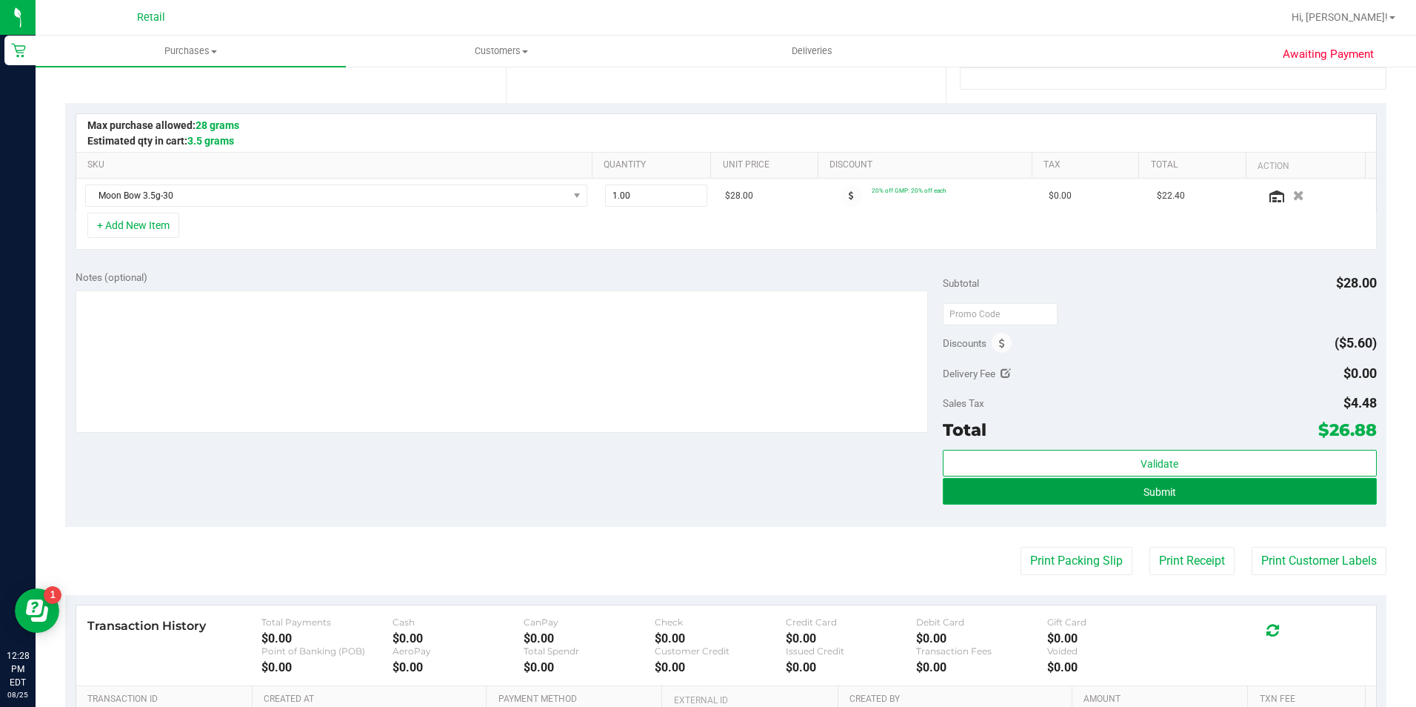
click at [1098, 488] on button "Submit" at bounding box center [1160, 491] width 434 height 27
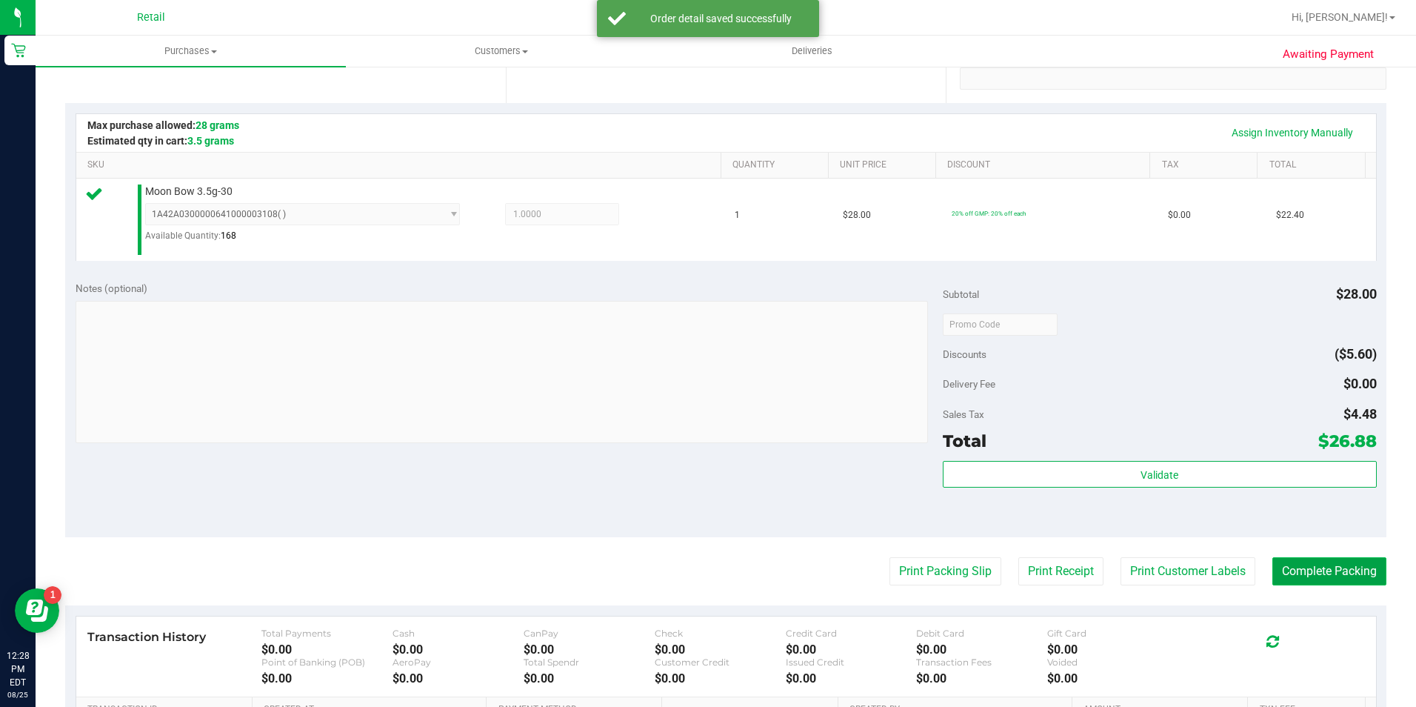
click at [1363, 585] on button "Complete Packing" at bounding box center [1329, 571] width 114 height 28
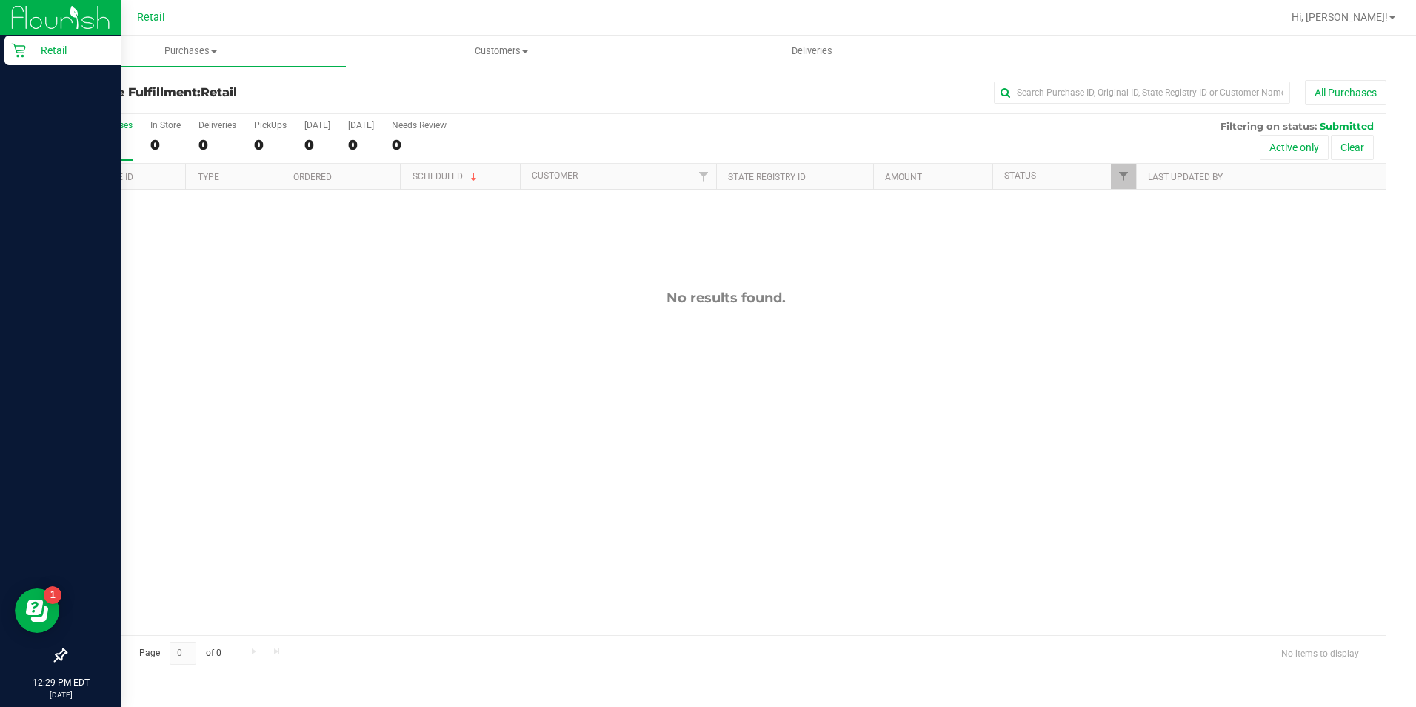
click at [25, 40] on div "Retail" at bounding box center [62, 51] width 117 height 30
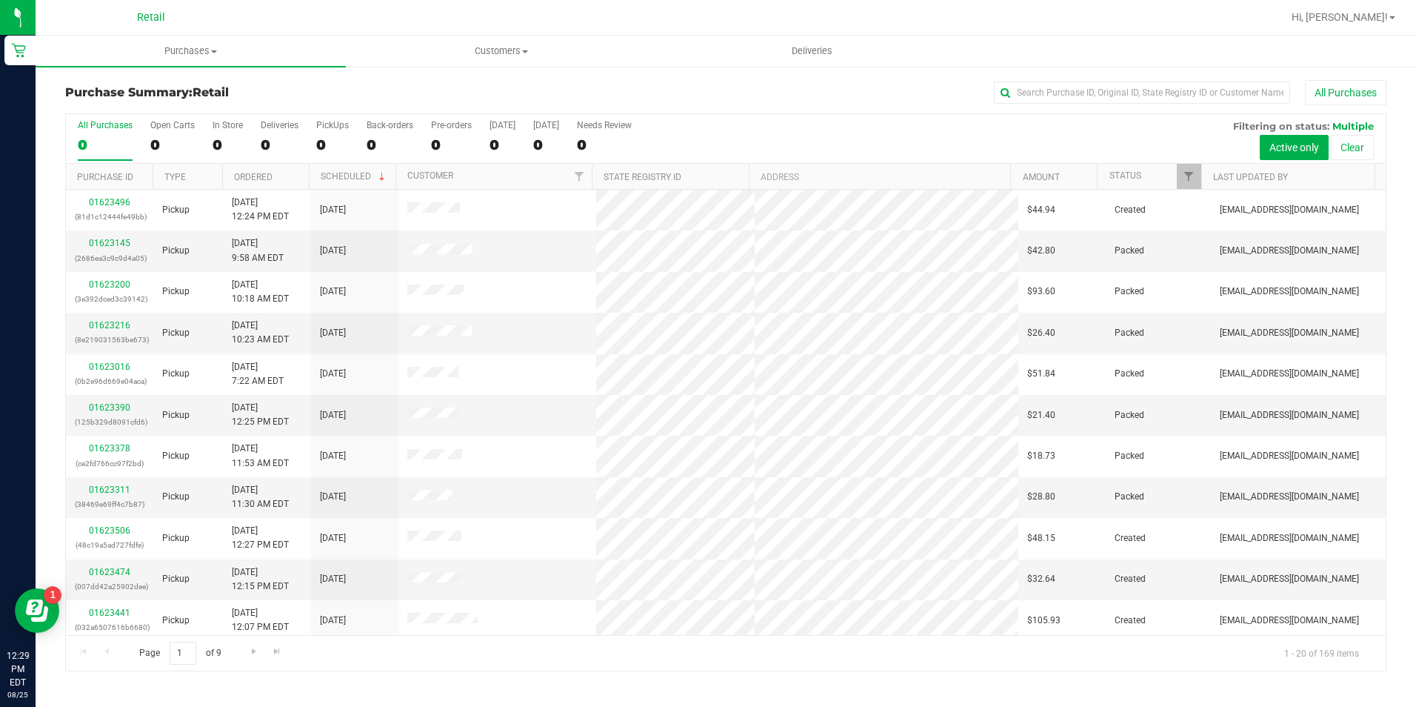
click at [1089, 80] on div "All Purchases" at bounding box center [946, 92] width 881 height 25
click at [1087, 94] on input "text" at bounding box center [1142, 92] width 296 height 22
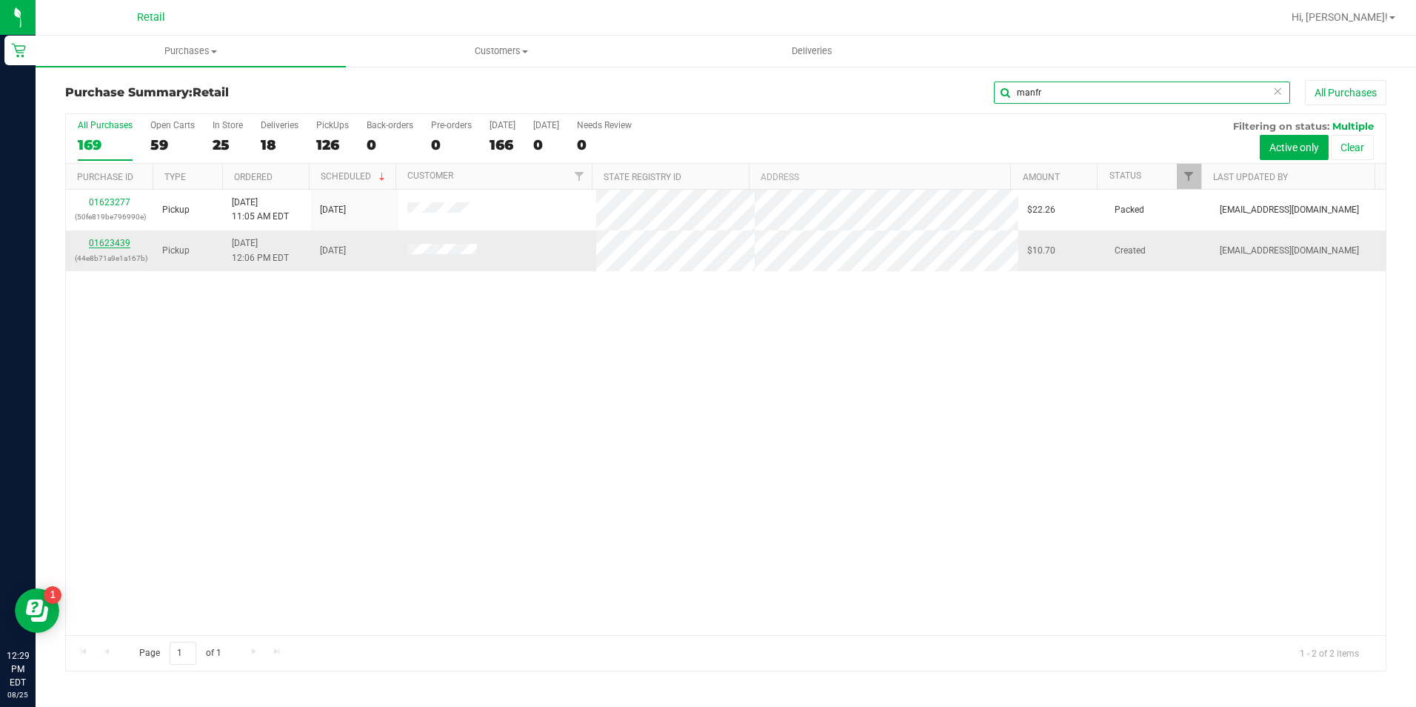
type input "manfr"
click at [106, 245] on link "01623439" at bounding box center [109, 243] width 41 height 10
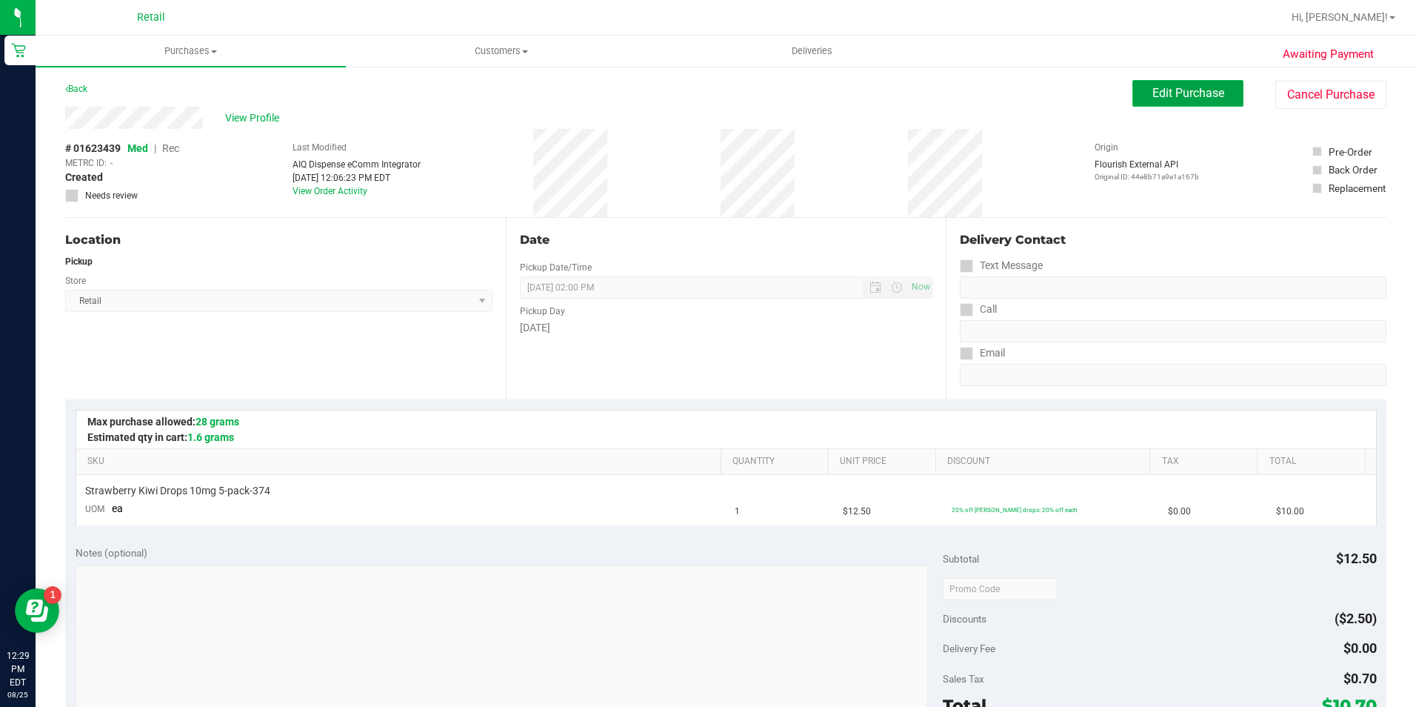
click at [1174, 87] on span "Edit Purchase" at bounding box center [1188, 93] width 72 height 14
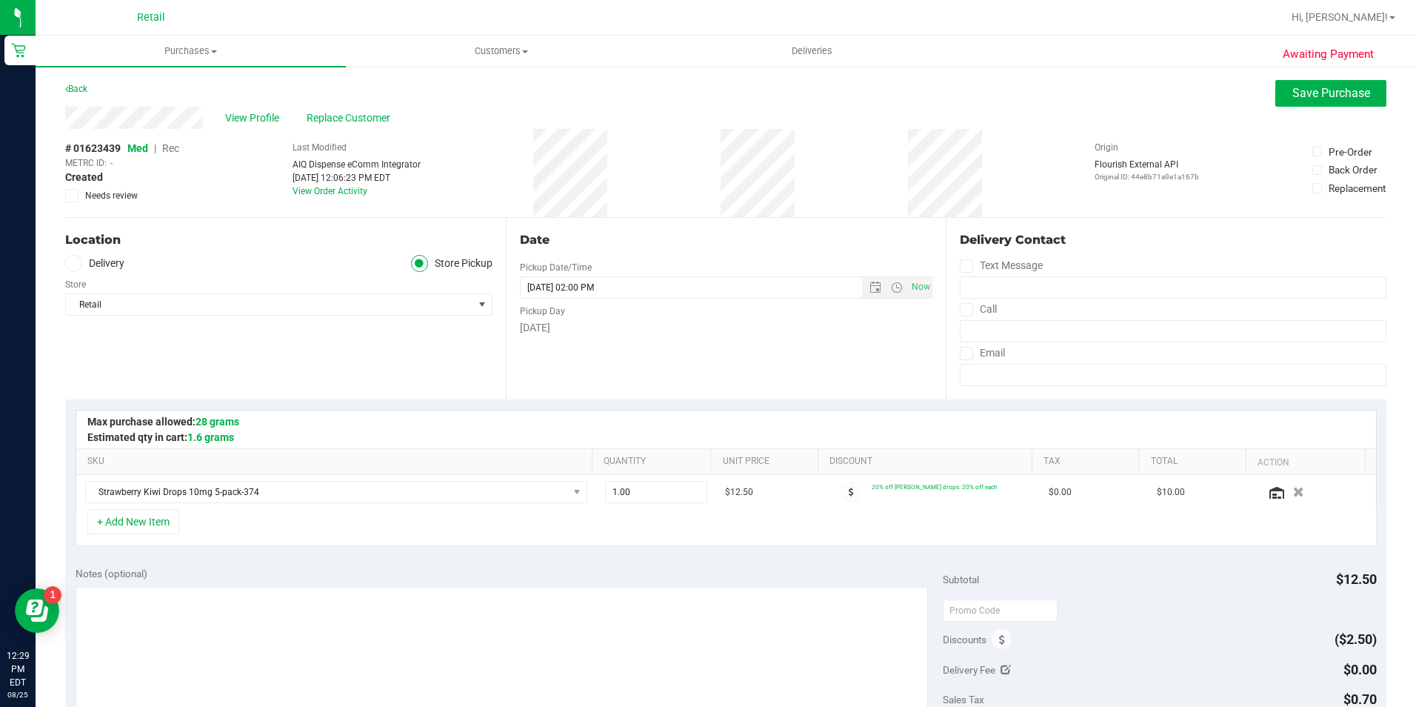
click at [179, 167] on div "METRC ID: -" at bounding box center [122, 162] width 114 height 13
click at [167, 144] on span "Rec" at bounding box center [170, 148] width 17 height 12
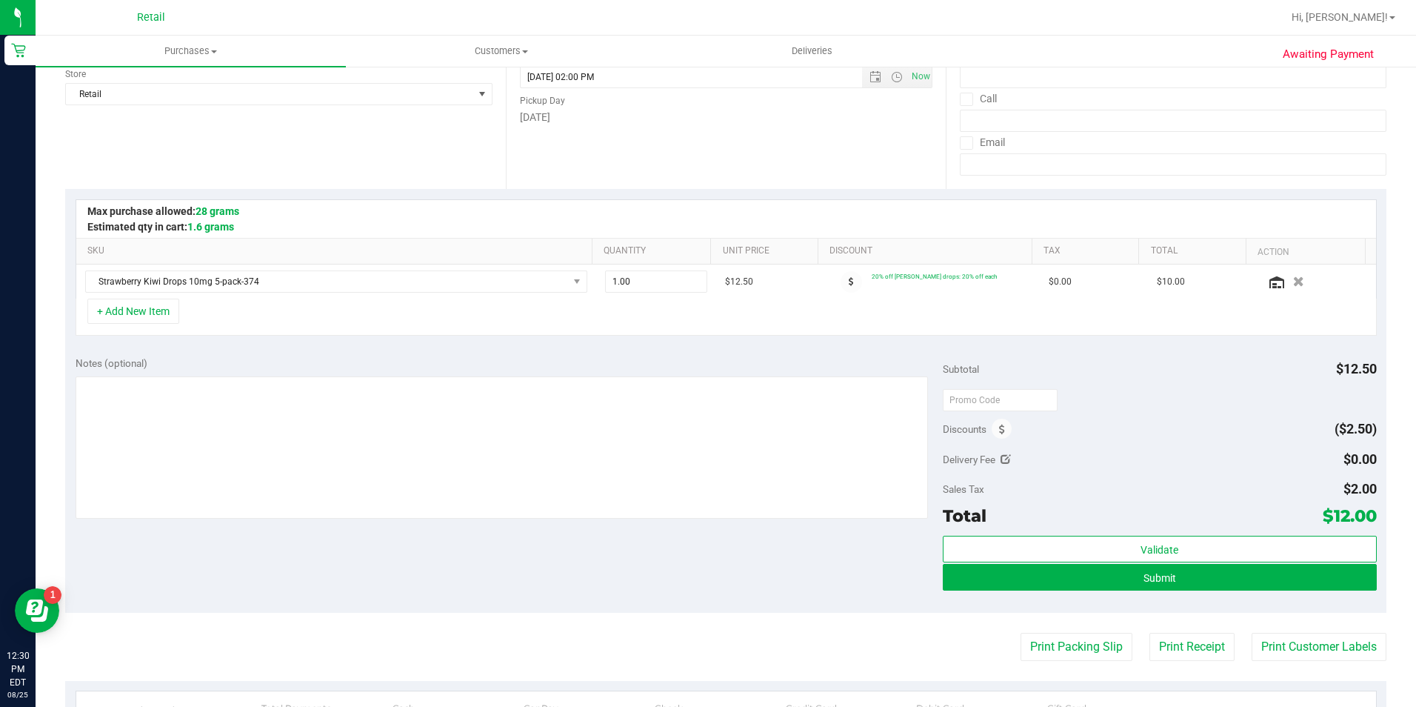
scroll to position [222, 0]
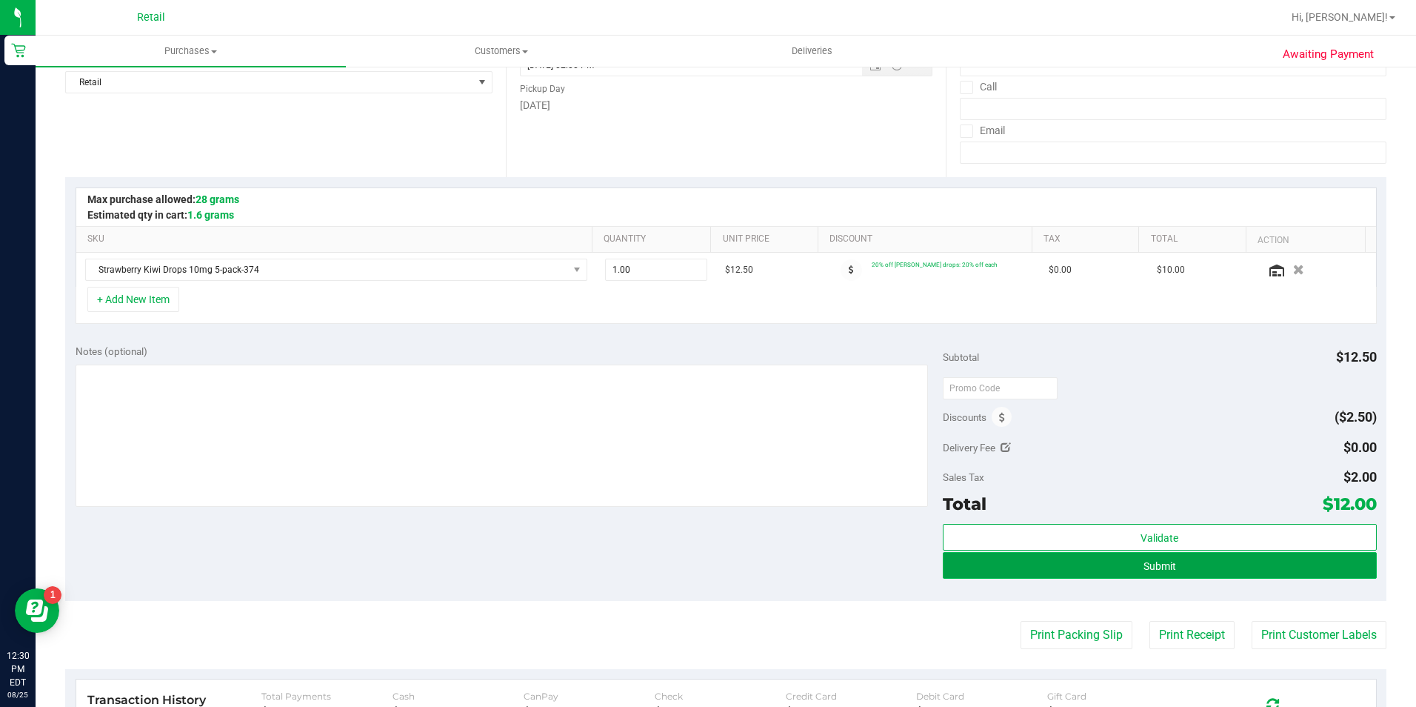
click at [1195, 573] on button "Submit" at bounding box center [1160, 565] width 434 height 27
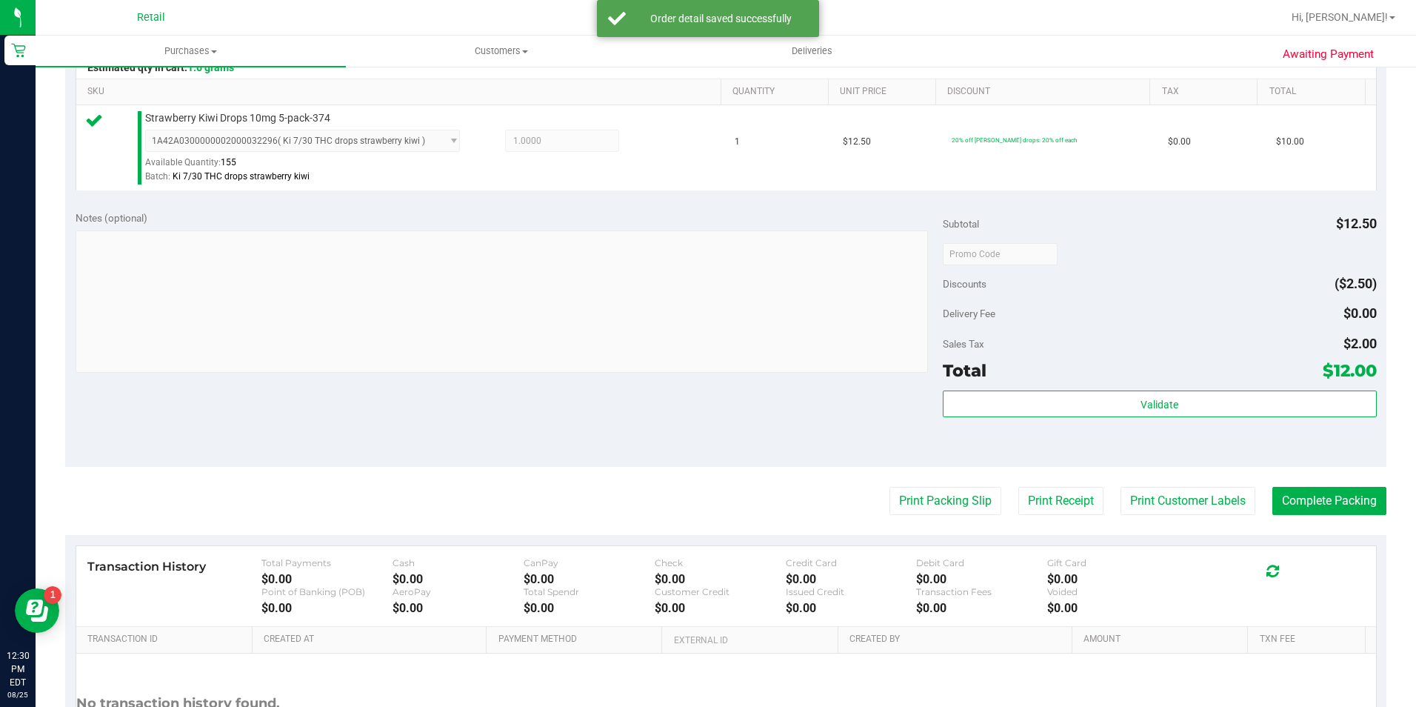
scroll to position [370, 0]
click at [1321, 498] on button "Complete Packing" at bounding box center [1329, 500] width 114 height 28
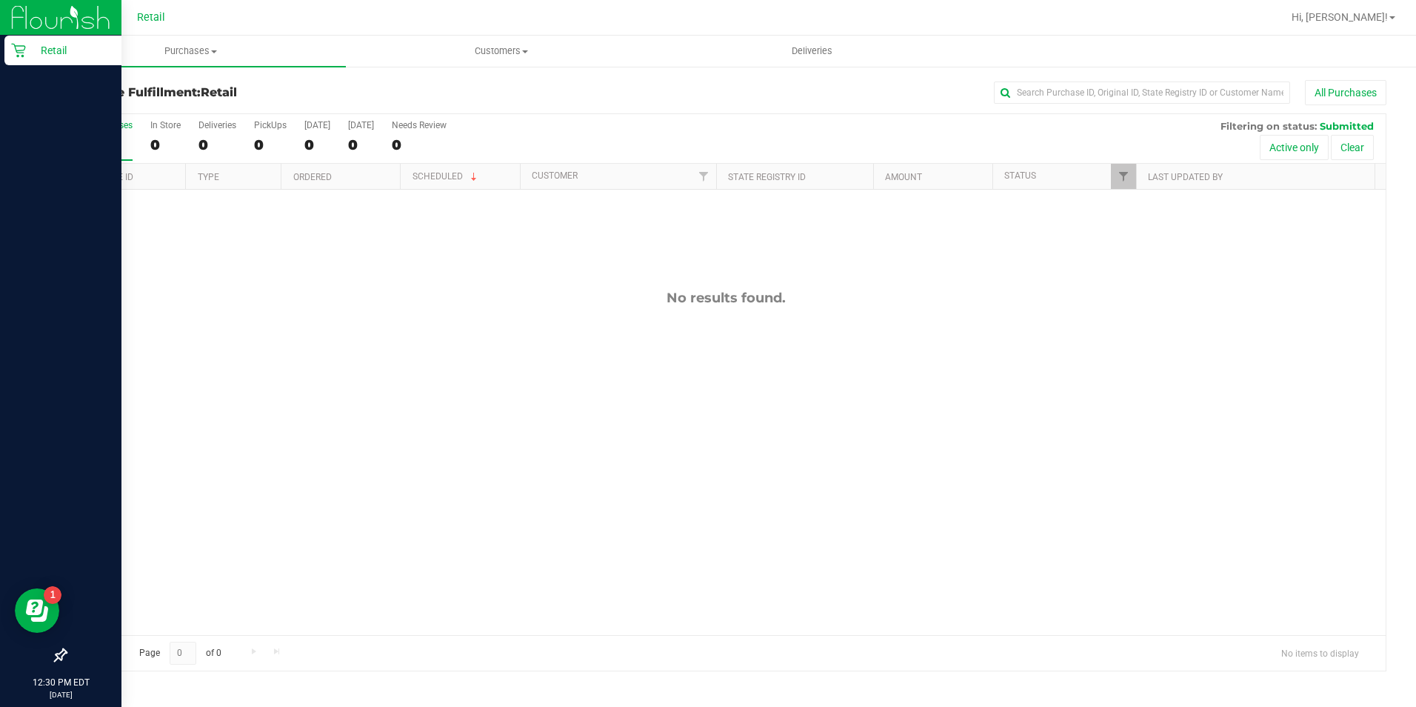
click at [35, 52] on p "Retail" at bounding box center [70, 50] width 89 height 18
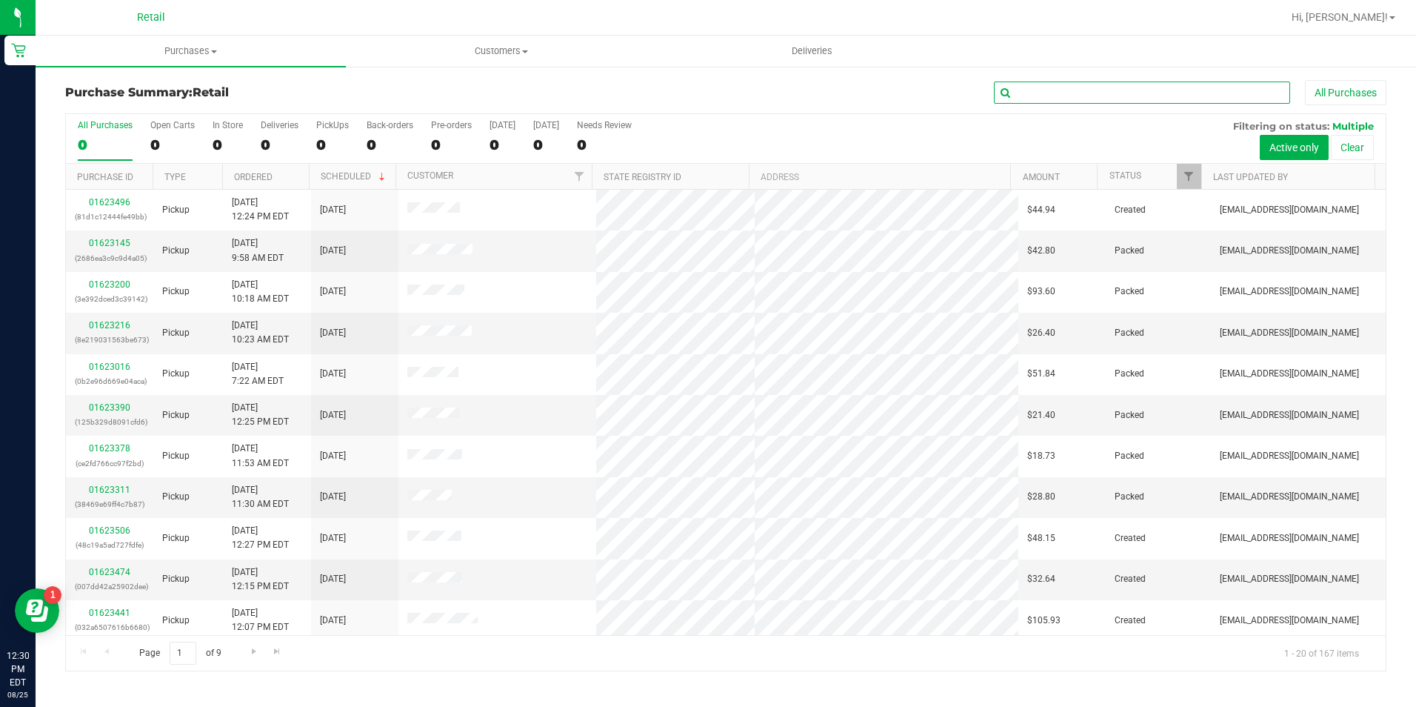
click at [1135, 95] on input "text" at bounding box center [1142, 92] width 296 height 22
click at [1129, 91] on input "text" at bounding box center [1142, 92] width 296 height 22
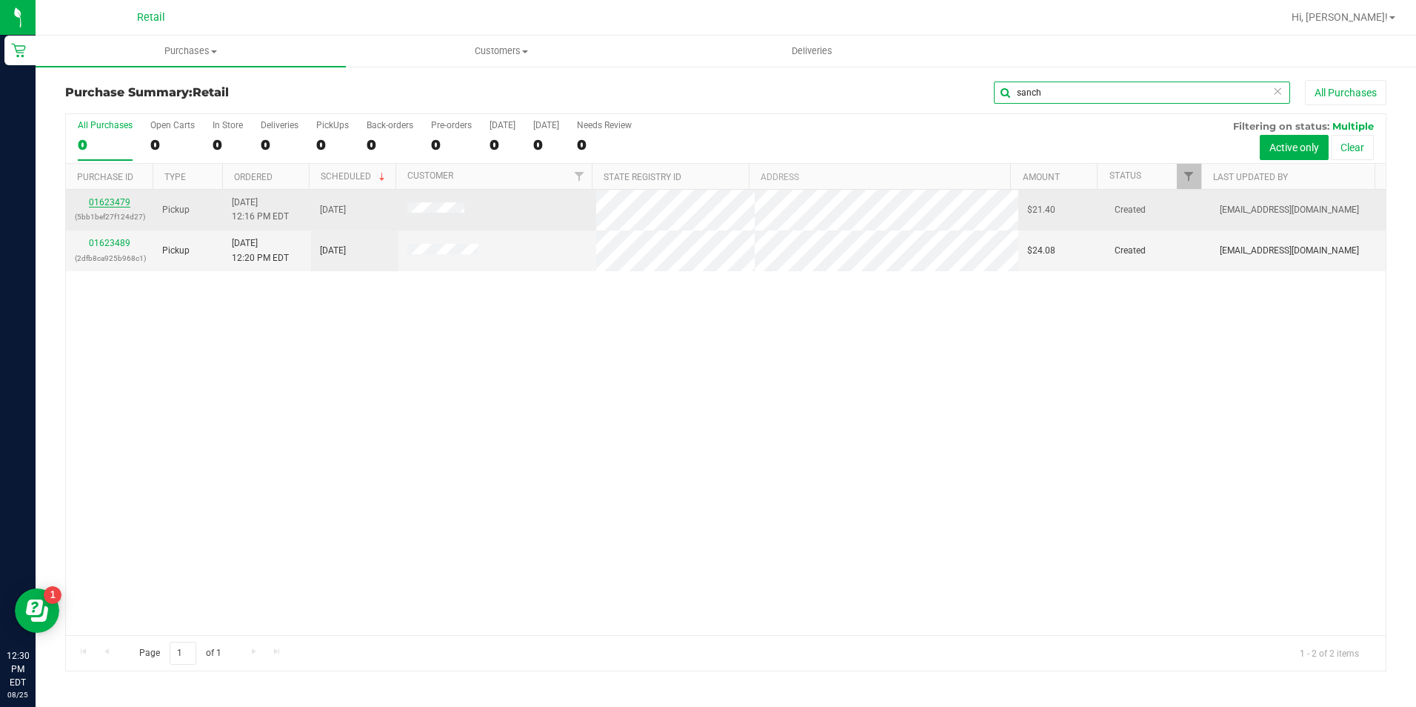
type input "sanch"
click at [106, 204] on link "01623479" at bounding box center [109, 202] width 41 height 10
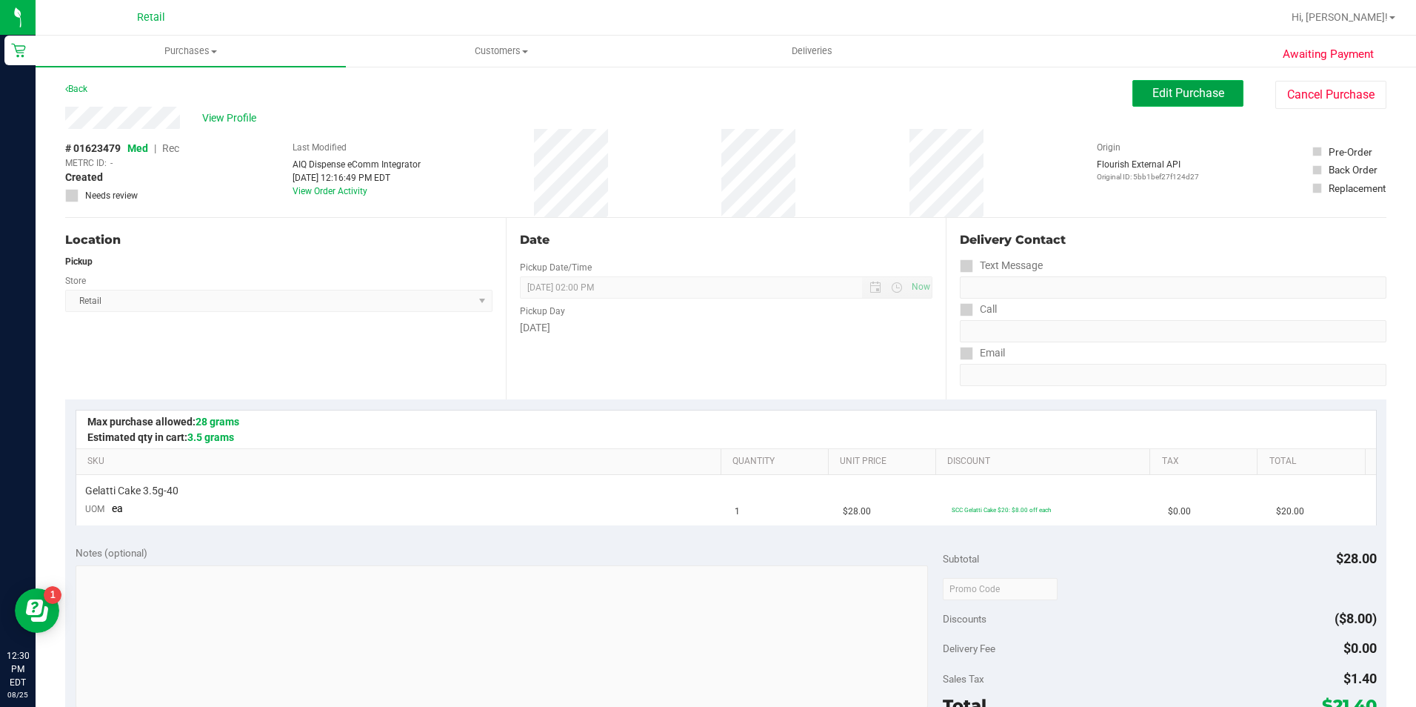
click at [1138, 95] on button "Edit Purchase" at bounding box center [1187, 93] width 111 height 27
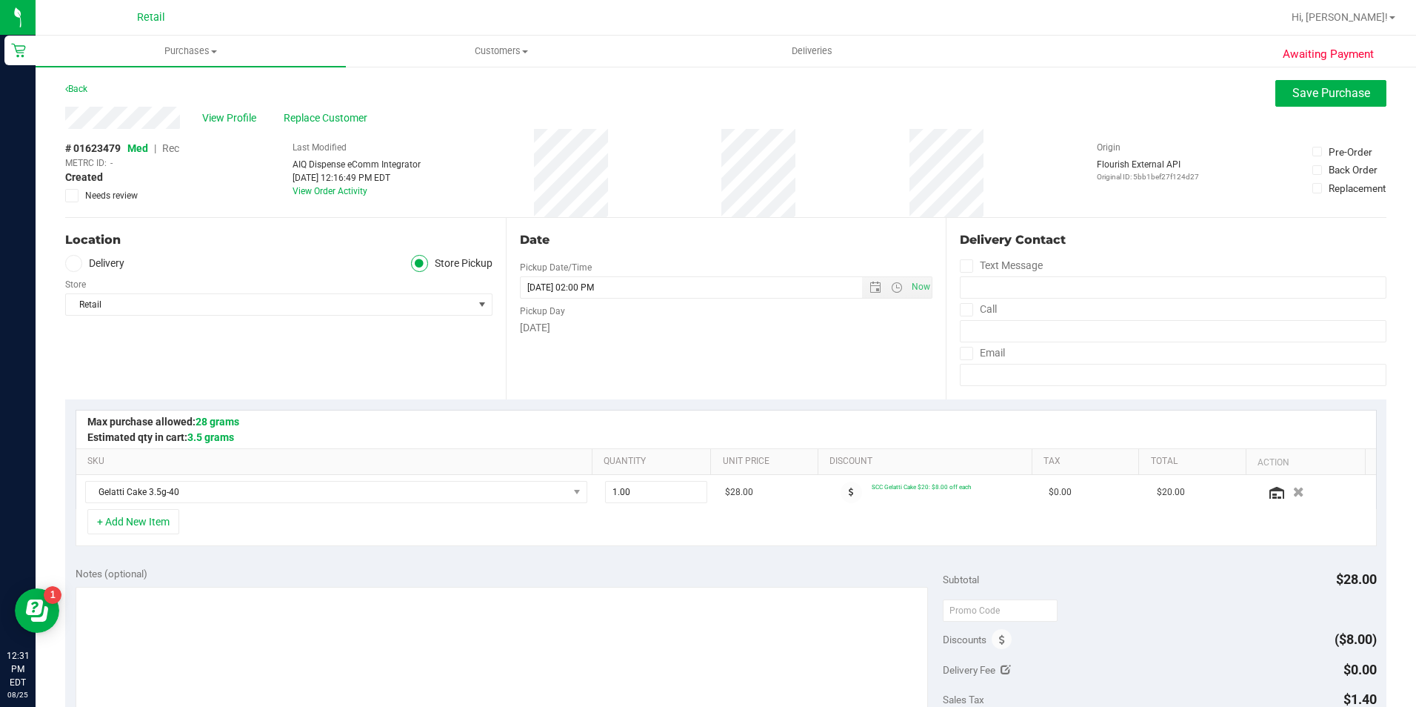
click at [171, 150] on span "Rec" at bounding box center [170, 148] width 17 height 12
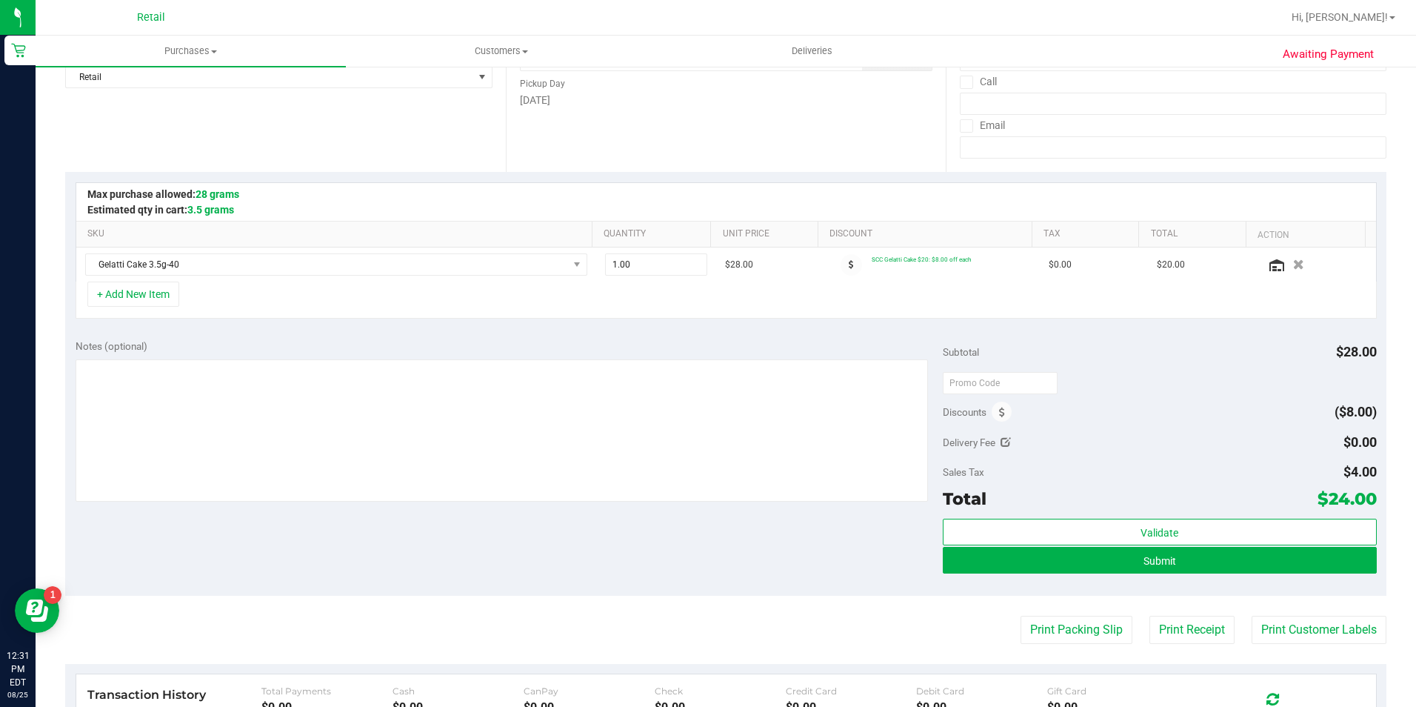
scroll to position [296, 0]
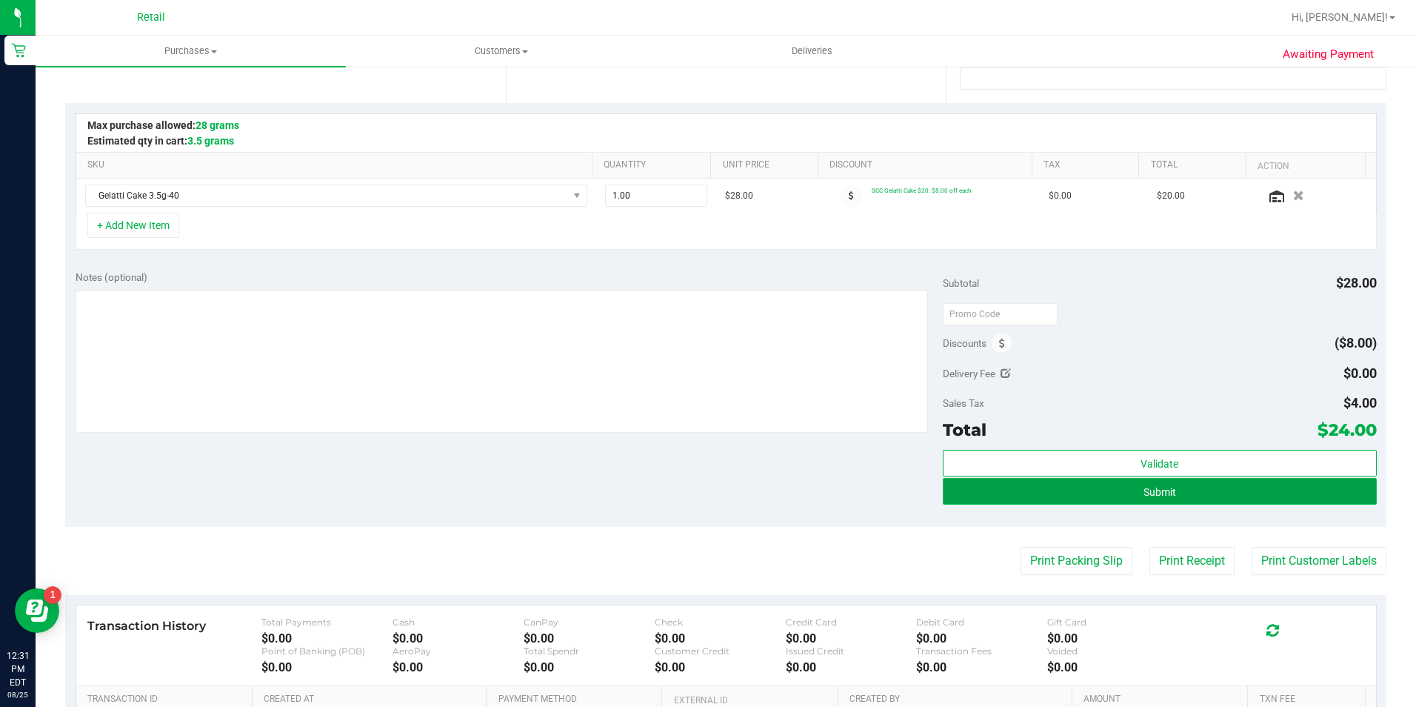
click at [1161, 488] on span "Submit" at bounding box center [1160, 492] width 33 height 12
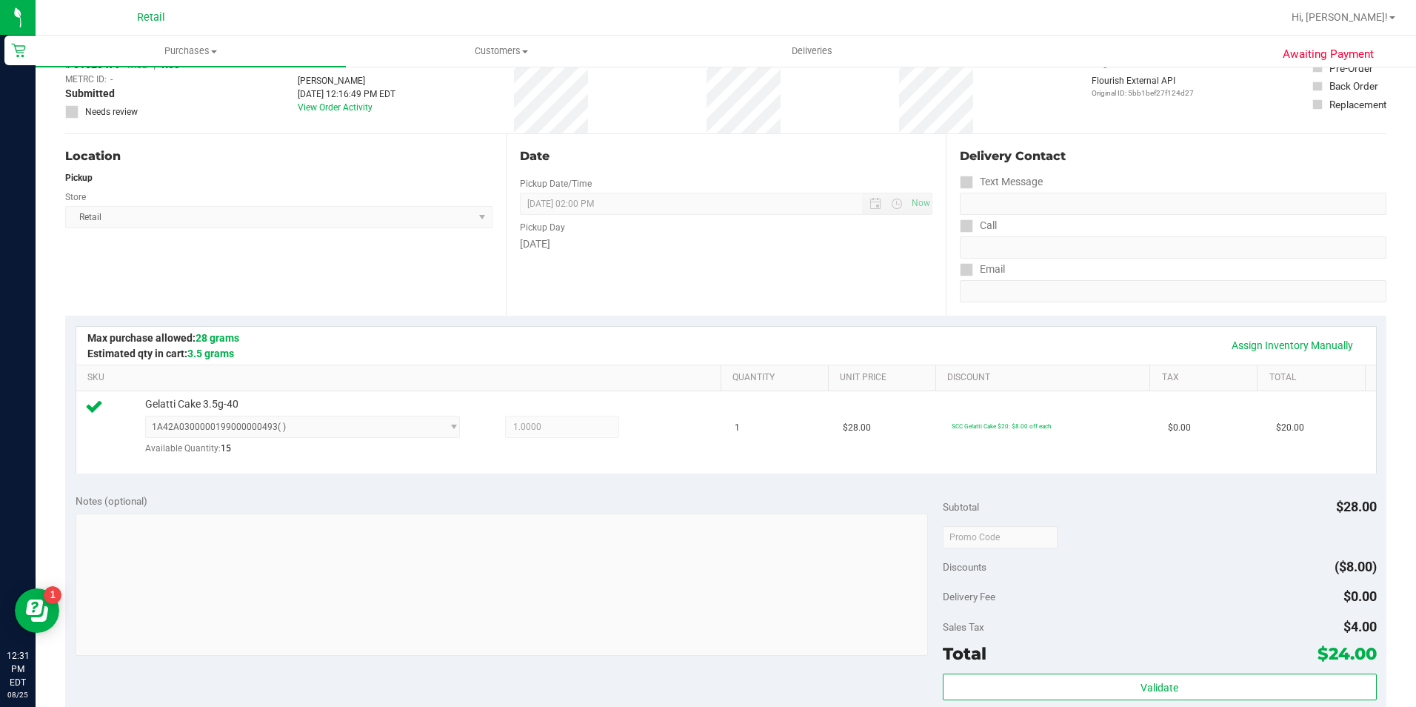
scroll to position [222, 0]
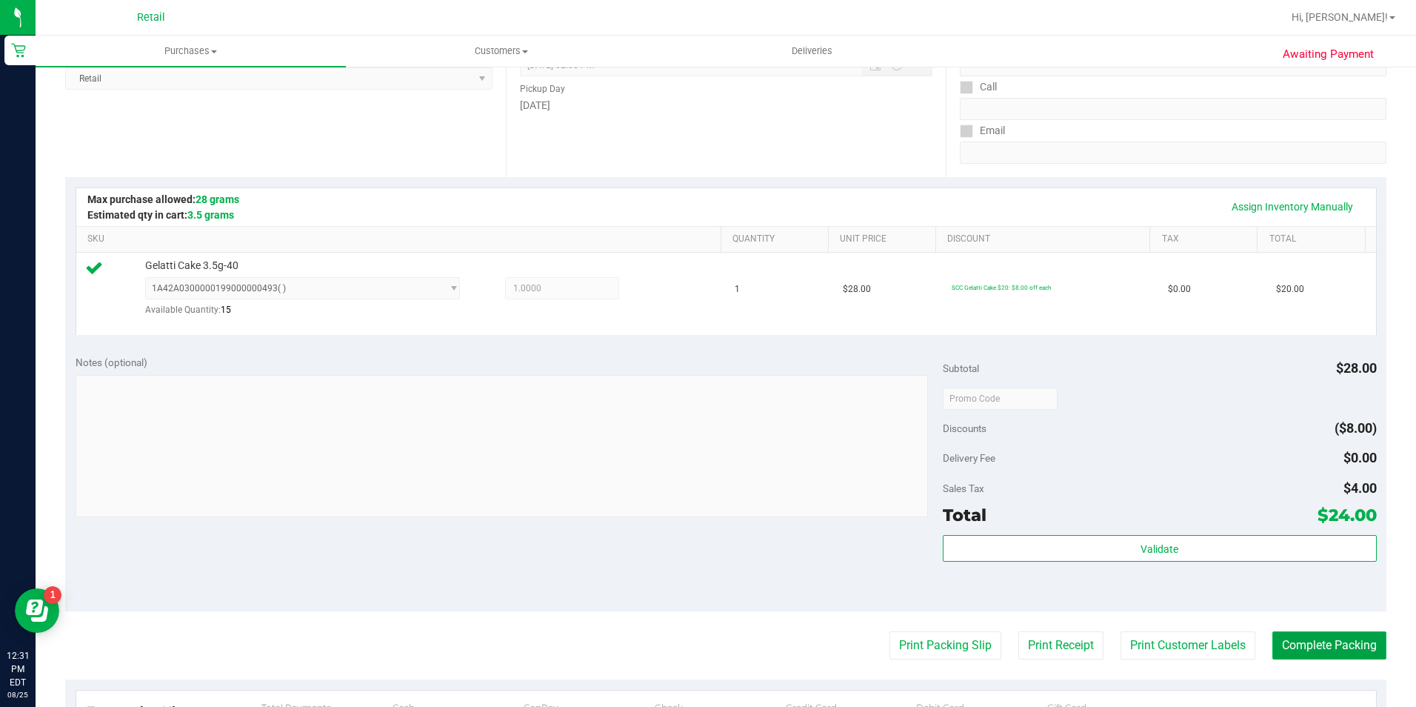
click at [1307, 640] on button "Complete Packing" at bounding box center [1329, 645] width 114 height 28
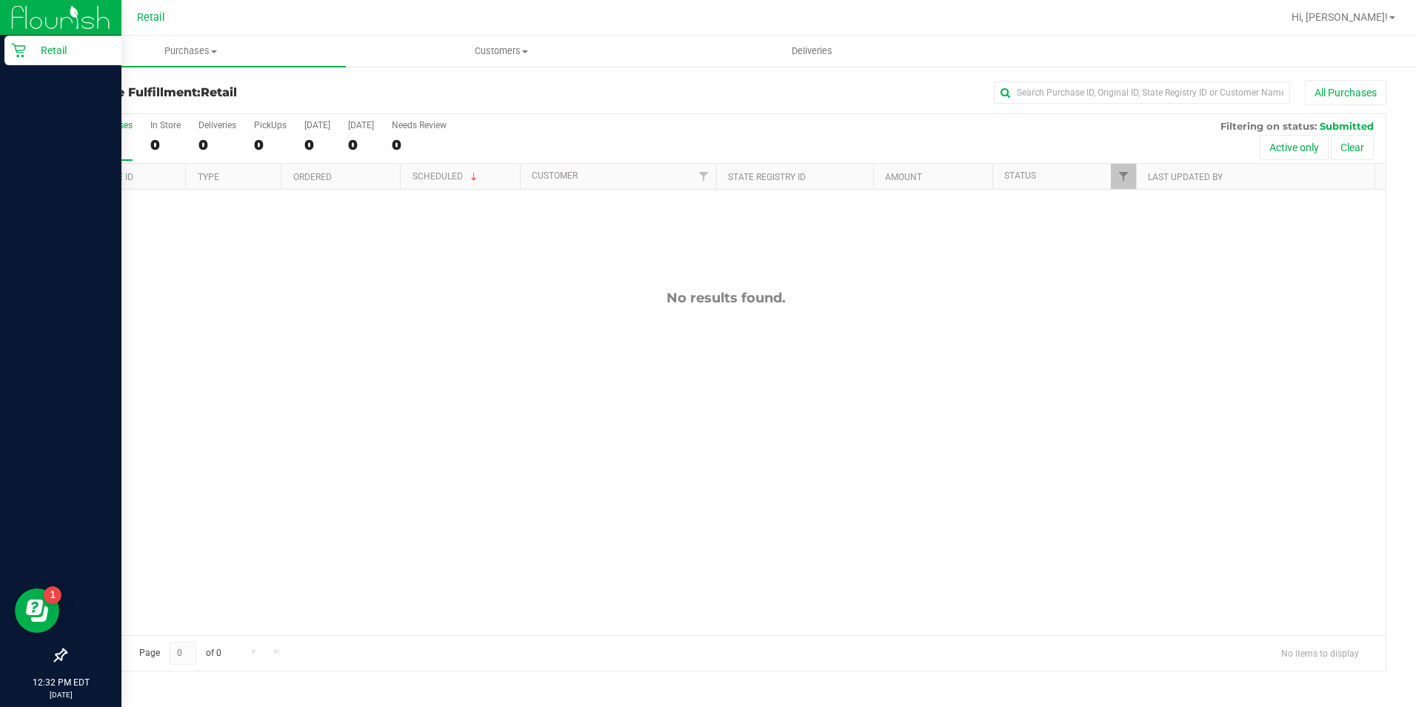
click at [14, 52] on icon at bounding box center [18, 50] width 15 height 15
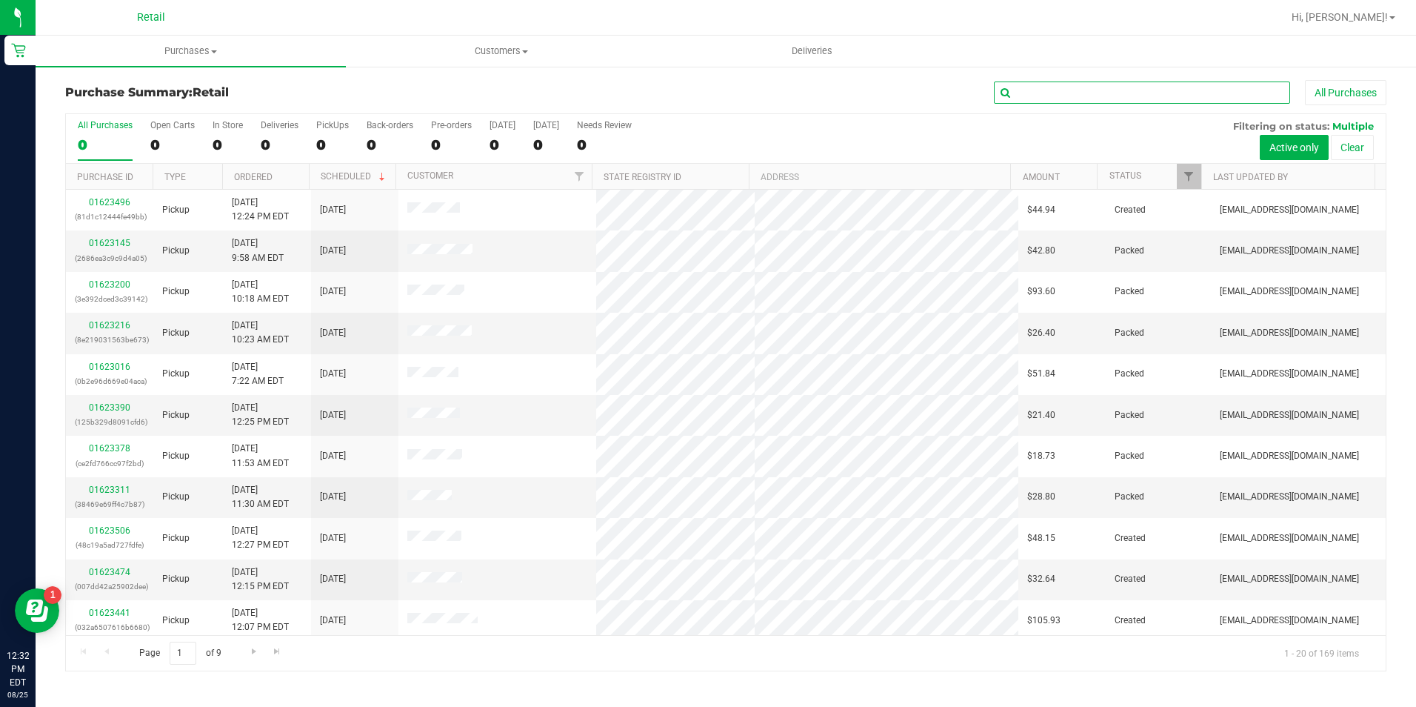
click at [1076, 87] on input "text" at bounding box center [1142, 92] width 296 height 22
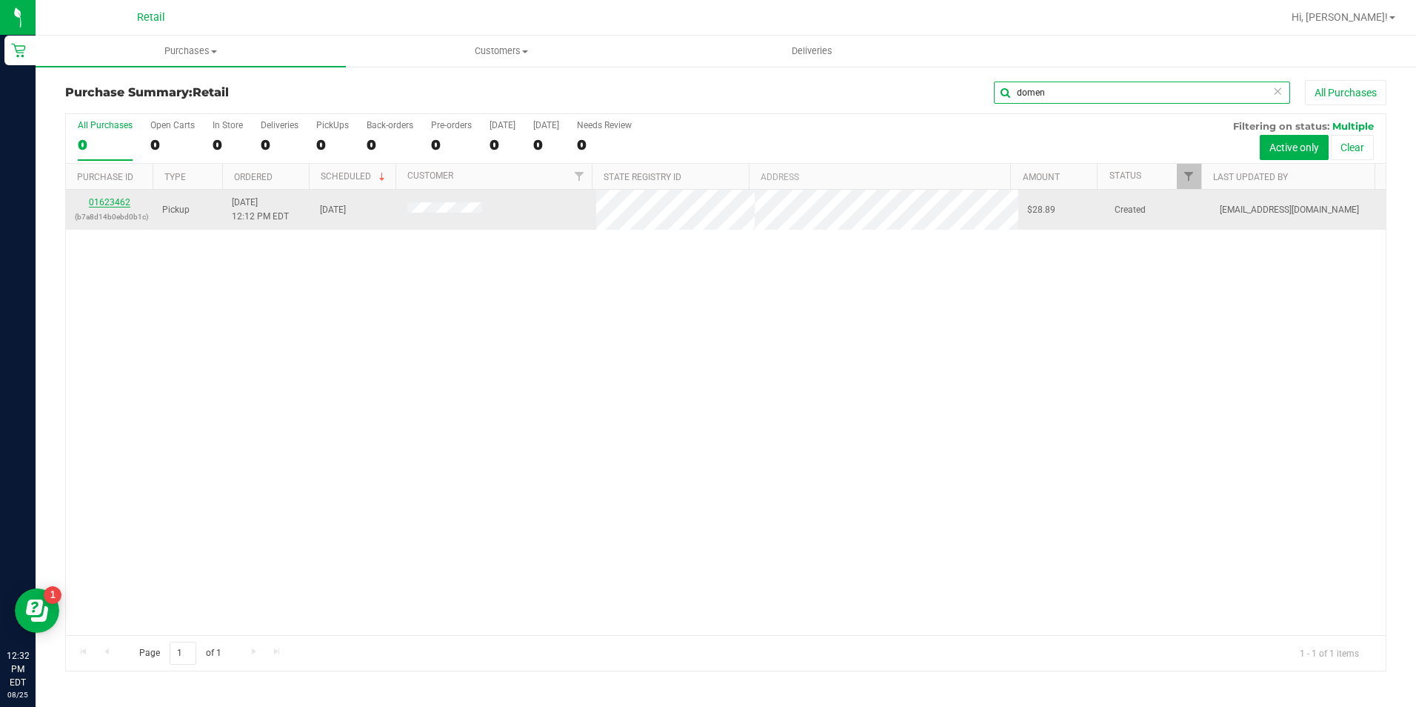
type input "domen"
click at [117, 205] on link "01623462" at bounding box center [109, 202] width 41 height 10
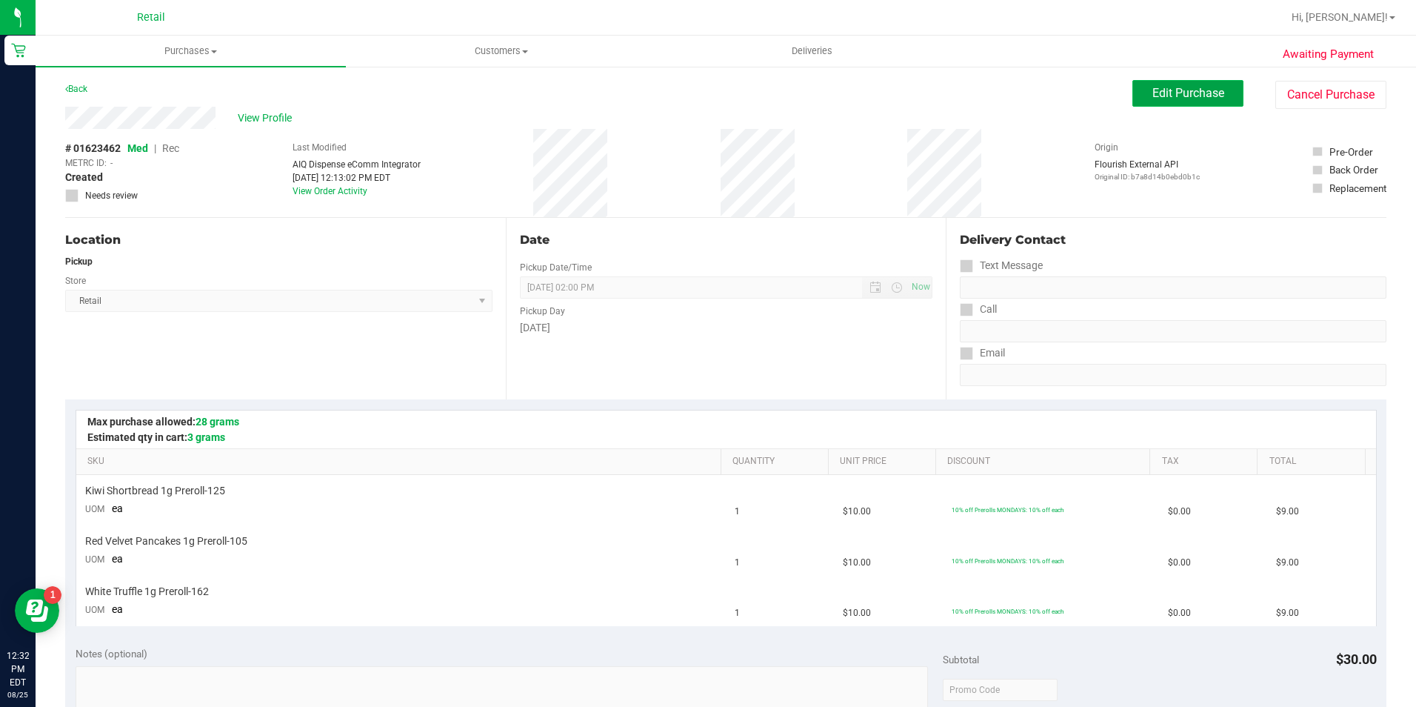
click at [1189, 96] on span "Edit Purchase" at bounding box center [1188, 93] width 72 height 14
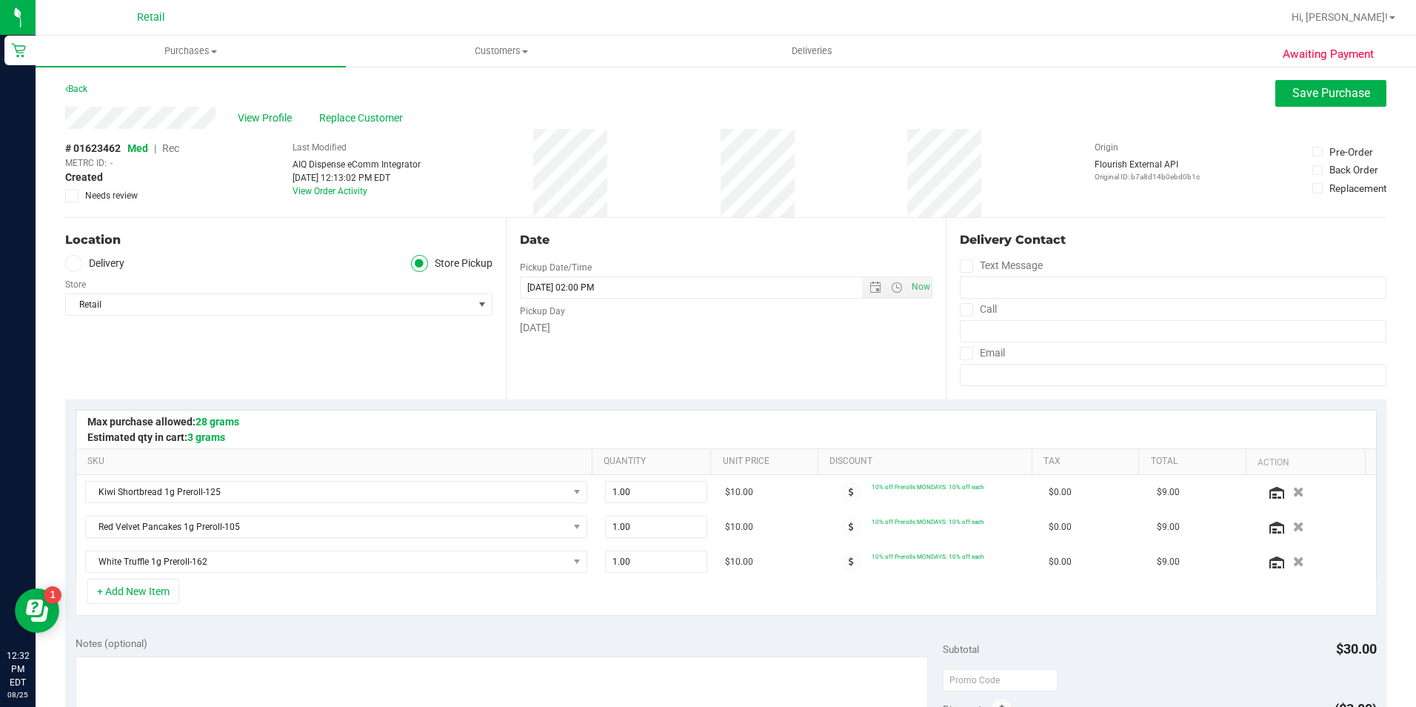
click at [176, 147] on span "Rec" at bounding box center [170, 148] width 17 height 12
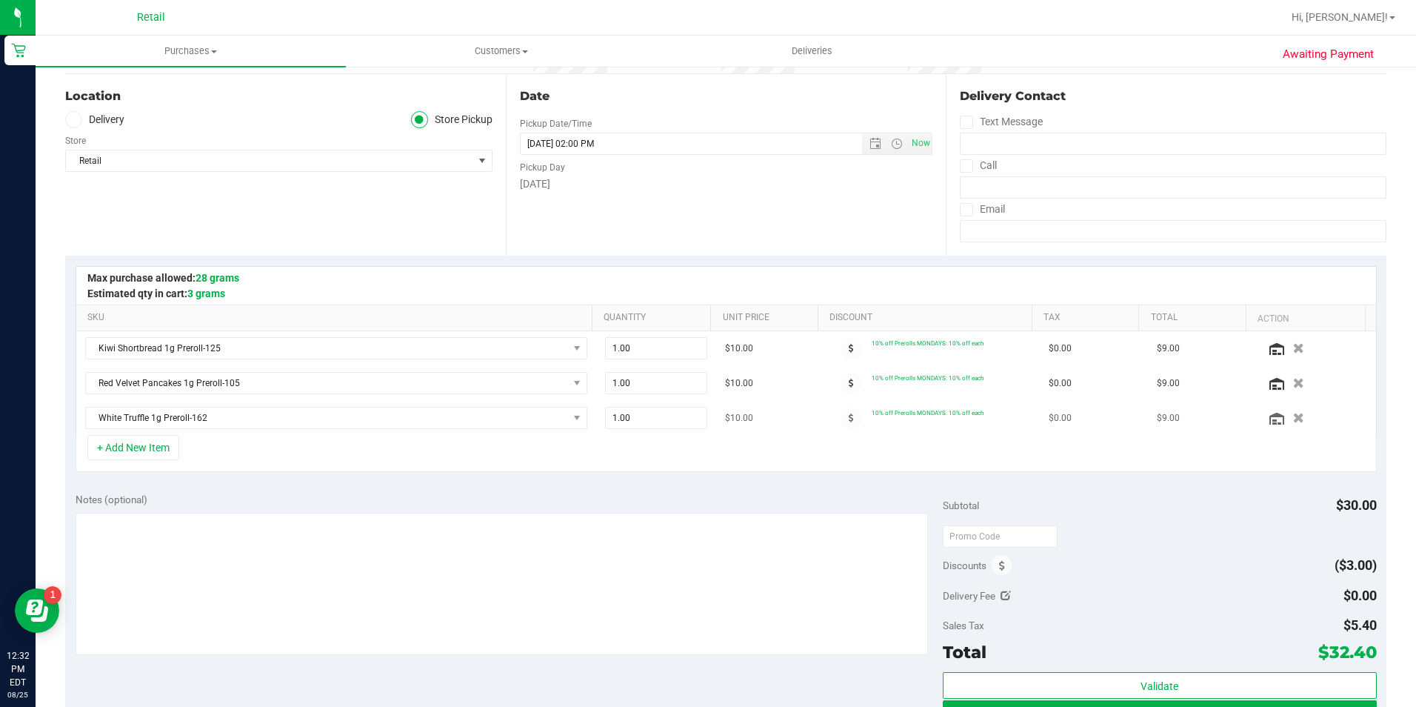
scroll to position [296, 0]
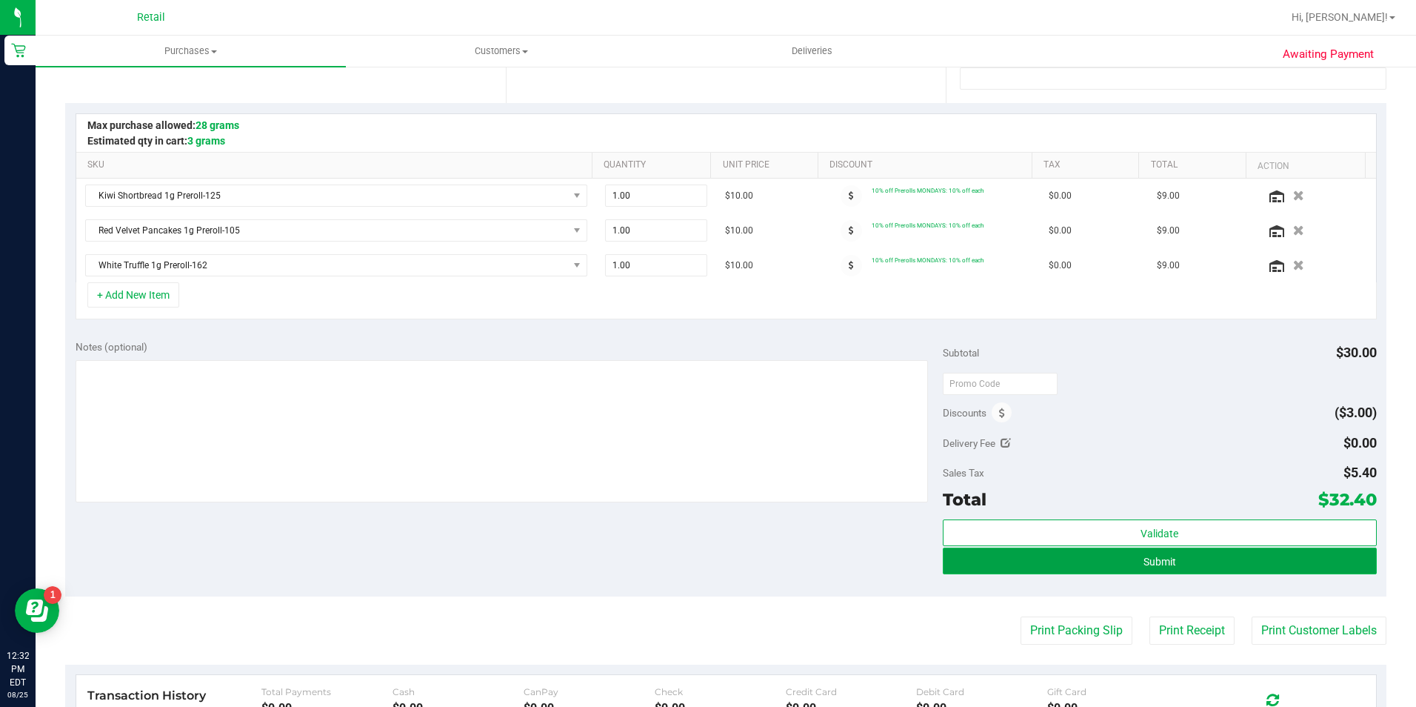
click at [1164, 570] on button "Submit" at bounding box center [1160, 560] width 434 height 27
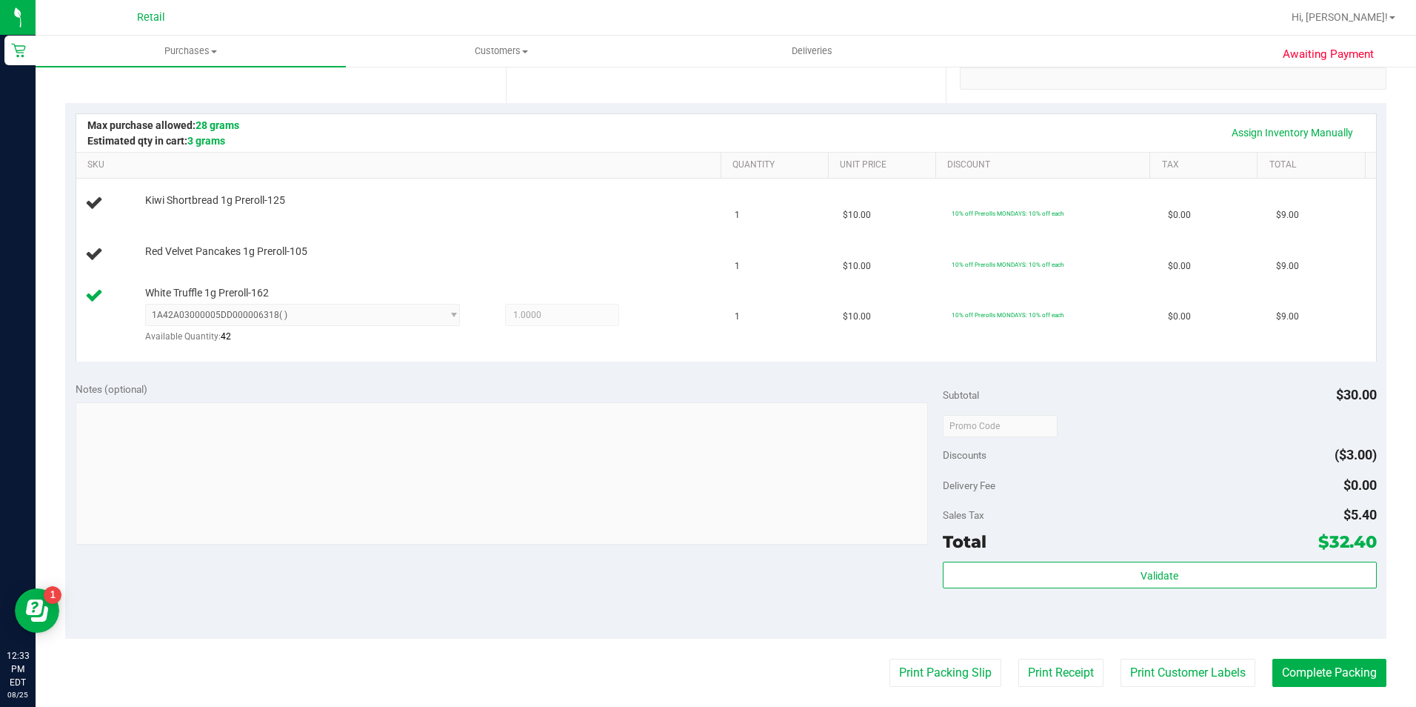
scroll to position [222, 0]
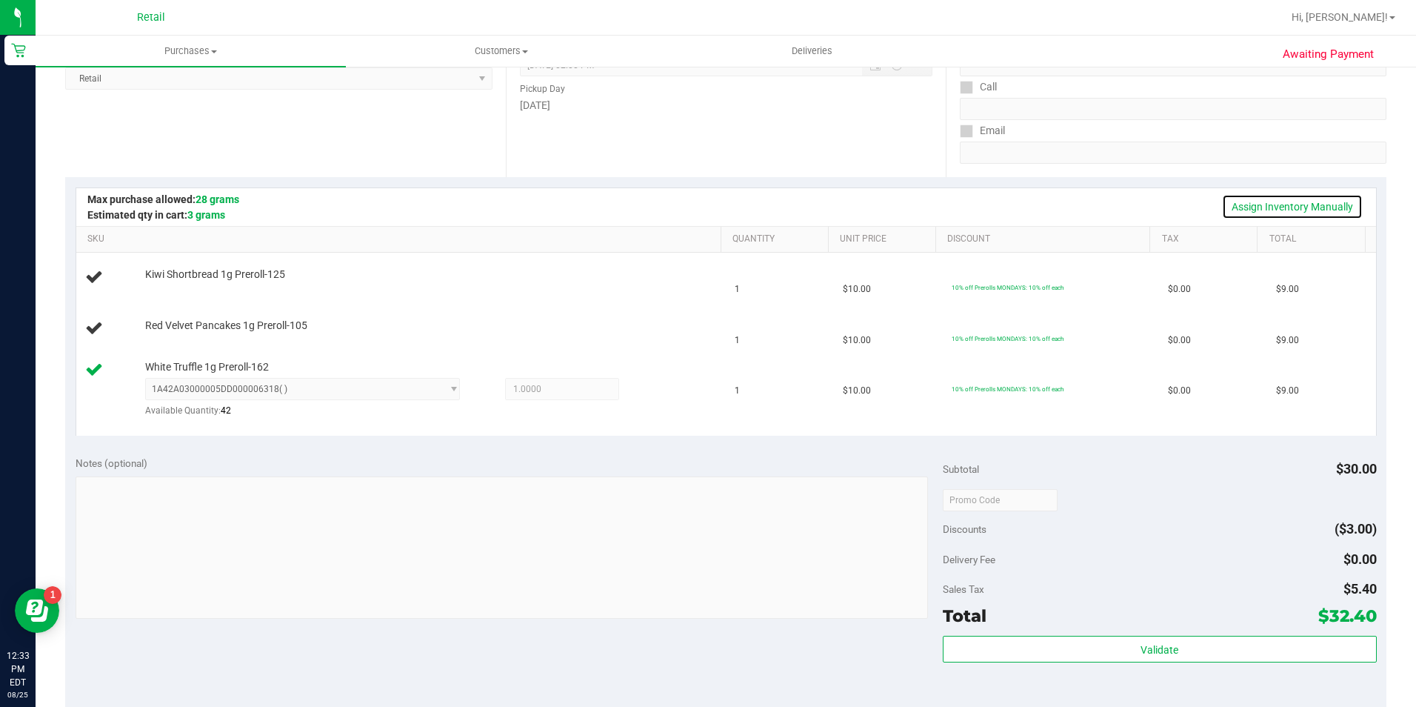
click at [1306, 204] on link "Assign Inventory Manually" at bounding box center [1292, 206] width 141 height 25
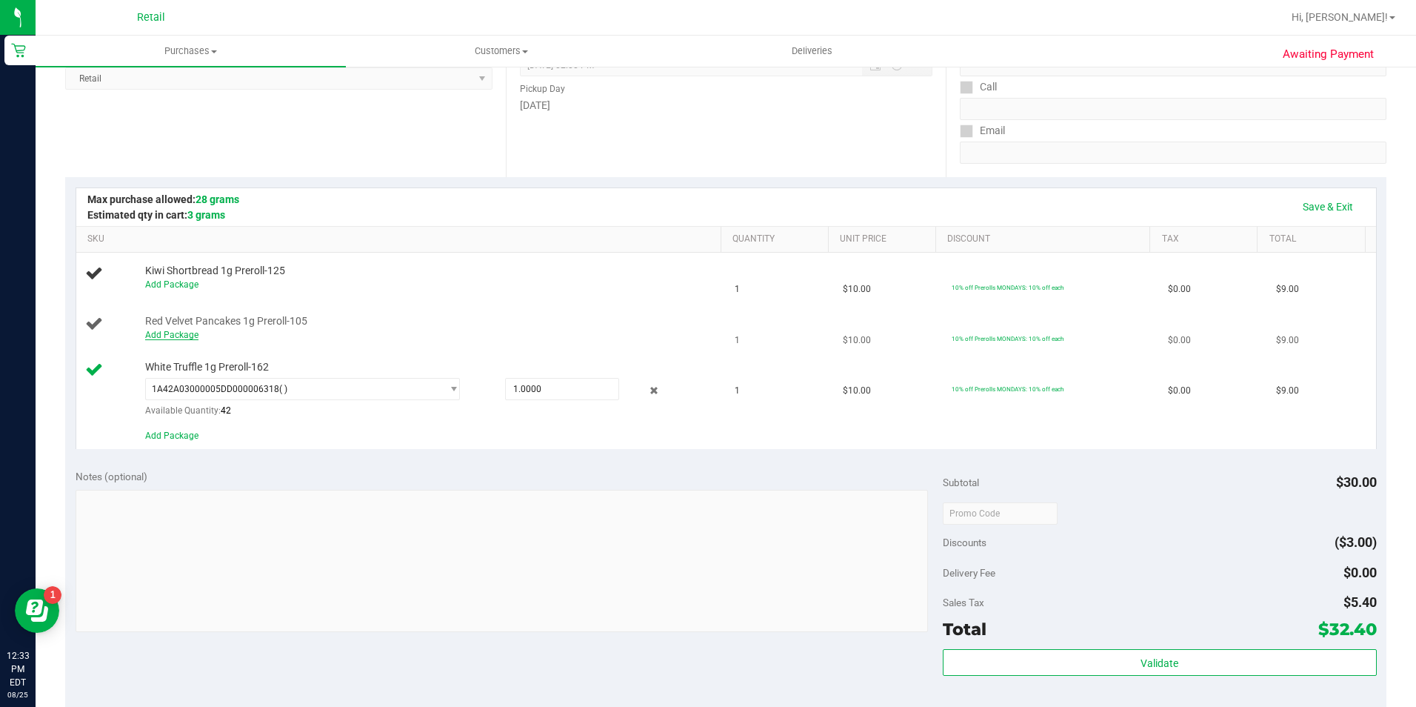
click at [185, 336] on link "Add Package" at bounding box center [171, 335] width 53 height 10
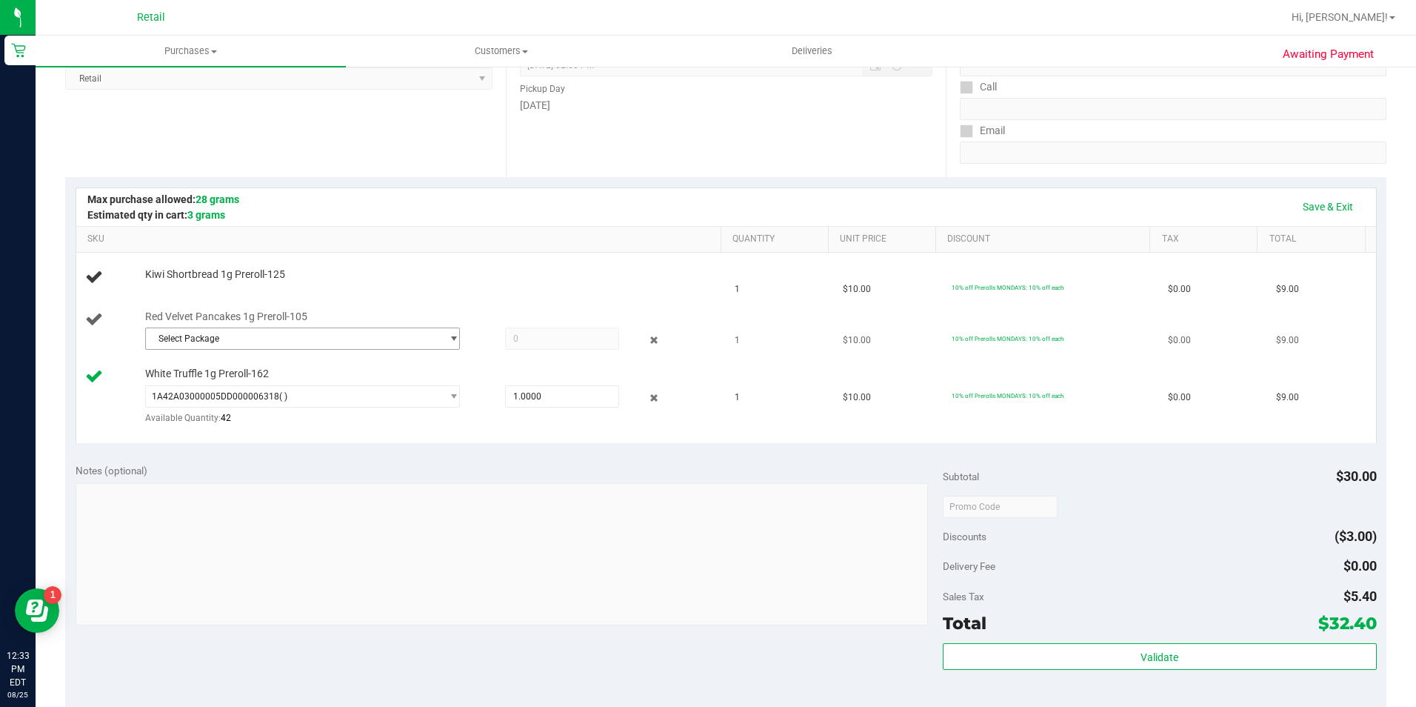
click at [223, 341] on span "Select Package" at bounding box center [294, 338] width 296 height 21
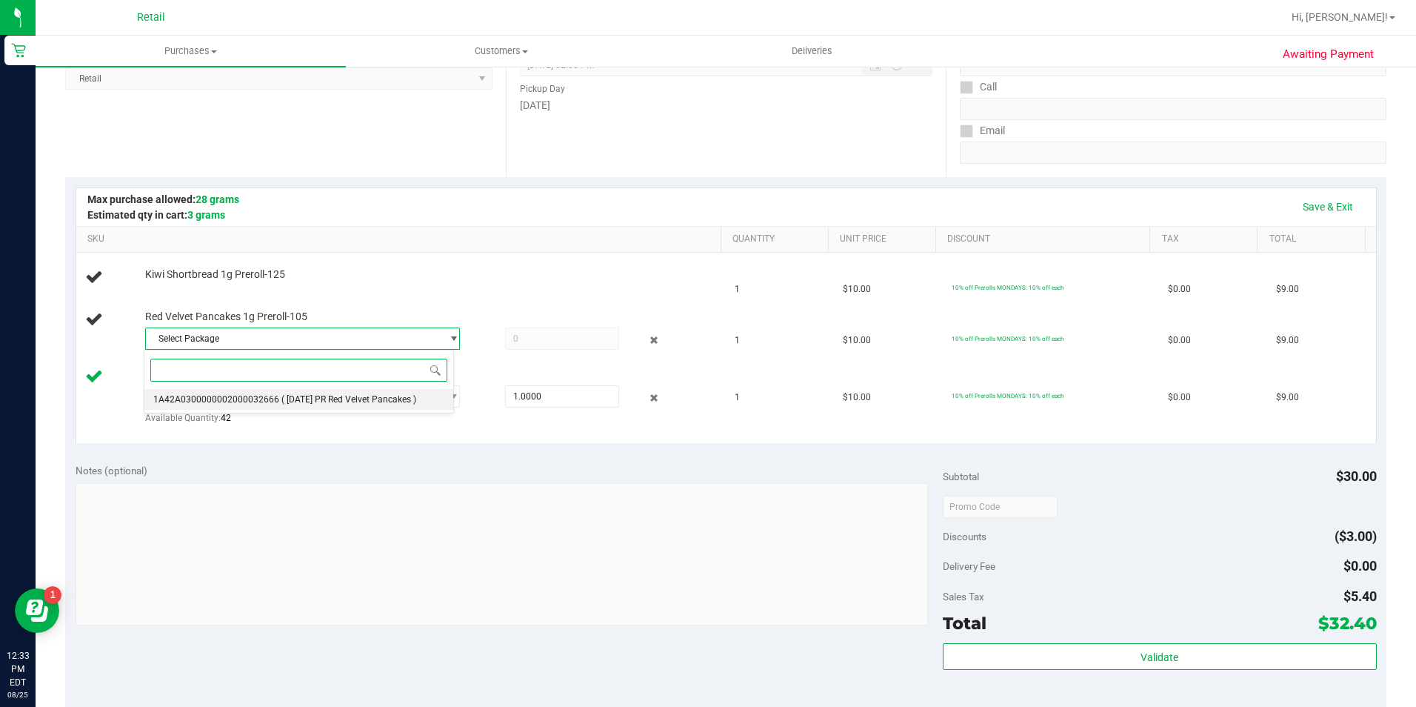
click at [250, 407] on li "1A42A0300000002000032666 ( 8.5.25 PR Red Velvet Pancakes )" at bounding box center [298, 399] width 308 height 21
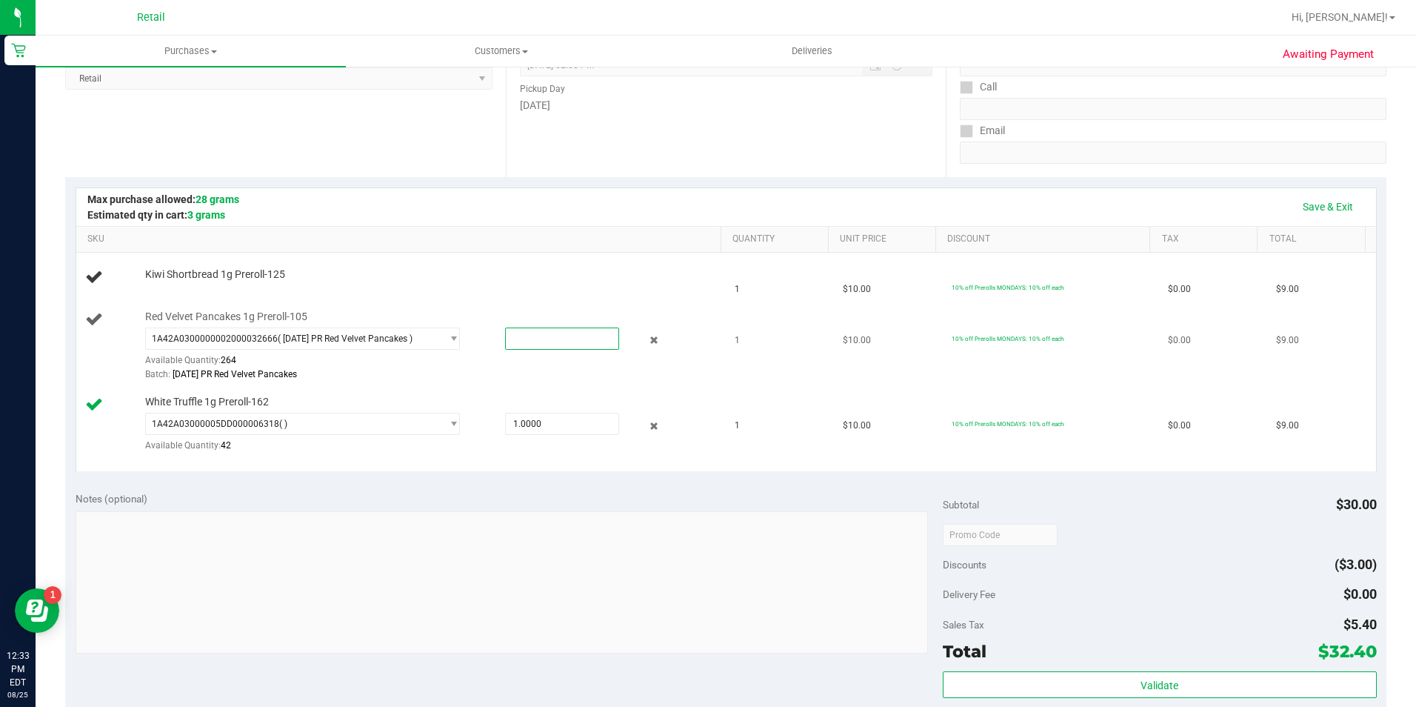
drag, startPoint x: 525, startPoint y: 342, endPoint x: 406, endPoint y: 325, distance: 120.5
click at [407, 325] on div "Red Velvet Pancakes 1g Preroll-105 1A42A0300000002000032666 ( 8.5.25 PR Red Vel…" at bounding box center [426, 346] width 576 height 73
type input "1"
type input "1.0000"
click at [318, 277] on div "Kiwi Shortbread 1g Preroll-125" at bounding box center [426, 274] width 576 height 15
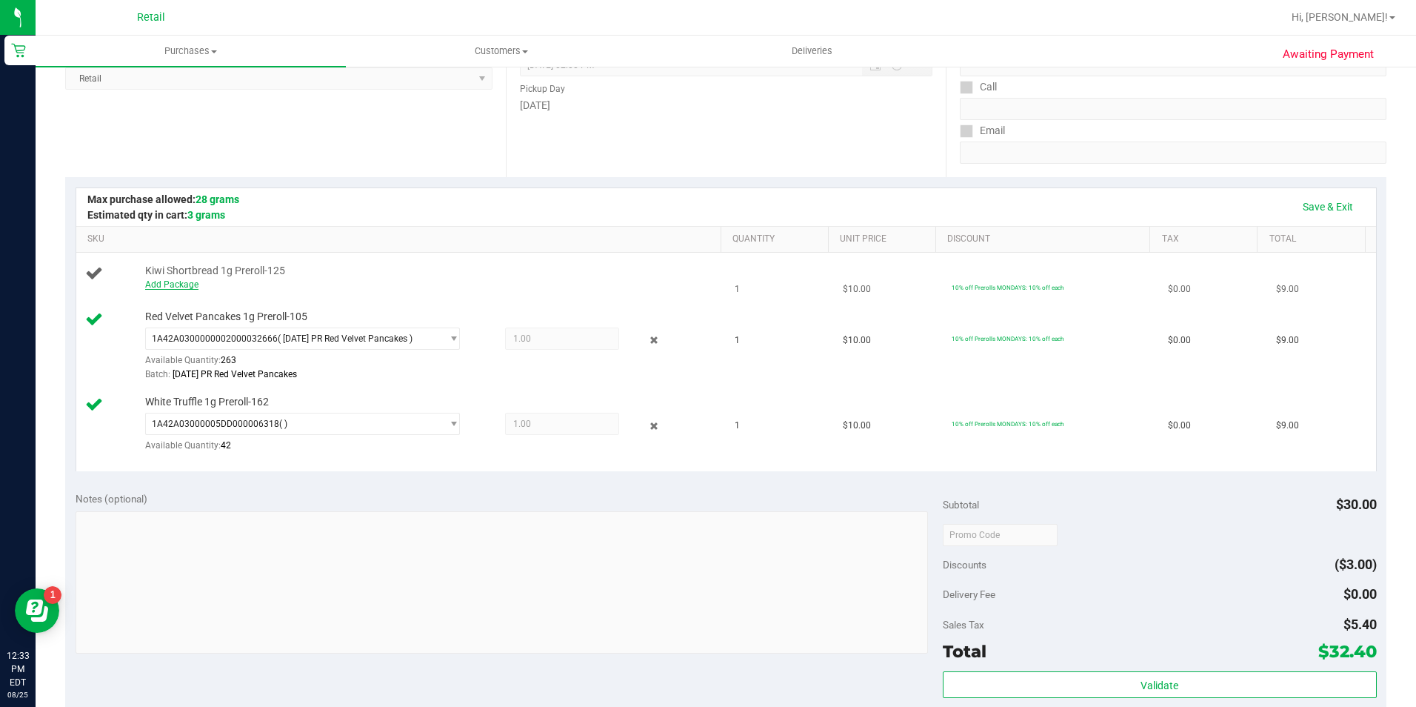
click at [184, 287] on link "Add Package" at bounding box center [171, 284] width 53 height 10
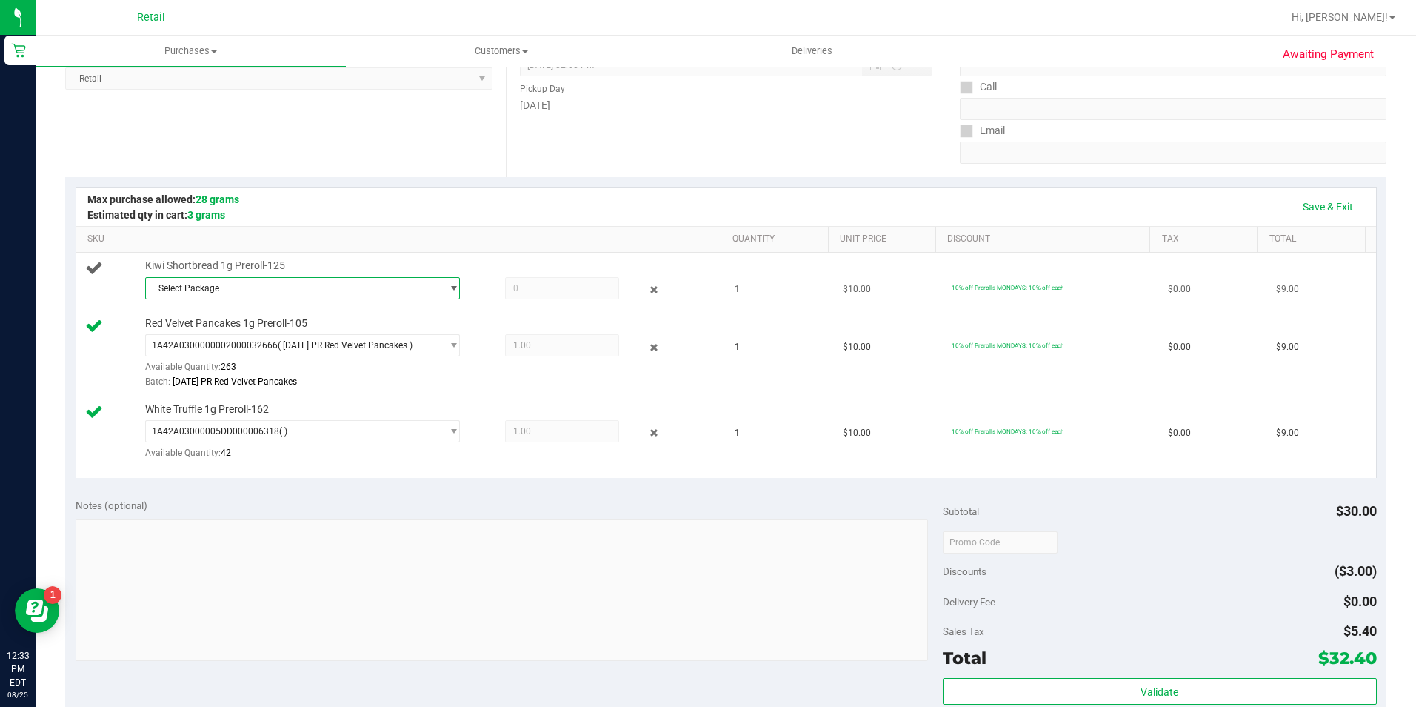
click at [441, 284] on span "select" at bounding box center [450, 288] width 19 height 21
click at [284, 344] on span "( [DATE] PR Kiwi Shortbread )" at bounding box center [339, 349] width 116 height 10
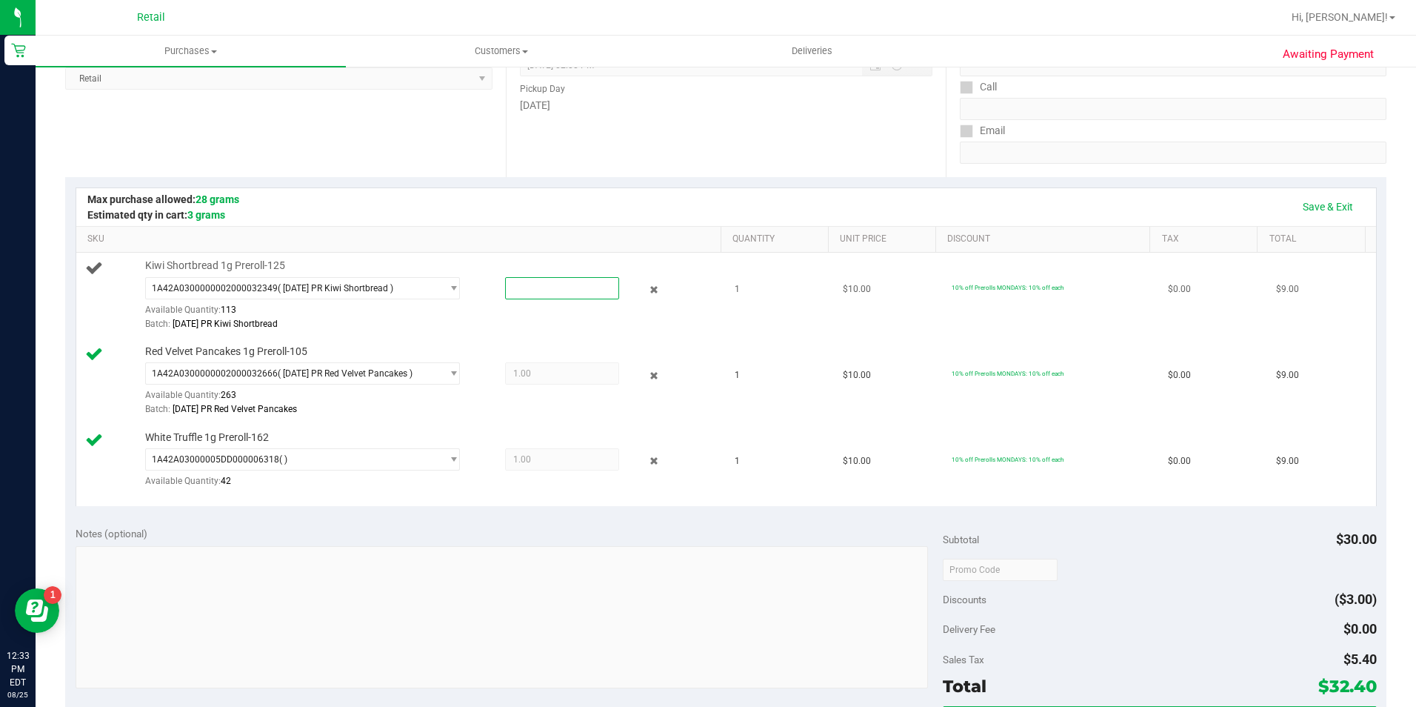
click at [492, 286] on div at bounding box center [548, 288] width 142 height 22
type input "1"
type input "1.0000"
click at [778, 119] on div "Date Pickup Date/Time [DATE] Now [DATE] 02:00 PM Now Pickup Day [DATE]" at bounding box center [726, 86] width 441 height 181
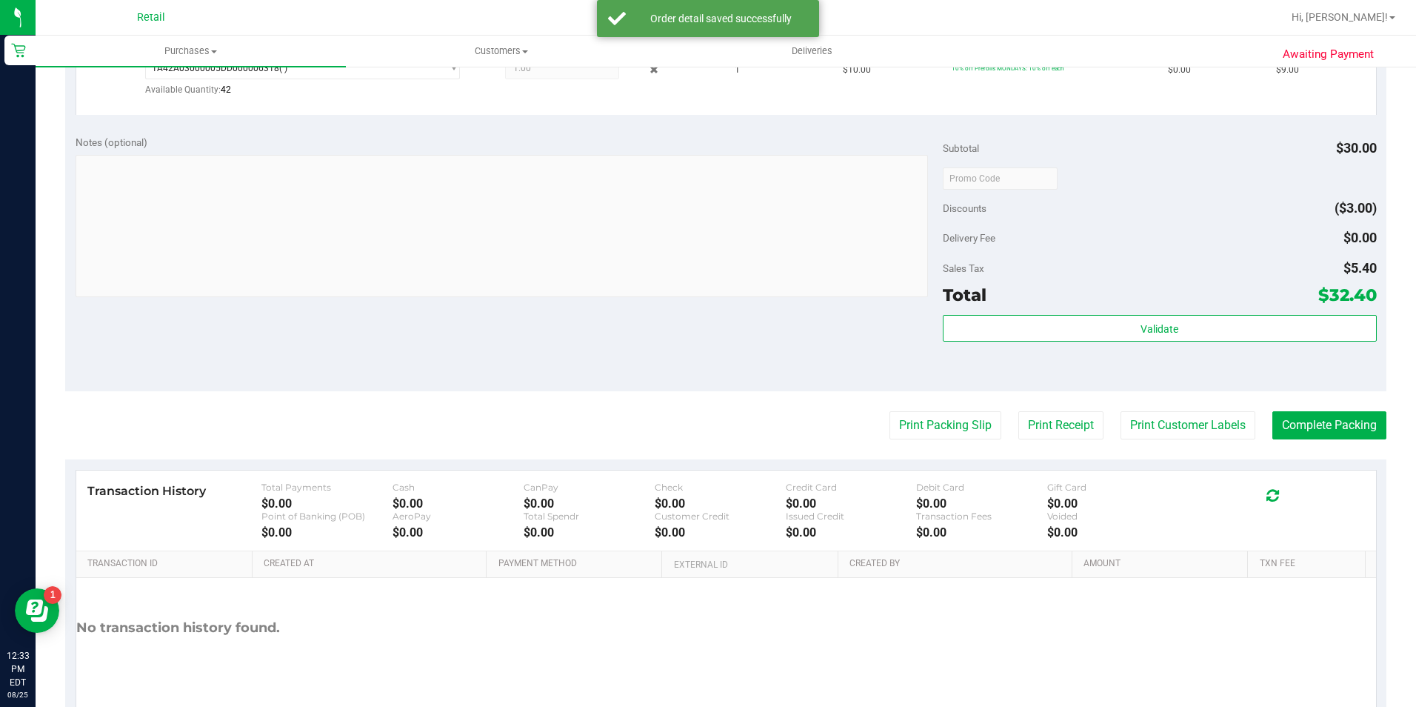
scroll to position [672, 0]
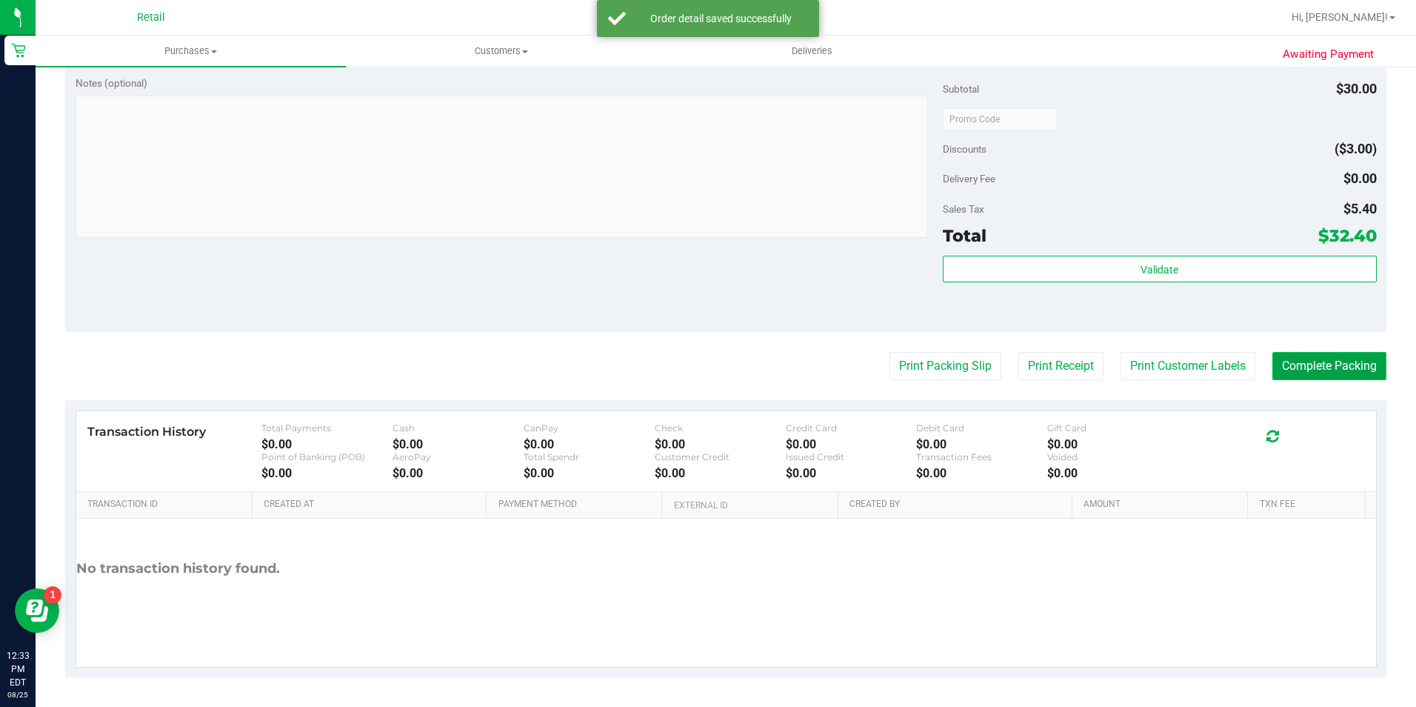
click at [1341, 368] on button "Complete Packing" at bounding box center [1329, 366] width 114 height 28
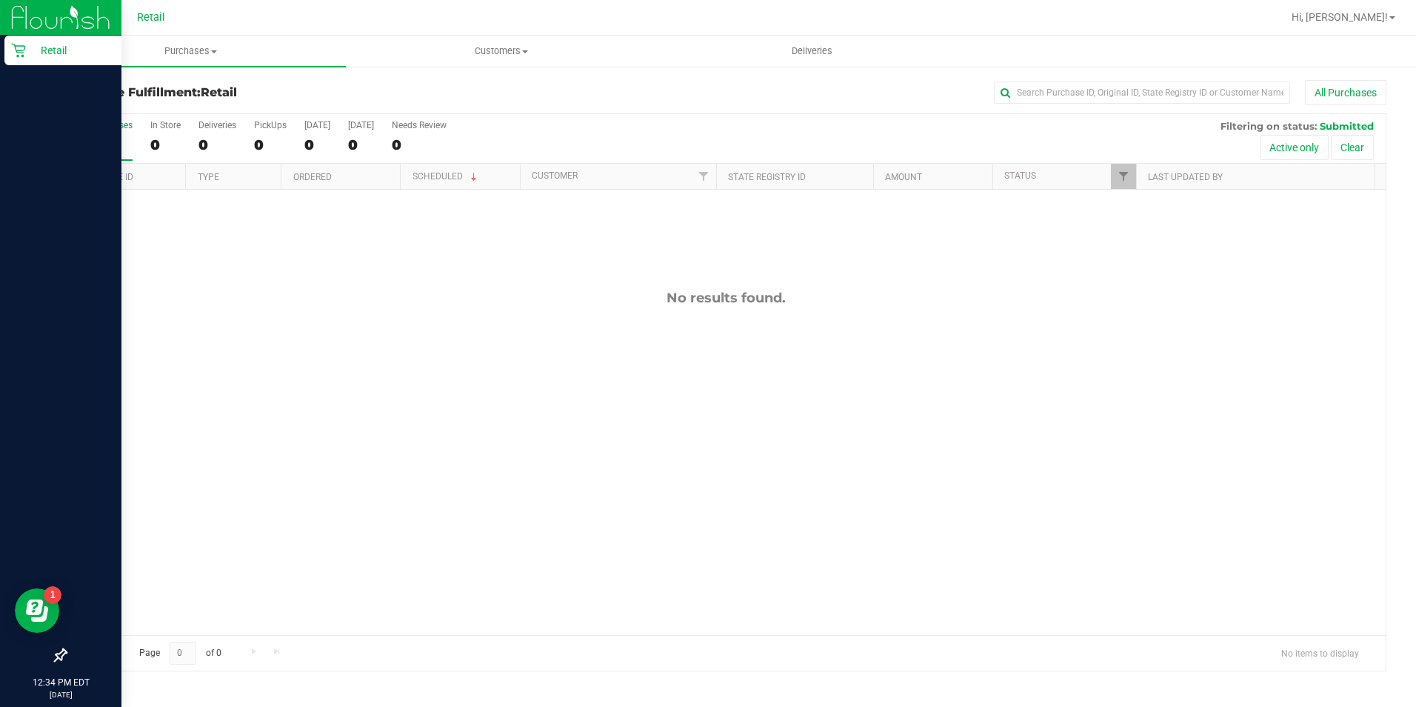
click at [25, 51] on icon at bounding box center [18, 50] width 15 height 15
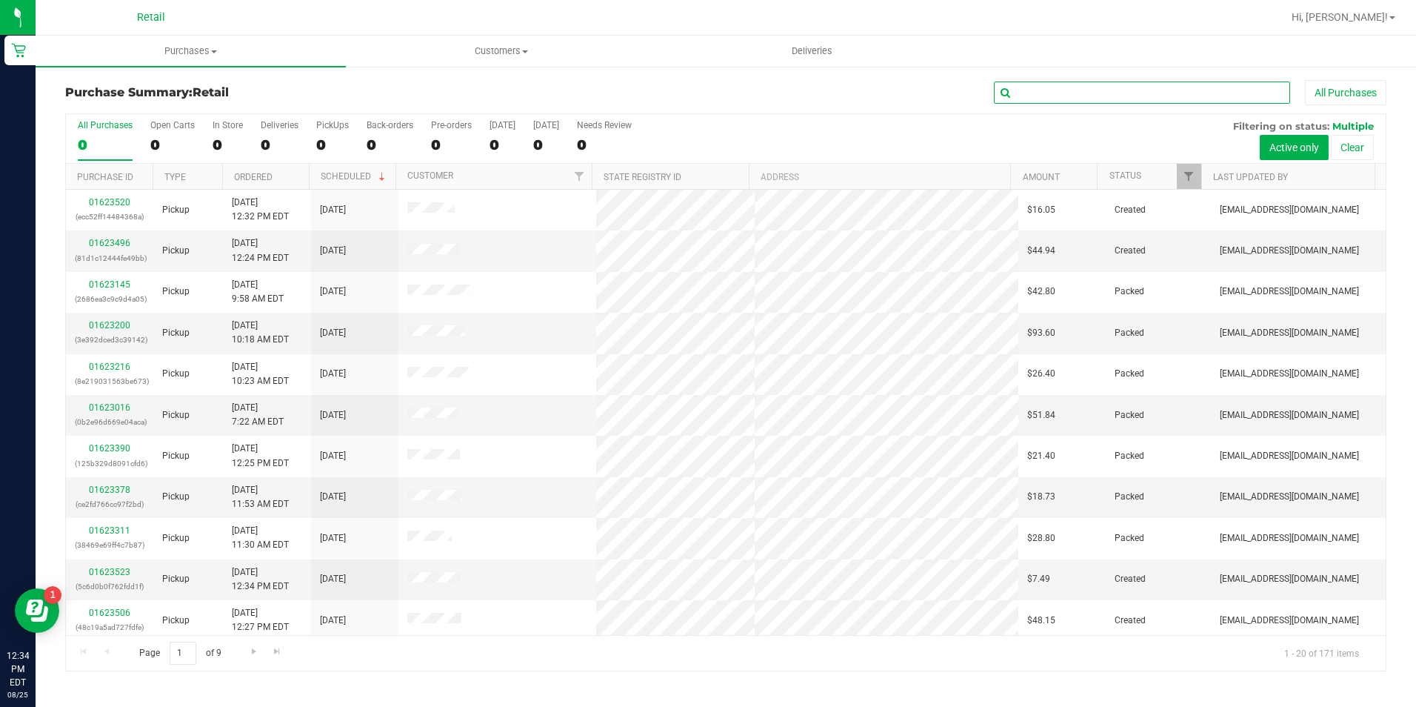
click at [1109, 94] on input "text" at bounding box center [1142, 92] width 296 height 22
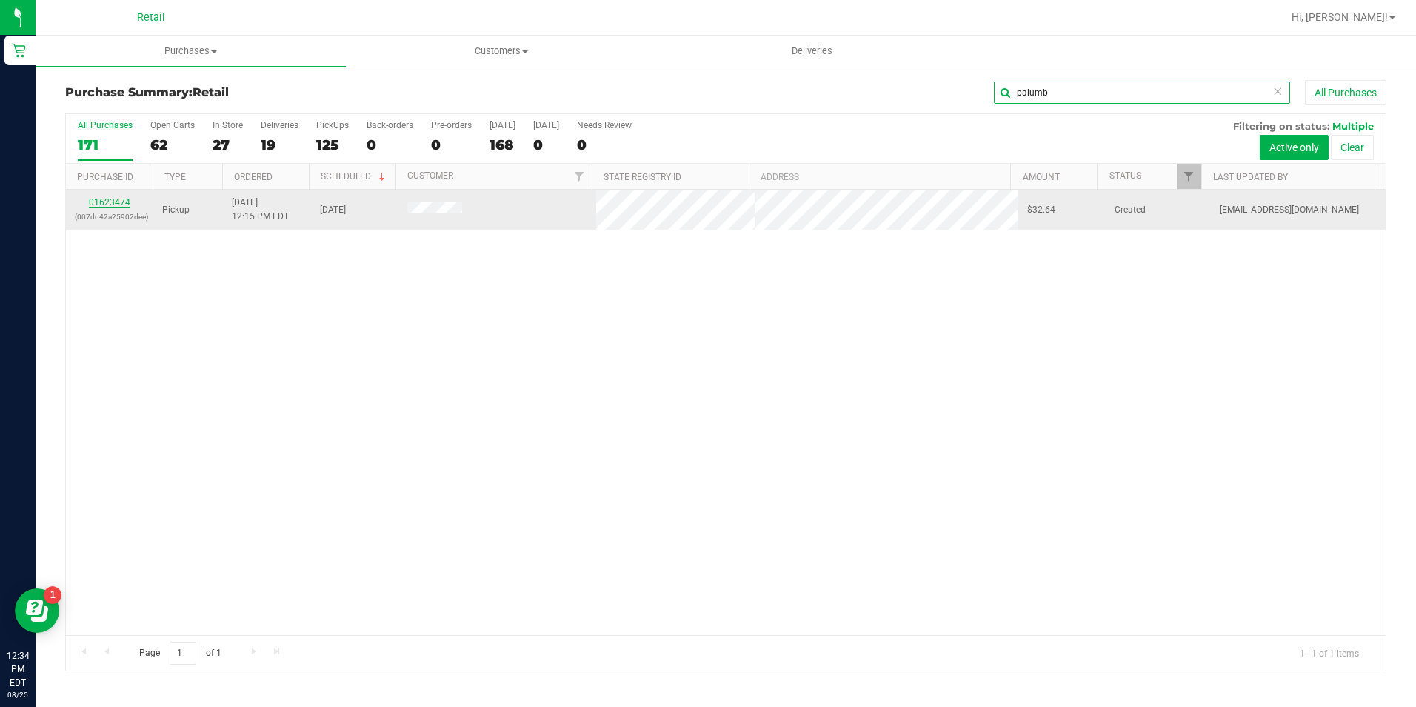
type input "palumb"
click at [126, 199] on link "01623474" at bounding box center [109, 202] width 41 height 10
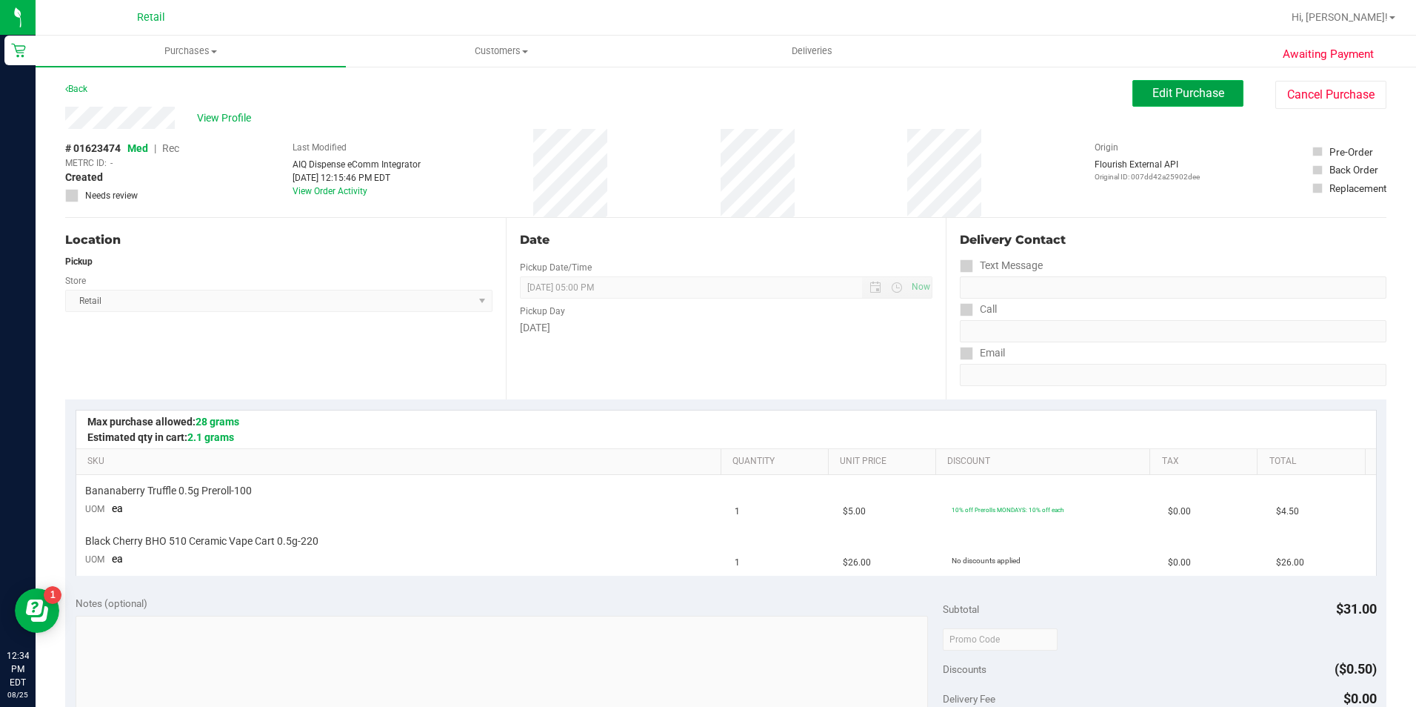
click at [1174, 101] on button "Edit Purchase" at bounding box center [1187, 93] width 111 height 27
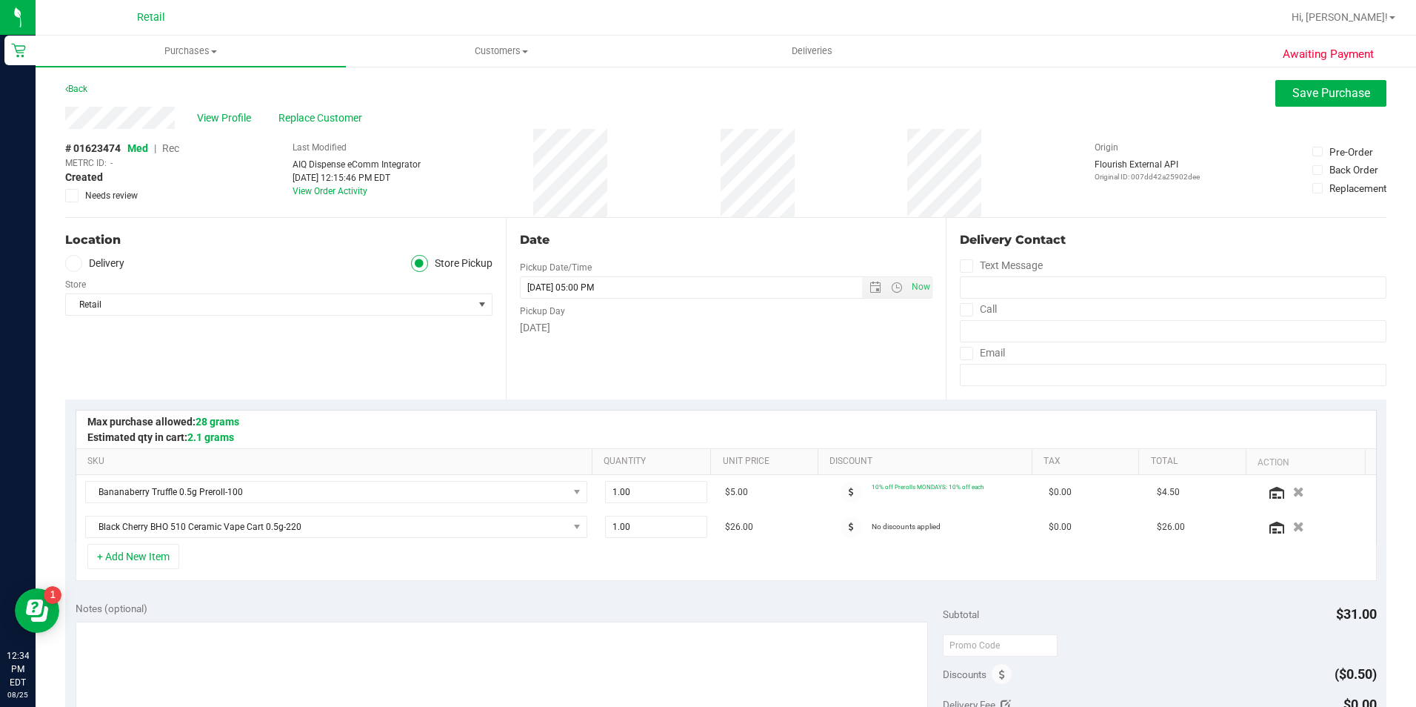
click at [168, 147] on span "Rec" at bounding box center [170, 148] width 17 height 12
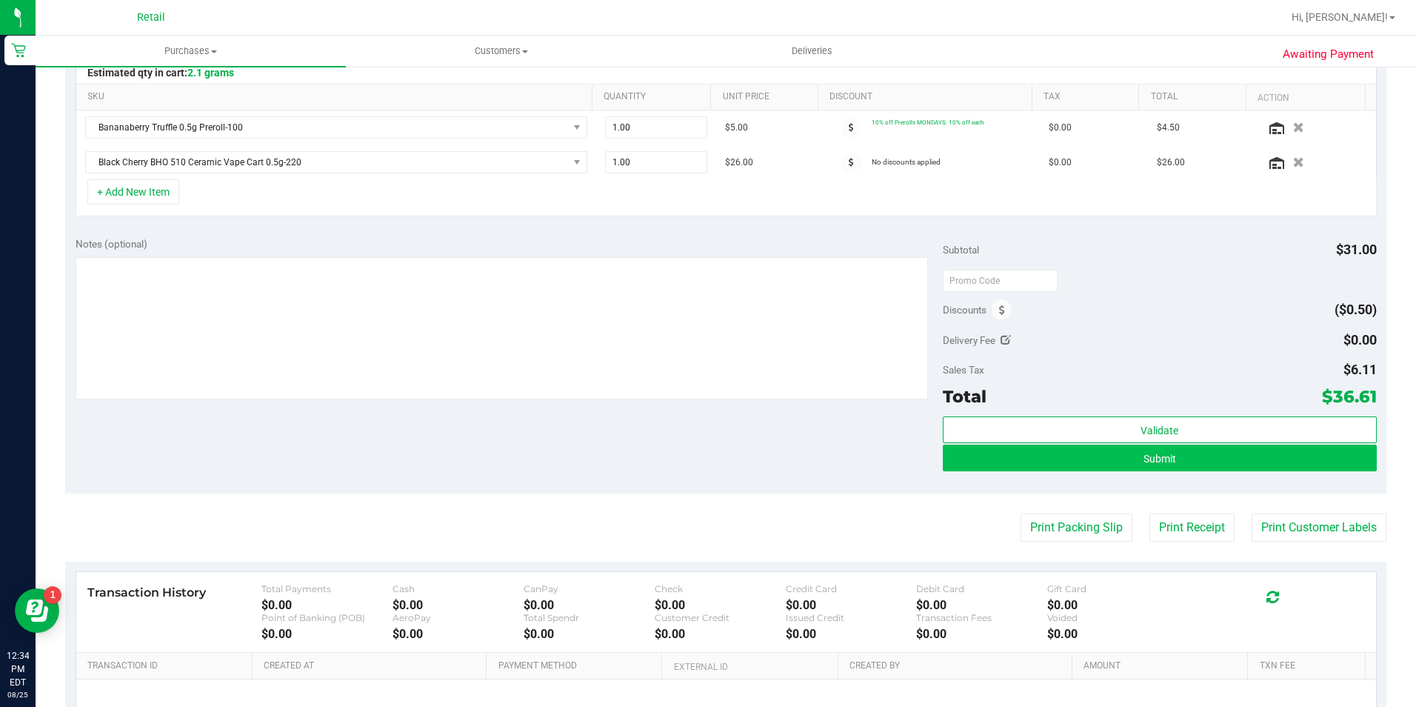
scroll to position [370, 0]
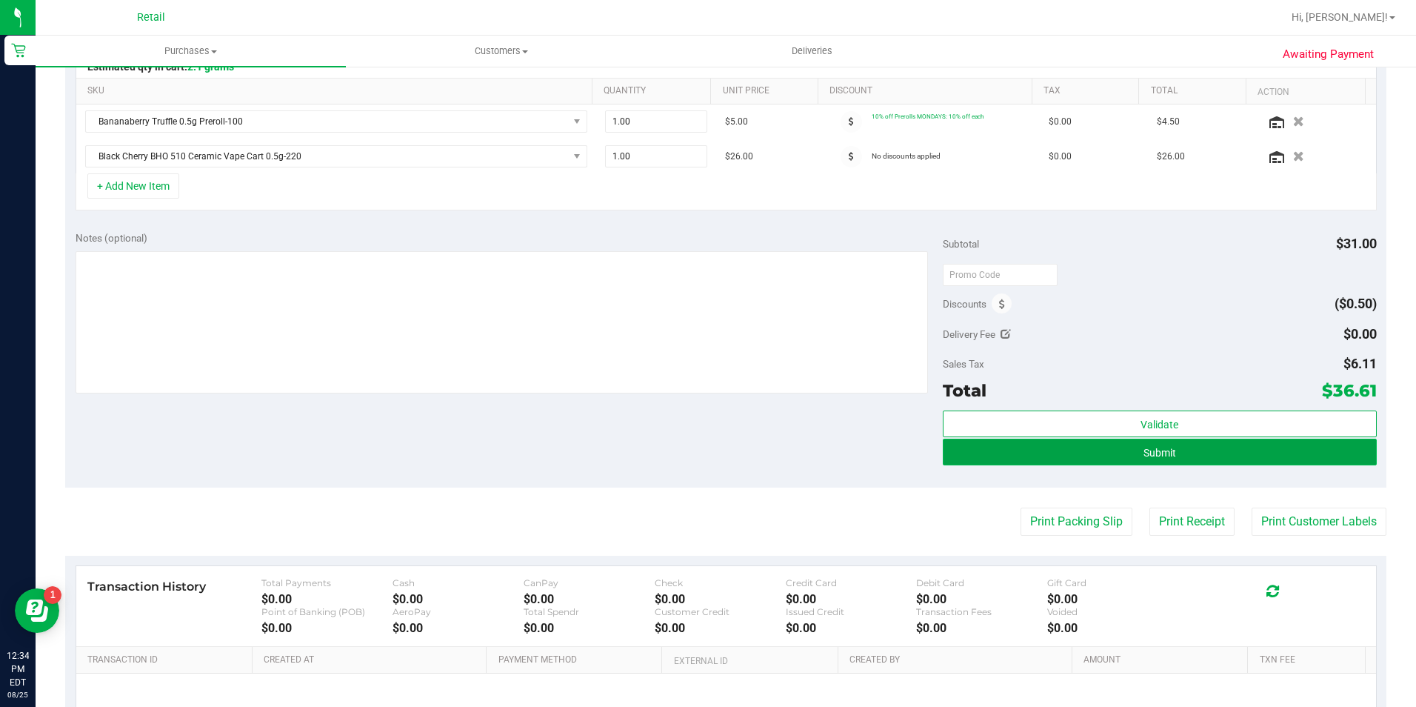
click at [1159, 454] on span "Submit" at bounding box center [1160, 453] width 33 height 12
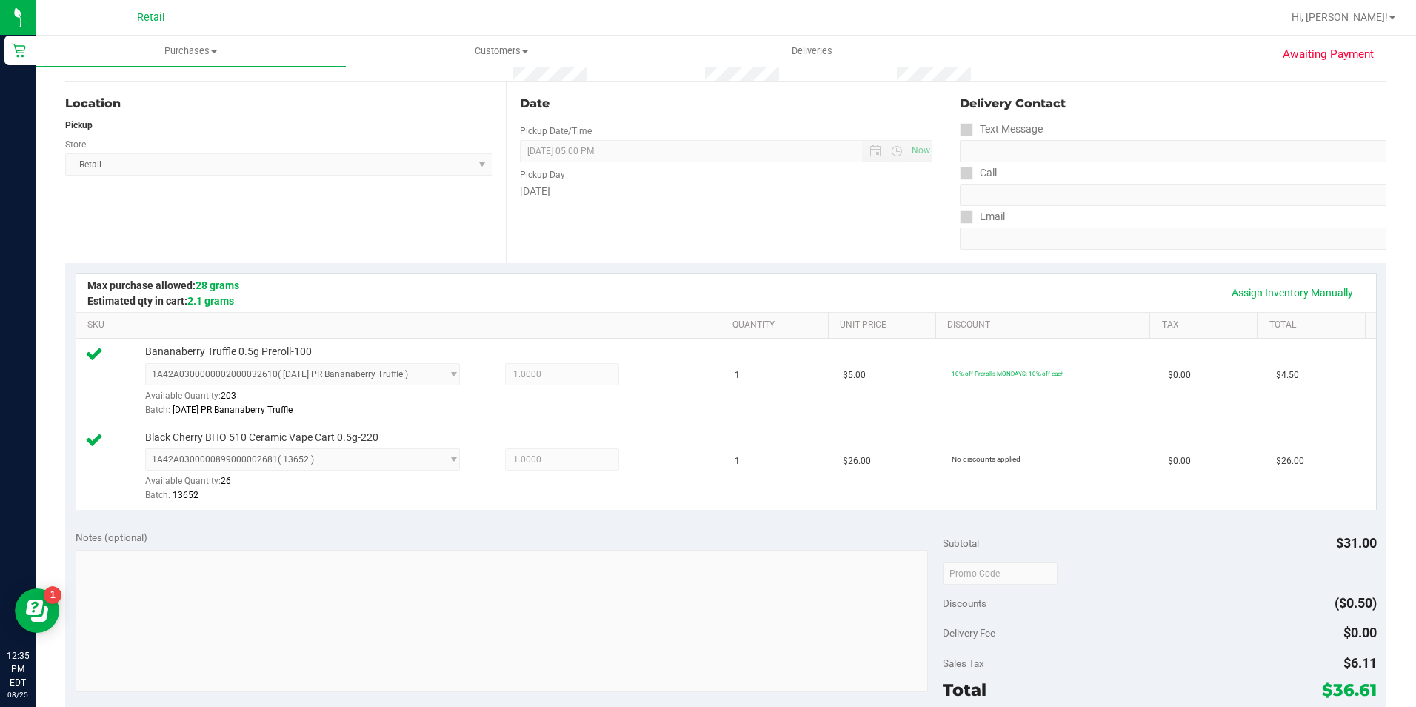
scroll to position [296, 0]
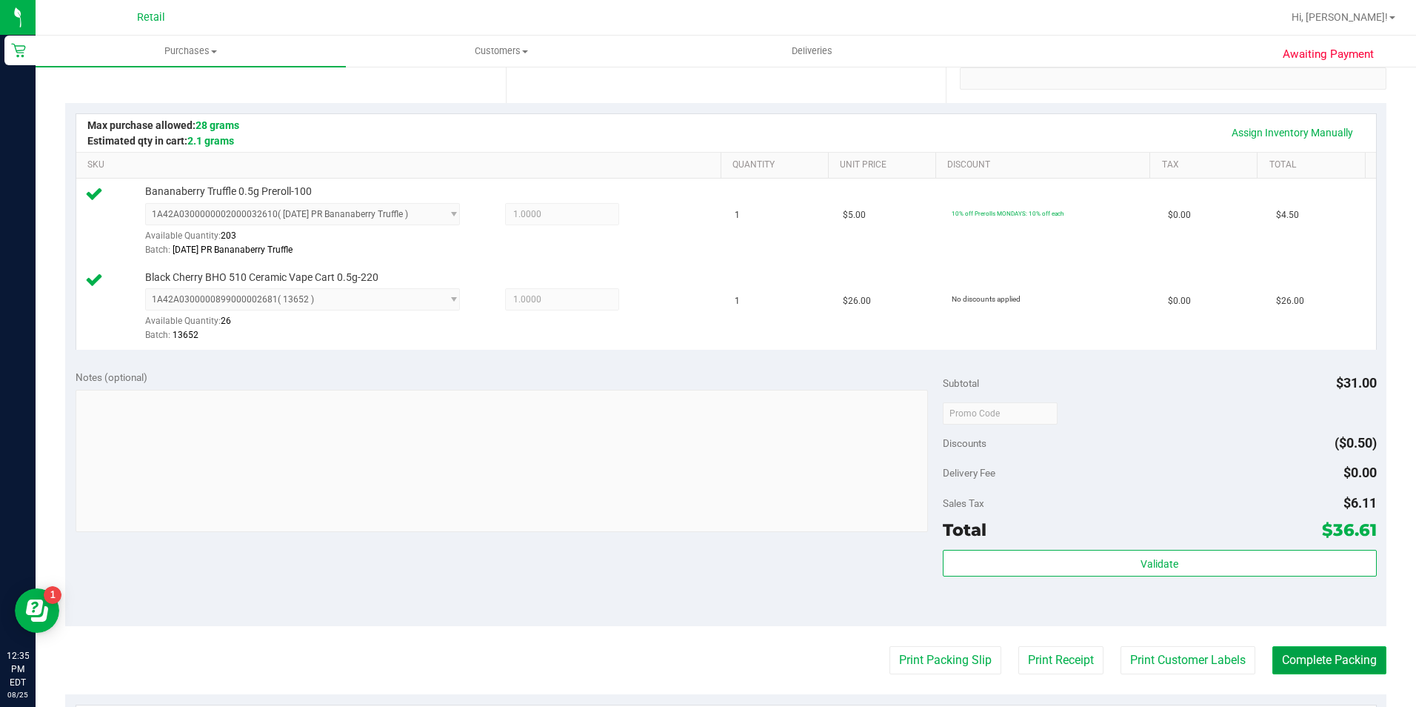
click at [1329, 652] on button "Complete Packing" at bounding box center [1329, 660] width 114 height 28
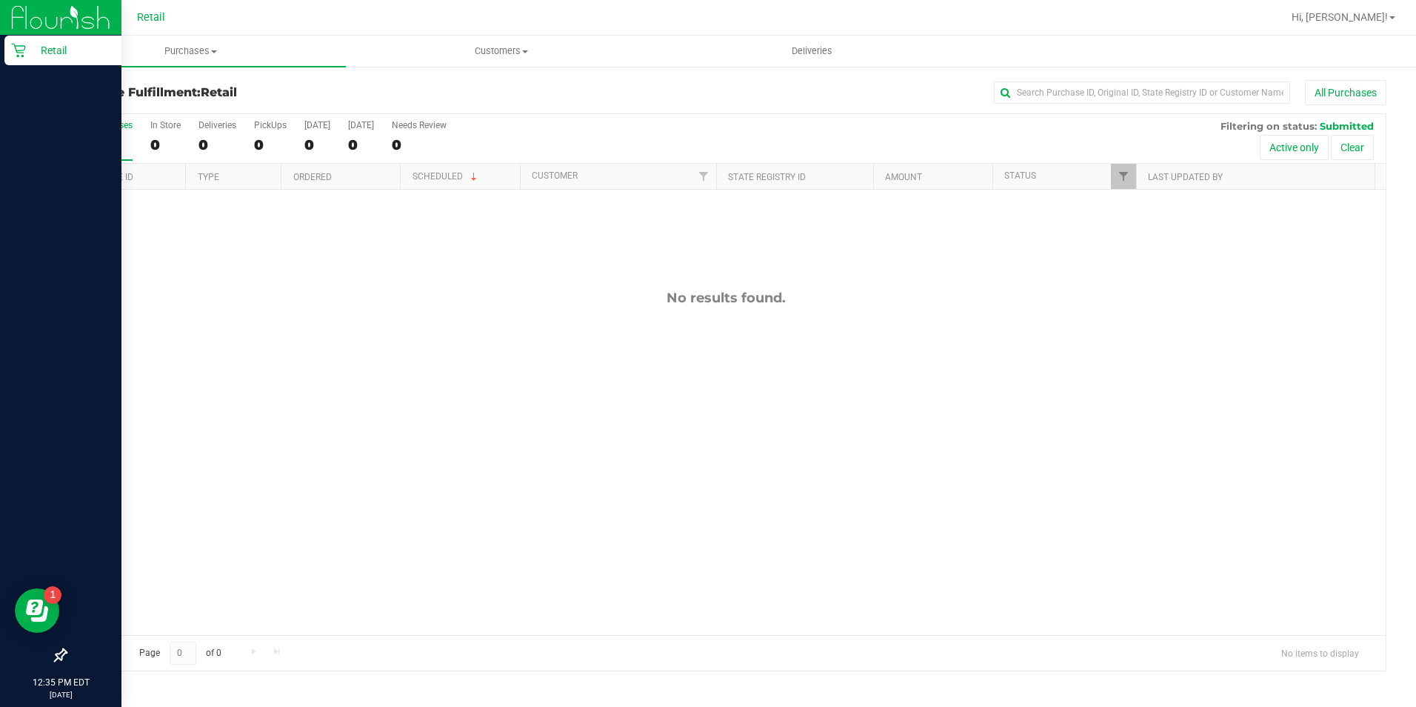
click at [24, 59] on div "Retail" at bounding box center [62, 51] width 117 height 30
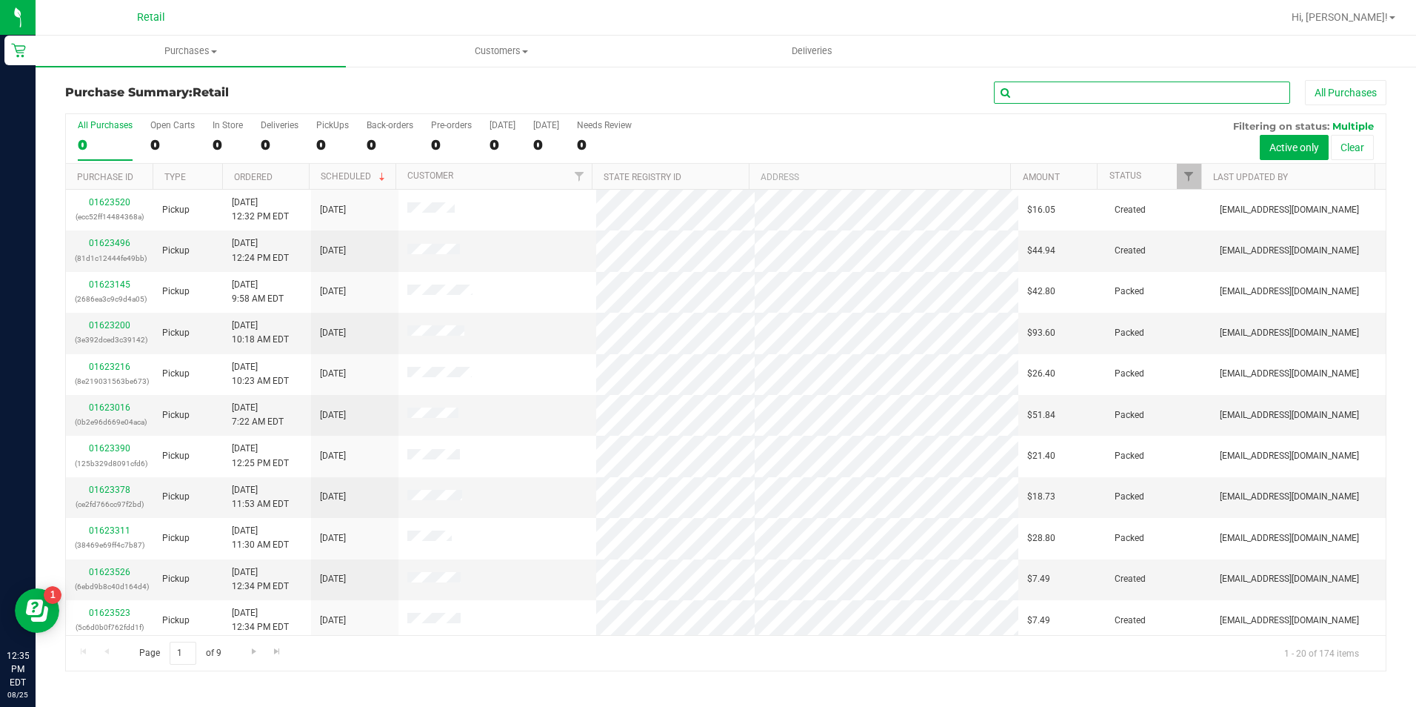
click at [1029, 93] on input "text" at bounding box center [1142, 92] width 296 height 22
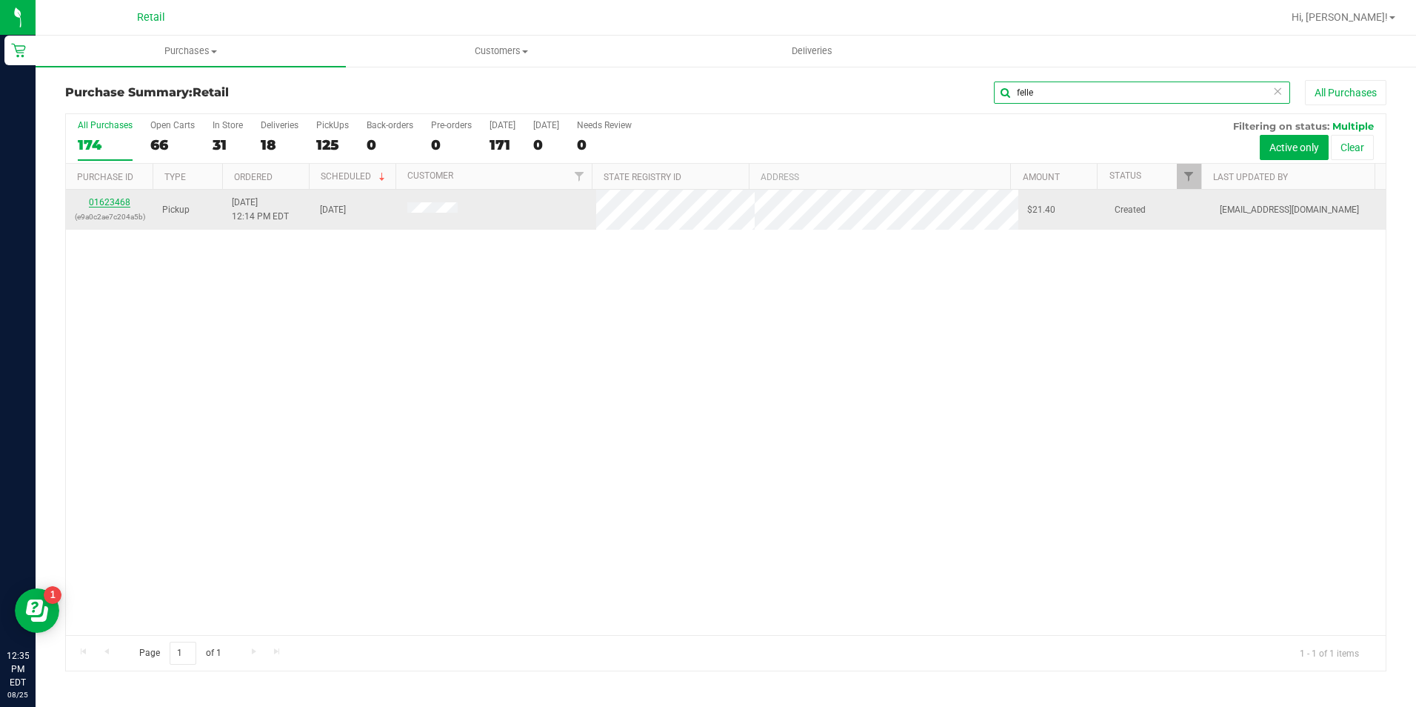
type input "felle"
click at [121, 198] on link "01623468" at bounding box center [109, 202] width 41 height 10
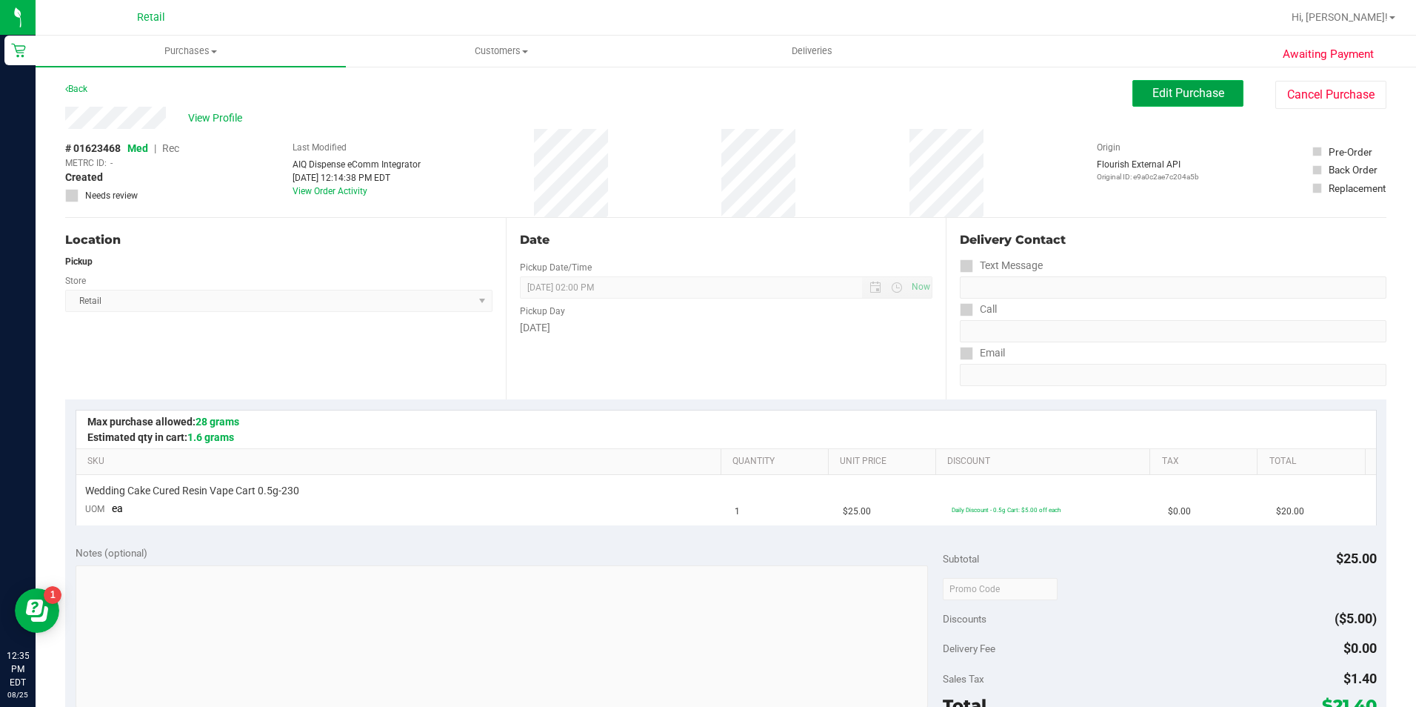
click at [1170, 90] on span "Edit Purchase" at bounding box center [1188, 93] width 72 height 14
click at [178, 150] on span "Rec" at bounding box center [170, 148] width 17 height 12
click at [1166, 94] on span "Edit Purchase" at bounding box center [1188, 93] width 72 height 14
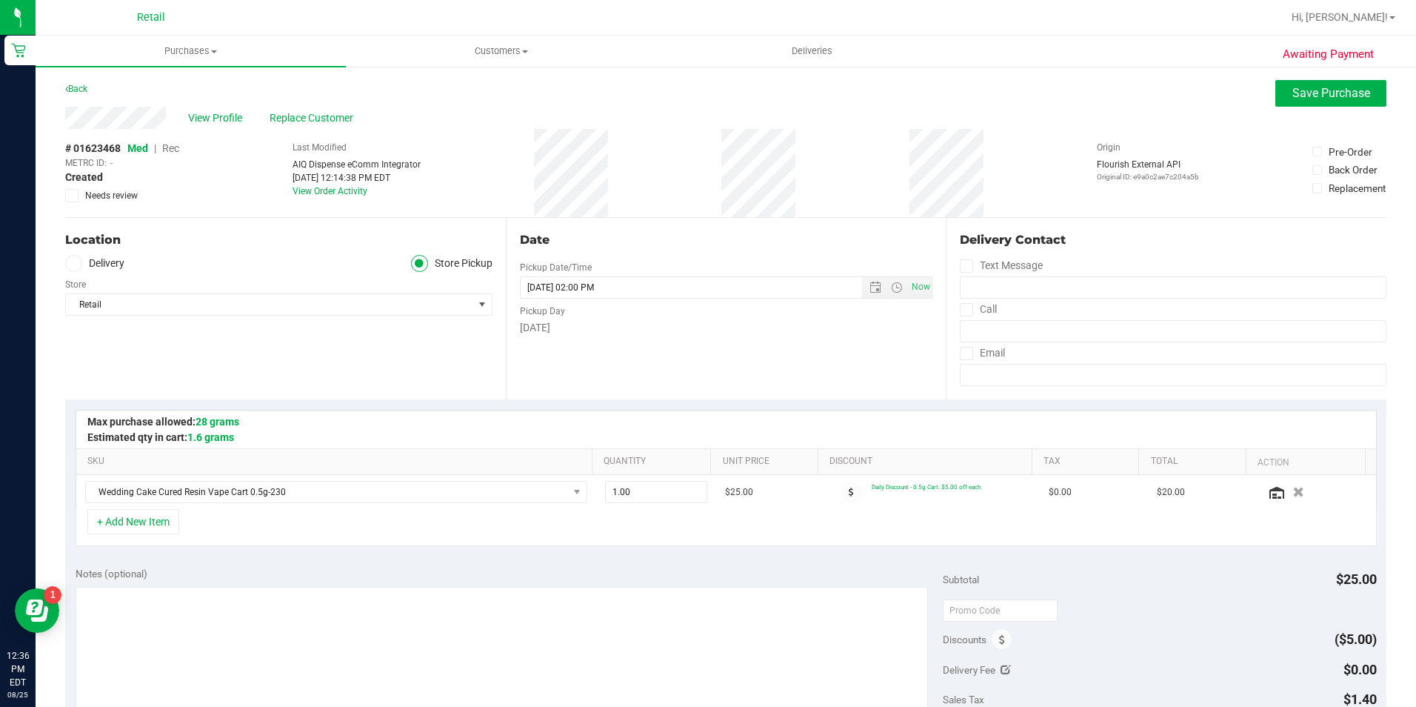
click at [172, 150] on span "Rec" at bounding box center [170, 148] width 17 height 12
click at [1310, 102] on button "Save Purchase" at bounding box center [1330, 93] width 111 height 27
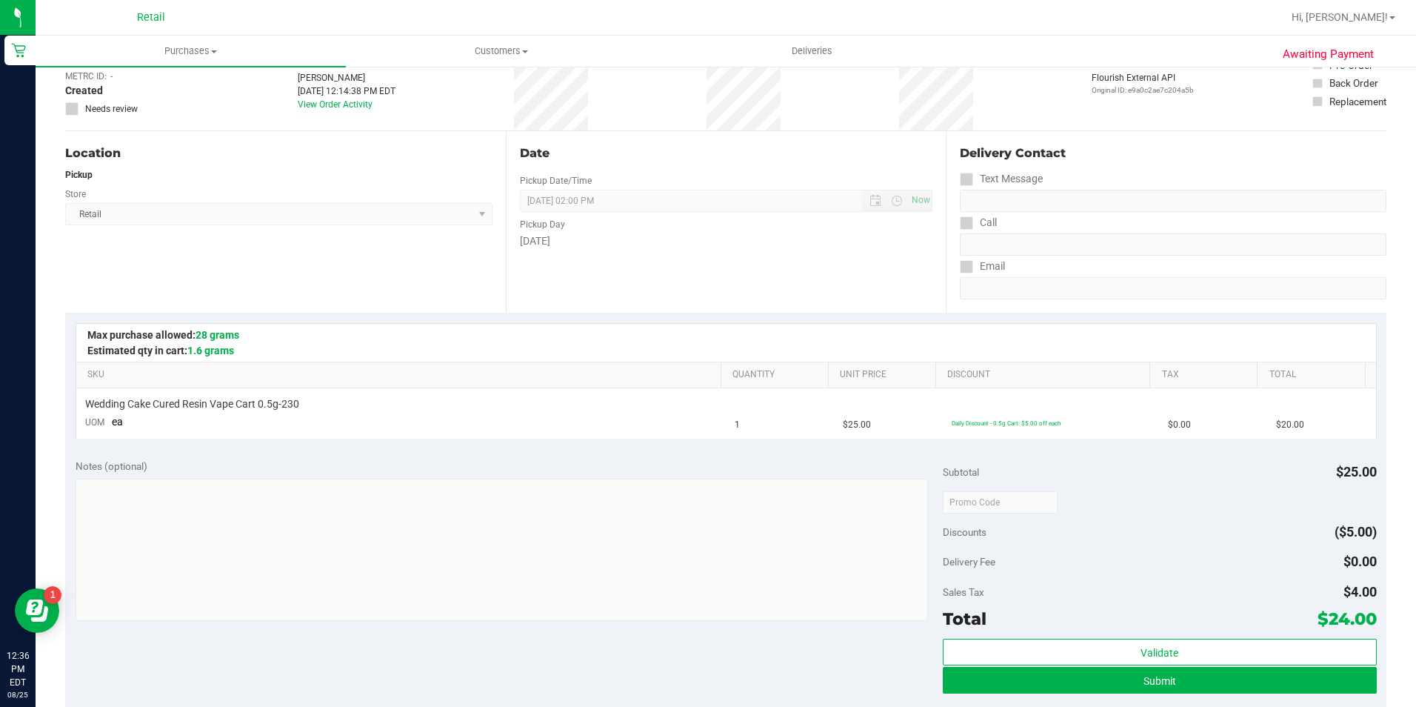
scroll to position [296, 0]
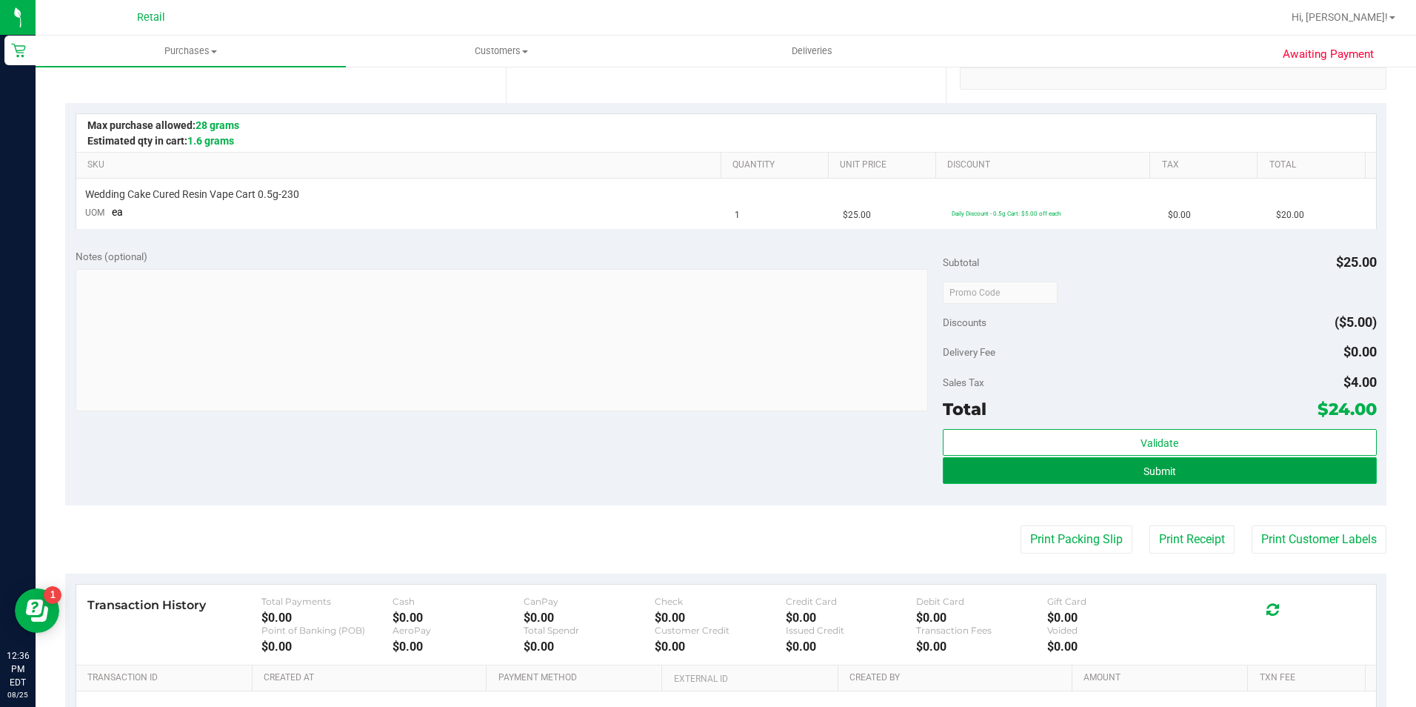
click at [1173, 478] on button "Submit" at bounding box center [1160, 470] width 434 height 27
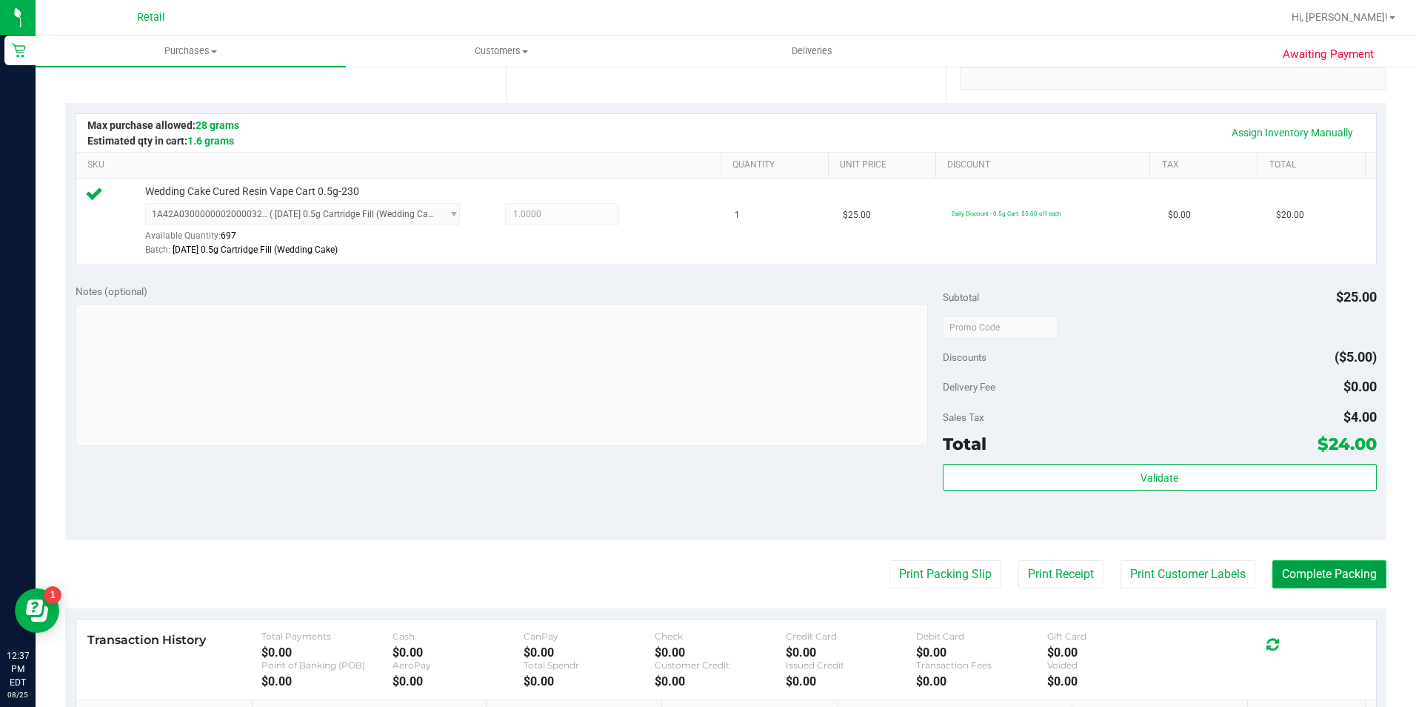
click at [1341, 577] on button "Complete Packing" at bounding box center [1329, 574] width 114 height 28
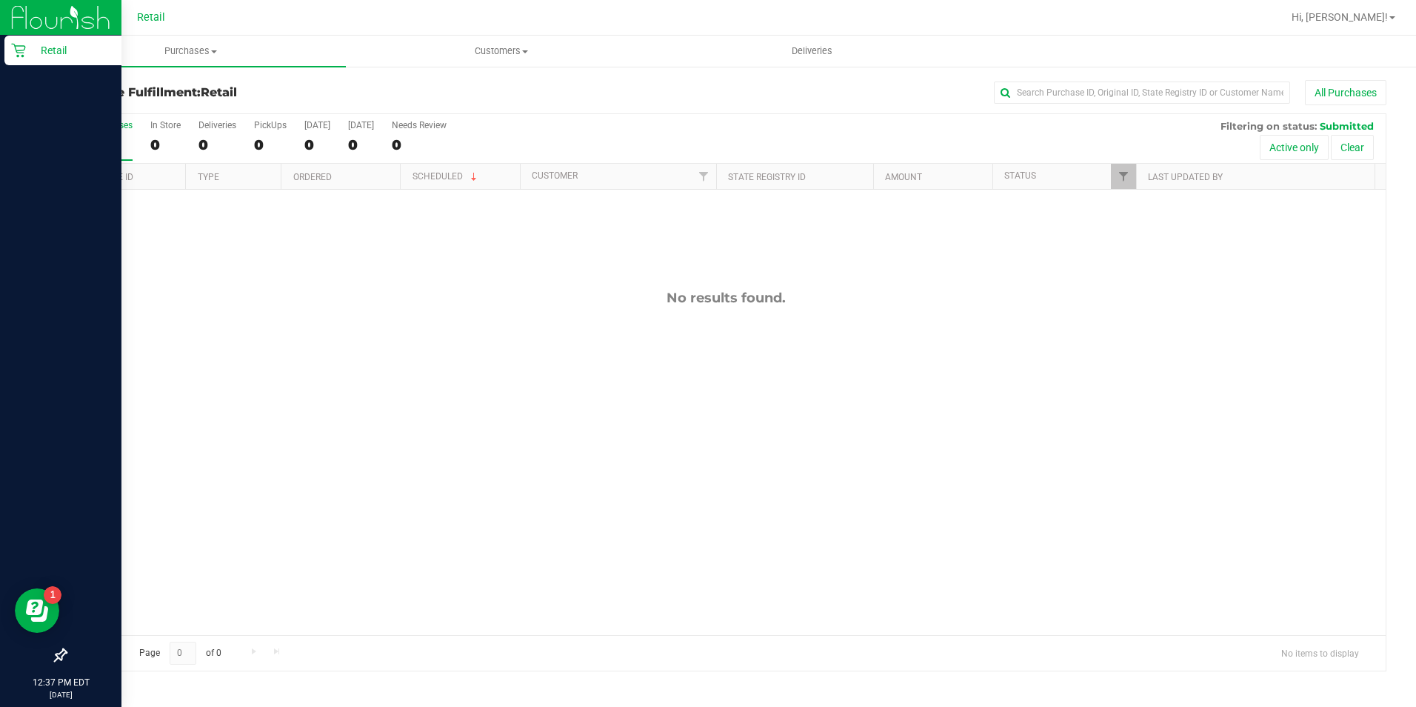
click at [41, 56] on p "Retail" at bounding box center [70, 50] width 89 height 18
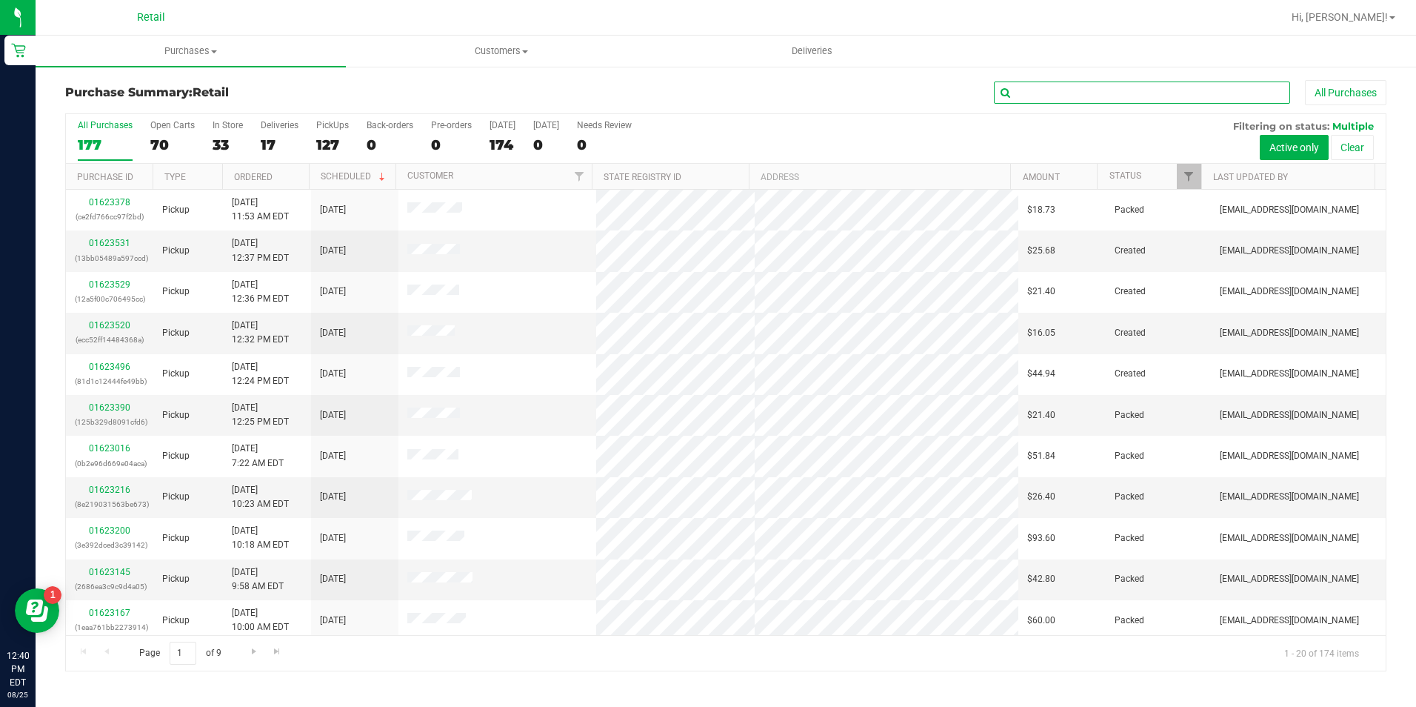
click at [1072, 95] on input "text" at bounding box center [1142, 92] width 296 height 22
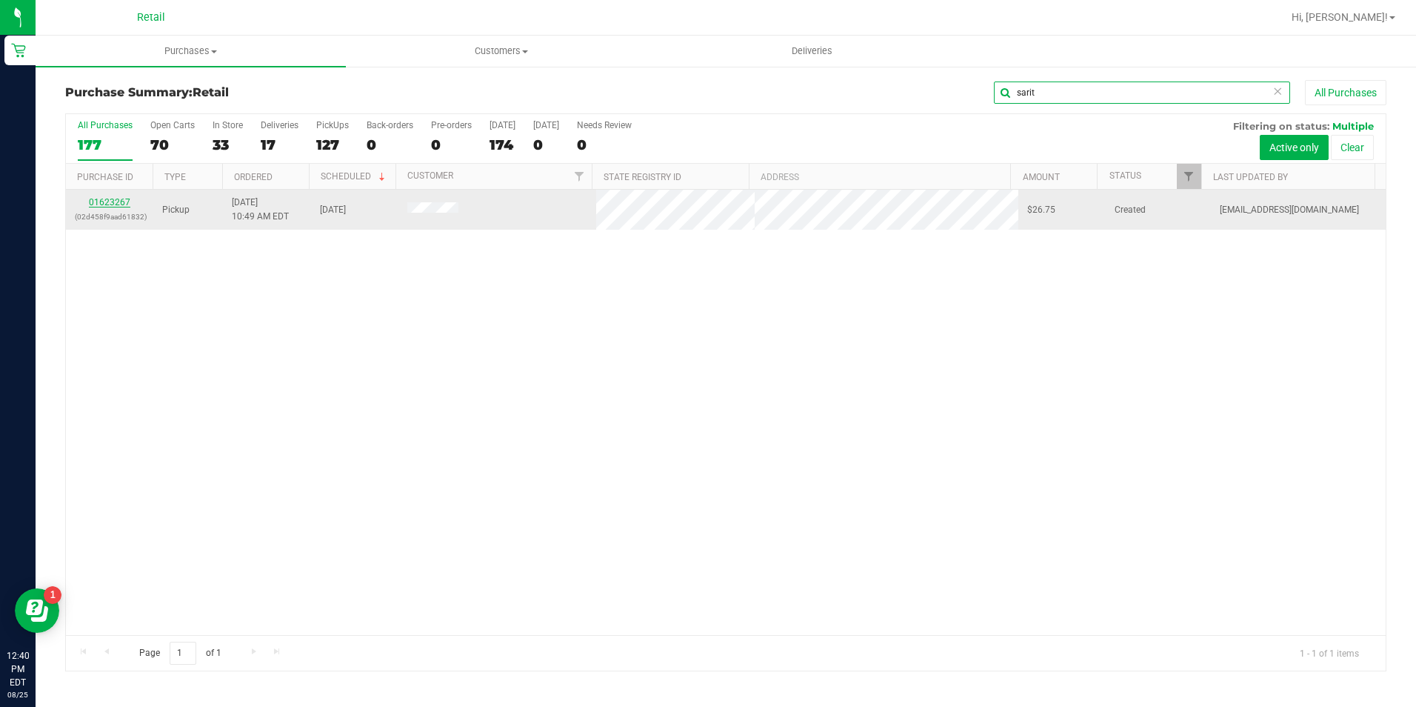
type input "sarit"
click at [114, 203] on link "01623267" at bounding box center [109, 202] width 41 height 10
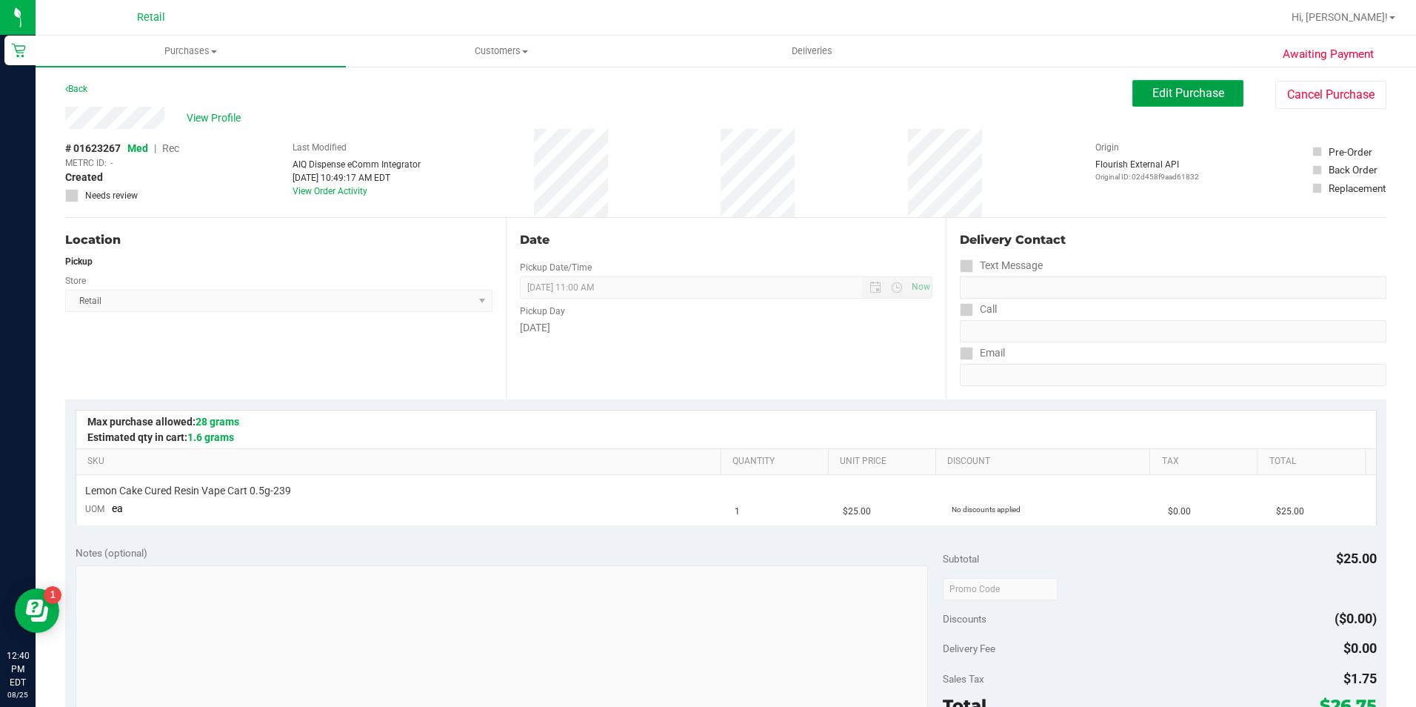
click at [1206, 102] on button "Edit Purchase" at bounding box center [1187, 93] width 111 height 27
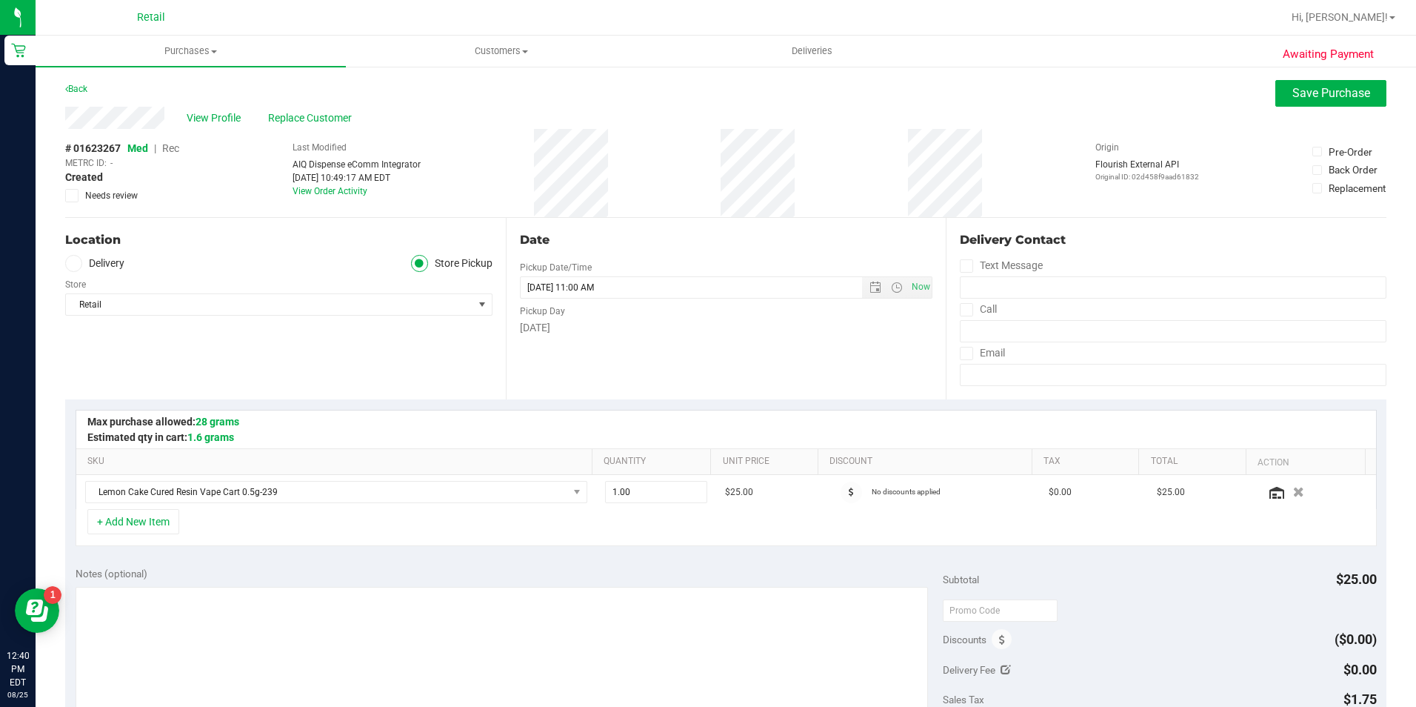
click at [172, 149] on span "Rec" at bounding box center [170, 148] width 17 height 12
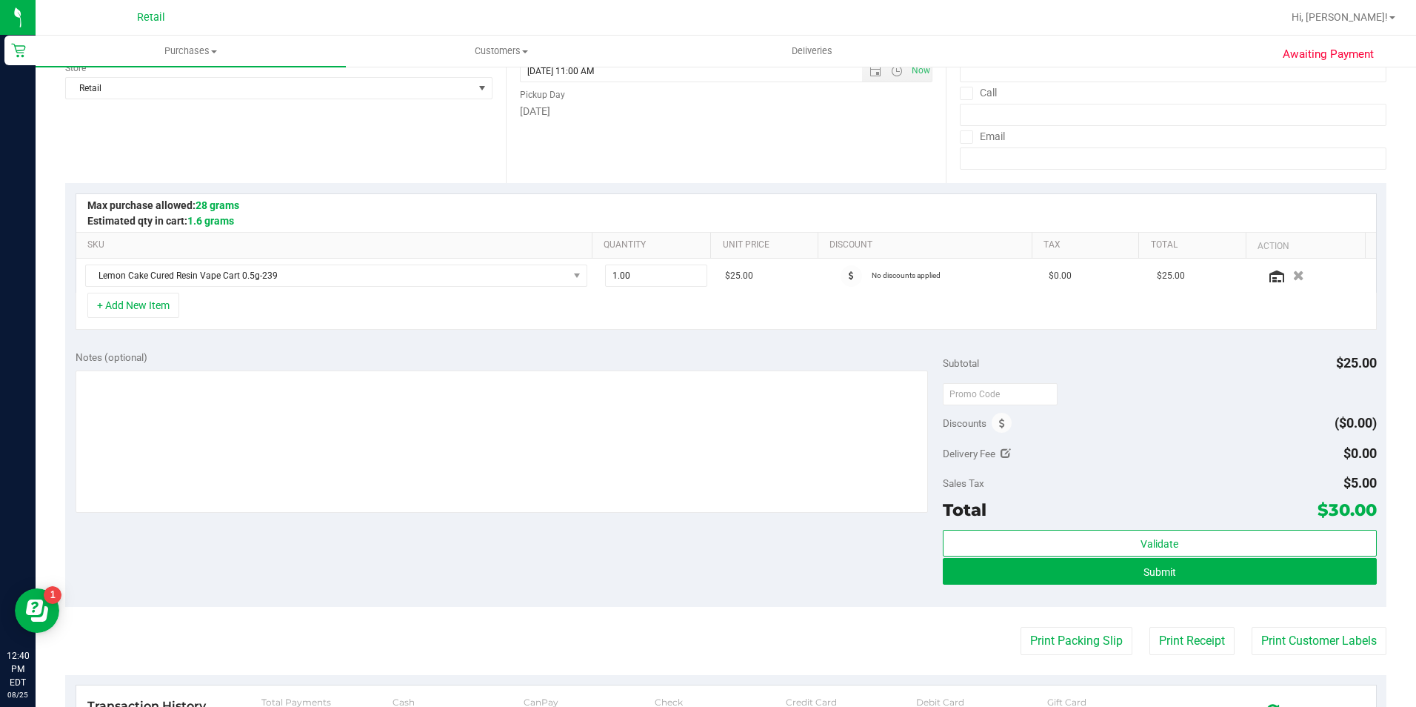
scroll to position [370, 0]
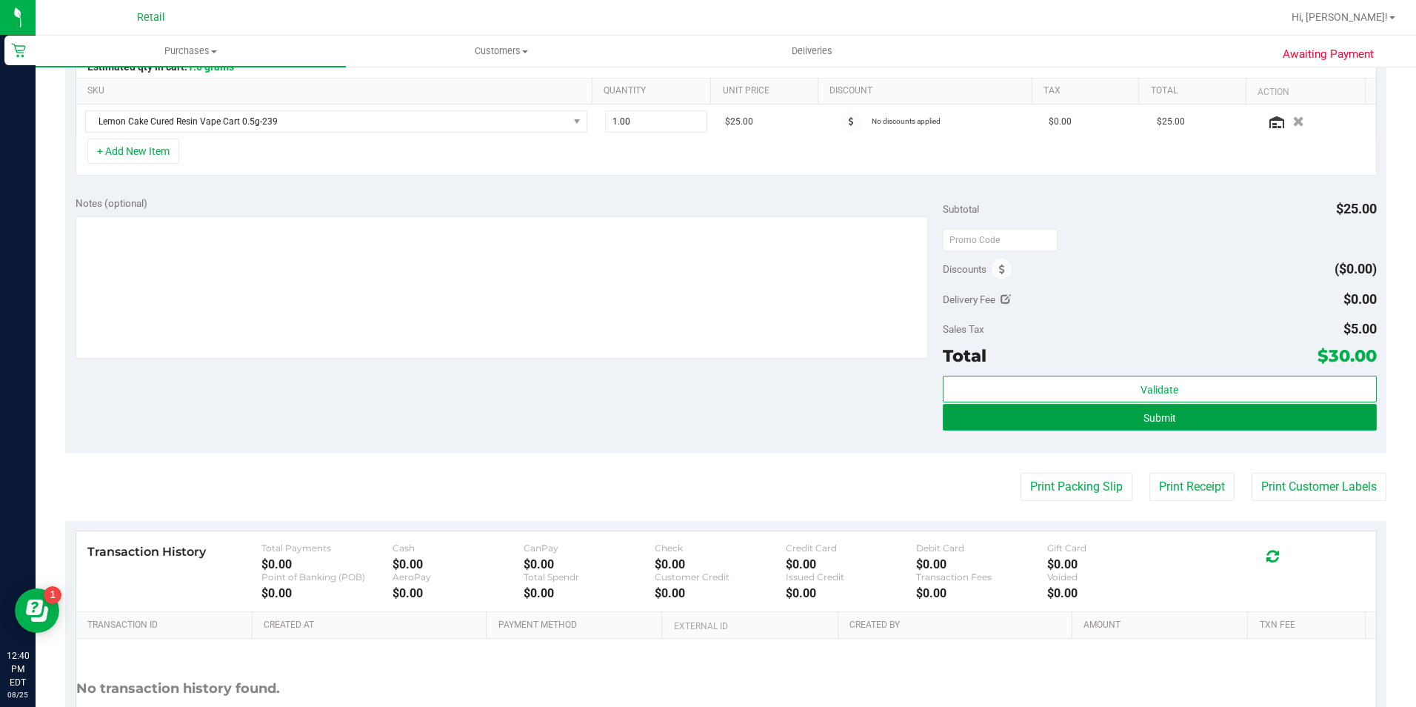
click at [1312, 410] on button "Submit" at bounding box center [1160, 417] width 434 height 27
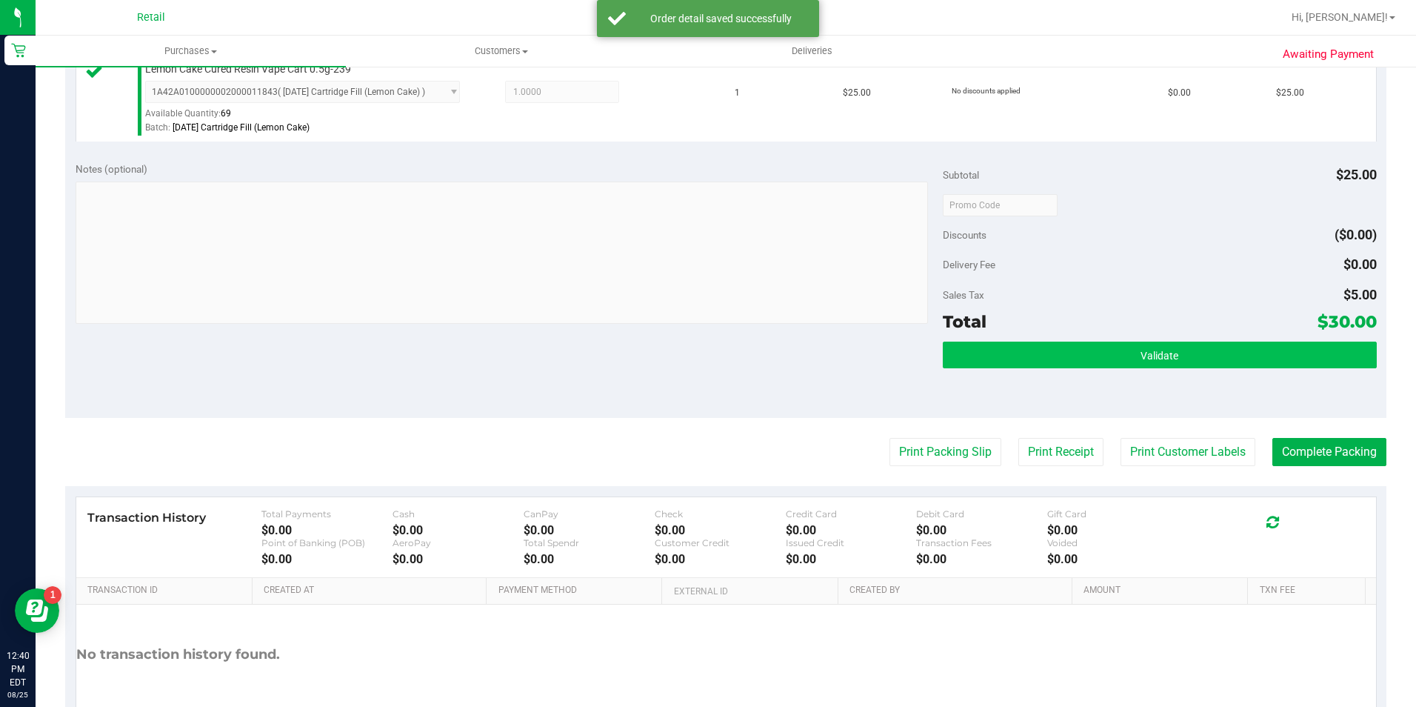
scroll to position [444, 0]
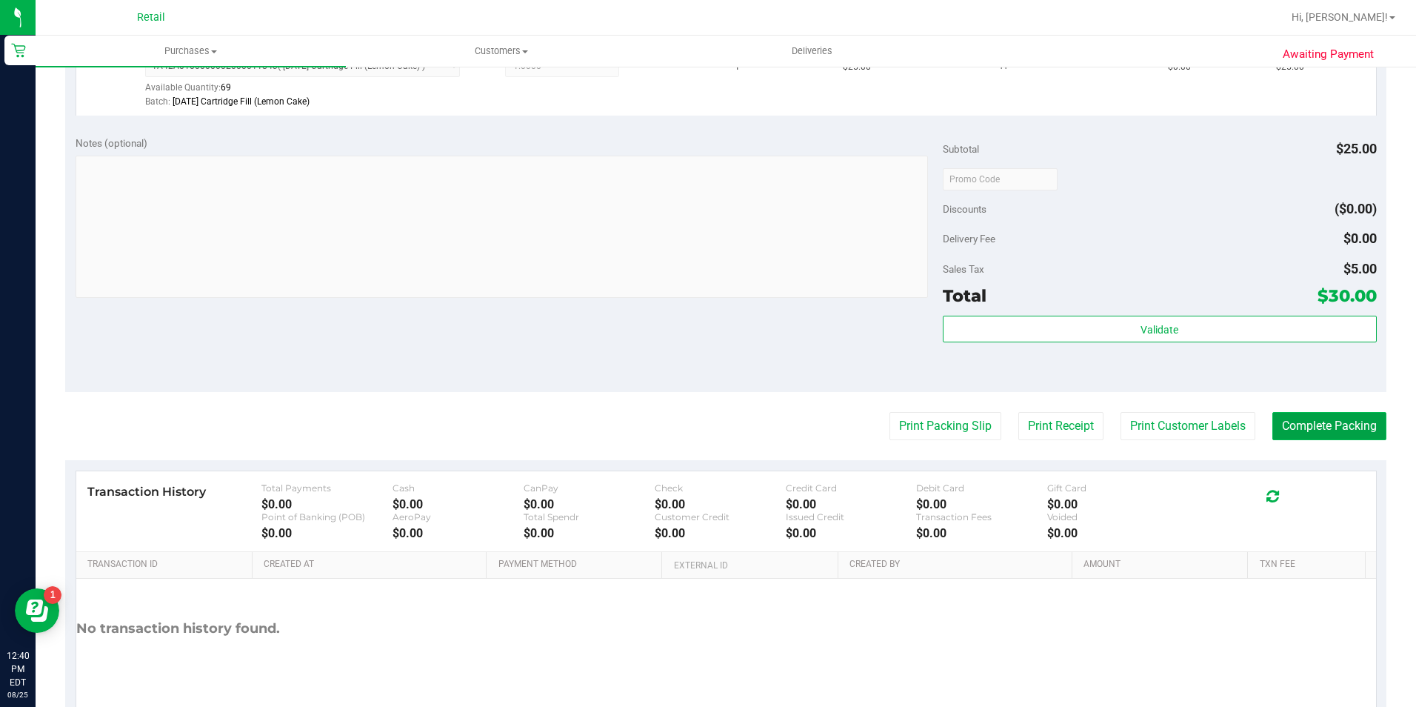
click at [1332, 429] on button "Complete Packing" at bounding box center [1329, 426] width 114 height 28
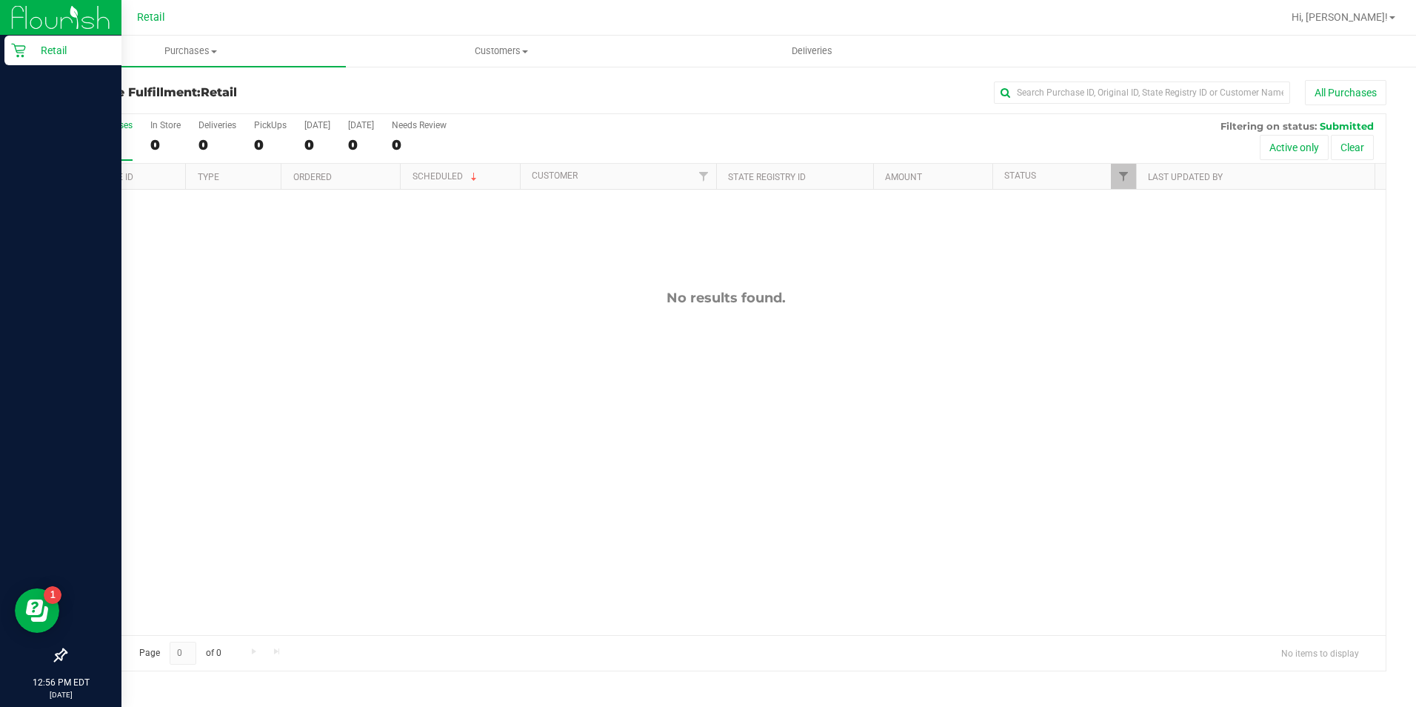
drag, startPoint x: 16, startPoint y: 56, endPoint x: 49, endPoint y: 59, distance: 33.5
click at [16, 53] on icon at bounding box center [18, 50] width 15 height 15
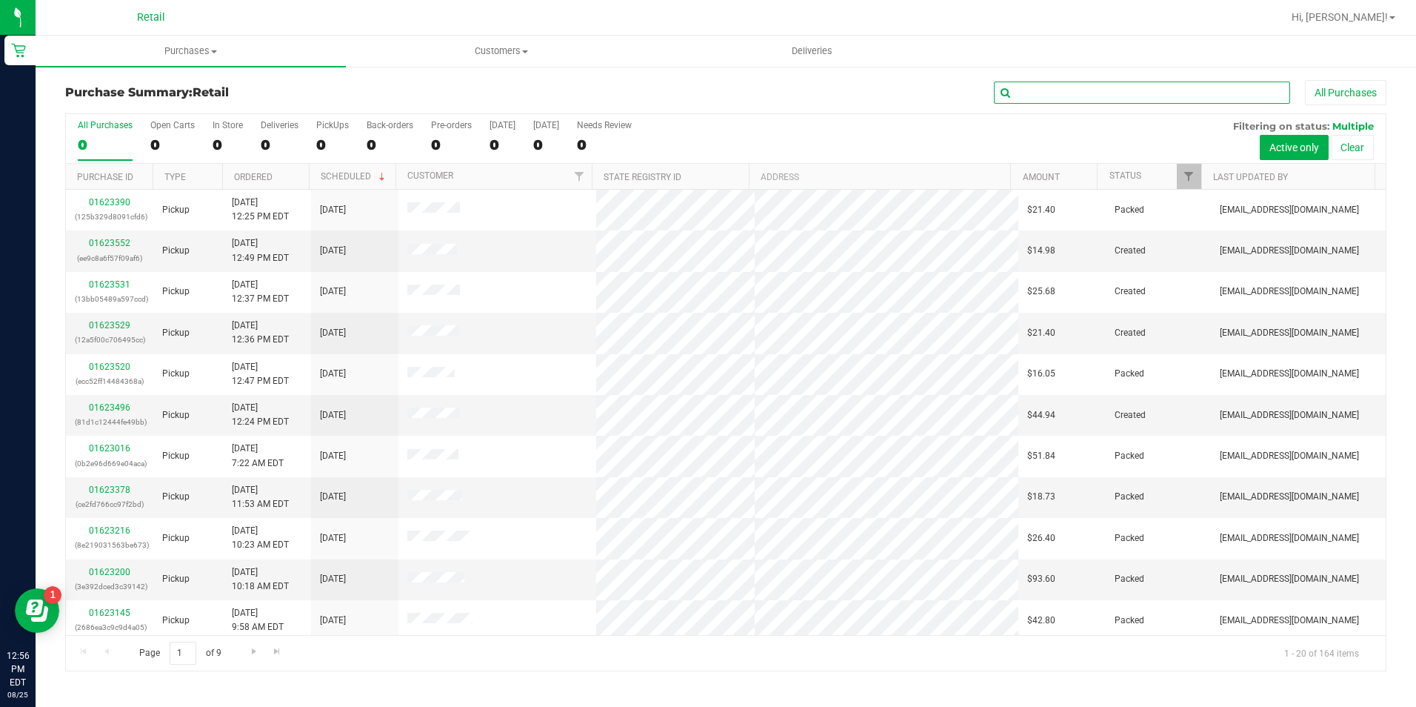
click at [1127, 84] on input "text" at bounding box center [1142, 92] width 296 height 22
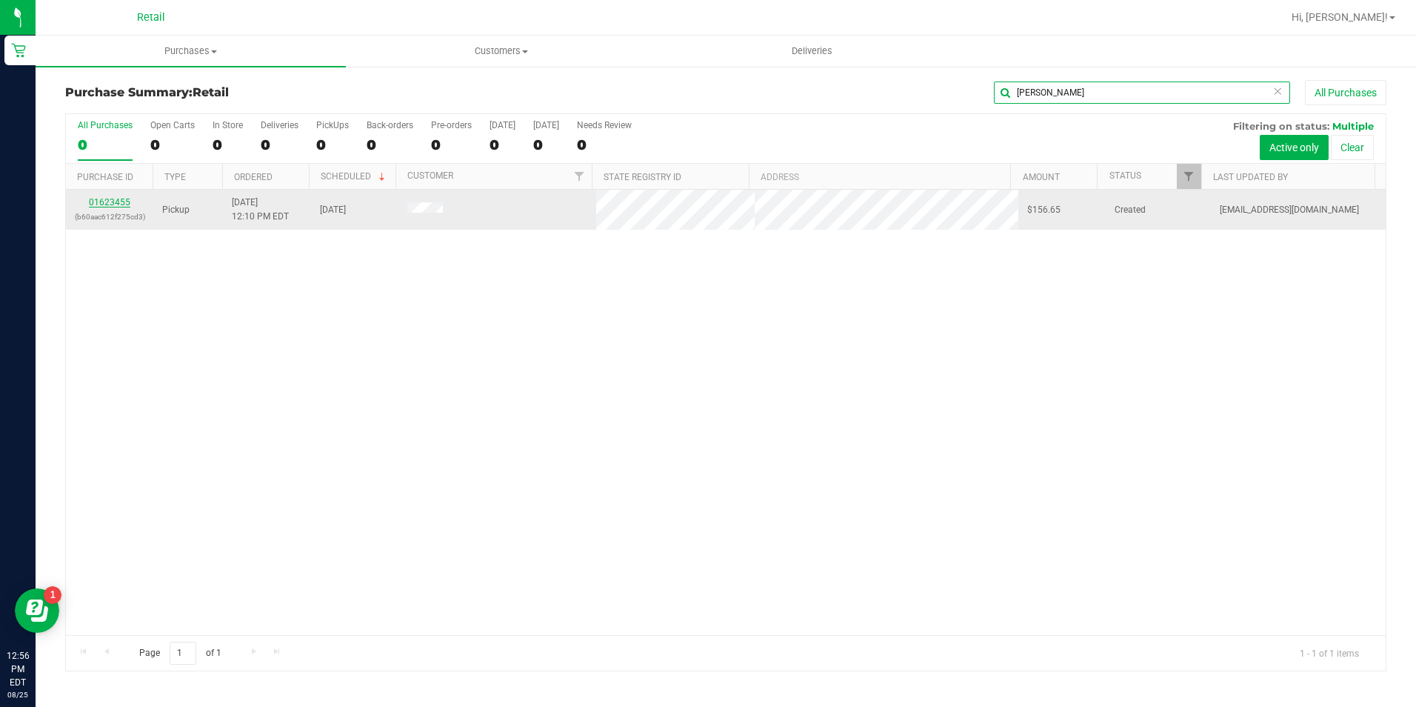
type input "[PERSON_NAME]"
click at [123, 206] on link "01623455" at bounding box center [109, 202] width 41 height 10
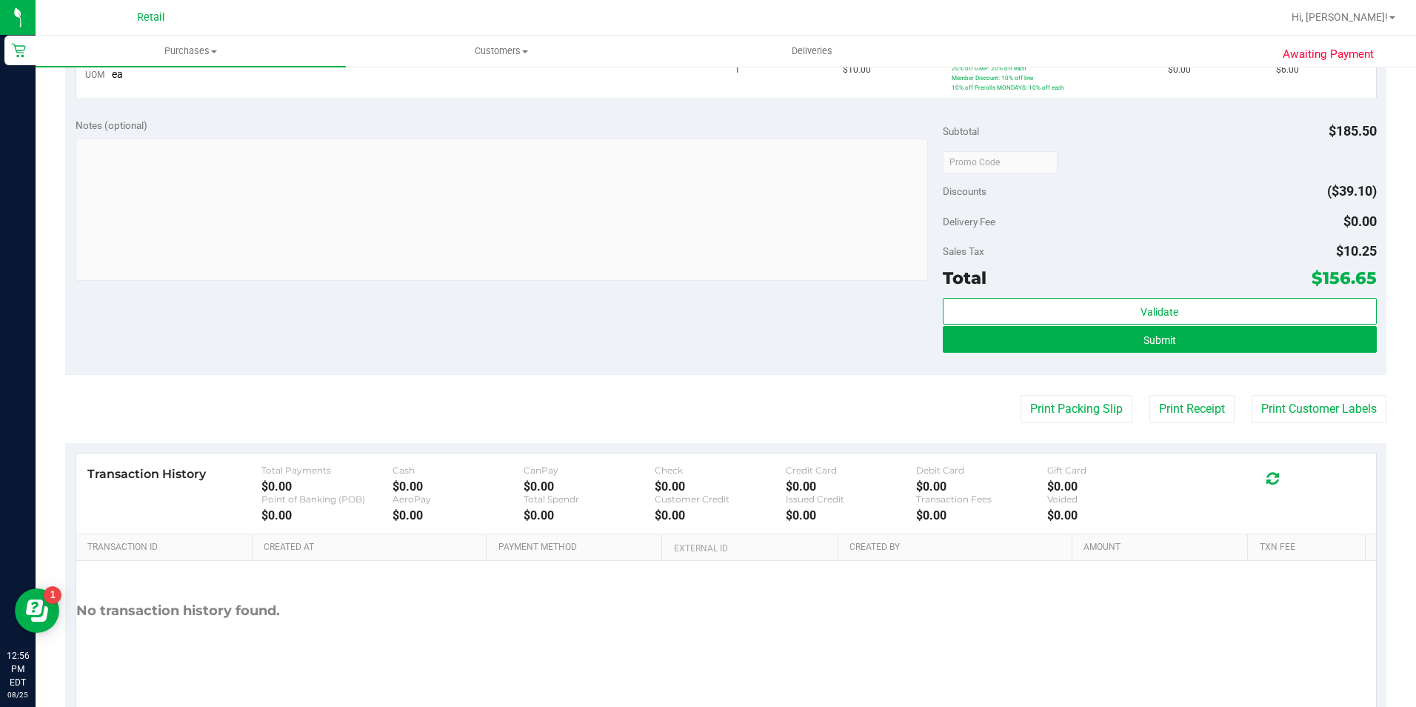
scroll to position [667, 0]
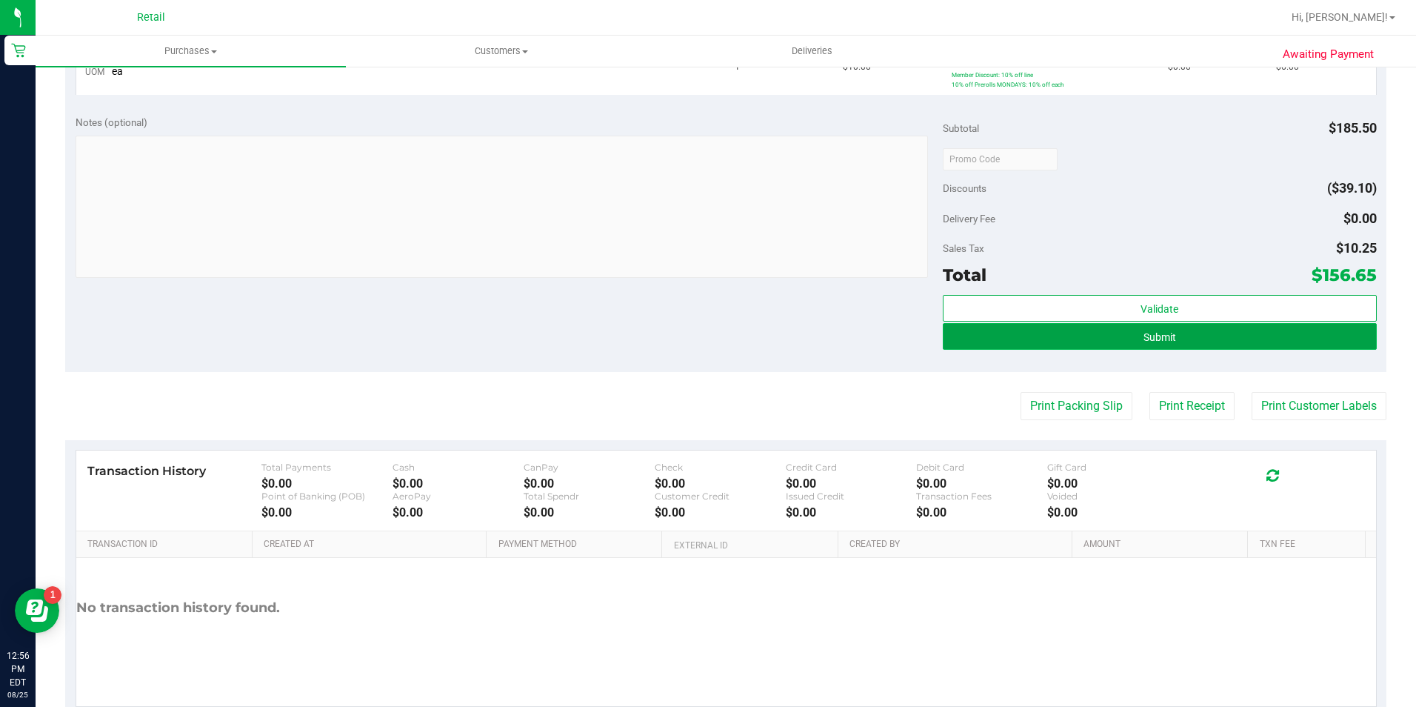
click at [1132, 339] on button "Submit" at bounding box center [1160, 336] width 434 height 27
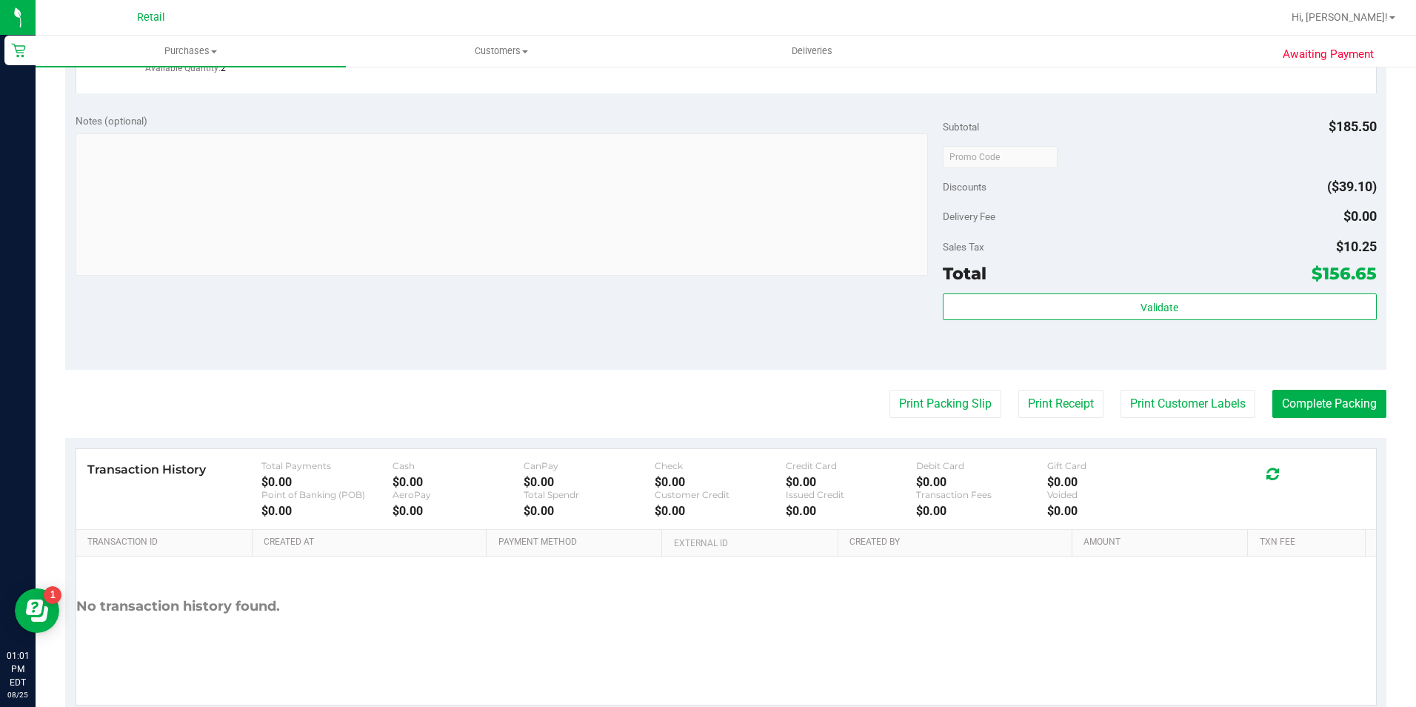
scroll to position [815, 0]
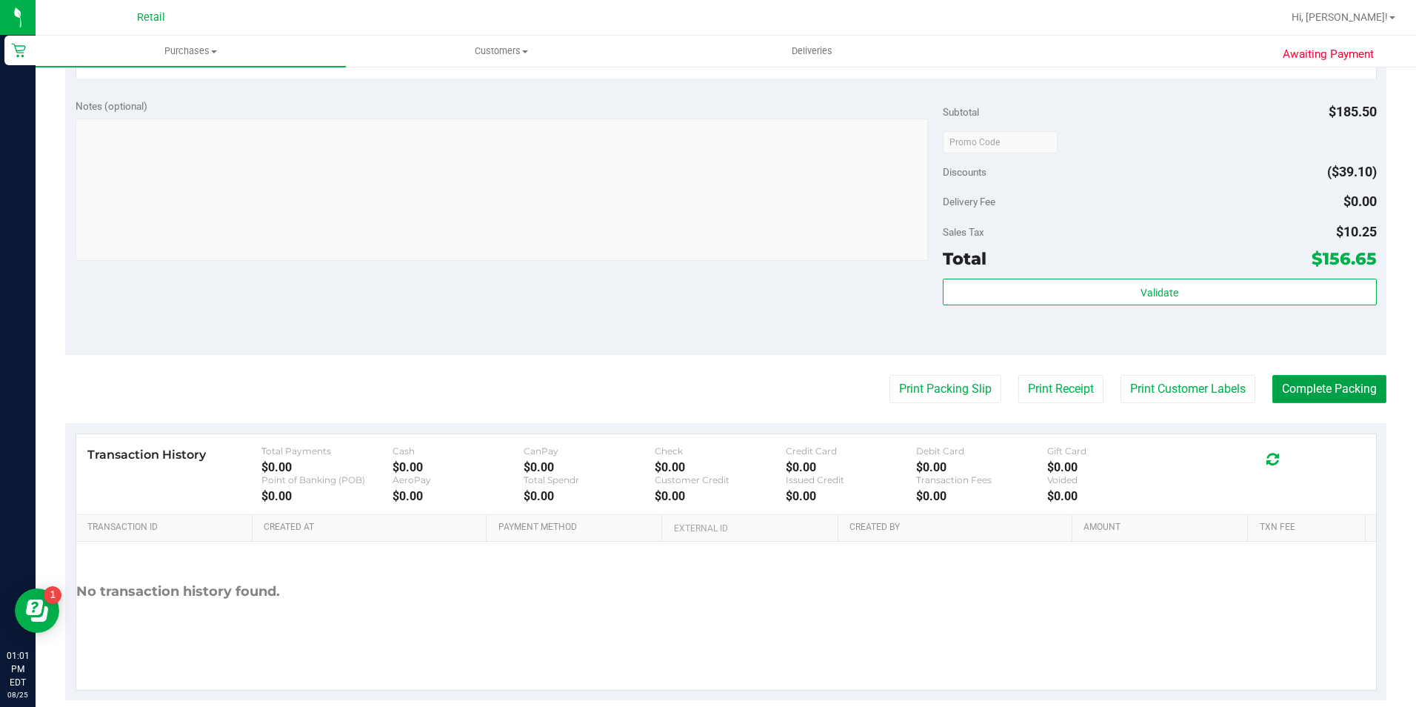
click at [1350, 381] on button "Complete Packing" at bounding box center [1329, 389] width 114 height 28
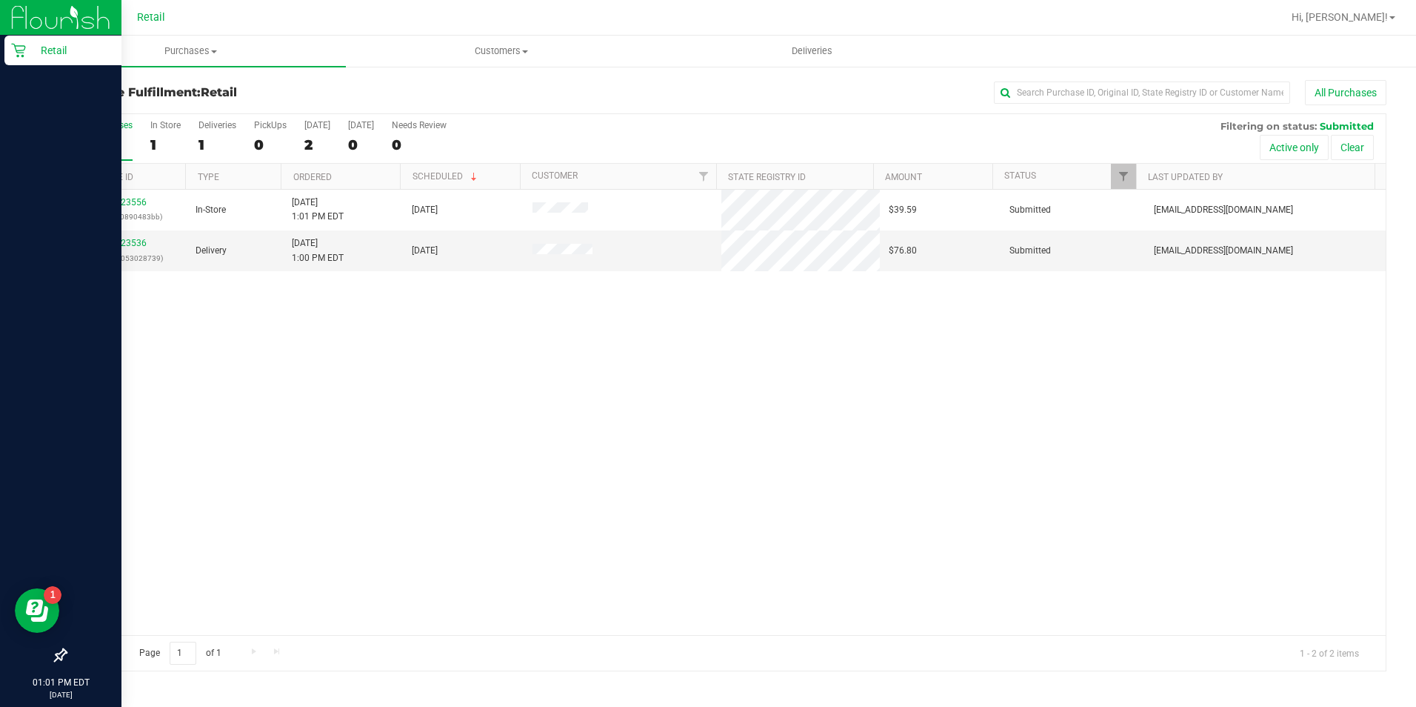
click at [12, 47] on icon at bounding box center [18, 50] width 15 height 15
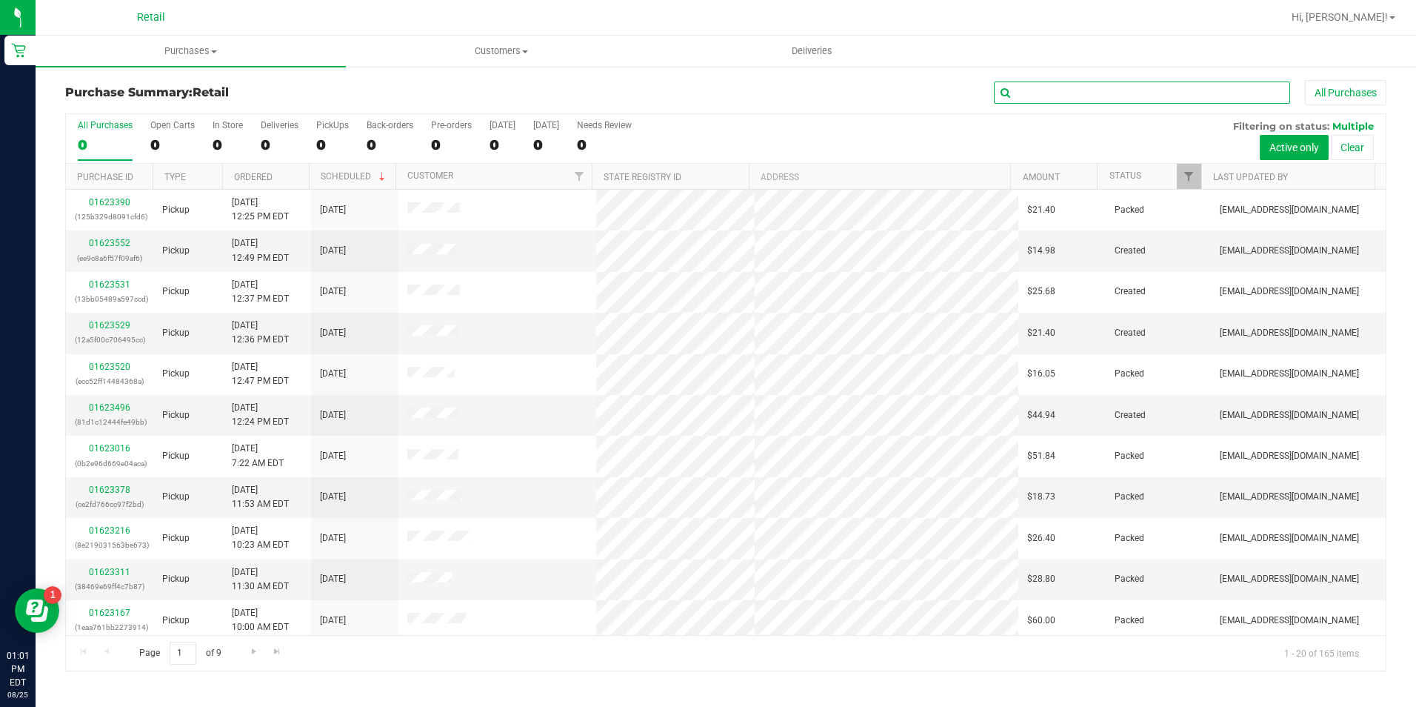
click at [1075, 100] on input "text" at bounding box center [1142, 92] width 296 height 22
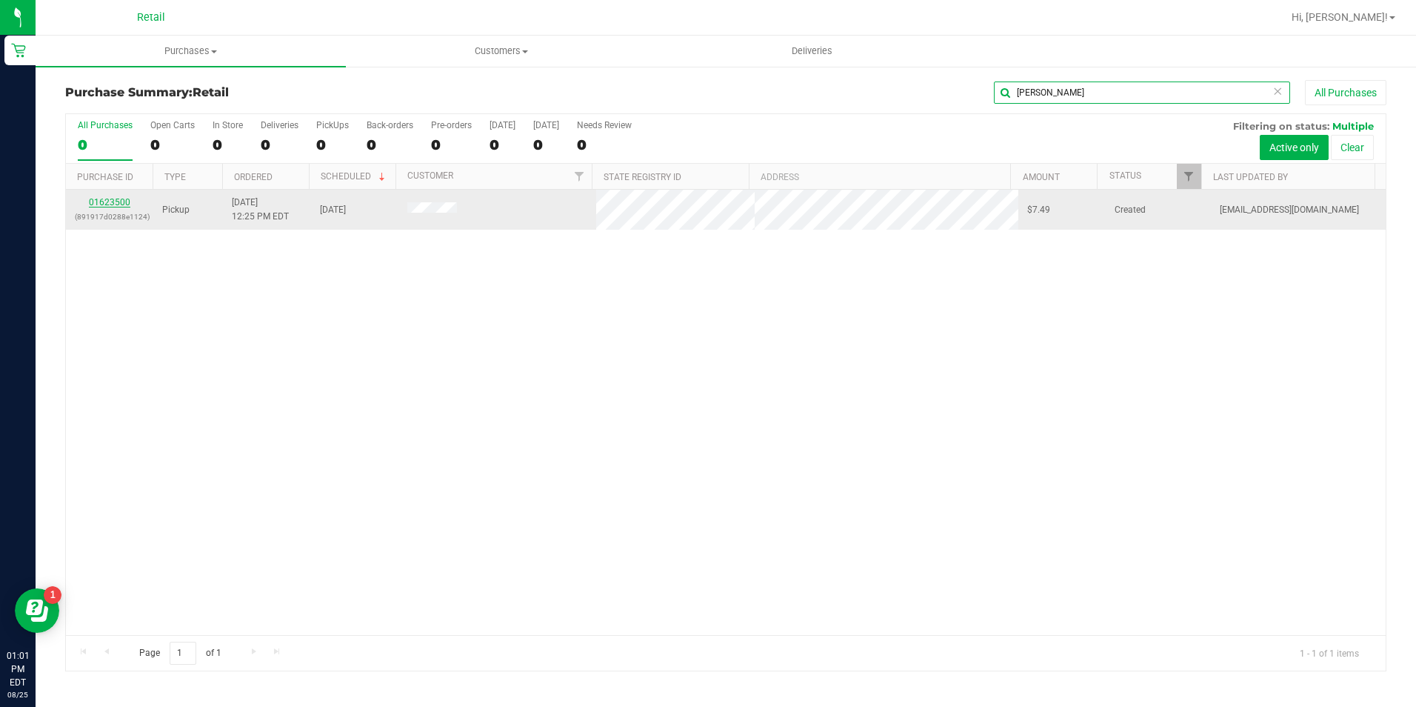
type input "[PERSON_NAME]"
click at [128, 202] on link "01623500" at bounding box center [109, 202] width 41 height 10
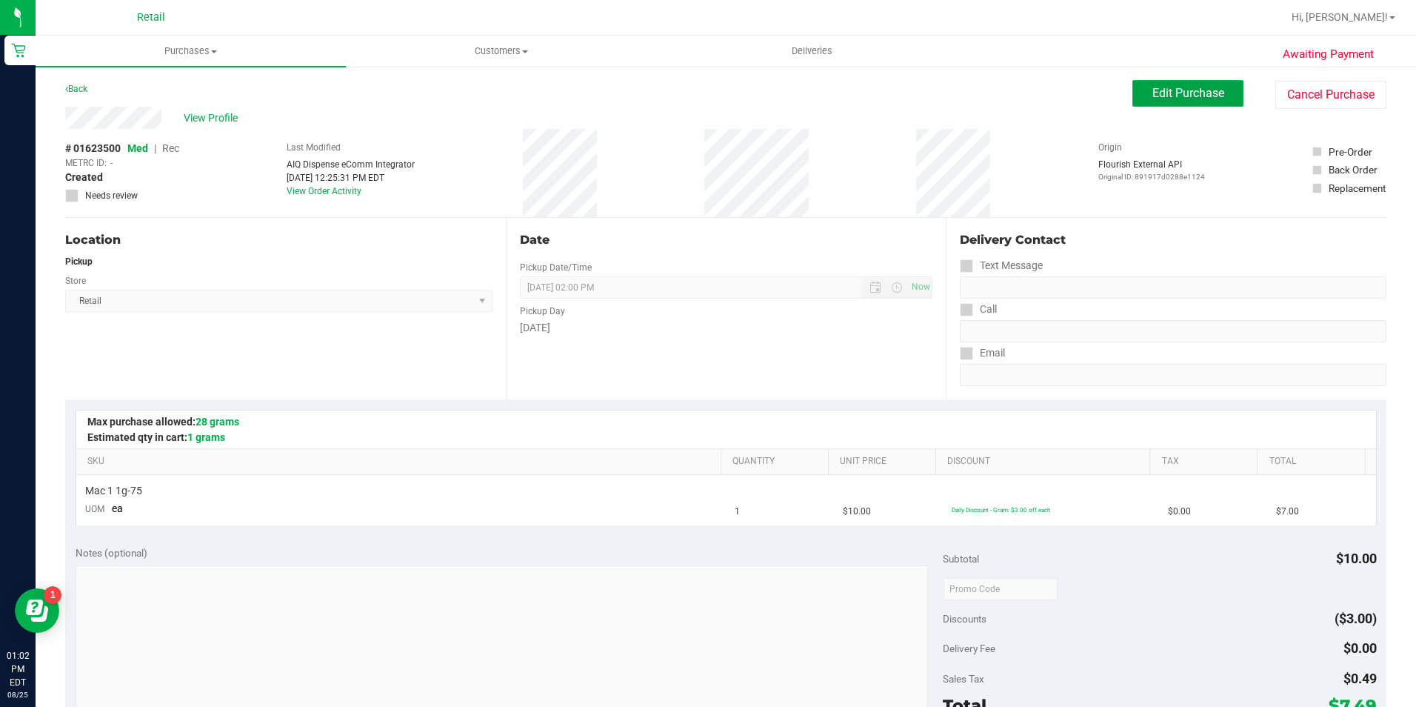
click at [1193, 87] on span "Edit Purchase" at bounding box center [1188, 93] width 72 height 14
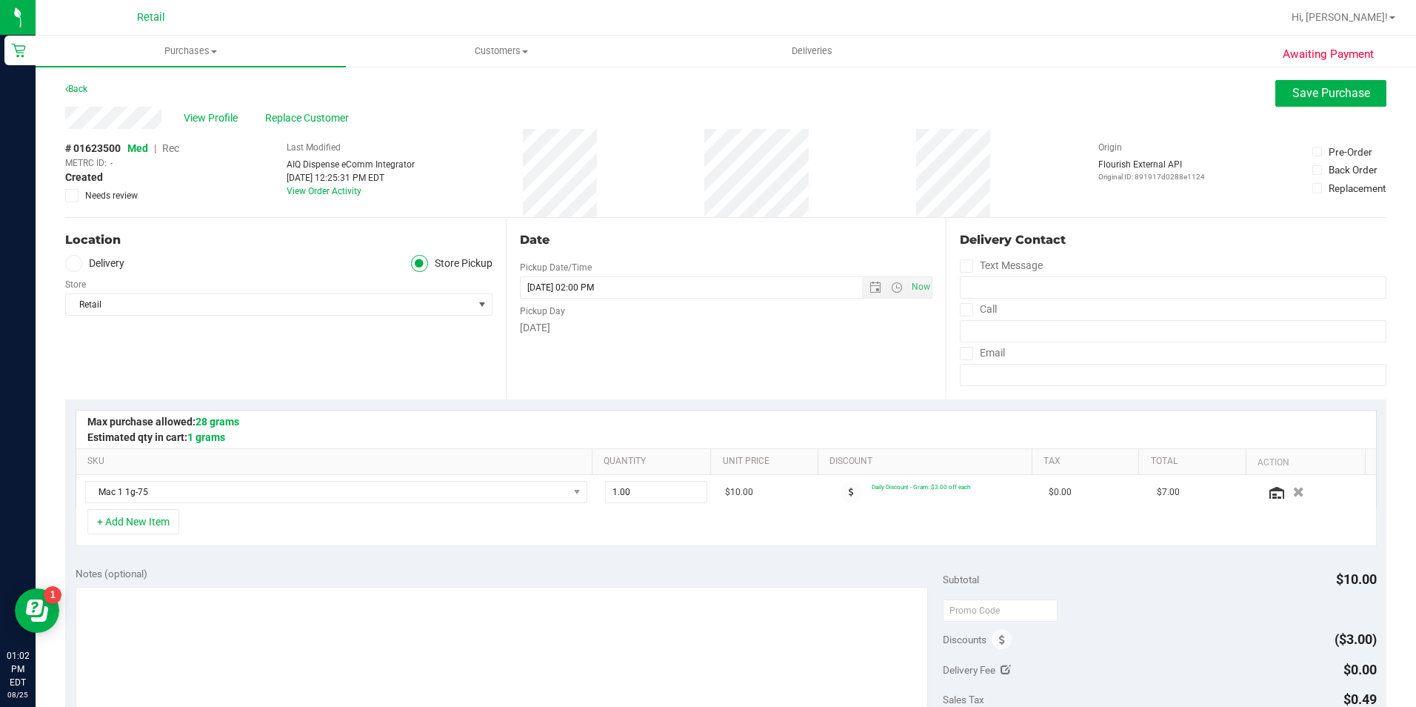
click at [173, 148] on span "Rec" at bounding box center [170, 148] width 17 height 12
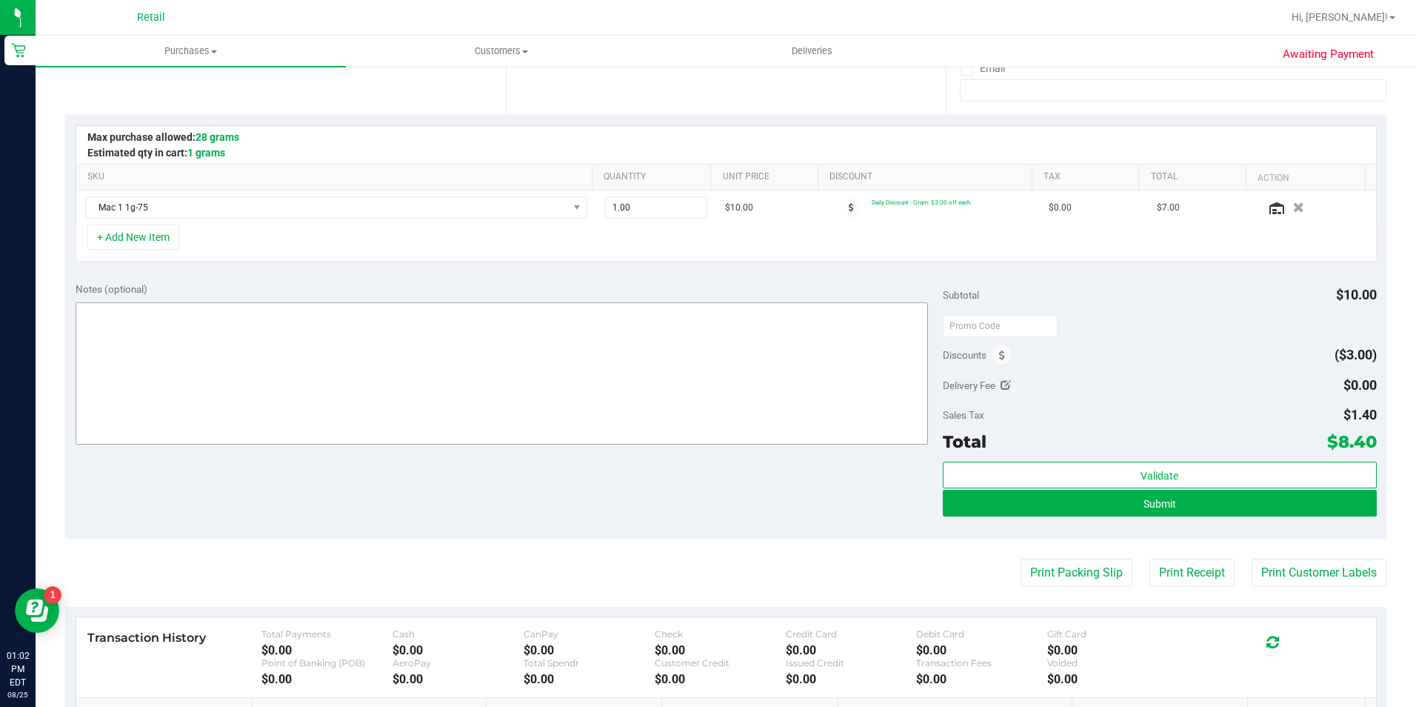
scroll to position [296, 0]
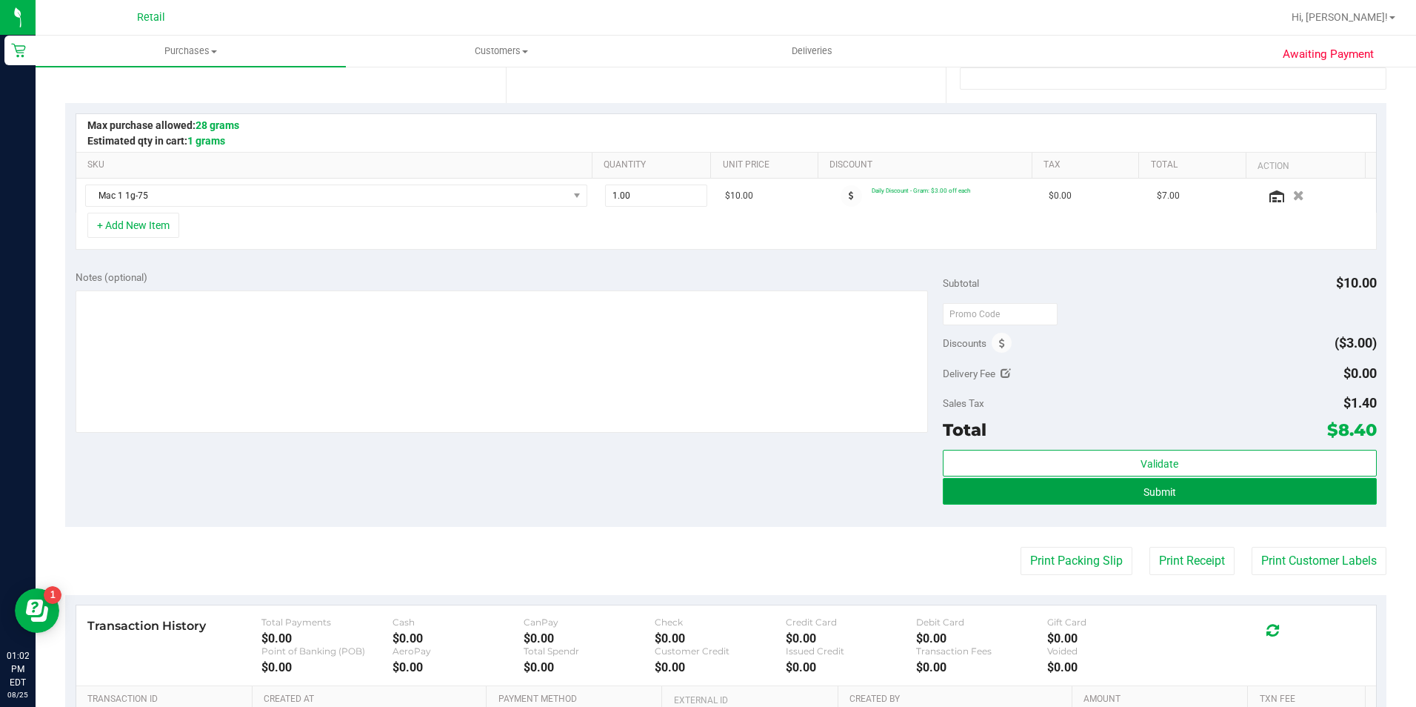
click at [952, 487] on button "Submit" at bounding box center [1160, 491] width 434 height 27
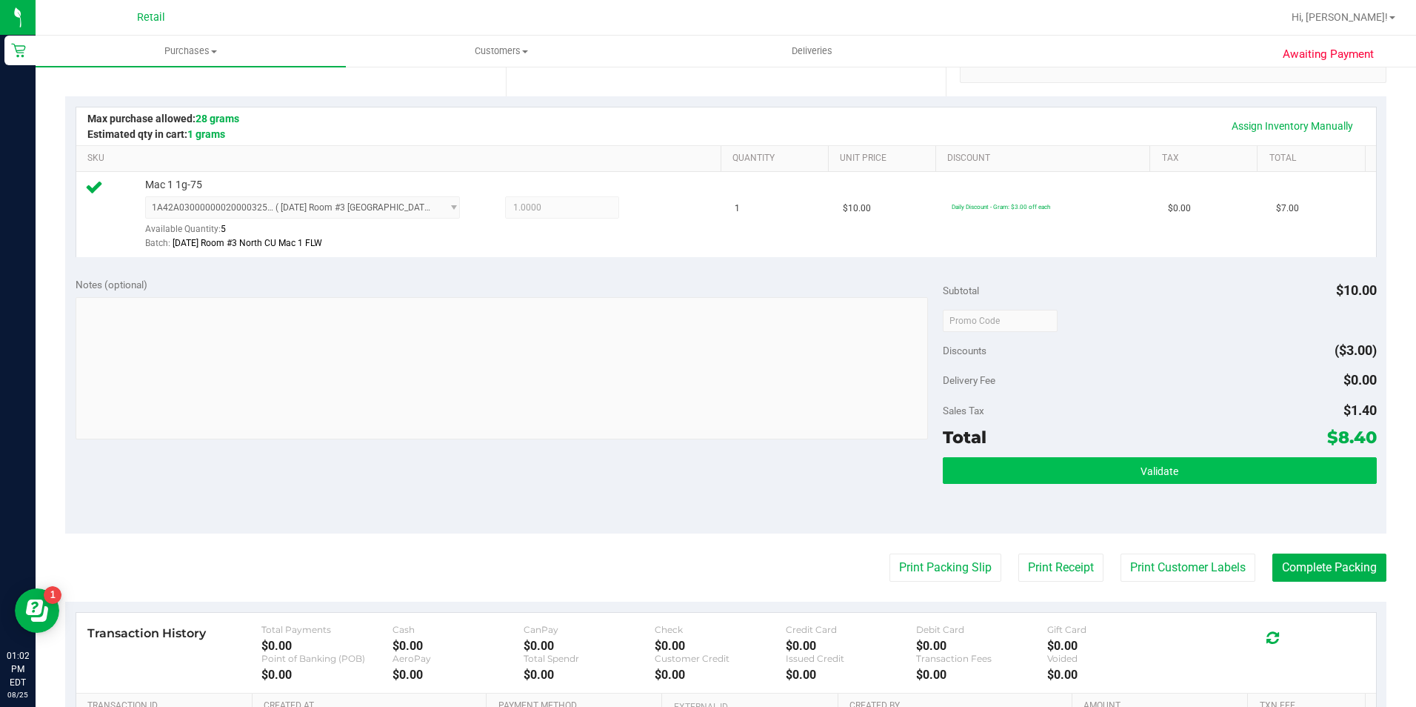
scroll to position [370, 0]
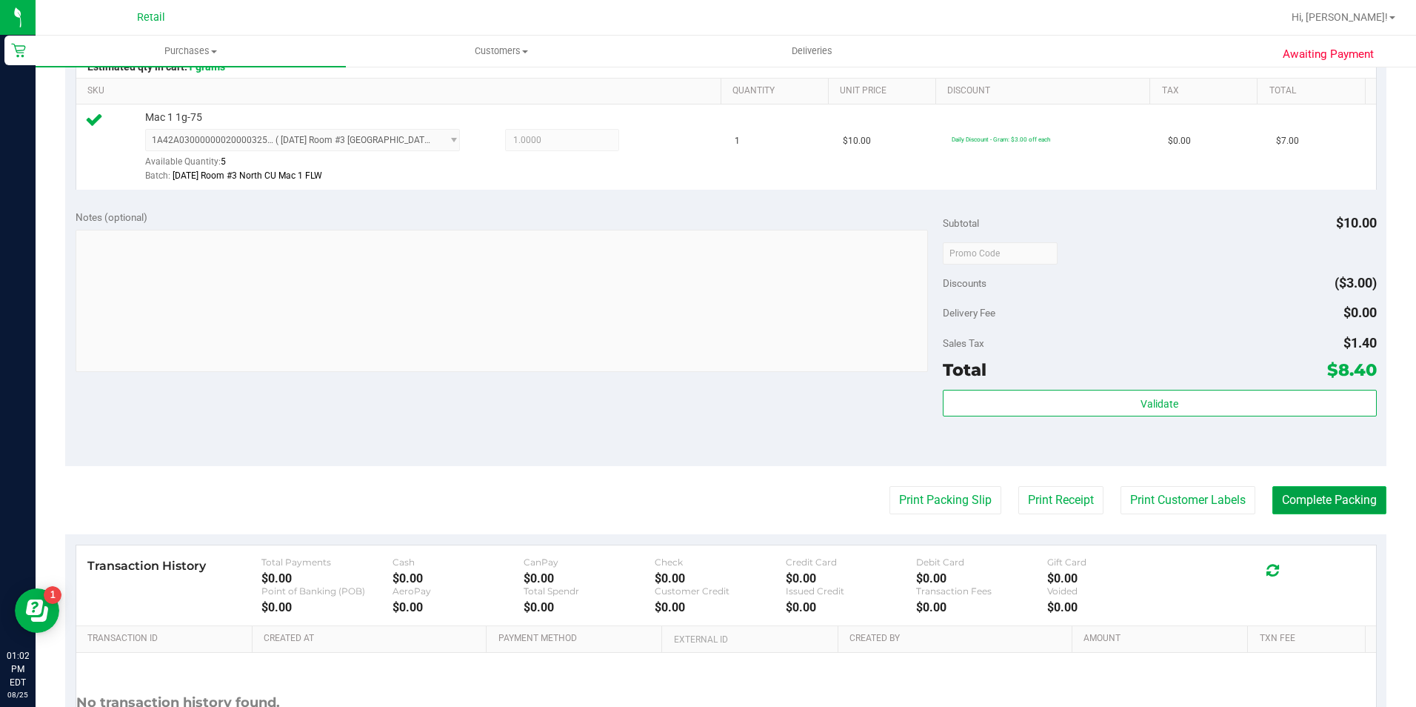
click at [1332, 501] on button "Complete Packing" at bounding box center [1329, 500] width 114 height 28
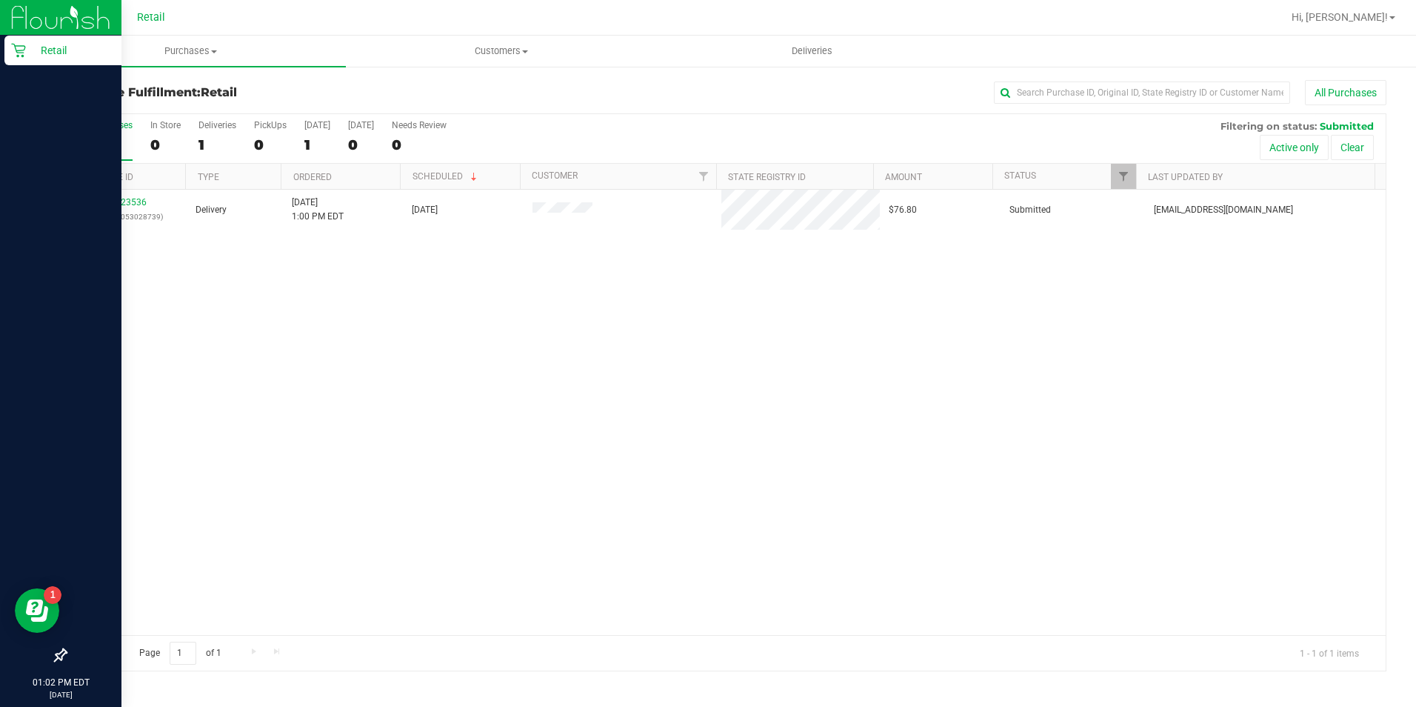
click at [22, 52] on icon at bounding box center [18, 50] width 15 height 15
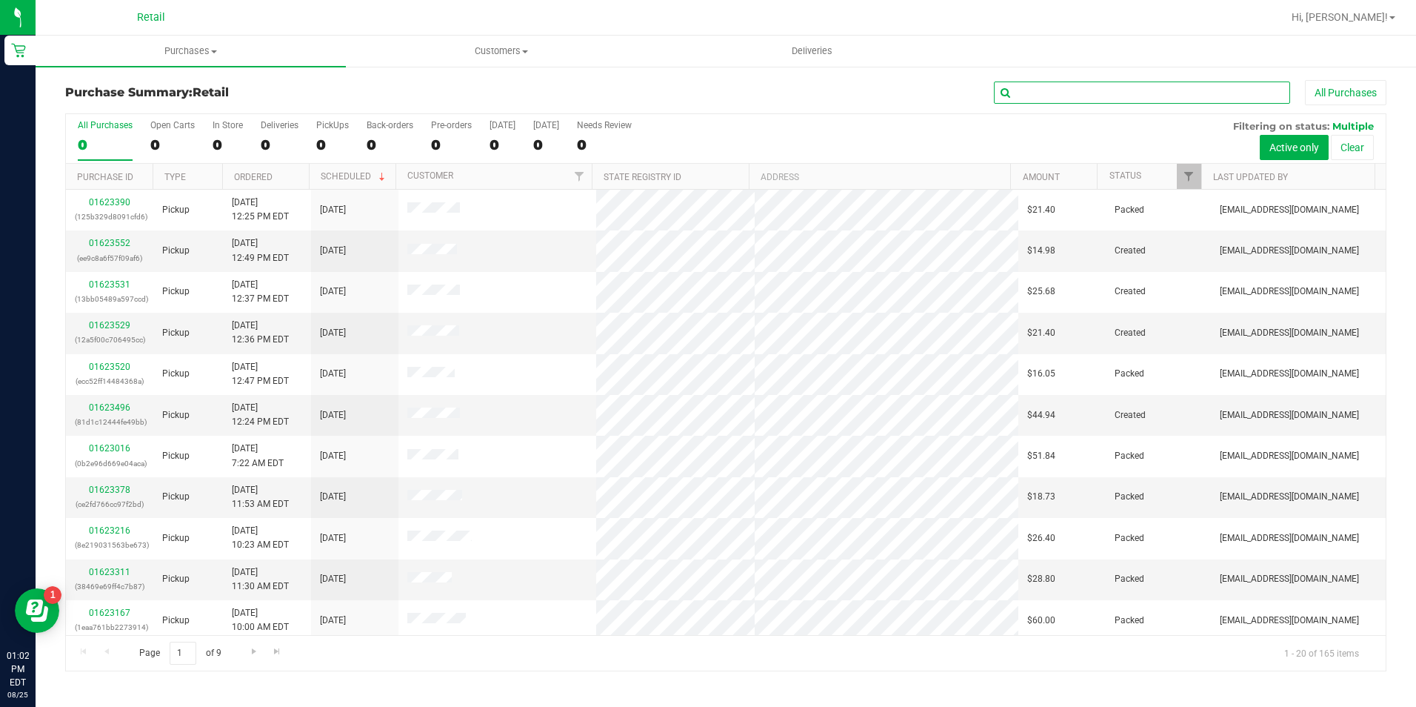
click at [1107, 82] on input "text" at bounding box center [1142, 92] width 296 height 22
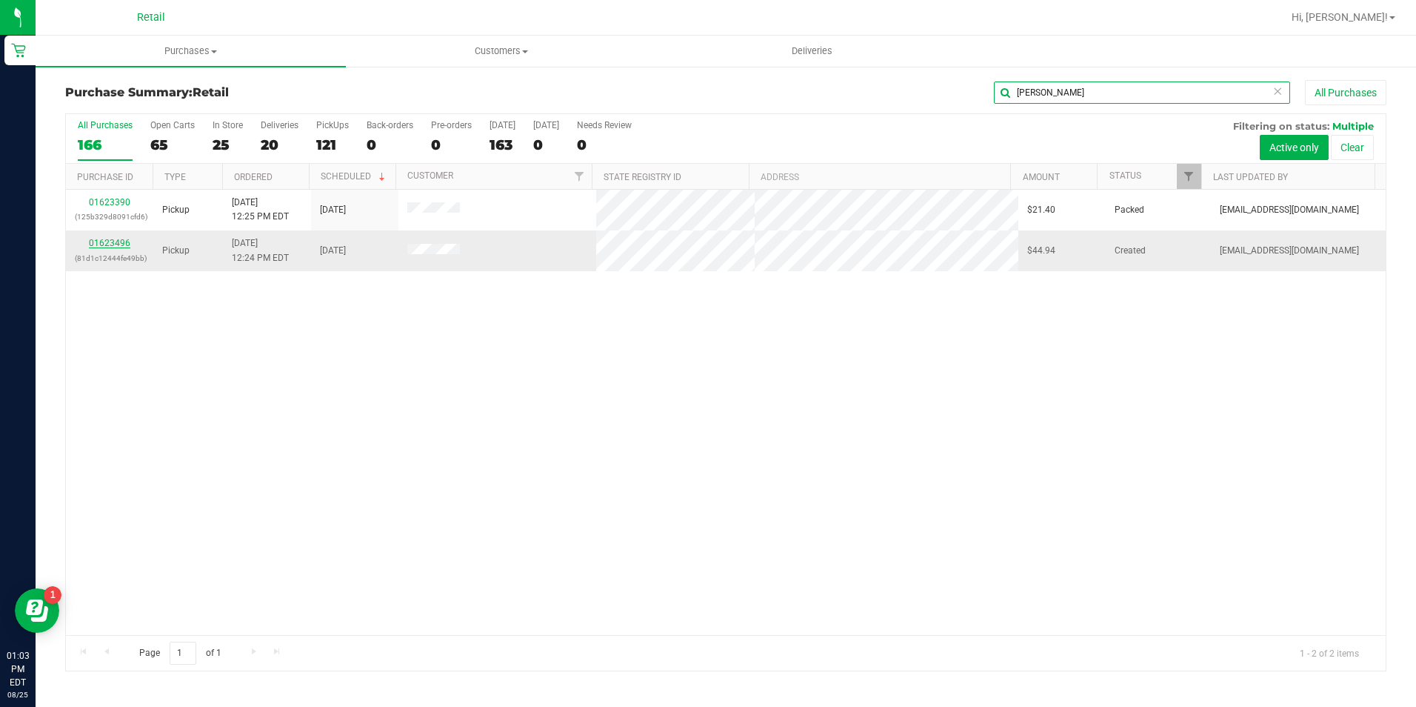
type input "[PERSON_NAME]"
click at [113, 244] on link "01623496" at bounding box center [109, 243] width 41 height 10
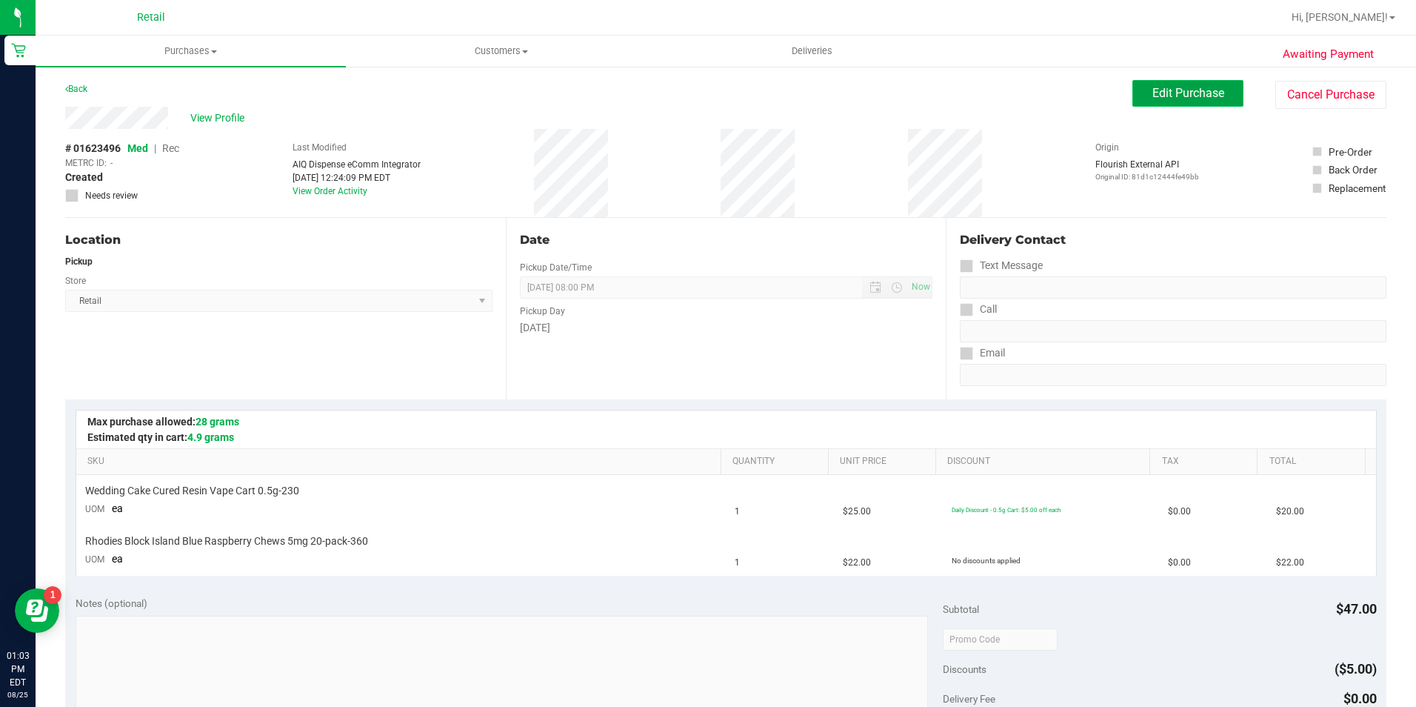
click at [1201, 88] on span "Edit Purchase" at bounding box center [1188, 93] width 72 height 14
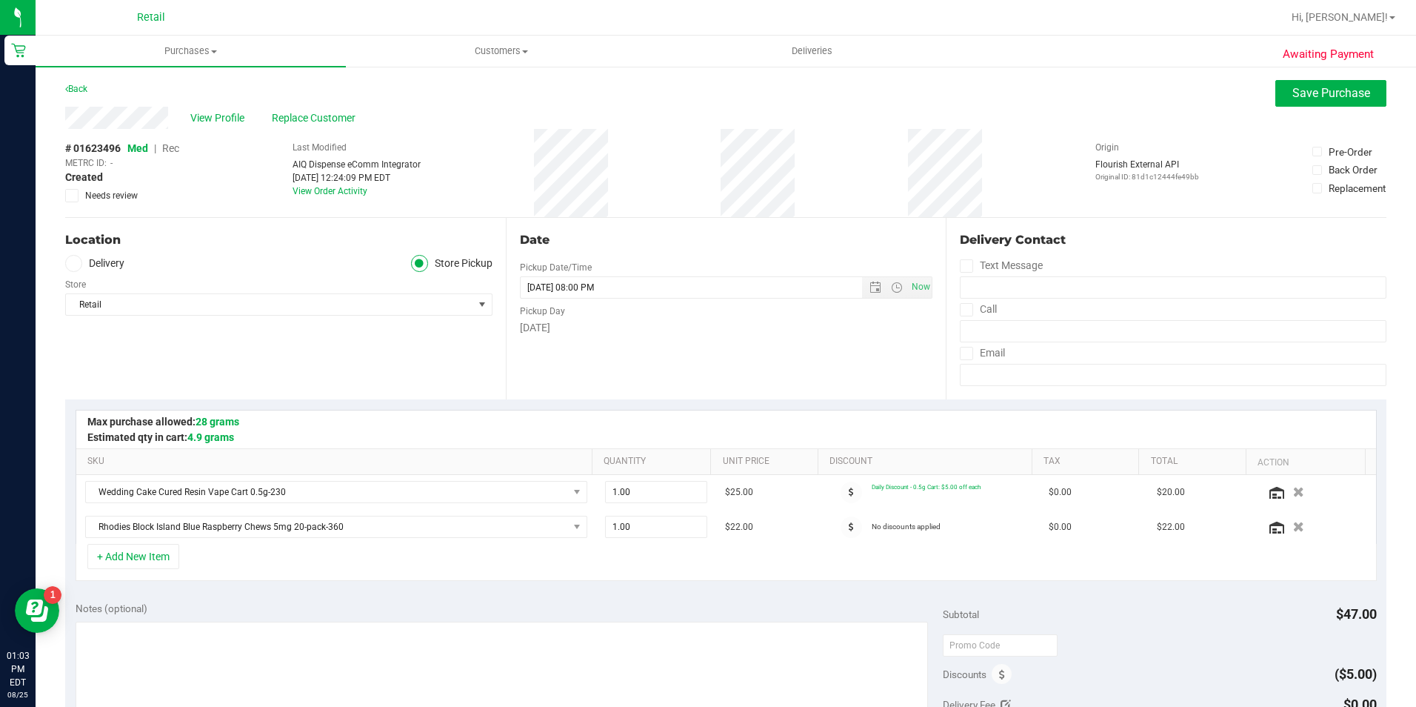
click at [177, 151] on span "Rec" at bounding box center [170, 148] width 17 height 12
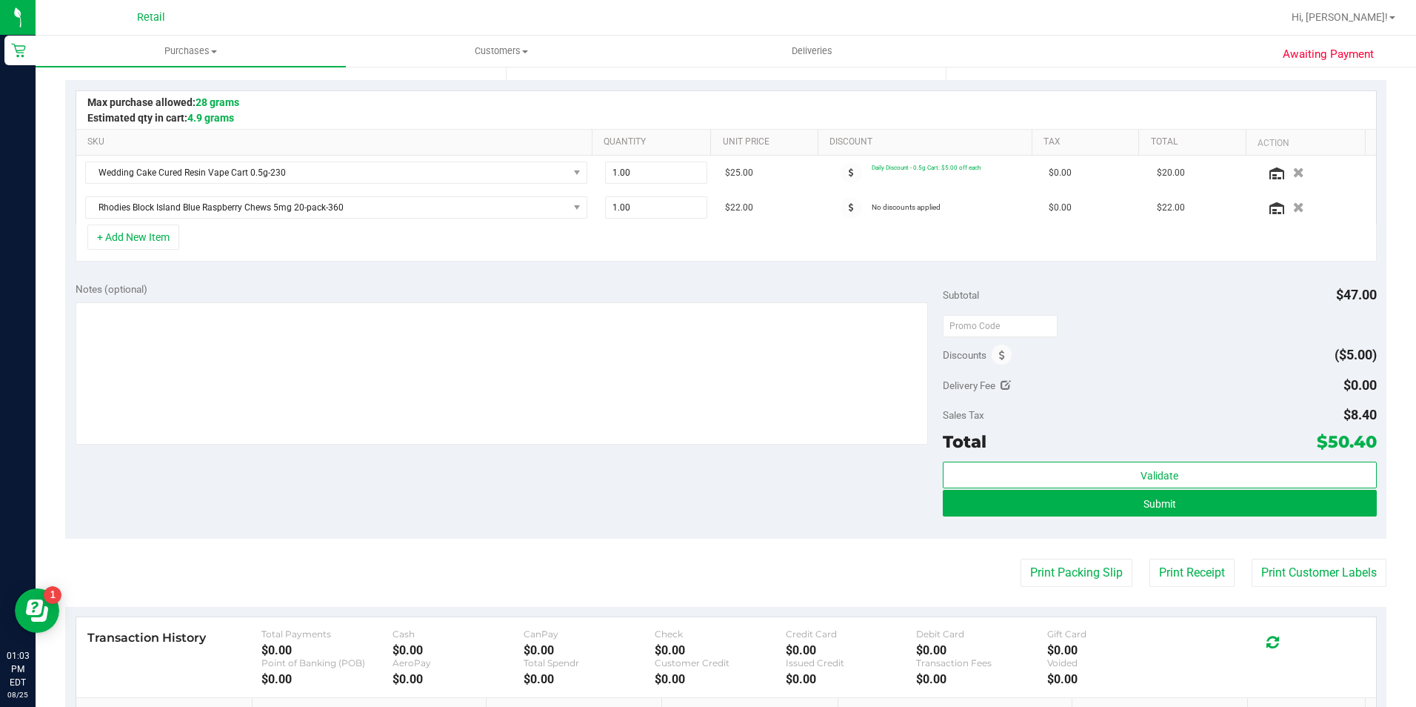
scroll to position [370, 0]
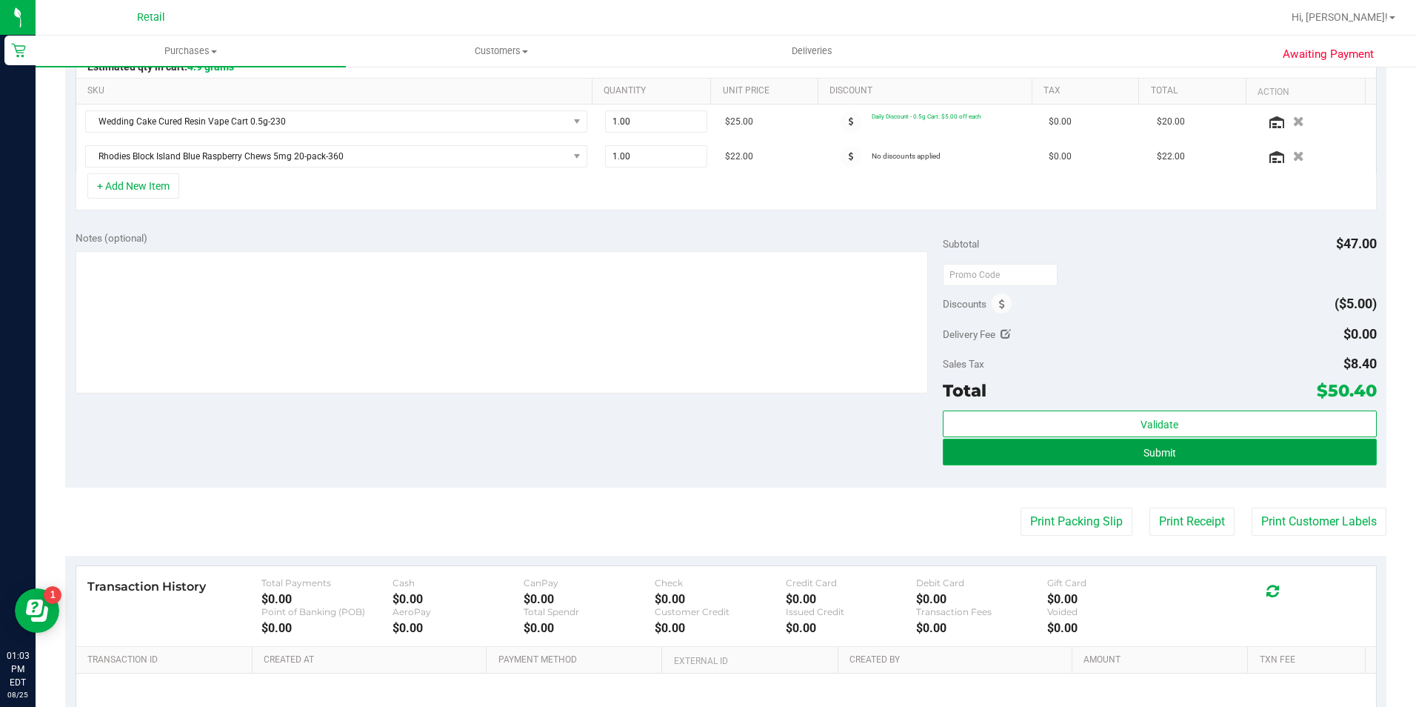
click at [1244, 450] on button "Submit" at bounding box center [1160, 451] width 434 height 27
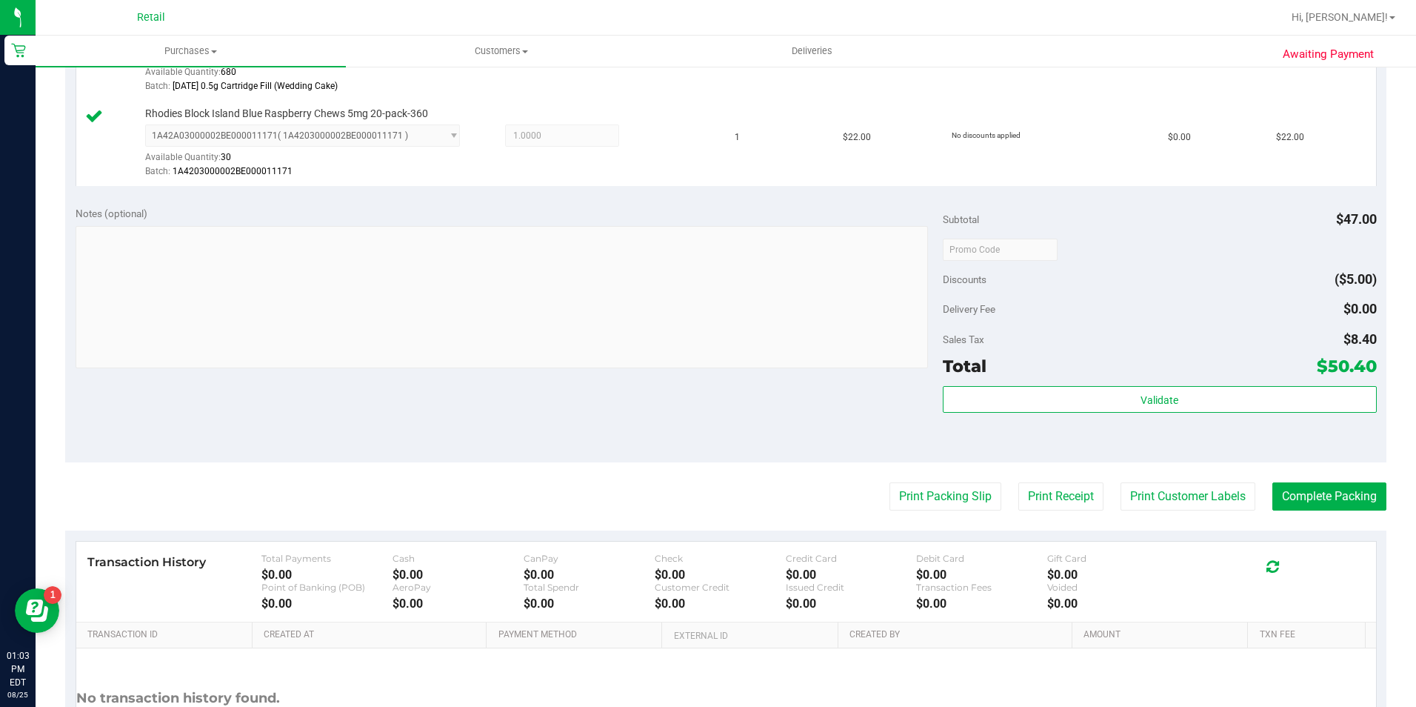
scroll to position [590, 0]
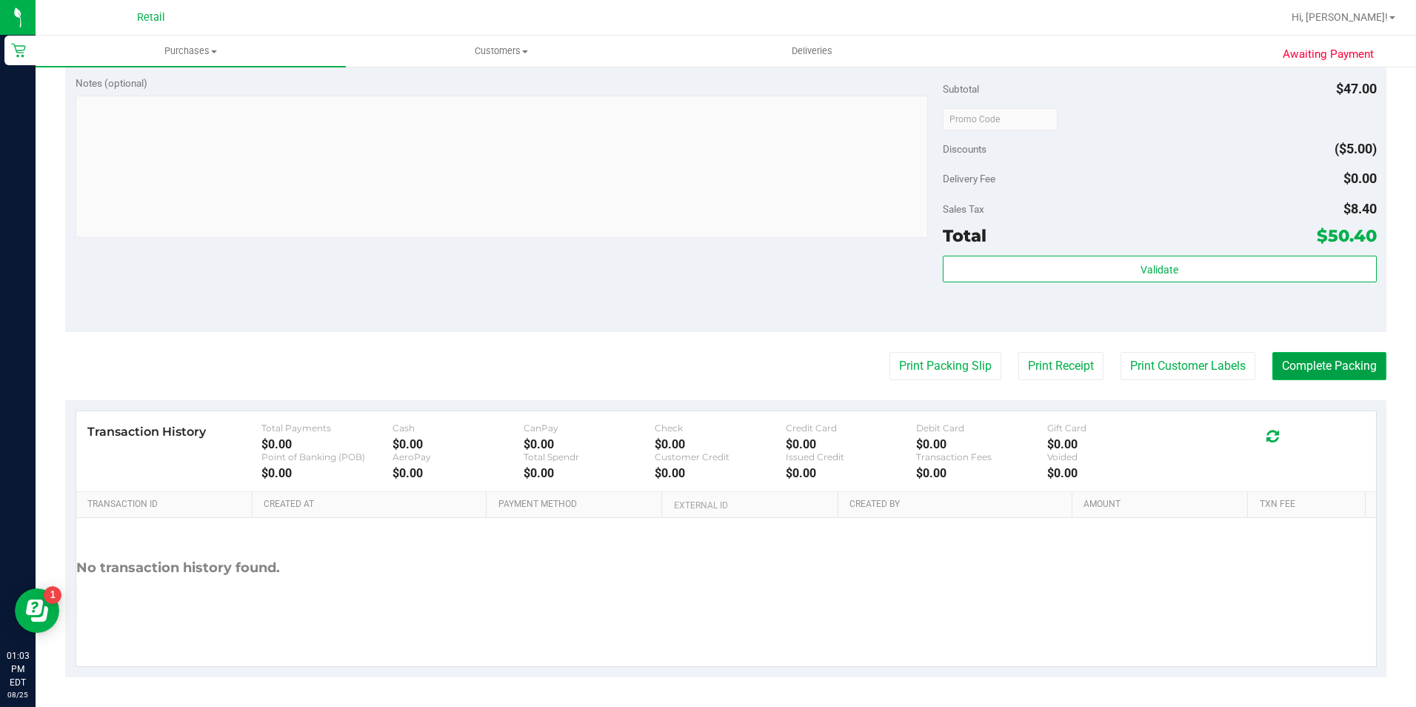
click at [1327, 356] on button "Complete Packing" at bounding box center [1329, 366] width 114 height 28
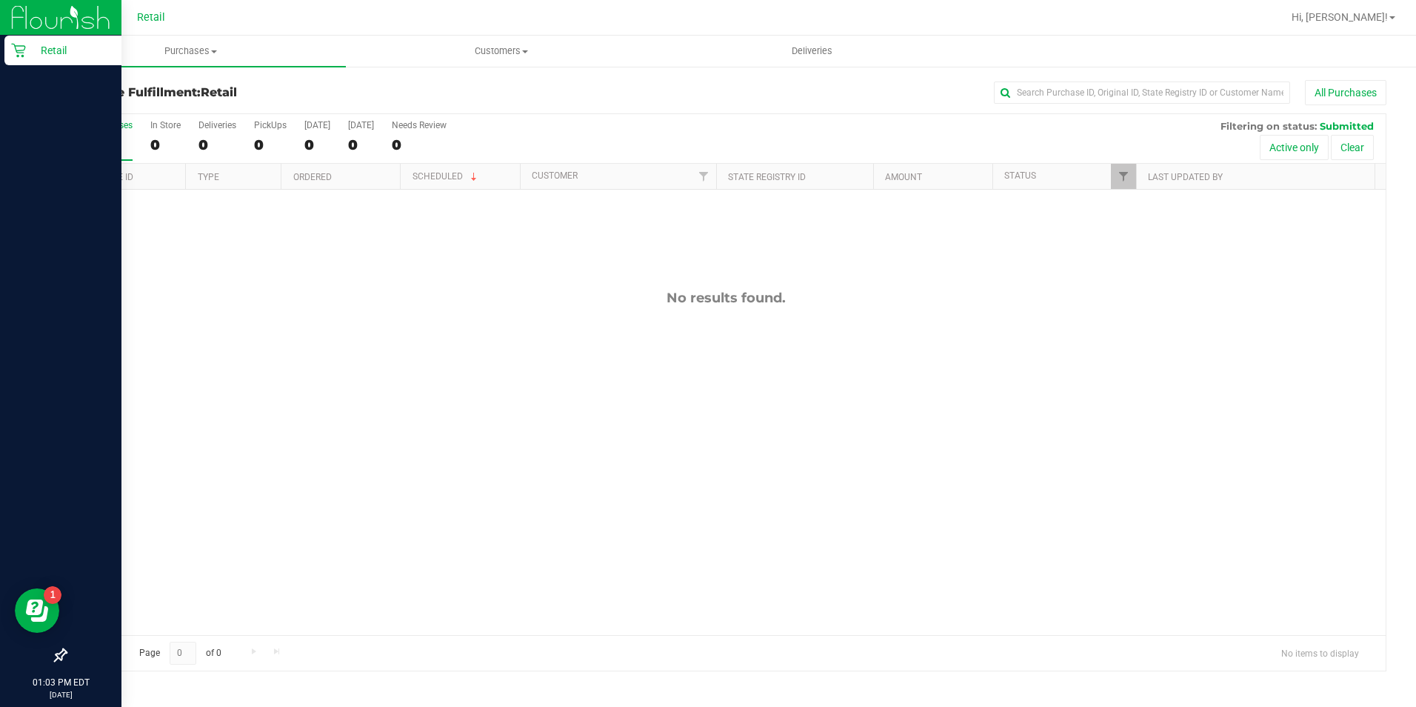
click at [13, 47] on icon at bounding box center [18, 50] width 15 height 15
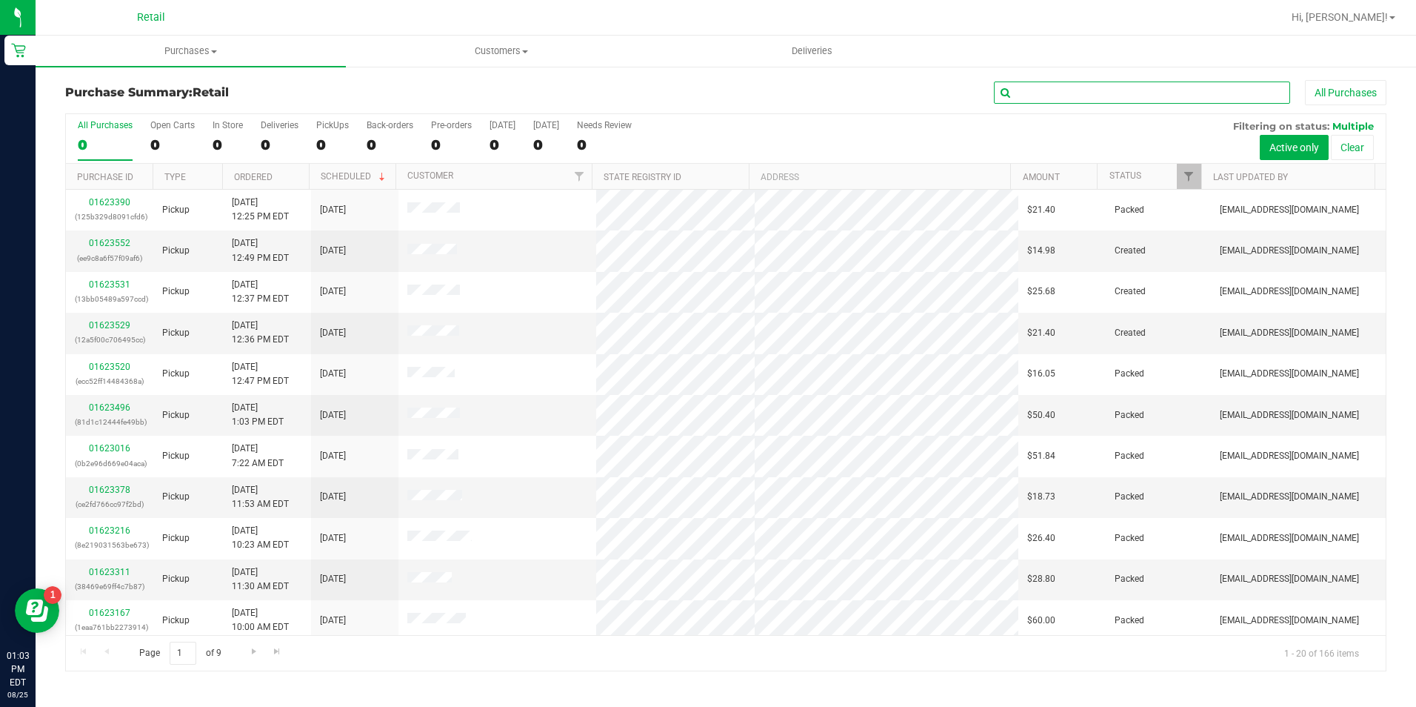
click at [1069, 96] on input "text" at bounding box center [1142, 92] width 296 height 22
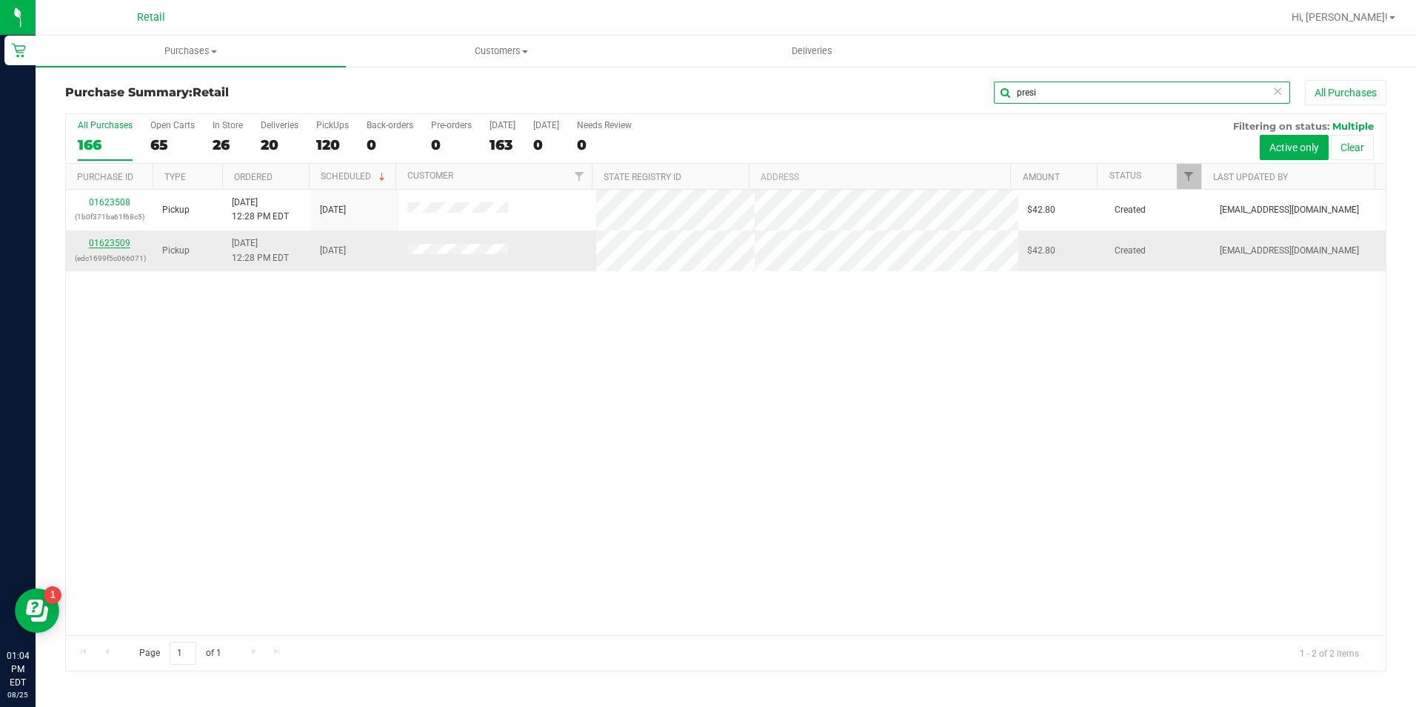
type input "presi"
click at [107, 247] on link "01623509" at bounding box center [109, 243] width 41 height 10
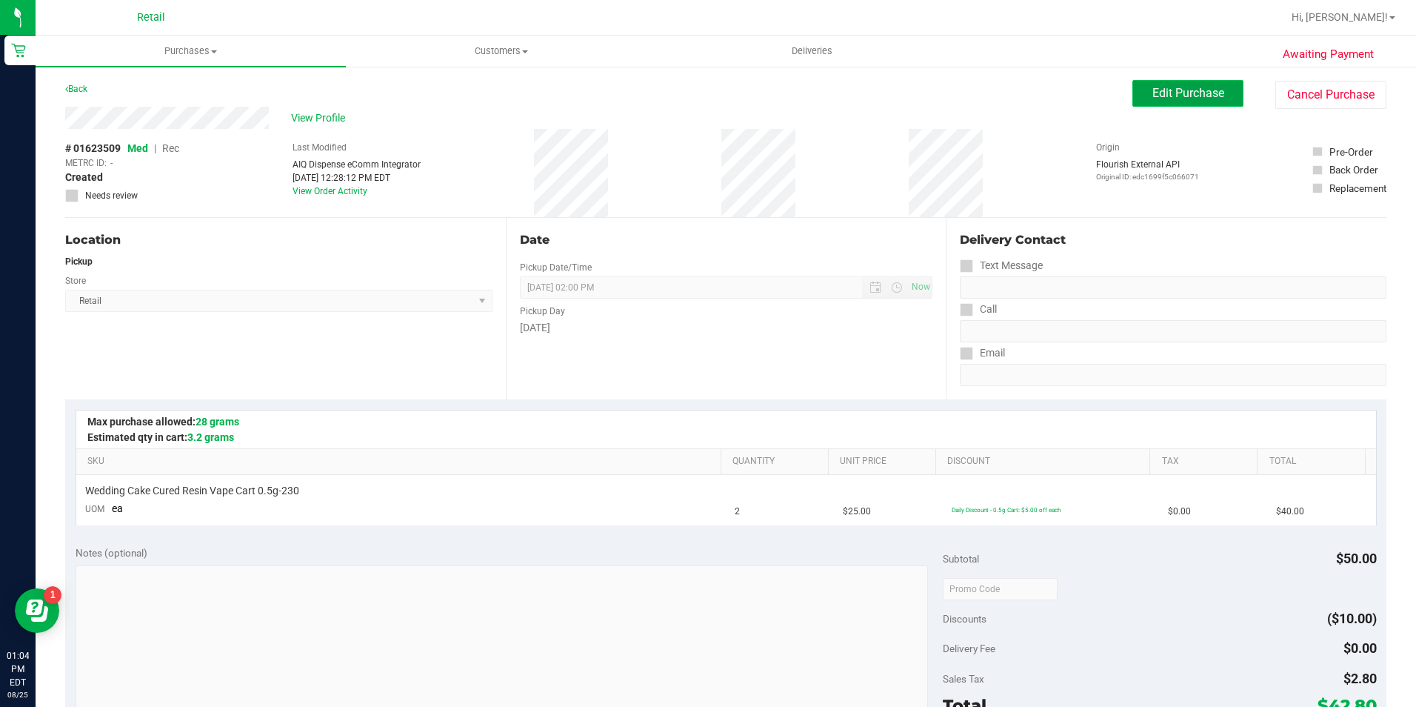
click at [1165, 94] on span "Edit Purchase" at bounding box center [1188, 93] width 72 height 14
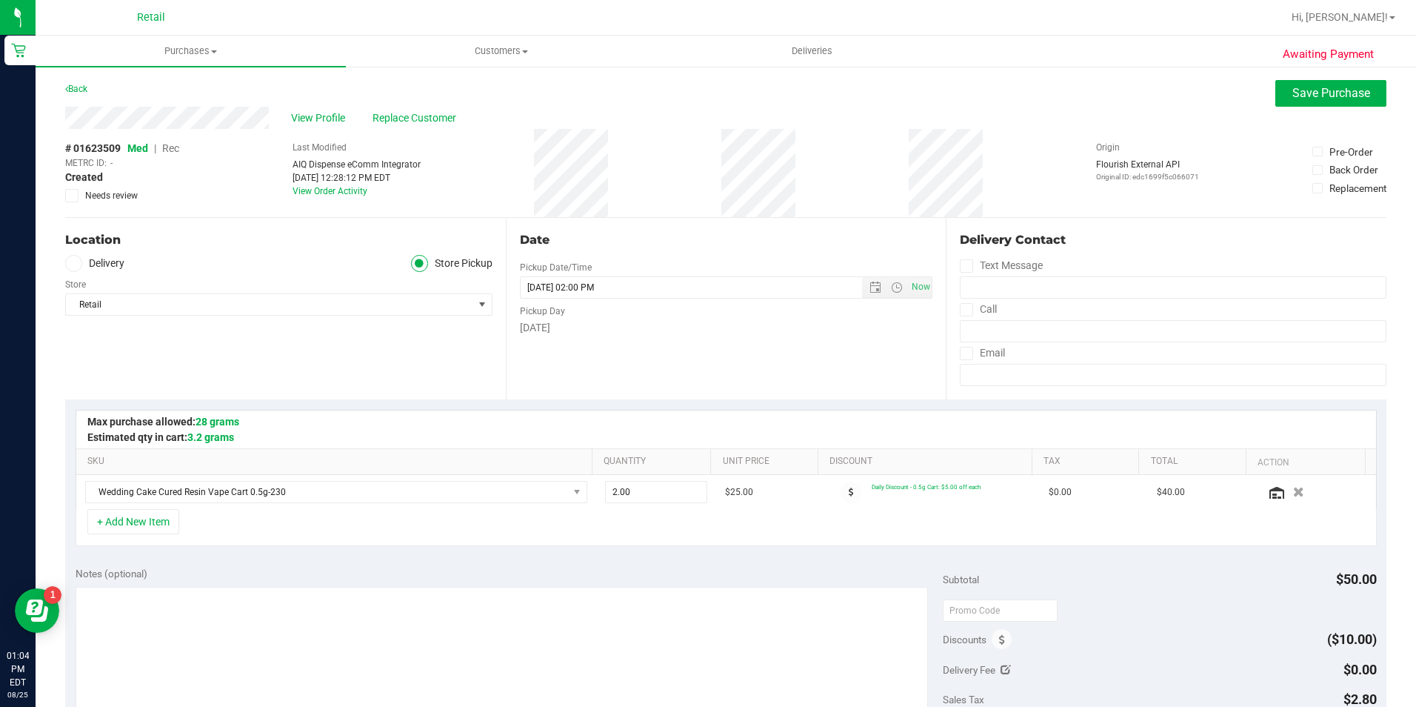
click at [172, 146] on span "Rec" at bounding box center [170, 148] width 17 height 12
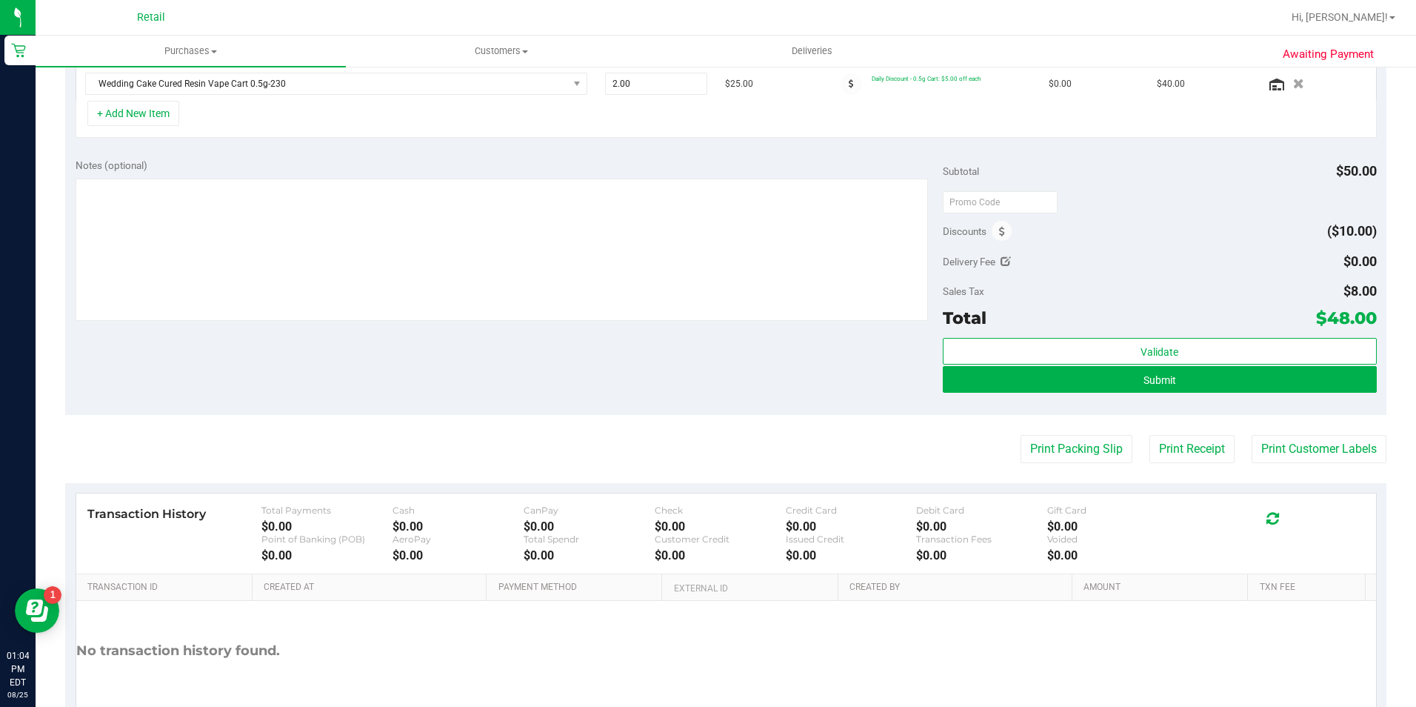
scroll to position [444, 0]
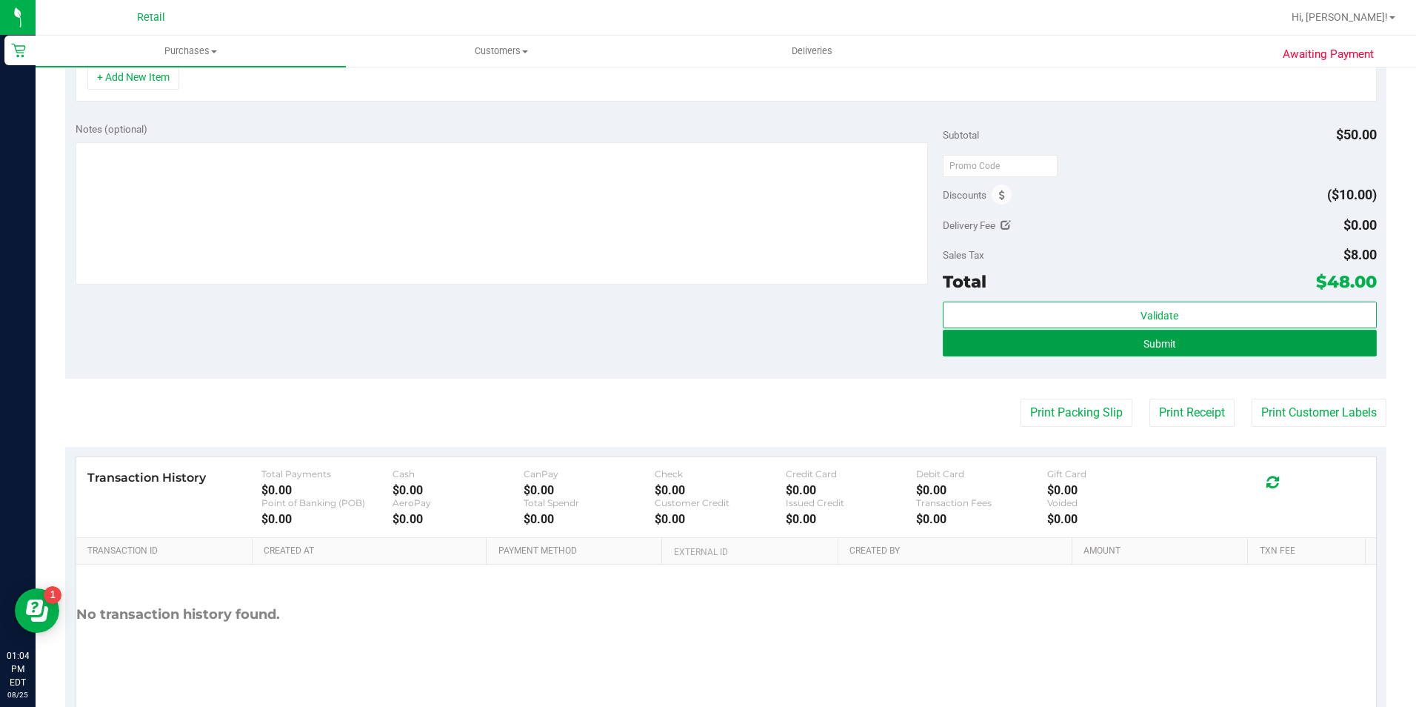
click at [1120, 338] on button "Submit" at bounding box center [1160, 343] width 434 height 27
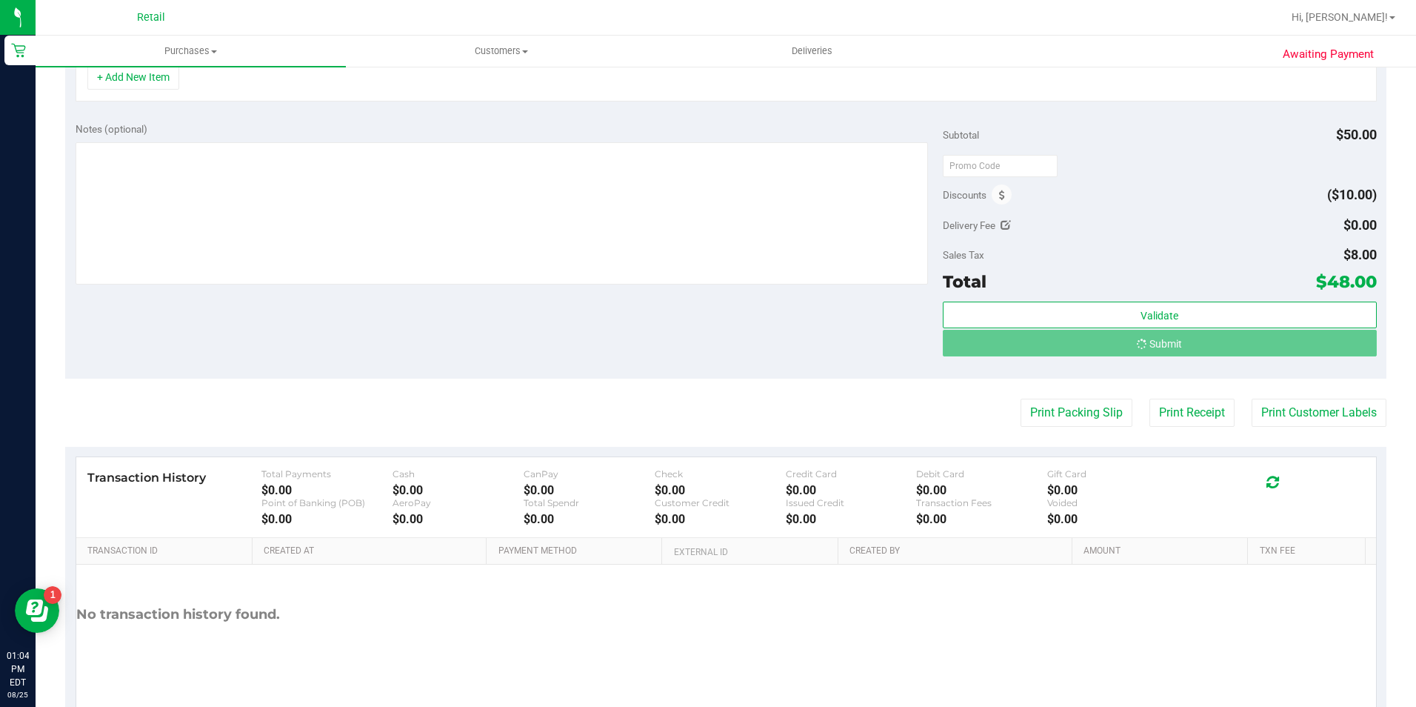
scroll to position [421, 0]
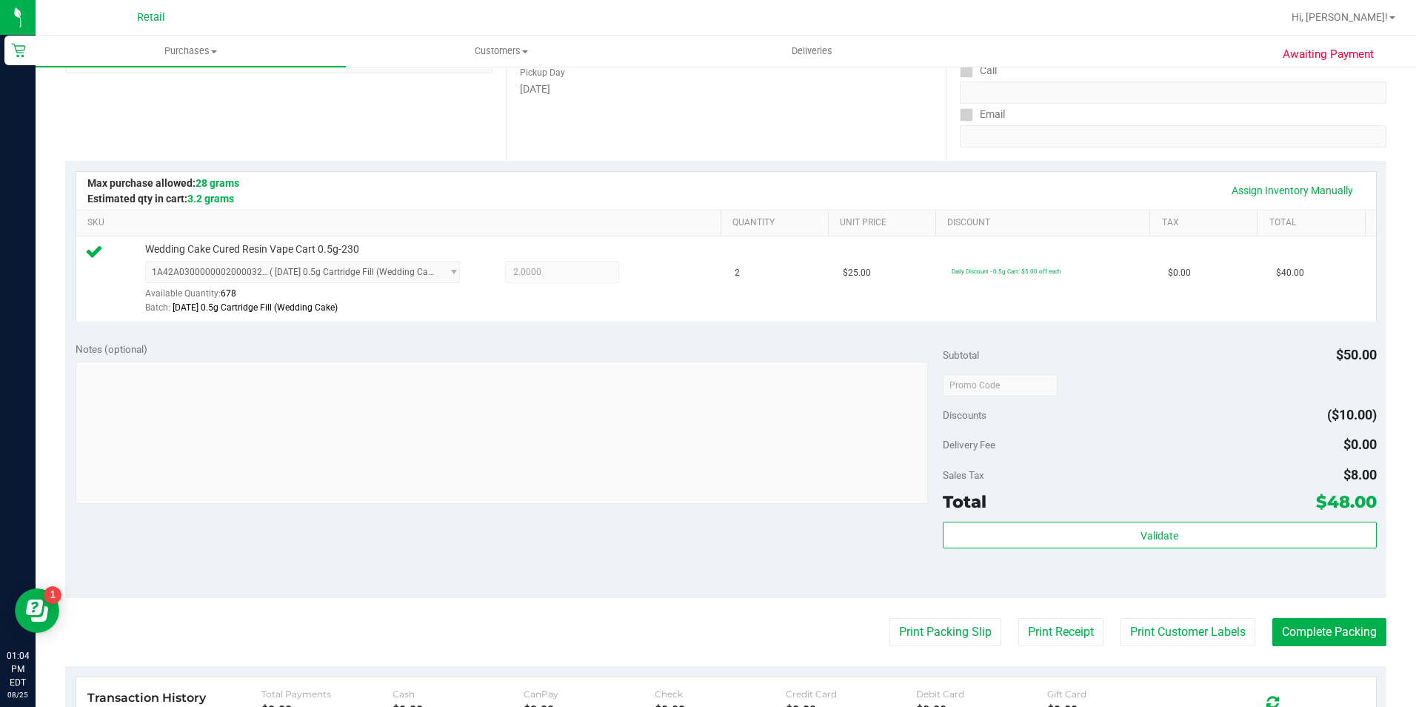
scroll to position [421, 0]
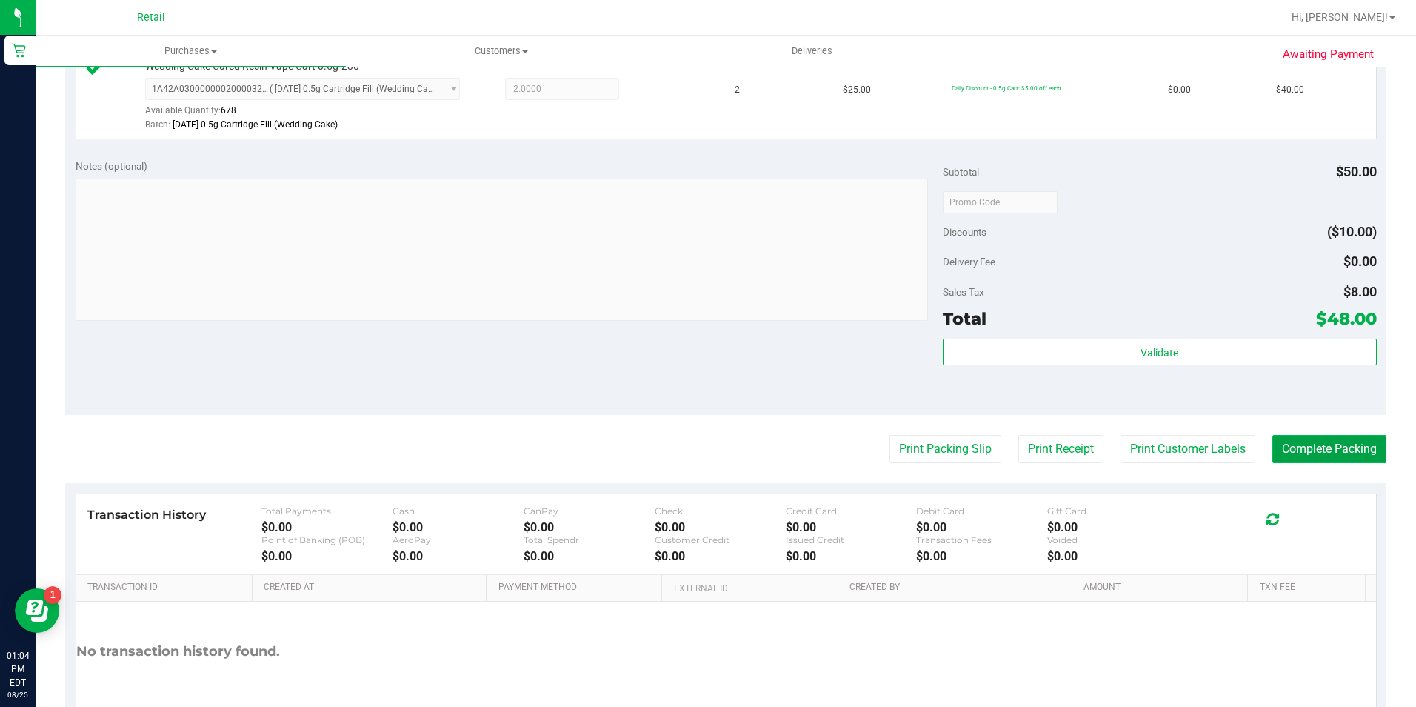
click at [1321, 455] on button "Complete Packing" at bounding box center [1329, 449] width 114 height 28
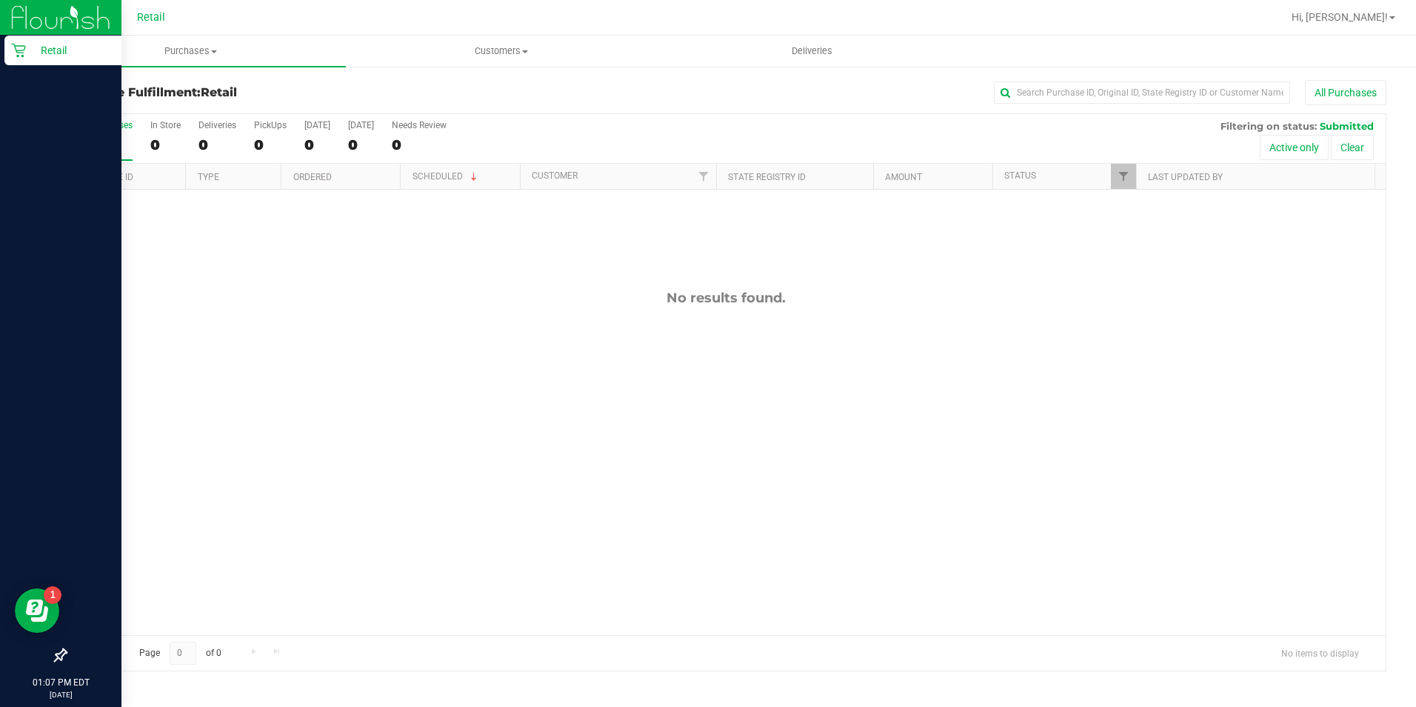
click at [36, 50] on p "Retail" at bounding box center [70, 50] width 89 height 18
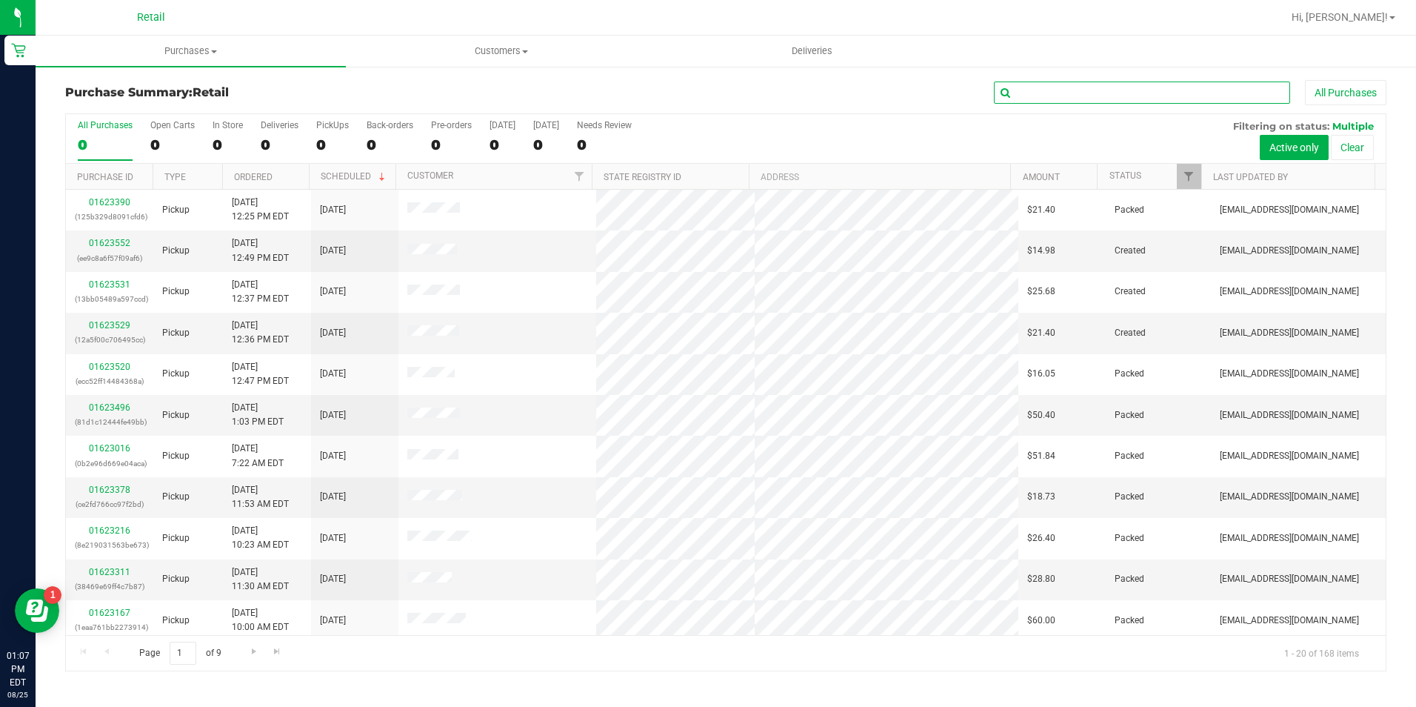
click at [1080, 90] on input "text" at bounding box center [1142, 92] width 296 height 22
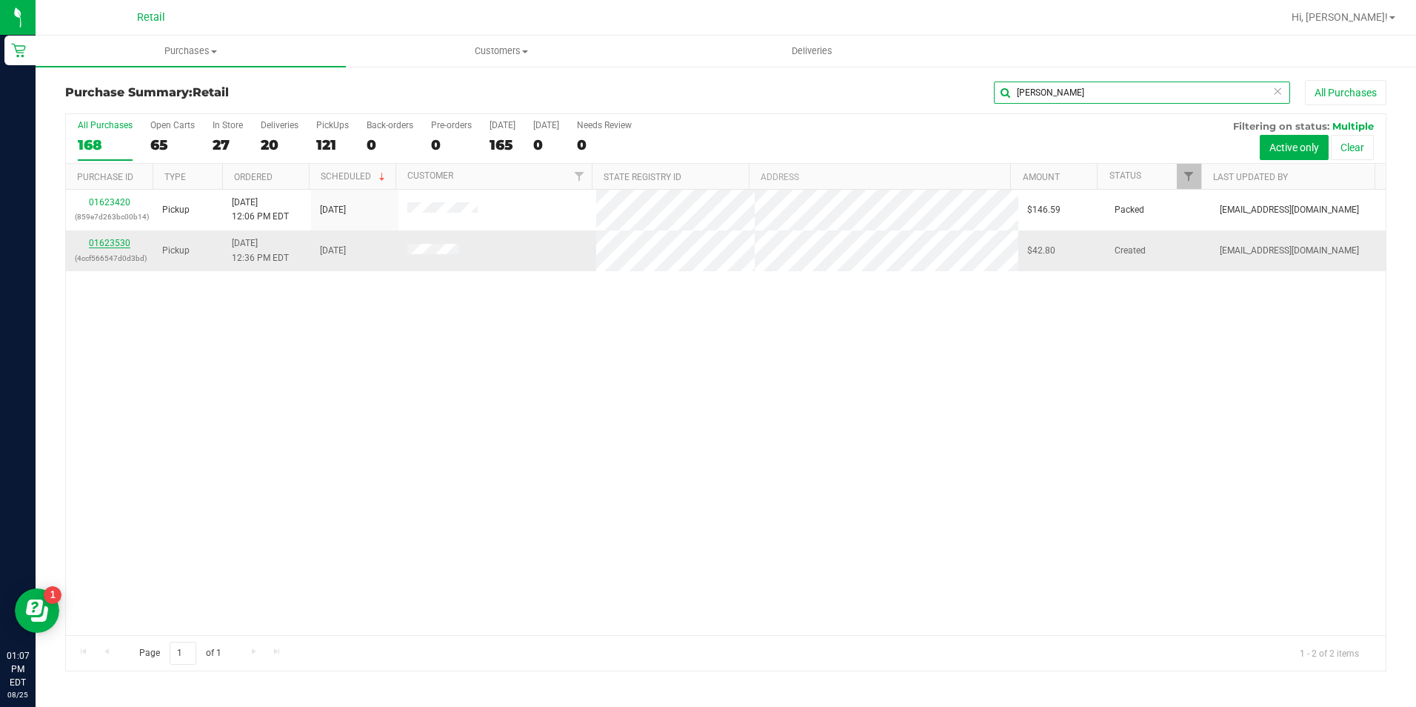
type input "[PERSON_NAME]"
click at [102, 241] on link "01623530" at bounding box center [109, 243] width 41 height 10
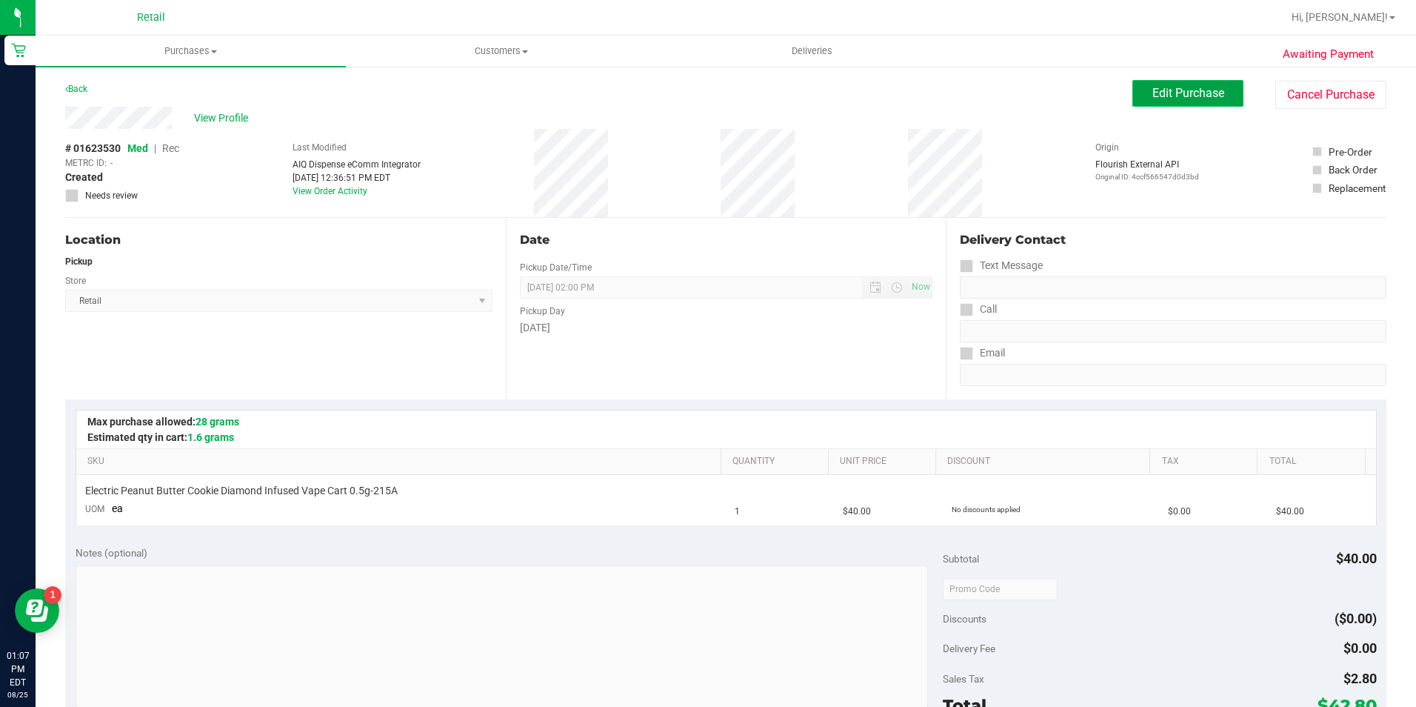
click at [1181, 90] on span "Edit Purchase" at bounding box center [1188, 93] width 72 height 14
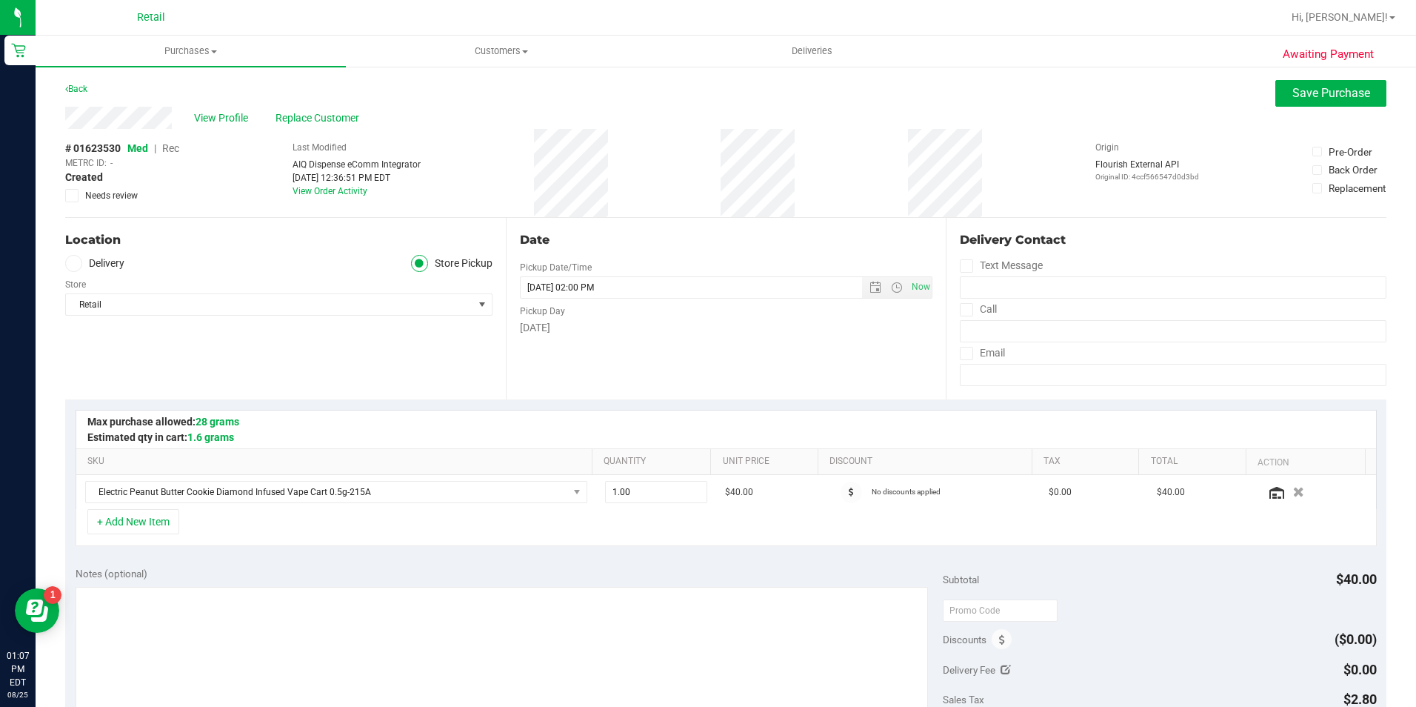
click at [166, 147] on span "Rec" at bounding box center [170, 148] width 17 height 12
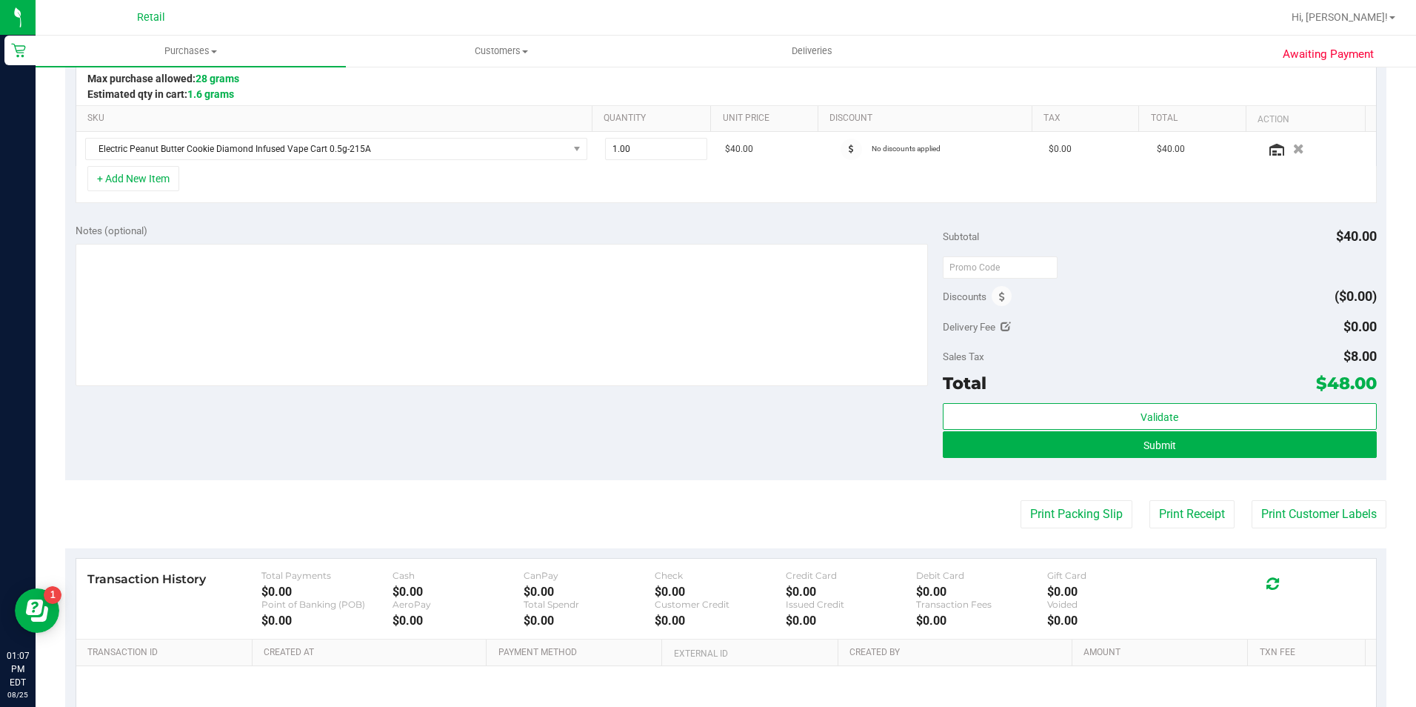
scroll to position [370, 0]
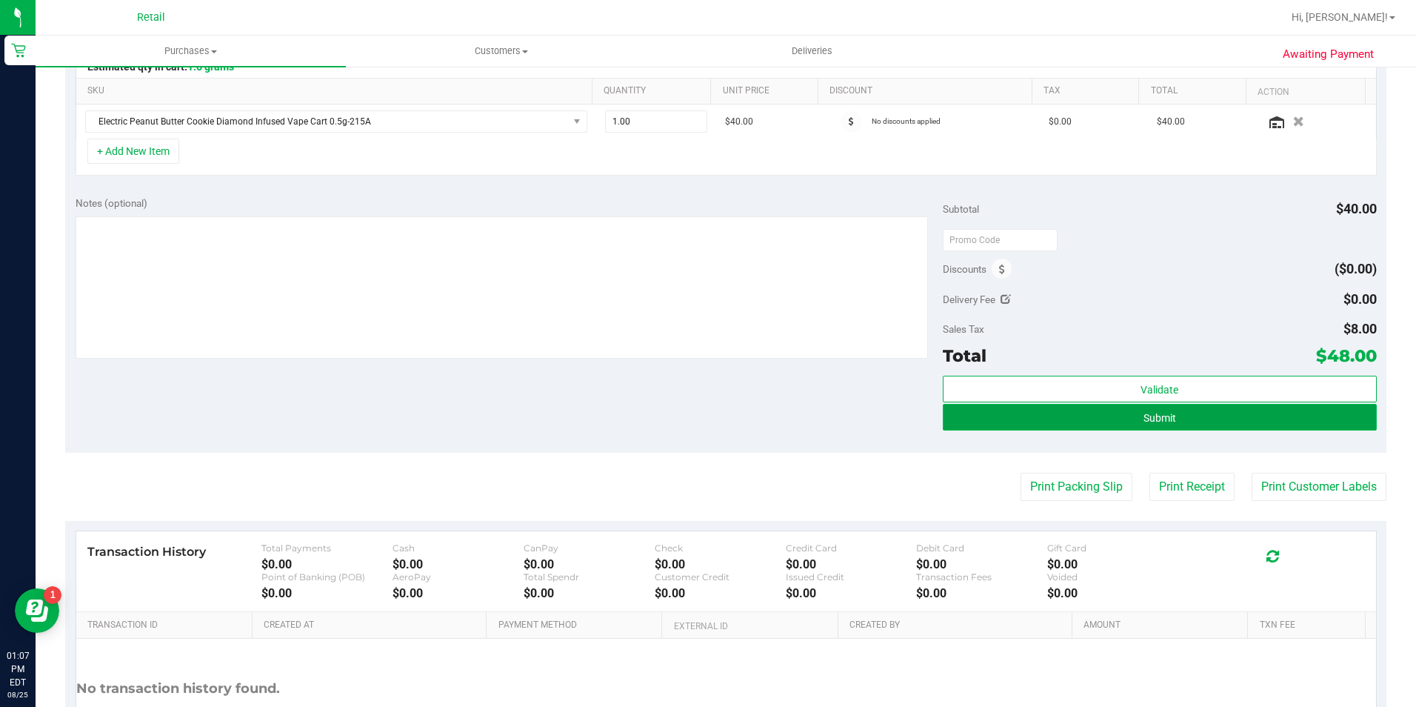
click at [1158, 418] on span "Submit" at bounding box center [1160, 418] width 33 height 12
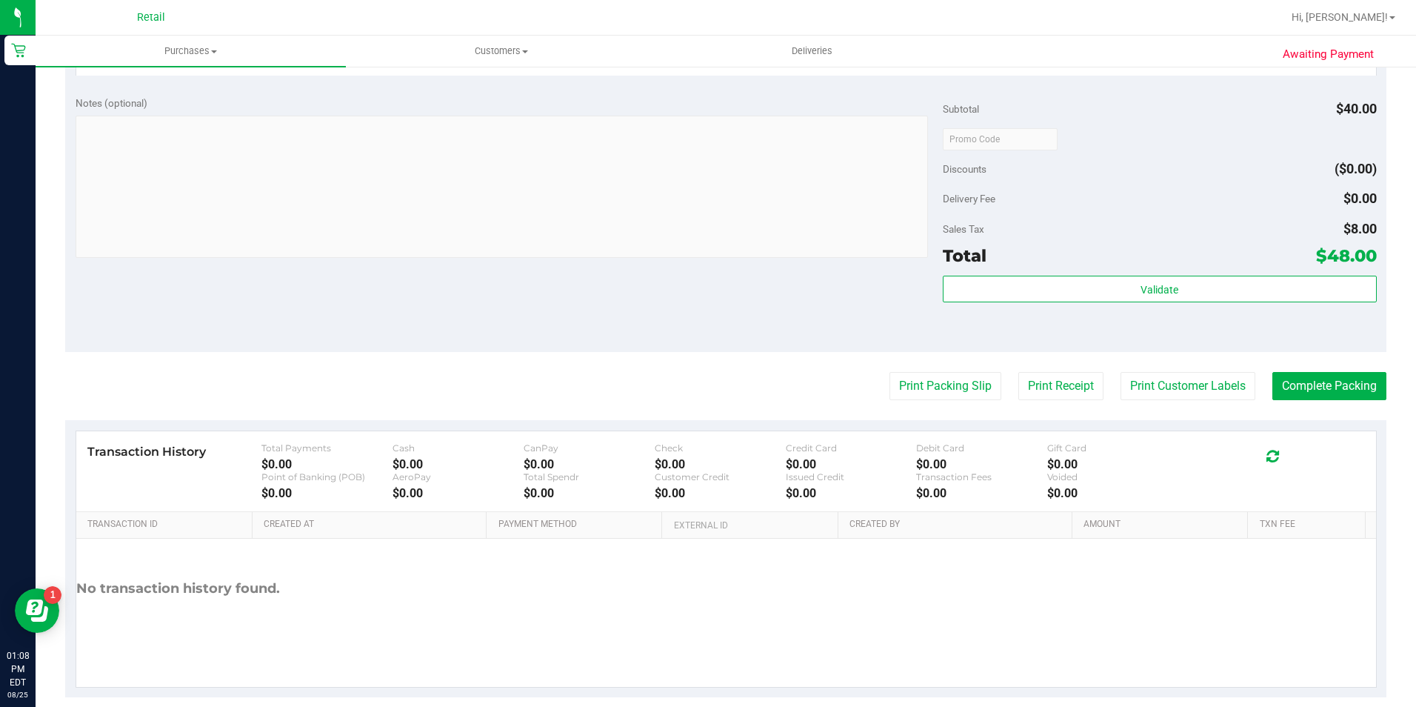
scroll to position [501, 0]
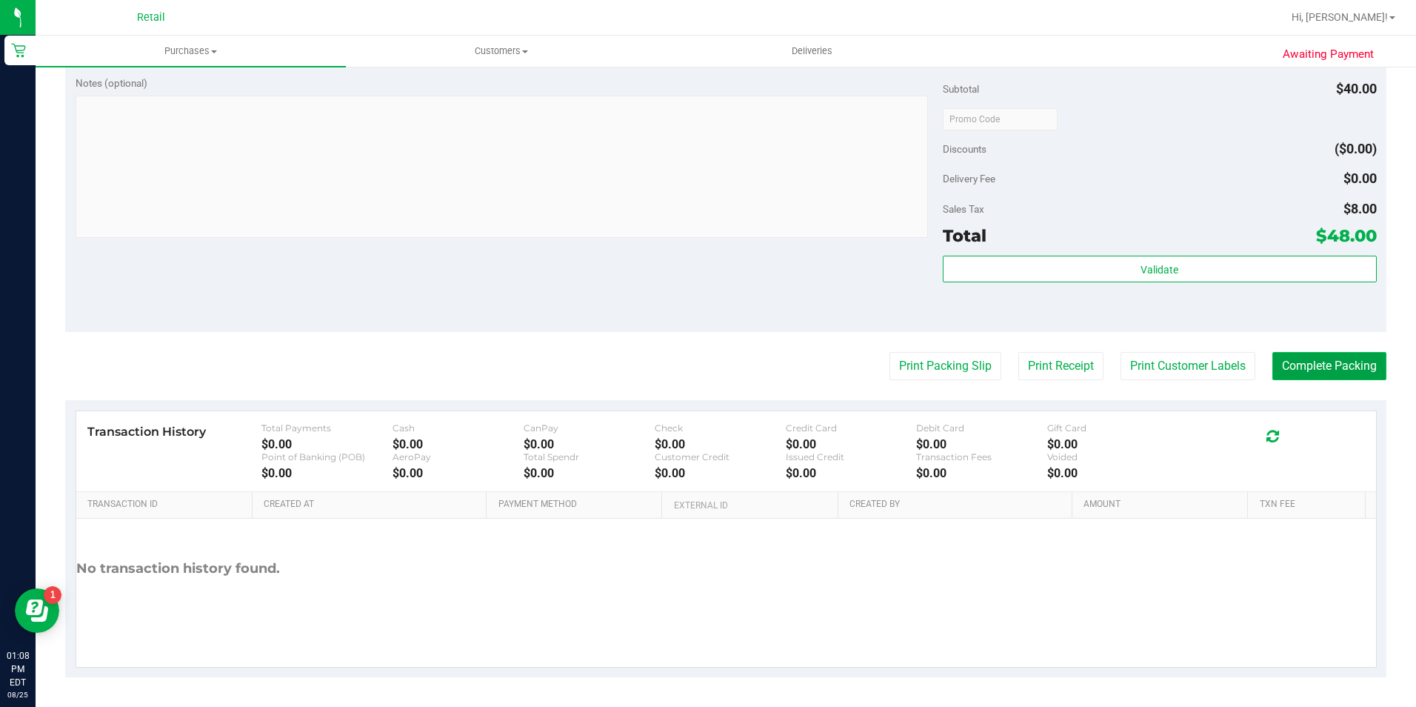
click at [1288, 361] on button "Complete Packing" at bounding box center [1329, 366] width 114 height 28
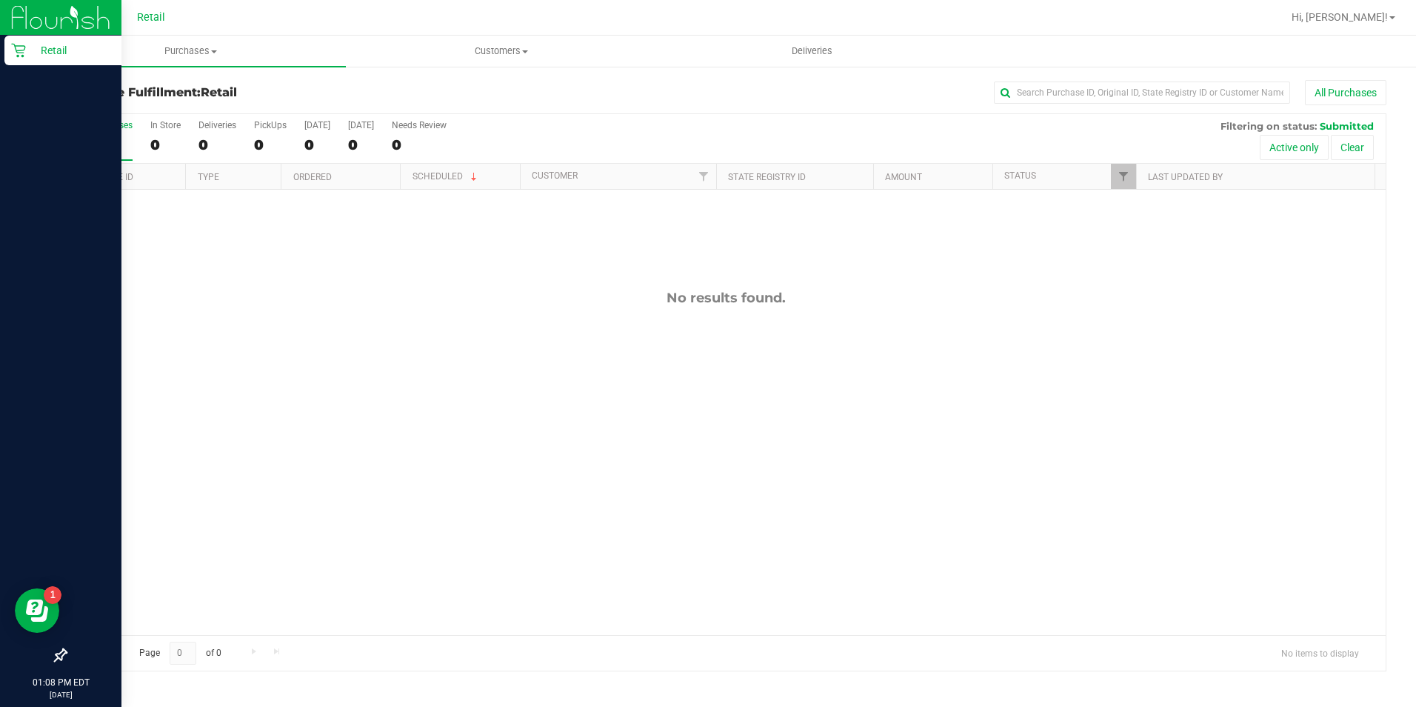
click at [21, 52] on icon at bounding box center [18, 50] width 15 height 15
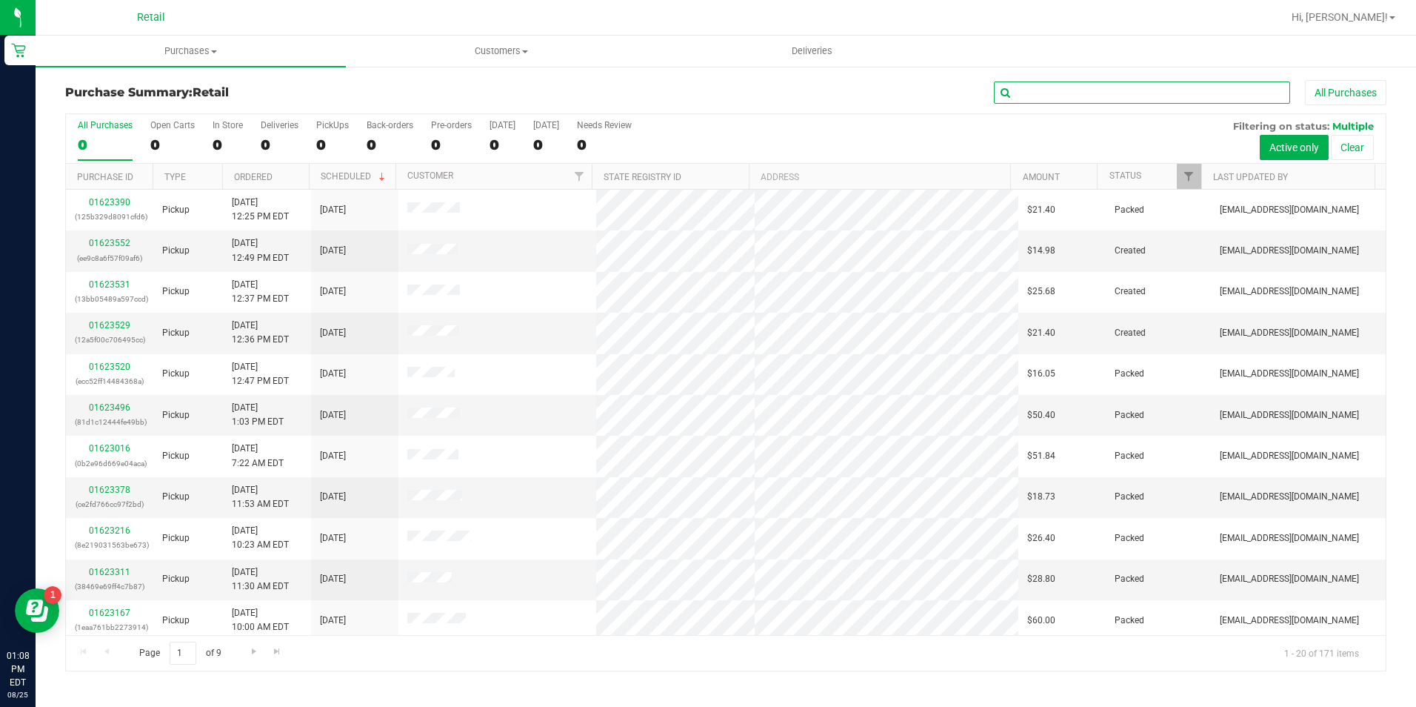
click at [1079, 91] on input "text" at bounding box center [1142, 92] width 296 height 22
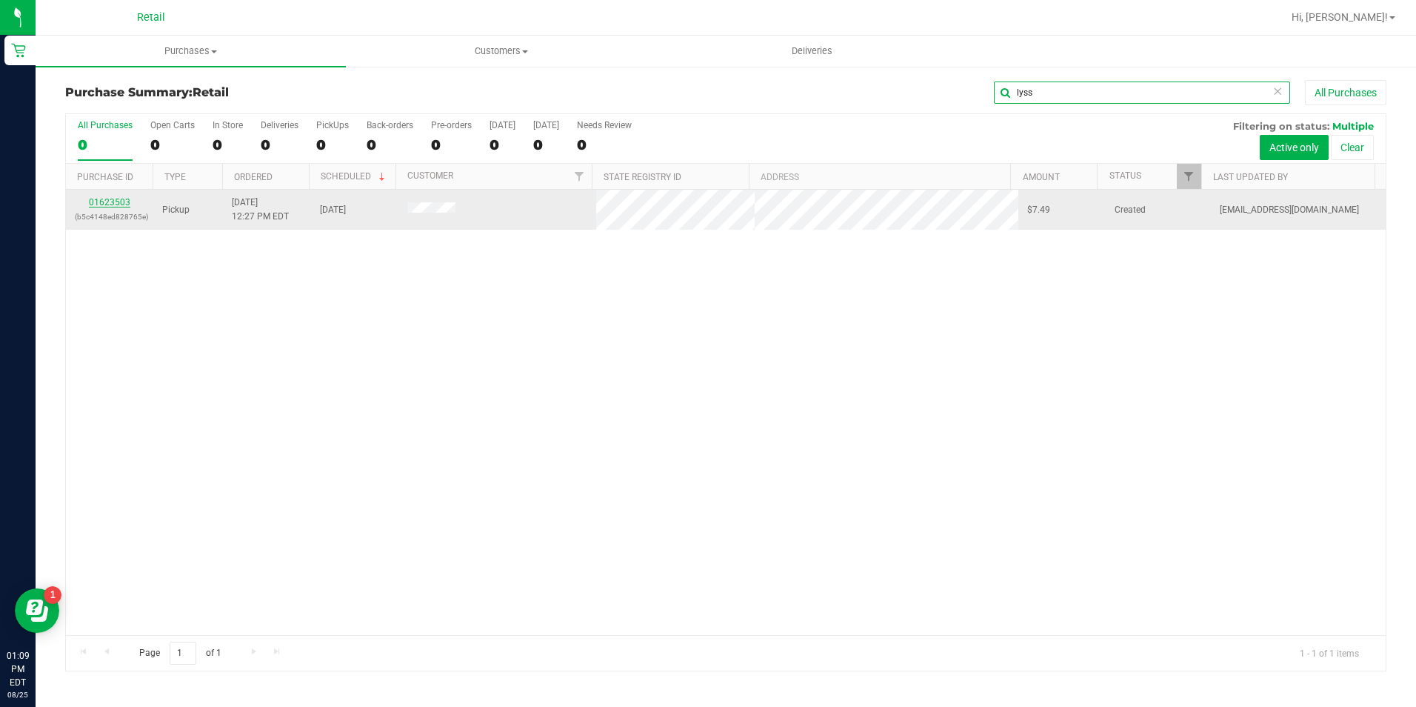
type input "lyss"
click at [96, 199] on link "01623503" at bounding box center [109, 202] width 41 height 10
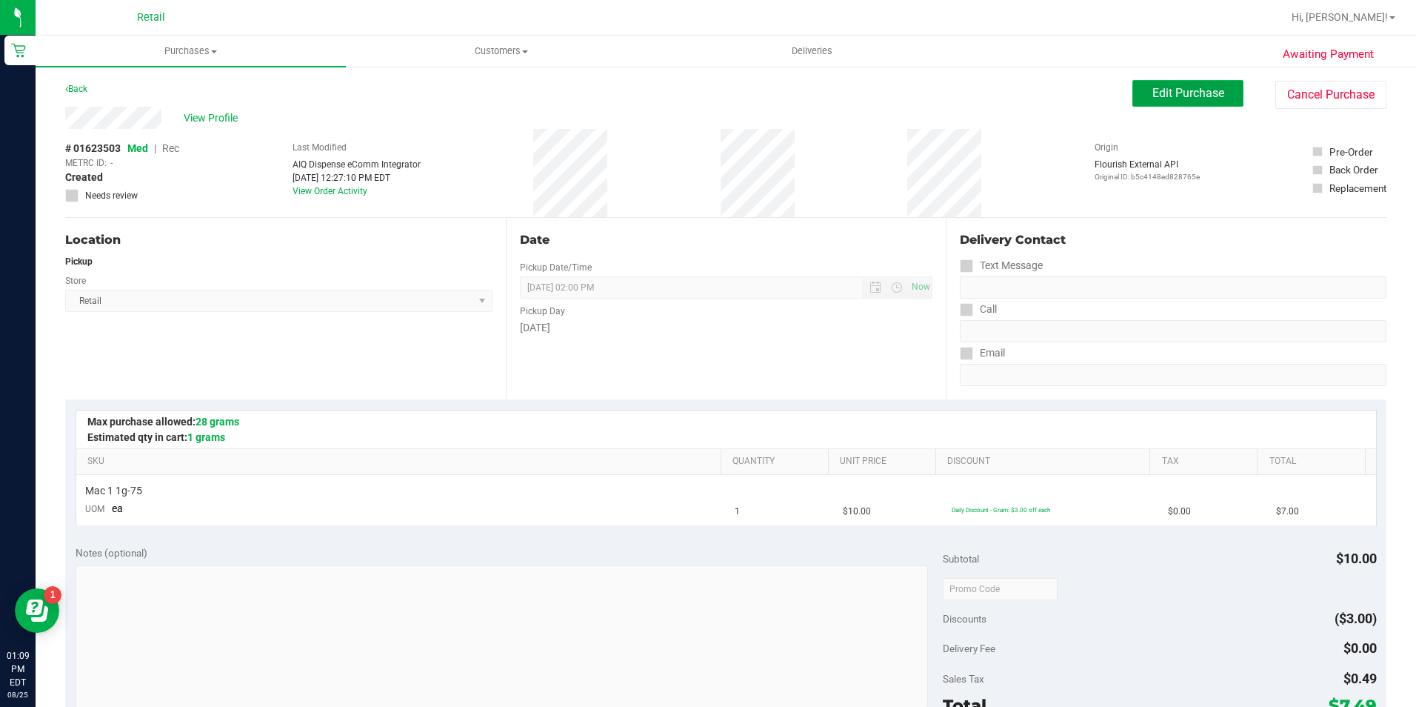
click at [1184, 96] on span "Edit Purchase" at bounding box center [1188, 93] width 72 height 14
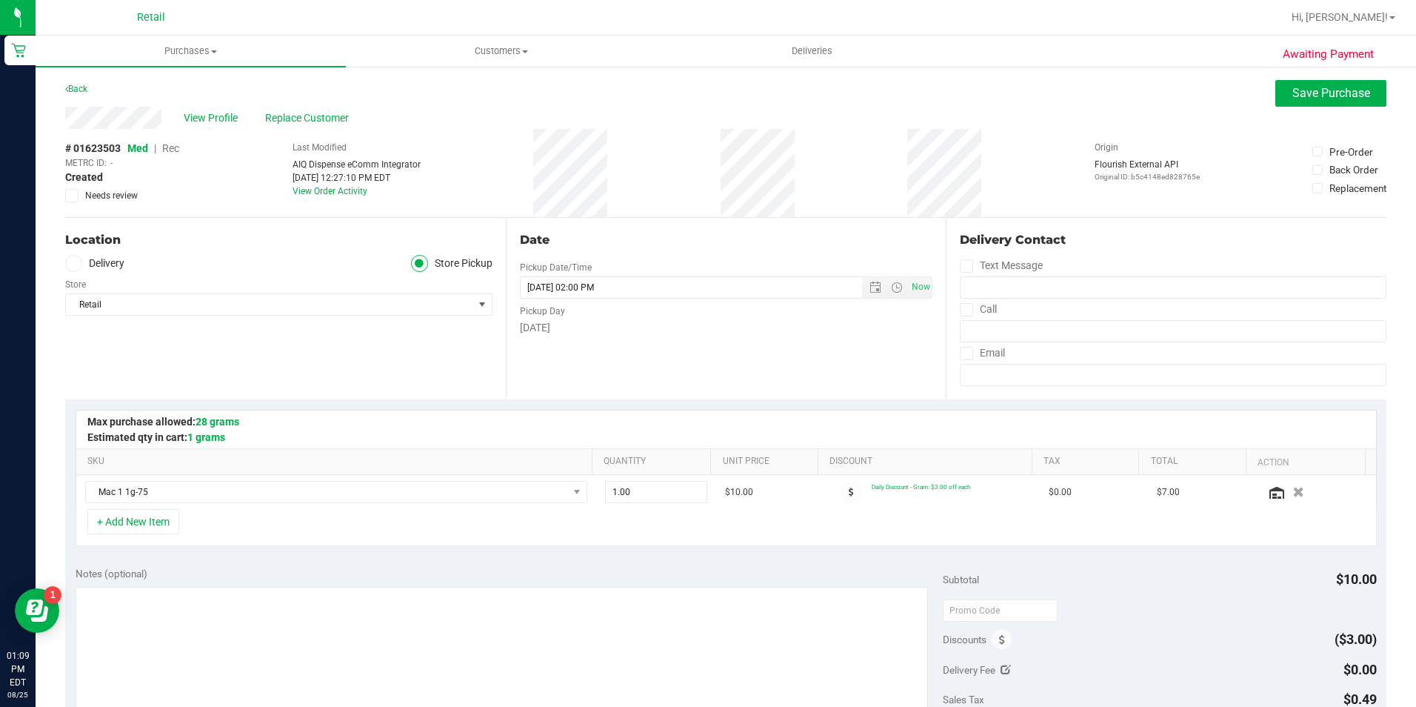
click at [173, 151] on span "Rec" at bounding box center [170, 148] width 17 height 12
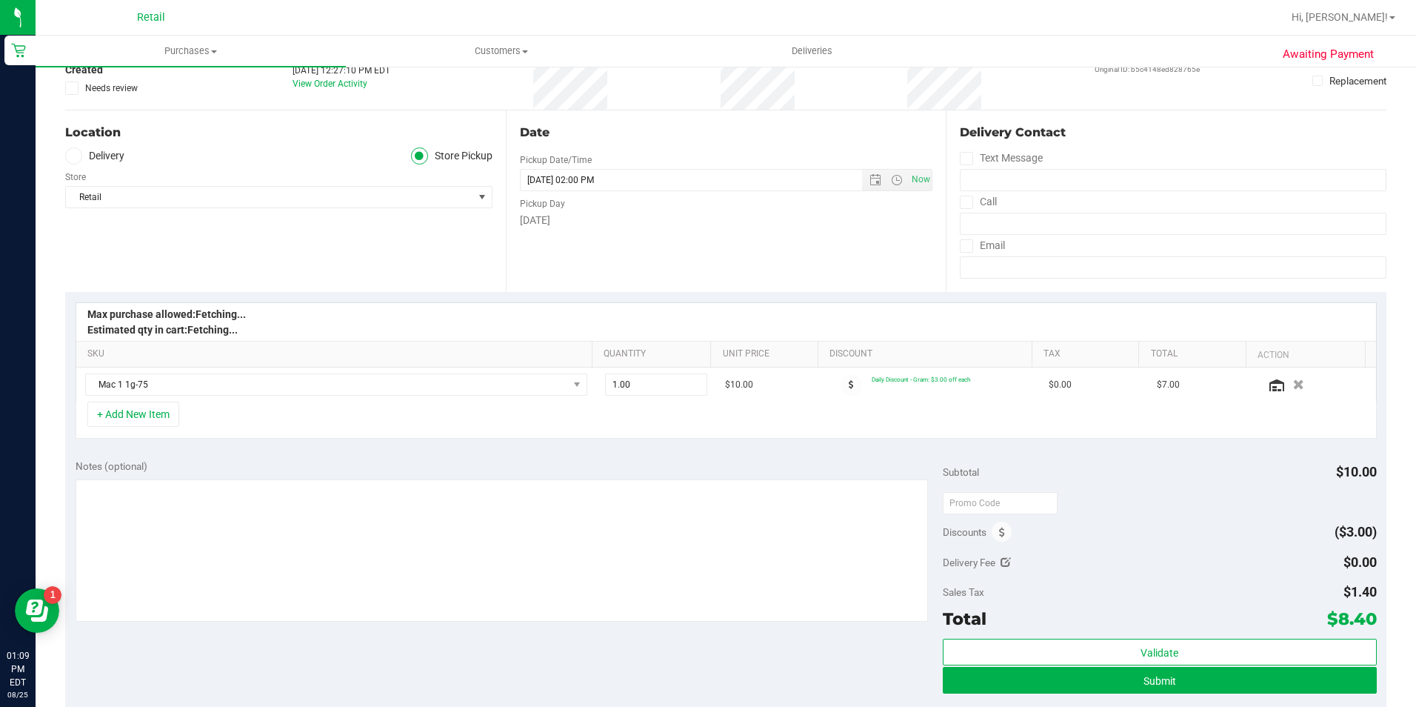
scroll to position [296, 0]
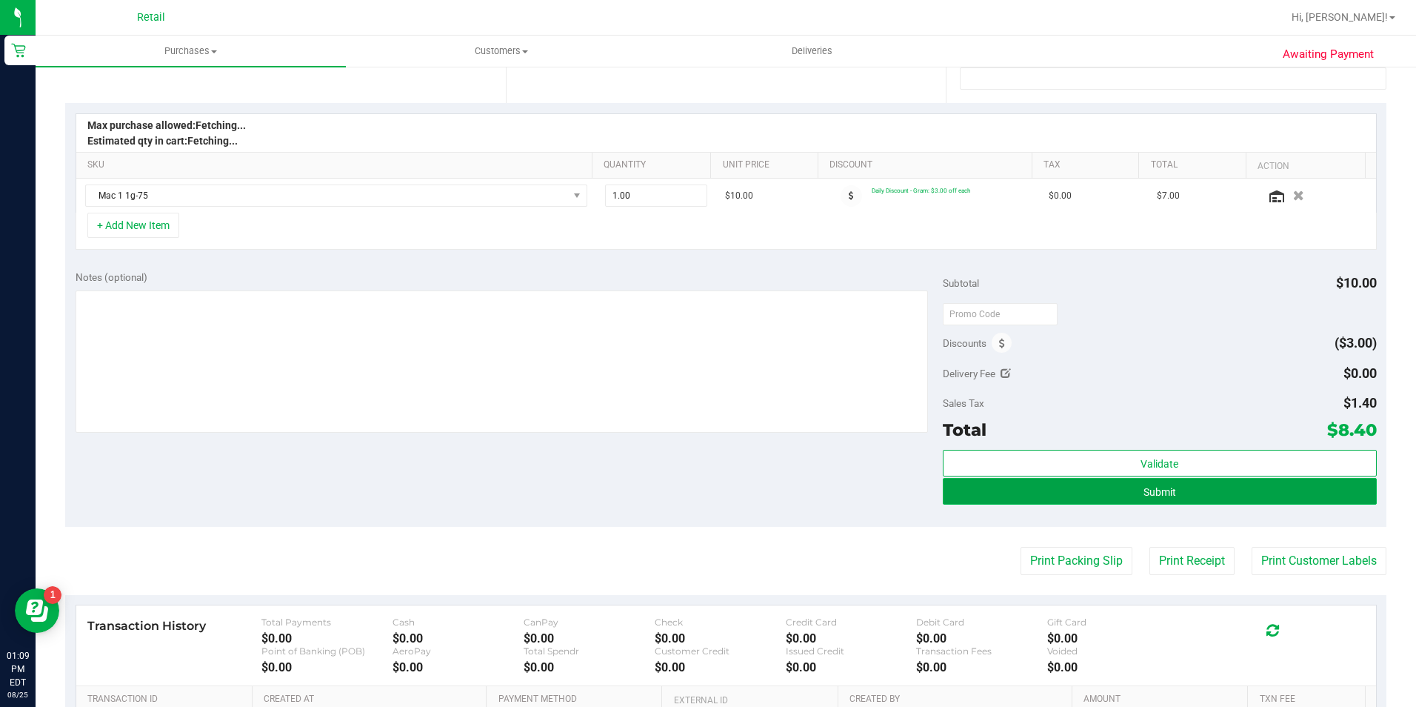
click at [1152, 486] on span "Submit" at bounding box center [1160, 492] width 33 height 12
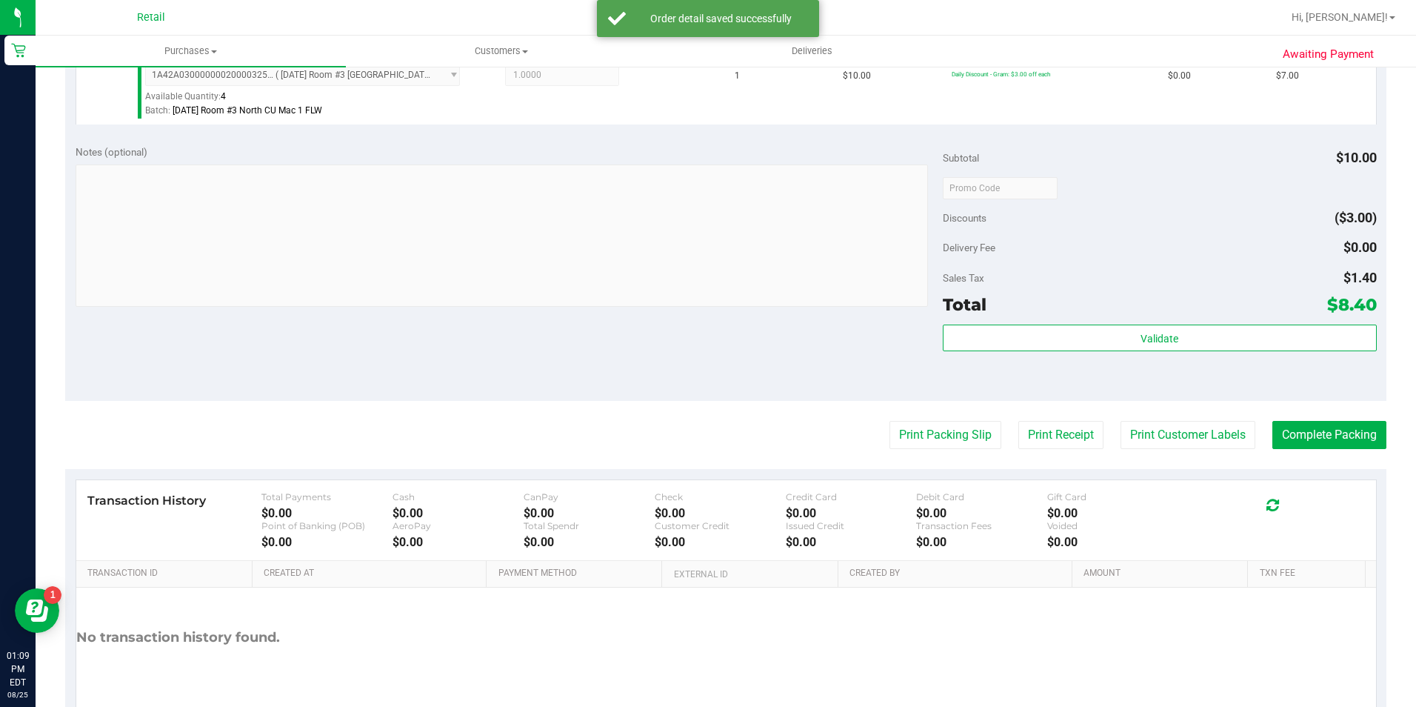
scroll to position [444, 0]
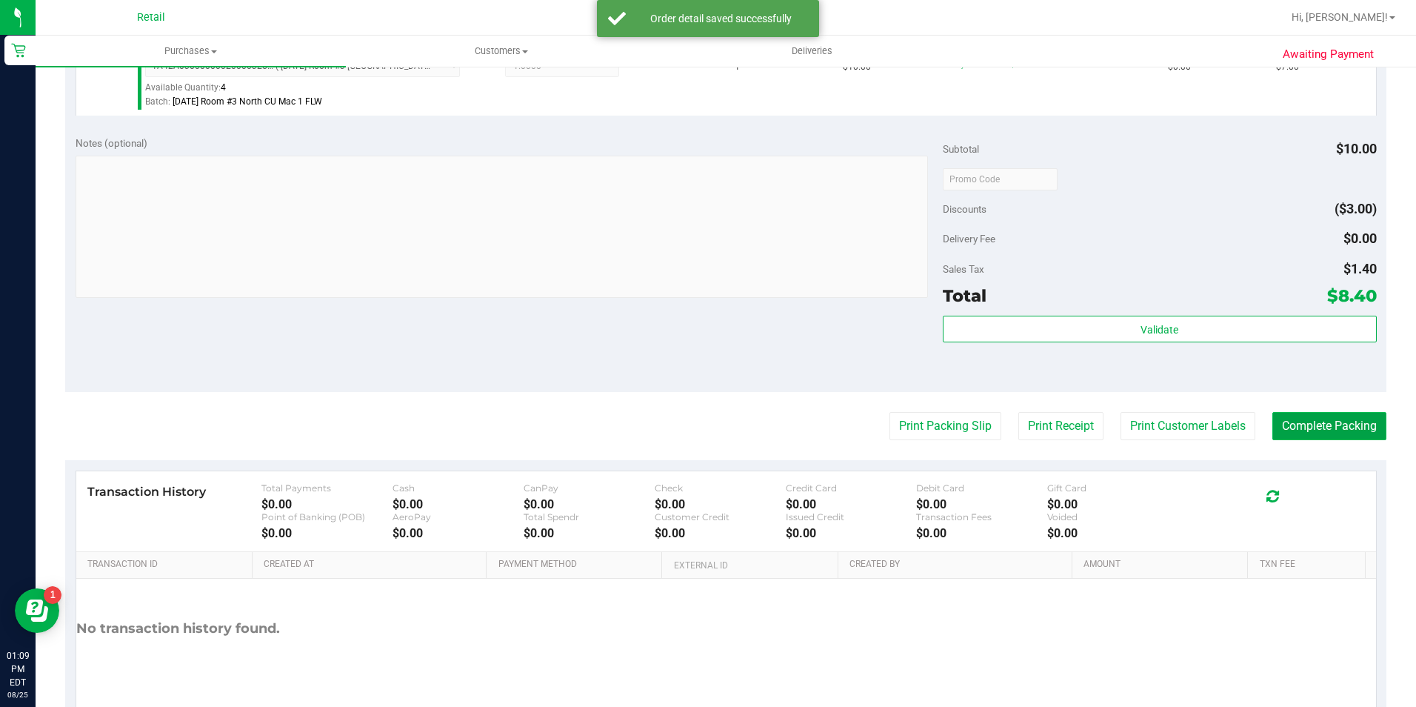
click at [1355, 413] on button "Complete Packing" at bounding box center [1329, 426] width 114 height 28
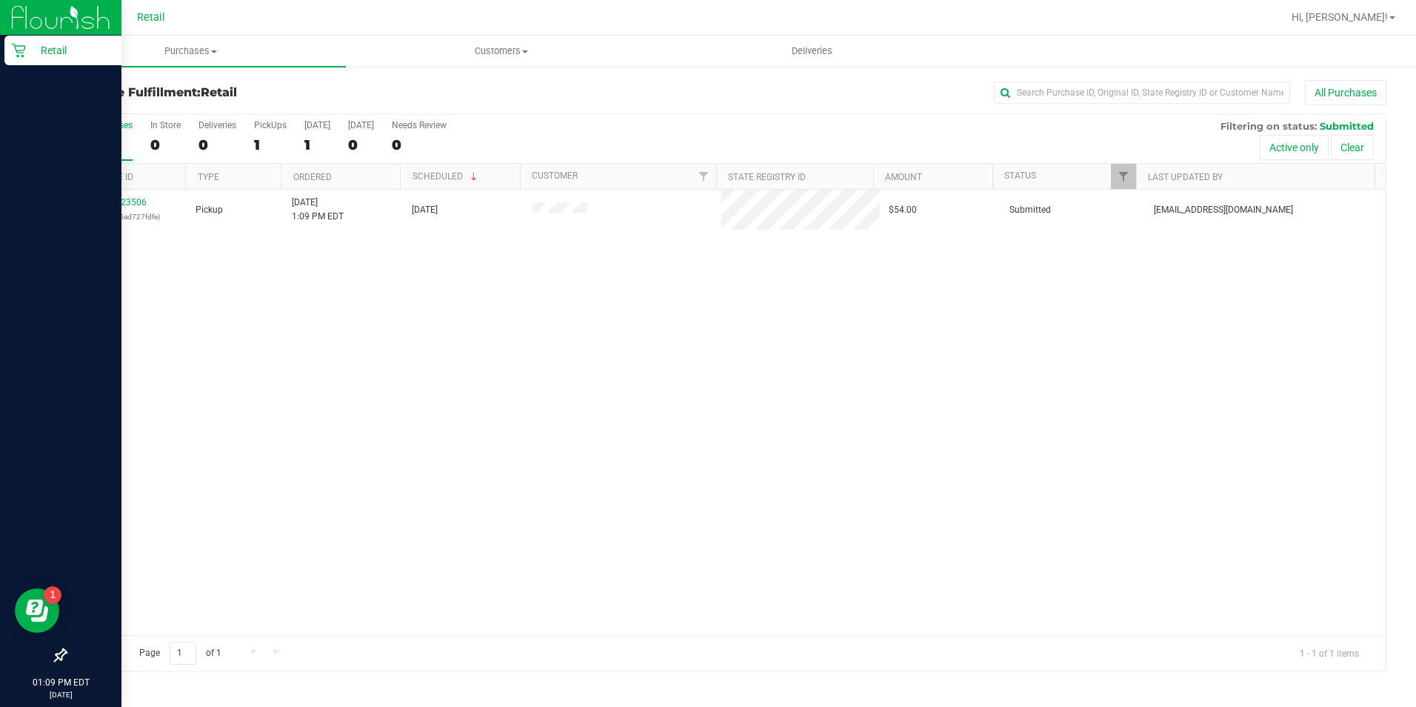
click at [54, 54] on p "Retail" at bounding box center [70, 50] width 89 height 18
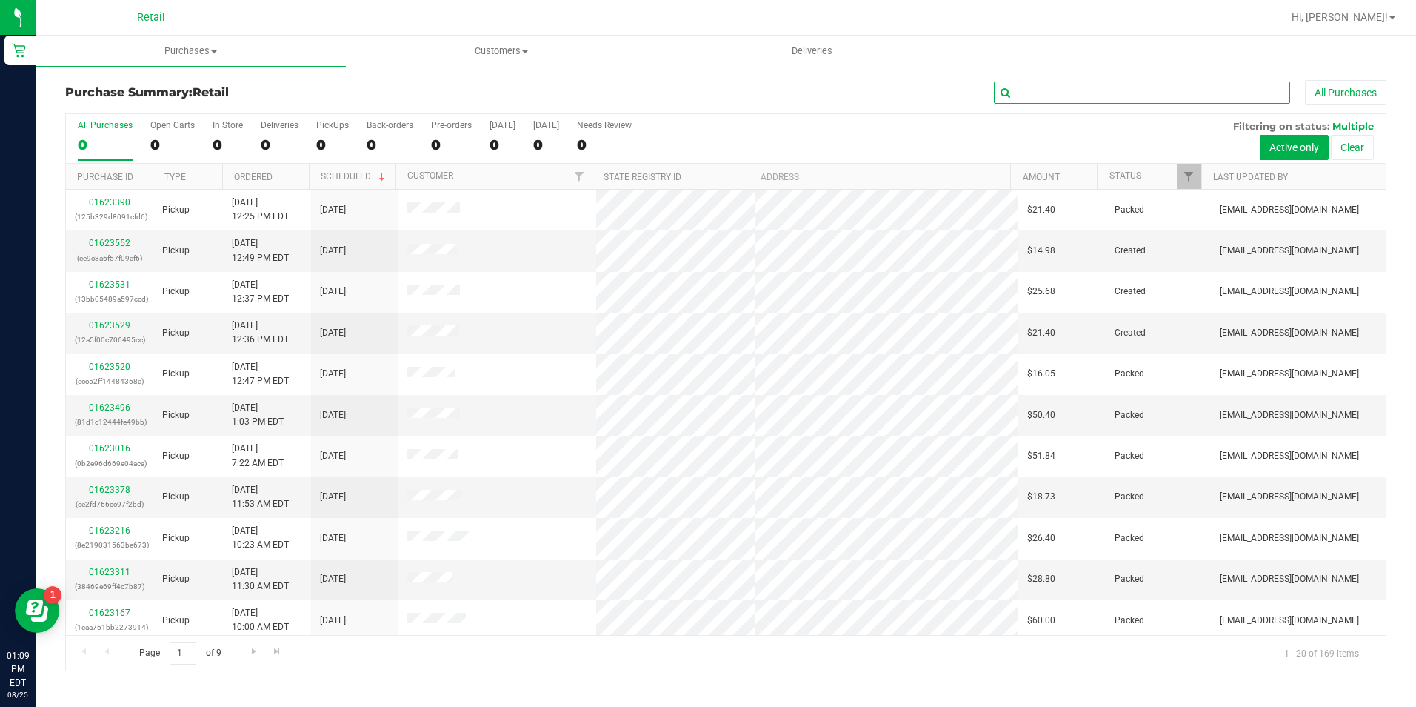
click at [1060, 90] on input "text" at bounding box center [1142, 92] width 296 height 22
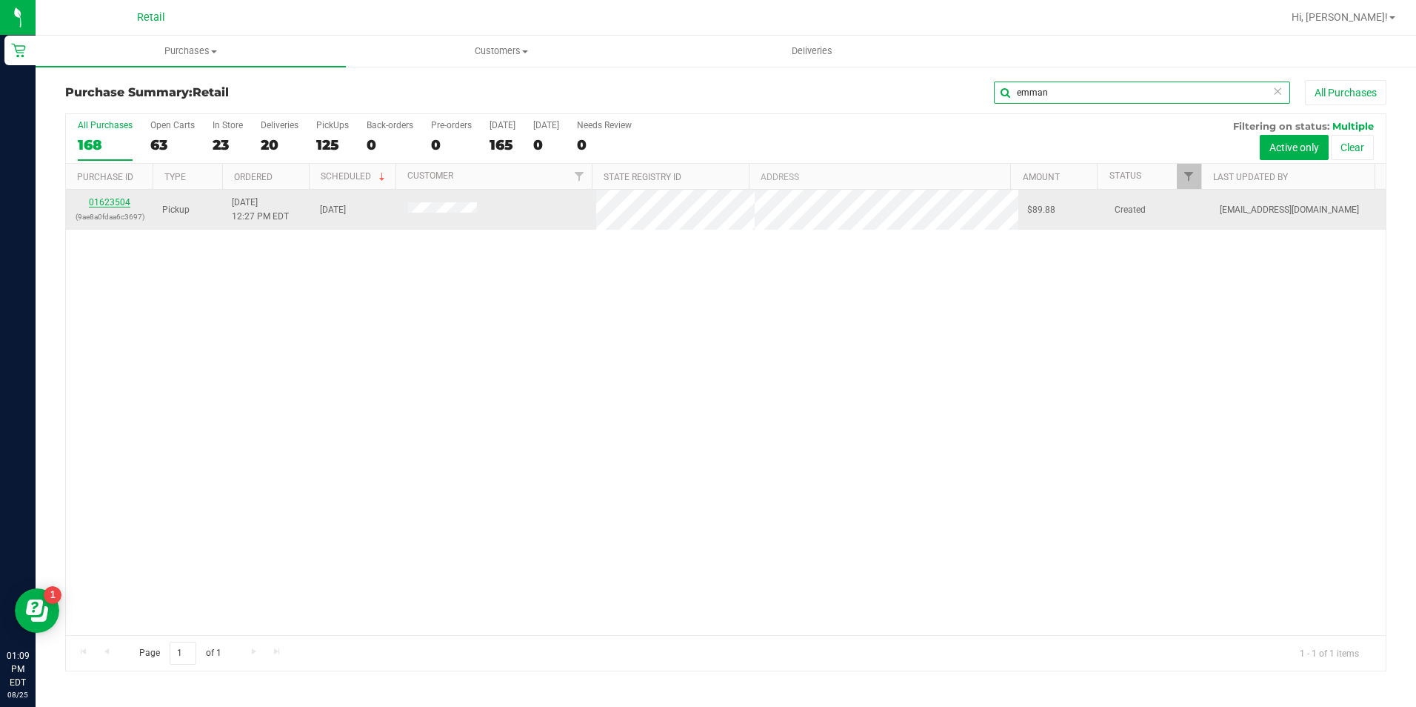
type input "emman"
click at [119, 205] on link "01623504" at bounding box center [109, 202] width 41 height 10
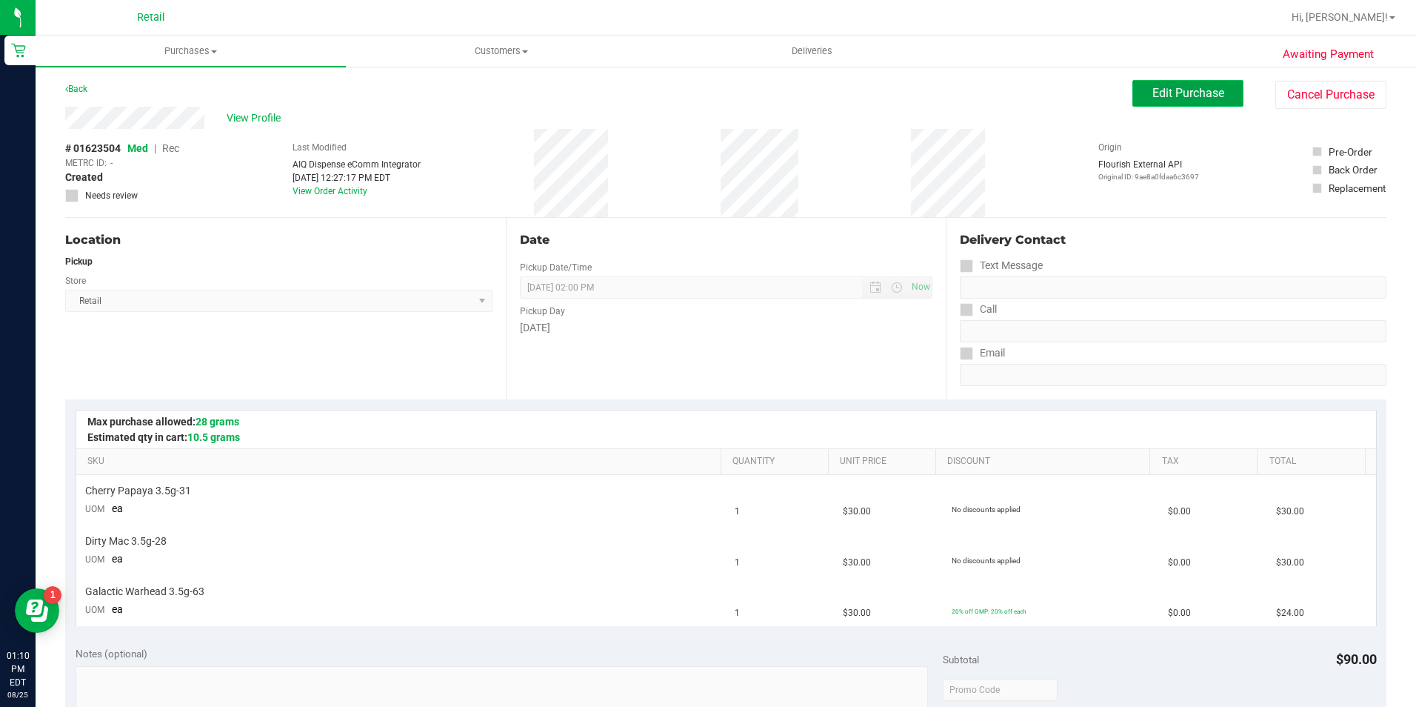
click at [1152, 96] on span "Edit Purchase" at bounding box center [1188, 93] width 72 height 14
click at [176, 151] on span "Rec" at bounding box center [170, 148] width 17 height 12
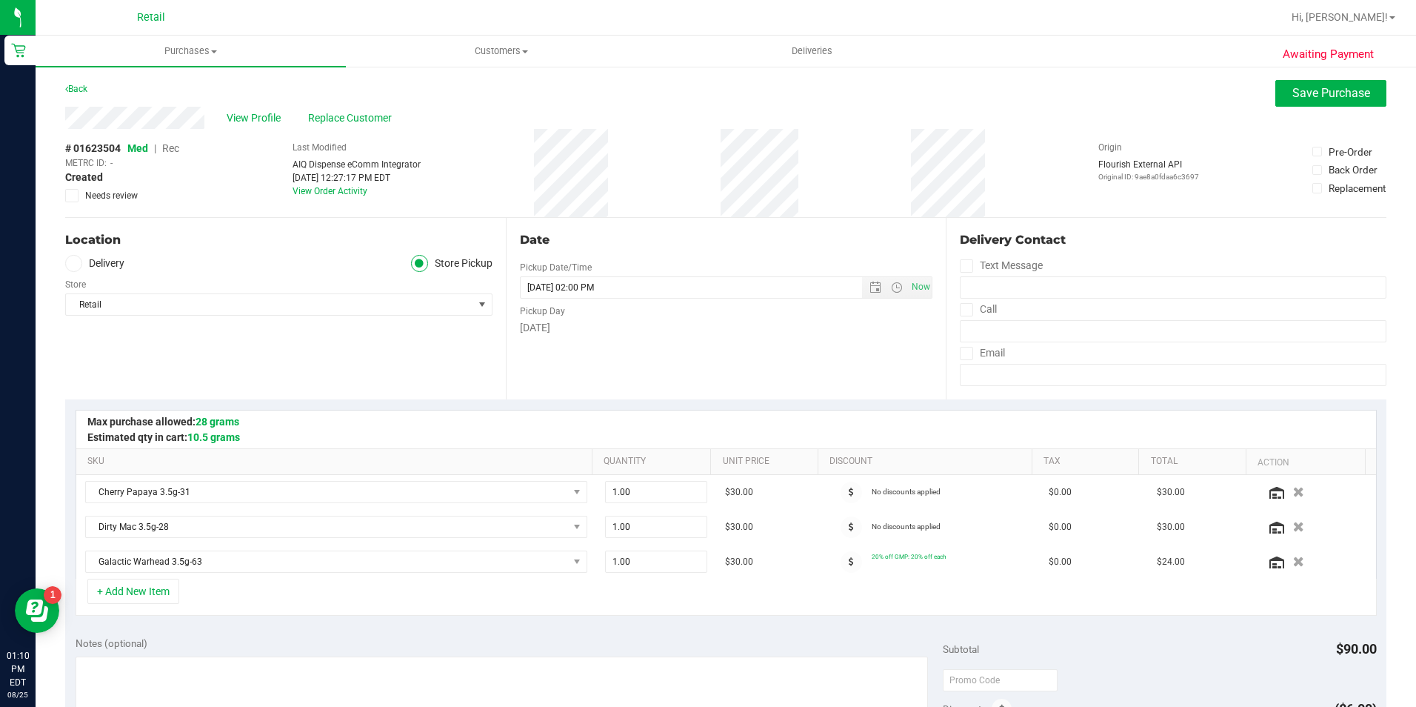
click at [173, 152] on span "Rec" at bounding box center [170, 148] width 17 height 12
click at [1315, 95] on span "Save Purchase" at bounding box center [1331, 93] width 78 height 14
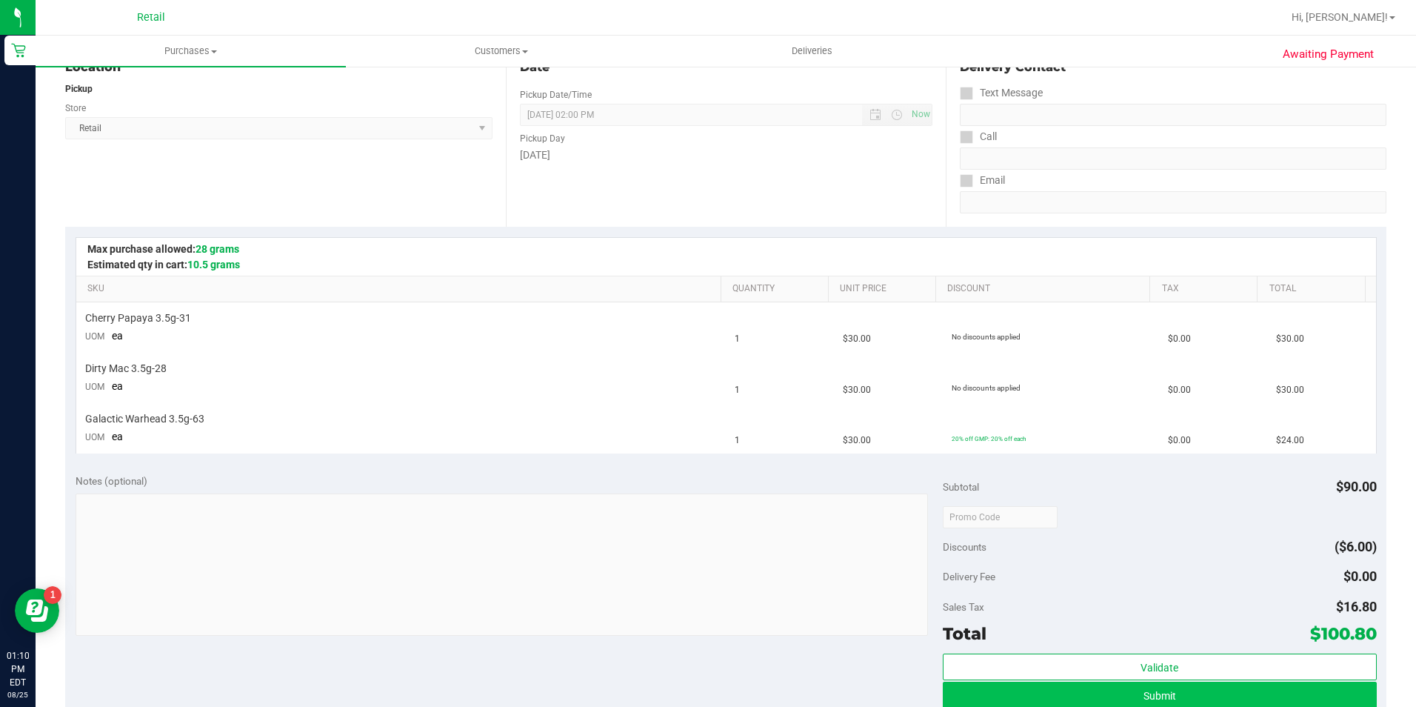
scroll to position [444, 0]
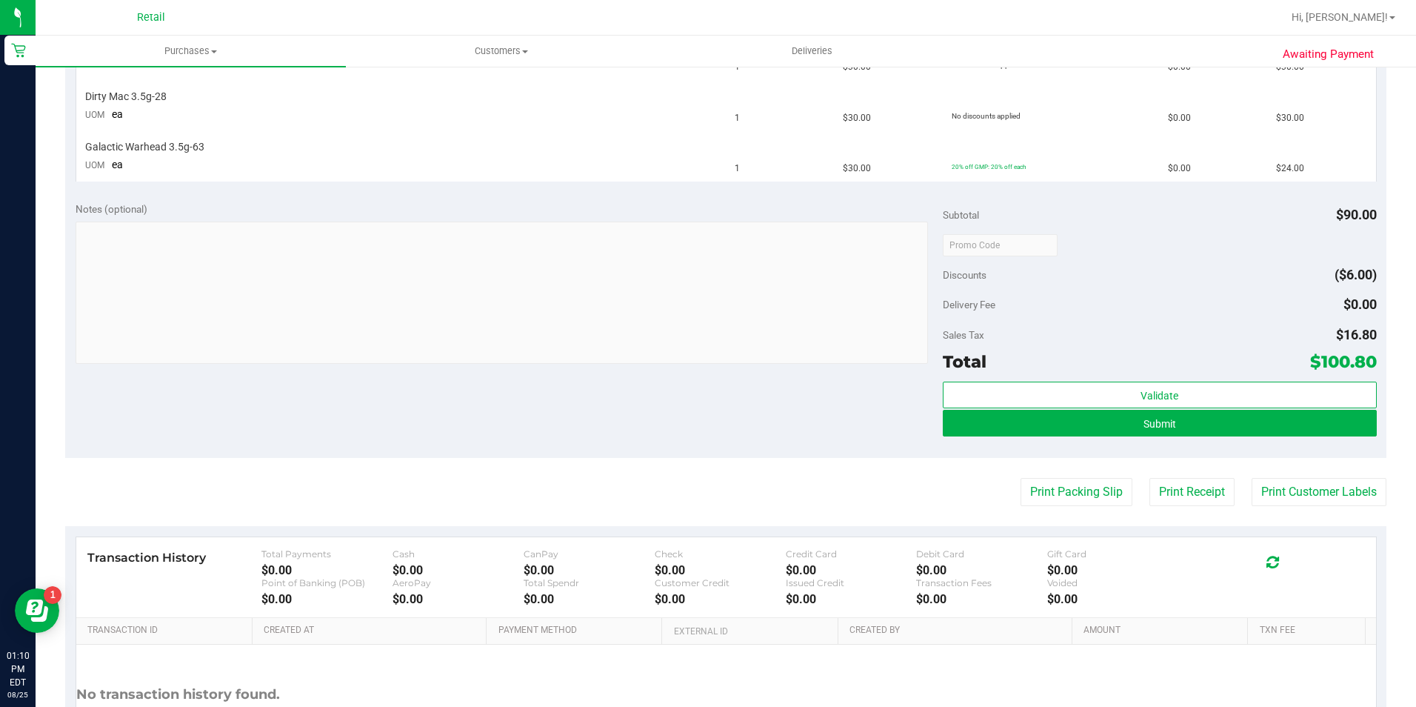
click at [1116, 439] on div "Validate Submit" at bounding box center [1160, 414] width 434 height 67
click at [1123, 427] on button "Submit" at bounding box center [1160, 423] width 434 height 27
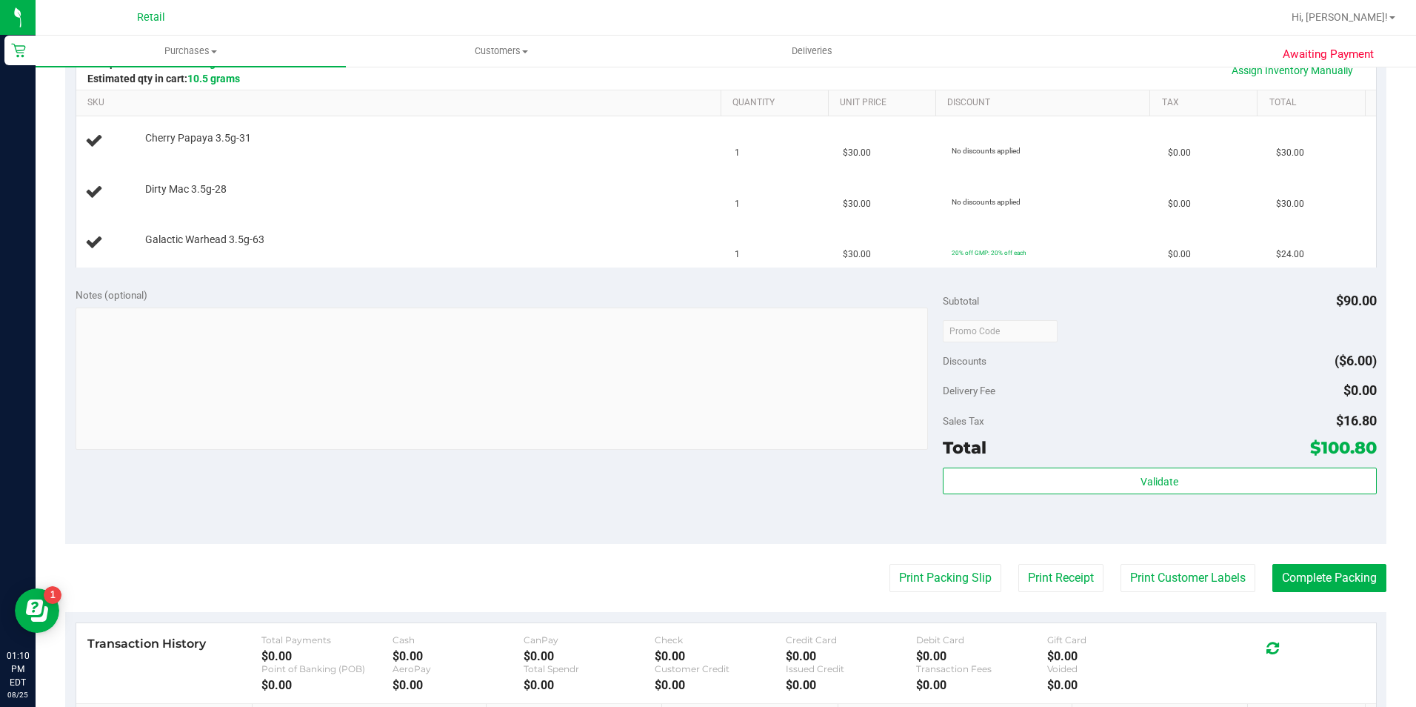
scroll to position [273, 0]
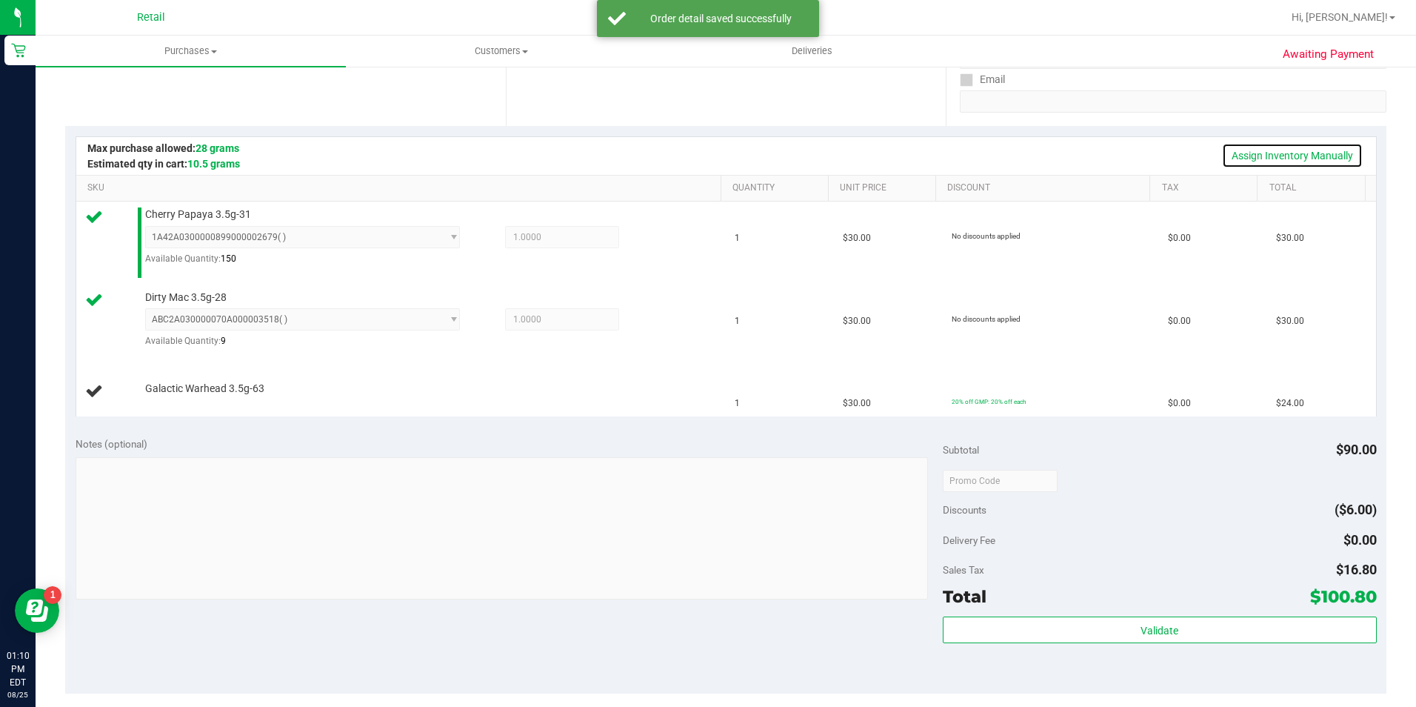
click at [1318, 153] on link "Assign Inventory Manually" at bounding box center [1292, 155] width 141 height 25
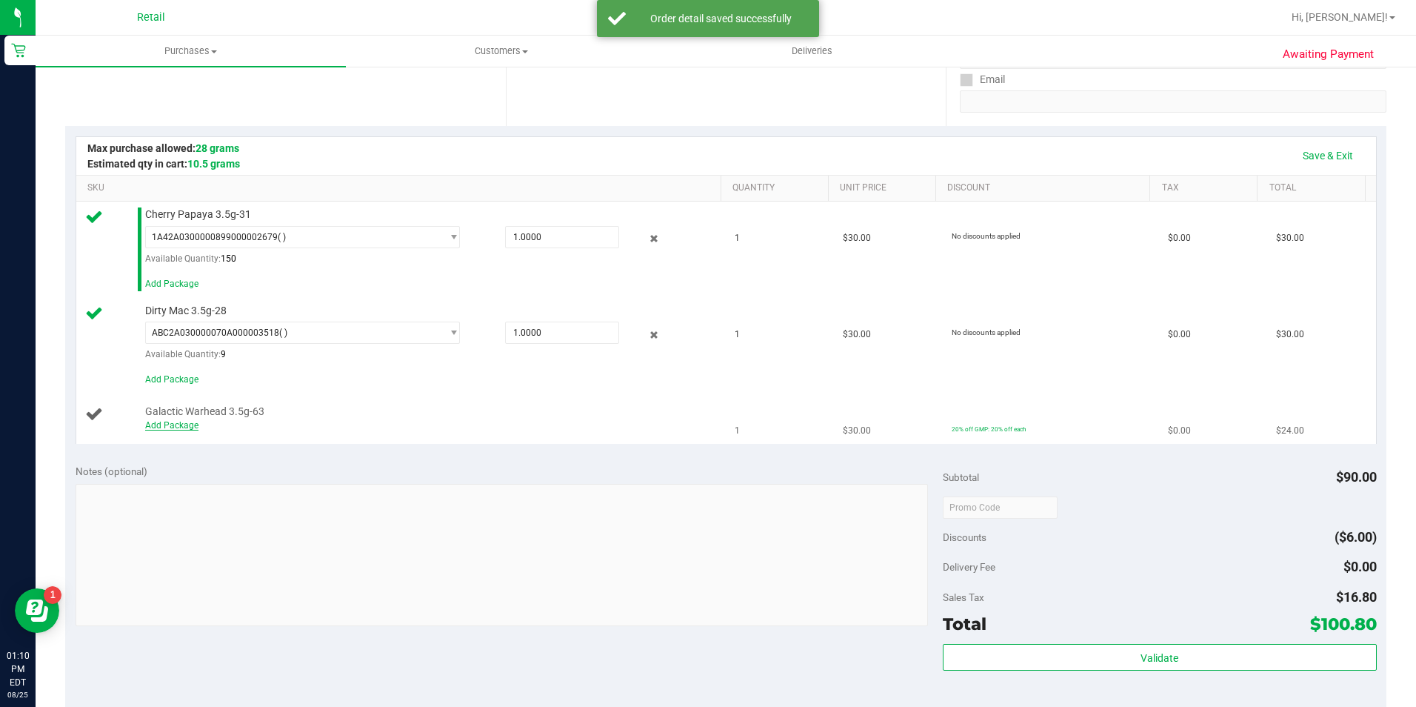
click at [166, 427] on link "Add Package" at bounding box center [171, 425] width 53 height 10
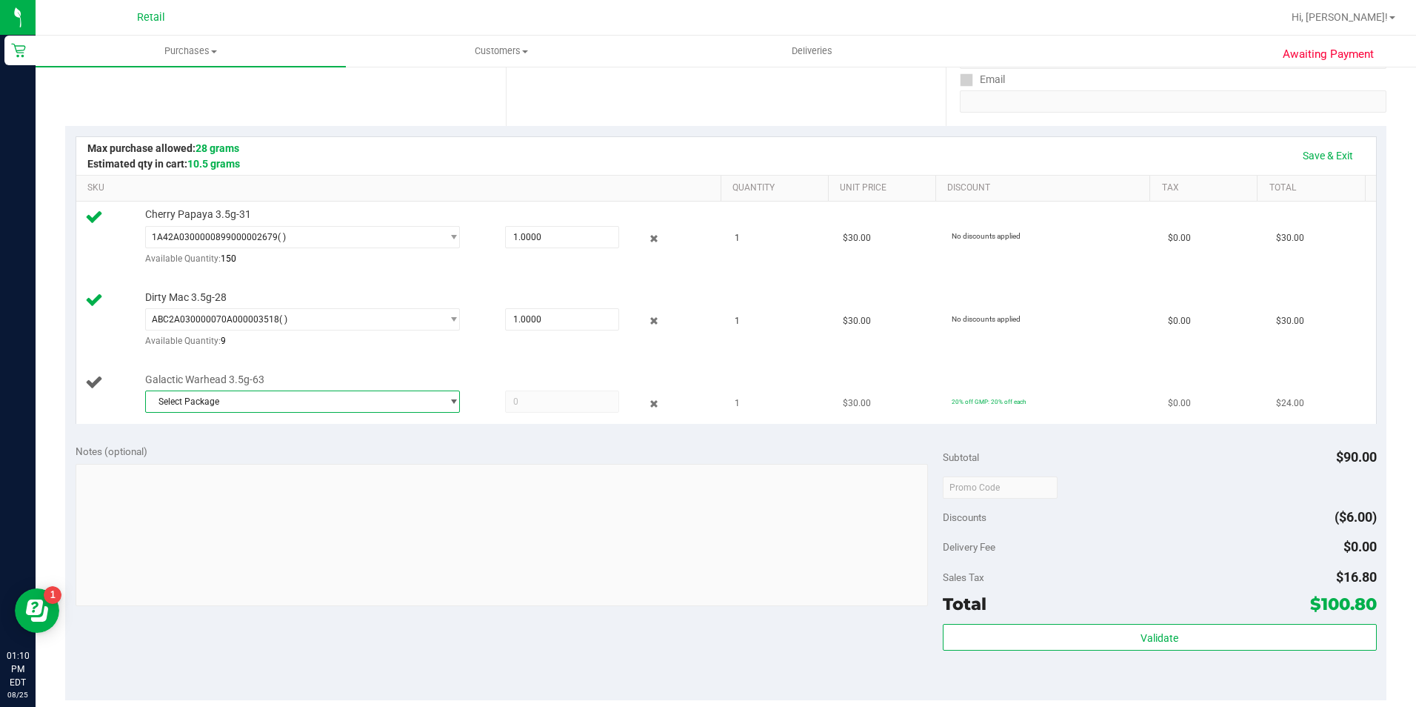
click at [413, 407] on span "Select Package" at bounding box center [294, 401] width 296 height 21
click at [351, 467] on li "1A42A0300000641000003106 ( )" at bounding box center [298, 463] width 308 height 21
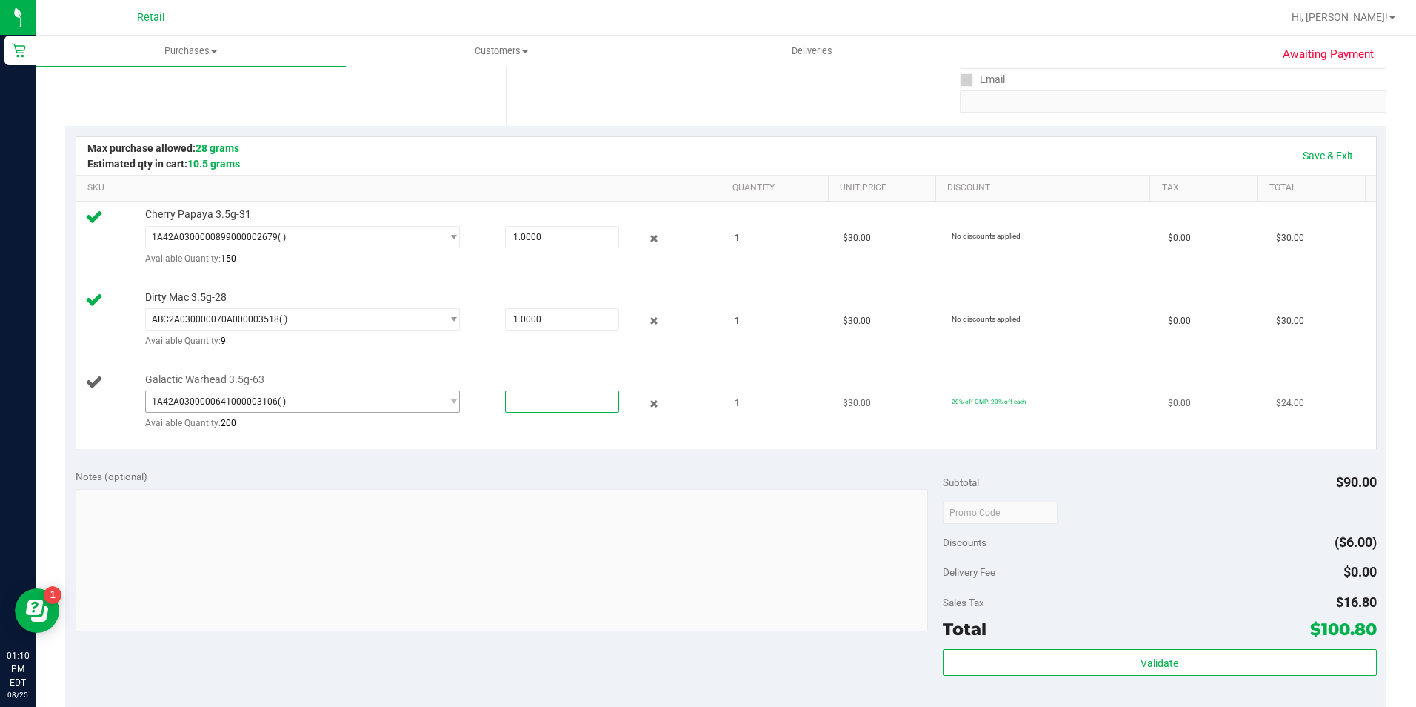
drag, startPoint x: 546, startPoint y: 403, endPoint x: 414, endPoint y: 393, distance: 132.2
click at [422, 390] on div "1A42A0300000641000003106 ( ) 1A42A0300000641000003106 Available Quantity: 200" at bounding box center [429, 390] width 569 height 0
type input "1"
type input "1.0000"
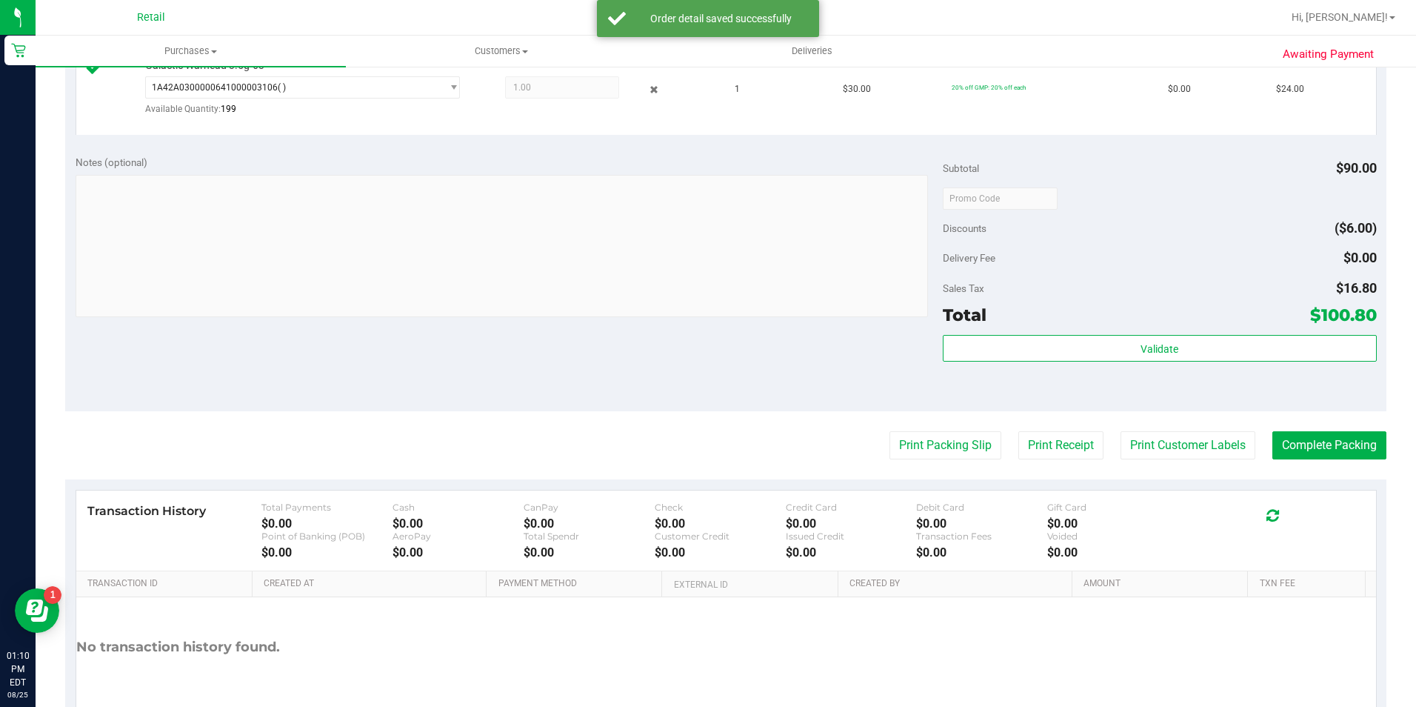
scroll to position [667, 0]
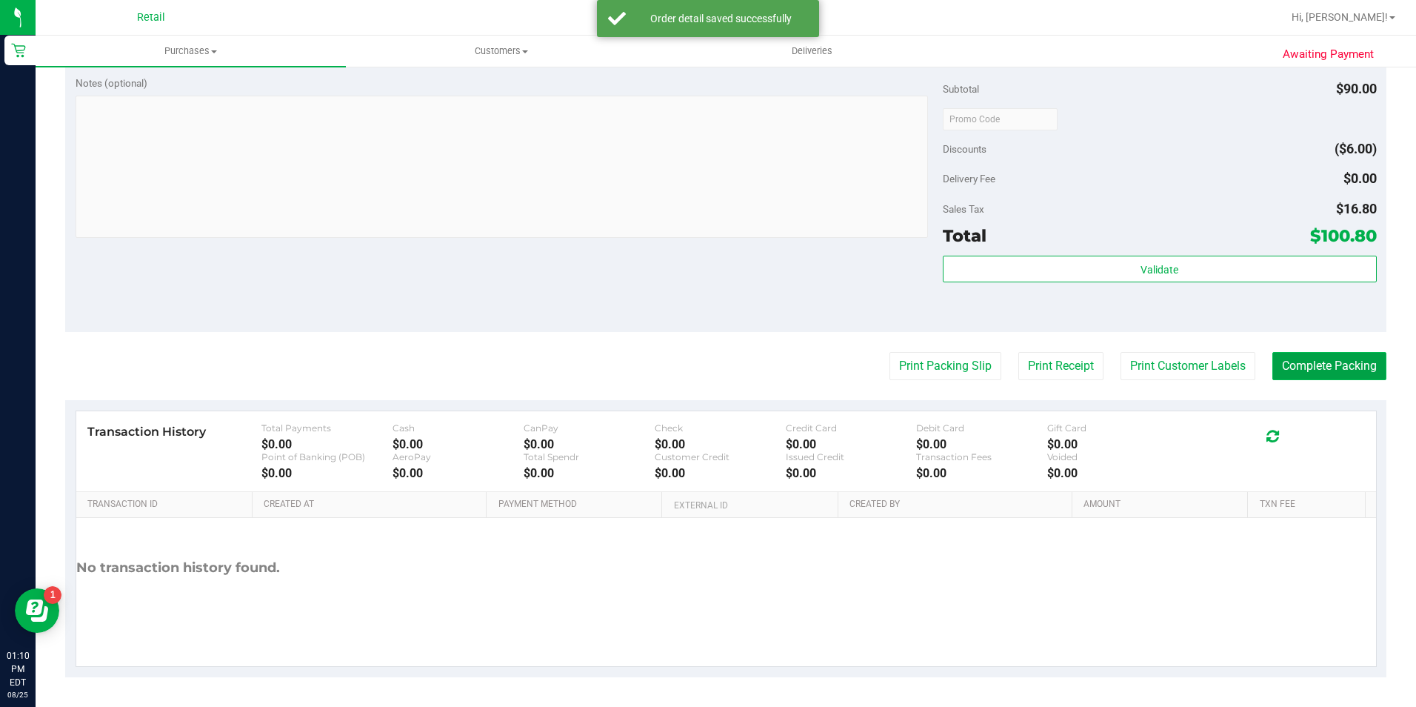
click at [1332, 375] on button "Complete Packing" at bounding box center [1329, 366] width 114 height 28
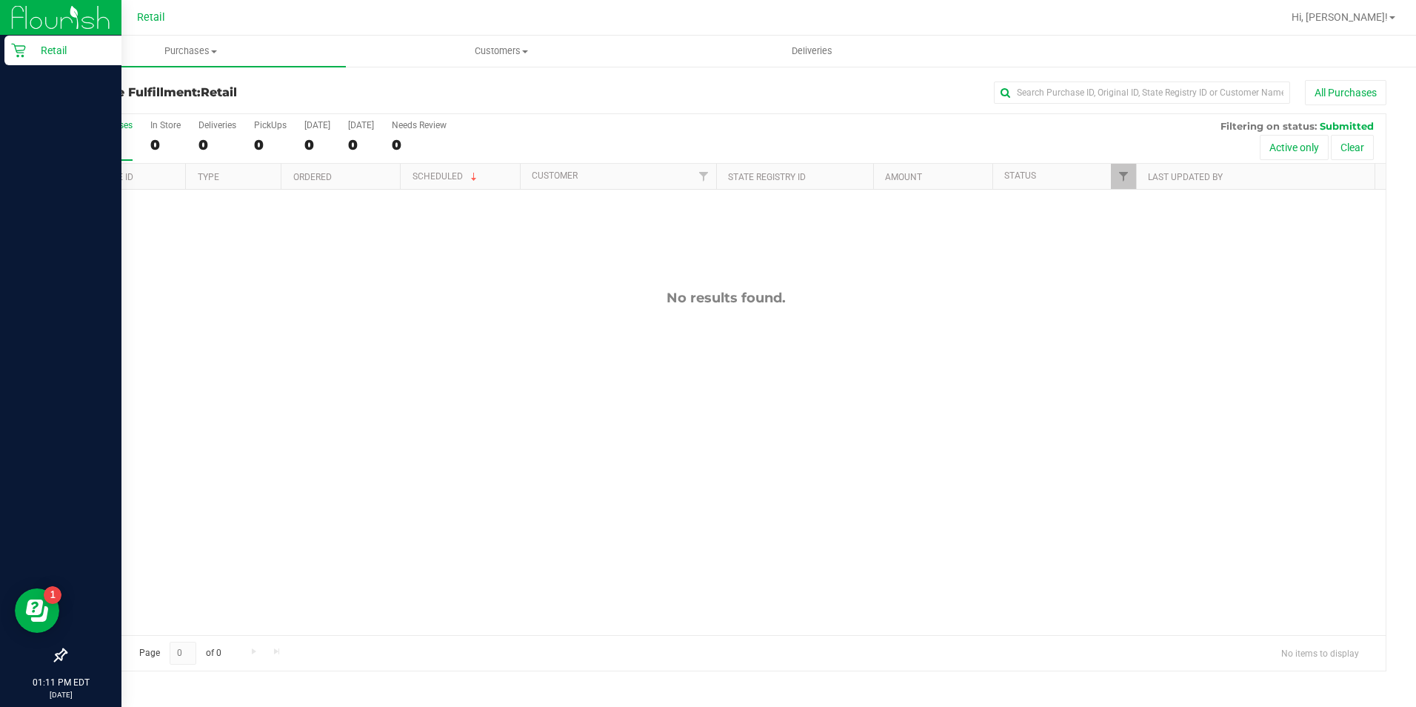
click at [33, 53] on p "Retail" at bounding box center [70, 50] width 89 height 18
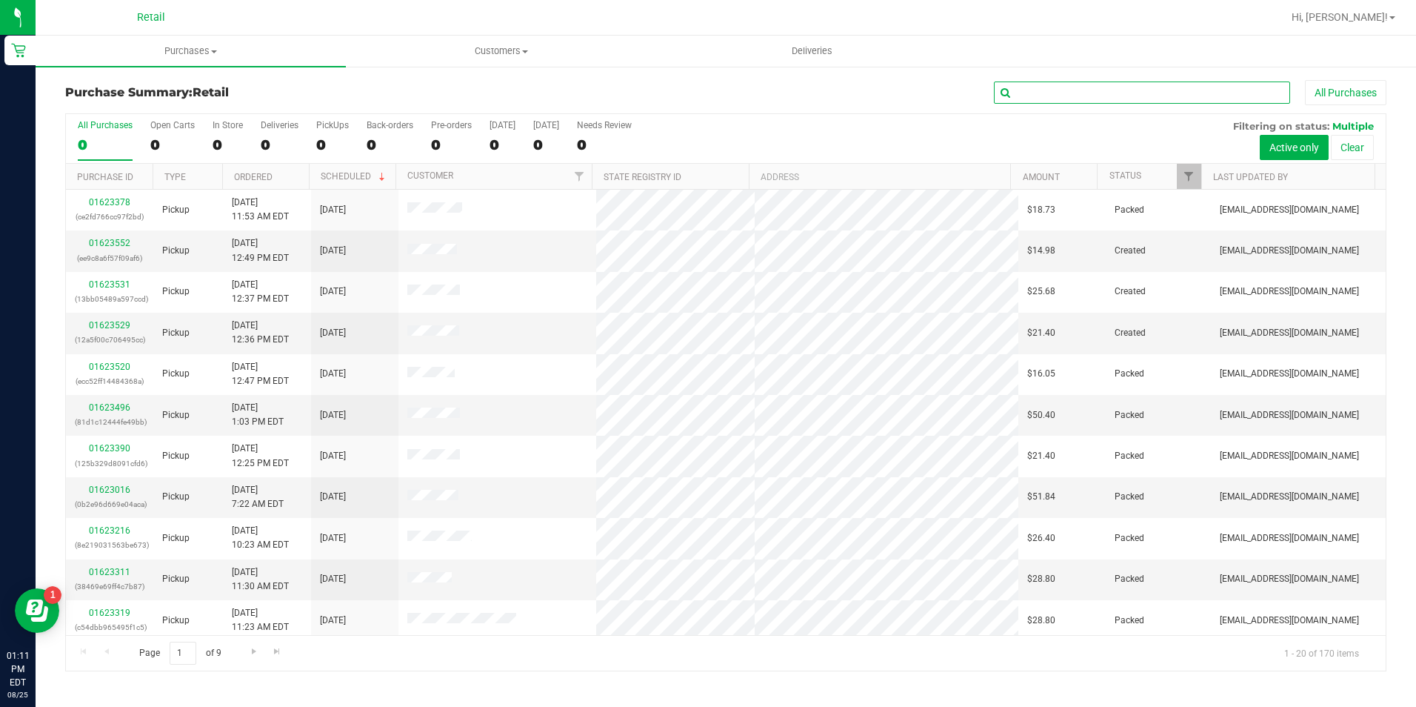
click at [1078, 91] on input "text" at bounding box center [1142, 92] width 296 height 22
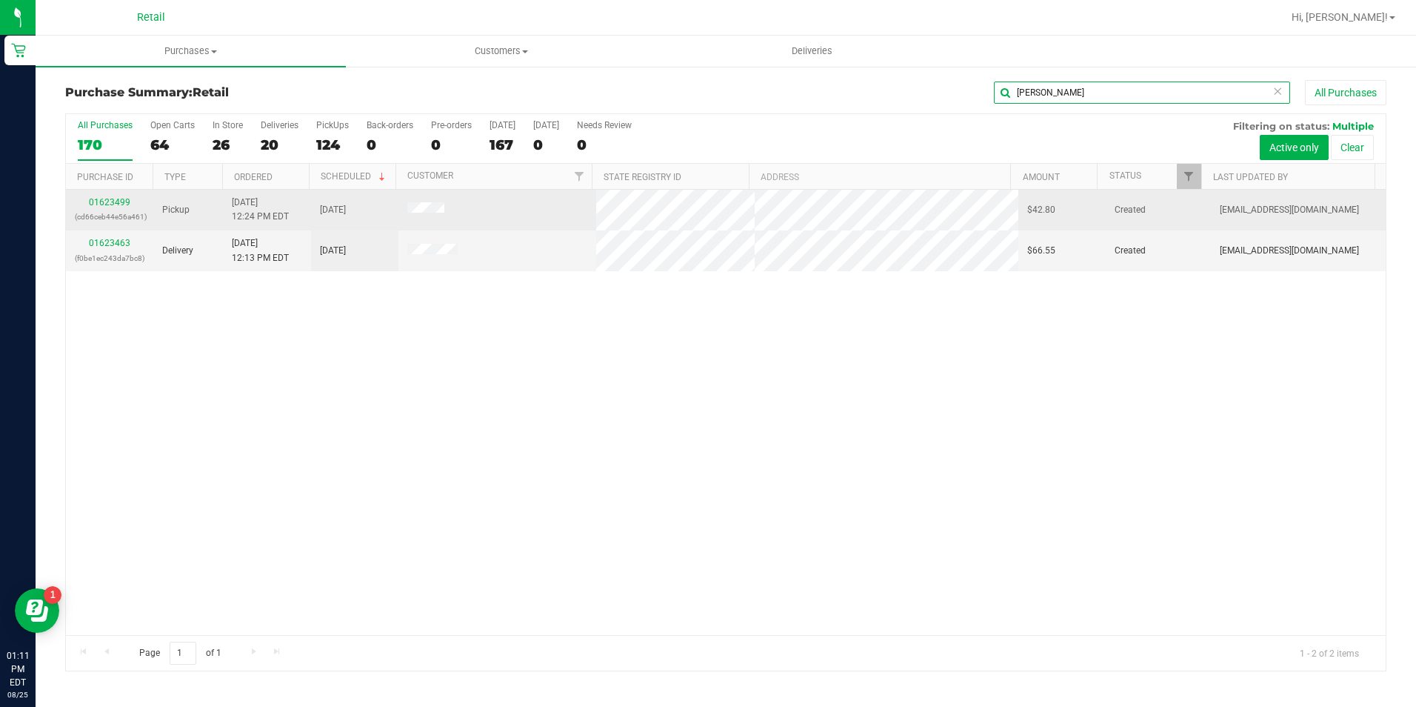
type input "[PERSON_NAME]"
click at [107, 212] on p "(cd66ceb44e56a461)" at bounding box center [110, 217] width 70 height 14
click at [111, 207] on link "01623499" at bounding box center [109, 202] width 41 height 10
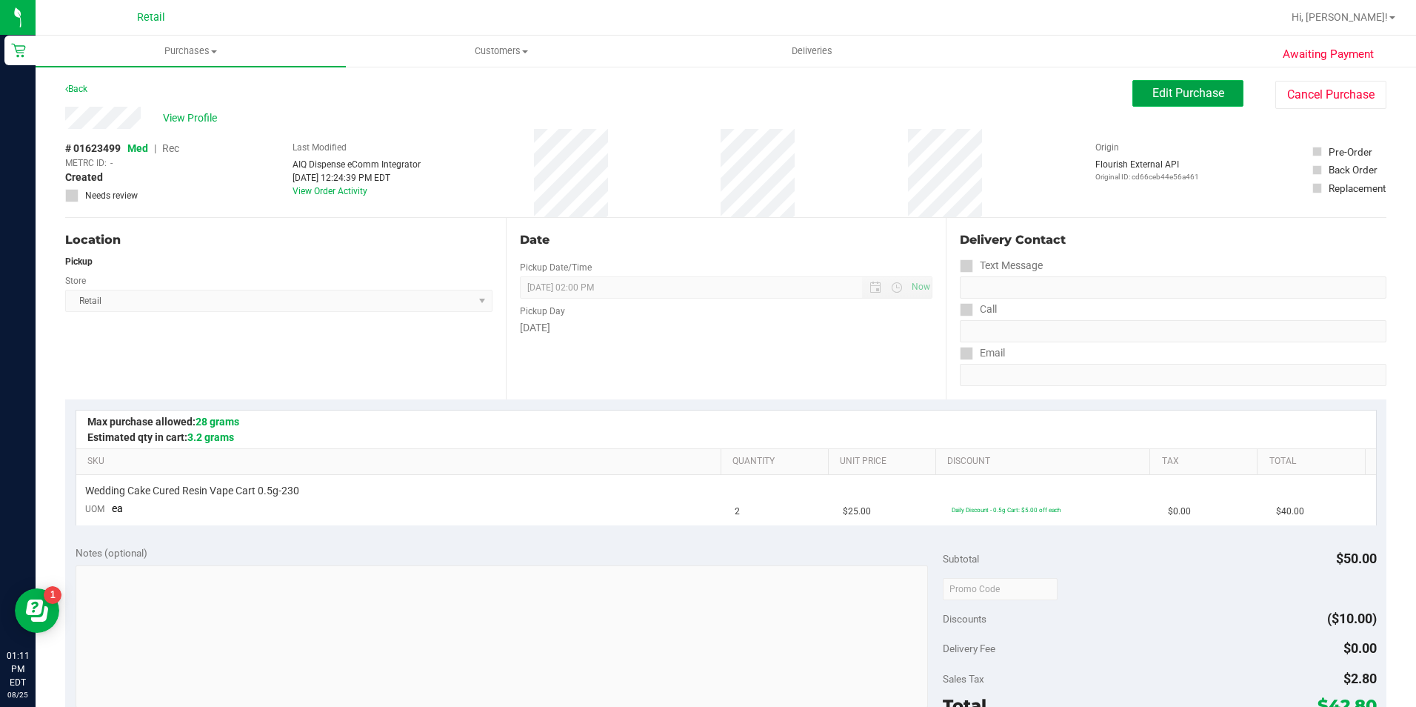
click at [1146, 84] on button "Edit Purchase" at bounding box center [1187, 93] width 111 height 27
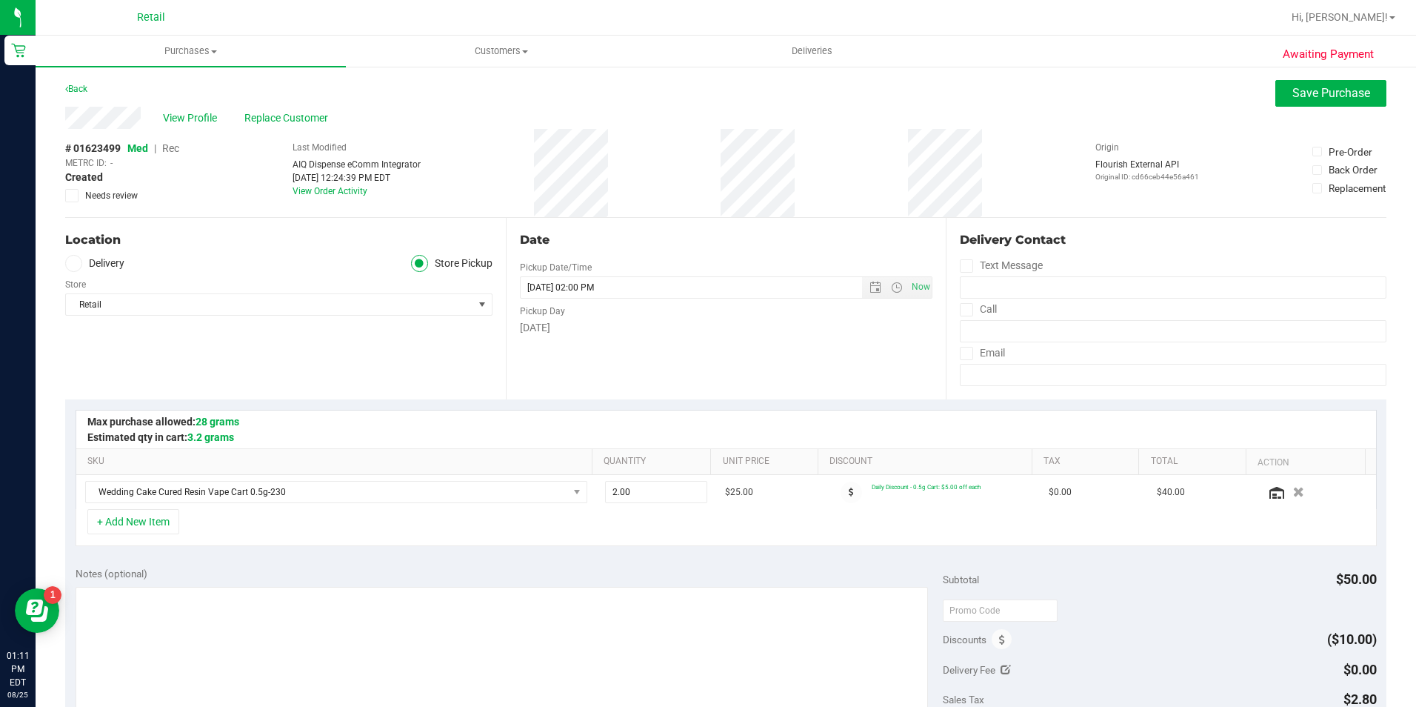
click at [175, 151] on span "Rec" at bounding box center [170, 148] width 17 height 12
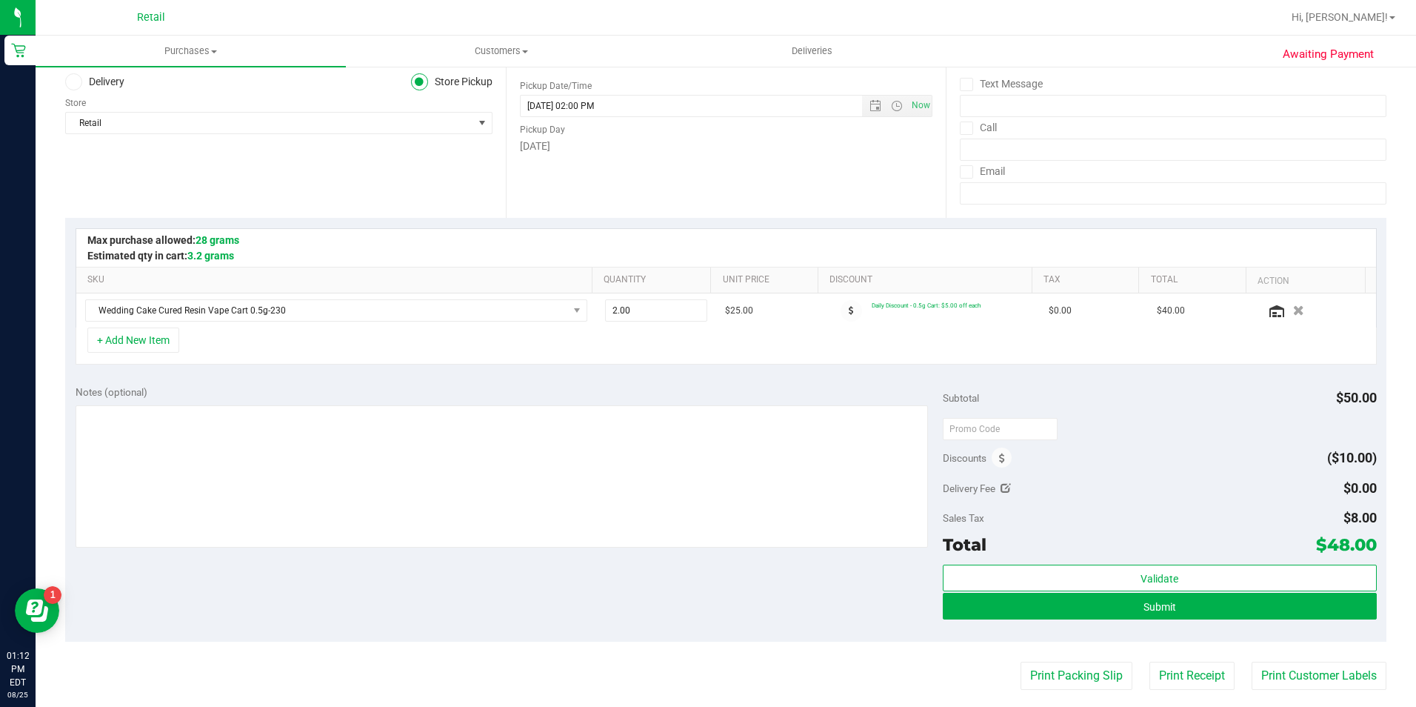
scroll to position [222, 0]
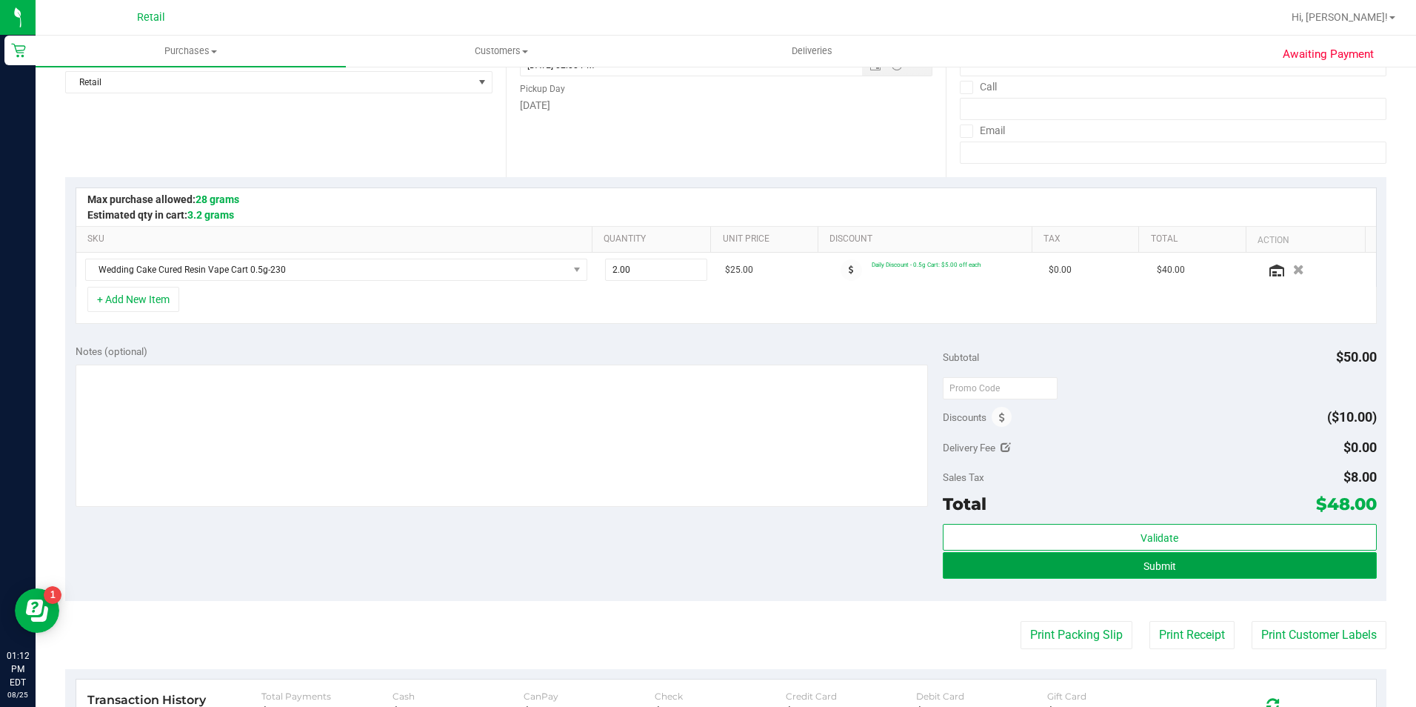
click at [1209, 564] on button "Submit" at bounding box center [1160, 565] width 434 height 27
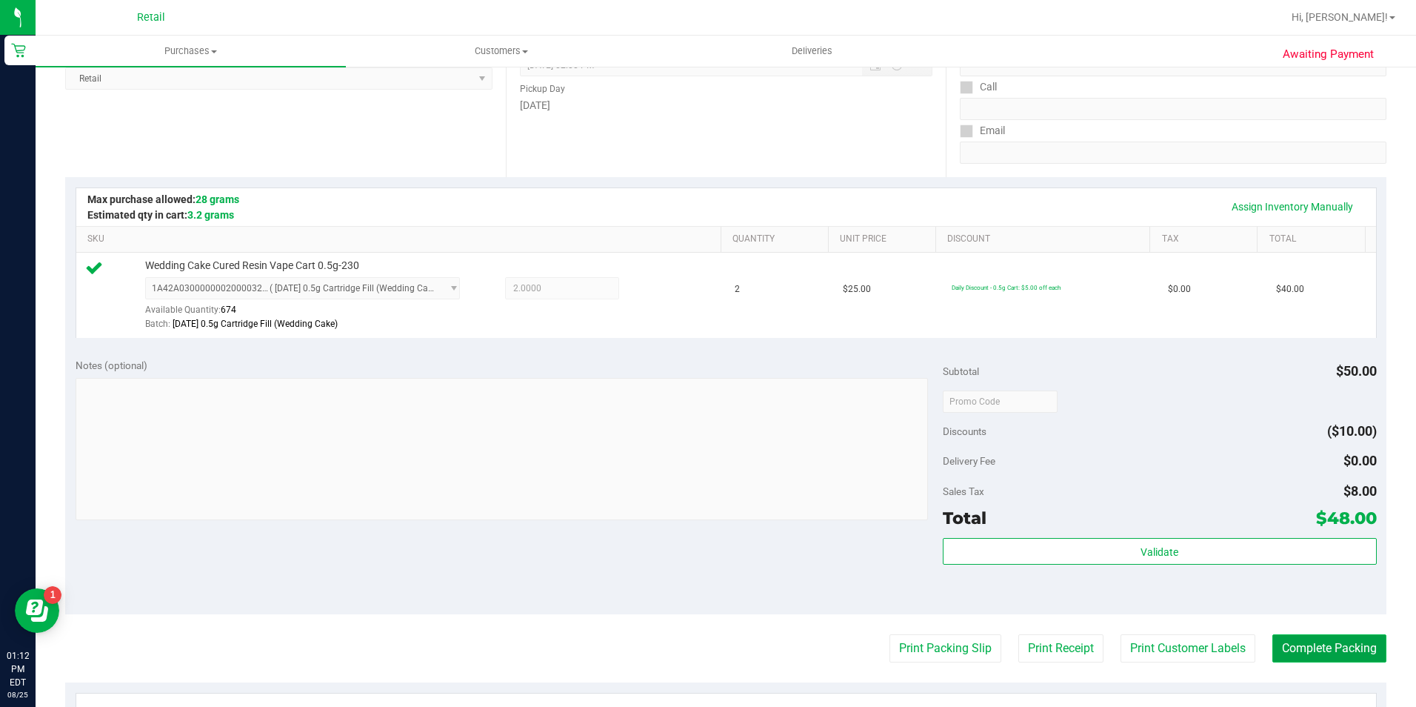
click at [1362, 652] on button "Complete Packing" at bounding box center [1329, 648] width 114 height 28
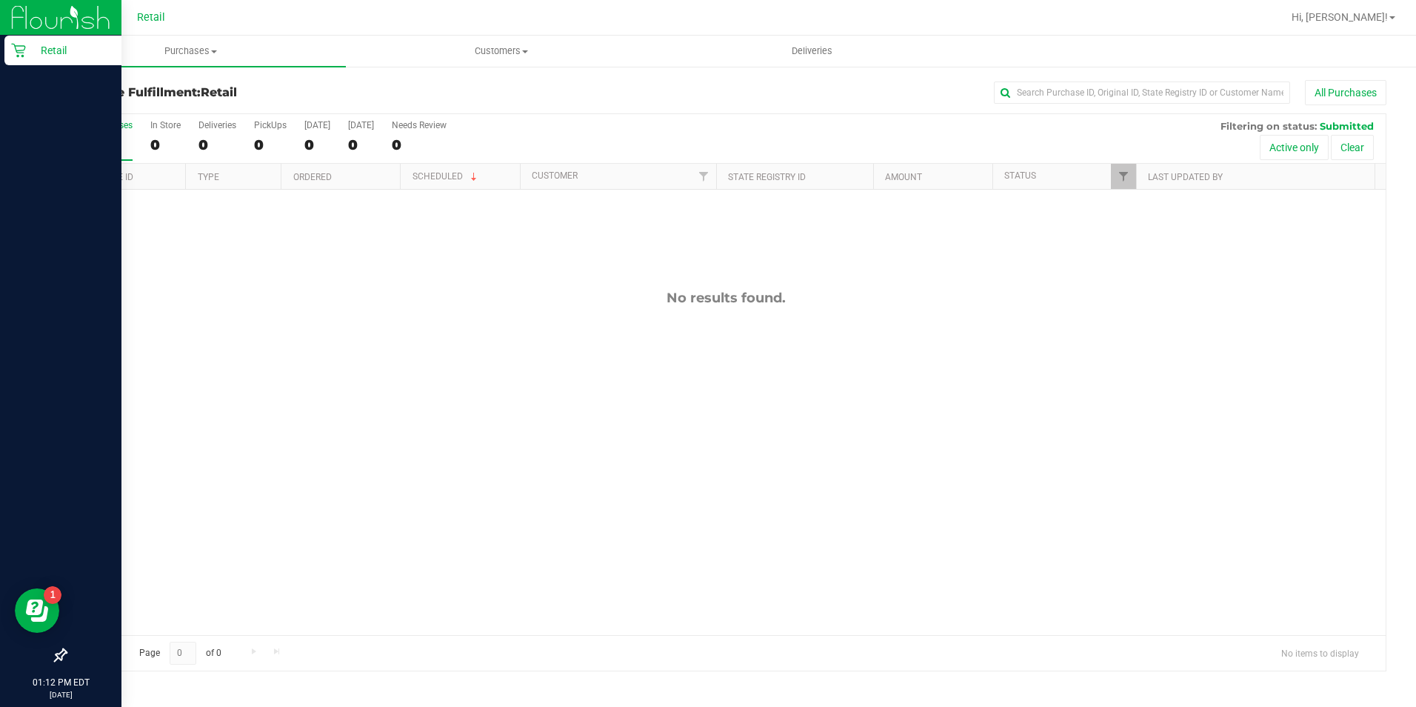
click at [29, 53] on p "Retail" at bounding box center [70, 50] width 89 height 18
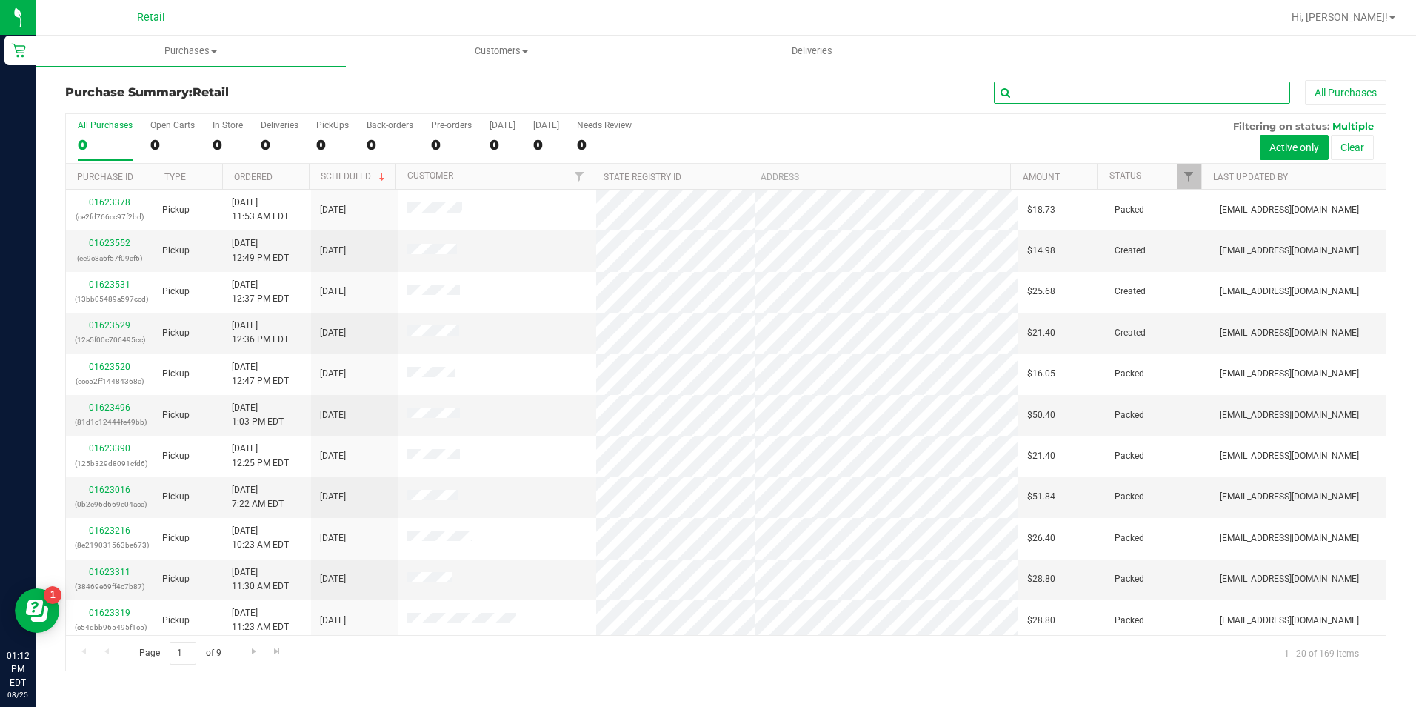
click at [1112, 96] on input "text" at bounding box center [1142, 92] width 296 height 22
click at [1112, 95] on input "text" at bounding box center [1142, 92] width 296 height 22
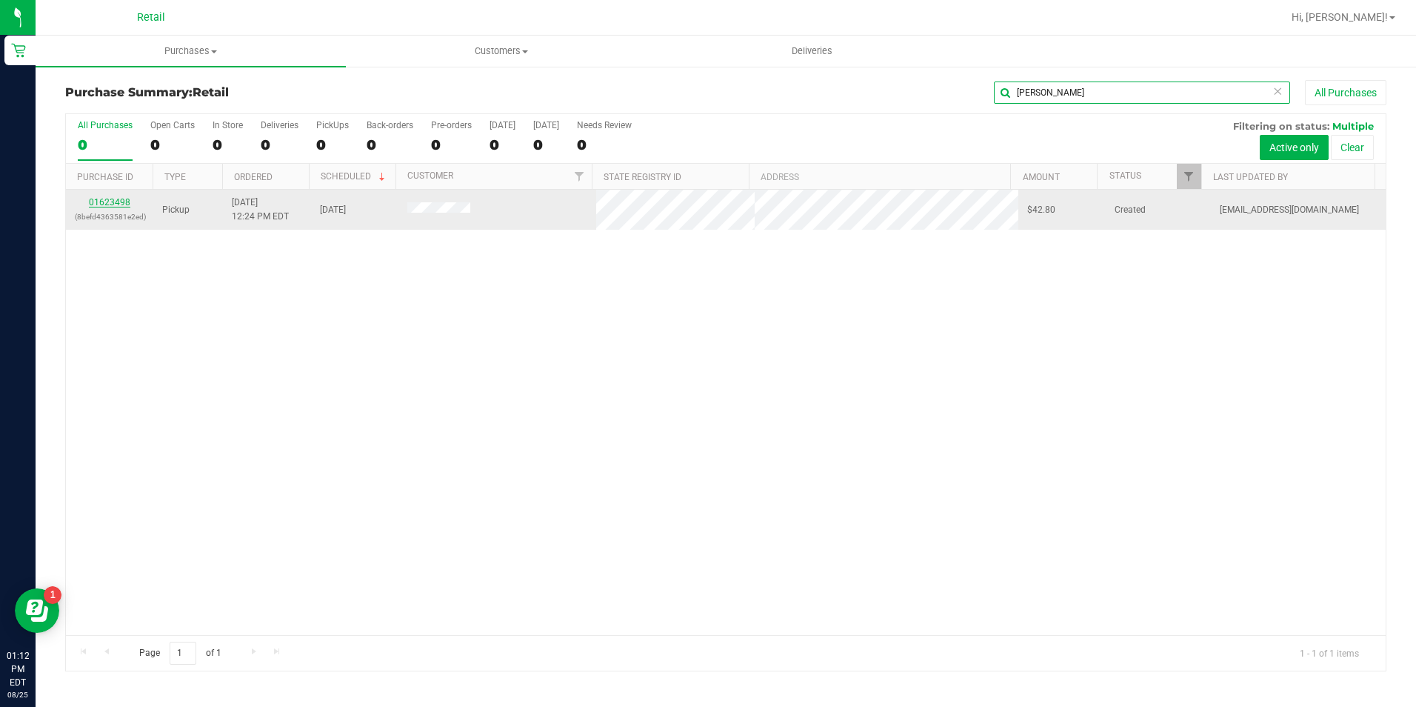
type input "[PERSON_NAME]"
click at [103, 199] on link "01623498" at bounding box center [109, 202] width 41 height 10
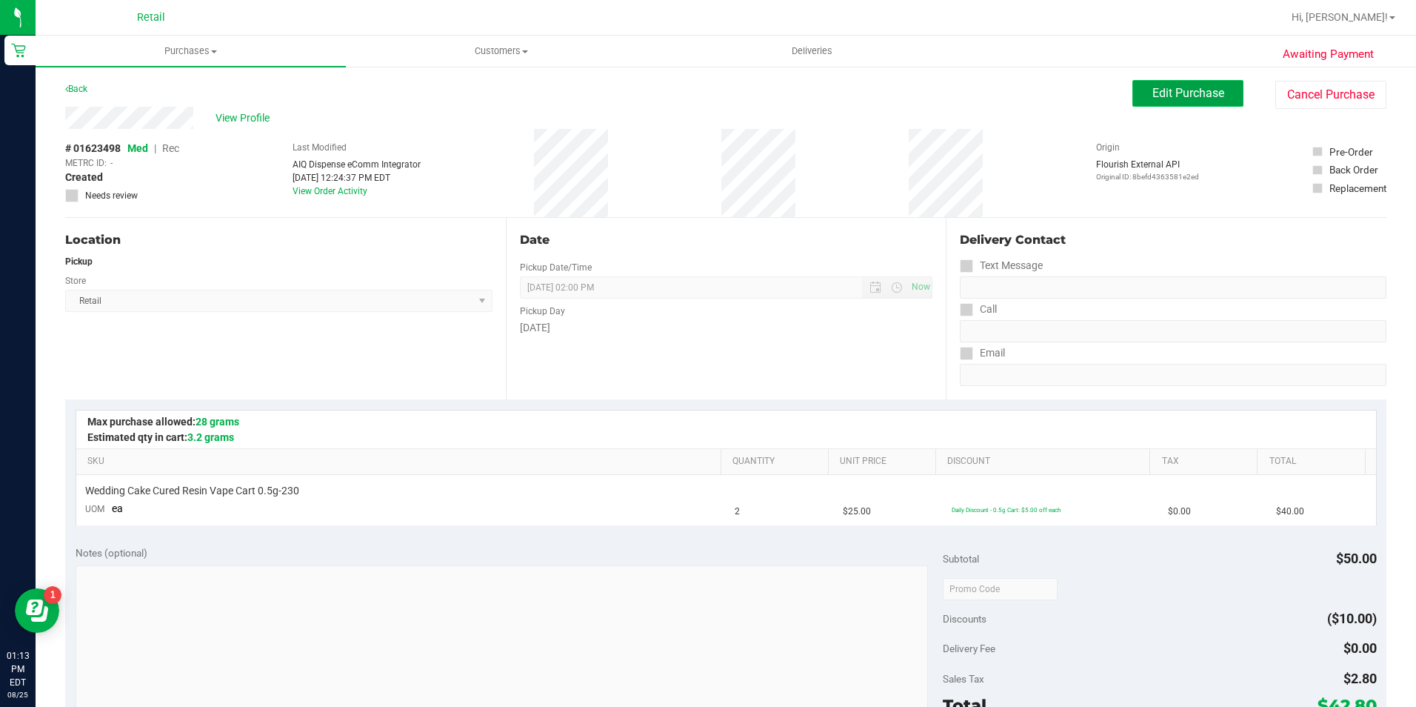
click at [1208, 87] on span "Edit Purchase" at bounding box center [1188, 93] width 72 height 14
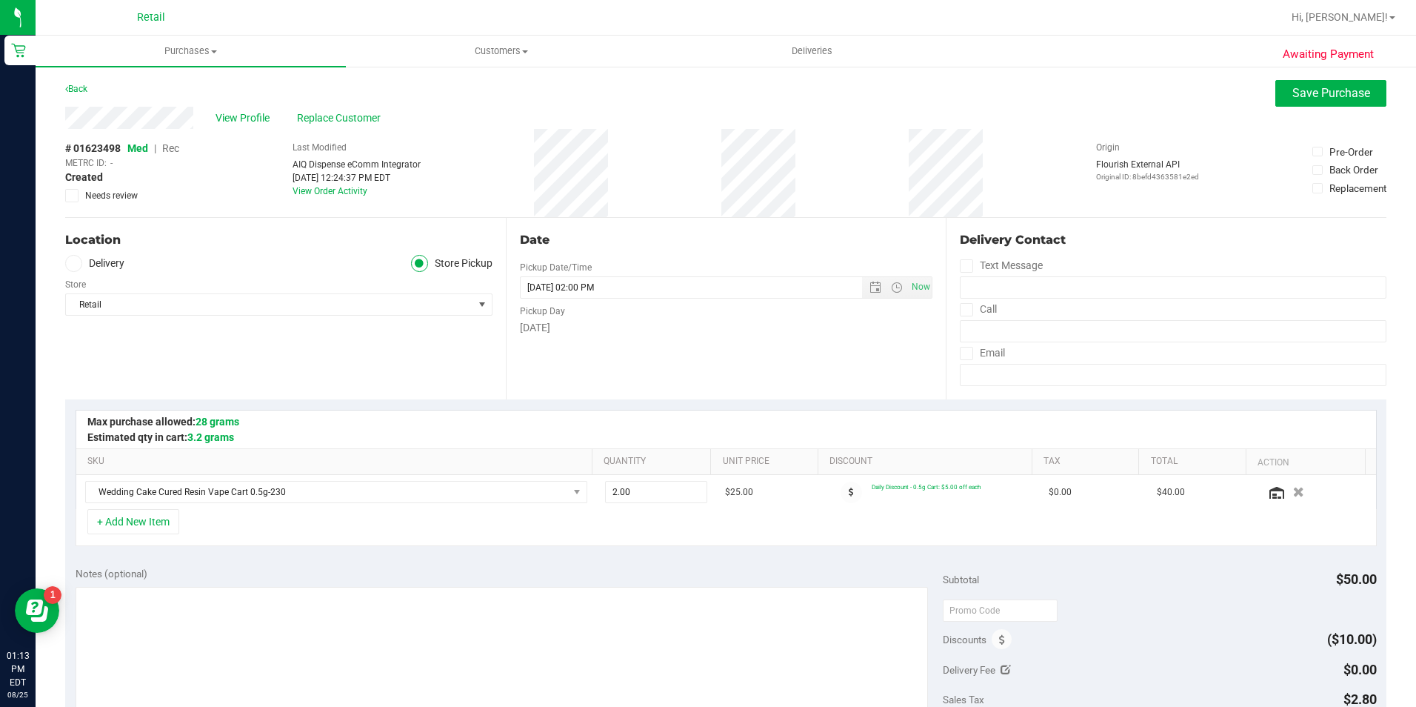
click at [176, 150] on span "Rec" at bounding box center [170, 148] width 17 height 12
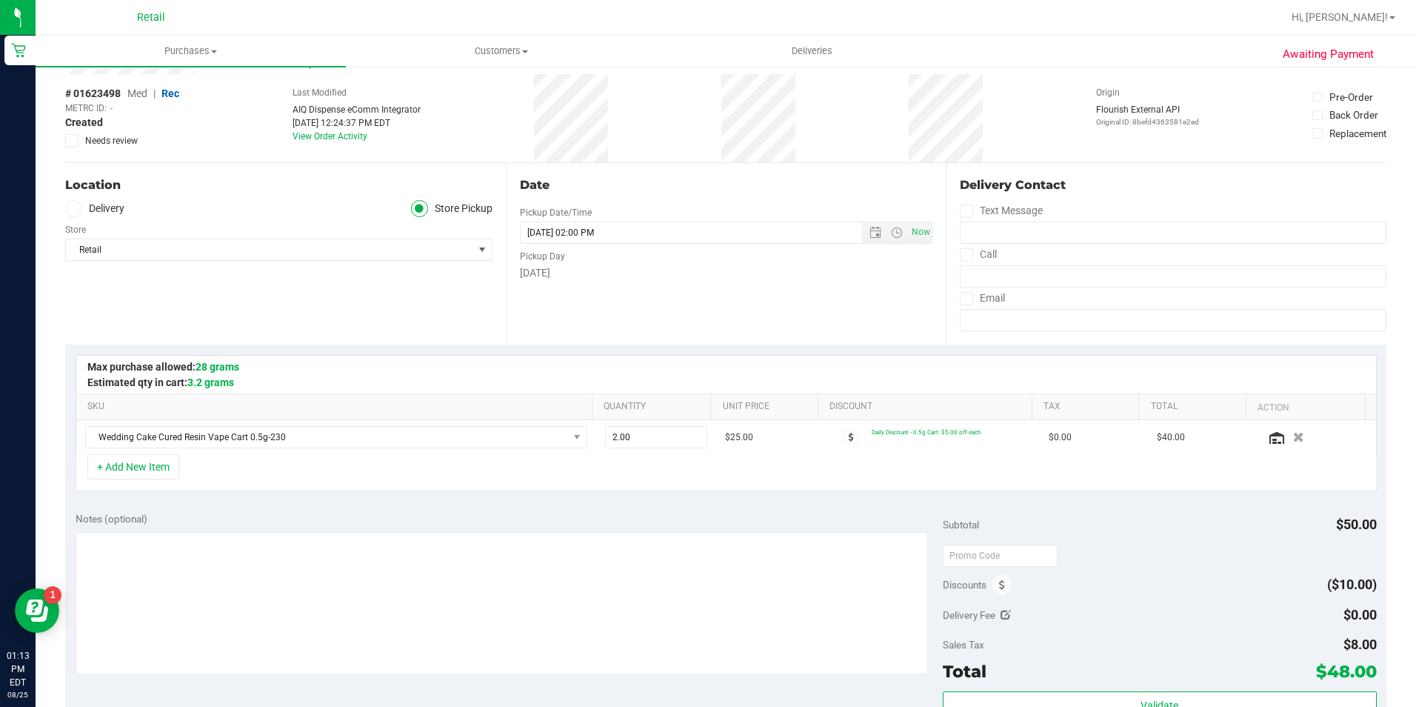
scroll to position [370, 0]
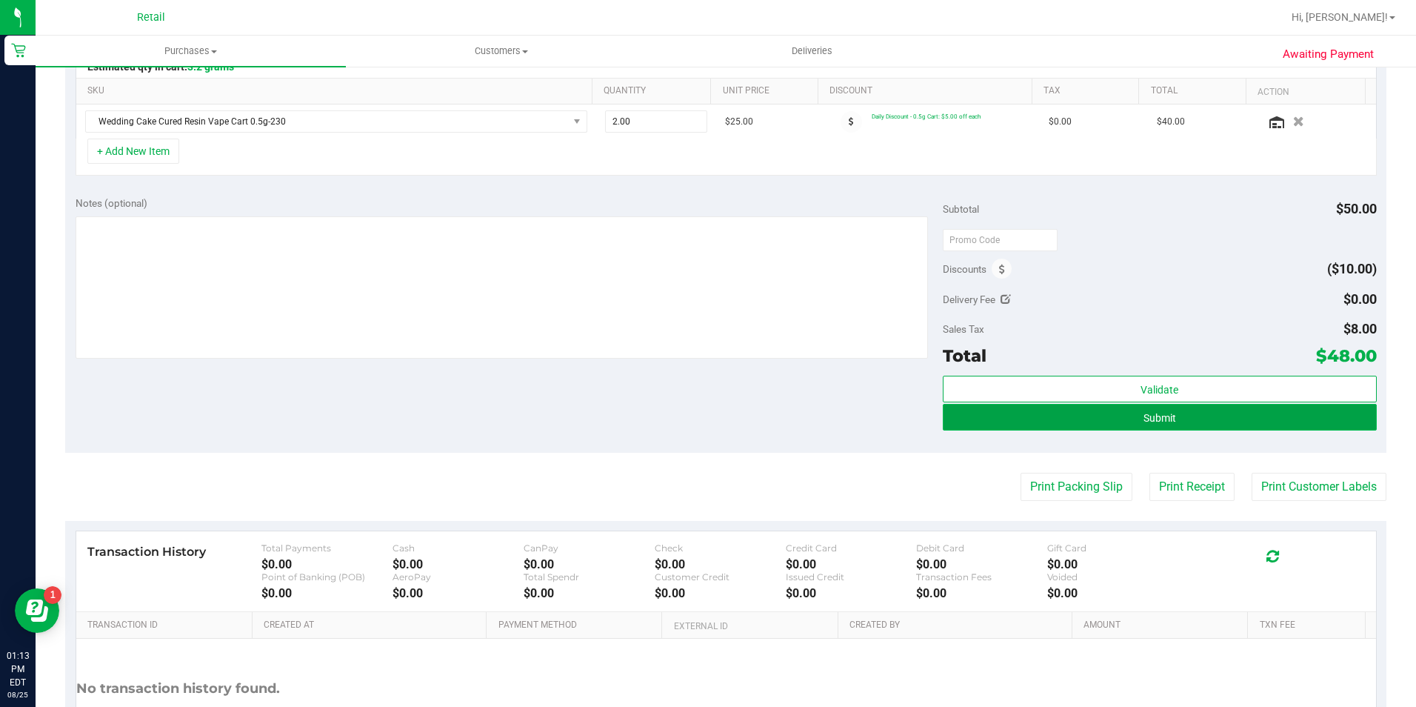
click at [1239, 415] on button "Submit" at bounding box center [1160, 417] width 434 height 27
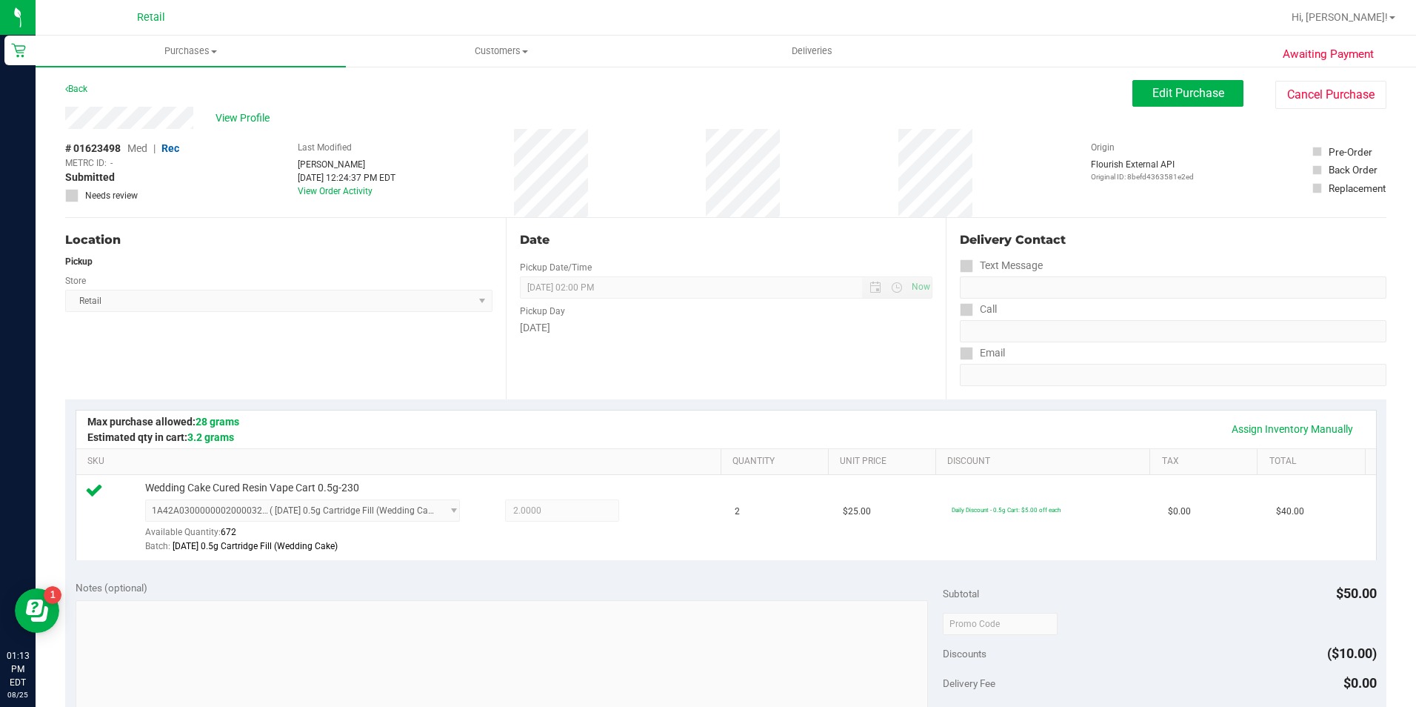
scroll to position [444, 0]
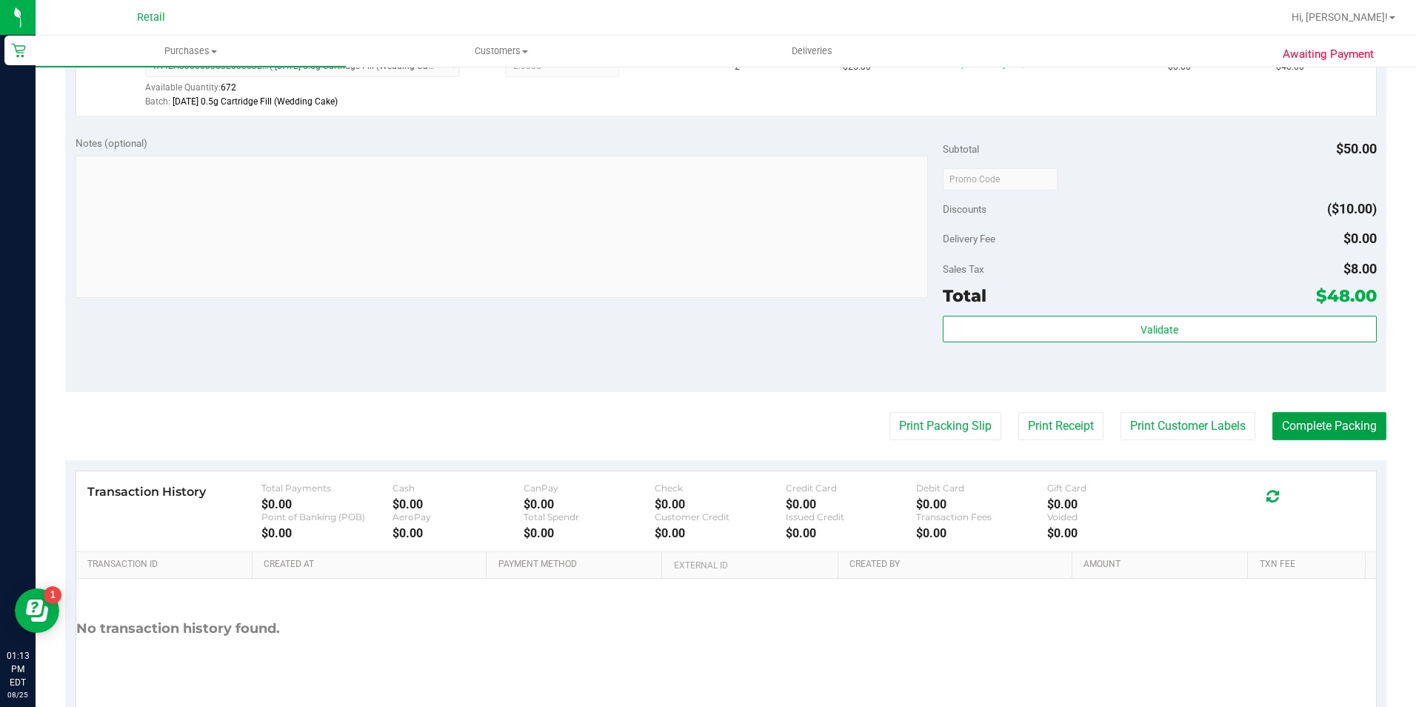
click at [1344, 430] on button "Complete Packing" at bounding box center [1329, 426] width 114 height 28
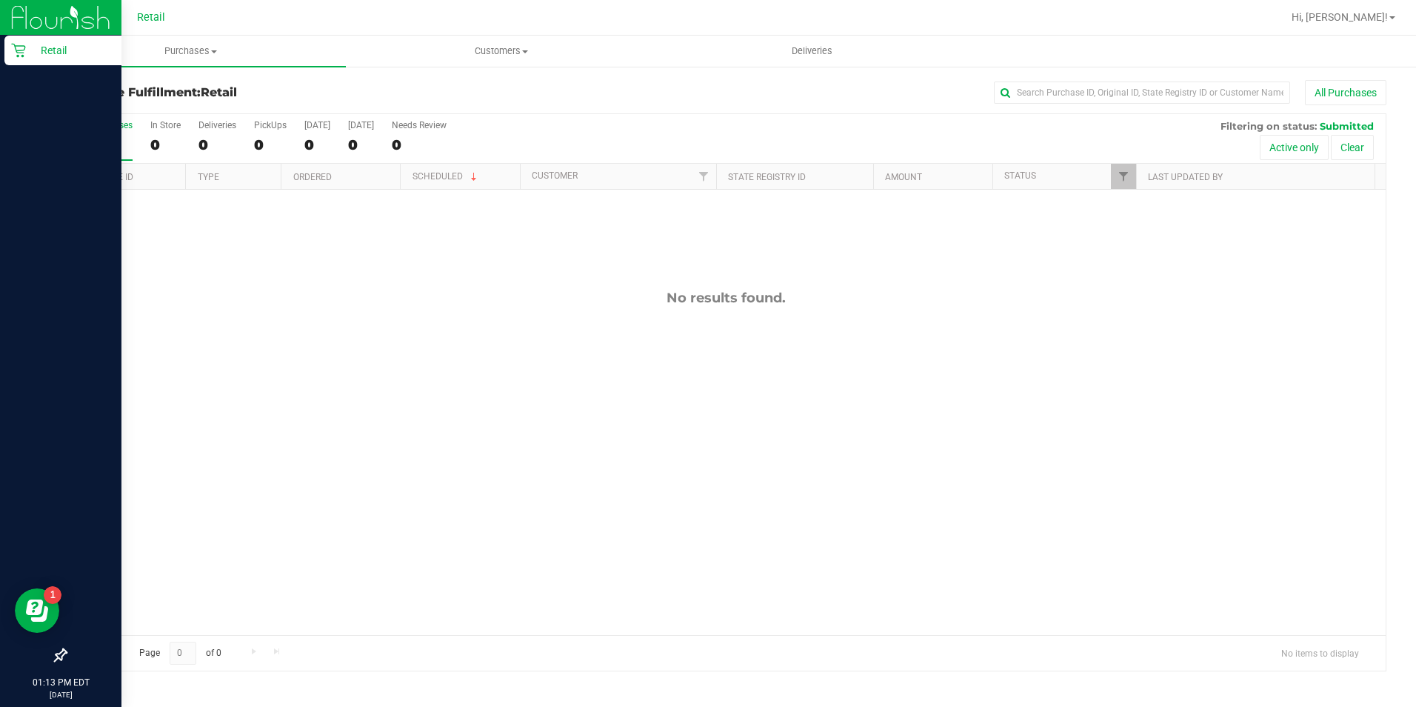
click at [23, 47] on icon at bounding box center [18, 50] width 15 height 15
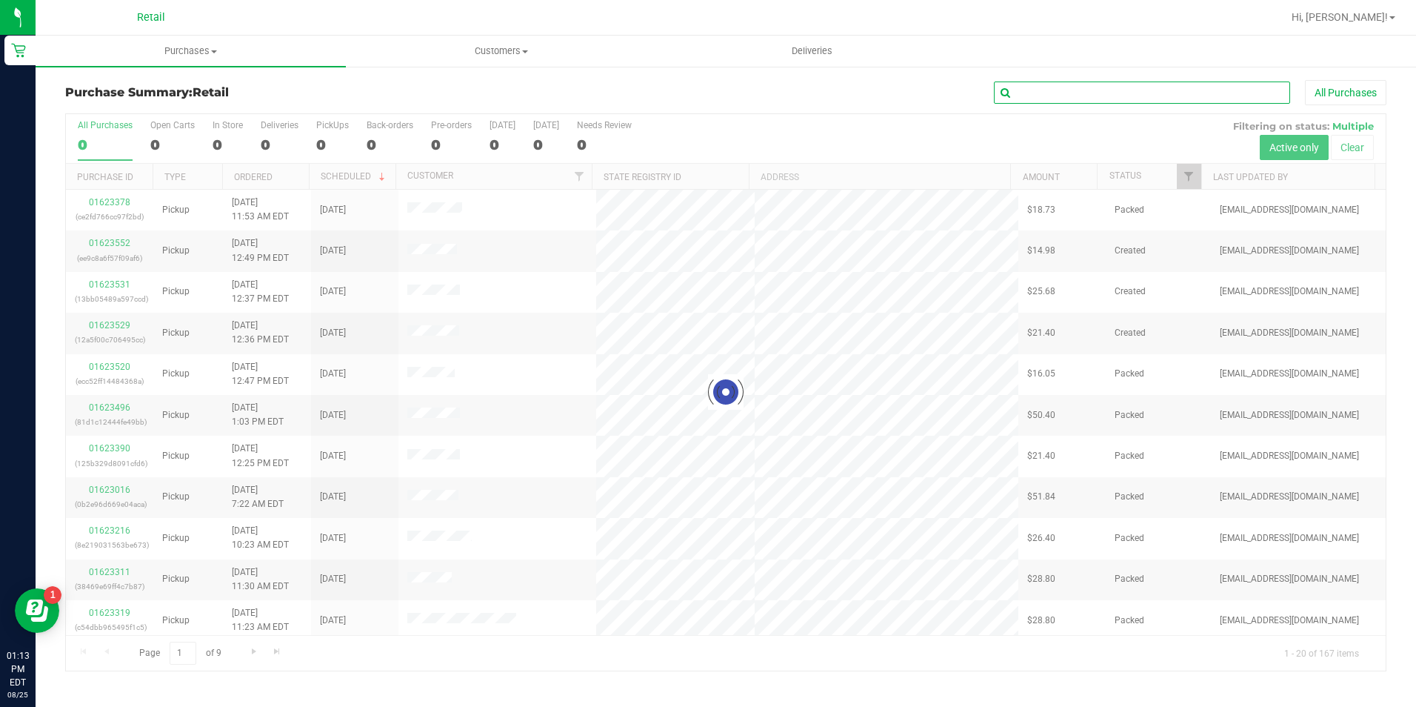
click at [1069, 90] on input "text" at bounding box center [1142, 92] width 296 height 22
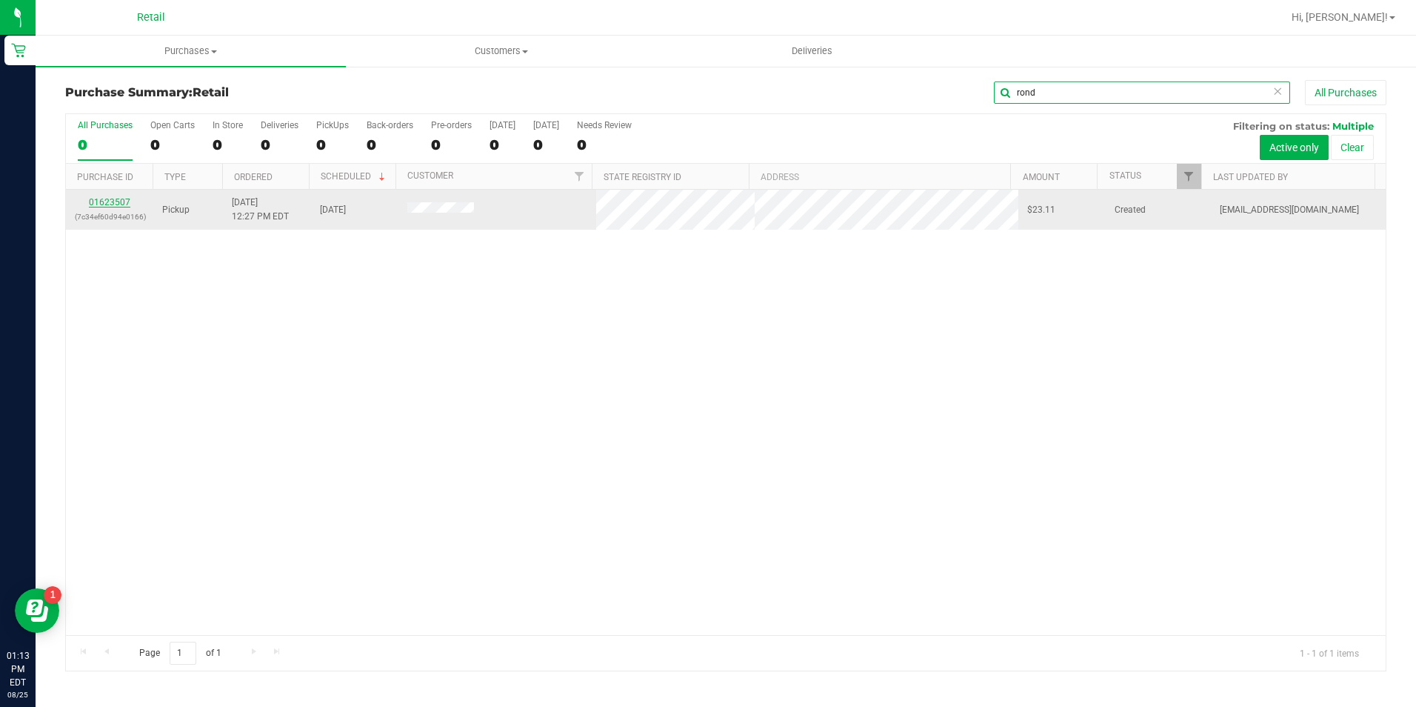
type input "rond"
click at [93, 204] on link "01623507" at bounding box center [109, 202] width 41 height 10
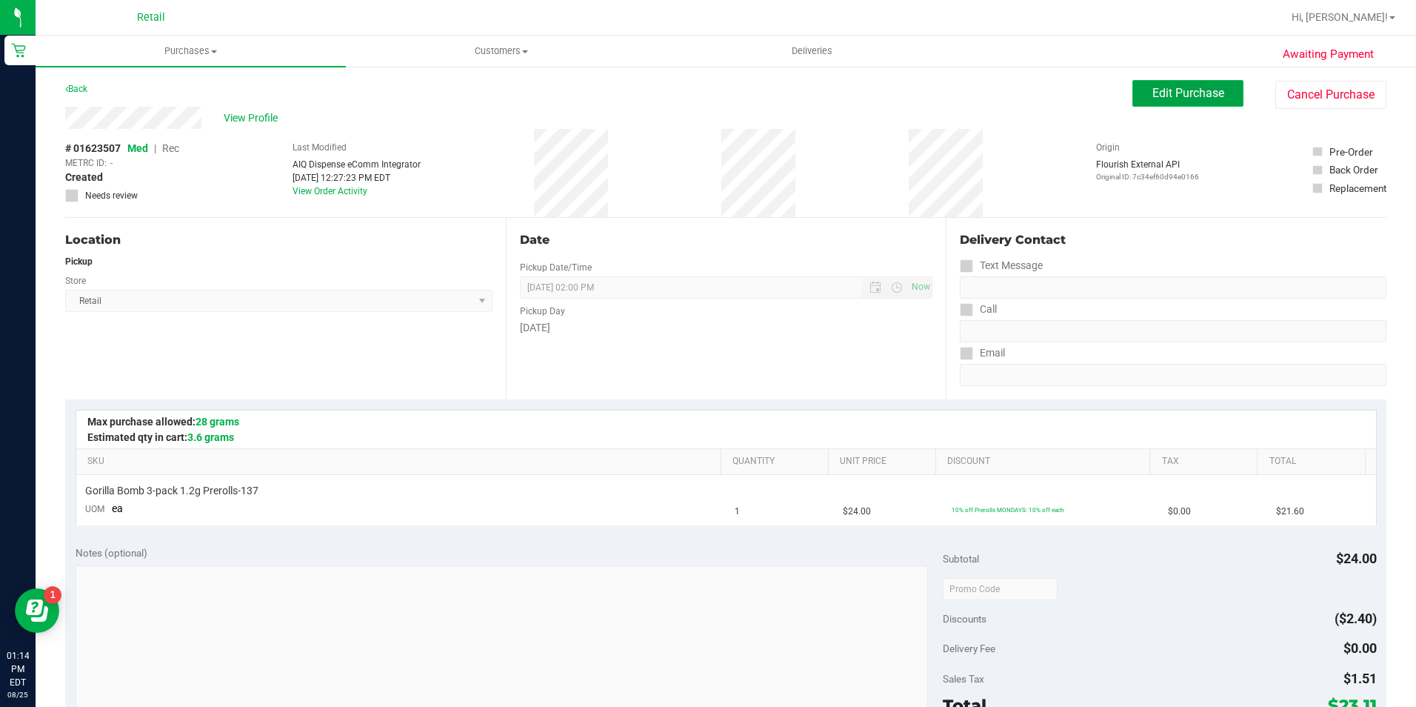
click at [1181, 96] on span "Edit Purchase" at bounding box center [1188, 93] width 72 height 14
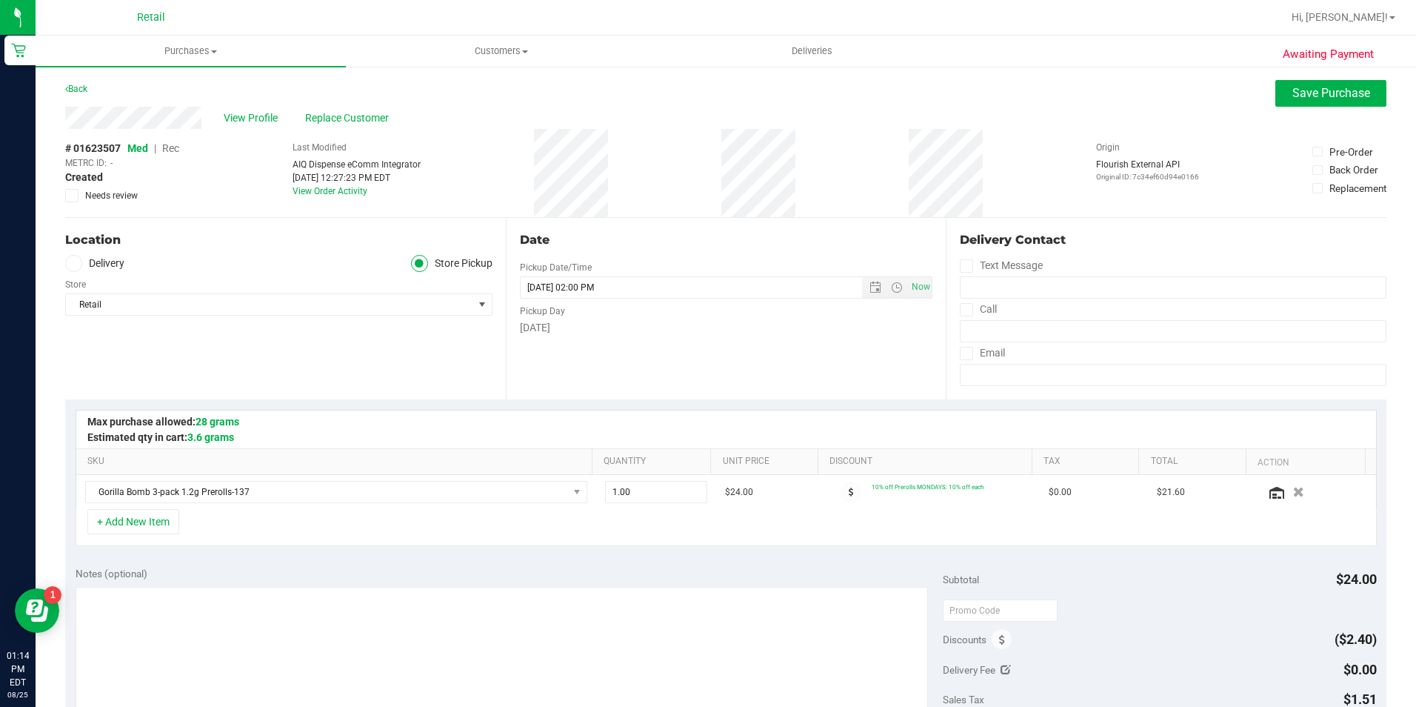
click at [173, 146] on span "Rec" at bounding box center [170, 148] width 17 height 12
click at [1275, 99] on button "Save Purchase" at bounding box center [1330, 93] width 111 height 27
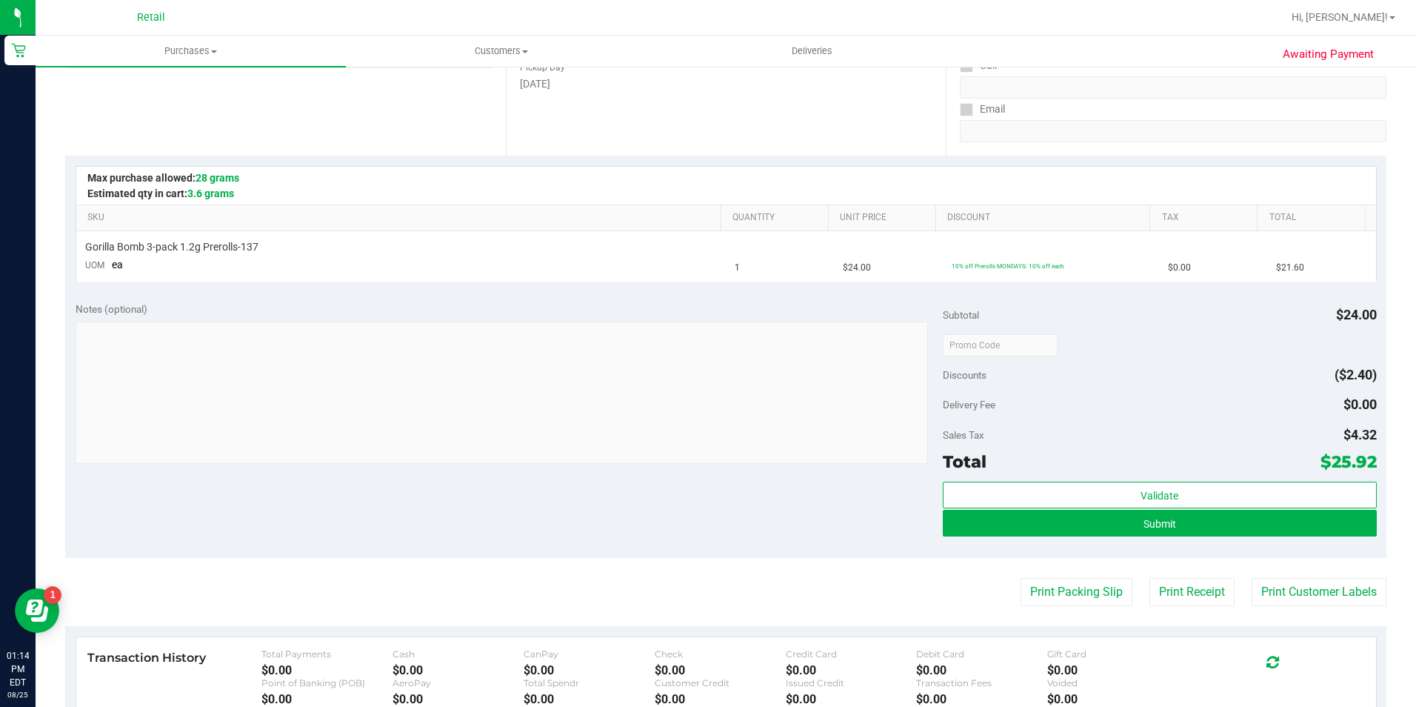
scroll to position [296, 0]
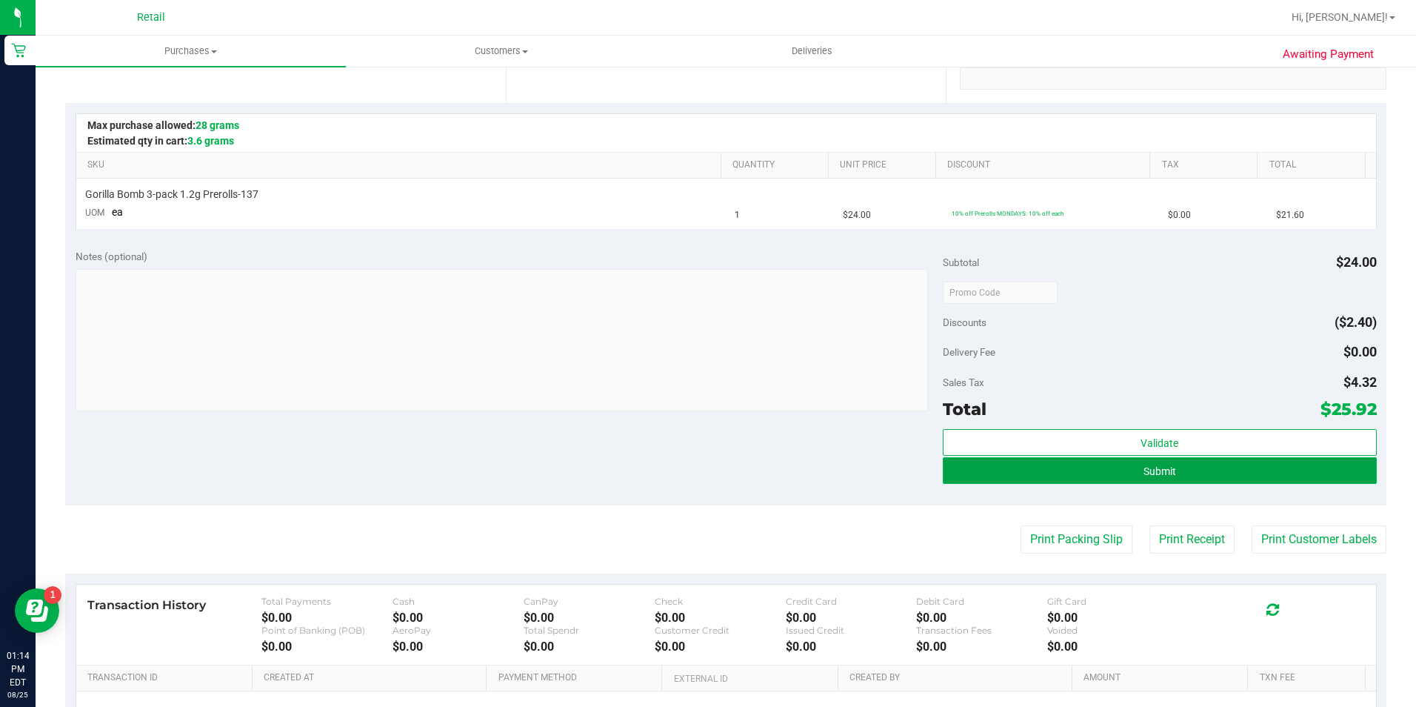
click at [1148, 474] on span "Submit" at bounding box center [1160, 471] width 33 height 12
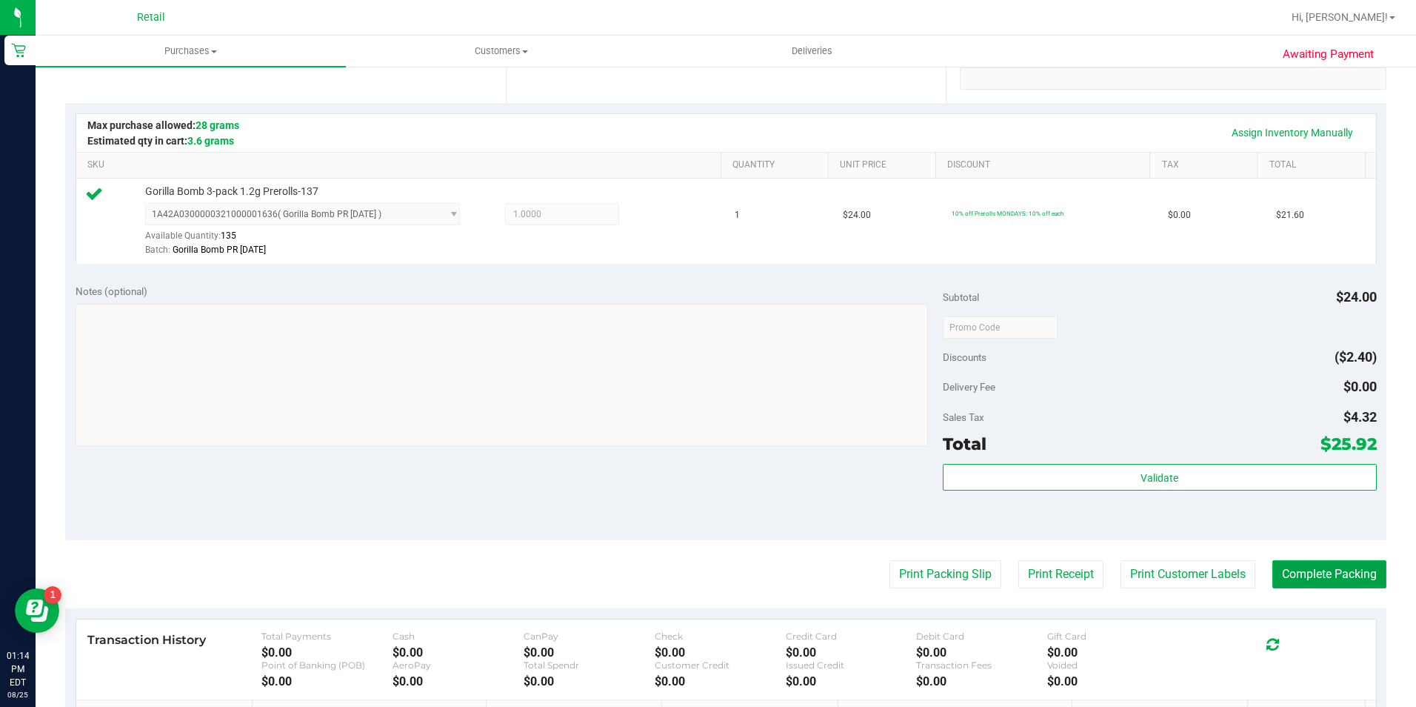
click at [1324, 574] on button "Complete Packing" at bounding box center [1329, 574] width 114 height 28
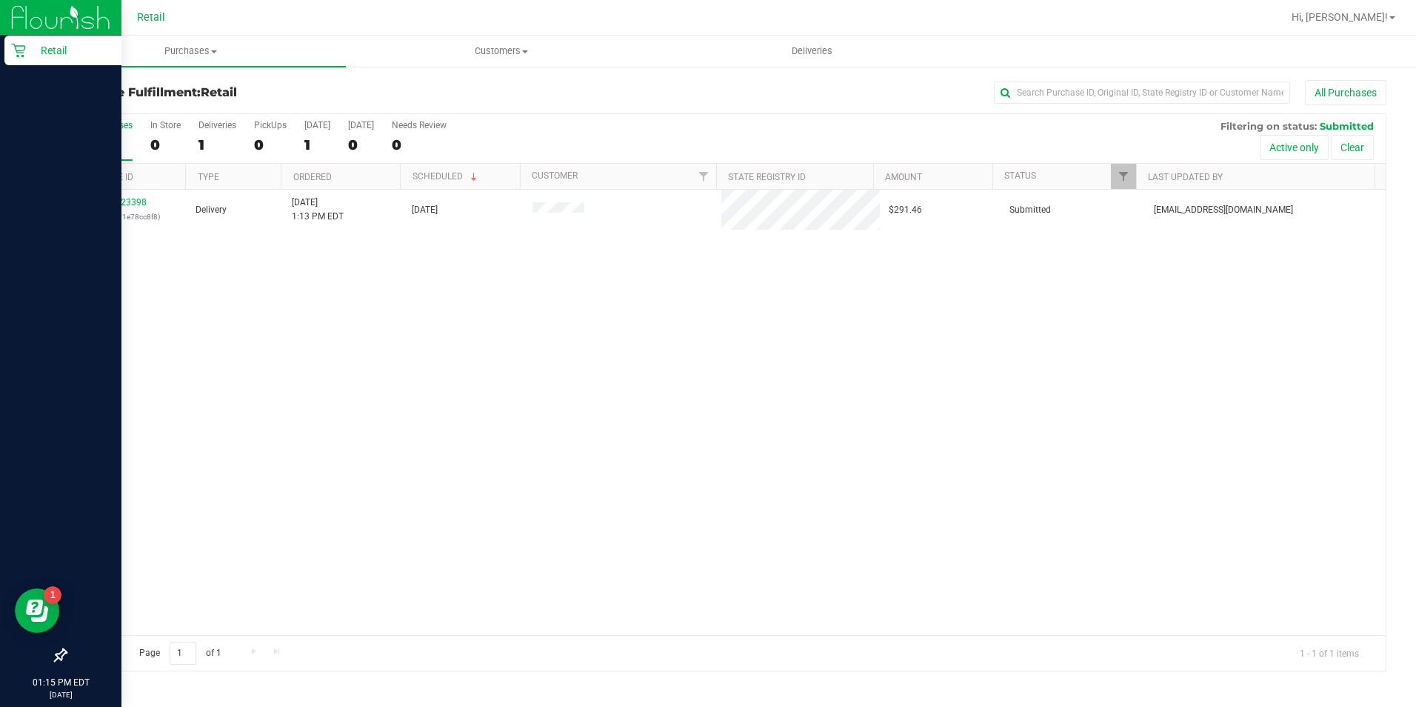
click at [28, 58] on p "Retail" at bounding box center [70, 50] width 89 height 18
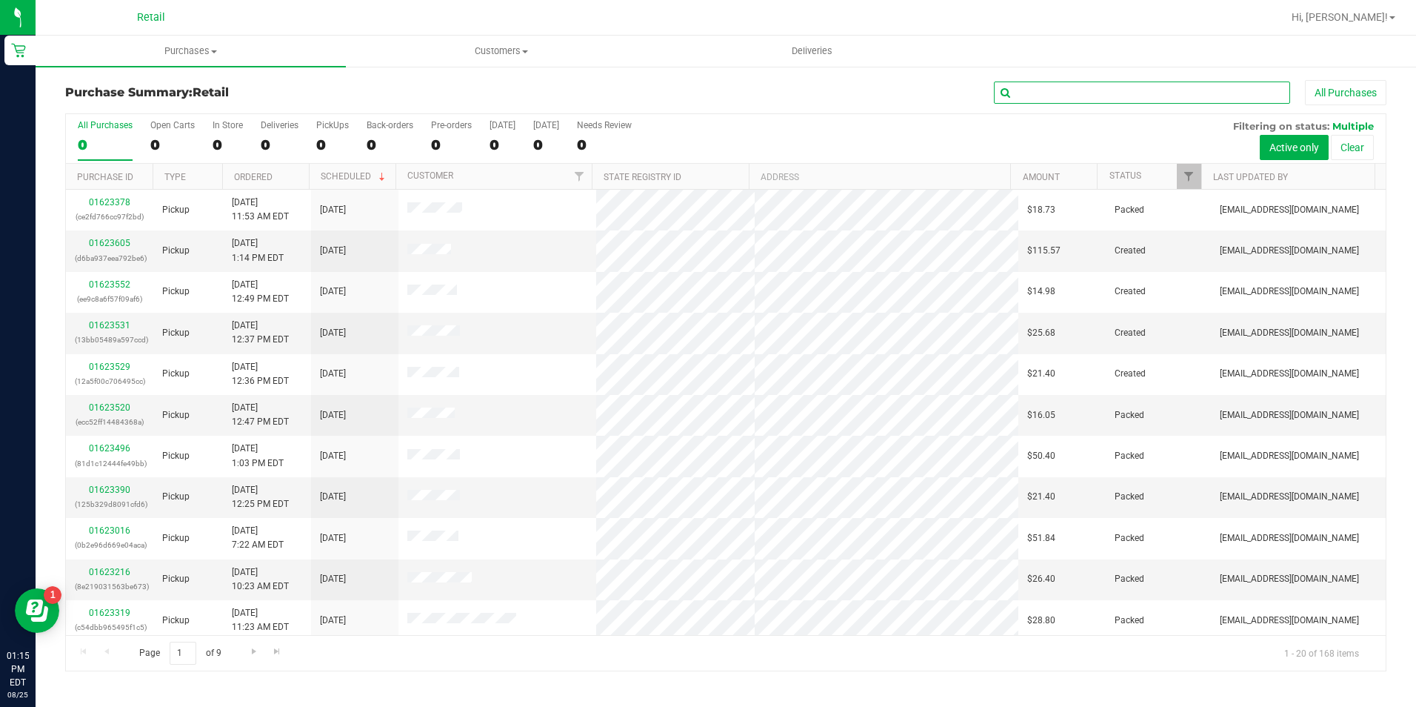
click at [1109, 98] on input "text" at bounding box center [1142, 92] width 296 height 22
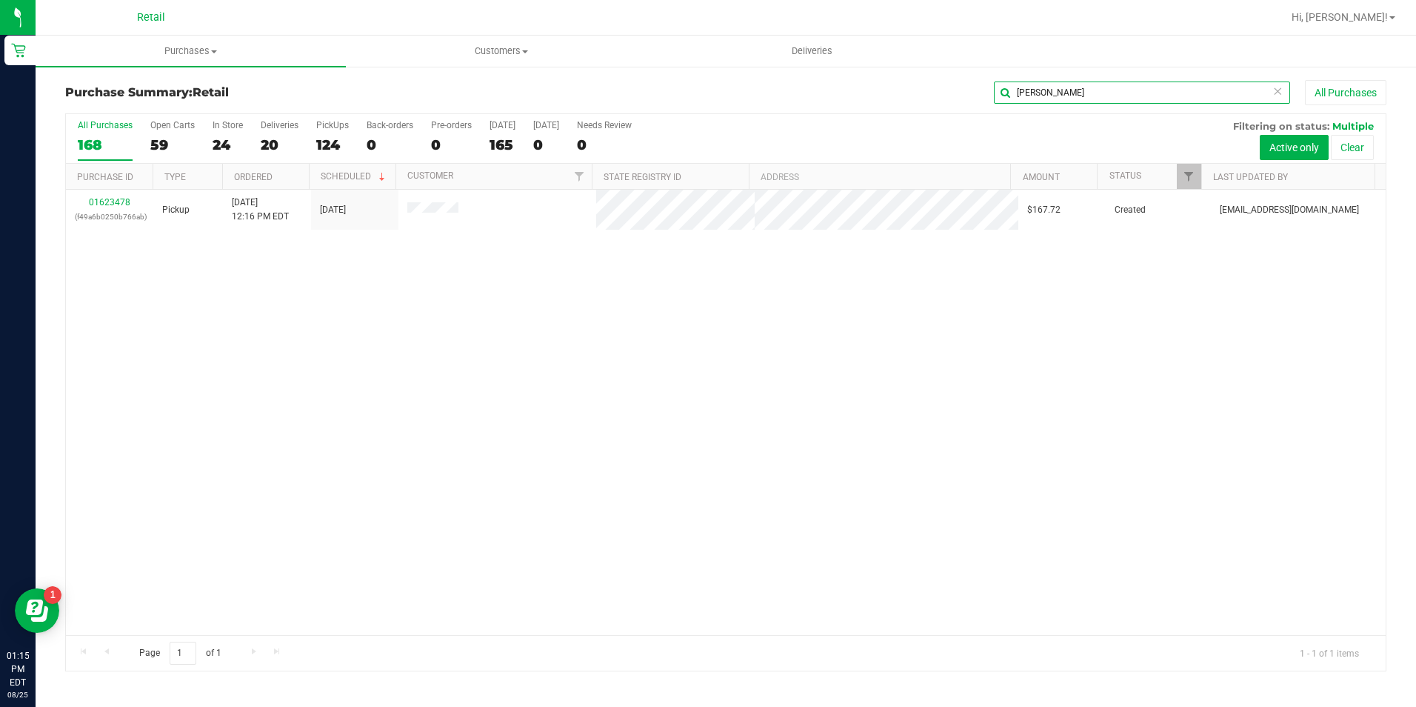
type input "[PERSON_NAME]"
click at [119, 201] on link "01623478" at bounding box center [109, 202] width 41 height 10
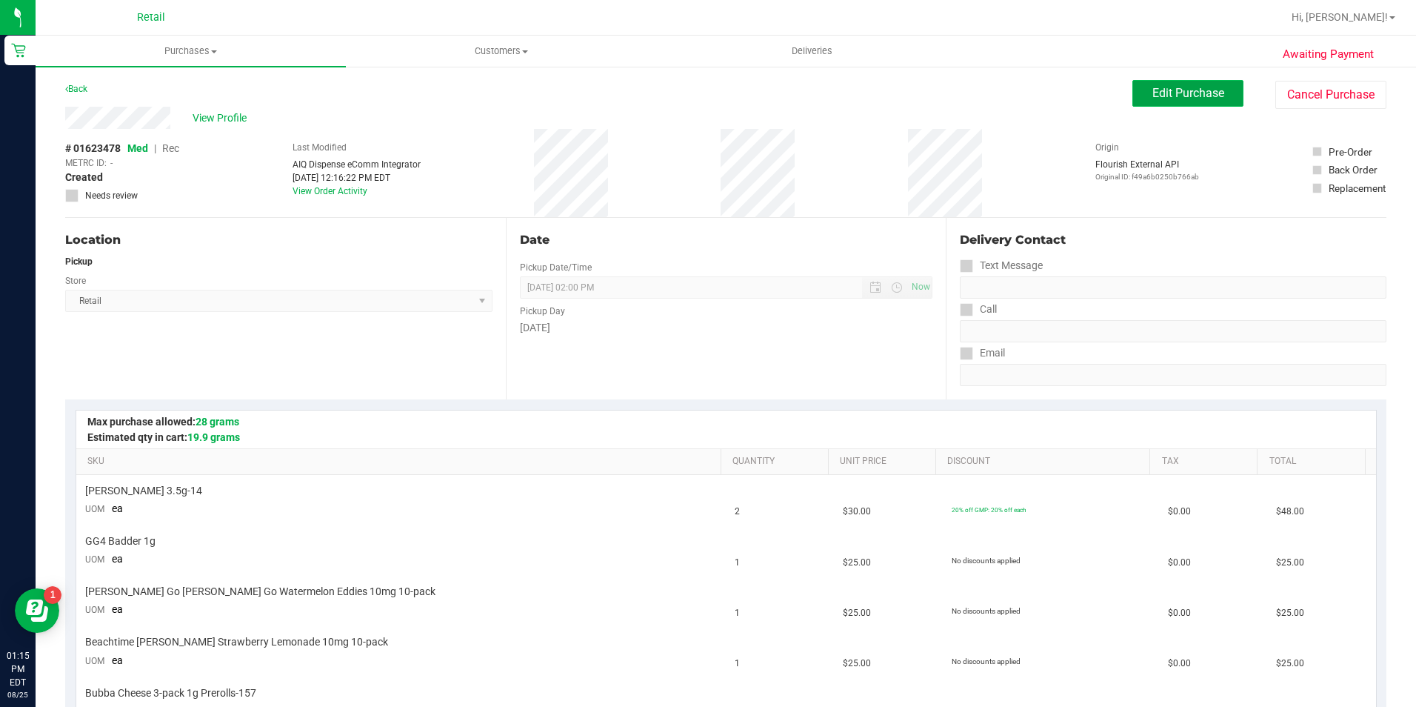
click at [1180, 87] on span "Edit Purchase" at bounding box center [1188, 93] width 72 height 14
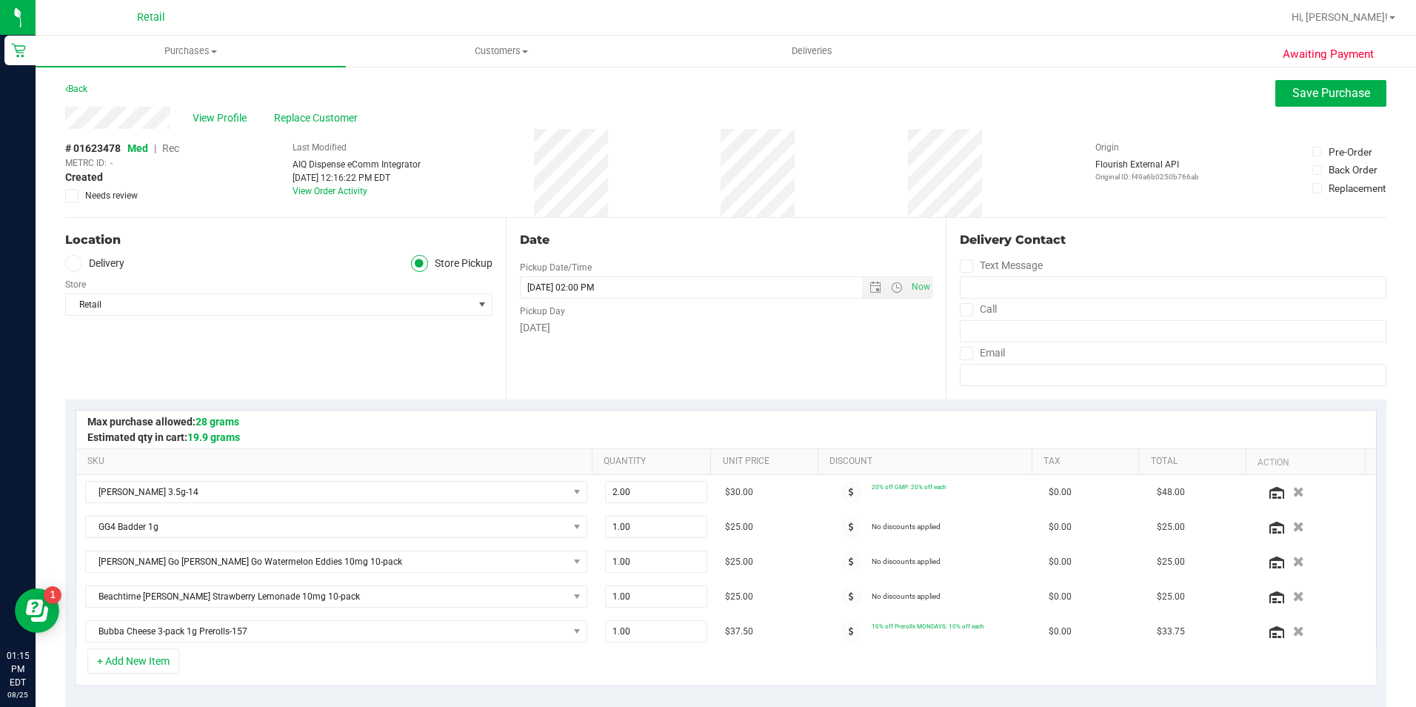
click at [173, 152] on span "Rec" at bounding box center [170, 148] width 17 height 12
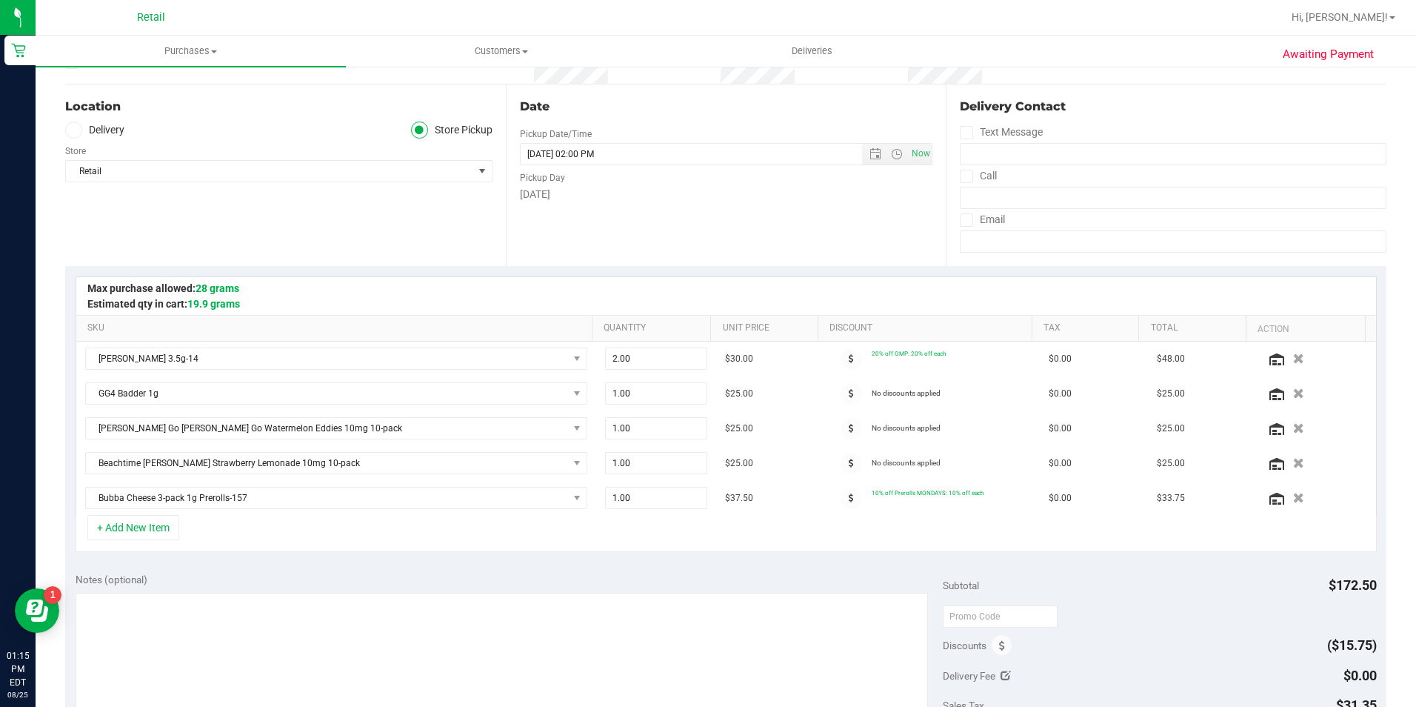
scroll to position [370, 0]
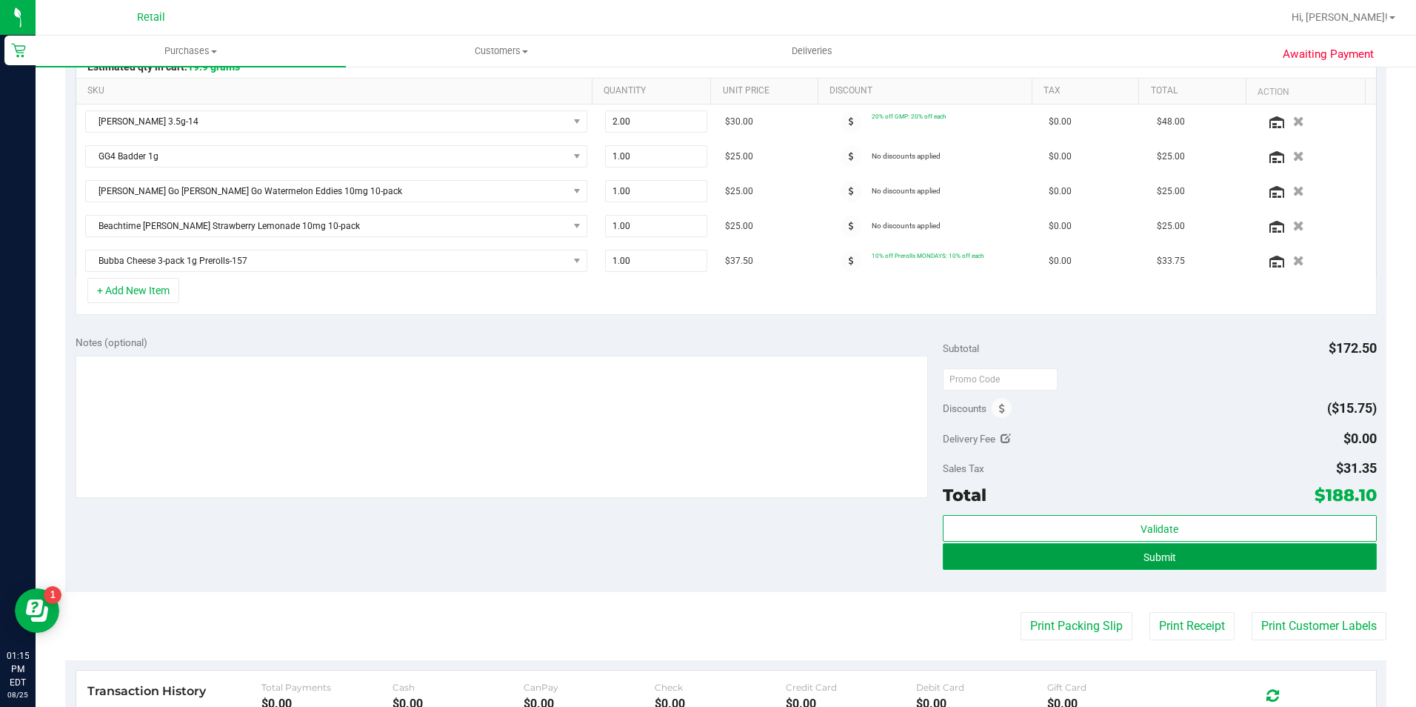
click at [1156, 547] on button "Submit" at bounding box center [1160, 556] width 434 height 27
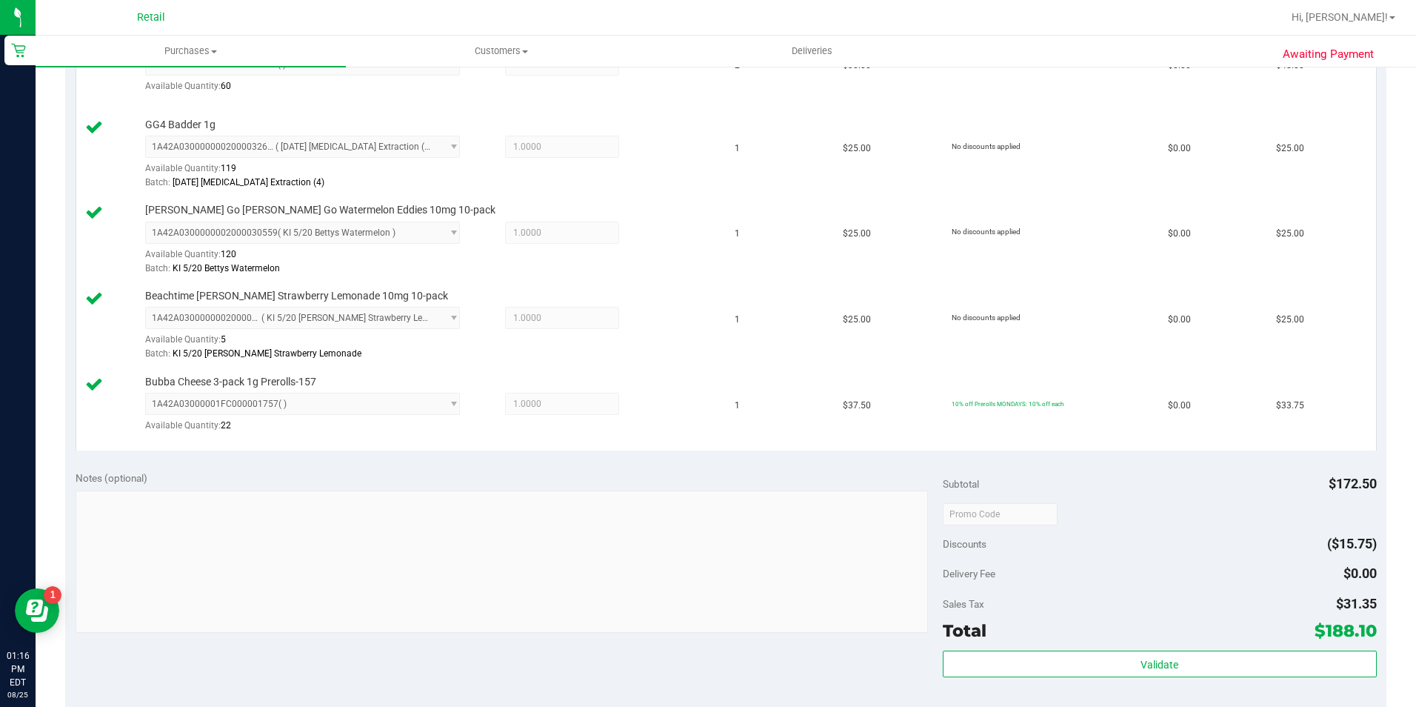
scroll to position [741, 0]
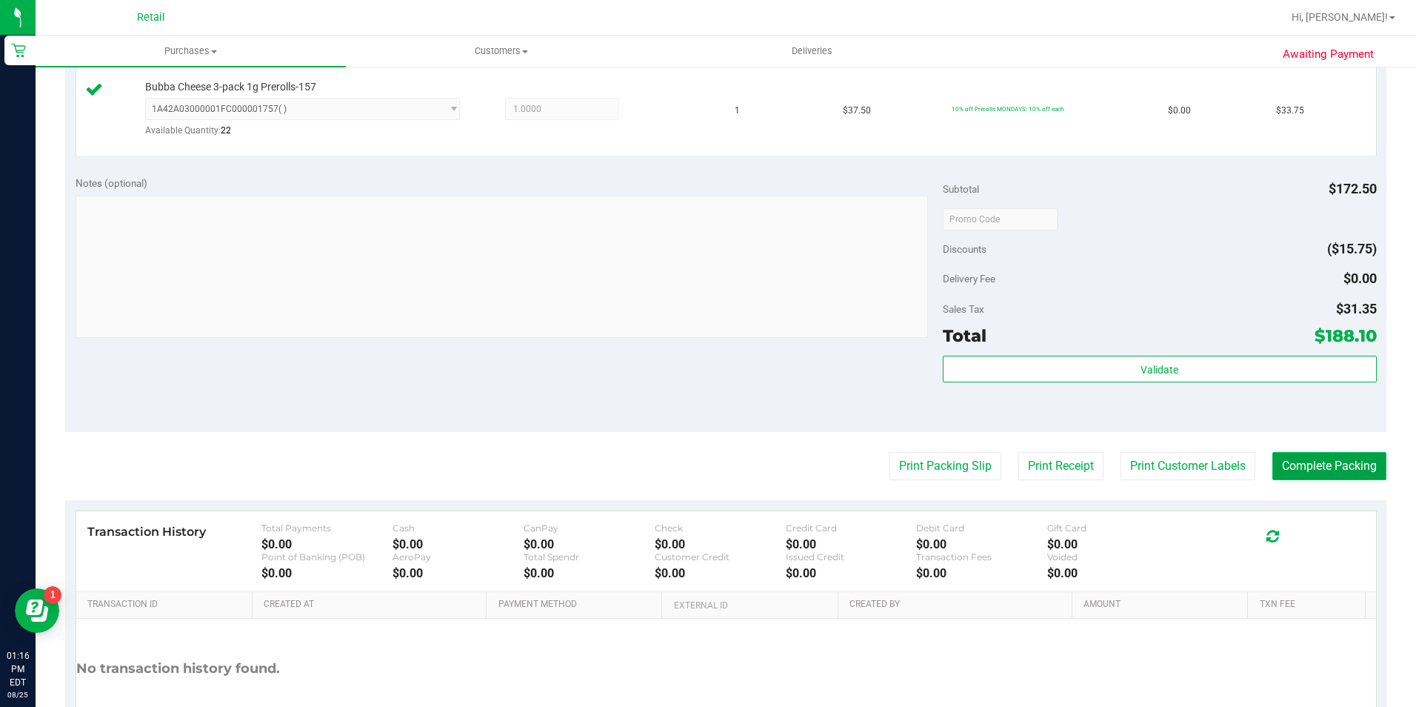
click at [1327, 472] on button "Complete Packing" at bounding box center [1329, 466] width 114 height 28
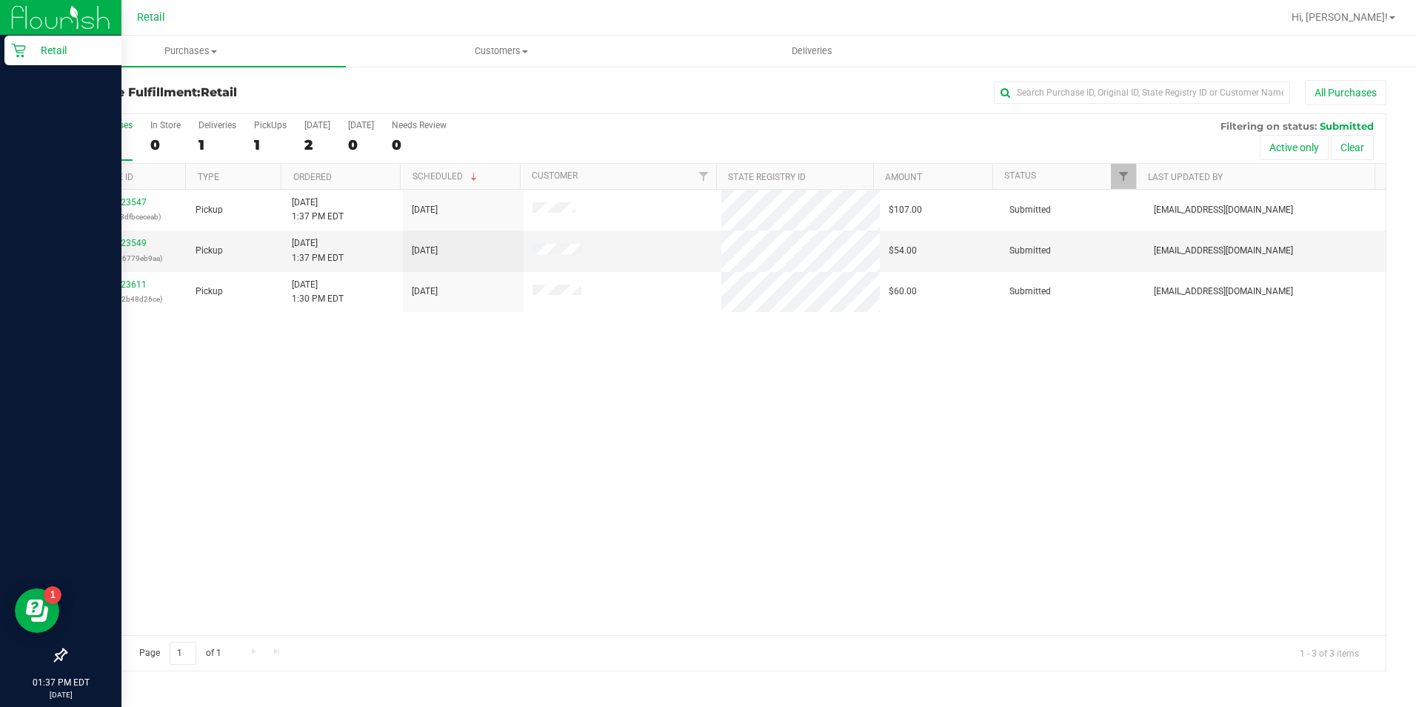
click at [19, 43] on icon at bounding box center [18, 50] width 15 height 15
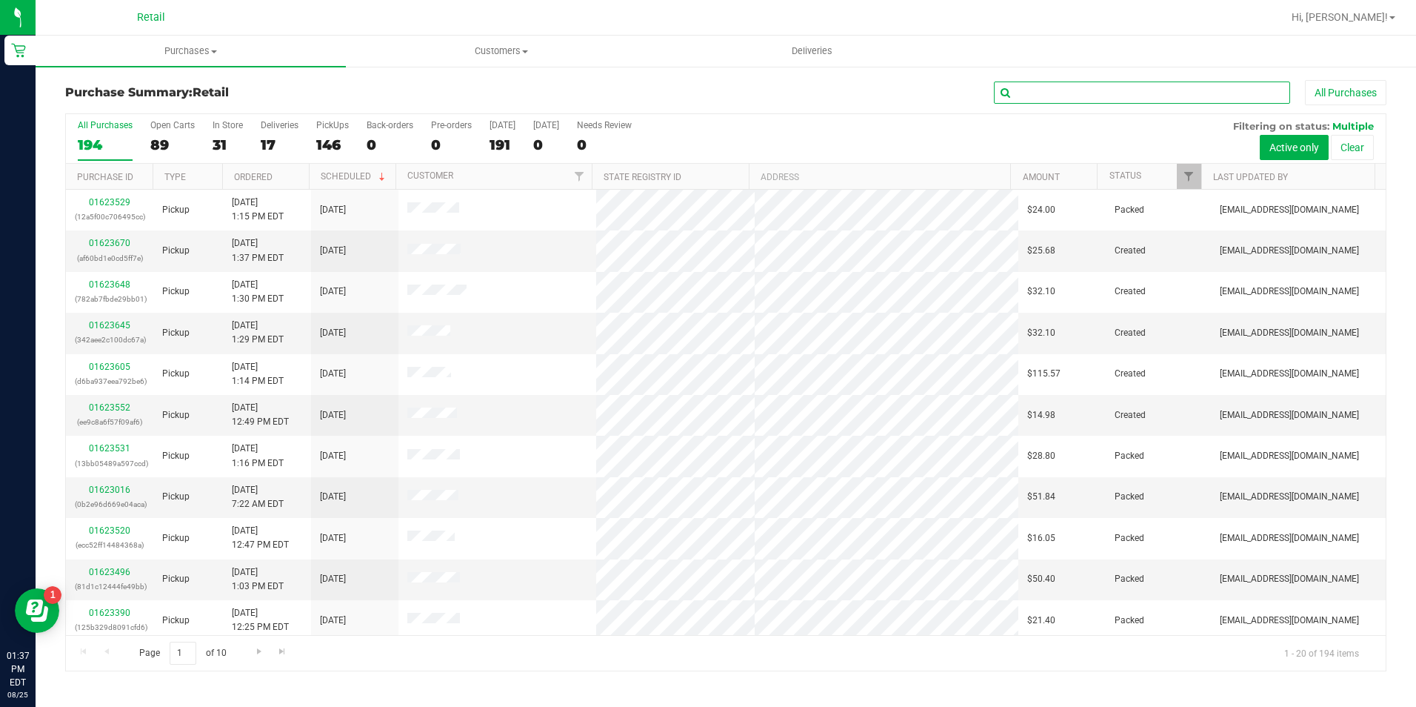
click at [1029, 91] on input "text" at bounding box center [1142, 92] width 296 height 22
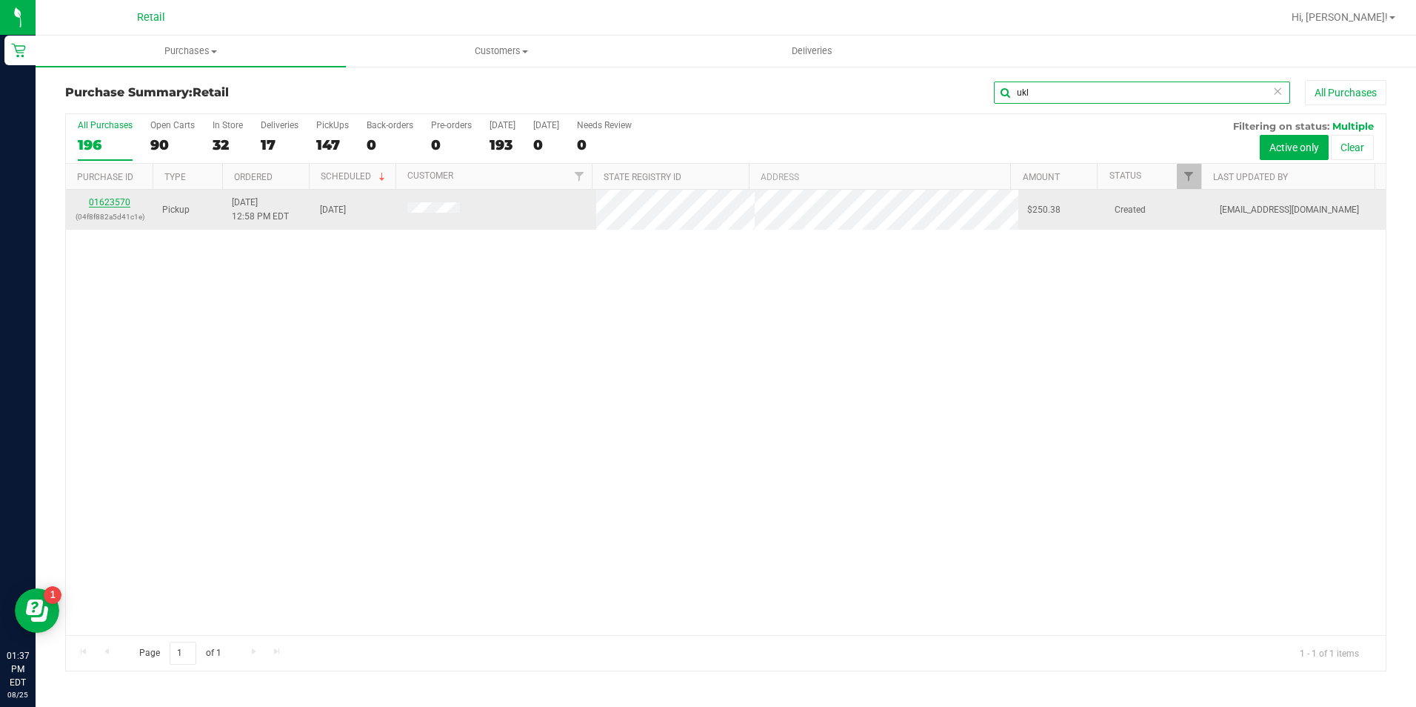
type input "ukl"
click at [125, 206] on link "01623570" at bounding box center [109, 202] width 41 height 10
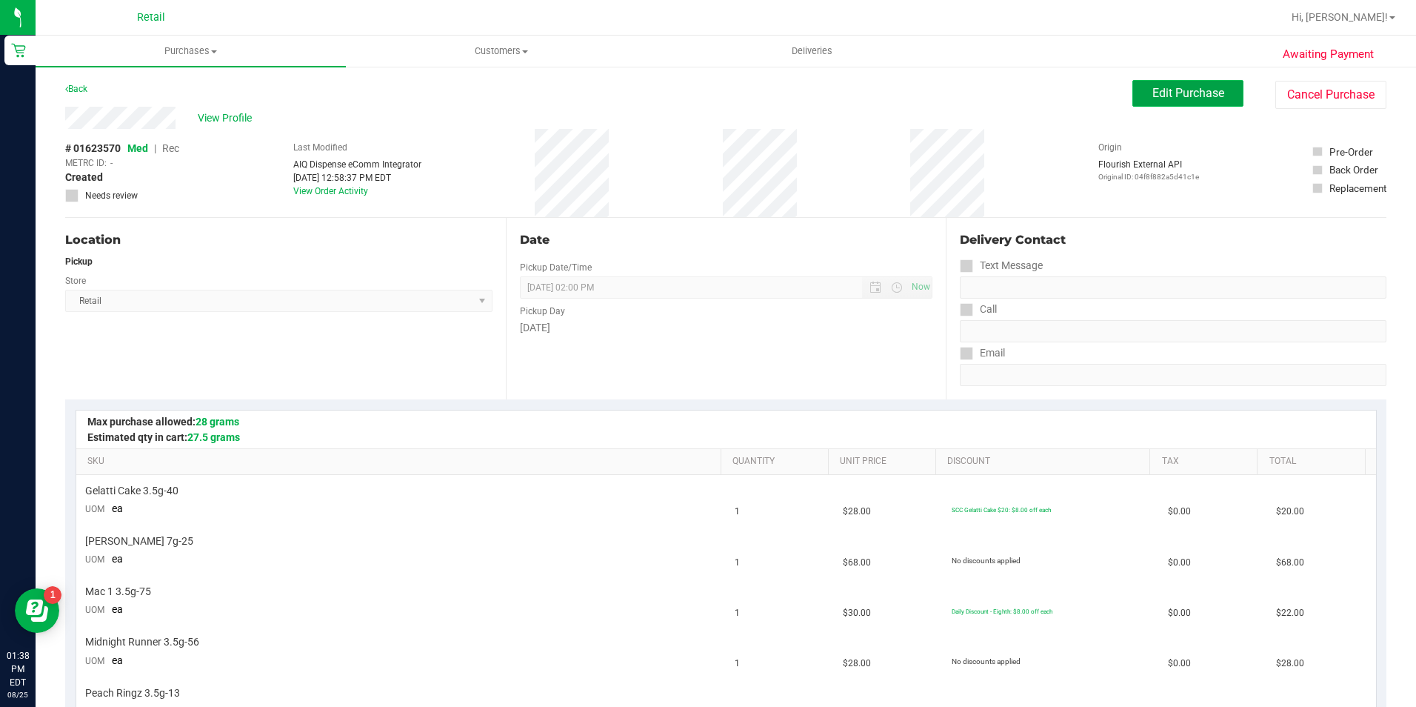
click at [1210, 101] on button "Edit Purchase" at bounding box center [1187, 93] width 111 height 27
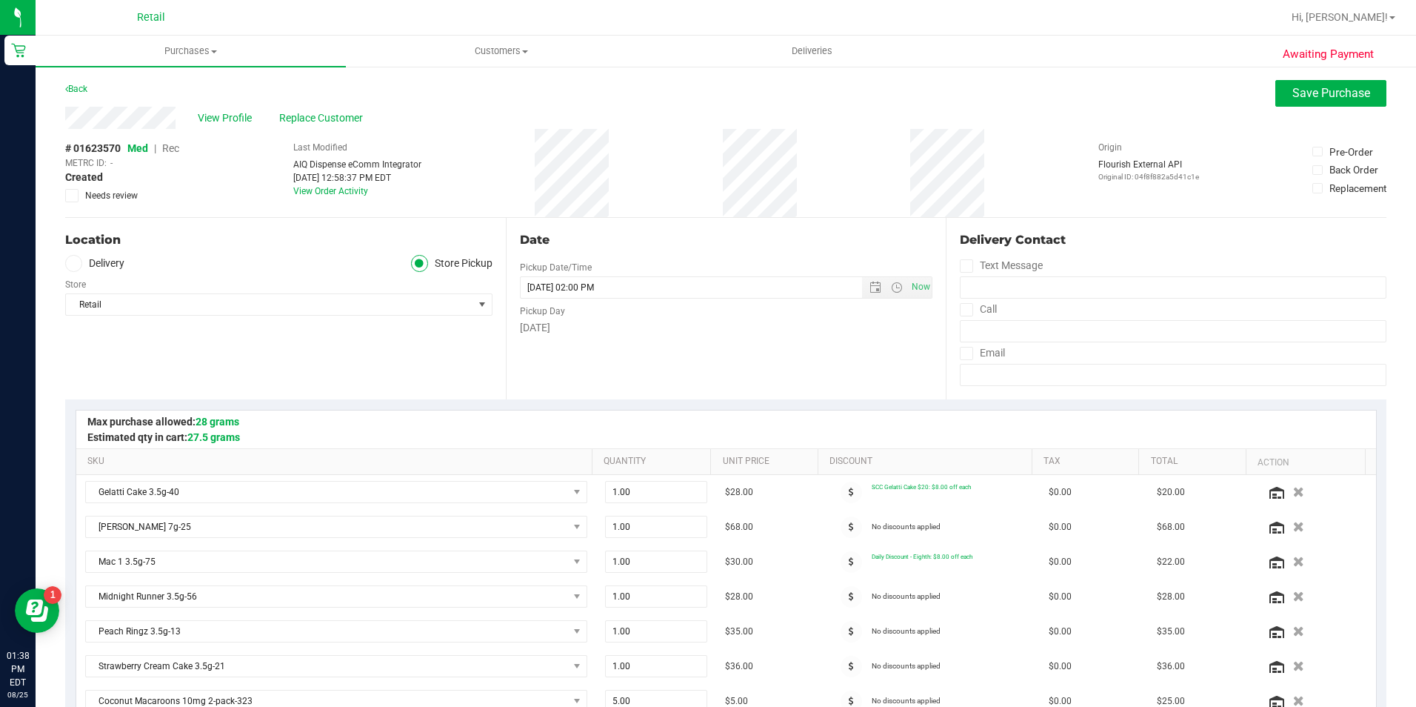
click at [175, 149] on span "Rec" at bounding box center [170, 148] width 17 height 12
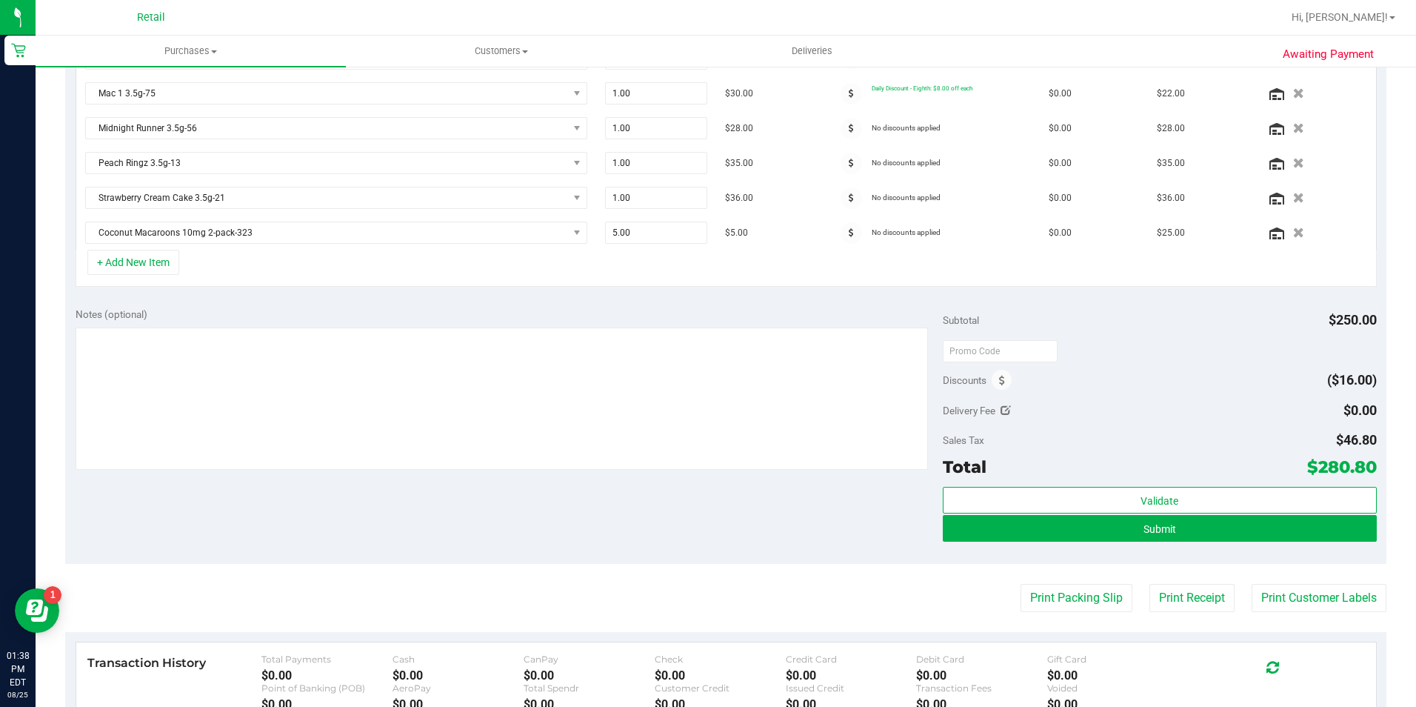
scroll to position [518, 0]
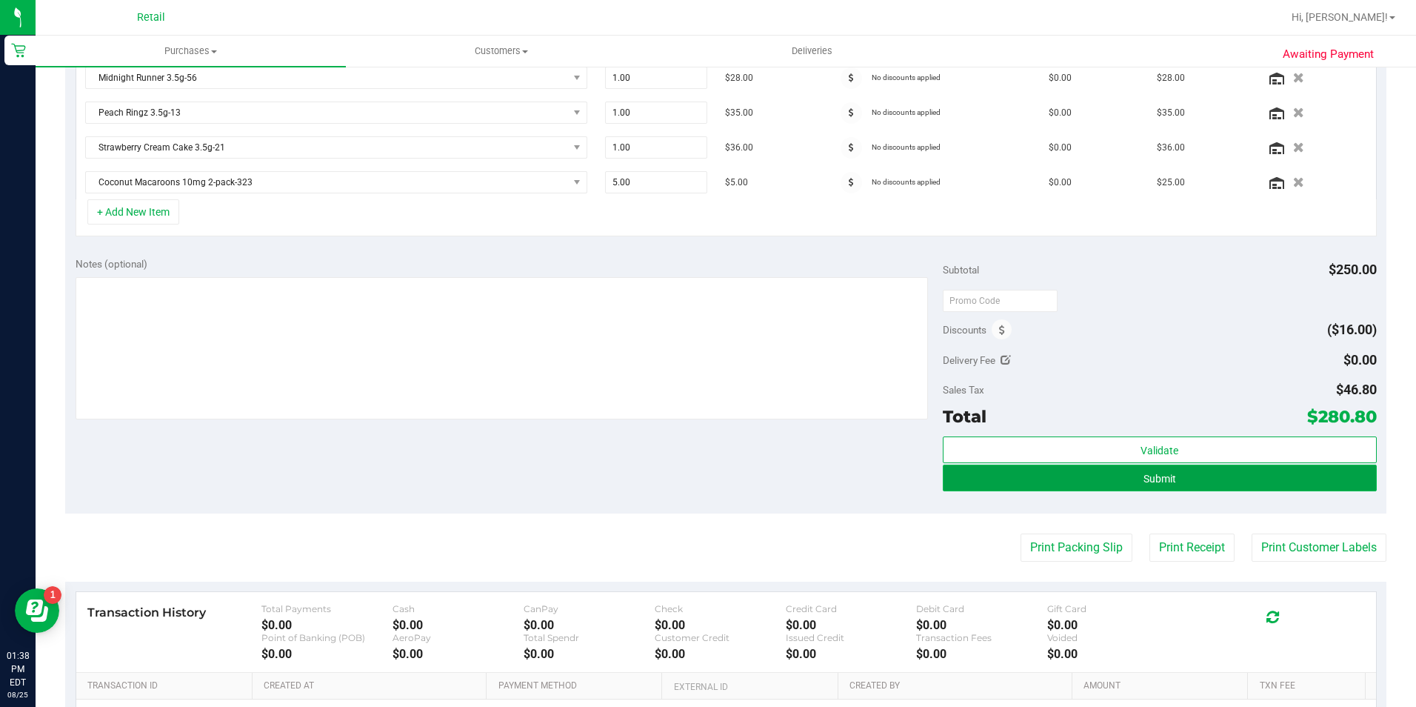
click at [1111, 482] on button "Submit" at bounding box center [1160, 477] width 434 height 27
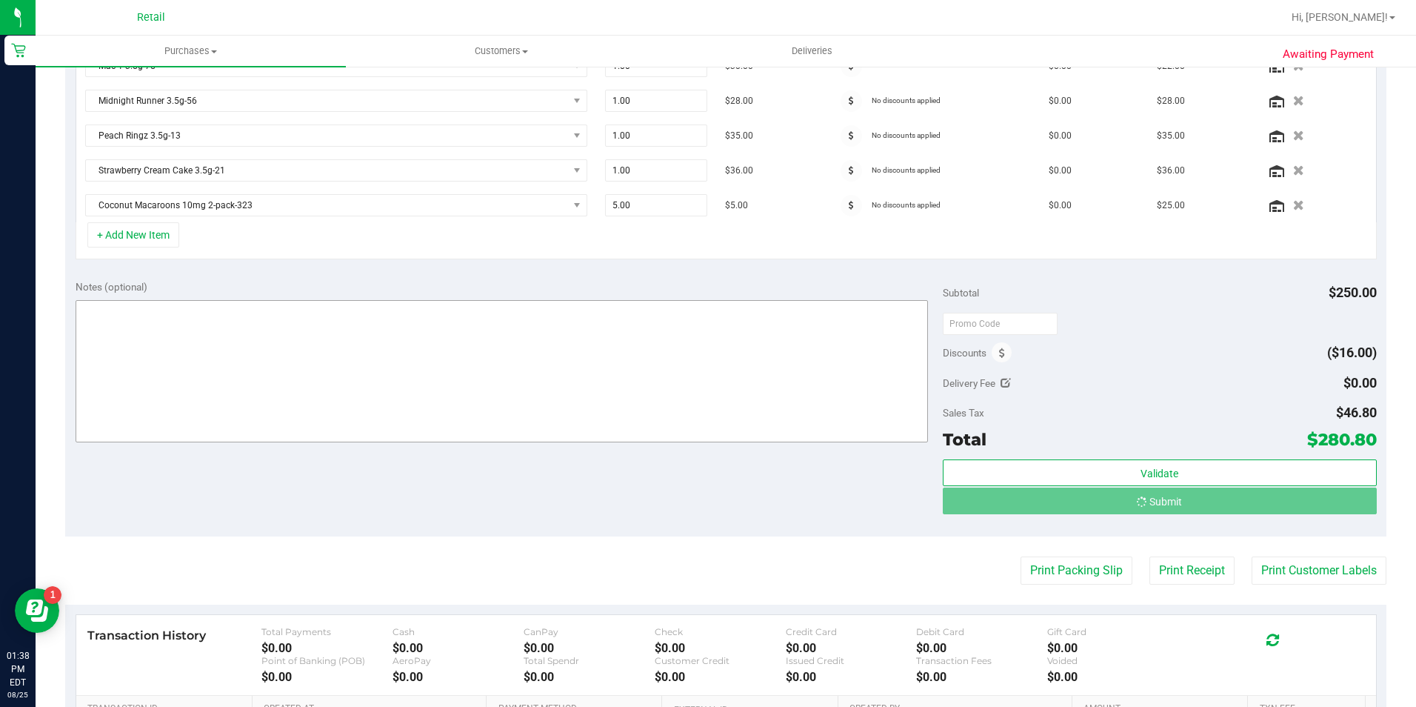
scroll to position [473, 0]
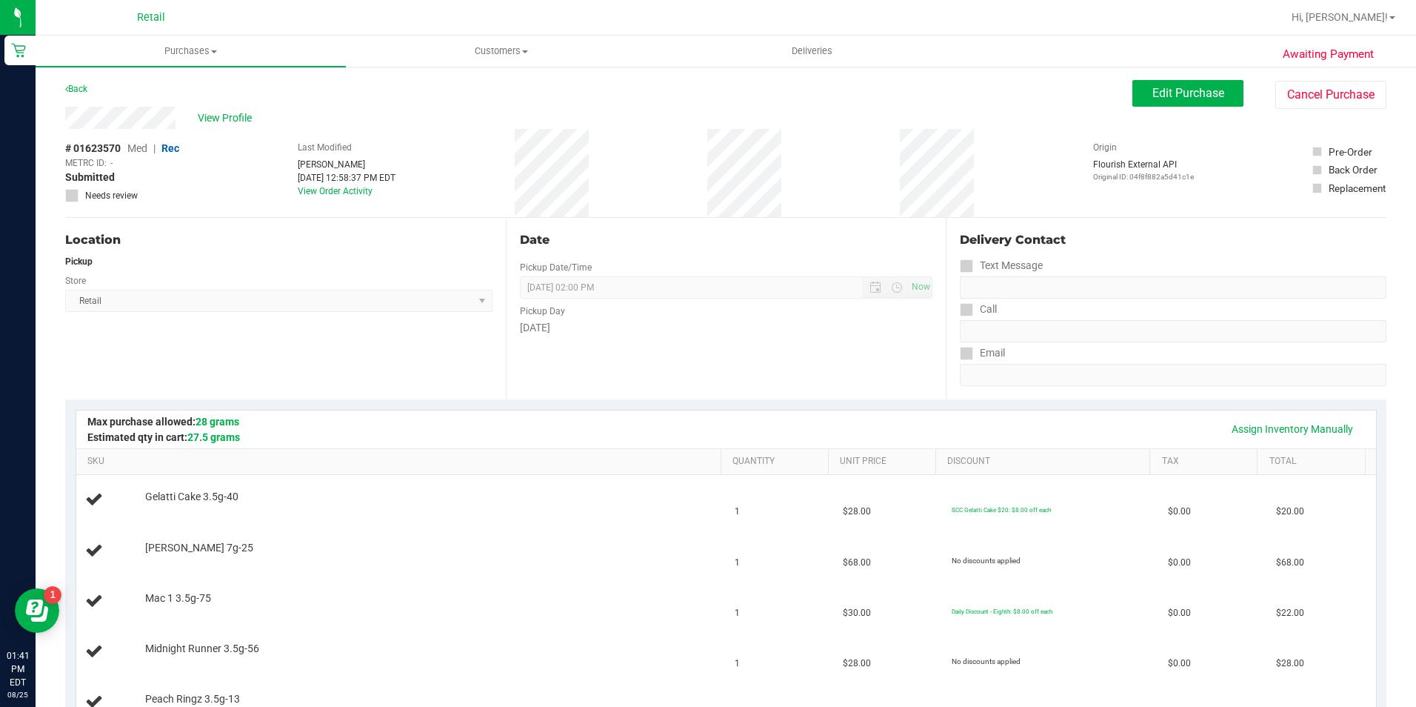
click at [179, 150] on span "Rec" at bounding box center [170, 148] width 18 height 12
click at [818, 131] on div "# 01623570 Med | Rec METRC ID: - Submitted Needs review Last Modified [PERSON_N…" at bounding box center [725, 173] width 1321 height 88
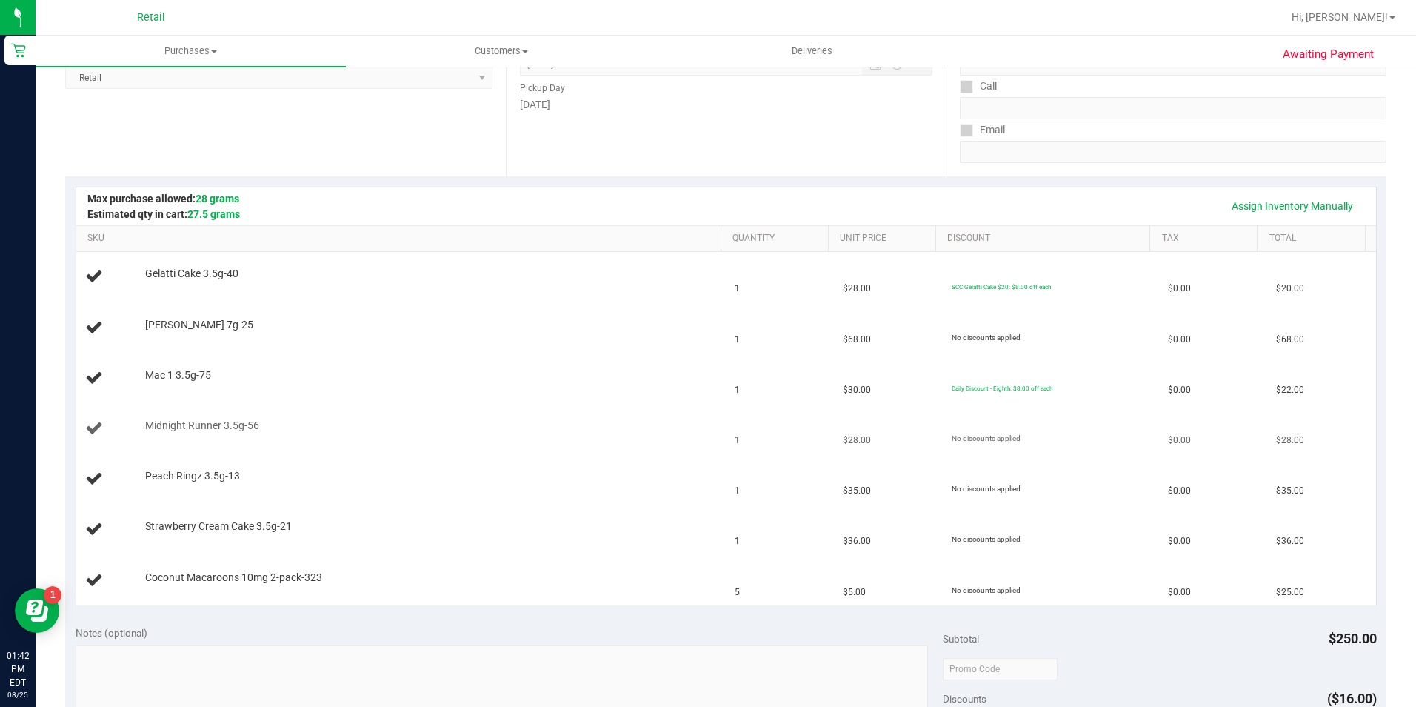
scroll to position [222, 0]
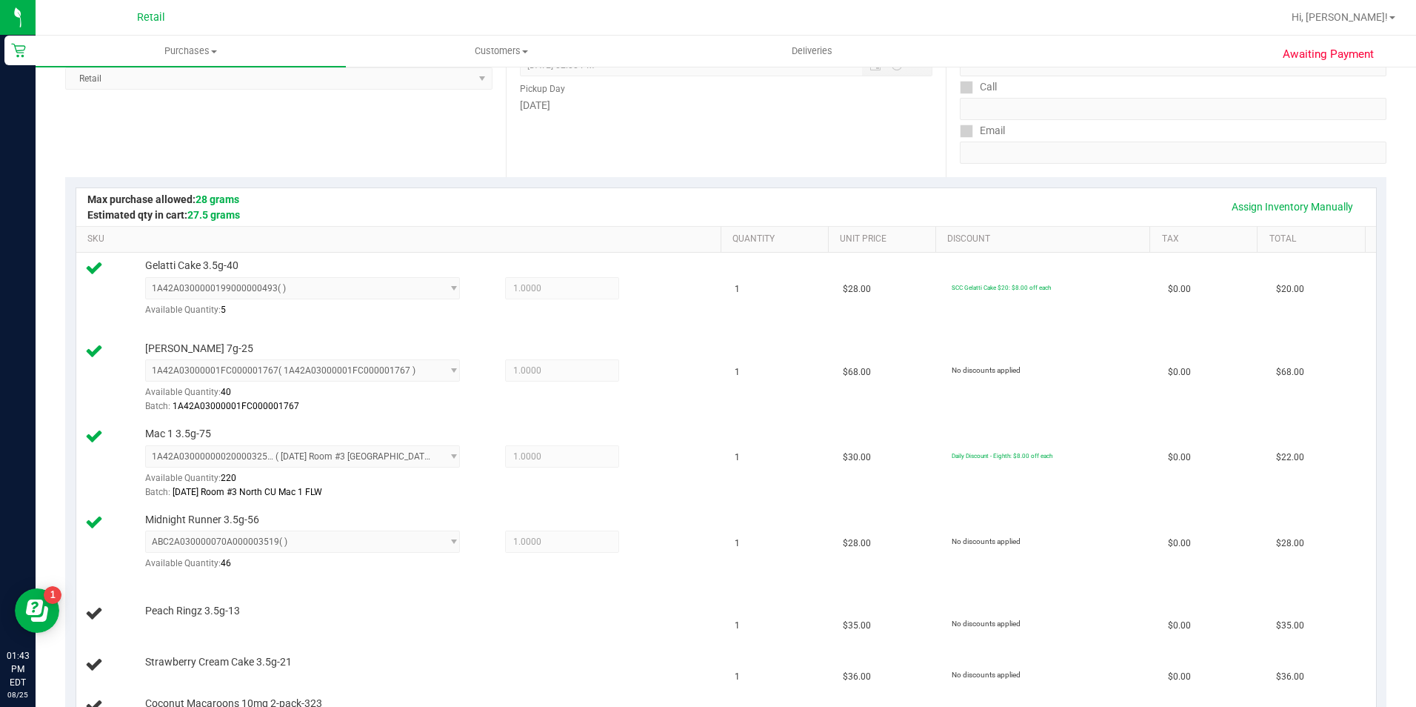
click at [257, 150] on div "Location Pickup Store Retail Select Store Retail" at bounding box center [285, 86] width 441 height 181
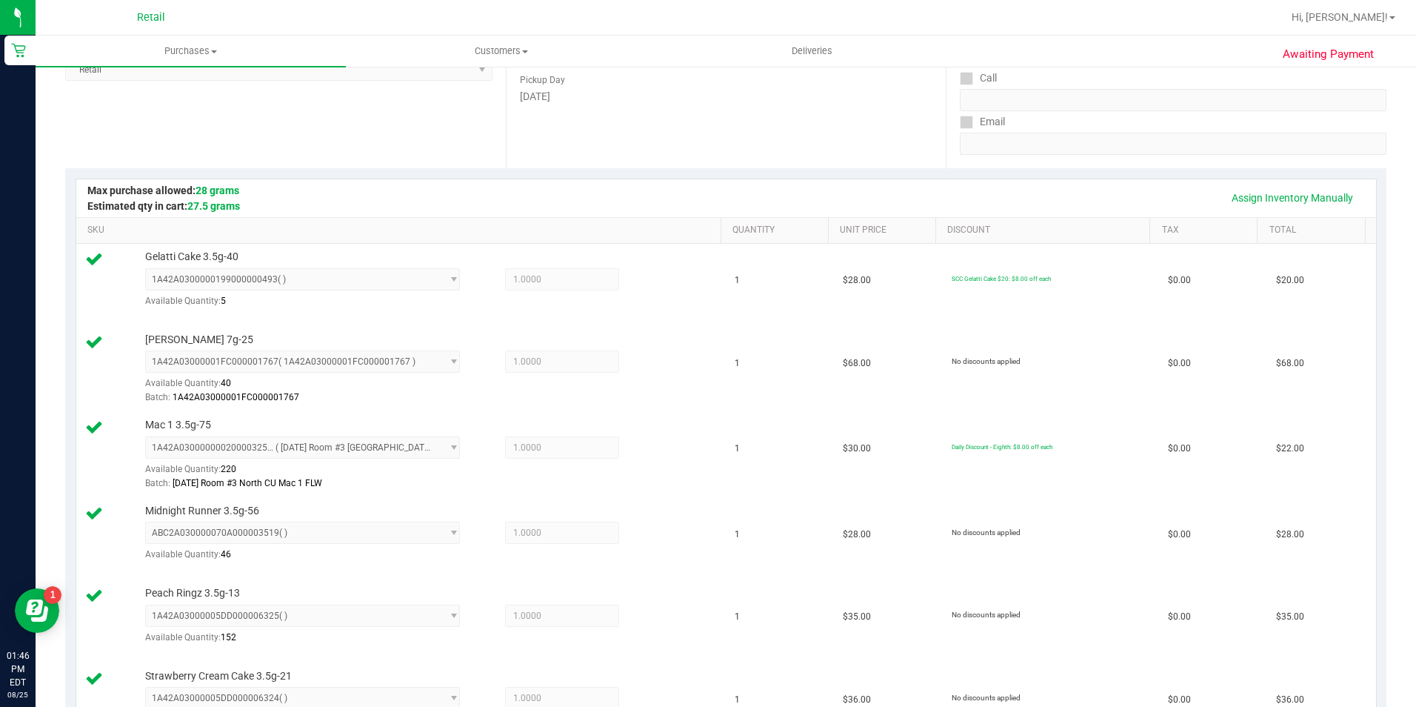
scroll to position [0, 0]
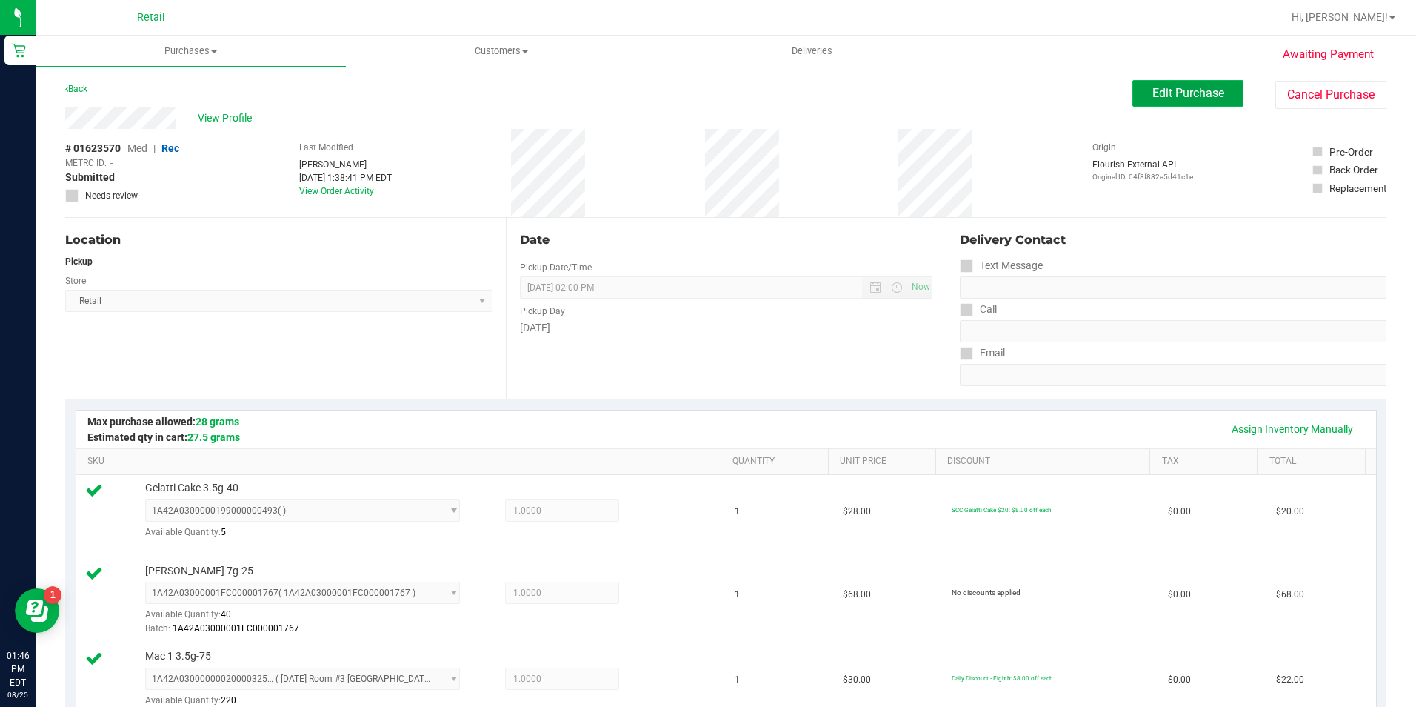
click at [1132, 93] on button "Edit Purchase" at bounding box center [1187, 93] width 111 height 27
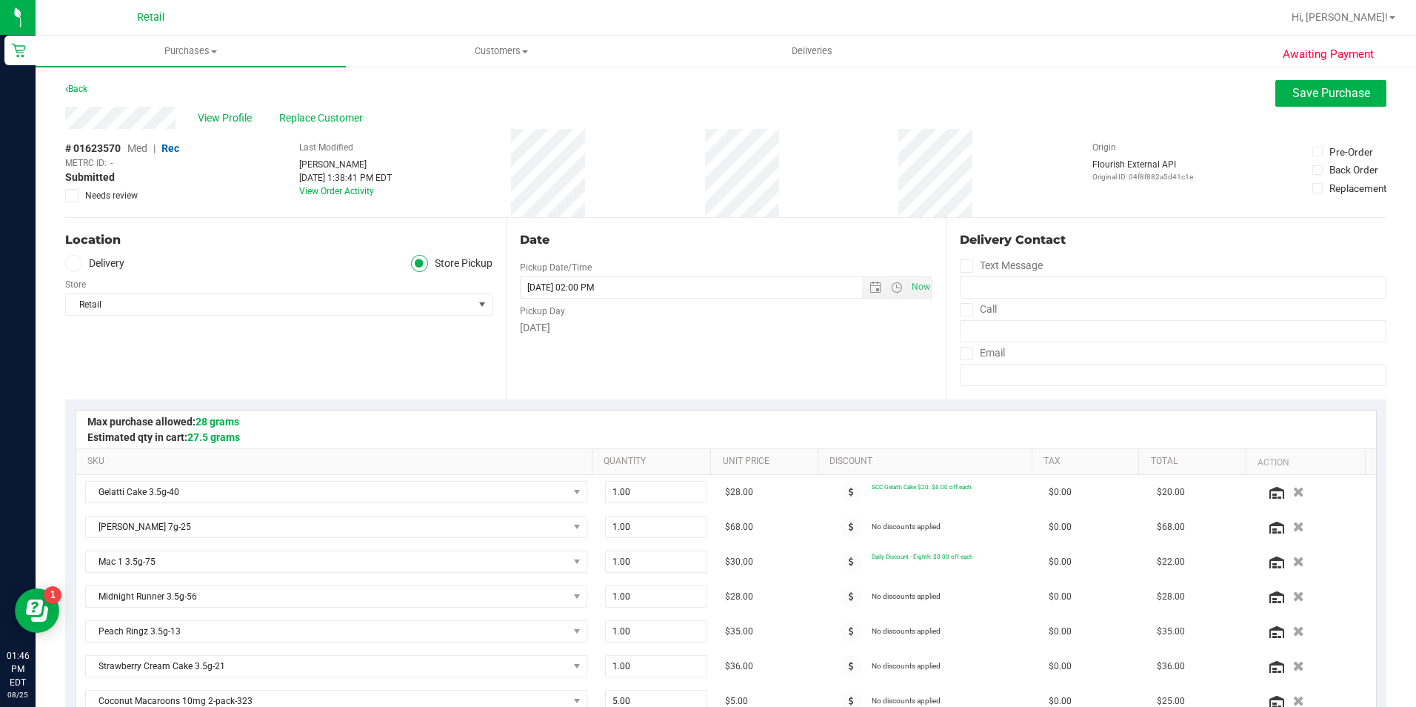
click at [134, 144] on span "Med" at bounding box center [137, 148] width 20 height 12
click at [947, 88] on div "Back Save Purchase" at bounding box center [725, 93] width 1321 height 27
click at [1306, 93] on span "Save Purchase" at bounding box center [1331, 93] width 78 height 14
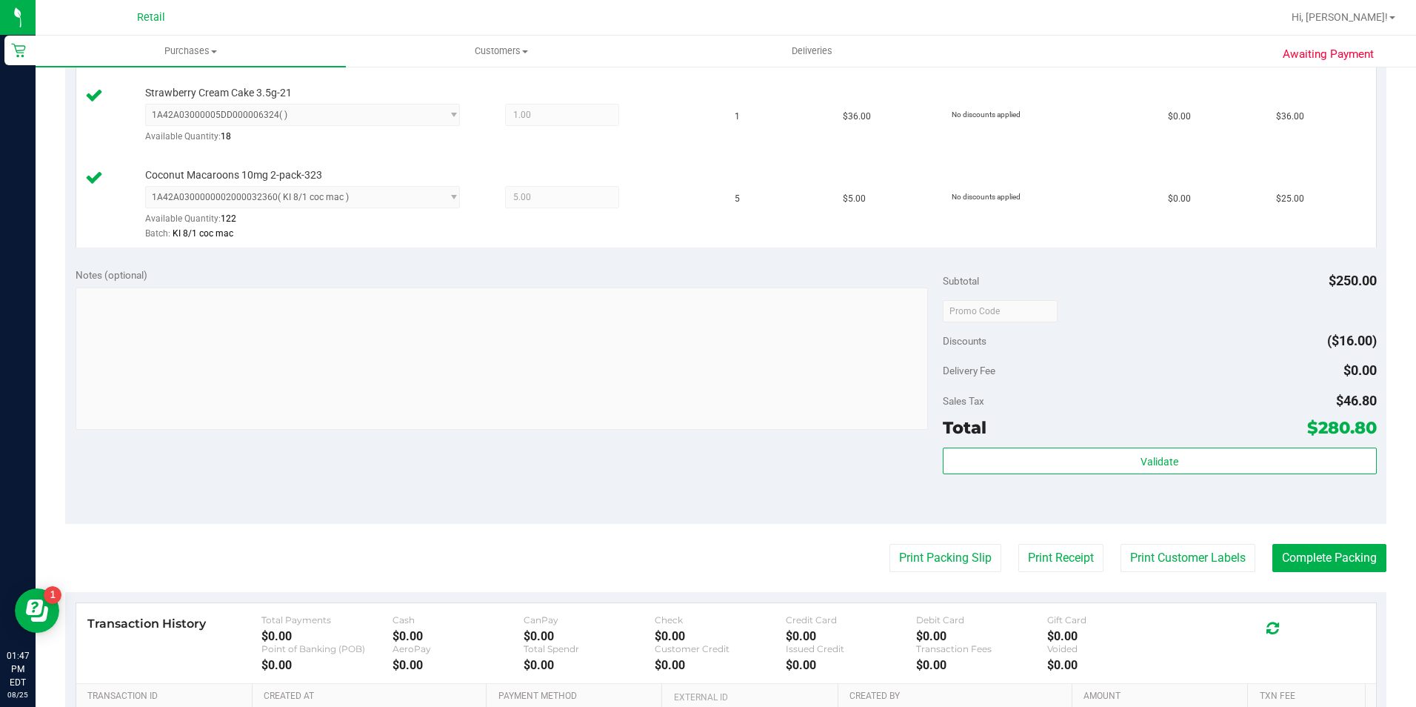
scroll to position [815, 0]
click at [1313, 562] on button "Complete Packing" at bounding box center [1329, 557] width 114 height 28
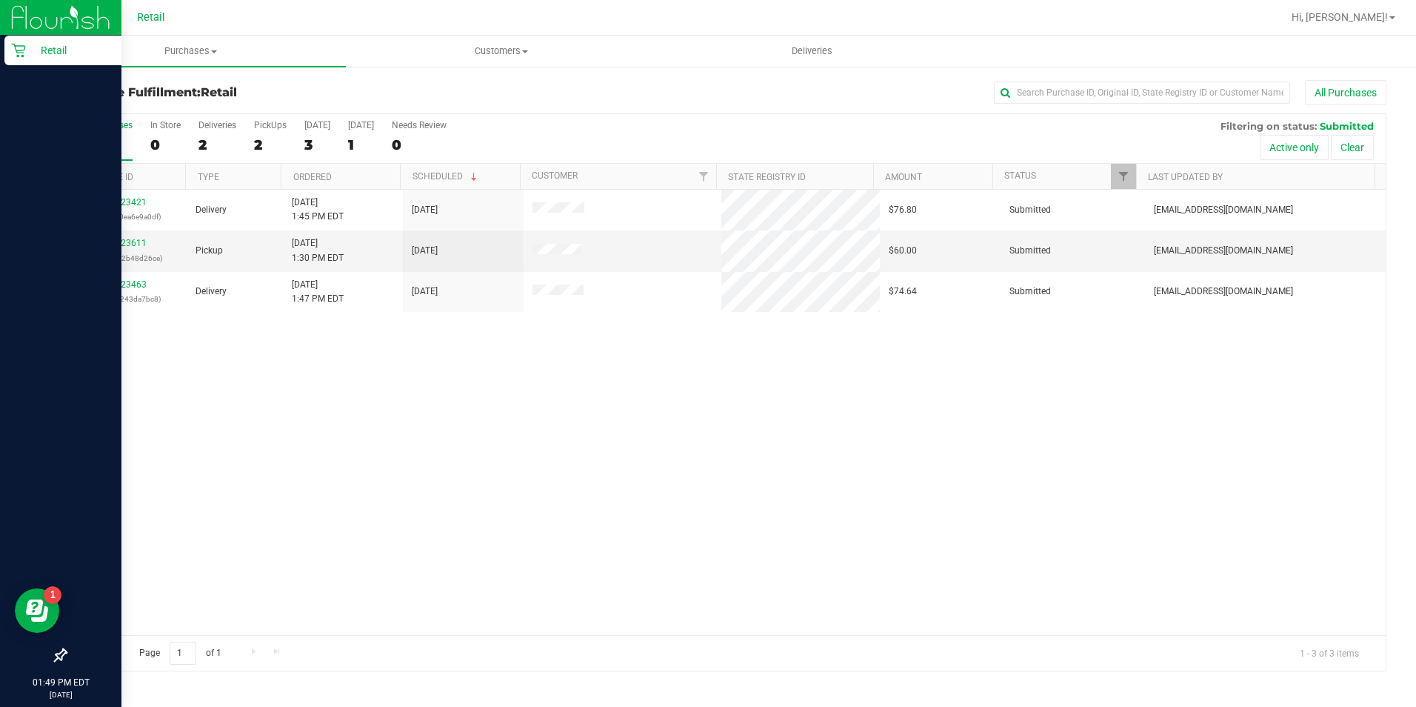
click at [30, 51] on p "Retail" at bounding box center [70, 50] width 89 height 18
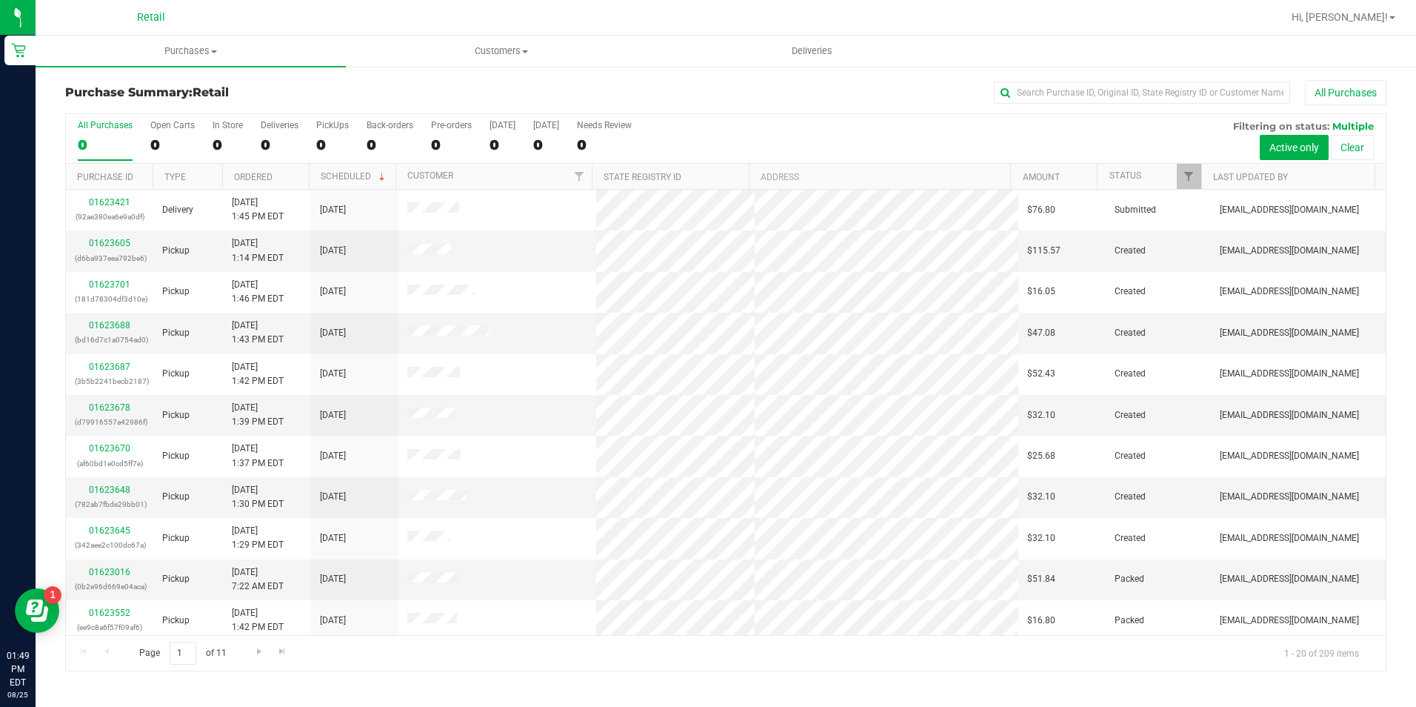
click at [1041, 77] on div "Purchase Summary: Retail All Purchases All Purchases 0 Open Carts 0 In Store 0 …" at bounding box center [726, 375] width 1381 height 621
click at [1041, 89] on input "text" at bounding box center [1142, 92] width 296 height 22
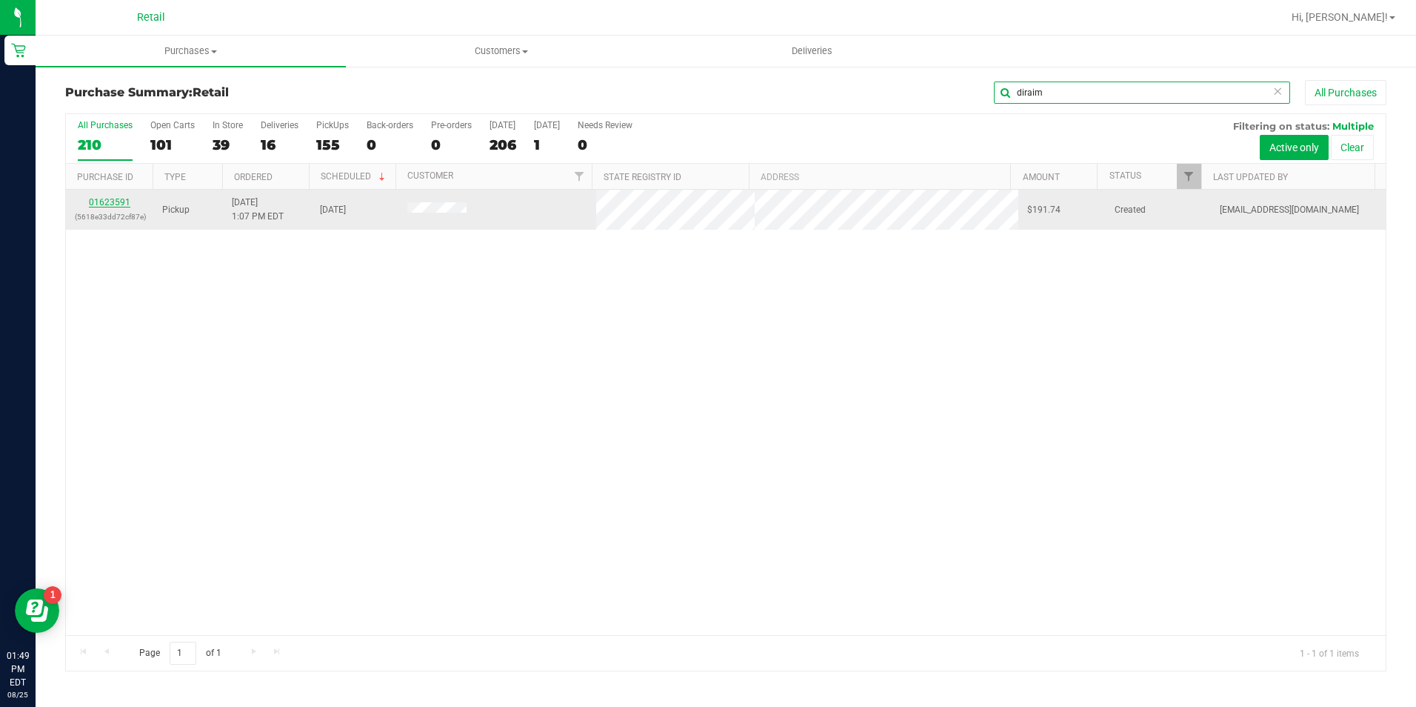
type input "diraim"
click at [121, 204] on link "01623591" at bounding box center [109, 202] width 41 height 10
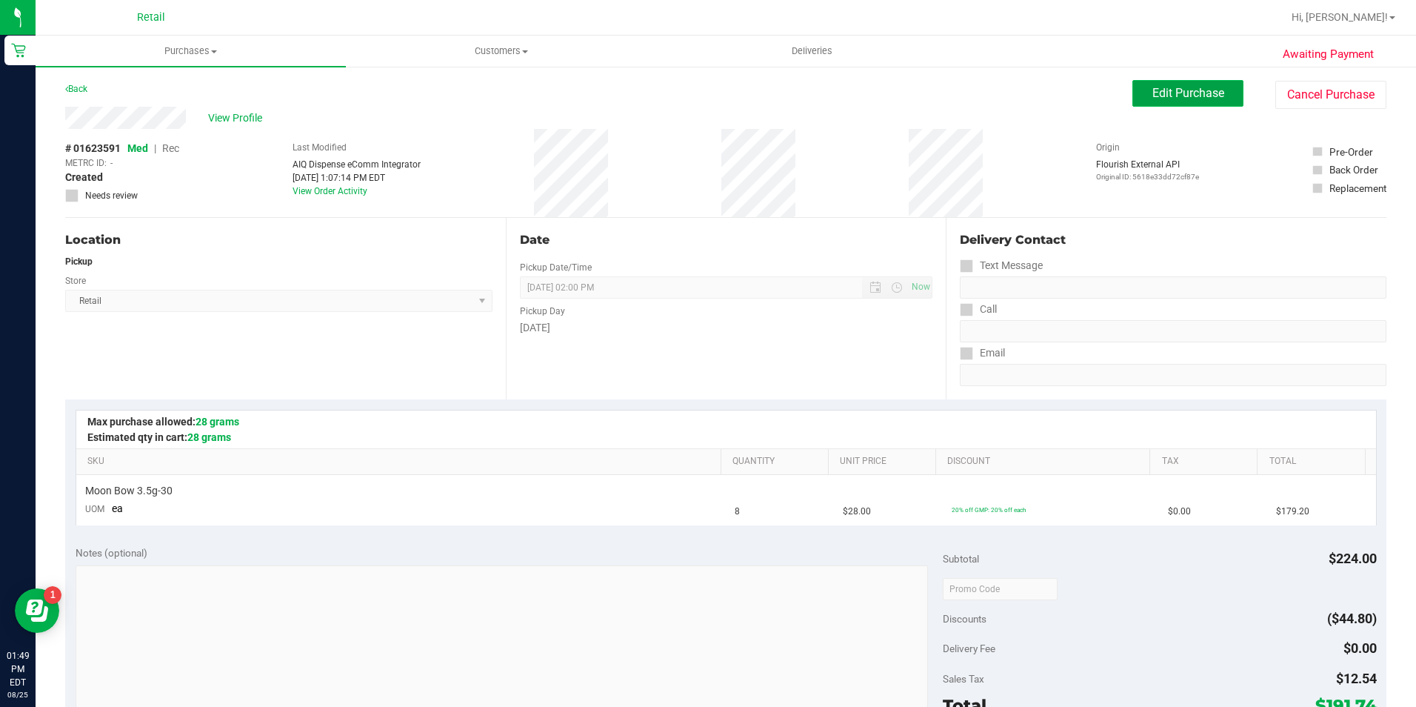
click at [1161, 99] on span "Edit Purchase" at bounding box center [1188, 93] width 72 height 14
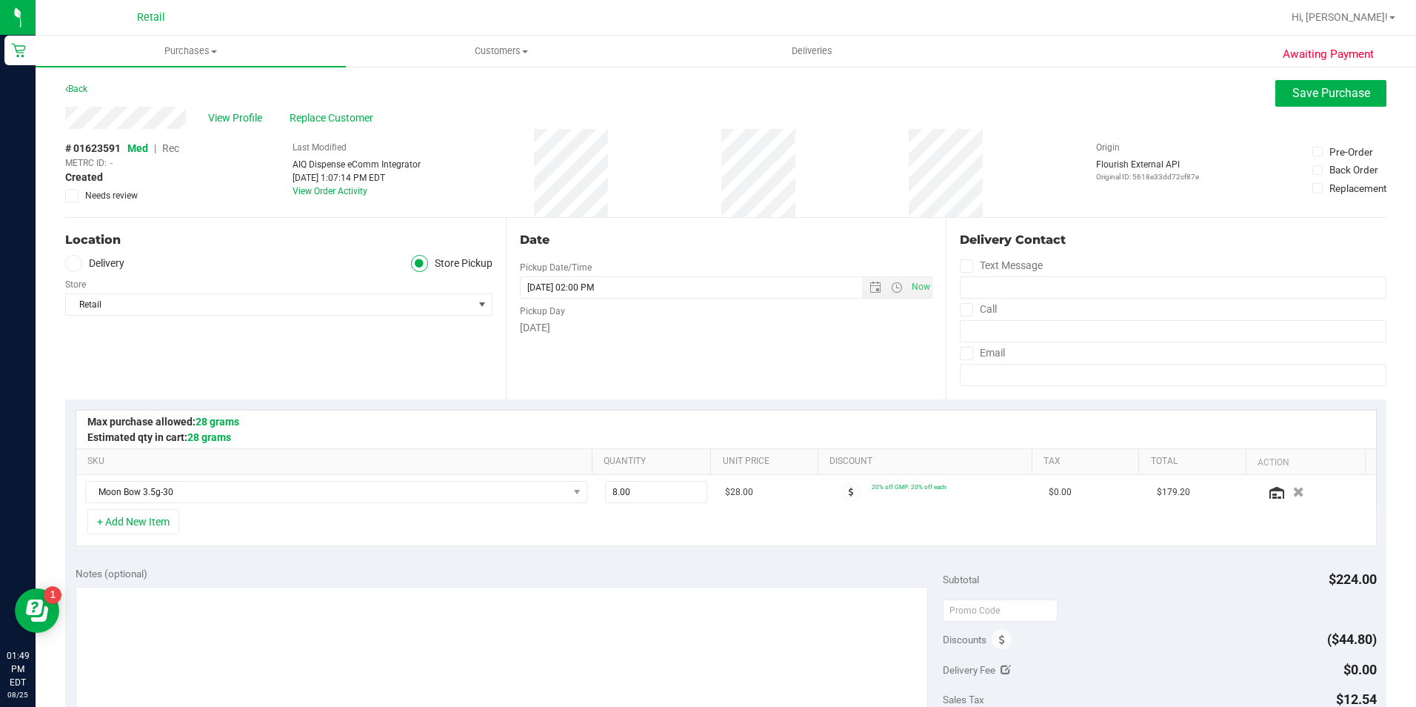
click at [177, 151] on span "Rec" at bounding box center [170, 148] width 17 height 12
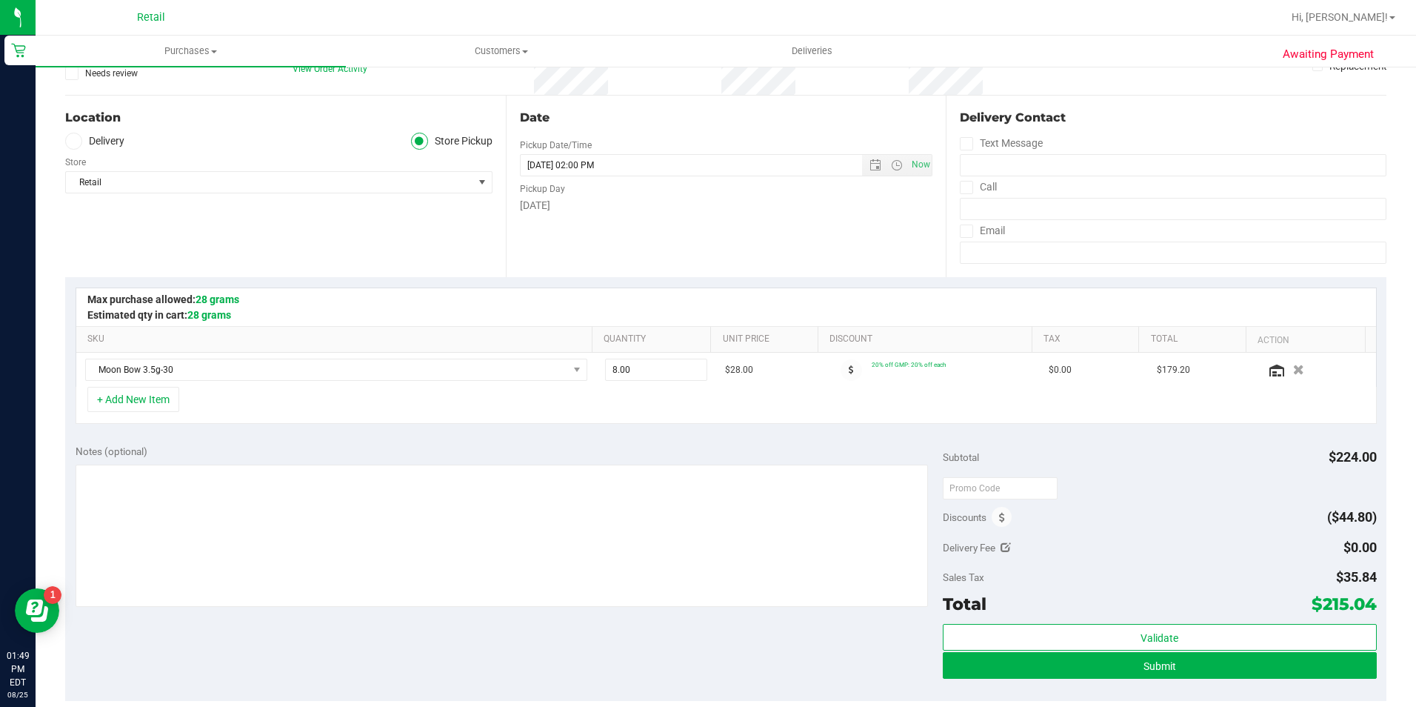
scroll to position [370, 0]
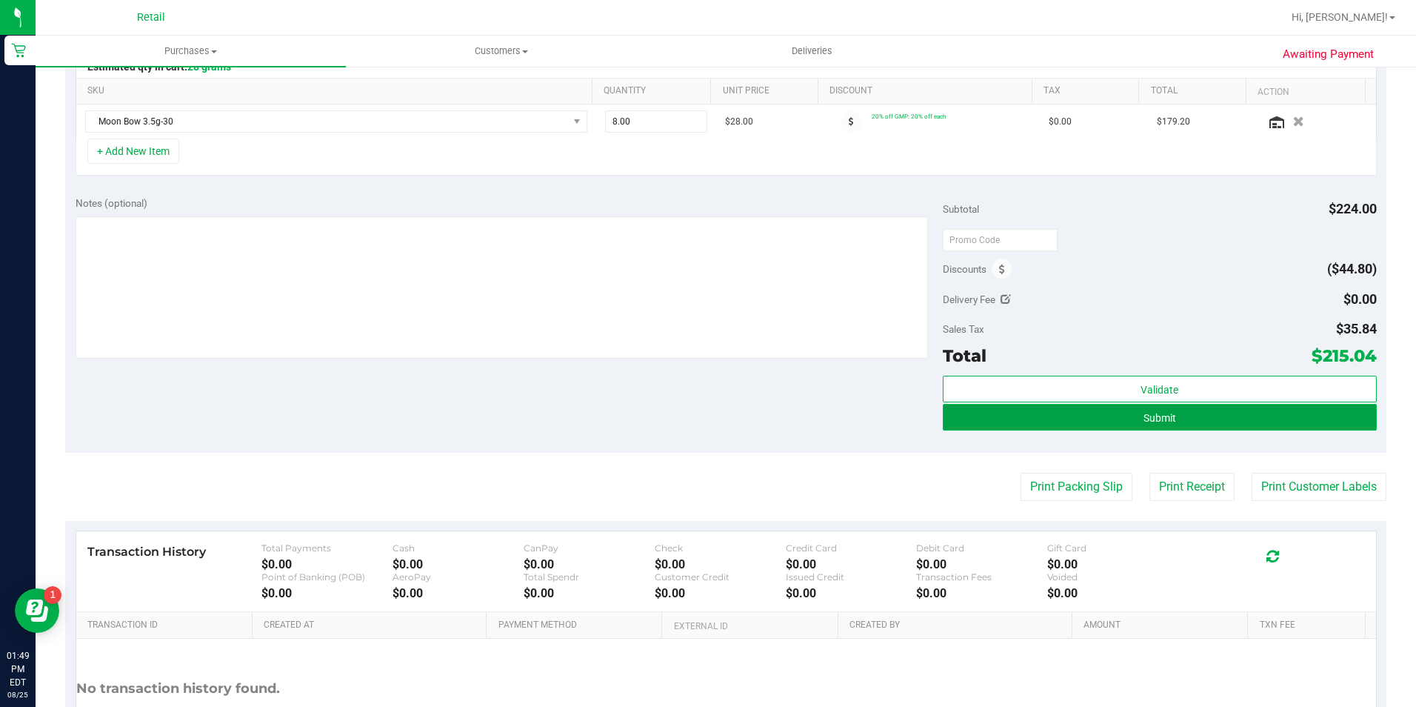
click at [1188, 420] on button "Submit" at bounding box center [1160, 417] width 434 height 27
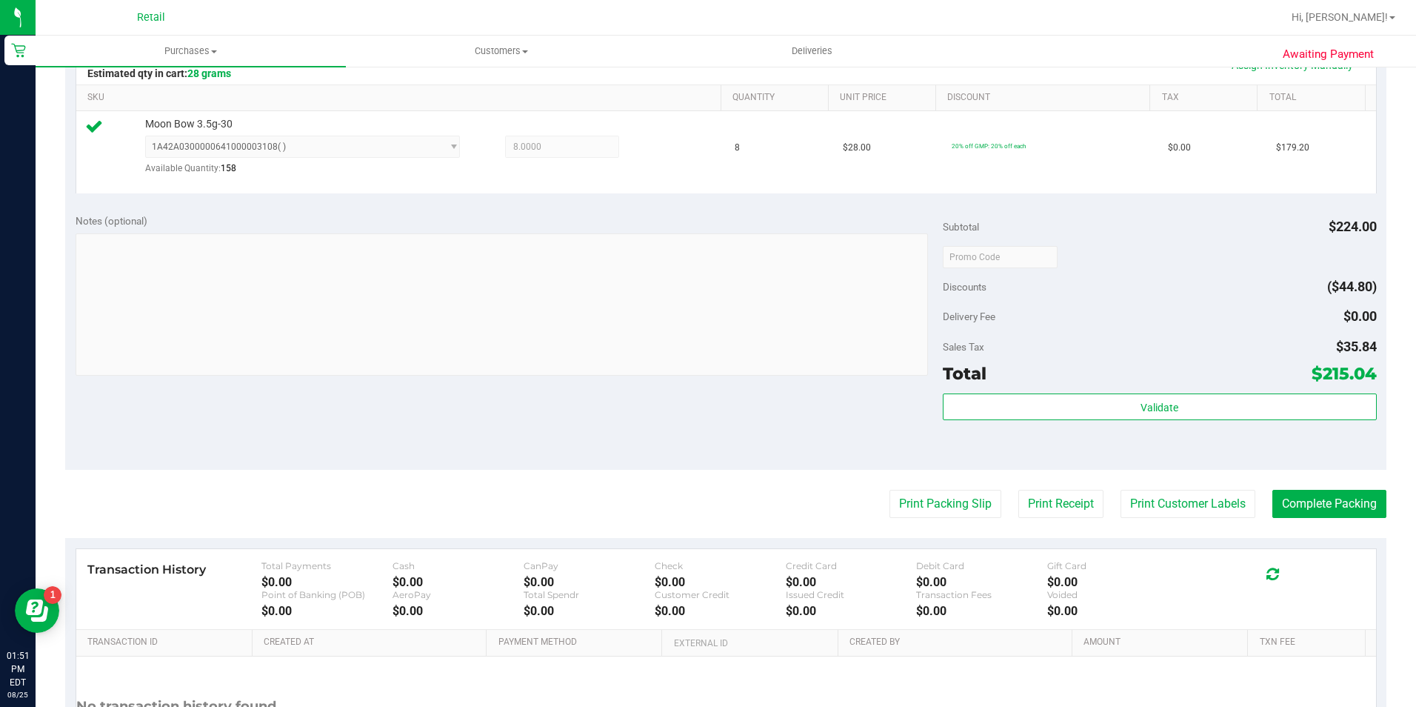
scroll to position [370, 0]
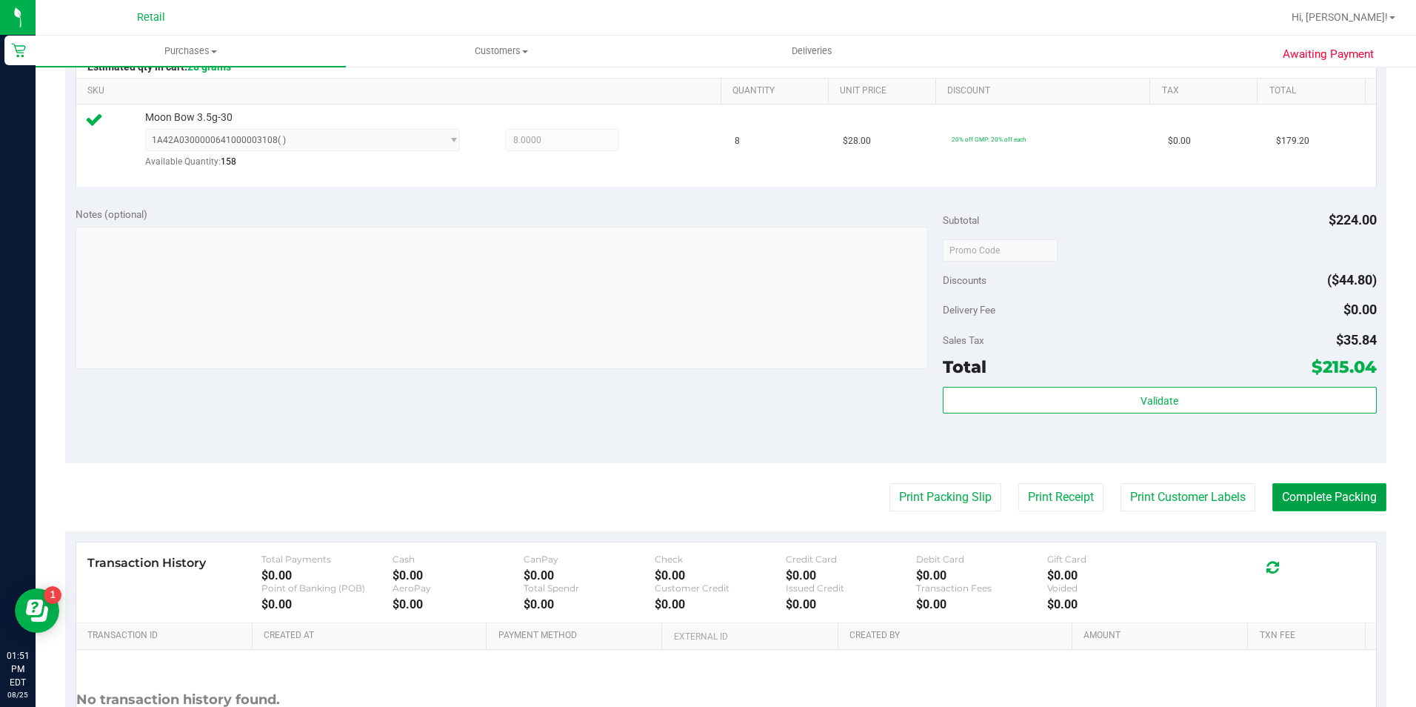
click at [1340, 493] on button "Complete Packing" at bounding box center [1329, 497] width 114 height 28
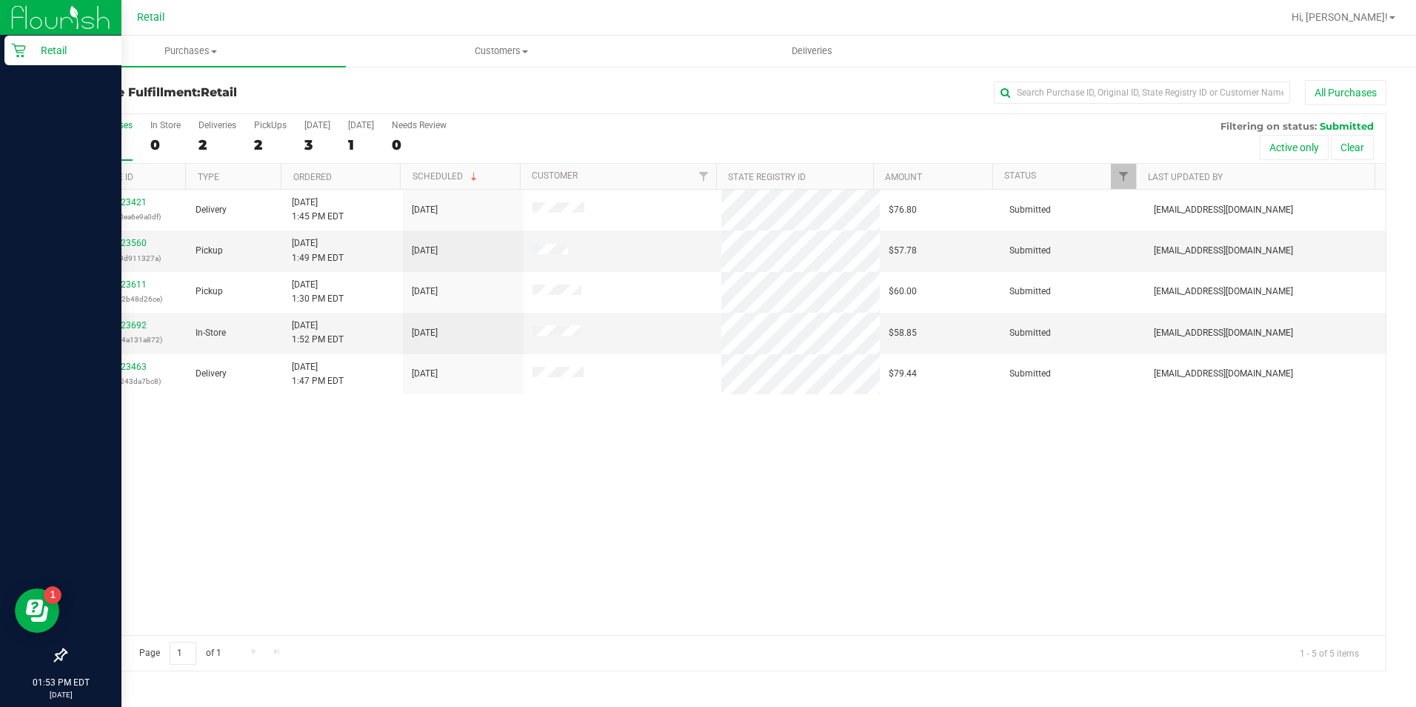
click at [19, 57] on icon at bounding box center [18, 50] width 15 height 15
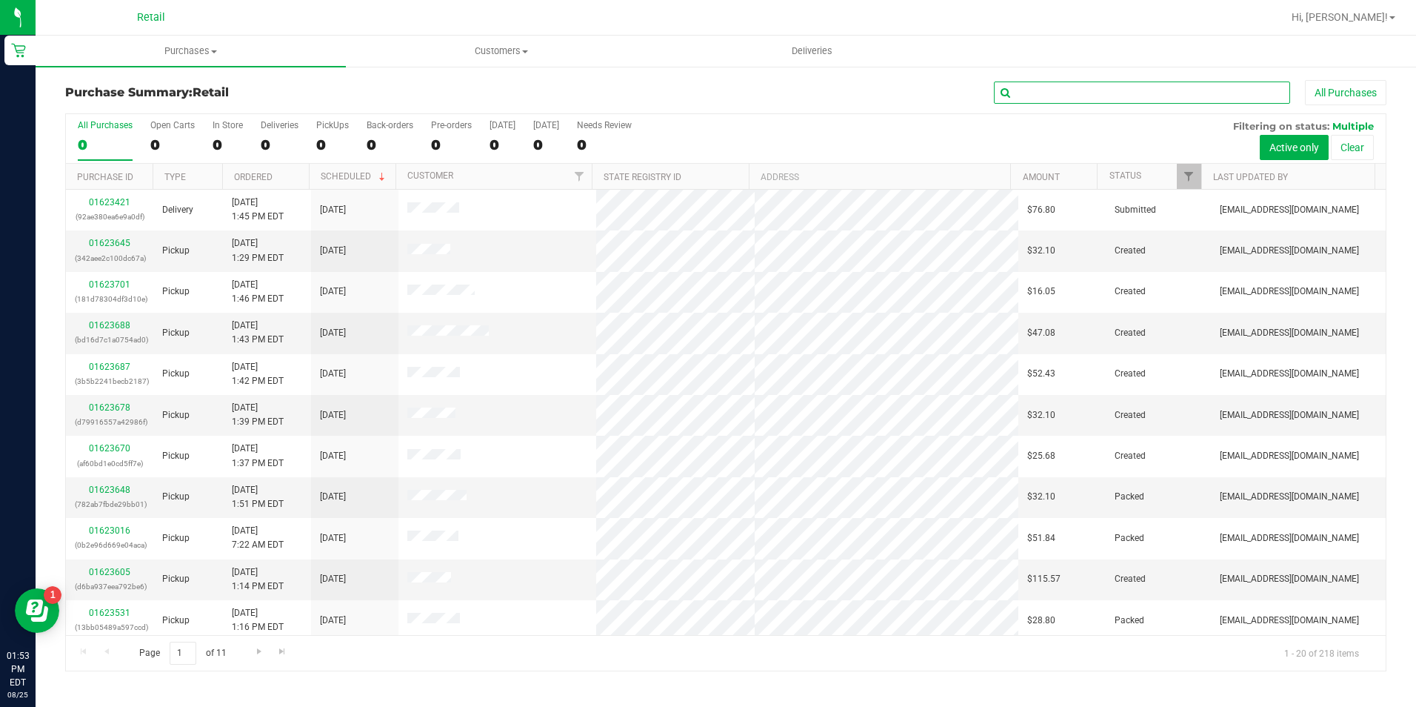
click at [1038, 90] on input "text" at bounding box center [1142, 92] width 296 height 22
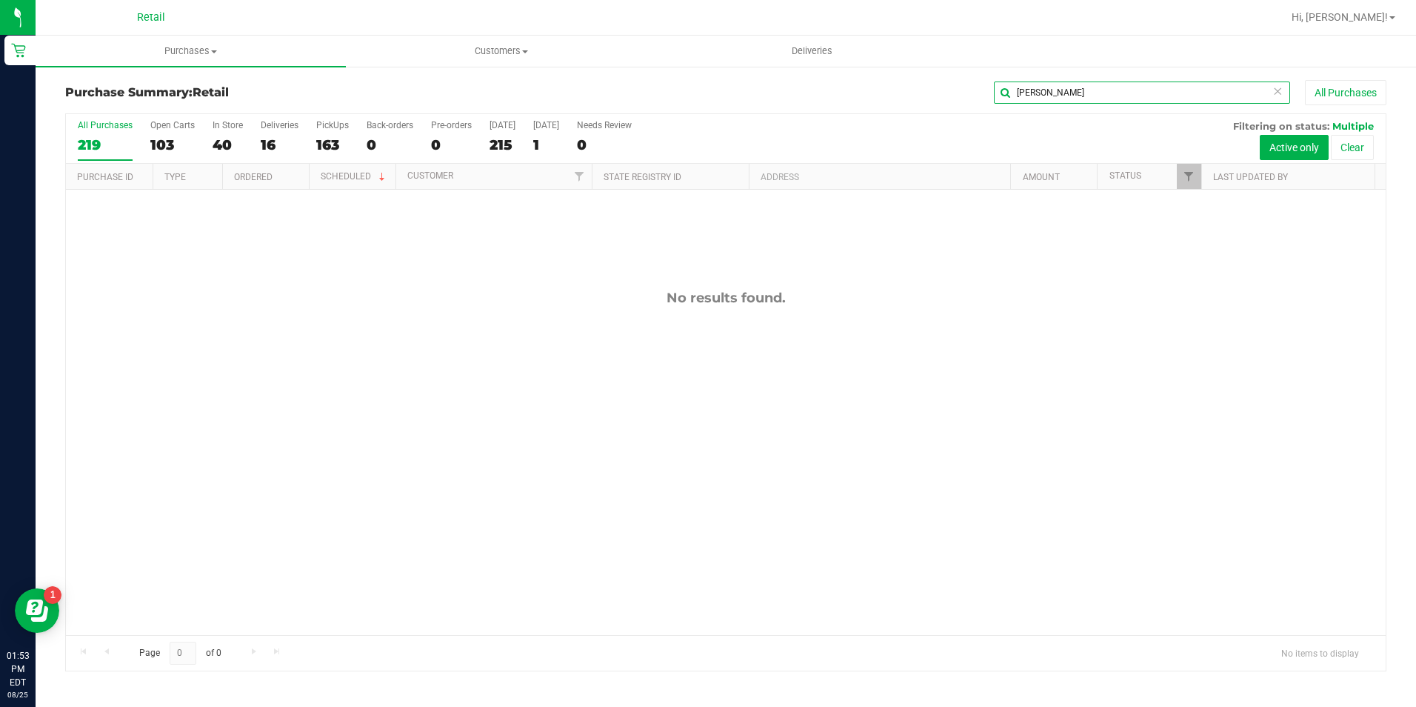
drag, startPoint x: 1034, startPoint y: 99, endPoint x: 1026, endPoint y: 99, distance: 8.1
click at [1026, 99] on input "[PERSON_NAME]" at bounding box center [1142, 92] width 296 height 22
type input "[PERSON_NAME]"
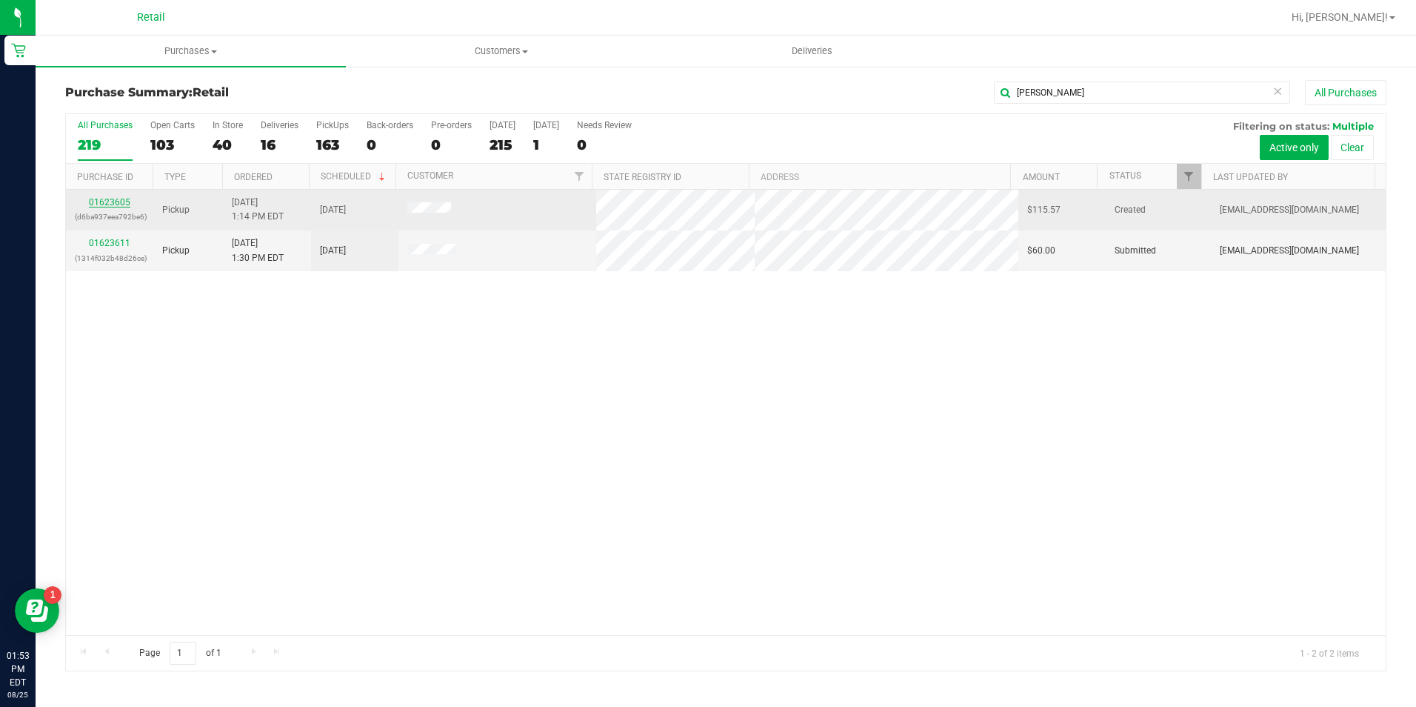
click at [121, 197] on link "01623605" at bounding box center [109, 202] width 41 height 10
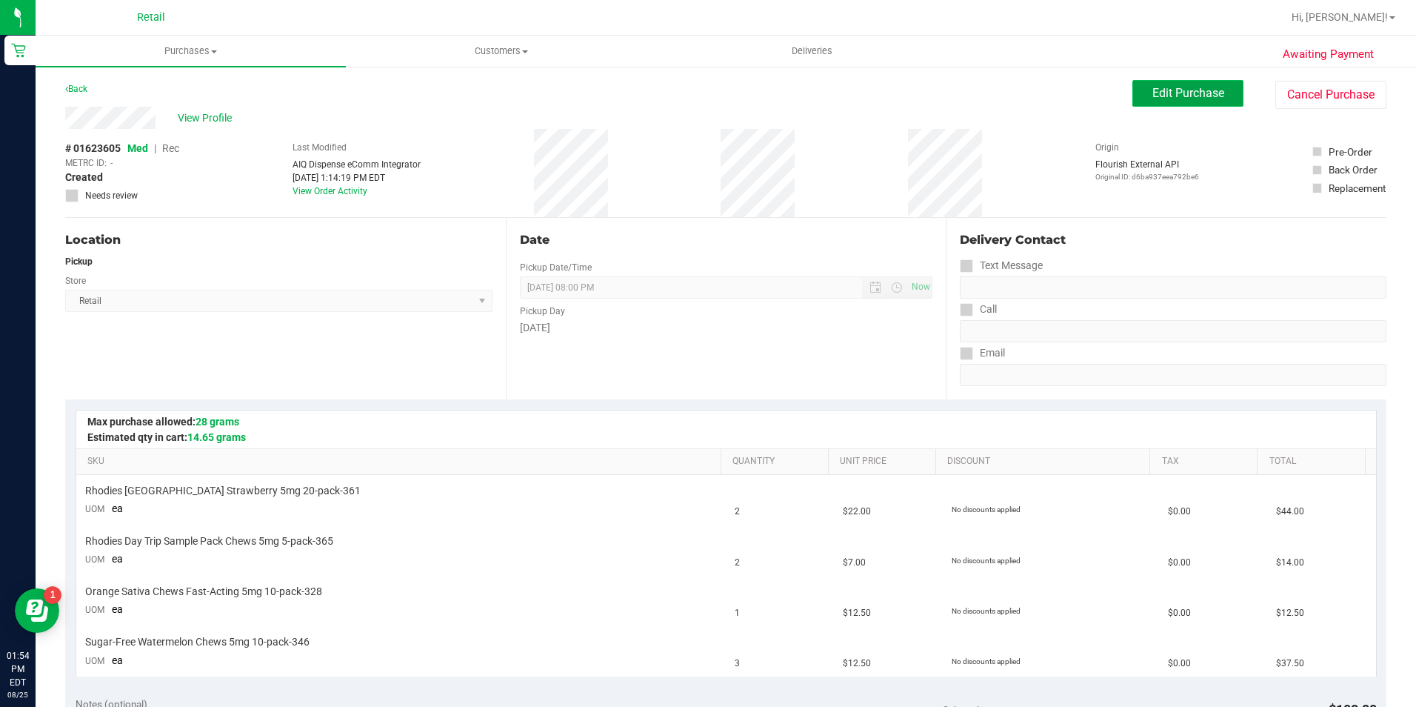
click at [1189, 94] on span "Edit Purchase" at bounding box center [1188, 93] width 72 height 14
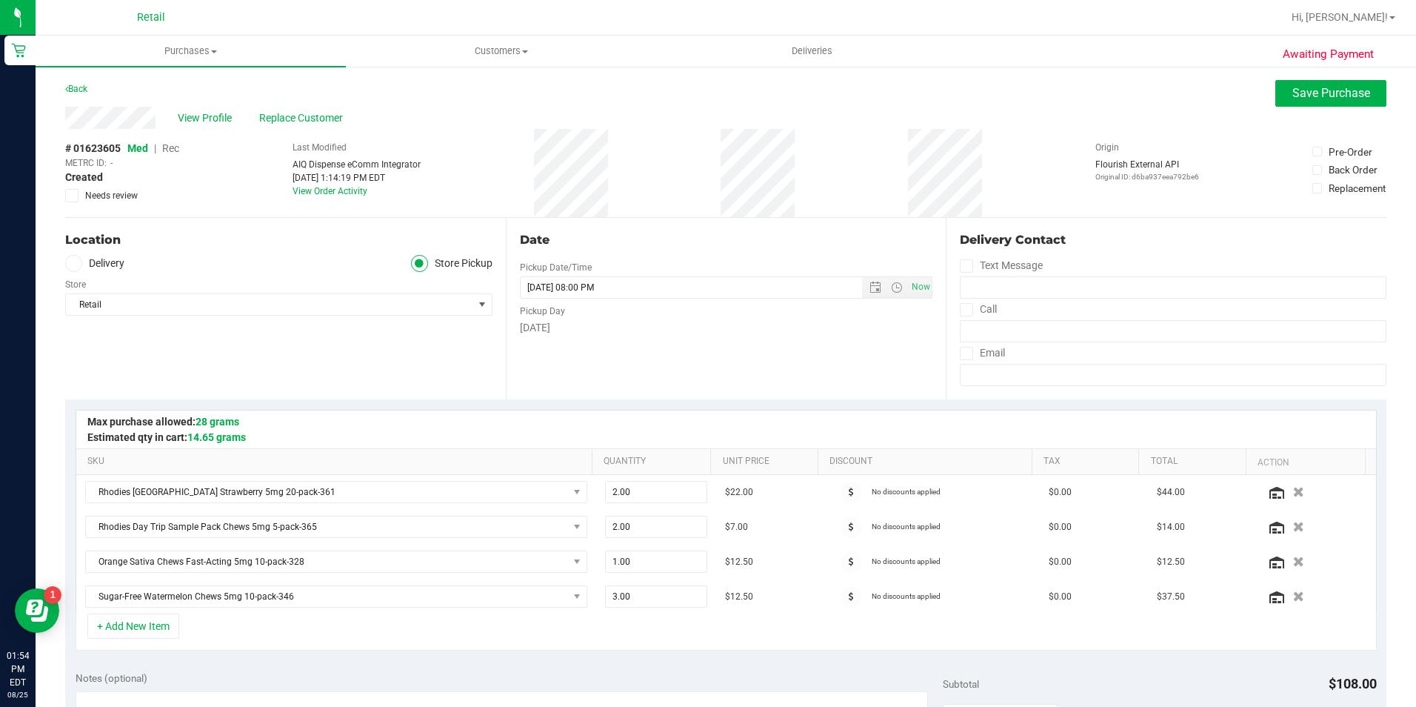
click at [178, 152] on span "Rec" at bounding box center [170, 148] width 17 height 12
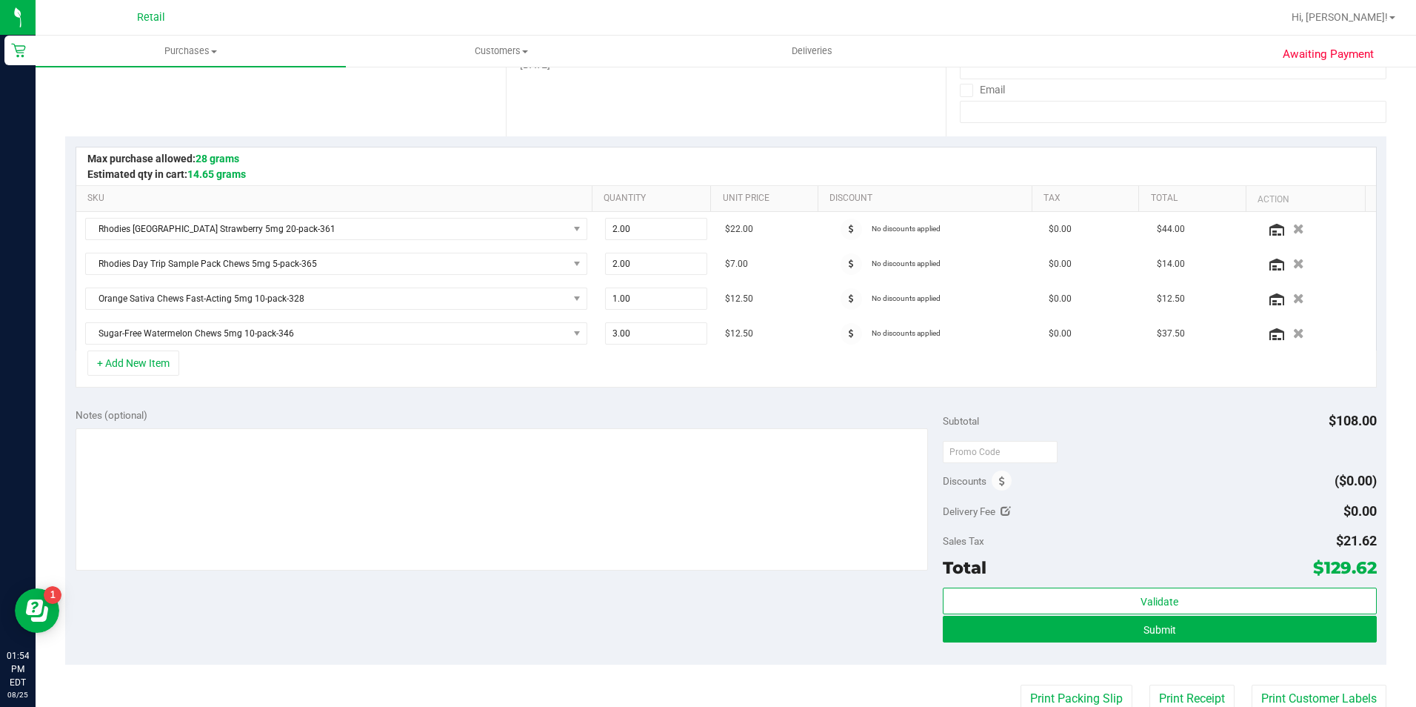
scroll to position [296, 0]
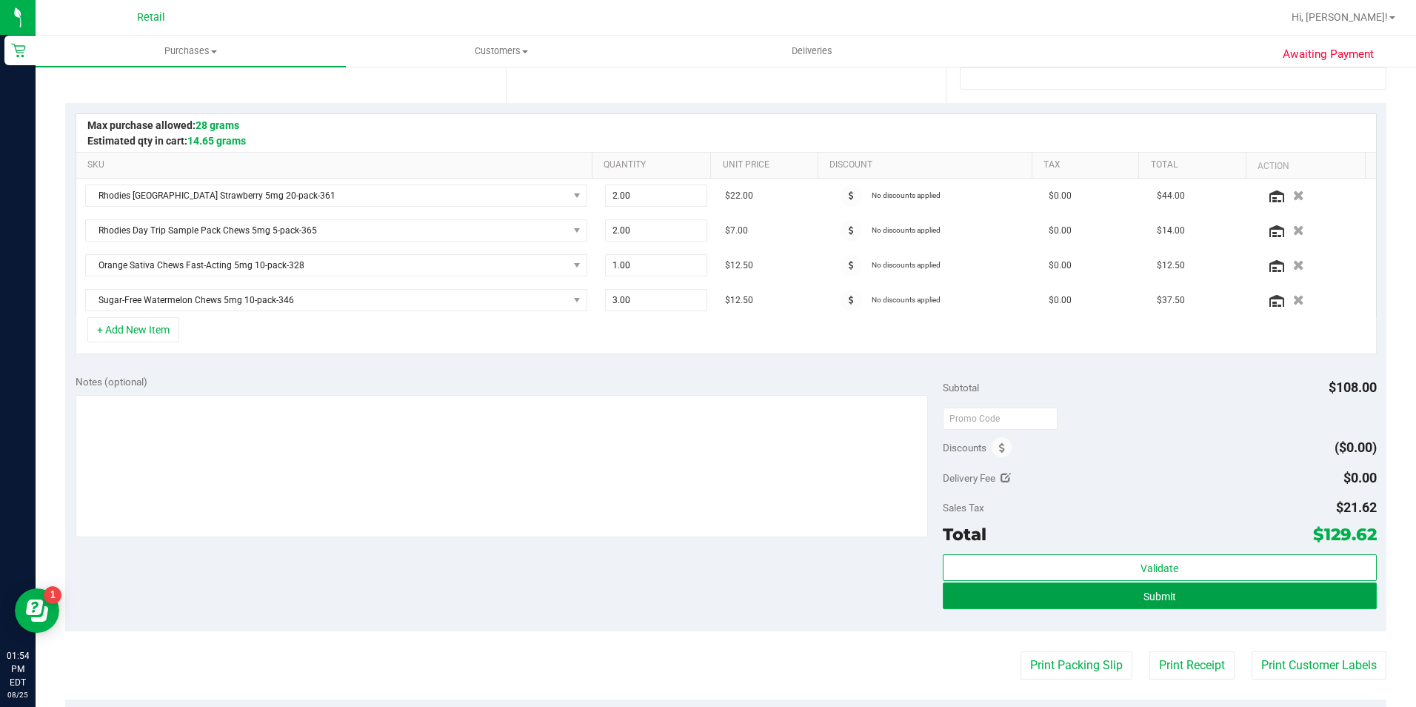
click at [1195, 607] on button "Submit" at bounding box center [1160, 595] width 434 height 27
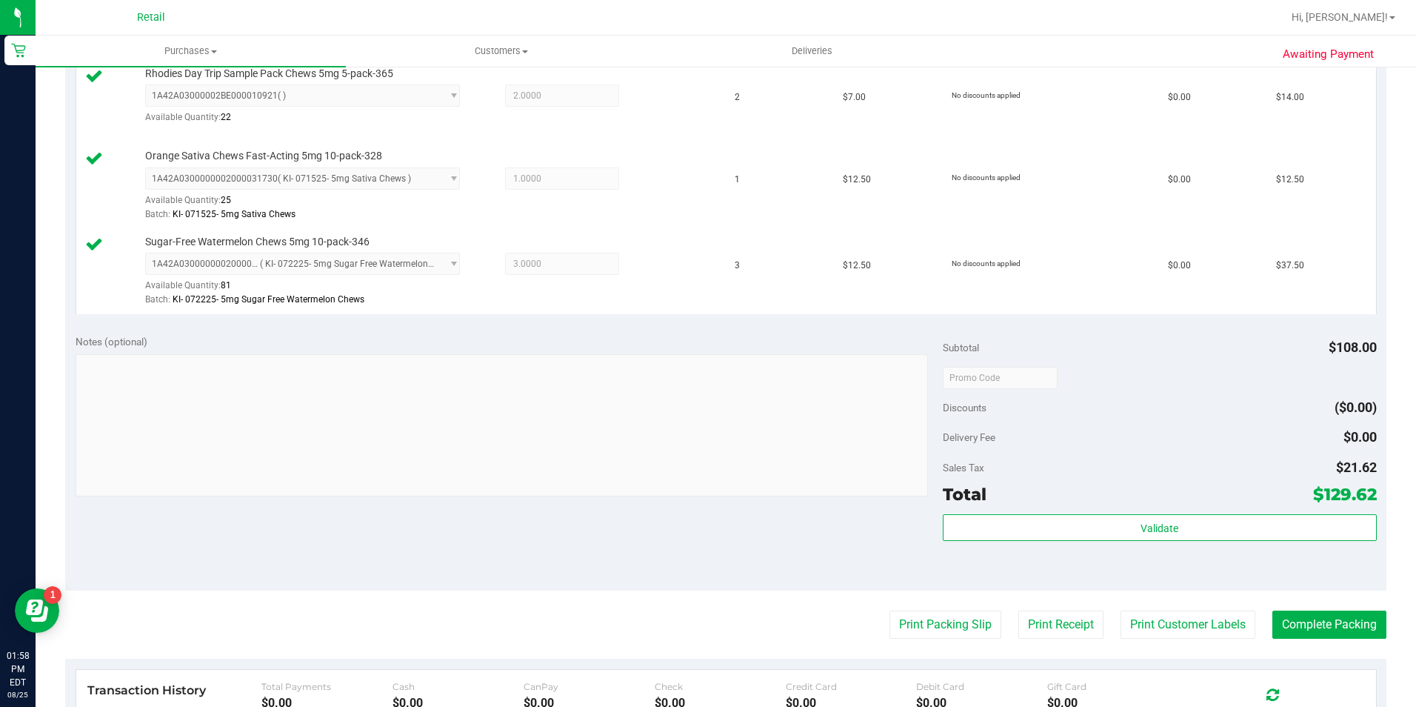
scroll to position [518, 0]
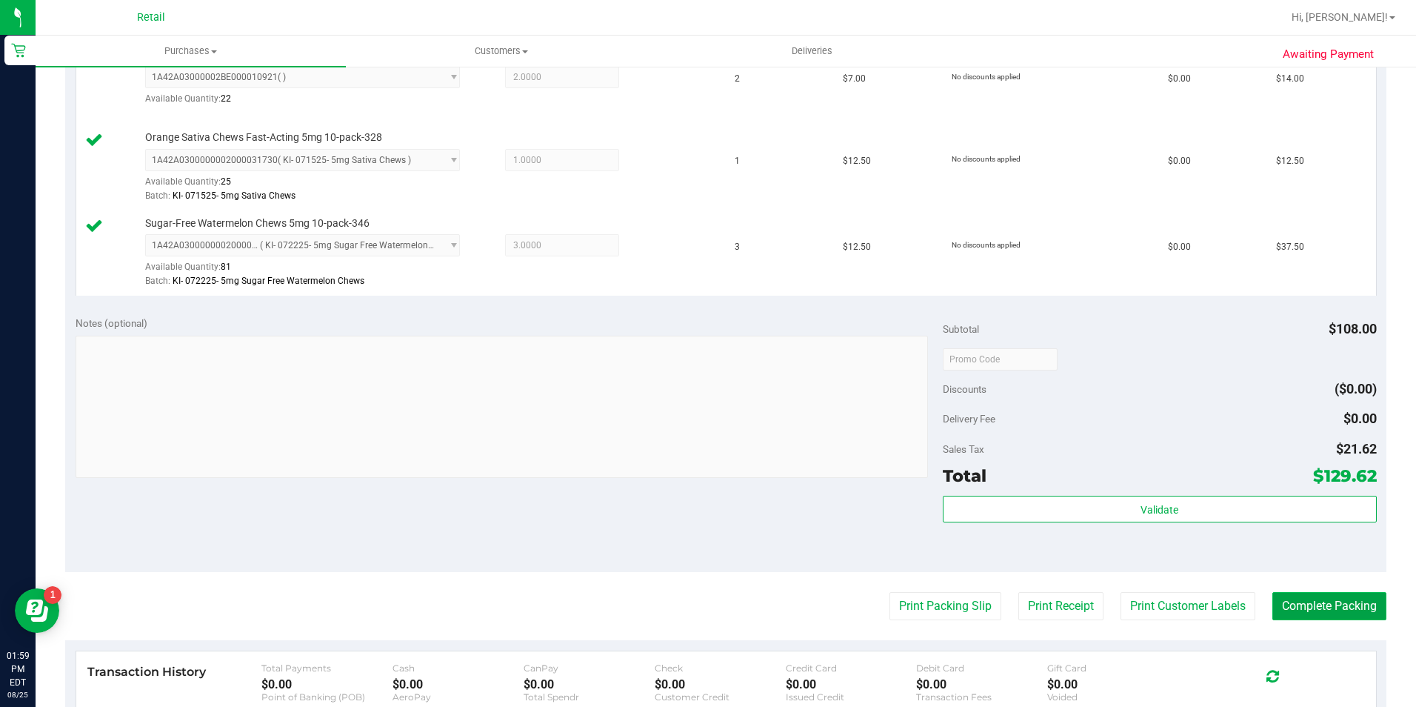
click at [1280, 605] on button "Complete Packing" at bounding box center [1329, 606] width 114 height 28
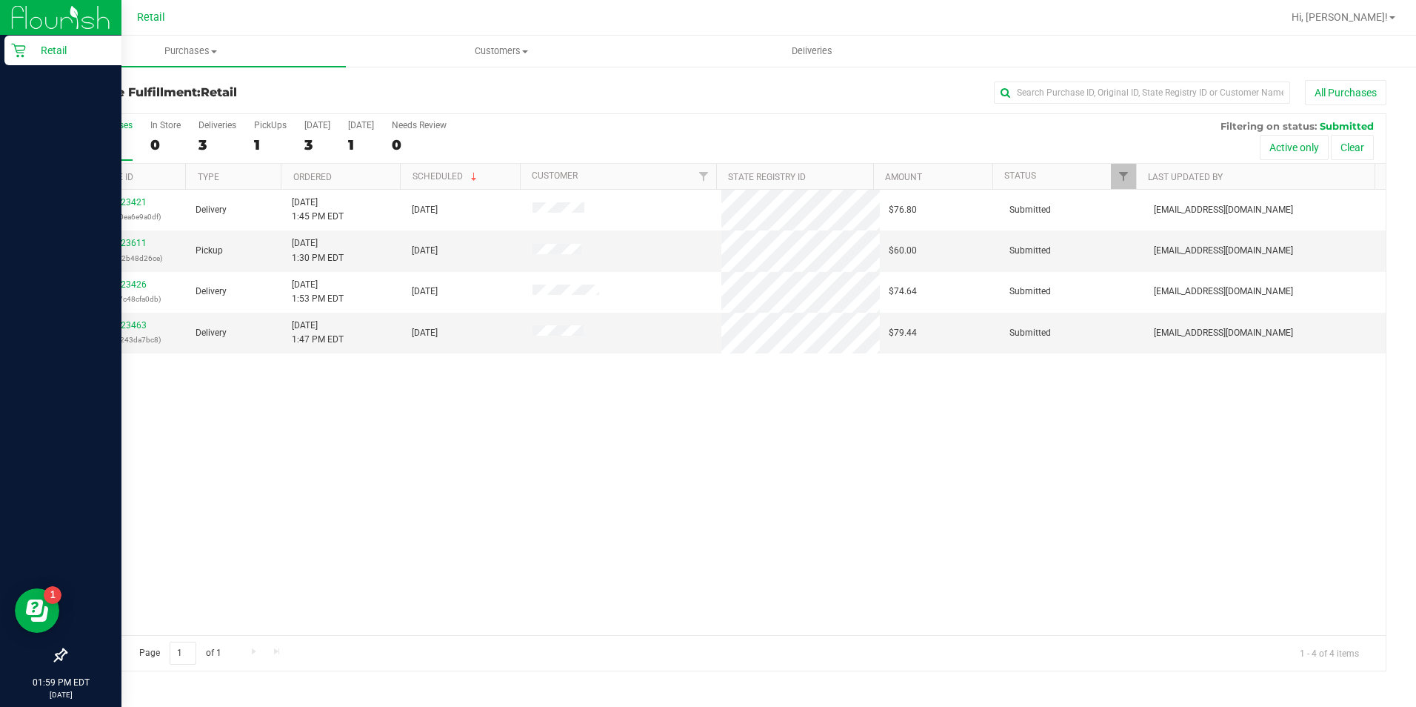
drag, startPoint x: 12, startPoint y: 50, endPoint x: 47, endPoint y: 51, distance: 35.6
click at [12, 50] on icon at bounding box center [18, 50] width 15 height 15
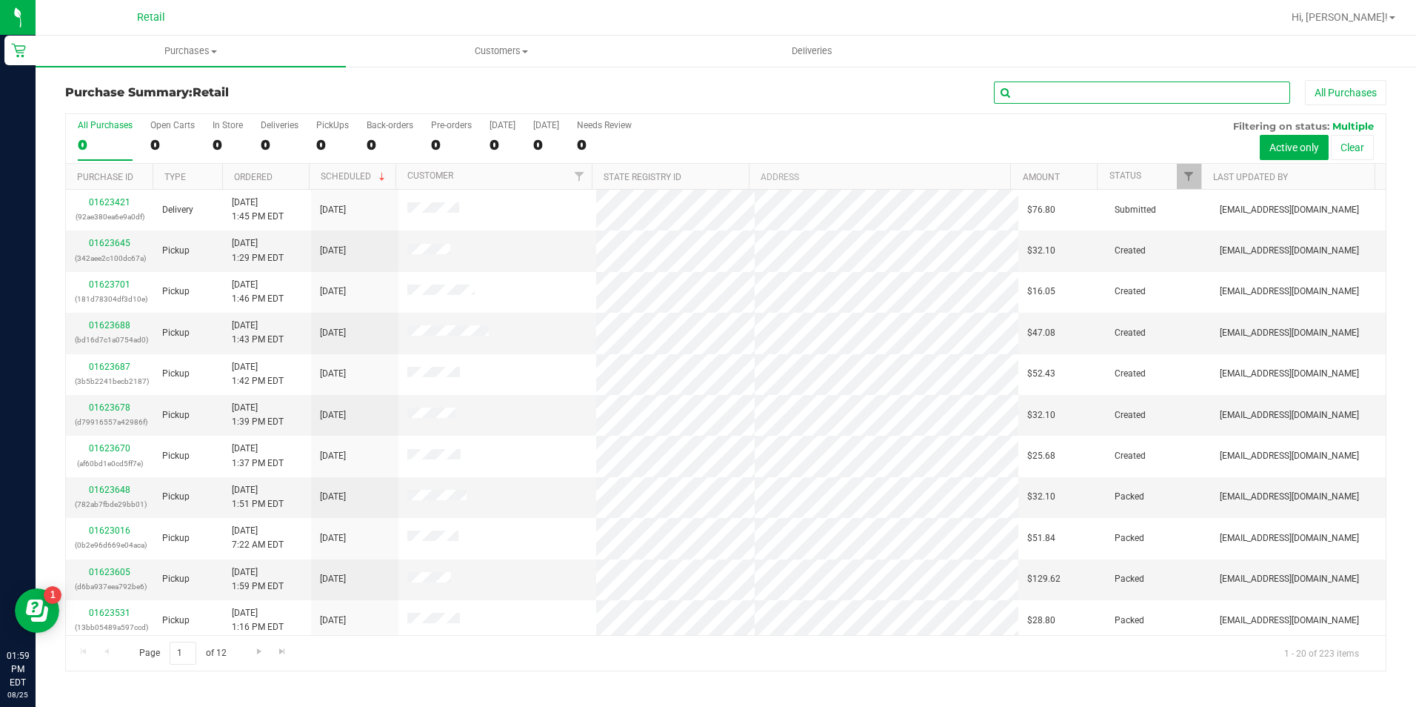
click at [1049, 90] on input "text" at bounding box center [1142, 92] width 296 height 22
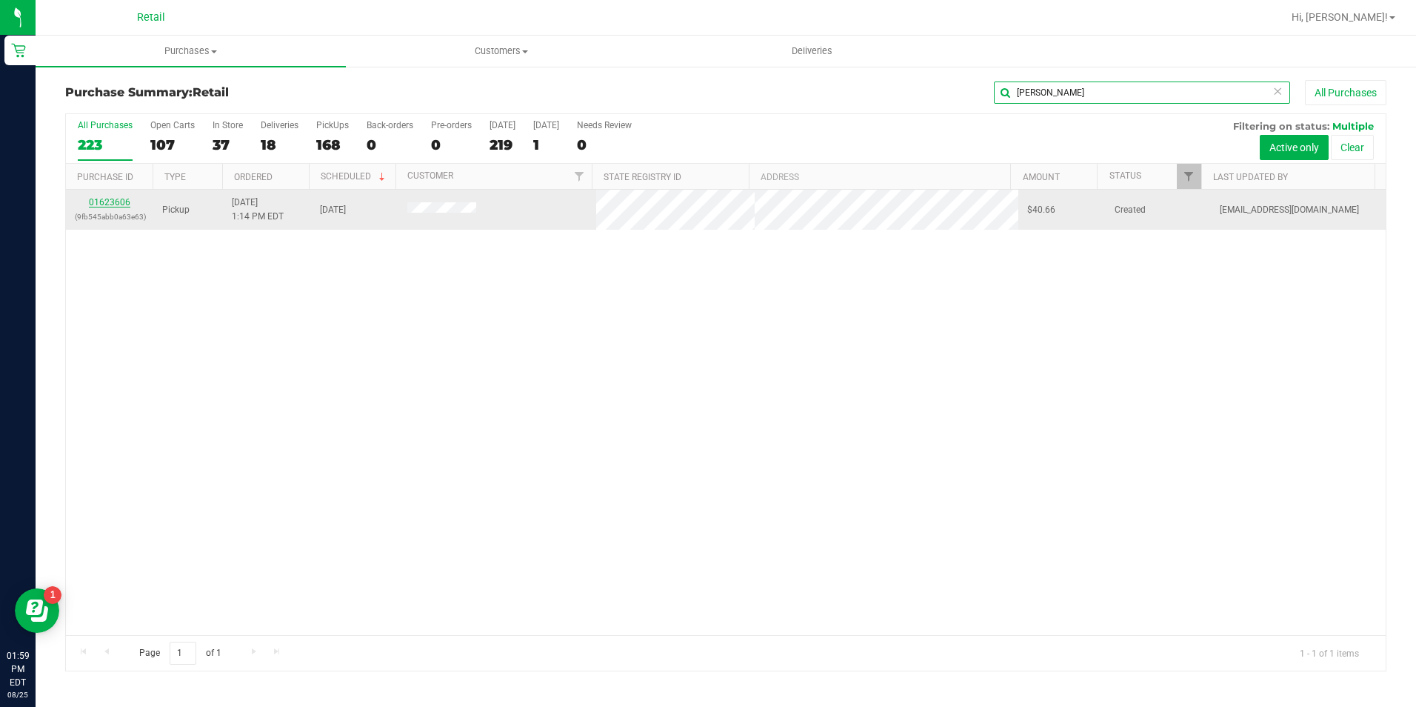
type input "[PERSON_NAME]"
click at [108, 201] on link "01623606" at bounding box center [109, 202] width 41 height 10
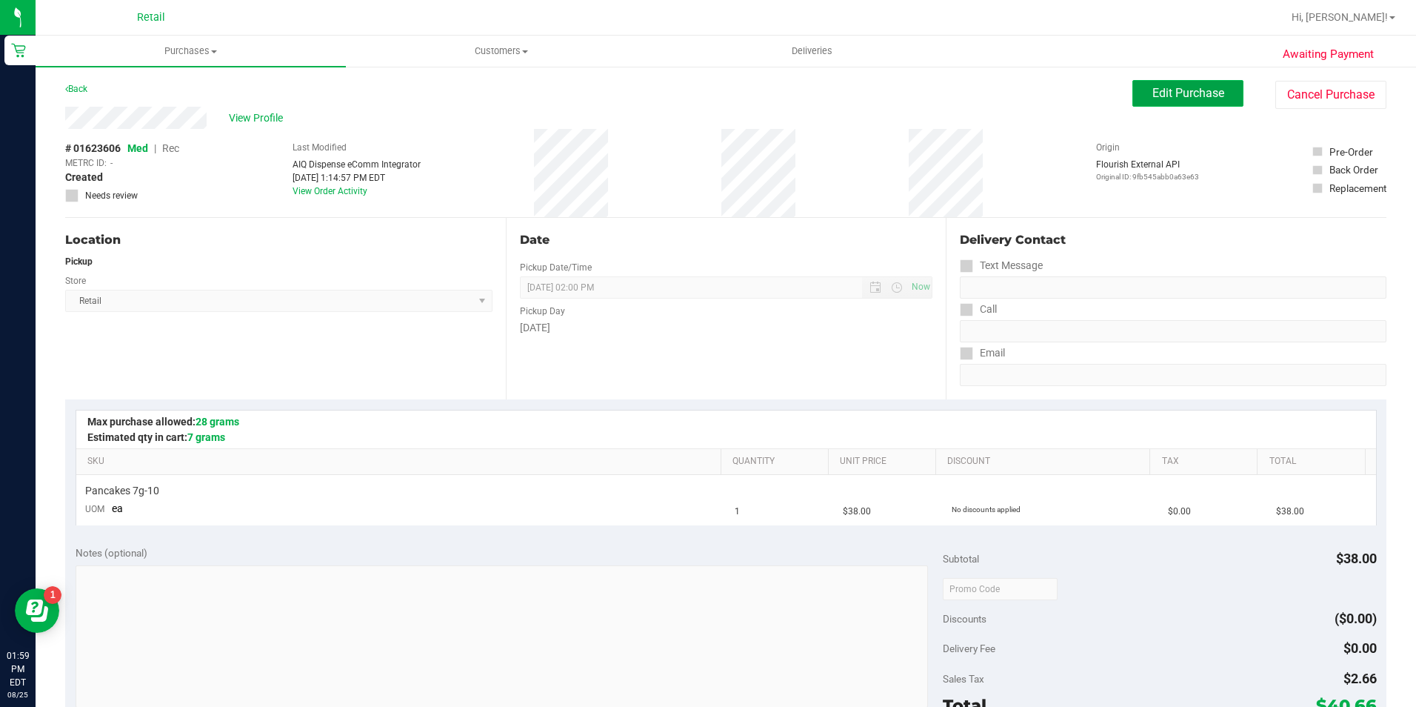
click at [1140, 93] on button "Edit Purchase" at bounding box center [1187, 93] width 111 height 27
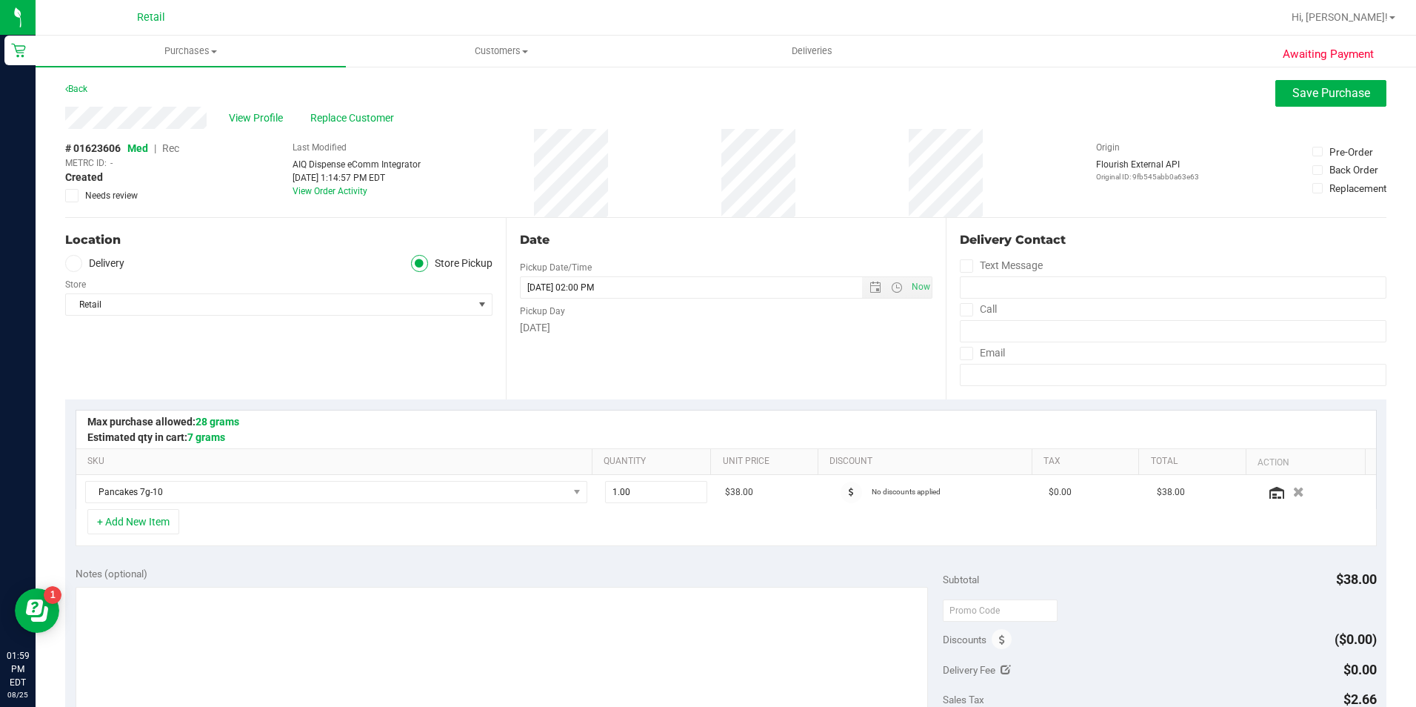
click at [176, 152] on span "Rec" at bounding box center [170, 148] width 17 height 12
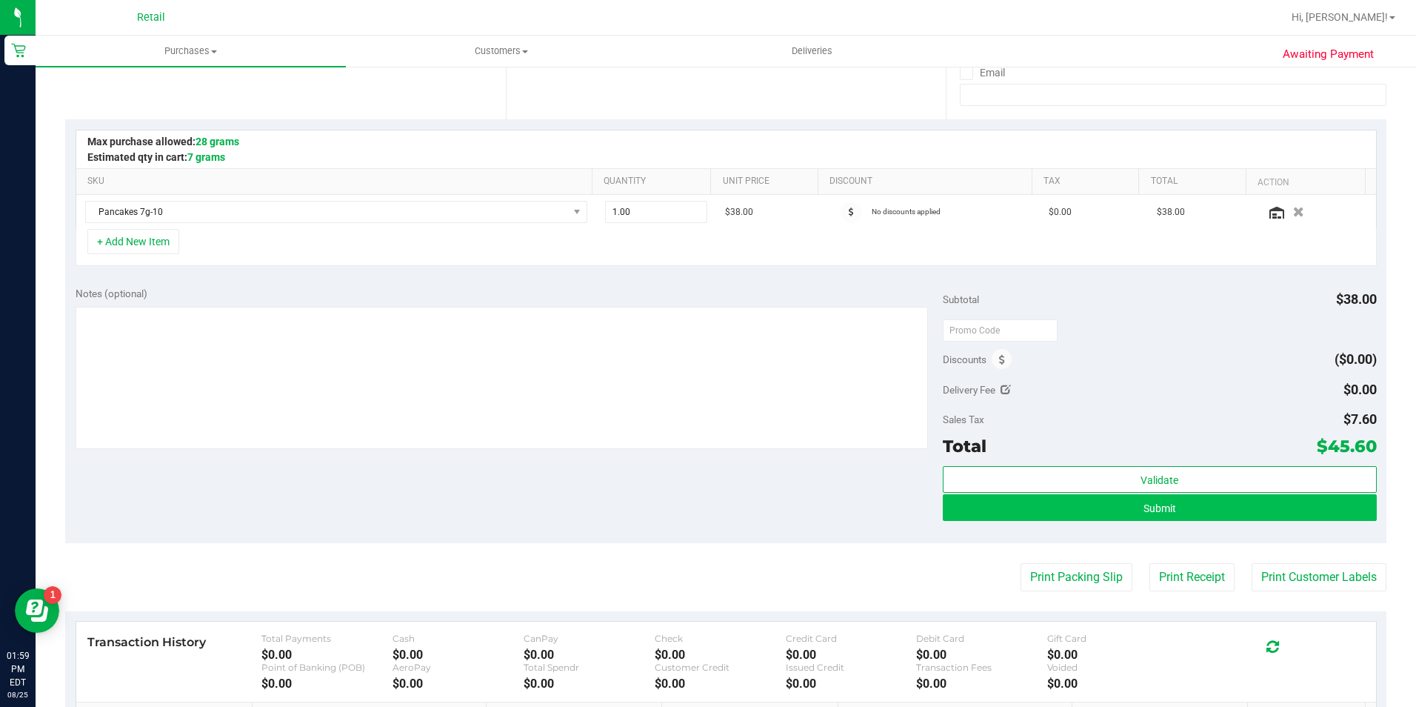
scroll to position [296, 0]
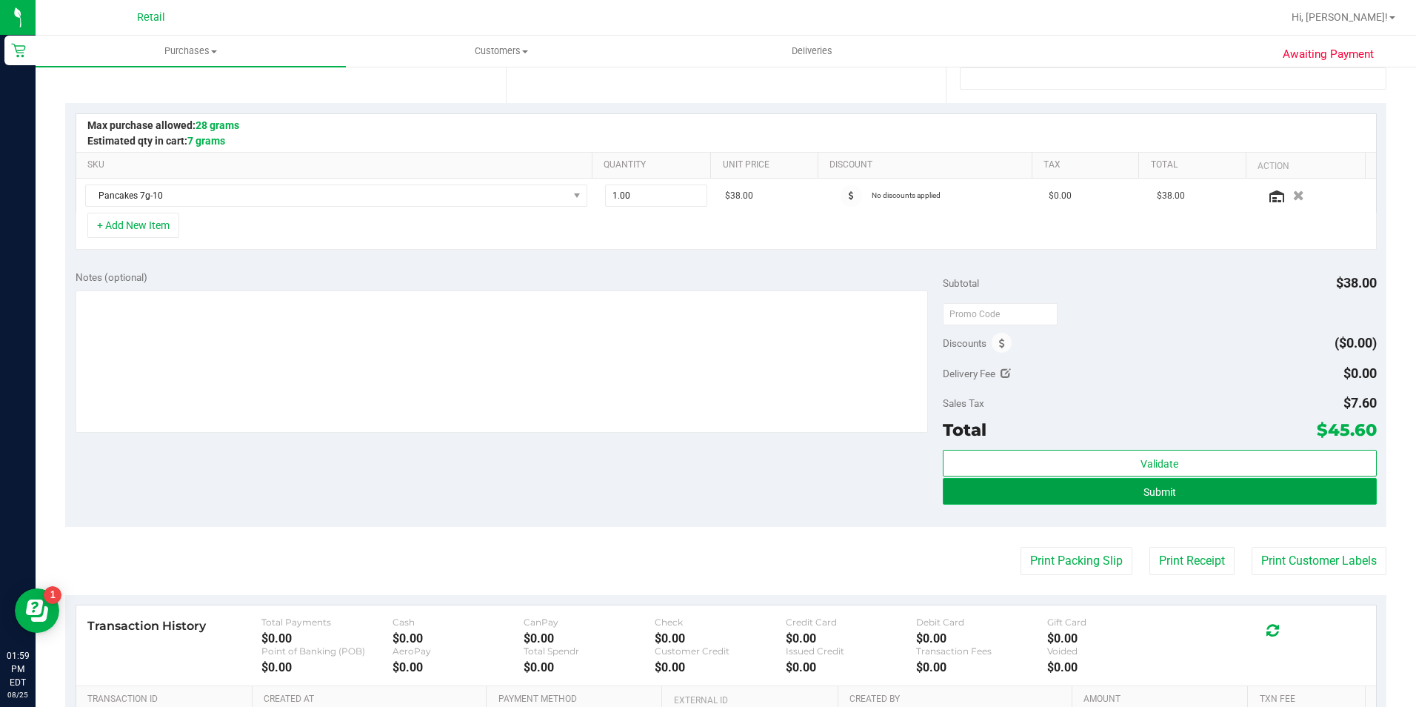
click at [1180, 495] on button "Submit" at bounding box center [1160, 491] width 434 height 27
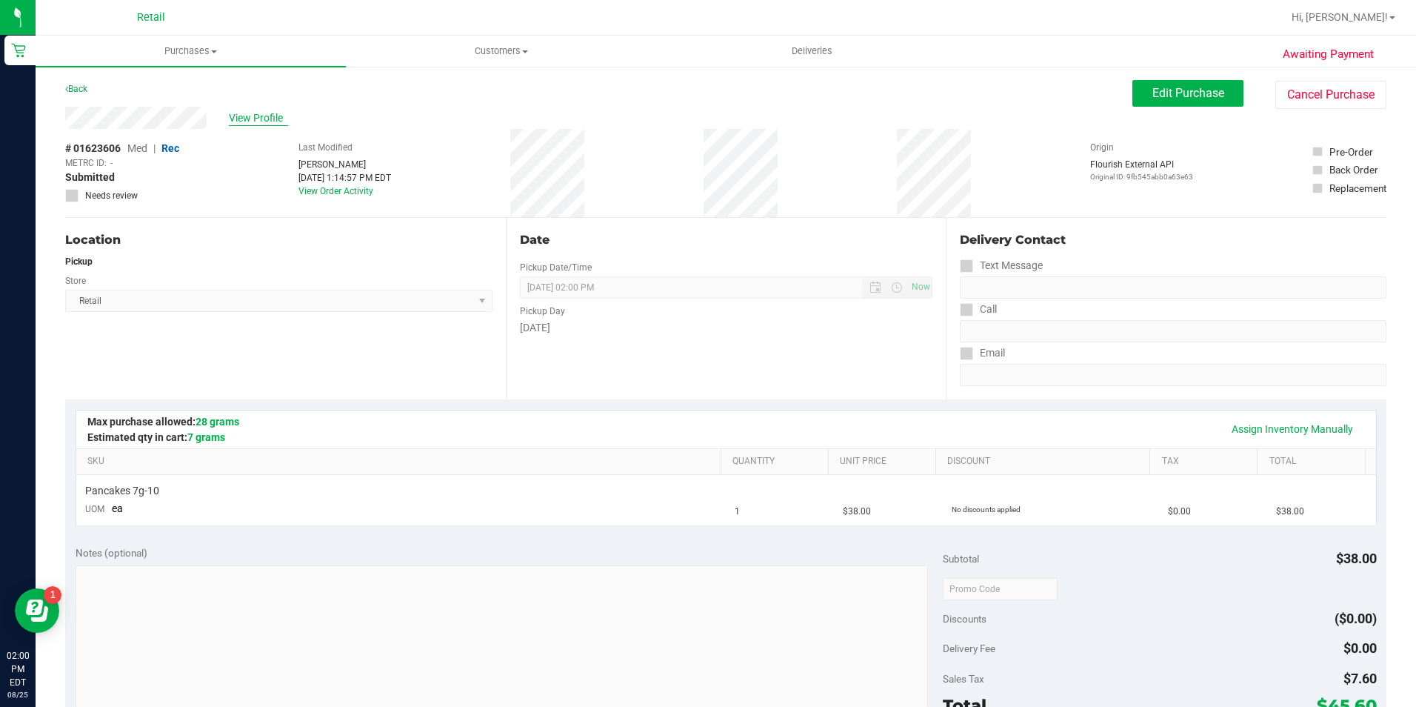
click at [237, 117] on span "View Profile" at bounding box center [258, 118] width 59 height 16
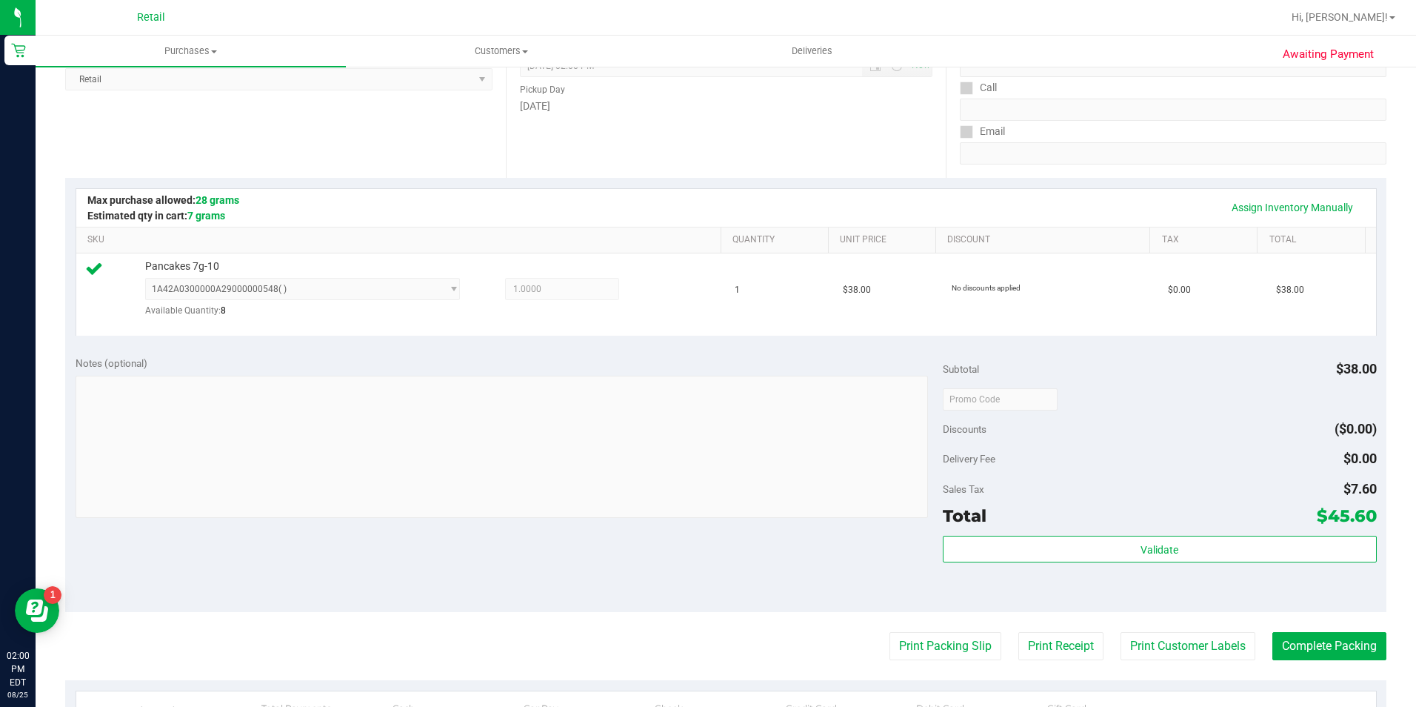
scroll to position [296, 0]
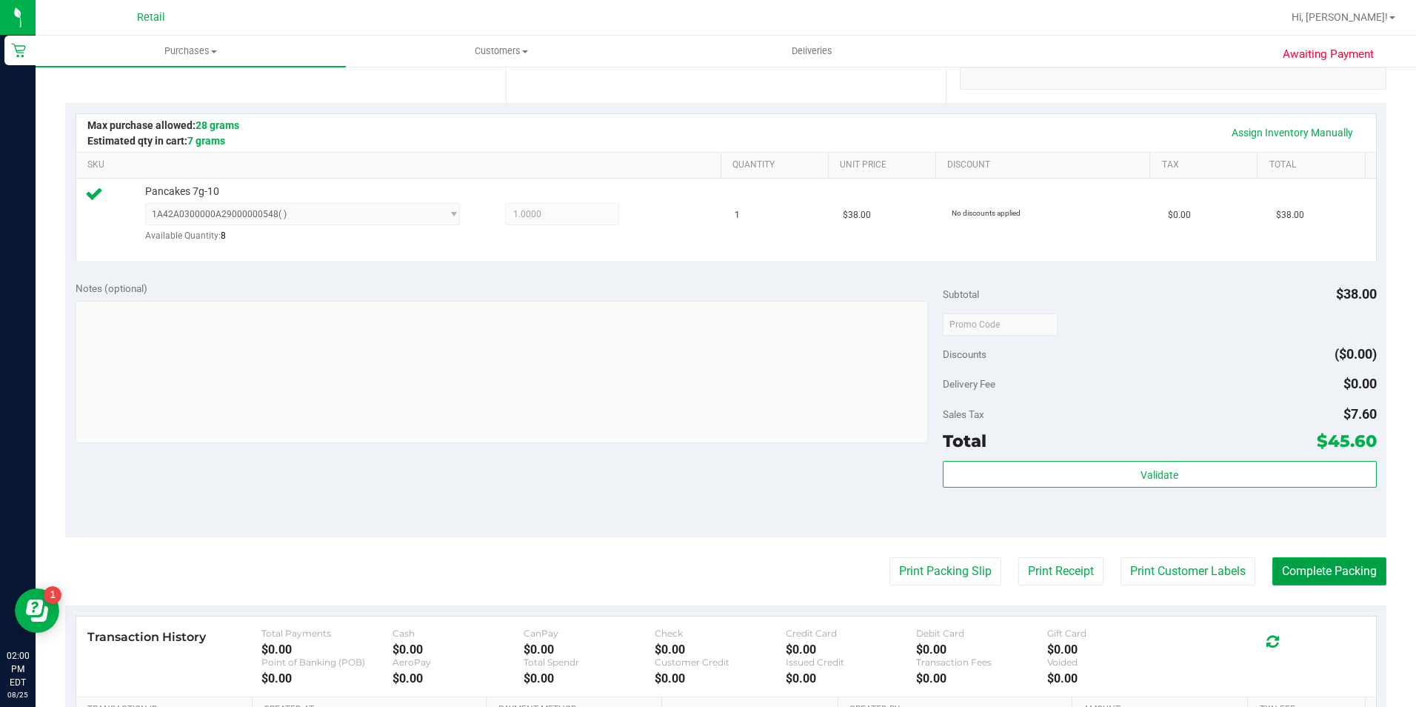
click at [1341, 562] on button "Complete Packing" at bounding box center [1329, 571] width 114 height 28
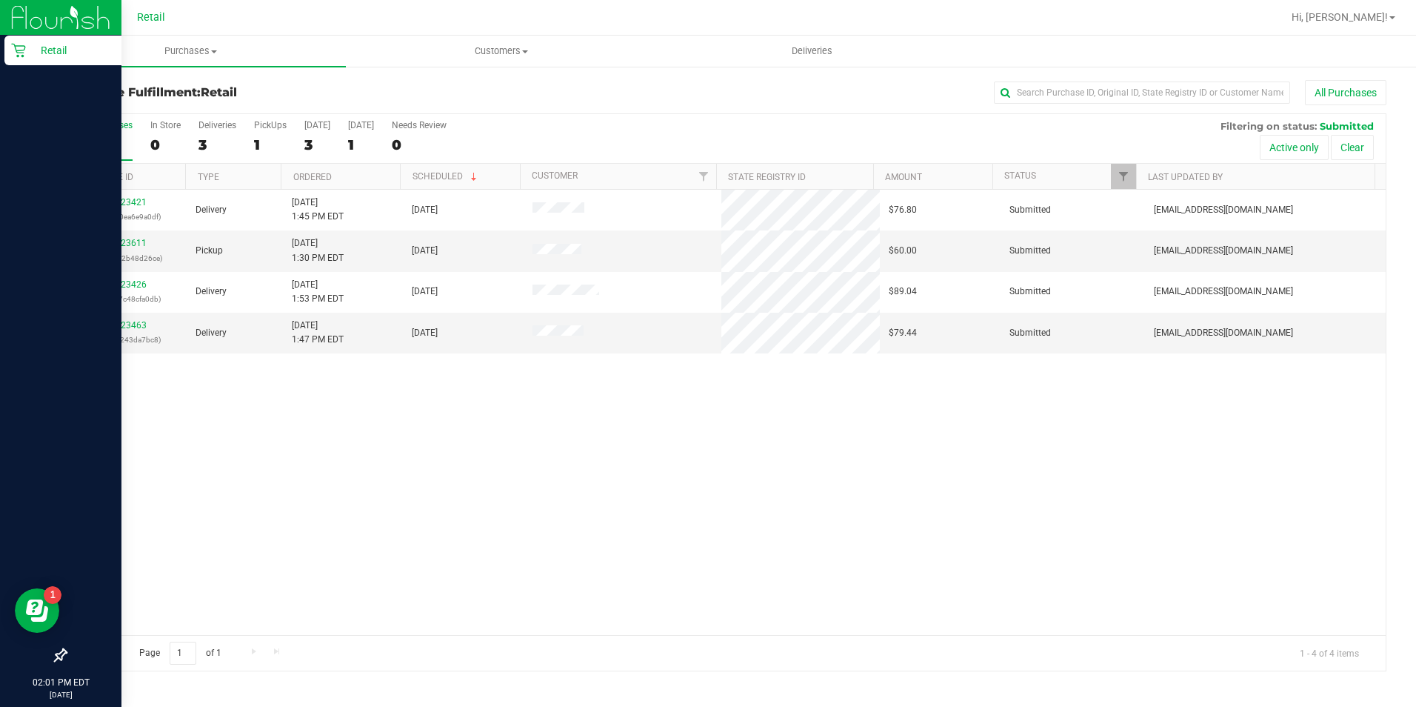
click at [57, 44] on p "Retail" at bounding box center [70, 50] width 89 height 18
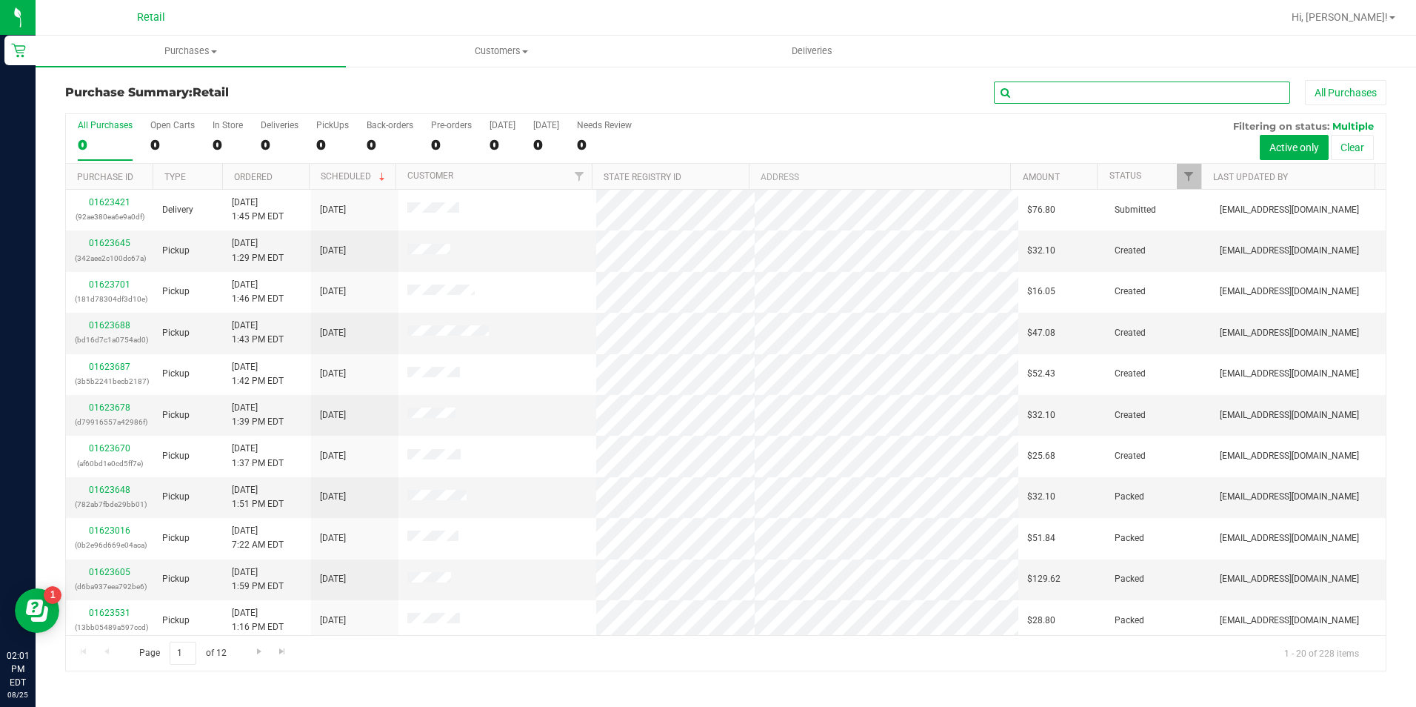
click at [1060, 98] on input "text" at bounding box center [1142, 92] width 296 height 22
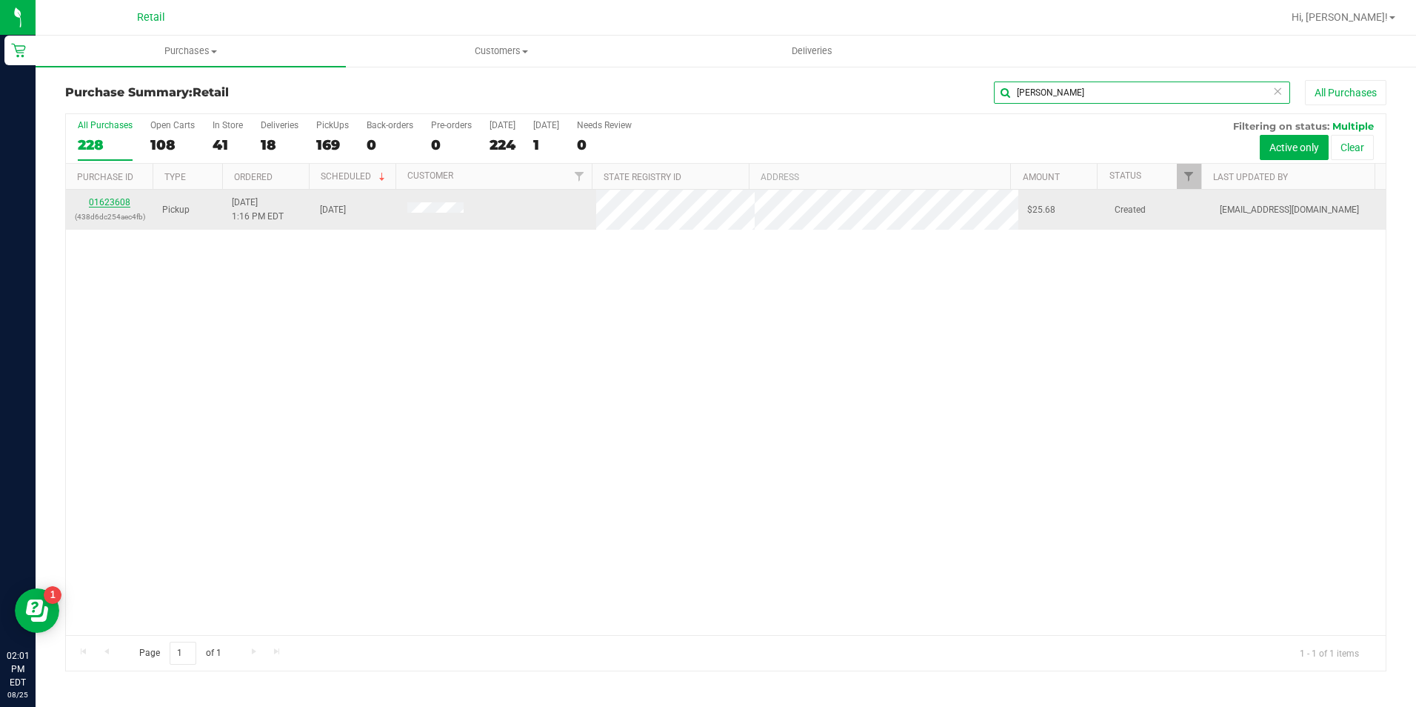
type input "[PERSON_NAME]"
click at [123, 205] on link "01623608" at bounding box center [109, 202] width 41 height 10
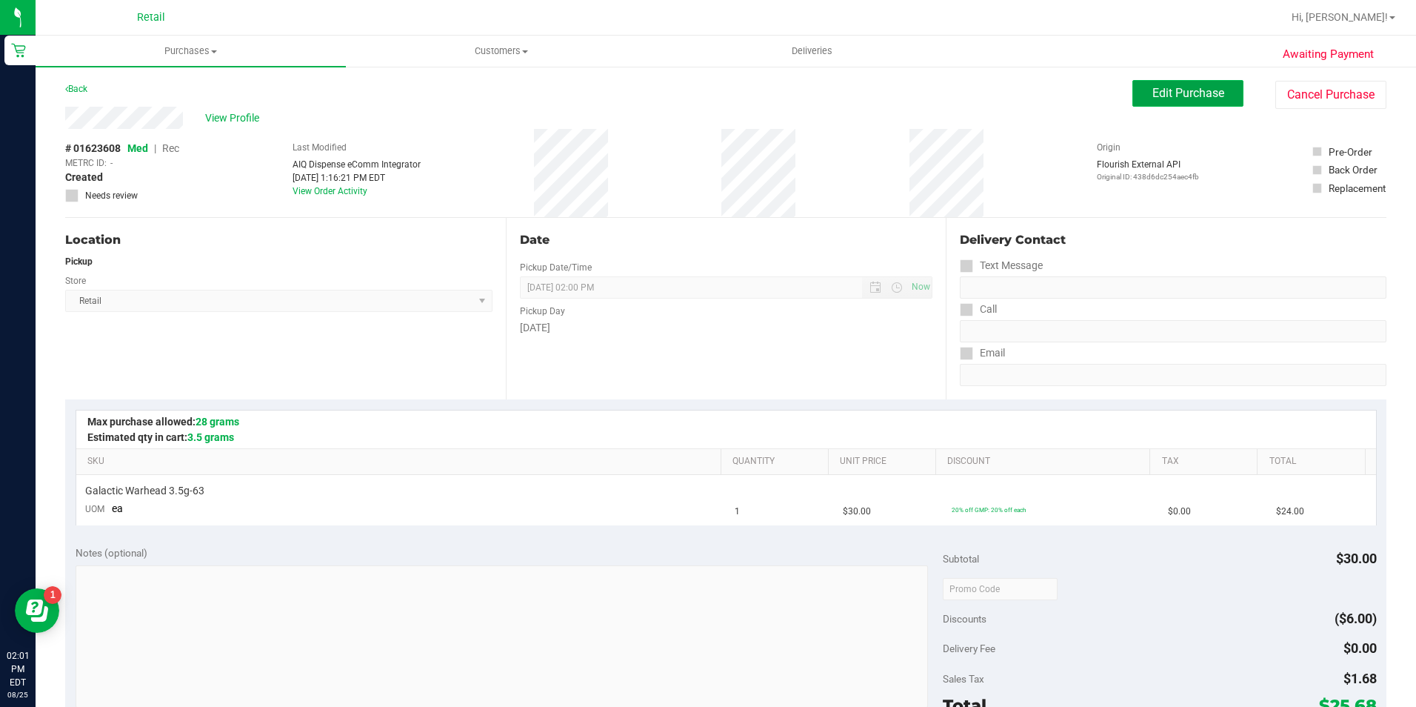
click at [1146, 84] on button "Edit Purchase" at bounding box center [1187, 93] width 111 height 27
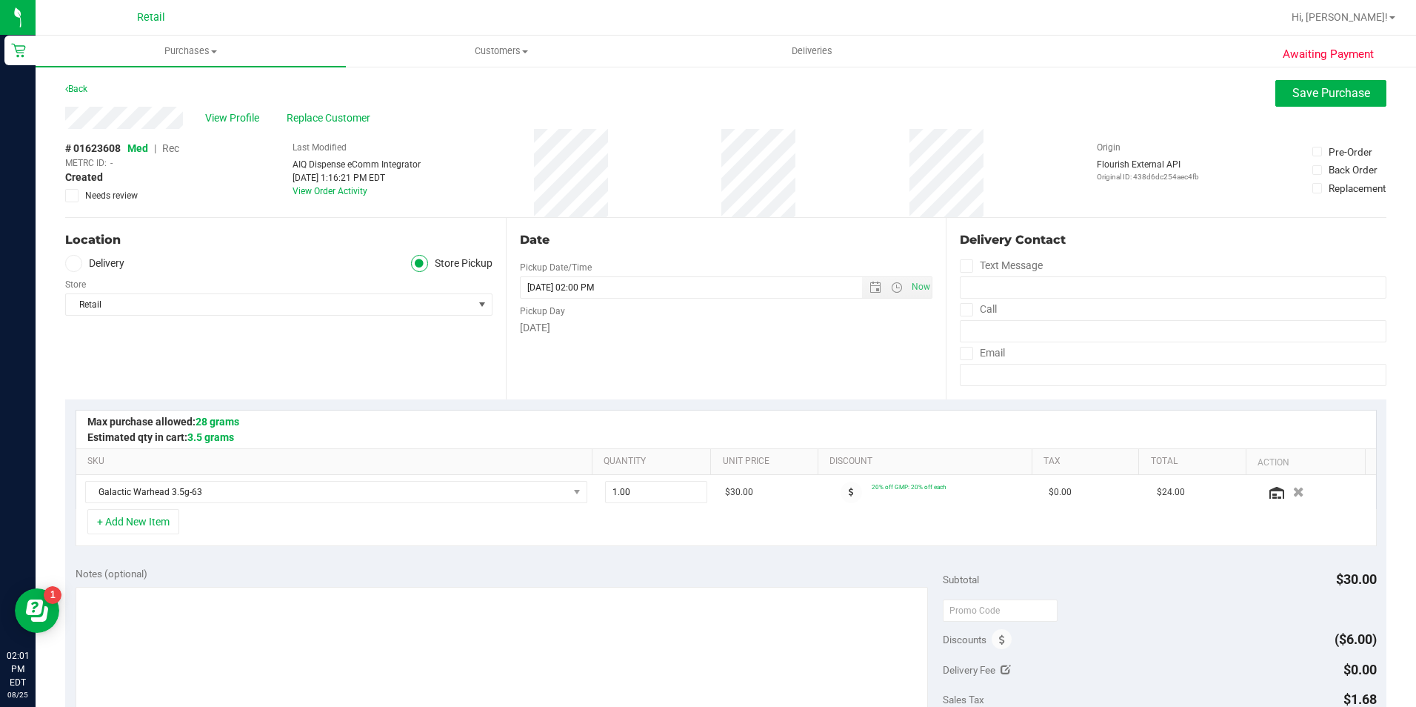
click at [169, 144] on span "Rec" at bounding box center [170, 148] width 17 height 12
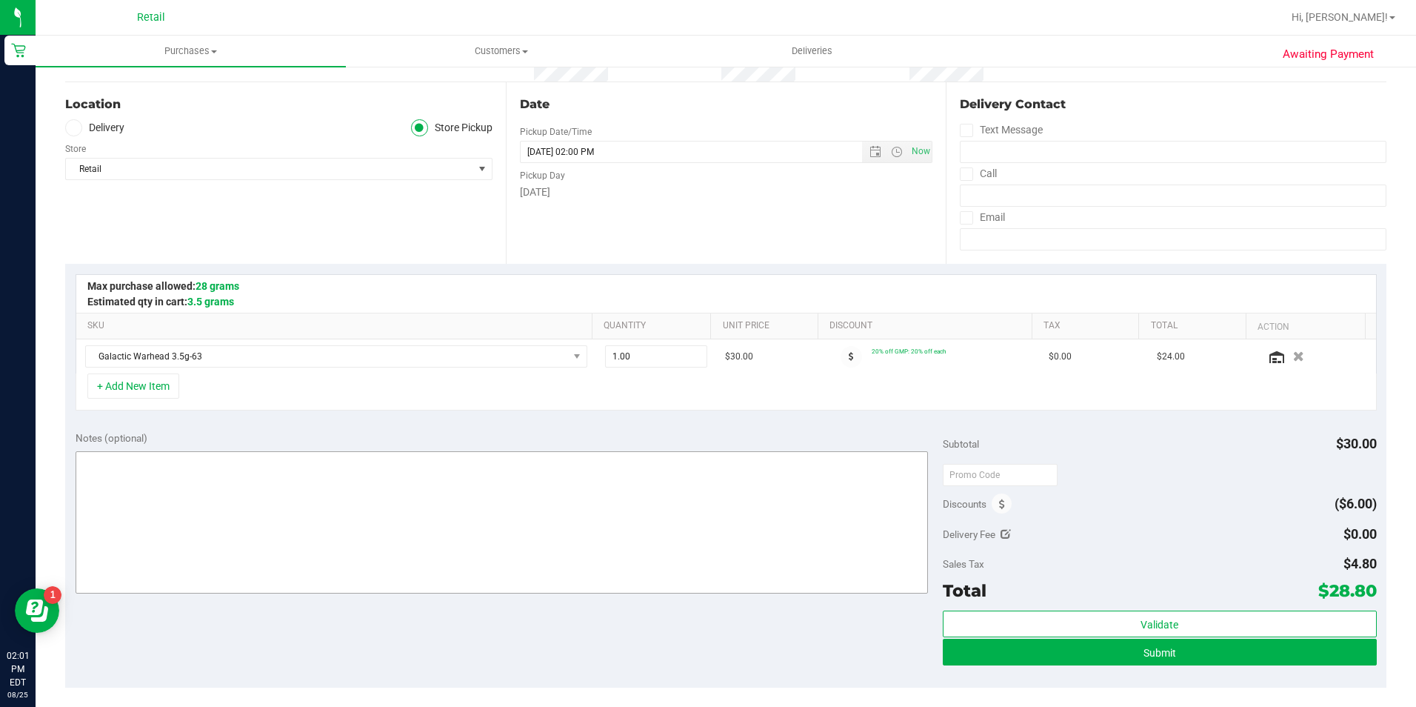
scroll to position [296, 0]
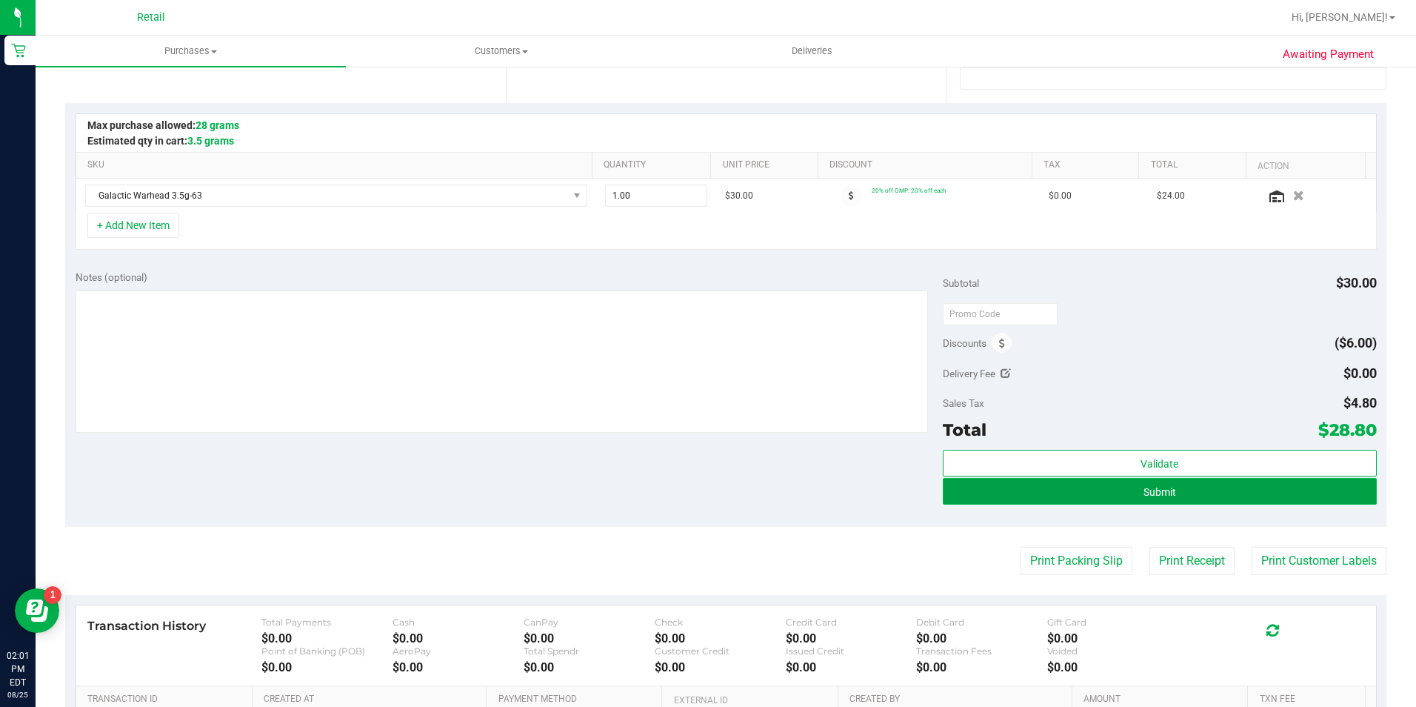
click at [1036, 491] on button "Submit" at bounding box center [1160, 491] width 434 height 27
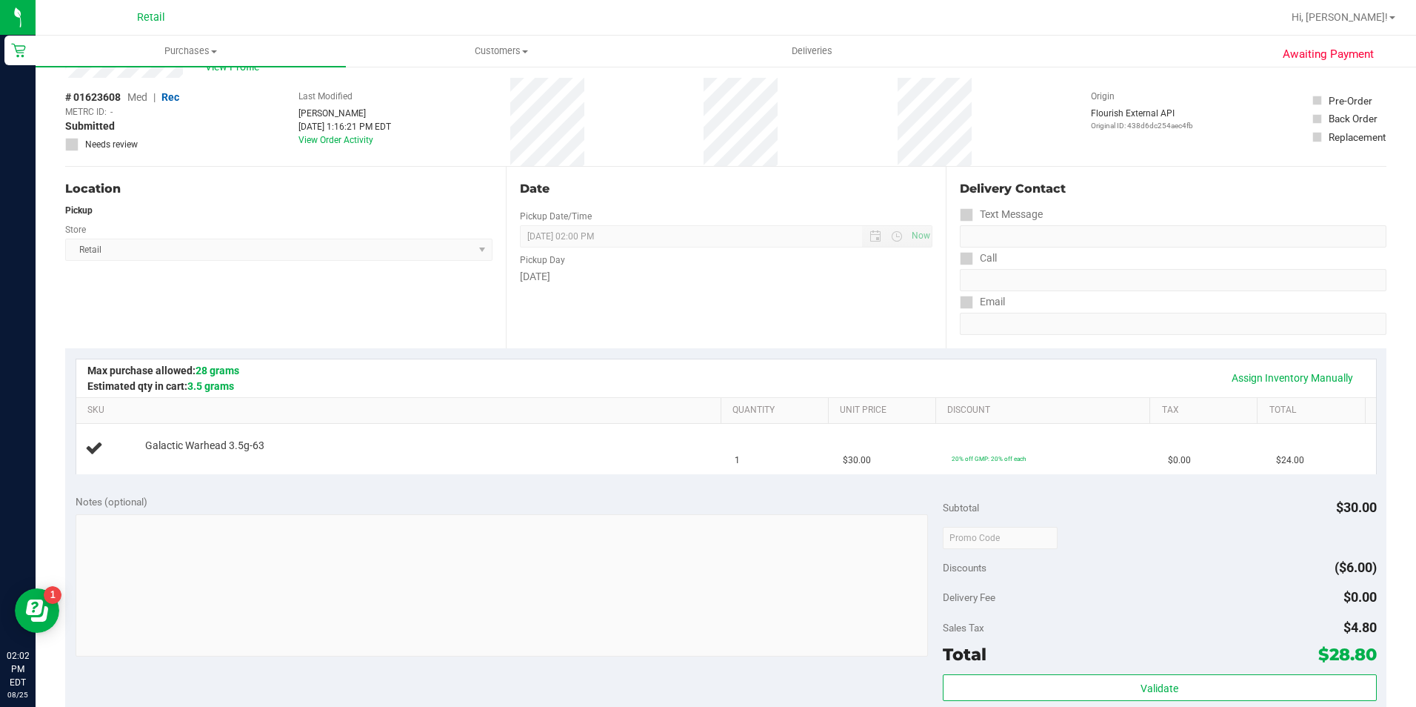
scroll to position [148, 0]
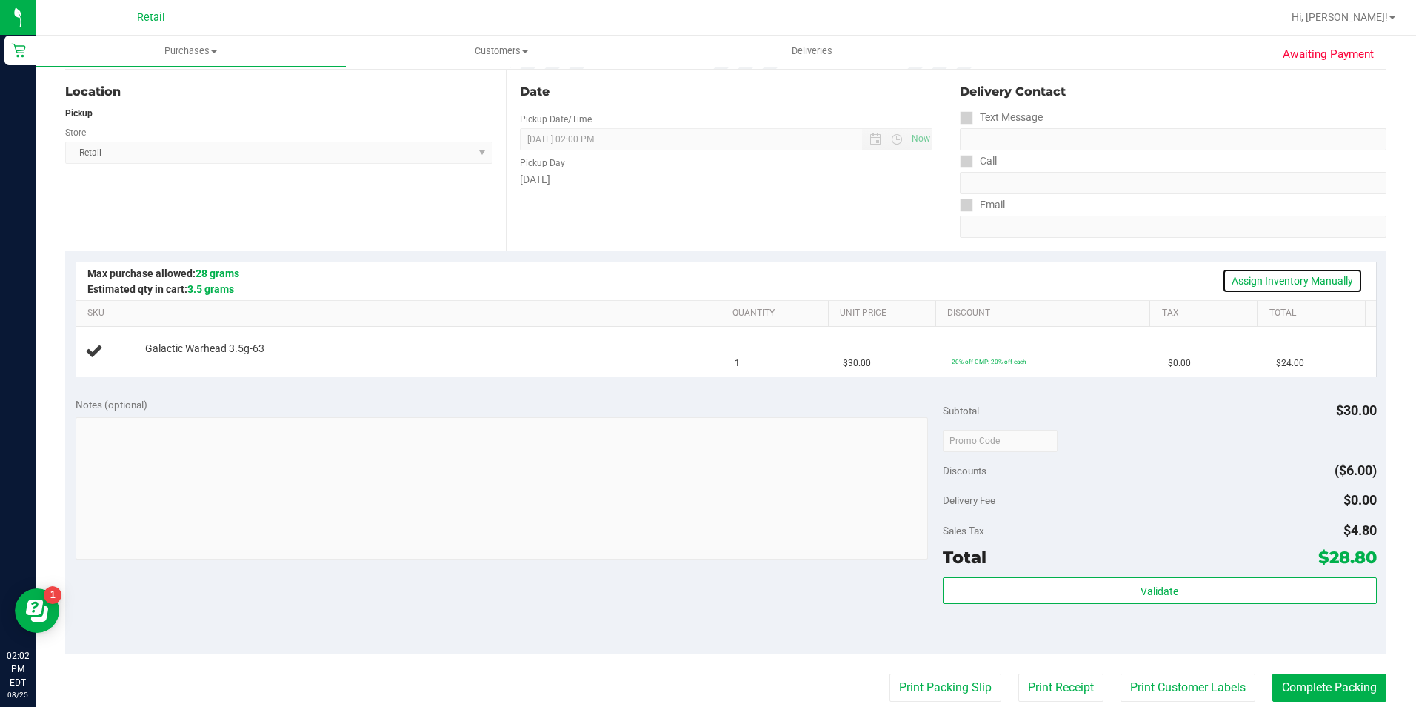
click at [1289, 284] on link "Assign Inventory Manually" at bounding box center [1292, 280] width 141 height 25
click at [185, 359] on link "Add Package" at bounding box center [171, 358] width 53 height 10
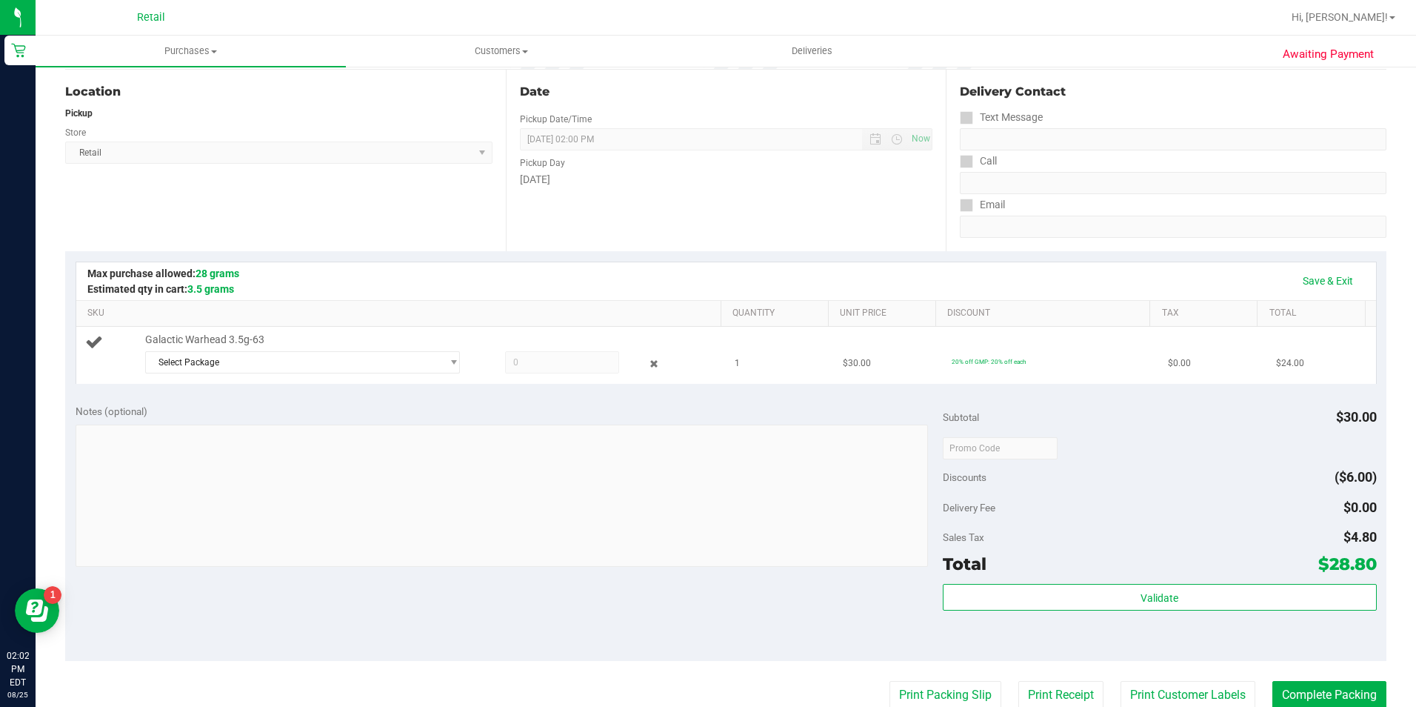
drag, startPoint x: 562, startPoint y: 363, endPoint x: 504, endPoint y: 363, distance: 58.5
click at [505, 363] on span at bounding box center [562, 362] width 114 height 22
click at [522, 358] on span at bounding box center [562, 362] width 114 height 22
click at [520, 365] on span at bounding box center [562, 362] width 114 height 22
click at [518, 356] on span at bounding box center [562, 362] width 114 height 22
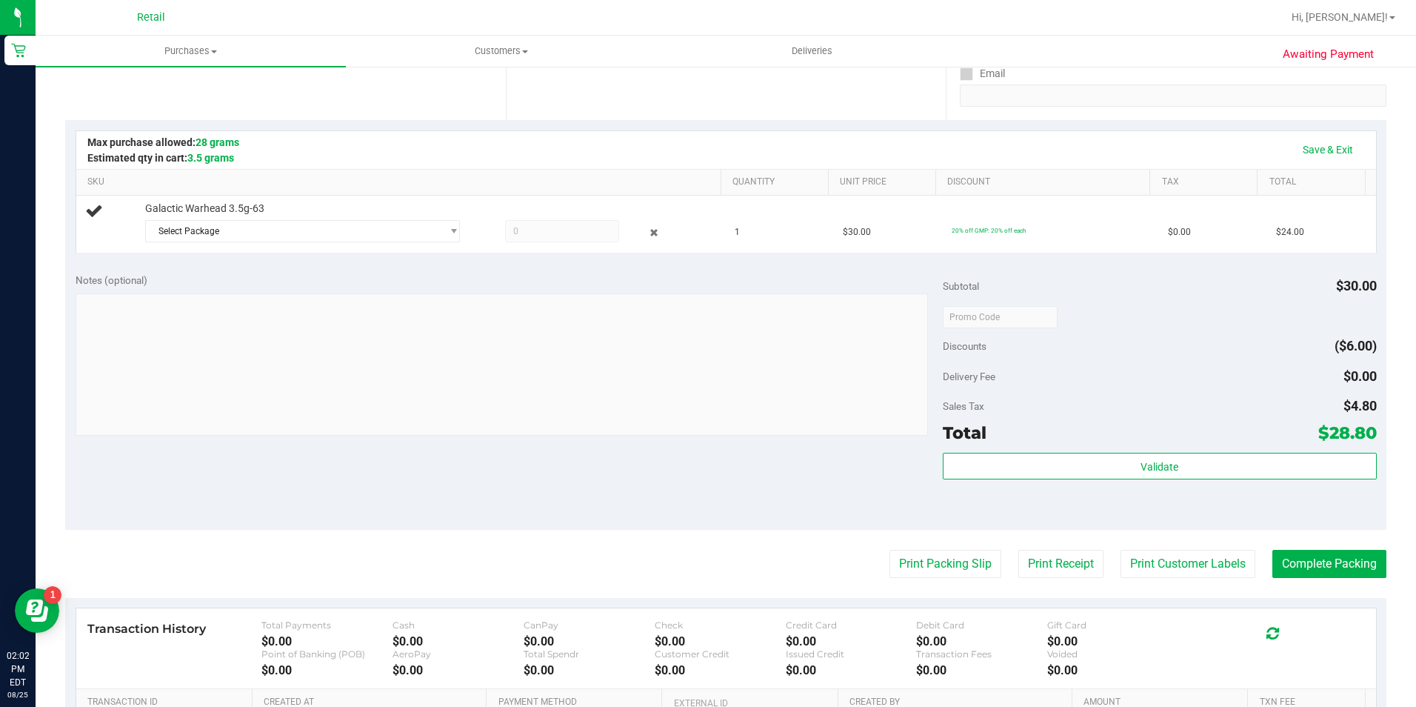
scroll to position [0, 0]
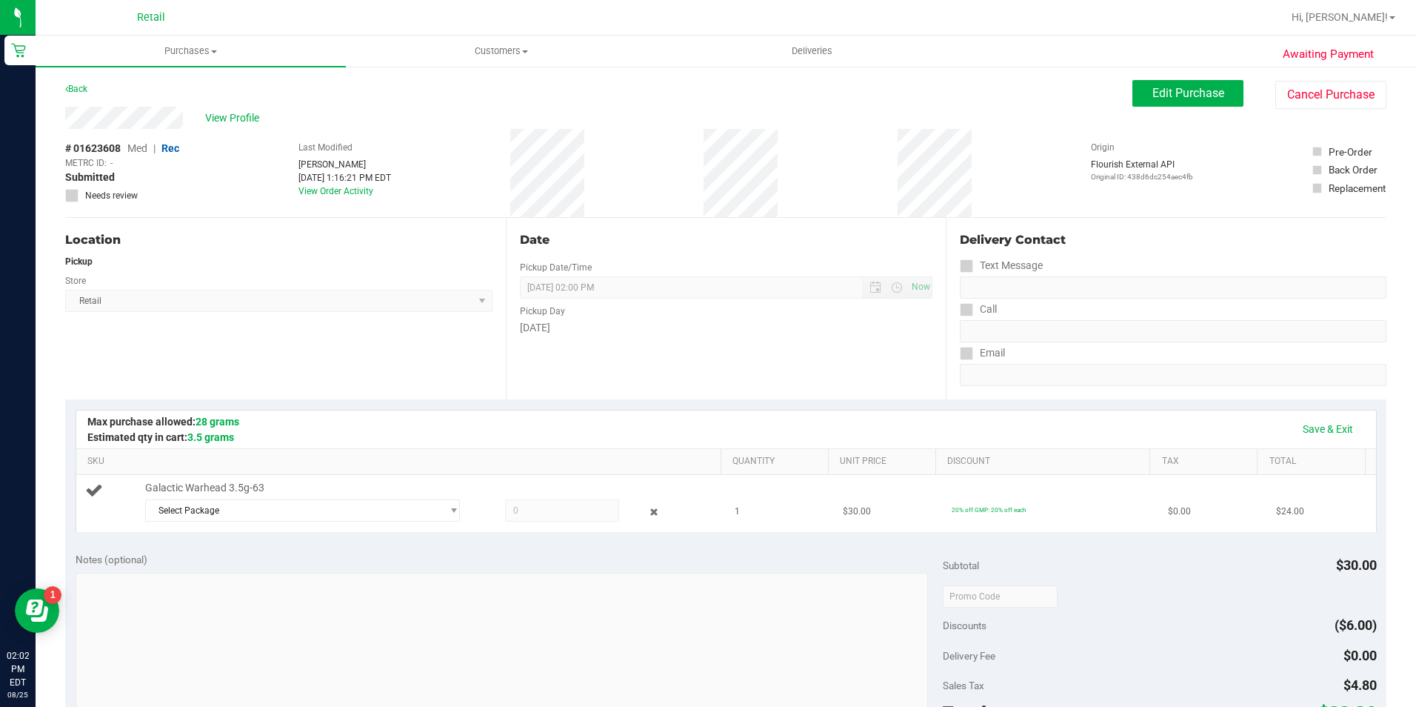
click at [505, 504] on span at bounding box center [562, 510] width 114 height 22
drag, startPoint x: 505, startPoint y: 504, endPoint x: 514, endPoint y: 511, distance: 11.6
click at [513, 511] on span at bounding box center [562, 510] width 114 height 22
click at [514, 511] on span at bounding box center [562, 510] width 114 height 22
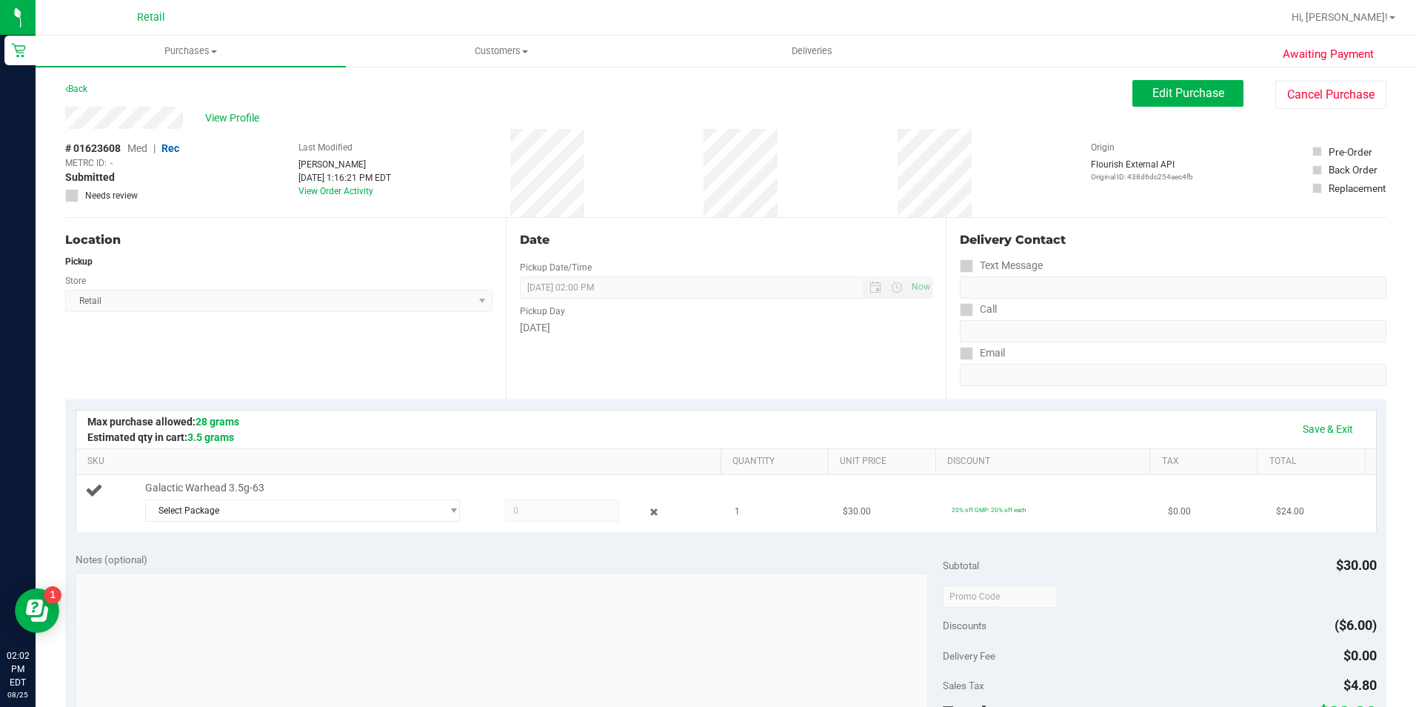
click at [514, 511] on span at bounding box center [562, 510] width 114 height 22
click at [517, 511] on span at bounding box center [562, 510] width 114 height 22
click at [1200, 96] on span "Edit Purchase" at bounding box center [1188, 93] width 72 height 14
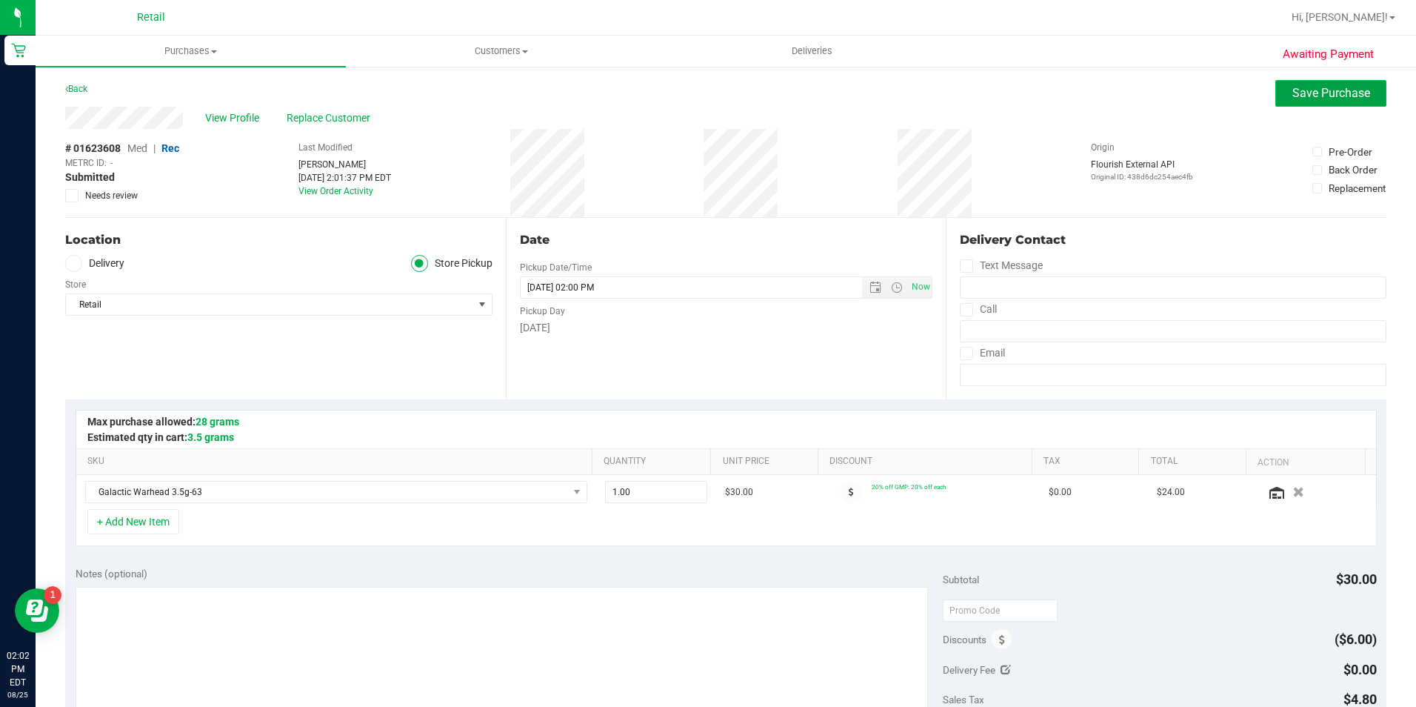
click at [1288, 83] on button "Save Purchase" at bounding box center [1330, 93] width 111 height 27
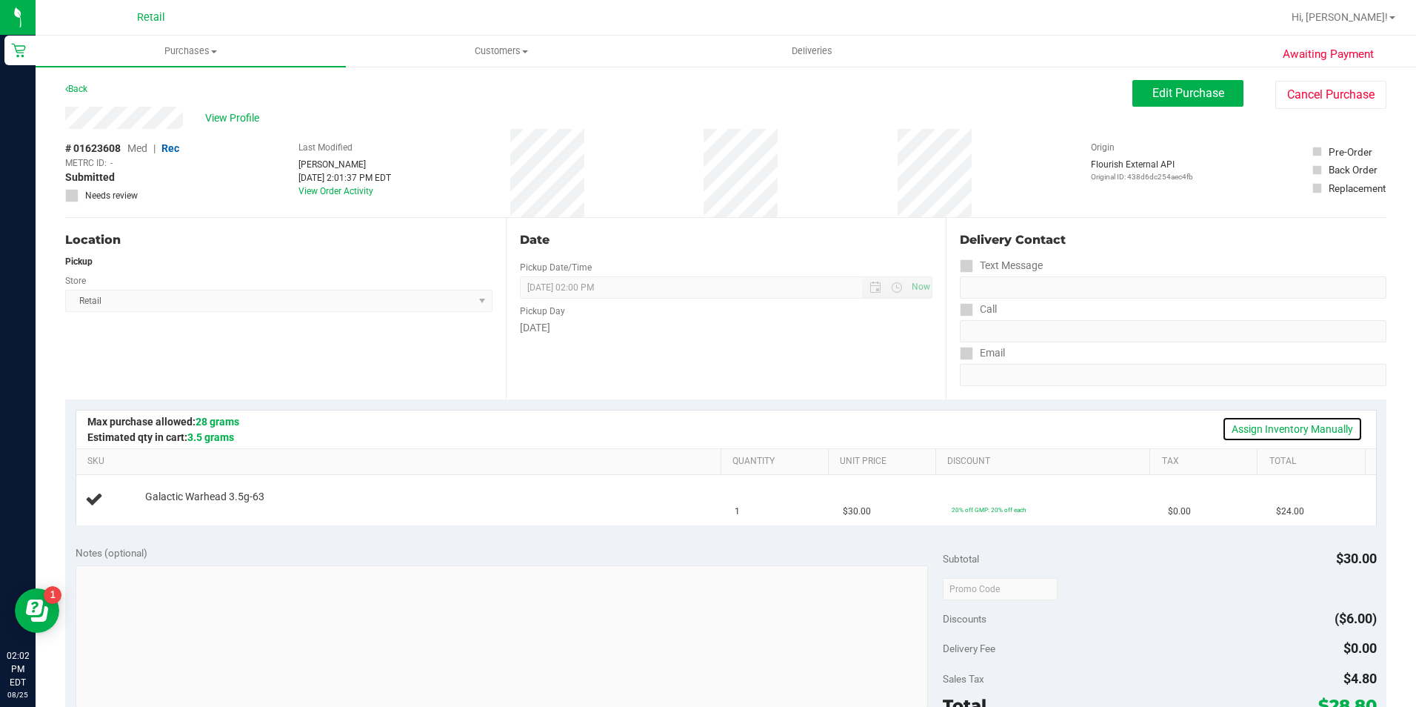
click at [1292, 431] on link "Assign Inventory Manually" at bounding box center [1292, 428] width 141 height 25
click at [187, 503] on link "Add Package" at bounding box center [171, 506] width 53 height 10
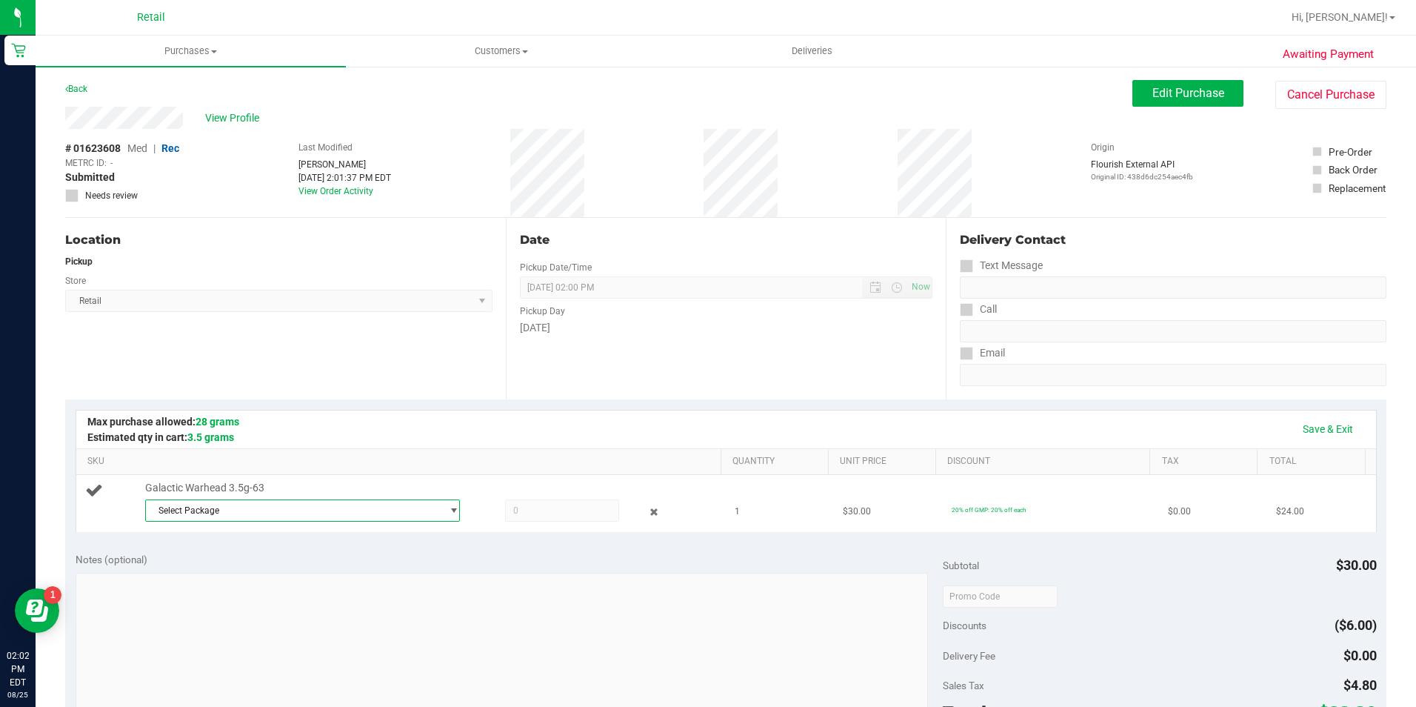
click at [324, 515] on span "Select Package" at bounding box center [294, 510] width 296 height 21
click at [273, 575] on span "1A42A0300000641000003106" at bounding box center [216, 571] width 126 height 10
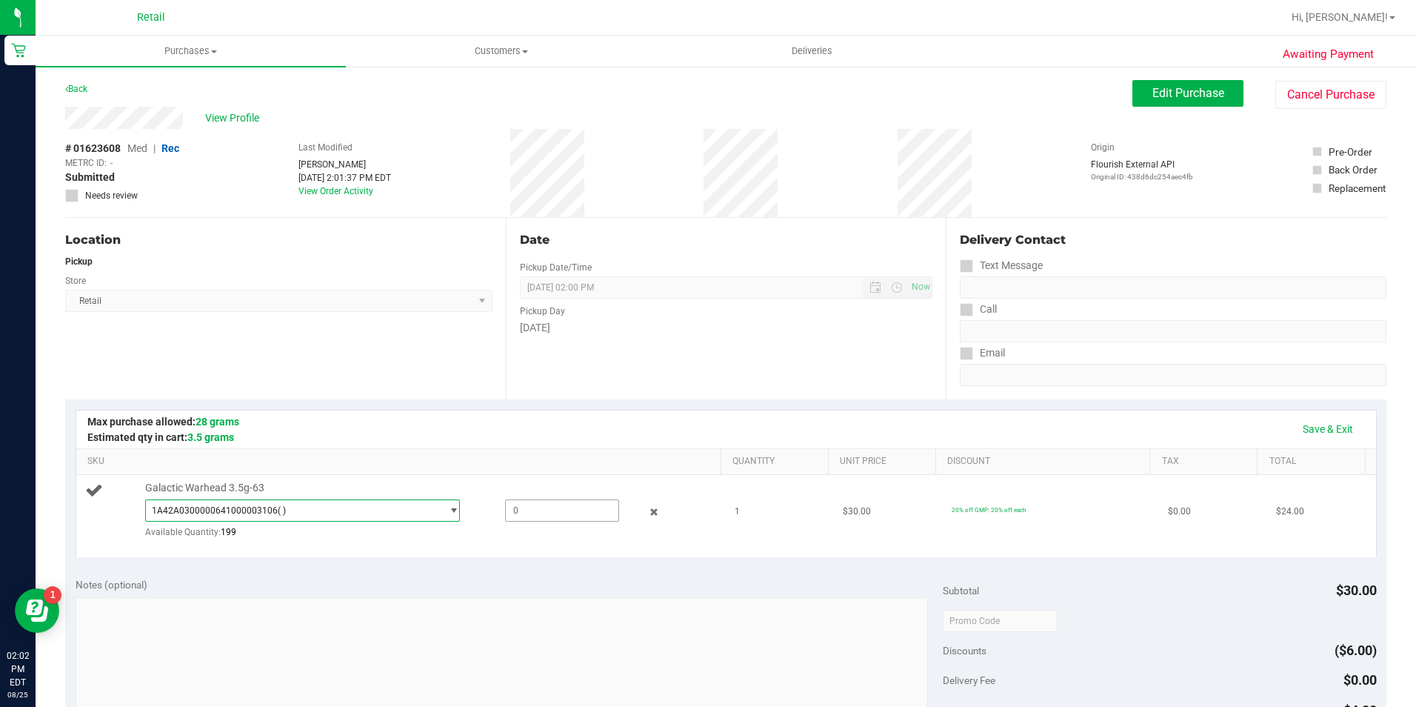
click at [542, 513] on span at bounding box center [562, 510] width 114 height 22
type input "1"
type input "1.0000"
click at [704, 350] on div "Date Pickup Date/Time [DATE] Now [DATE] 02:00 PM Now Pickup Day [DATE]" at bounding box center [726, 308] width 441 height 181
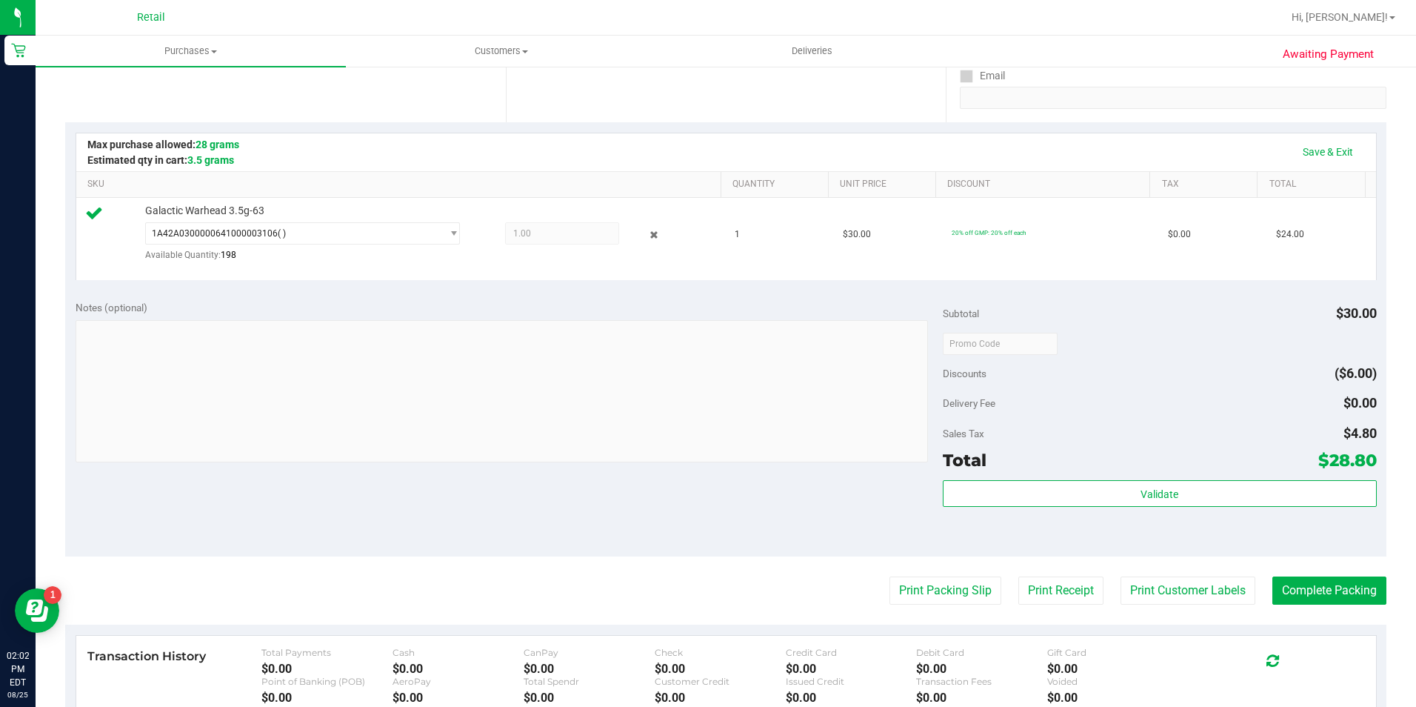
scroll to position [296, 0]
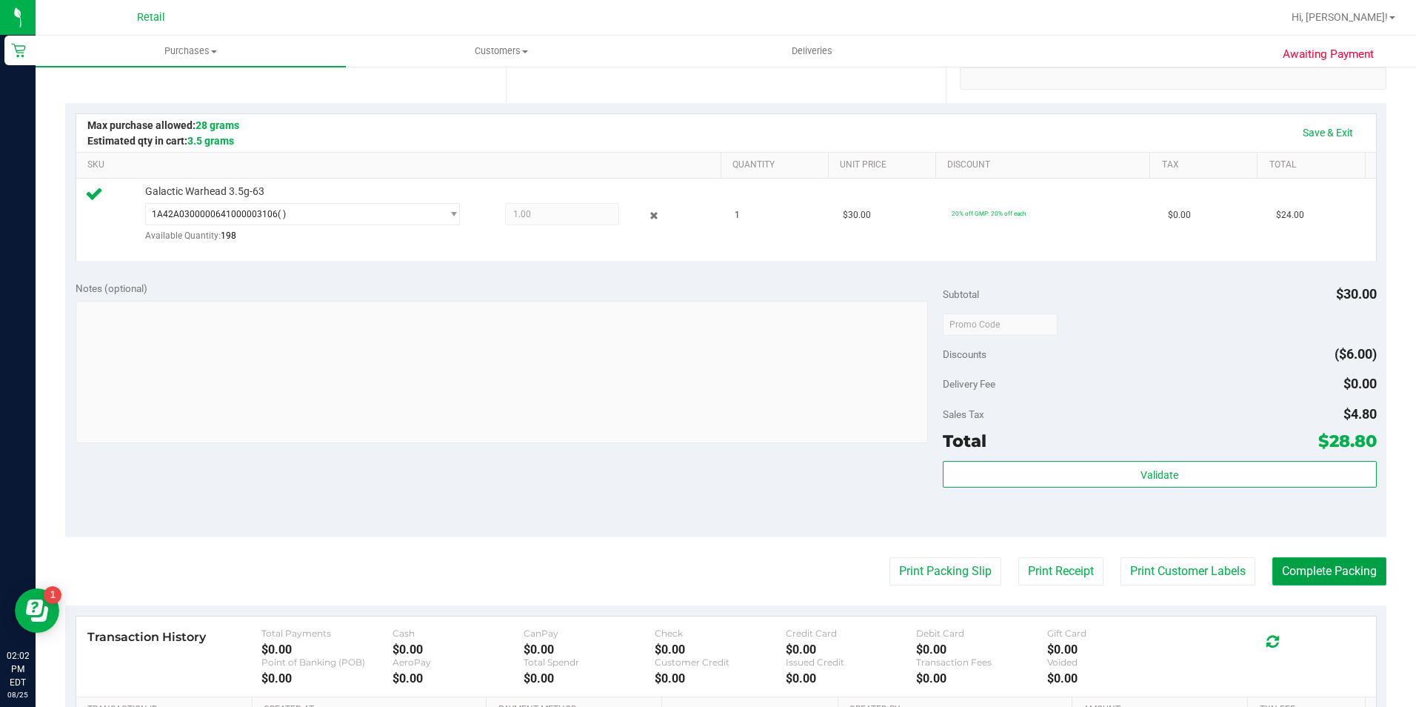
click at [1275, 573] on button "Complete Packing" at bounding box center [1329, 571] width 114 height 28
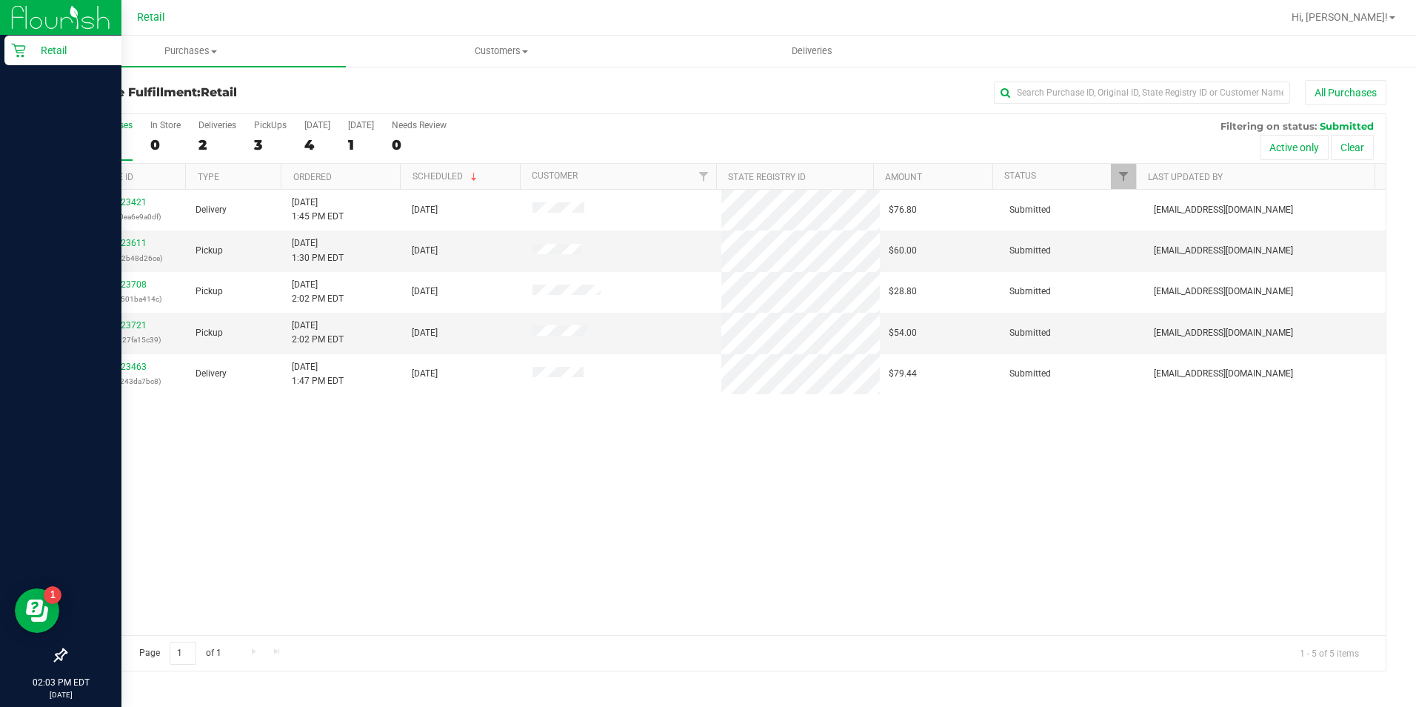
click at [3, 52] on link "Retail" at bounding box center [60, 52] width 121 height 32
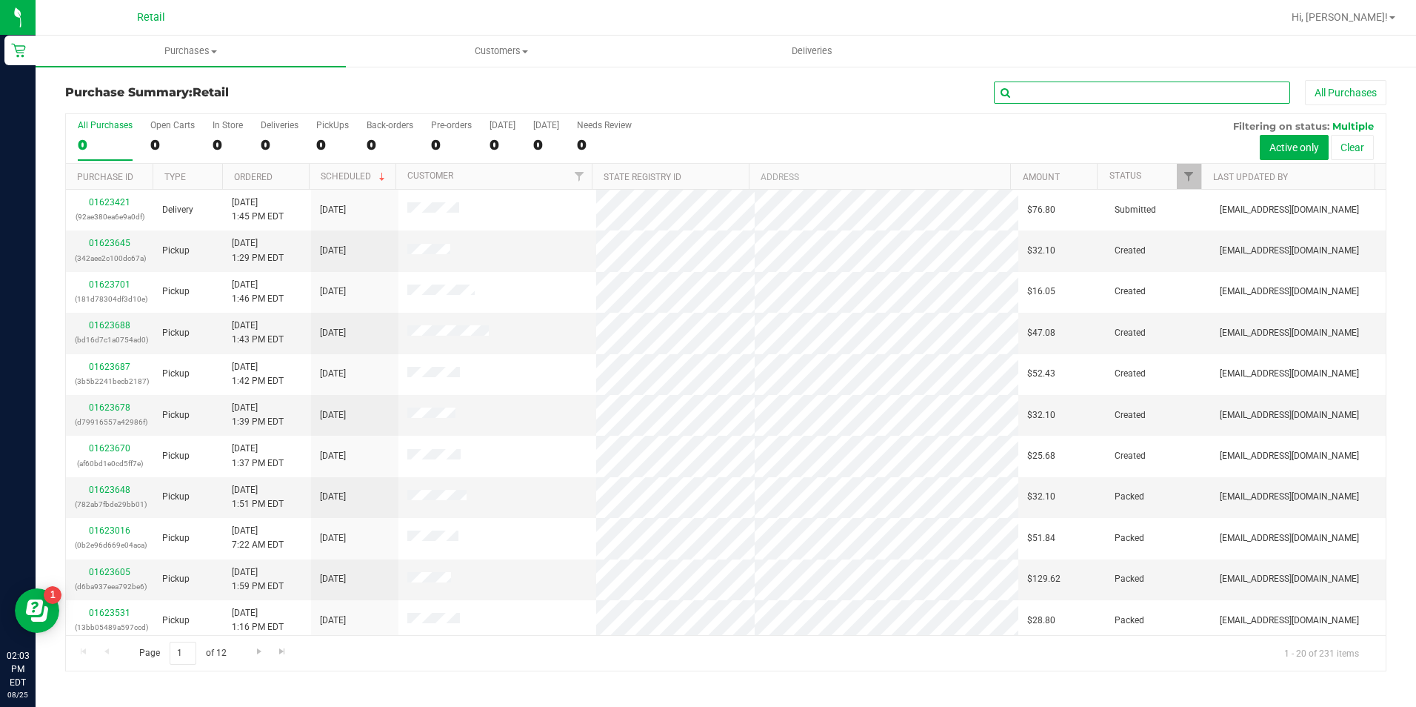
click at [1032, 95] on input "text" at bounding box center [1142, 92] width 296 height 22
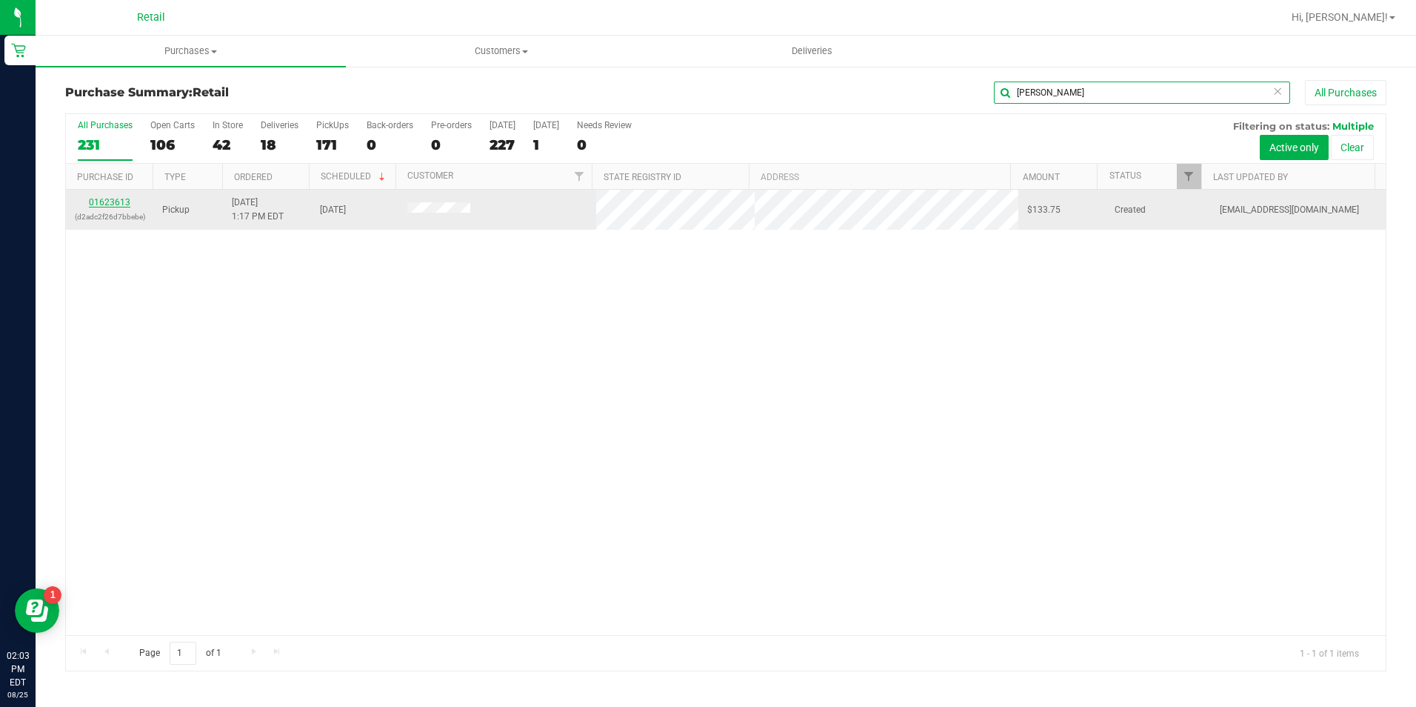
type input "[PERSON_NAME]"
click at [124, 205] on link "01623613" at bounding box center [109, 202] width 41 height 10
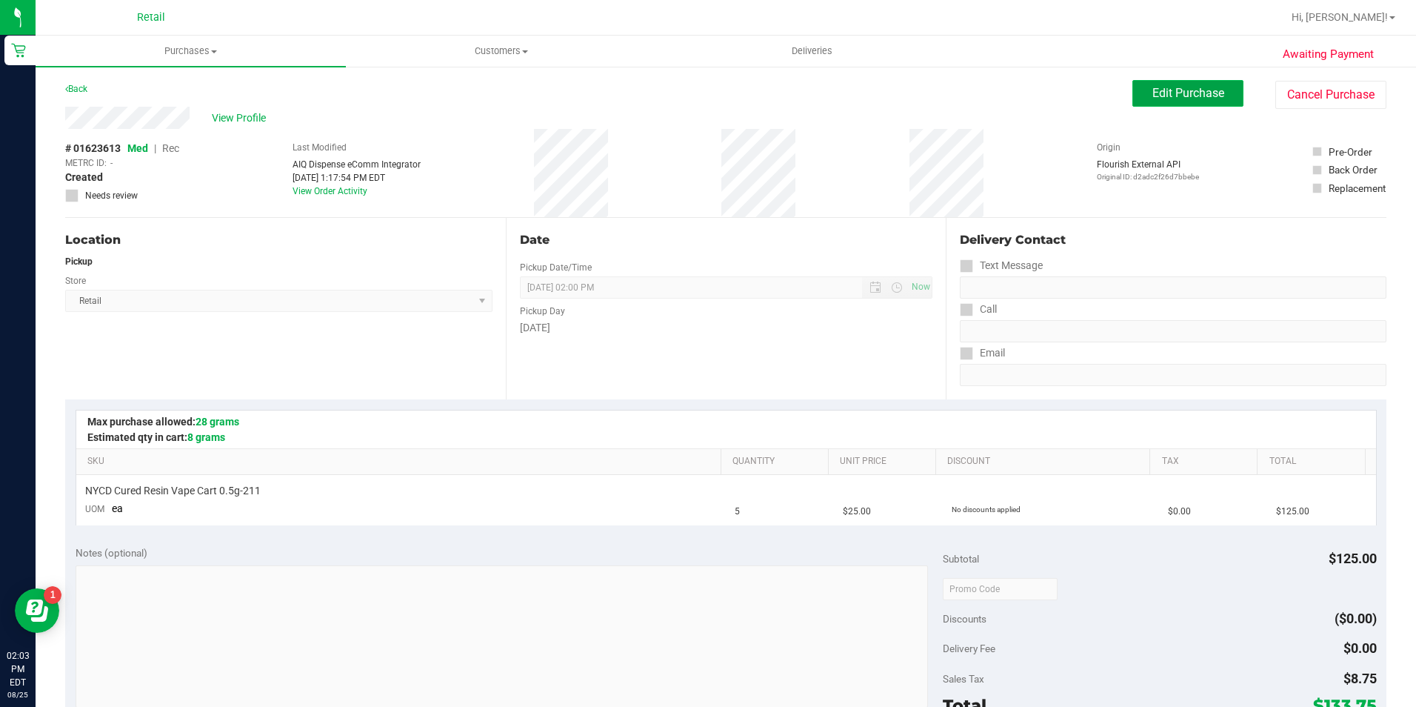
click at [1158, 97] on span "Edit Purchase" at bounding box center [1188, 93] width 72 height 14
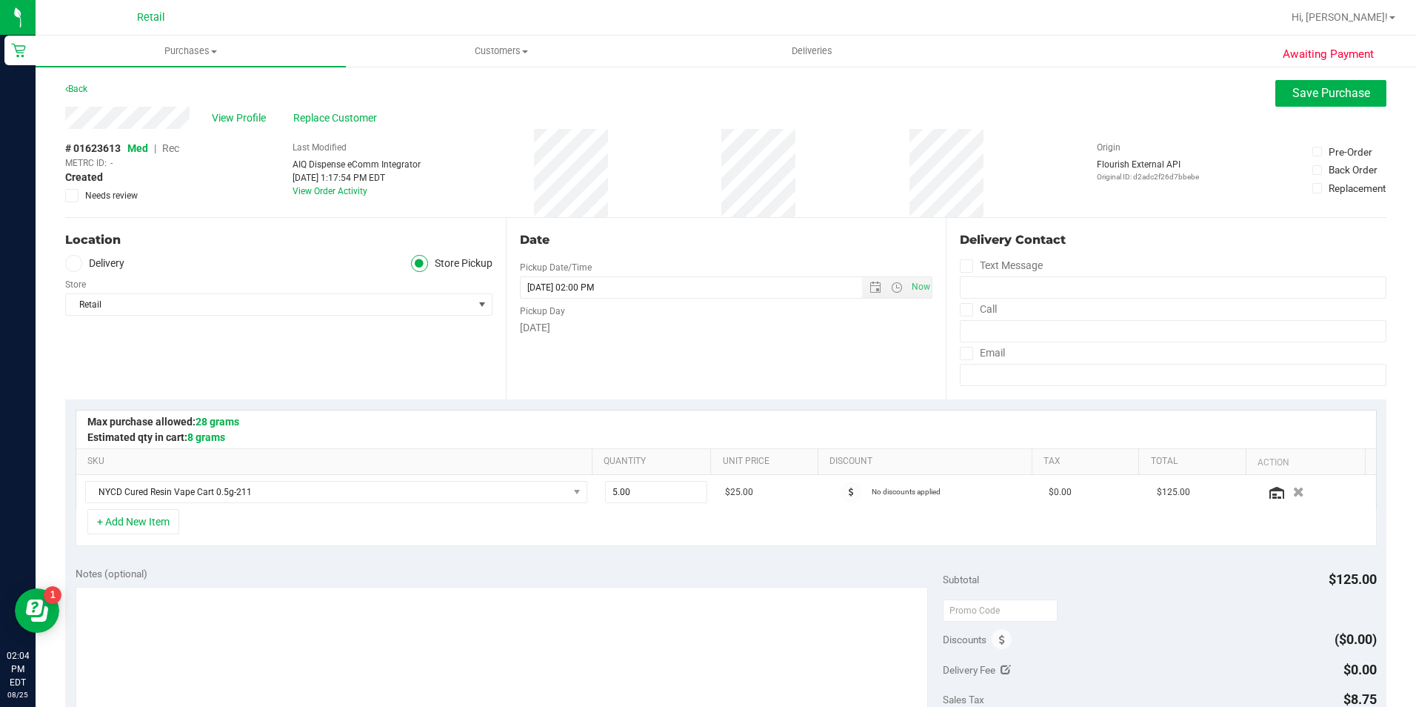
click at [176, 145] on span "Rec" at bounding box center [170, 148] width 17 height 12
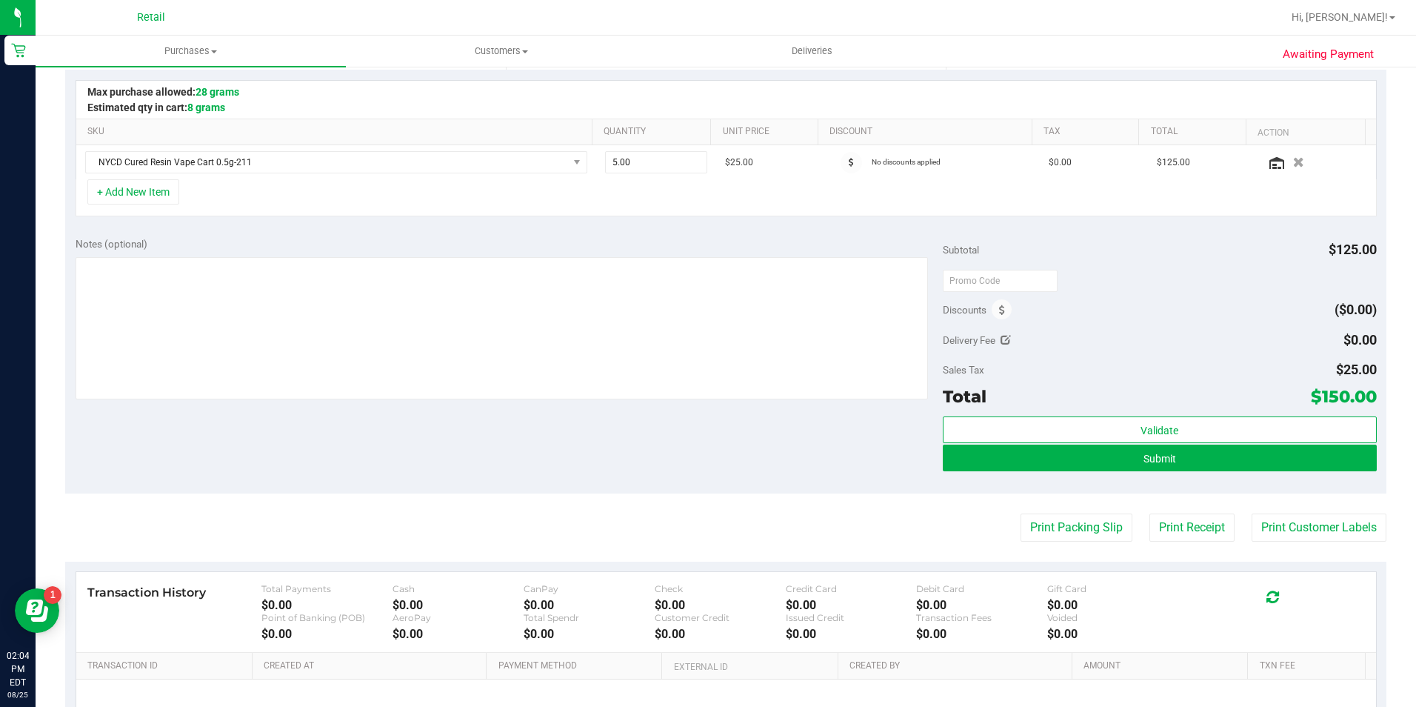
scroll to position [370, 0]
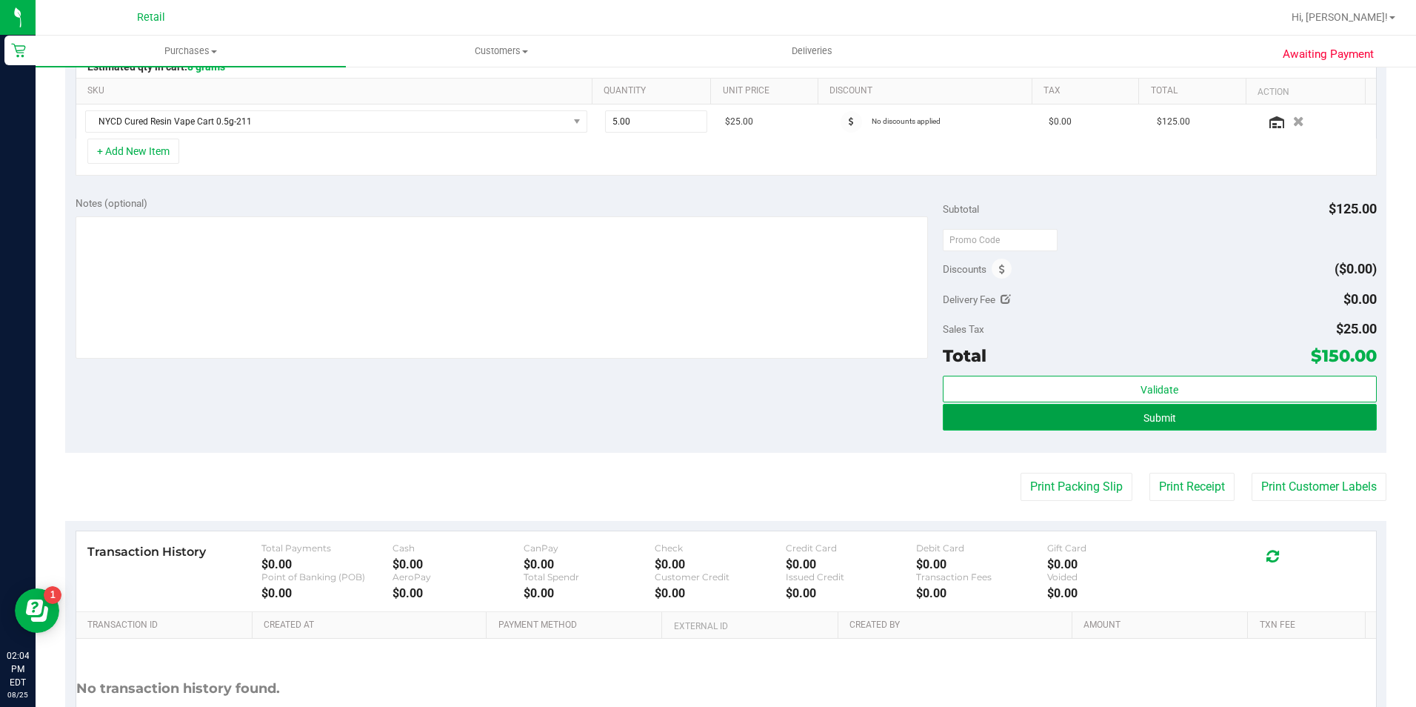
click at [1228, 421] on button "Submit" at bounding box center [1160, 417] width 434 height 27
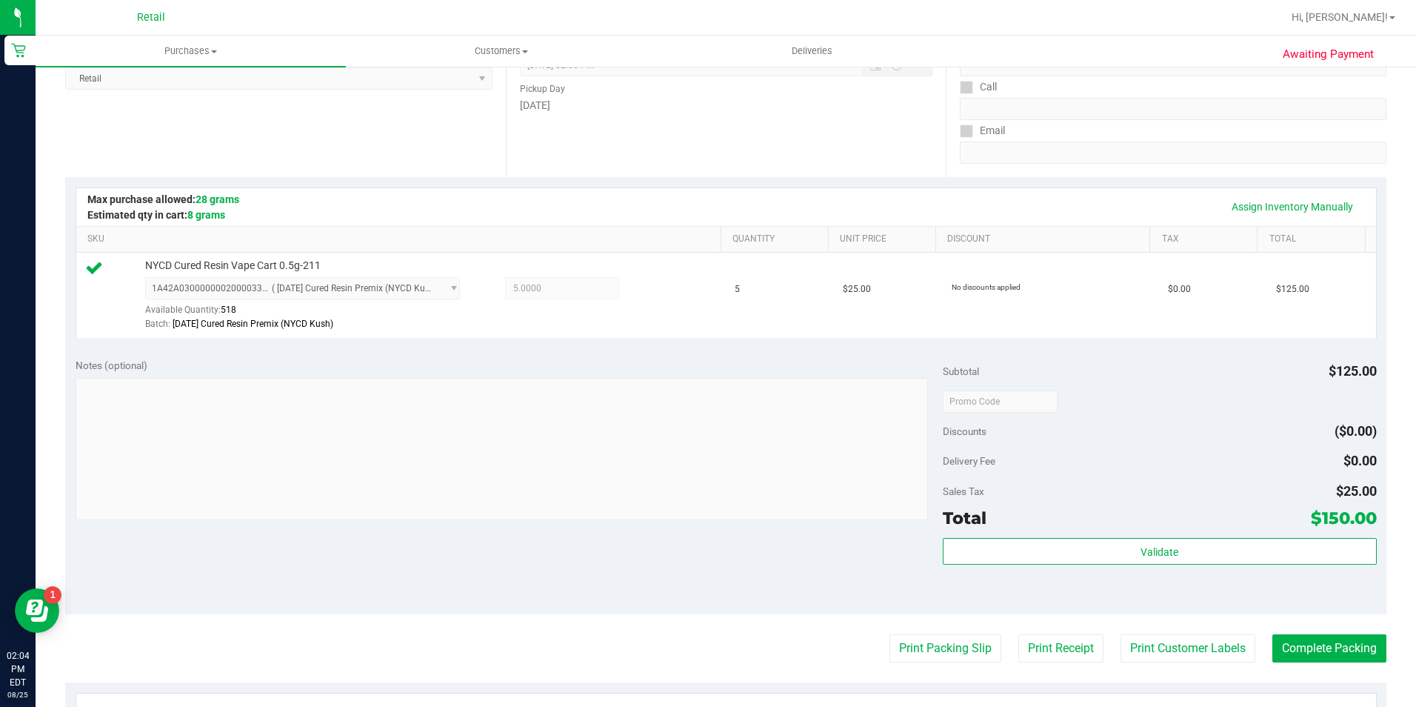
scroll to position [296, 0]
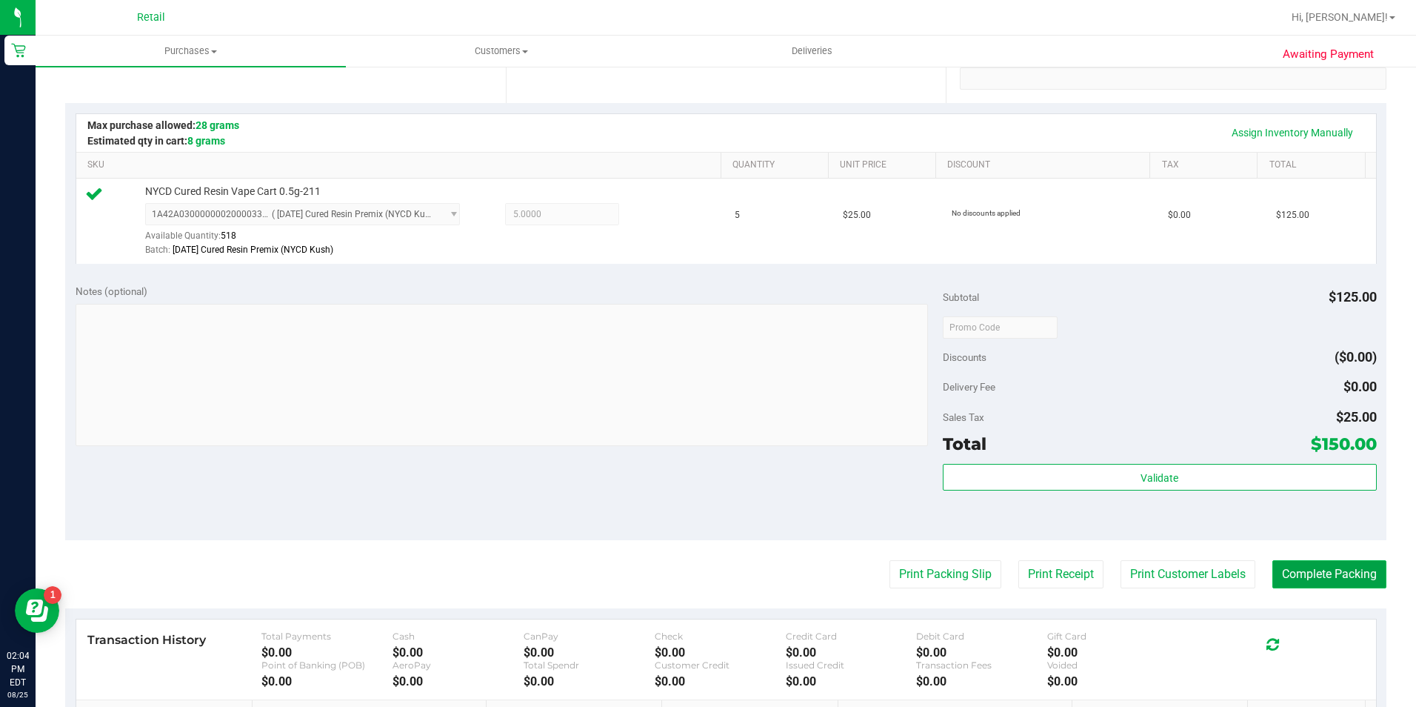
click at [1344, 566] on button "Complete Packing" at bounding box center [1329, 574] width 114 height 28
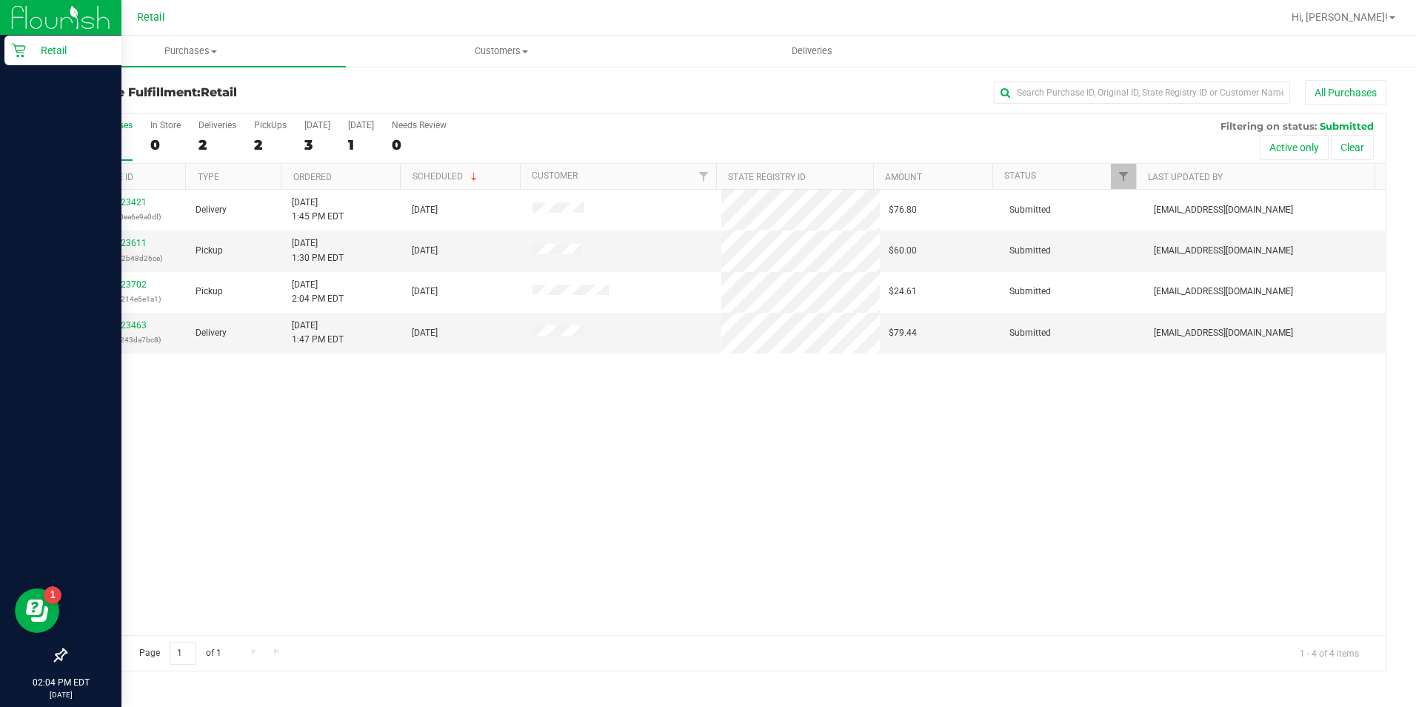
click at [24, 50] on icon at bounding box center [18, 51] width 14 height 14
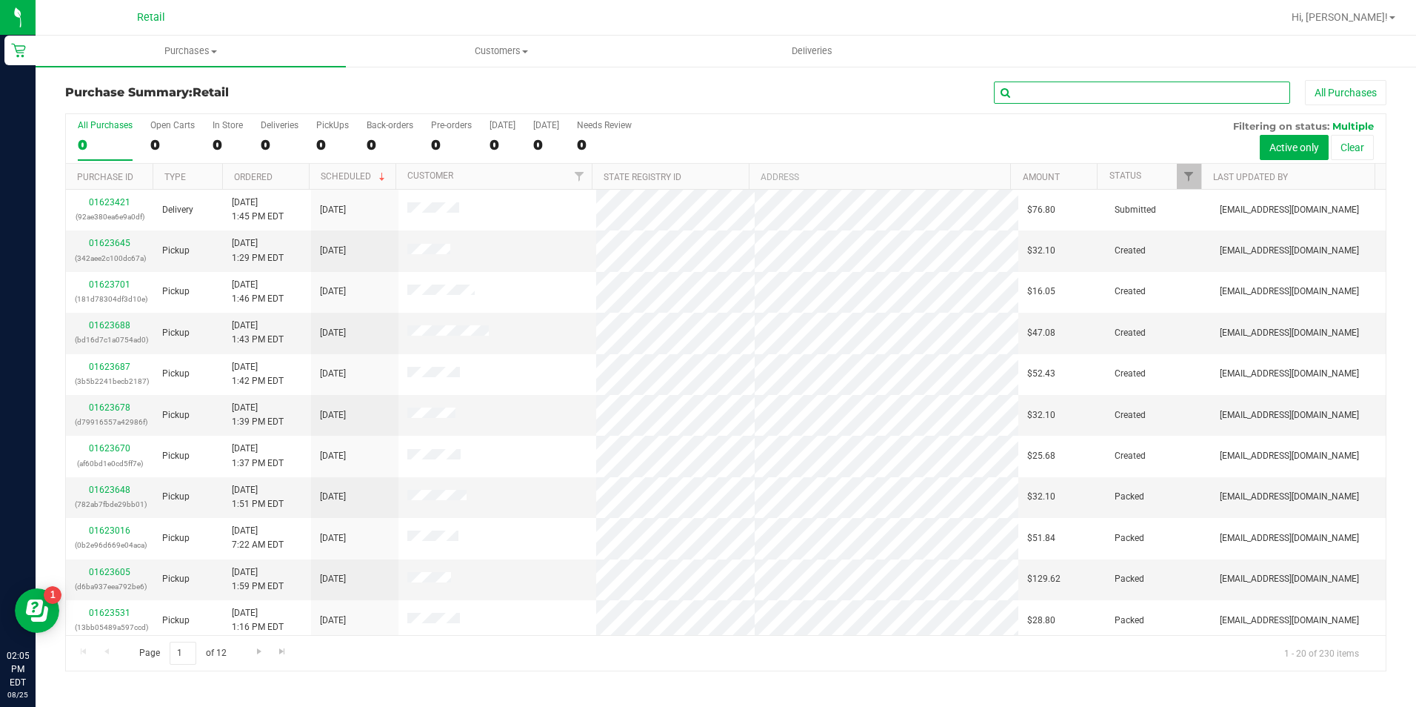
click at [1157, 95] on input "text" at bounding box center [1142, 92] width 296 height 22
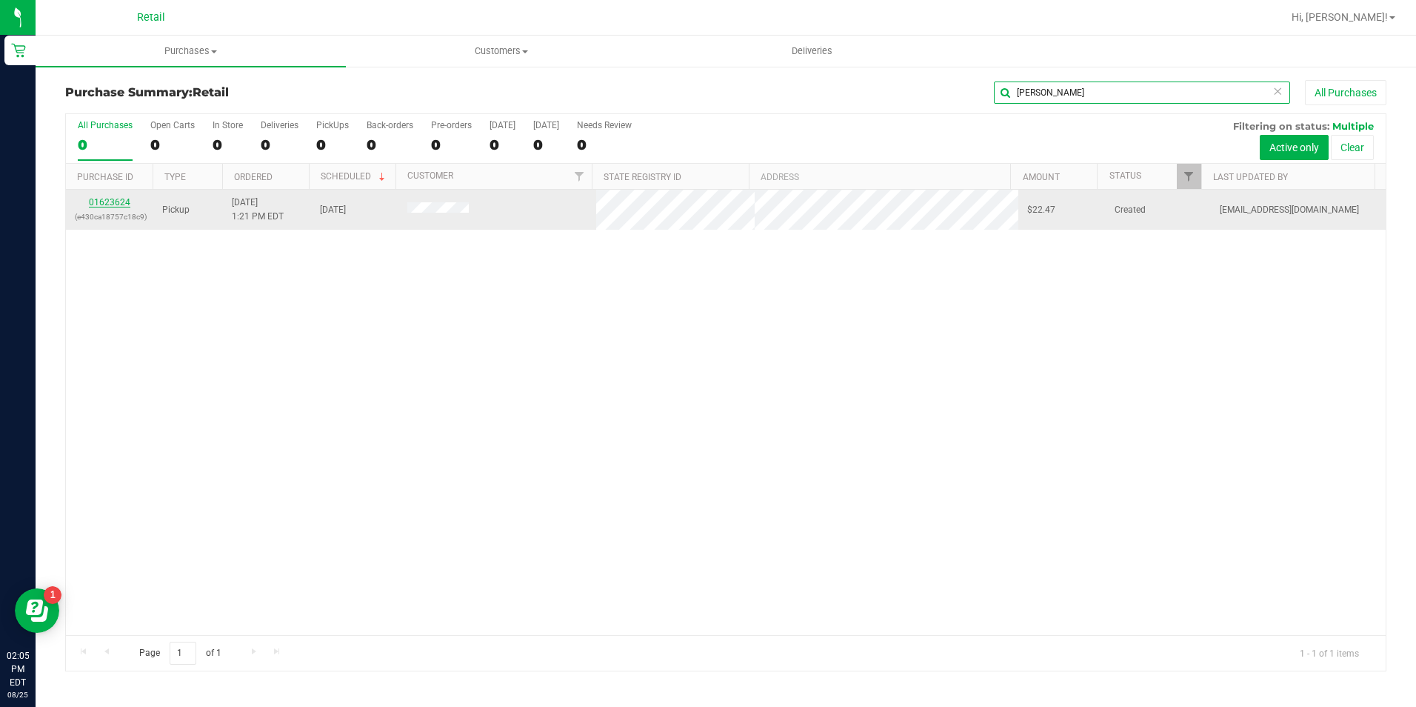
type input "[PERSON_NAME]"
click at [122, 203] on link "01623624" at bounding box center [109, 202] width 41 height 10
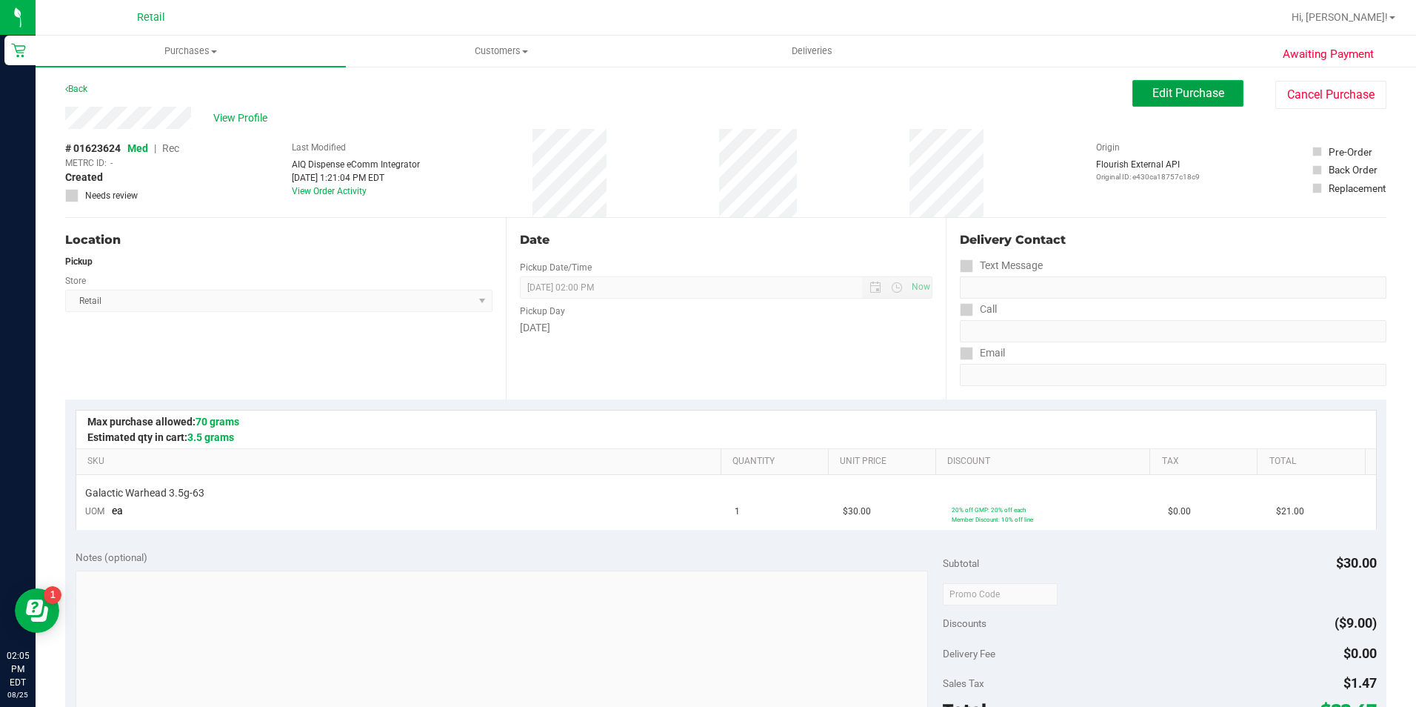
click at [1152, 88] on span "Edit Purchase" at bounding box center [1188, 93] width 72 height 14
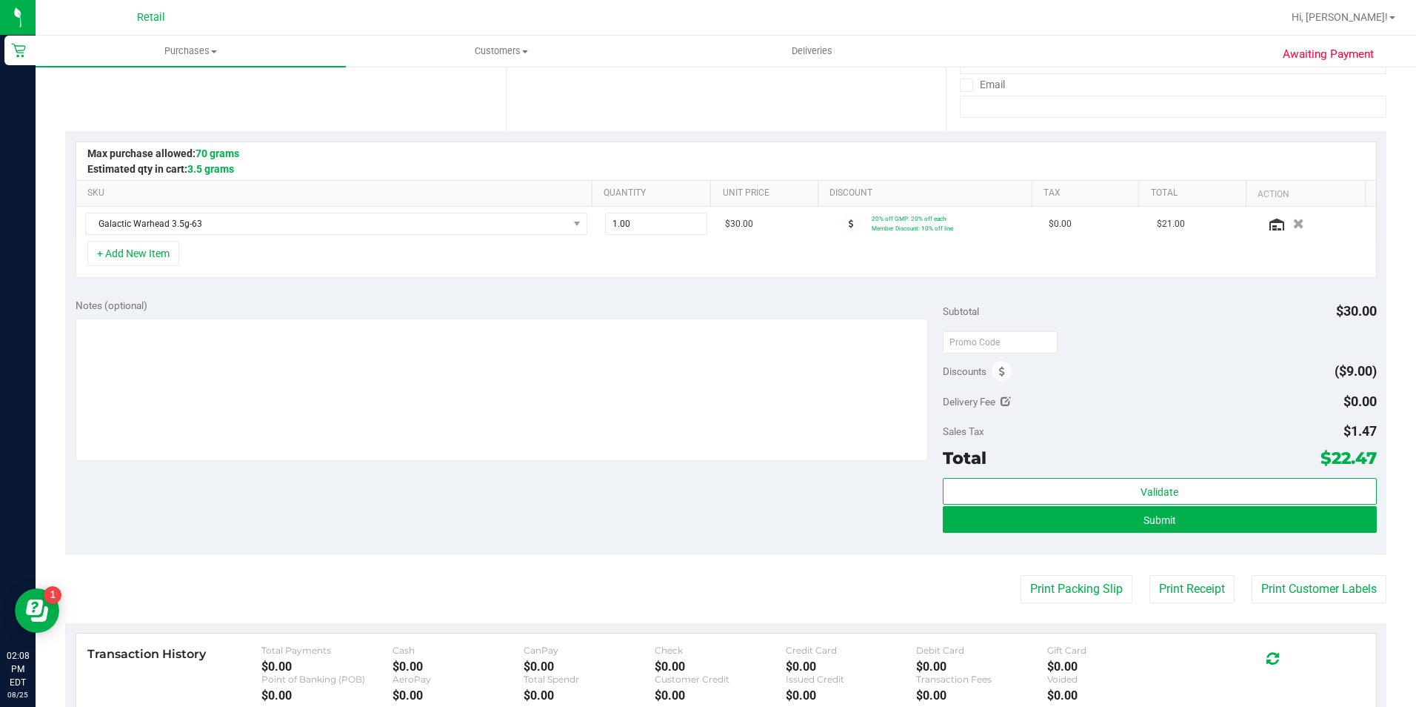
scroll to position [296, 0]
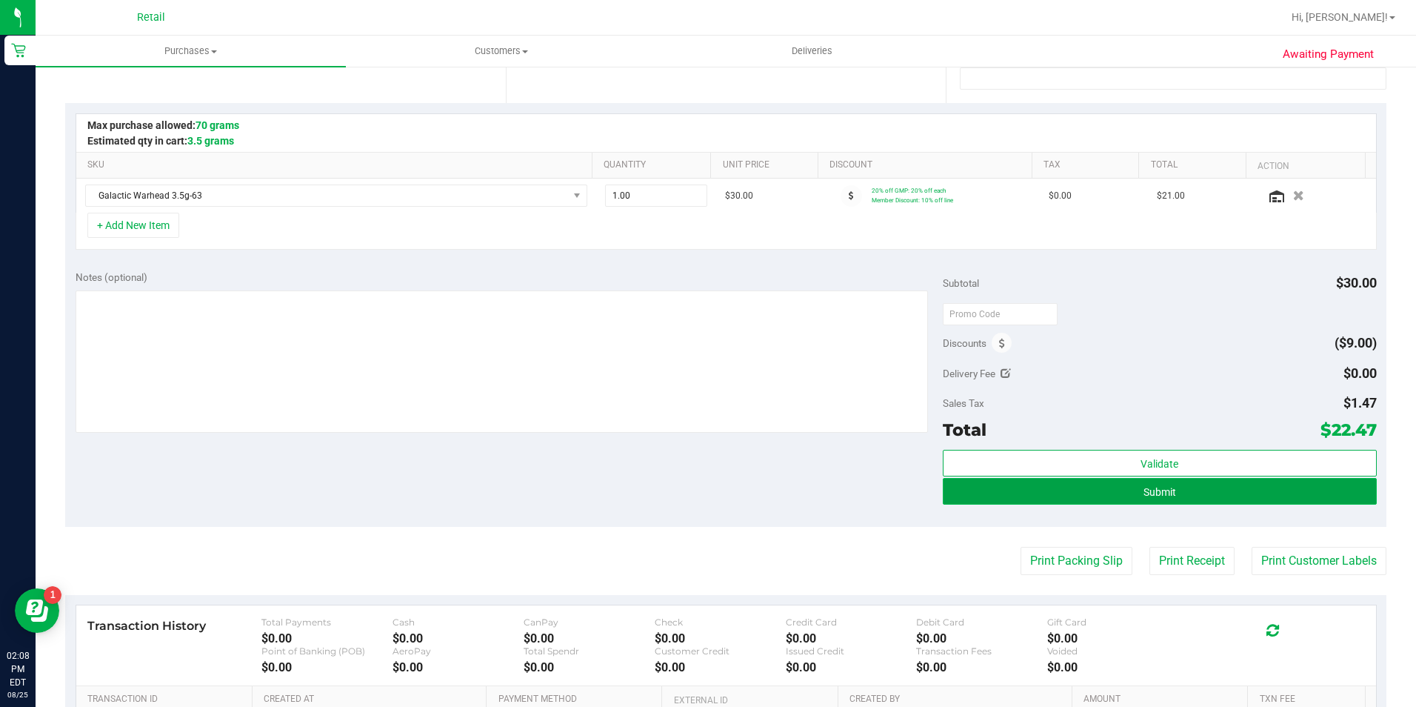
click at [1205, 498] on button "Submit" at bounding box center [1160, 491] width 434 height 27
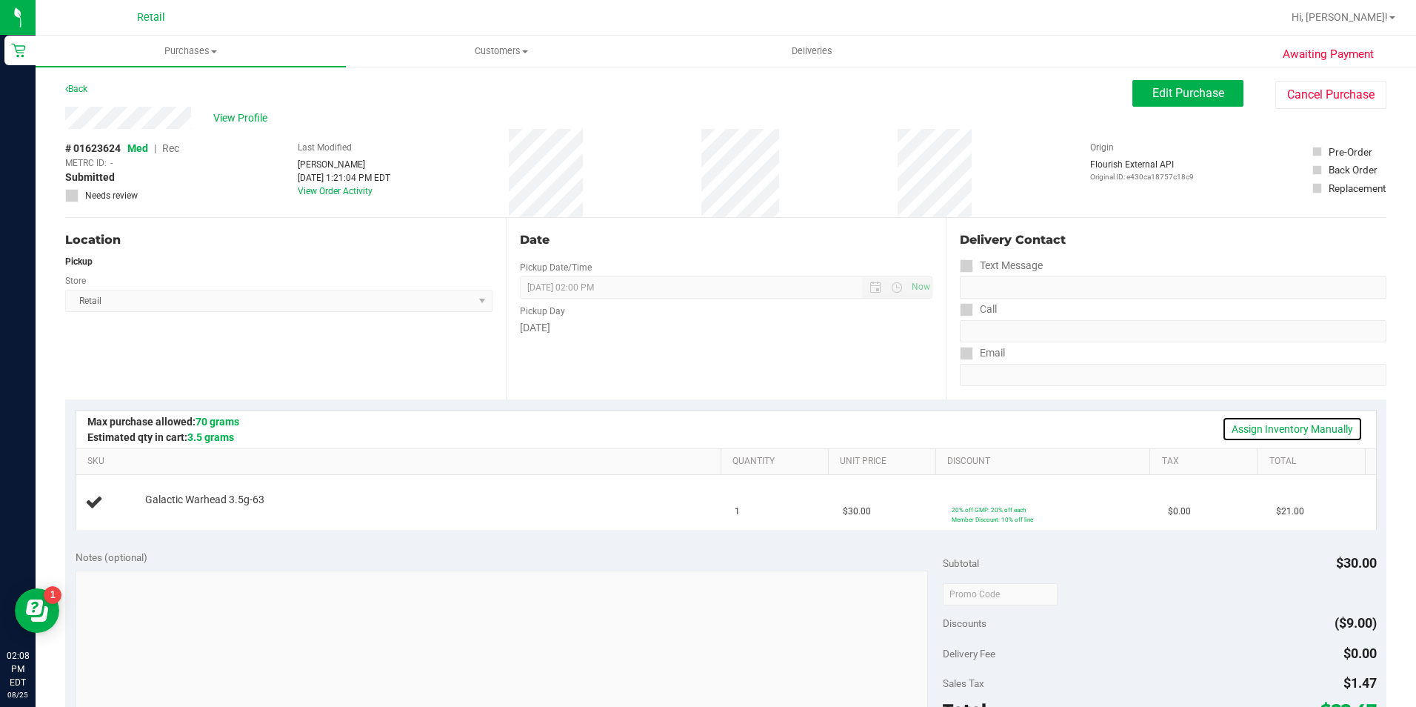
click at [1306, 433] on link "Assign Inventory Manually" at bounding box center [1292, 428] width 141 height 25
click at [176, 513] on link "Add Package" at bounding box center [171, 509] width 53 height 10
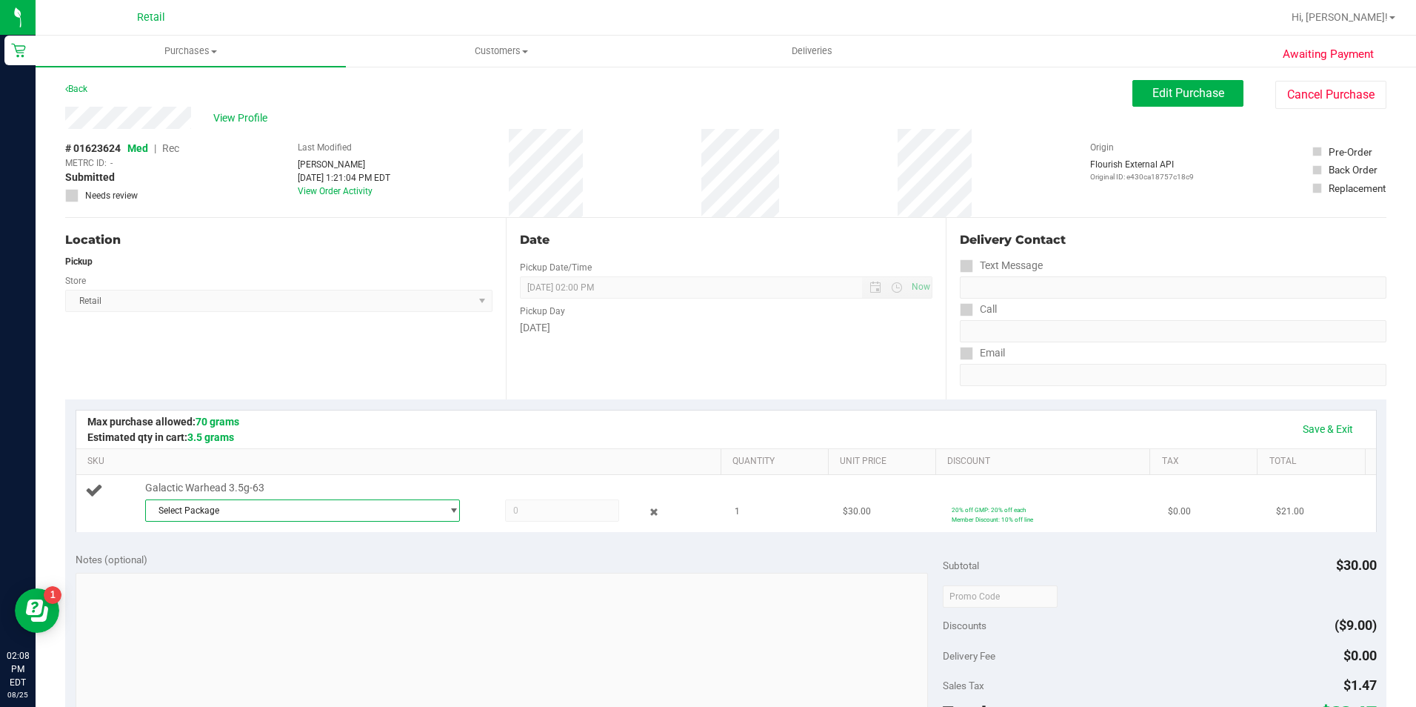
click at [353, 506] on span "Select Package" at bounding box center [294, 510] width 296 height 21
click at [267, 564] on li "1A42A0300000641000003106 ( )" at bounding box center [298, 571] width 308 height 21
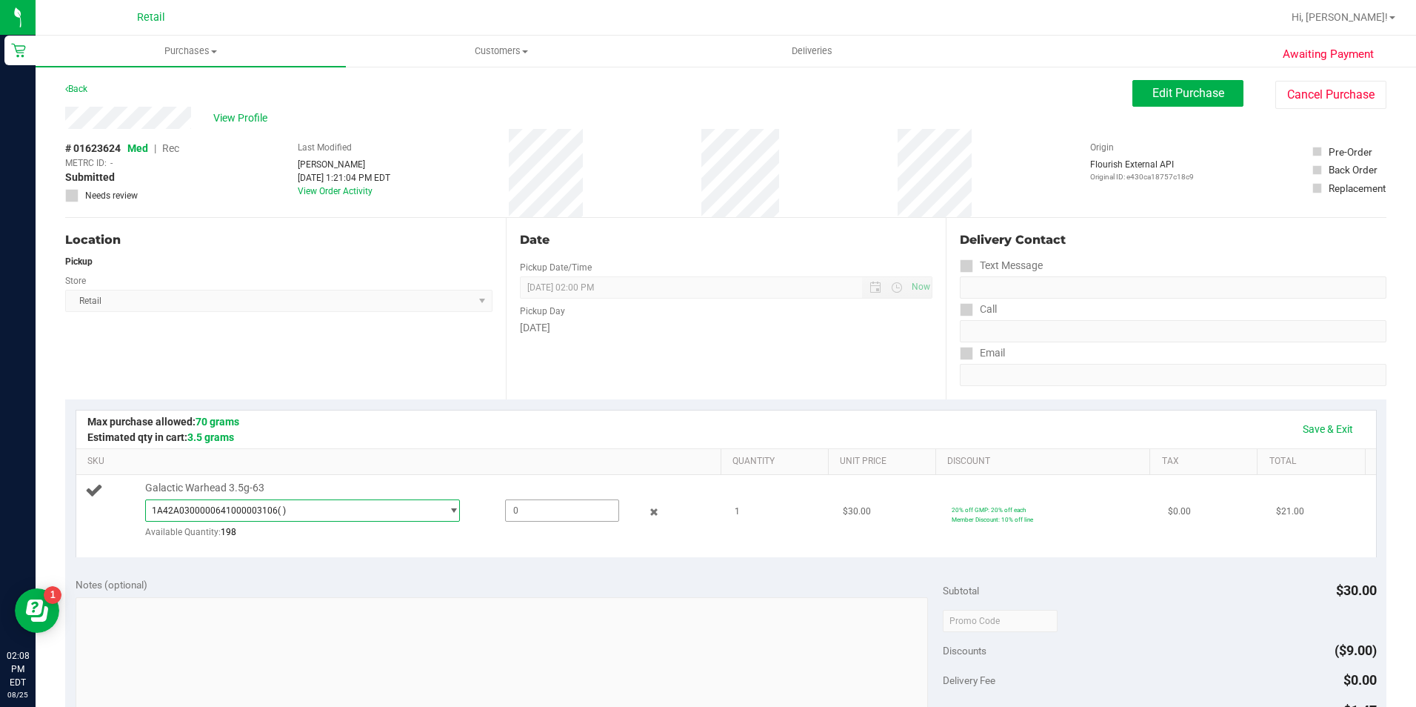
click at [531, 518] on span at bounding box center [562, 510] width 114 height 22
type input "1"
type input "1.0000"
click at [787, 349] on div "Date Pickup Date/Time [DATE] Now [DATE] 02:00 PM Now Pickup Day [DATE]" at bounding box center [726, 308] width 441 height 181
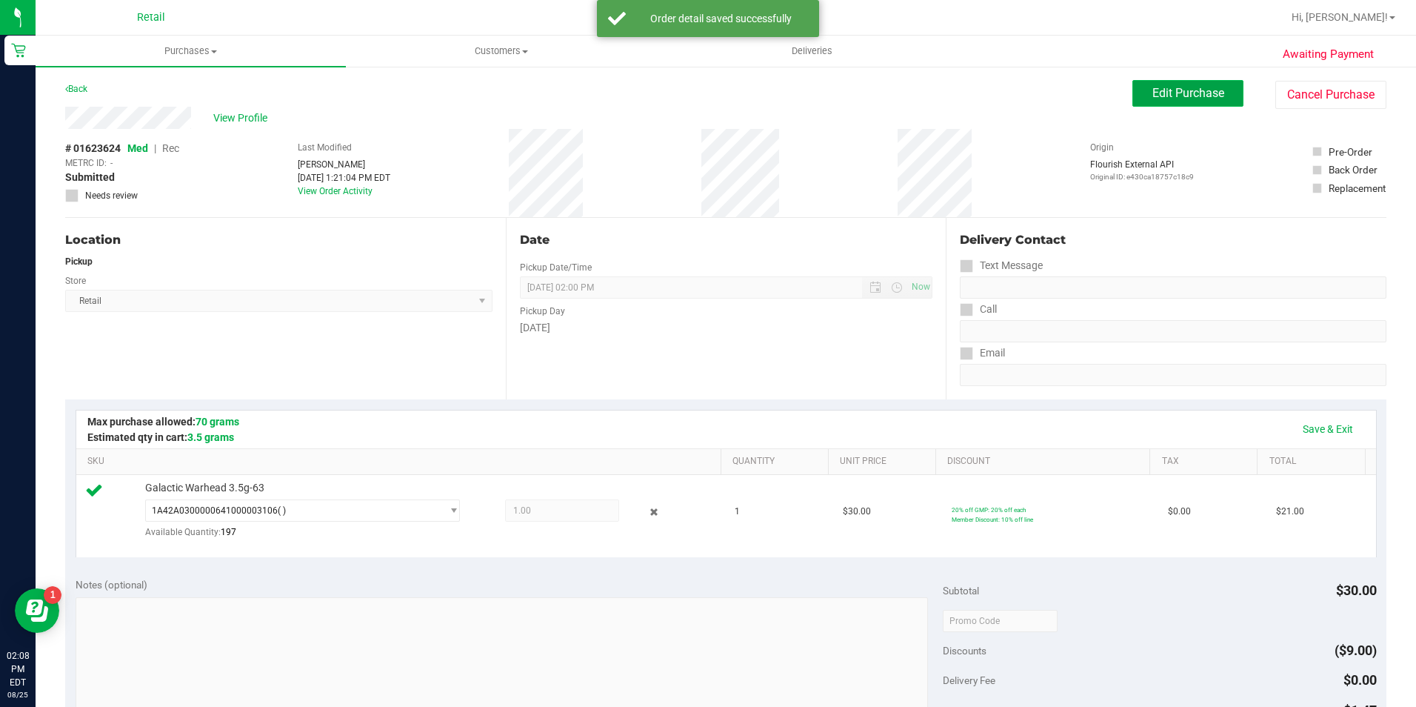
click at [1218, 84] on button "Edit Purchase" at bounding box center [1187, 93] width 111 height 27
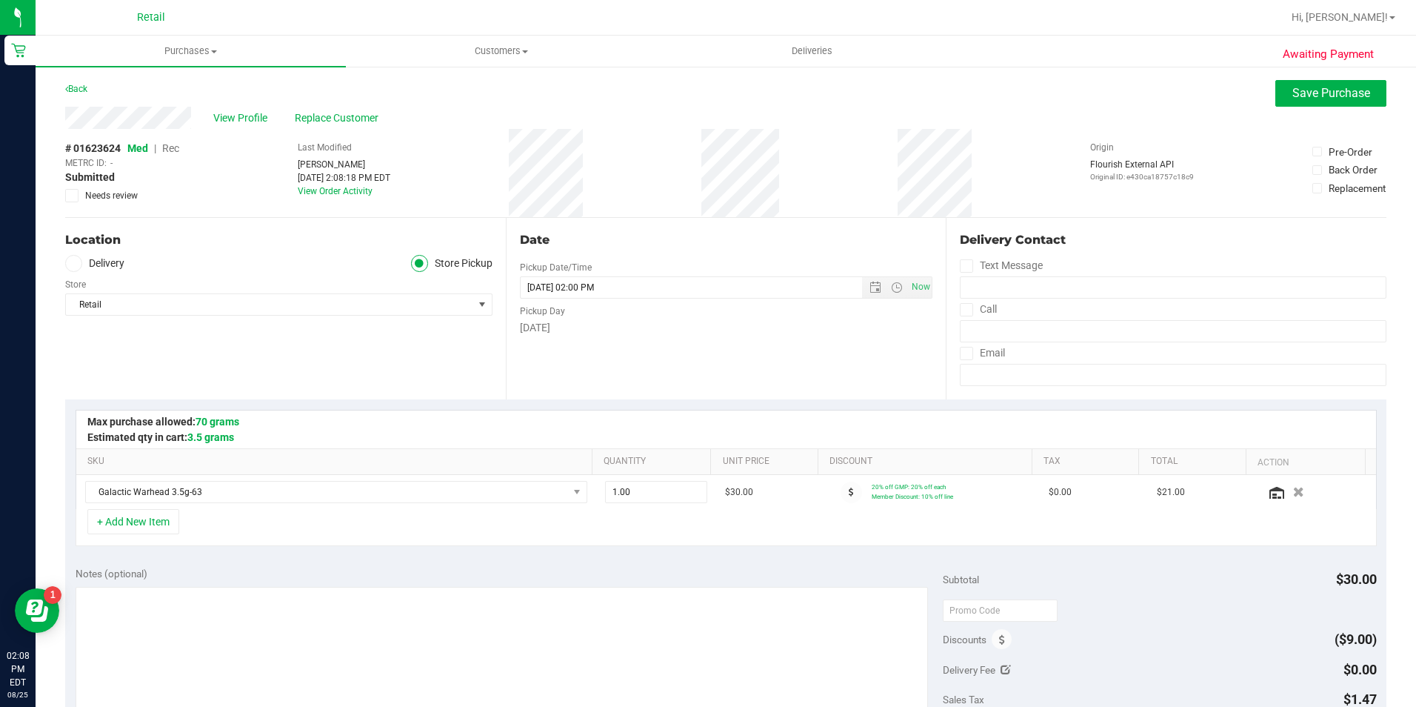
click at [167, 150] on span "Rec" at bounding box center [170, 148] width 17 height 12
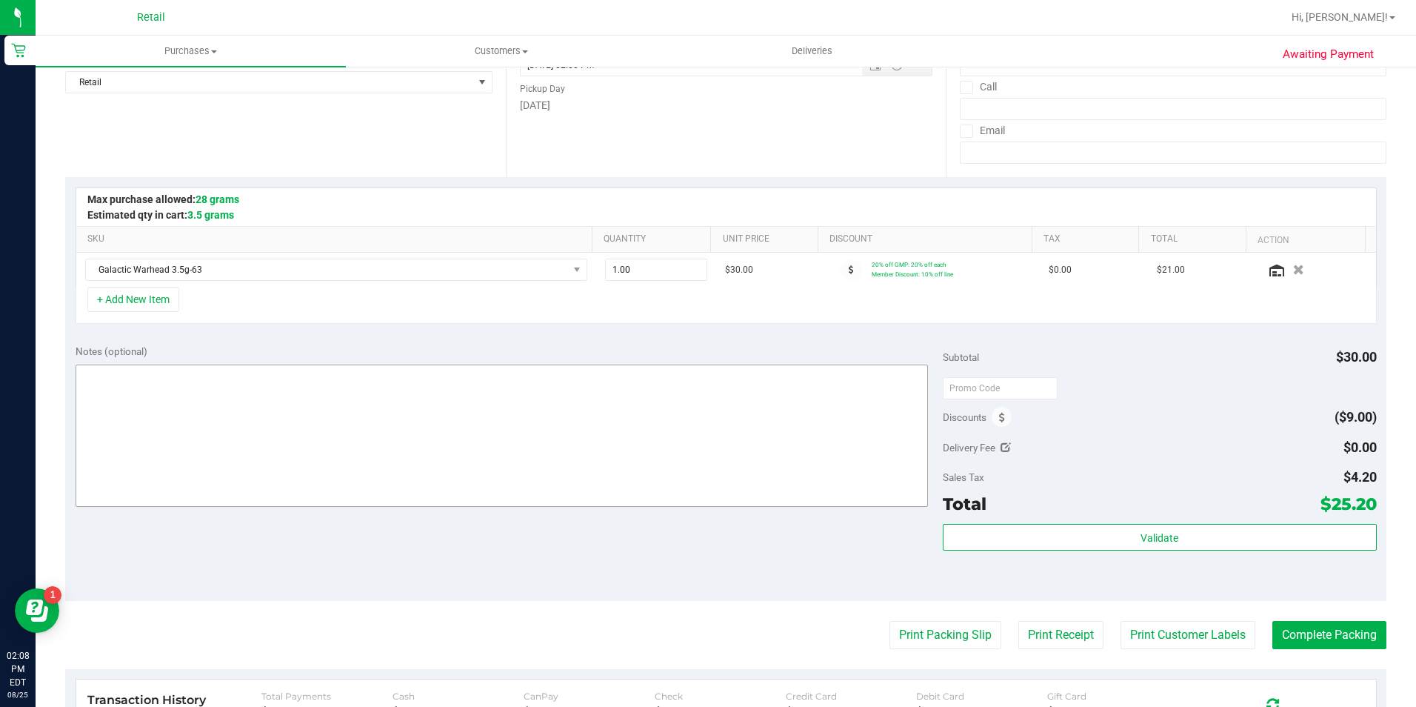
scroll to position [296, 0]
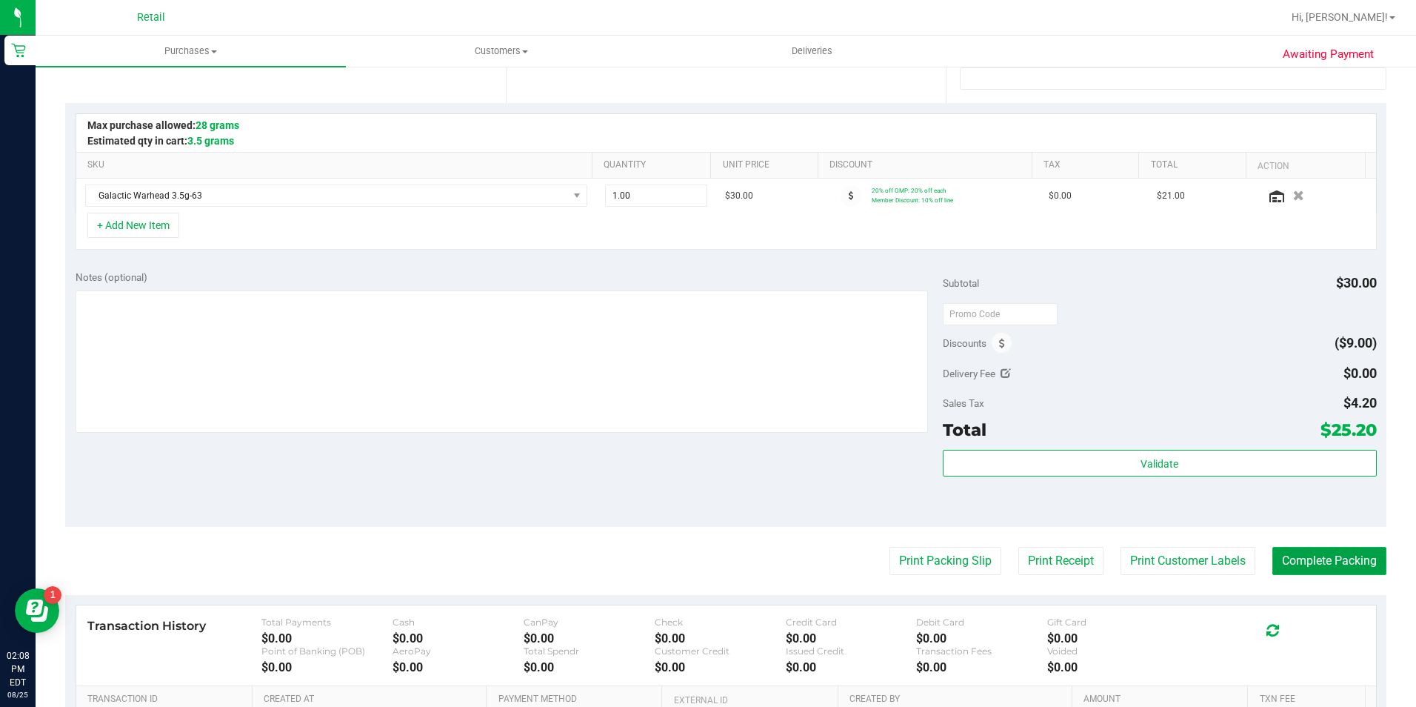
click at [1322, 560] on button "Complete Packing" at bounding box center [1329, 561] width 114 height 28
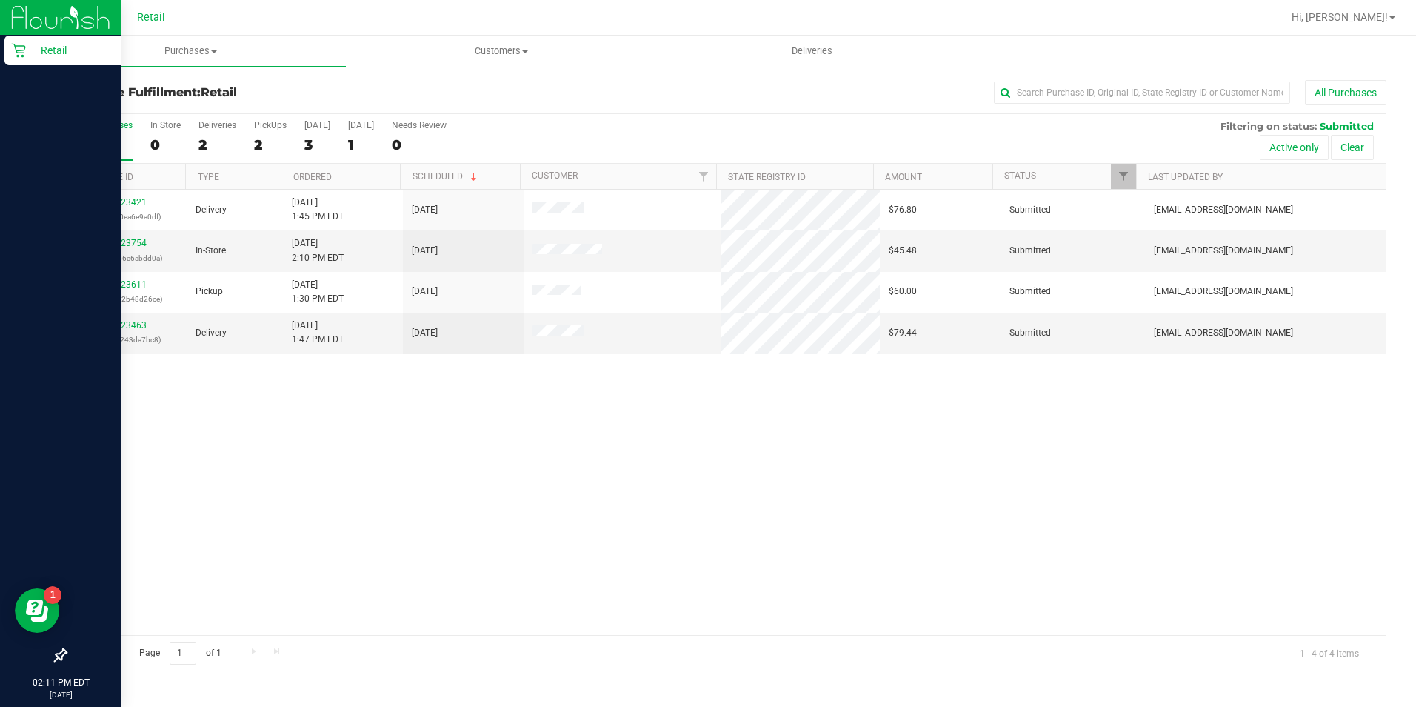
click at [11, 50] on icon at bounding box center [18, 50] width 15 height 15
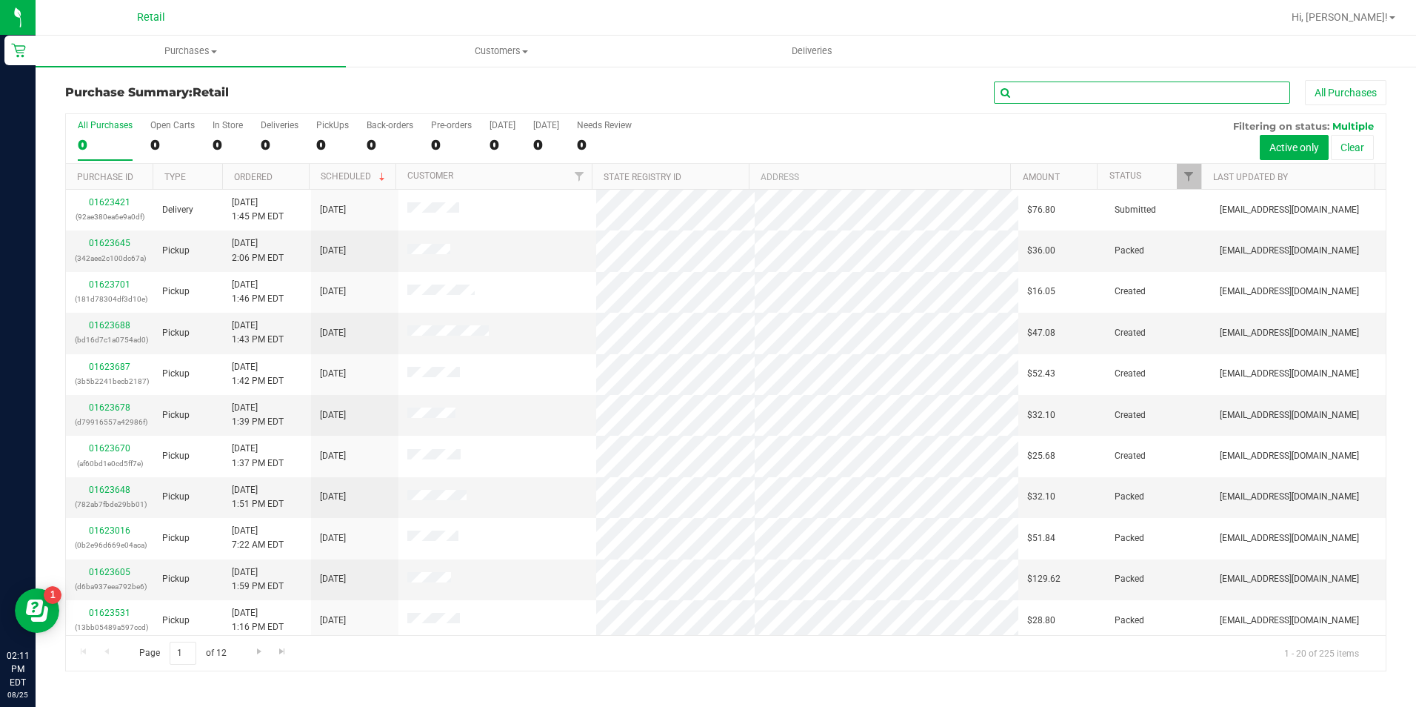
click at [1076, 93] on input "text" at bounding box center [1142, 92] width 296 height 22
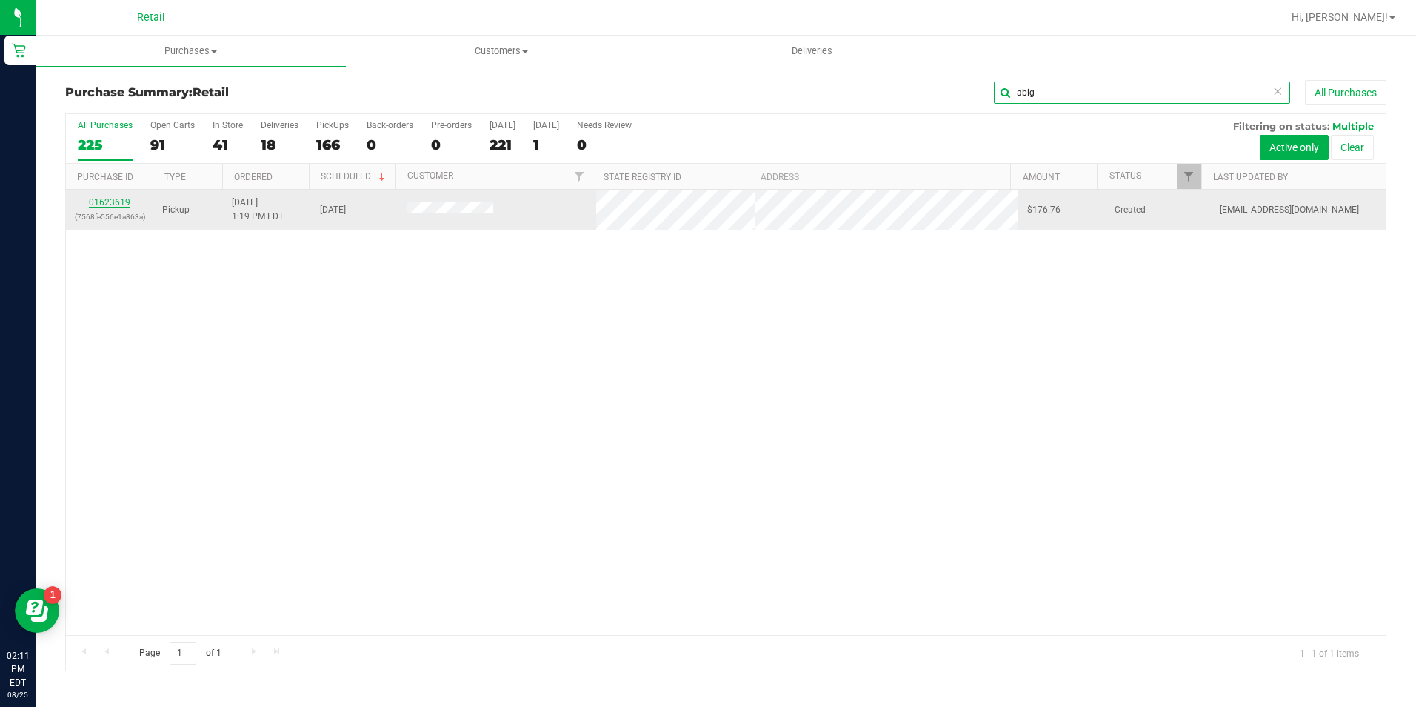
type input "abig"
click at [105, 201] on link "01623619" at bounding box center [109, 202] width 41 height 10
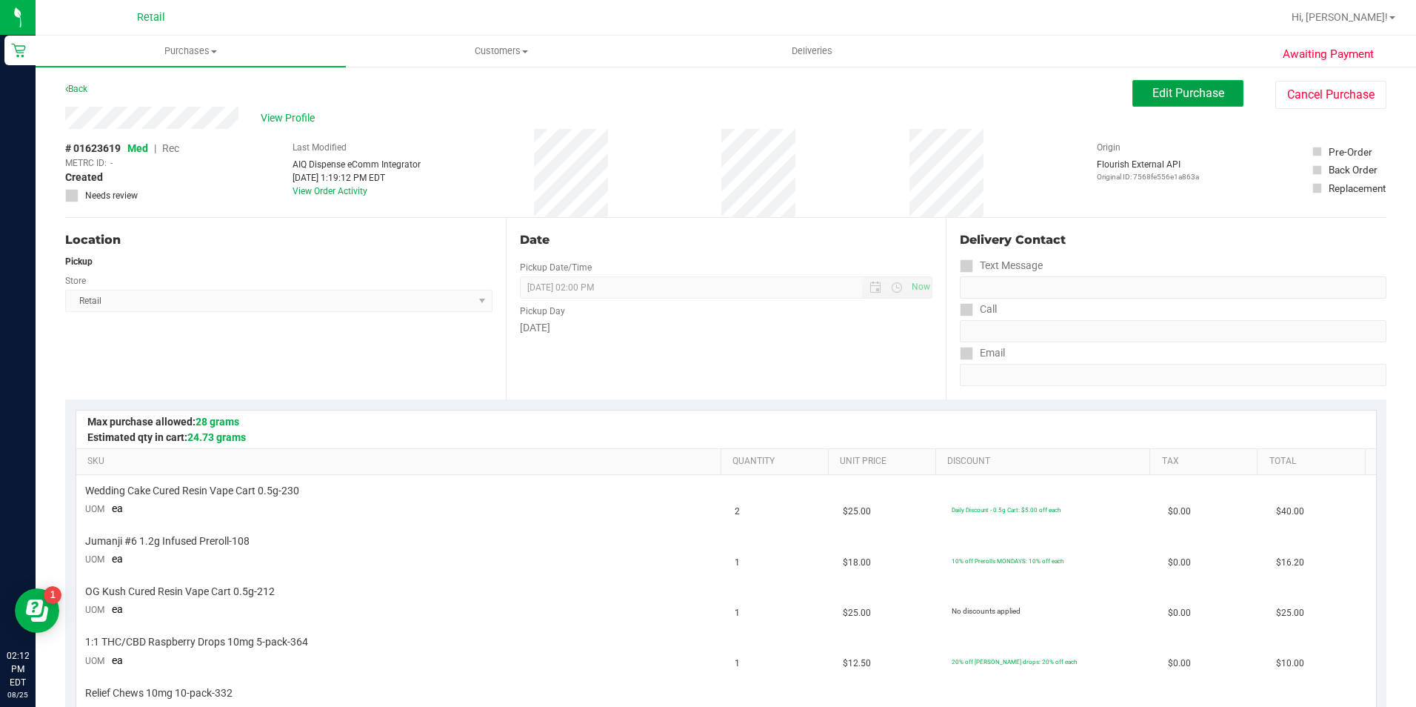
click at [1185, 82] on button "Edit Purchase" at bounding box center [1187, 93] width 111 height 27
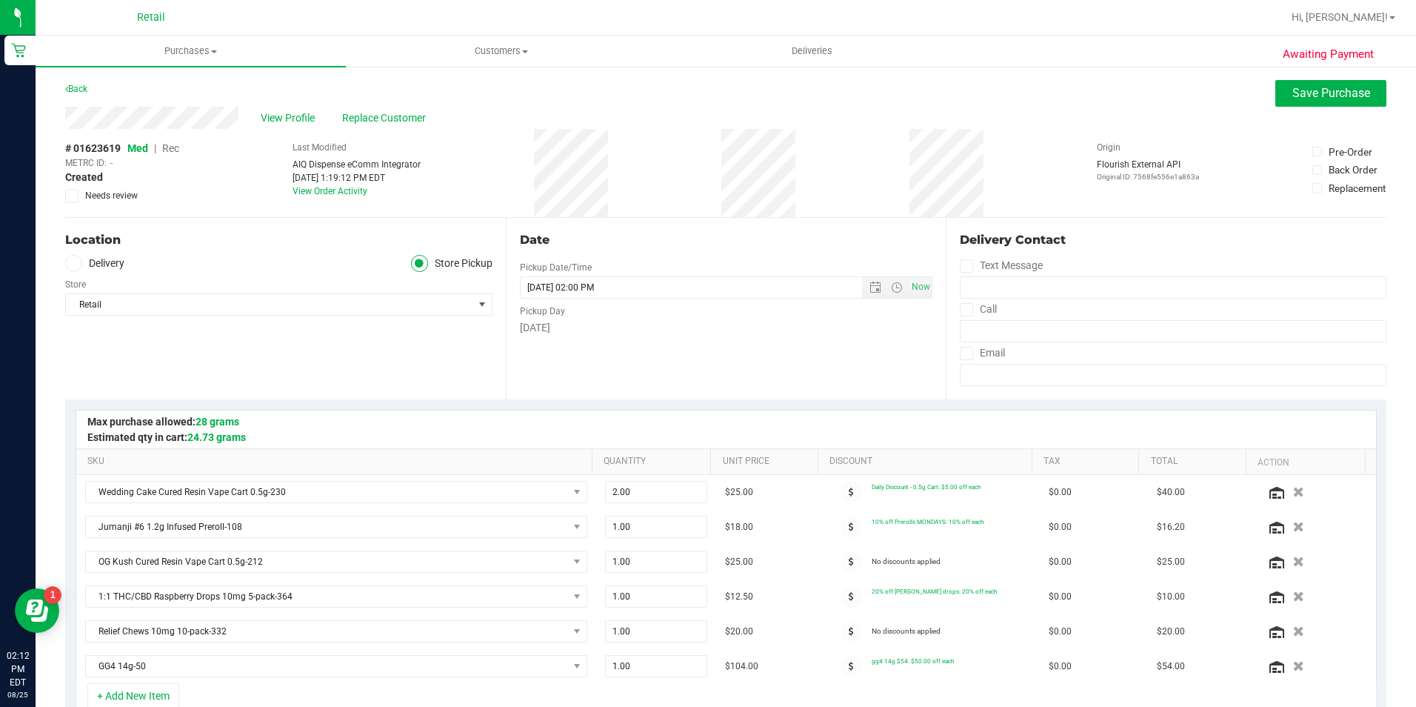
click at [174, 150] on span "Rec" at bounding box center [170, 148] width 17 height 12
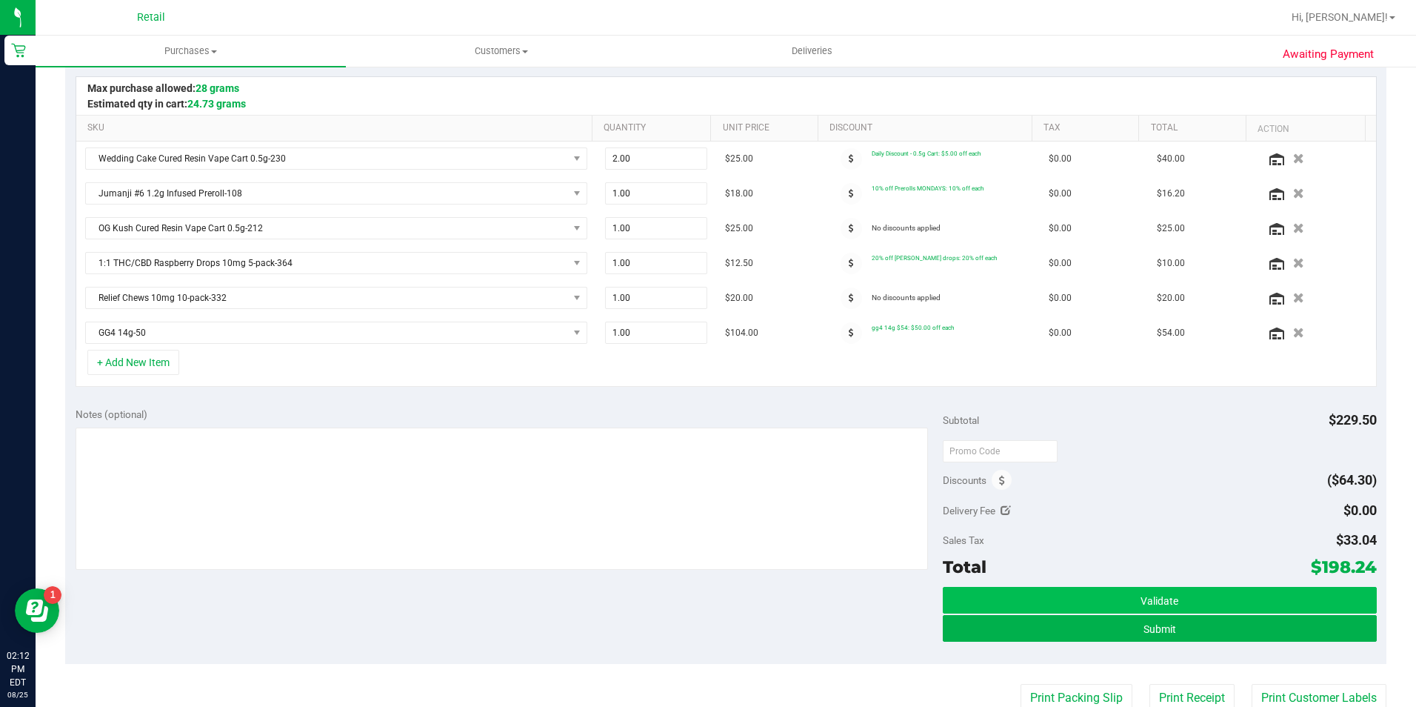
scroll to position [370, 0]
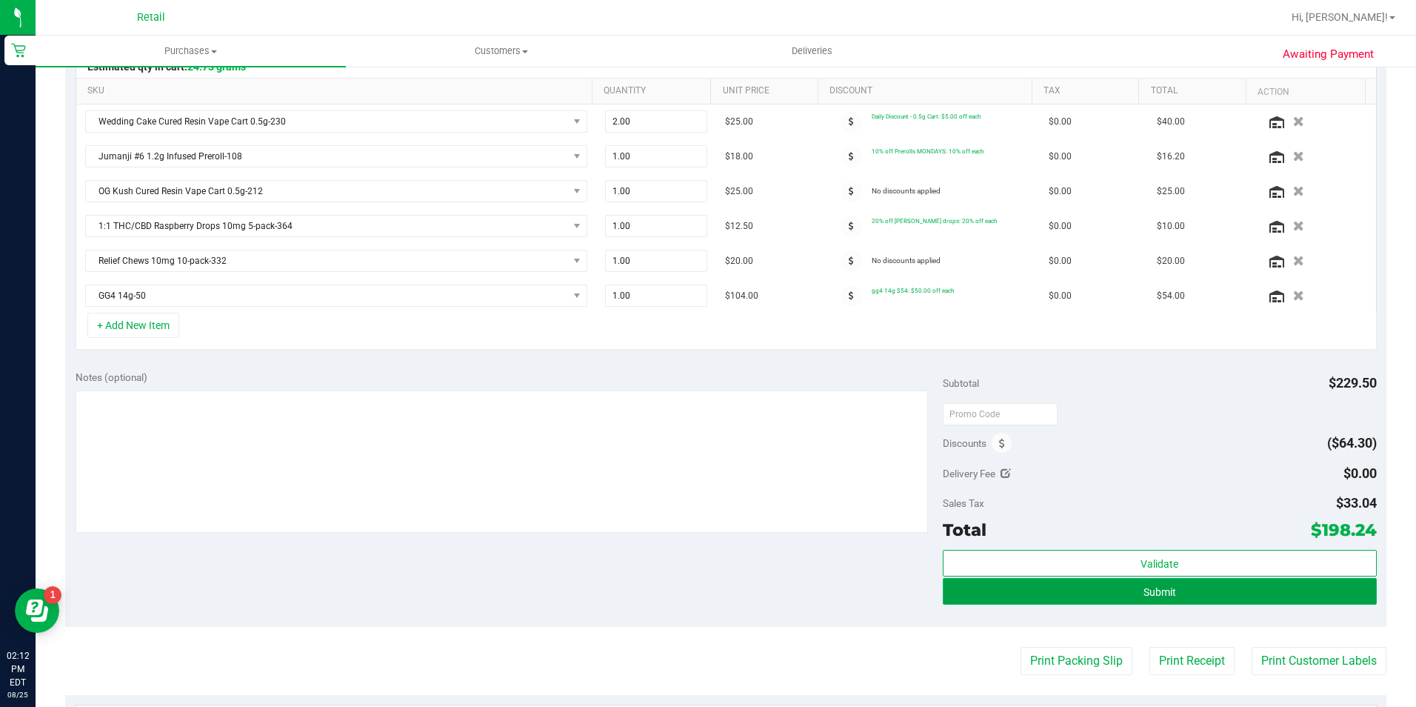
click at [1106, 599] on button "Submit" at bounding box center [1160, 591] width 434 height 27
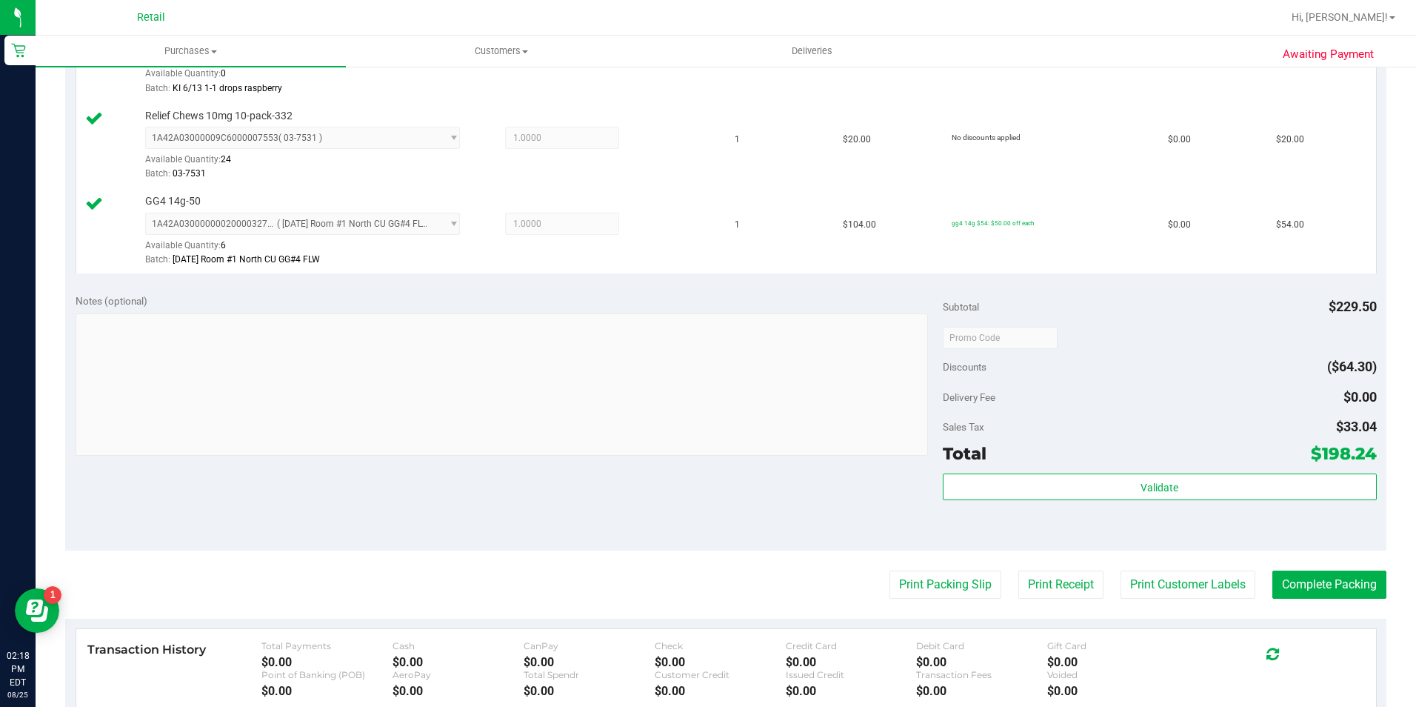
scroll to position [815, 0]
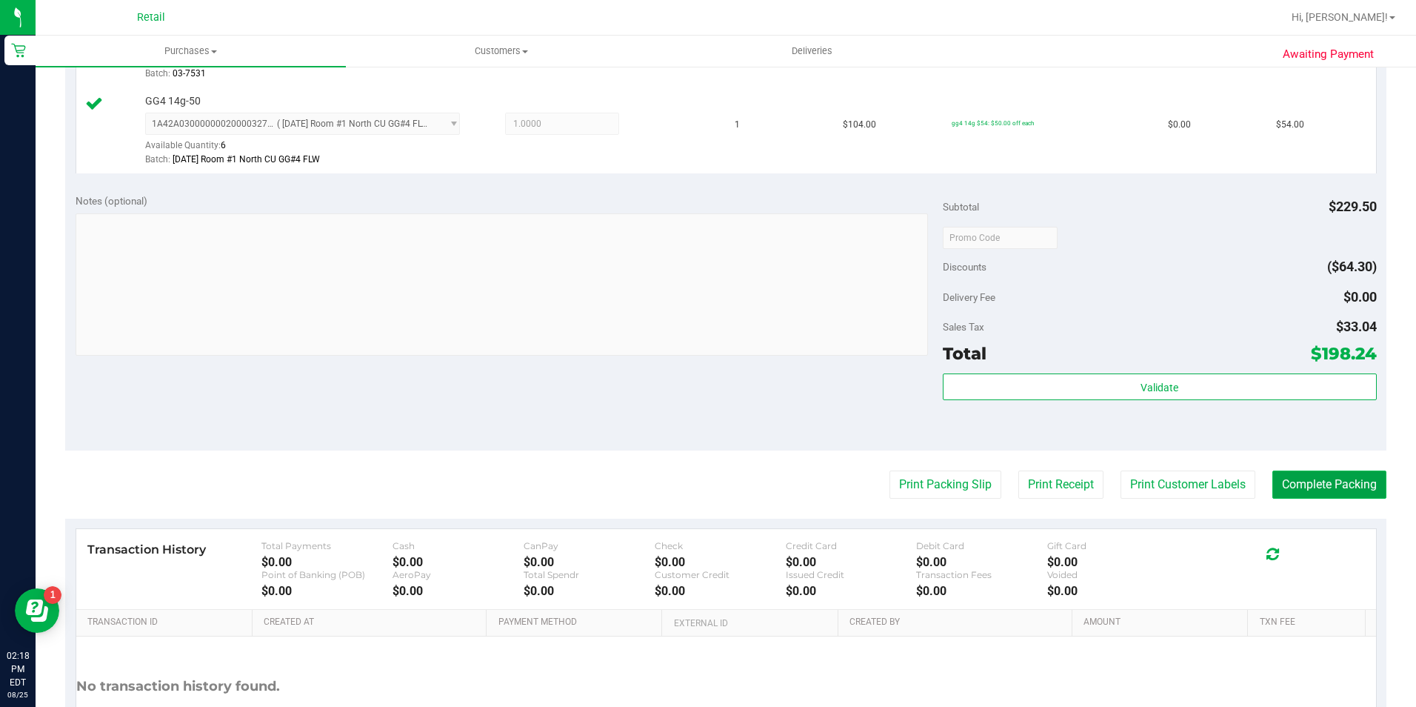
click at [1346, 470] on button "Complete Packing" at bounding box center [1329, 484] width 114 height 28
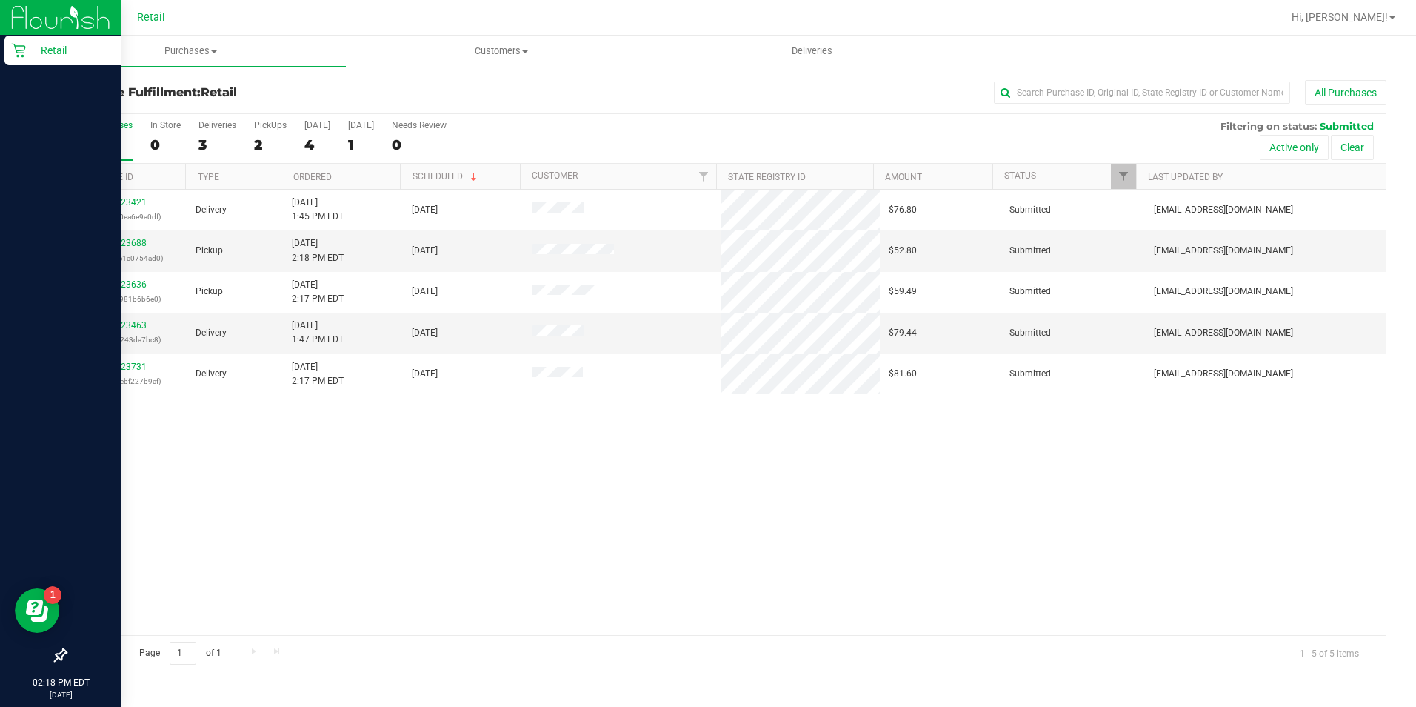
click at [13, 53] on icon at bounding box center [18, 50] width 15 height 15
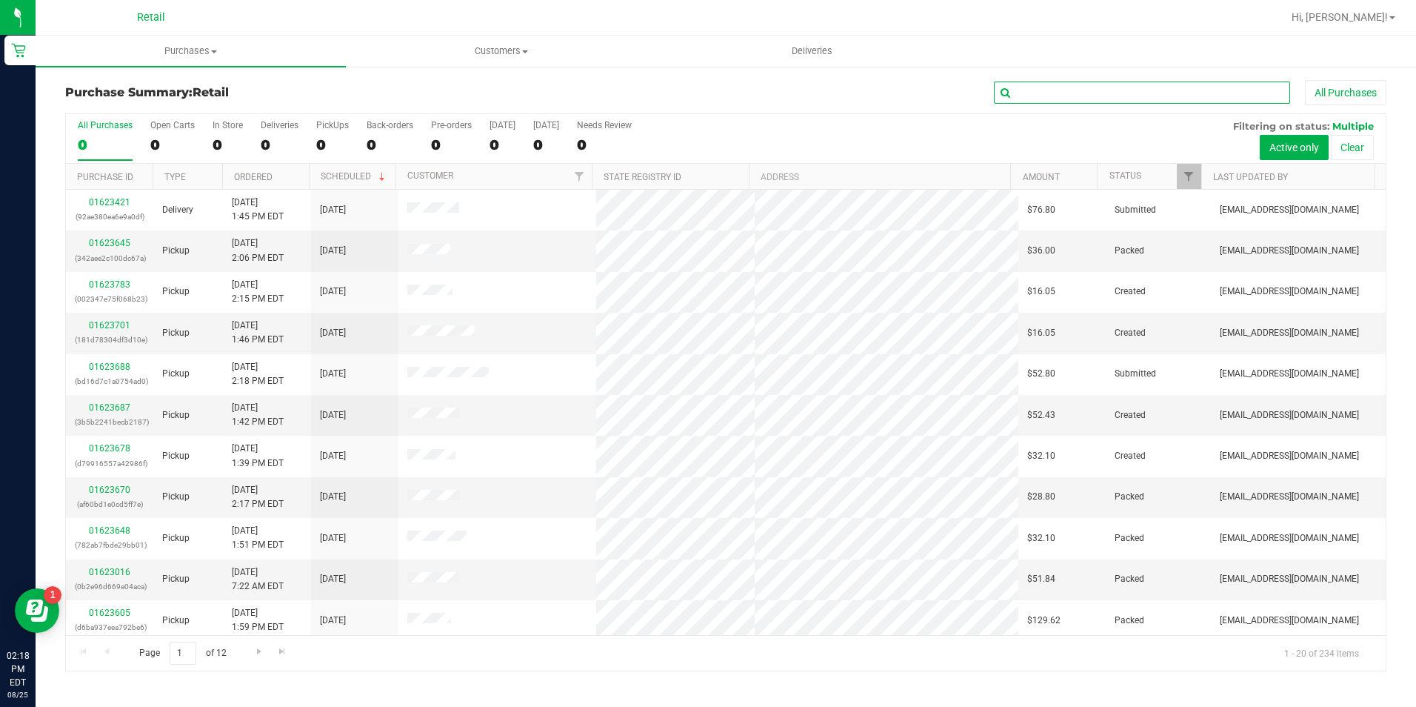
click at [1025, 91] on input "text" at bounding box center [1142, 92] width 296 height 22
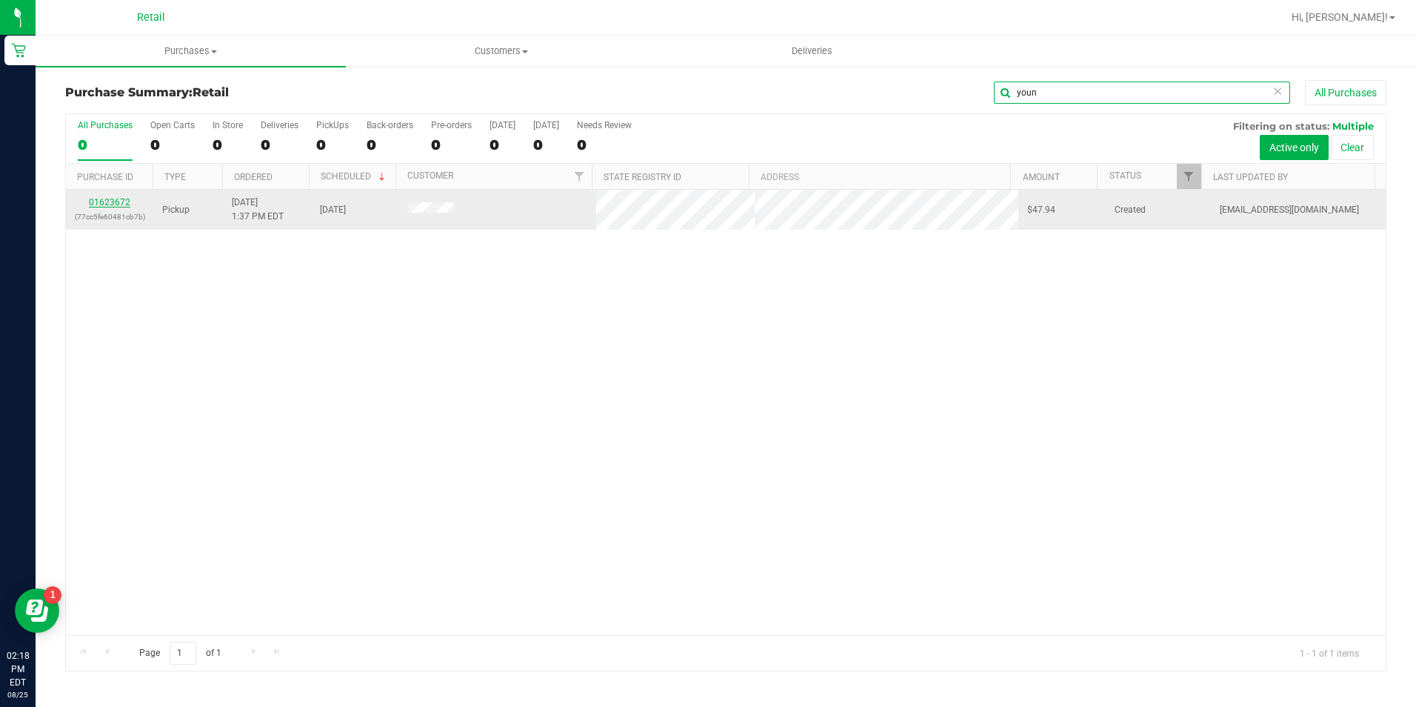
type input "youn"
click at [113, 202] on link "01623672" at bounding box center [109, 202] width 41 height 10
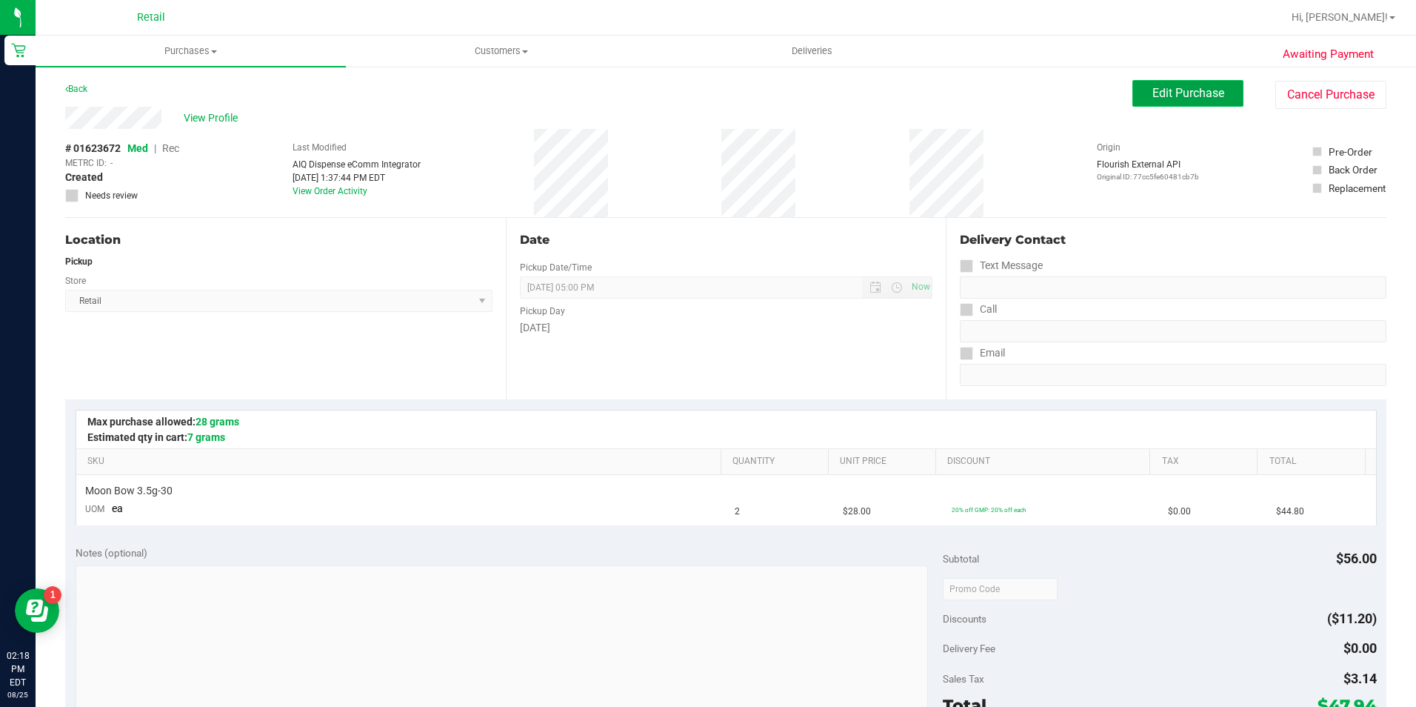
click at [1152, 86] on span "Edit Purchase" at bounding box center [1188, 93] width 72 height 14
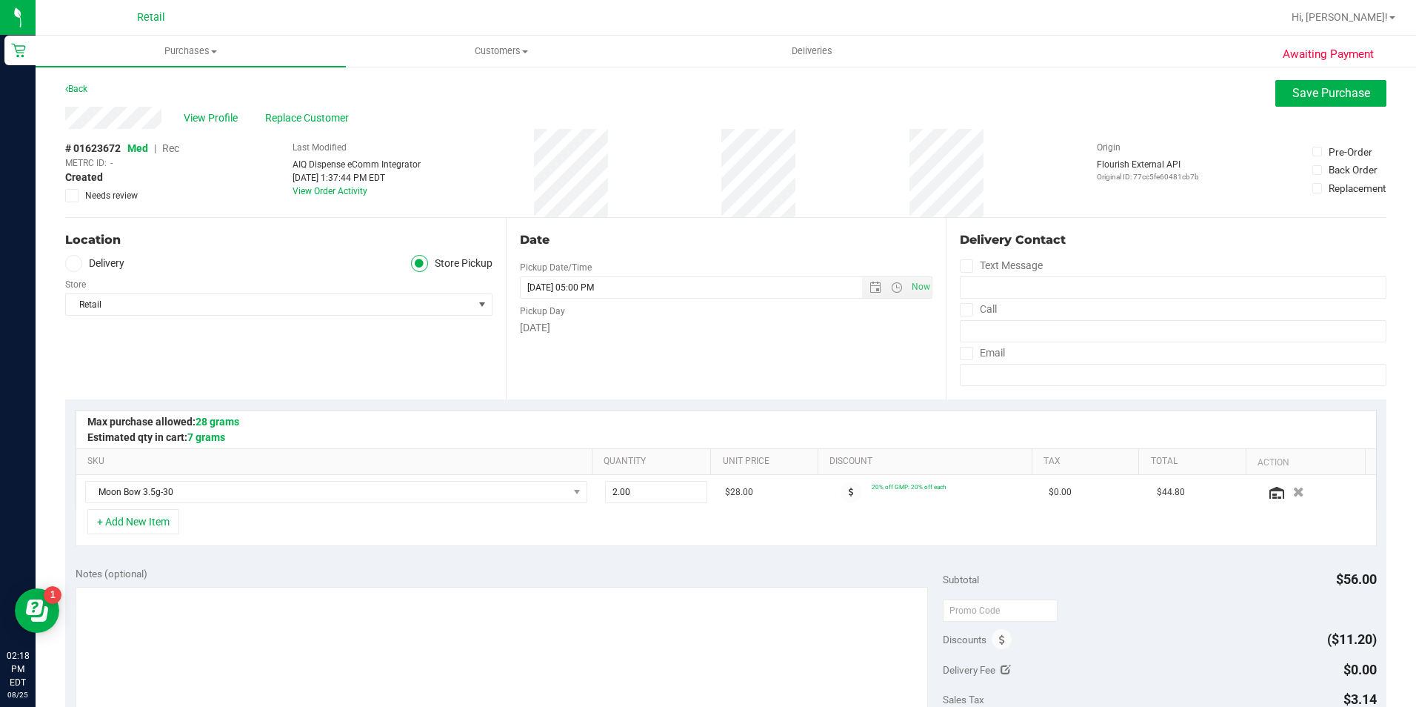
click at [170, 153] on span "Rec" at bounding box center [170, 148] width 17 height 12
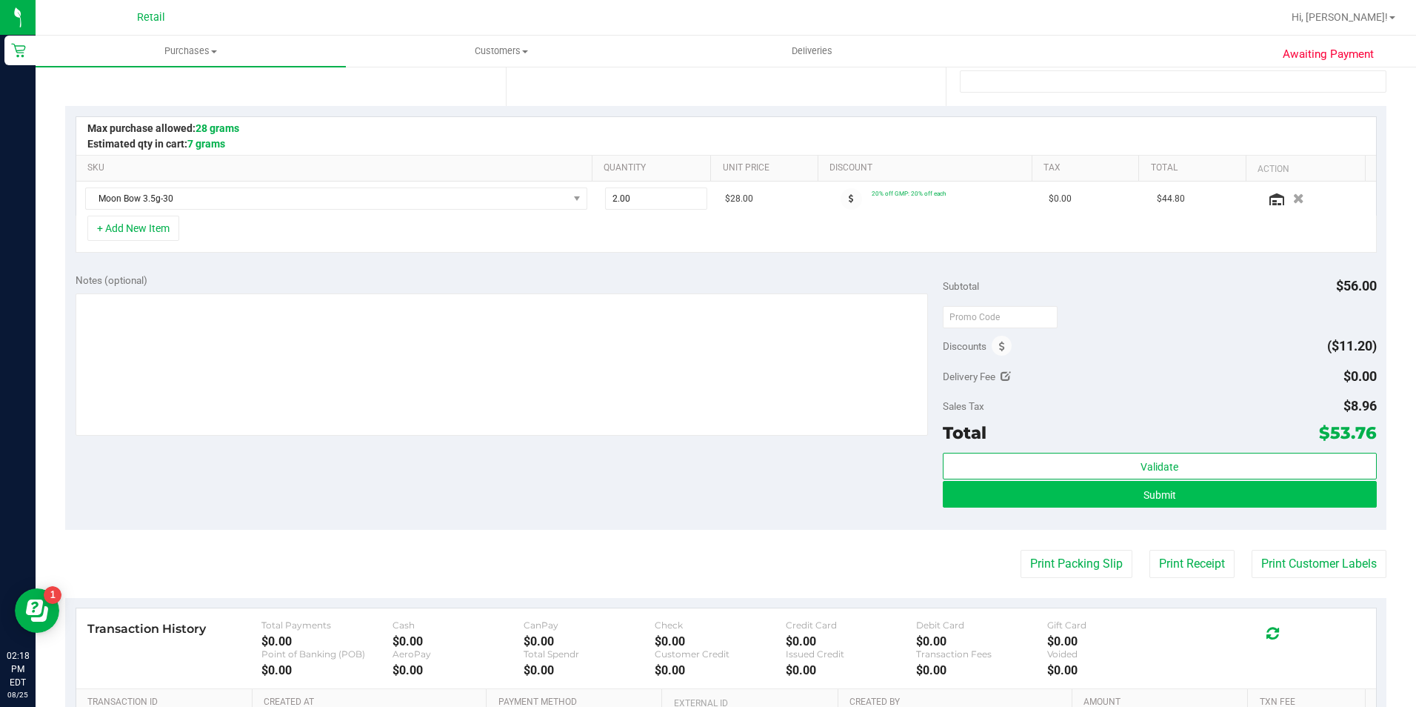
scroll to position [296, 0]
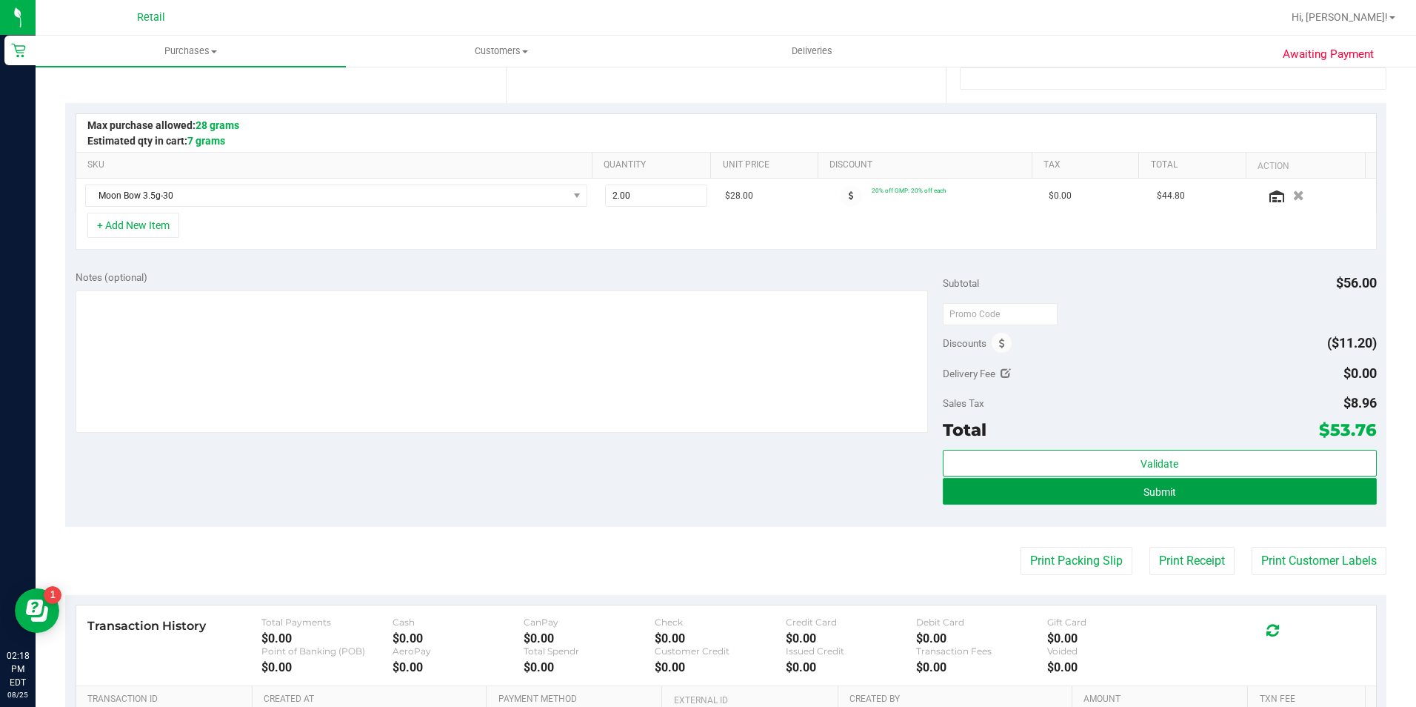
click at [1208, 496] on button "Submit" at bounding box center [1160, 491] width 434 height 27
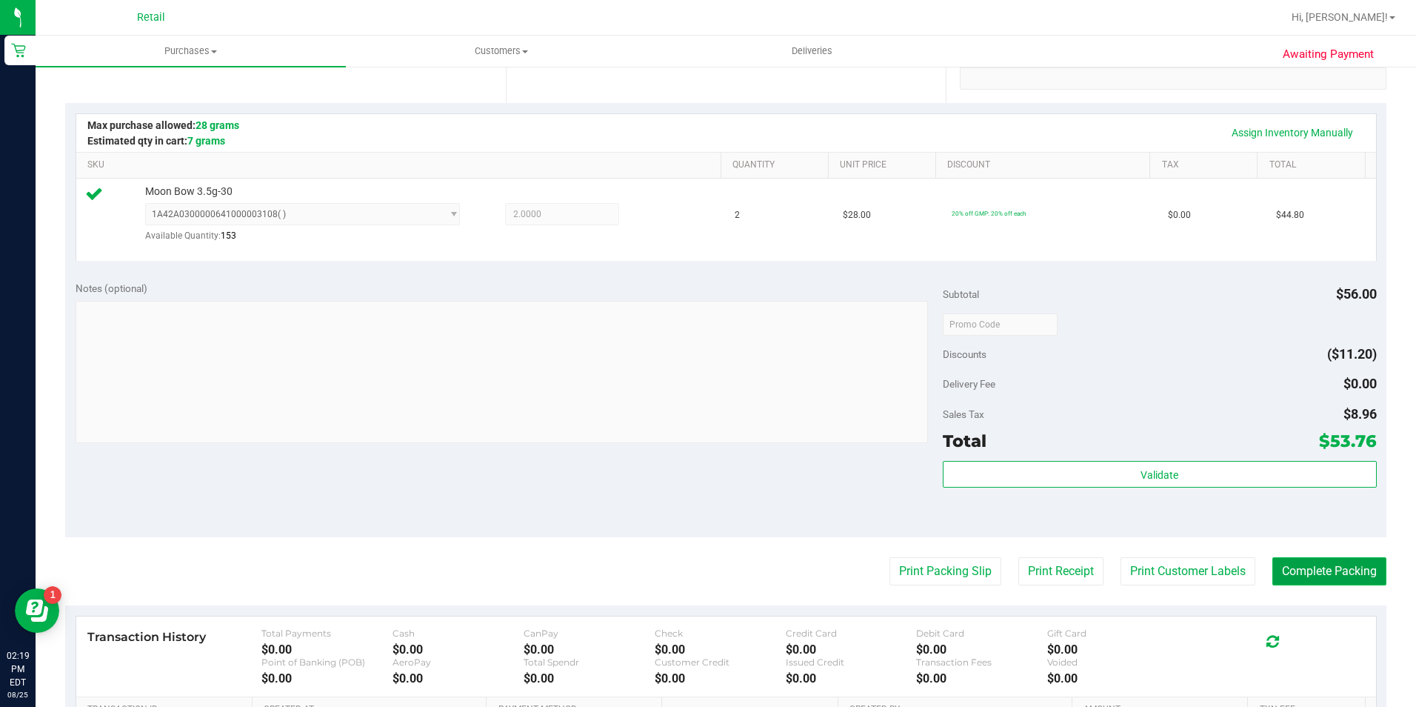
click at [1351, 567] on button "Complete Packing" at bounding box center [1329, 571] width 114 height 28
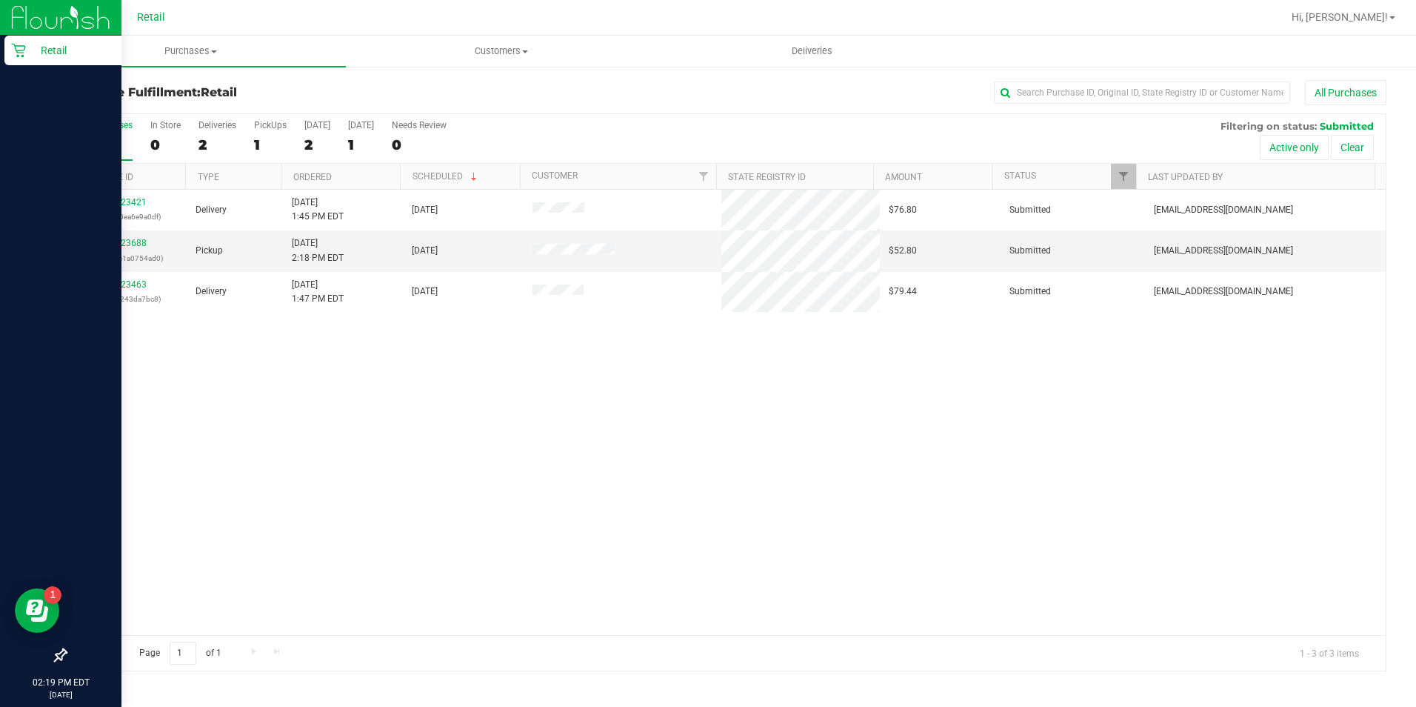
click at [27, 53] on p "Retail" at bounding box center [70, 50] width 89 height 18
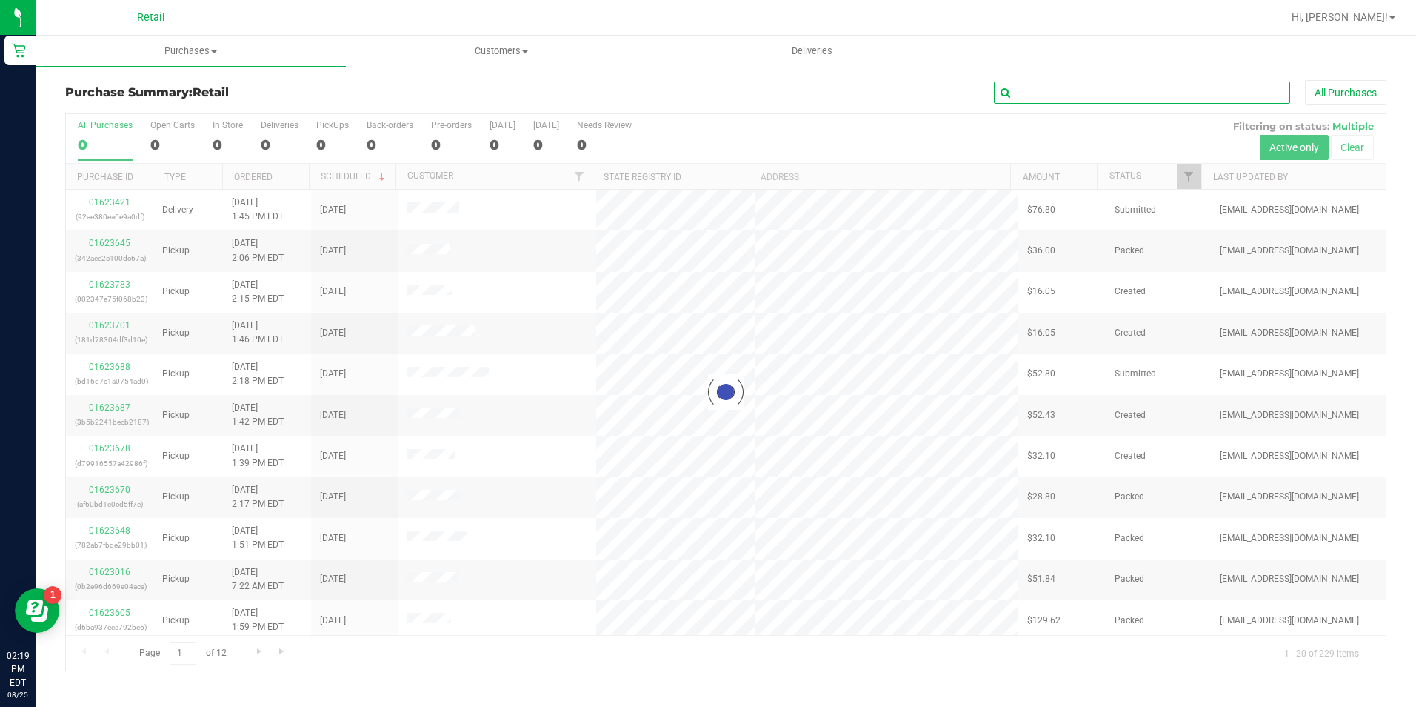
click at [1085, 91] on input "text" at bounding box center [1142, 92] width 296 height 22
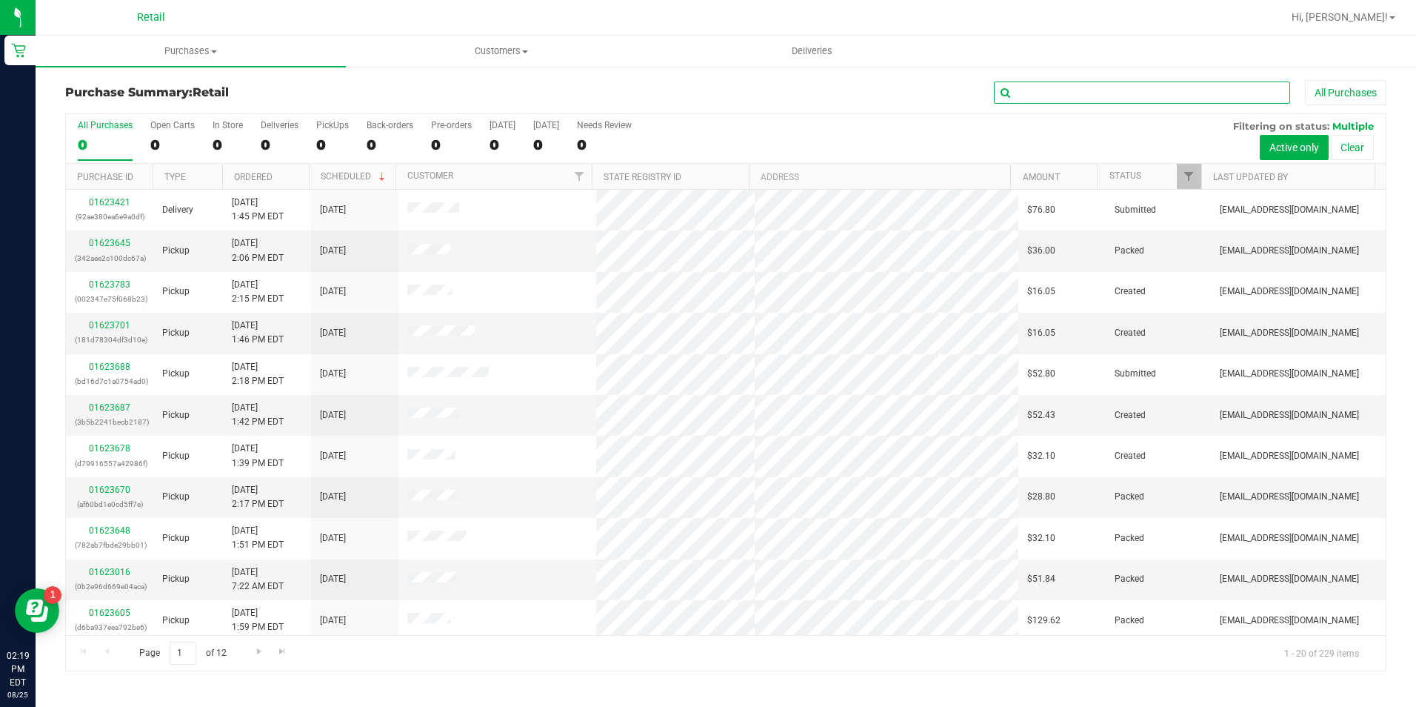
click at [1085, 91] on input "text" at bounding box center [1142, 92] width 296 height 22
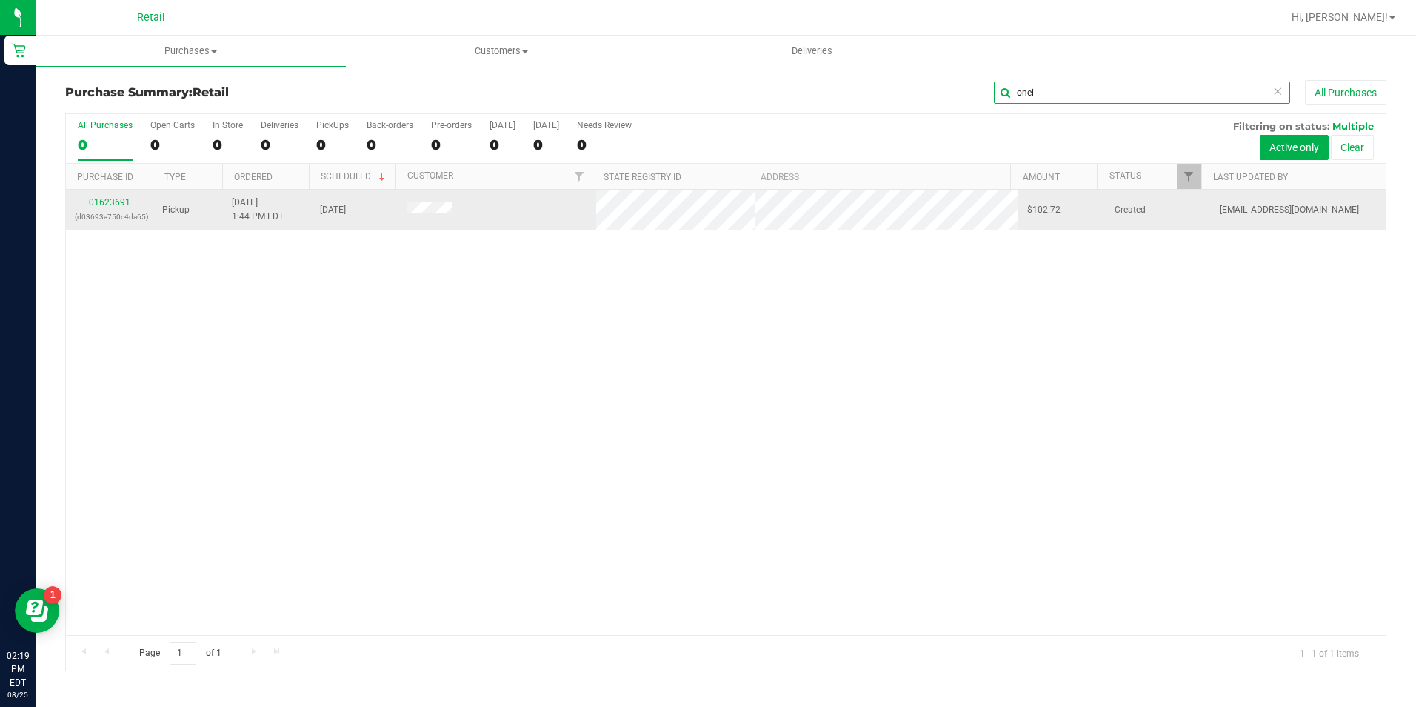
type input "onei"
click at [113, 194] on td "01623691 (d03693a750c4da65)" at bounding box center [109, 210] width 87 height 40
click at [112, 200] on link "01623691" at bounding box center [109, 202] width 41 height 10
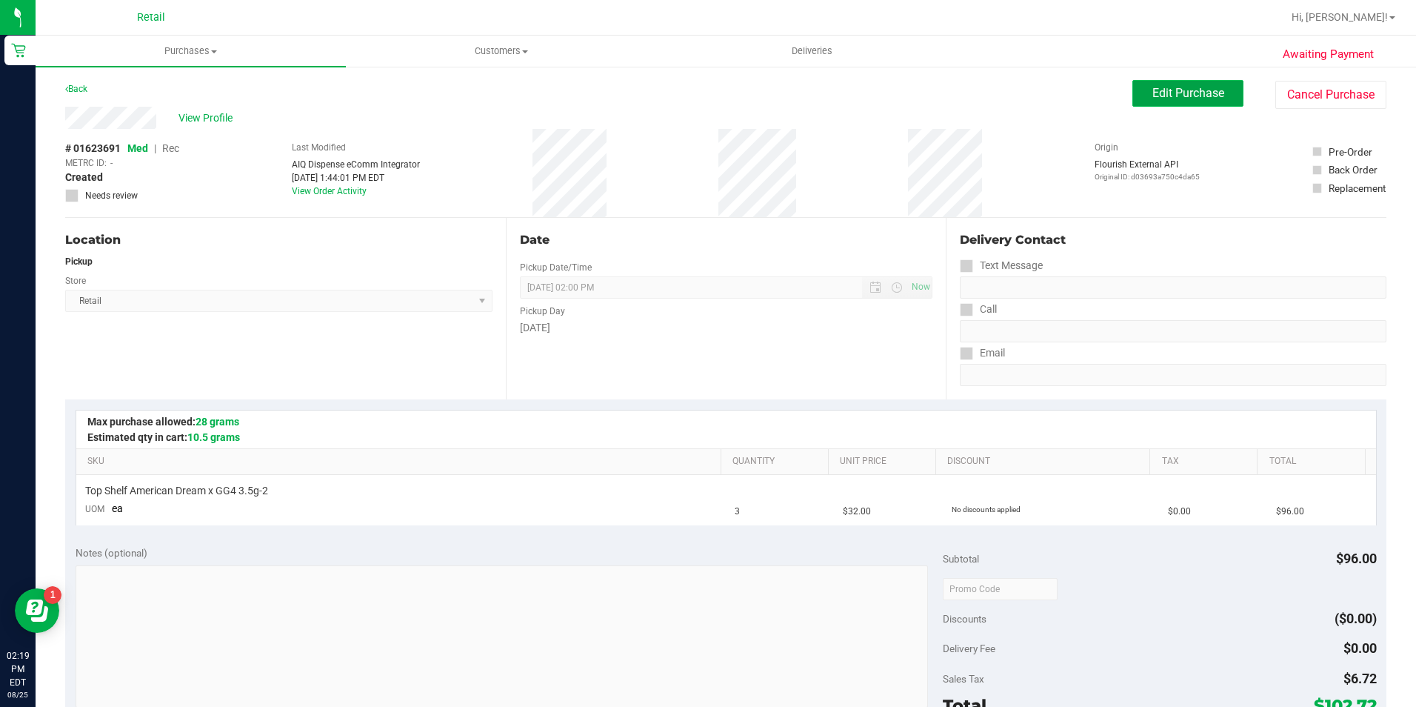
click at [1159, 95] on span "Edit Purchase" at bounding box center [1188, 93] width 72 height 14
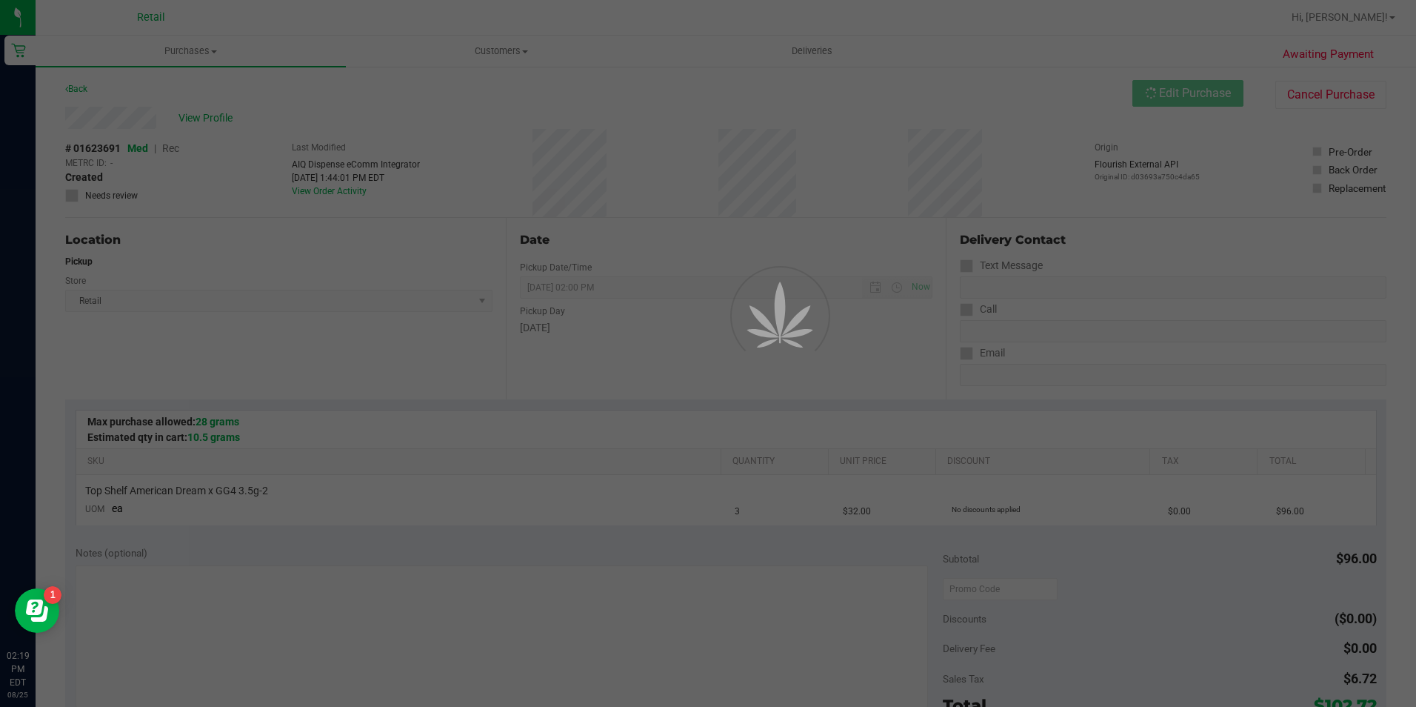
click at [176, 145] on div at bounding box center [708, 353] width 1416 height 707
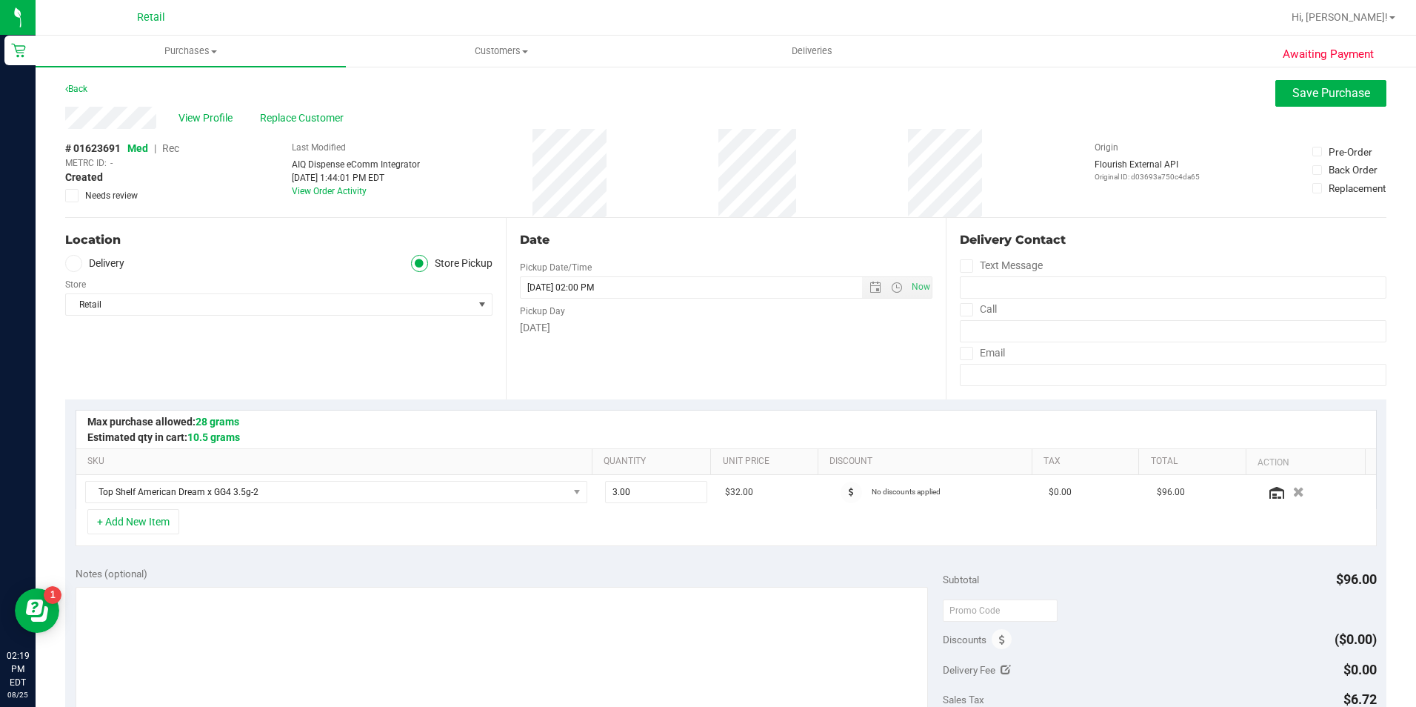
click at [176, 145] on span "Rec" at bounding box center [170, 148] width 17 height 12
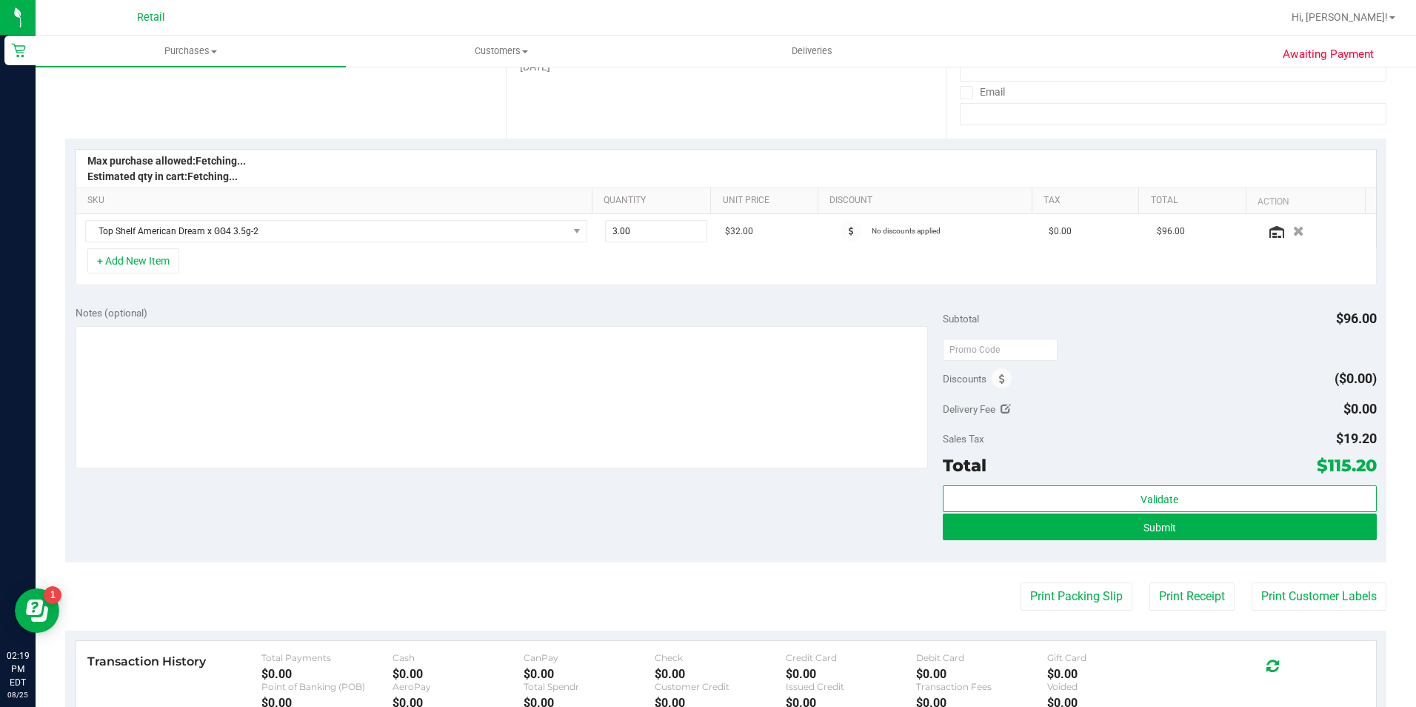
scroll to position [296, 0]
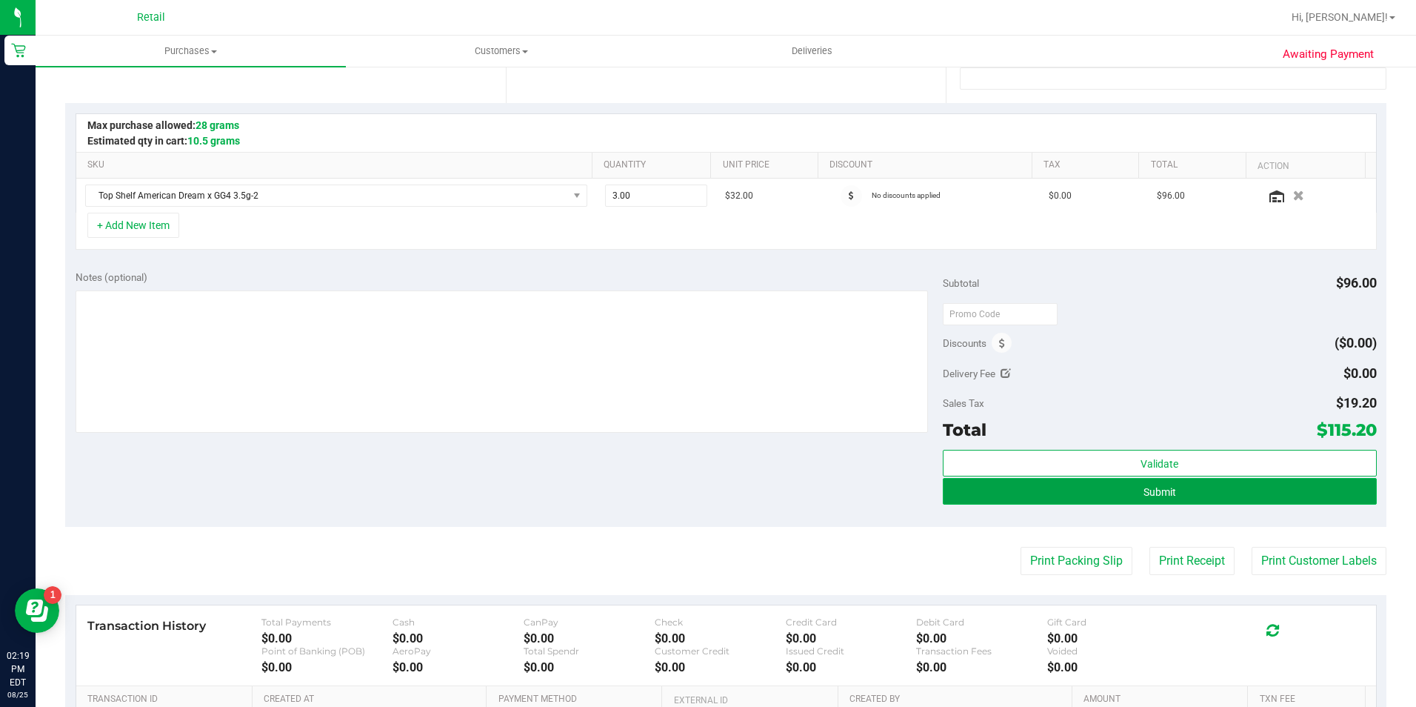
click at [1024, 490] on button "Submit" at bounding box center [1160, 491] width 434 height 27
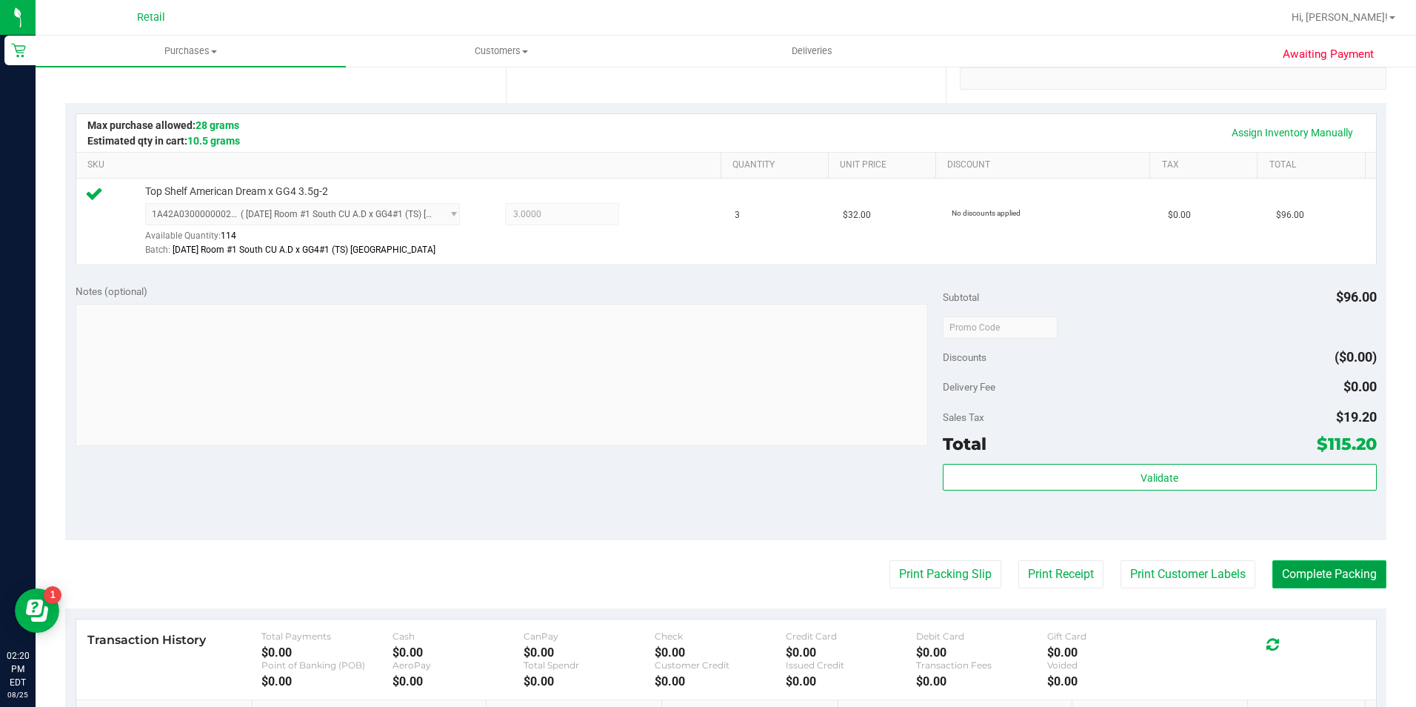
click at [1335, 561] on button "Complete Packing" at bounding box center [1329, 574] width 114 height 28
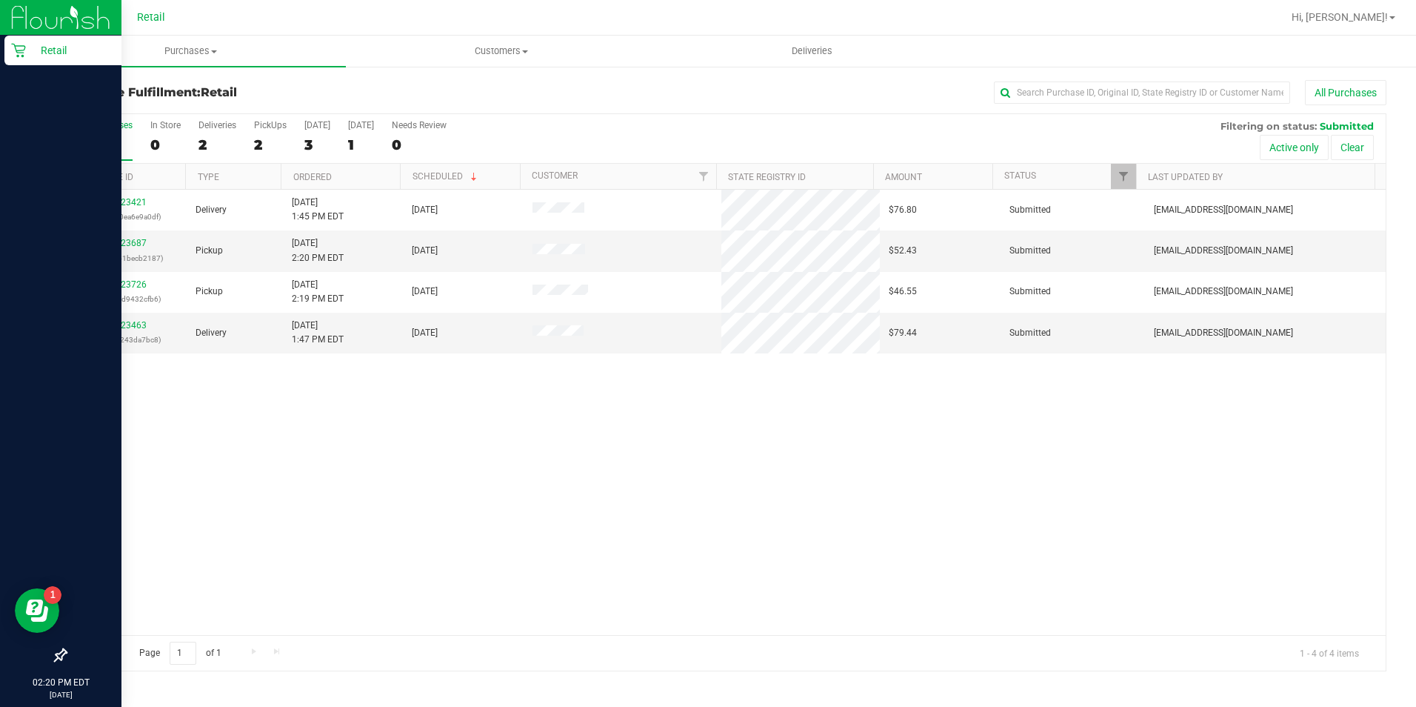
click at [16, 48] on icon at bounding box center [18, 50] width 15 height 15
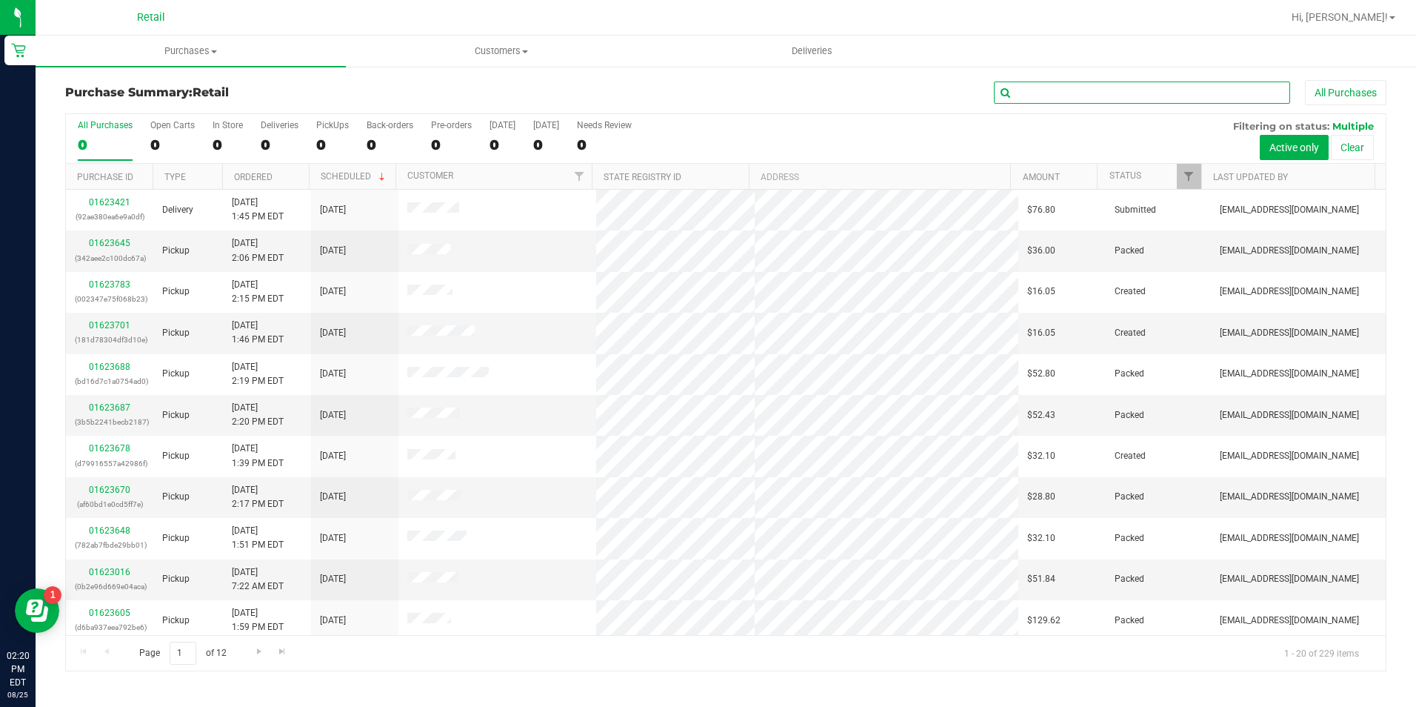
click at [1043, 85] on input "text" at bounding box center [1142, 92] width 296 height 22
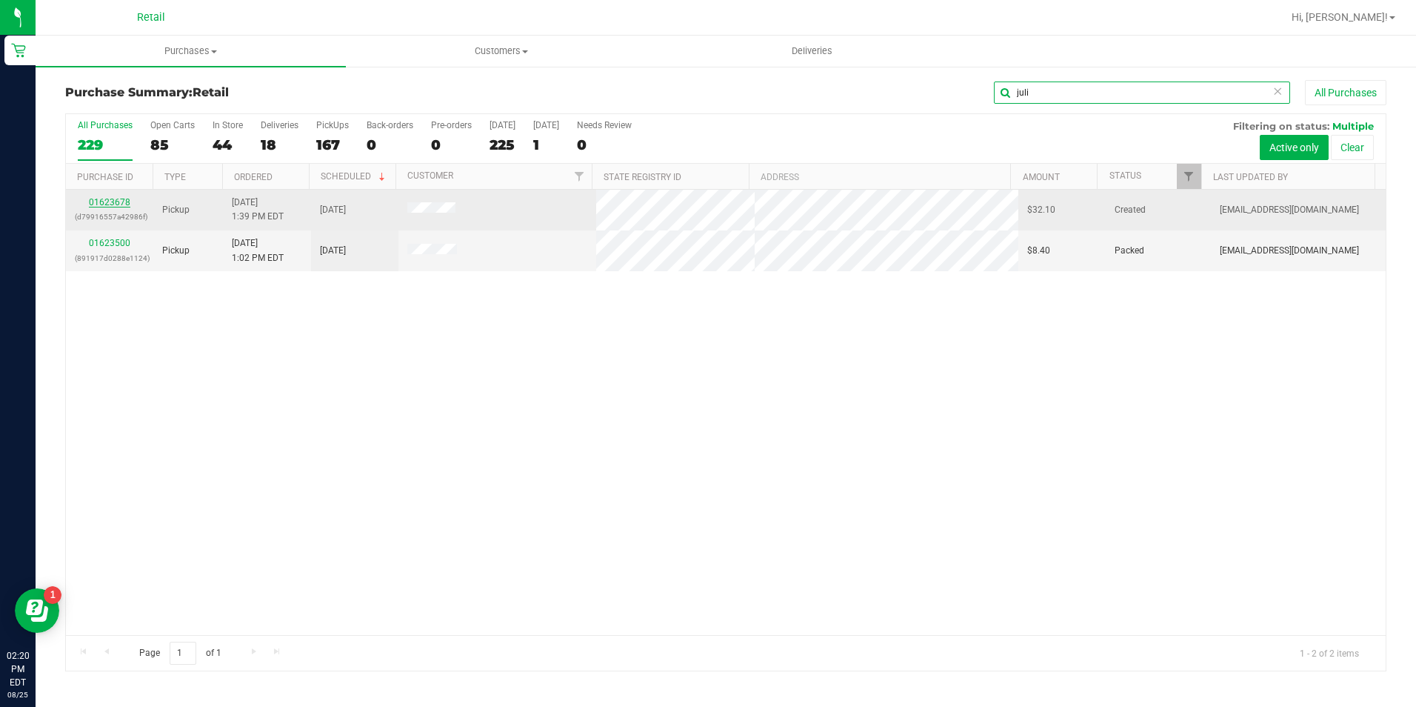
type input "juli"
click at [128, 201] on link "01623678" at bounding box center [109, 202] width 41 height 10
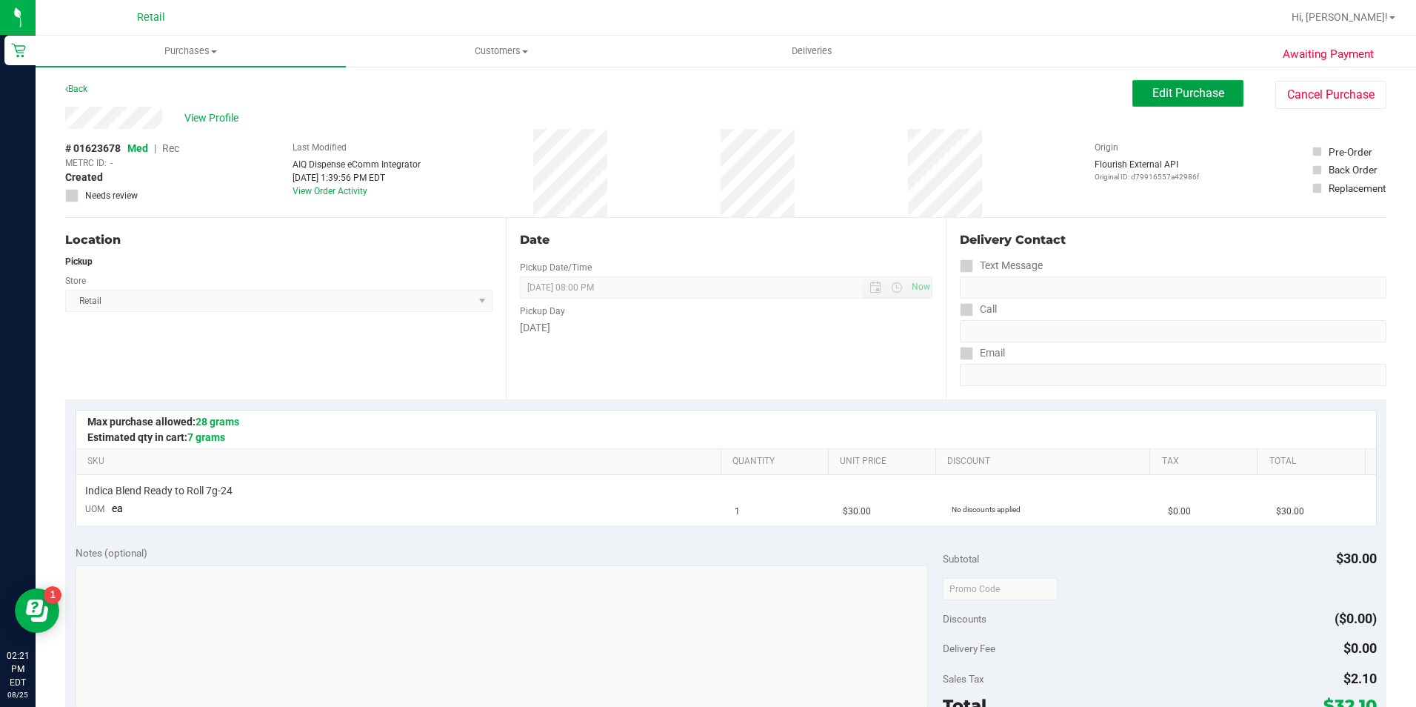
click at [1193, 89] on span "Edit Purchase" at bounding box center [1188, 93] width 72 height 14
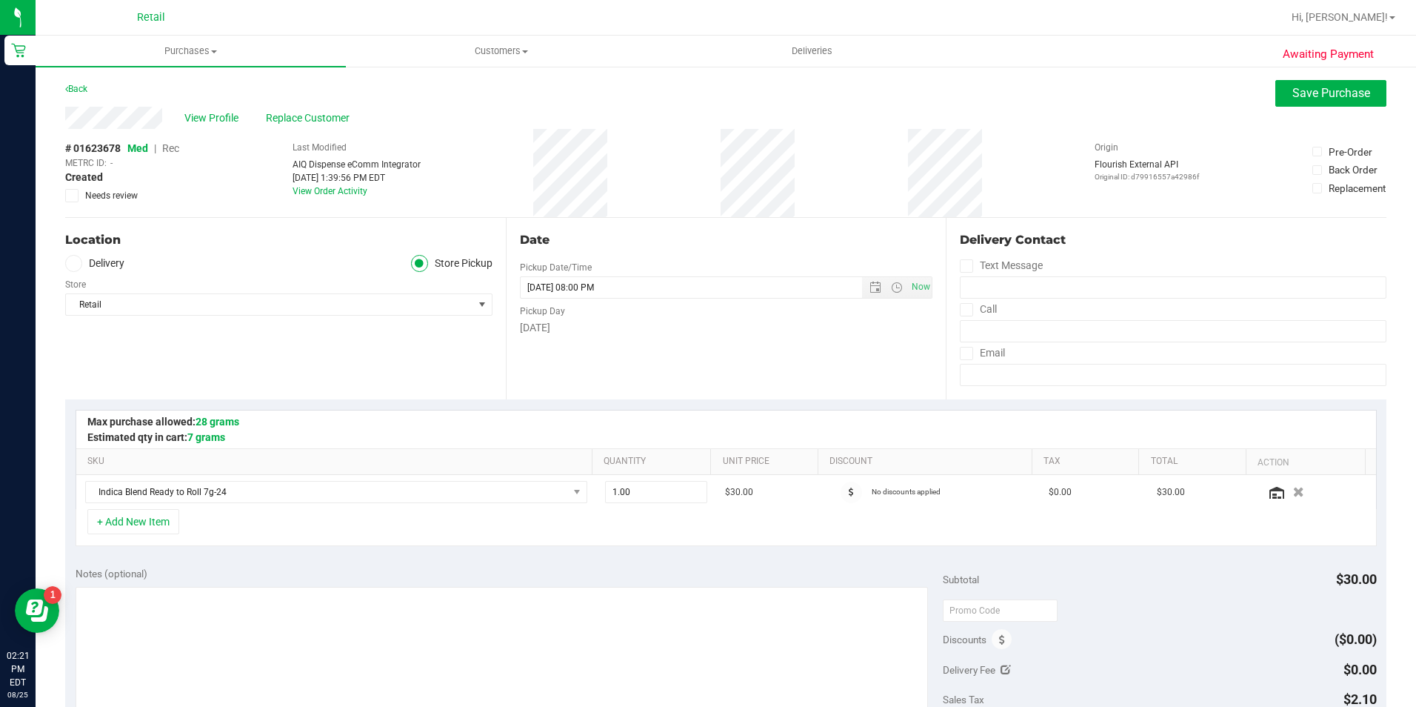
click at [173, 145] on span "Rec" at bounding box center [170, 148] width 17 height 12
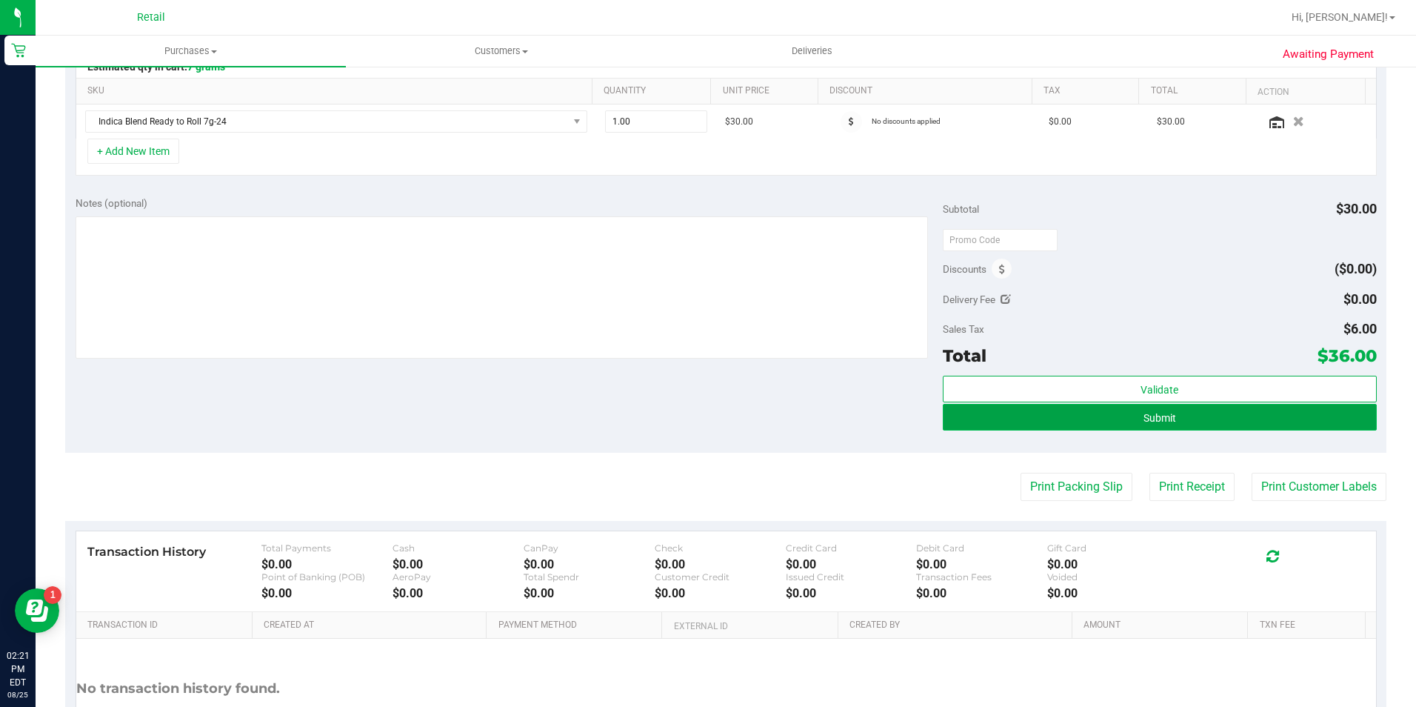
click at [1272, 426] on button "Submit" at bounding box center [1160, 417] width 434 height 27
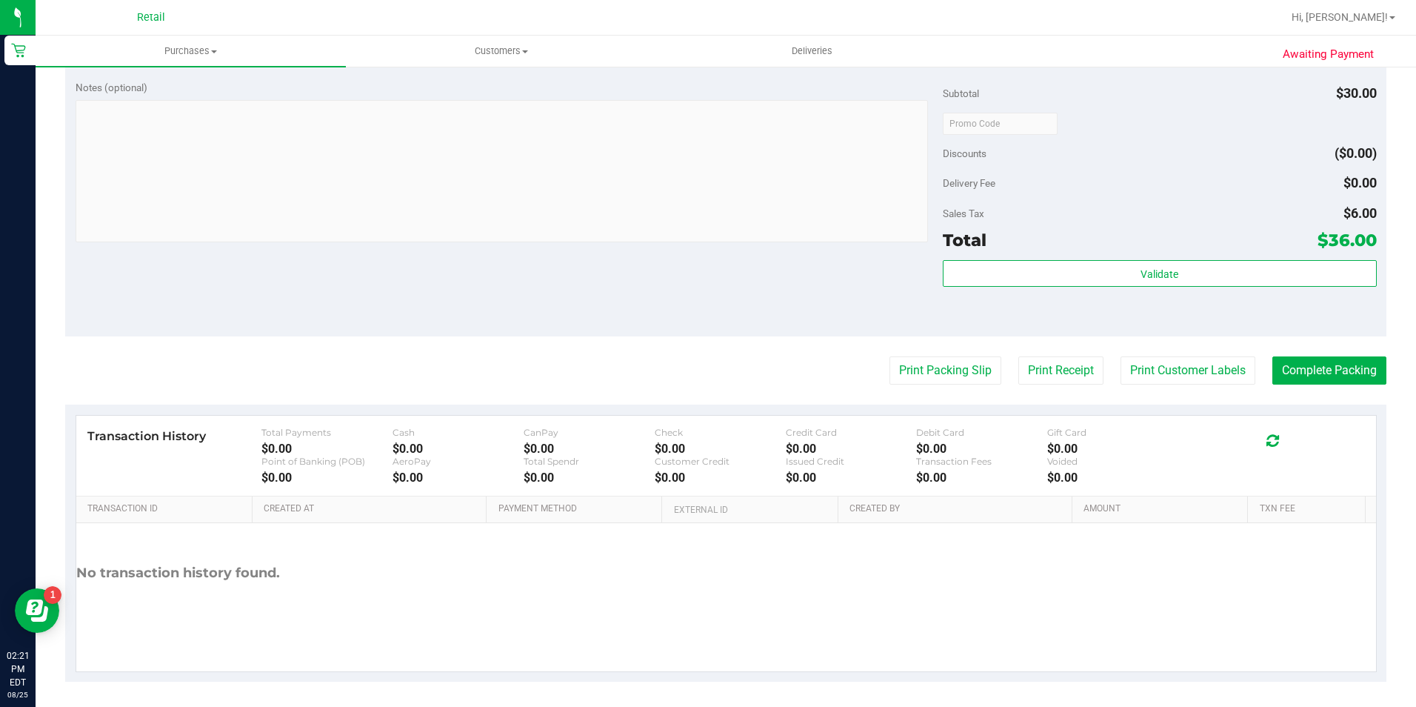
scroll to position [504, 0]
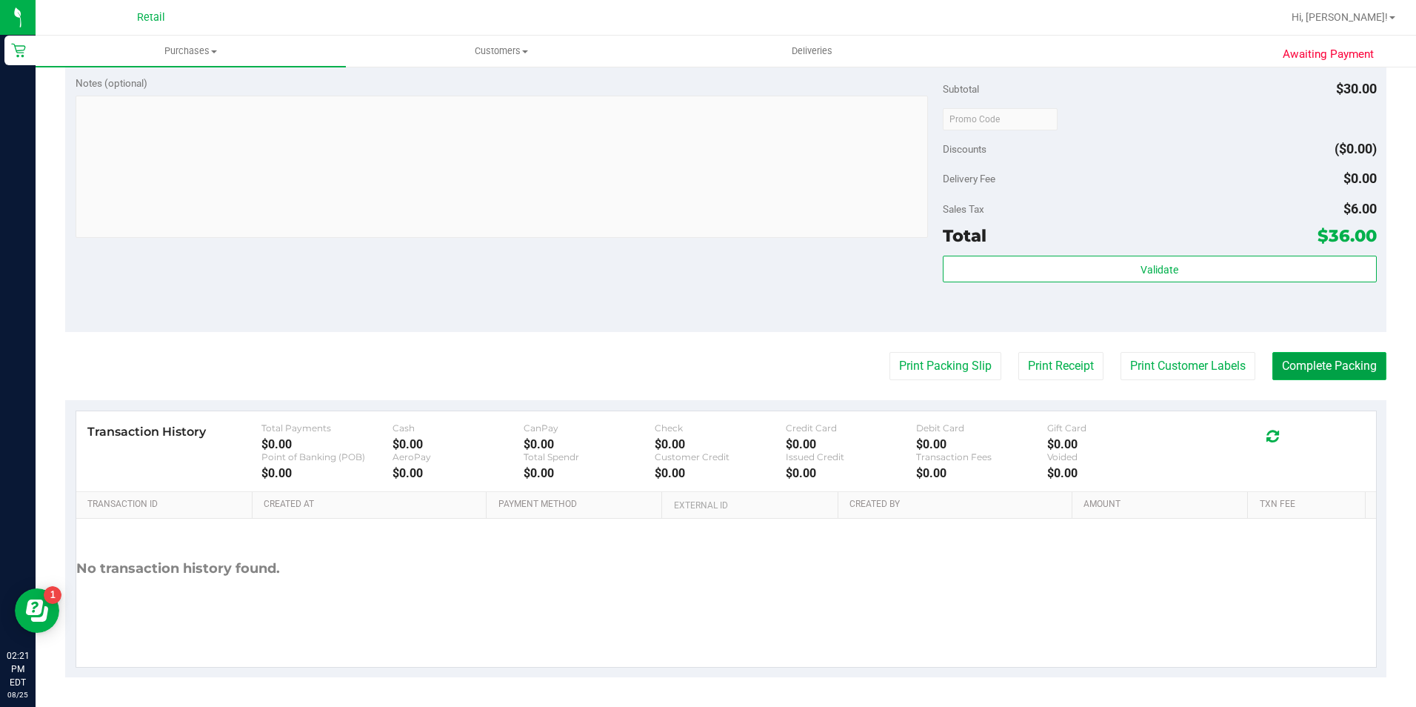
click at [1336, 372] on button "Complete Packing" at bounding box center [1329, 366] width 114 height 28
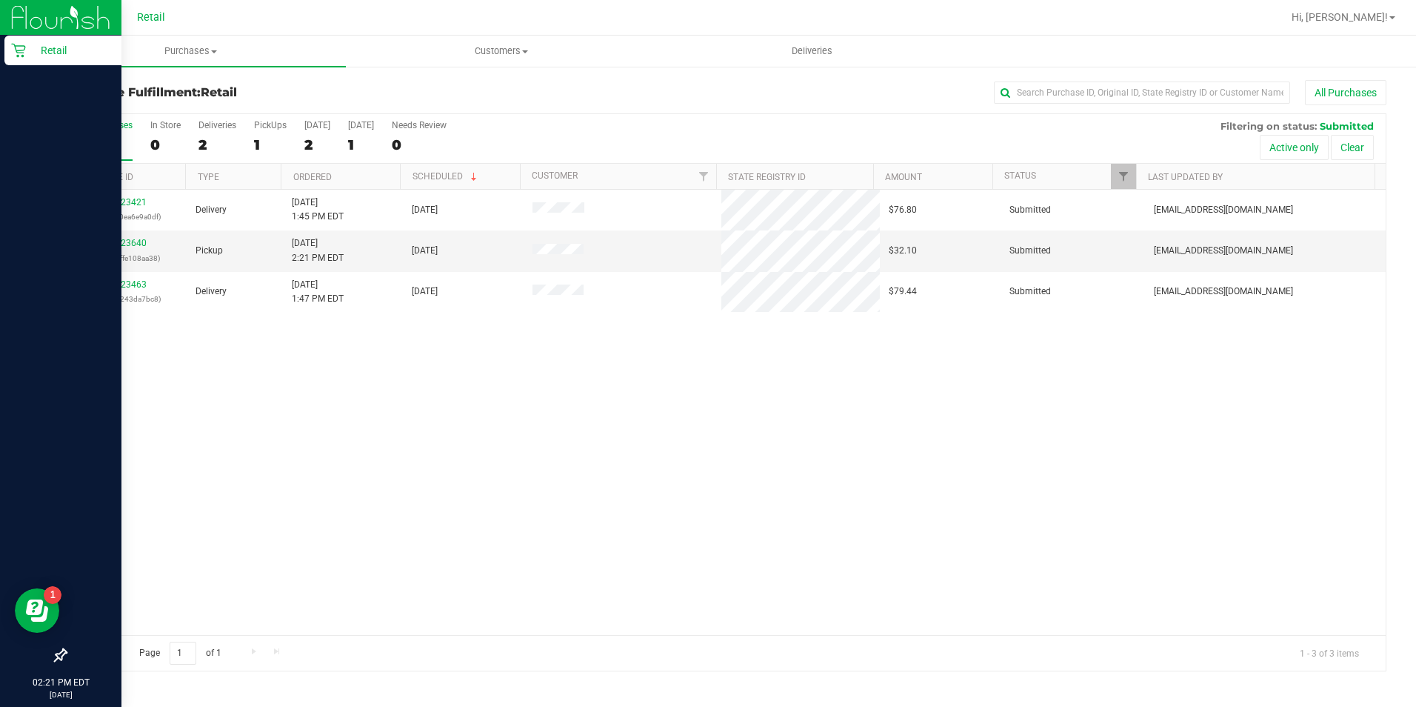
click at [15, 59] on div "Retail" at bounding box center [62, 51] width 117 height 30
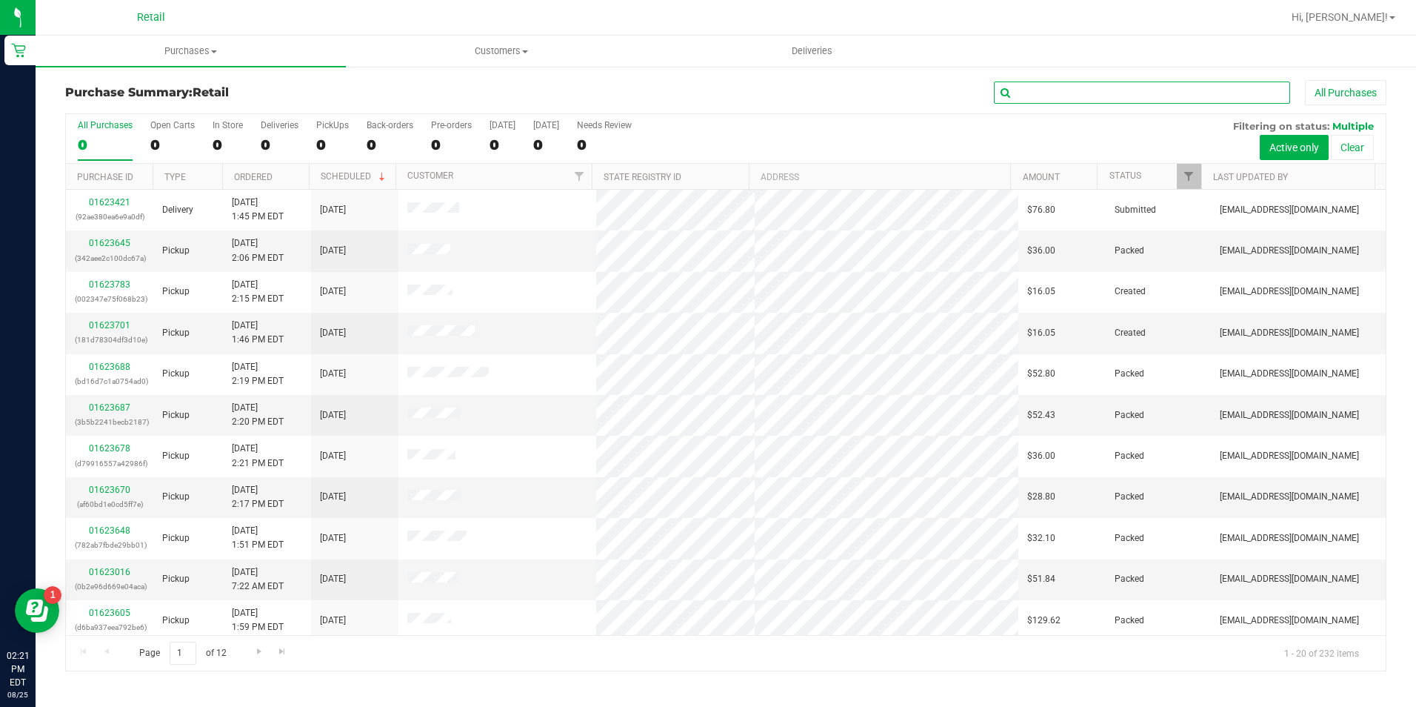
click at [1039, 87] on input "text" at bounding box center [1142, 92] width 296 height 22
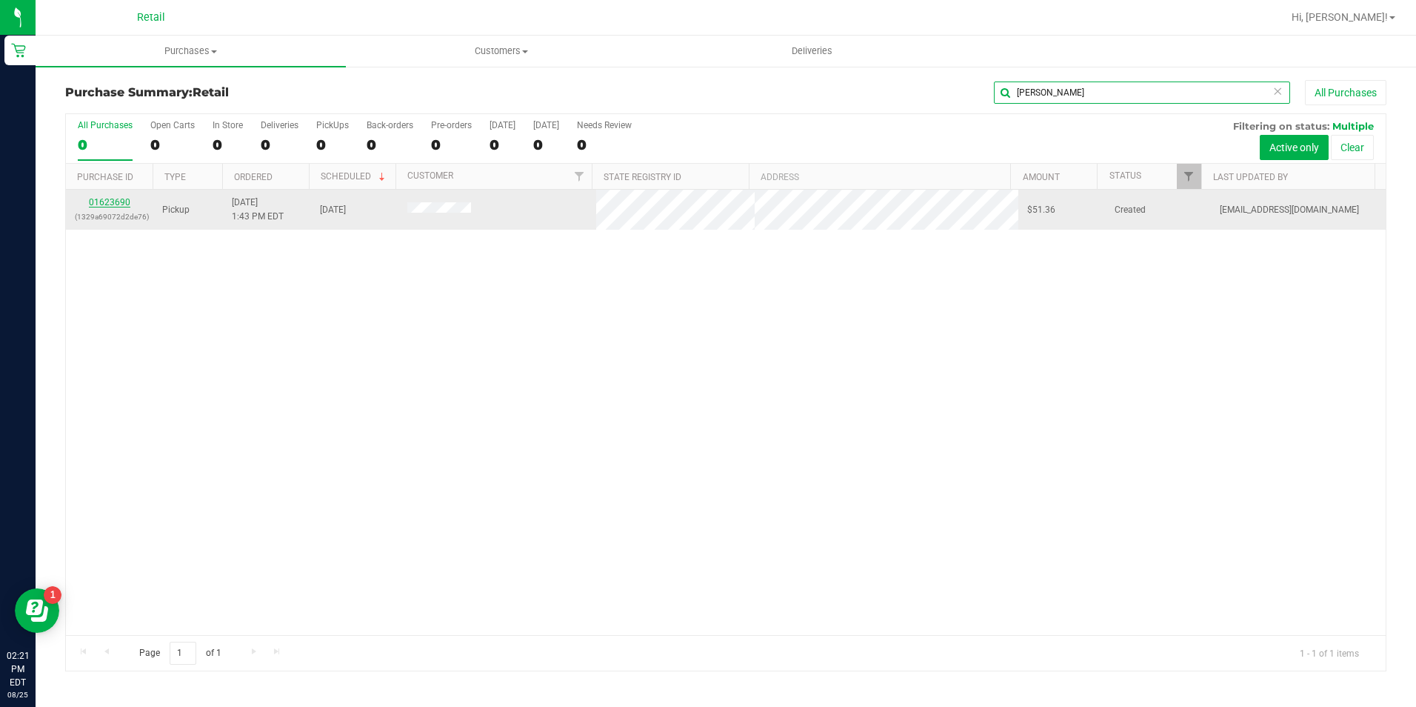
type input "[PERSON_NAME]"
click at [121, 203] on link "01623690" at bounding box center [109, 202] width 41 height 10
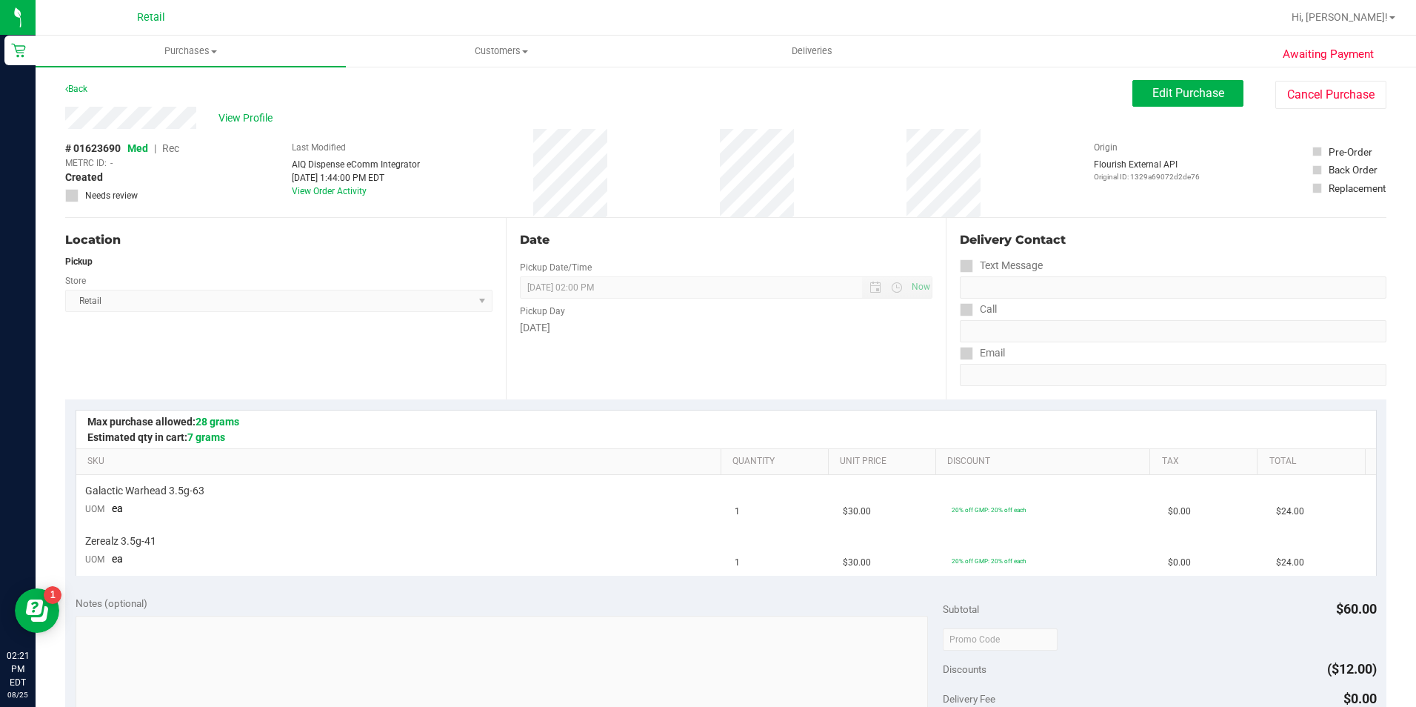
click at [1175, 112] on div "View Profile # 01623690 Med | Rec METRC ID: - Created Needs review Last Modifie…" at bounding box center [725, 162] width 1321 height 111
click at [1177, 100] on button "Edit Purchase" at bounding box center [1187, 93] width 111 height 27
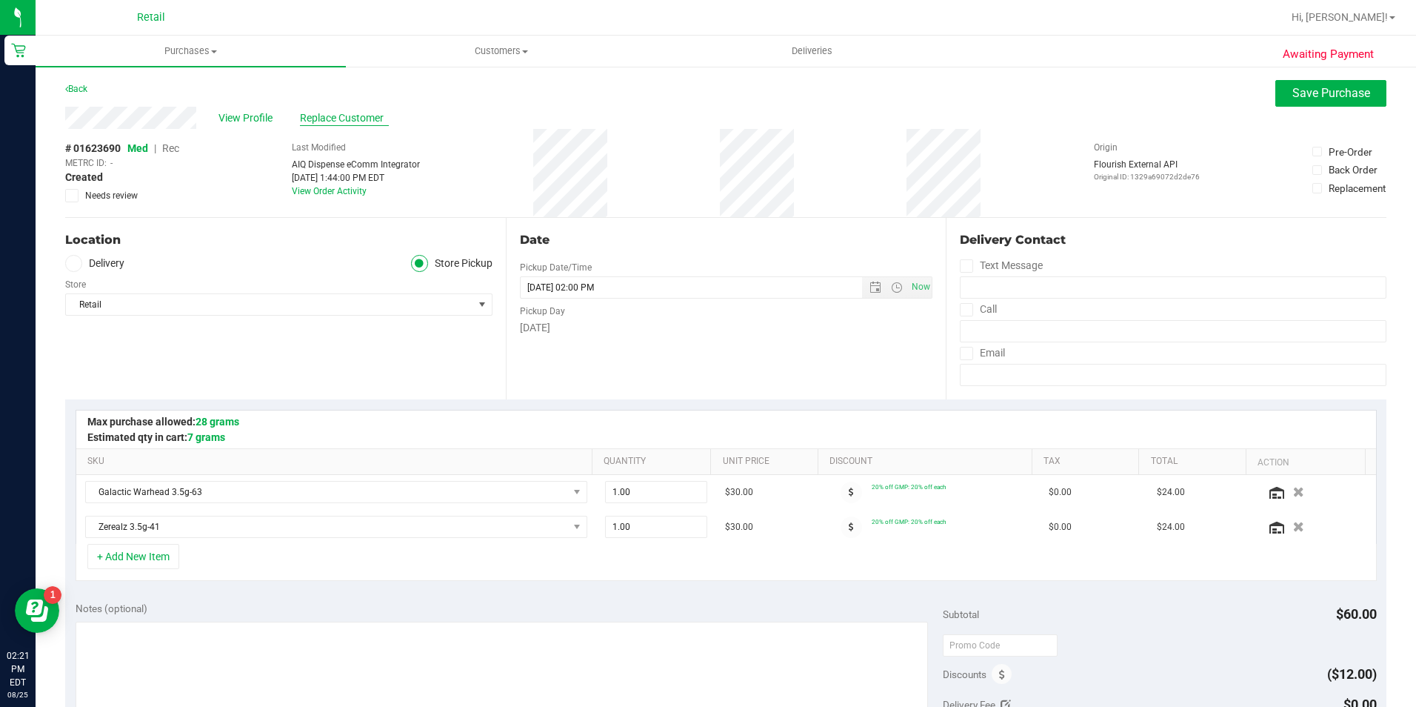
click at [341, 119] on span "Replace Customer" at bounding box center [344, 118] width 89 height 16
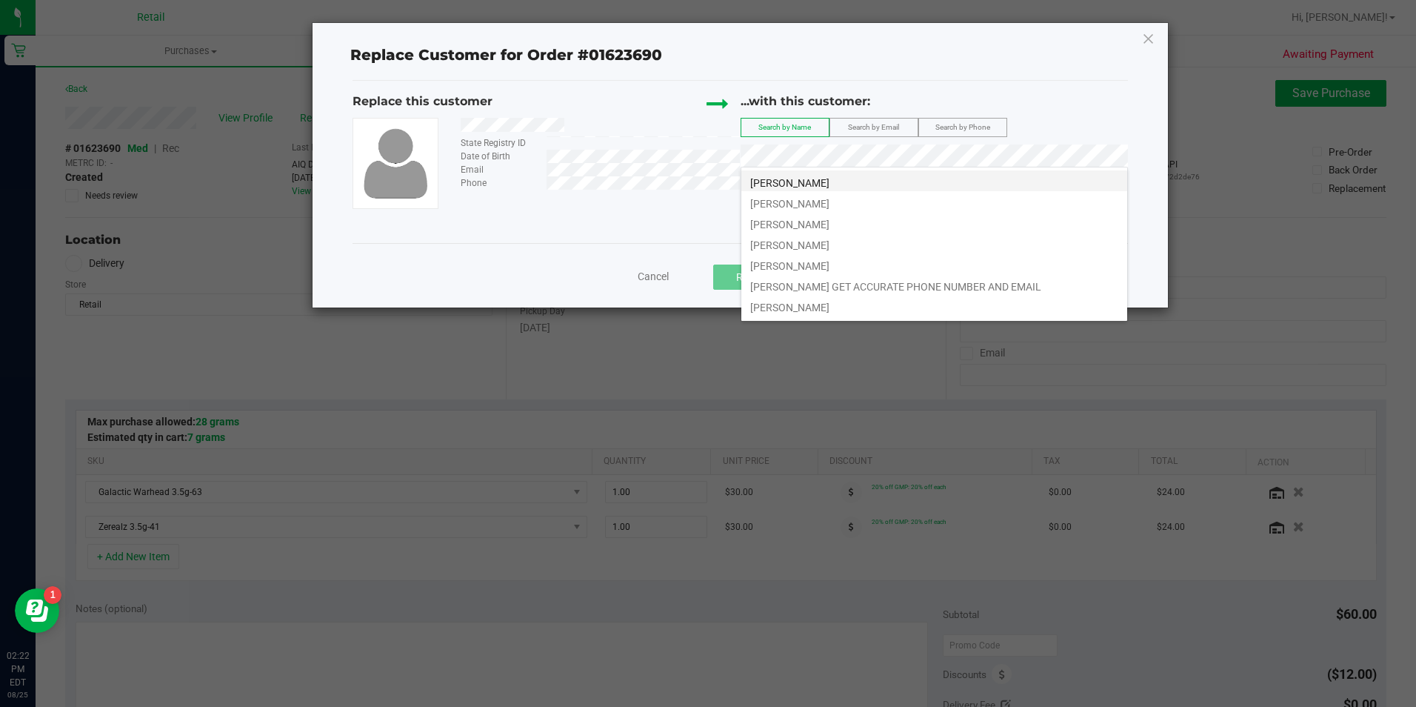
click at [787, 182] on span "[PERSON_NAME]" at bounding box center [789, 183] width 79 height 12
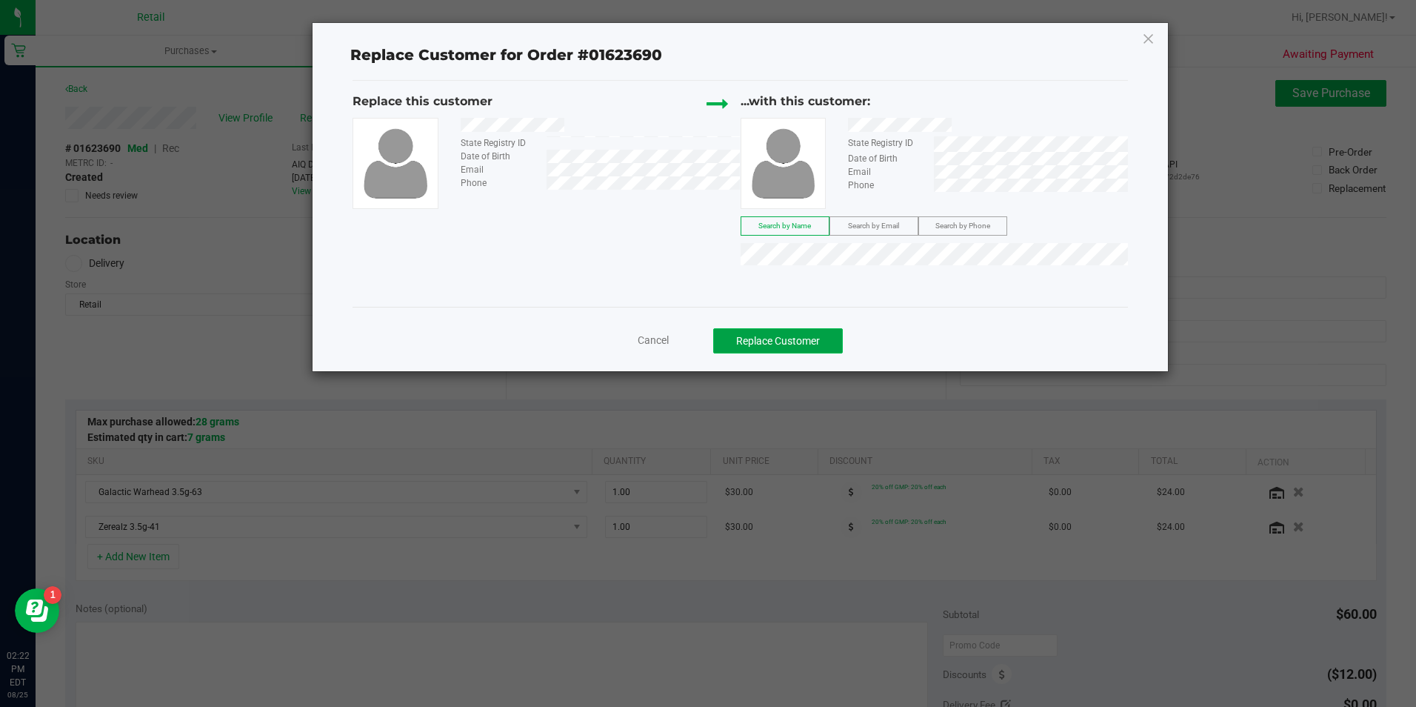
click at [790, 343] on button "Replace Customer" at bounding box center [778, 340] width 130 height 25
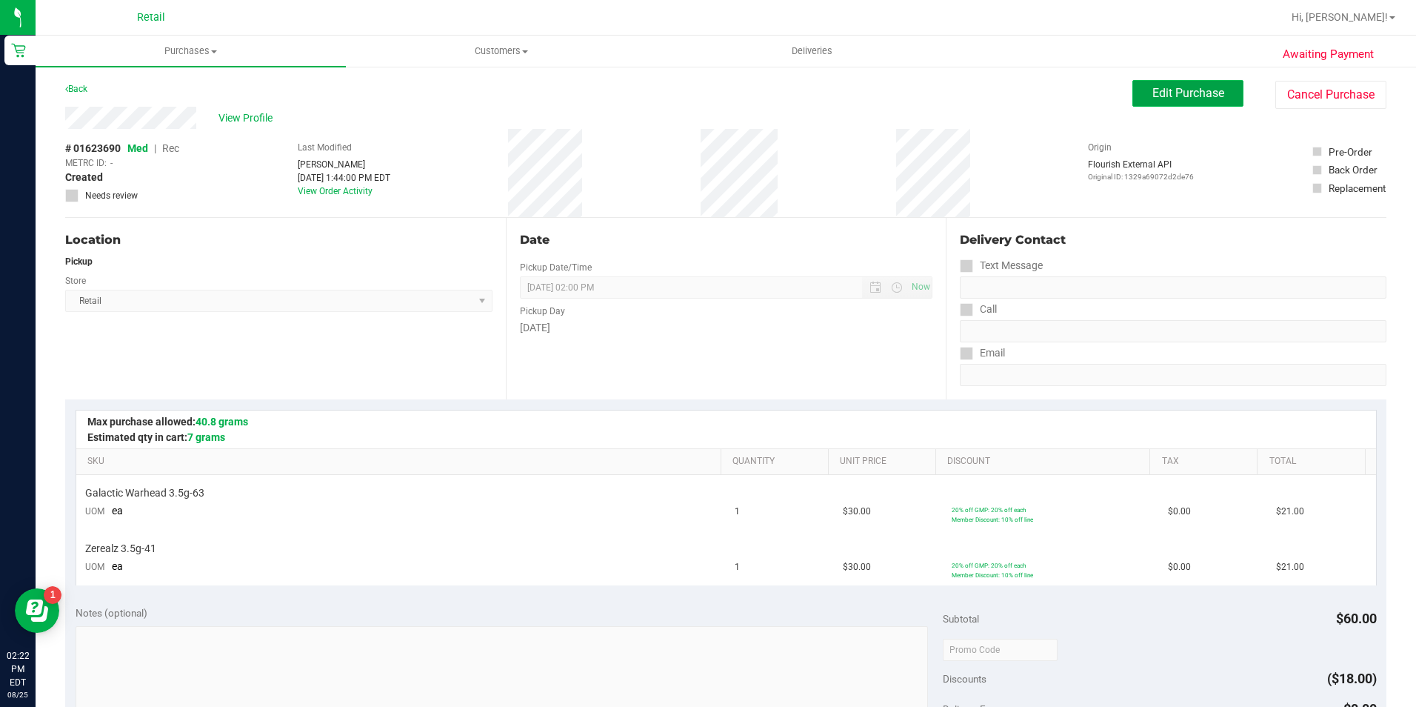
click at [1215, 90] on button "Edit Purchase" at bounding box center [1187, 93] width 111 height 27
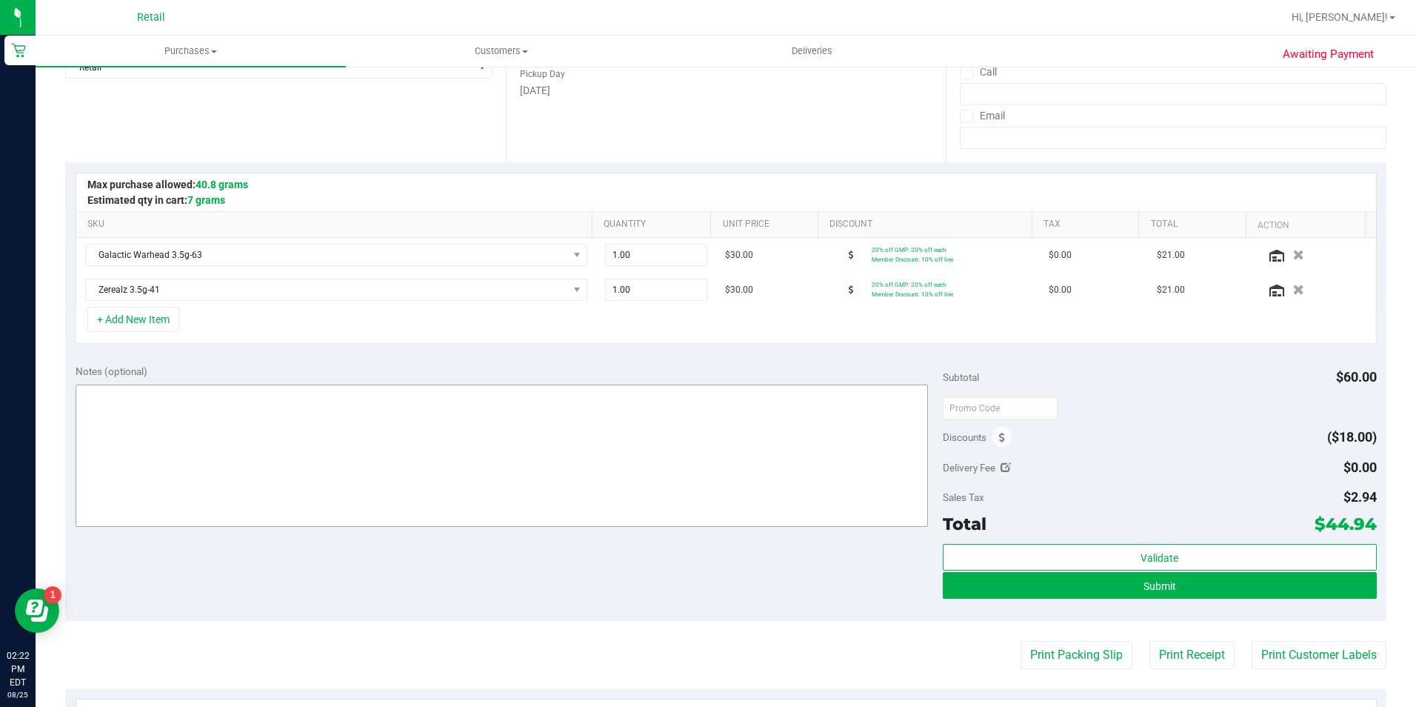
scroll to position [296, 0]
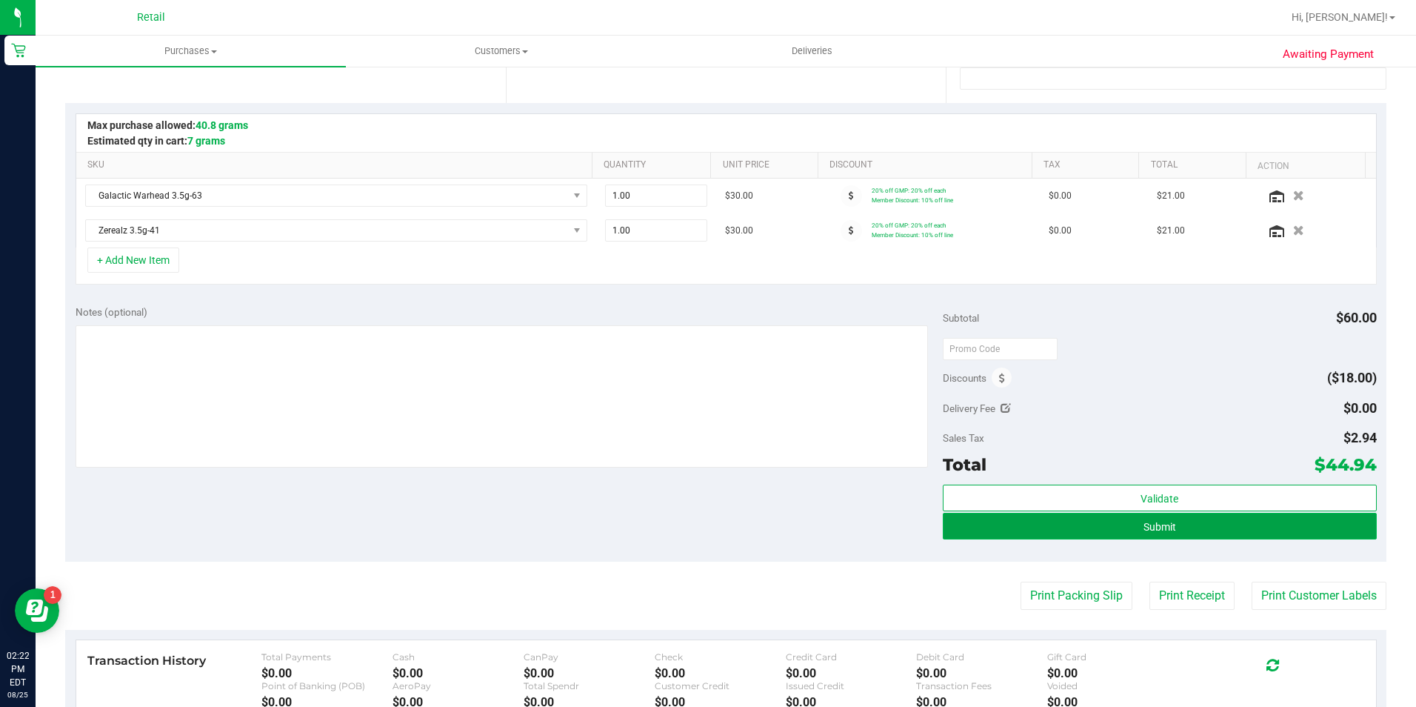
click at [1119, 528] on button "Submit" at bounding box center [1160, 526] width 434 height 27
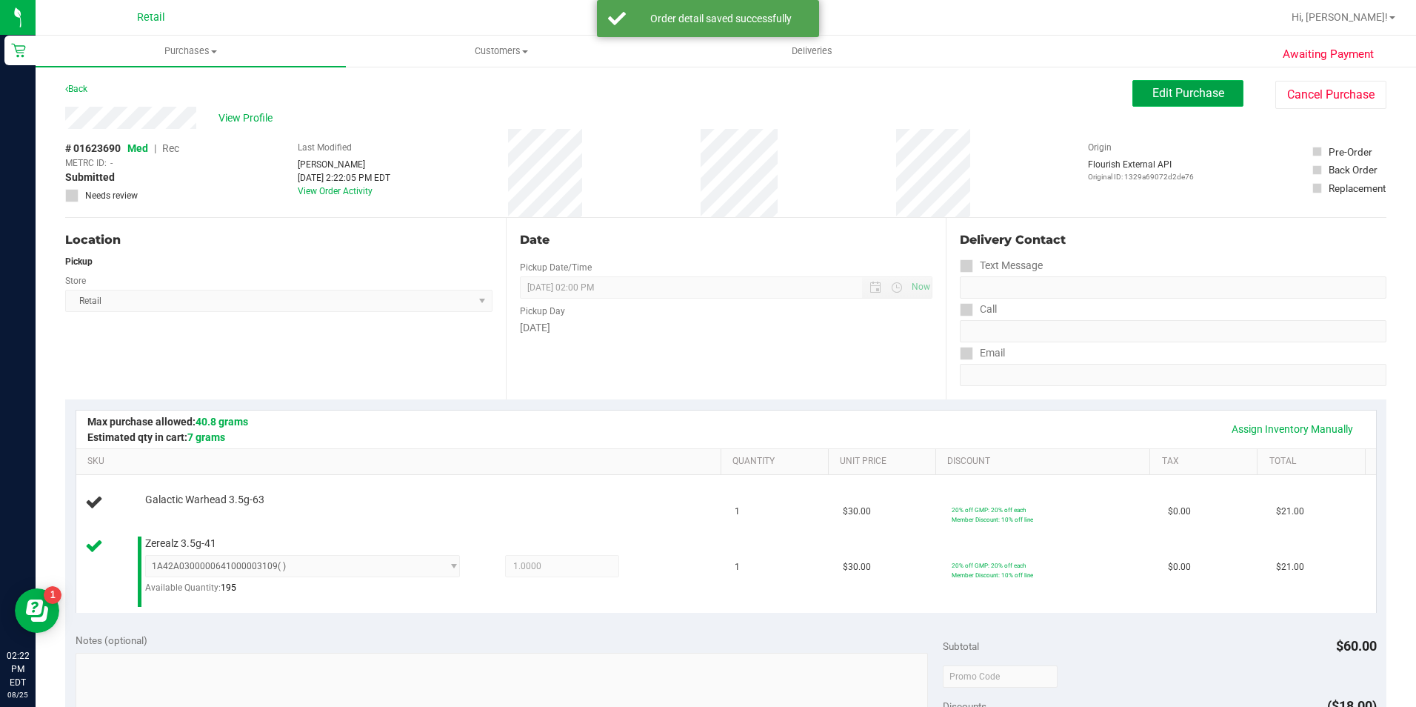
click at [1225, 87] on button "Edit Purchase" at bounding box center [1187, 93] width 111 height 27
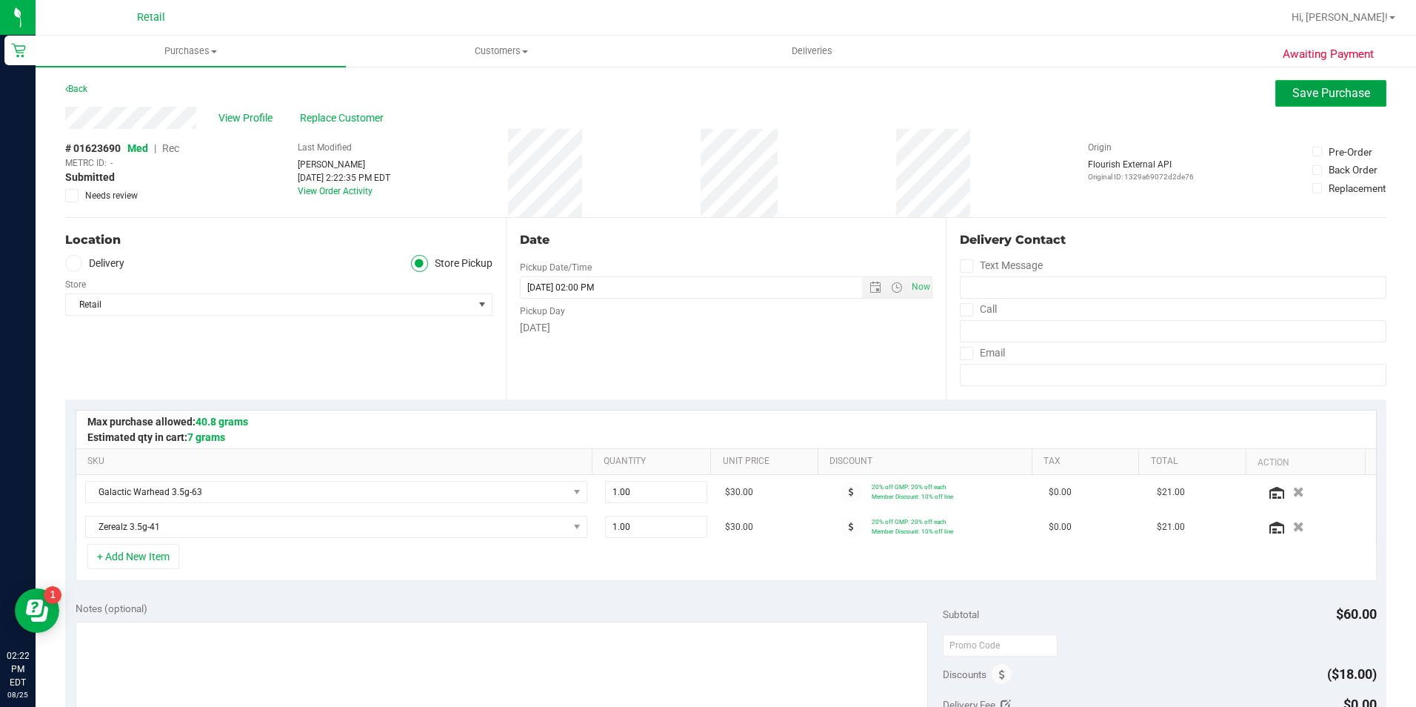
click at [1318, 82] on button "Save Purchase" at bounding box center [1330, 93] width 111 height 27
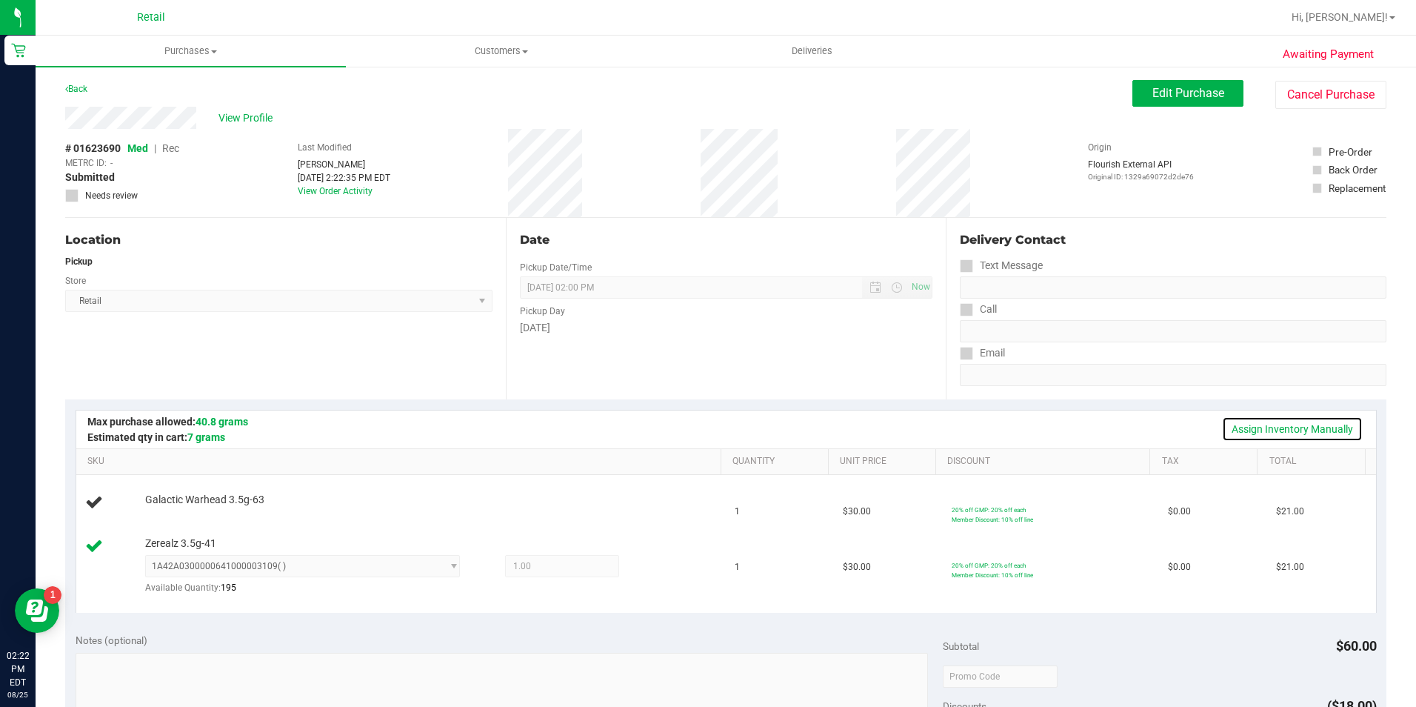
click at [1266, 431] on link "Assign Inventory Manually" at bounding box center [1292, 428] width 141 height 25
click at [179, 511] on link "Add Package" at bounding box center [171, 509] width 53 height 10
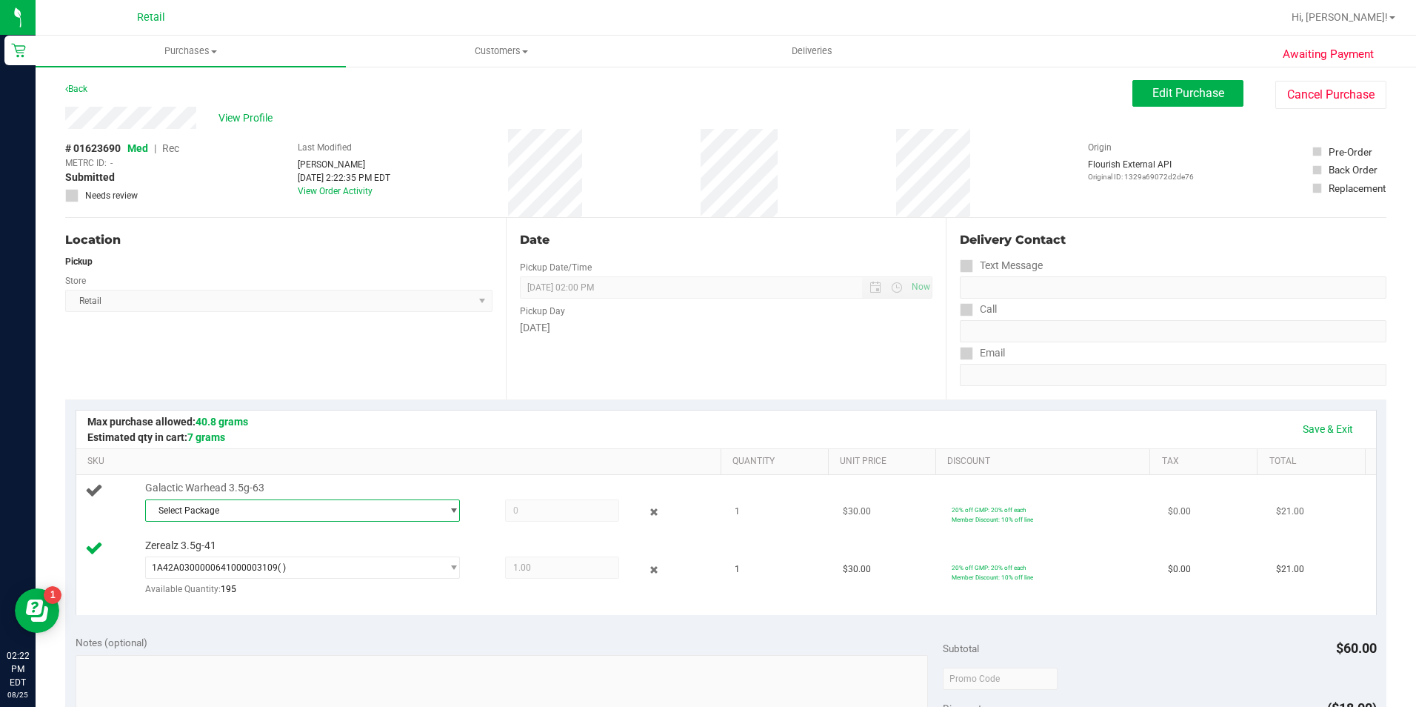
click at [356, 513] on span "Select Package" at bounding box center [294, 510] width 296 height 21
click at [268, 570] on span "1A42A0300000641000003106" at bounding box center [216, 571] width 126 height 10
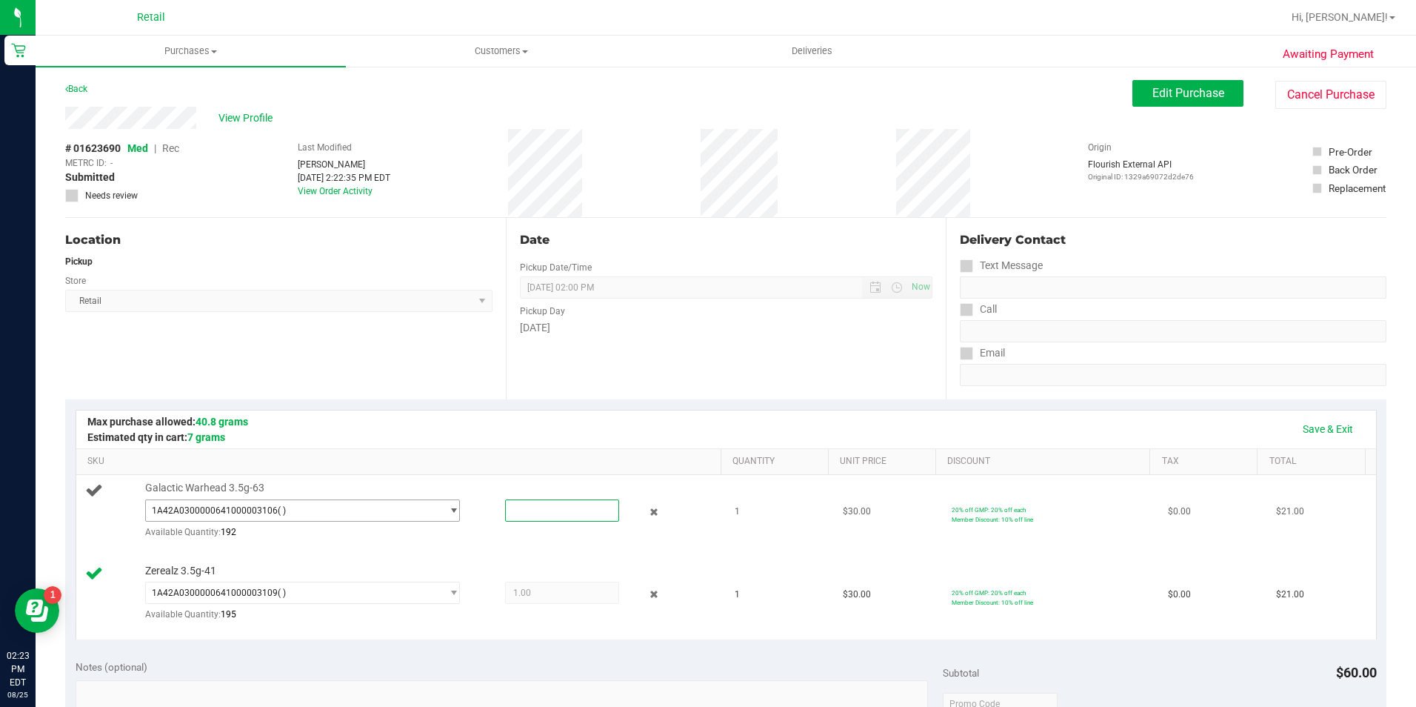
drag, startPoint x: 532, startPoint y: 513, endPoint x: 442, endPoint y: 511, distance: 89.6
click at [453, 499] on div "1A42A0300000641000003106 ( ) 1A42A0300000641000003106 Available Quantity: 192" at bounding box center [429, 499] width 569 height 0
type input "1"
type input "1.0000"
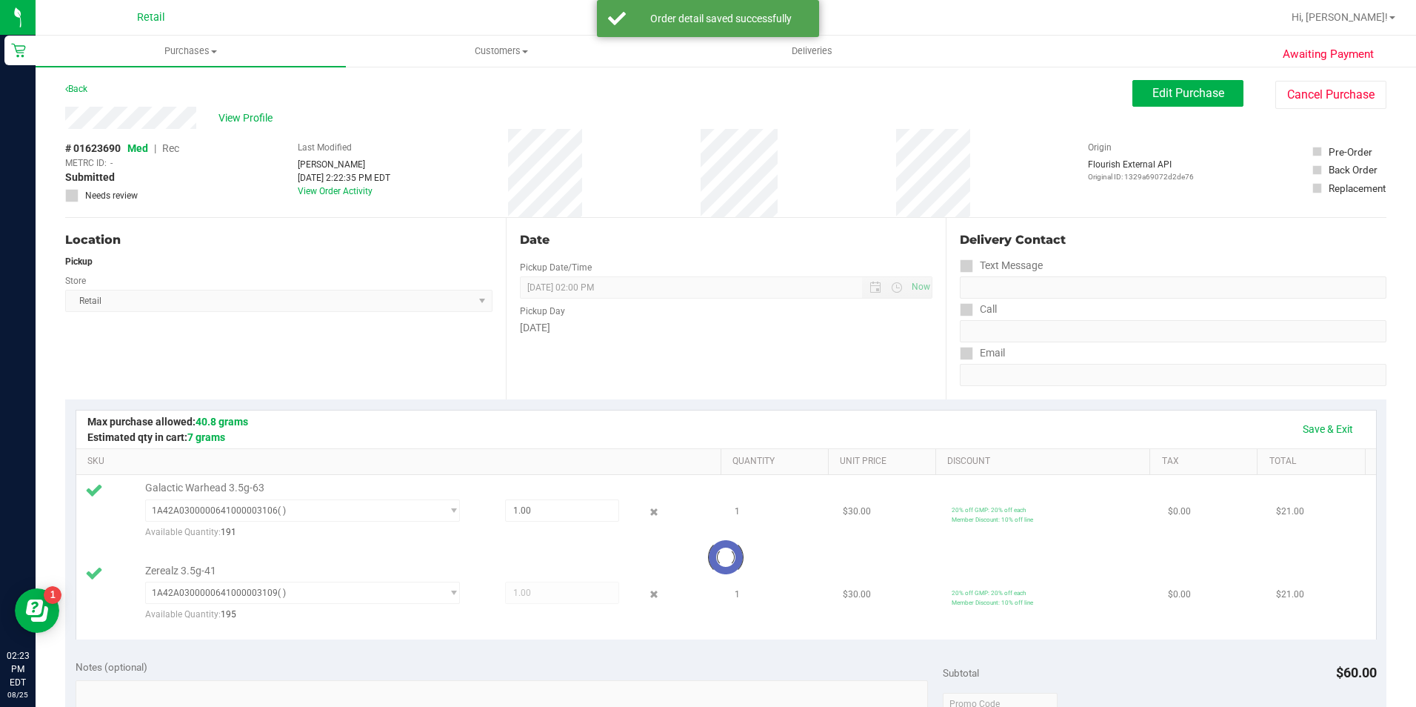
click at [1081, 353] on div "Email" at bounding box center [1173, 352] width 427 height 21
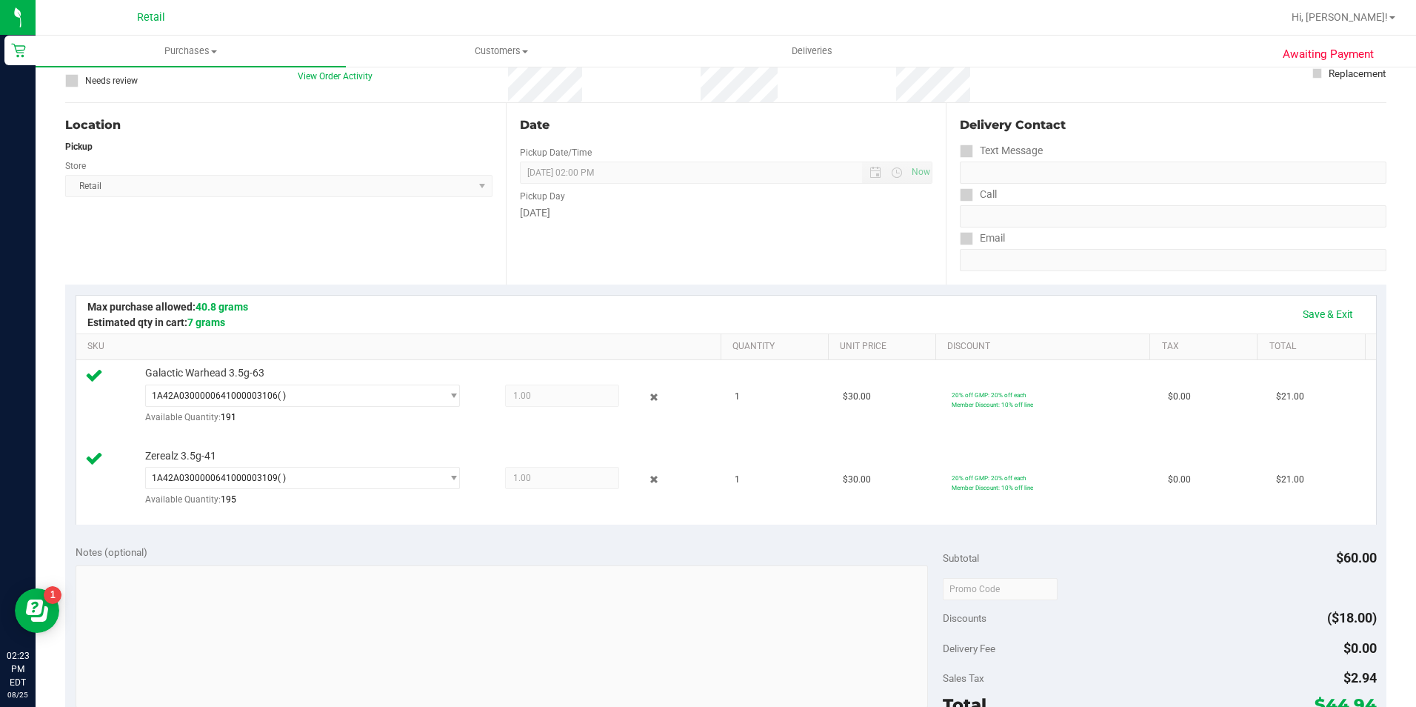
scroll to position [296, 0]
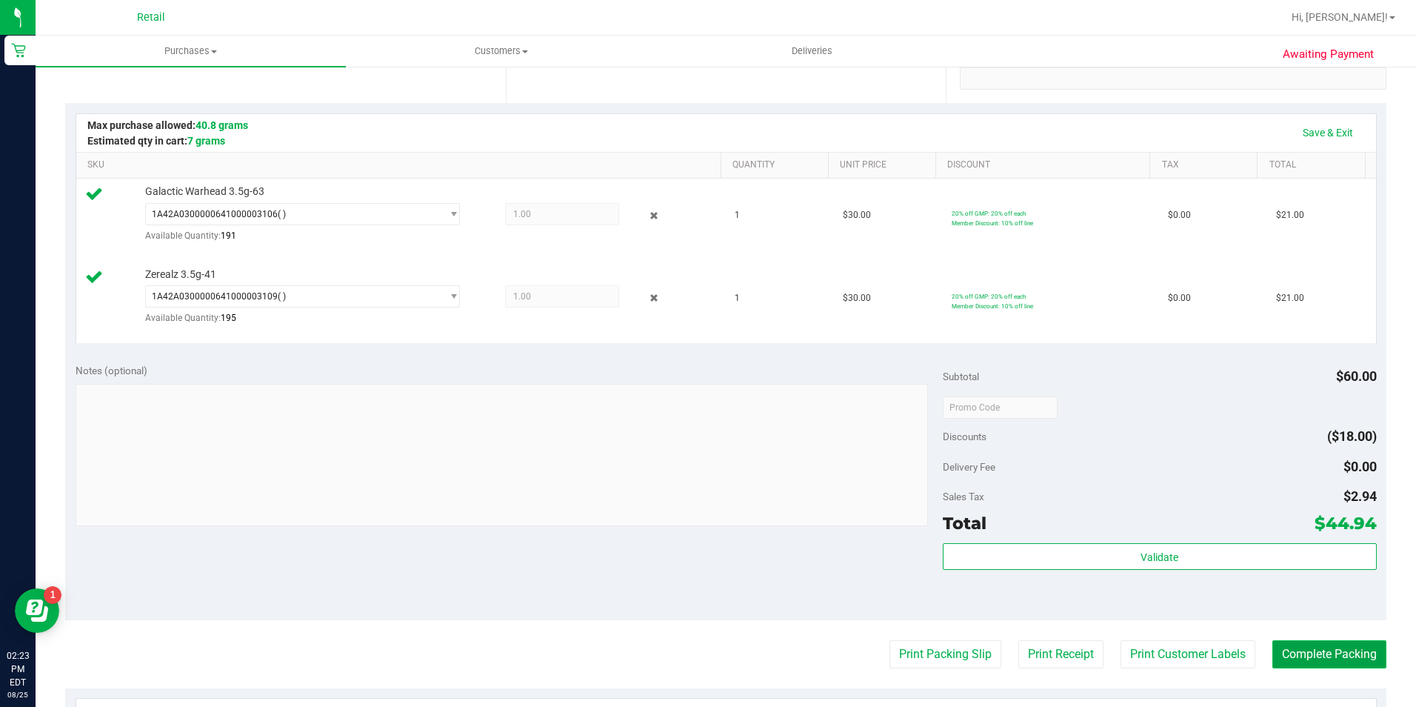
click at [1274, 648] on button "Complete Packing" at bounding box center [1329, 654] width 114 height 28
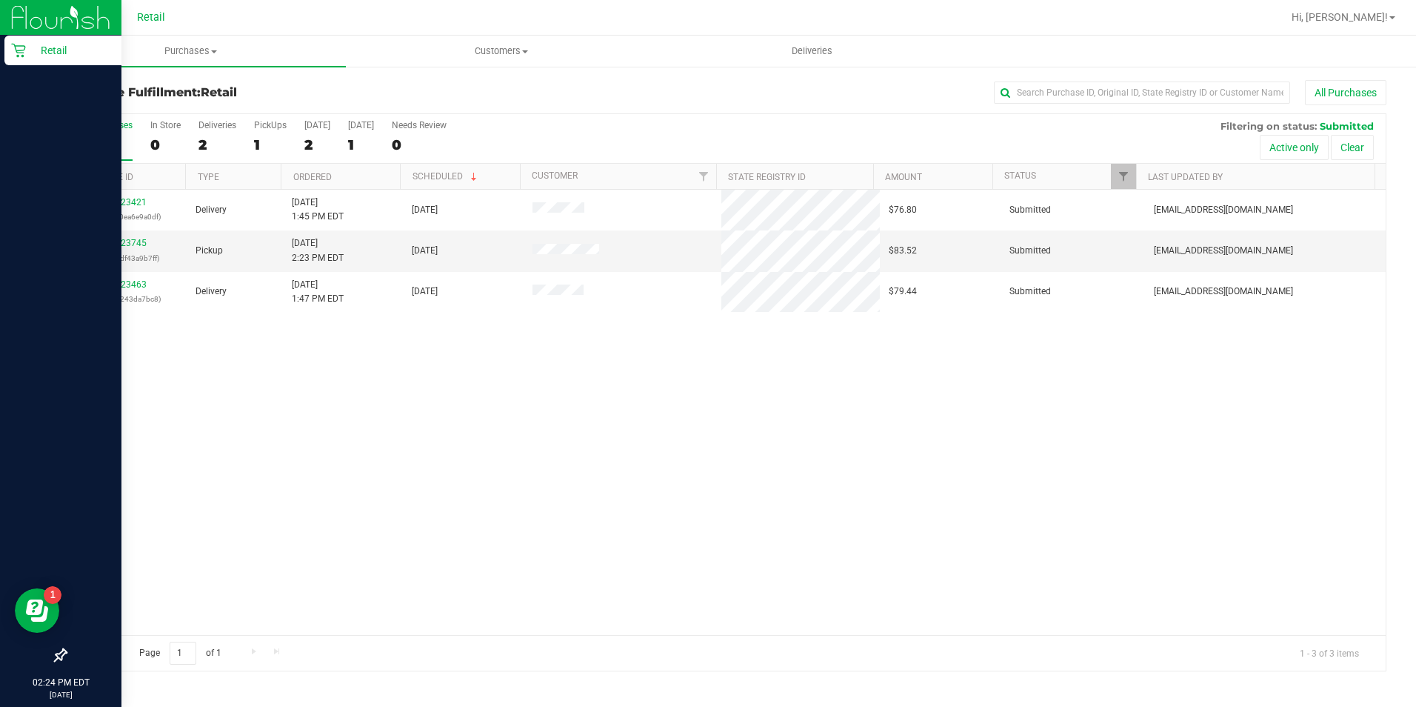
click at [14, 51] on icon at bounding box center [18, 50] width 15 height 15
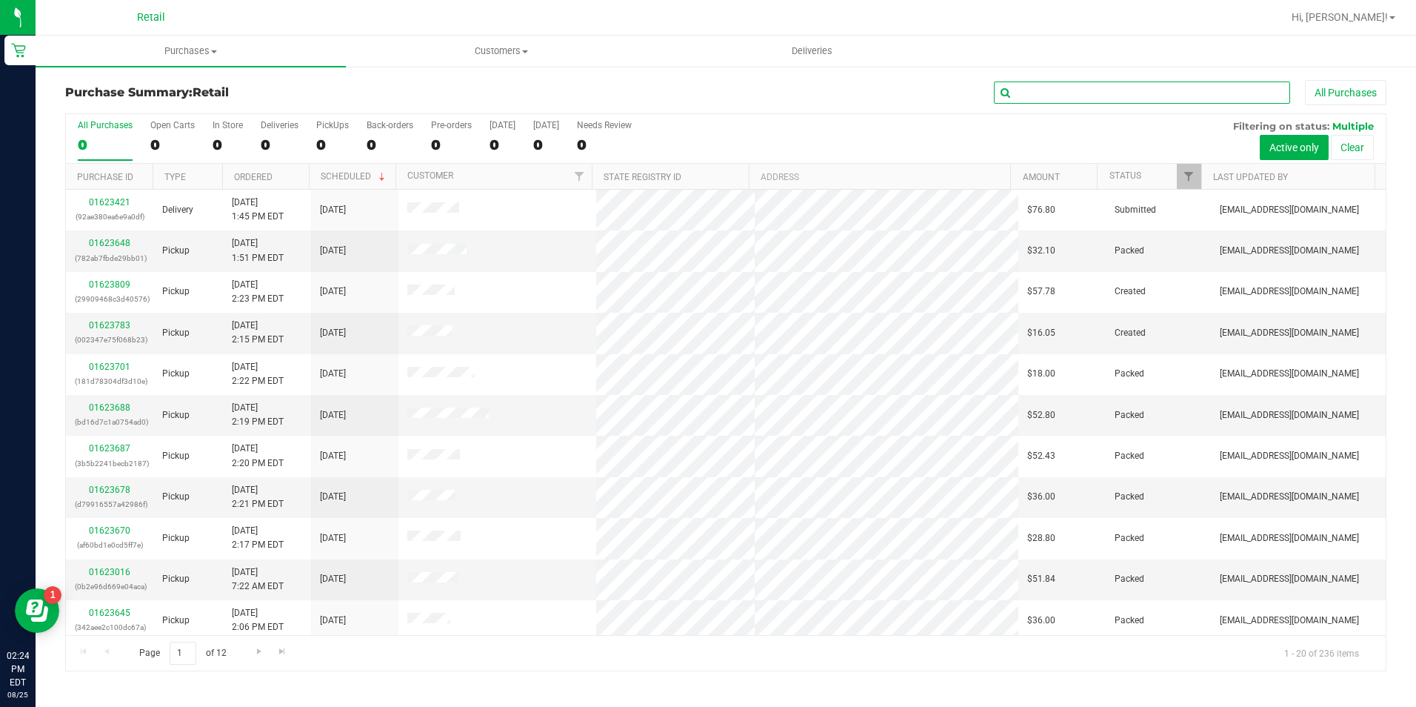
click at [1063, 91] on input "text" at bounding box center [1142, 92] width 296 height 22
click at [1071, 97] on input "text" at bounding box center [1142, 92] width 296 height 22
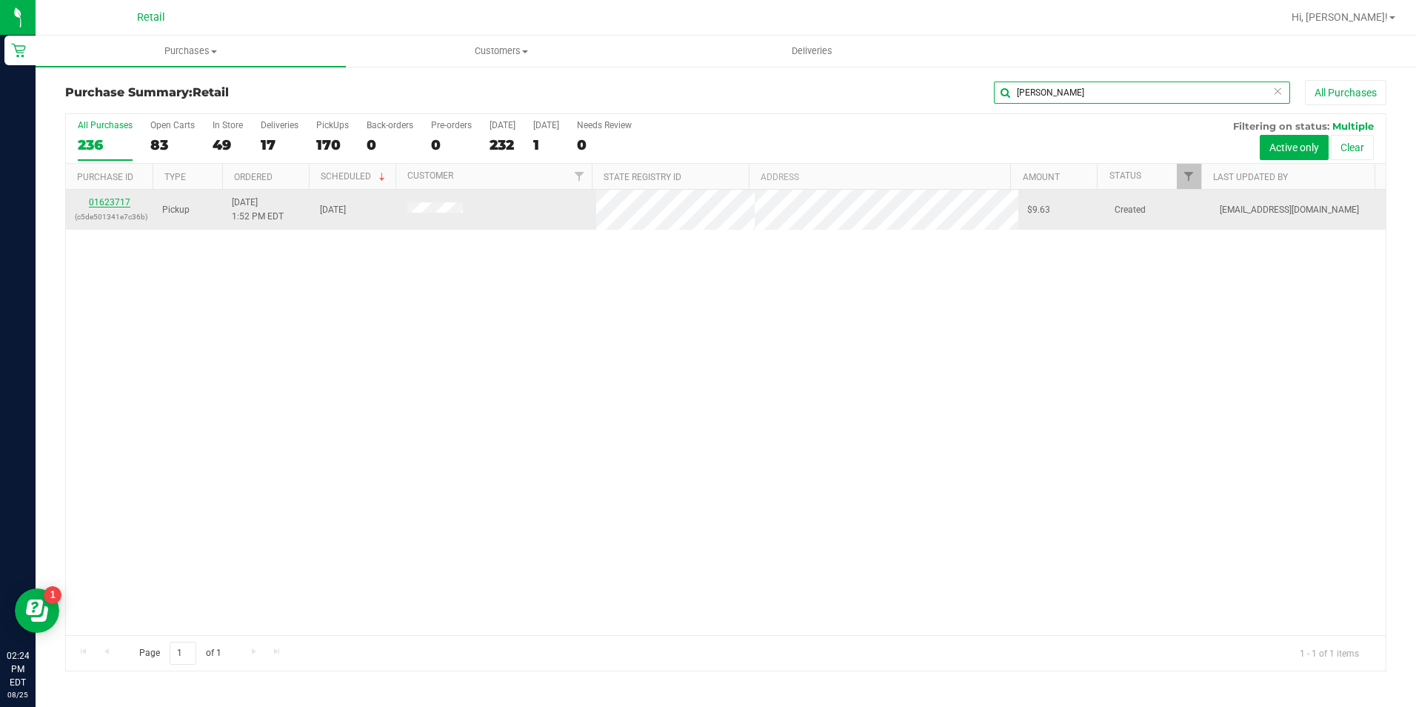
type input "[PERSON_NAME]"
click at [120, 200] on link "01623717" at bounding box center [109, 202] width 41 height 10
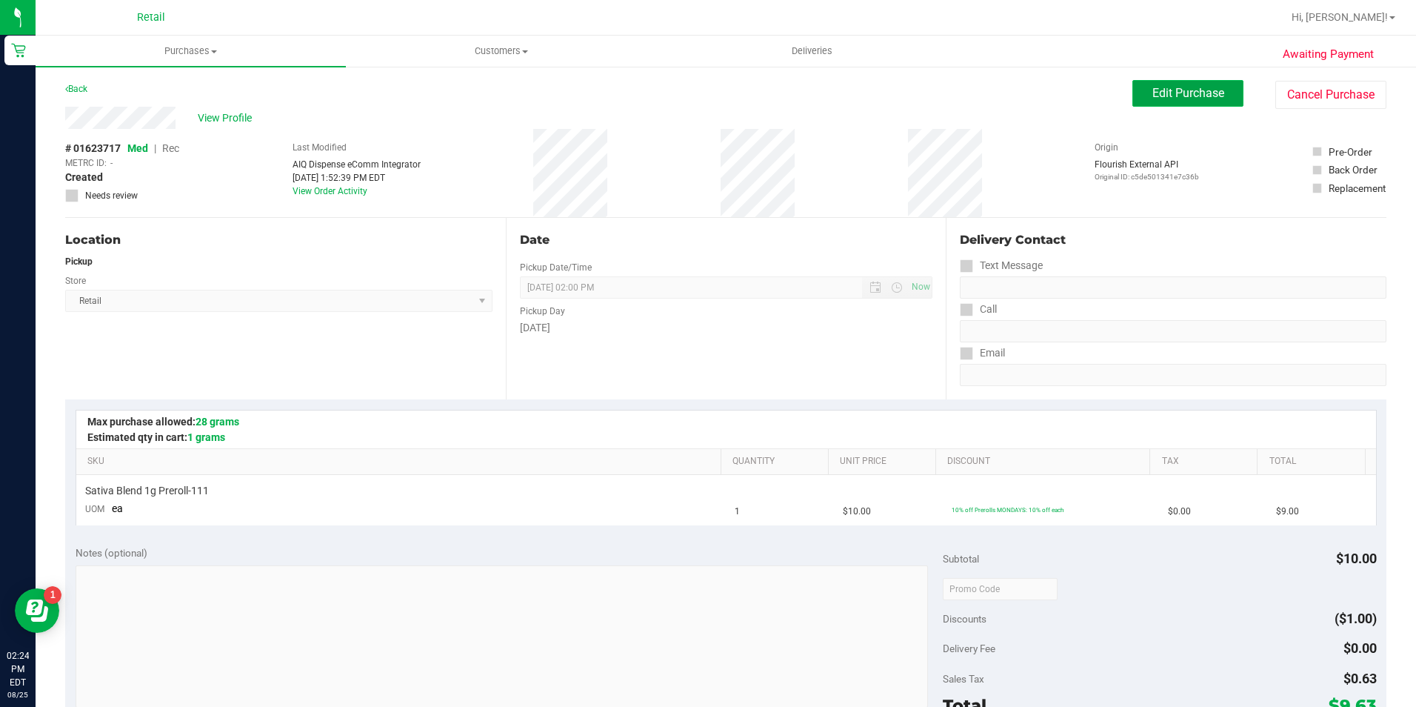
click at [1152, 98] on span "Edit Purchase" at bounding box center [1188, 93] width 72 height 14
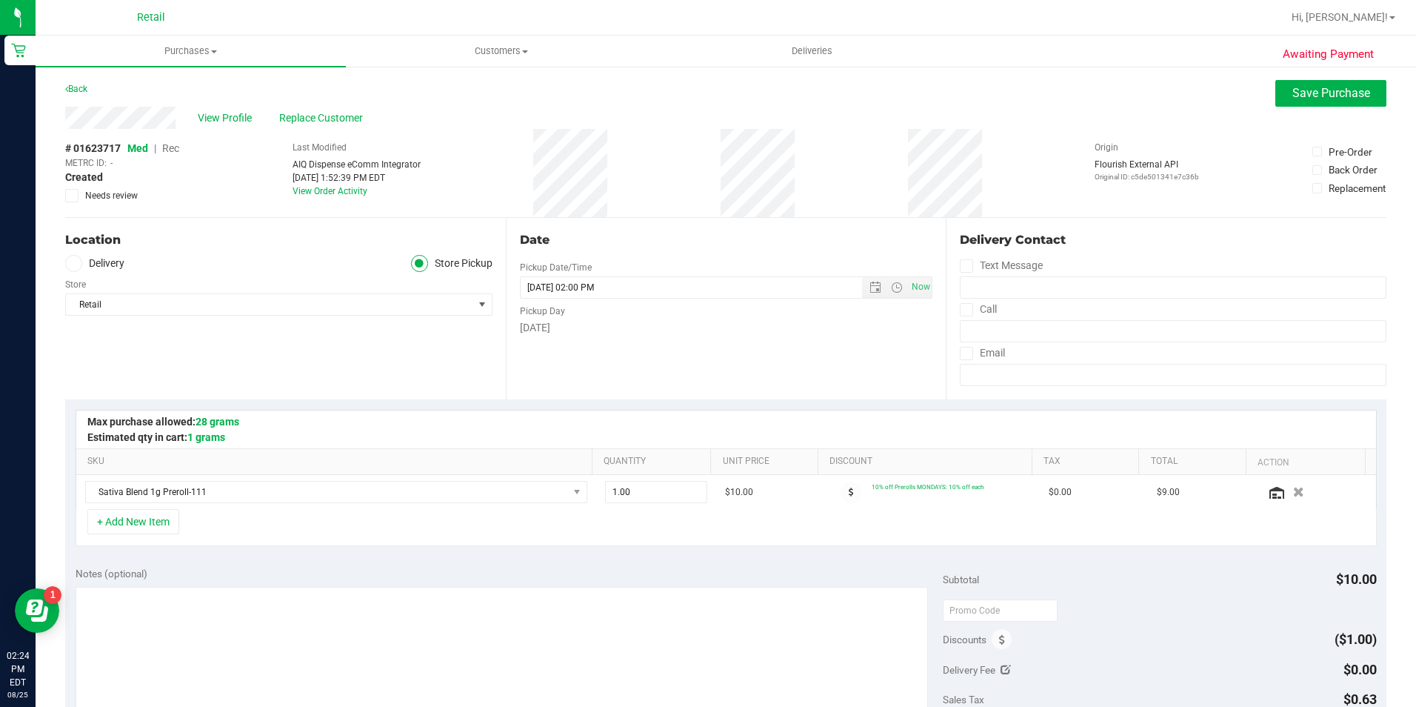
click at [176, 147] on span "Rec" at bounding box center [170, 148] width 17 height 12
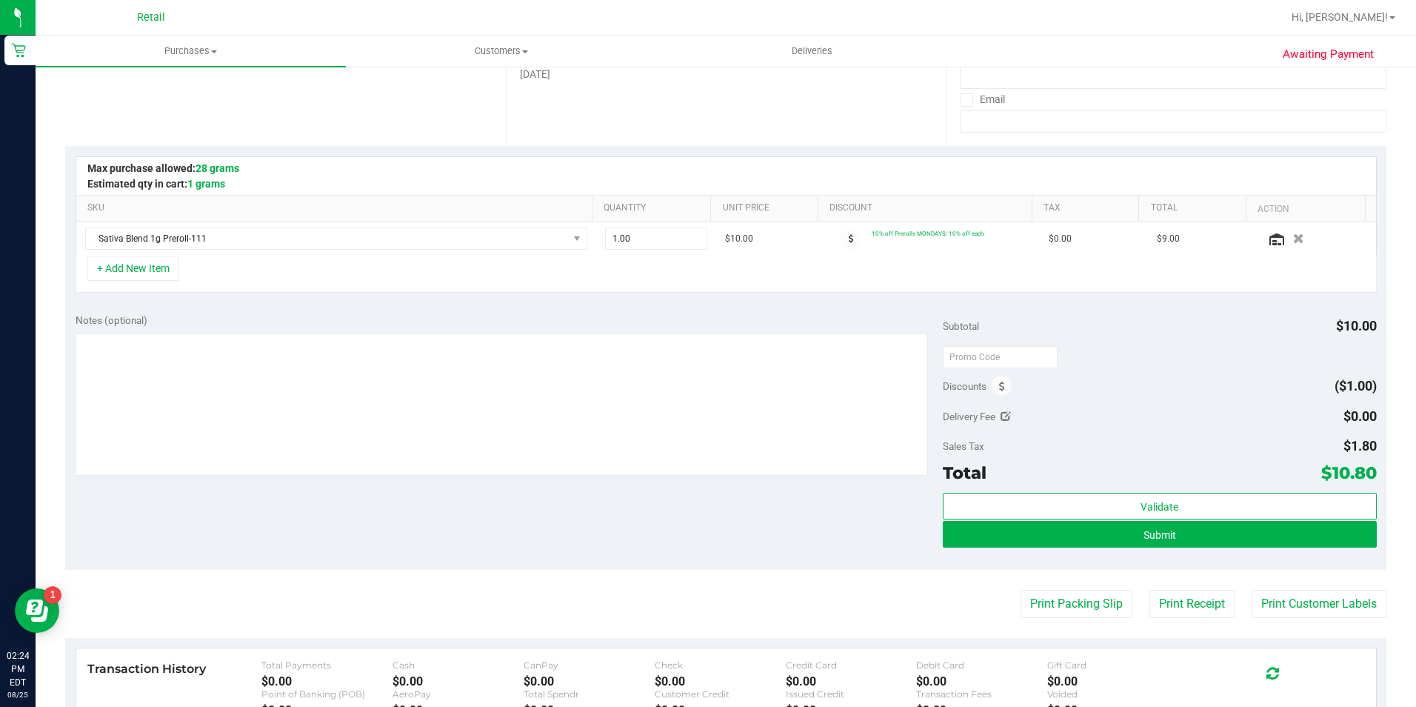
scroll to position [296, 0]
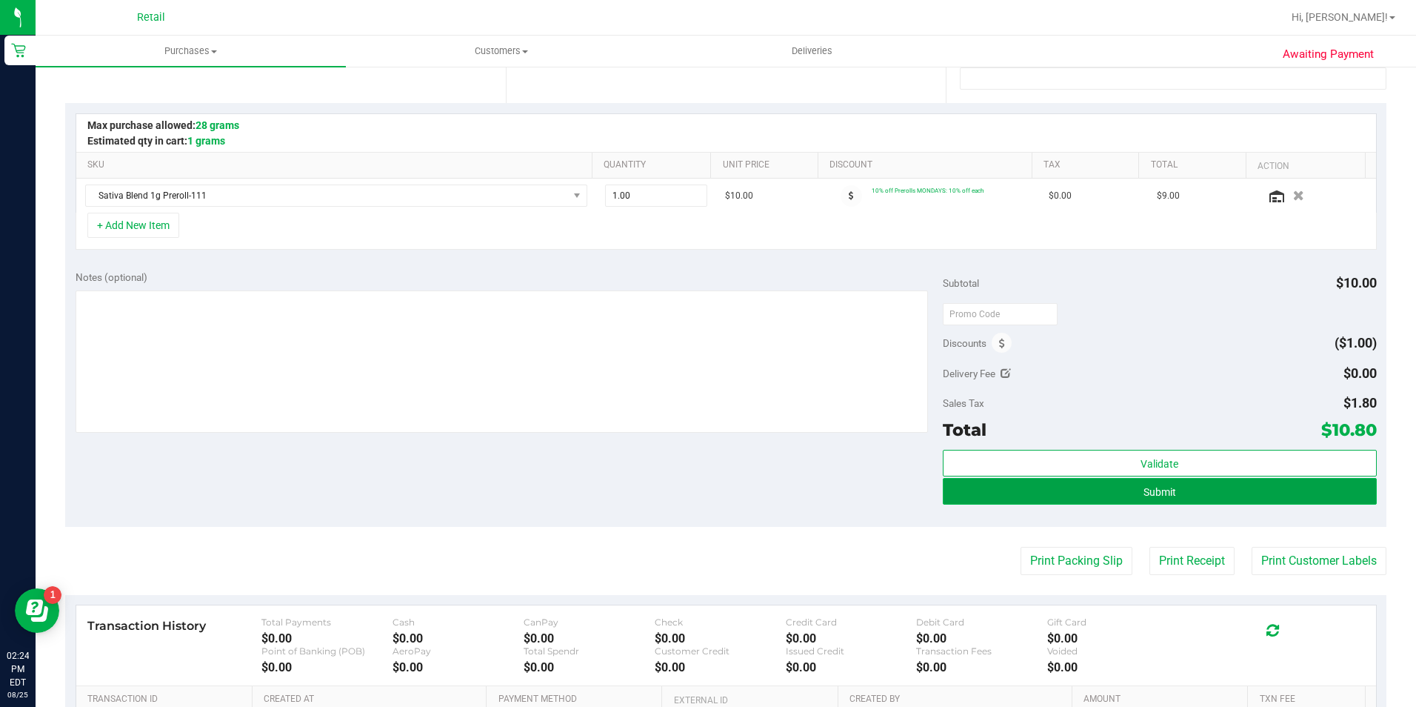
click at [993, 498] on button "Submit" at bounding box center [1160, 491] width 434 height 27
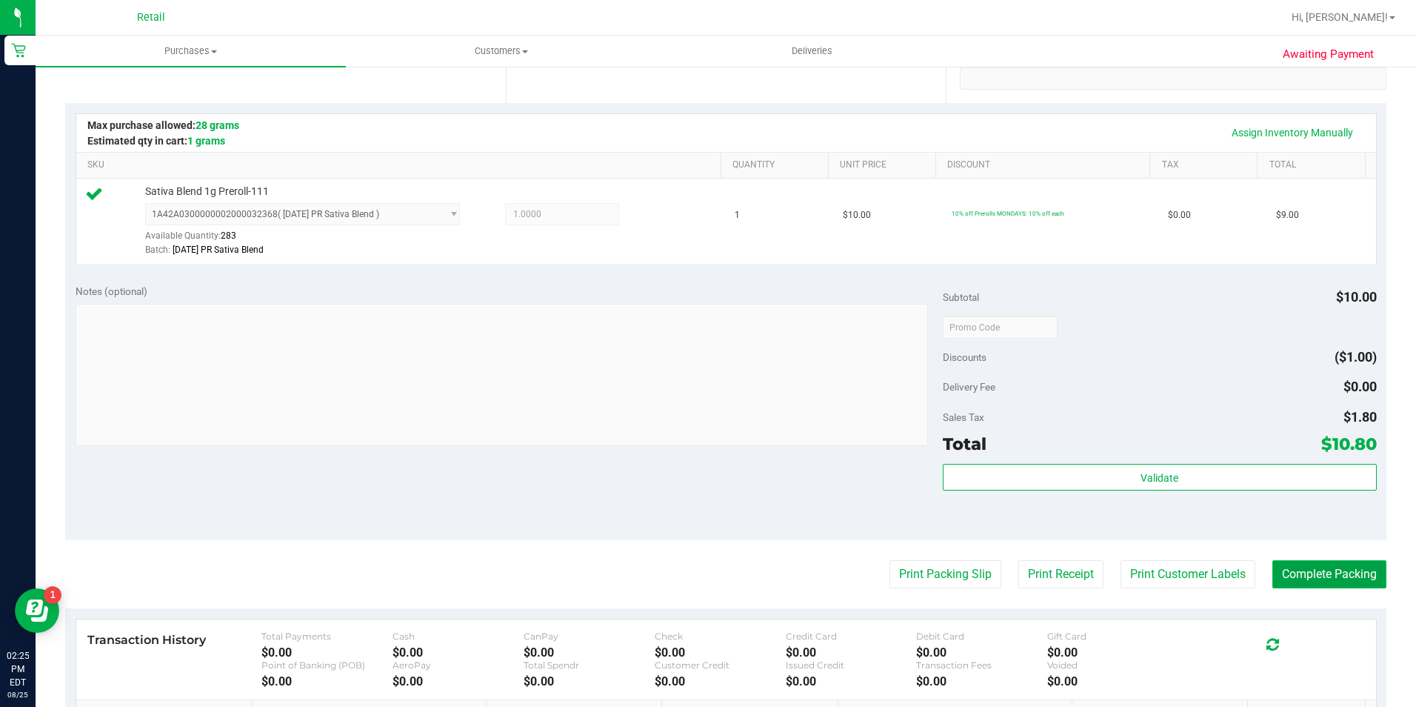
click at [1344, 573] on button "Complete Packing" at bounding box center [1329, 574] width 114 height 28
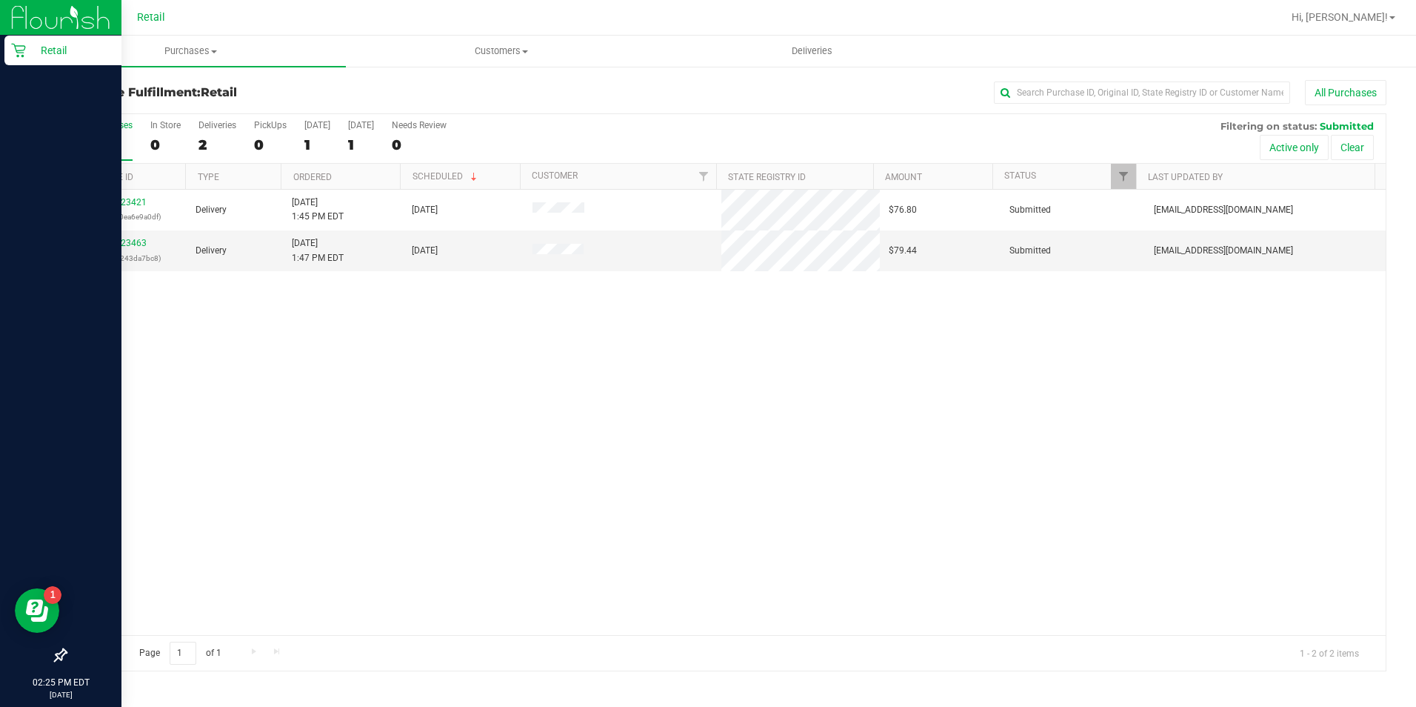
click at [26, 47] on p "Retail" at bounding box center [70, 50] width 89 height 18
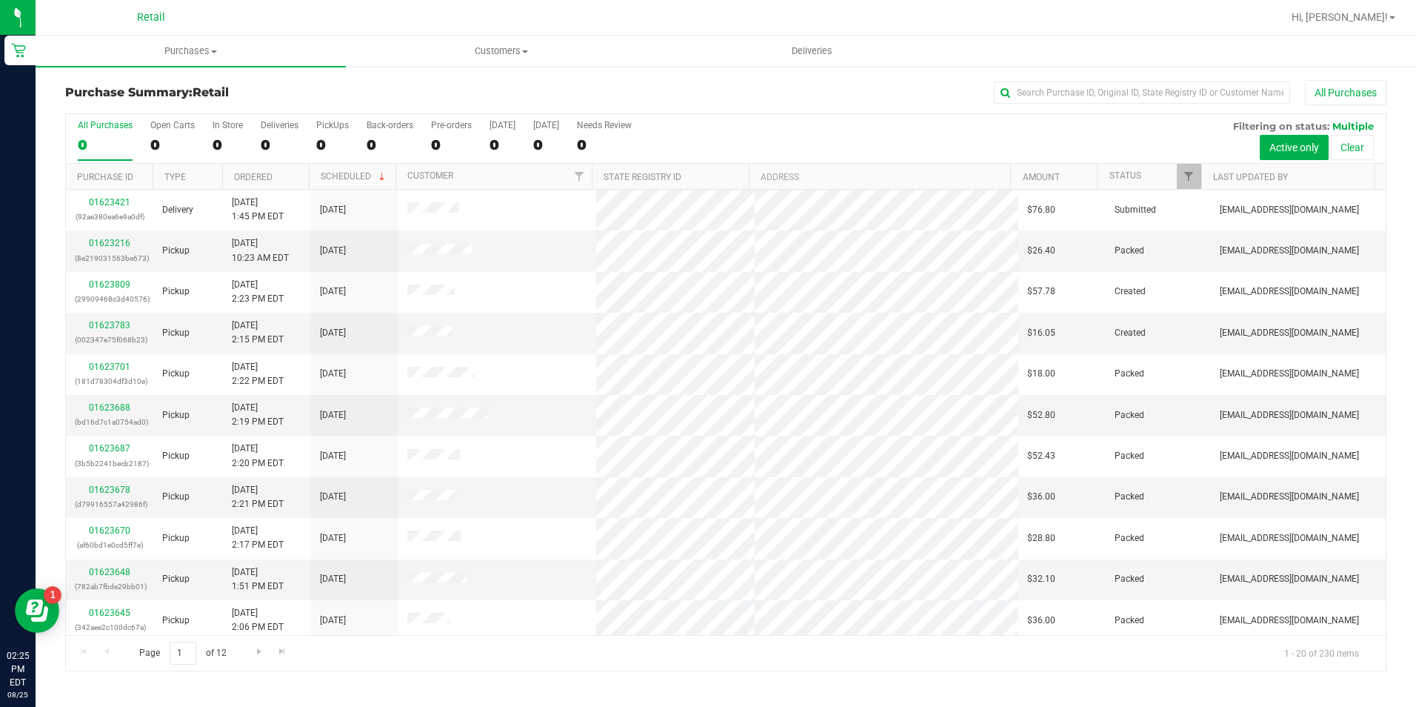
click at [1058, 81] on div "All Purchases" at bounding box center [946, 92] width 881 height 25
click at [1057, 79] on div "Purchase Summary: Retail All Purchases All Purchases 0 Open Carts 0 In Store 0 …" at bounding box center [726, 375] width 1381 height 621
click at [1052, 94] on input "text" at bounding box center [1142, 92] width 296 height 22
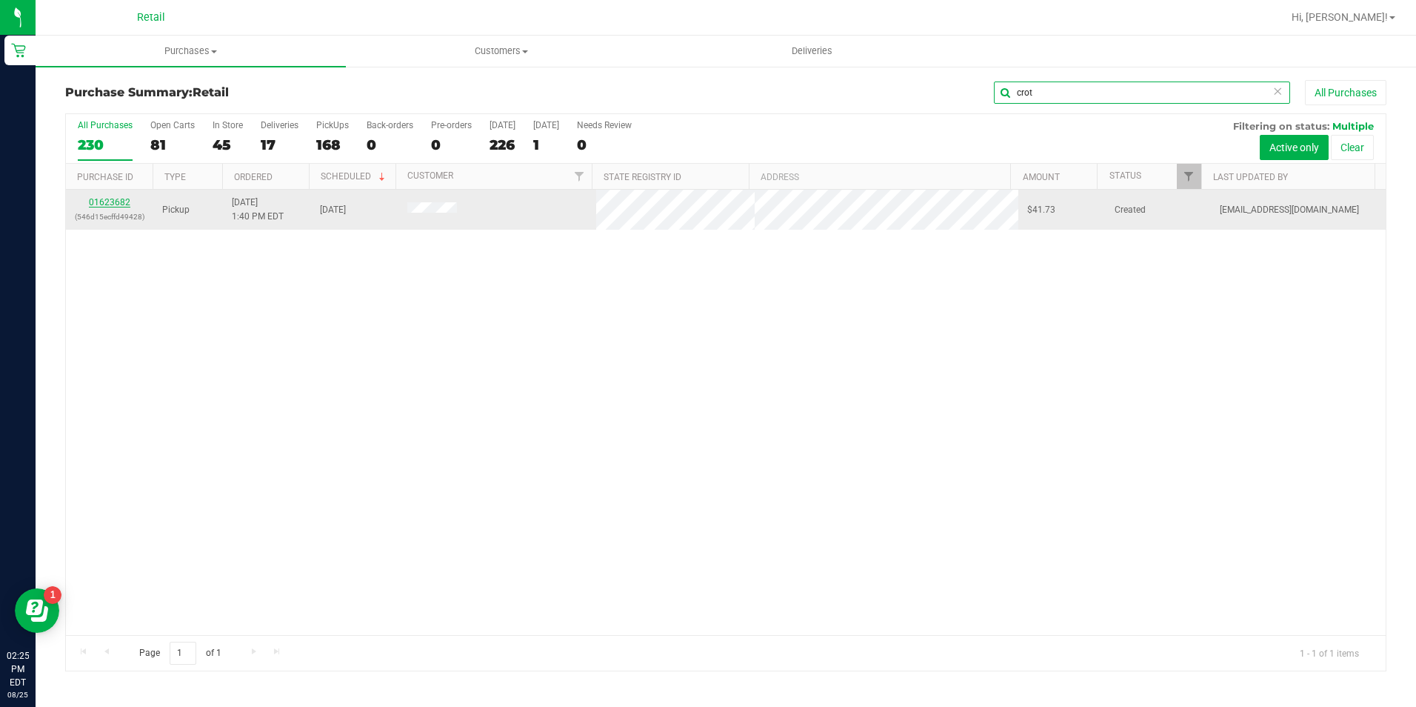
type input "crot"
click at [117, 207] on link "01623682" at bounding box center [109, 202] width 41 height 10
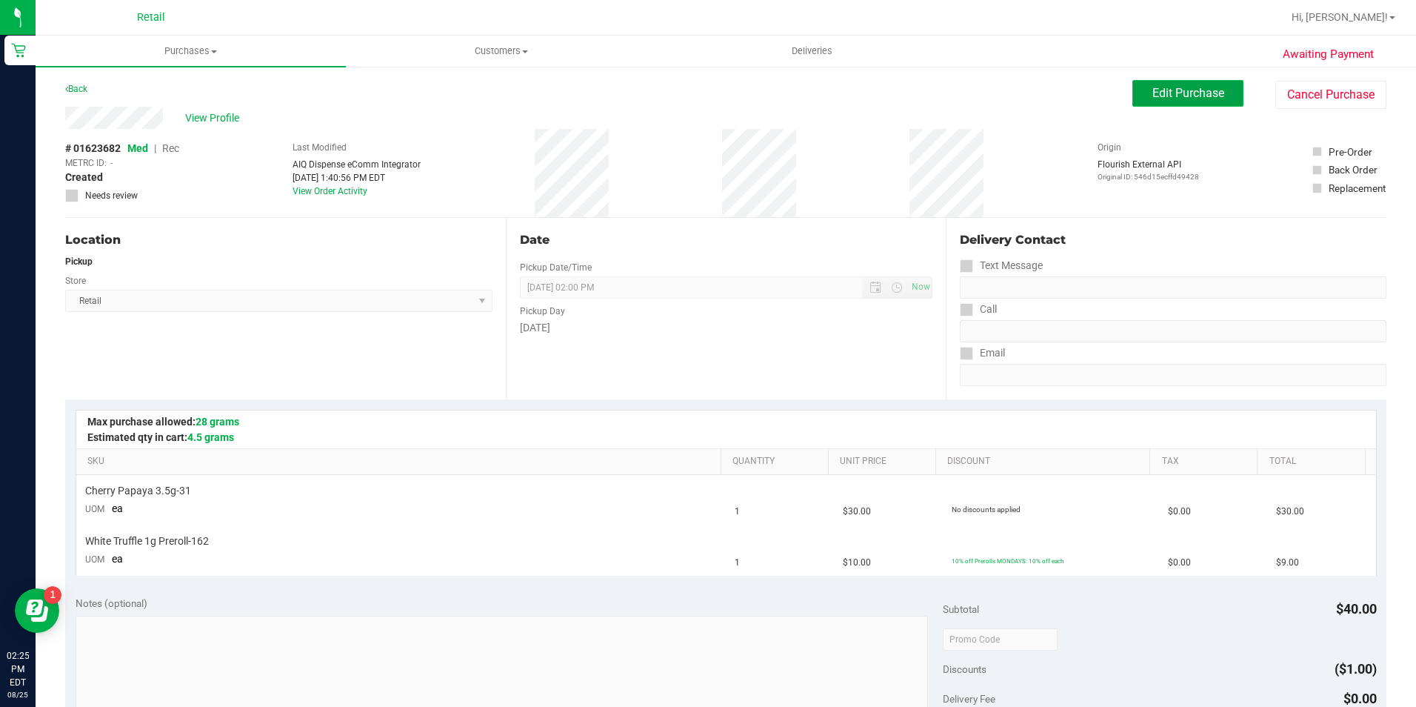
click at [1184, 87] on span "Edit Purchase" at bounding box center [1188, 93] width 72 height 14
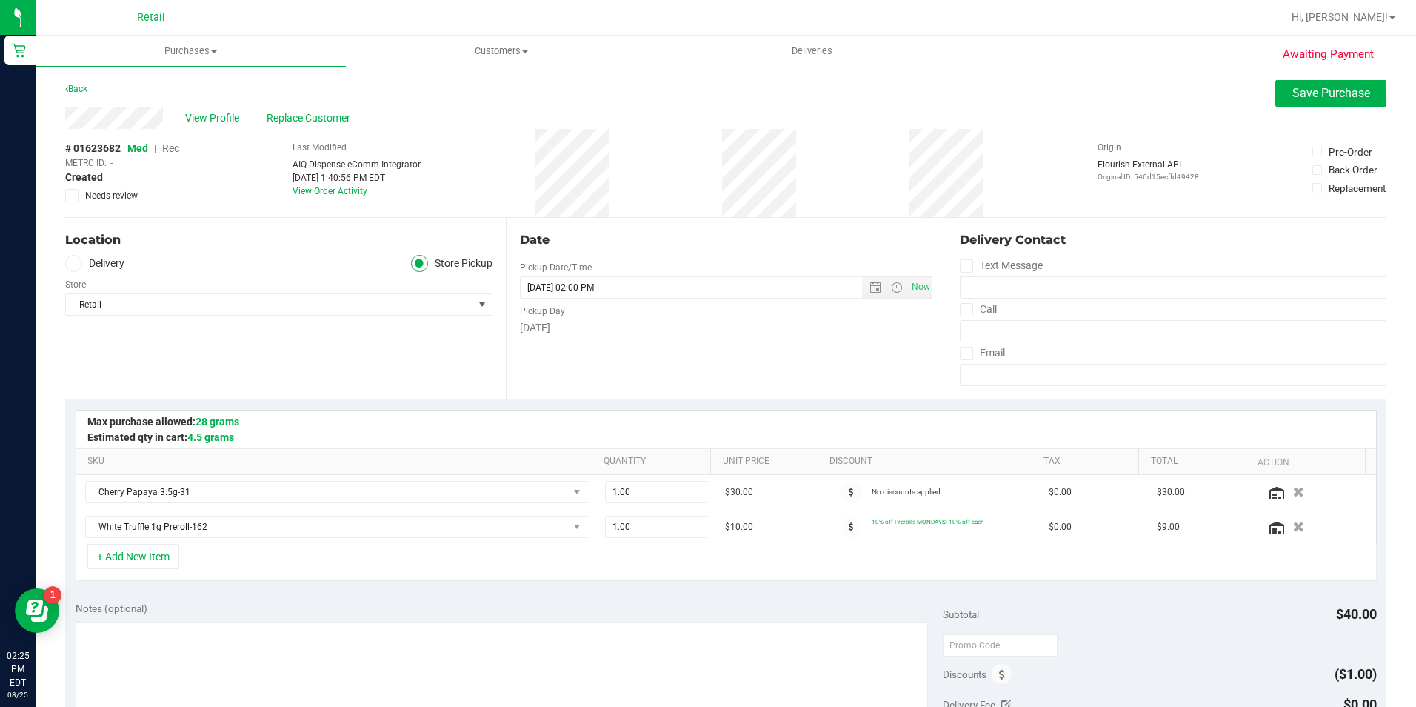
click at [170, 147] on span "Rec" at bounding box center [170, 148] width 17 height 12
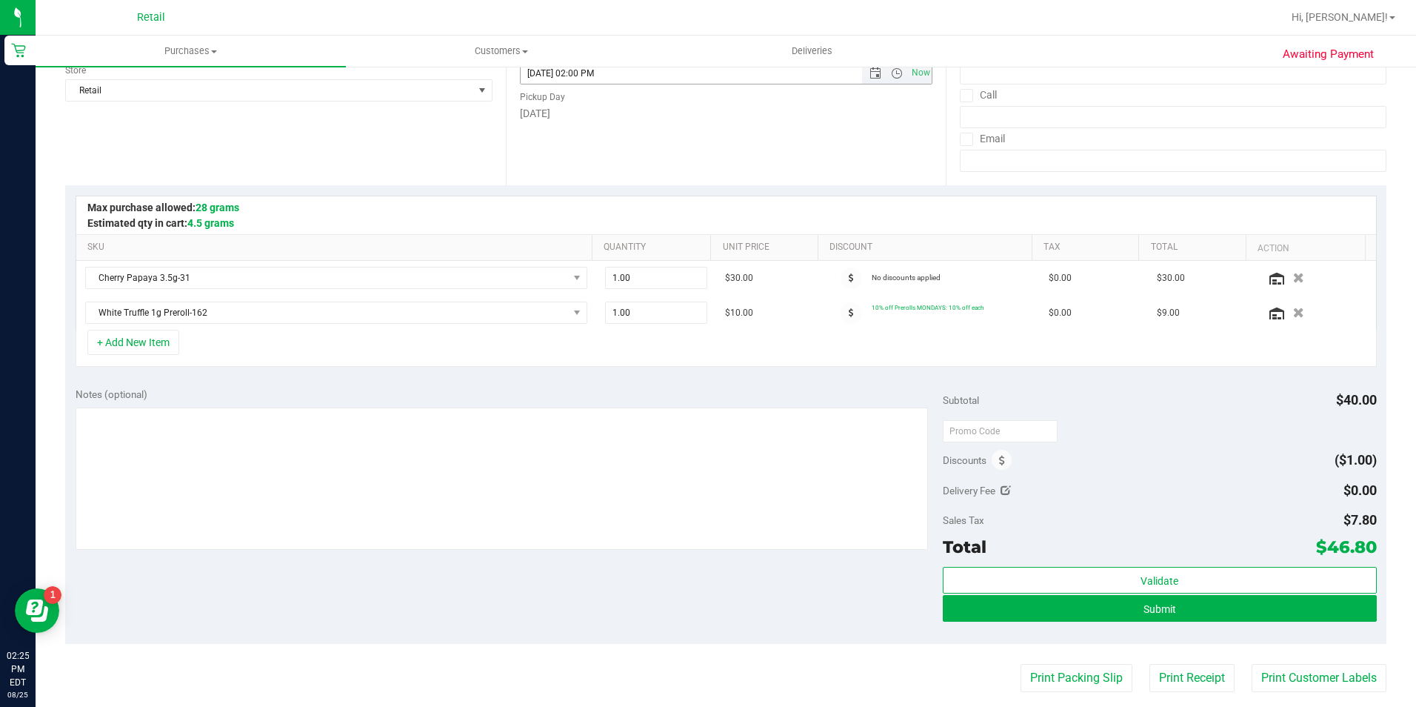
scroll to position [222, 0]
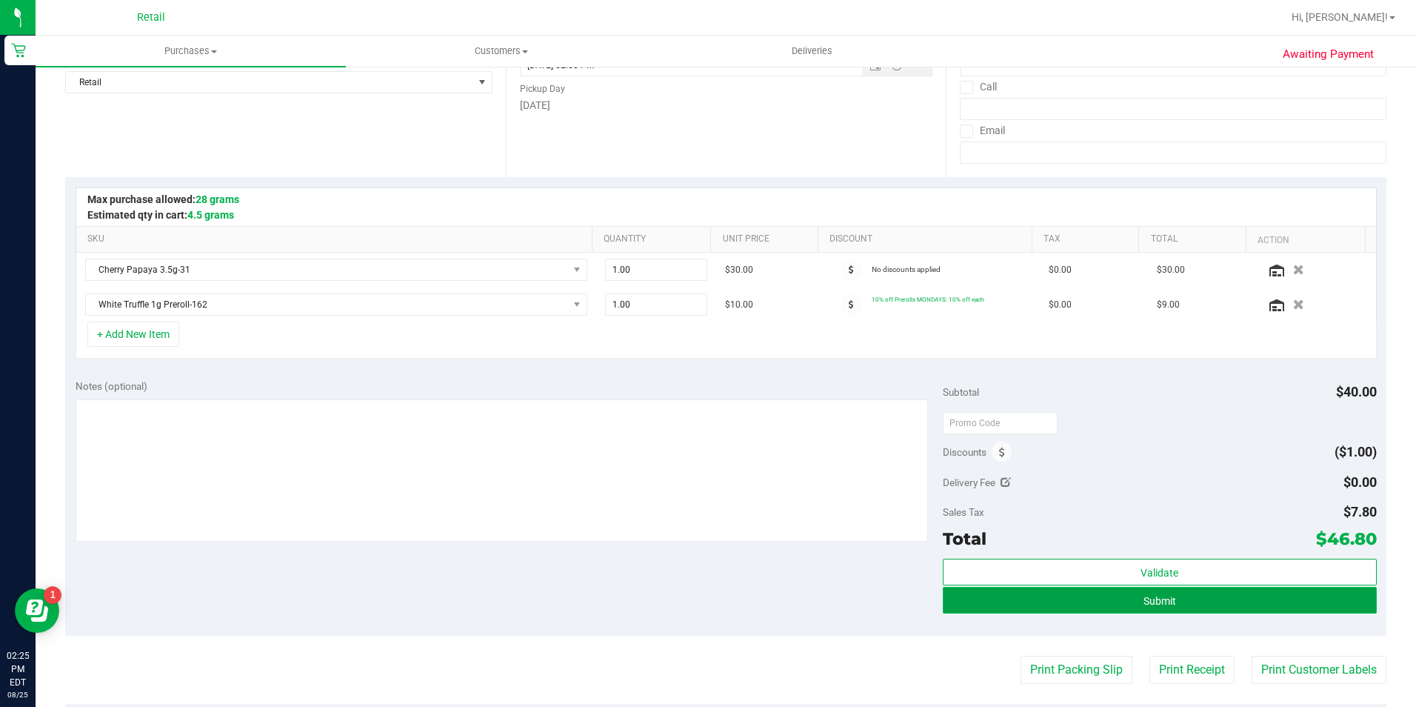
click at [1057, 592] on button "Submit" at bounding box center [1160, 600] width 434 height 27
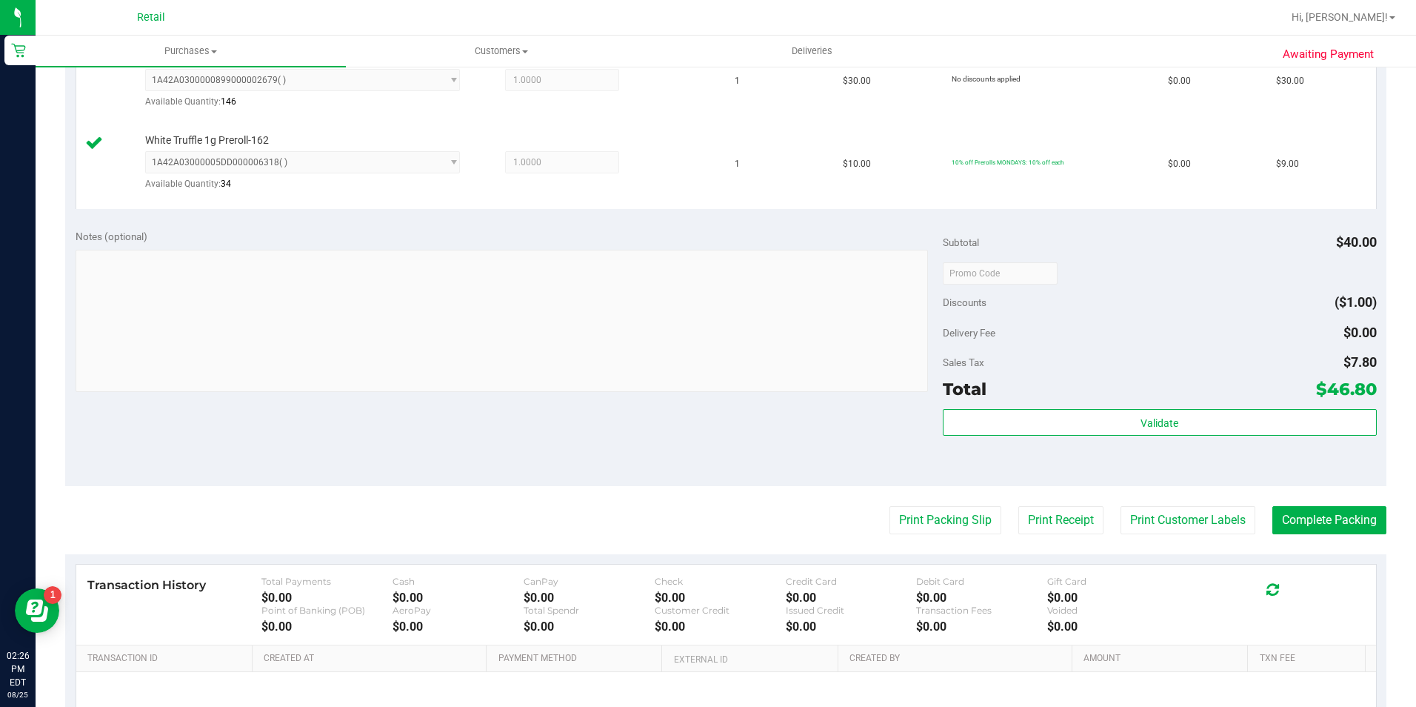
scroll to position [444, 0]
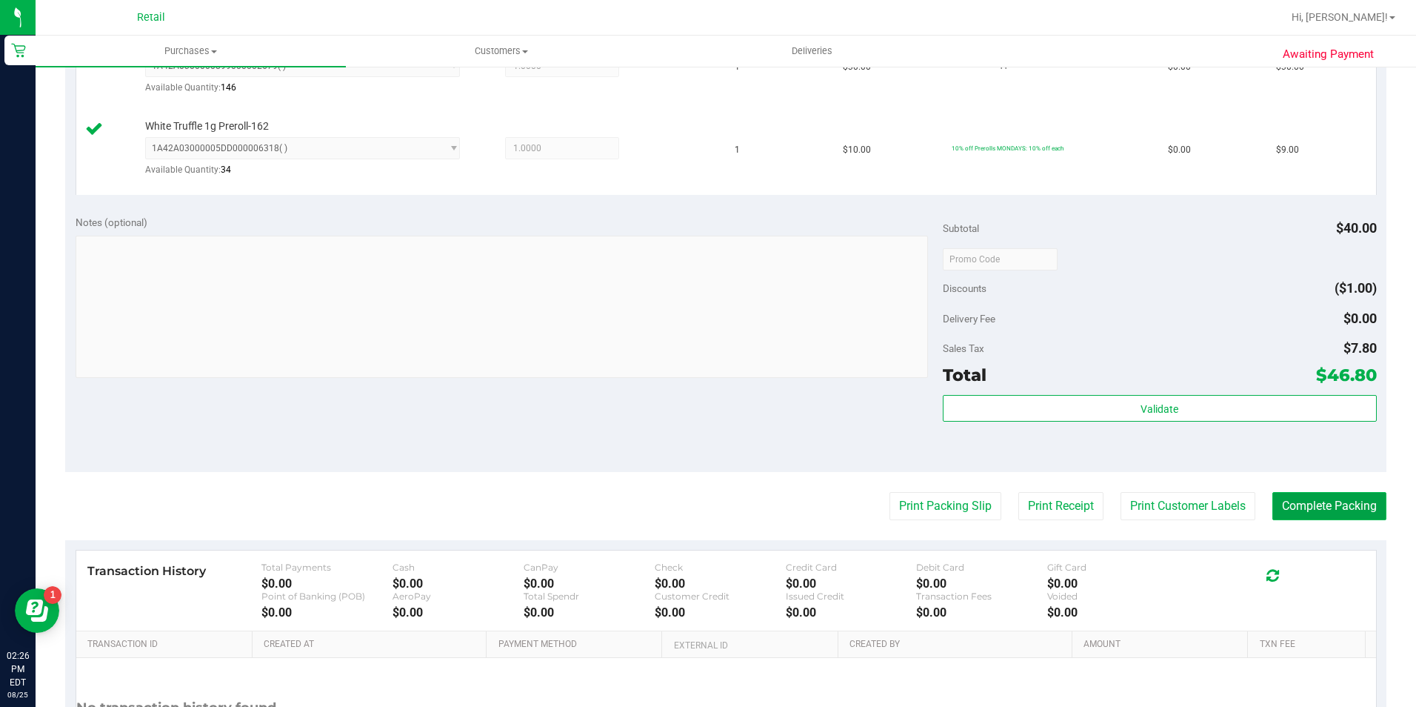
click at [1325, 507] on button "Complete Packing" at bounding box center [1329, 506] width 114 height 28
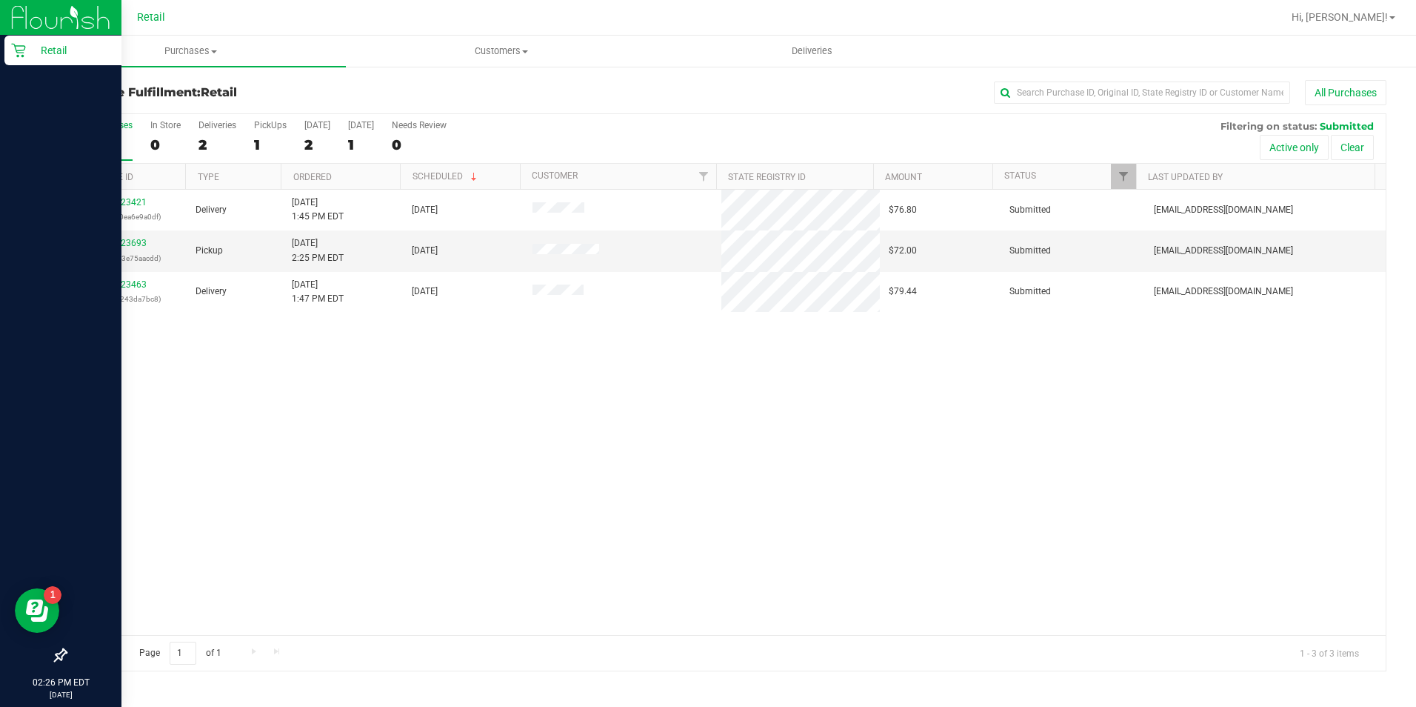
click at [27, 50] on p "Retail" at bounding box center [70, 50] width 89 height 18
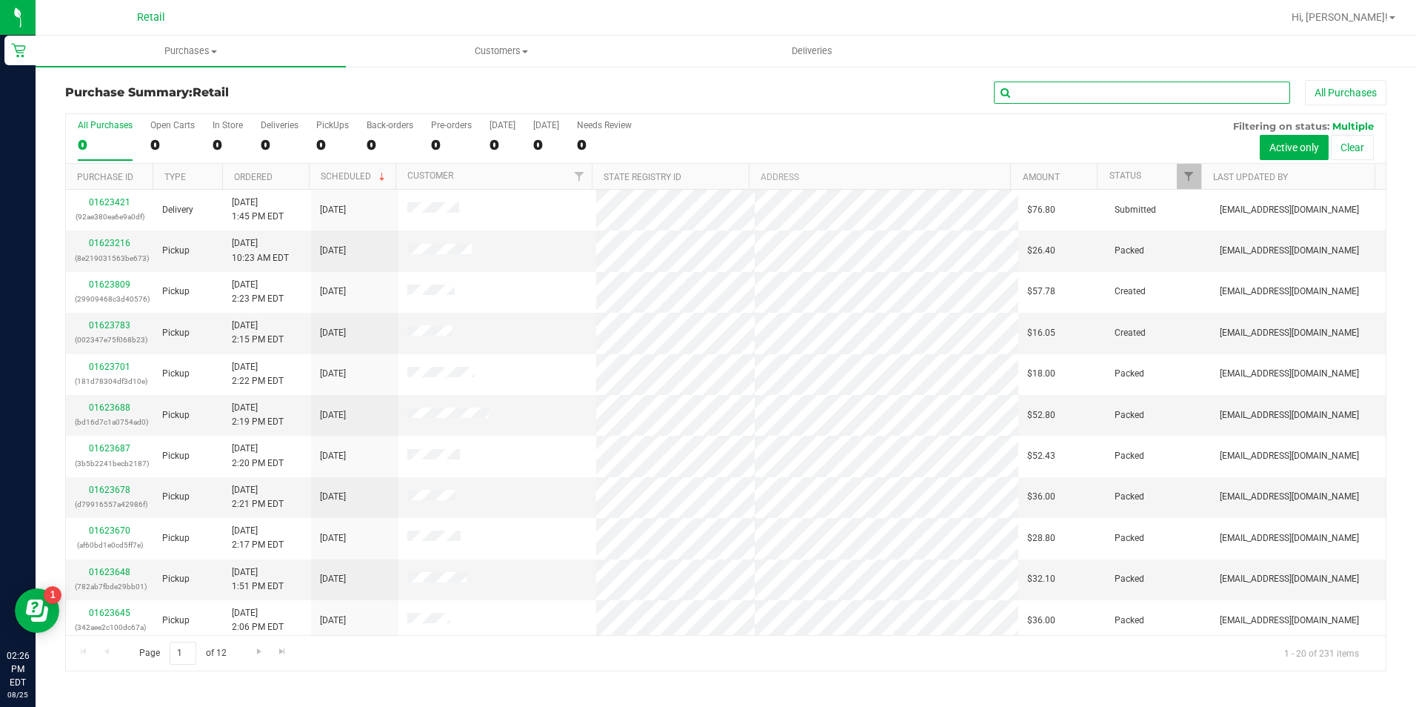
click at [1078, 87] on input "text" at bounding box center [1142, 92] width 296 height 22
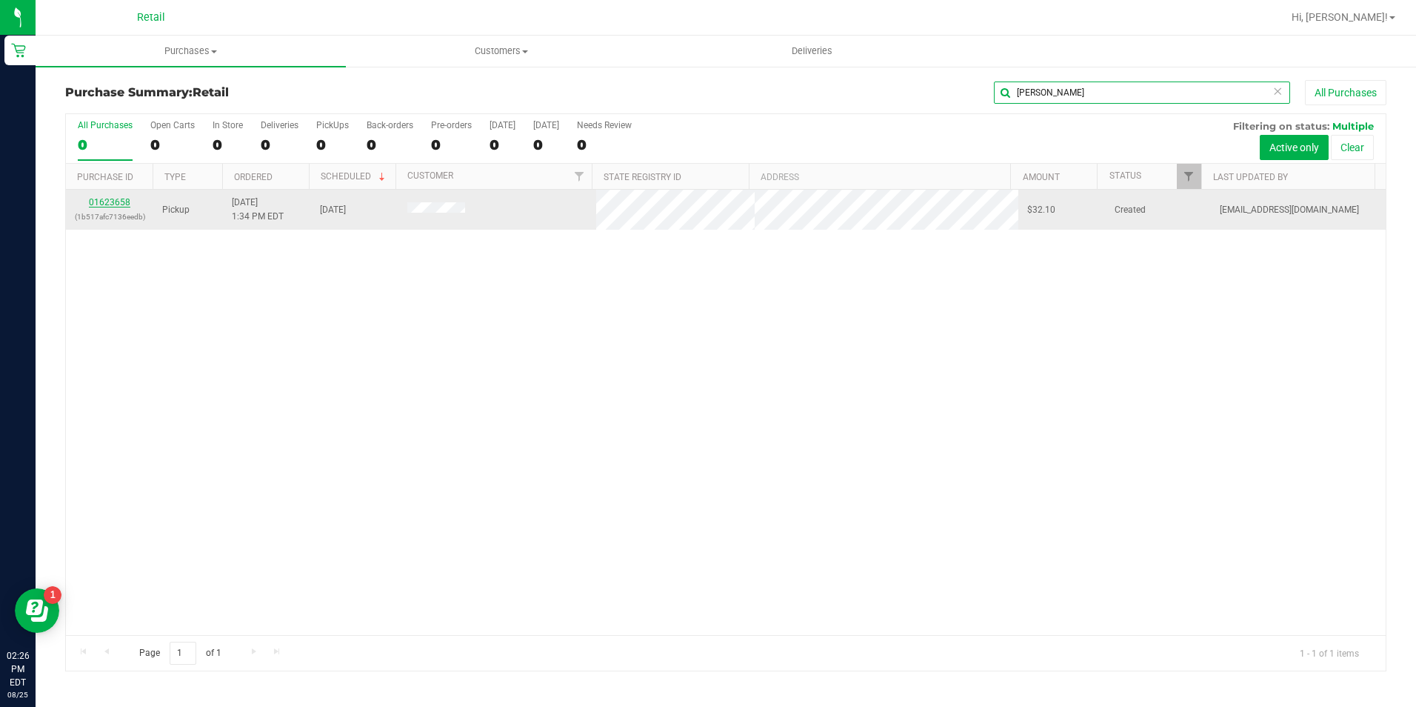
type input "[PERSON_NAME]"
click at [113, 203] on link "01623658" at bounding box center [109, 202] width 41 height 10
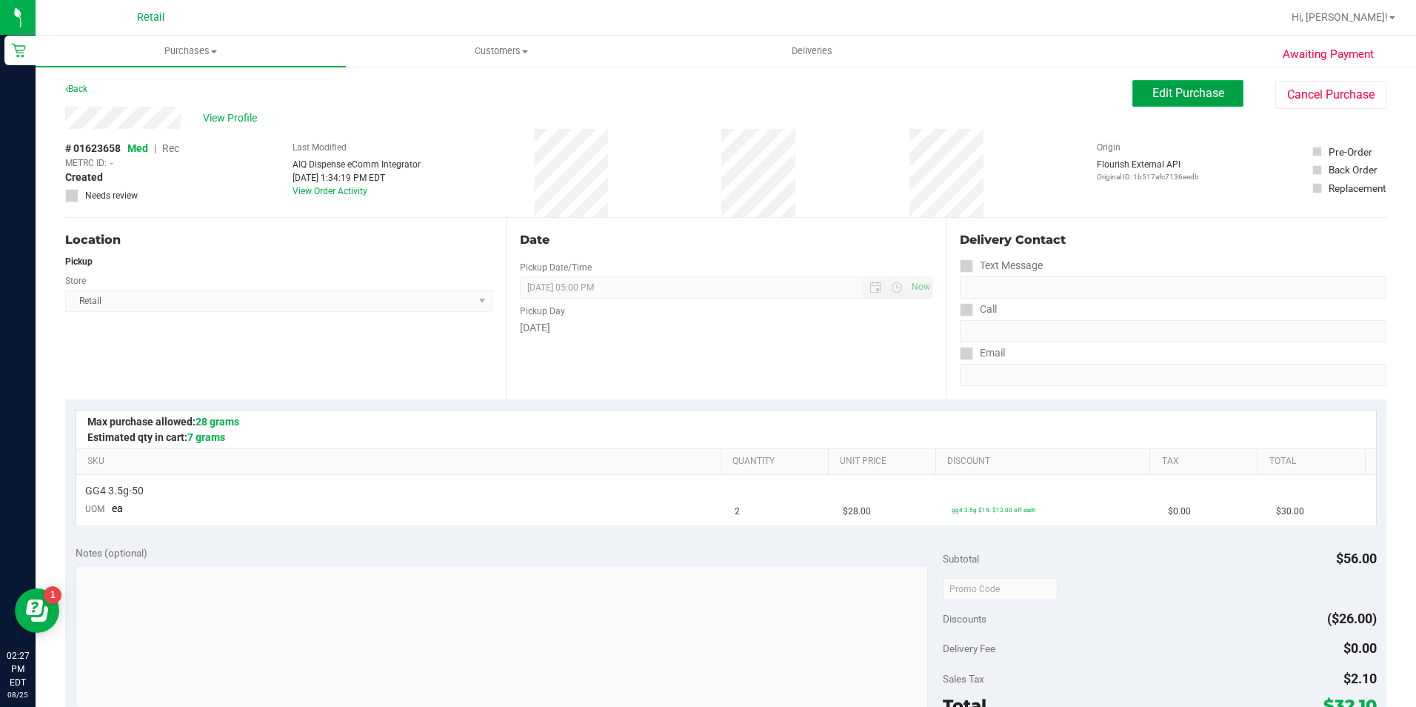
click at [1204, 97] on span "Edit Purchase" at bounding box center [1188, 93] width 72 height 14
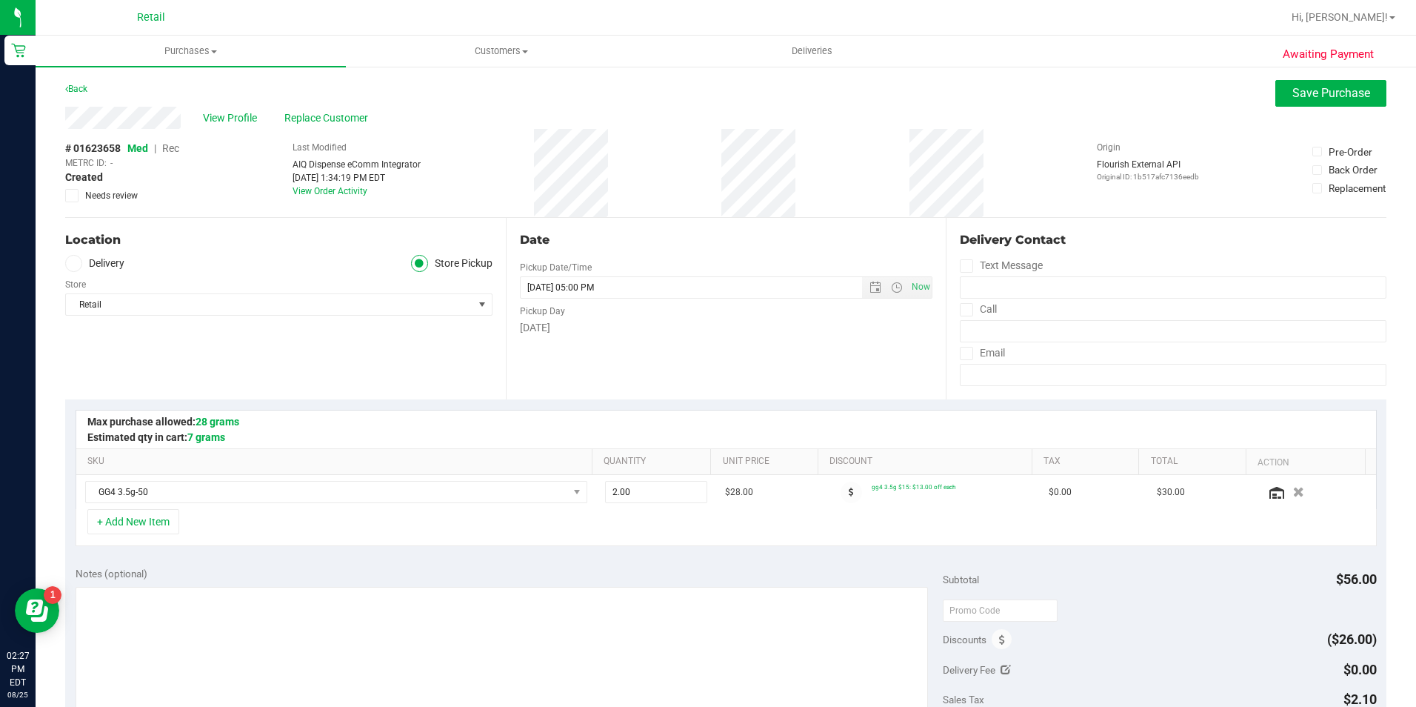
click at [171, 150] on span "Rec" at bounding box center [170, 148] width 17 height 12
click at [1338, 97] on span "Save Purchase" at bounding box center [1331, 93] width 78 height 14
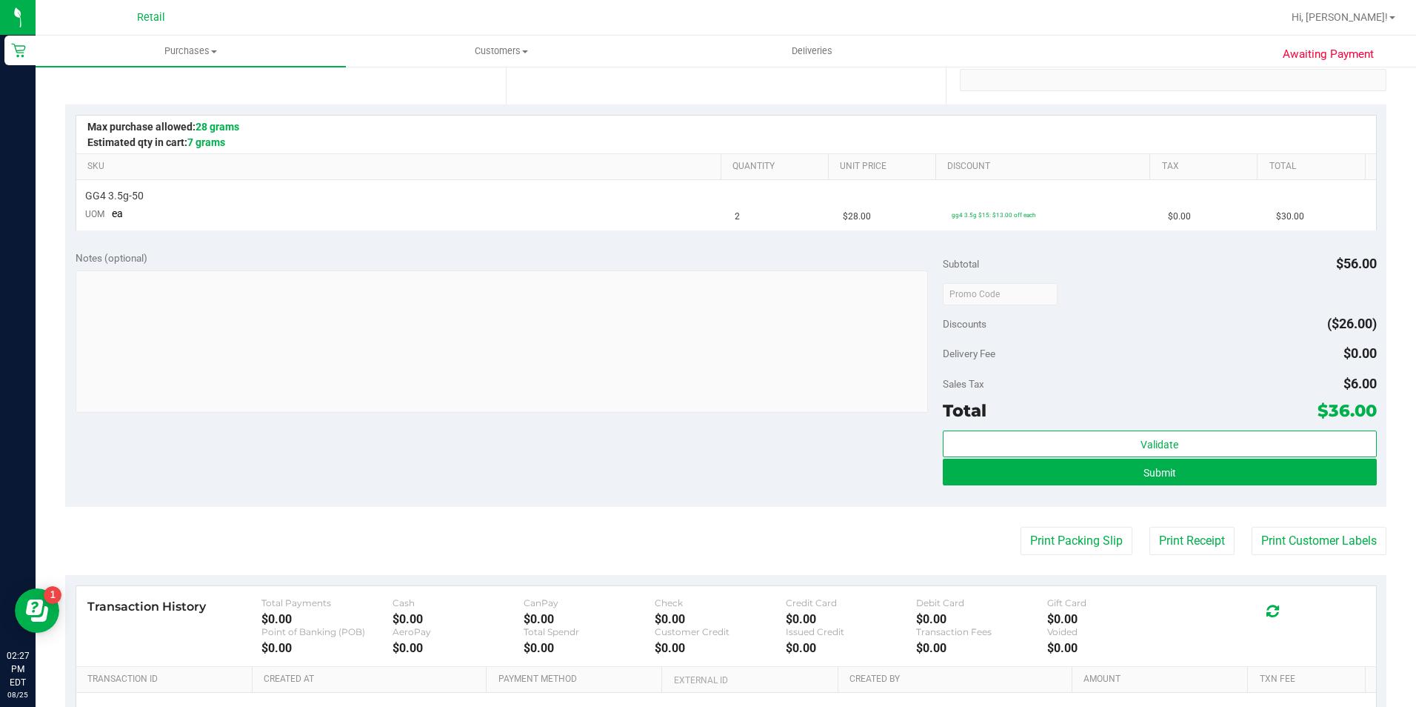
scroll to position [296, 0]
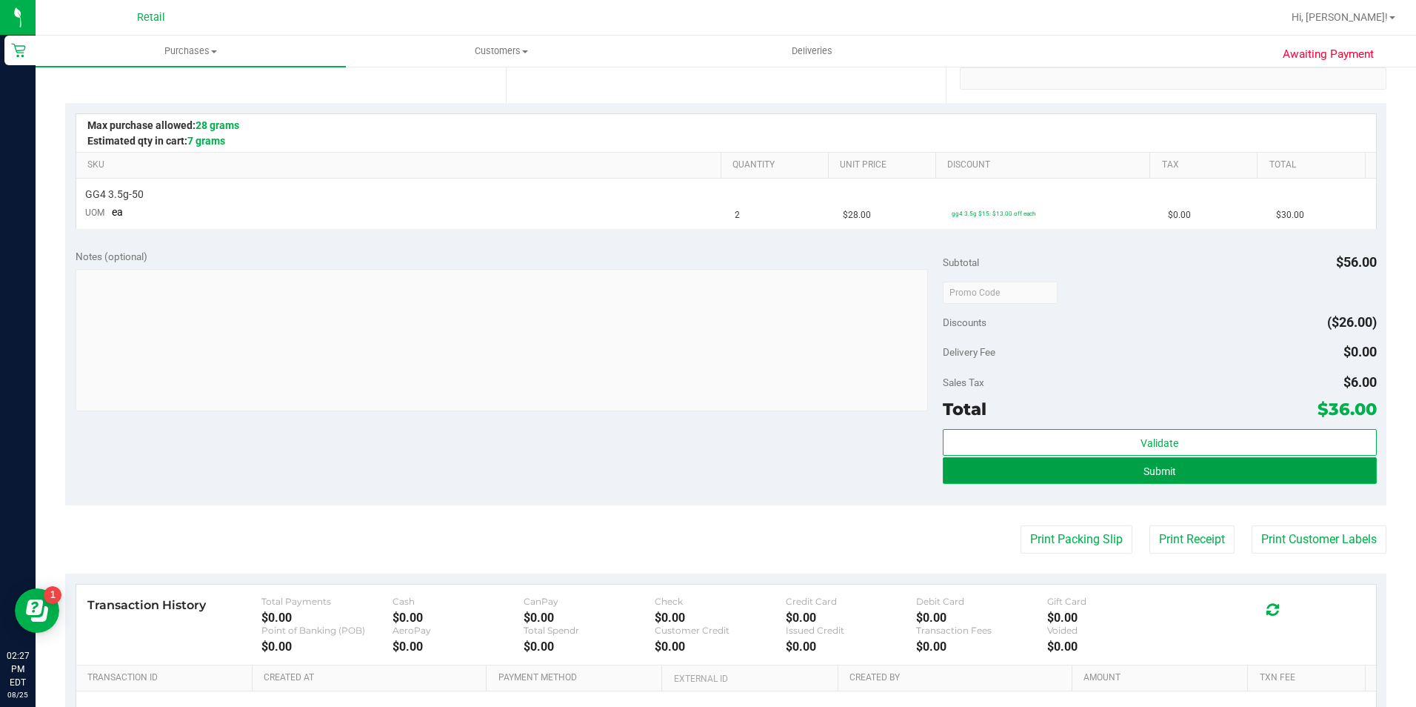
click at [1180, 470] on button "Submit" at bounding box center [1160, 470] width 434 height 27
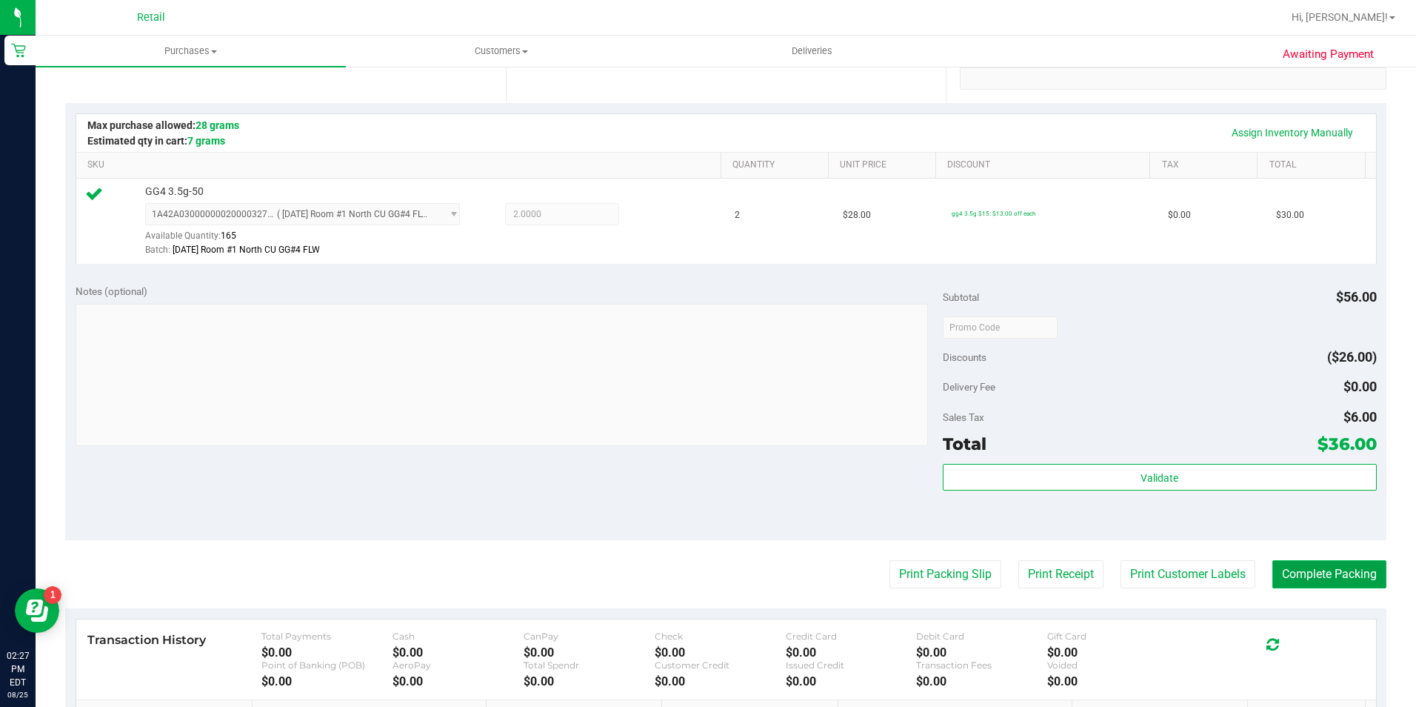
click at [1359, 574] on button "Complete Packing" at bounding box center [1329, 574] width 114 height 28
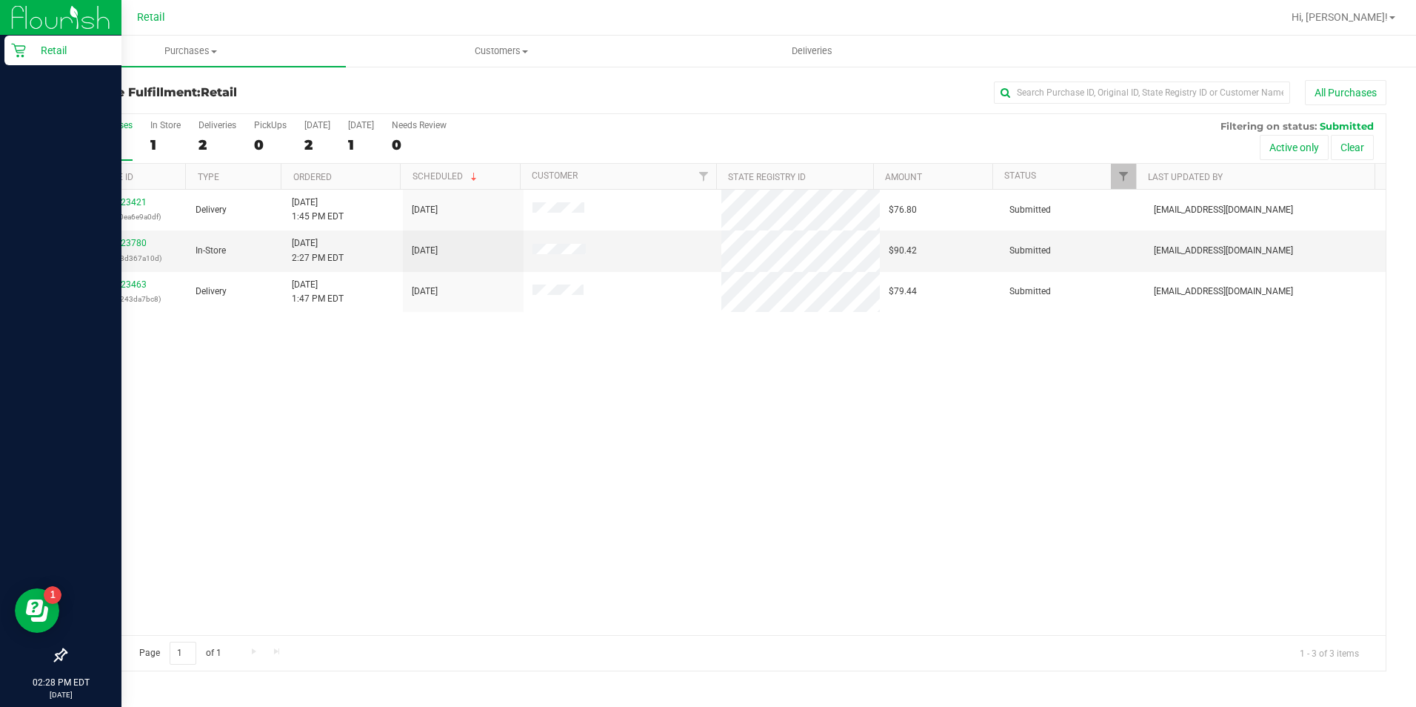
click at [19, 50] on icon at bounding box center [18, 51] width 14 height 14
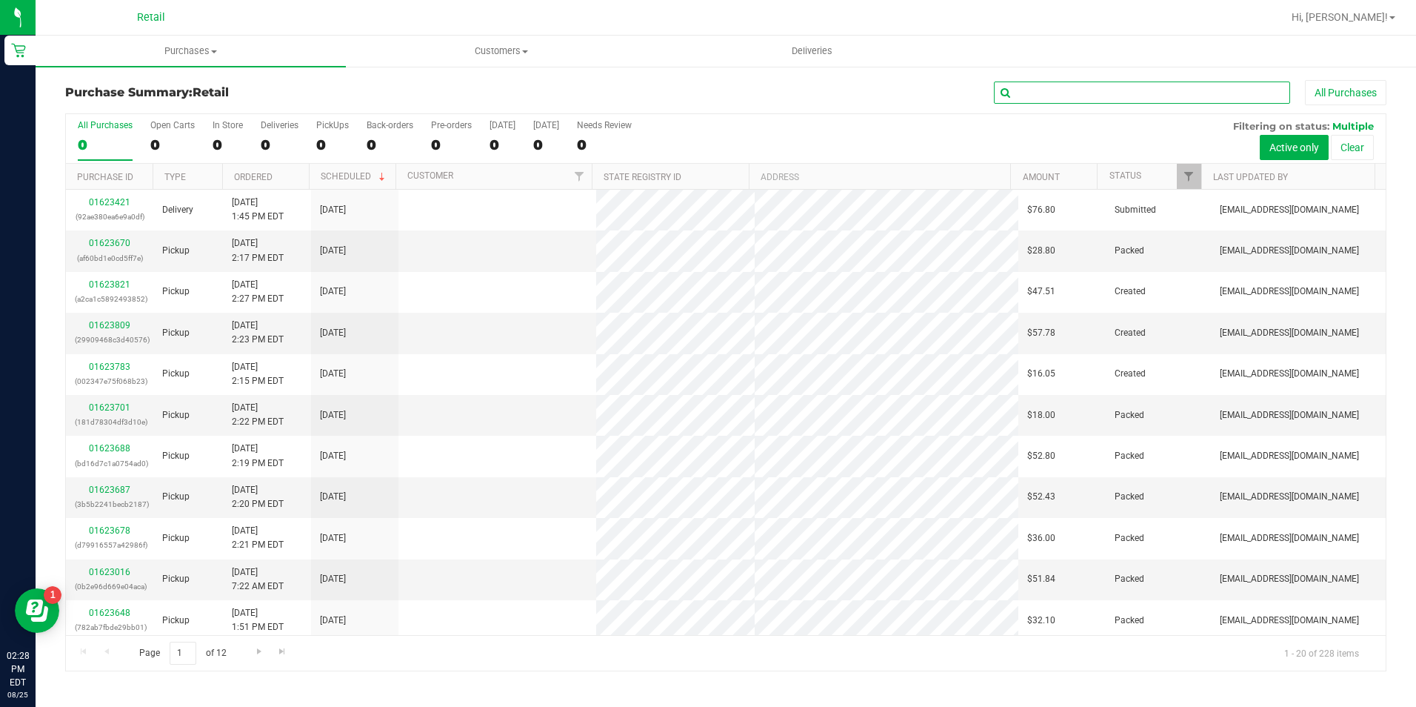
click at [1035, 90] on input "text" at bounding box center [1142, 92] width 296 height 22
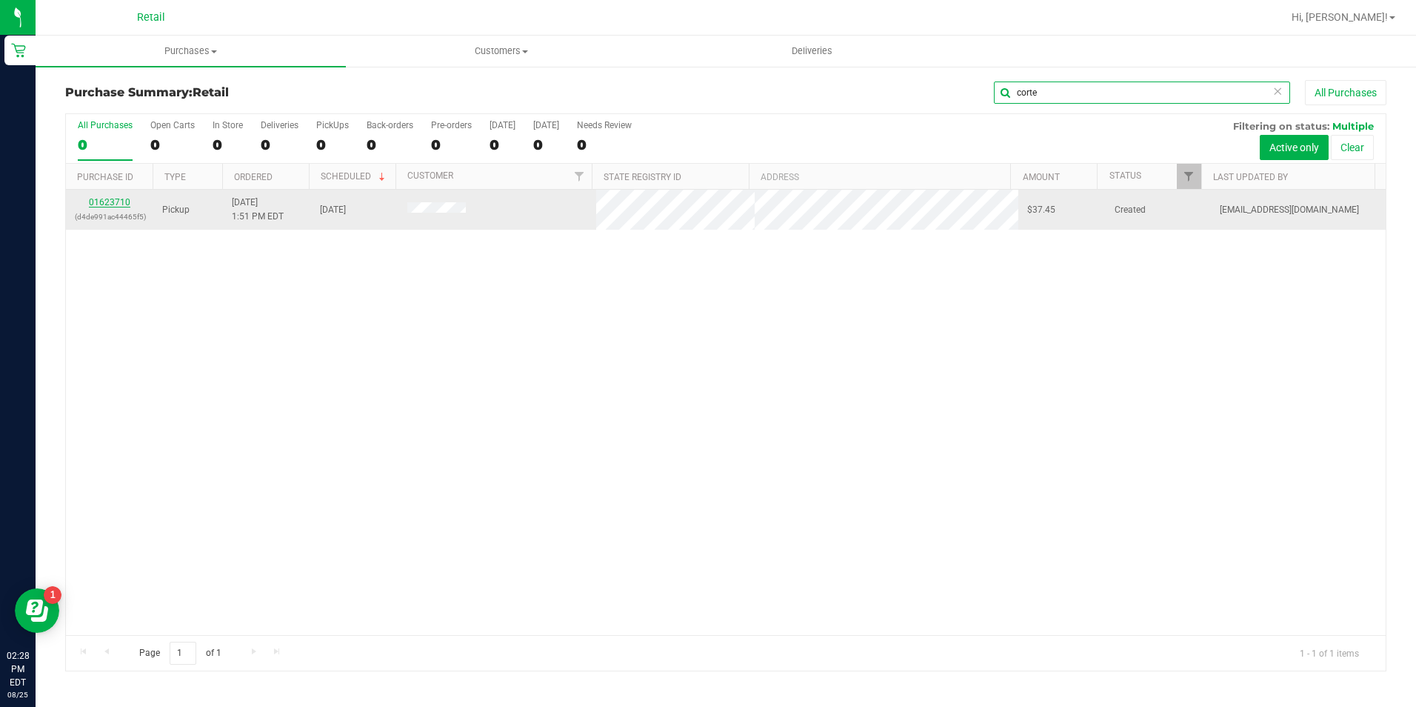
type input "corte"
click at [125, 200] on link "01623710" at bounding box center [109, 202] width 41 height 10
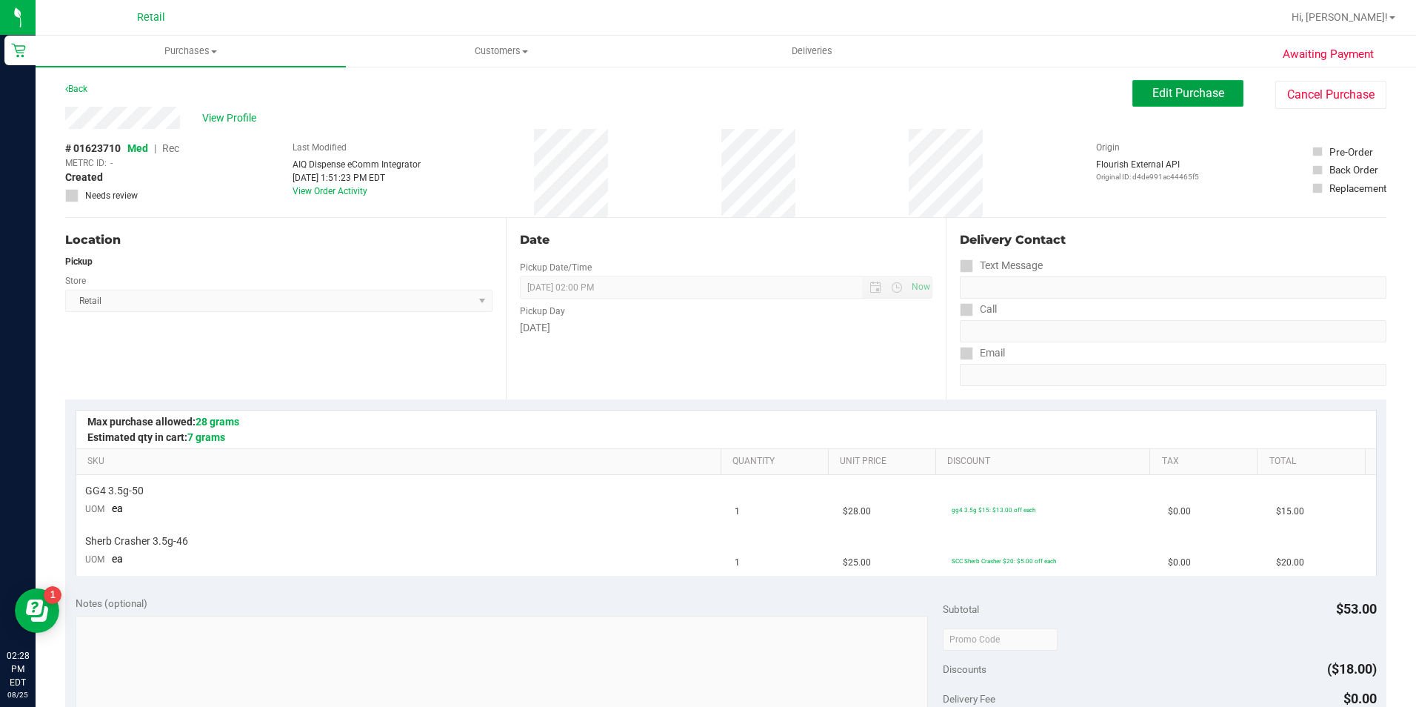
click at [1152, 95] on span "Edit Purchase" at bounding box center [1188, 93] width 72 height 14
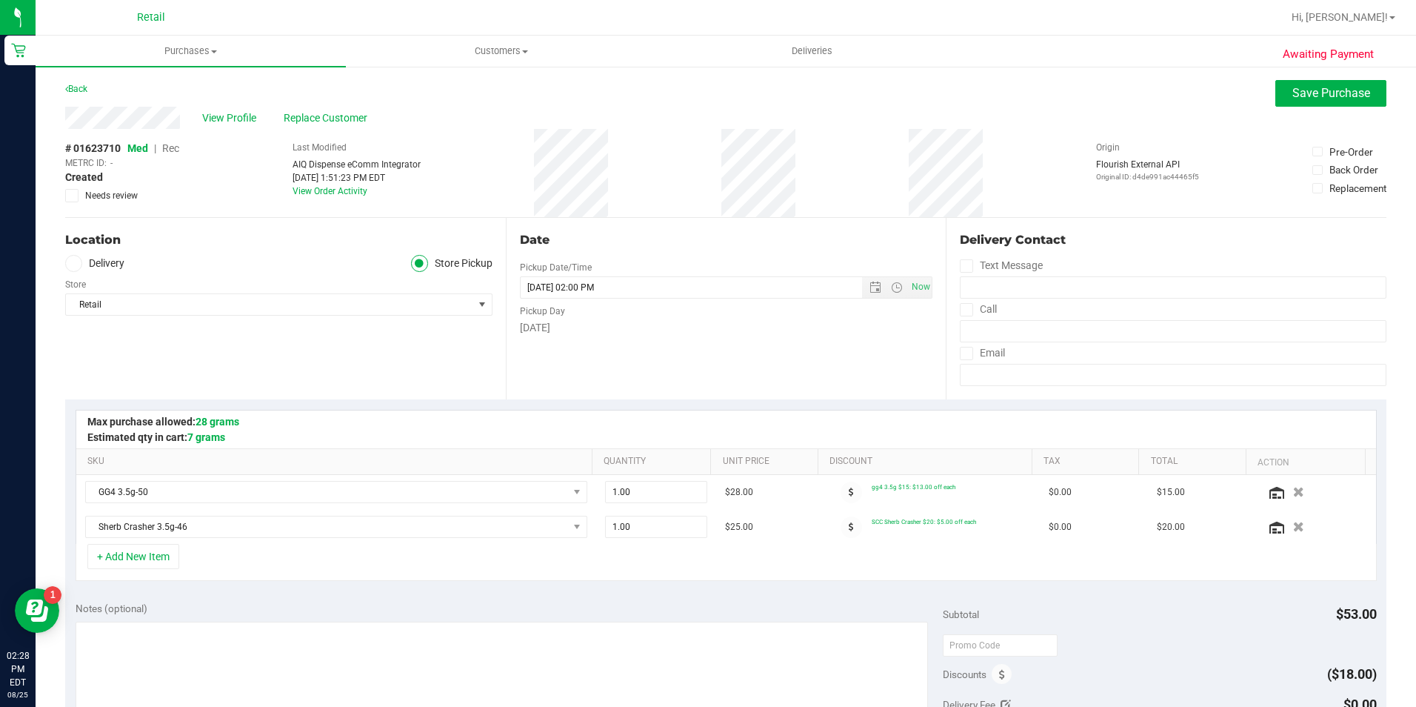
click at [178, 148] on span "Rec" at bounding box center [170, 148] width 17 height 12
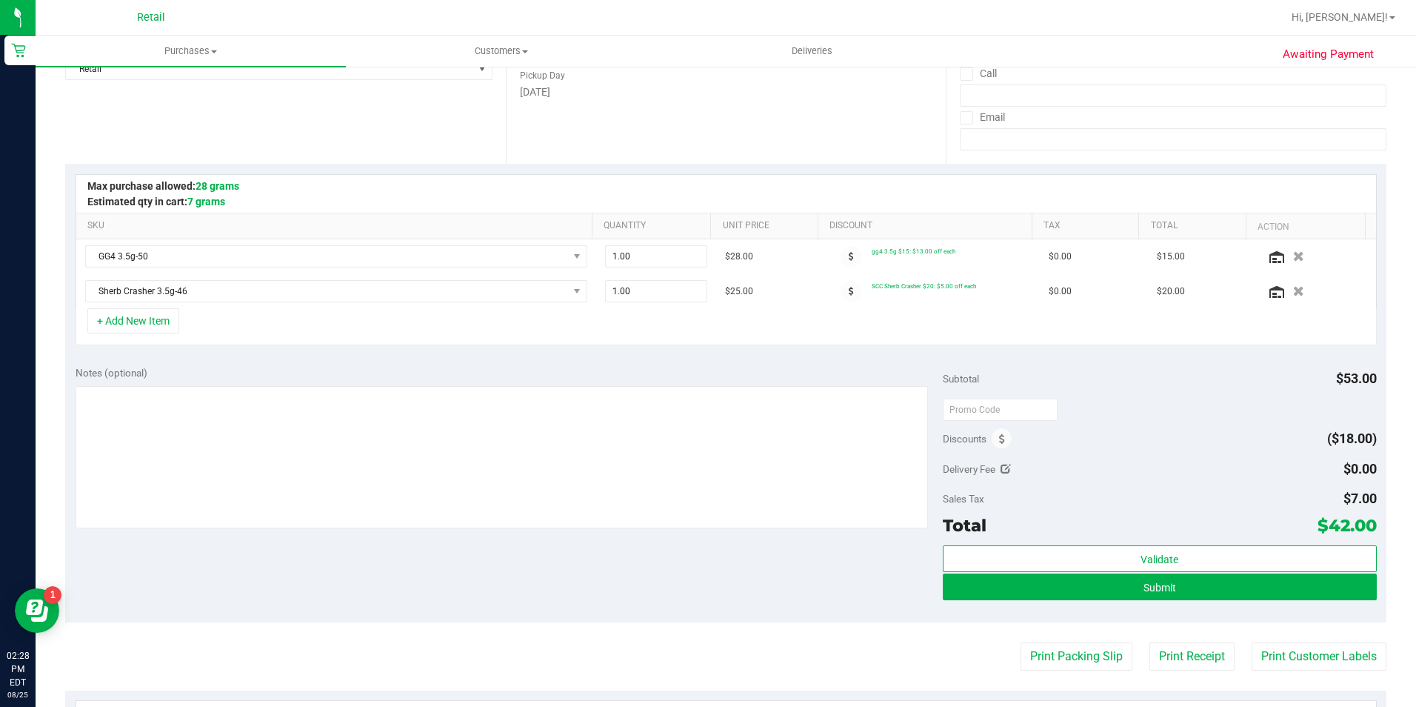
scroll to position [444, 0]
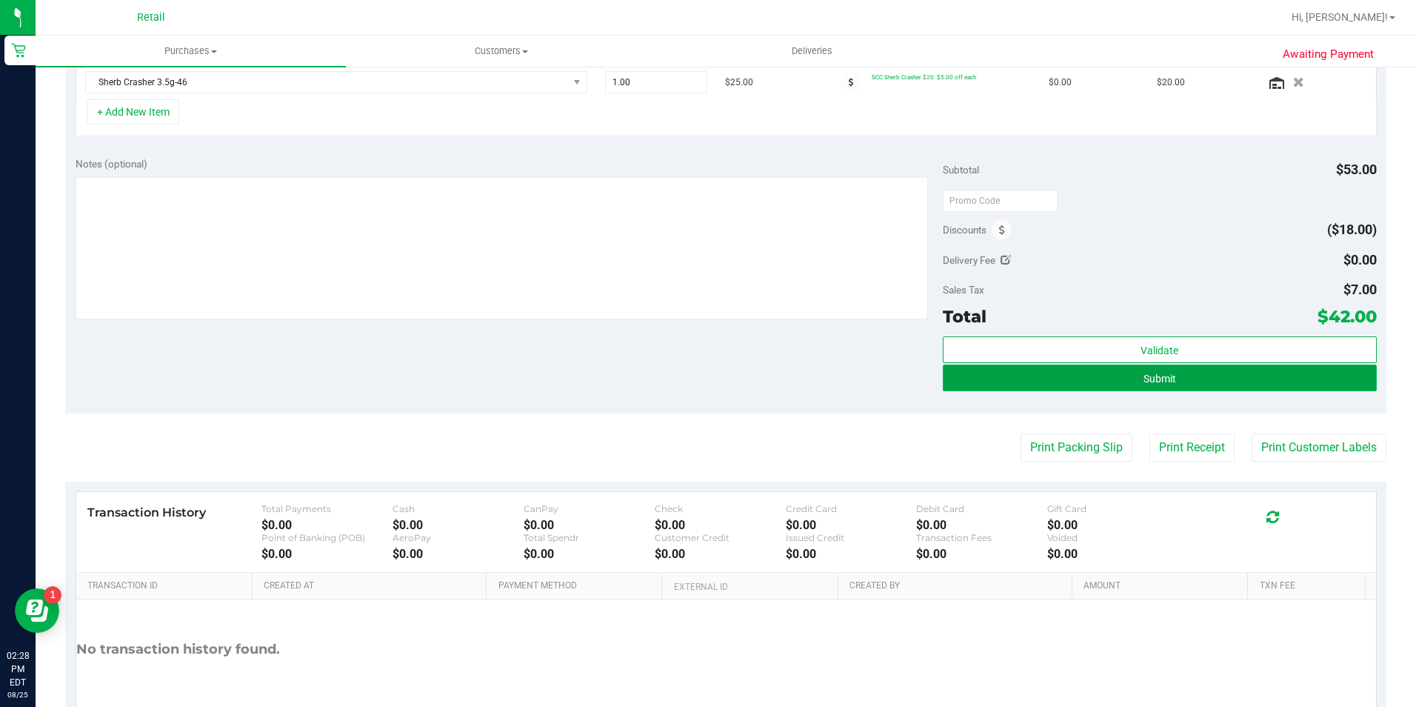
click at [1226, 385] on button "Submit" at bounding box center [1160, 377] width 434 height 27
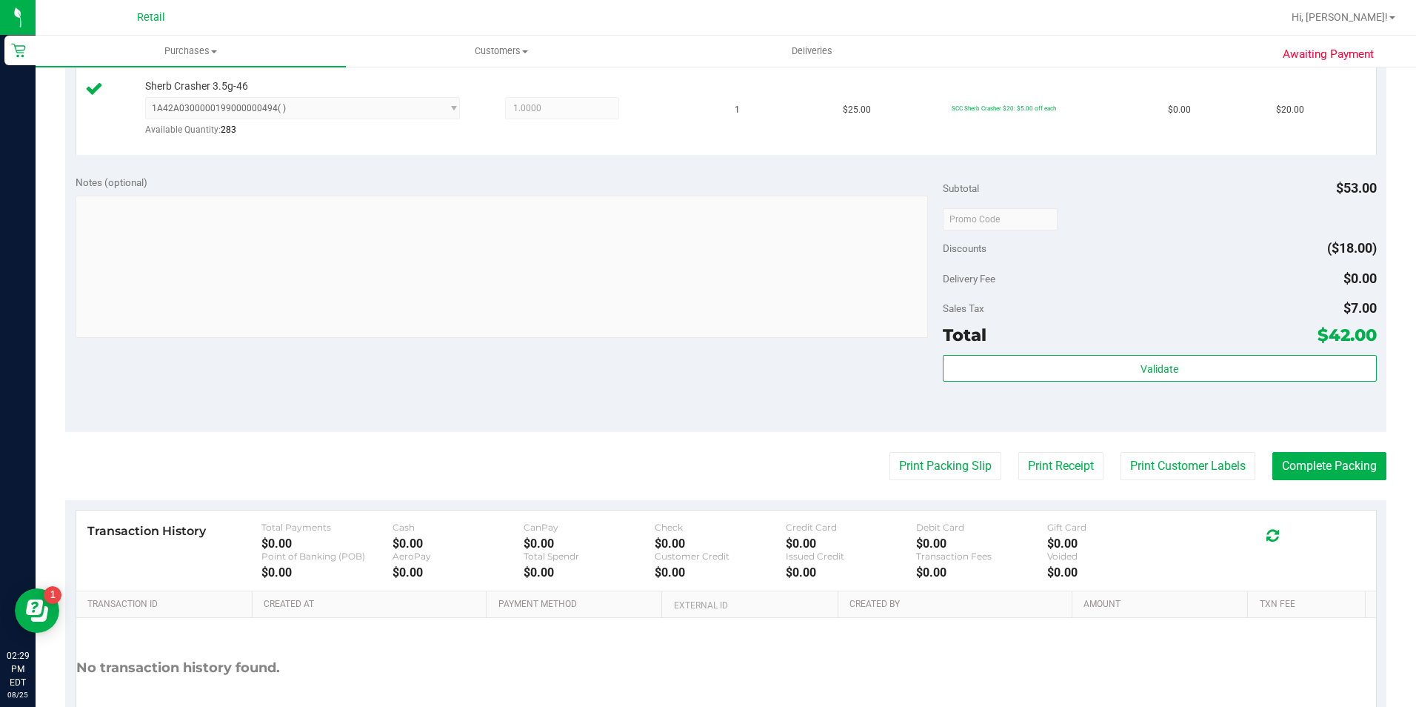
scroll to position [495, 0]
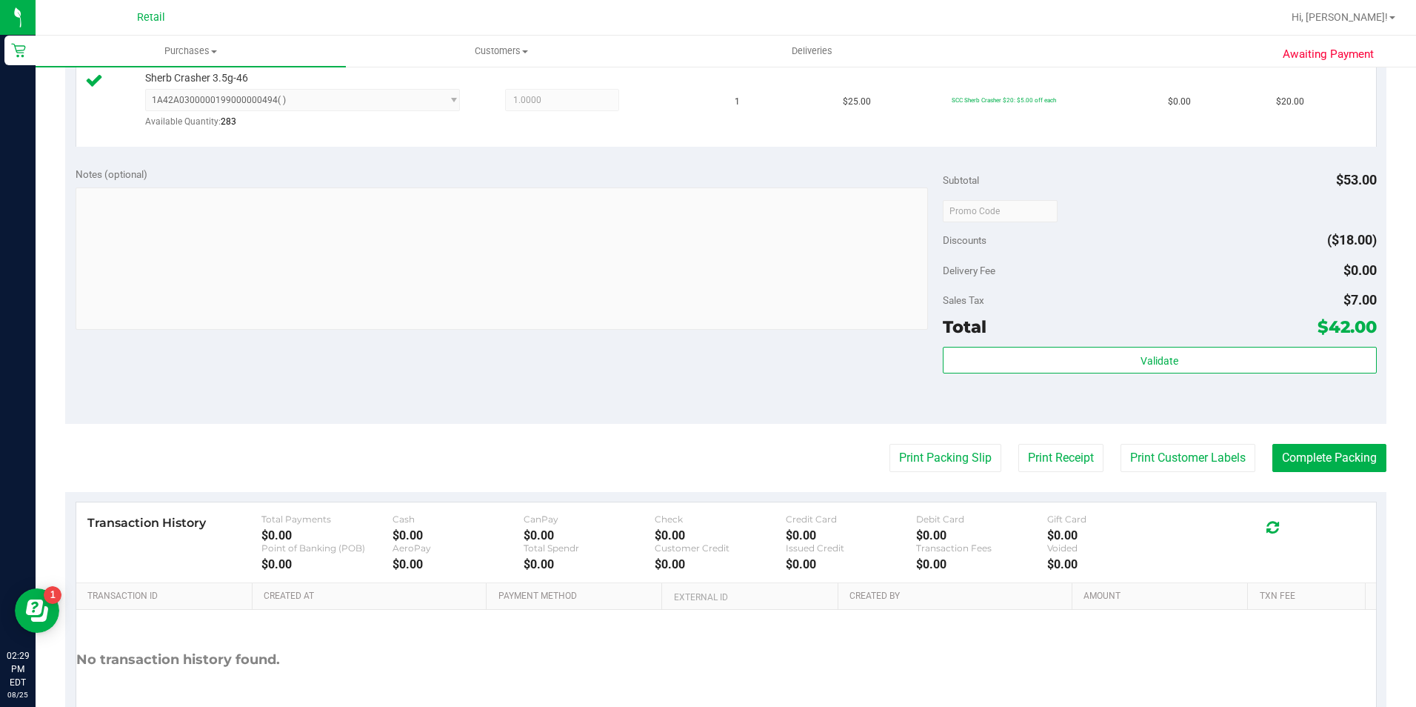
click at [1321, 430] on purchase-details "Back Edit Purchase Cancel Purchase View Profile # 01623710 Med | Rec METRC ID: …" at bounding box center [725, 177] width 1321 height 1184
click at [1319, 450] on button "Complete Packing" at bounding box center [1329, 458] width 114 height 28
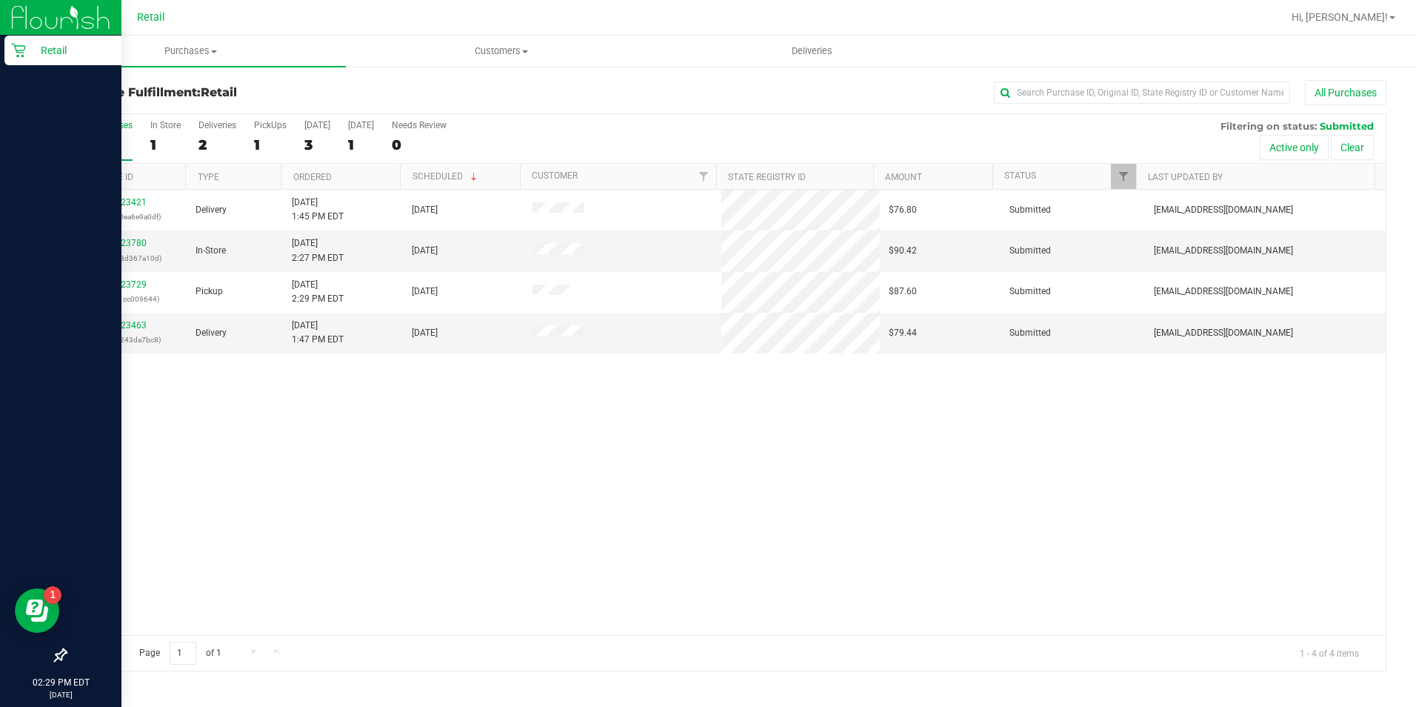
click at [27, 55] on p "Retail" at bounding box center [70, 50] width 89 height 18
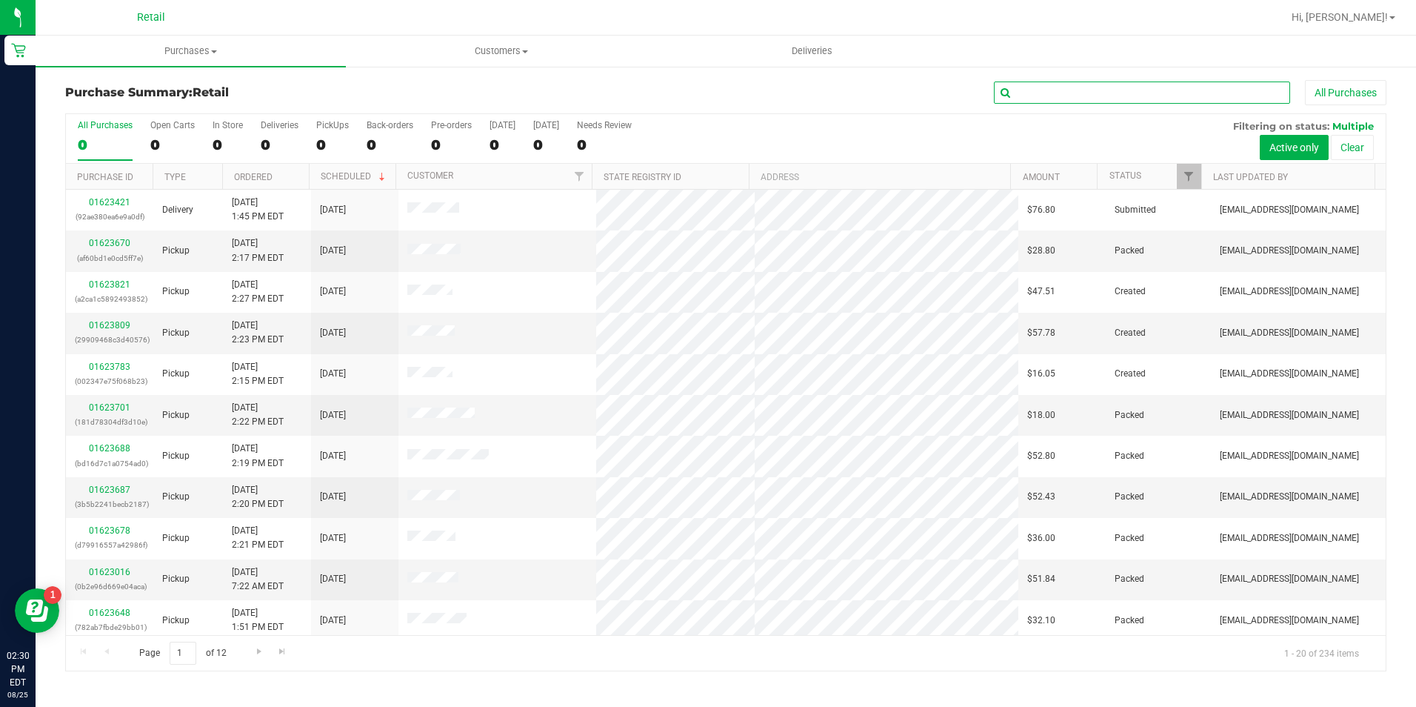
click at [1056, 96] on input "text" at bounding box center [1142, 92] width 296 height 22
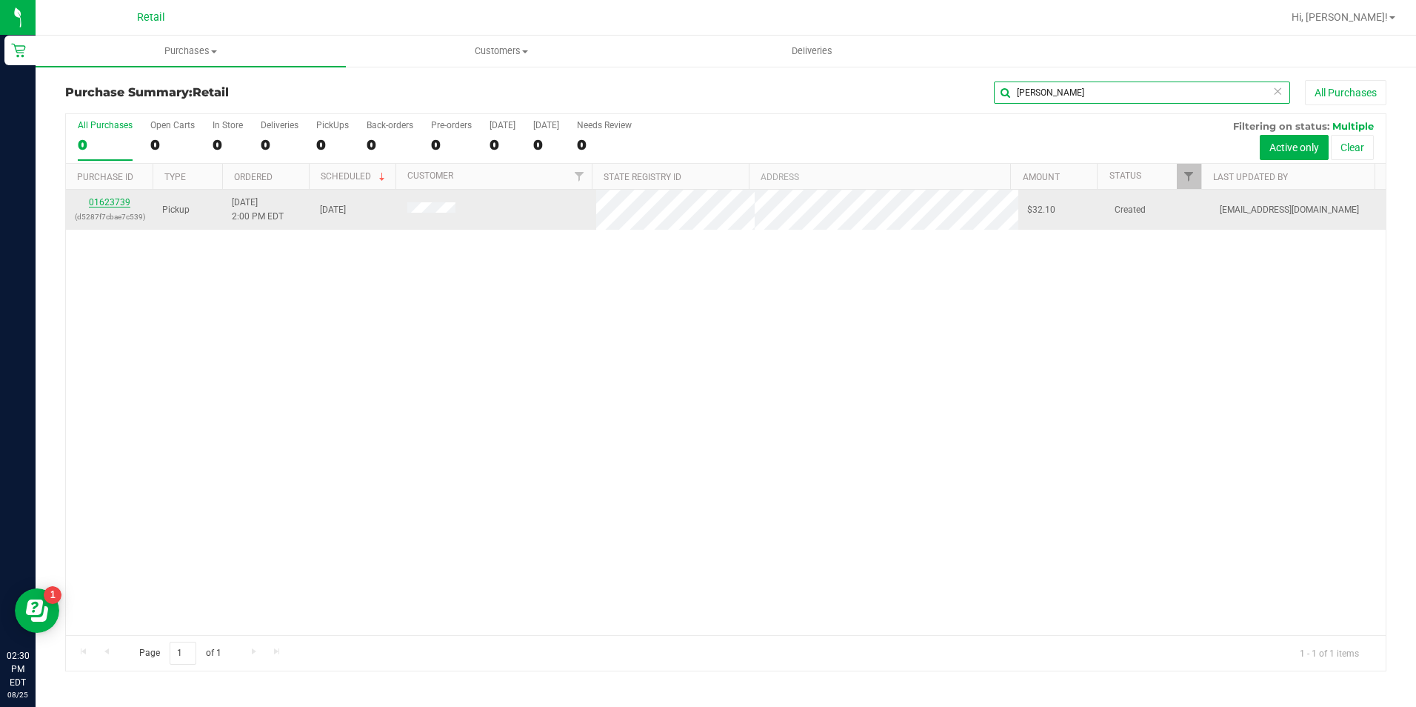
type input "[PERSON_NAME]"
click at [123, 201] on link "01623739" at bounding box center [109, 202] width 41 height 10
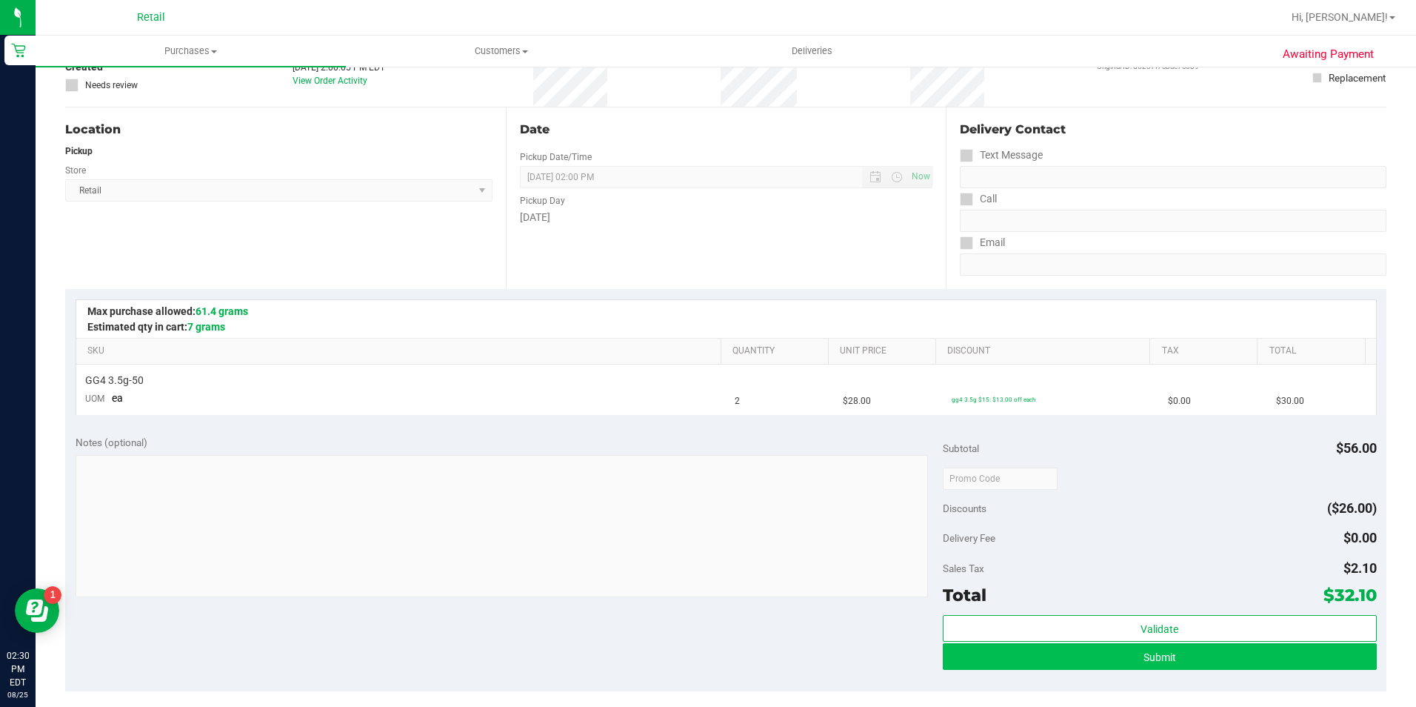
scroll to position [296, 0]
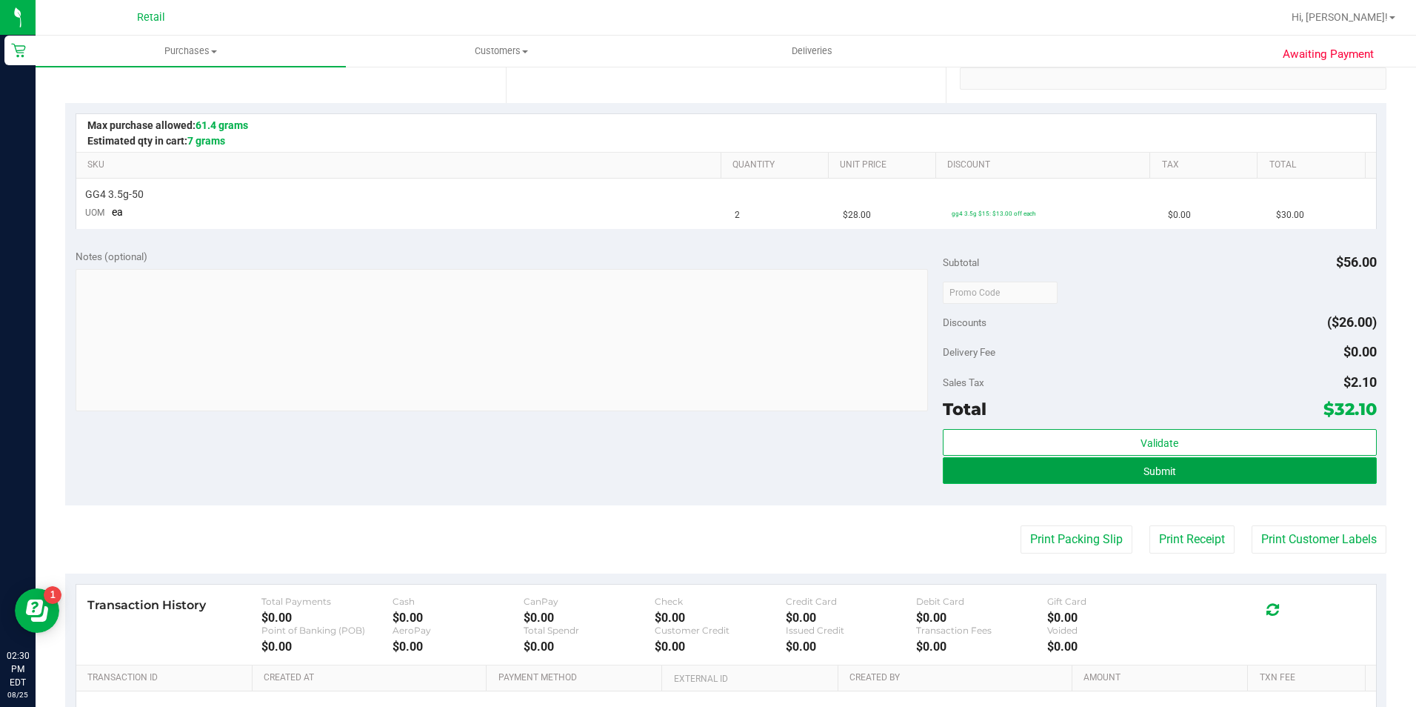
click at [1182, 467] on button "Submit" at bounding box center [1160, 470] width 434 height 27
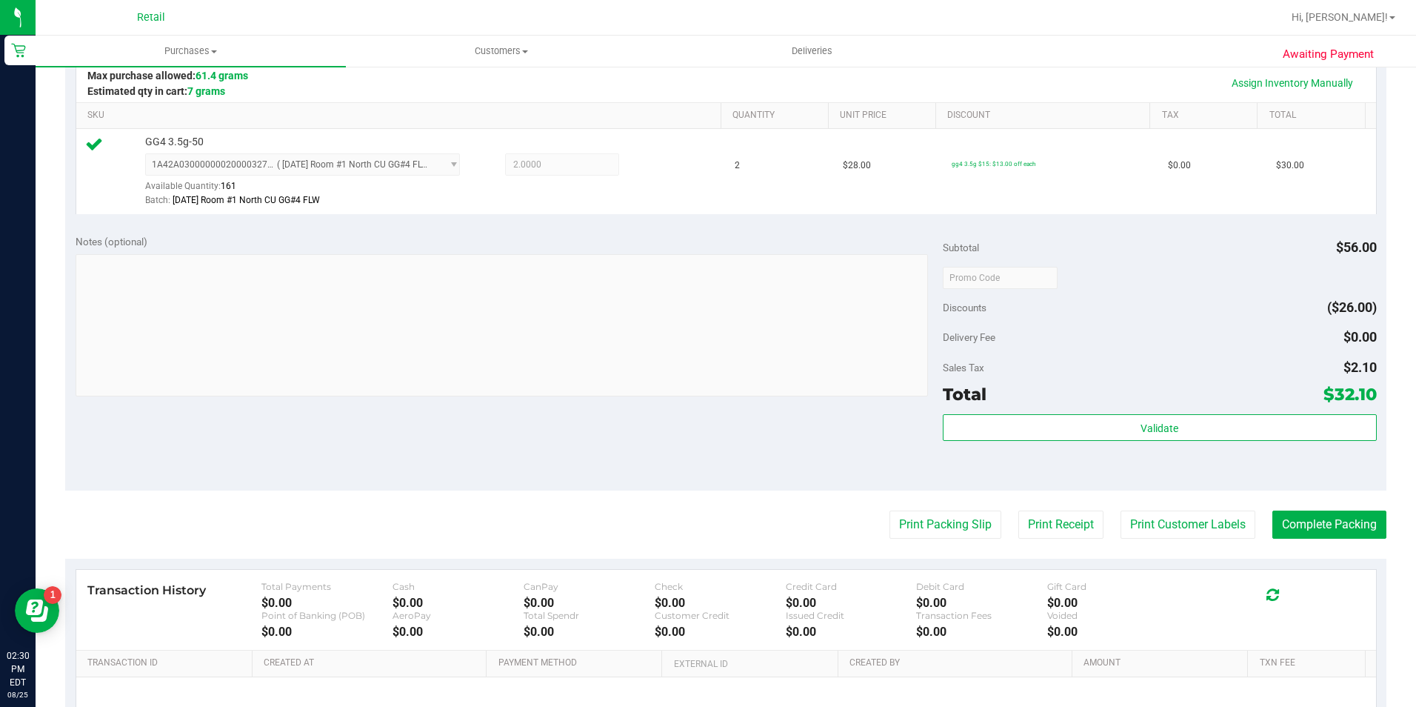
scroll to position [370, 0]
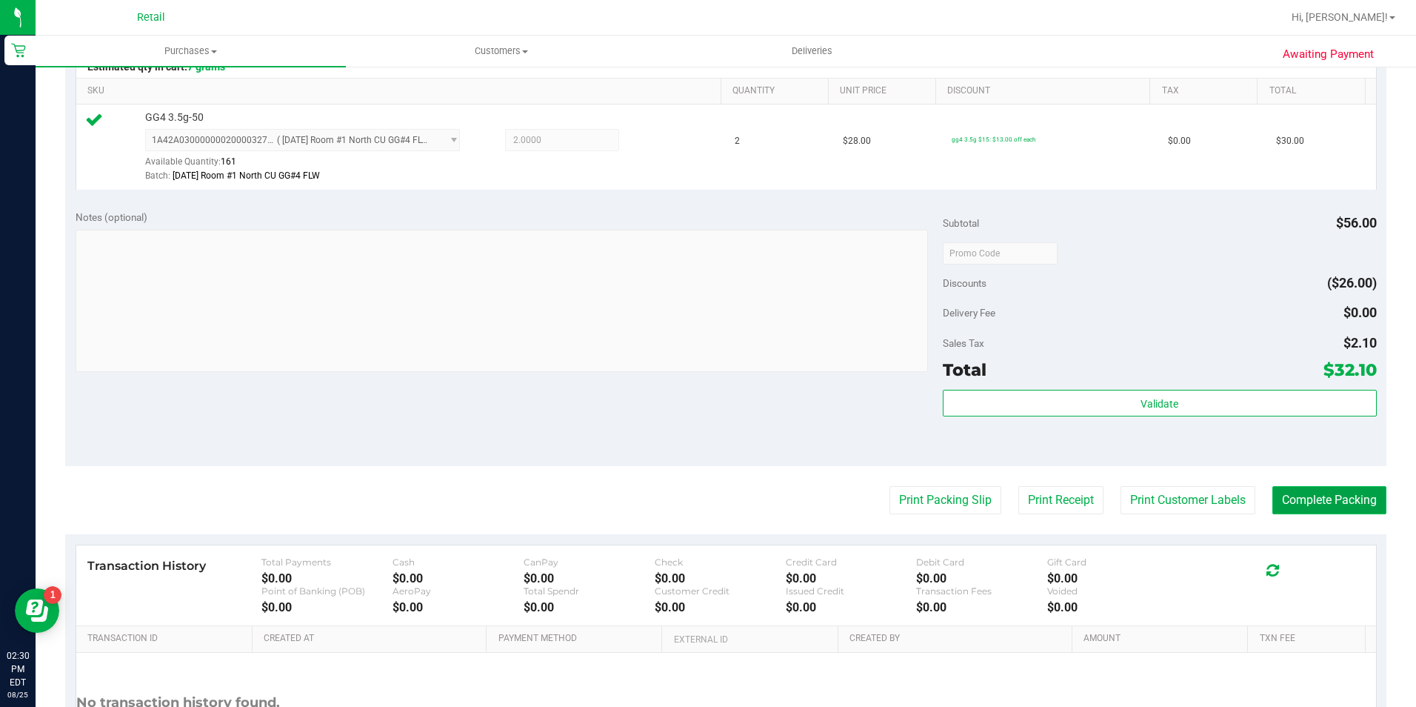
click at [1329, 505] on button "Complete Packing" at bounding box center [1329, 500] width 114 height 28
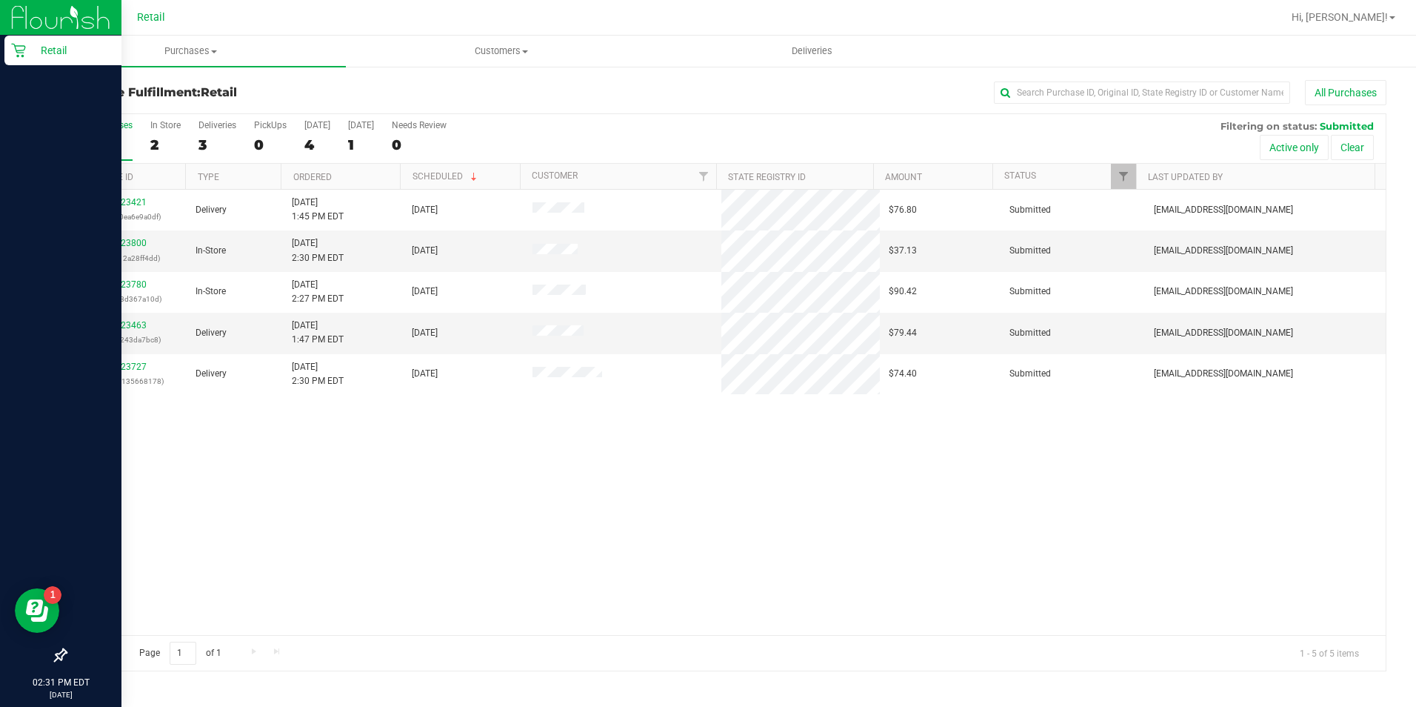
click at [21, 50] on icon at bounding box center [18, 51] width 14 height 14
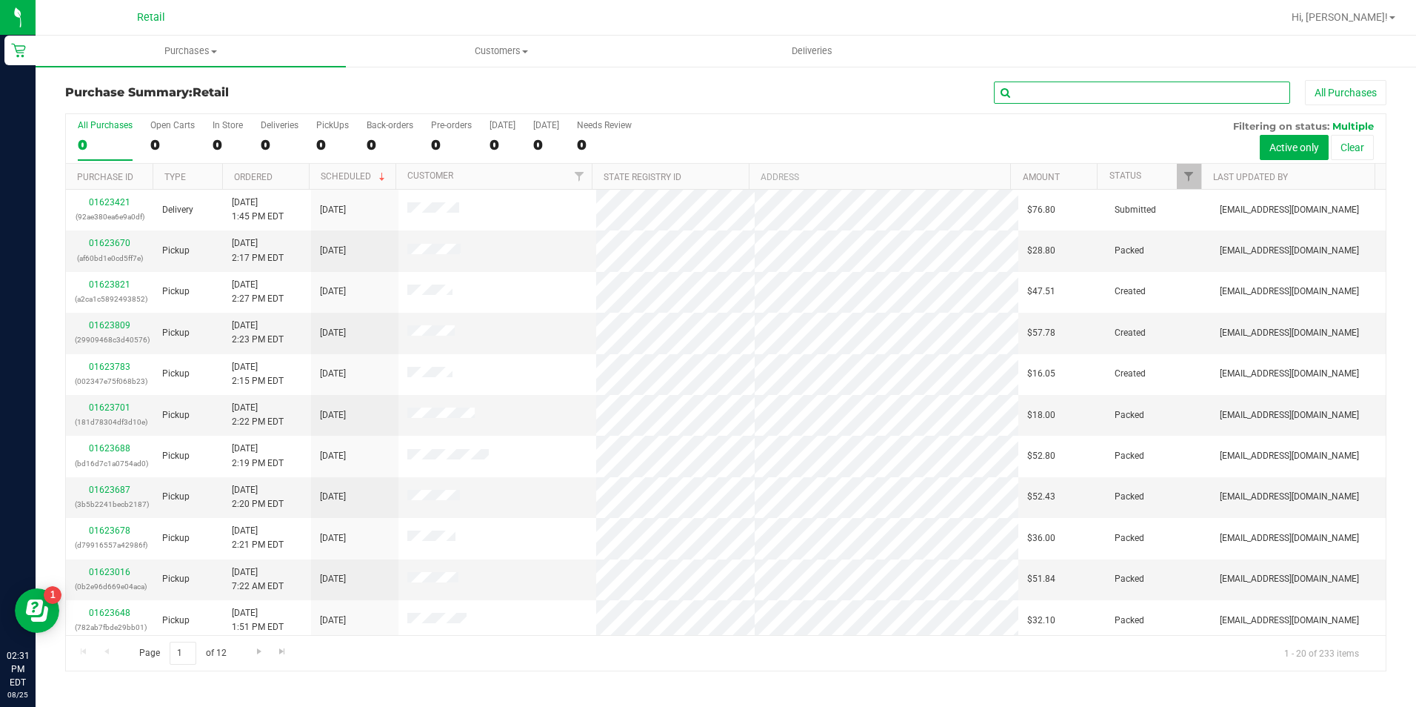
click at [1078, 90] on input "text" at bounding box center [1142, 92] width 296 height 22
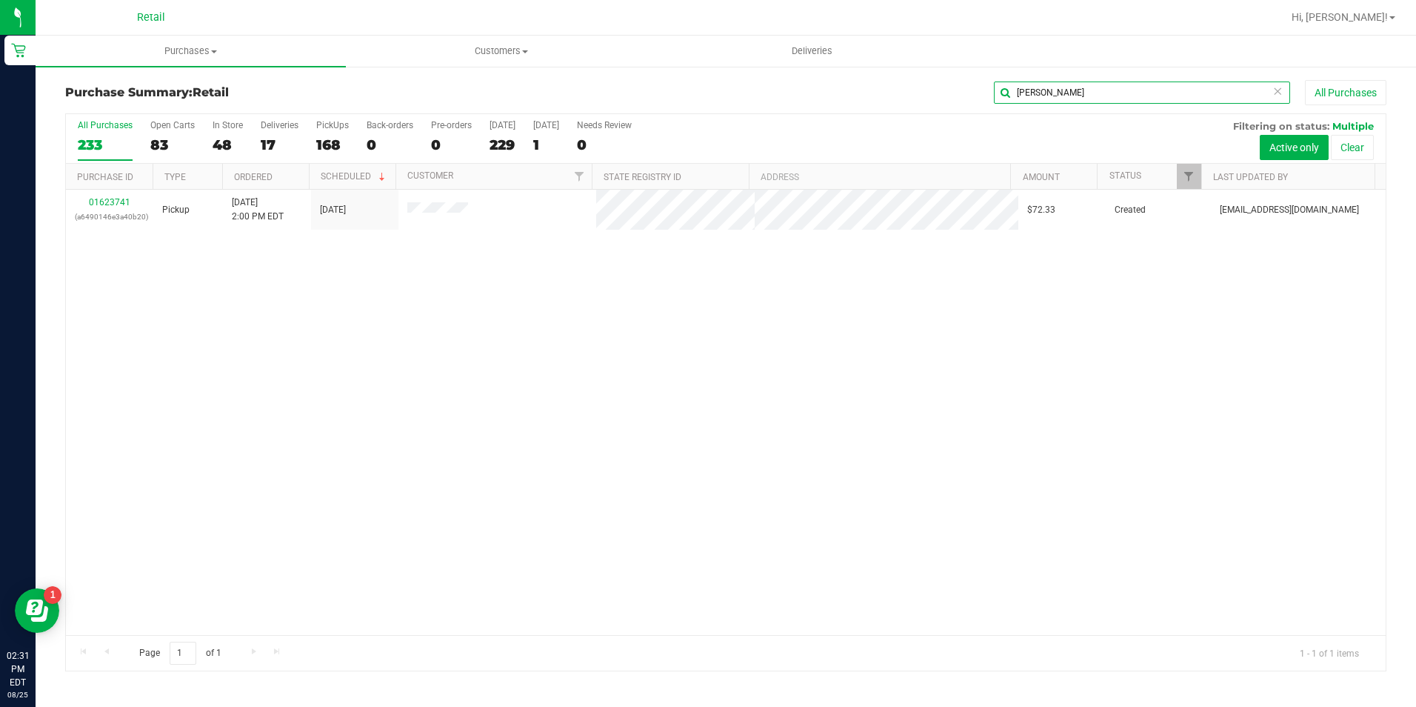
type input "[PERSON_NAME]"
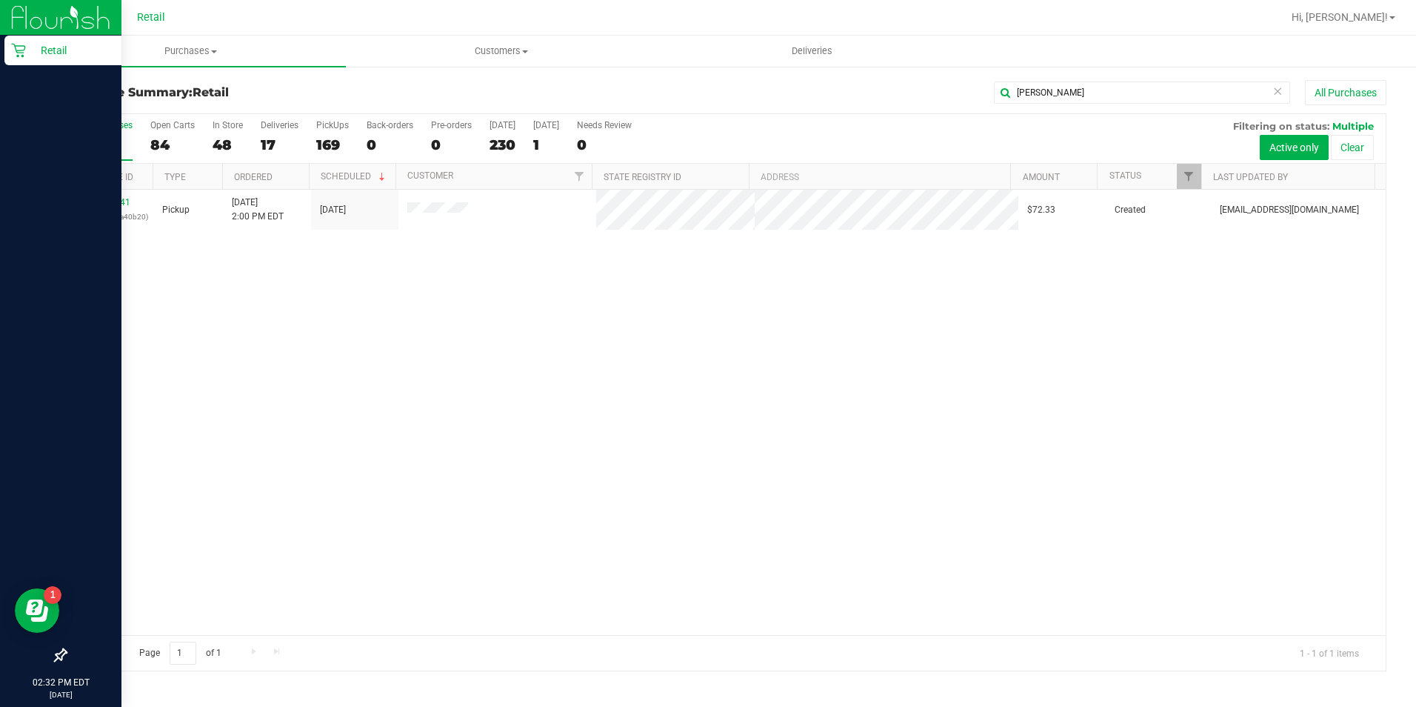
click at [19, 57] on icon at bounding box center [18, 51] width 14 height 14
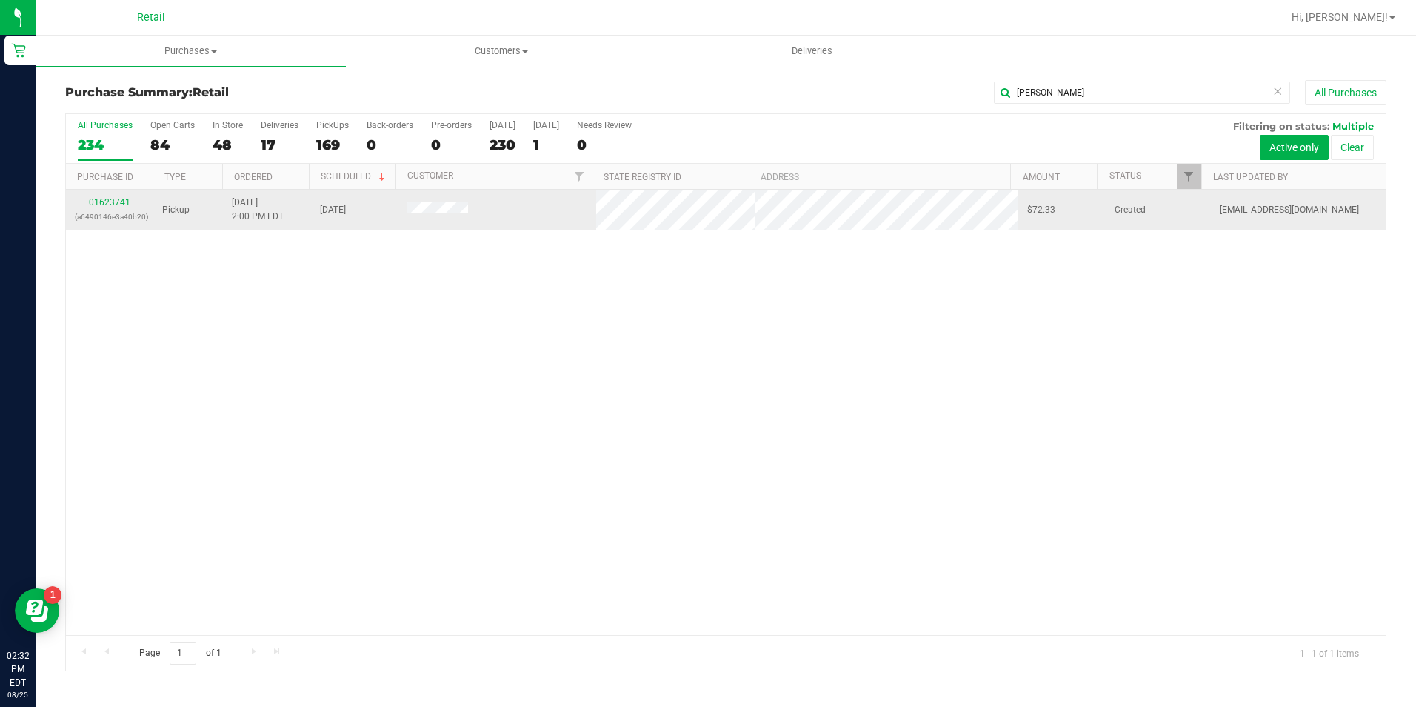
click at [131, 200] on div "01623741 (a6490146e3a40b20)" at bounding box center [110, 210] width 70 height 28
click at [122, 201] on link "01623741" at bounding box center [109, 202] width 41 height 10
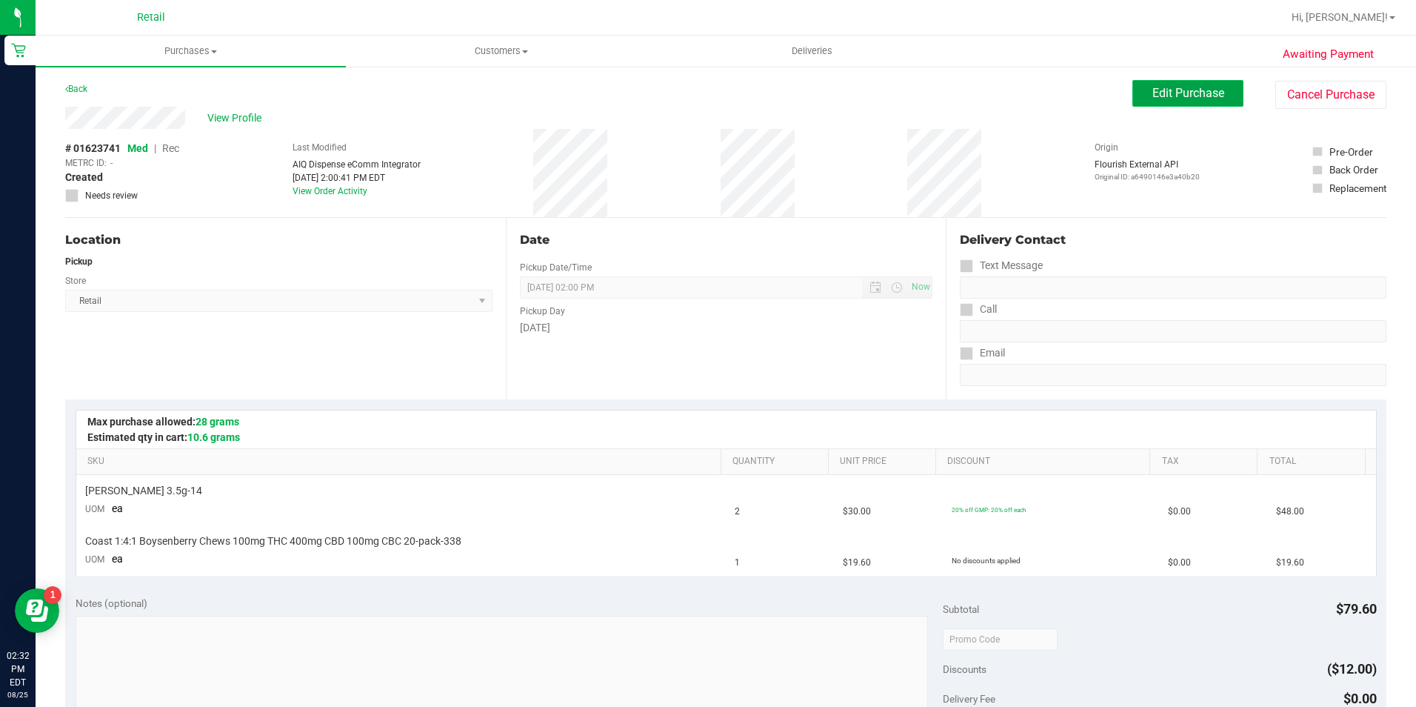
click at [1193, 95] on span "Edit Purchase" at bounding box center [1188, 93] width 72 height 14
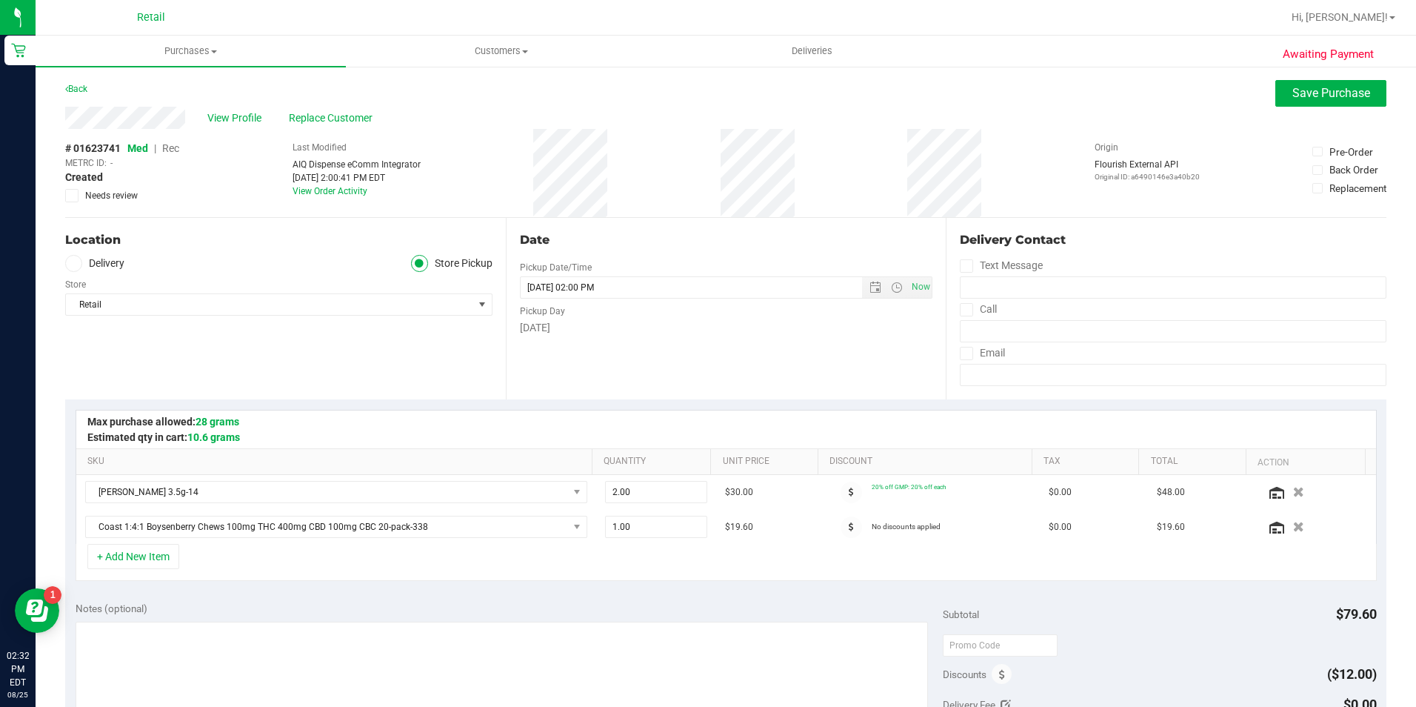
click at [175, 147] on span "Rec" at bounding box center [170, 148] width 17 height 12
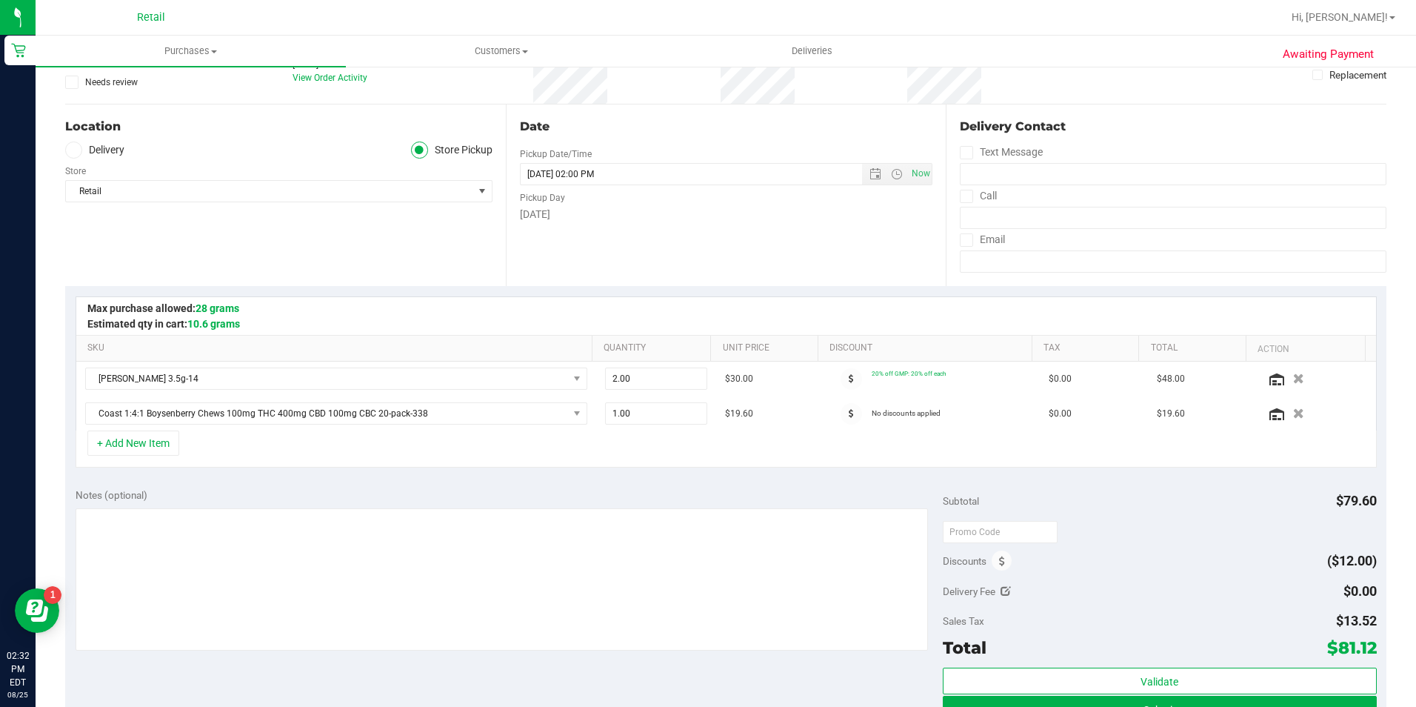
scroll to position [370, 0]
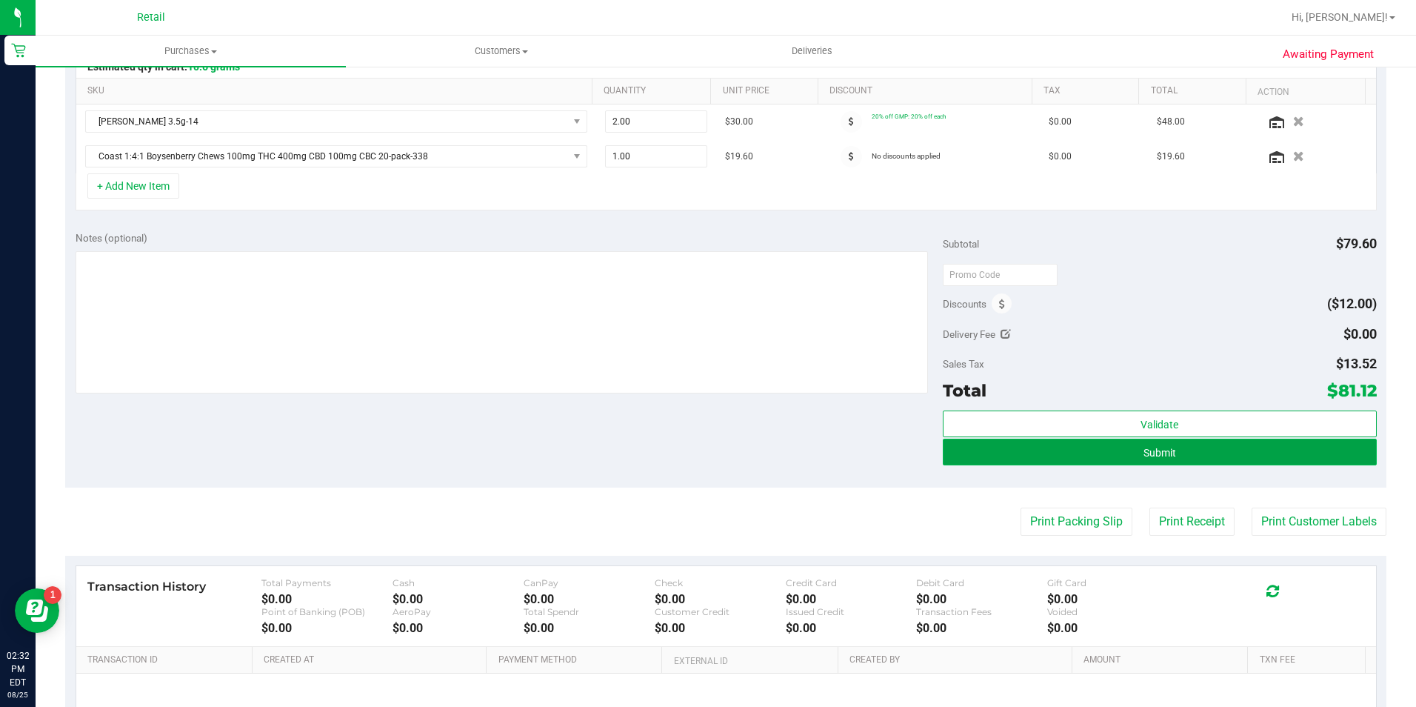
click at [1177, 452] on button "Submit" at bounding box center [1160, 451] width 434 height 27
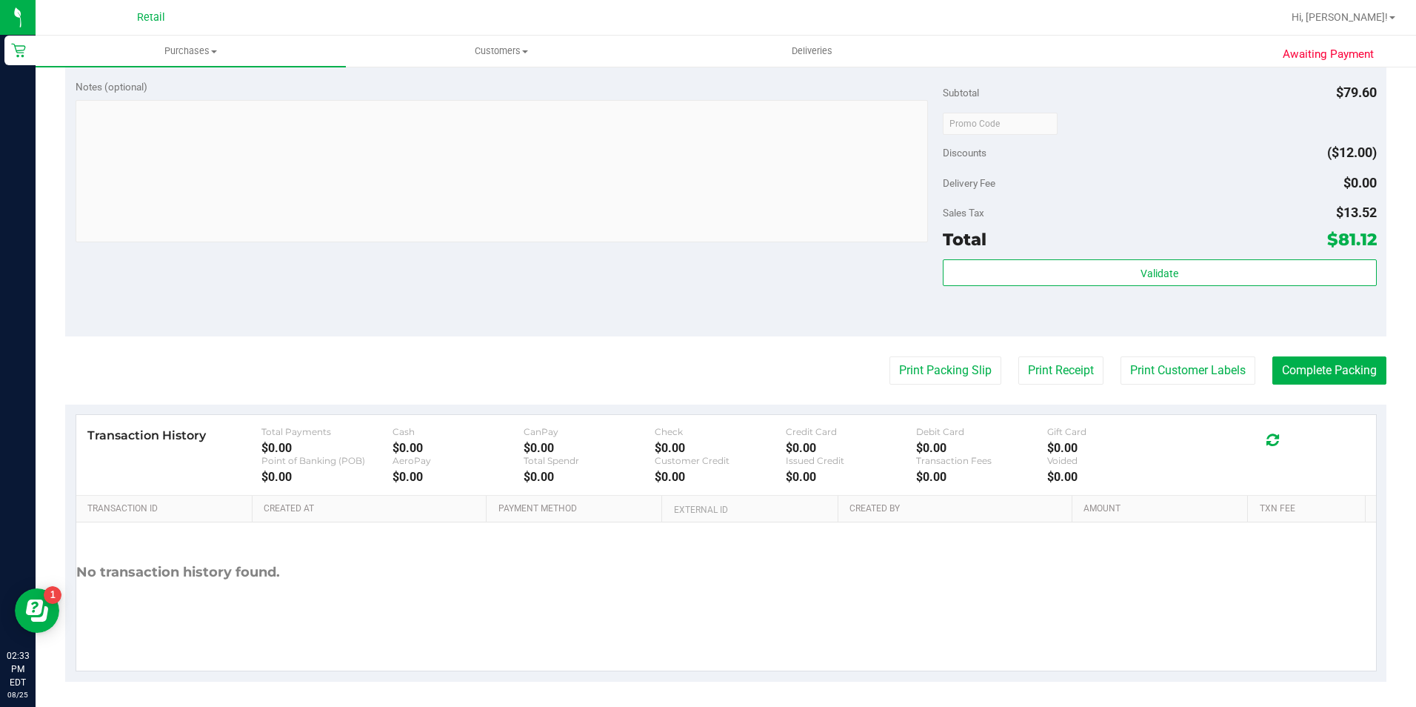
scroll to position [584, 0]
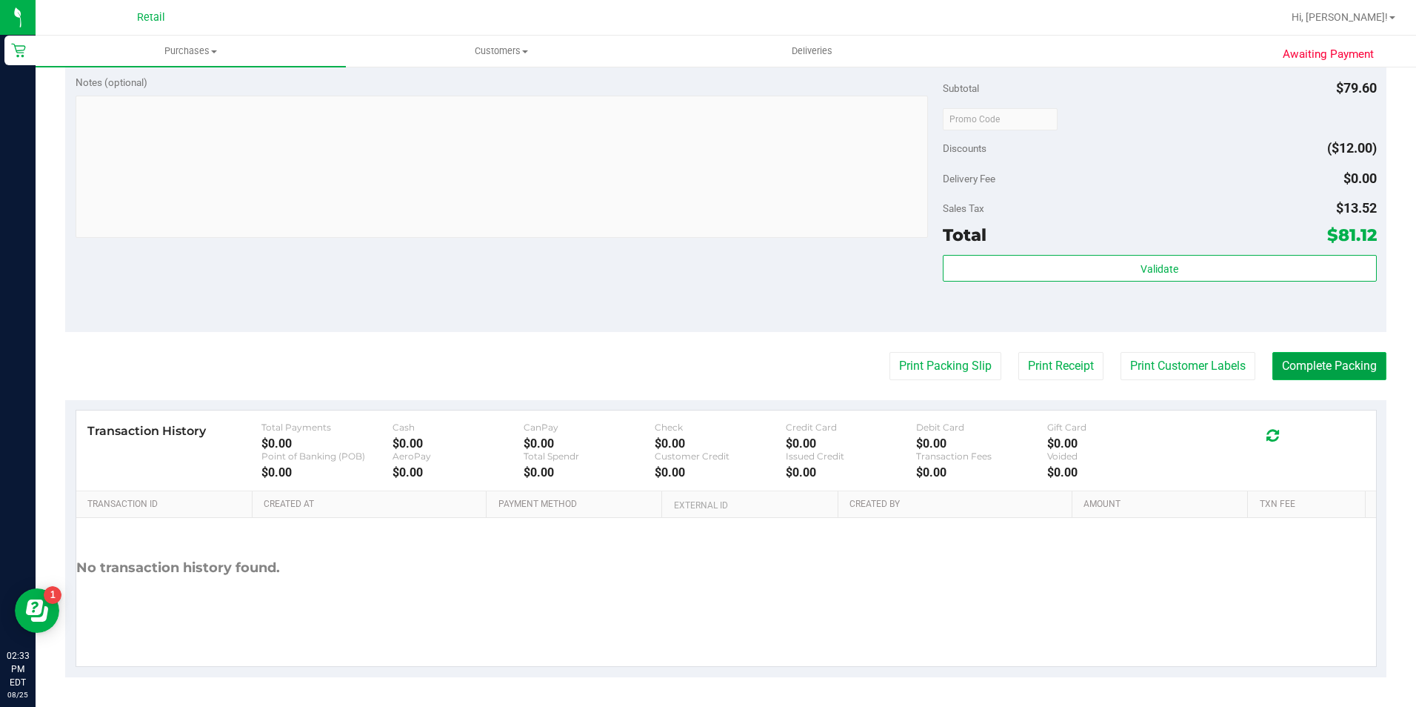
click at [1312, 367] on button "Complete Packing" at bounding box center [1329, 366] width 114 height 28
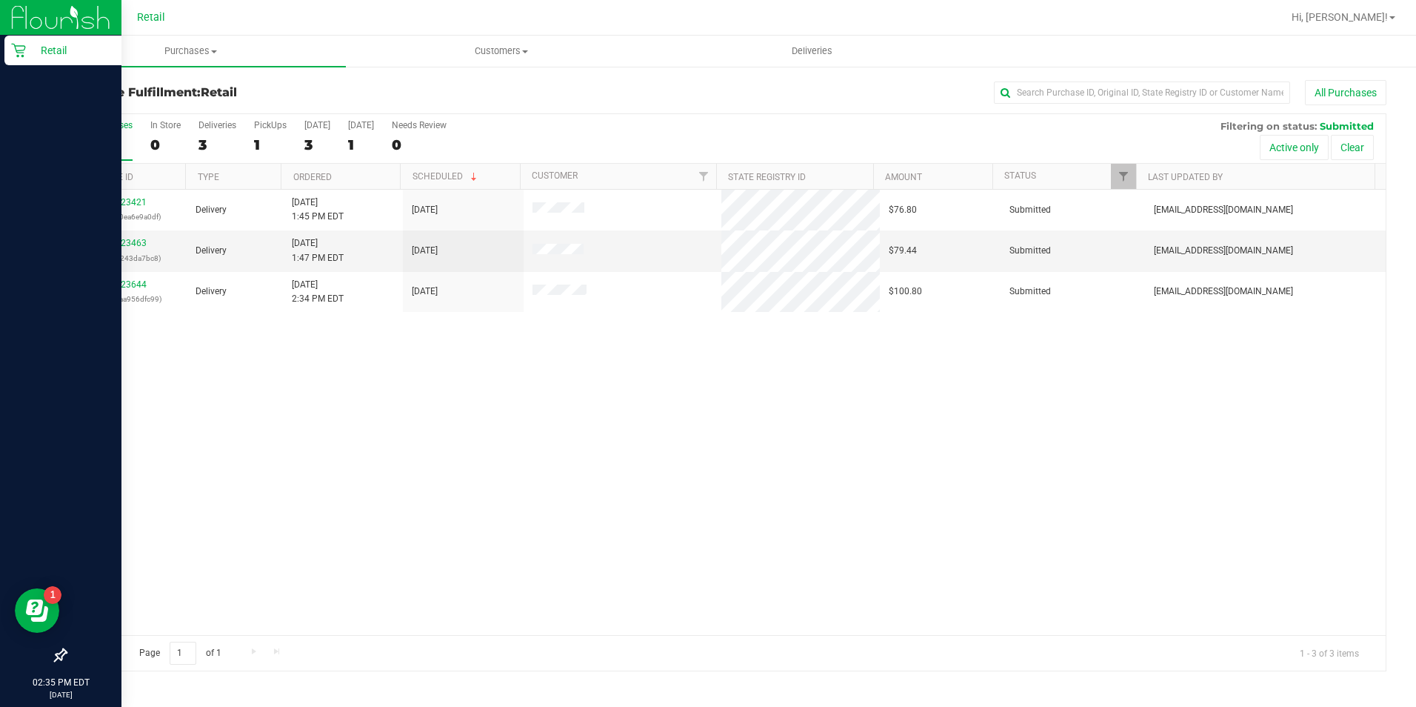
click at [46, 39] on div "Retail" at bounding box center [62, 51] width 117 height 30
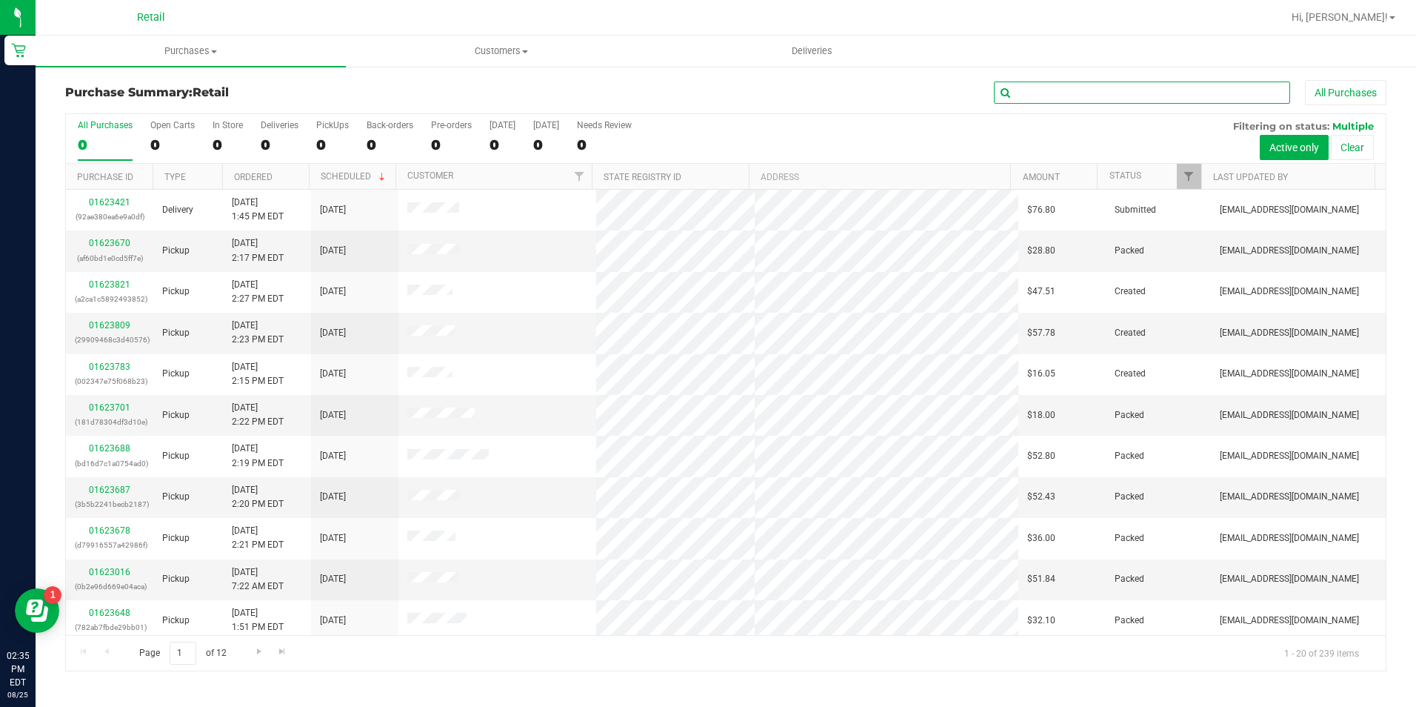
click at [1074, 94] on input "text" at bounding box center [1142, 92] width 296 height 22
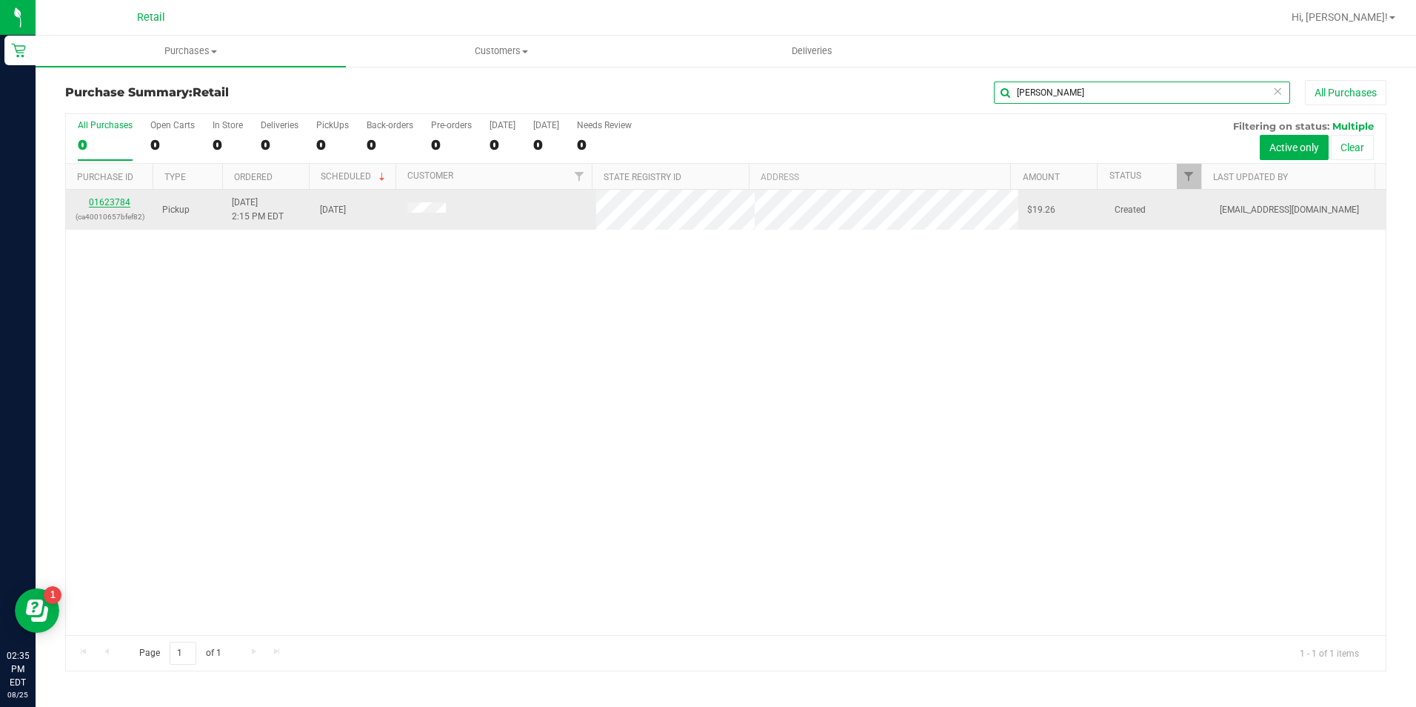
type input "[PERSON_NAME]"
click at [119, 201] on link "01623784" at bounding box center [109, 202] width 41 height 10
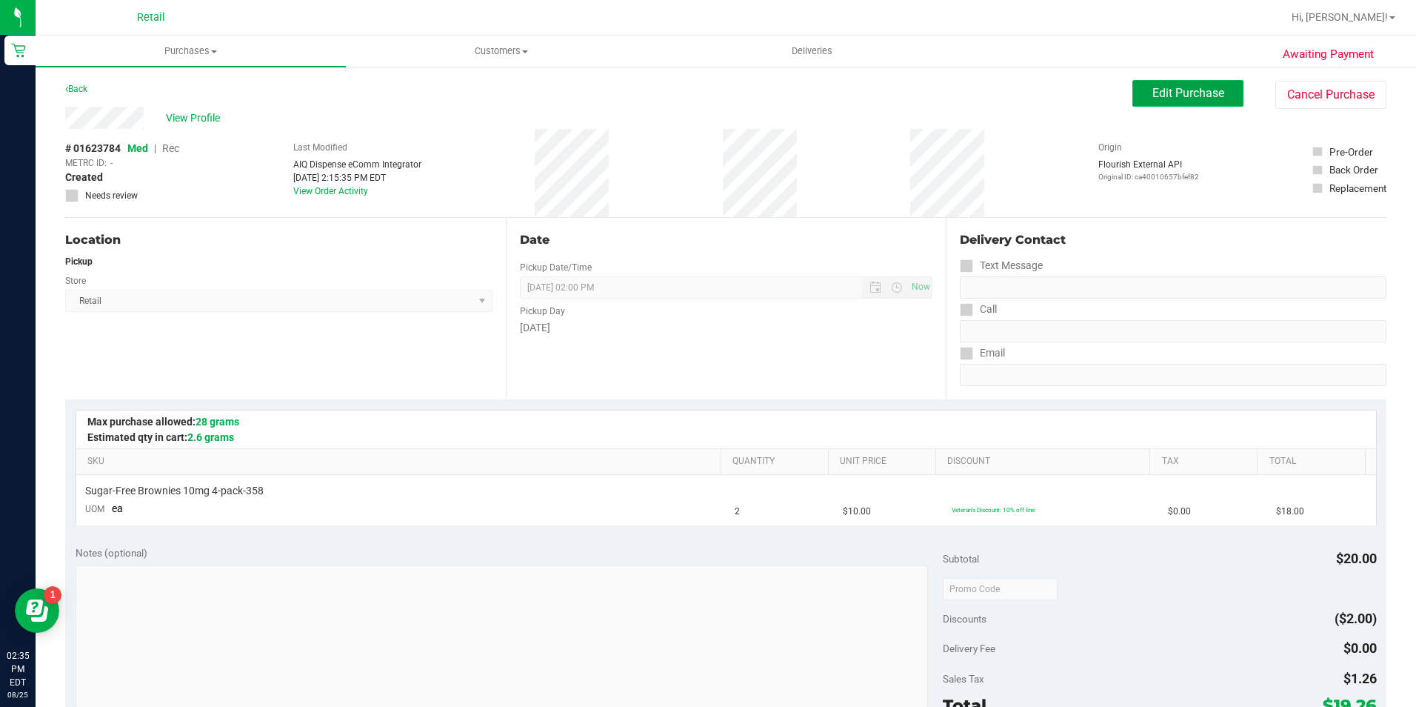
click at [1218, 103] on button "Edit Purchase" at bounding box center [1187, 93] width 111 height 27
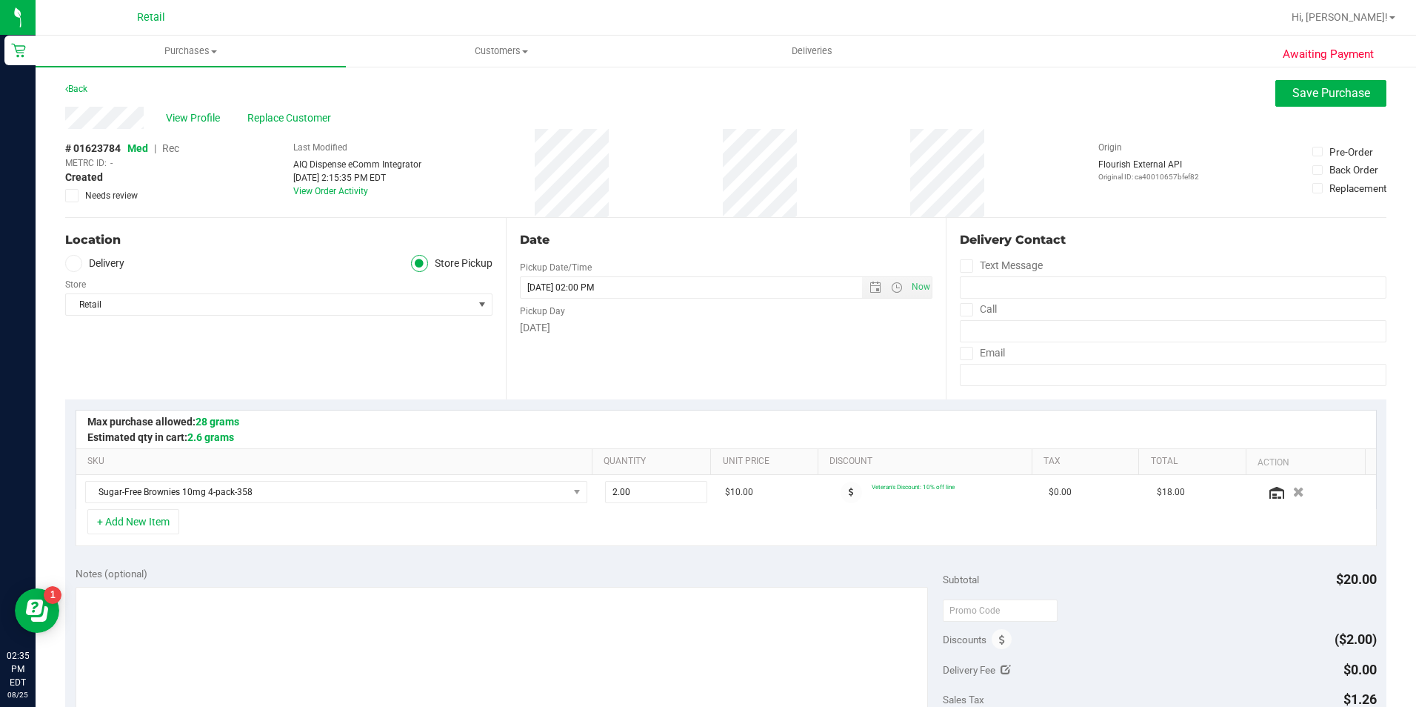
click at [173, 151] on span "Rec" at bounding box center [170, 148] width 17 height 12
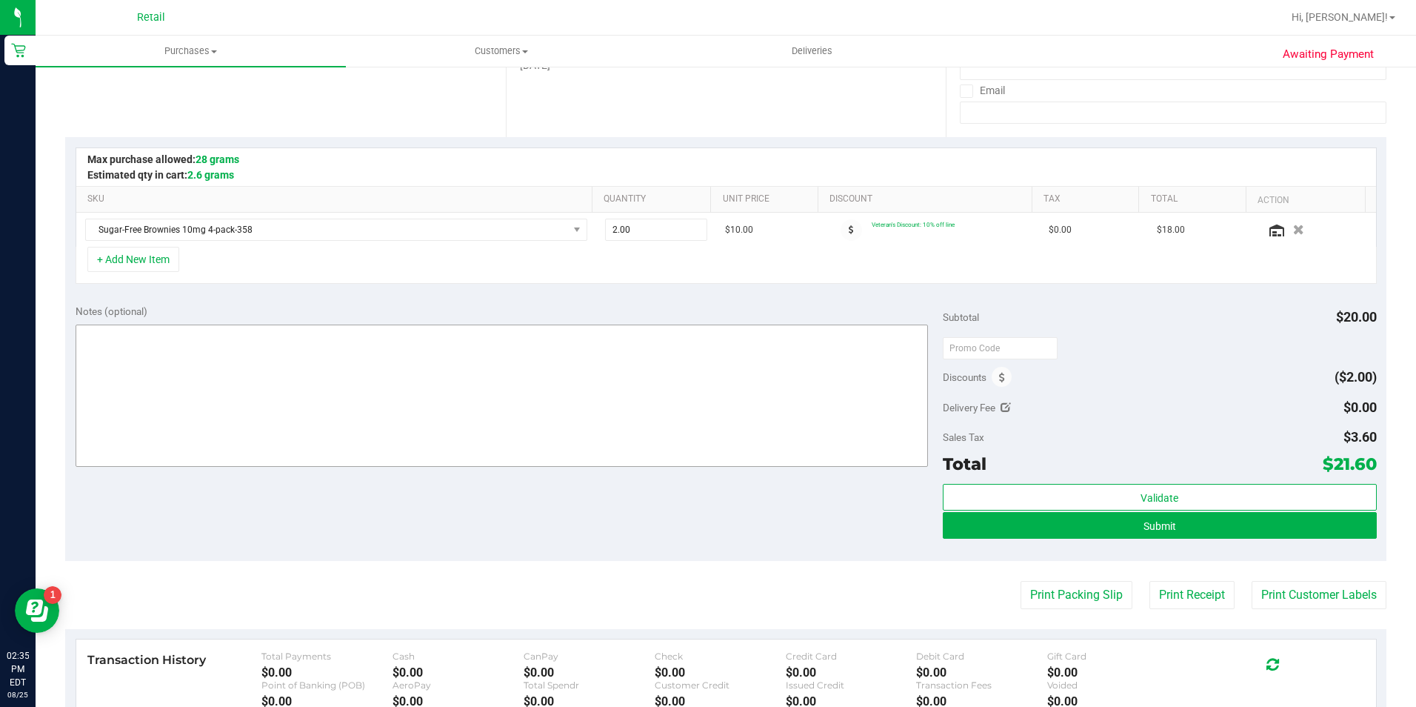
scroll to position [370, 0]
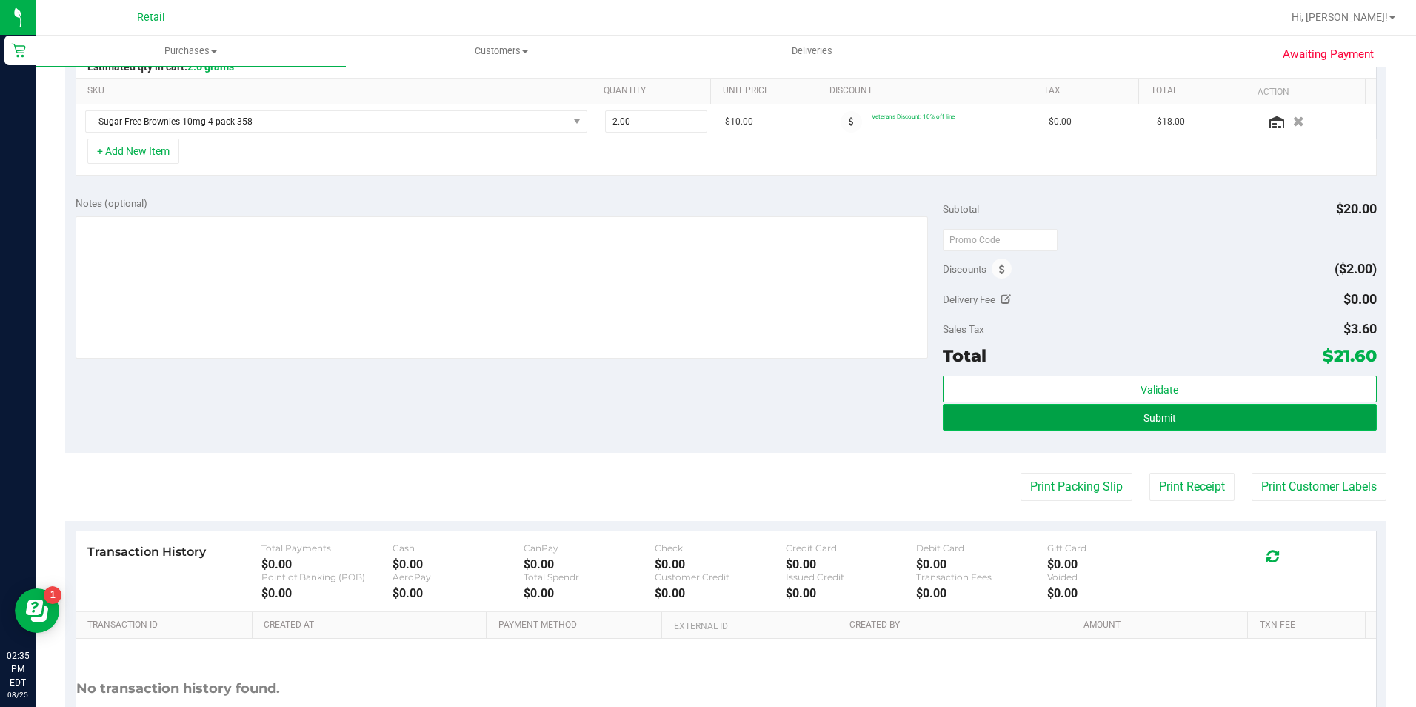
click at [1160, 422] on span "Submit" at bounding box center [1160, 418] width 33 height 12
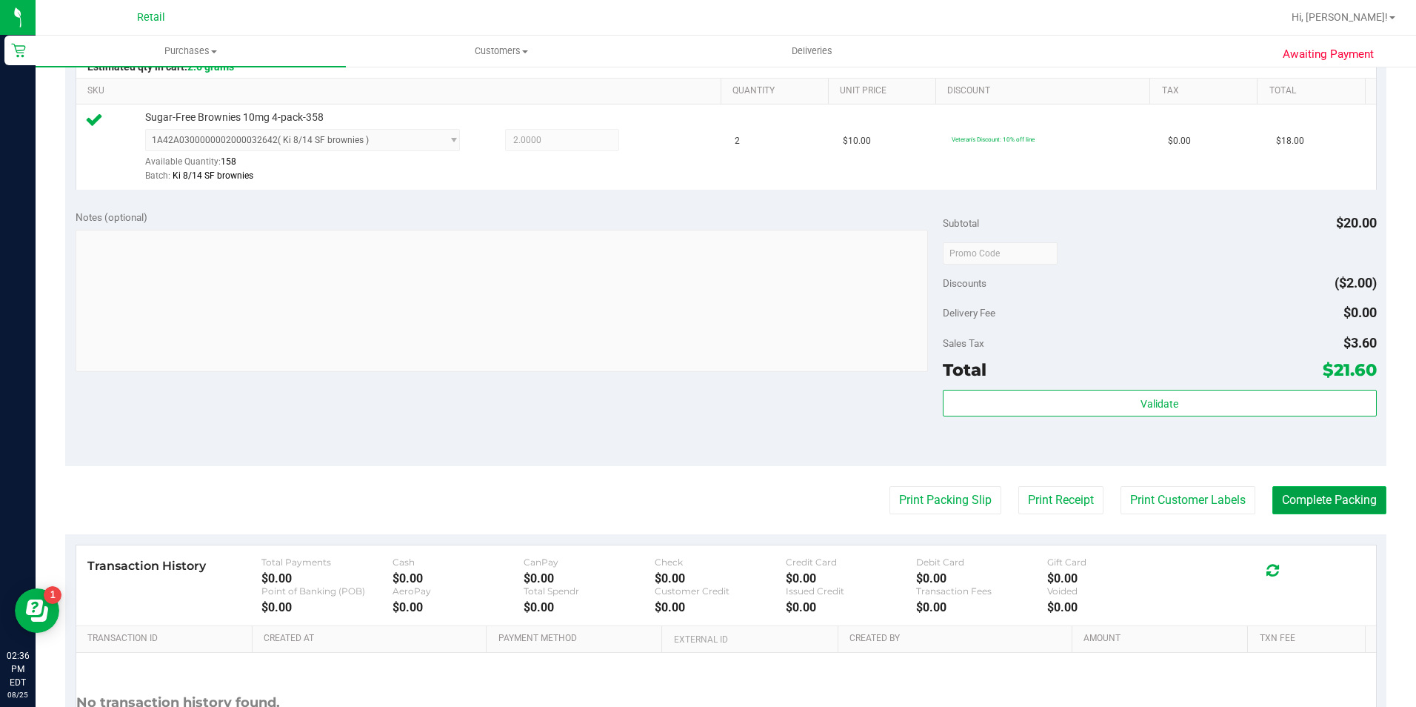
click at [1281, 494] on button "Complete Packing" at bounding box center [1329, 500] width 114 height 28
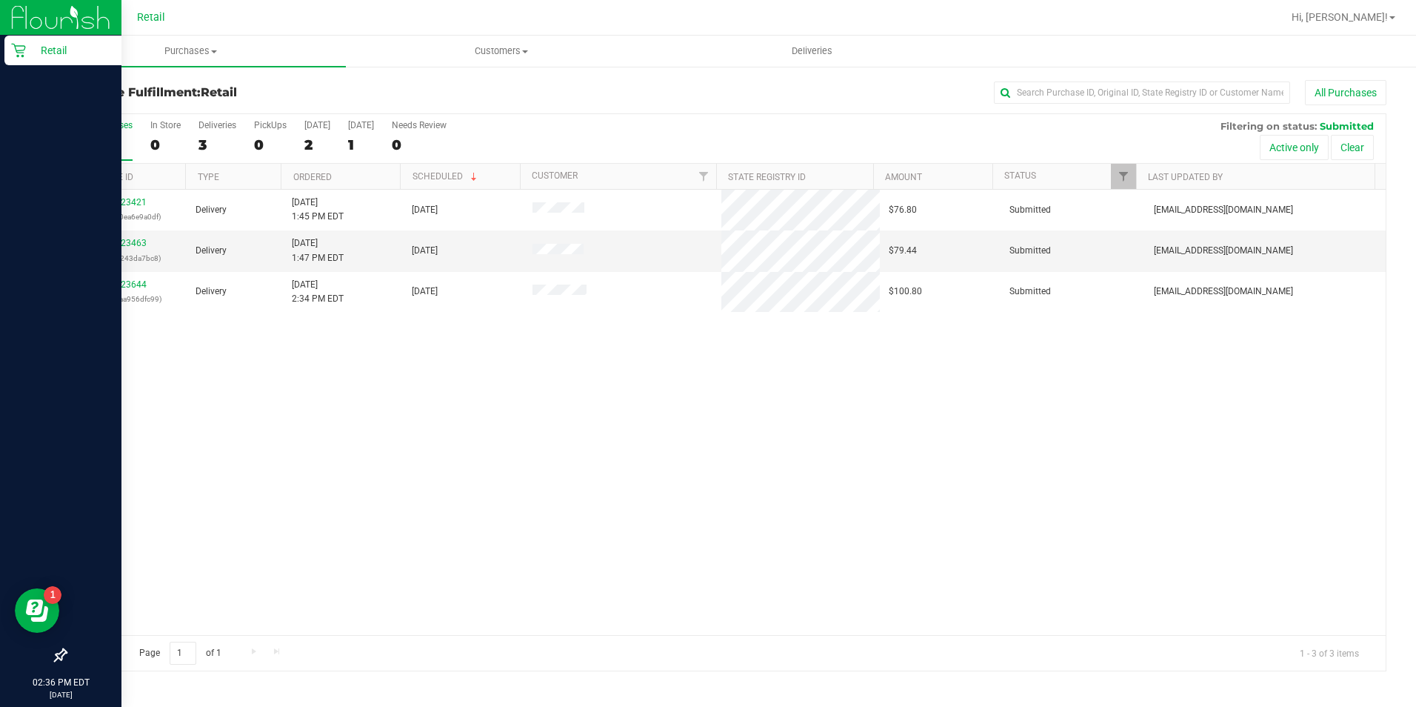
click at [24, 51] on icon at bounding box center [18, 50] width 15 height 15
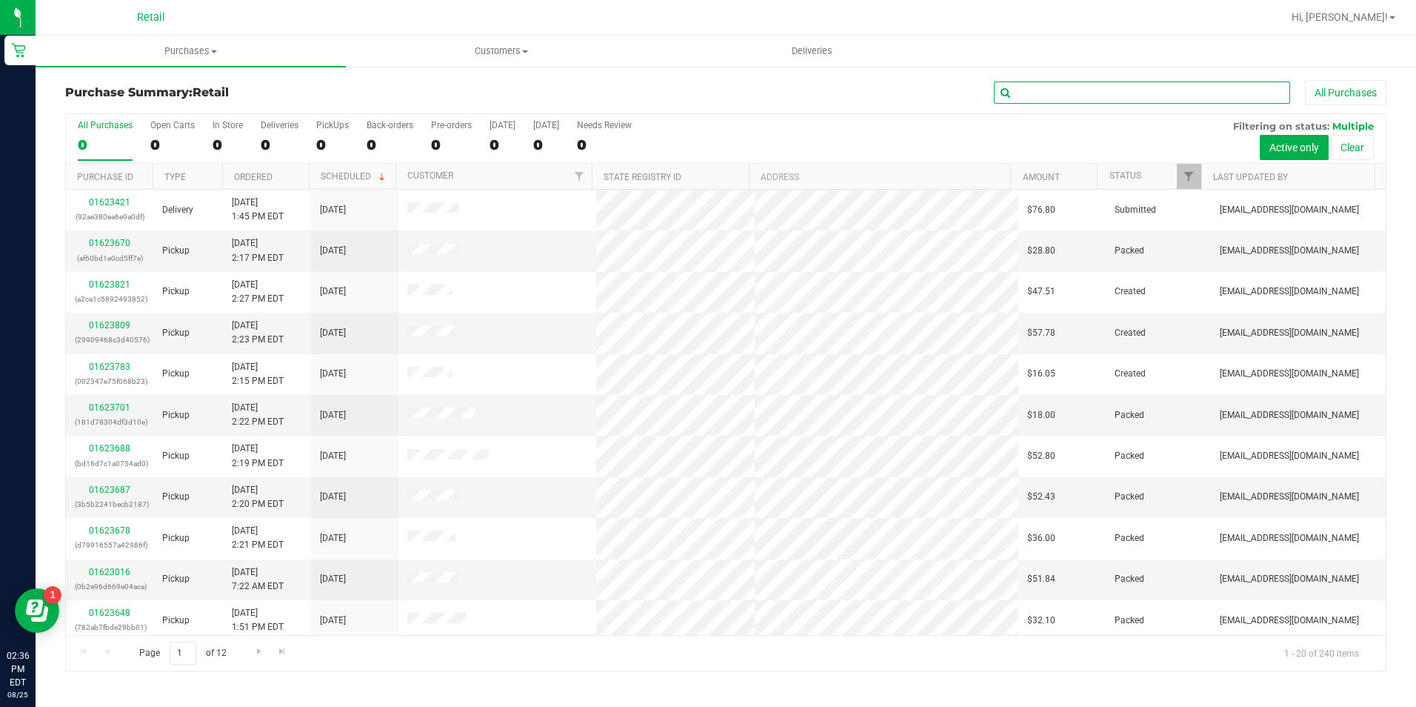
click at [1071, 92] on input "text" at bounding box center [1142, 92] width 296 height 22
click at [1064, 92] on input "text" at bounding box center [1142, 92] width 296 height 22
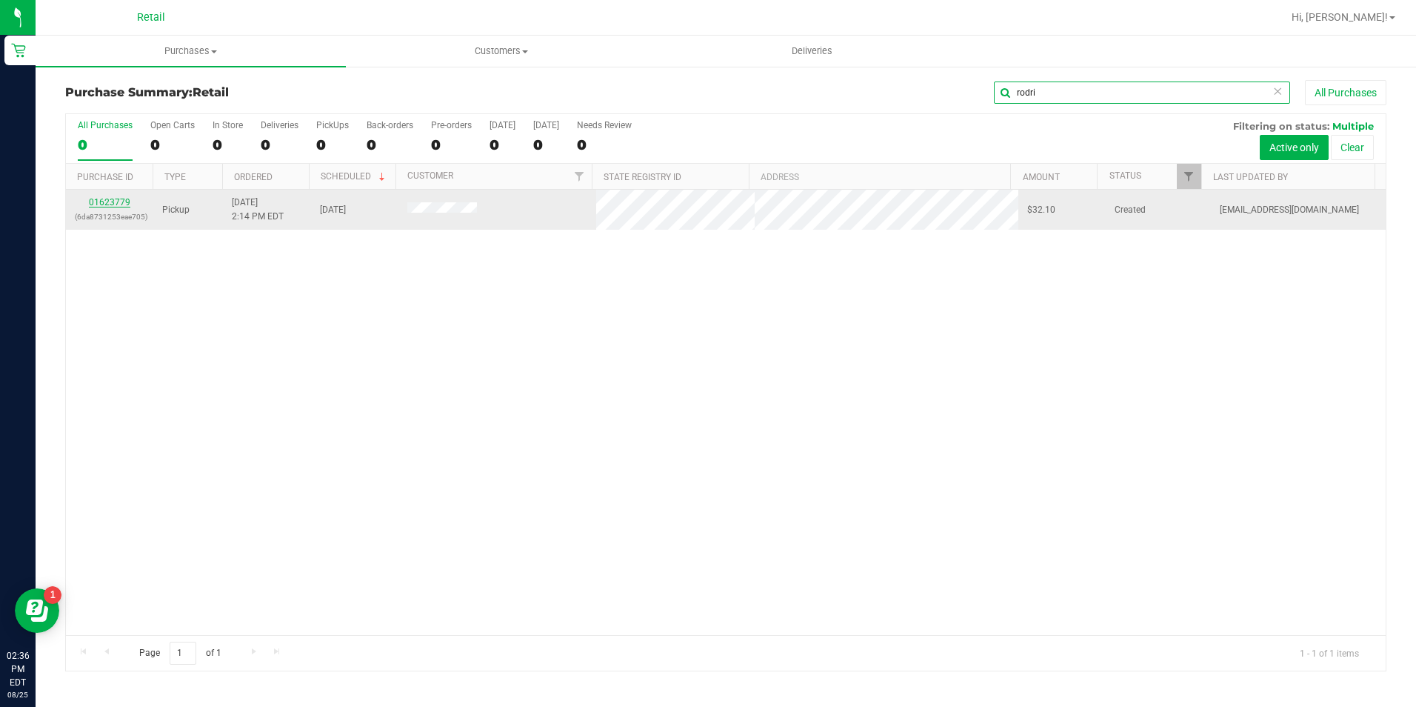
type input "rodri"
click at [116, 199] on link "01623779" at bounding box center [109, 202] width 41 height 10
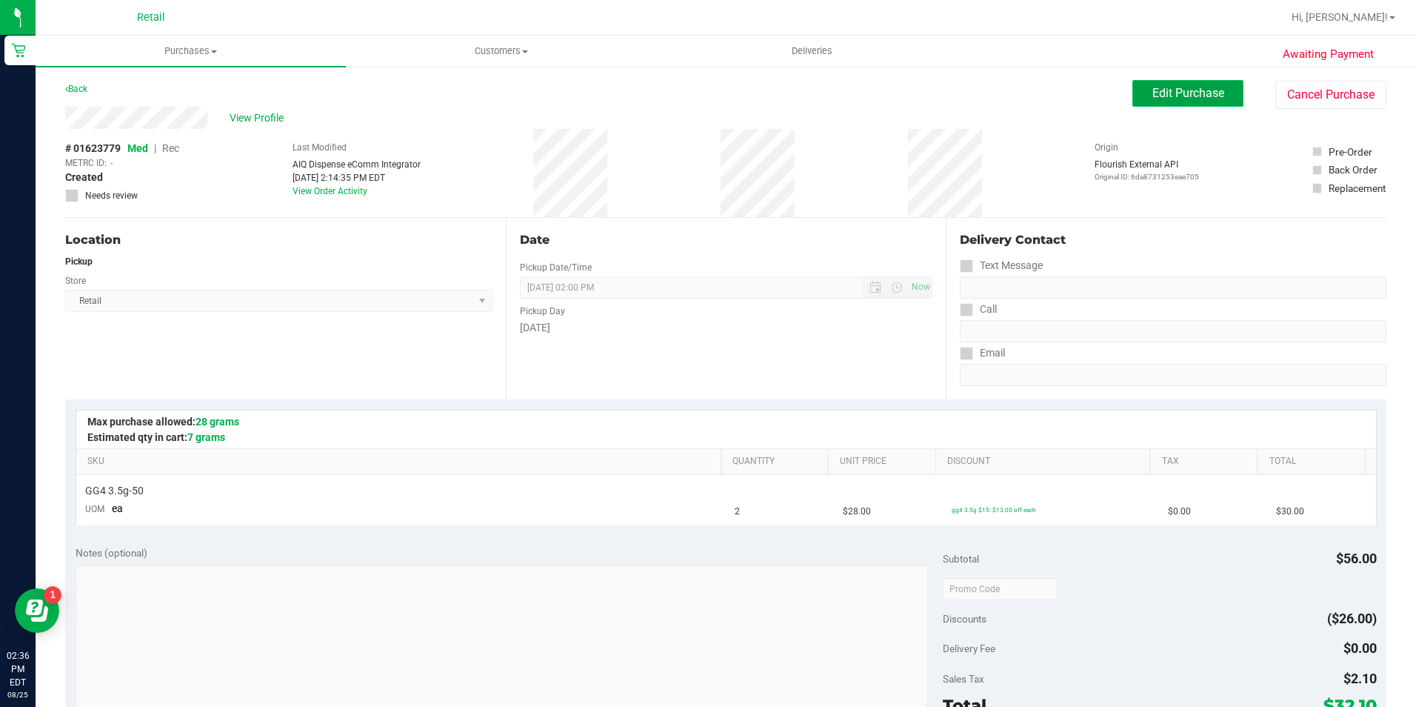
click at [1212, 96] on span "Edit Purchase" at bounding box center [1188, 93] width 72 height 14
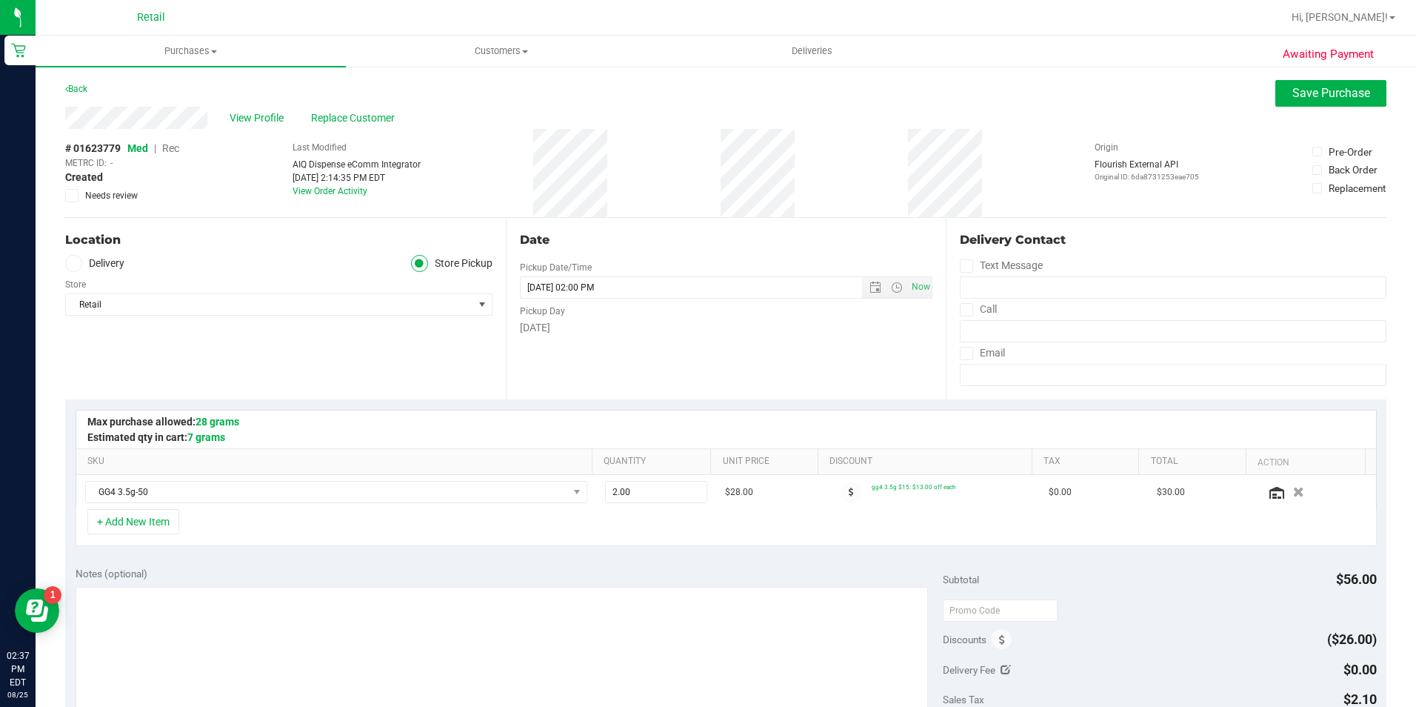
click at [176, 150] on span "Rec" at bounding box center [170, 148] width 17 height 12
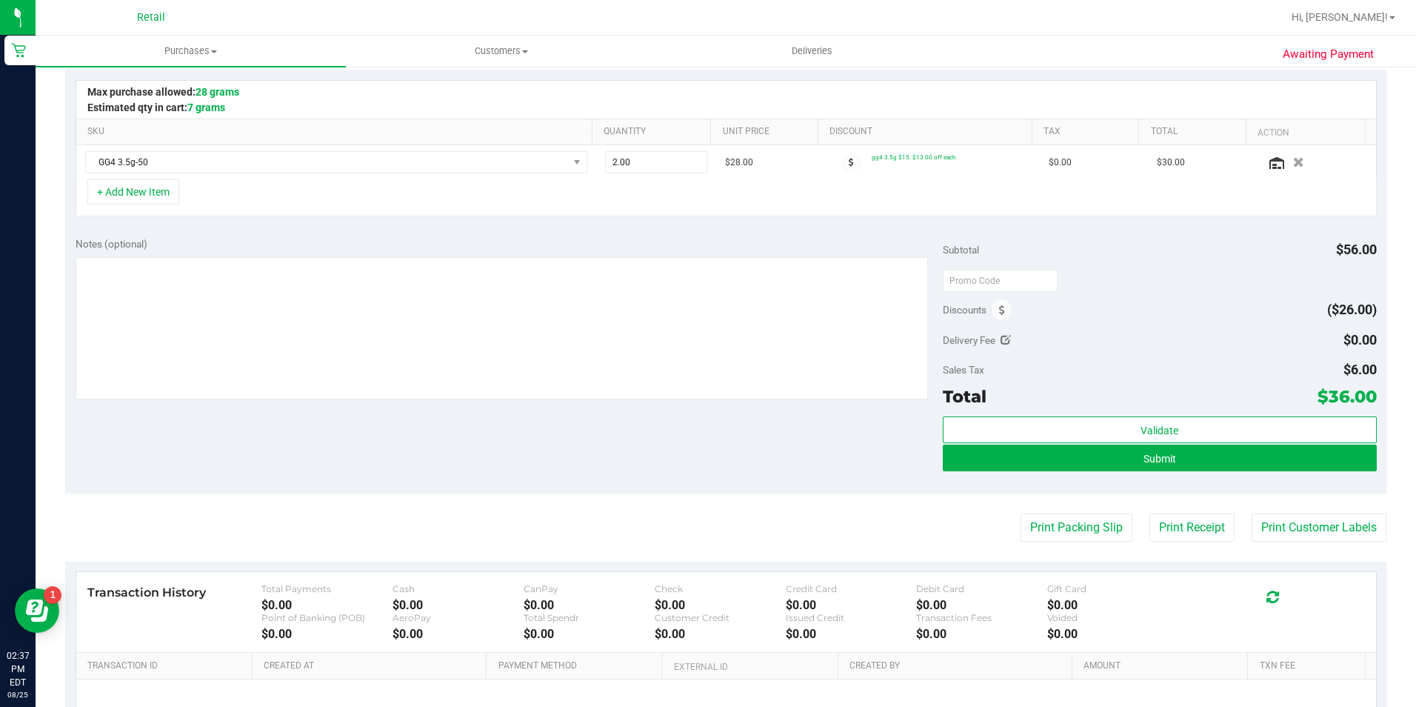
scroll to position [370, 0]
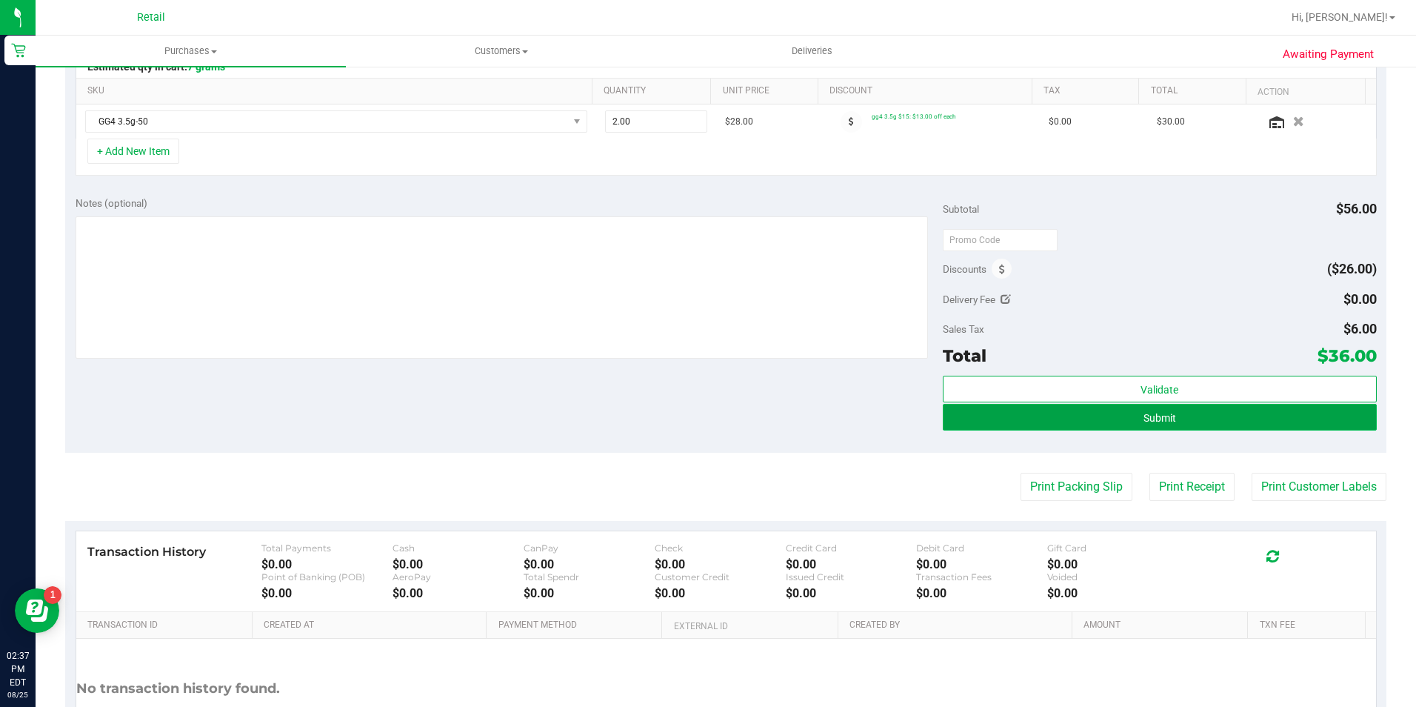
click at [1100, 415] on button "Submit" at bounding box center [1160, 417] width 434 height 27
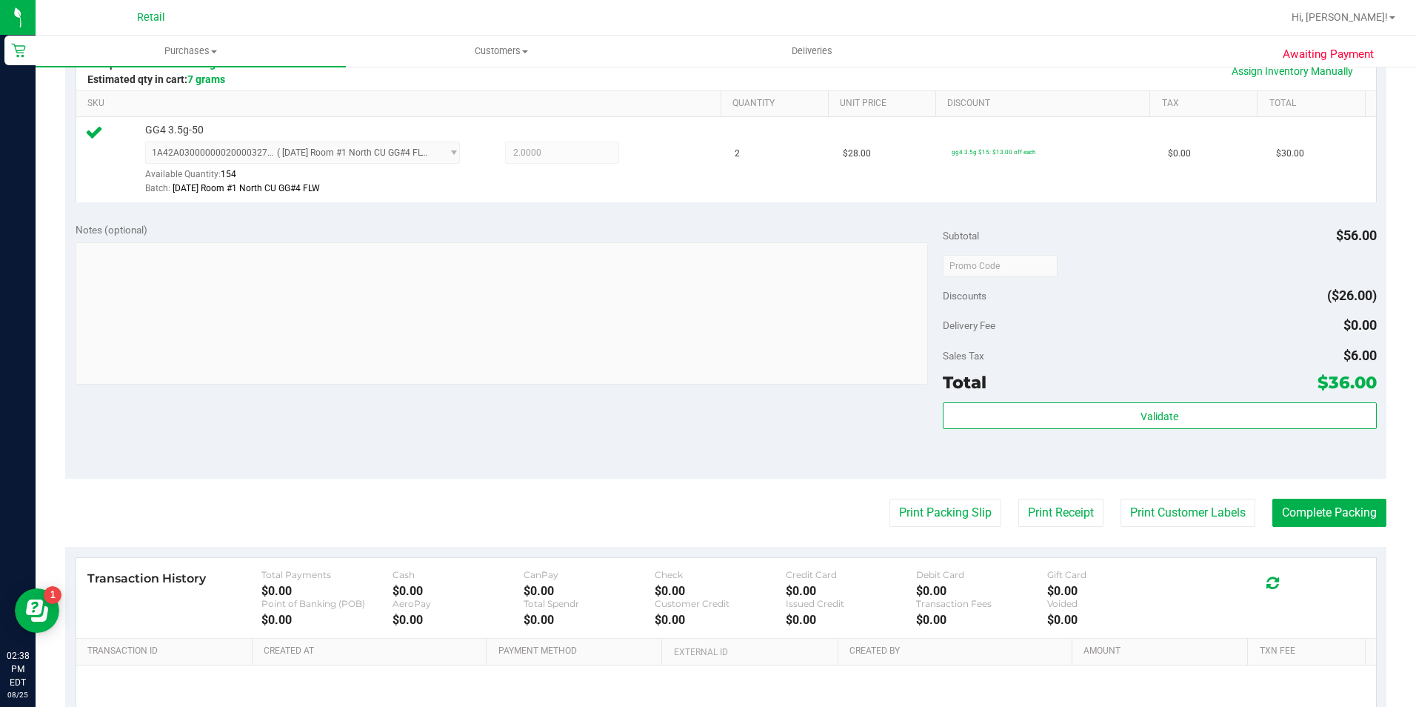
scroll to position [370, 0]
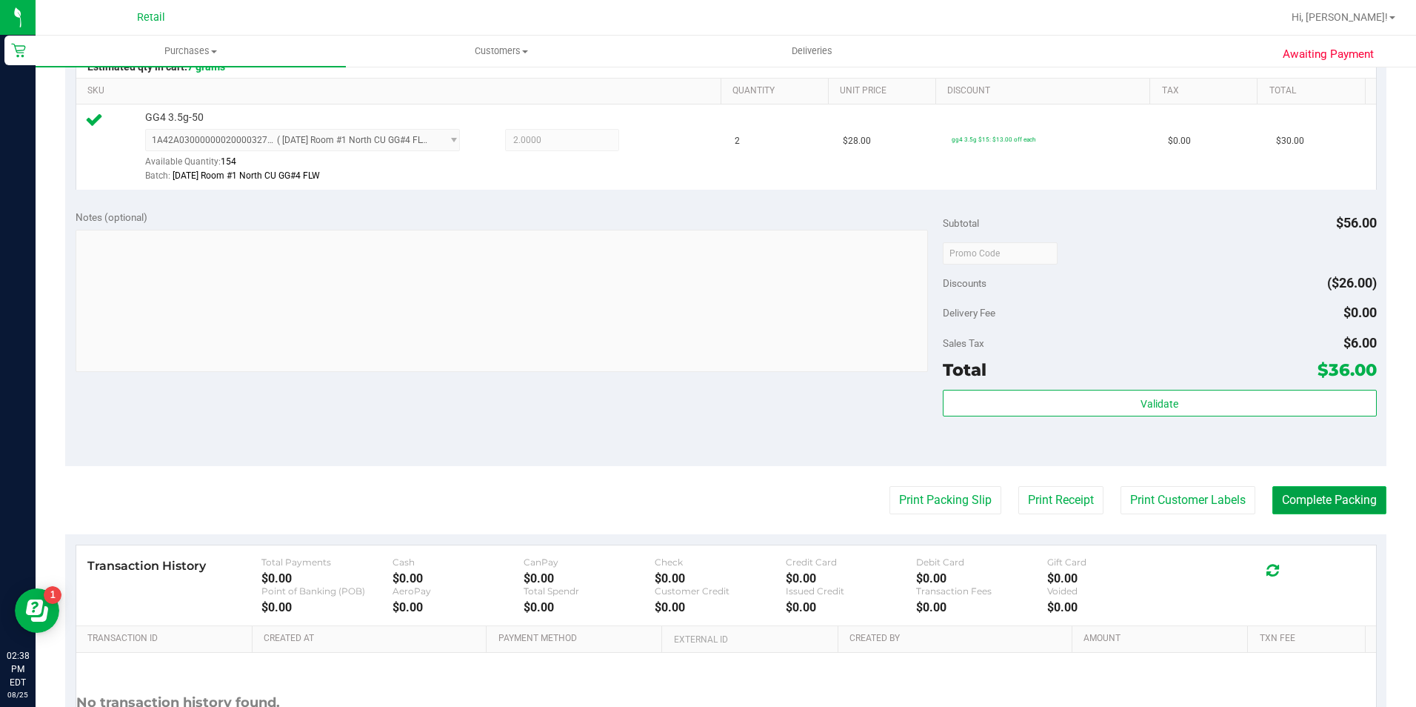
click at [1336, 502] on button "Complete Packing" at bounding box center [1329, 500] width 114 height 28
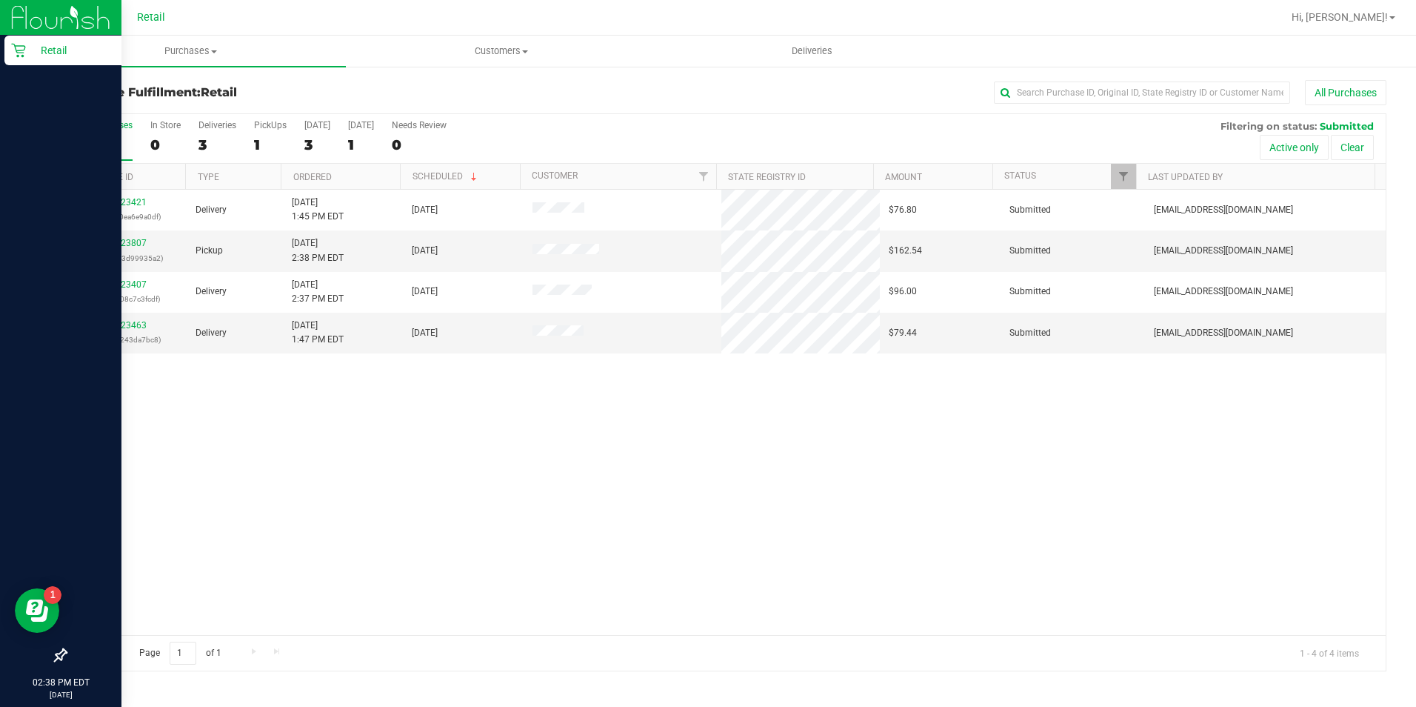
click at [10, 56] on div "Retail" at bounding box center [62, 51] width 117 height 30
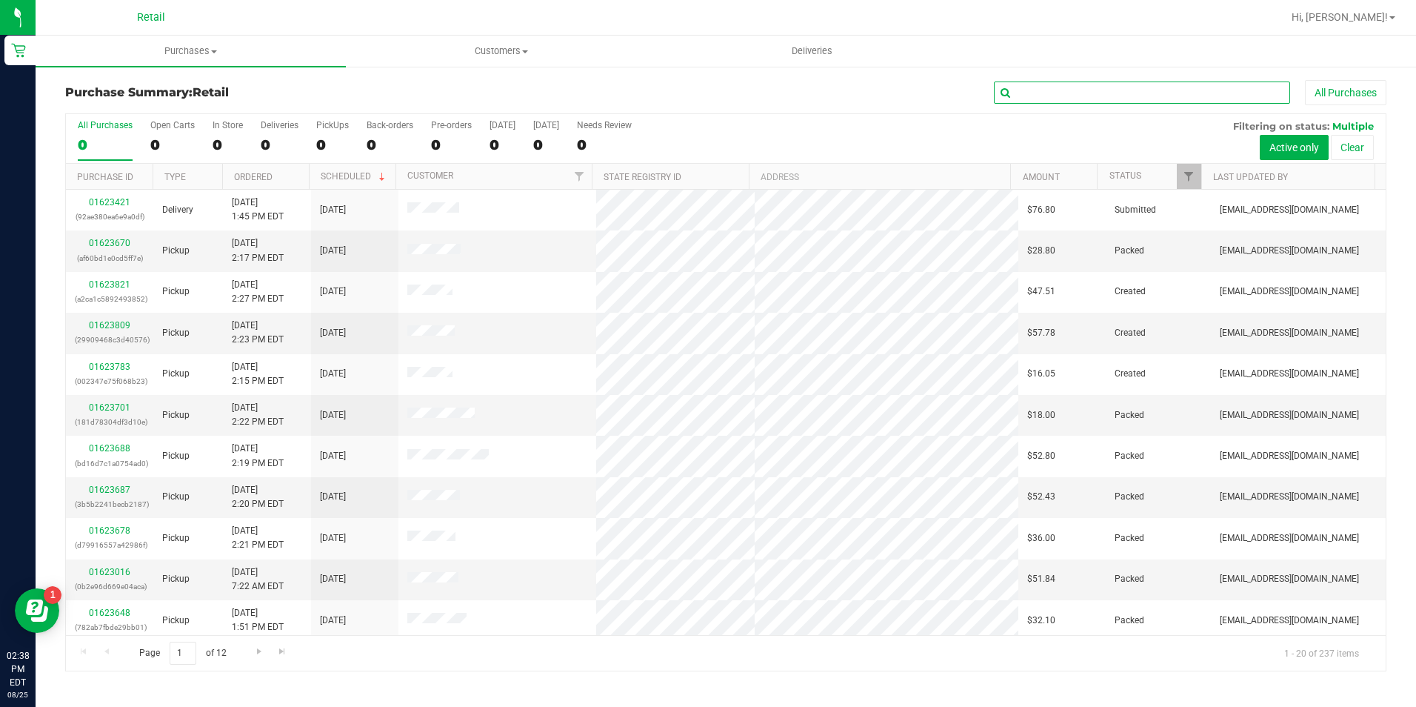
click at [1061, 93] on input "text" at bounding box center [1142, 92] width 296 height 22
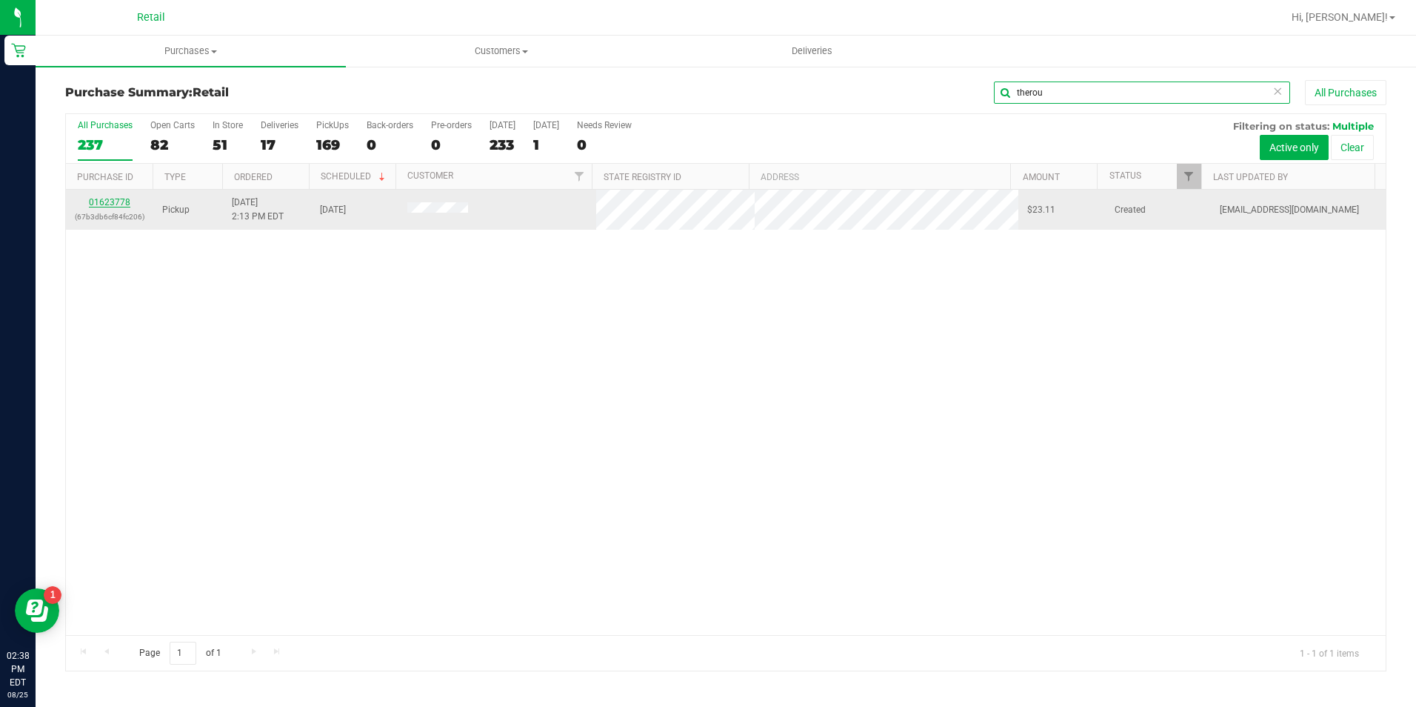
type input "therou"
click at [109, 203] on link "01623778" at bounding box center [109, 202] width 41 height 10
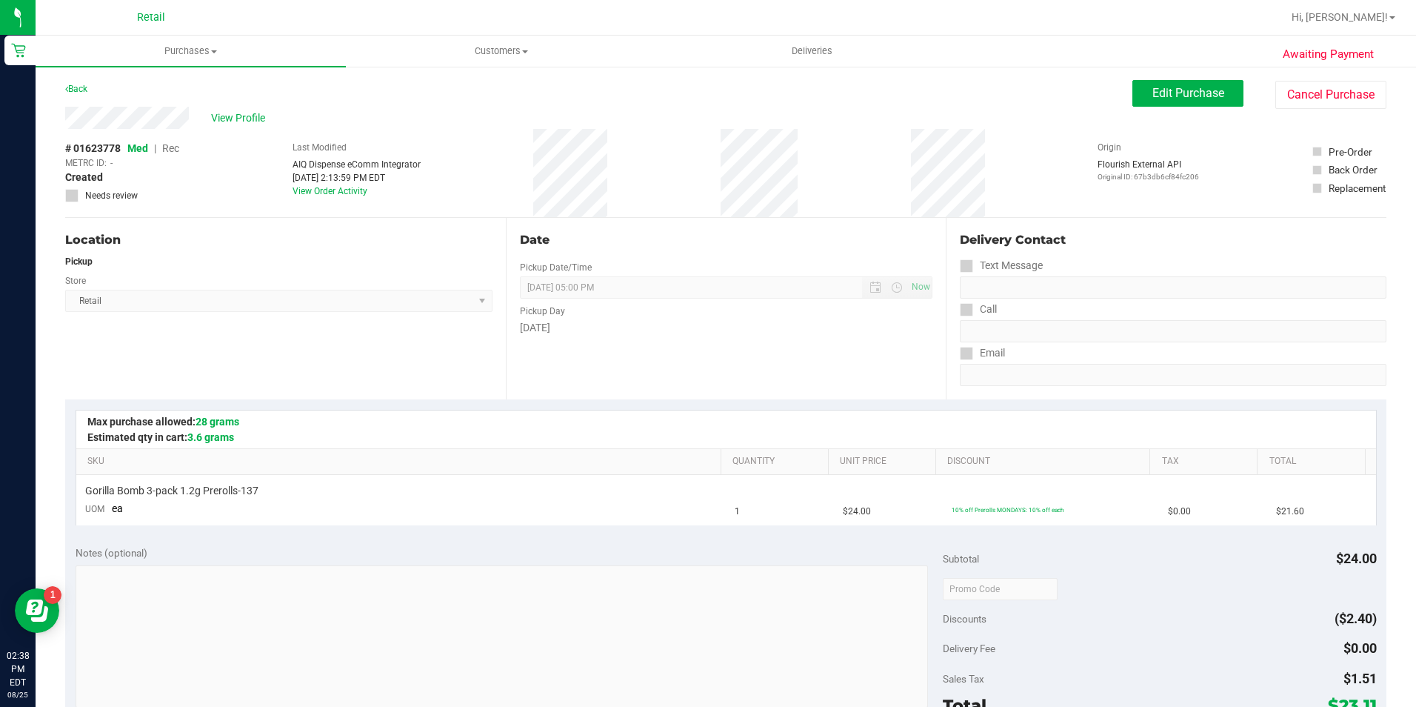
click at [1170, 113] on div "View Profile # 01623778 Med | Rec METRC ID: - Created Needs review Last Modifie…" at bounding box center [725, 162] width 1321 height 111
click at [1176, 101] on button "Edit Purchase" at bounding box center [1187, 93] width 111 height 27
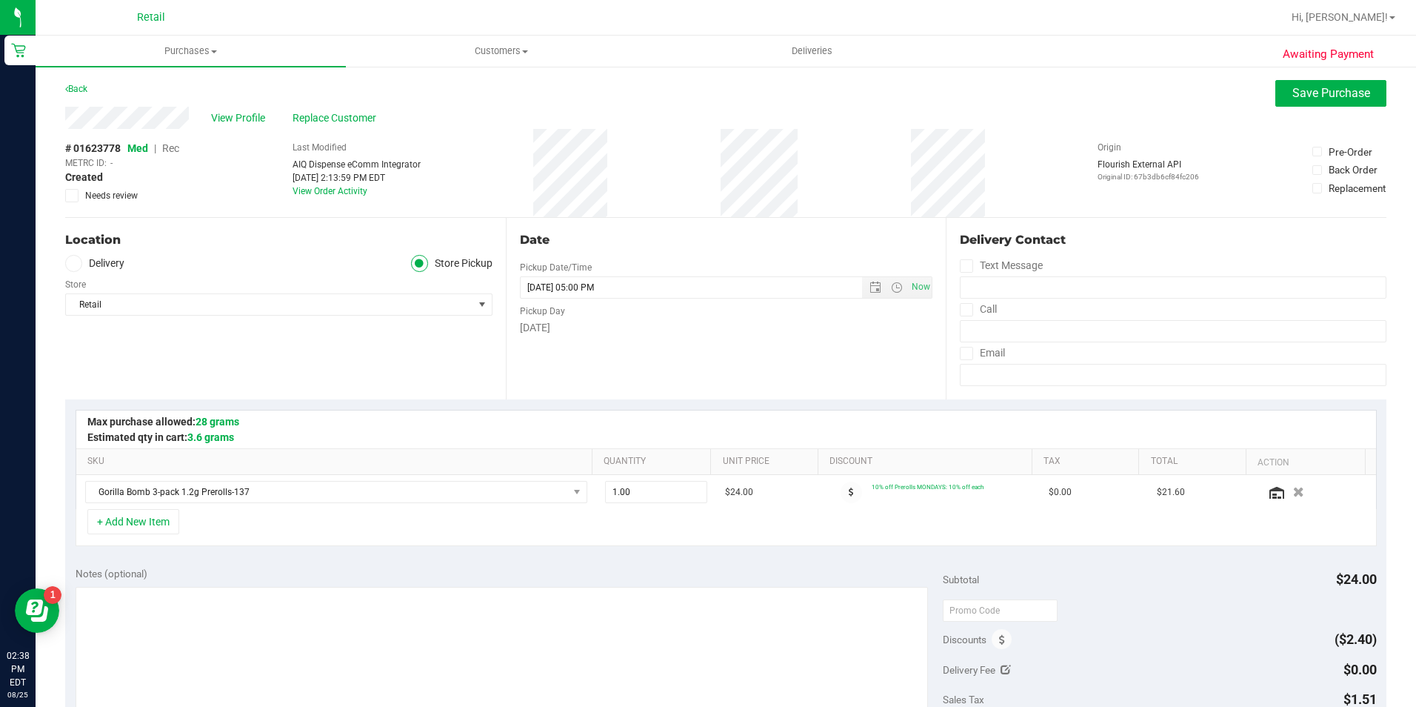
click at [173, 147] on span "Rec" at bounding box center [170, 148] width 17 height 12
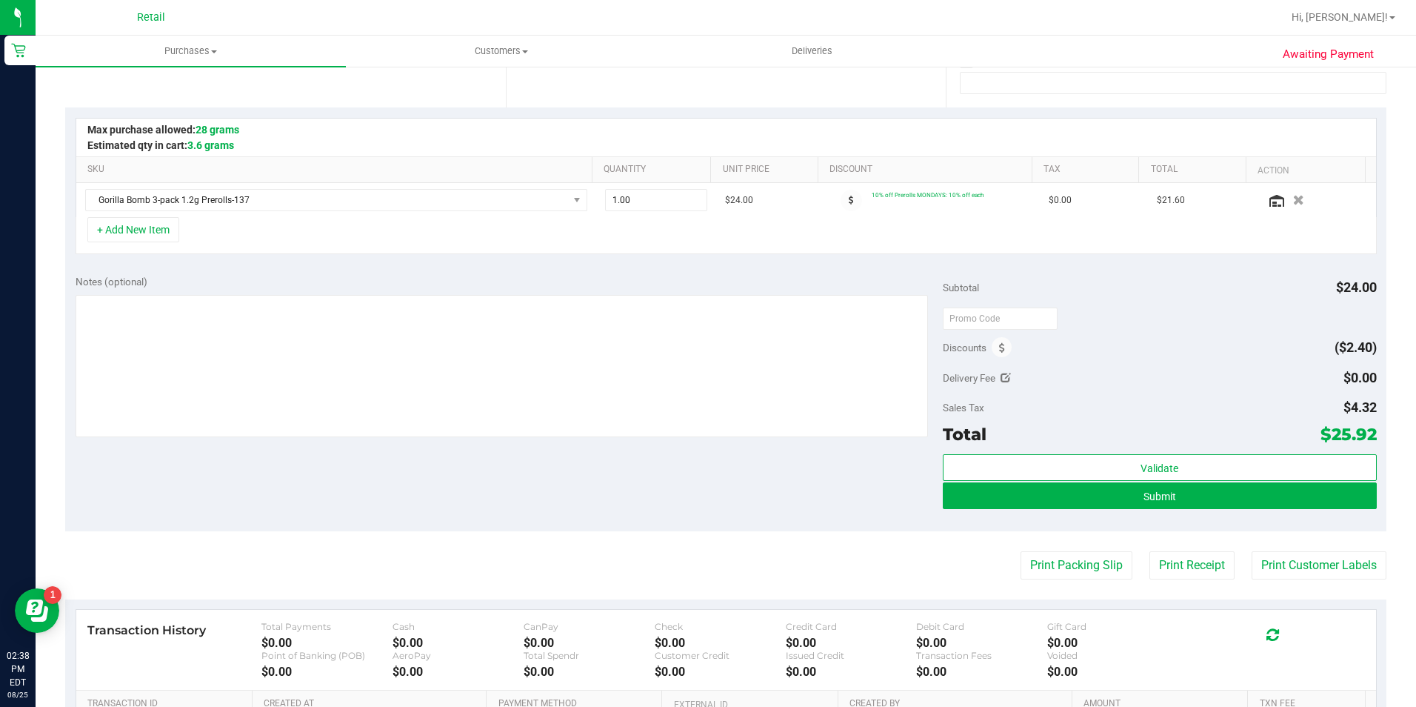
scroll to position [296, 0]
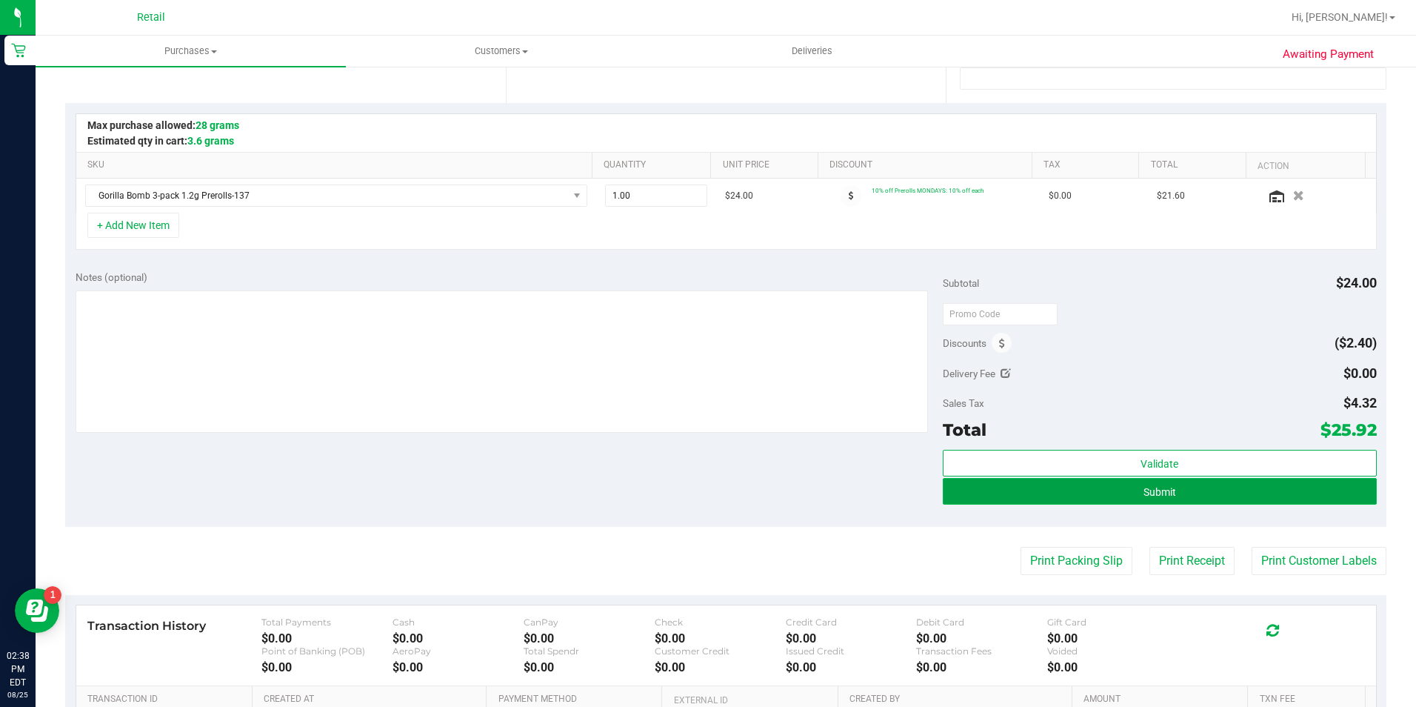
click at [981, 484] on button "Submit" at bounding box center [1160, 491] width 434 height 27
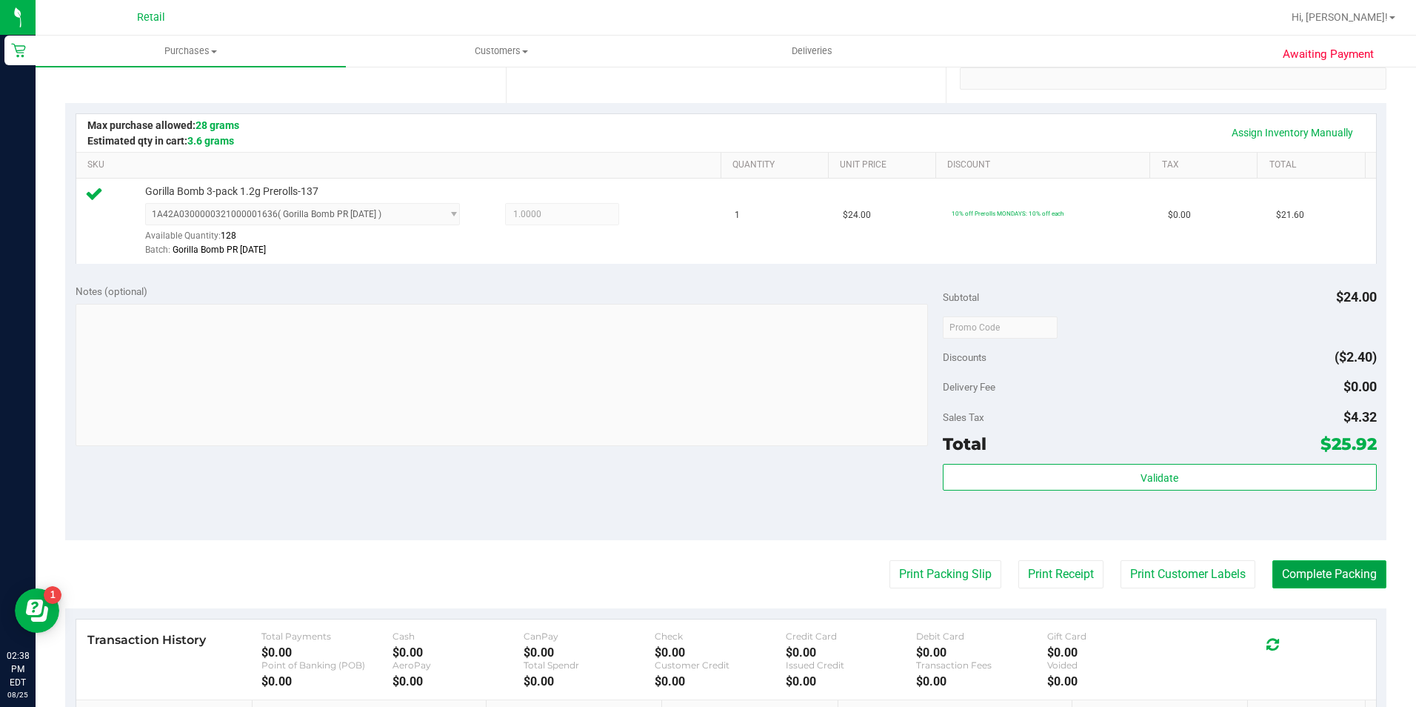
click at [1344, 574] on button "Complete Packing" at bounding box center [1329, 574] width 114 height 28
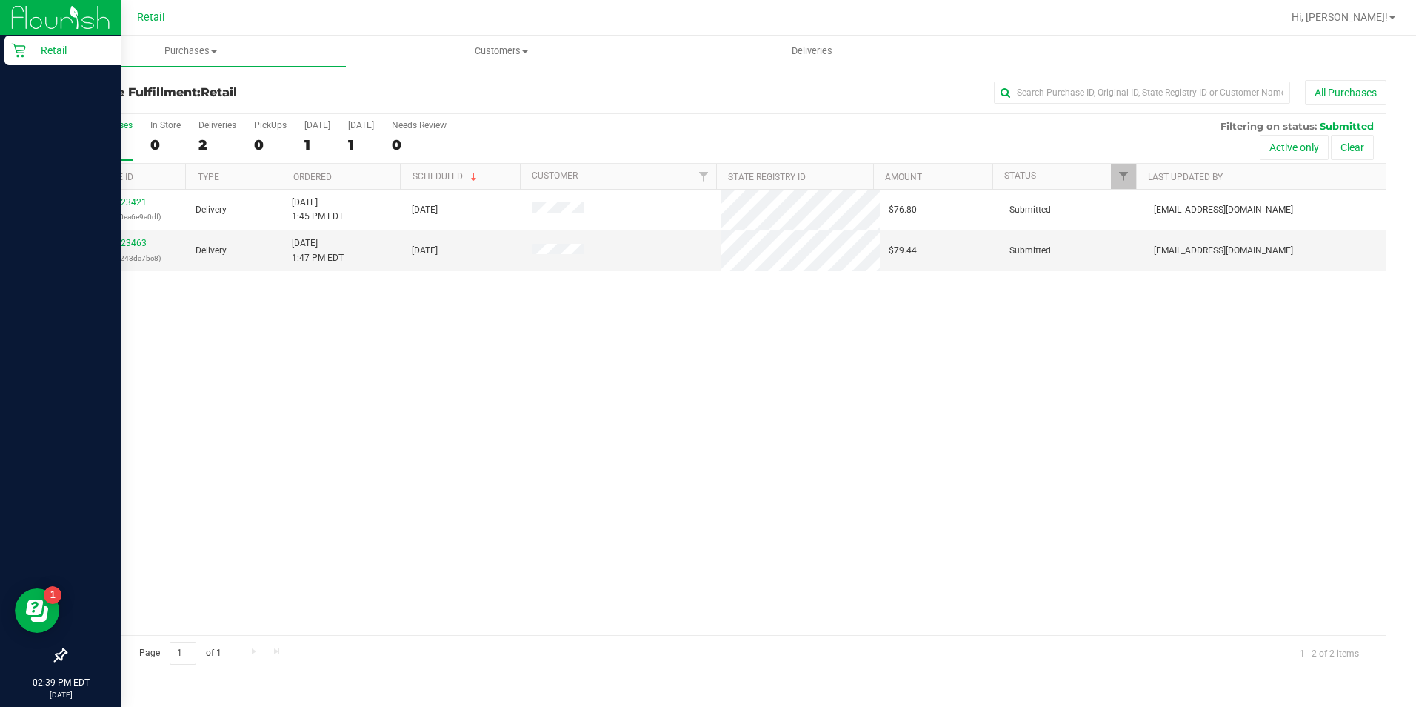
click at [13, 40] on div "Retail" at bounding box center [62, 51] width 117 height 30
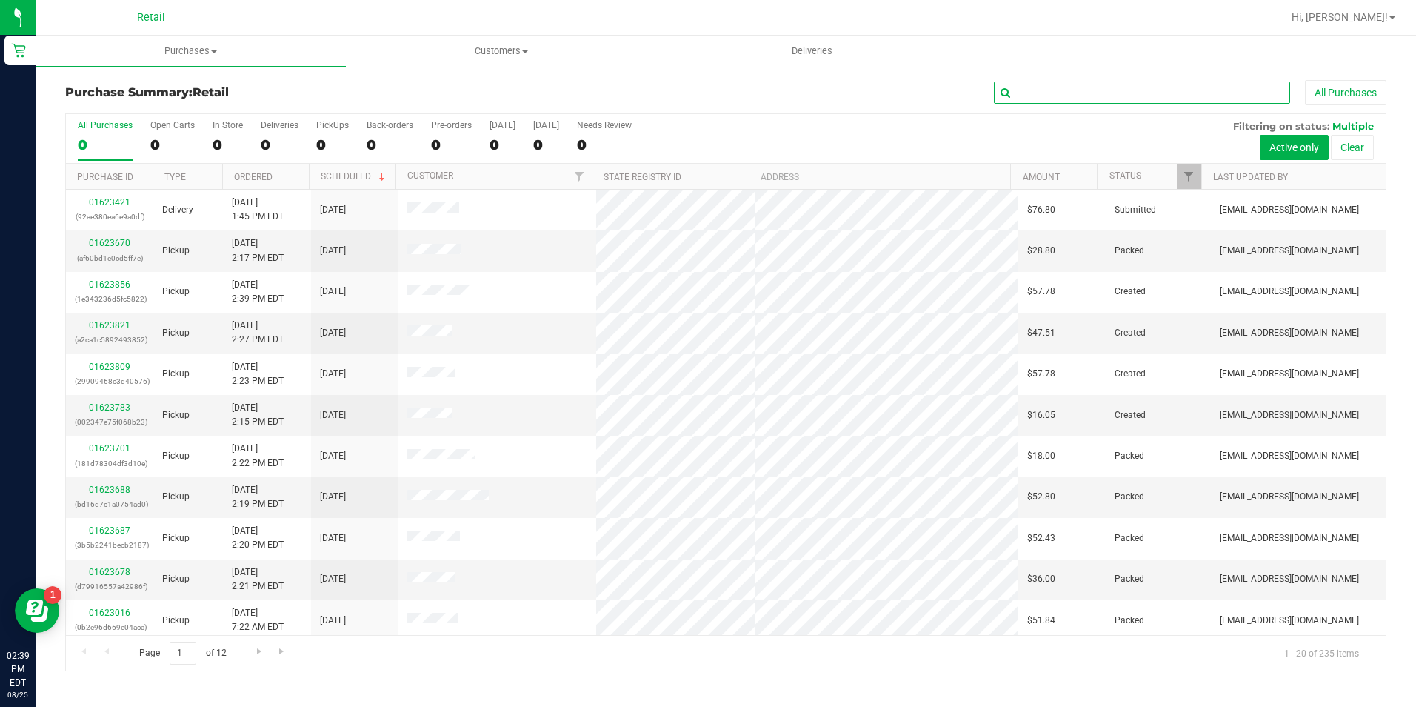
click at [1029, 90] on input "text" at bounding box center [1142, 92] width 296 height 22
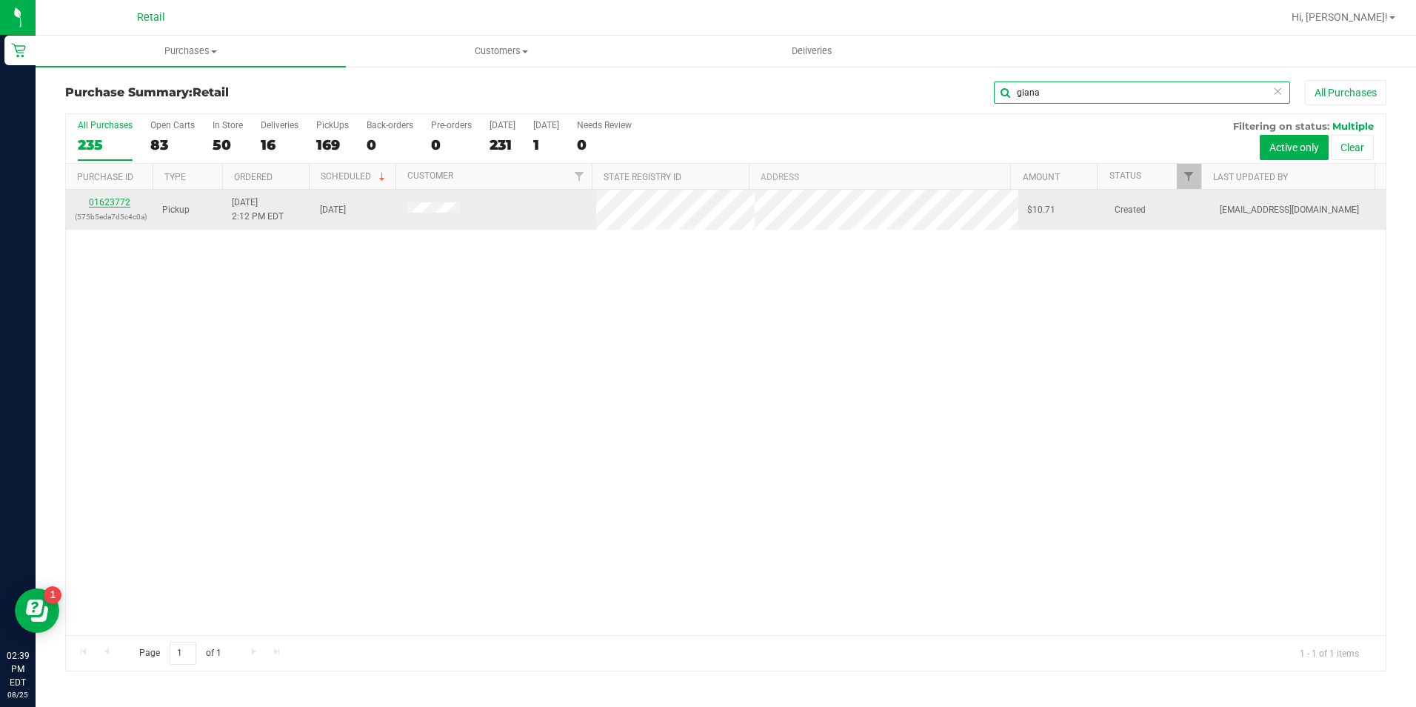
type input "giana"
click at [124, 203] on link "01623772" at bounding box center [109, 202] width 41 height 10
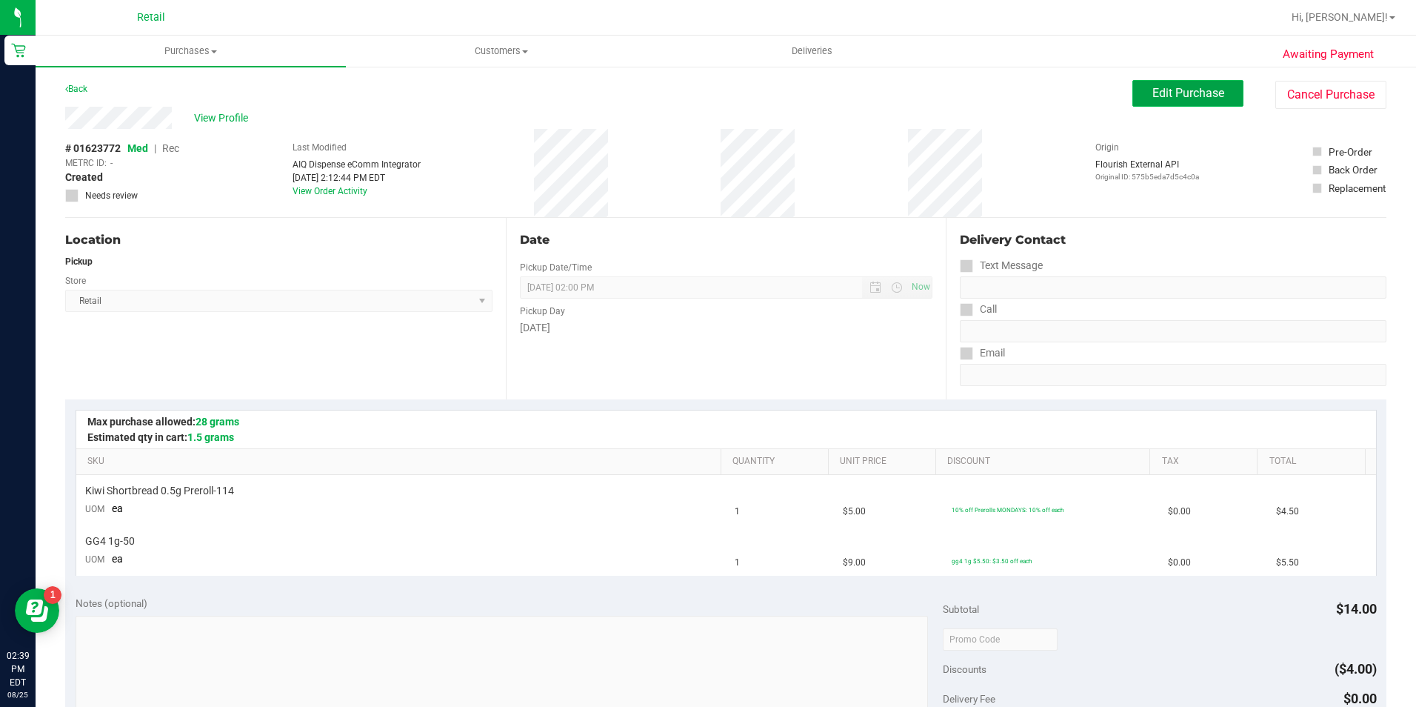
click at [1138, 103] on button "Edit Purchase" at bounding box center [1187, 93] width 111 height 27
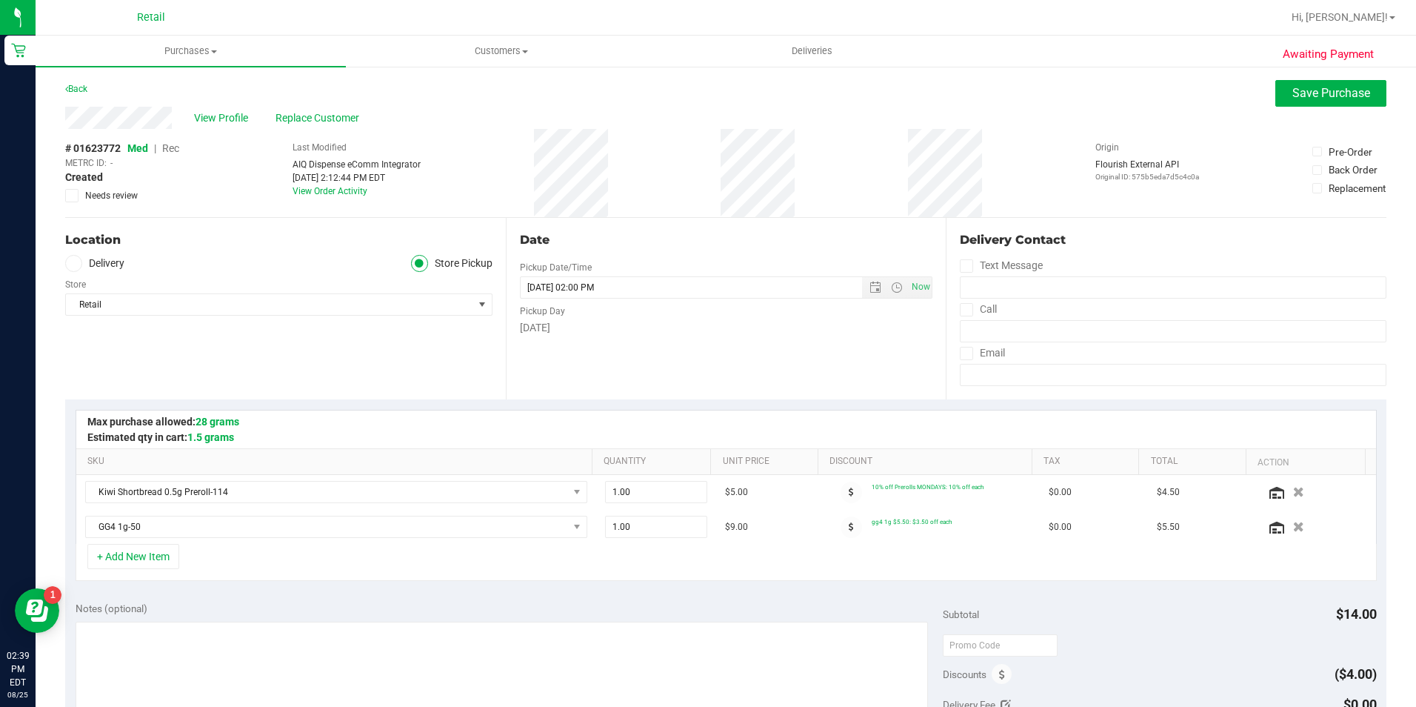
click at [170, 149] on span "Rec" at bounding box center [170, 148] width 17 height 12
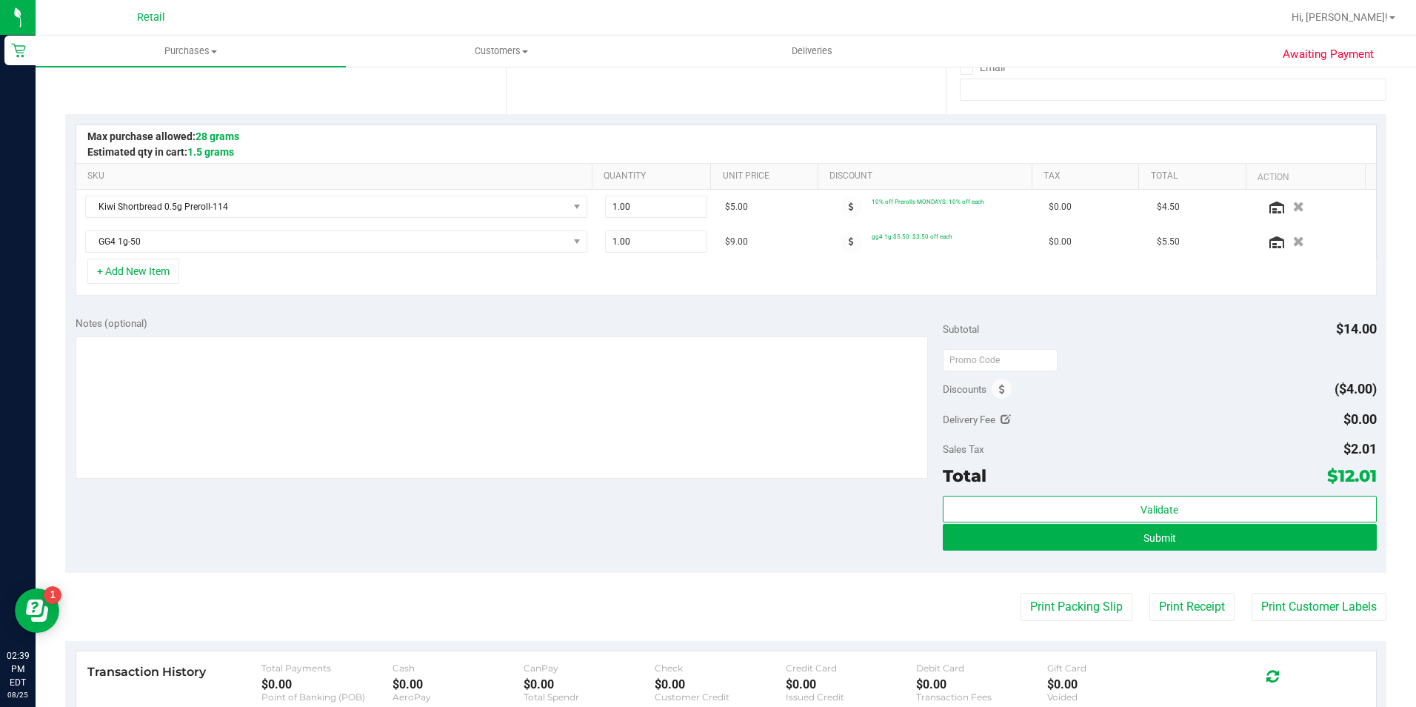
scroll to position [296, 0]
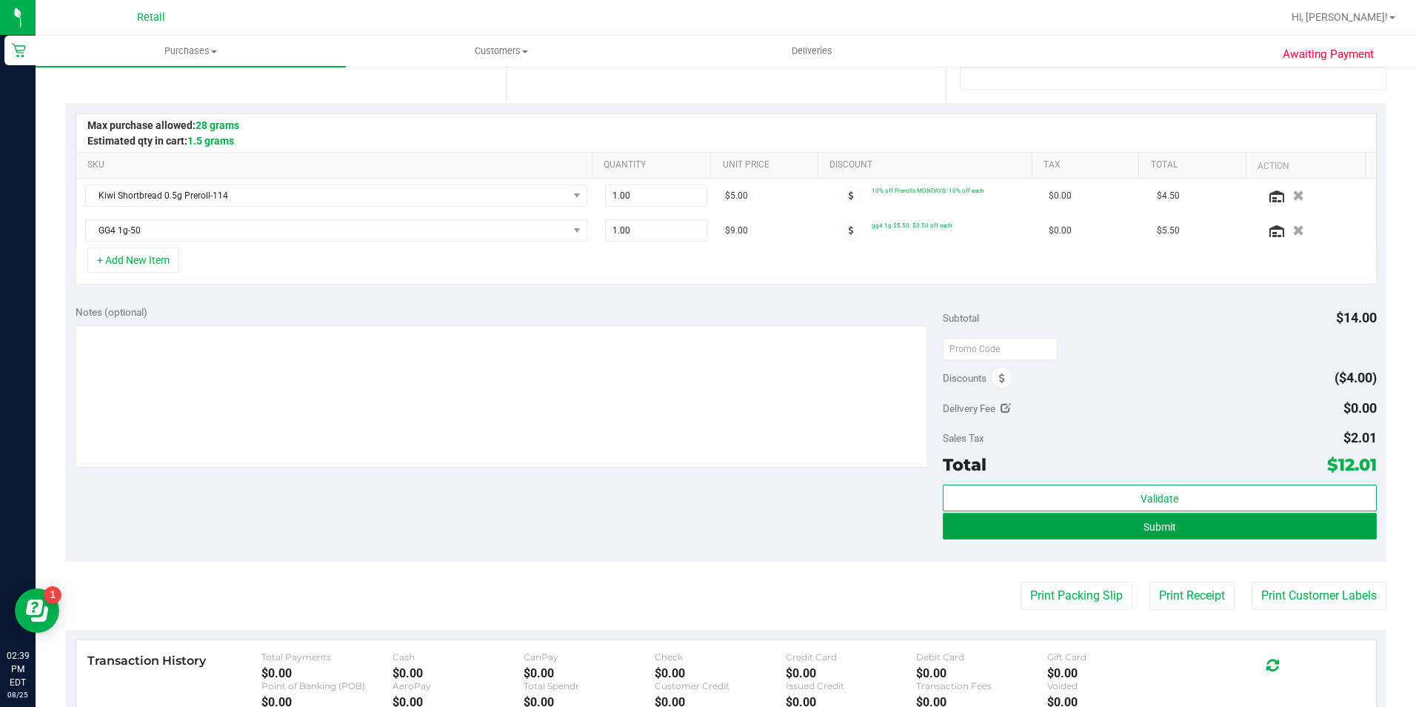
click at [1177, 532] on button "Submit" at bounding box center [1160, 526] width 434 height 27
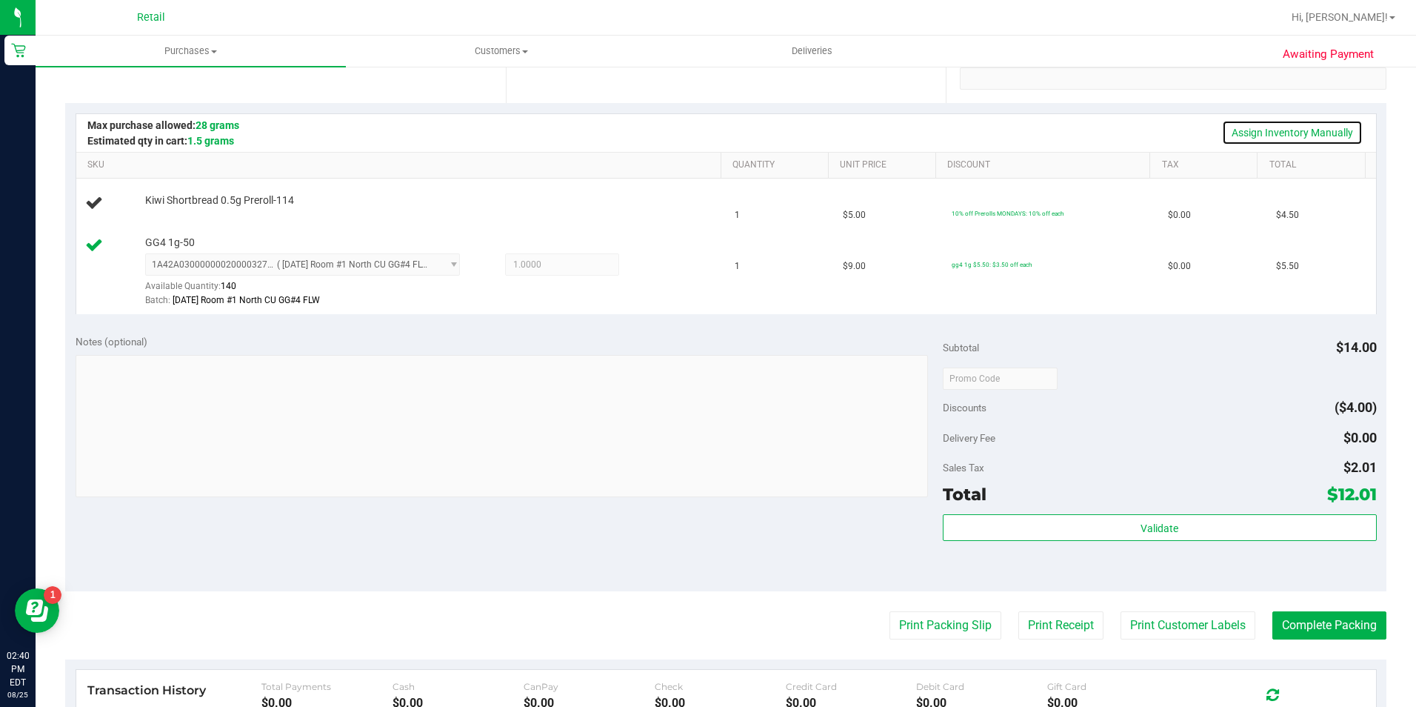
click at [1254, 134] on link "Assign Inventory Manually" at bounding box center [1292, 132] width 141 height 25
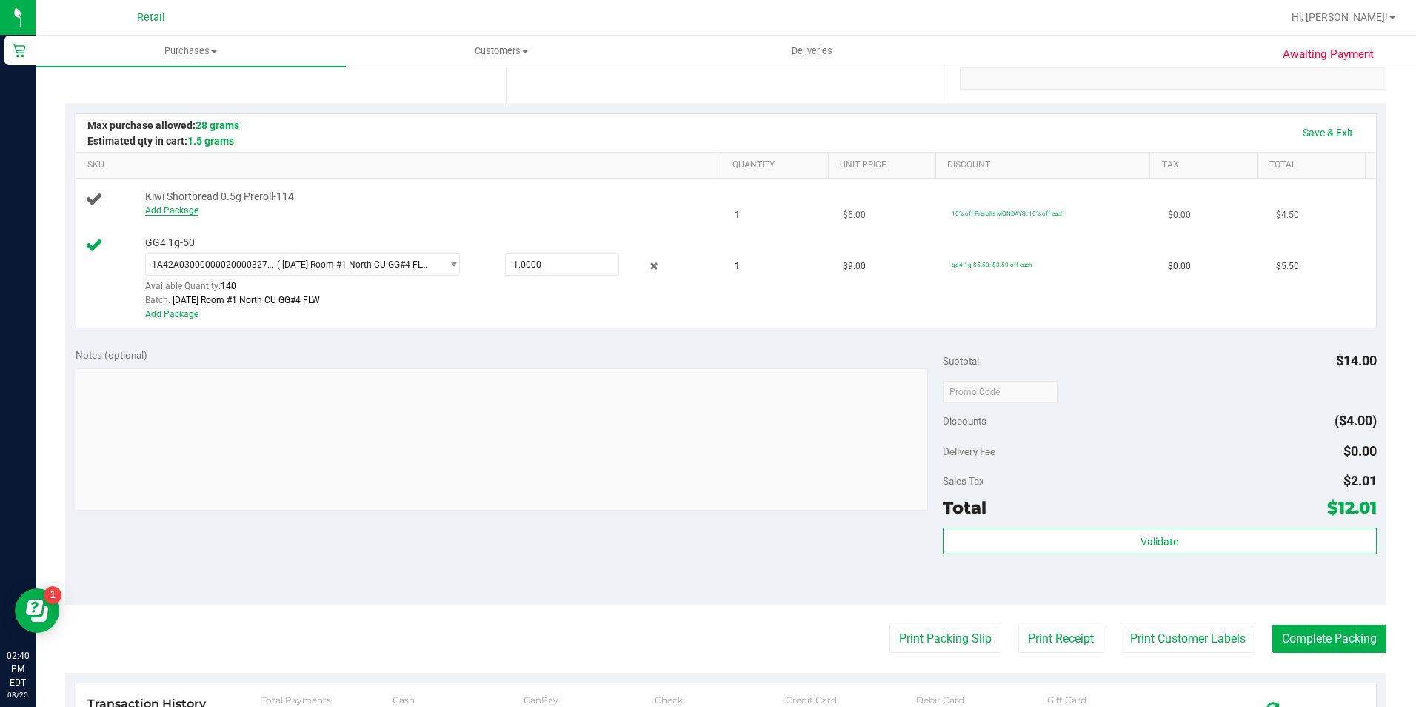
click at [182, 213] on link "Add Package" at bounding box center [171, 210] width 53 height 10
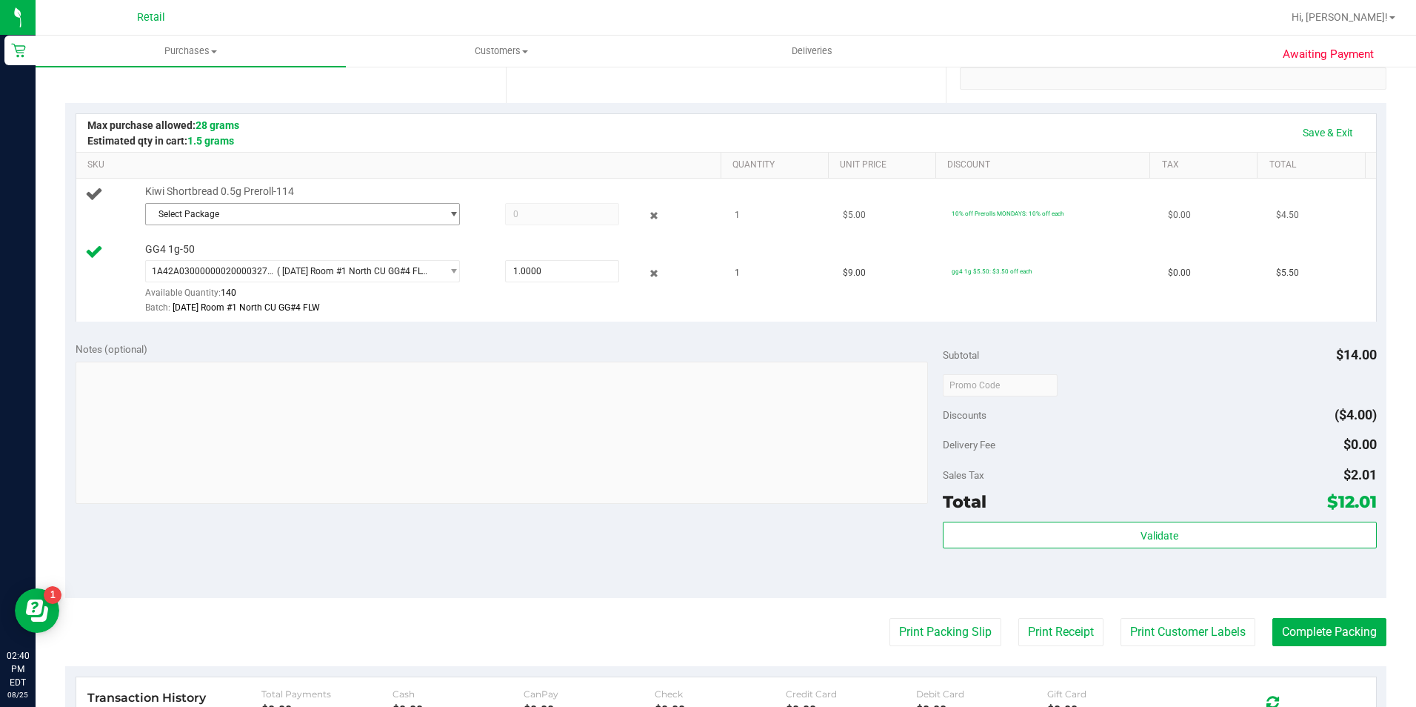
click at [182, 213] on span "Select Package" at bounding box center [294, 214] width 296 height 21
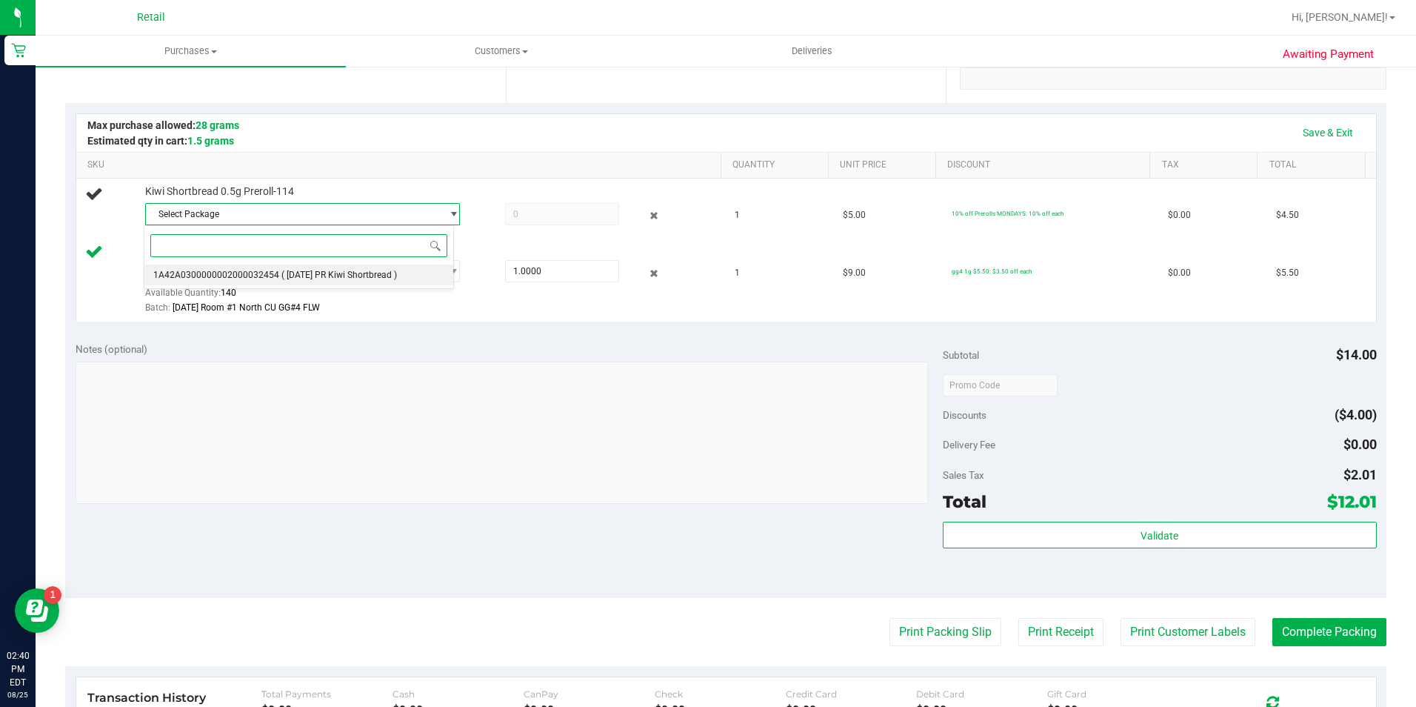
click at [233, 277] on span "1A42A0300000002000032454" at bounding box center [216, 275] width 126 height 10
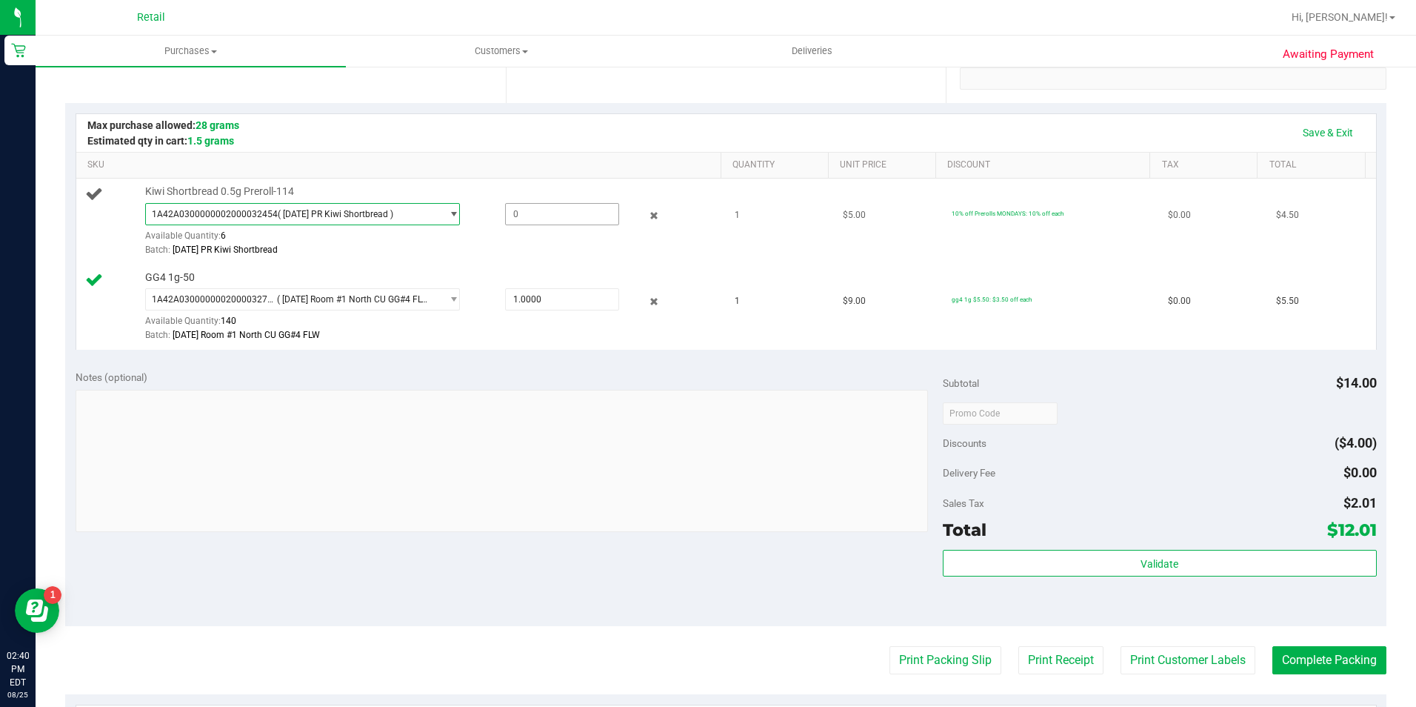
click at [547, 218] on span at bounding box center [562, 214] width 114 height 22
type input "1"
type input "1.0000"
click at [635, 117] on div "Save & Exit" at bounding box center [726, 133] width 1300 height 38
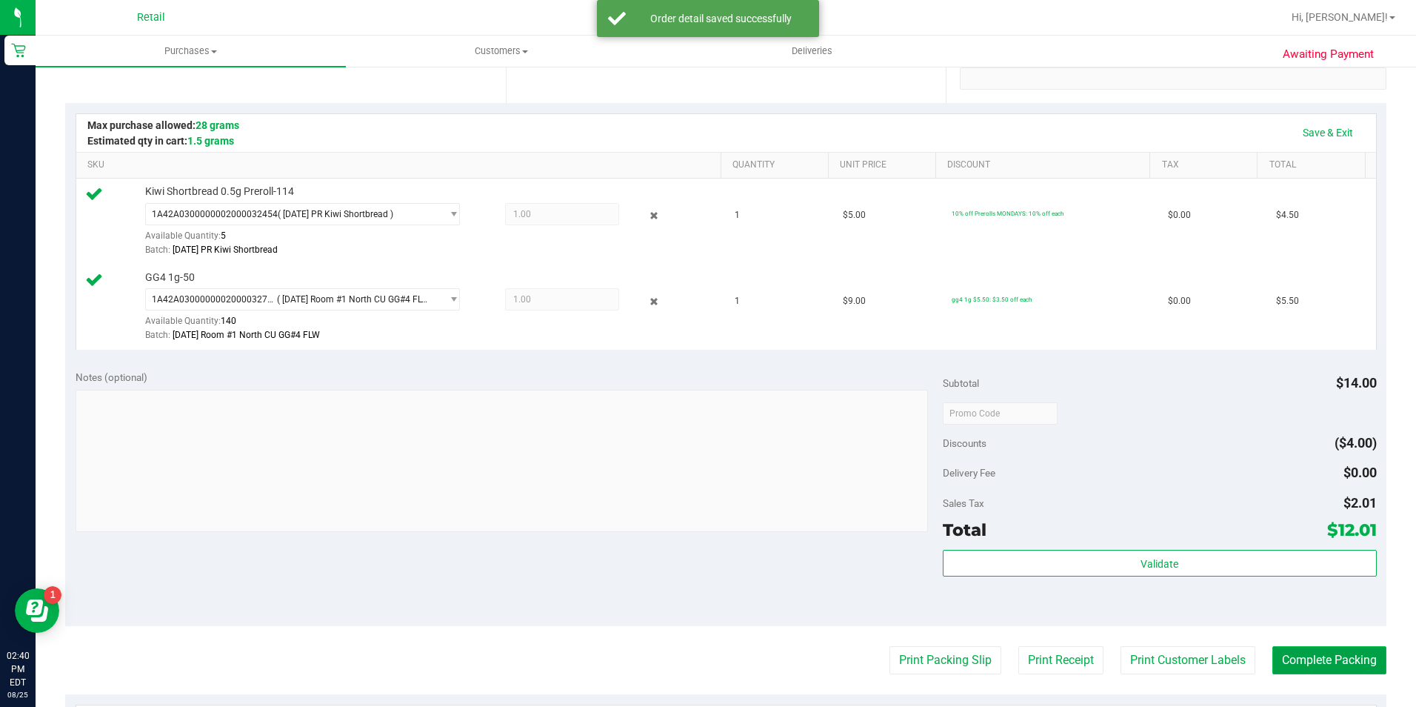
click at [1307, 667] on button "Complete Packing" at bounding box center [1329, 660] width 114 height 28
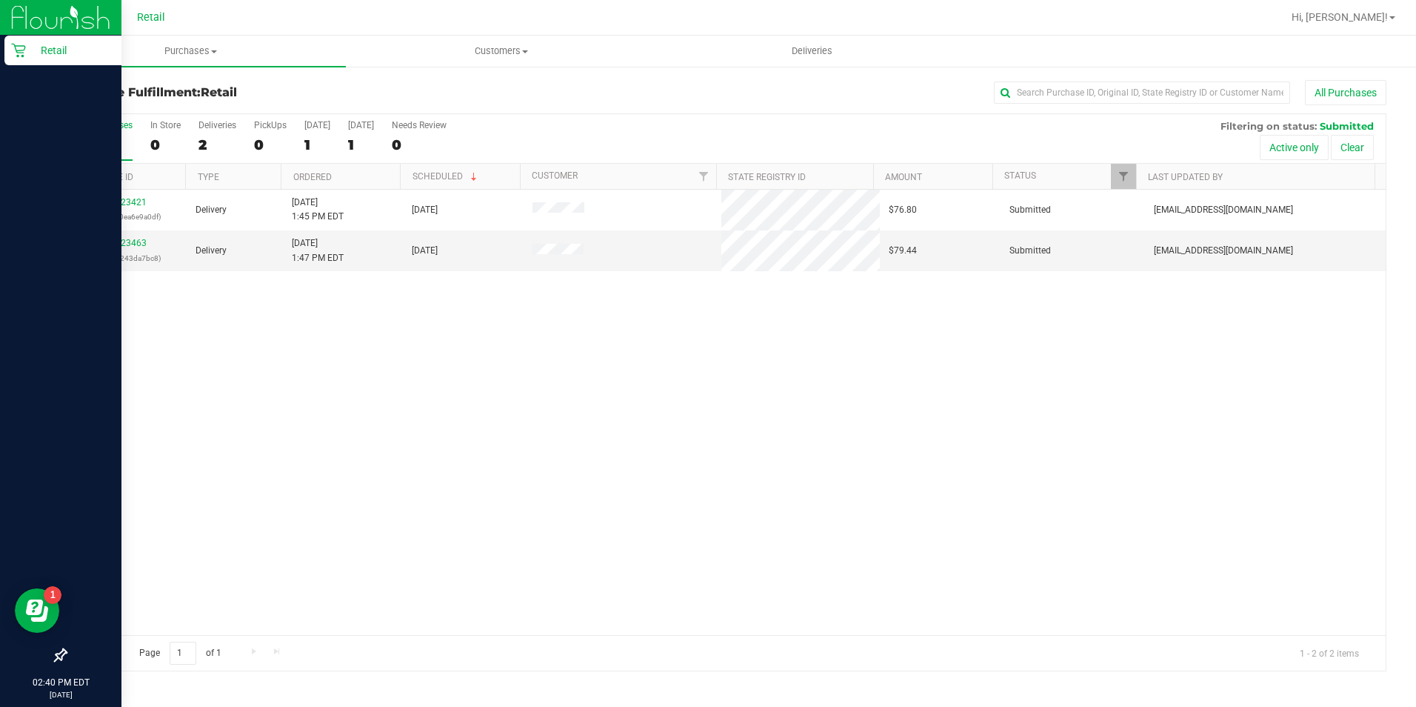
click at [24, 53] on icon at bounding box center [18, 51] width 14 height 14
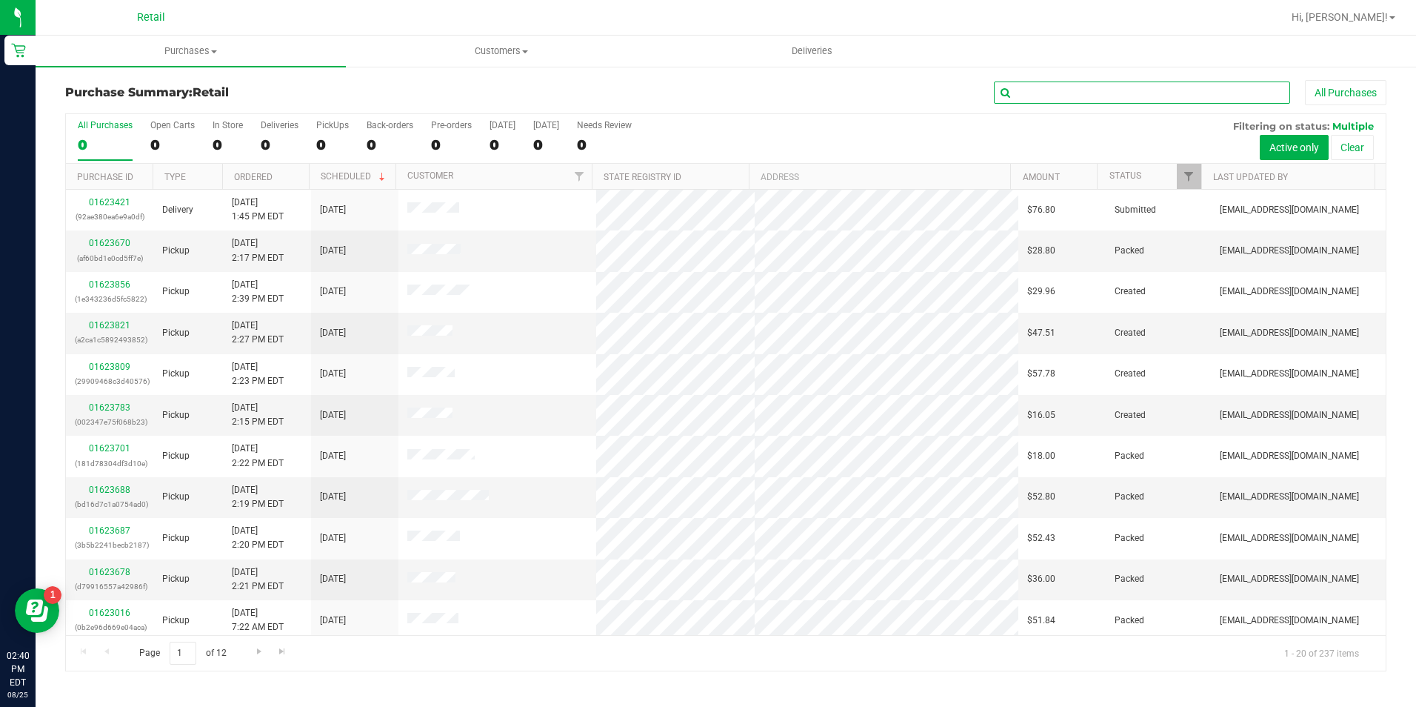
click at [1044, 96] on input "text" at bounding box center [1142, 92] width 296 height 22
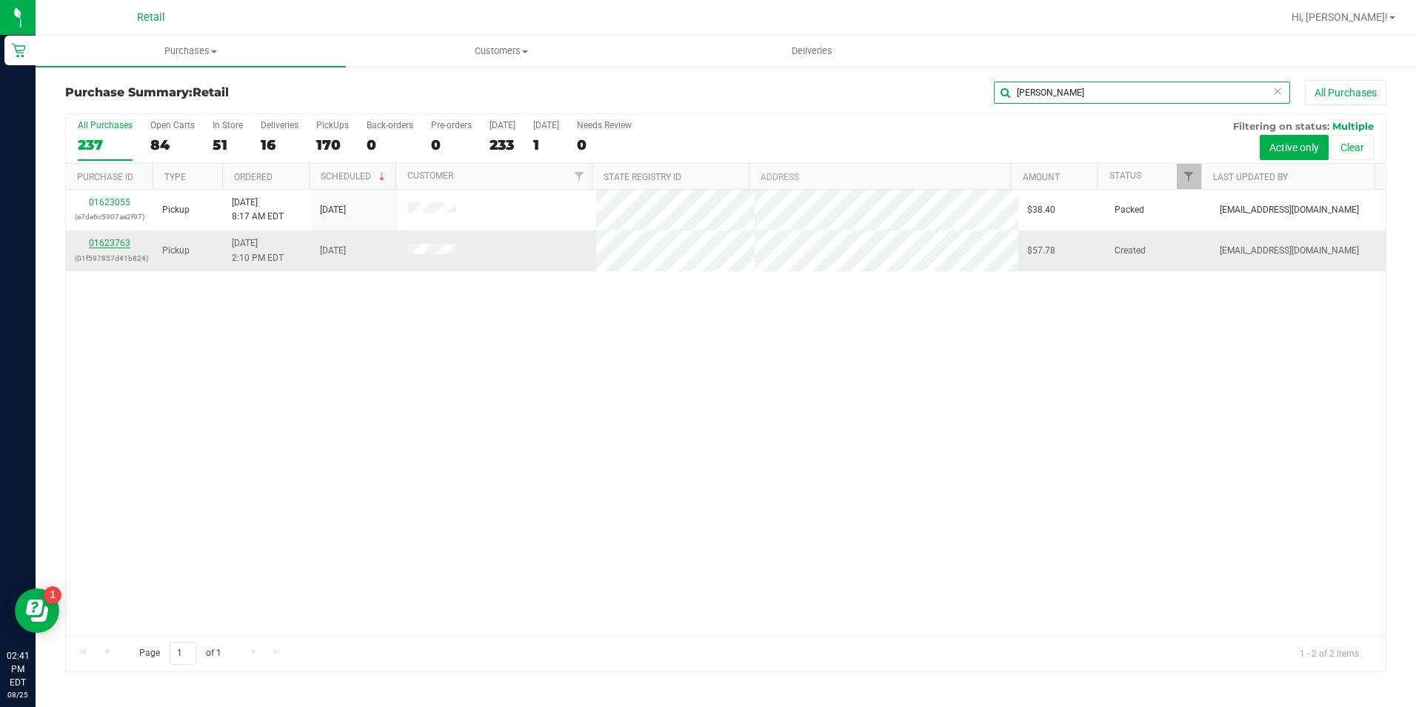
type input "[PERSON_NAME]"
click at [117, 241] on link "01623763" at bounding box center [109, 243] width 41 height 10
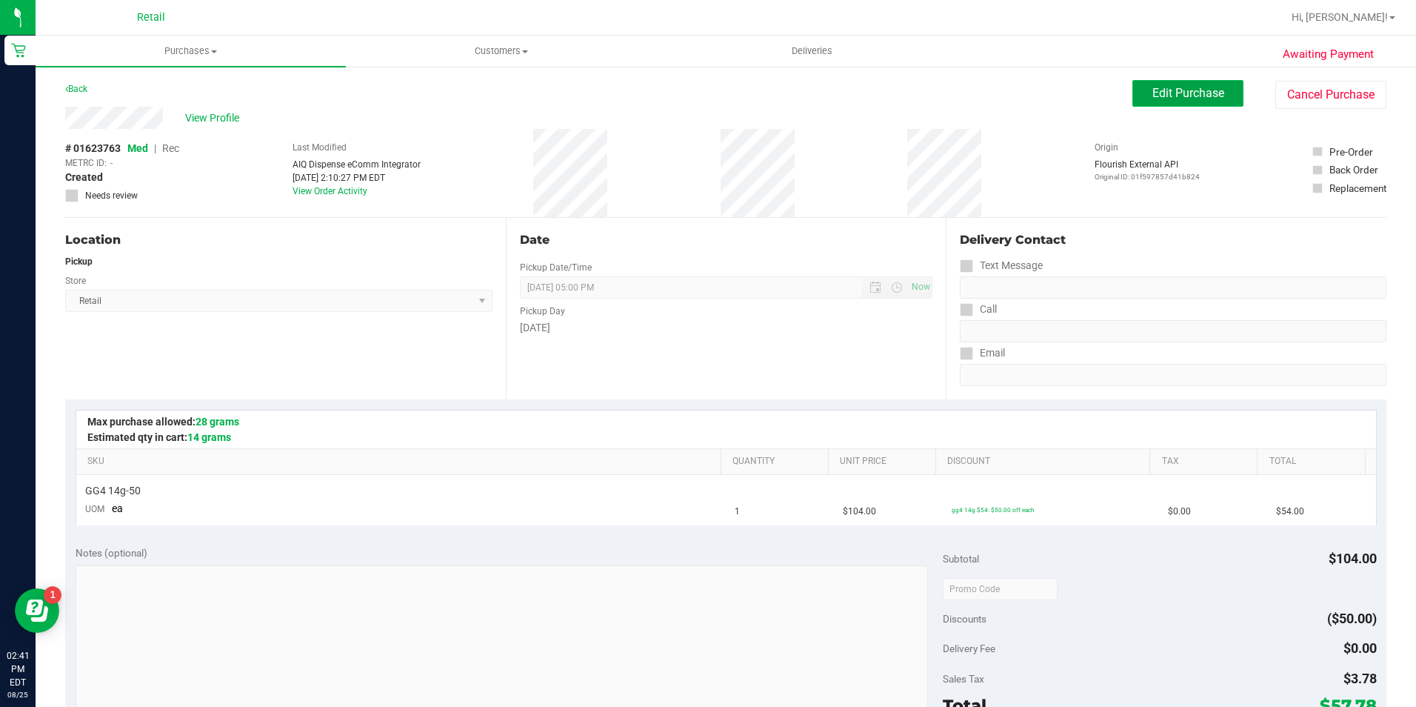
click at [1208, 87] on span "Edit Purchase" at bounding box center [1188, 93] width 72 height 14
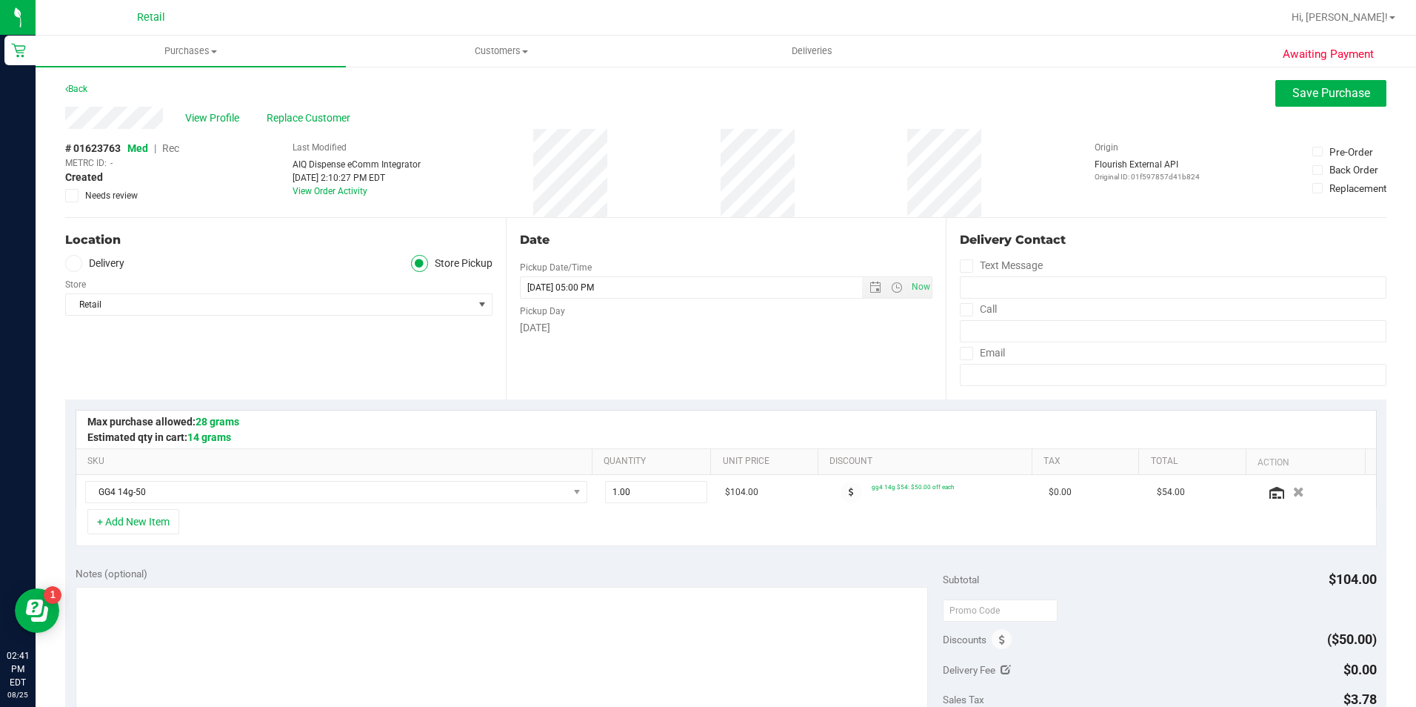
click at [172, 145] on span "Rec" at bounding box center [170, 148] width 17 height 12
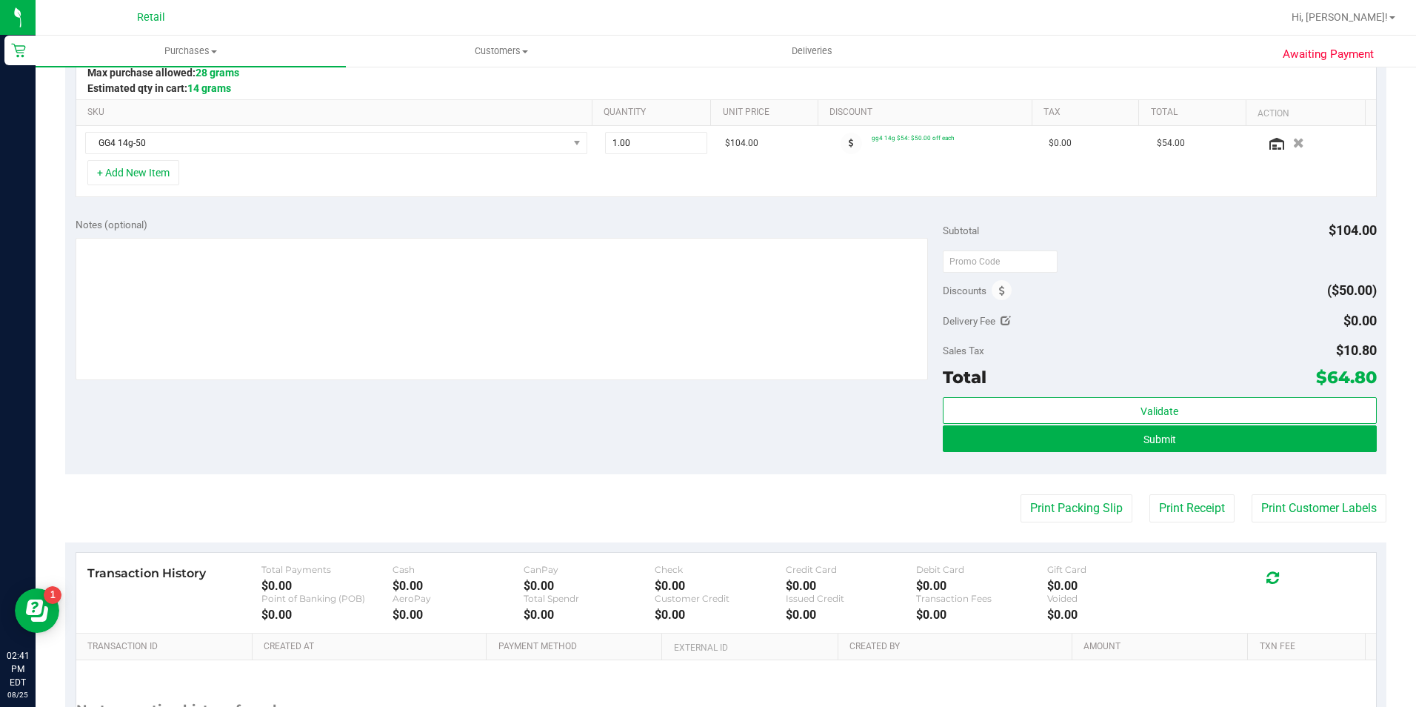
scroll to position [370, 0]
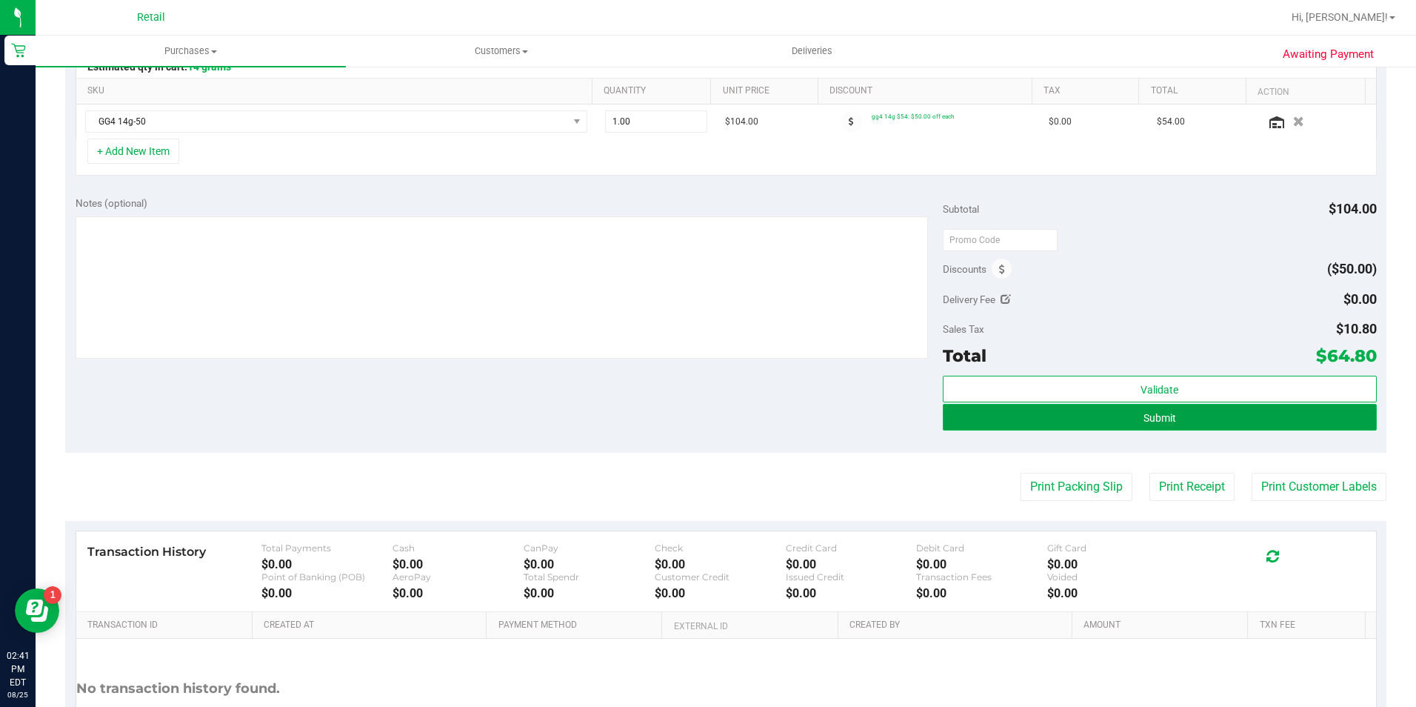
click at [1215, 416] on button "Submit" at bounding box center [1160, 417] width 434 height 27
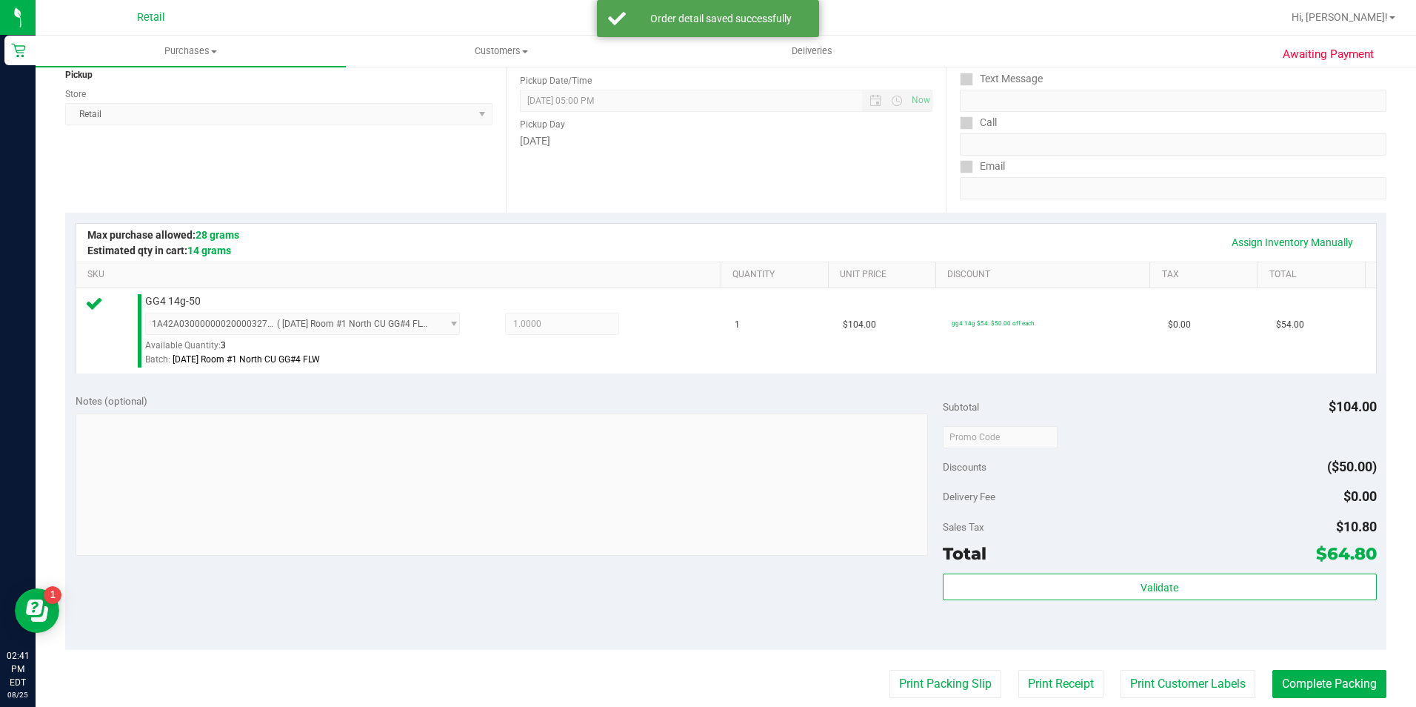
scroll to position [296, 0]
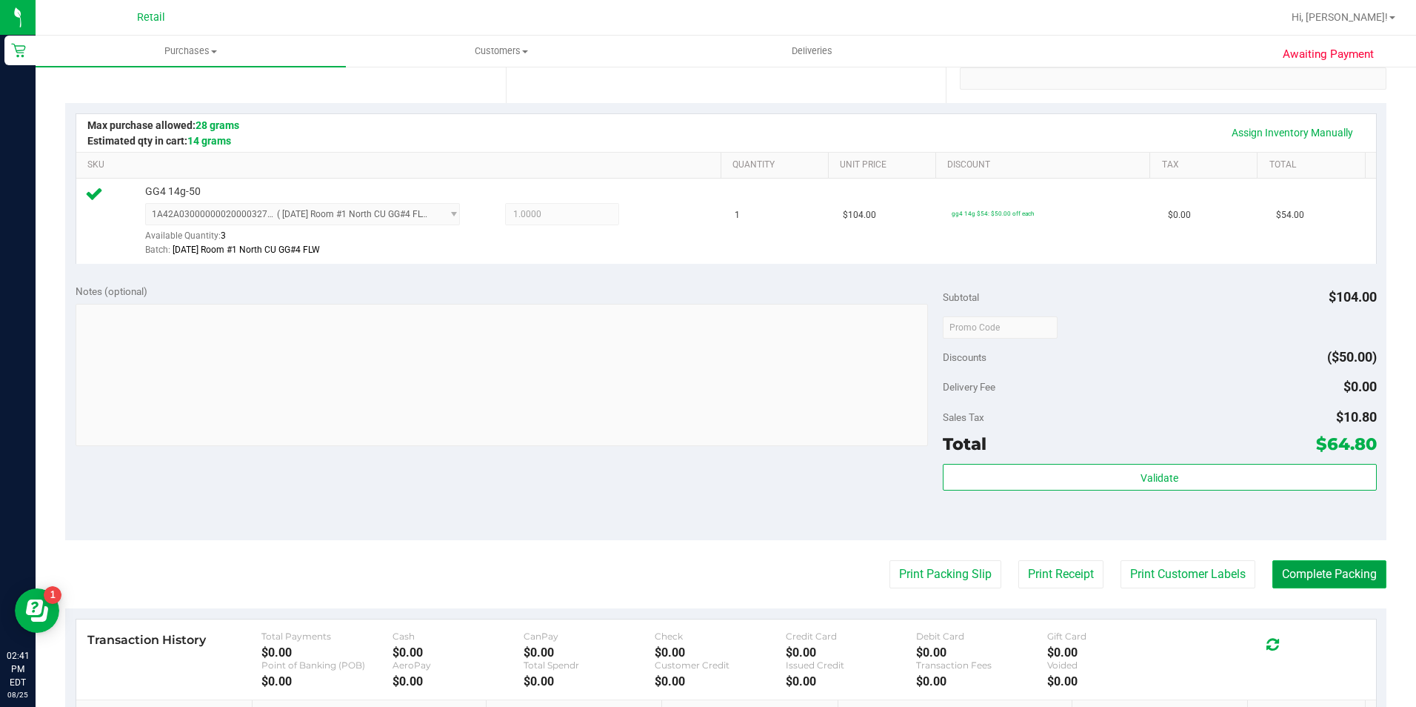
click at [1333, 579] on button "Complete Packing" at bounding box center [1329, 574] width 114 height 28
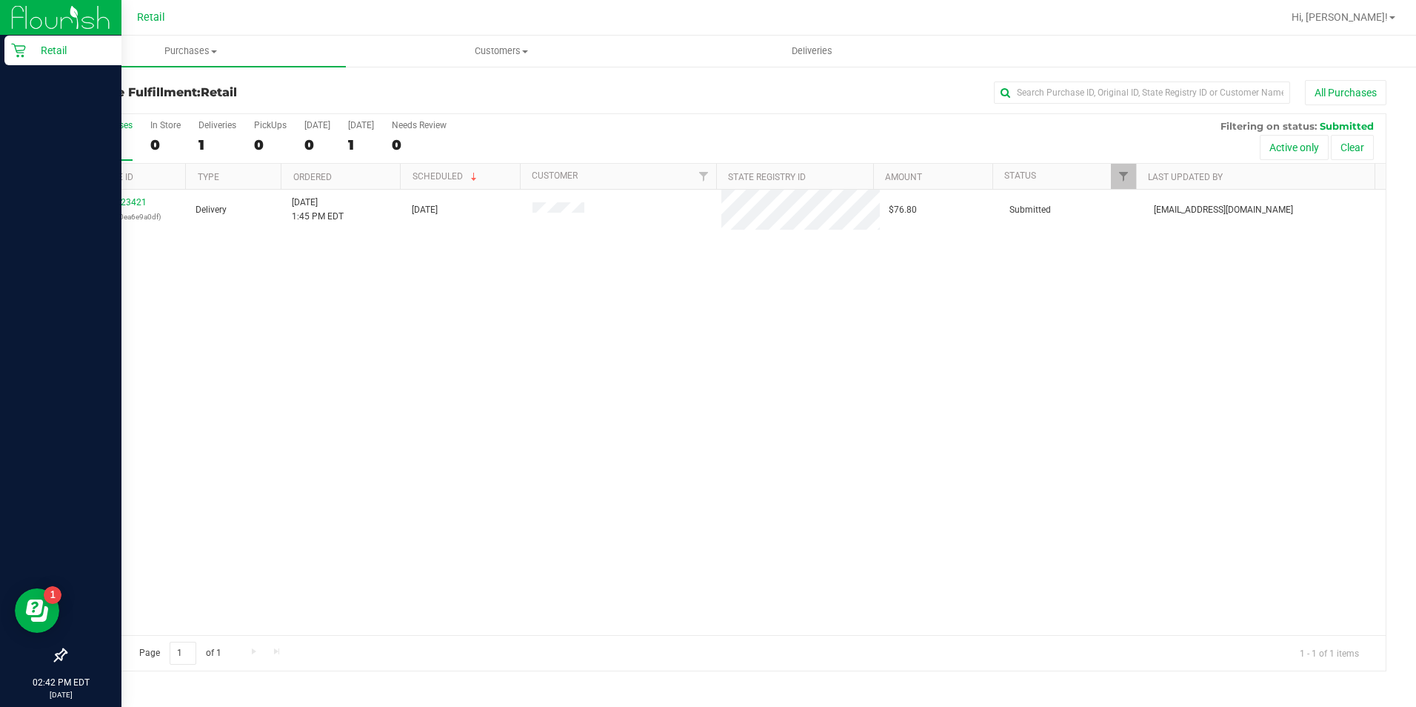
click at [26, 51] on p "Retail" at bounding box center [70, 50] width 89 height 18
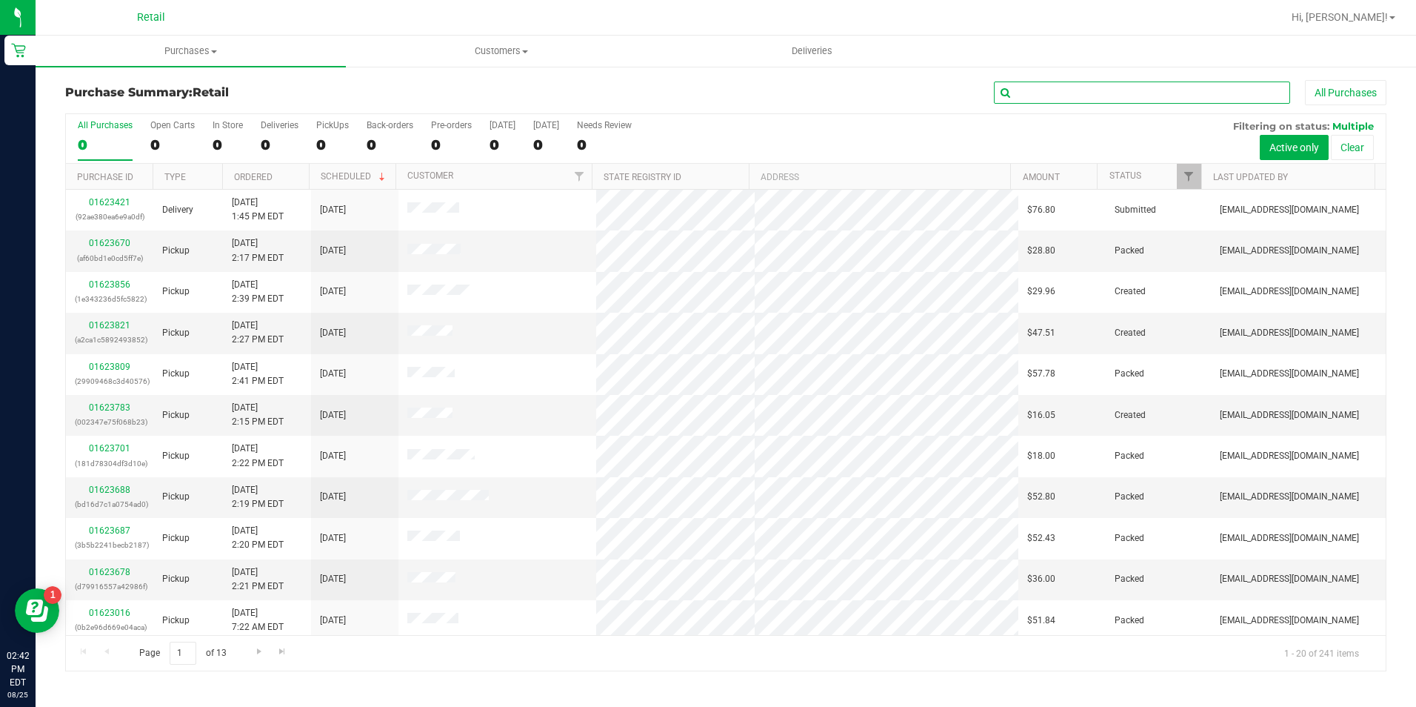
click at [1047, 92] on input "text" at bounding box center [1142, 92] width 296 height 22
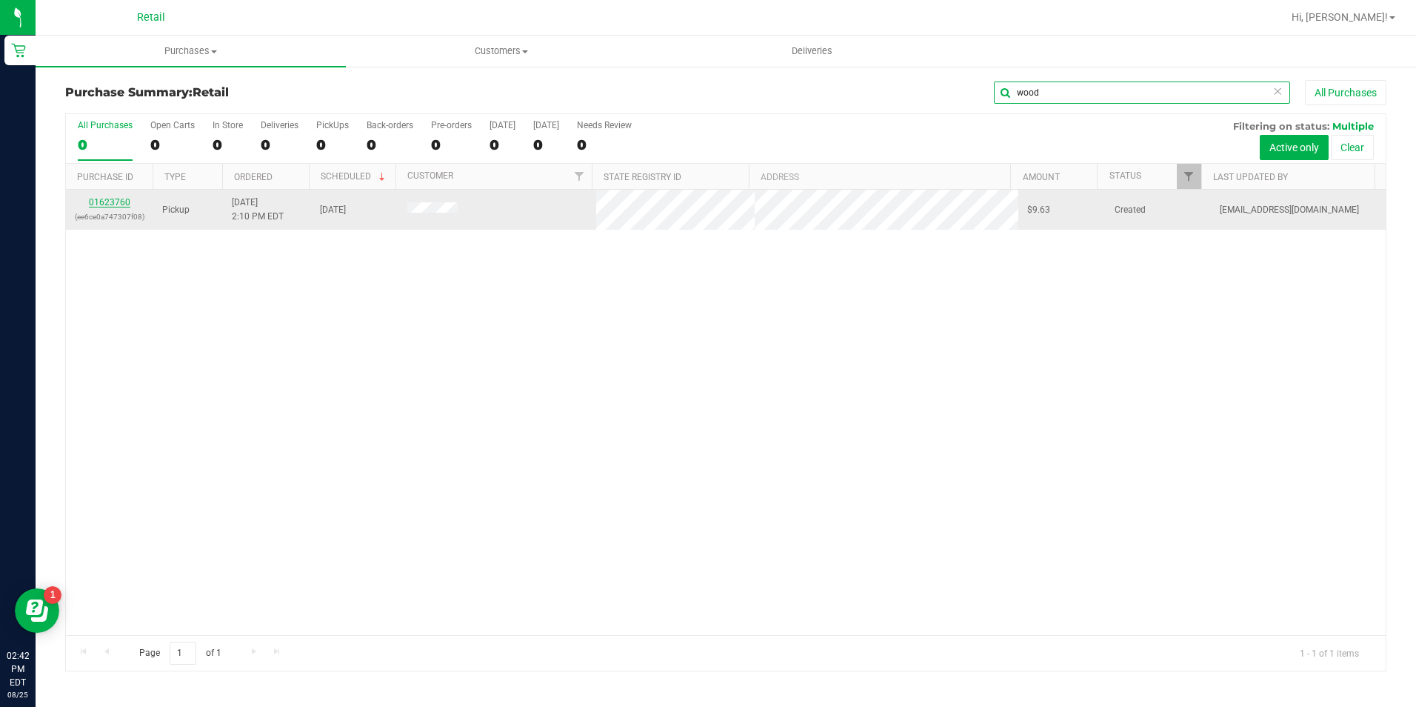
type input "wood"
click at [110, 201] on link "01623760" at bounding box center [109, 202] width 41 height 10
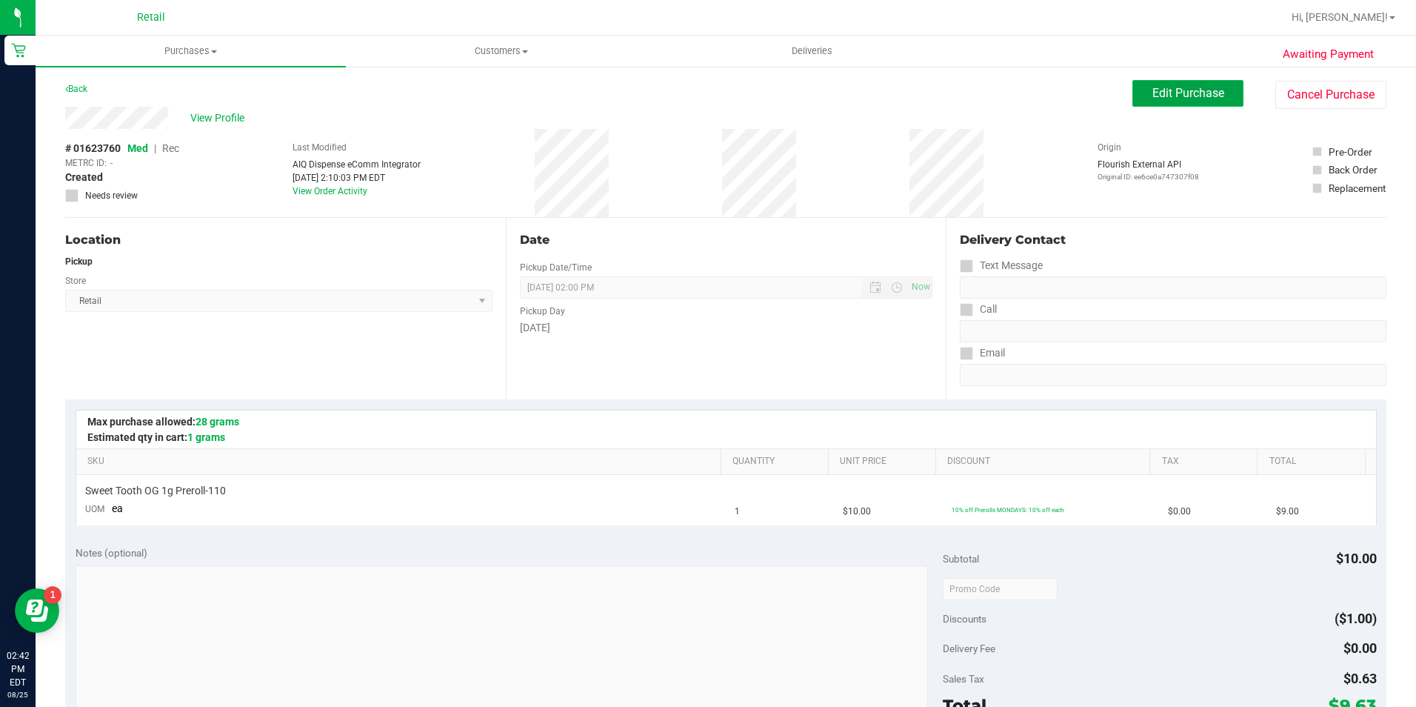
click at [1210, 99] on span "Edit Purchase" at bounding box center [1188, 93] width 72 height 14
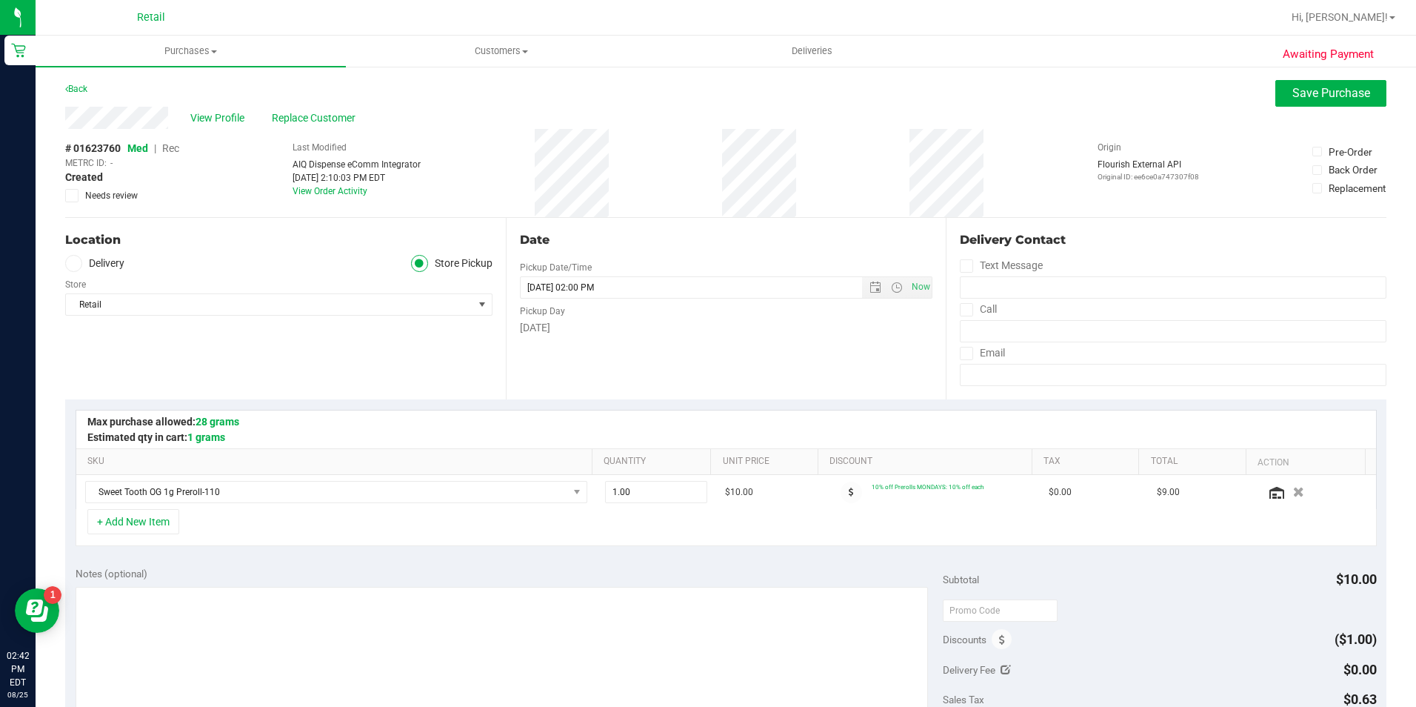
click at [170, 149] on span "Rec" at bounding box center [170, 148] width 17 height 12
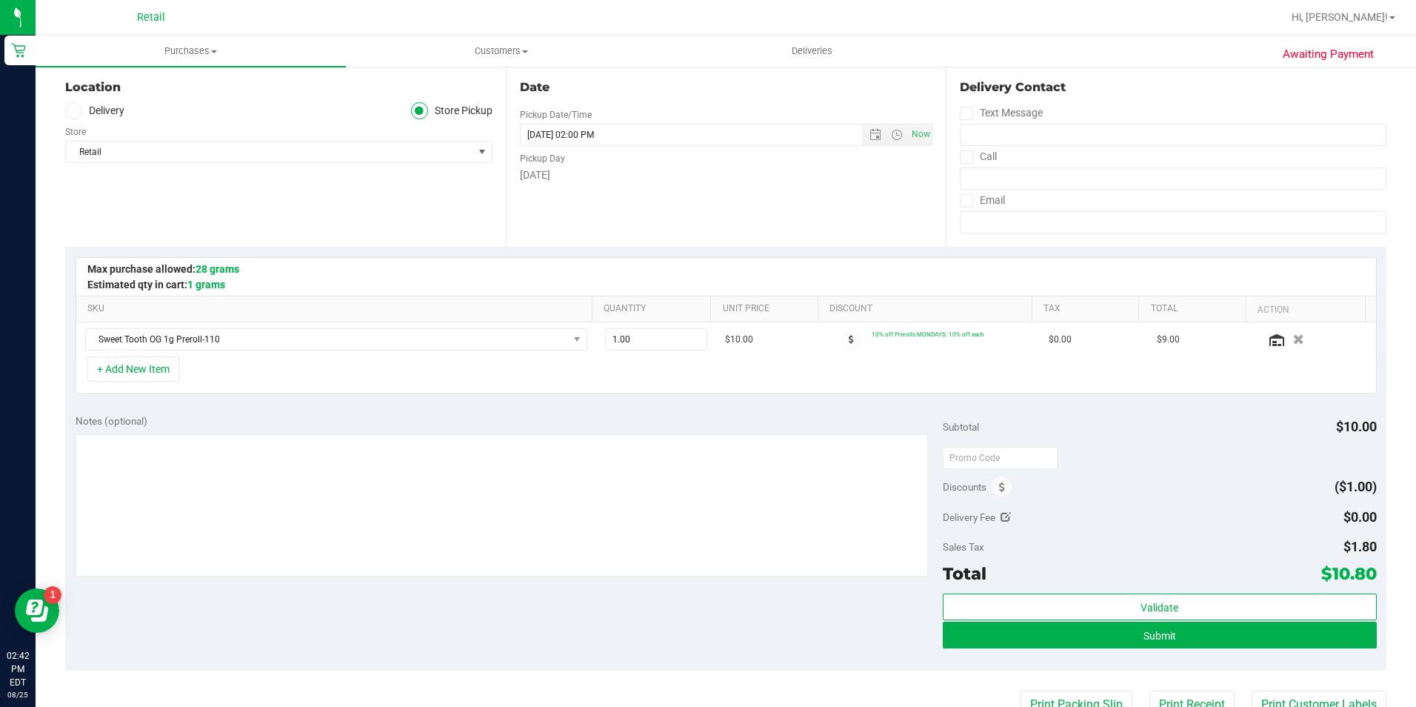
scroll to position [222, 0]
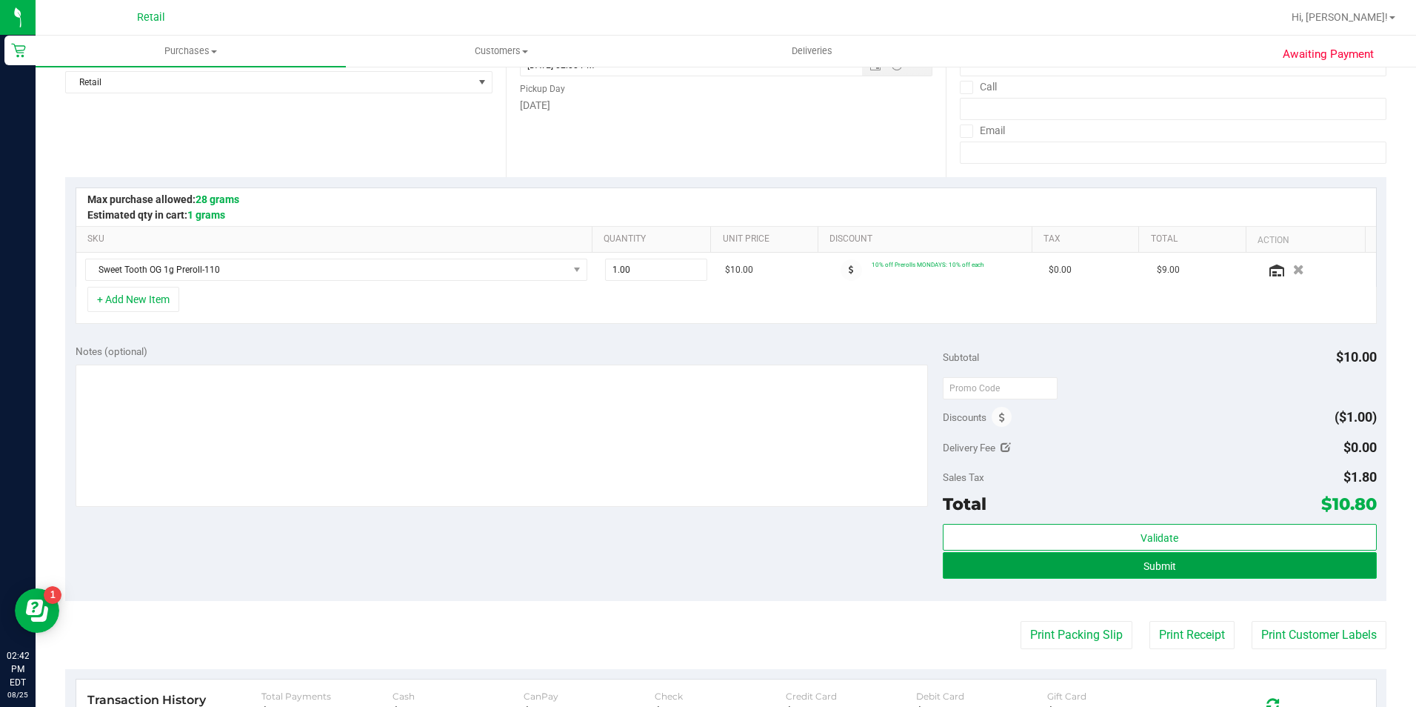
click at [1240, 568] on button "Submit" at bounding box center [1160, 565] width 434 height 27
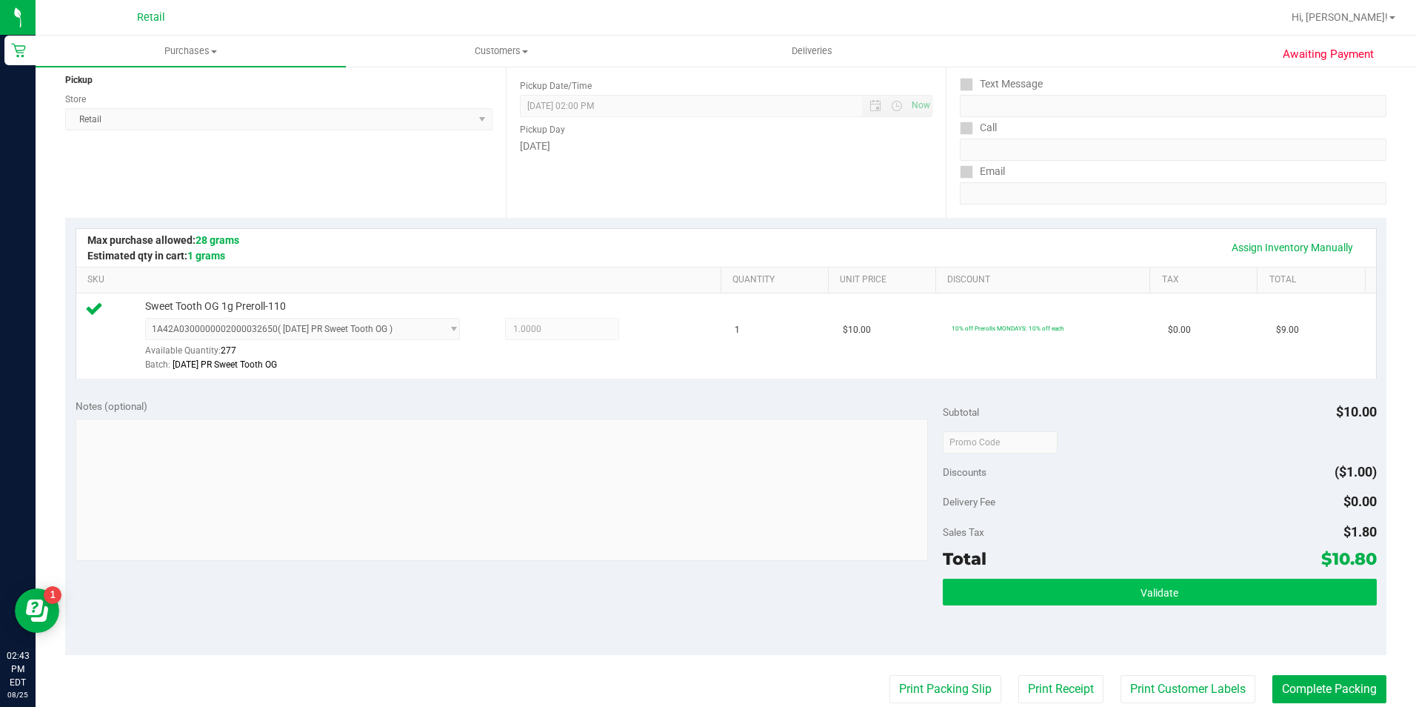
scroll to position [370, 0]
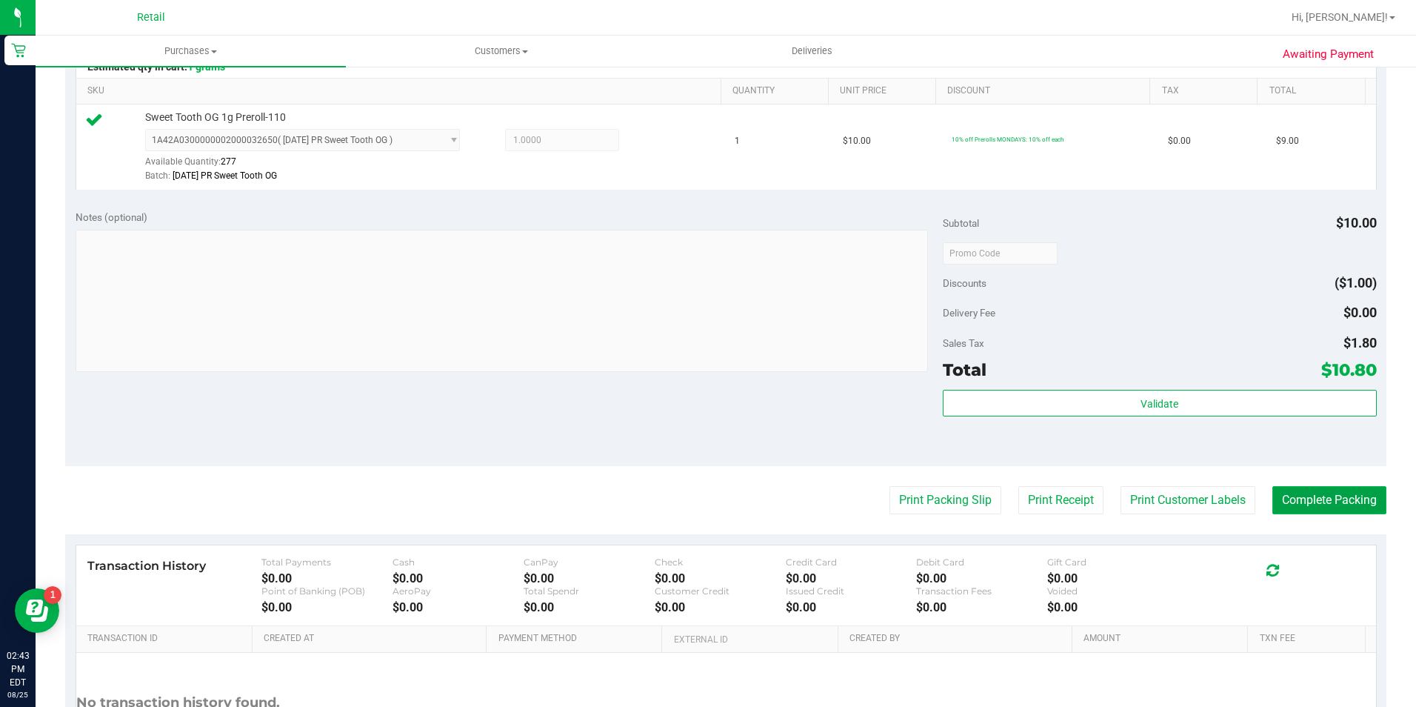
click at [1338, 504] on button "Complete Packing" at bounding box center [1329, 500] width 114 height 28
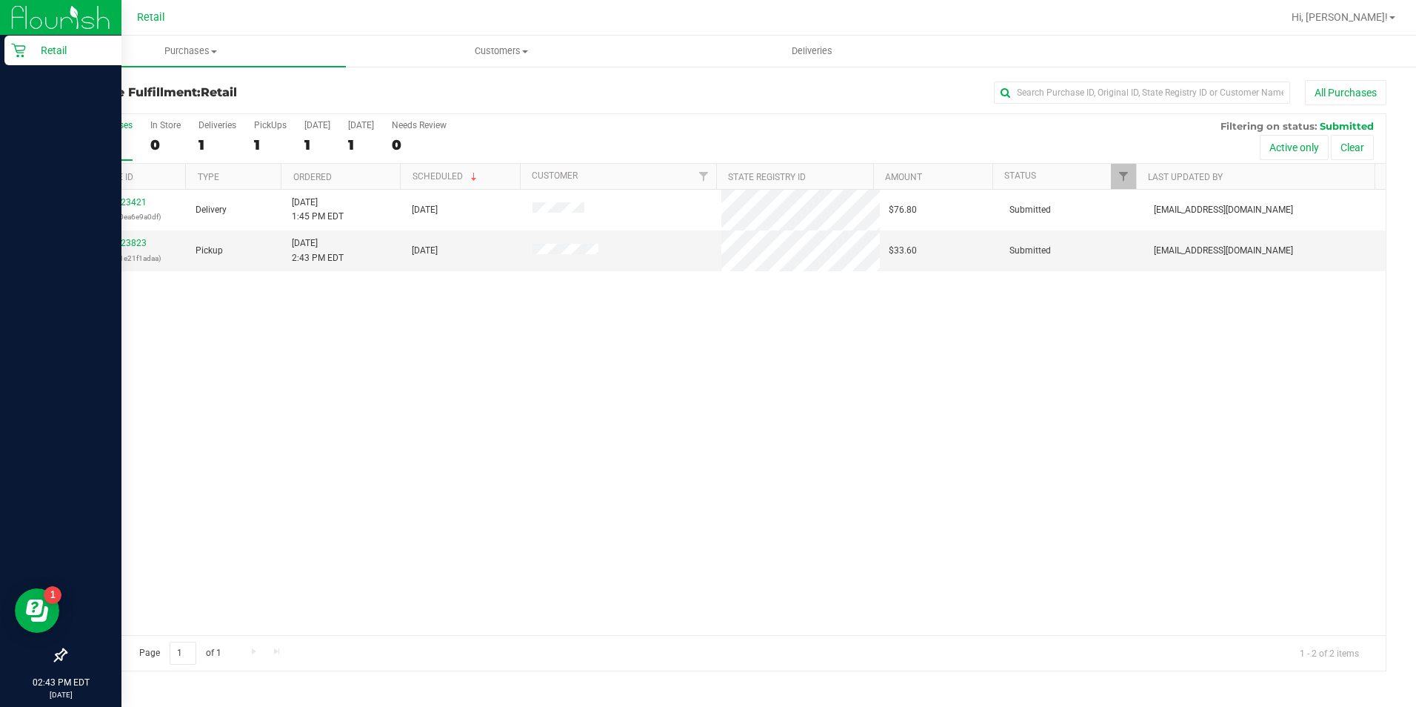
click at [11, 44] on icon at bounding box center [18, 50] width 15 height 15
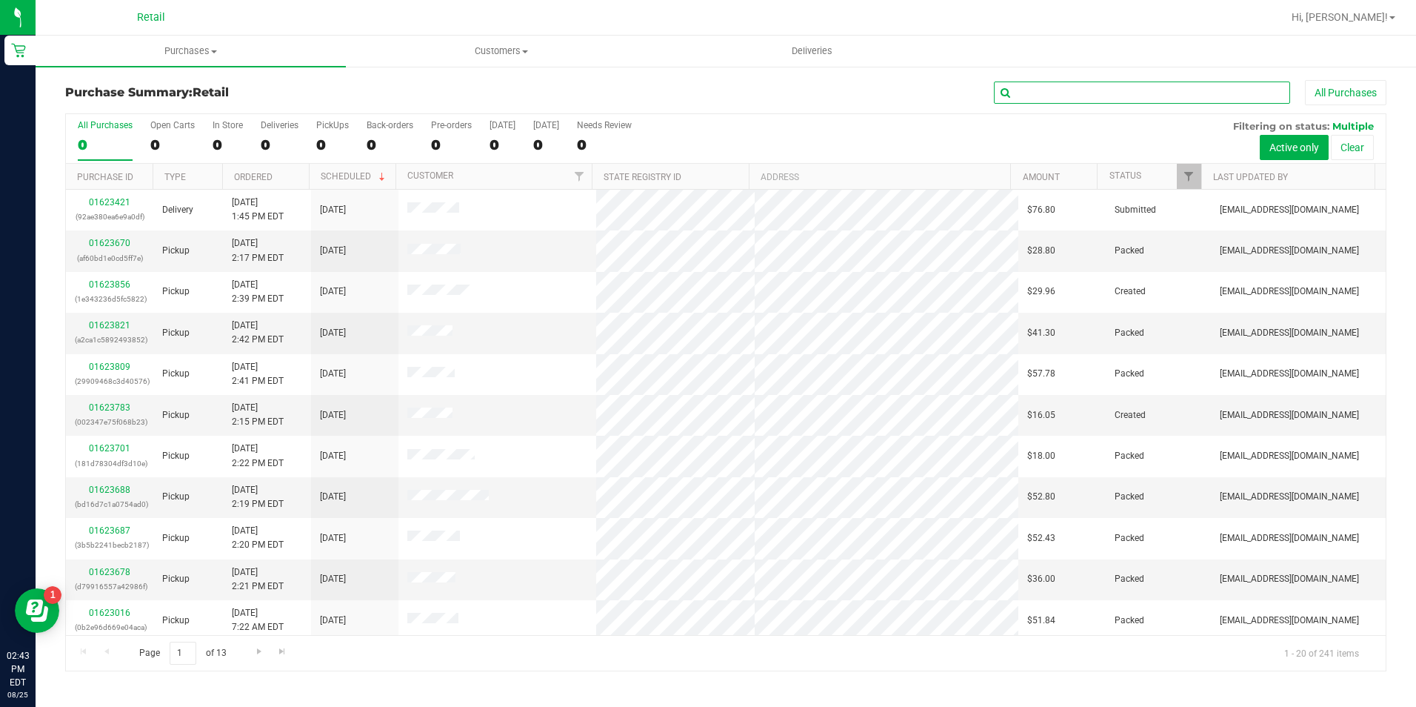
click at [1129, 96] on input "text" at bounding box center [1142, 92] width 296 height 22
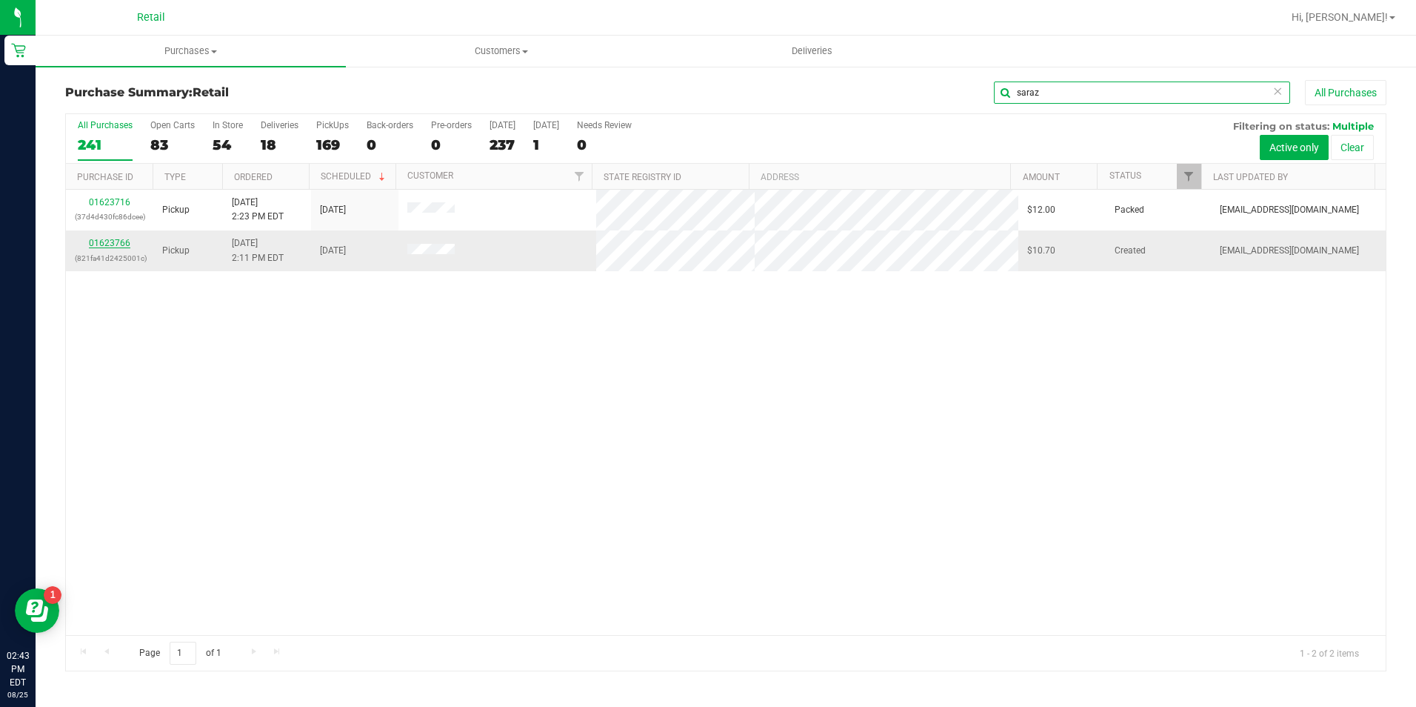
type input "saraz"
click at [110, 243] on link "01623766" at bounding box center [109, 243] width 41 height 10
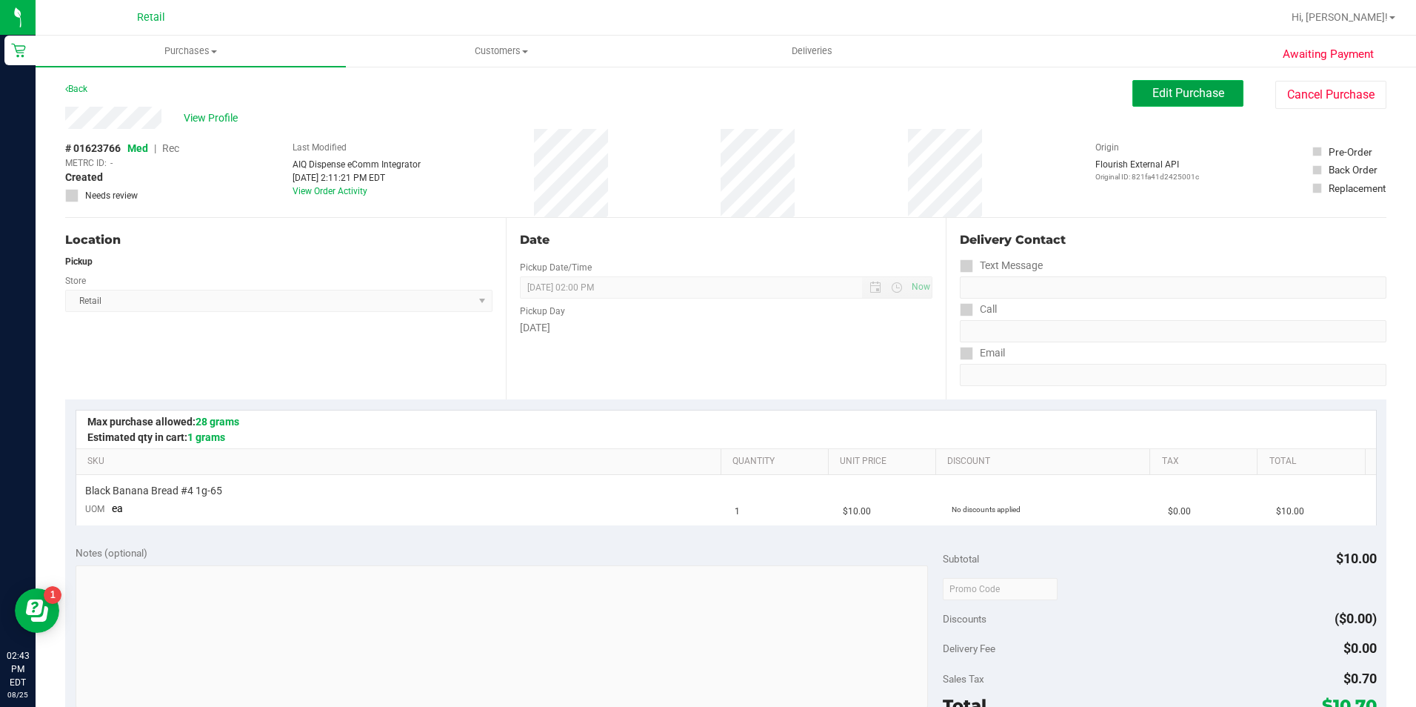
click at [1178, 99] on span "Edit Purchase" at bounding box center [1188, 93] width 72 height 14
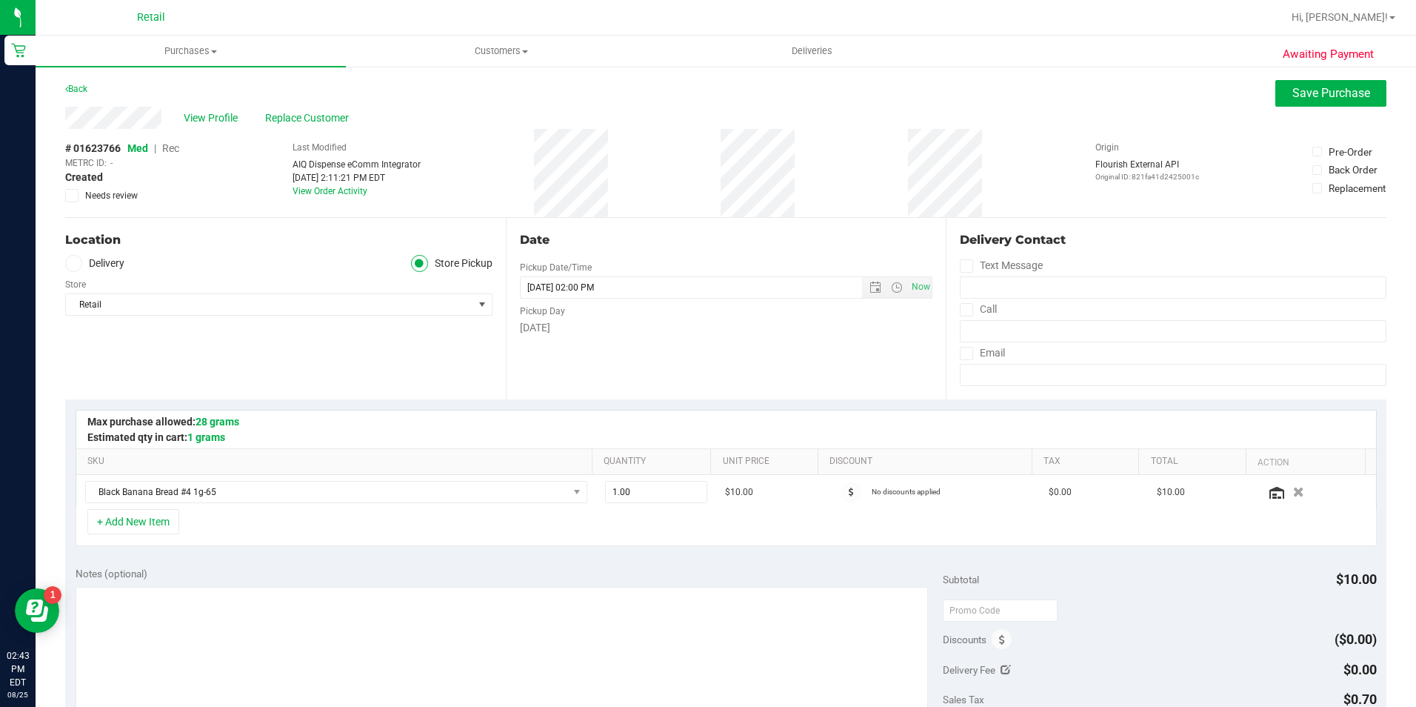
click at [176, 147] on span "Rec" at bounding box center [170, 148] width 17 height 12
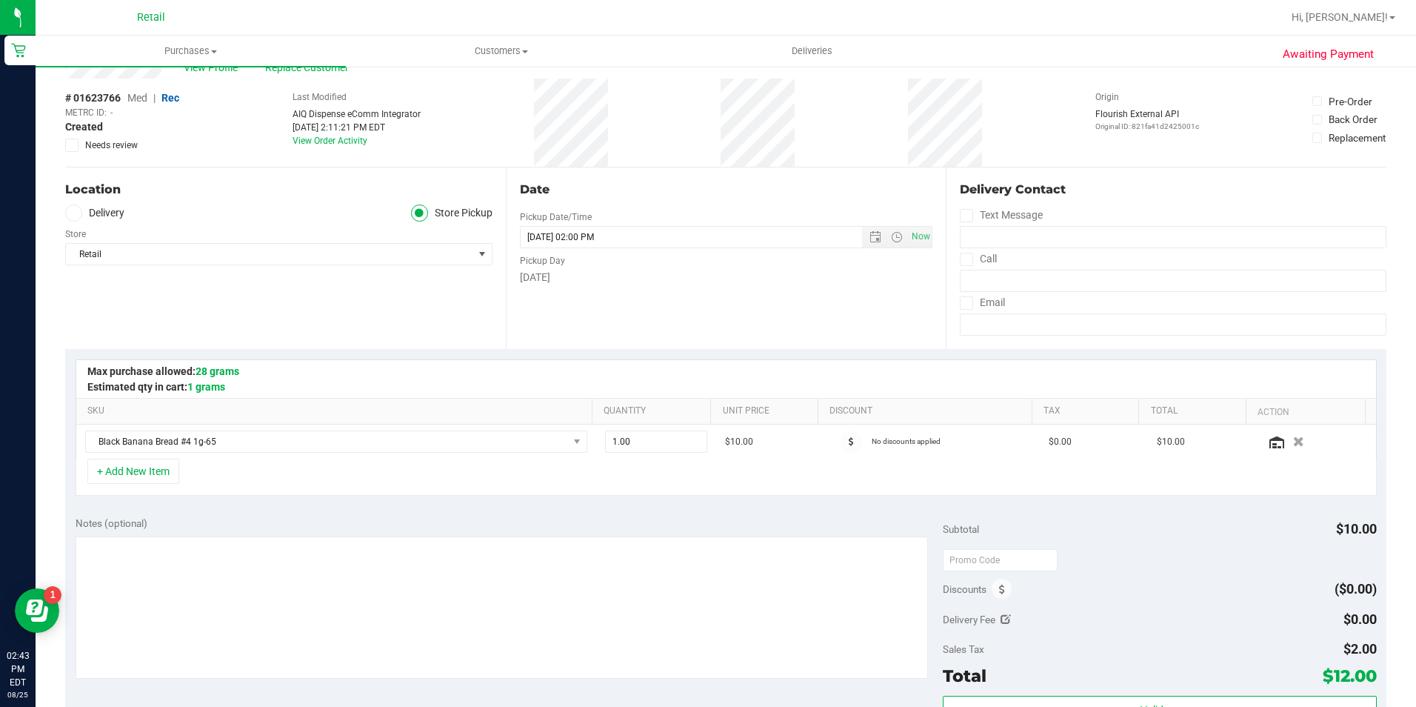
scroll to position [148, 0]
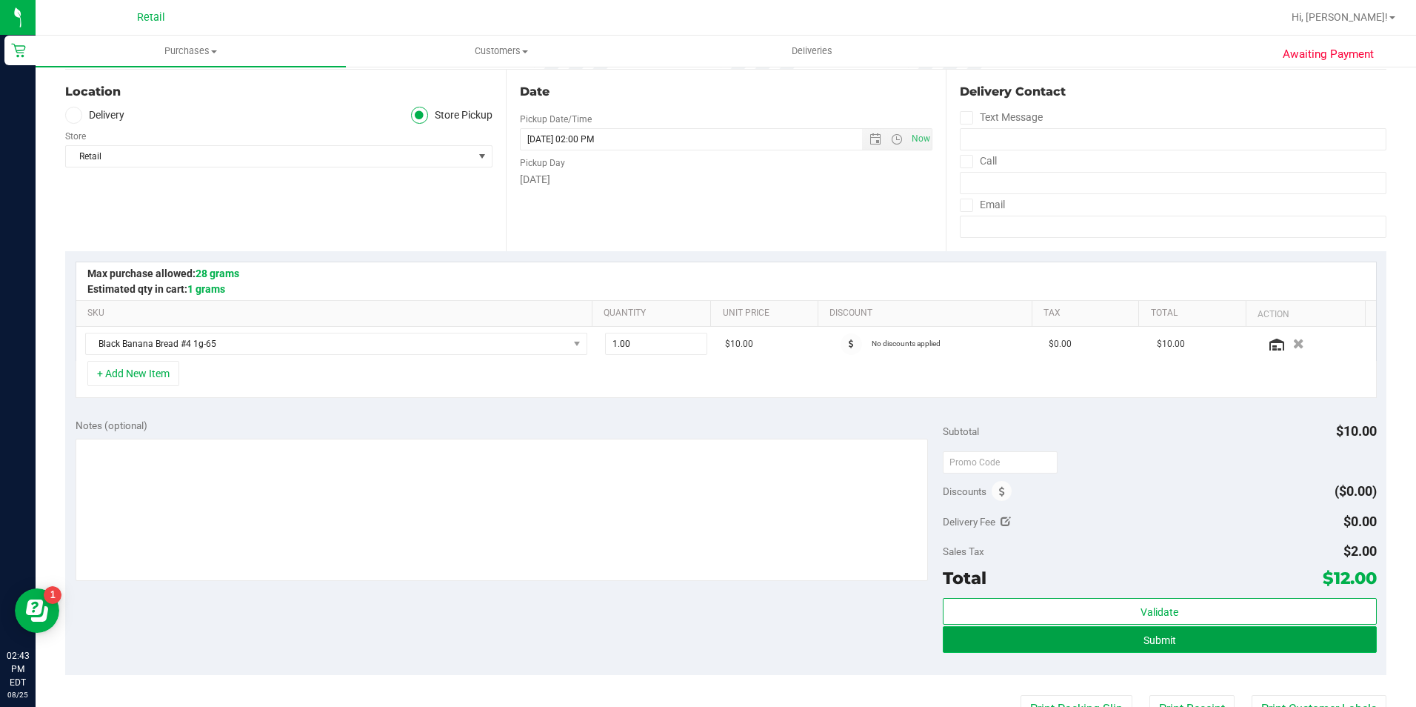
click at [1158, 644] on span "Submit" at bounding box center [1160, 640] width 33 height 12
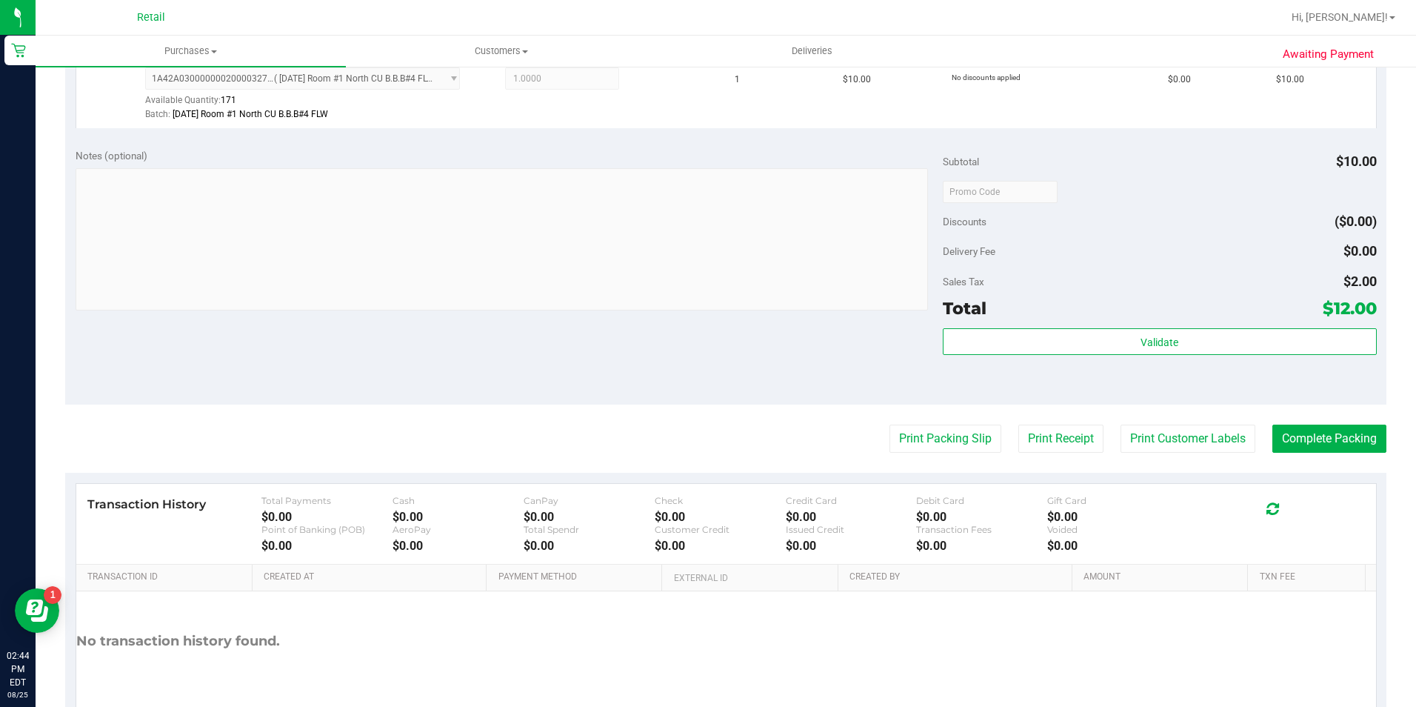
scroll to position [444, 0]
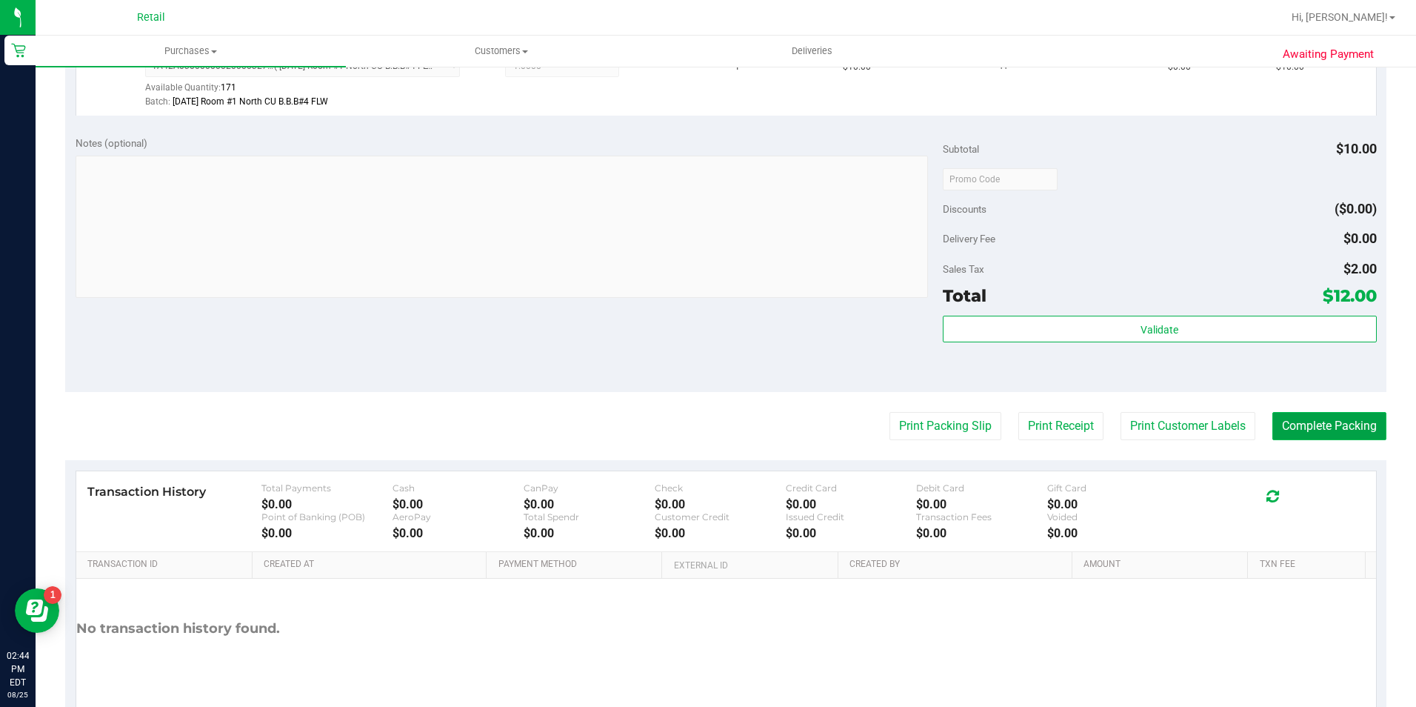
click at [1343, 421] on button "Complete Packing" at bounding box center [1329, 426] width 114 height 28
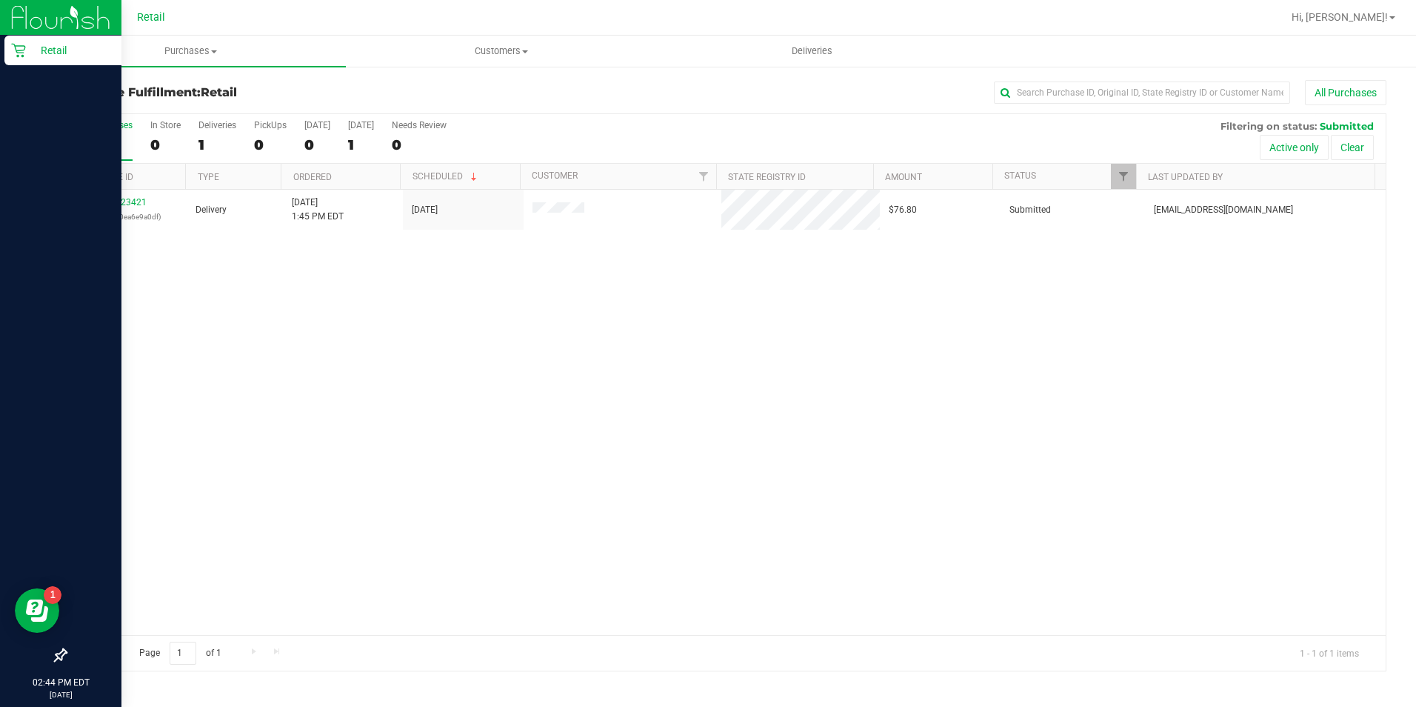
click at [23, 53] on icon at bounding box center [18, 50] width 15 height 15
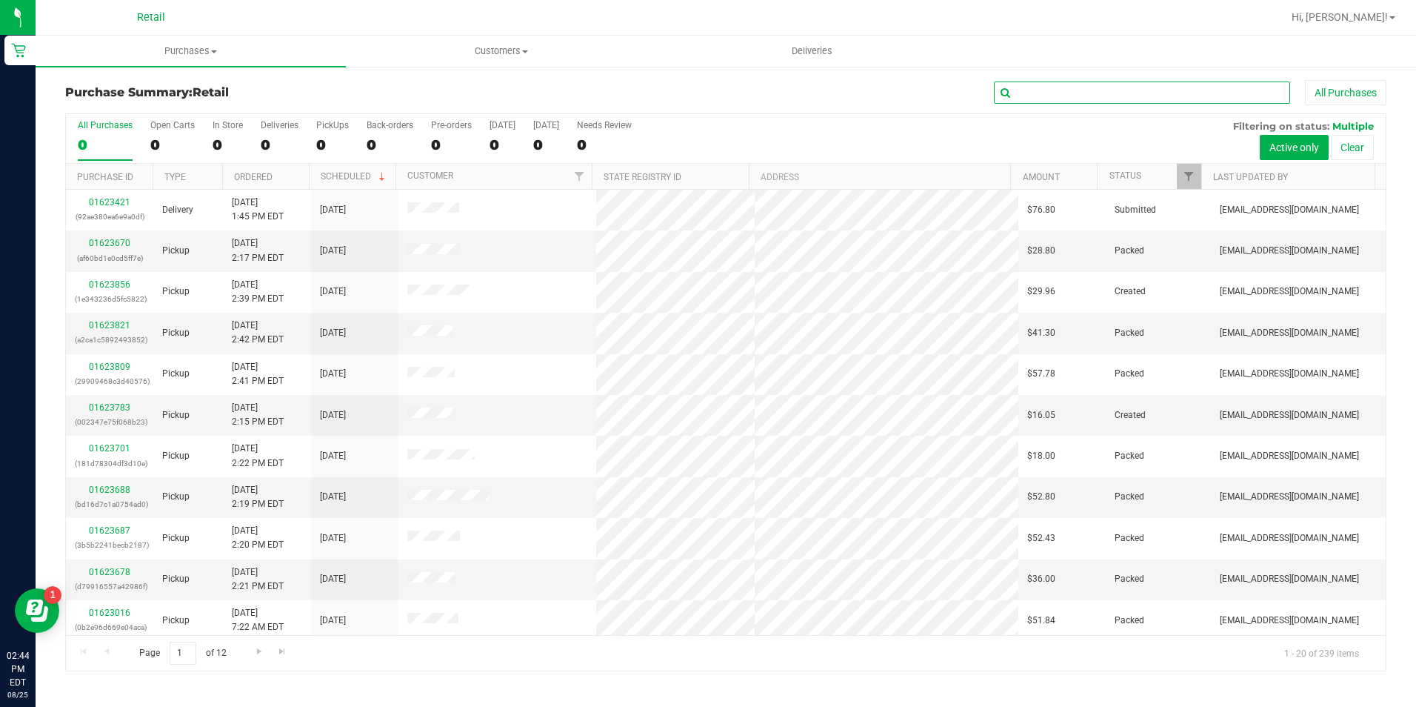
click at [1051, 88] on input "text" at bounding box center [1142, 92] width 296 height 22
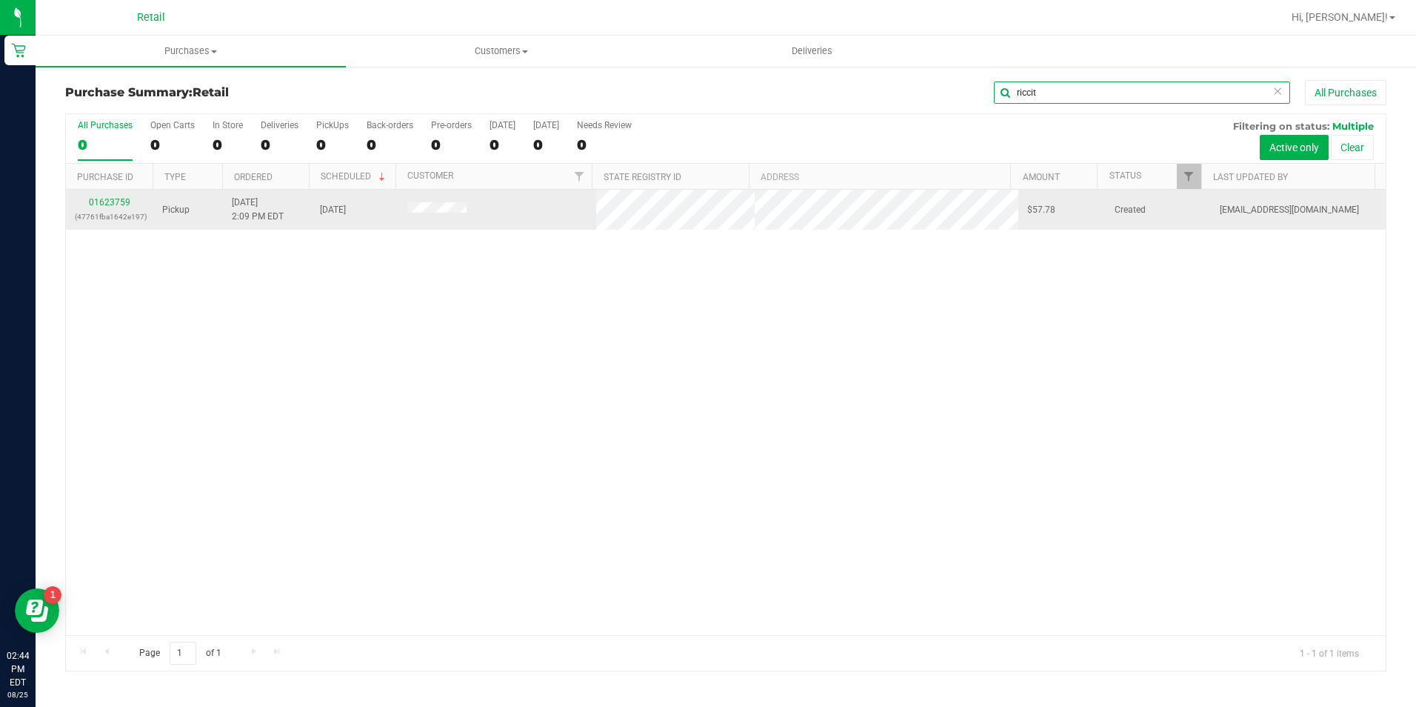
type input "riccit"
click at [121, 210] on p "(47761fba1642e197)" at bounding box center [110, 217] width 70 height 14
click at [122, 196] on div "01623759 (47761fba1642e197)" at bounding box center [110, 210] width 70 height 28
click at [123, 205] on link "01623759" at bounding box center [109, 202] width 41 height 10
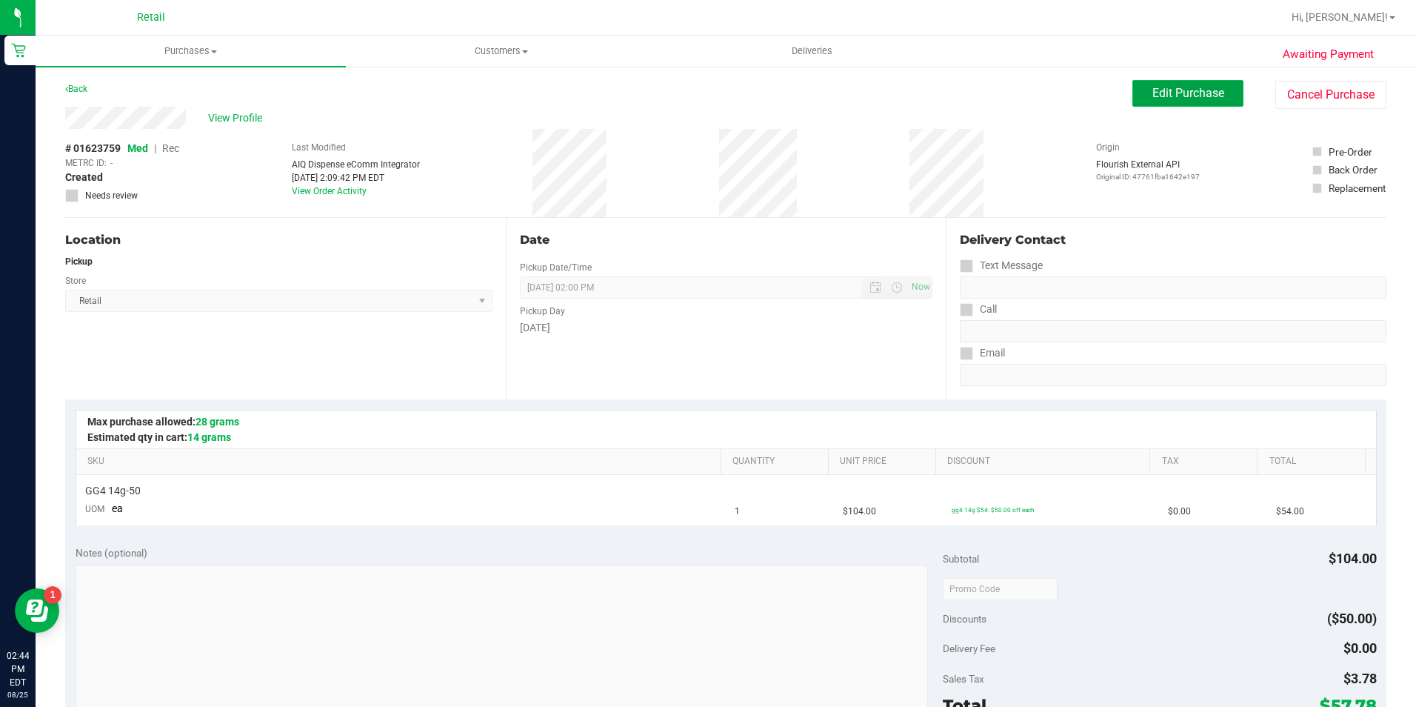
click at [1138, 86] on button "Edit Purchase" at bounding box center [1187, 93] width 111 height 27
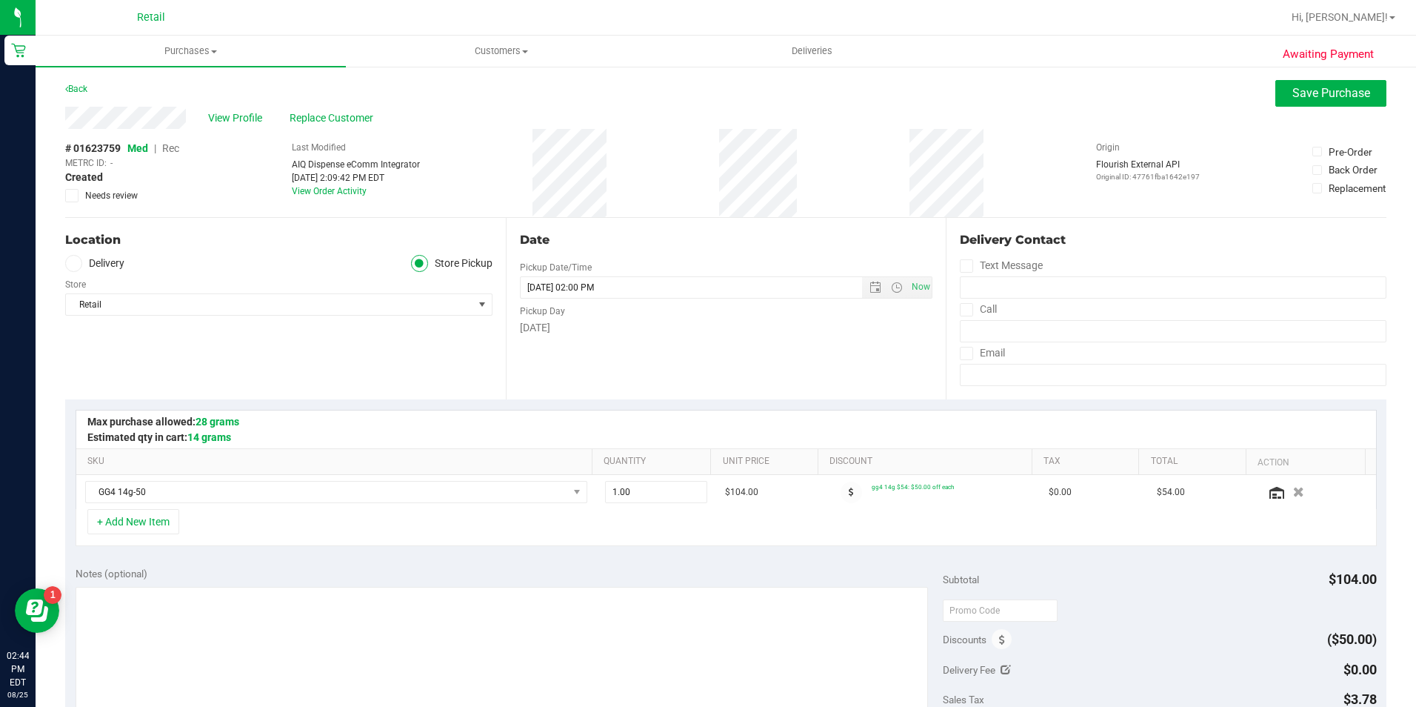
click at [178, 147] on span "Rec" at bounding box center [170, 148] width 17 height 12
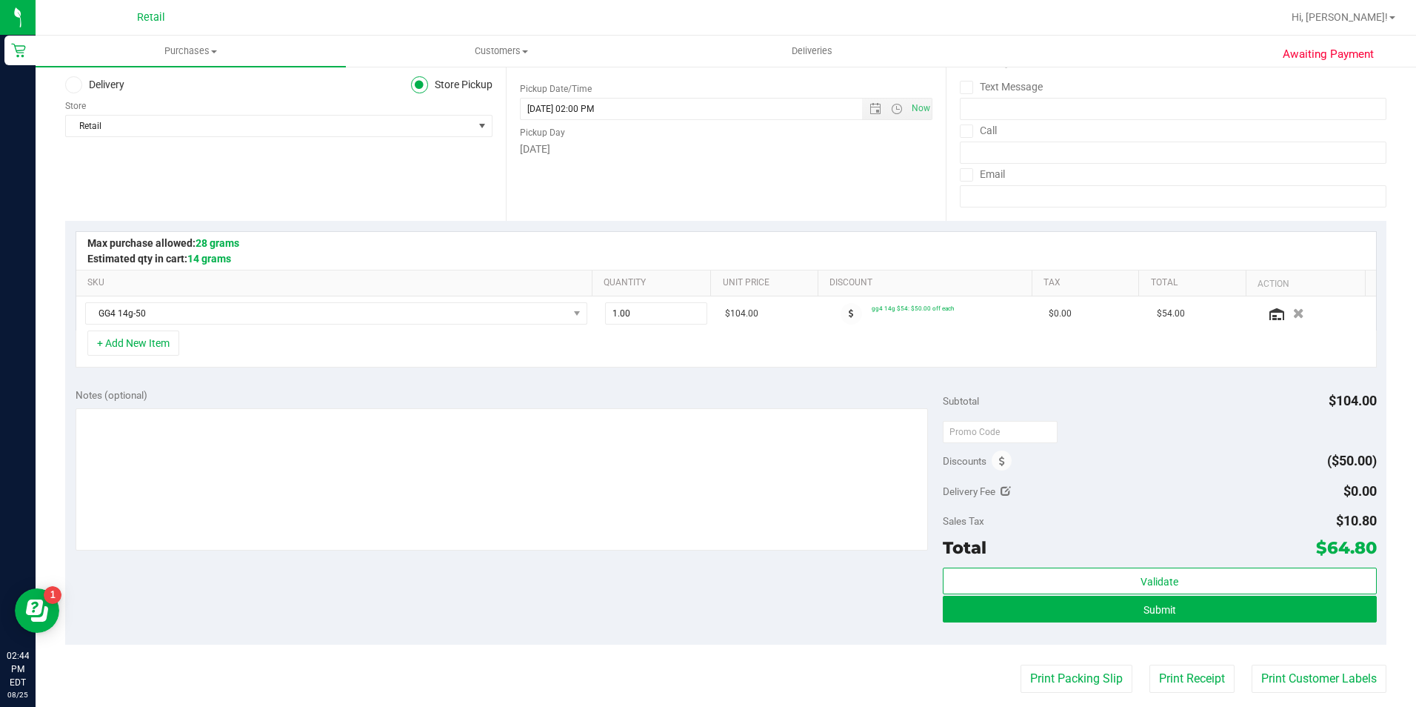
scroll to position [222, 0]
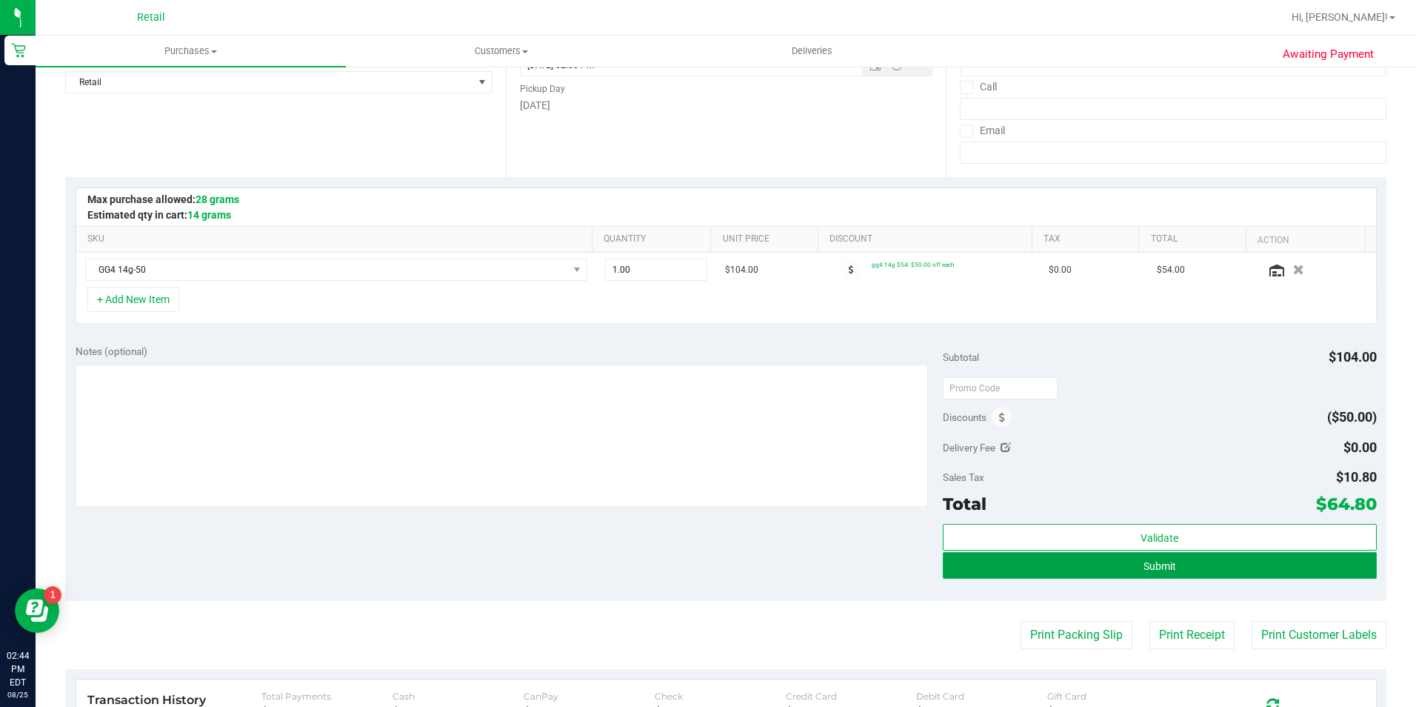
click at [1189, 572] on button "Submit" at bounding box center [1160, 565] width 434 height 27
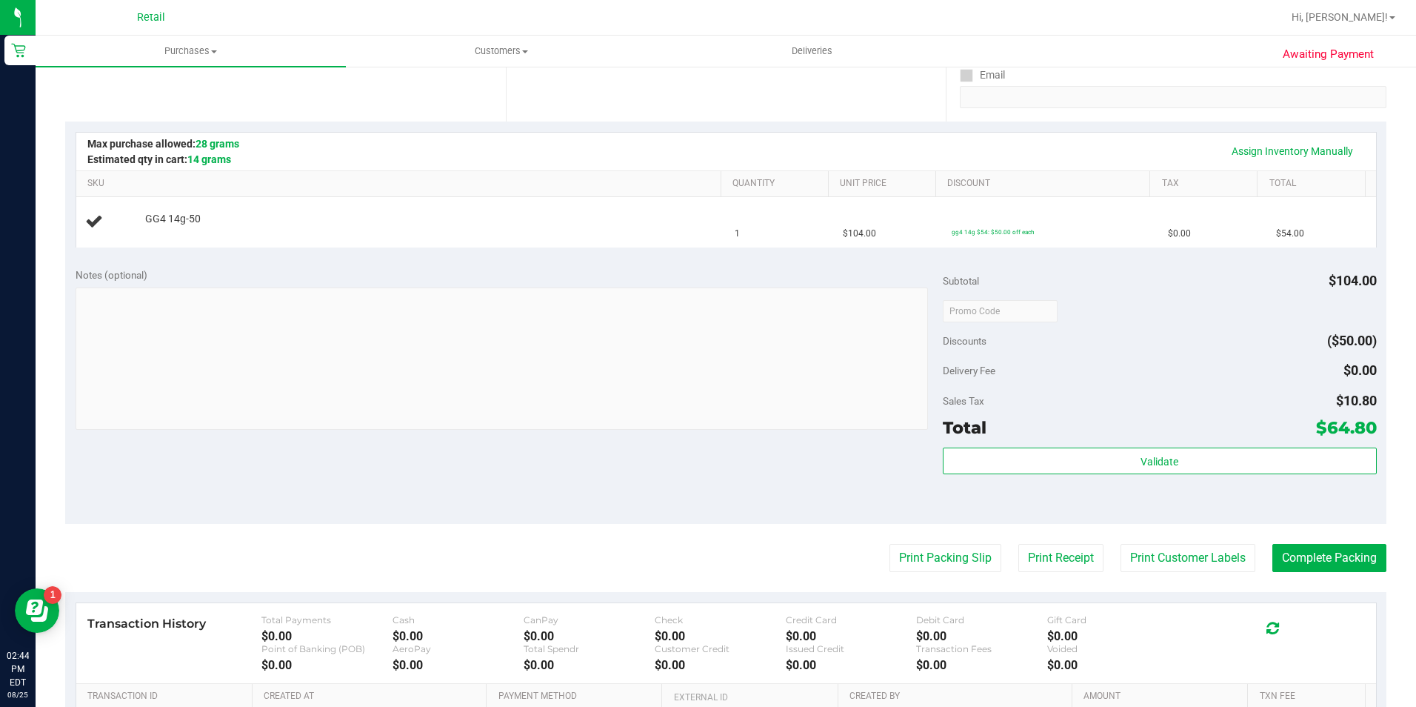
scroll to position [296, 0]
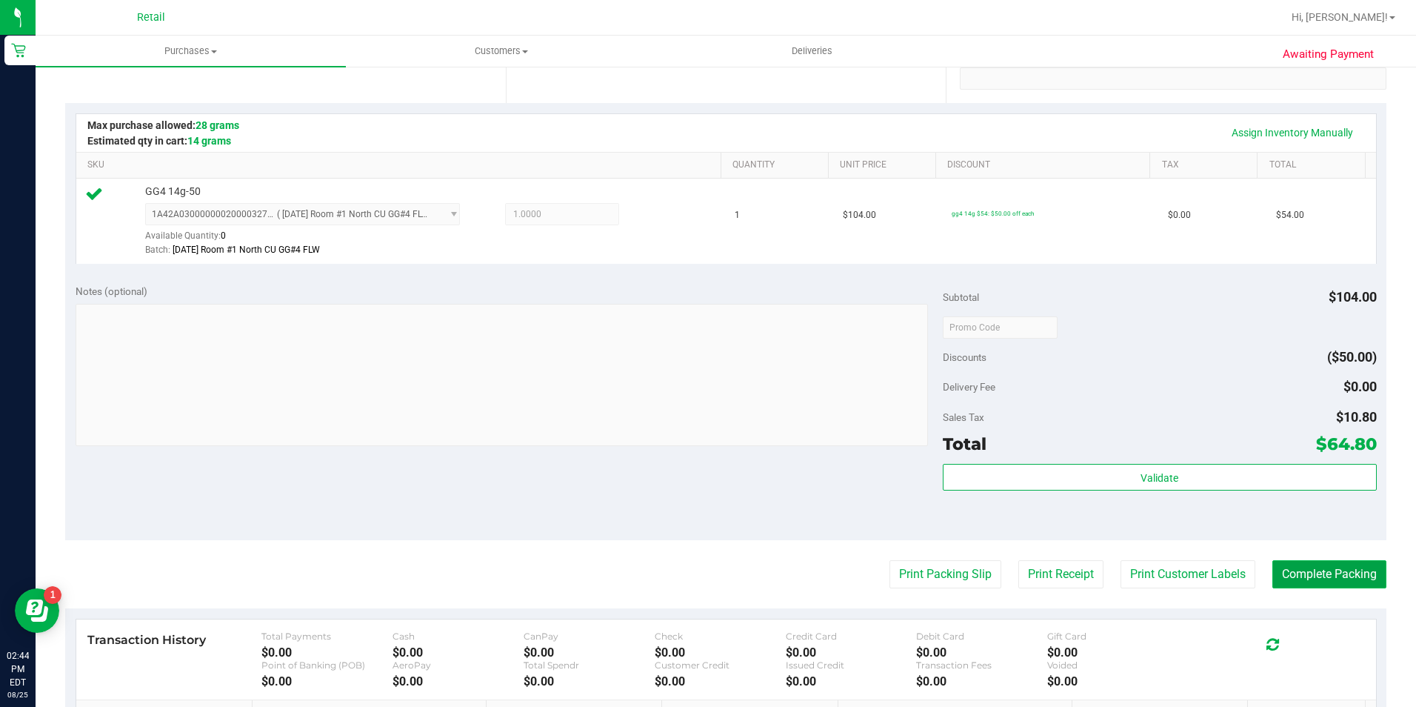
click at [1324, 580] on button "Complete Packing" at bounding box center [1329, 574] width 114 height 28
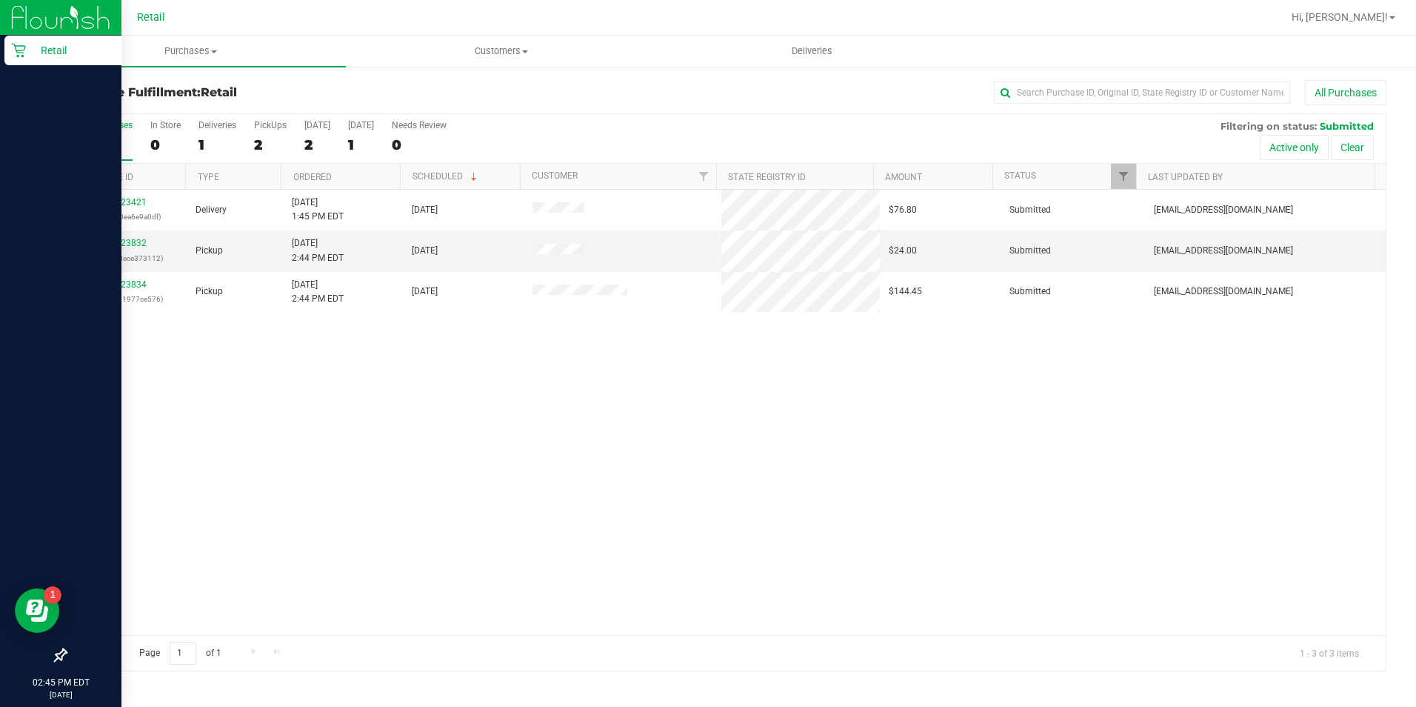
click at [14, 56] on icon at bounding box center [18, 50] width 15 height 15
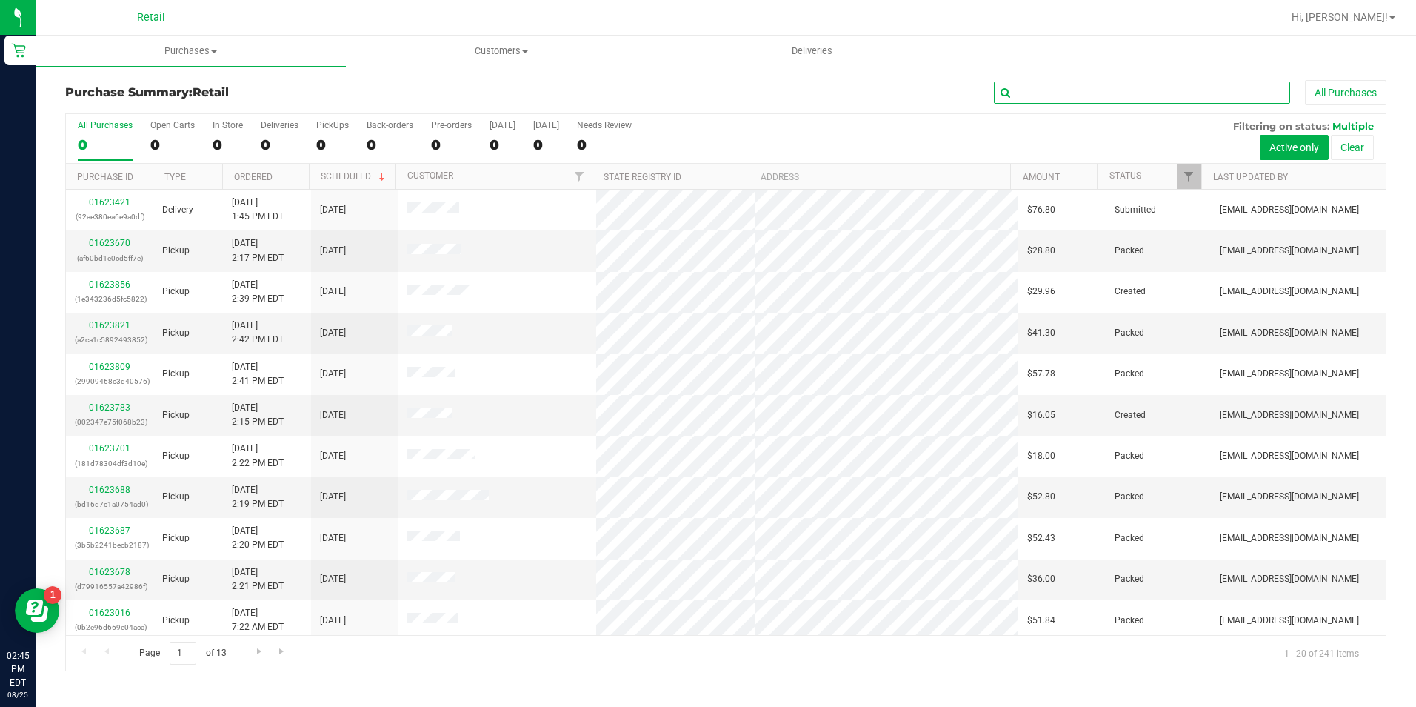
click at [1035, 95] on input "text" at bounding box center [1142, 92] width 296 height 22
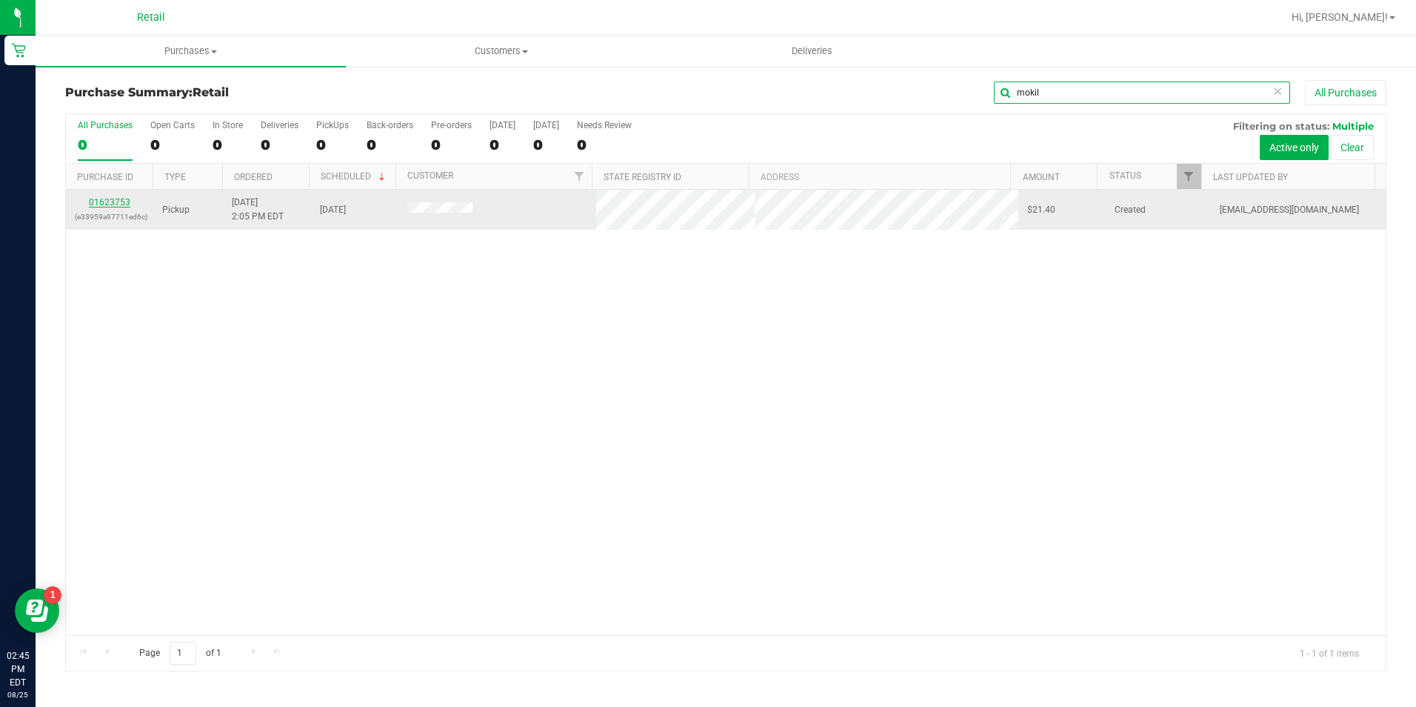
type input "mokil"
click at [119, 199] on link "01623753" at bounding box center [109, 202] width 41 height 10
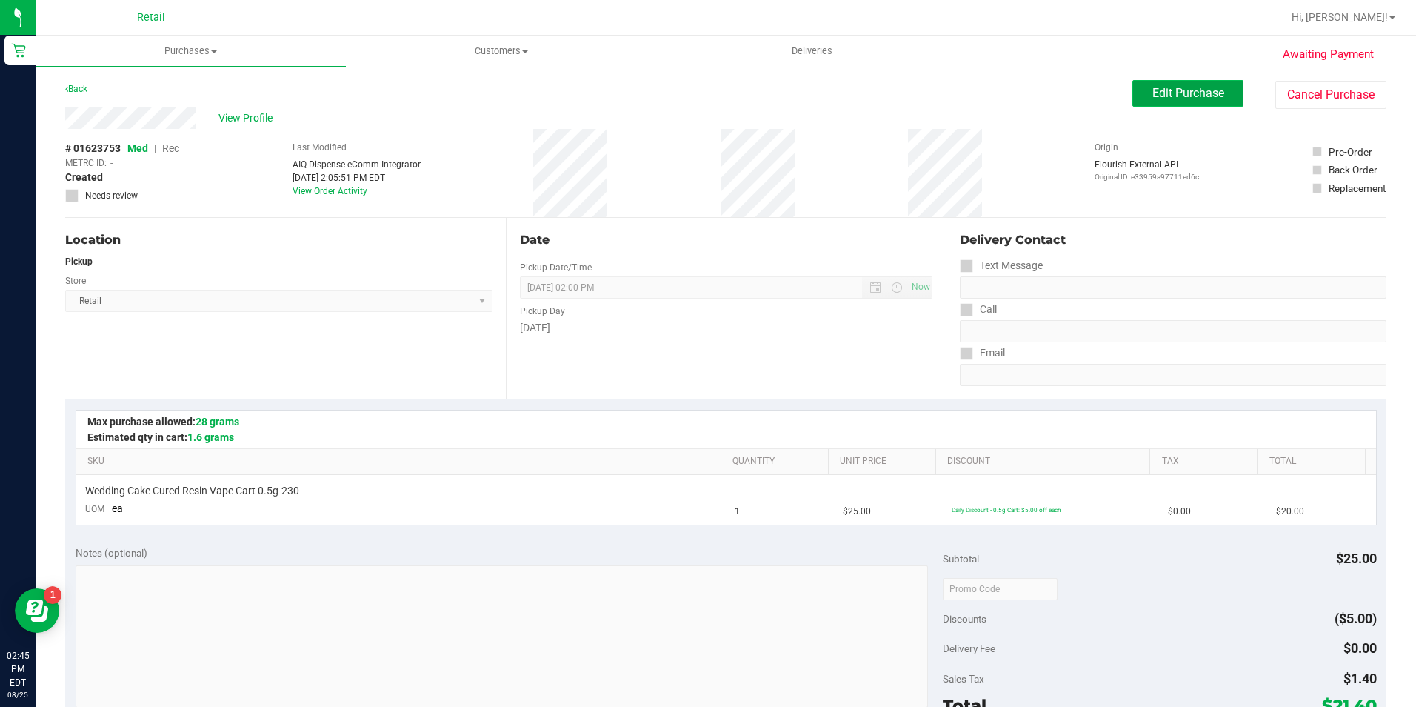
click at [1166, 92] on span "Edit Purchase" at bounding box center [1188, 93] width 72 height 14
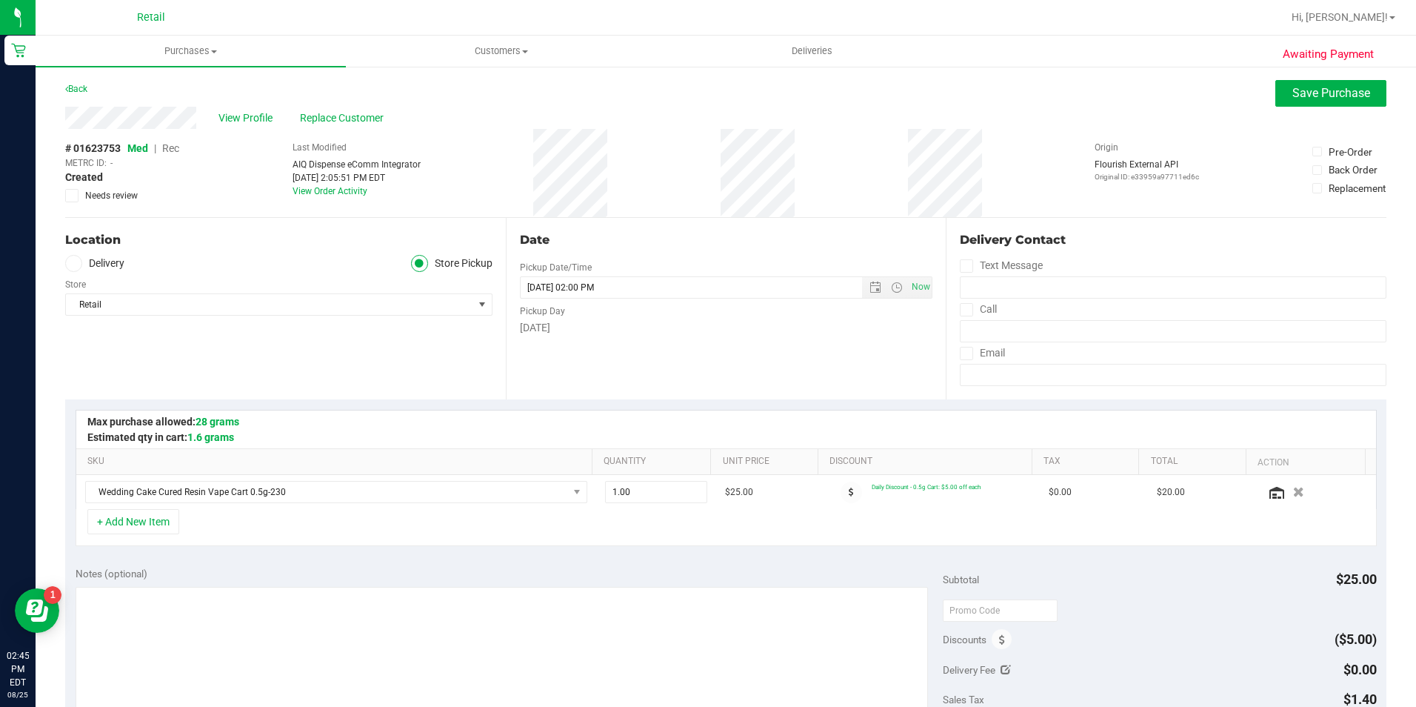
click at [173, 147] on span "Rec" at bounding box center [170, 148] width 17 height 12
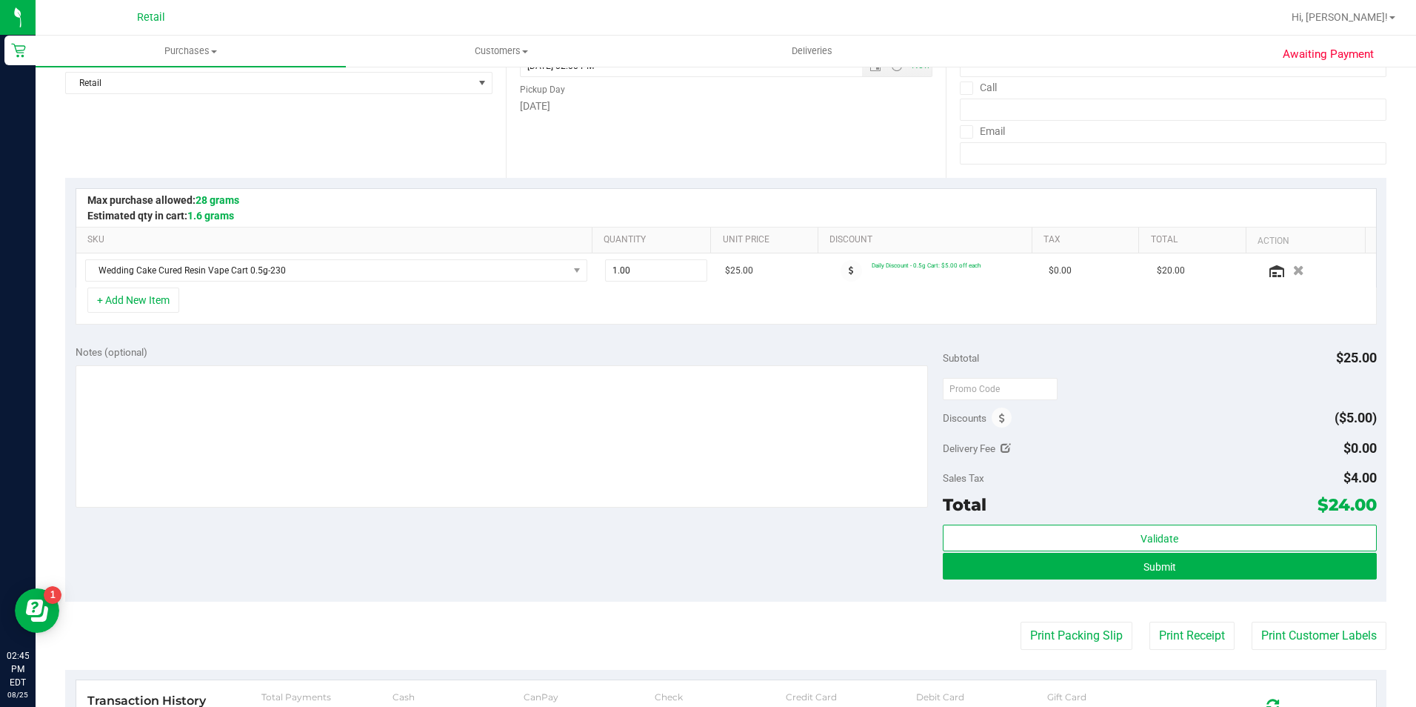
scroll to position [222, 0]
click at [1107, 562] on button "Submit" at bounding box center [1160, 565] width 434 height 27
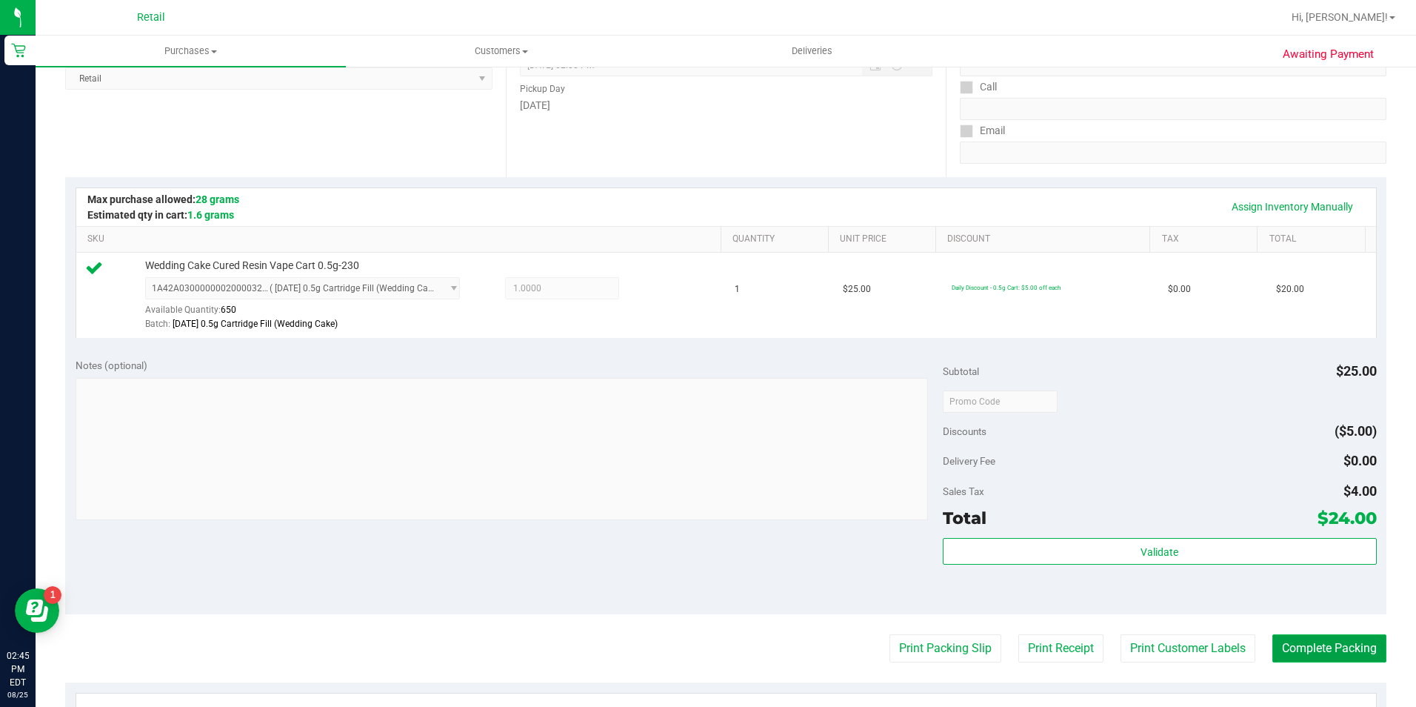
click at [1341, 637] on button "Complete Packing" at bounding box center [1329, 648] width 114 height 28
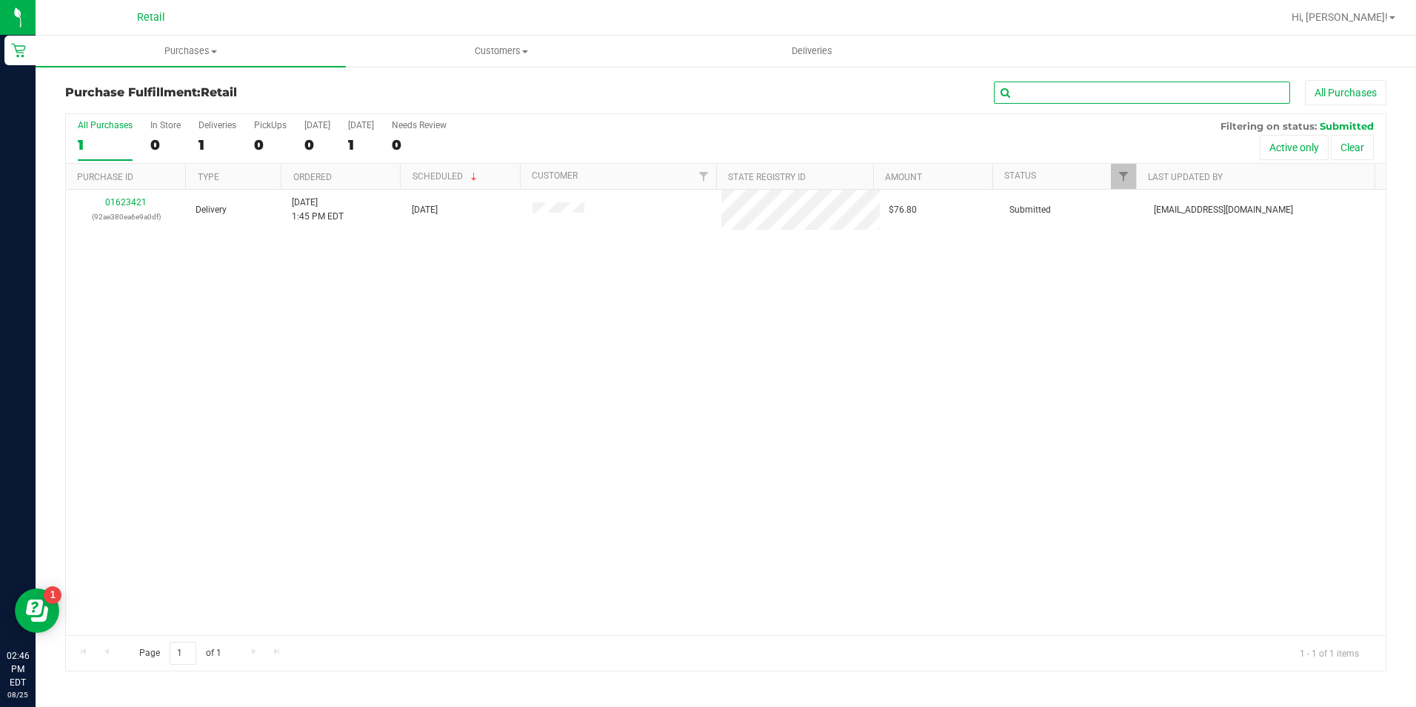
click at [1070, 94] on input "text" at bounding box center [1142, 92] width 296 height 22
type input "elgam"
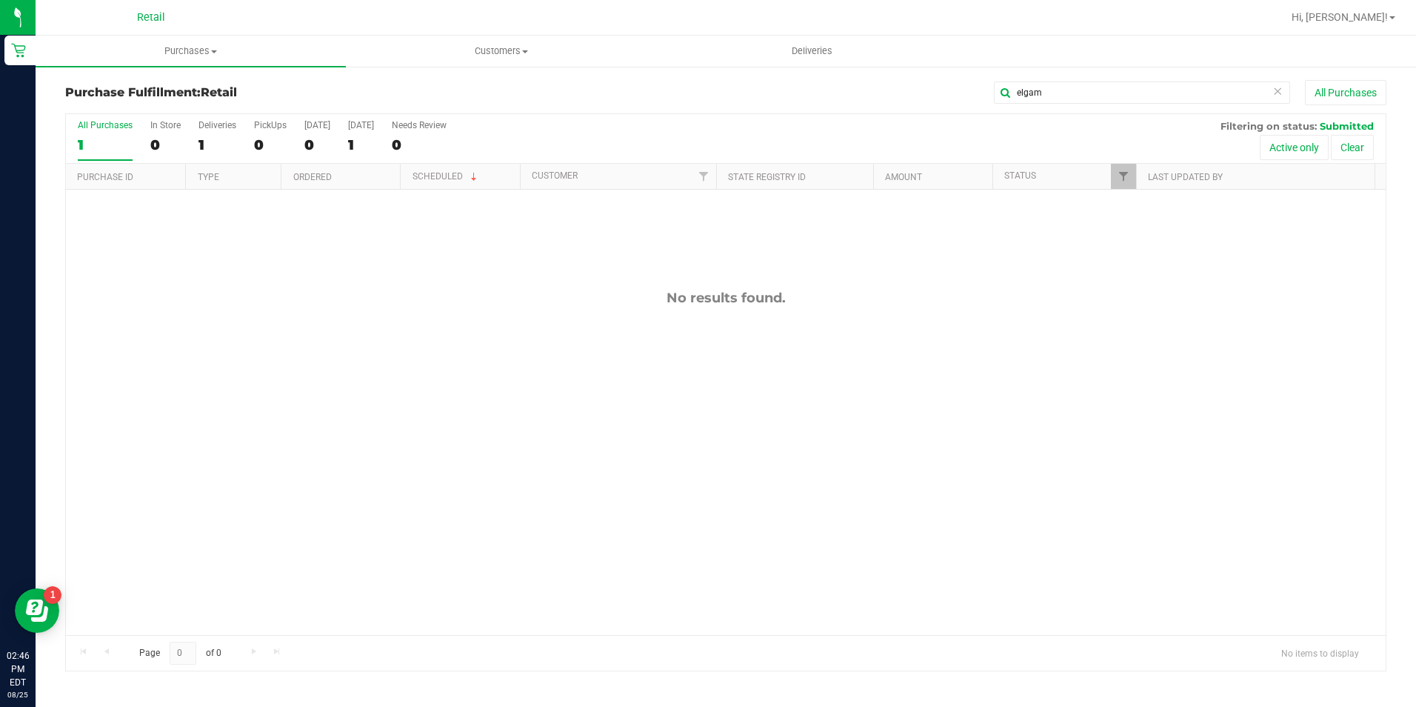
click at [142, 204] on div "No results found." at bounding box center [726, 462] width 1320 height 545
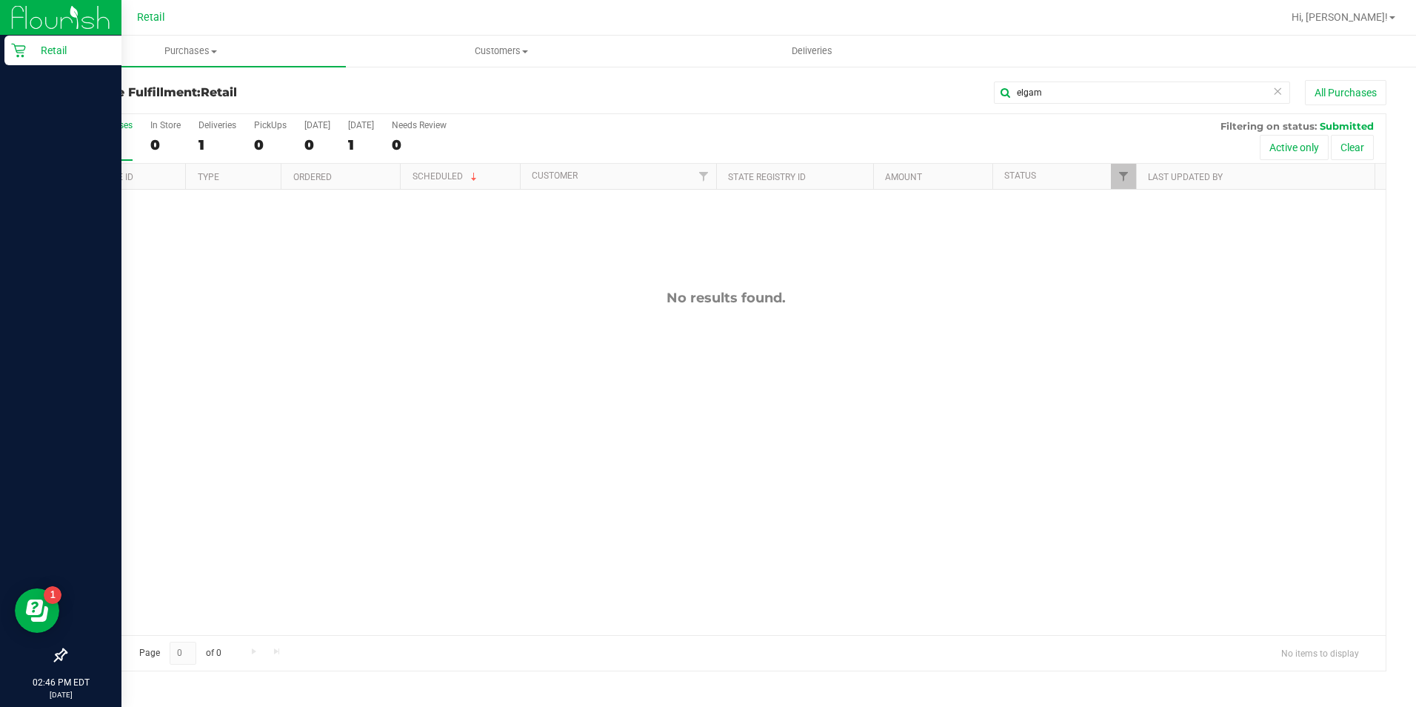
click at [24, 51] on icon at bounding box center [18, 50] width 15 height 15
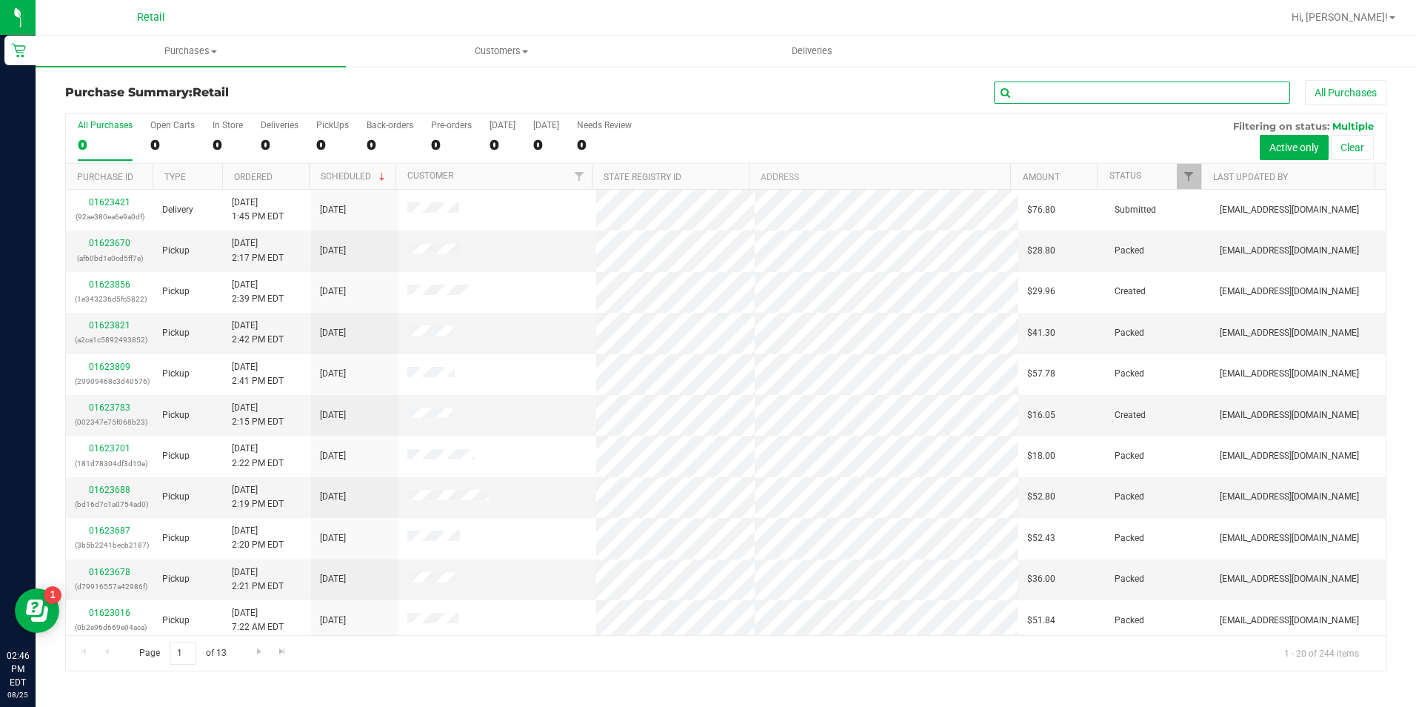
click at [1030, 96] on input "text" at bounding box center [1142, 92] width 296 height 22
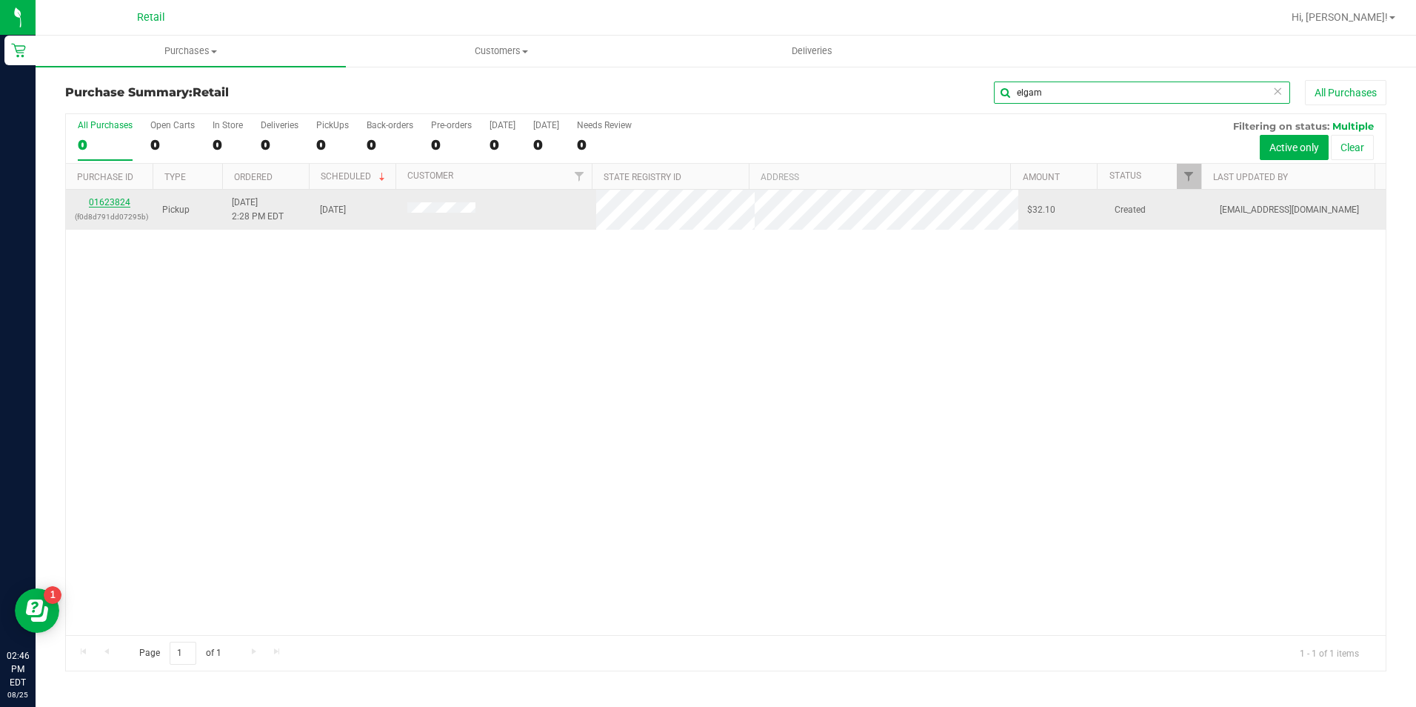
type input "elgam"
click at [127, 207] on link "01623824" at bounding box center [109, 202] width 41 height 10
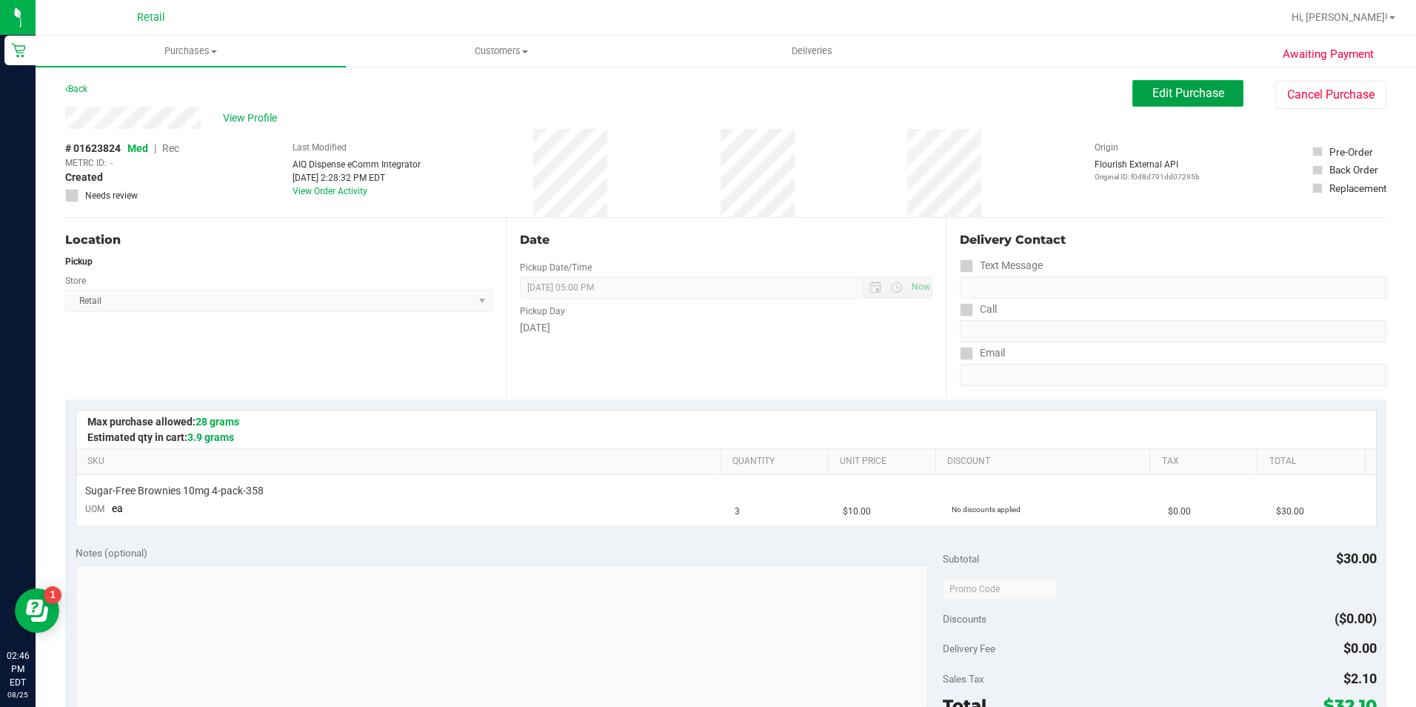
click at [1178, 97] on span "Edit Purchase" at bounding box center [1188, 93] width 72 height 14
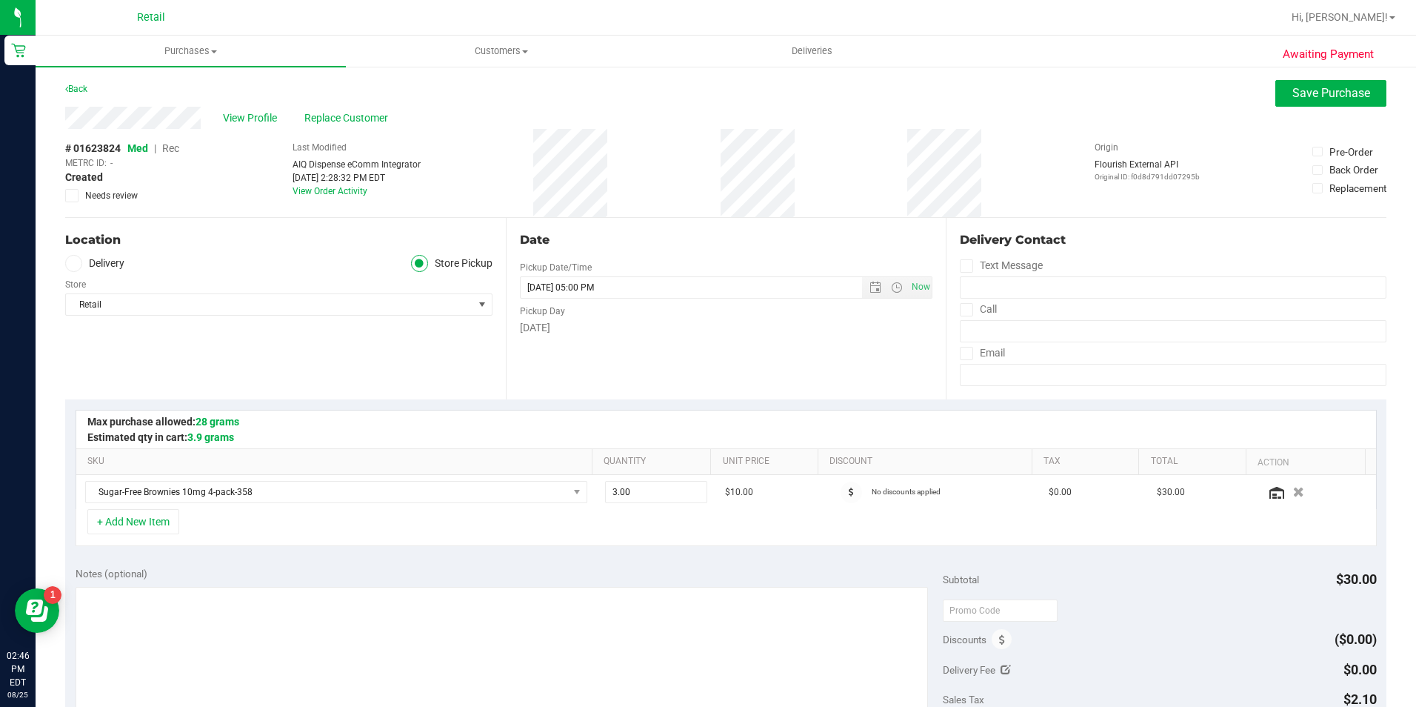
click at [176, 147] on span "Rec" at bounding box center [170, 148] width 17 height 12
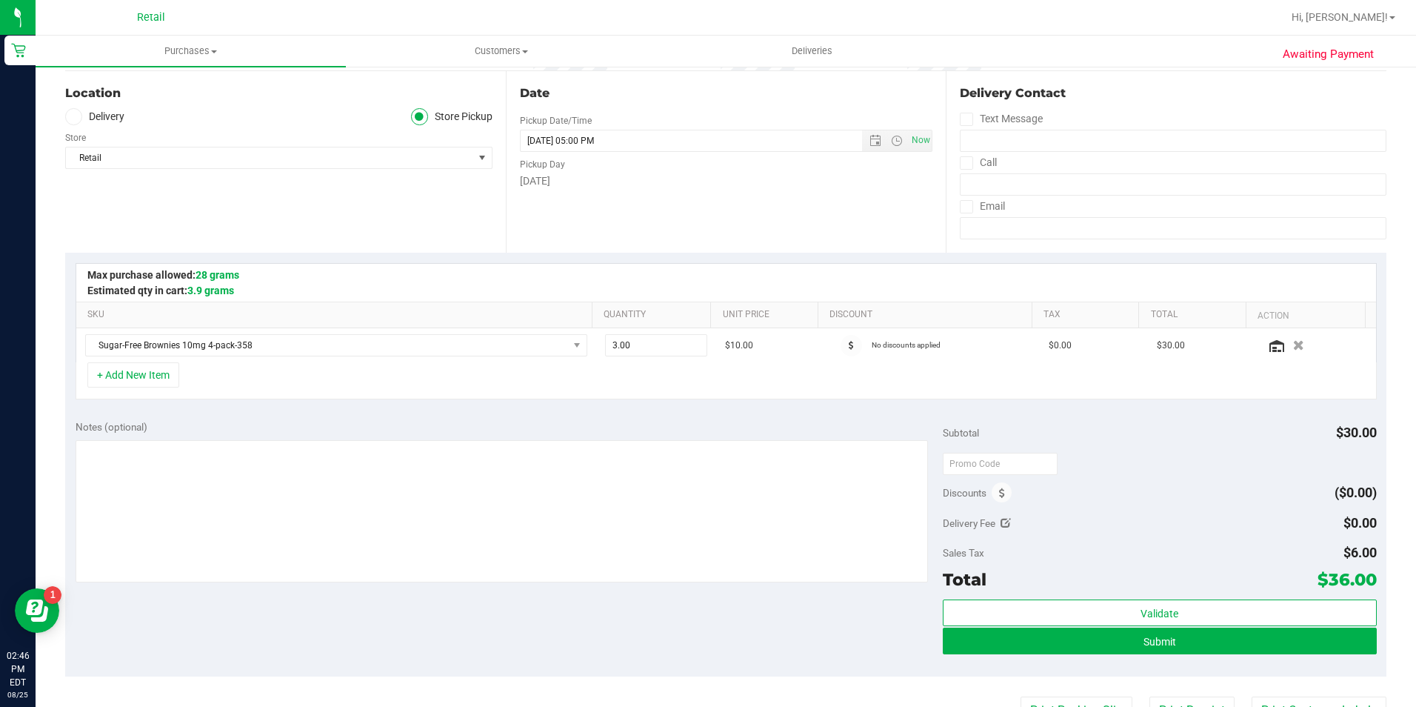
scroll to position [148, 0]
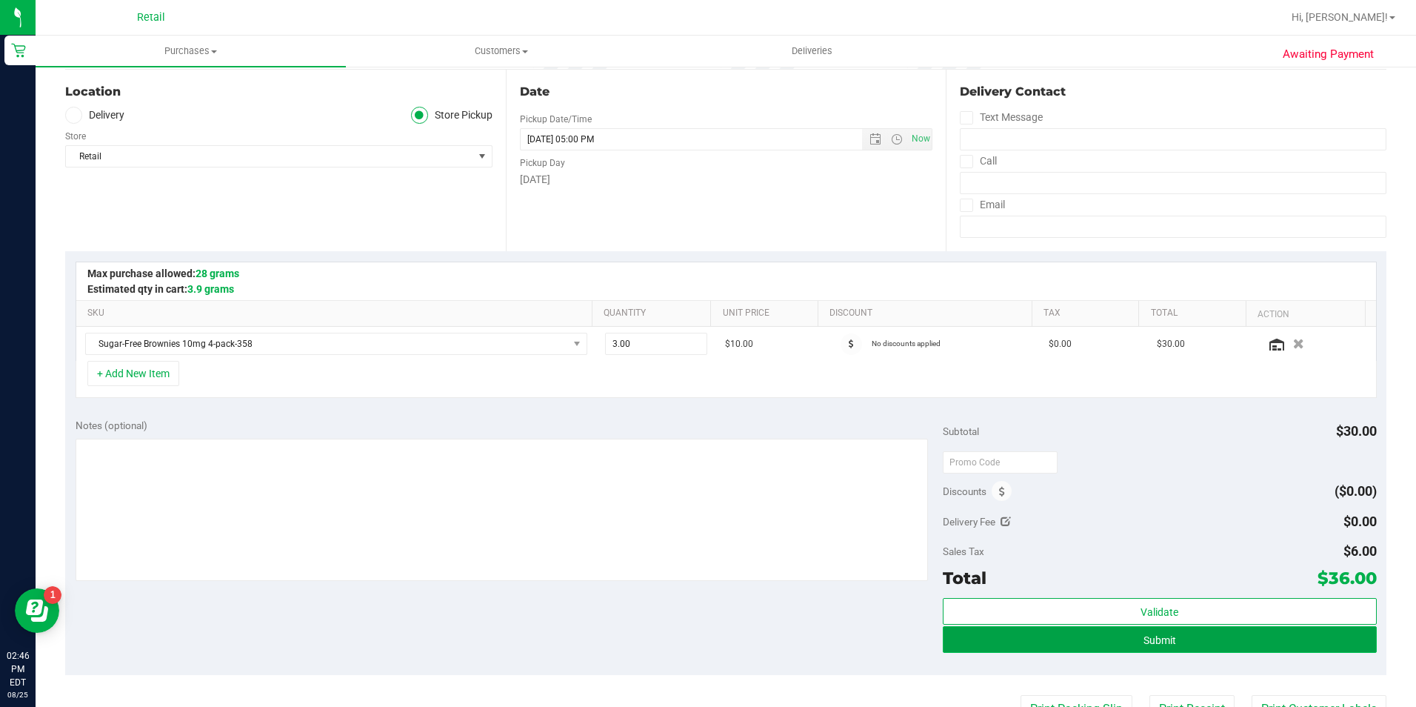
click at [1061, 639] on button "Submit" at bounding box center [1160, 639] width 434 height 27
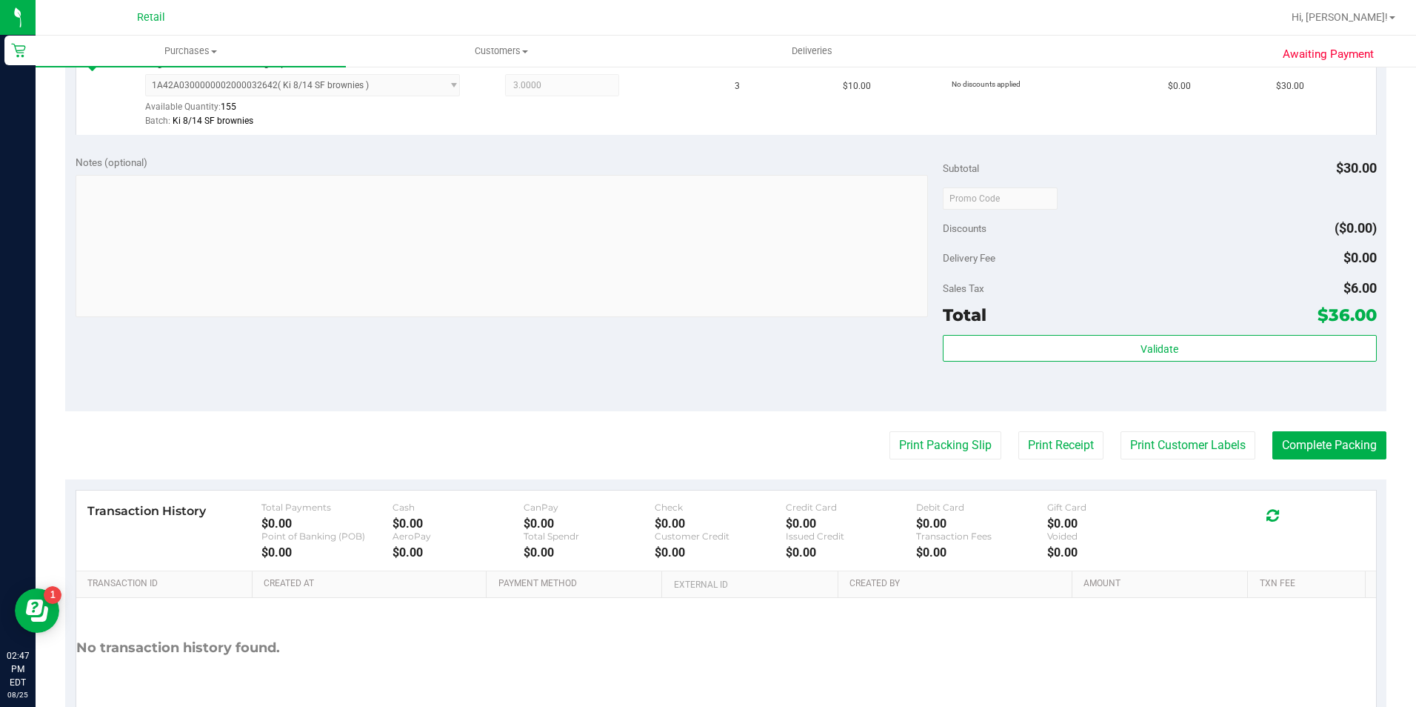
scroll to position [504, 0]
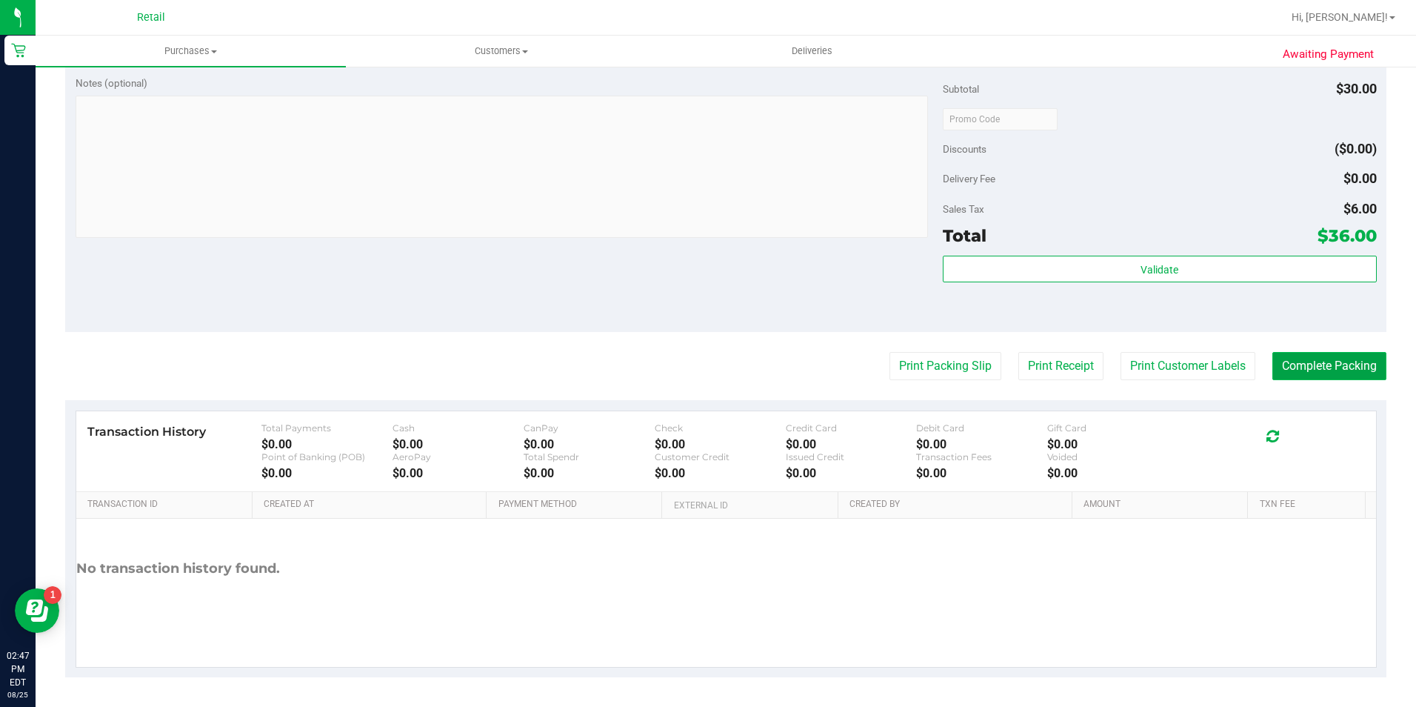
click at [1353, 367] on button "Complete Packing" at bounding box center [1329, 366] width 114 height 28
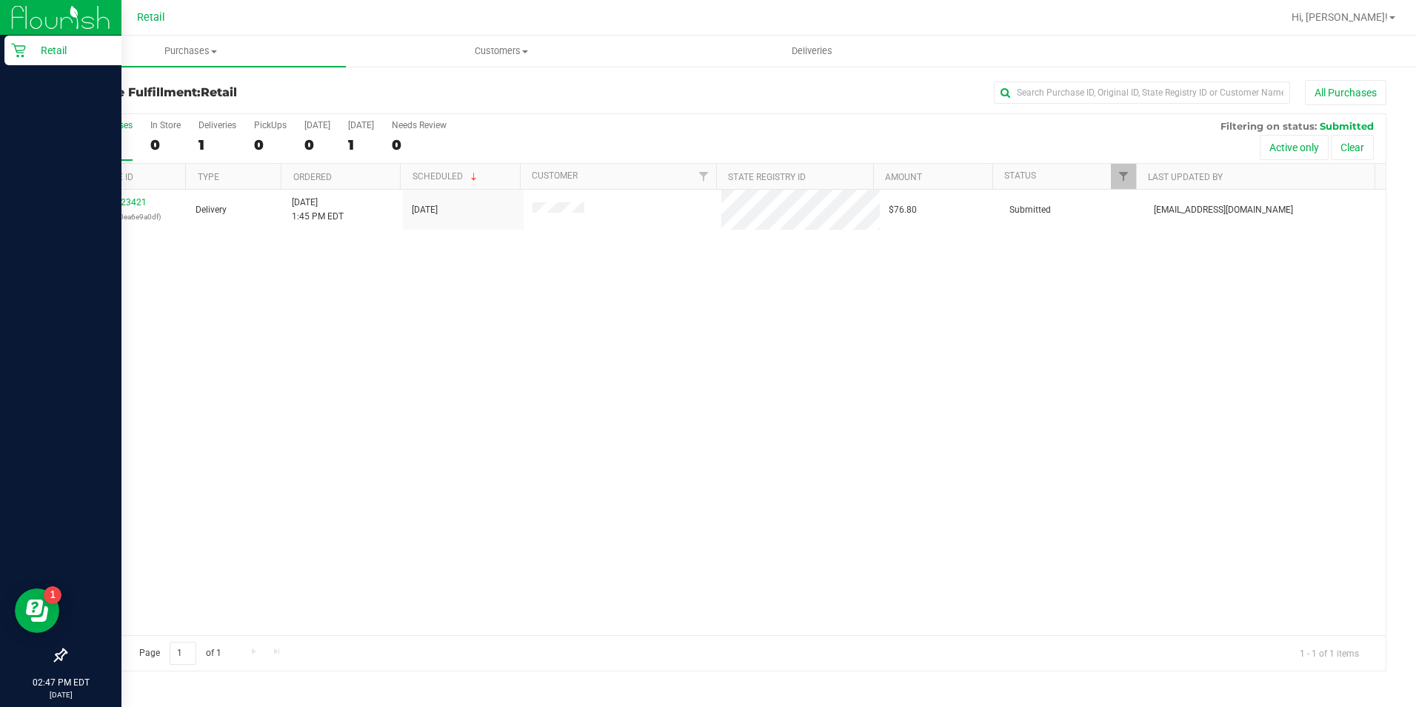
click at [26, 54] on p "Retail" at bounding box center [70, 50] width 89 height 18
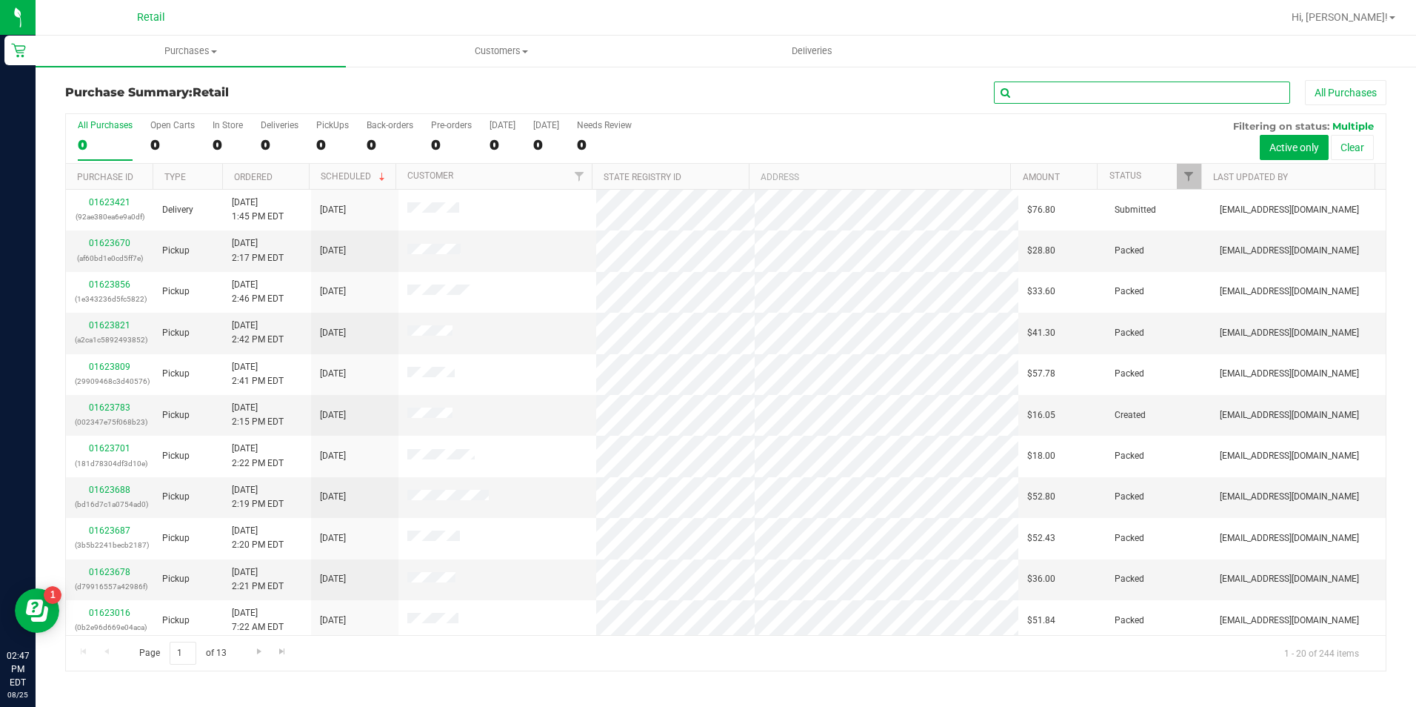
click at [1057, 90] on input "text" at bounding box center [1142, 92] width 296 height 22
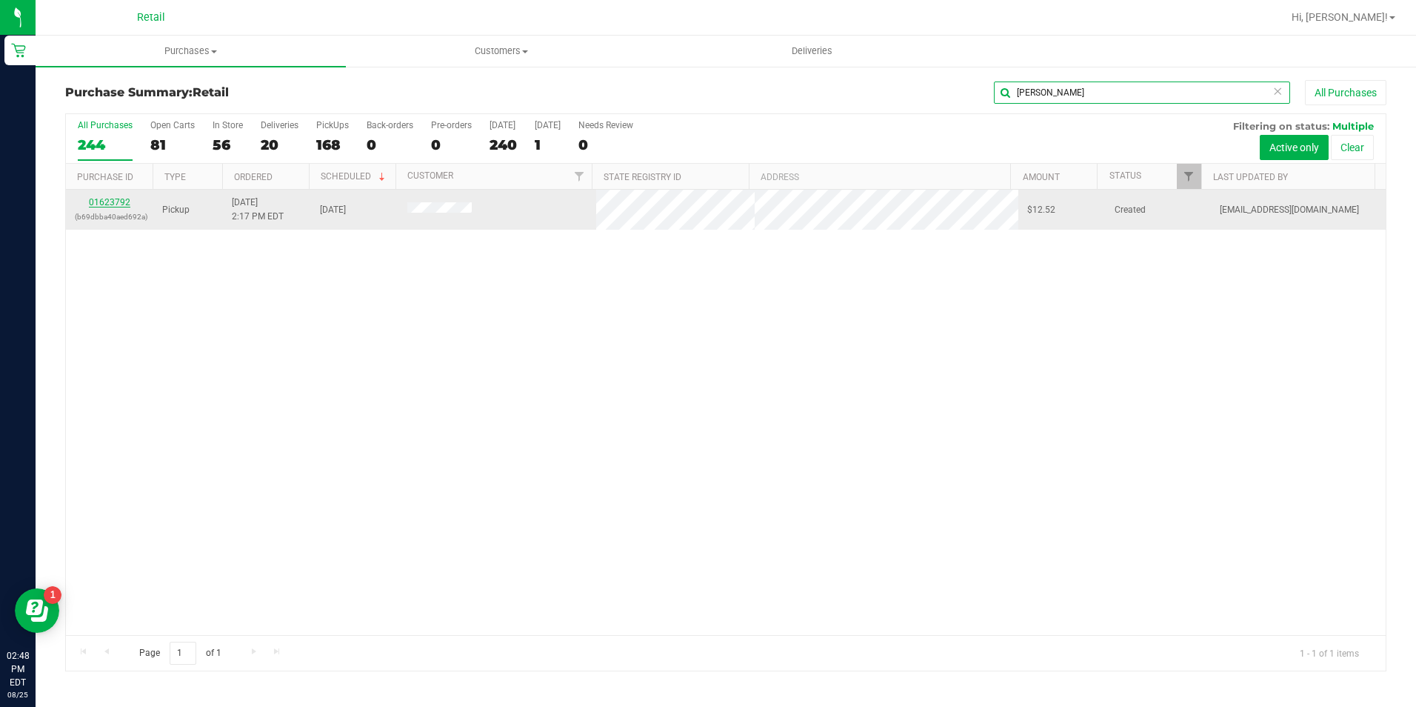
type input "[PERSON_NAME]"
click at [119, 202] on link "01623792" at bounding box center [109, 202] width 41 height 10
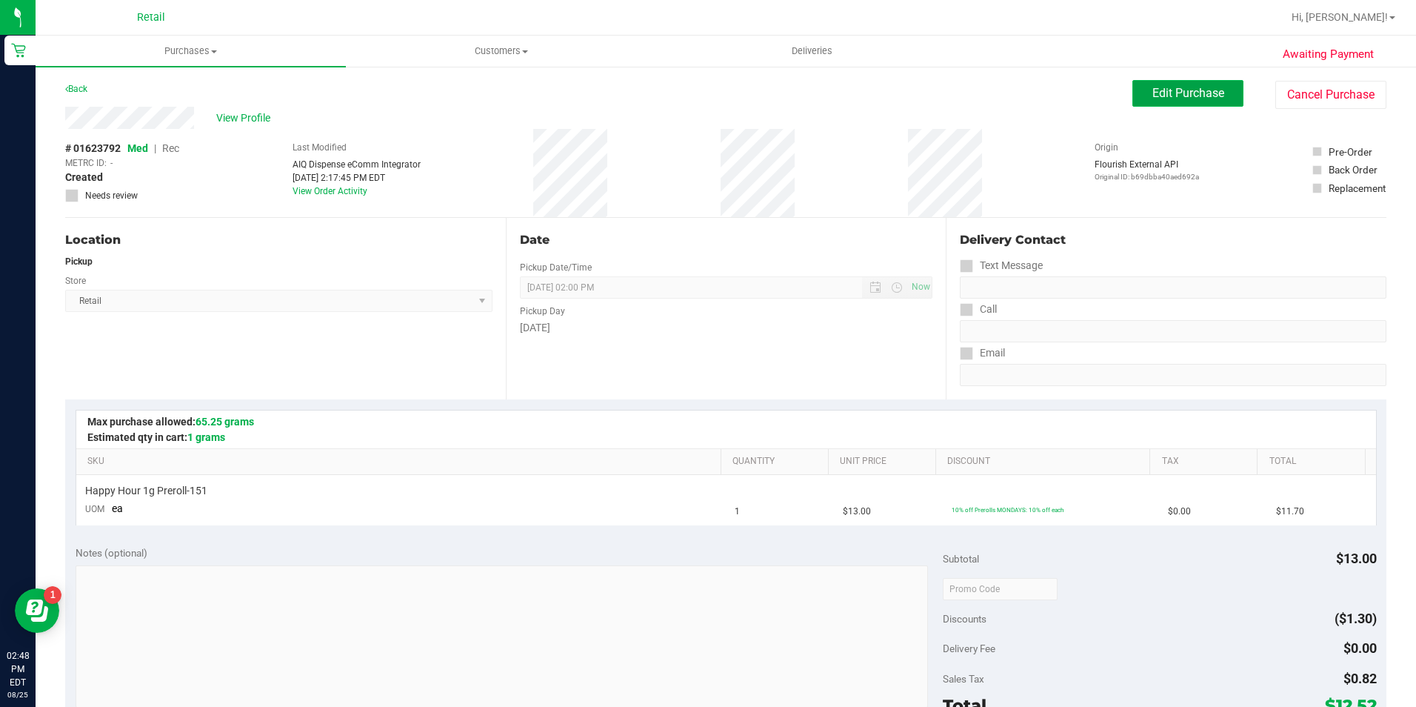
click at [1176, 91] on span "Edit Purchase" at bounding box center [1188, 93] width 72 height 14
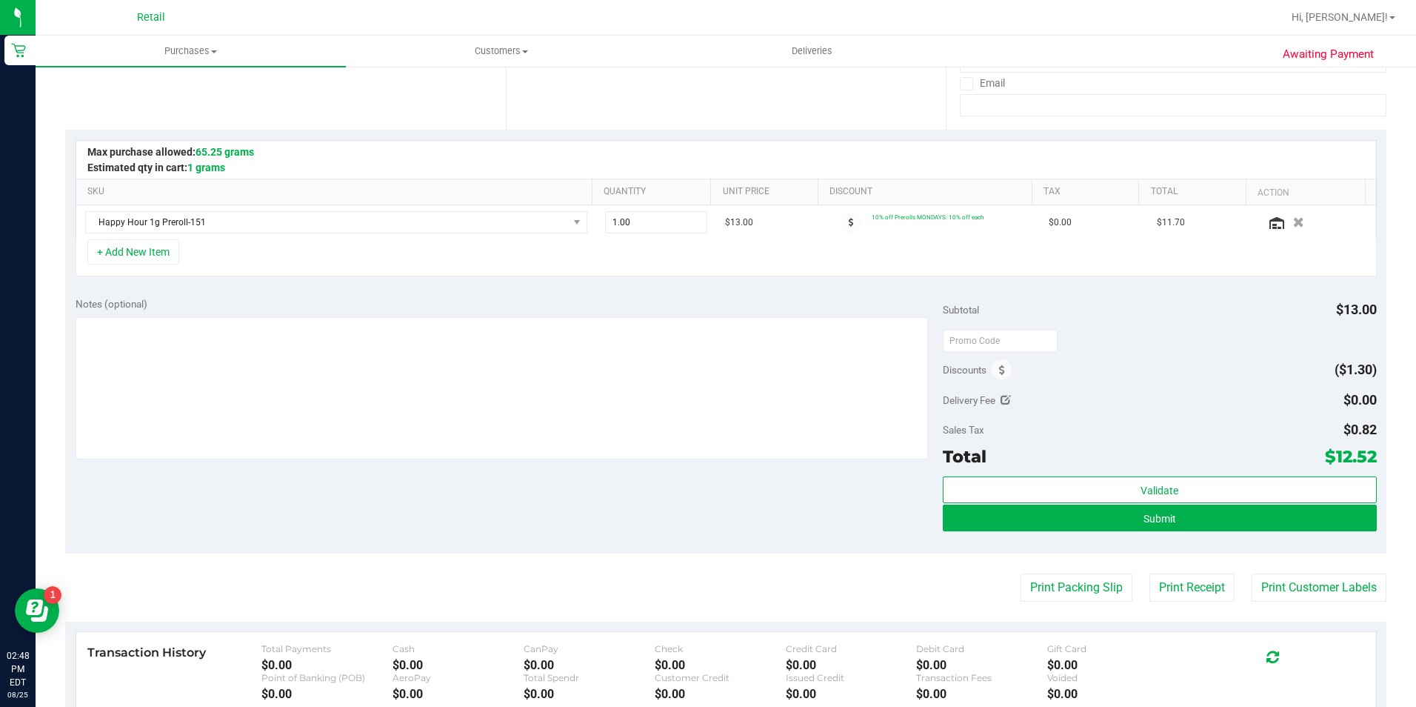
scroll to position [296, 0]
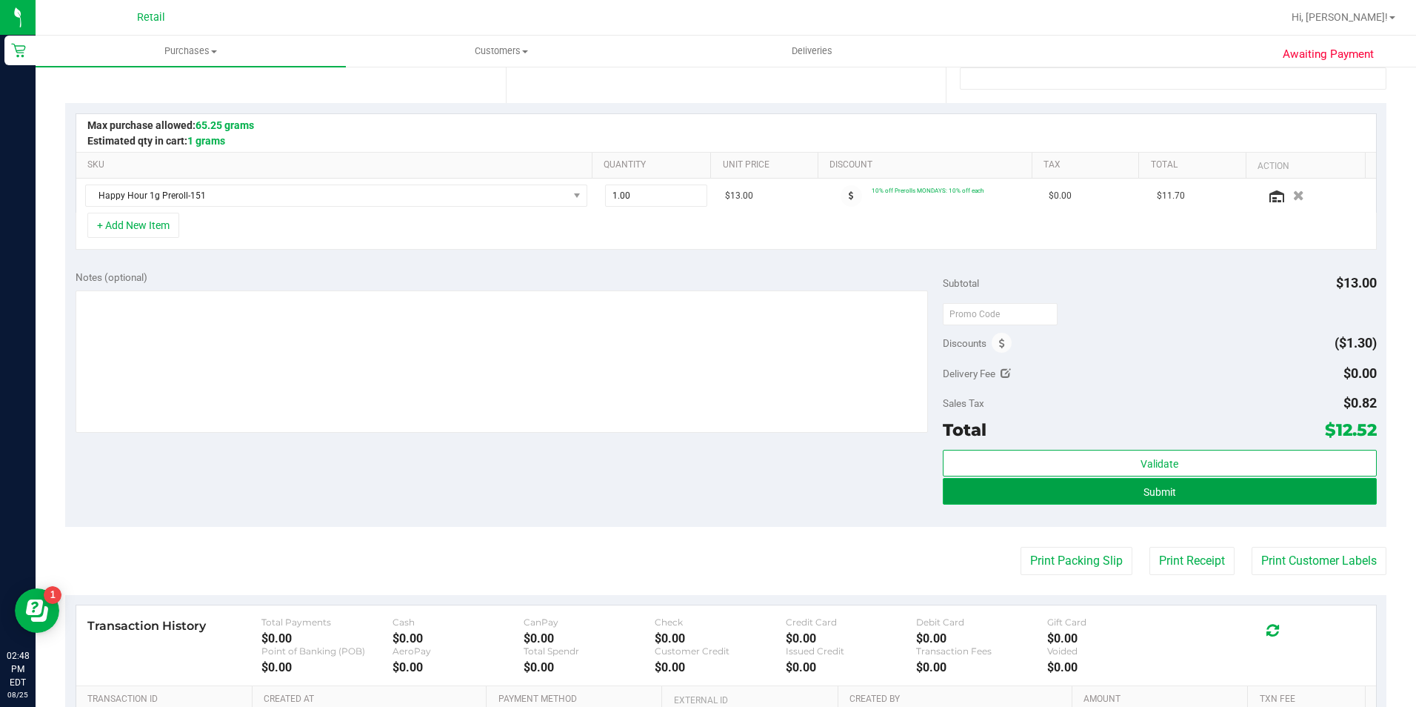
click at [1215, 486] on button "Submit" at bounding box center [1160, 491] width 434 height 27
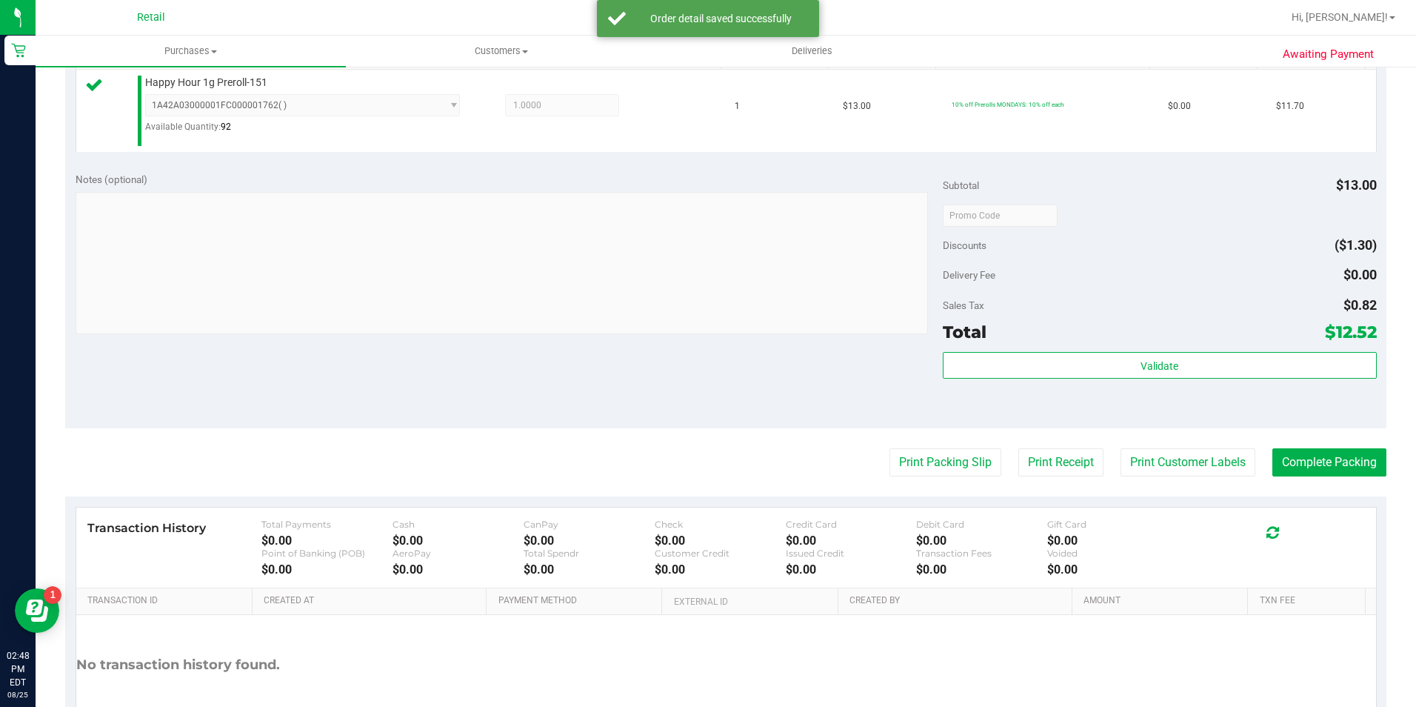
scroll to position [444, 0]
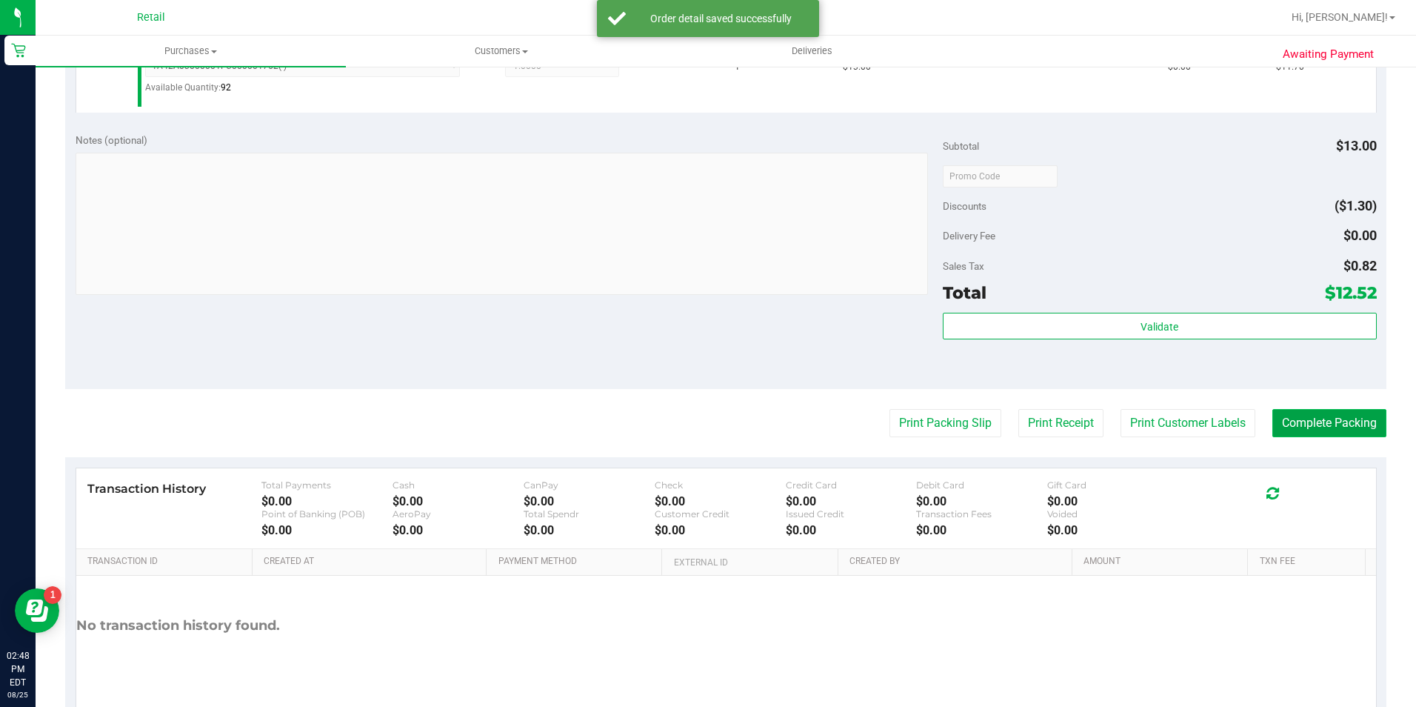
click at [1324, 425] on button "Complete Packing" at bounding box center [1329, 423] width 114 height 28
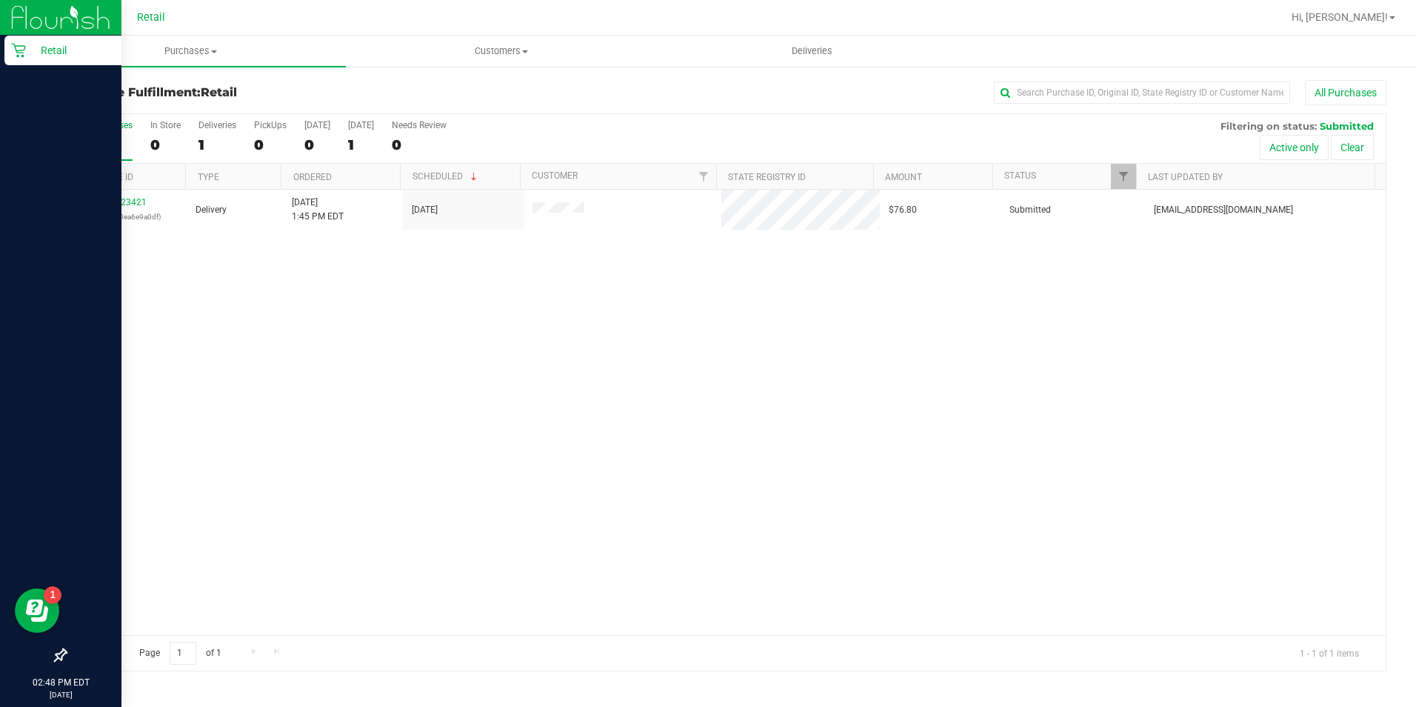
click at [13, 51] on icon at bounding box center [18, 50] width 15 height 15
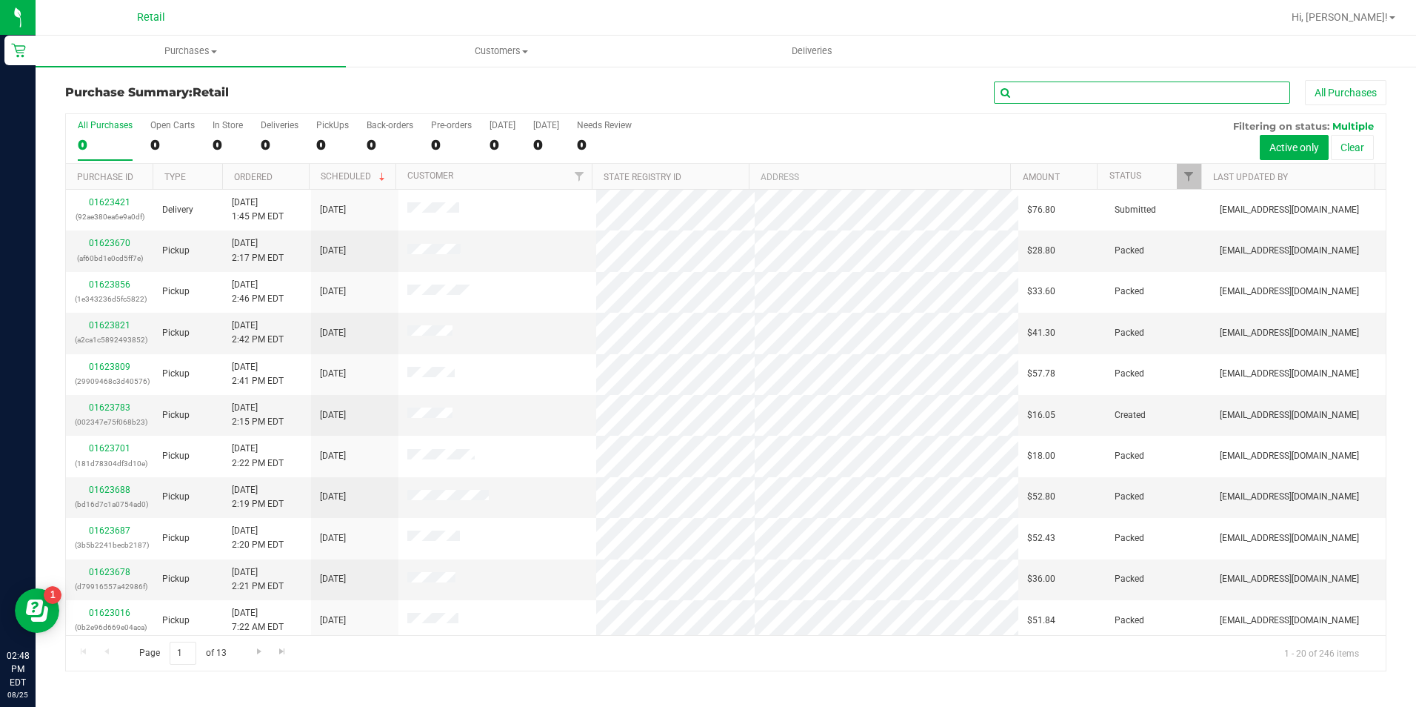
click at [1136, 85] on input "text" at bounding box center [1142, 92] width 296 height 22
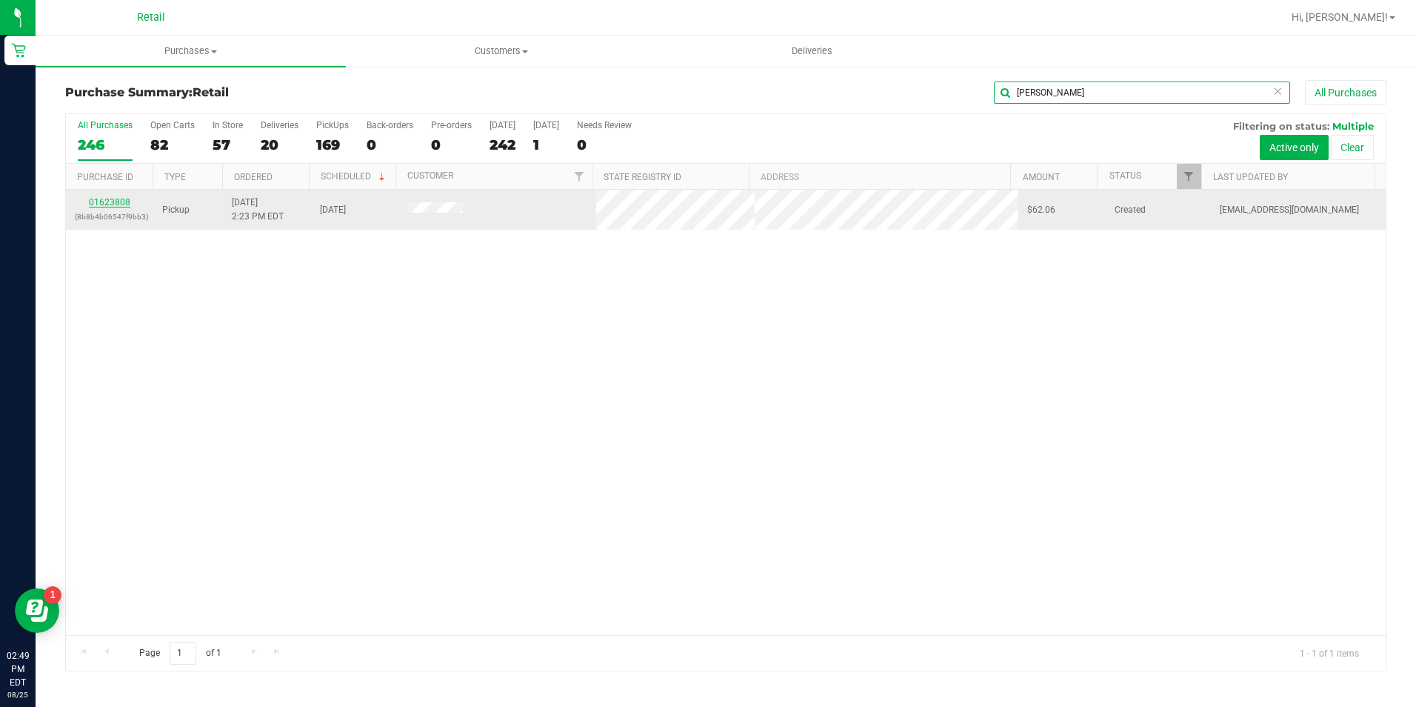
type input "[PERSON_NAME]"
click at [119, 204] on link "01623808" at bounding box center [109, 202] width 41 height 10
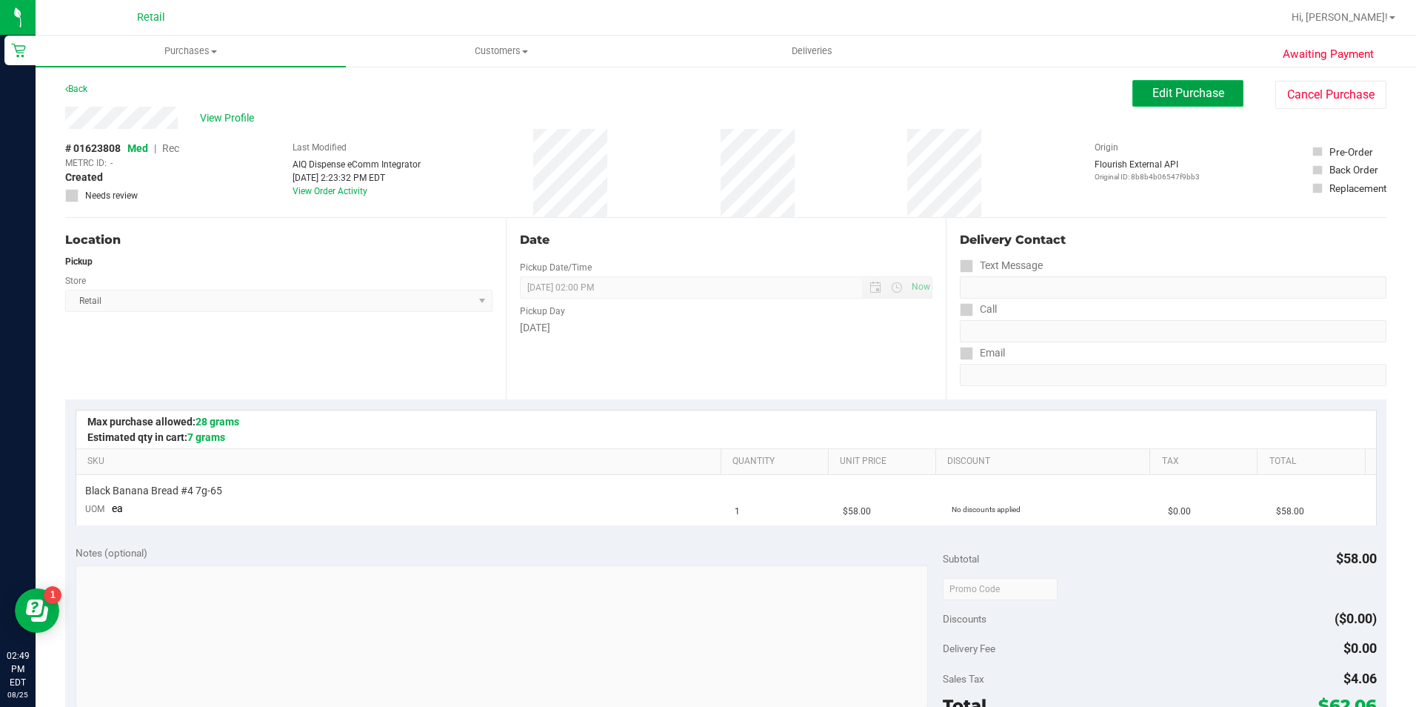
click at [1139, 99] on button "Edit Purchase" at bounding box center [1187, 93] width 111 height 27
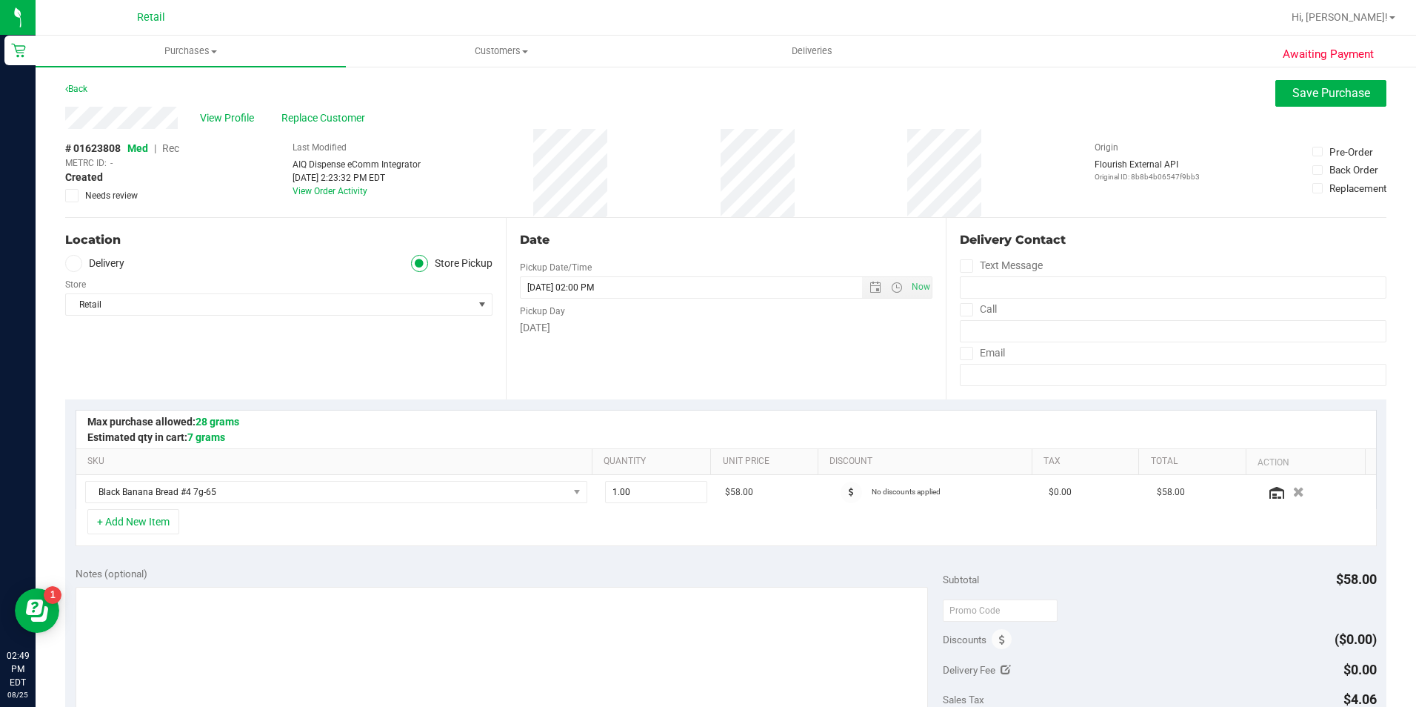
click at [174, 149] on span "Rec" at bounding box center [170, 148] width 17 height 12
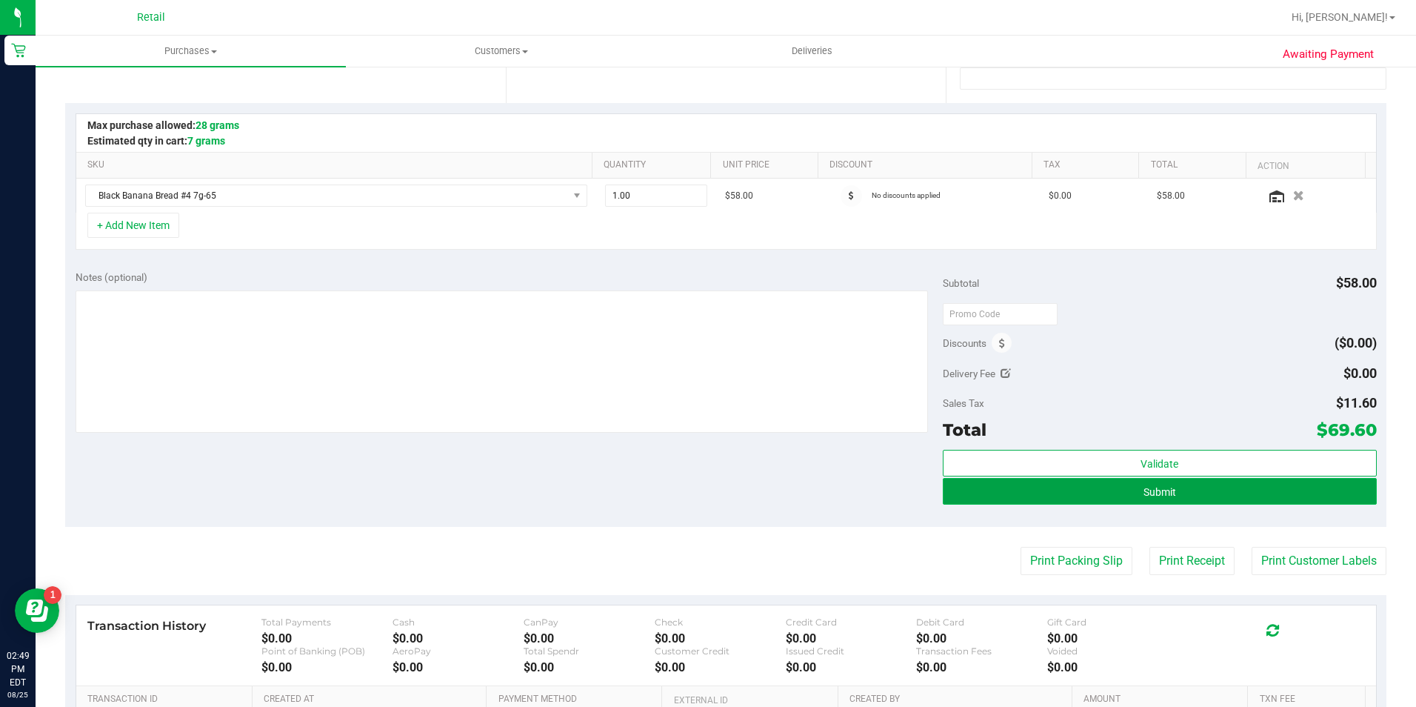
click at [1090, 490] on button "Submit" at bounding box center [1160, 491] width 434 height 27
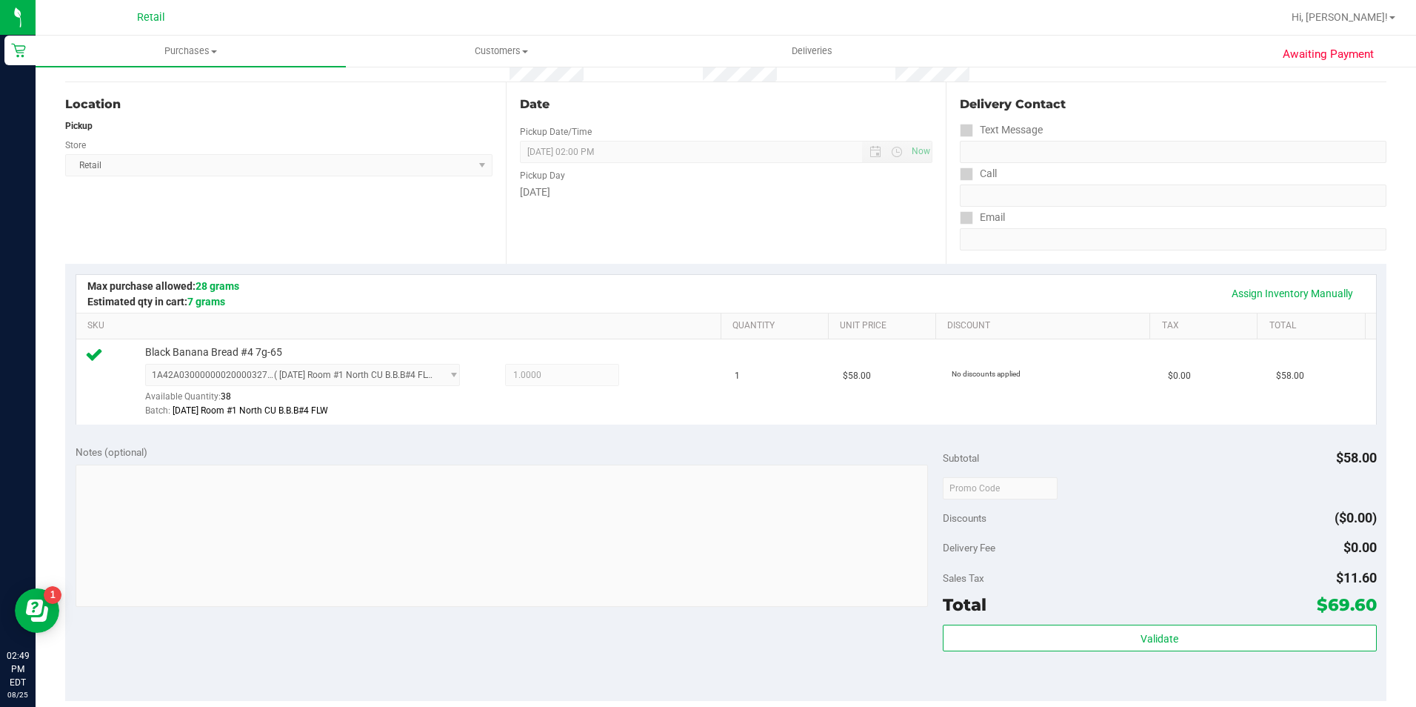
scroll to position [296, 0]
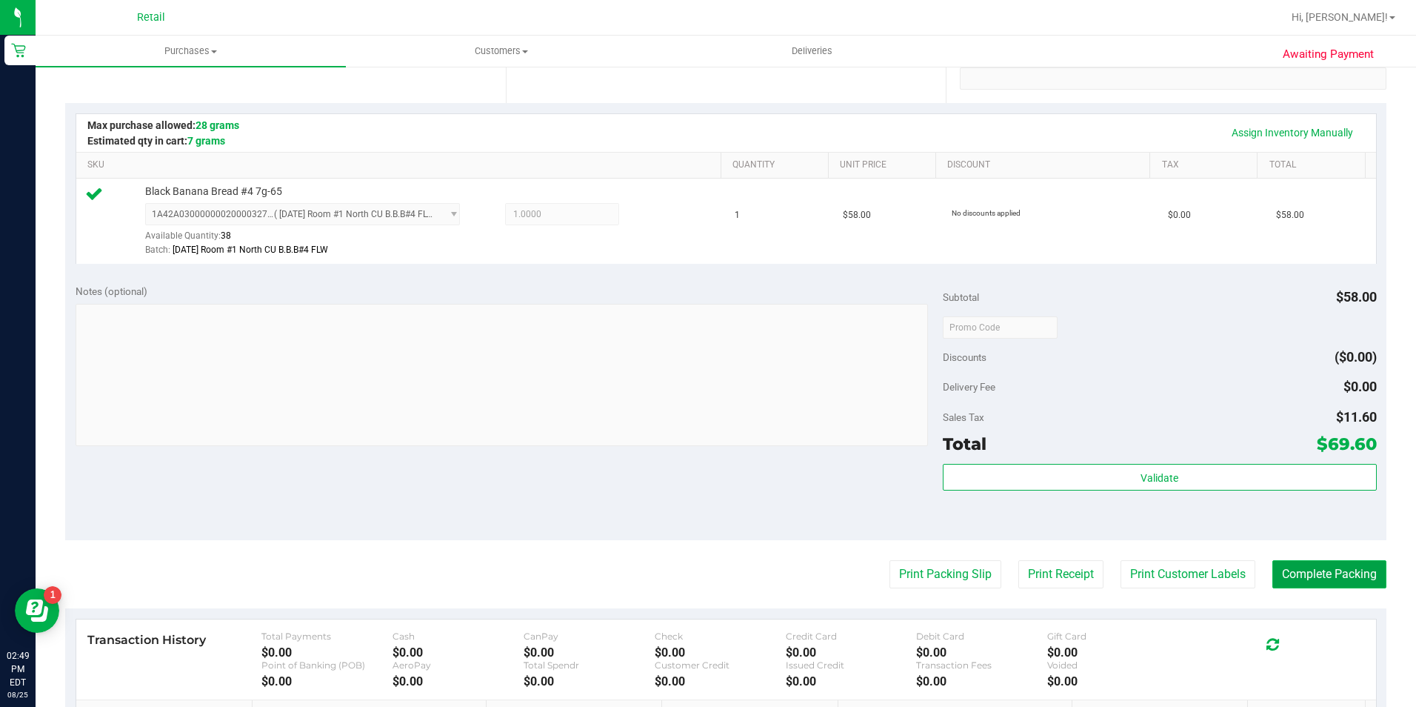
click at [1315, 581] on button "Complete Packing" at bounding box center [1329, 574] width 114 height 28
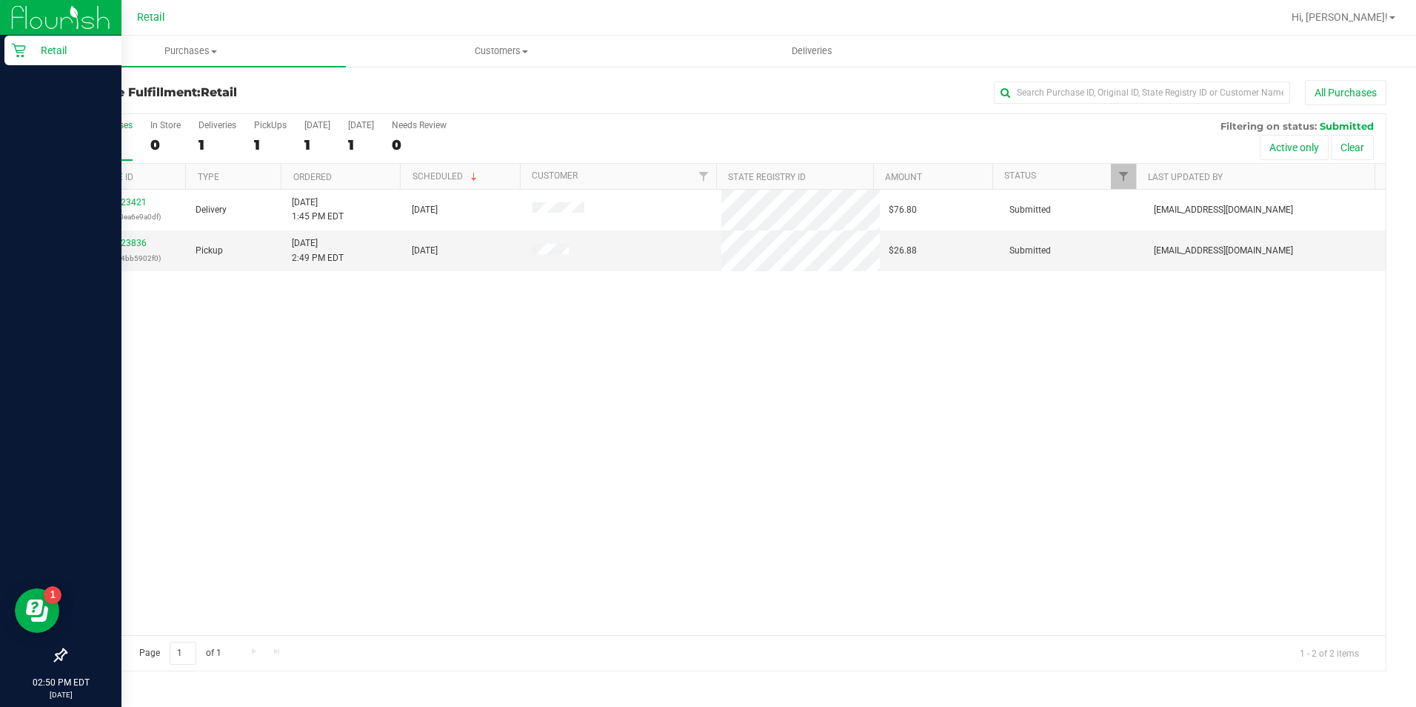
click at [59, 54] on p "Retail" at bounding box center [70, 50] width 89 height 18
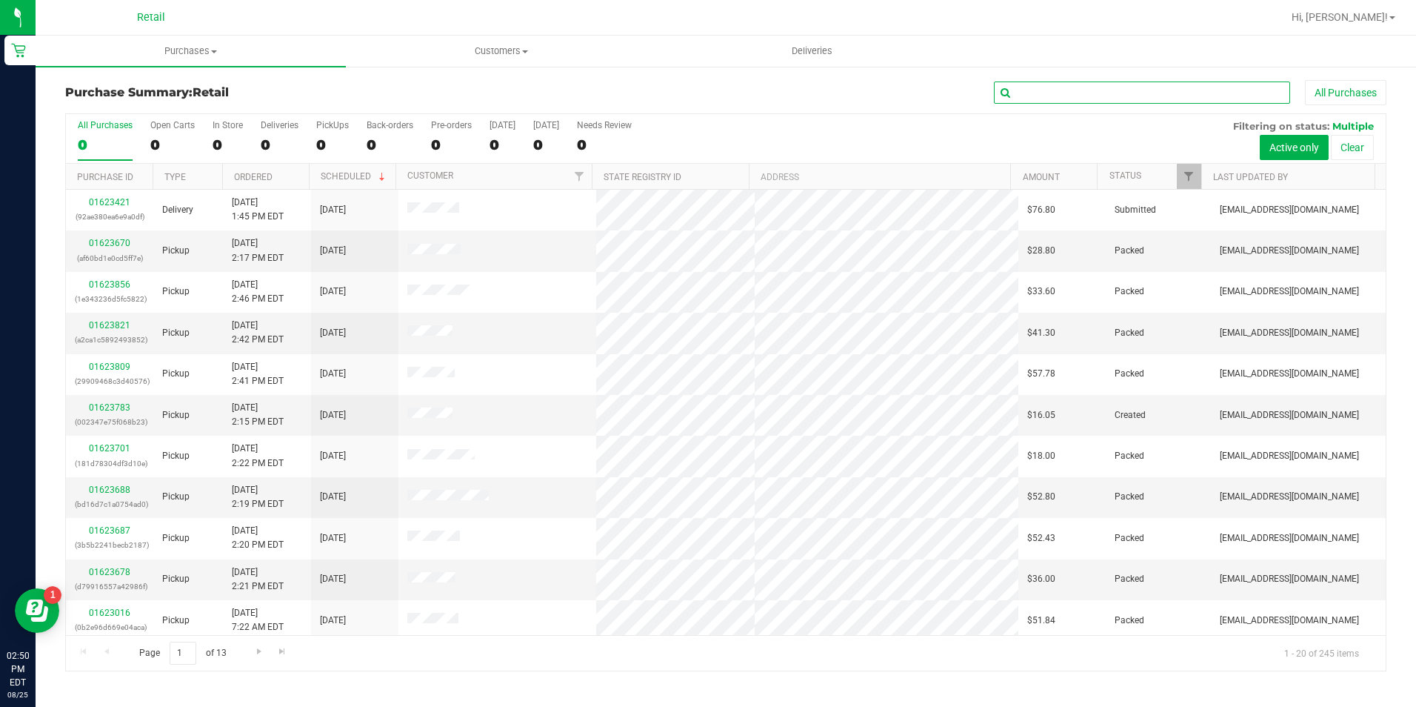
click at [1083, 90] on input "text" at bounding box center [1142, 92] width 296 height 22
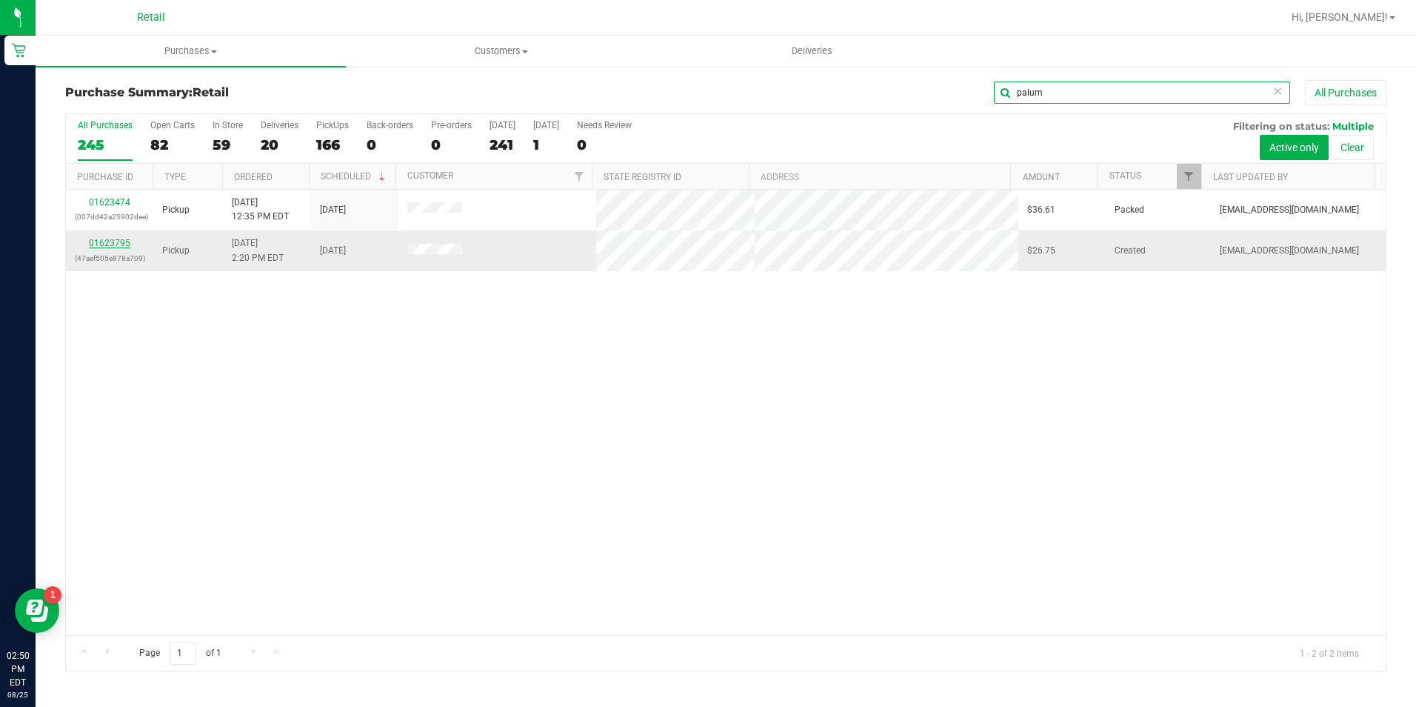
type input "palum"
click at [109, 241] on link "01623795" at bounding box center [109, 243] width 41 height 10
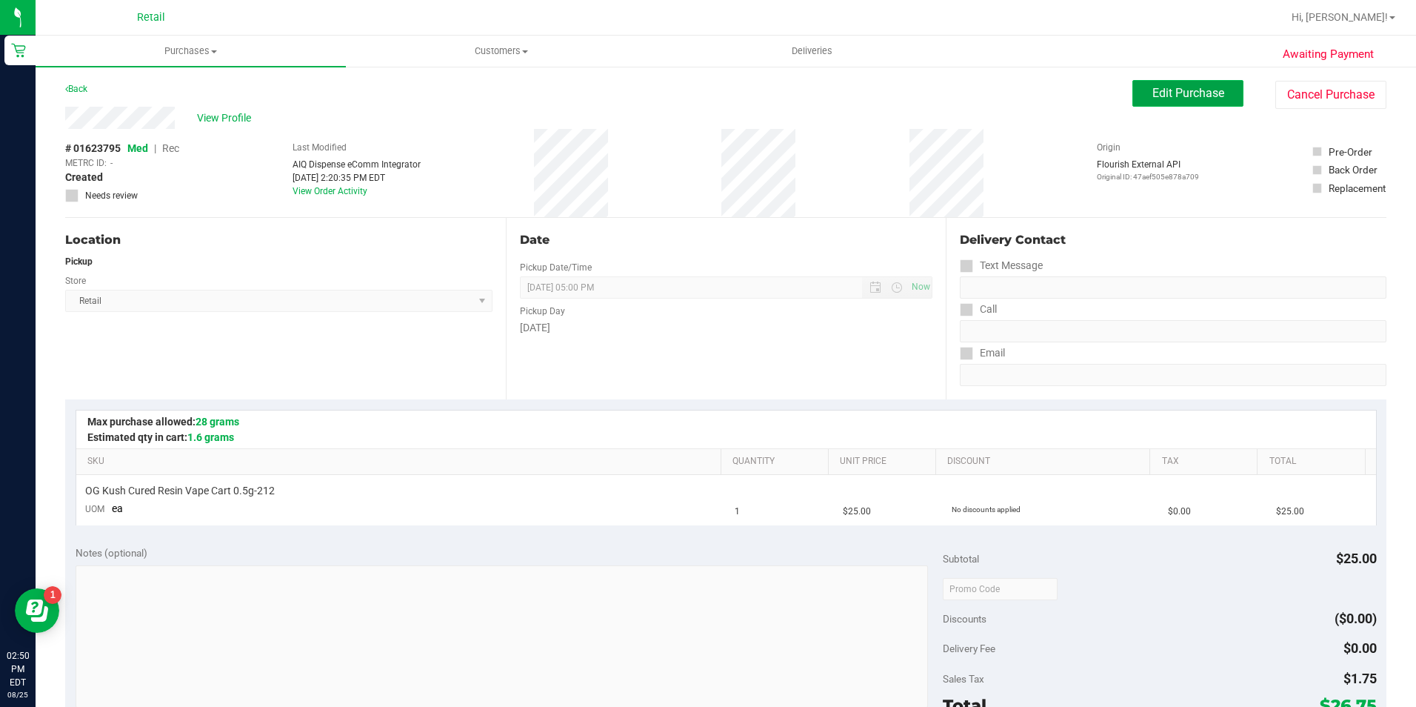
click at [1193, 90] on span "Edit Purchase" at bounding box center [1188, 93] width 72 height 14
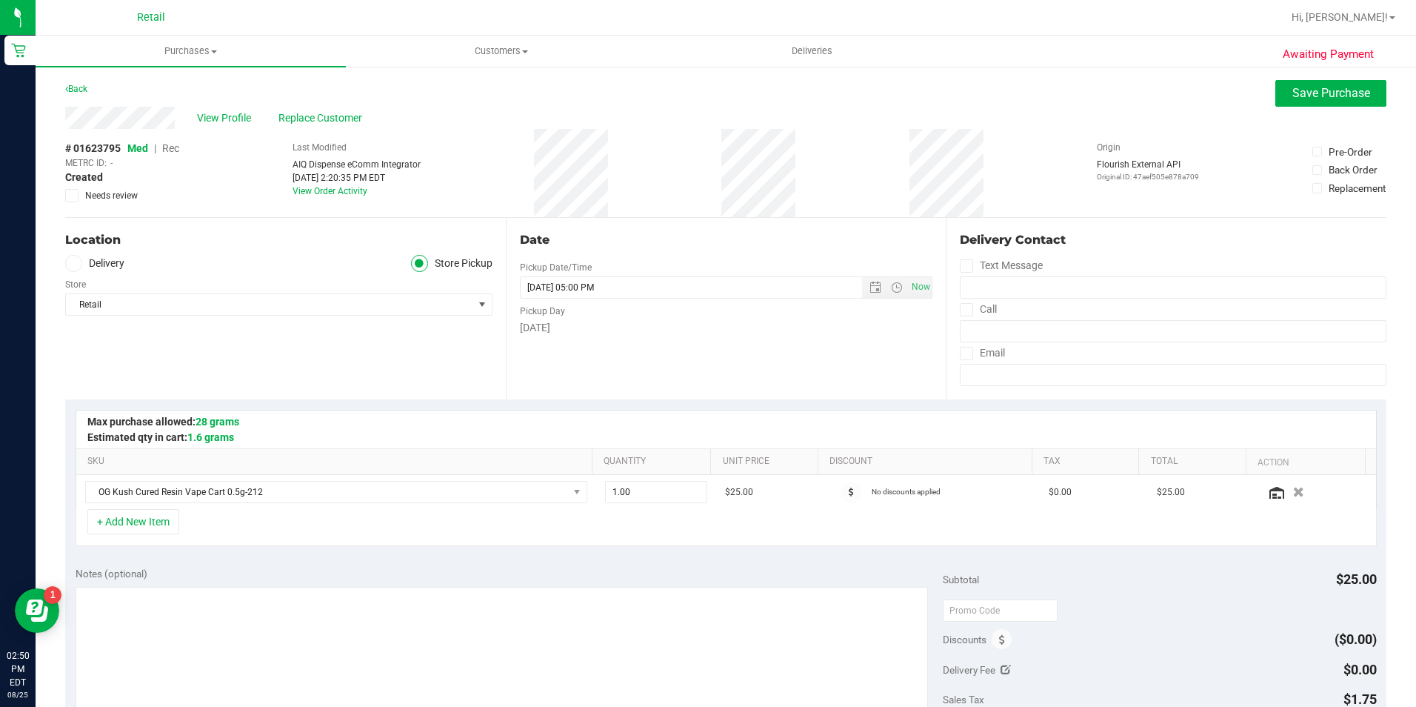
click at [171, 150] on span "Rec" at bounding box center [170, 148] width 17 height 12
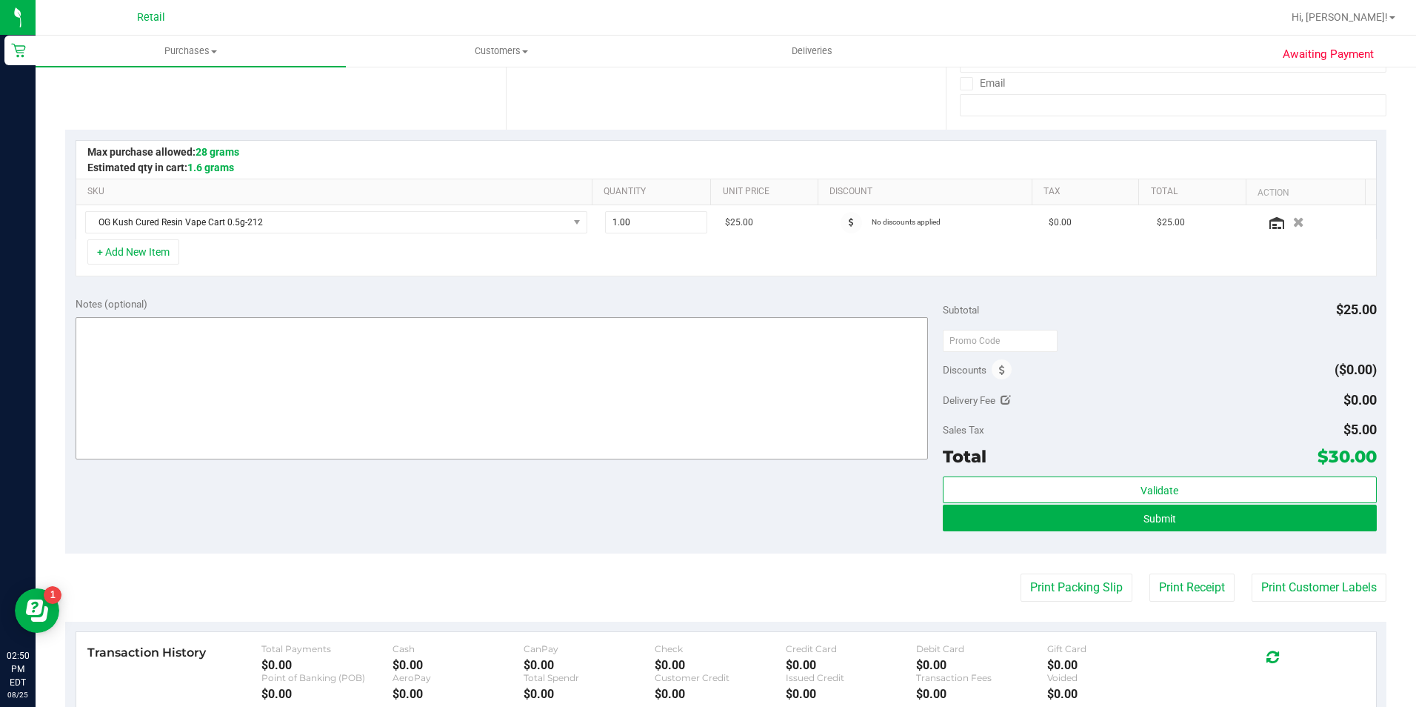
scroll to position [296, 0]
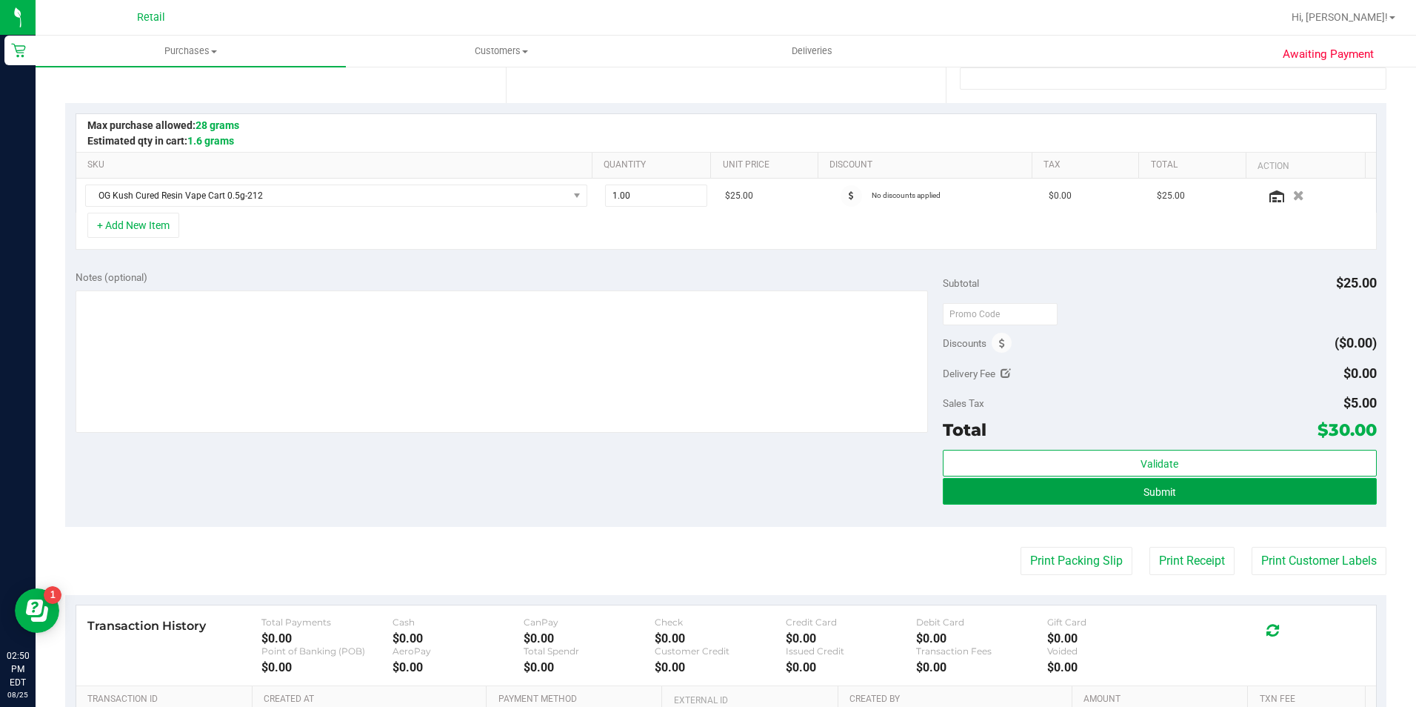
click at [1199, 496] on button "Submit" at bounding box center [1160, 491] width 434 height 27
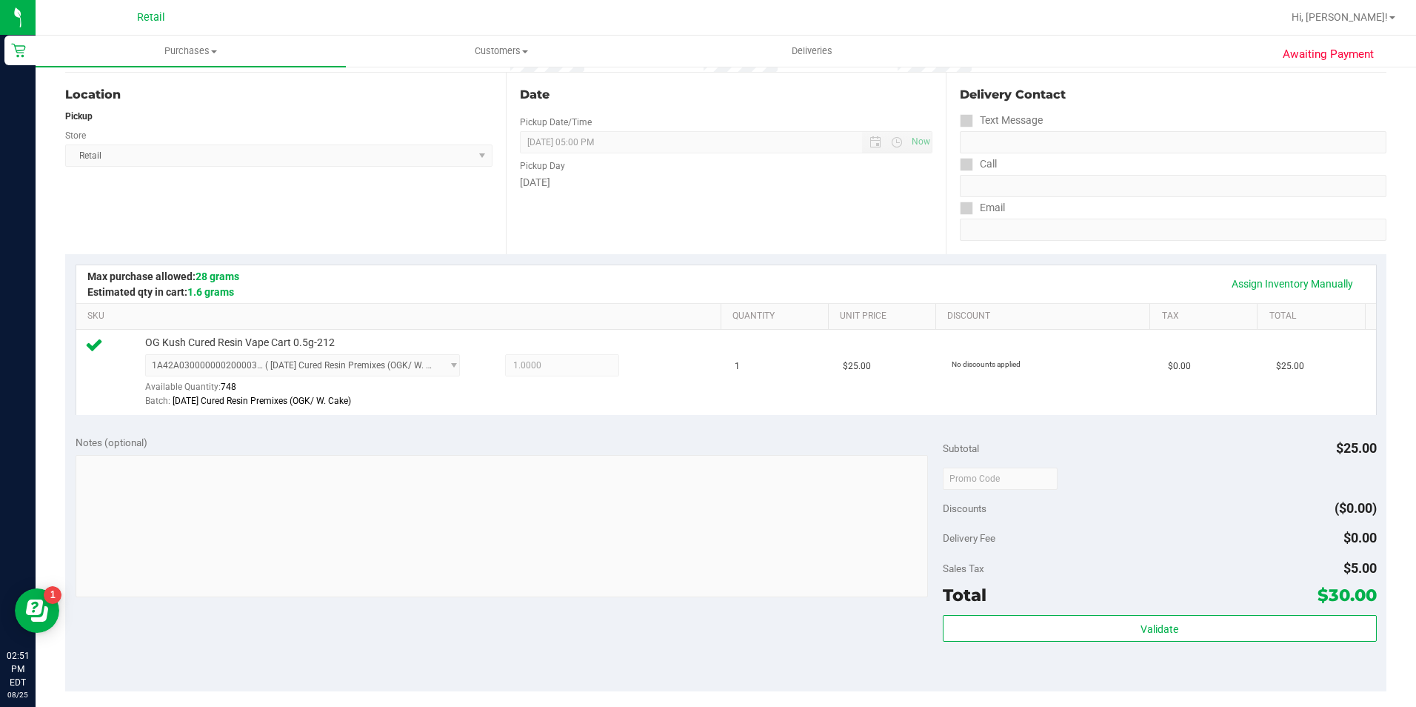
scroll to position [444, 0]
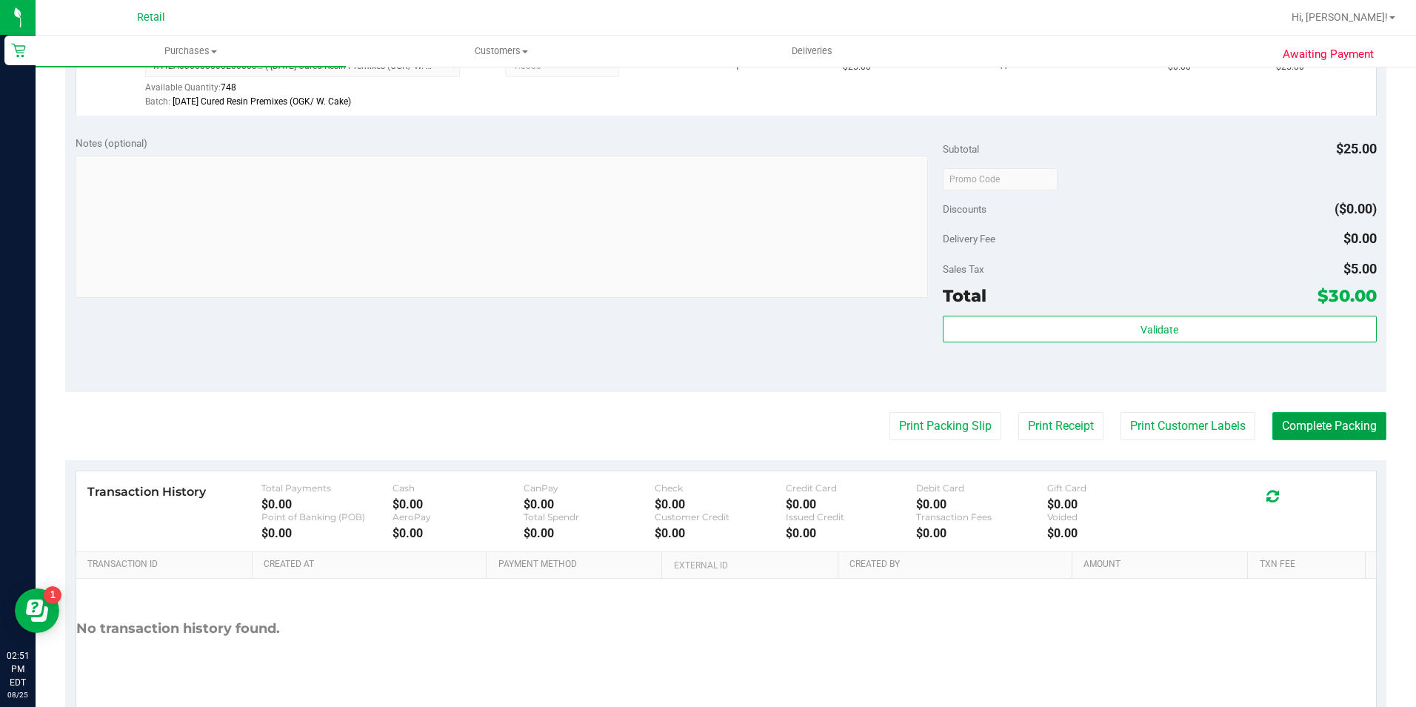
click at [1299, 415] on button "Complete Packing" at bounding box center [1329, 426] width 114 height 28
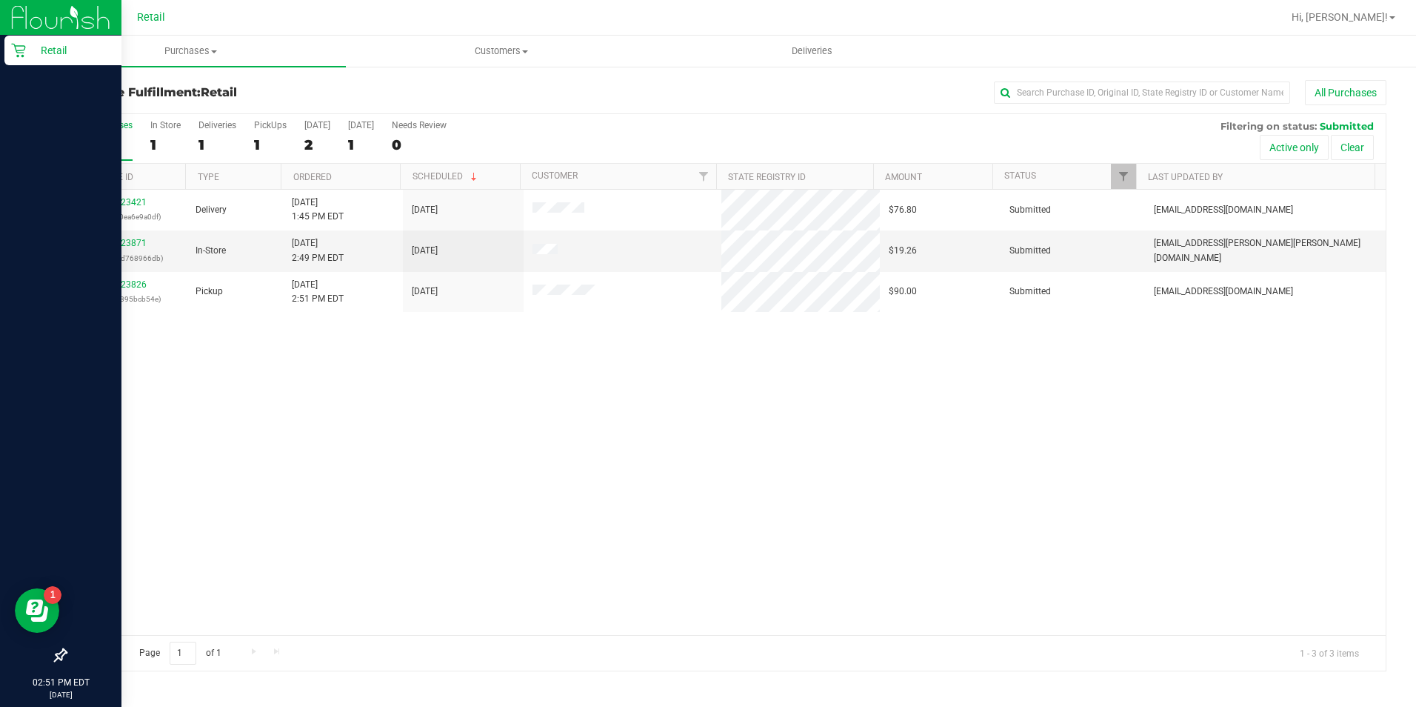
click at [54, 47] on p "Retail" at bounding box center [70, 50] width 89 height 18
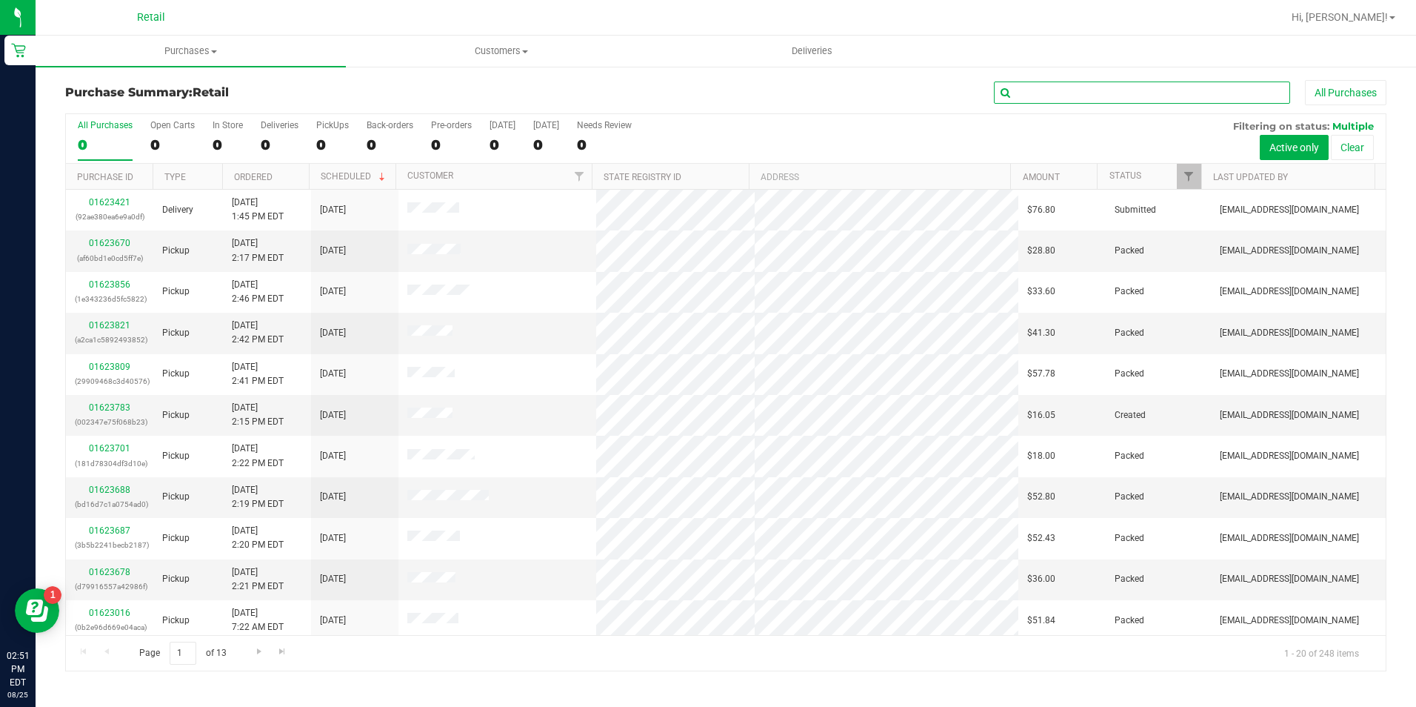
click at [1061, 88] on input "text" at bounding box center [1142, 92] width 296 height 22
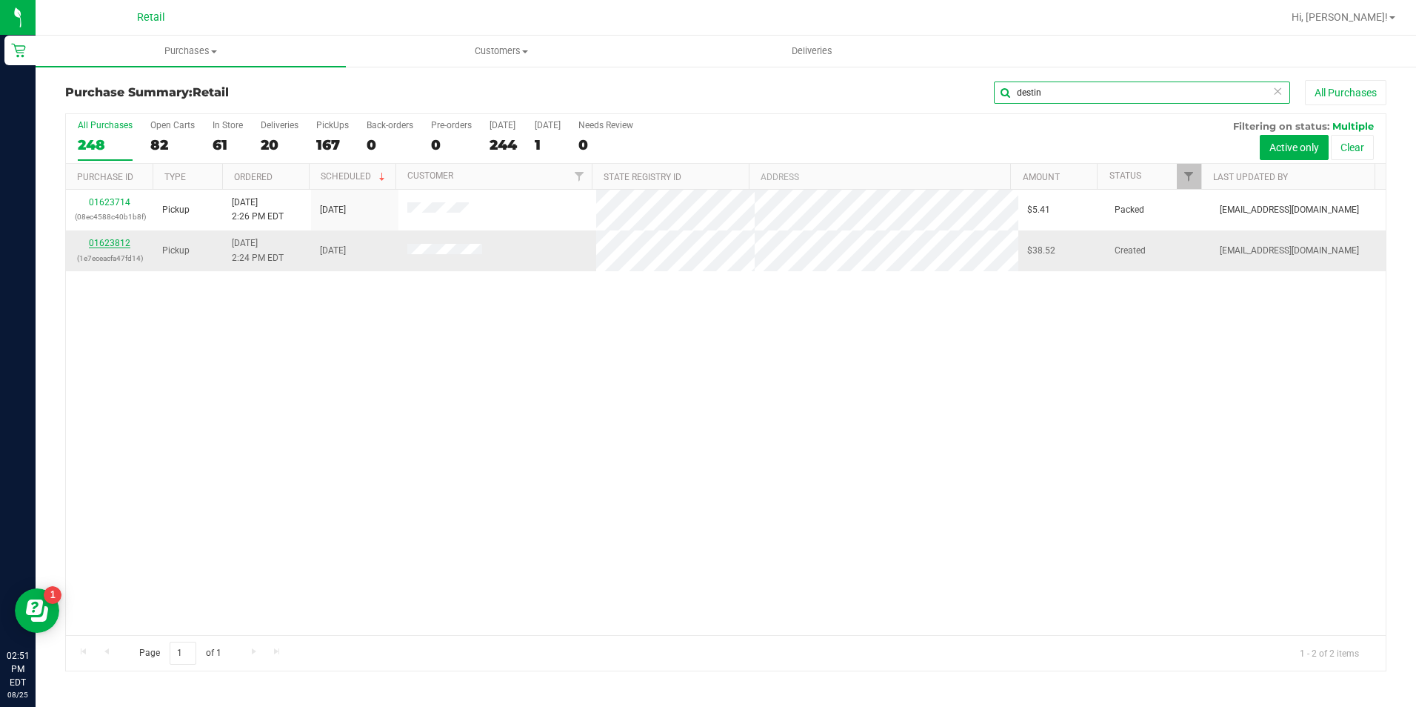
type input "destin"
click at [91, 240] on link "01623812" at bounding box center [109, 243] width 41 height 10
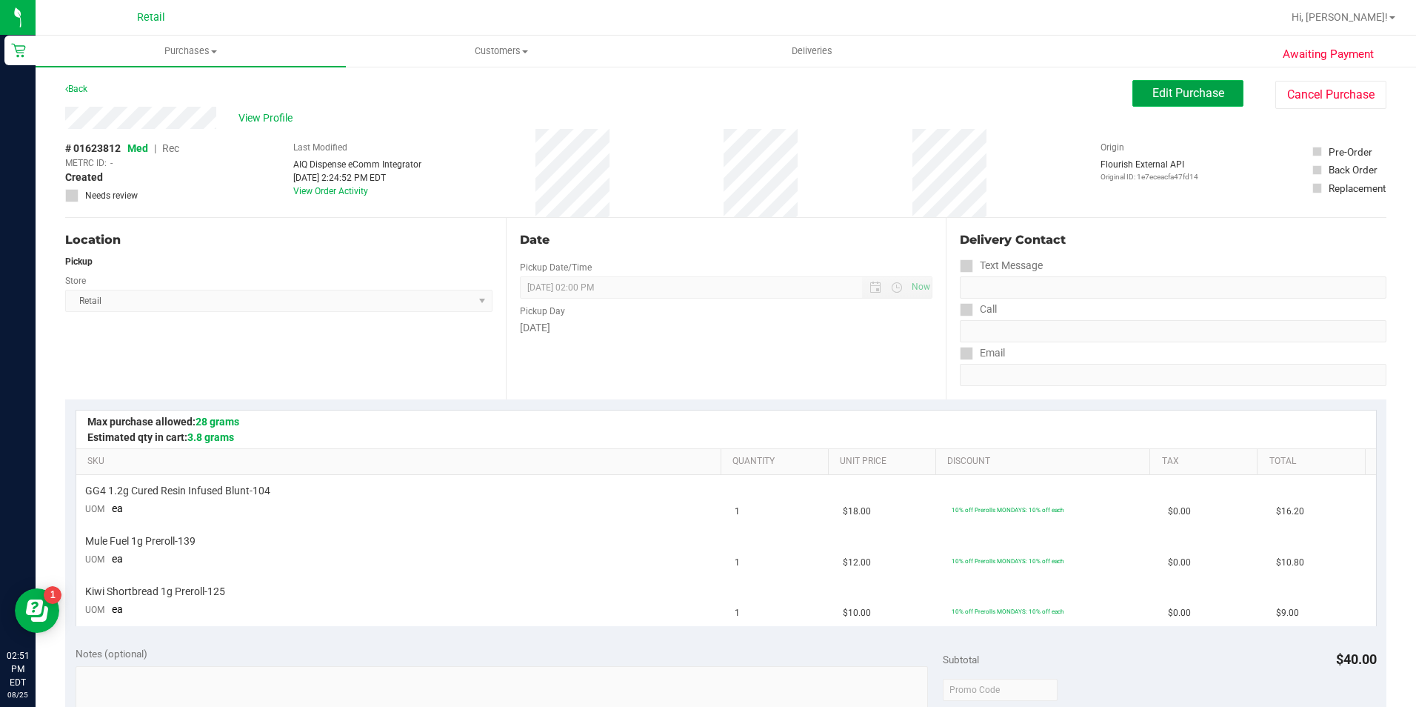
click at [1212, 96] on span "Edit Purchase" at bounding box center [1188, 93] width 72 height 14
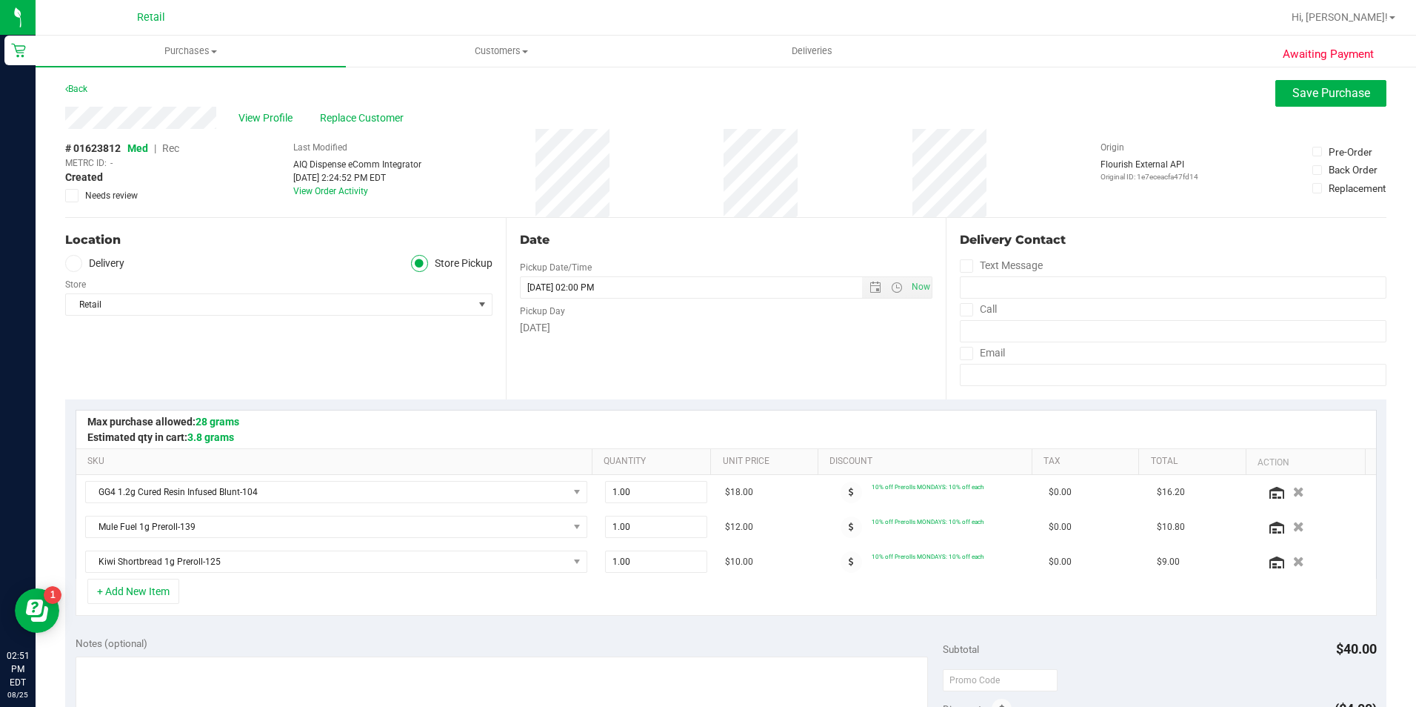
click at [177, 147] on span "Rec" at bounding box center [170, 148] width 17 height 12
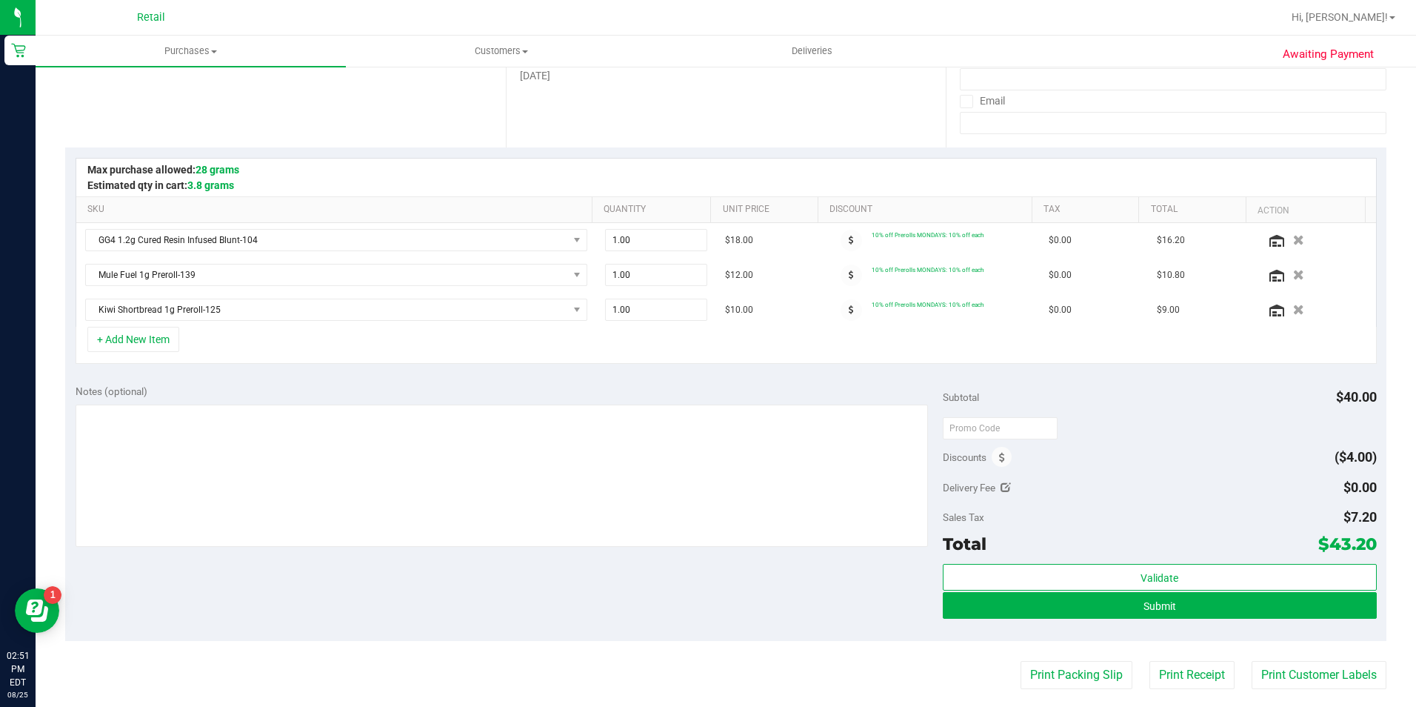
scroll to position [296, 0]
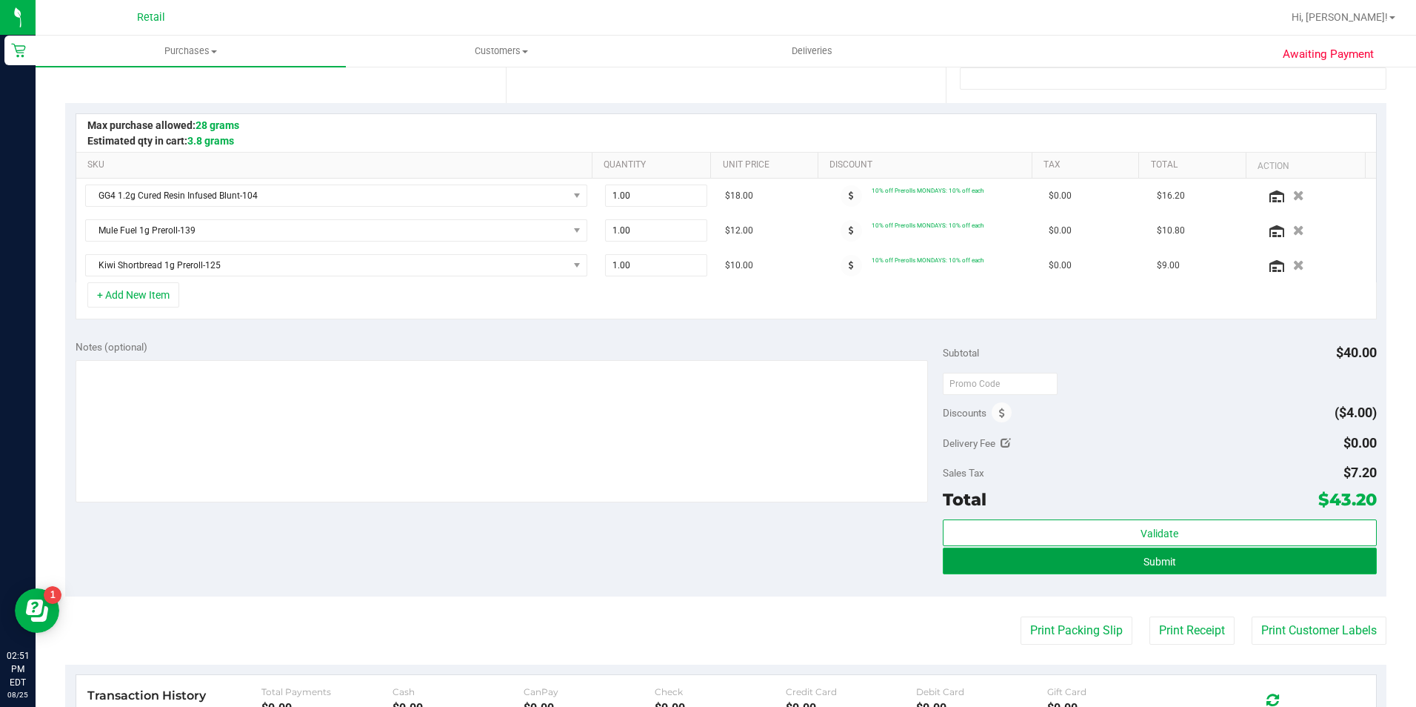
click at [1221, 555] on button "Submit" at bounding box center [1160, 560] width 434 height 27
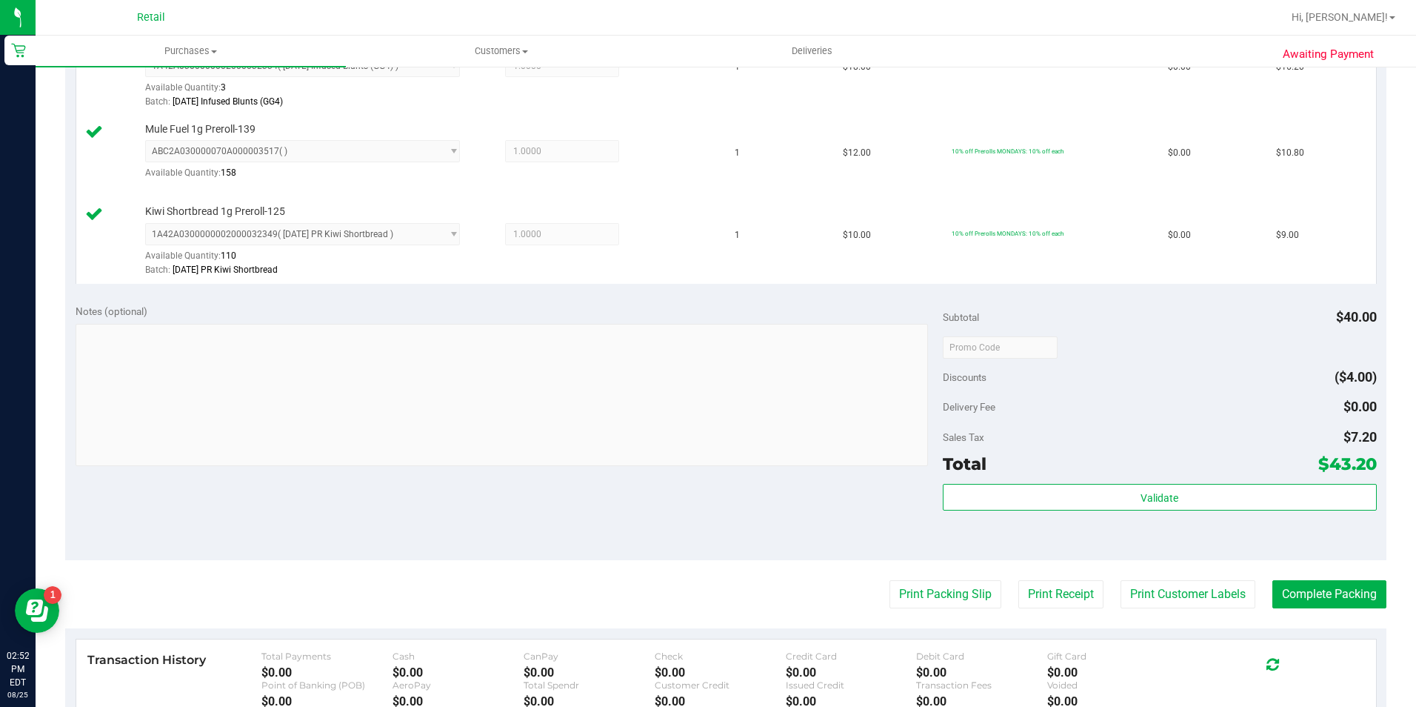
scroll to position [672, 0]
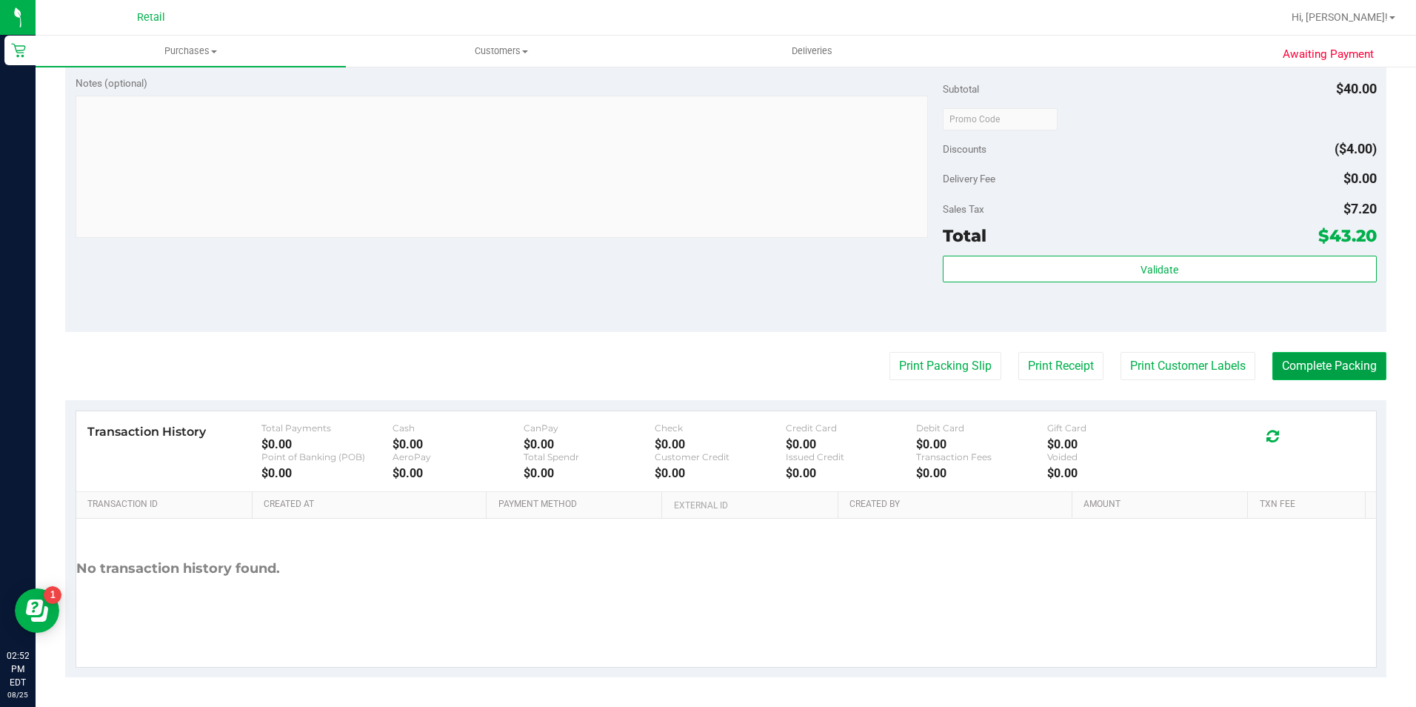
click at [1272, 354] on button "Complete Packing" at bounding box center [1329, 366] width 114 height 28
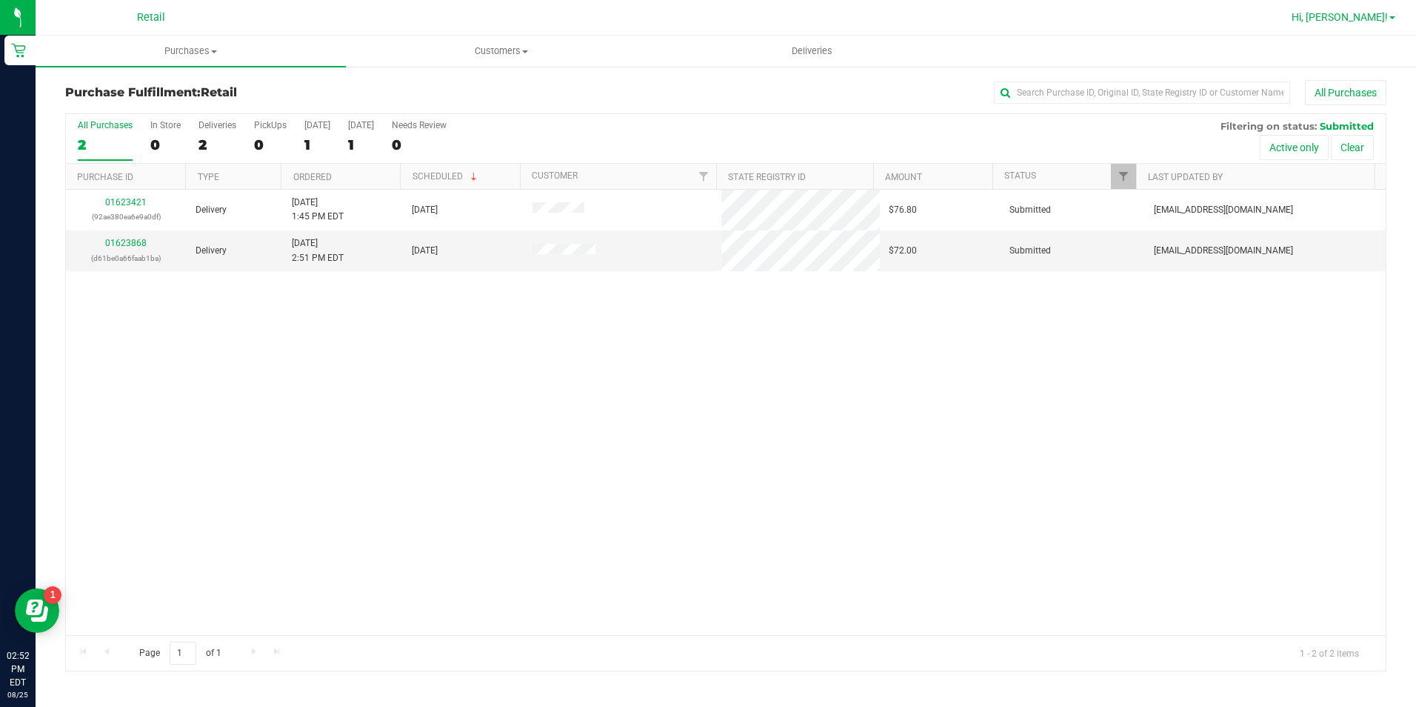
click at [1372, 13] on span "Hi, [PERSON_NAME]!" at bounding box center [1340, 17] width 96 height 12
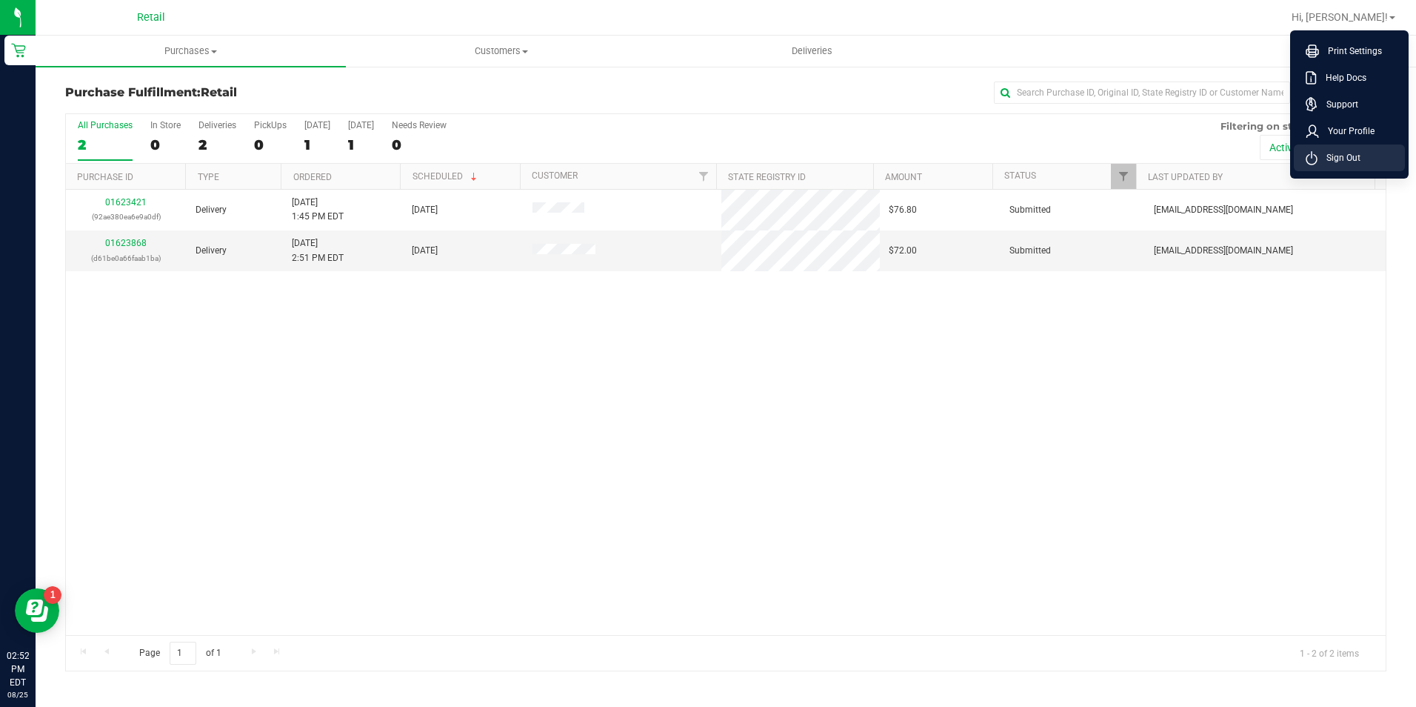
click at [1349, 154] on span "Sign Out" at bounding box center [1339, 157] width 43 height 15
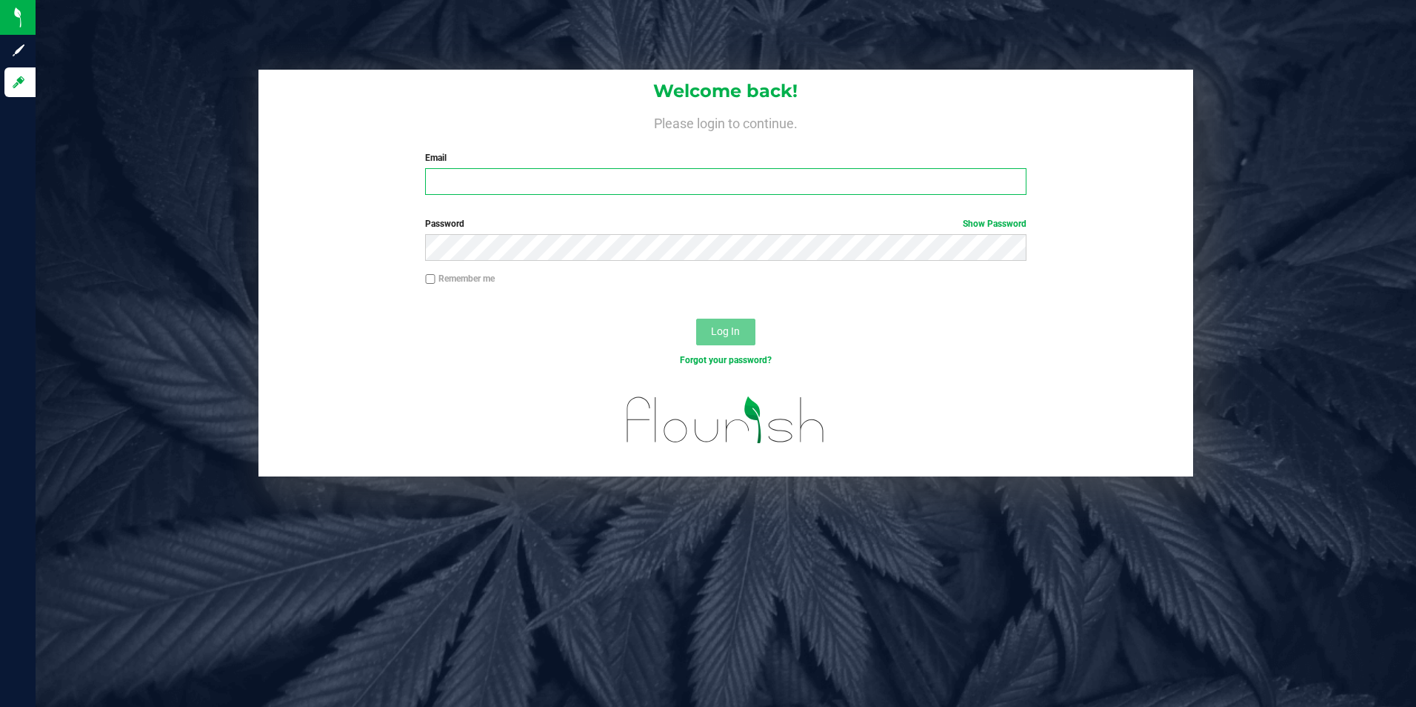
type input "[EMAIL_ADDRESS][DOMAIN_NAME]"
